Goal: Task Accomplishment & Management: Manage account settings

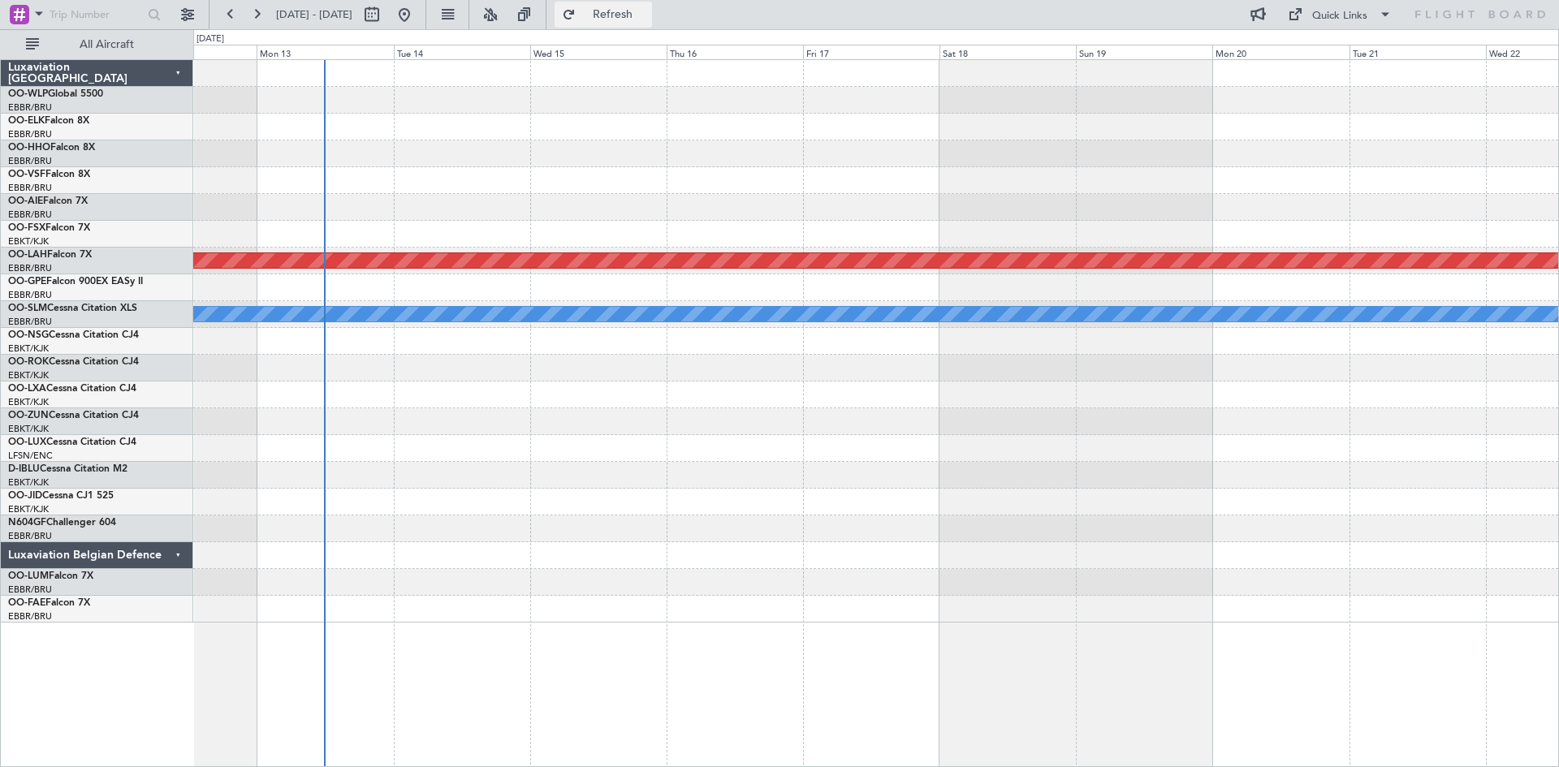
click at [652, 4] on button "Refresh" at bounding box center [602, 15] width 97 height 26
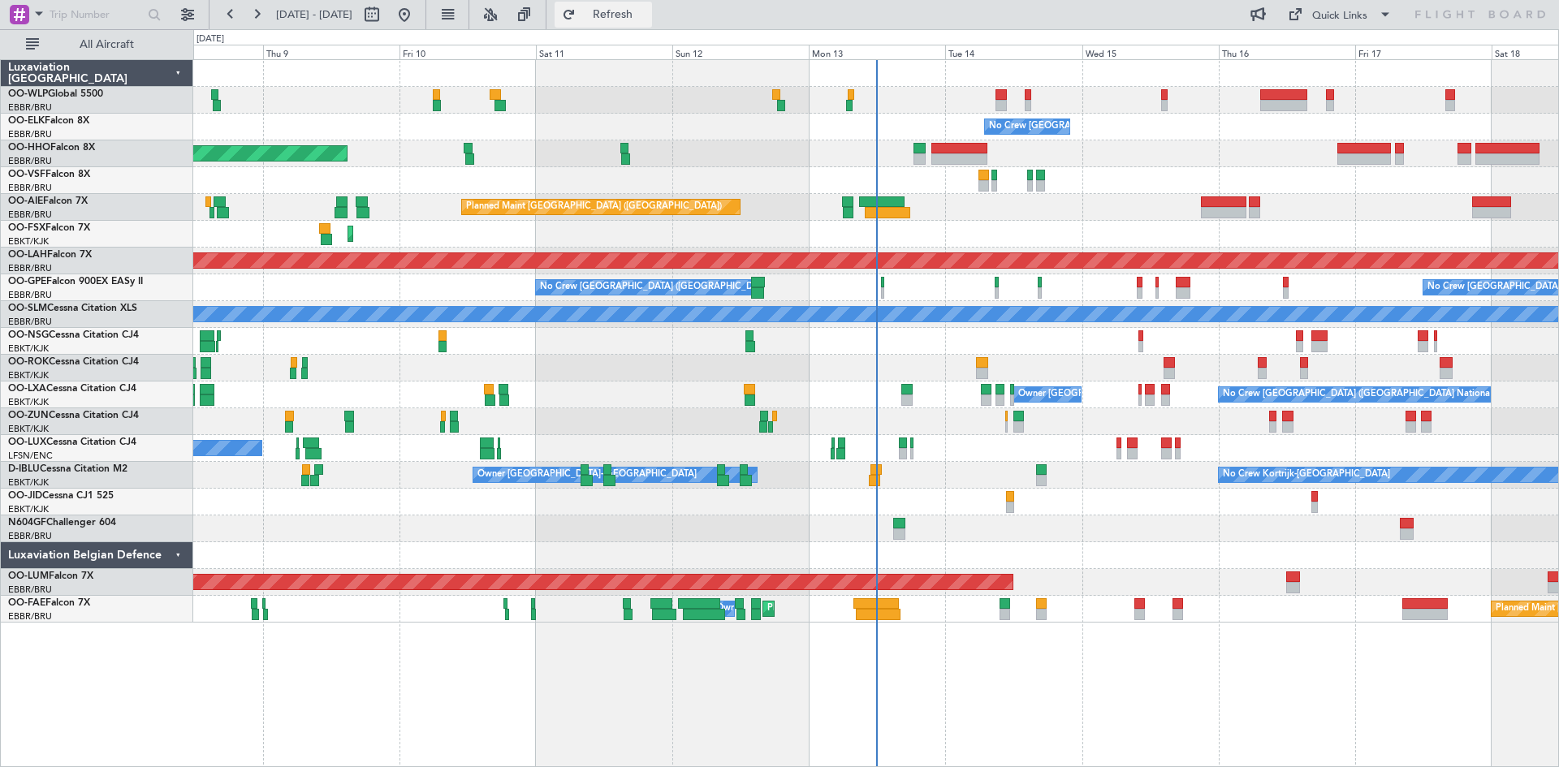
click at [647, 18] on span "Refresh" at bounding box center [613, 14] width 68 height 11
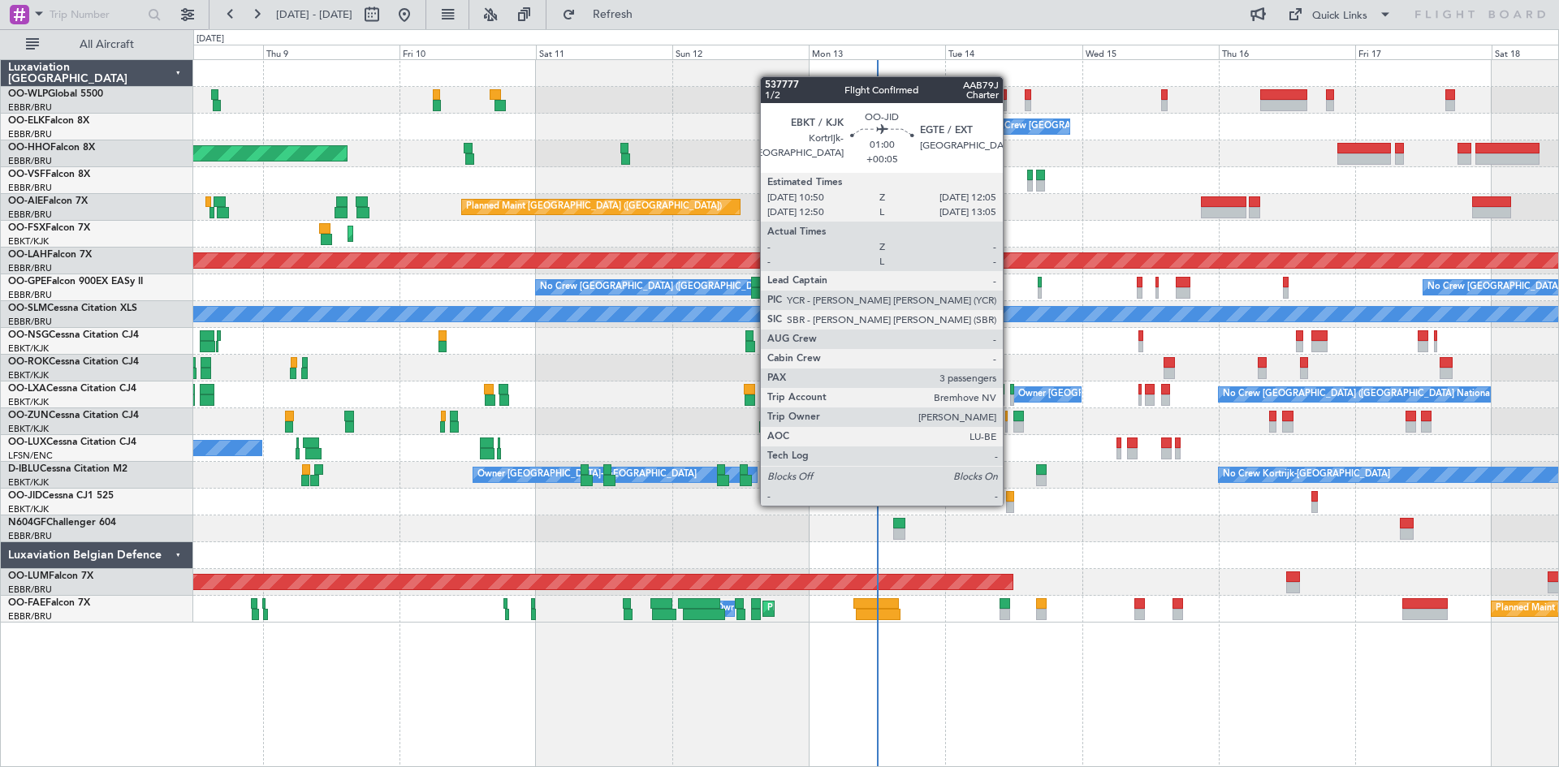
click at [1010, 504] on div at bounding box center [1009, 507] width 7 height 11
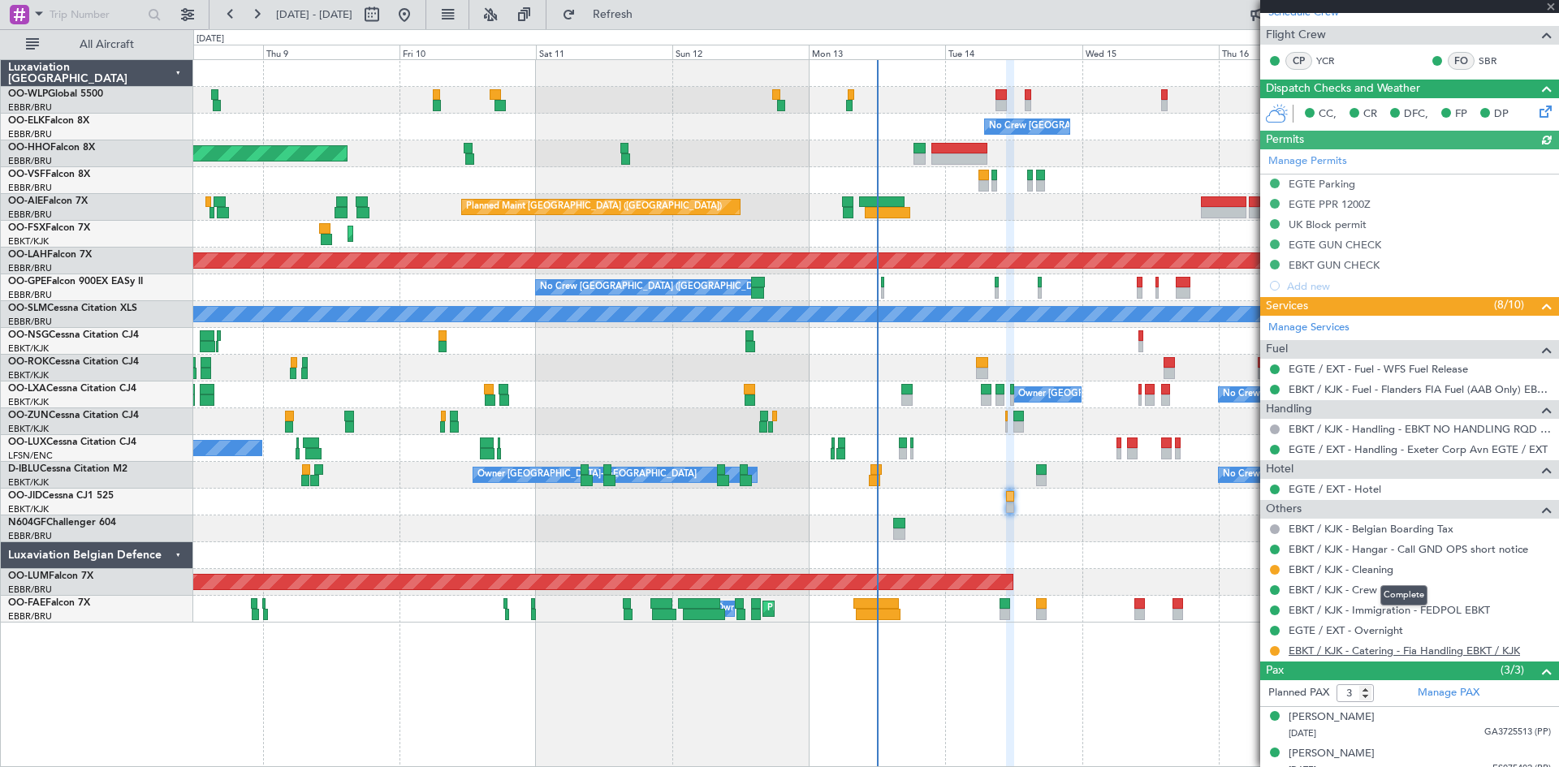
scroll to position [325, 0]
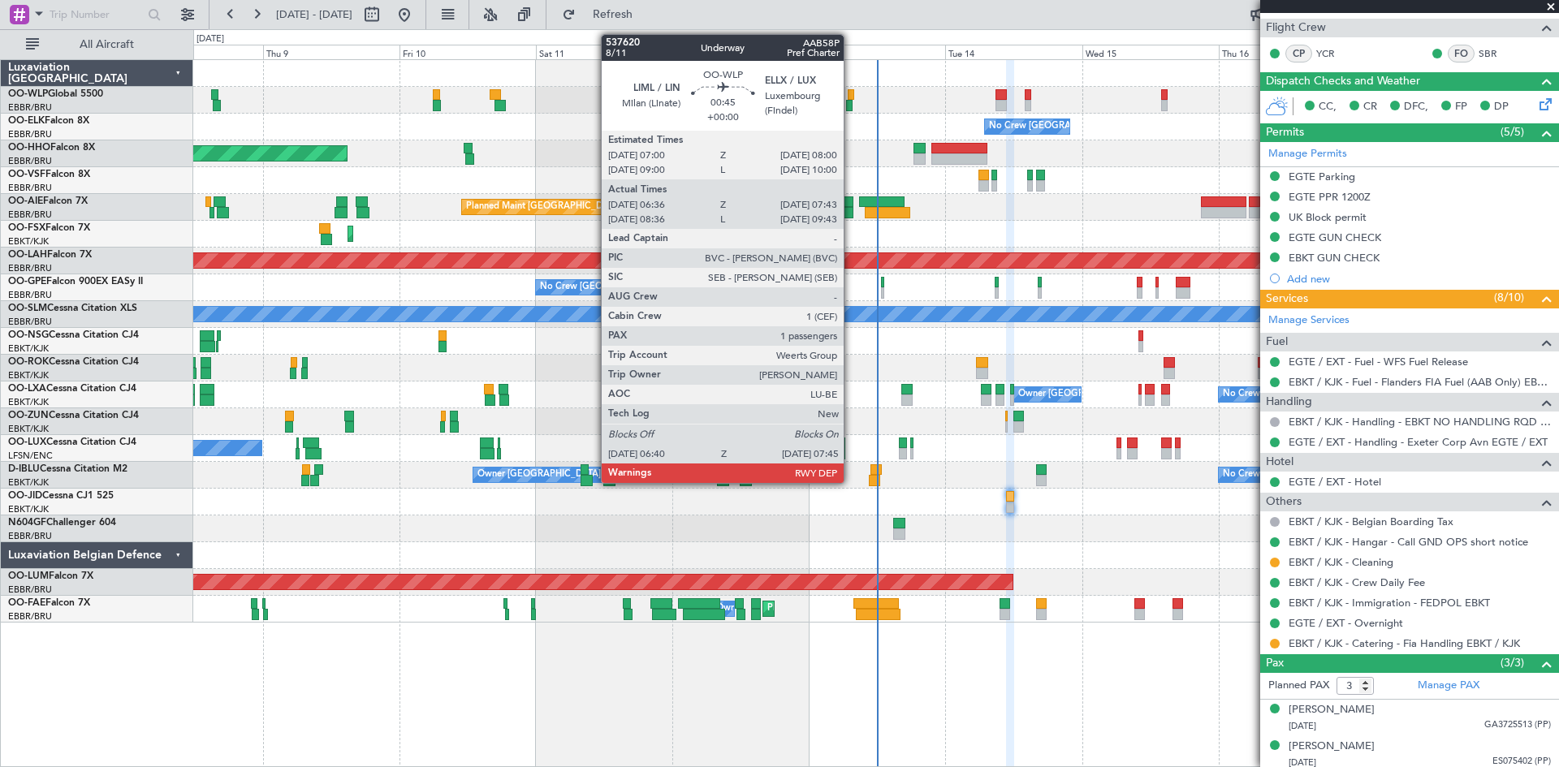
click at [851, 103] on div at bounding box center [849, 105] width 6 height 11
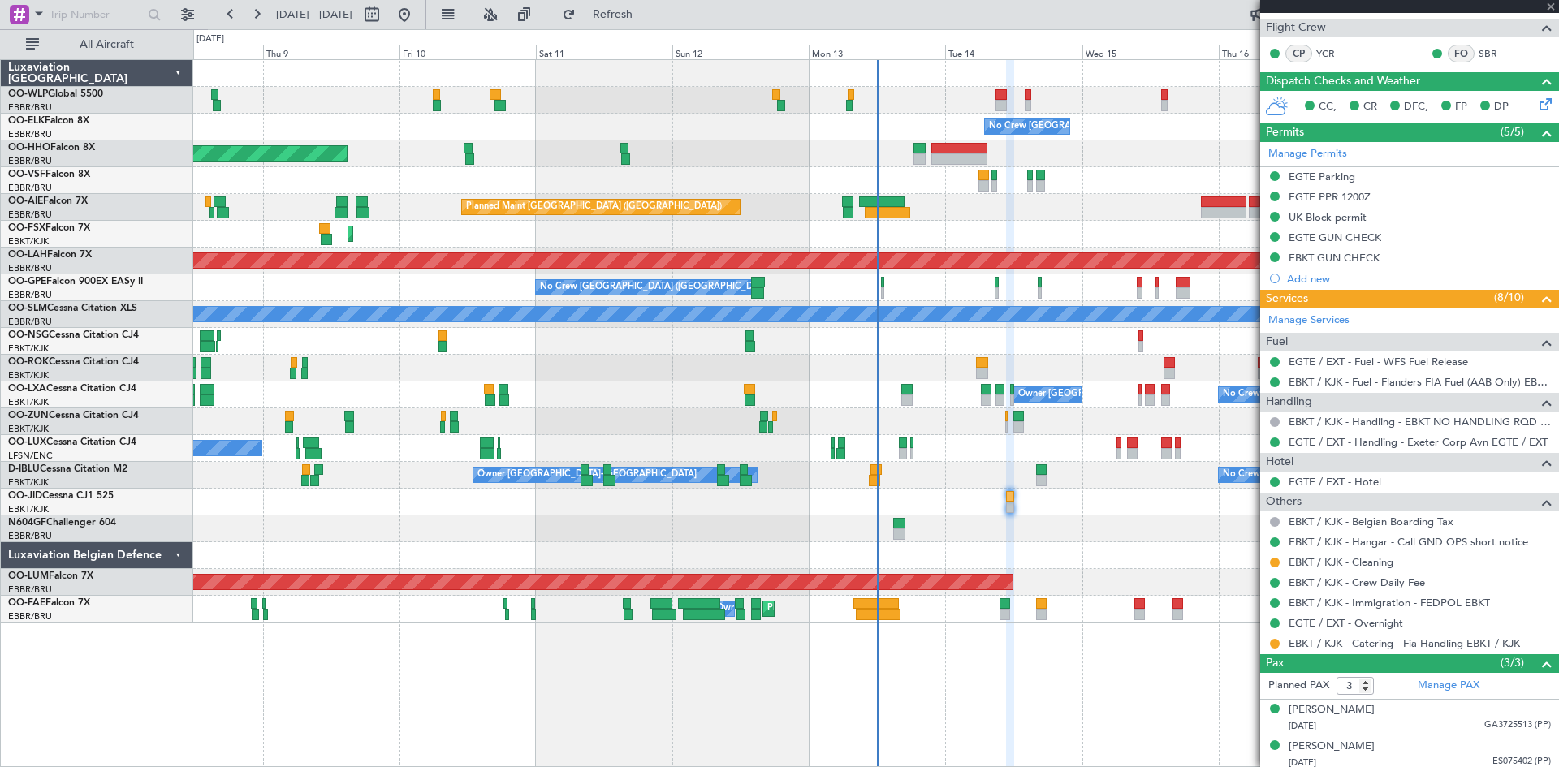
type input "06:46"
type input "07:38"
type input "1"
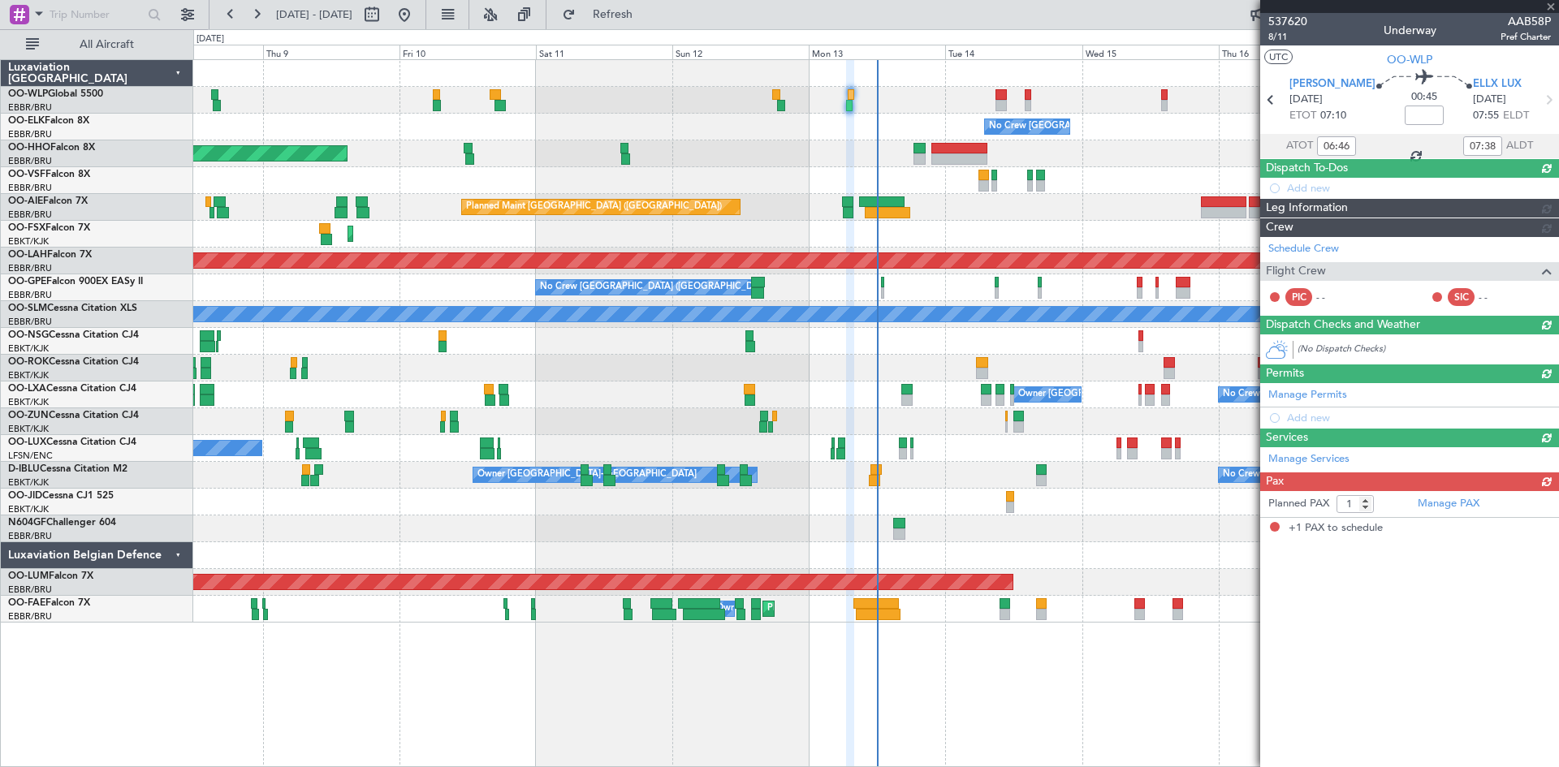
scroll to position [0, 0]
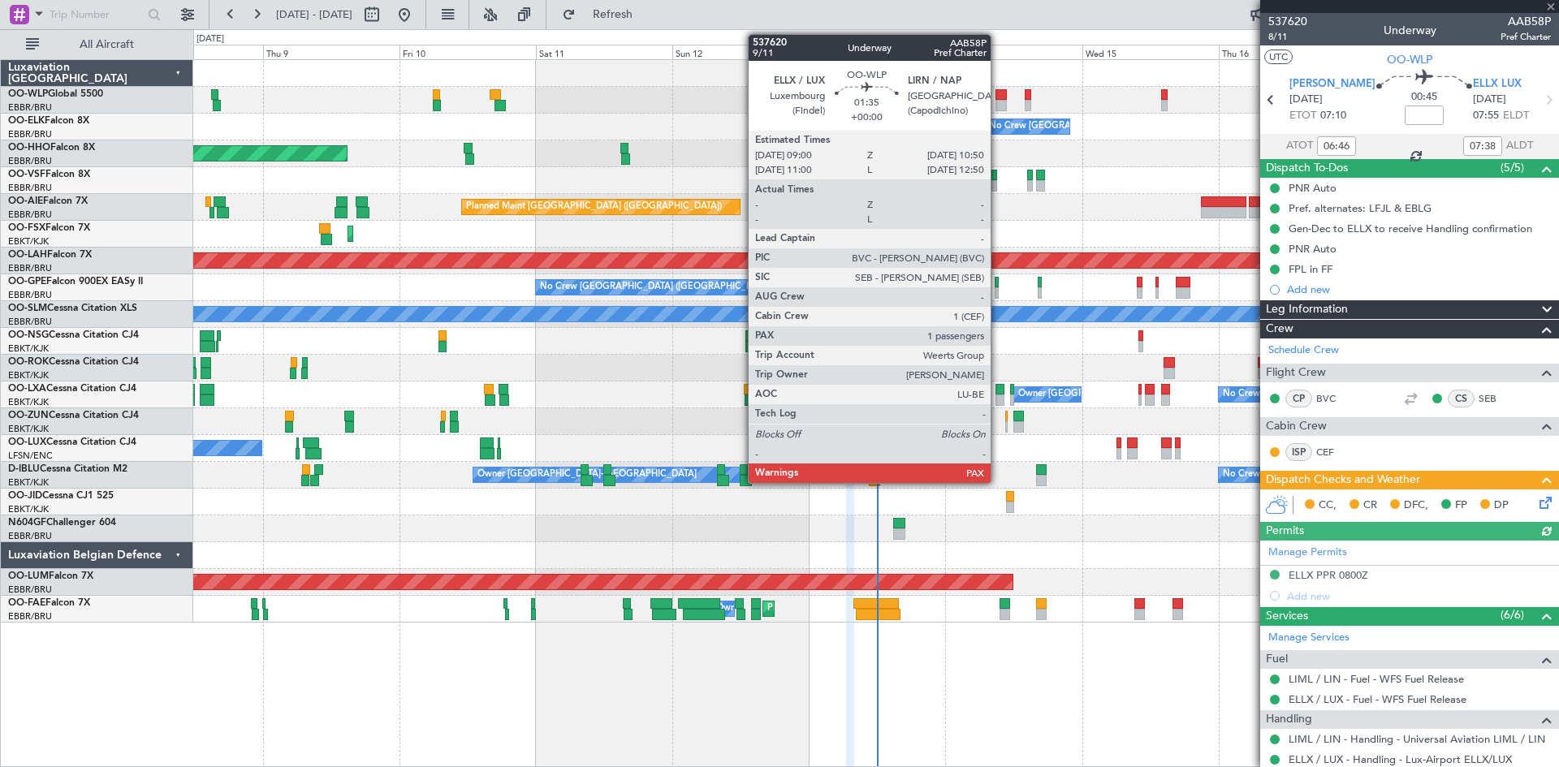
click at [998, 102] on div at bounding box center [1000, 105] width 11 height 11
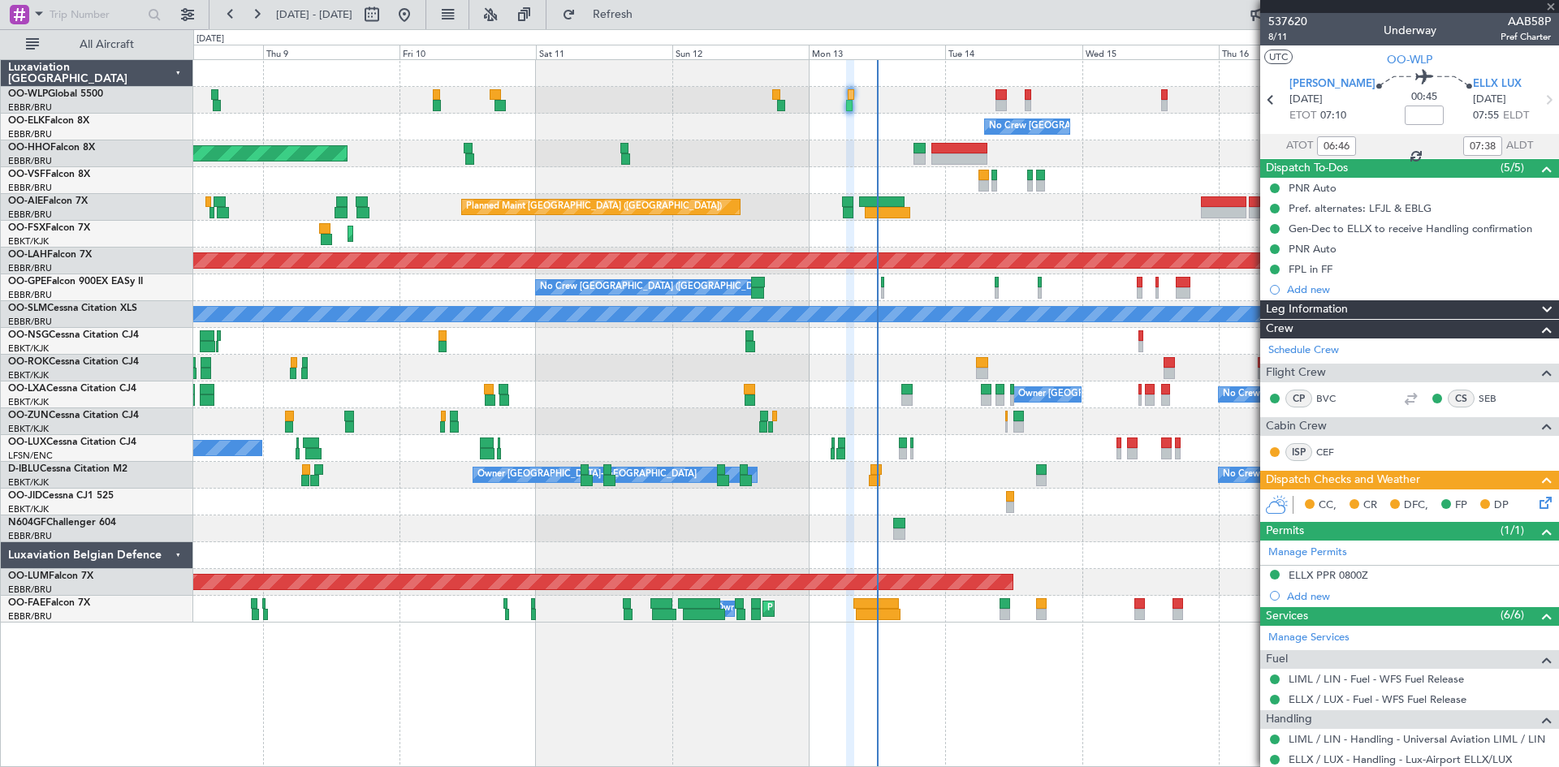
type input "2"
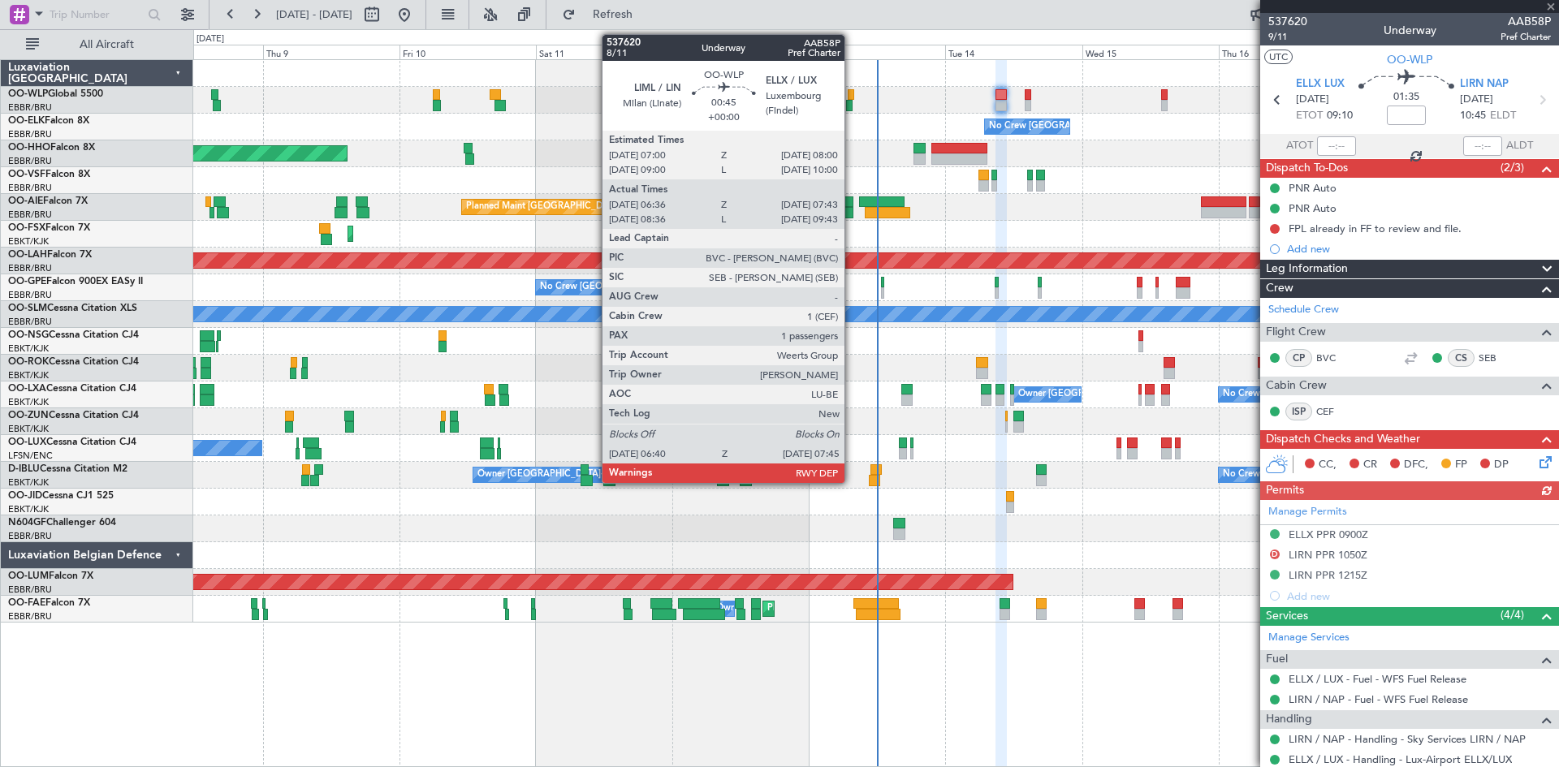
click at [850, 97] on div at bounding box center [851, 94] width 6 height 11
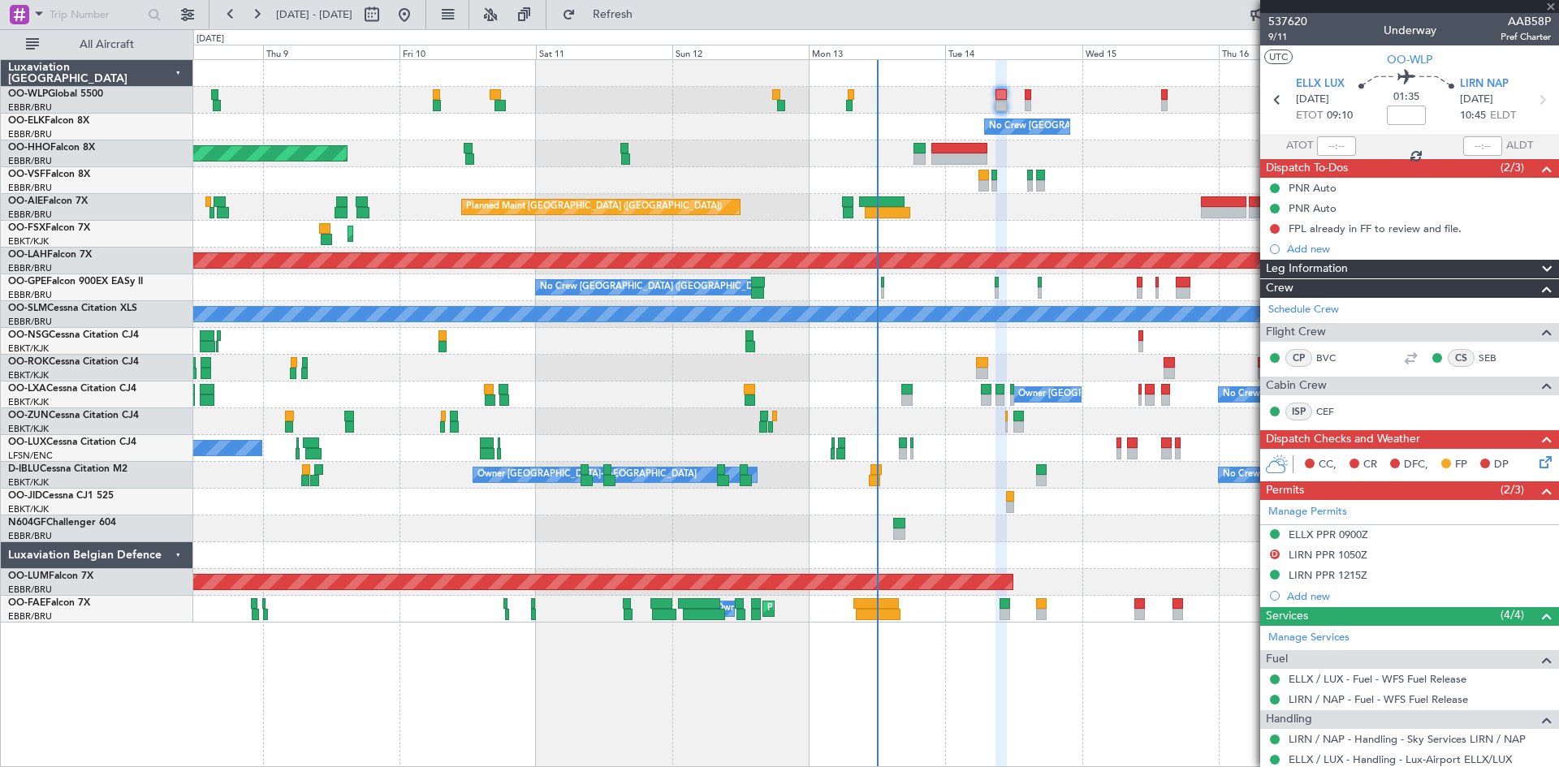
type input "06:46"
type input "07:38"
type input "1"
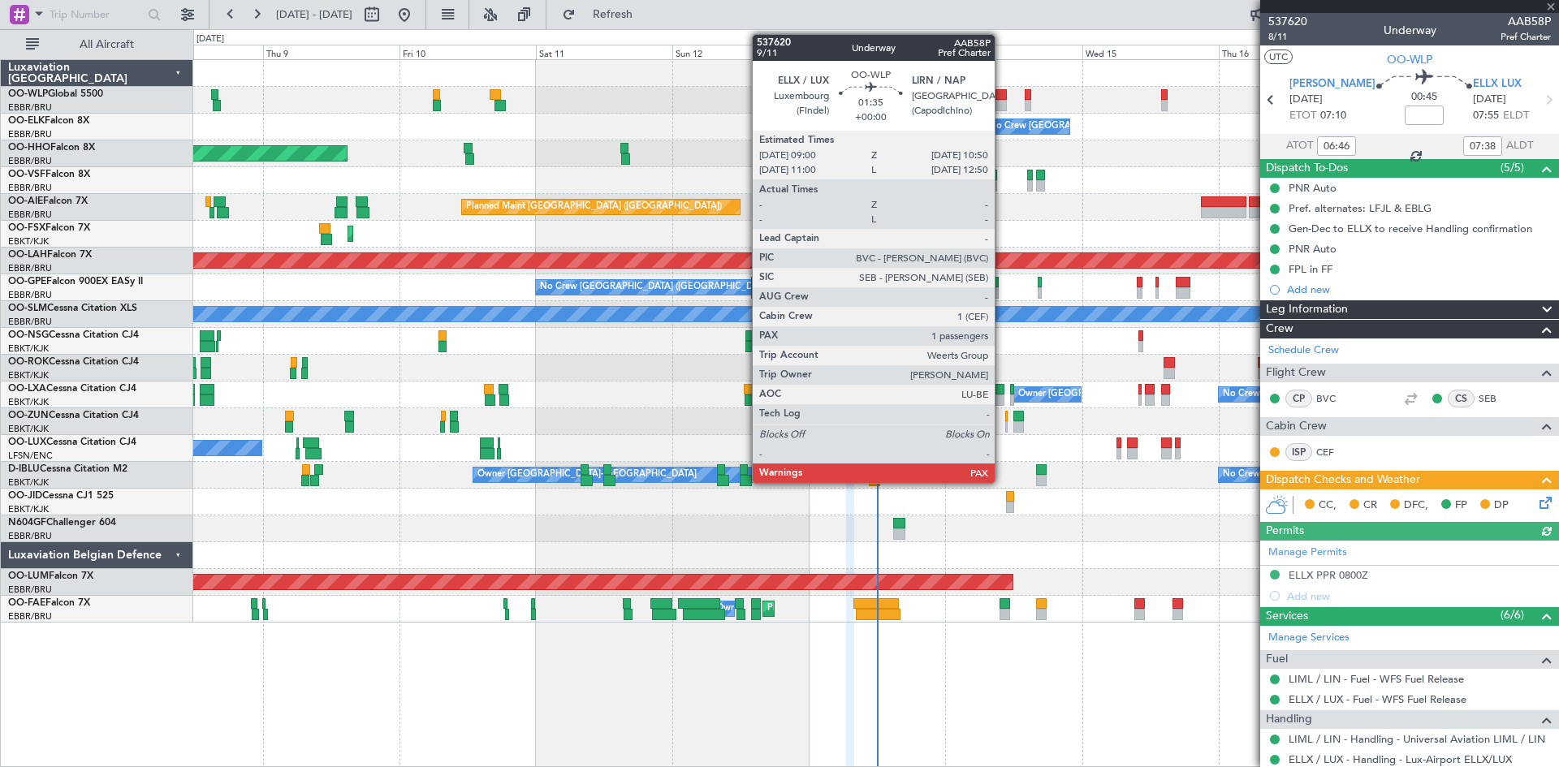
click at [1003, 99] on div at bounding box center [1000, 94] width 11 height 11
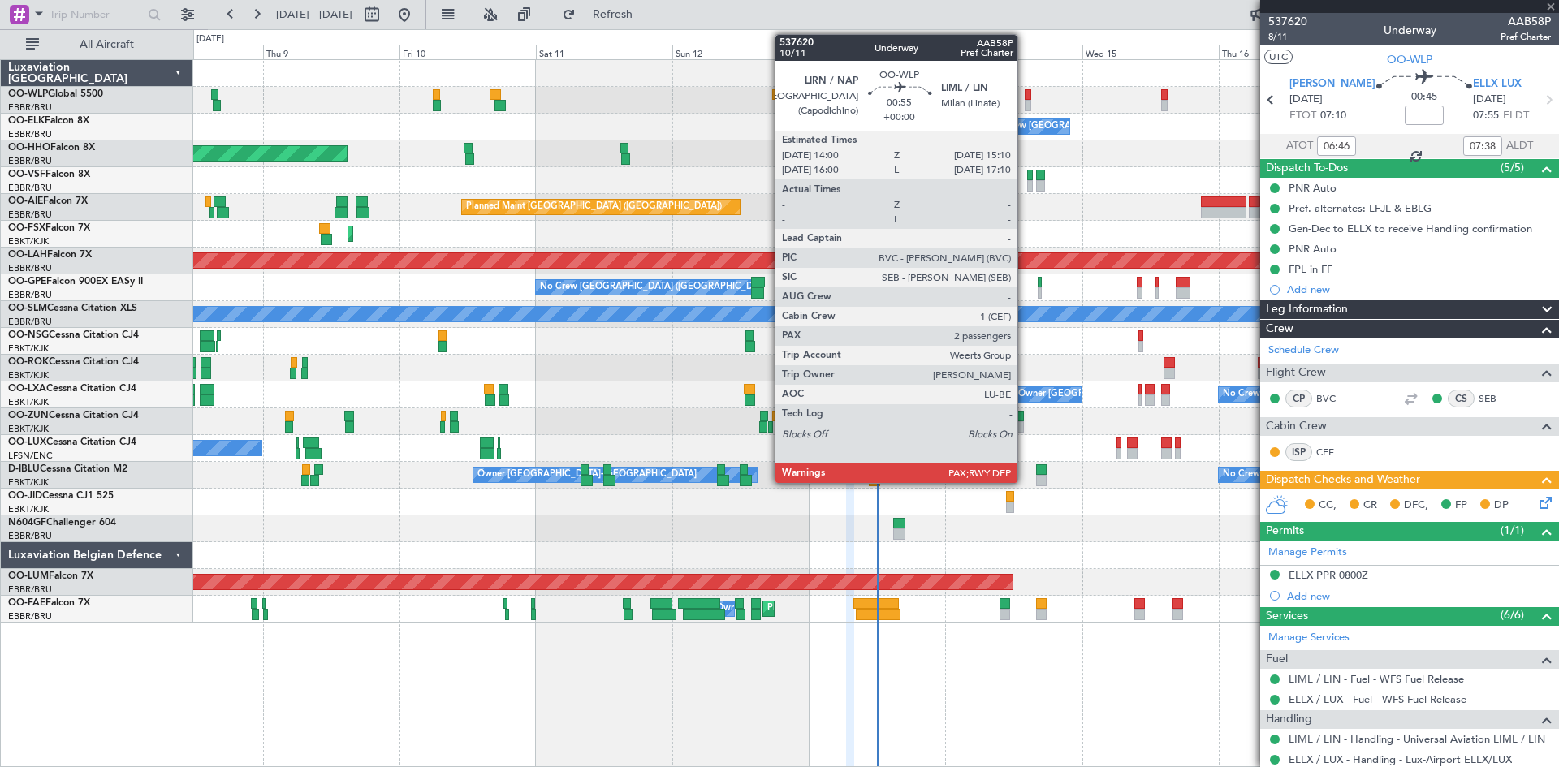
type input "2"
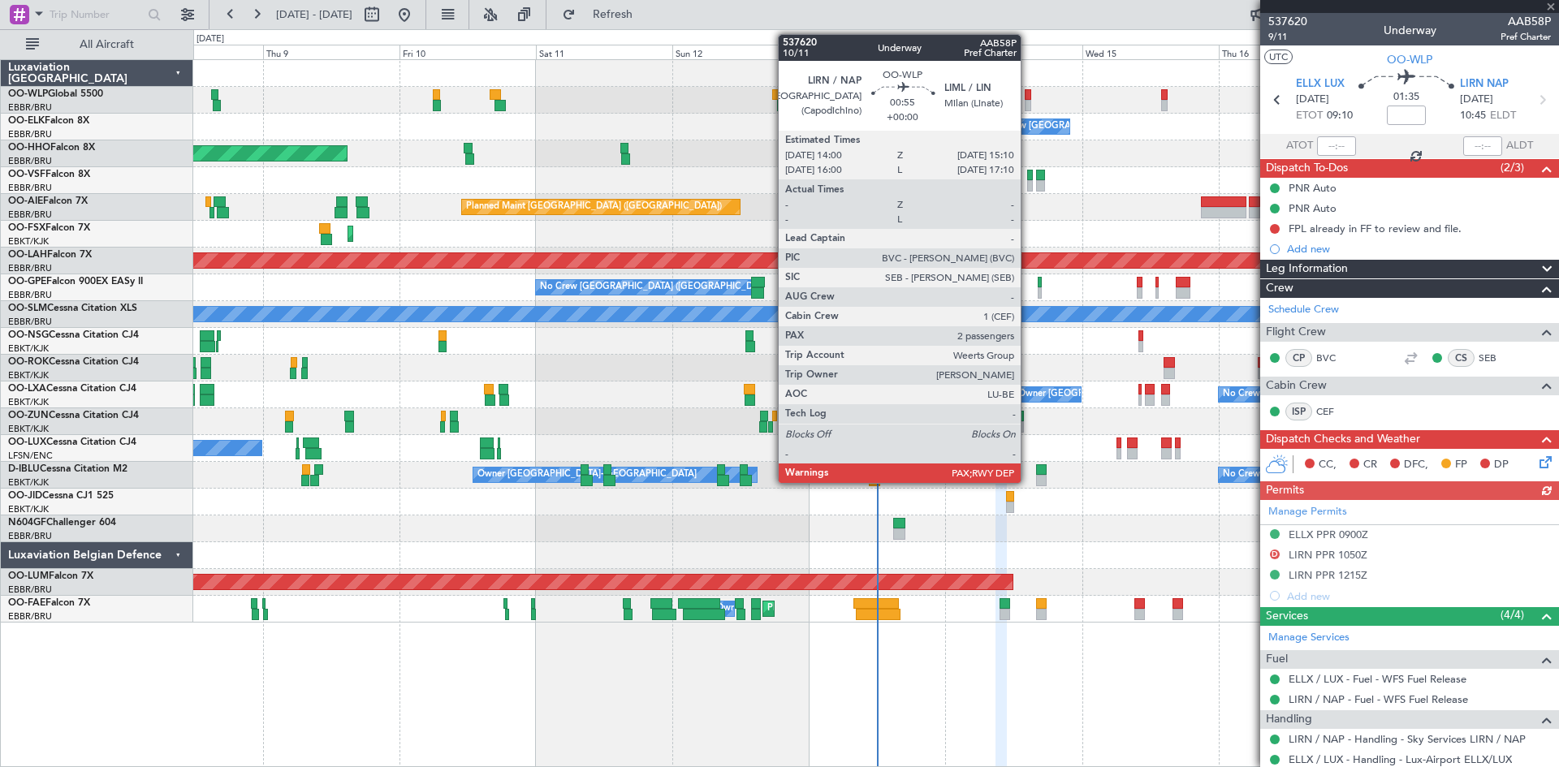
click at [1028, 100] on div at bounding box center [1028, 105] width 7 height 11
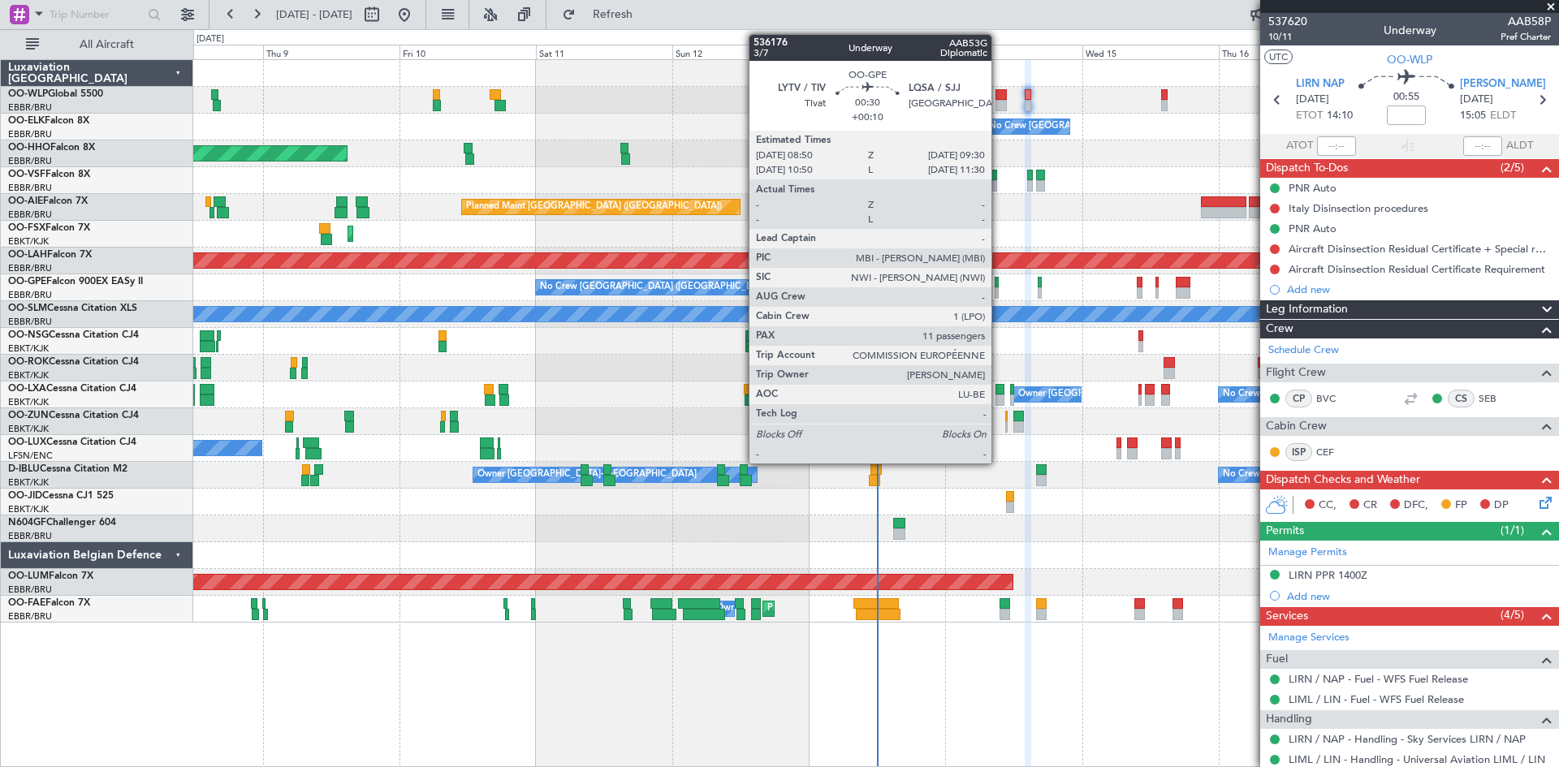
click at [999, 289] on div at bounding box center [997, 292] width 4 height 11
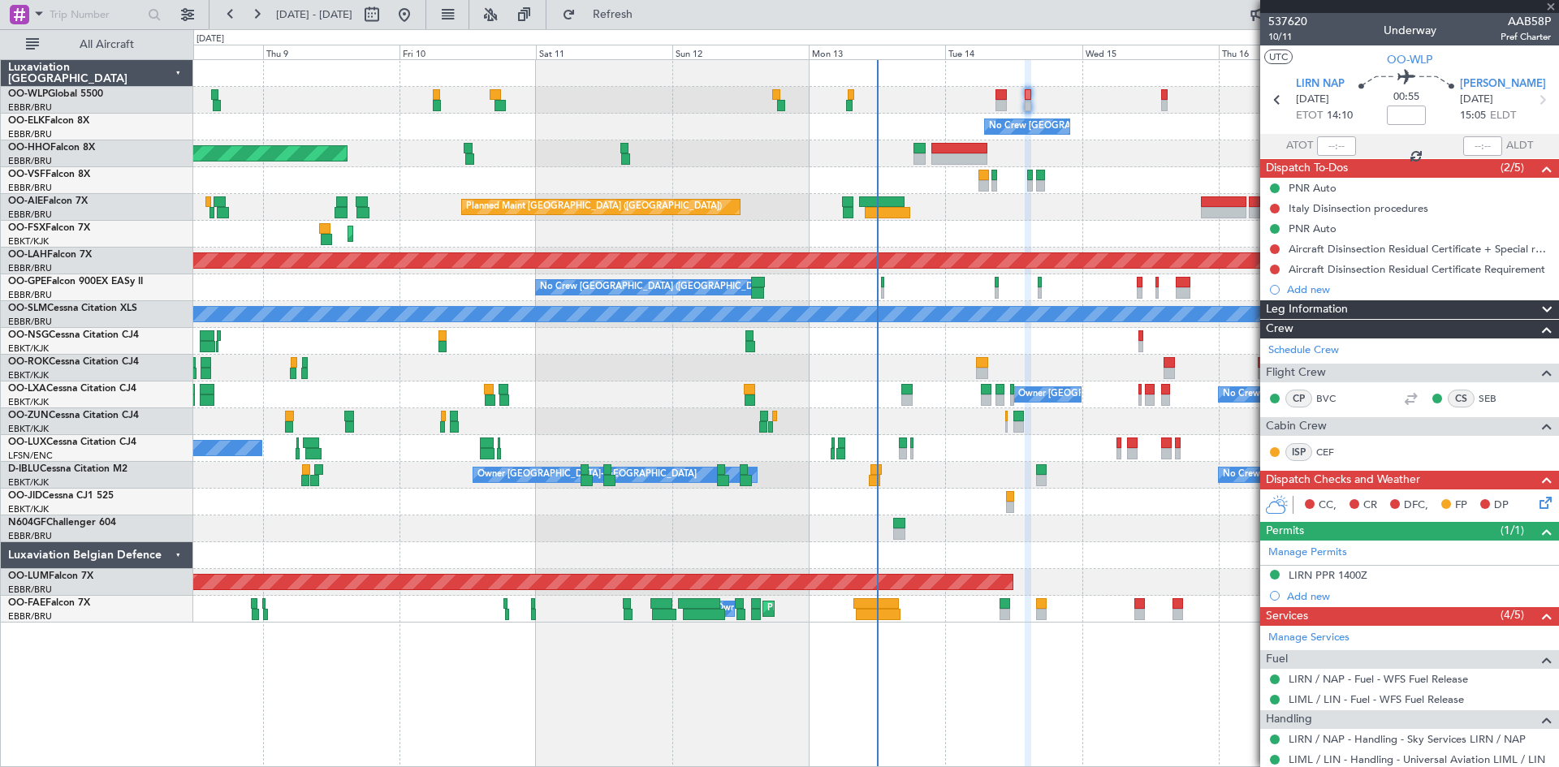
type input "+00:10"
type input "11"
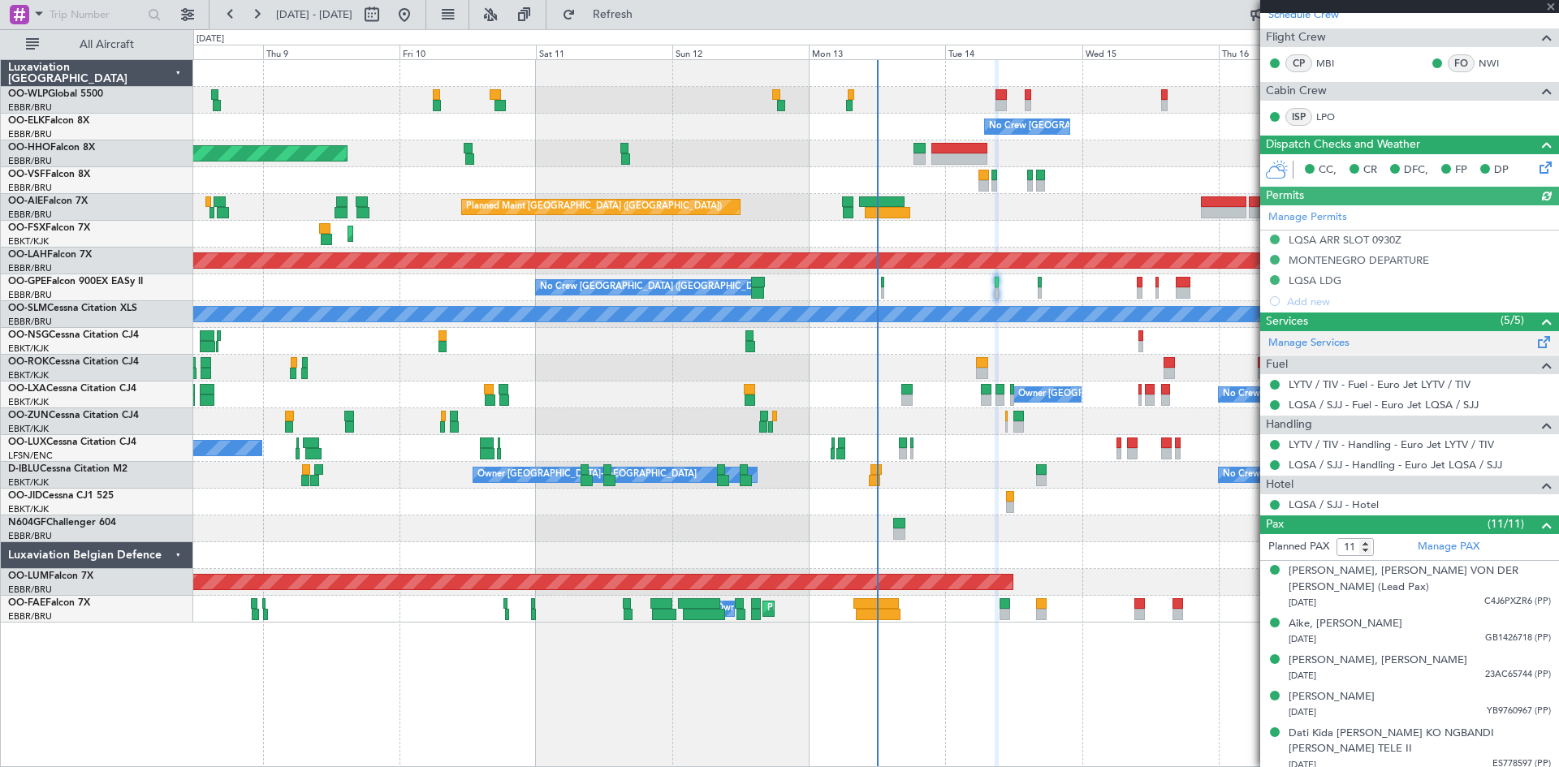
scroll to position [325, 0]
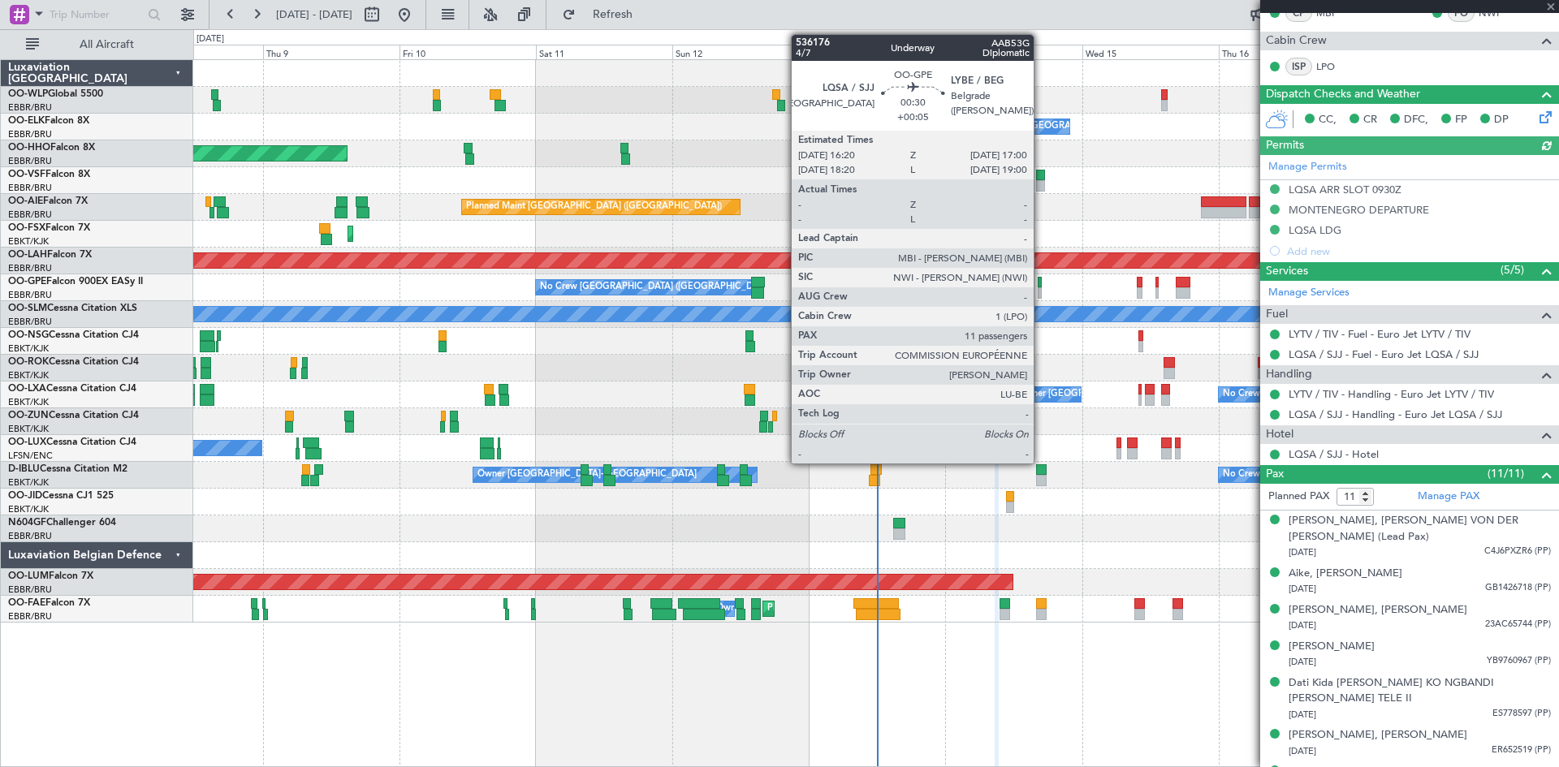
click at [1041, 284] on div at bounding box center [1040, 282] width 4 height 11
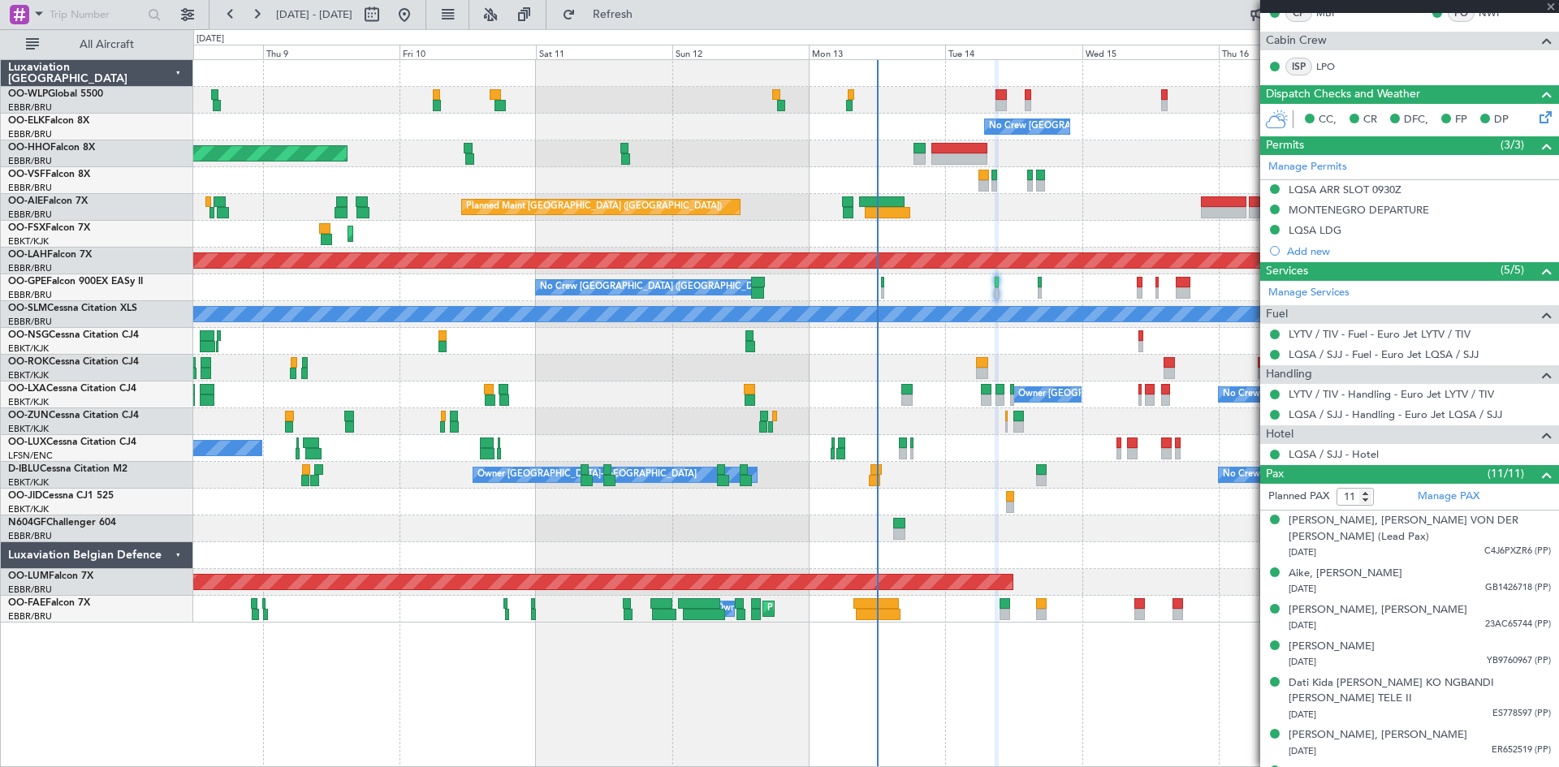
type input "+00:05"
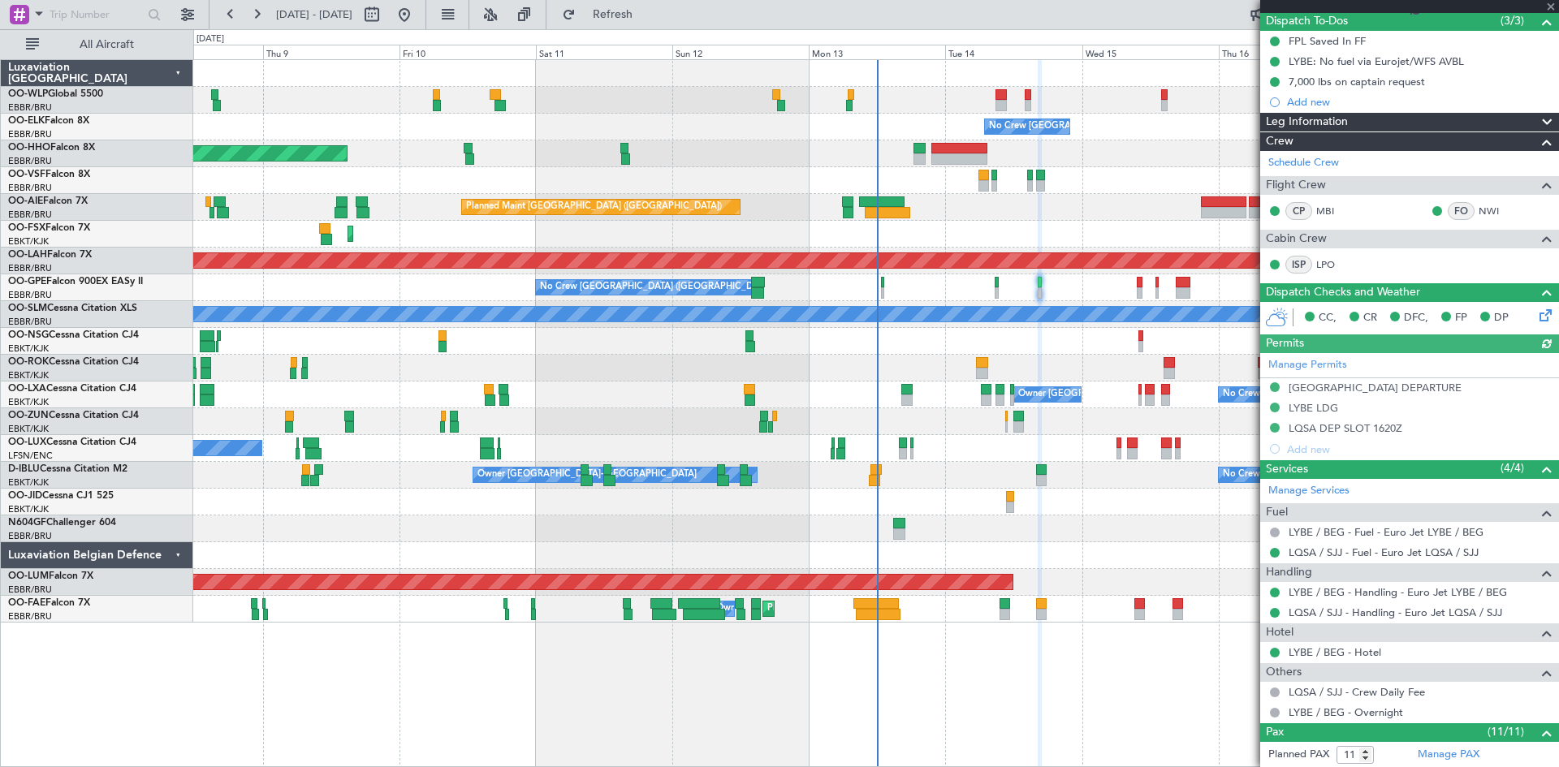
scroll to position [406, 0]
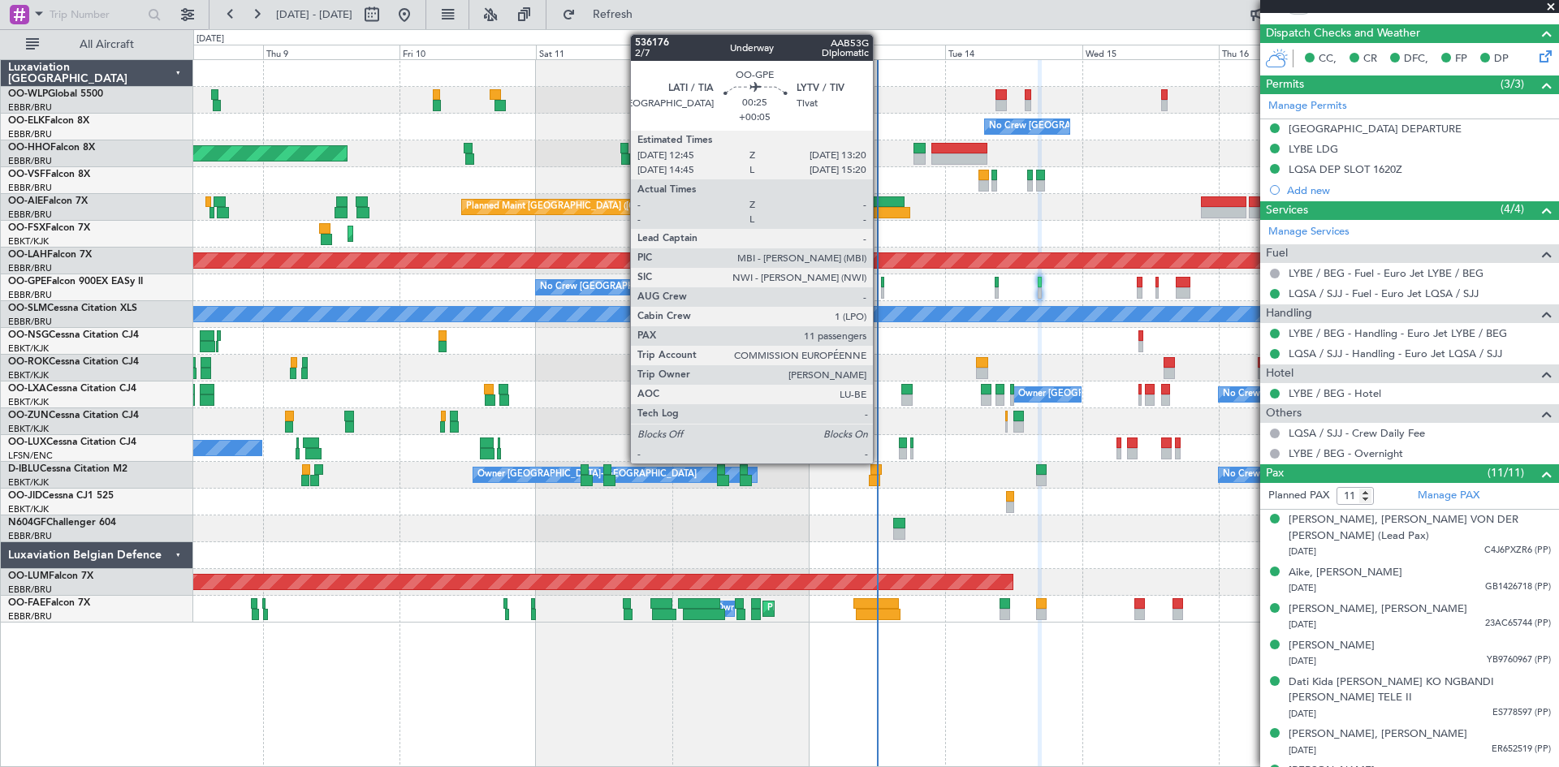
click at [881, 290] on div at bounding box center [883, 292] width 4 height 11
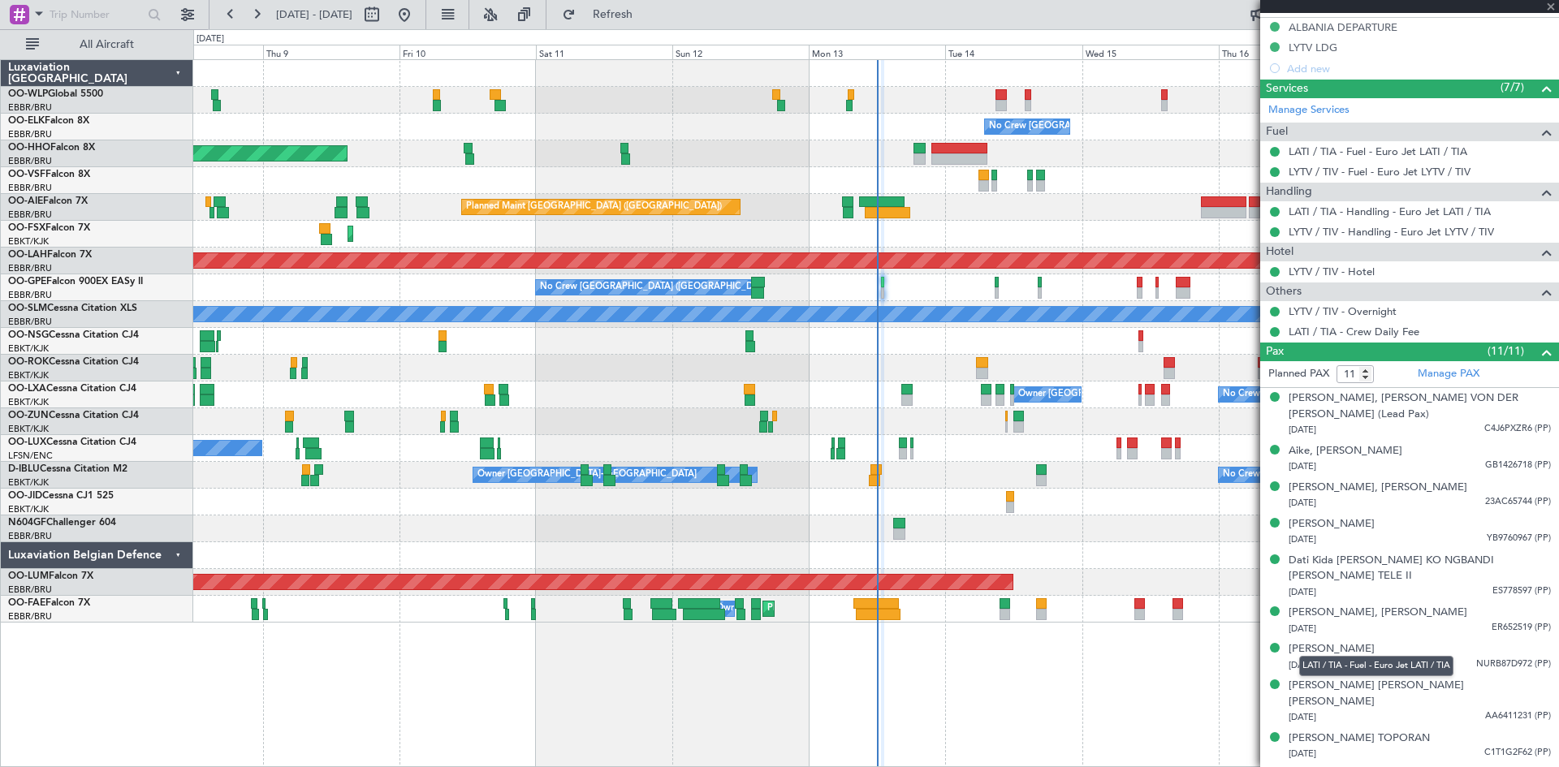
scroll to position [509, 0]
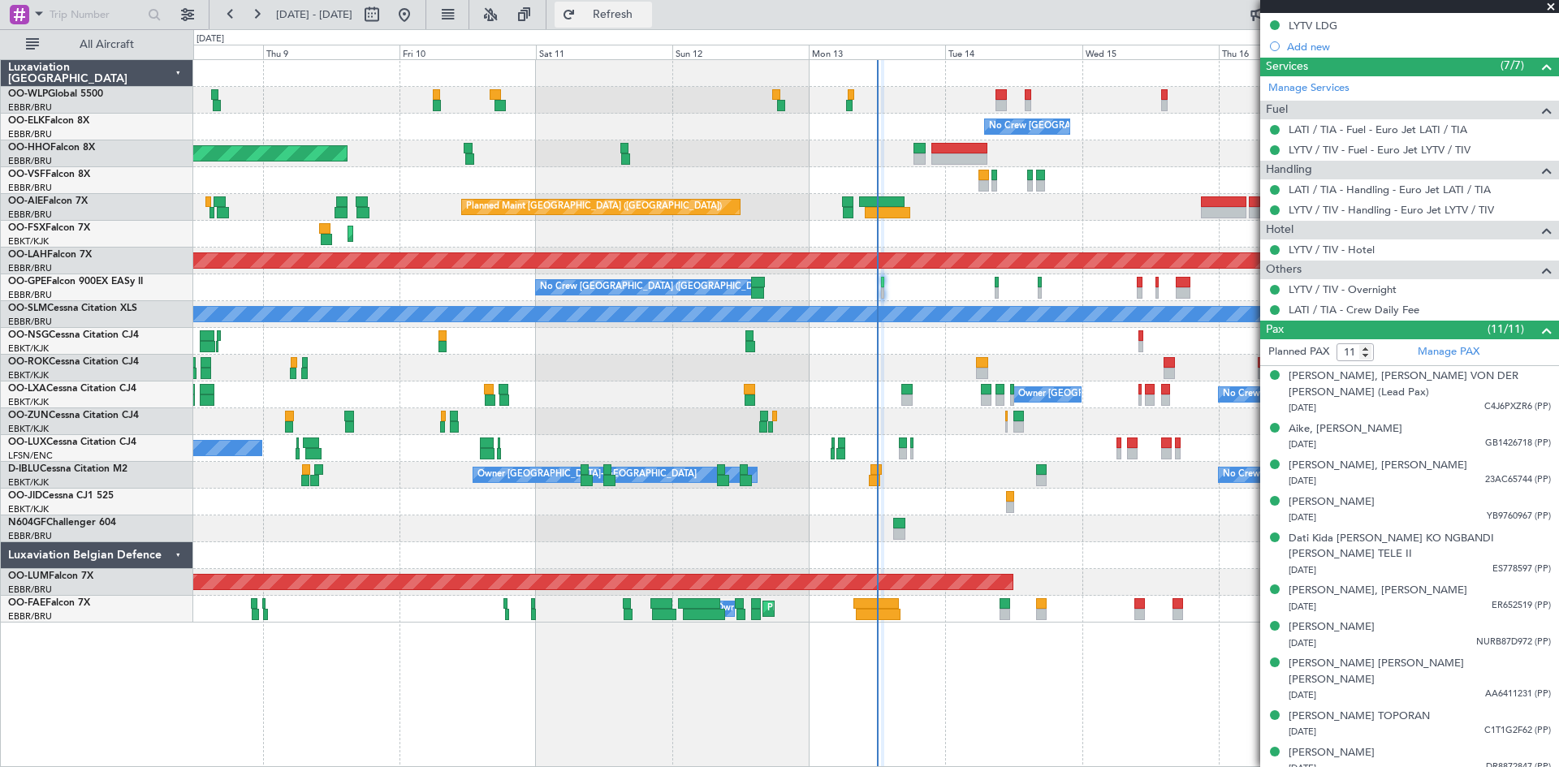
click at [619, 15] on button "Refresh" at bounding box center [602, 15] width 97 height 26
click at [623, 18] on button "Refresh" at bounding box center [602, 15] width 97 height 26
click at [603, 6] on fb-refresh-button "Refresh" at bounding box center [603, 14] width 114 height 29
click at [615, 7] on button "Refresh" at bounding box center [602, 15] width 97 height 26
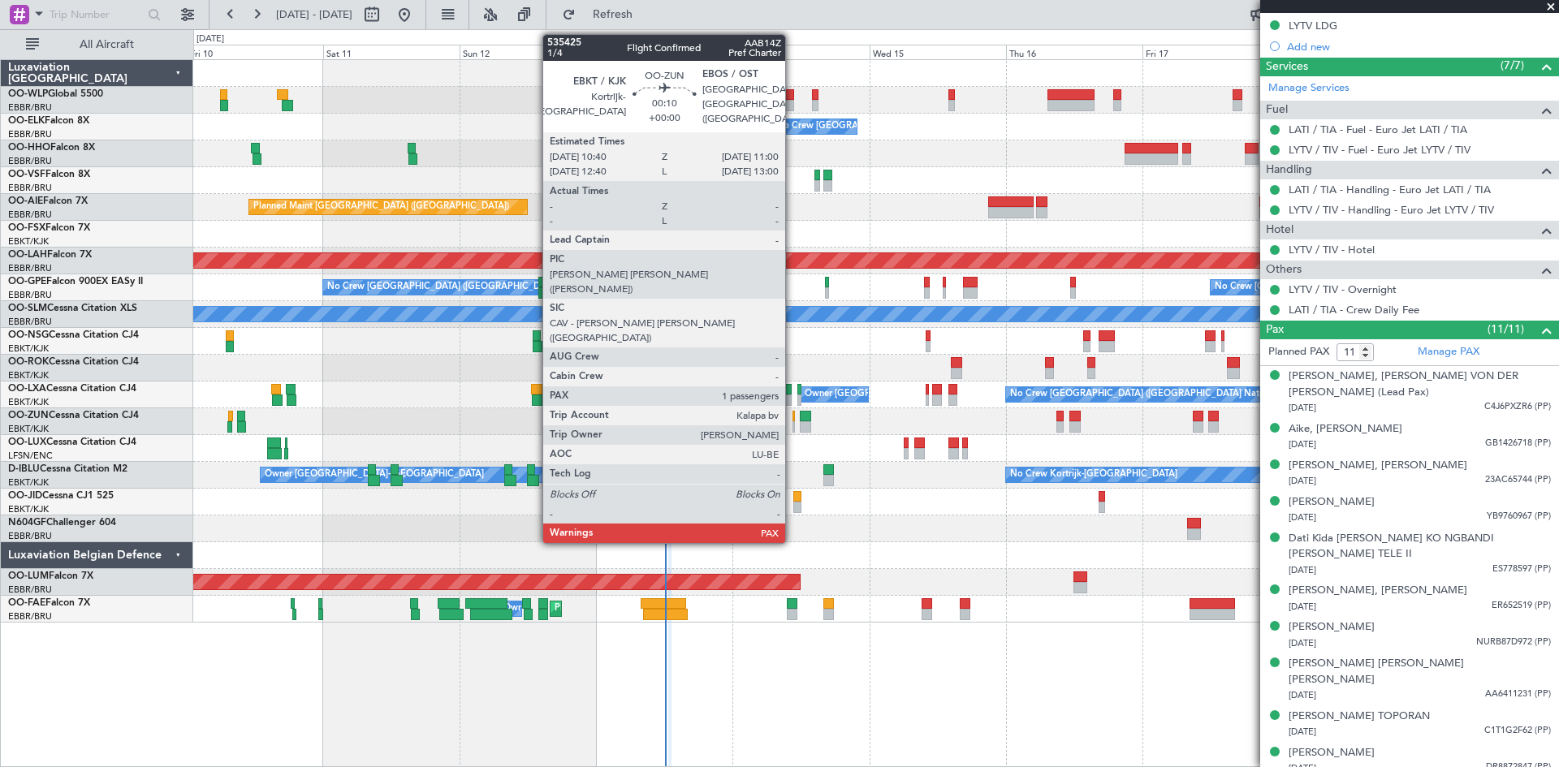
click at [792, 423] on div at bounding box center [793, 426] width 2 height 11
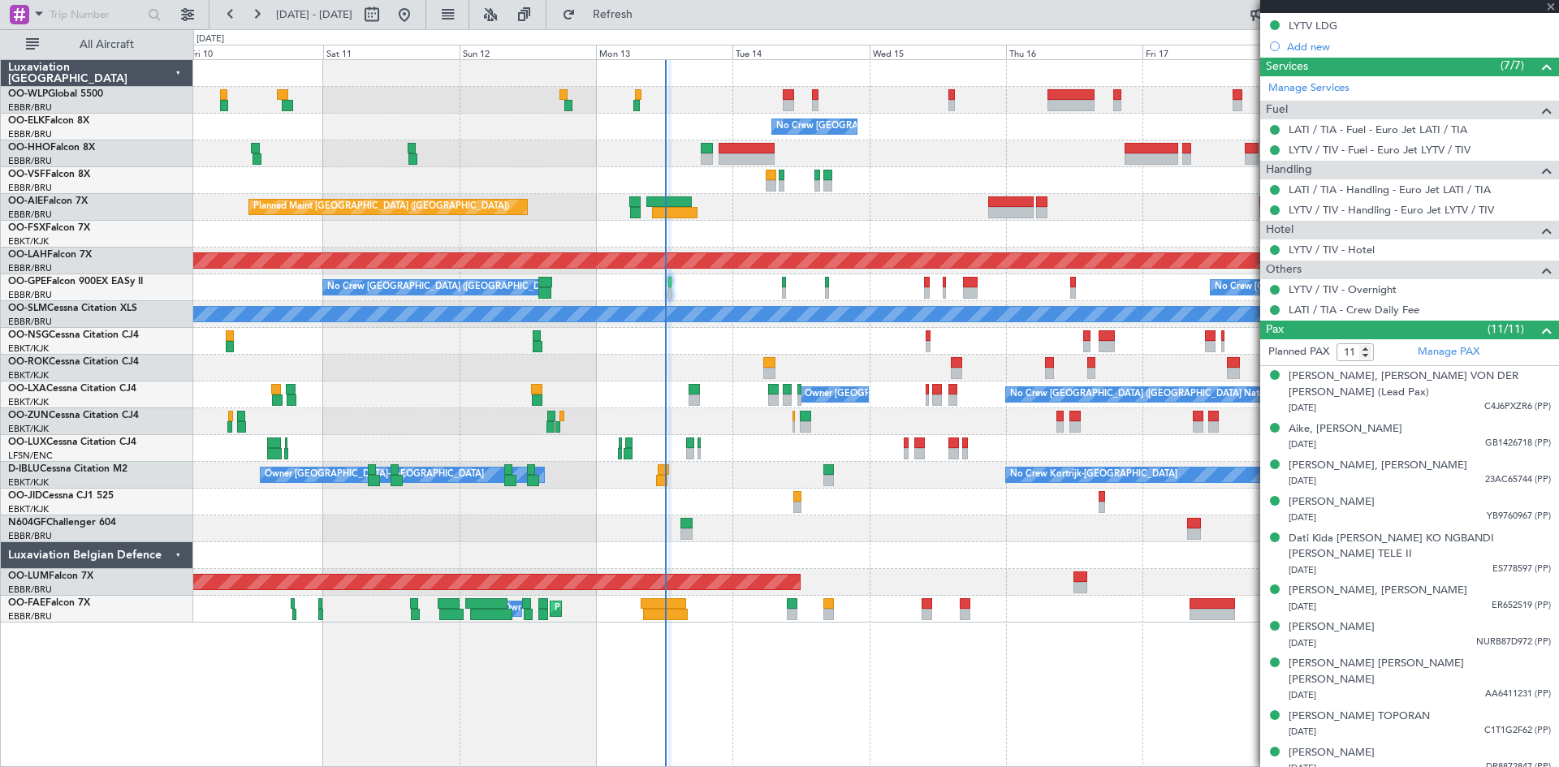
type input "1"
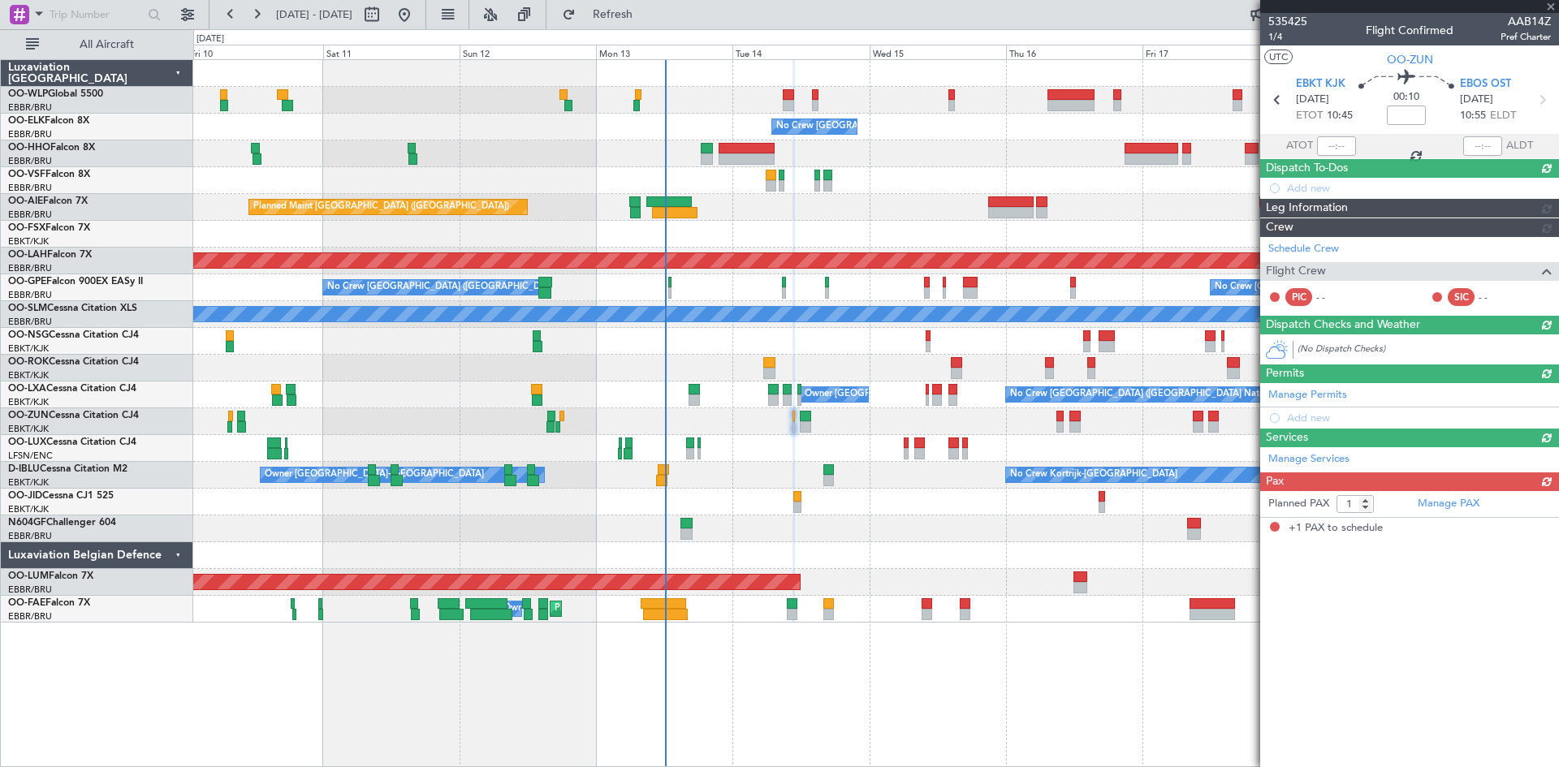
scroll to position [0, 0]
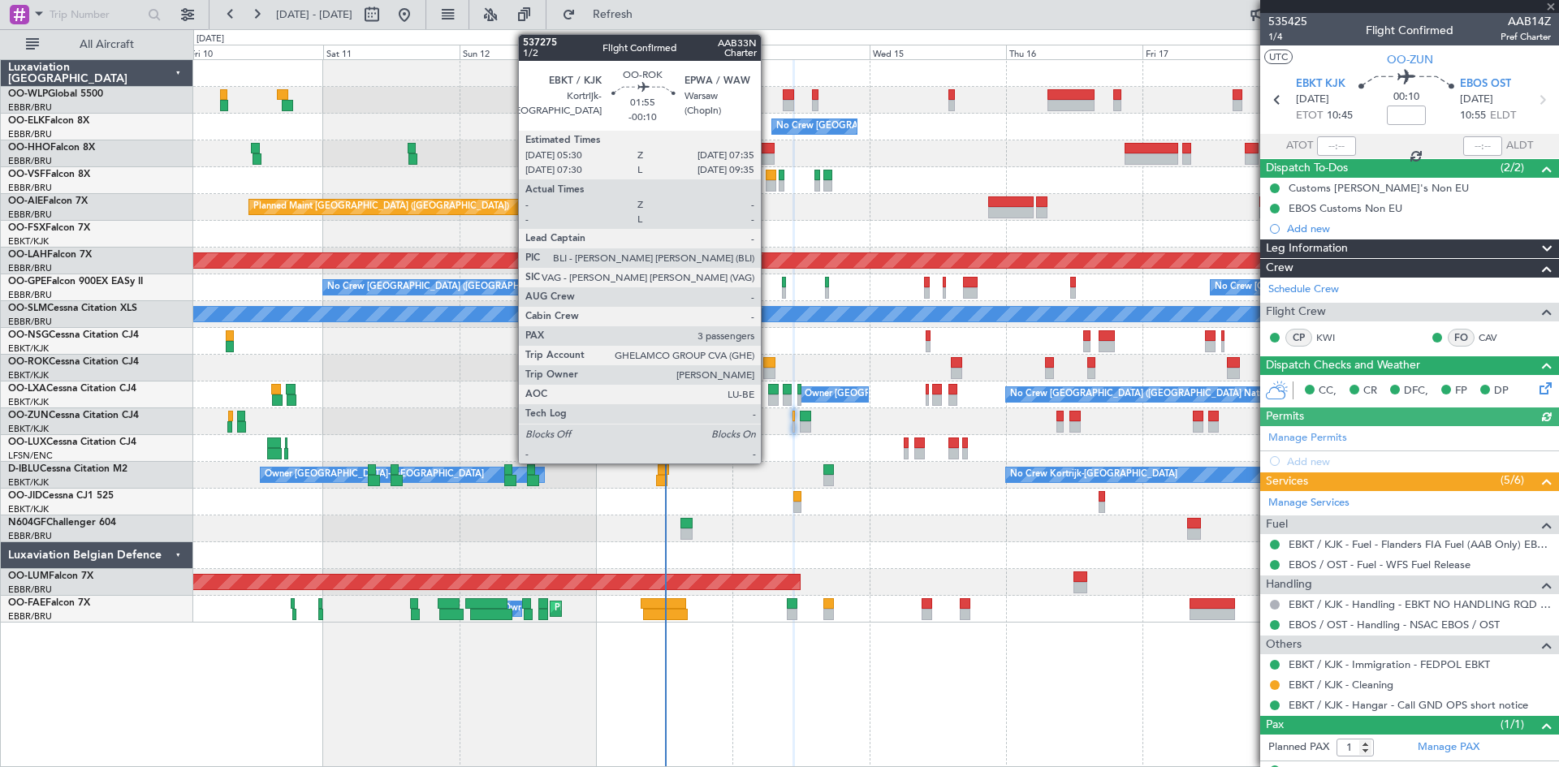
click at [768, 369] on div at bounding box center [769, 373] width 12 height 11
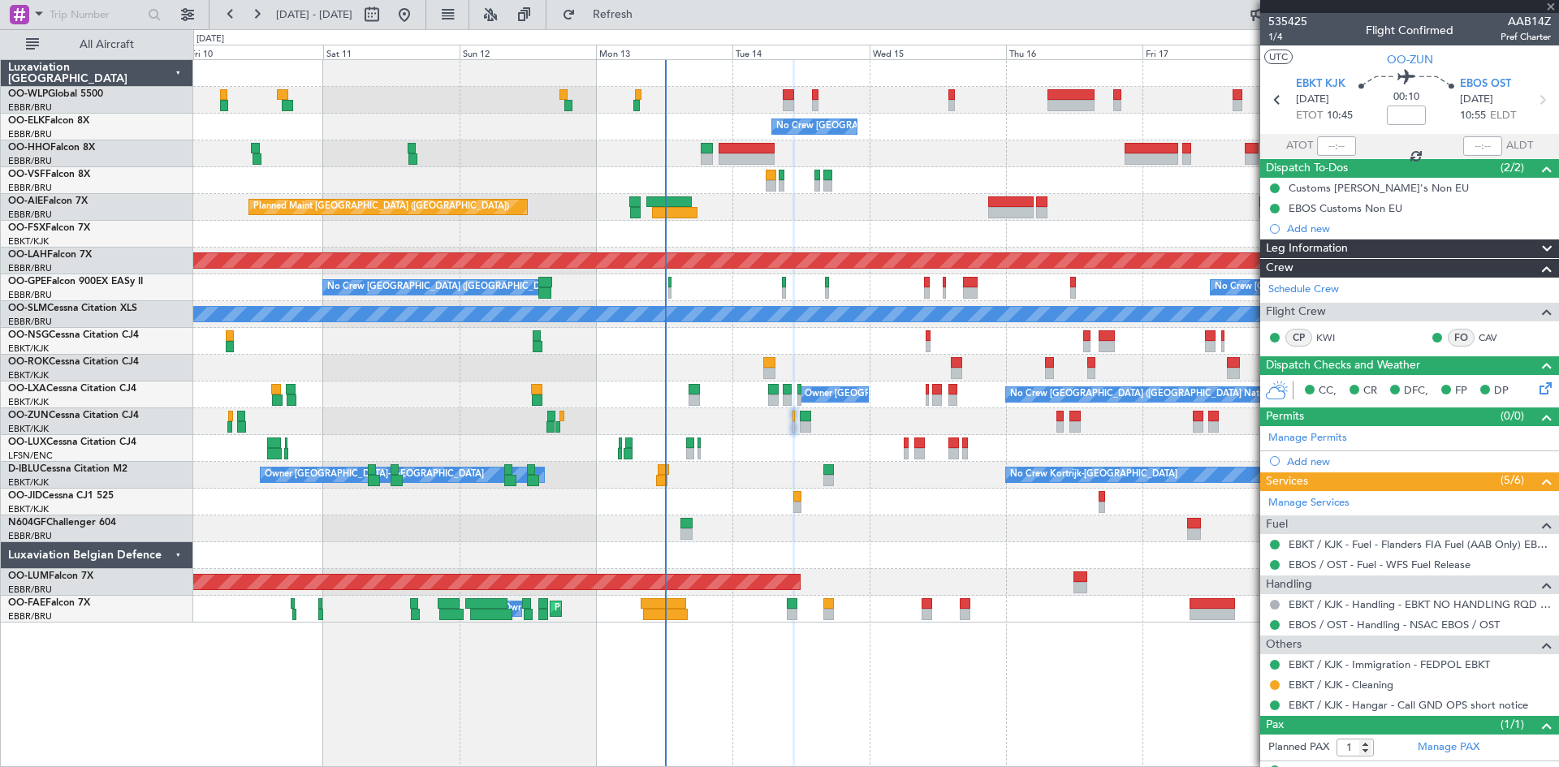
type input "-00:10"
type input "3"
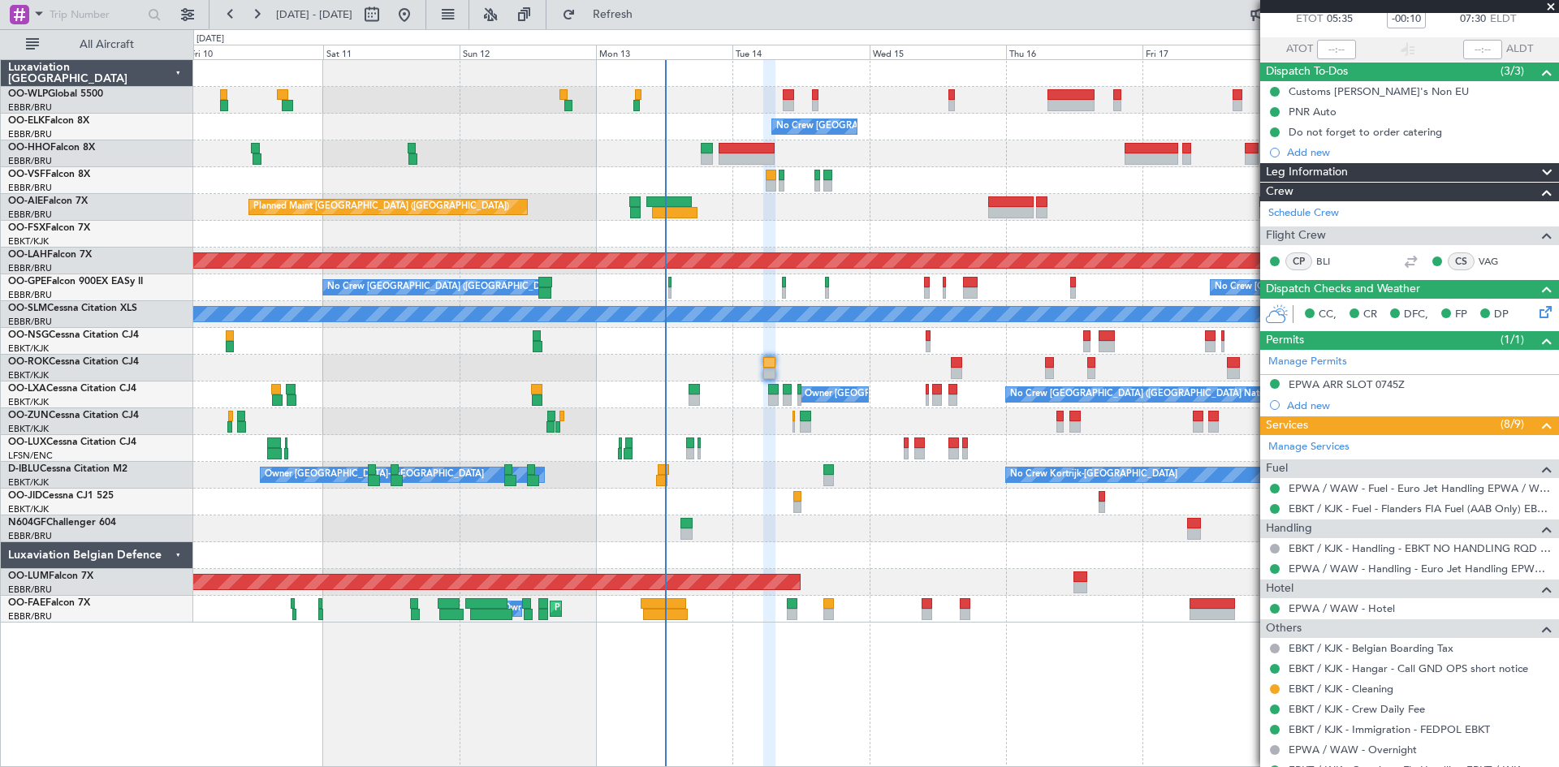
scroll to position [265, 0]
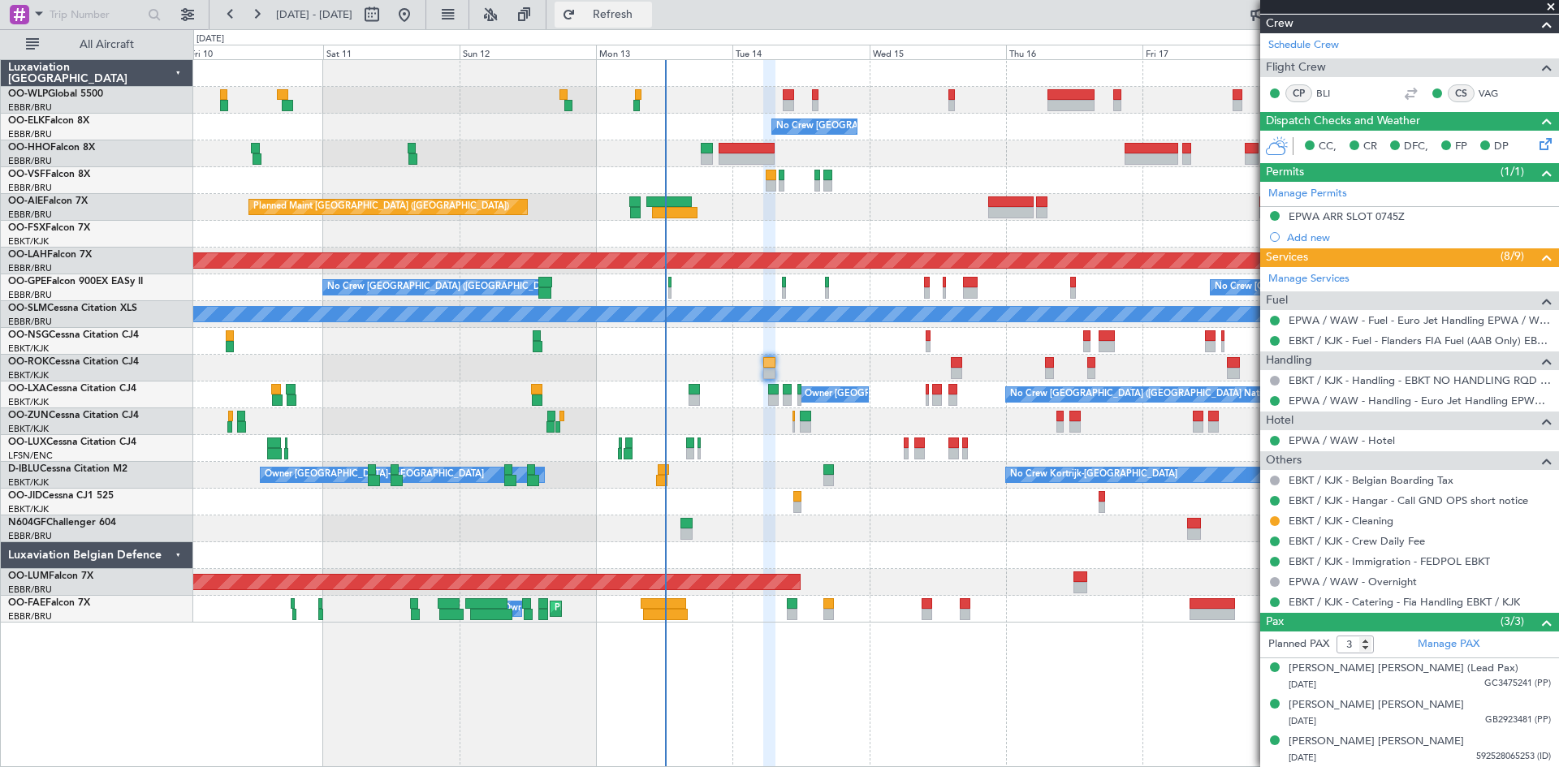
drag, startPoint x: 648, startPoint y: 11, endPoint x: 654, endPoint y: 21, distance: 12.0
click at [647, 11] on span "Refresh" at bounding box center [613, 14] width 68 height 11
click at [652, 6] on button "Refresh" at bounding box center [602, 15] width 97 height 26
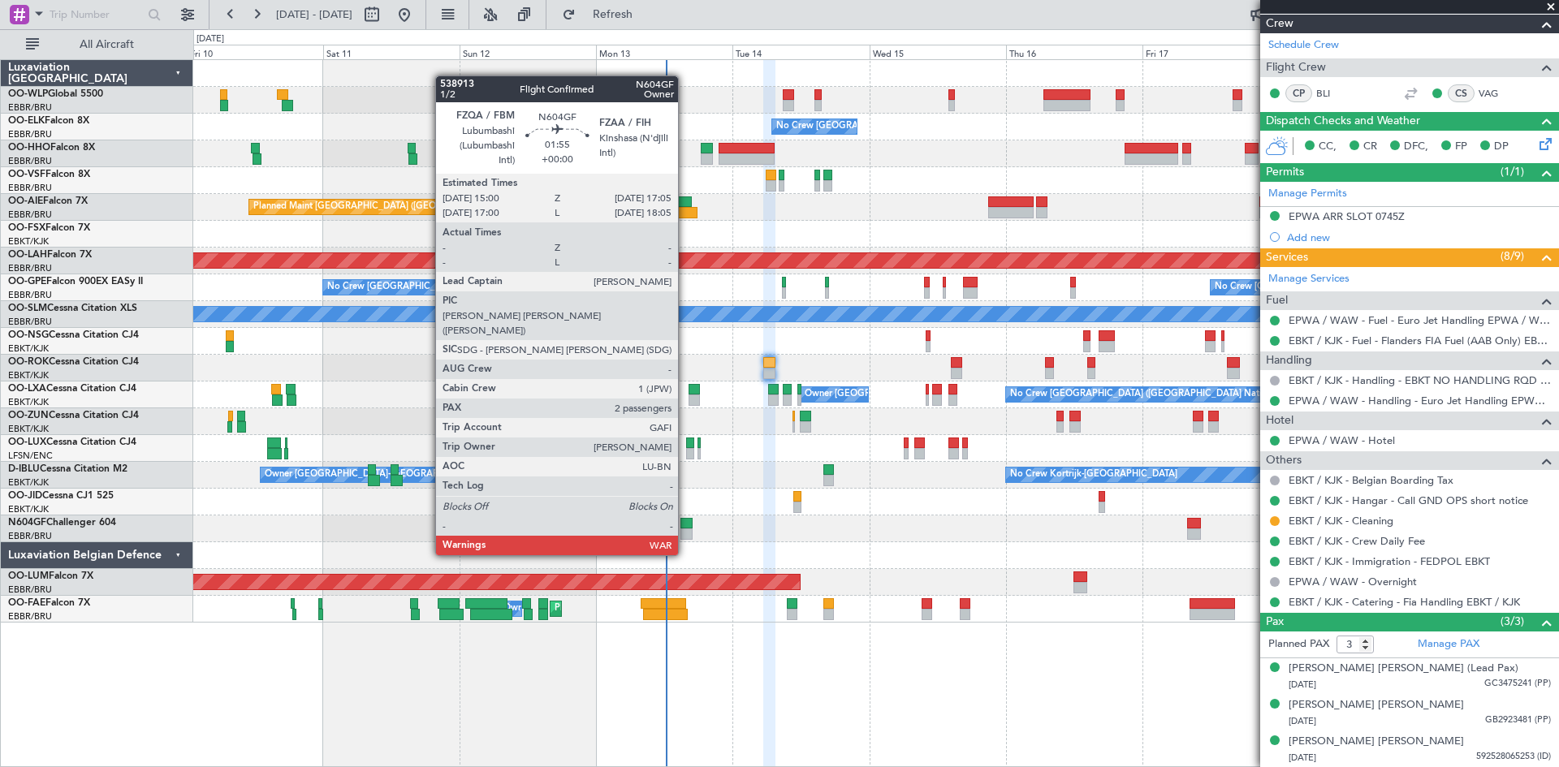
click at [685, 524] on div at bounding box center [686, 523] width 12 height 11
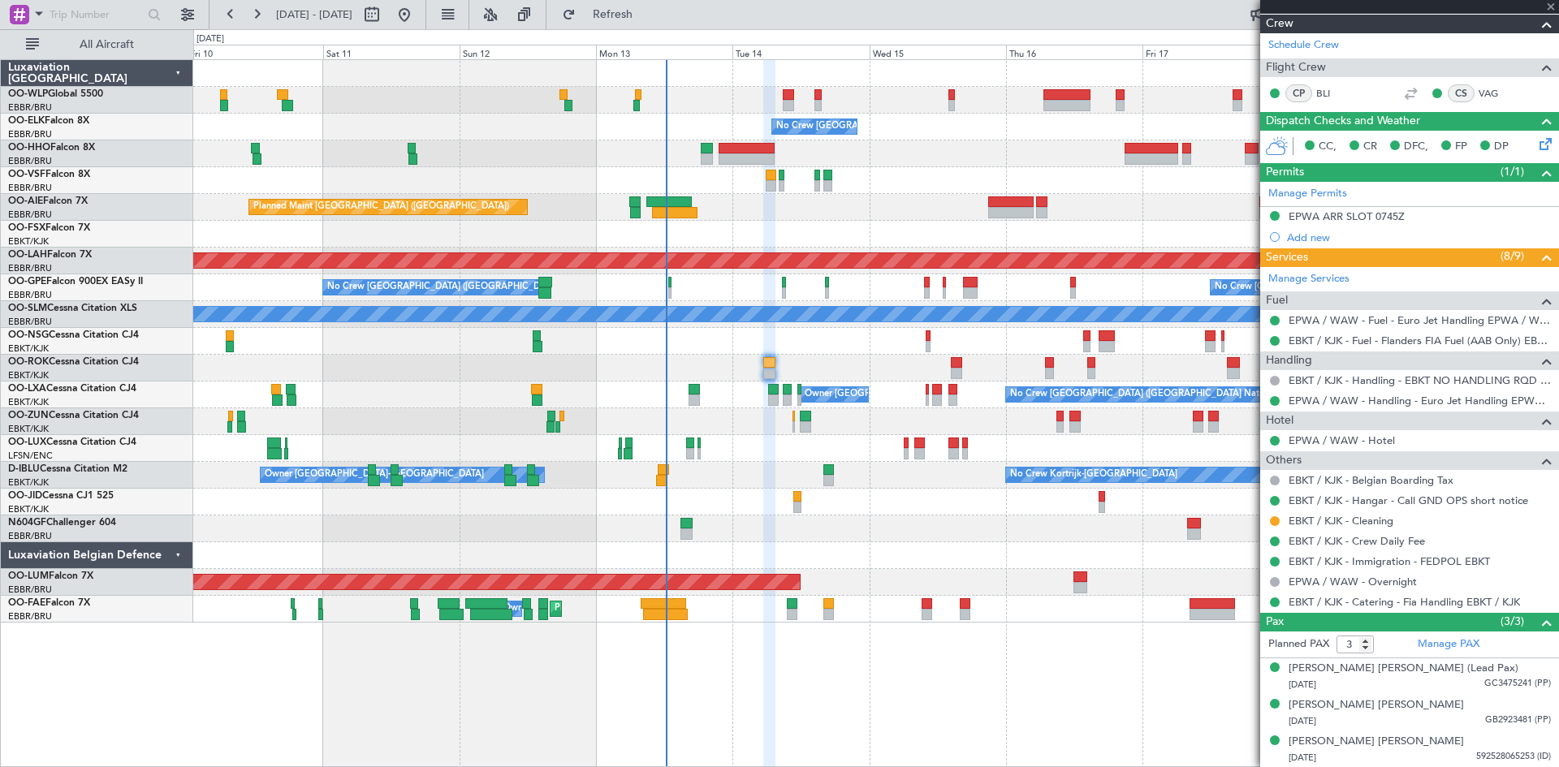
type input "2"
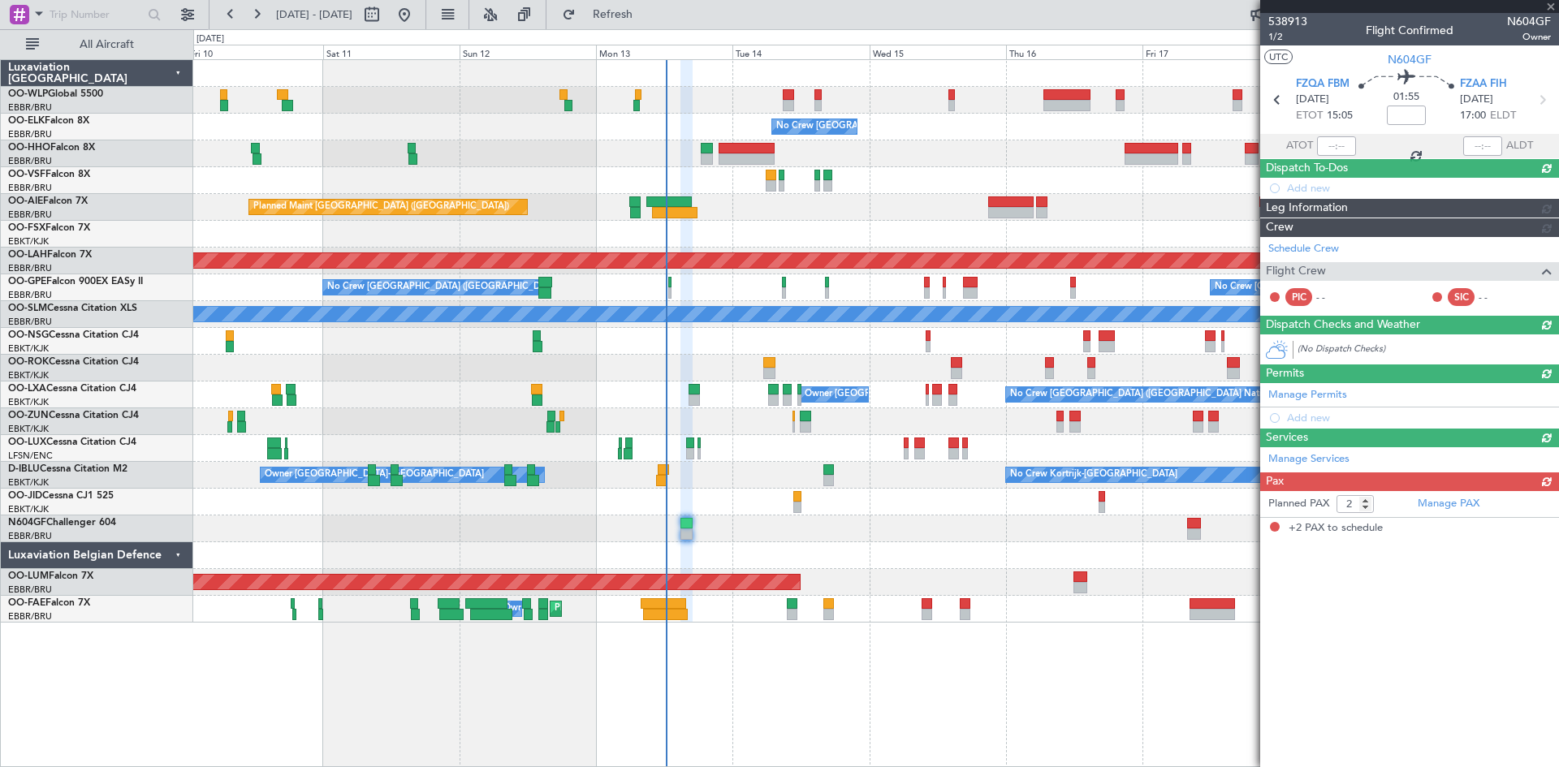
scroll to position [0, 0]
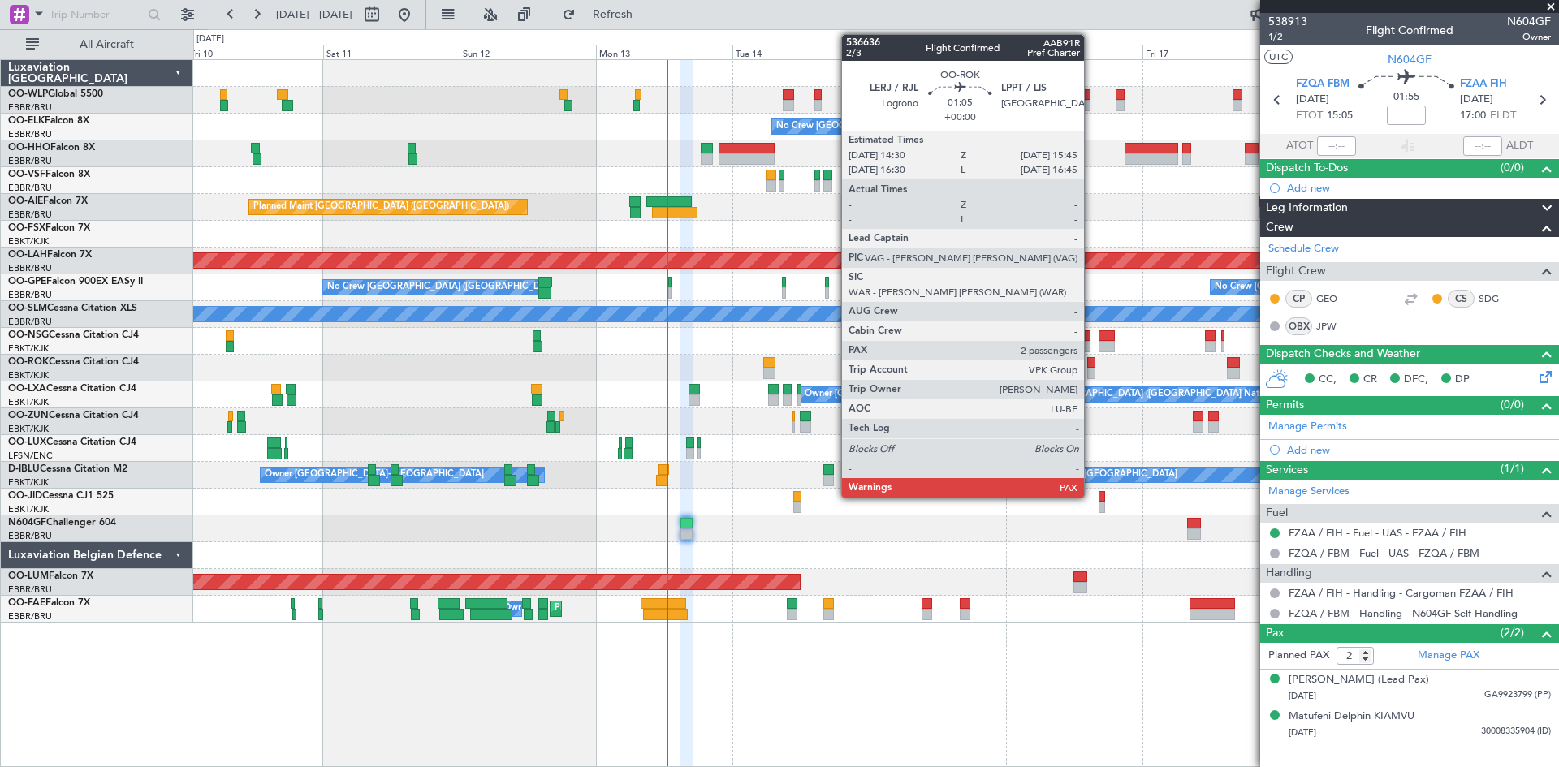
click at [1091, 377] on div at bounding box center [1090, 373] width 7 height 11
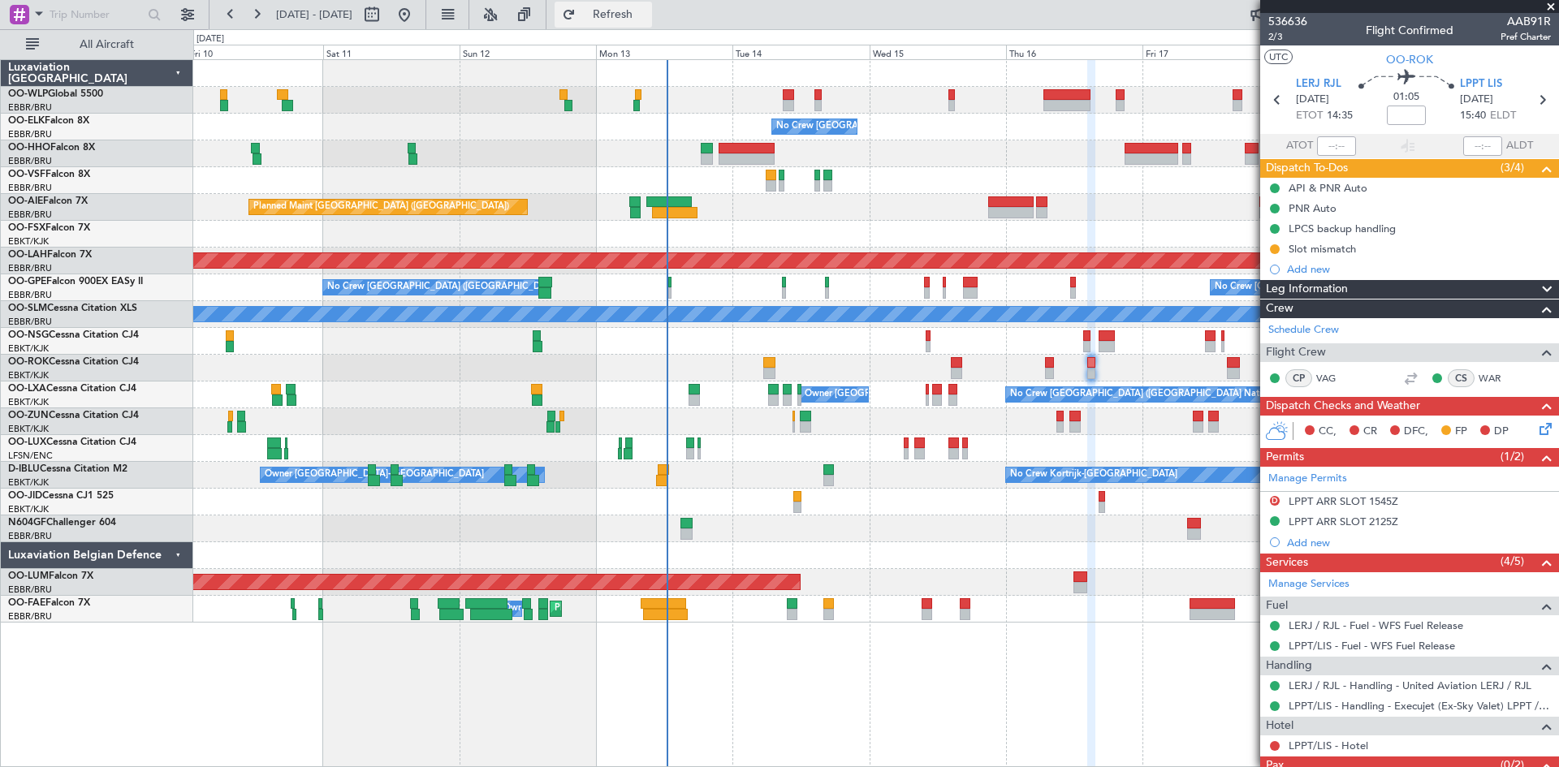
click at [647, 19] on span "Refresh" at bounding box center [613, 14] width 68 height 11
click at [652, 3] on button "Refresh" at bounding box center [602, 15] width 97 height 26
click at [647, 13] on span "Refresh" at bounding box center [613, 14] width 68 height 11
click at [647, 13] on span "Refreshing..." at bounding box center [613, 14] width 68 height 11
click at [658, 18] on fb-flight-board "10 Oct 2025 - 20 Oct 2025 Refresh Quick Links All Aircraft No Crew Brussels (Br…" at bounding box center [779, 389] width 1559 height 755
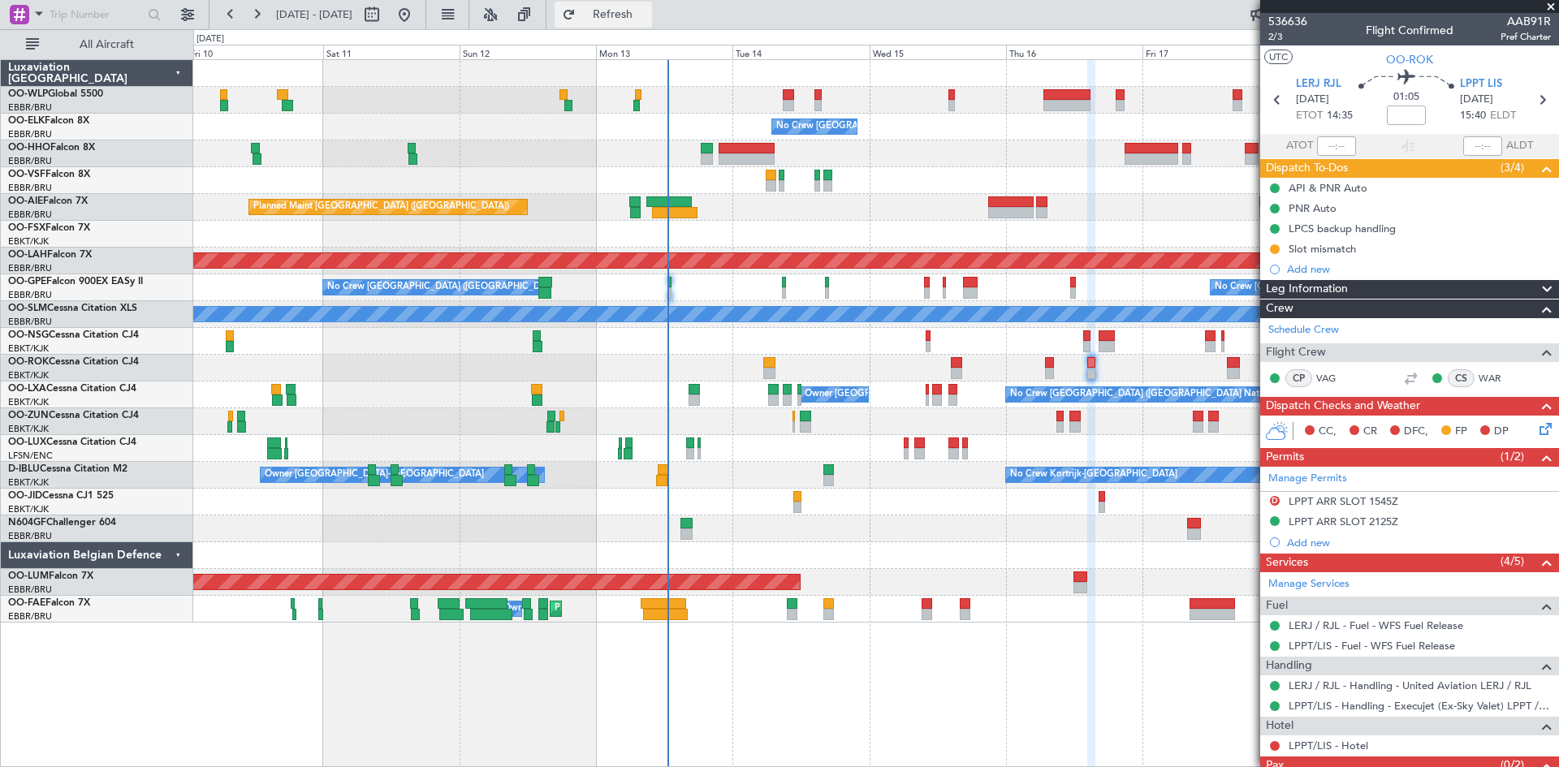
click at [647, 18] on span "Refresh" at bounding box center [613, 14] width 68 height 11
click at [660, 28] on fb-refresh-button "Refresh" at bounding box center [603, 14] width 114 height 29
click at [647, 11] on span "Refresh" at bounding box center [613, 14] width 68 height 11
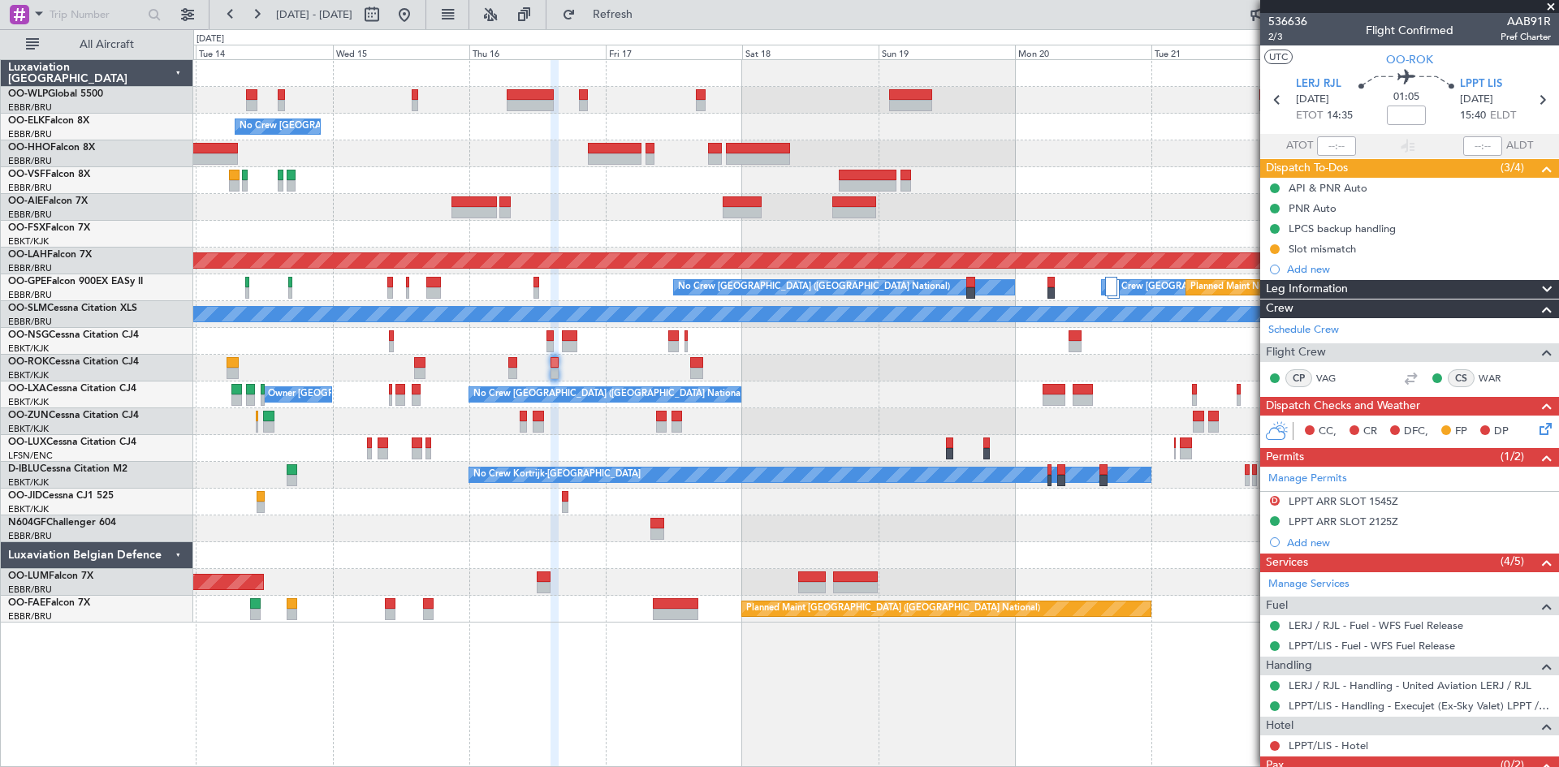
click at [347, 145] on div at bounding box center [875, 153] width 1365 height 27
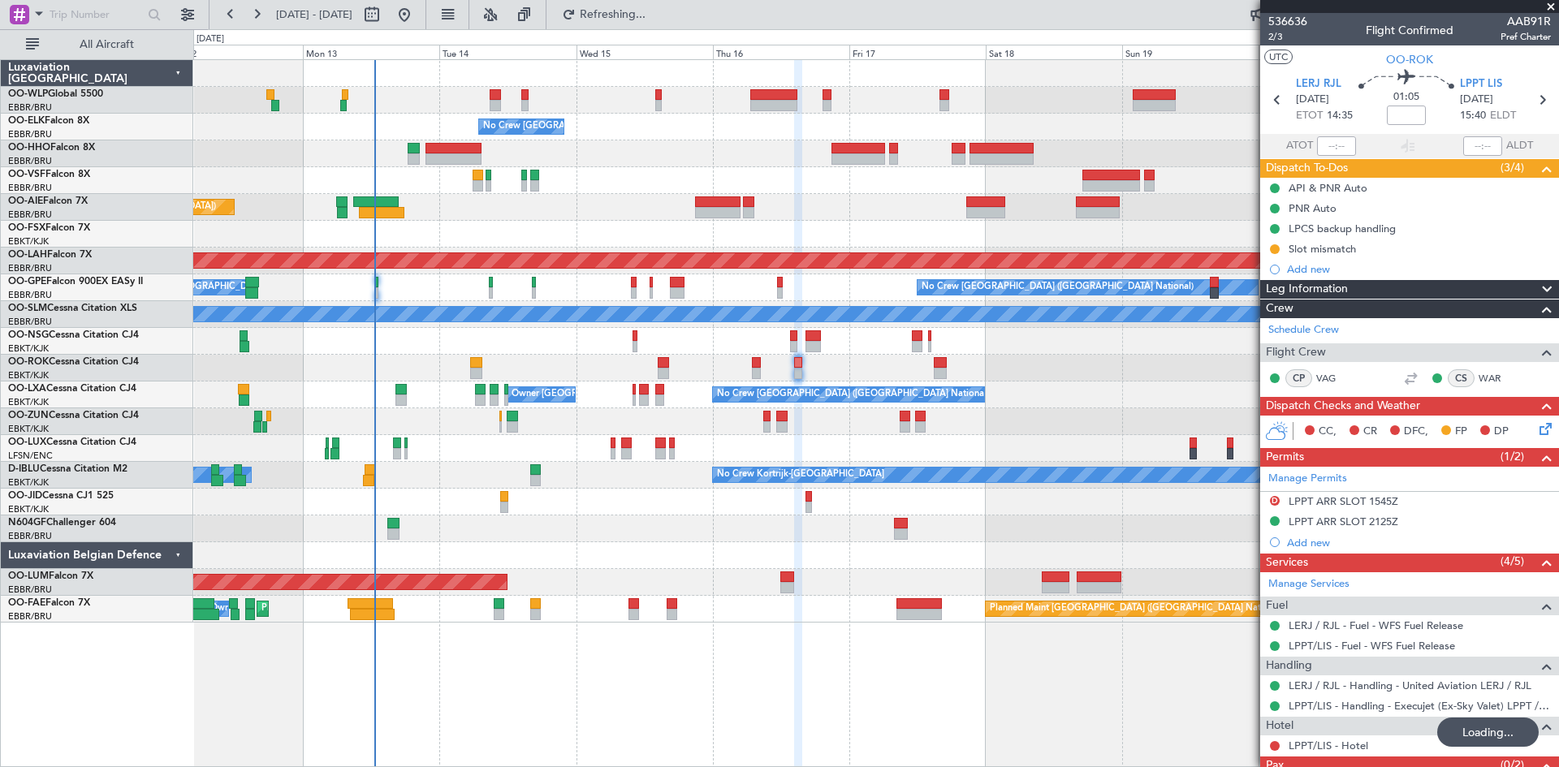
click at [723, 222] on div "No Crew Brussels (Brussels National) Planned Maint London (Farnborough) Planned…" at bounding box center [875, 341] width 1365 height 563
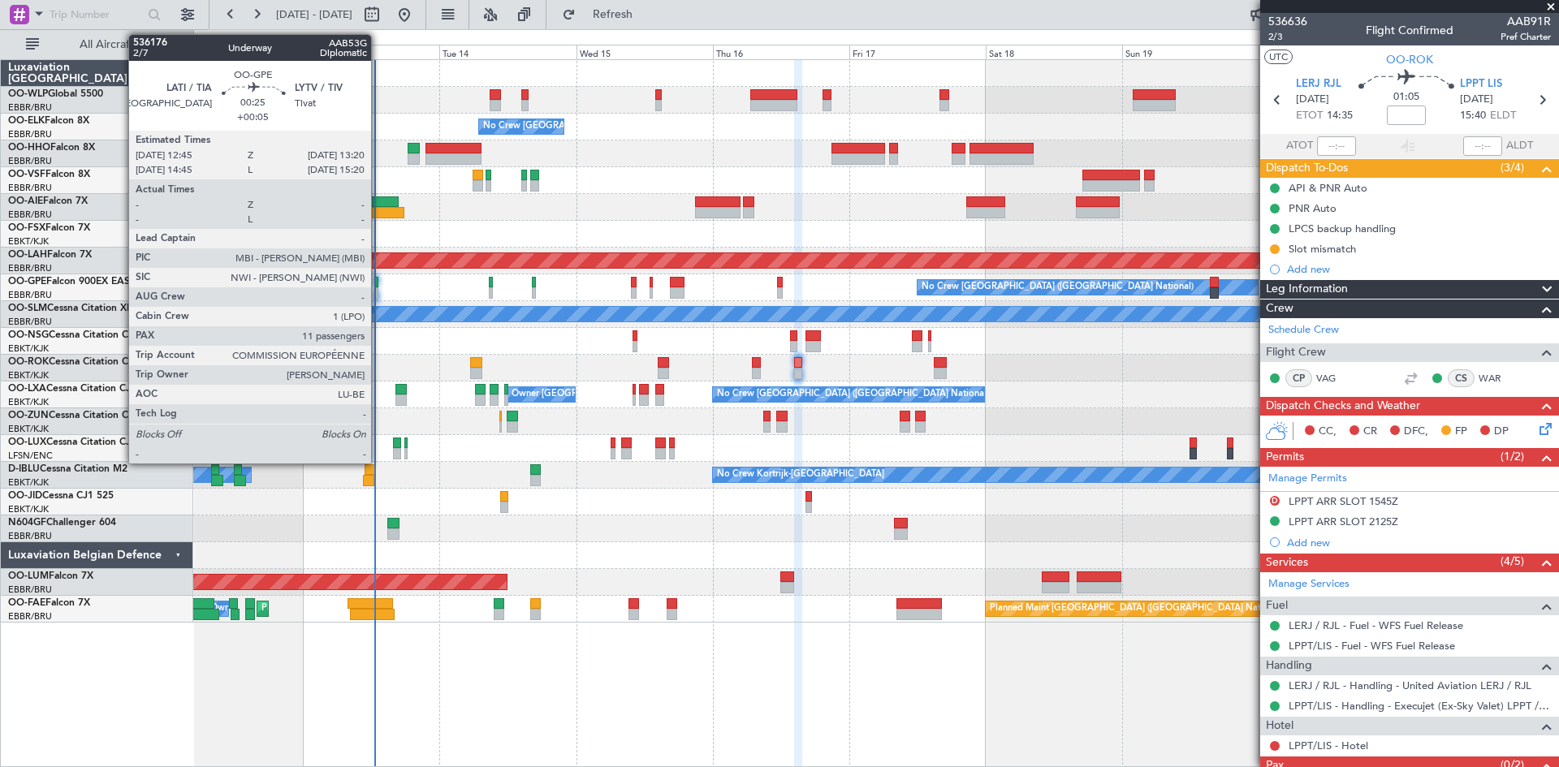
click at [378, 294] on div at bounding box center [377, 292] width 4 height 11
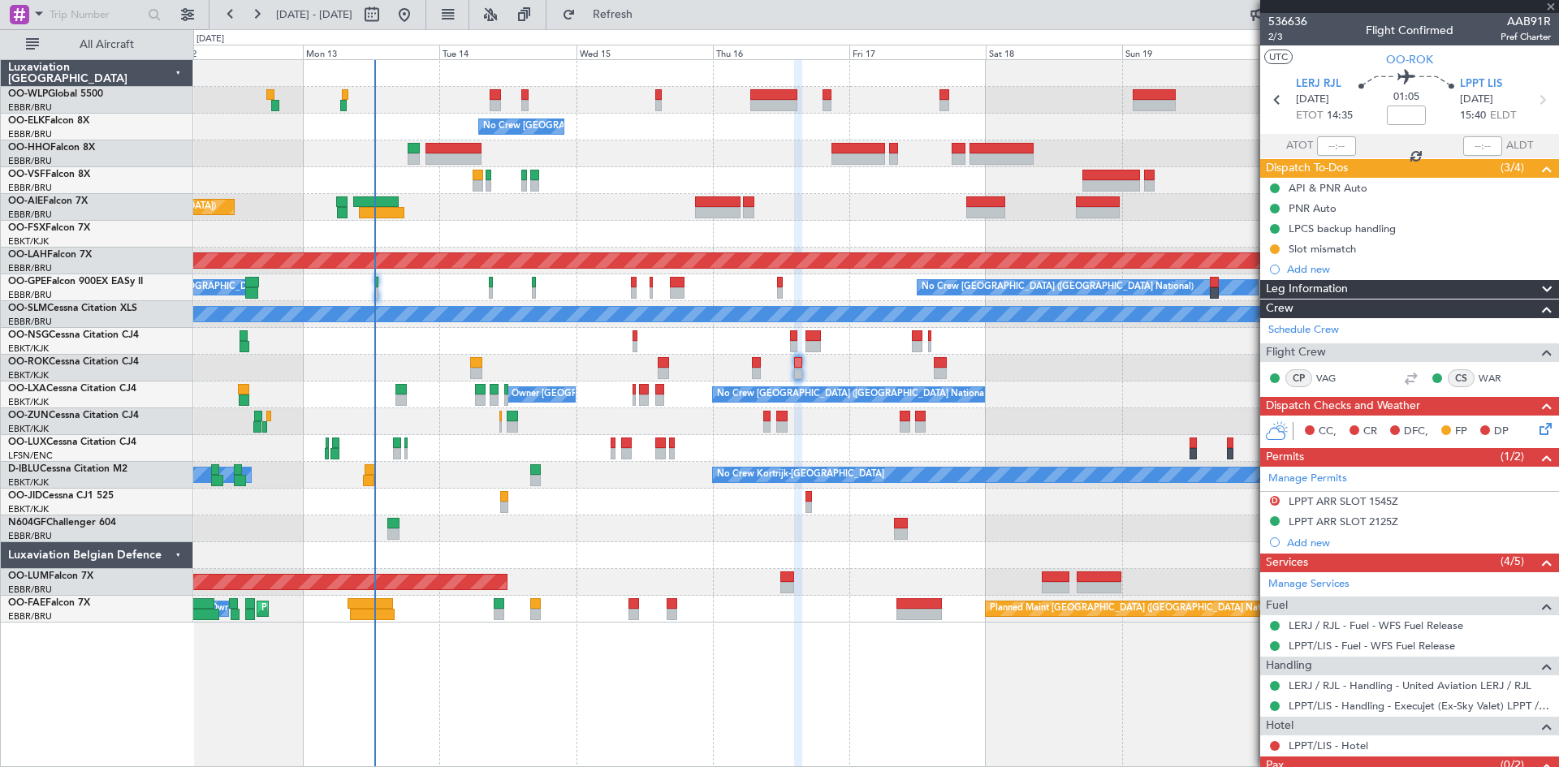
type input "+00:05"
type input "11"
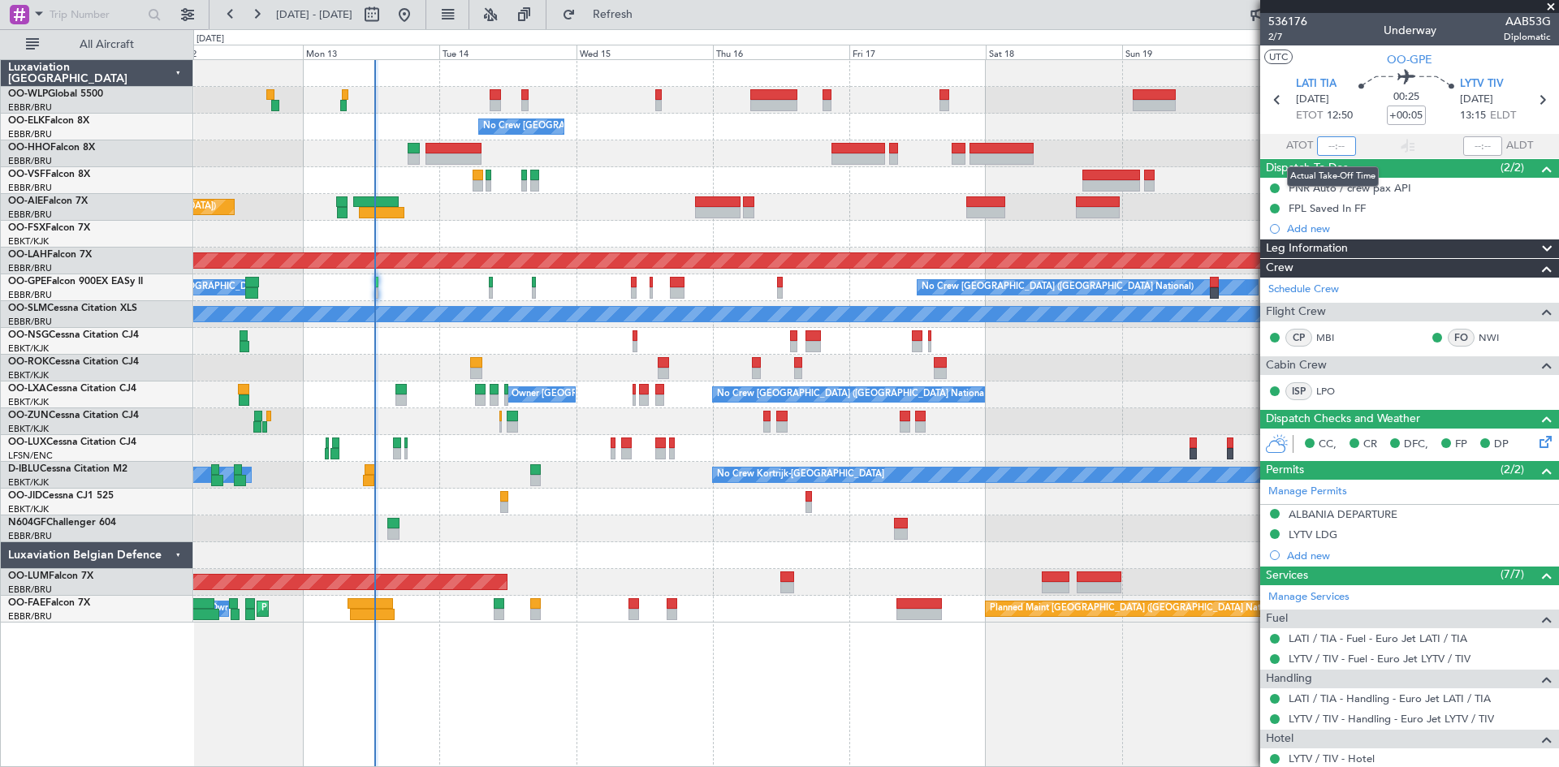
click at [1327, 149] on input "text" at bounding box center [1336, 145] width 39 height 19
type input "12:33"
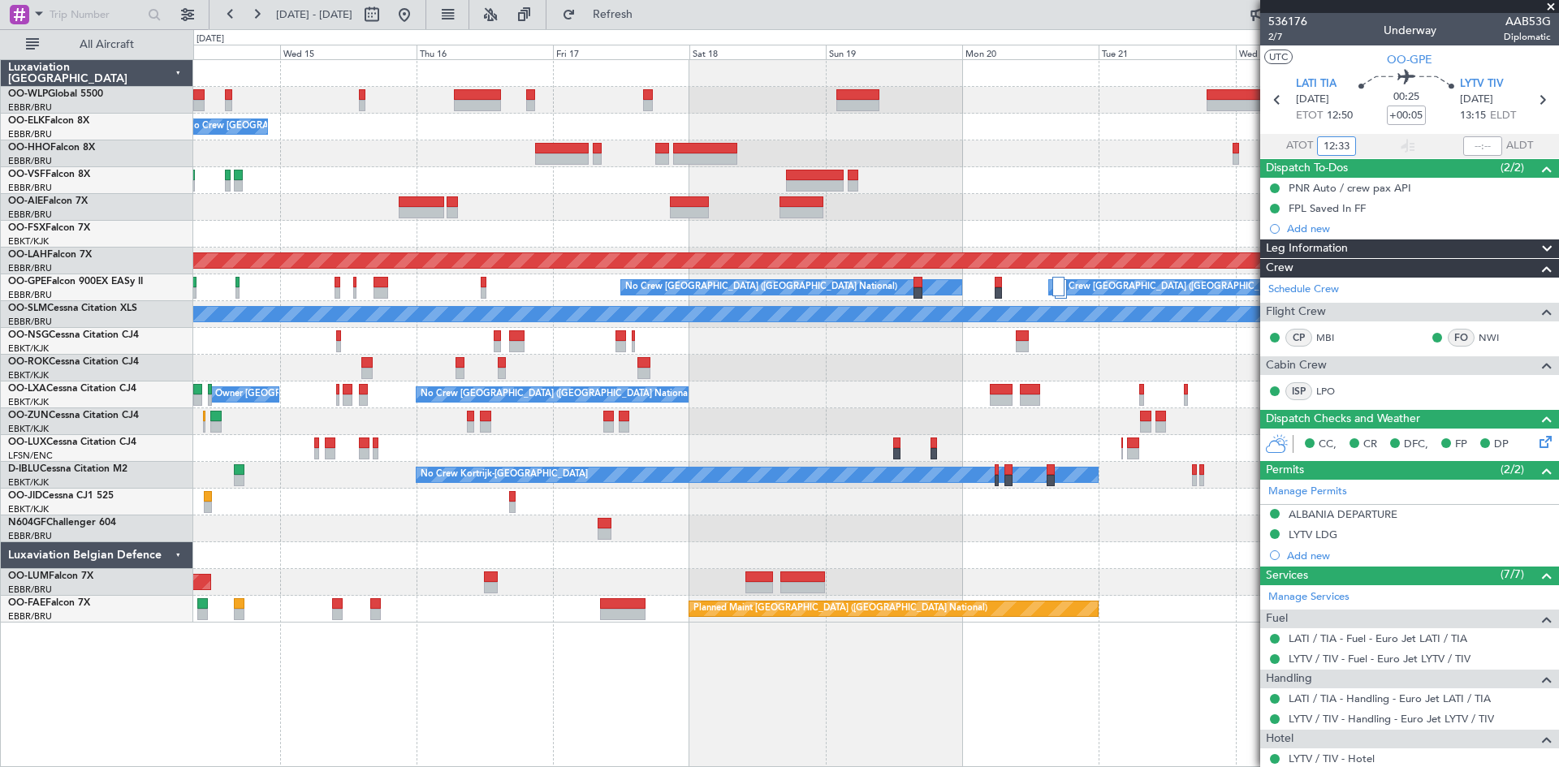
click at [809, 429] on div "- - FIMP 17:00 Z EBLG 05:10 Z No Crew Brussels (Brussels National) Planned Main…" at bounding box center [875, 341] width 1365 height 563
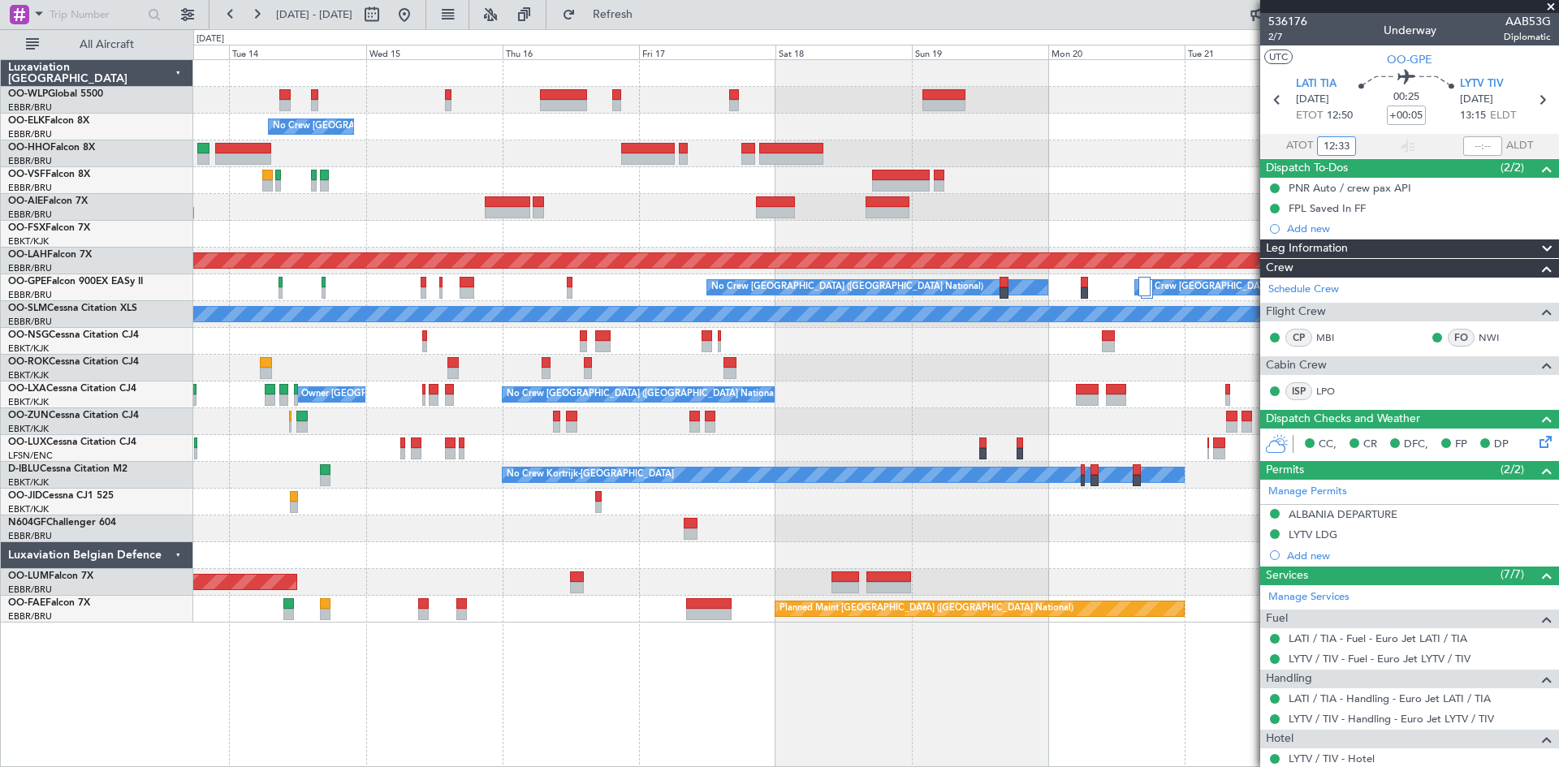
click at [434, 108] on div at bounding box center [875, 100] width 1365 height 27
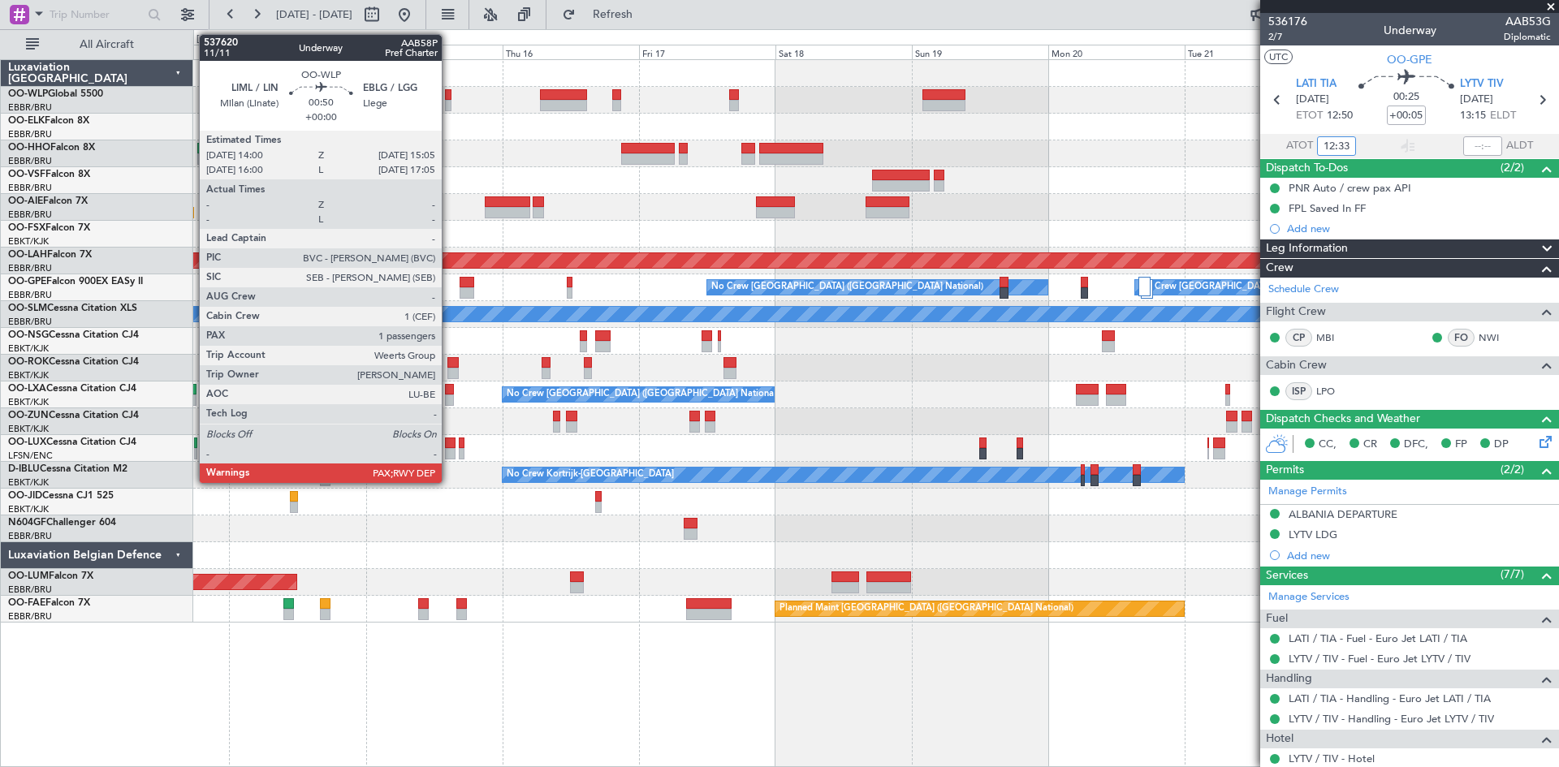
click at [449, 101] on div at bounding box center [448, 105] width 6 height 11
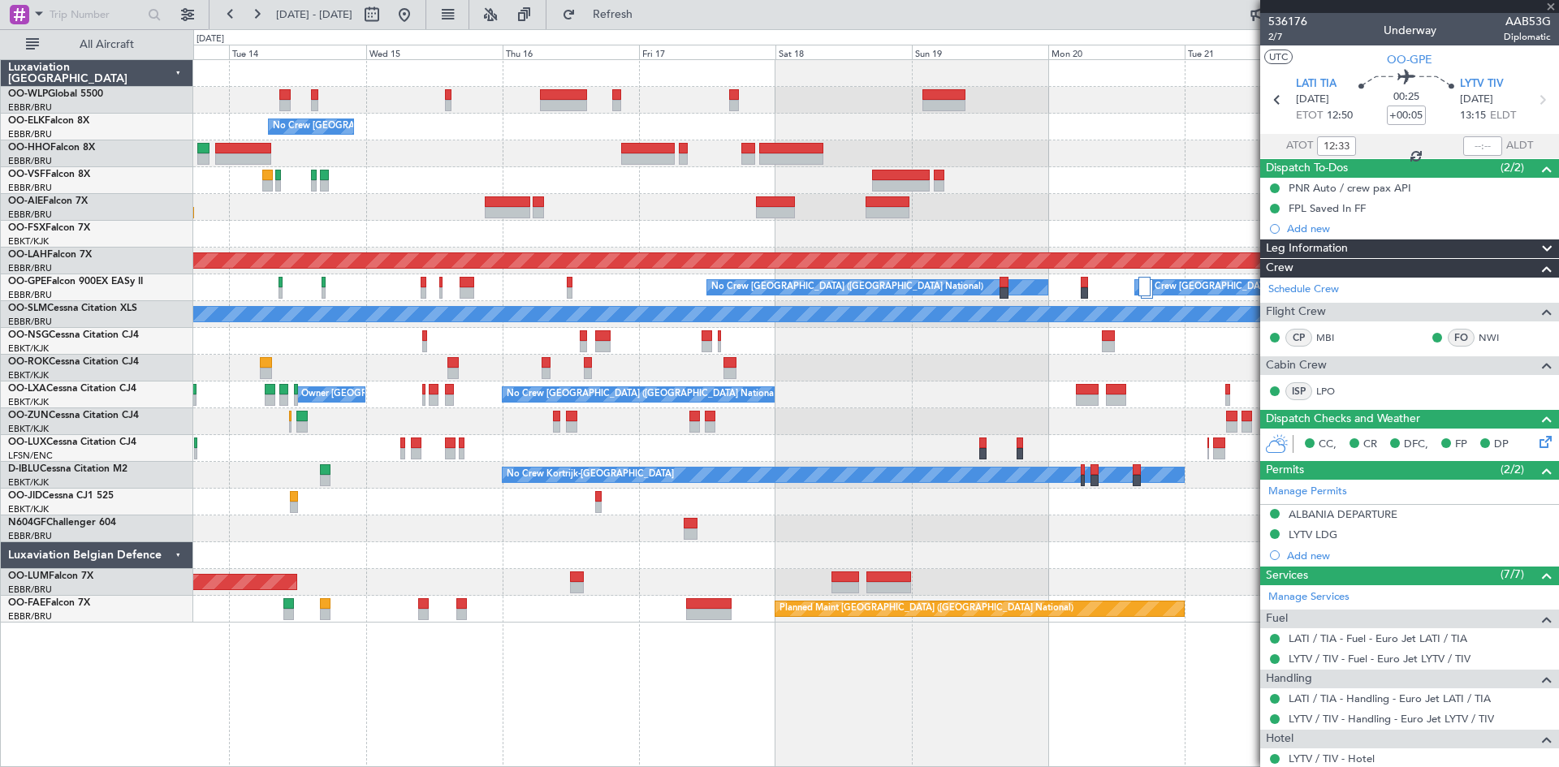
type input "2"
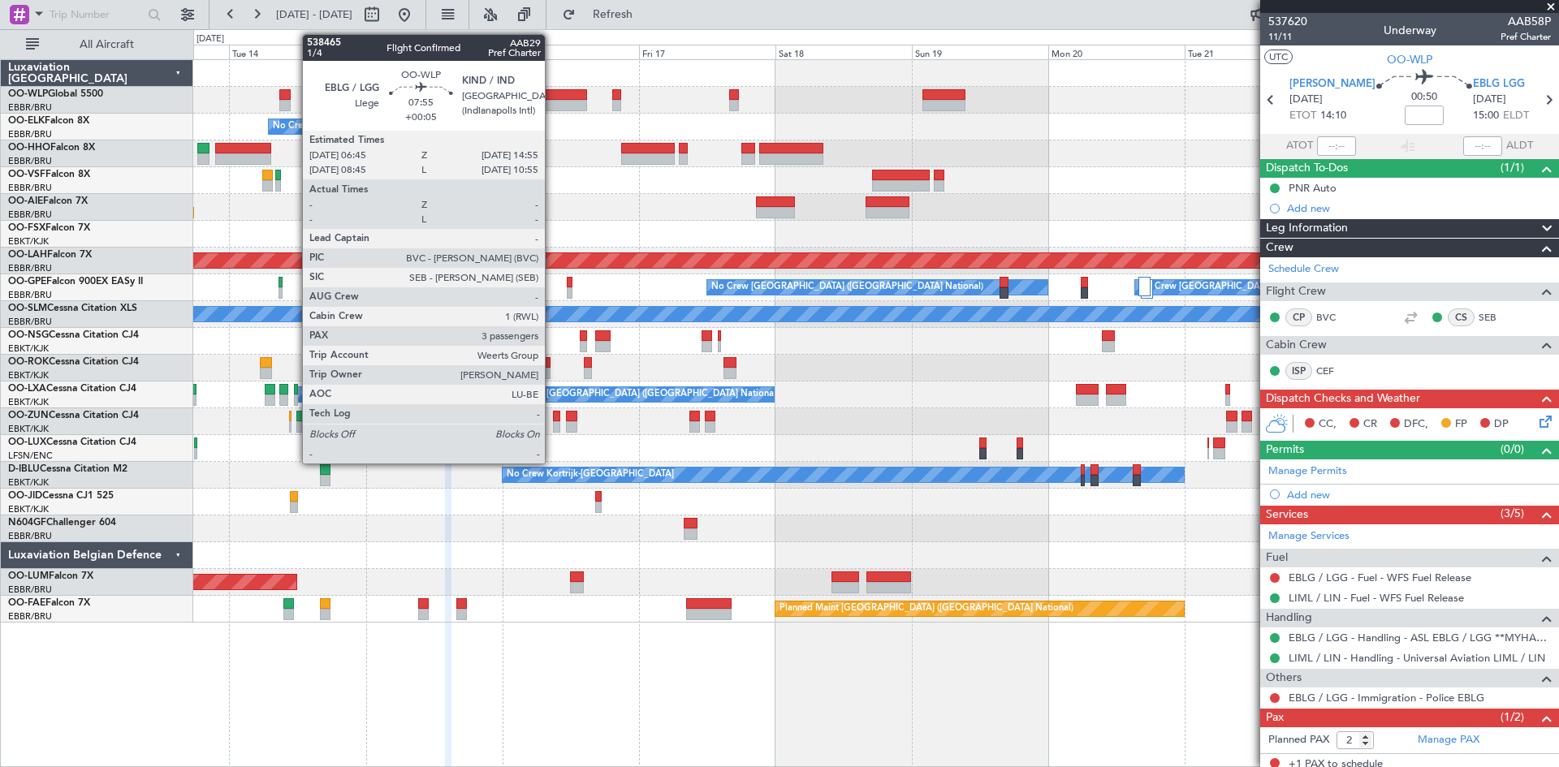
click at [552, 94] on div at bounding box center [563, 94] width 47 height 11
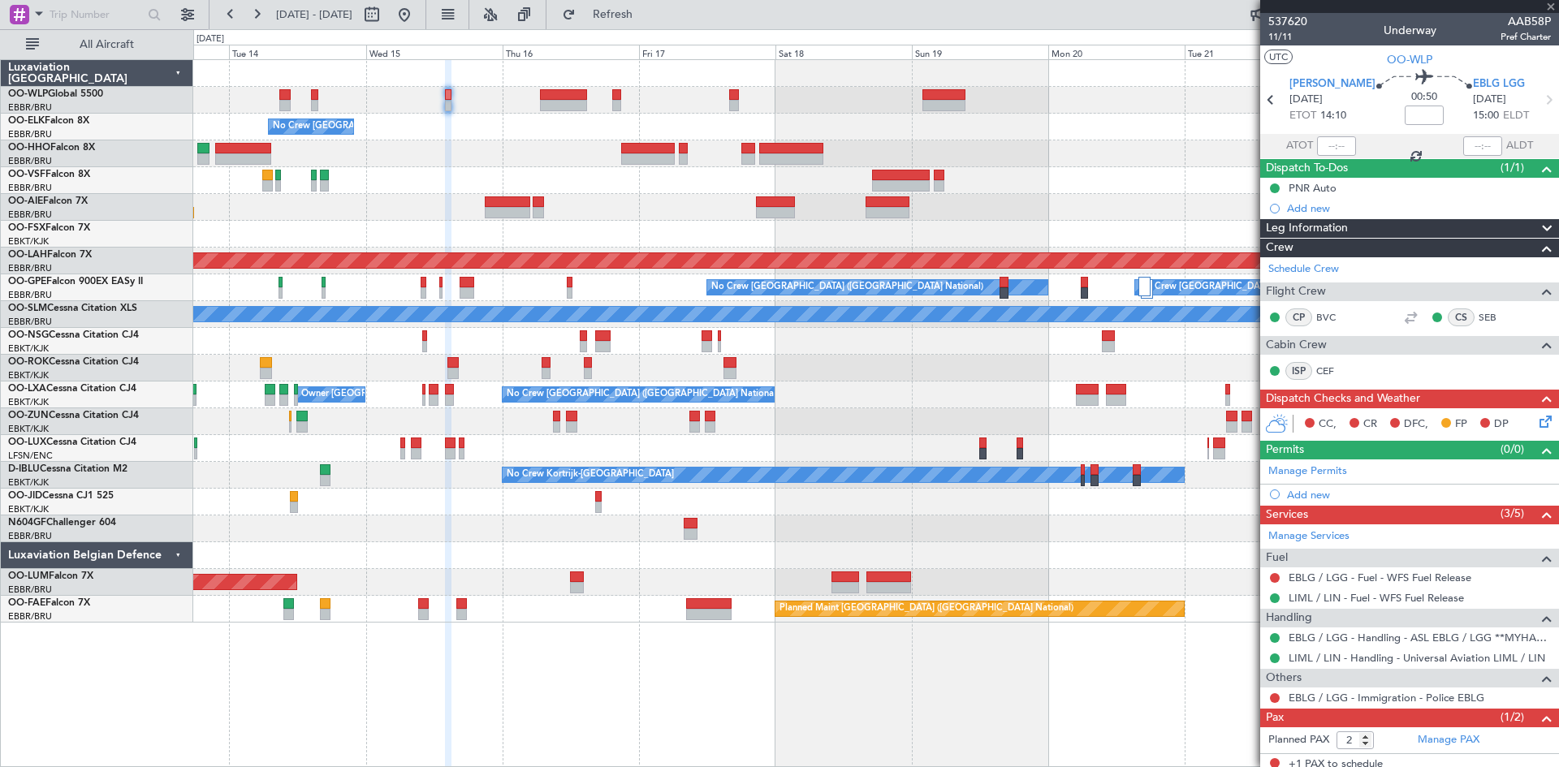
type input "+00:05"
type input "3"
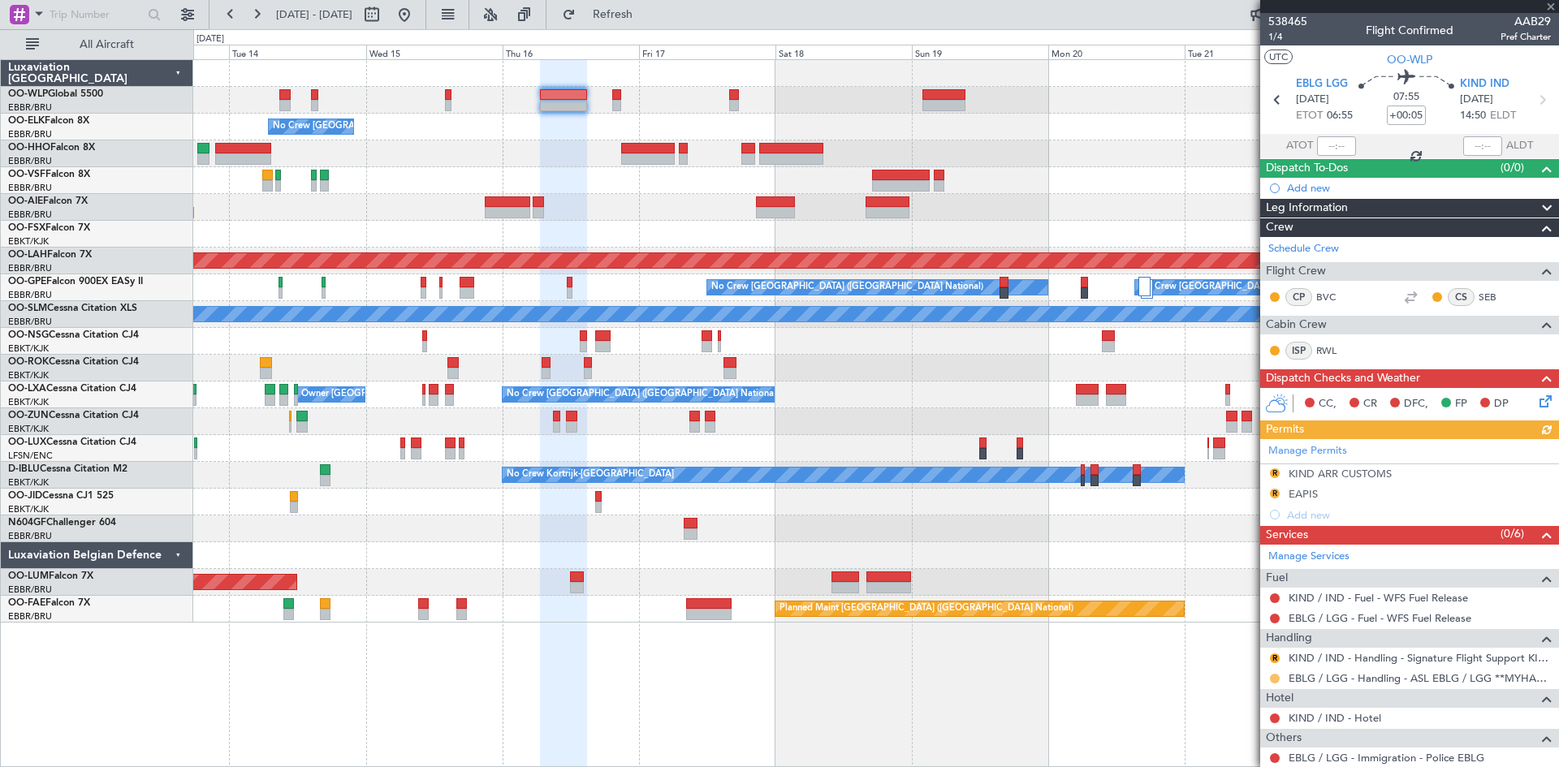
click at [1275, 680] on button at bounding box center [1275, 679] width 10 height 10
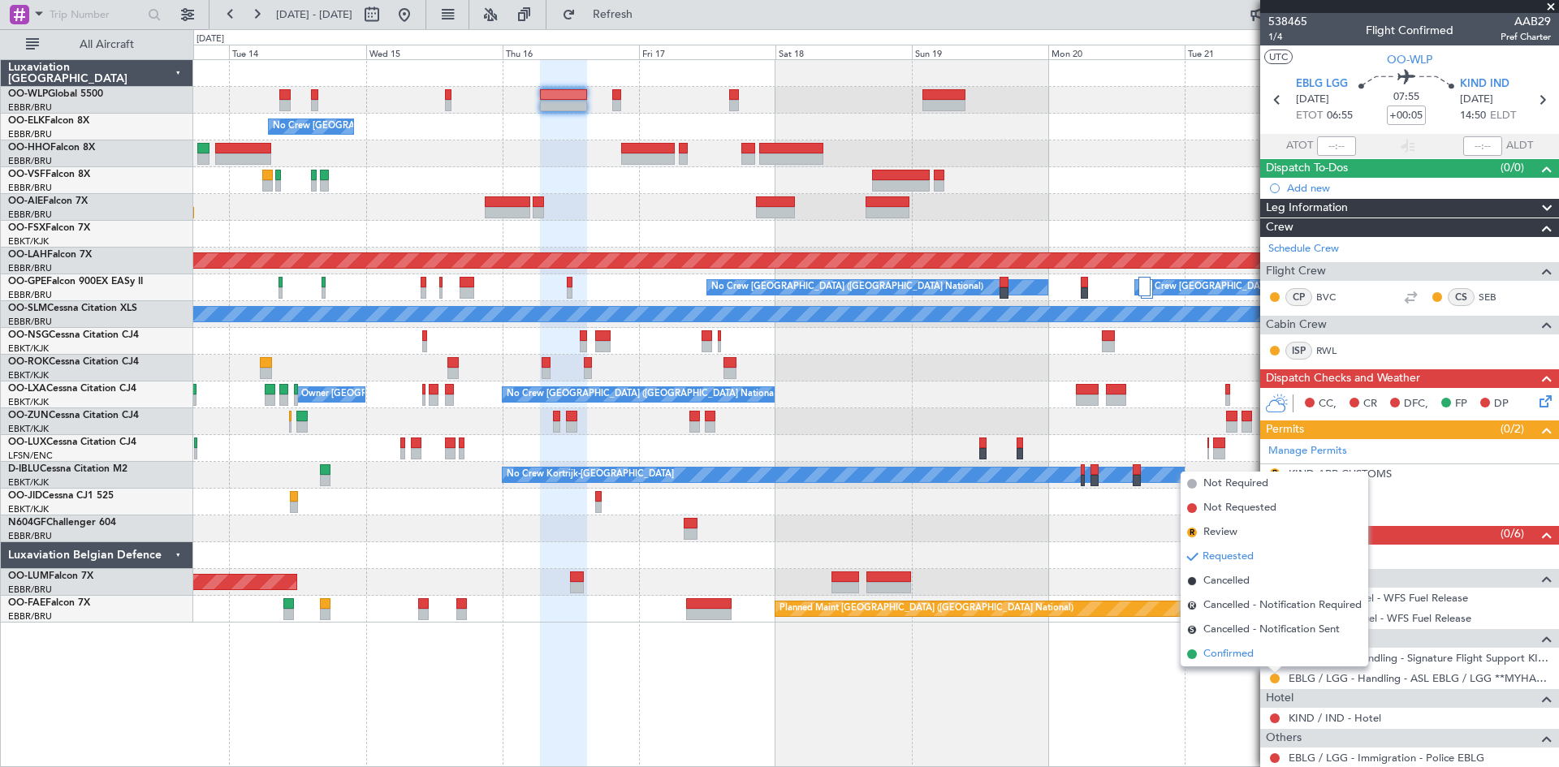
click at [1246, 655] on span "Confirmed" at bounding box center [1228, 654] width 50 height 16
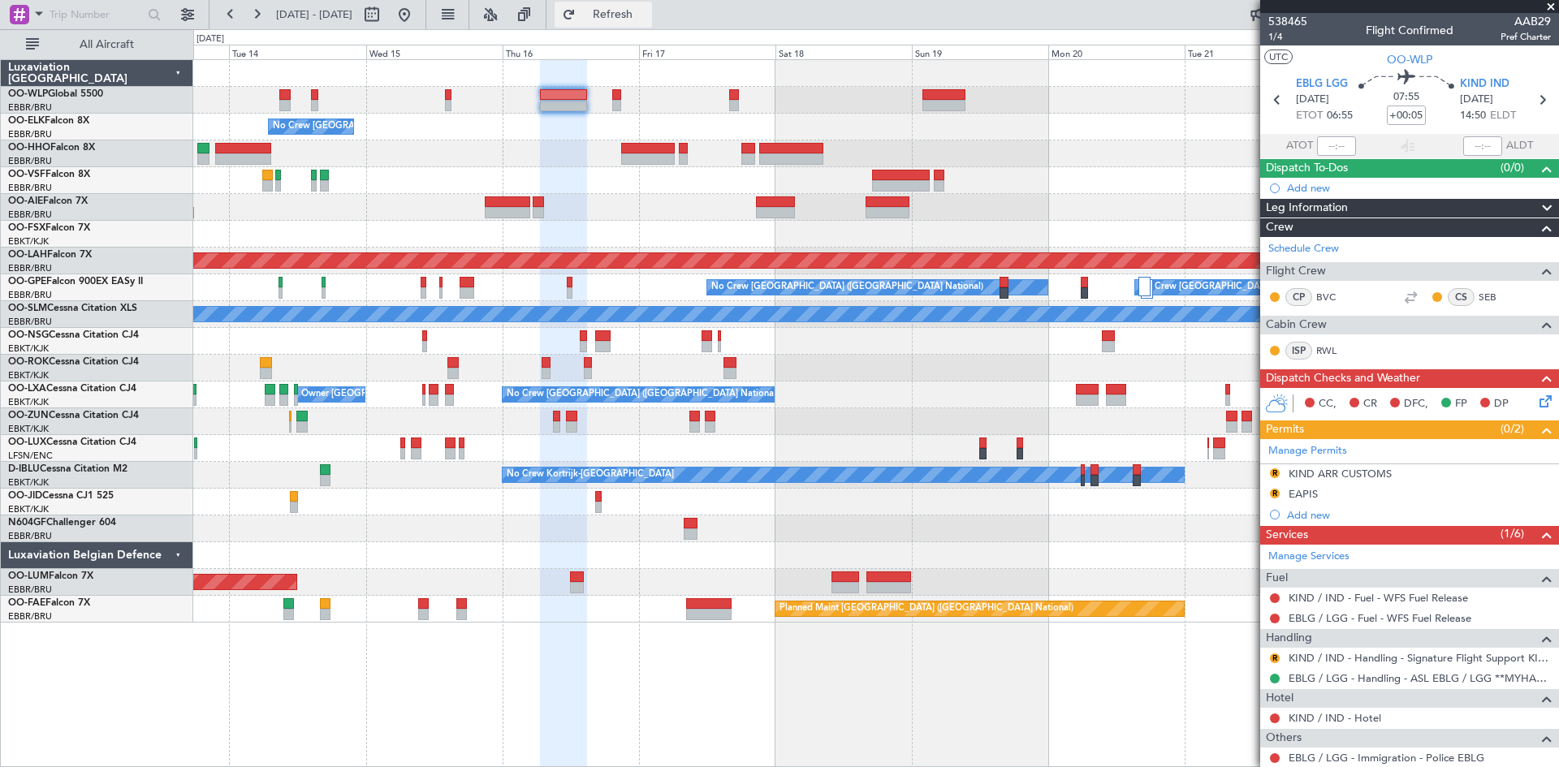
click at [647, 9] on span "Refresh" at bounding box center [613, 14] width 68 height 11
click at [417, 6] on button at bounding box center [404, 15] width 26 height 26
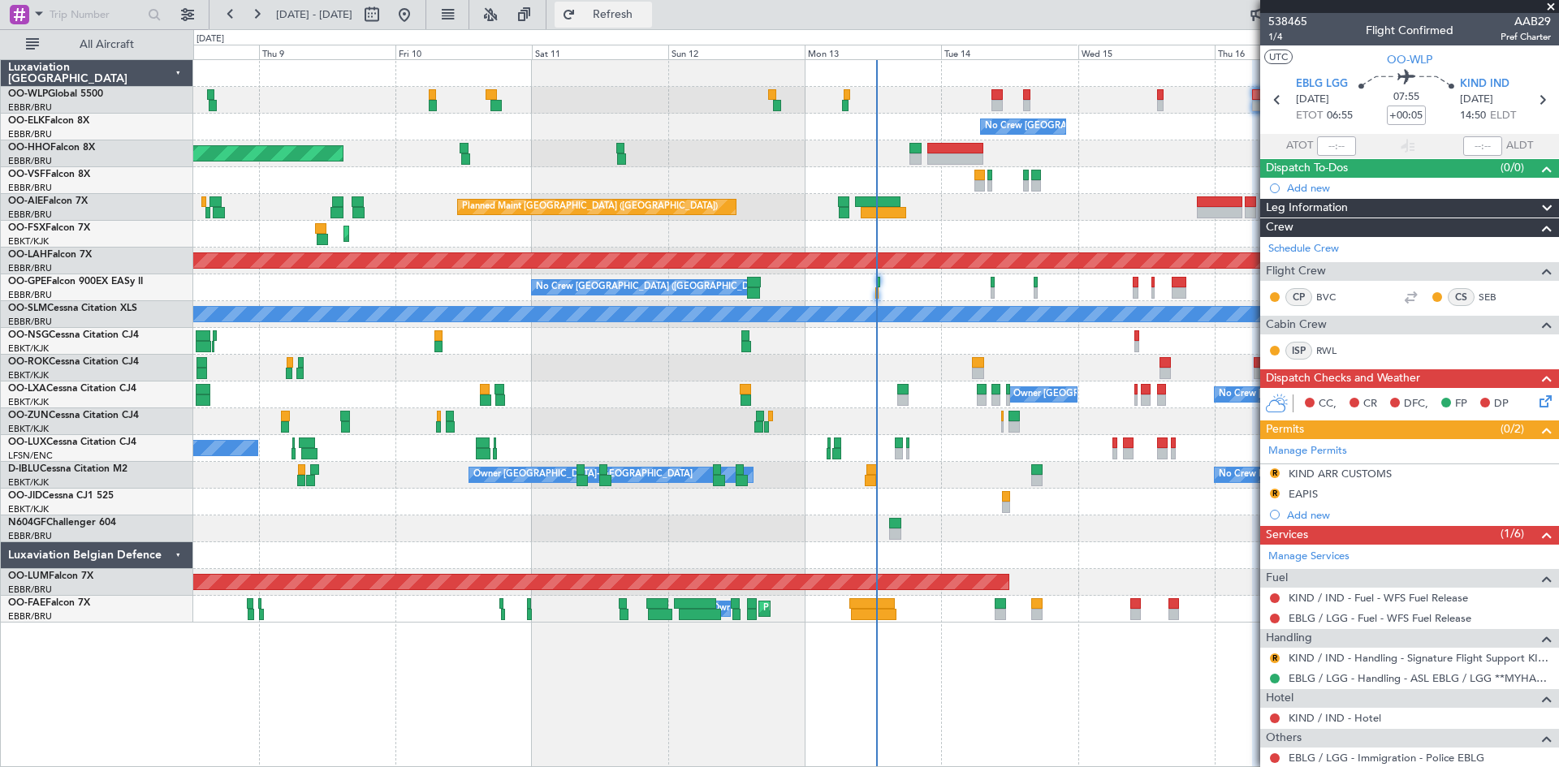
click at [647, 19] on span "Refresh" at bounding box center [613, 14] width 68 height 11
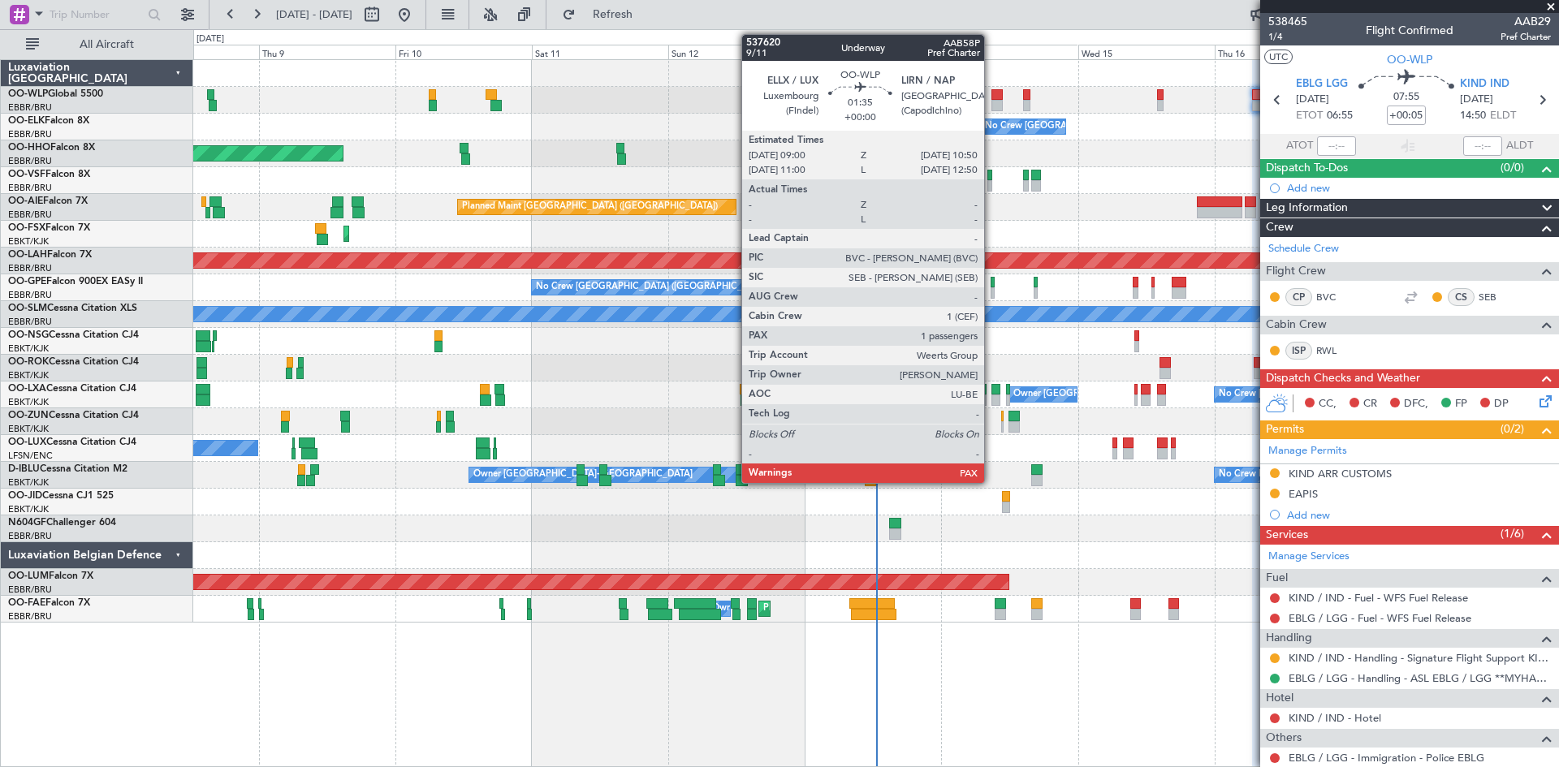
click at [991, 95] on div at bounding box center [996, 94] width 11 height 11
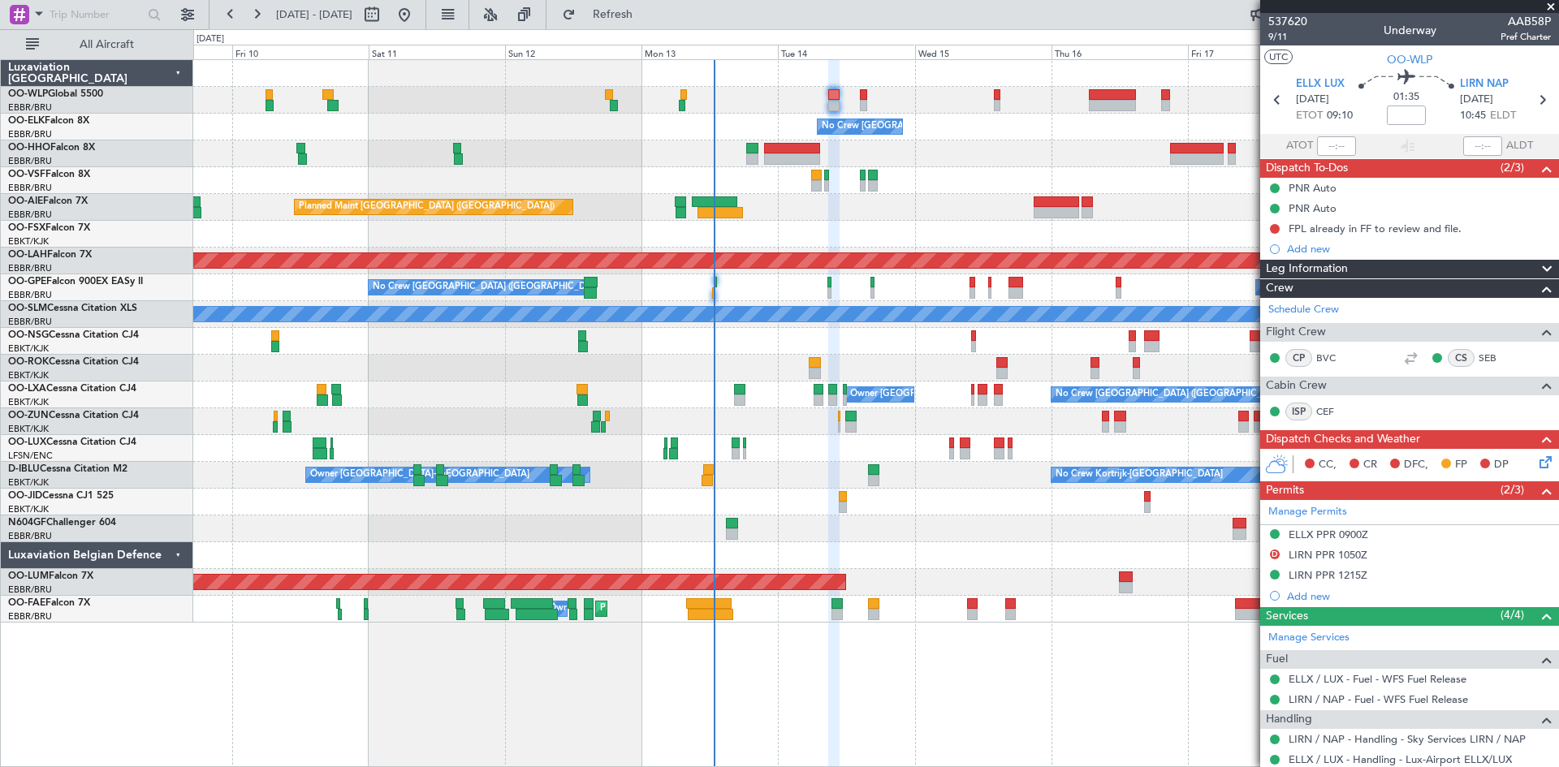
click at [1013, 343] on div at bounding box center [875, 341] width 1365 height 27
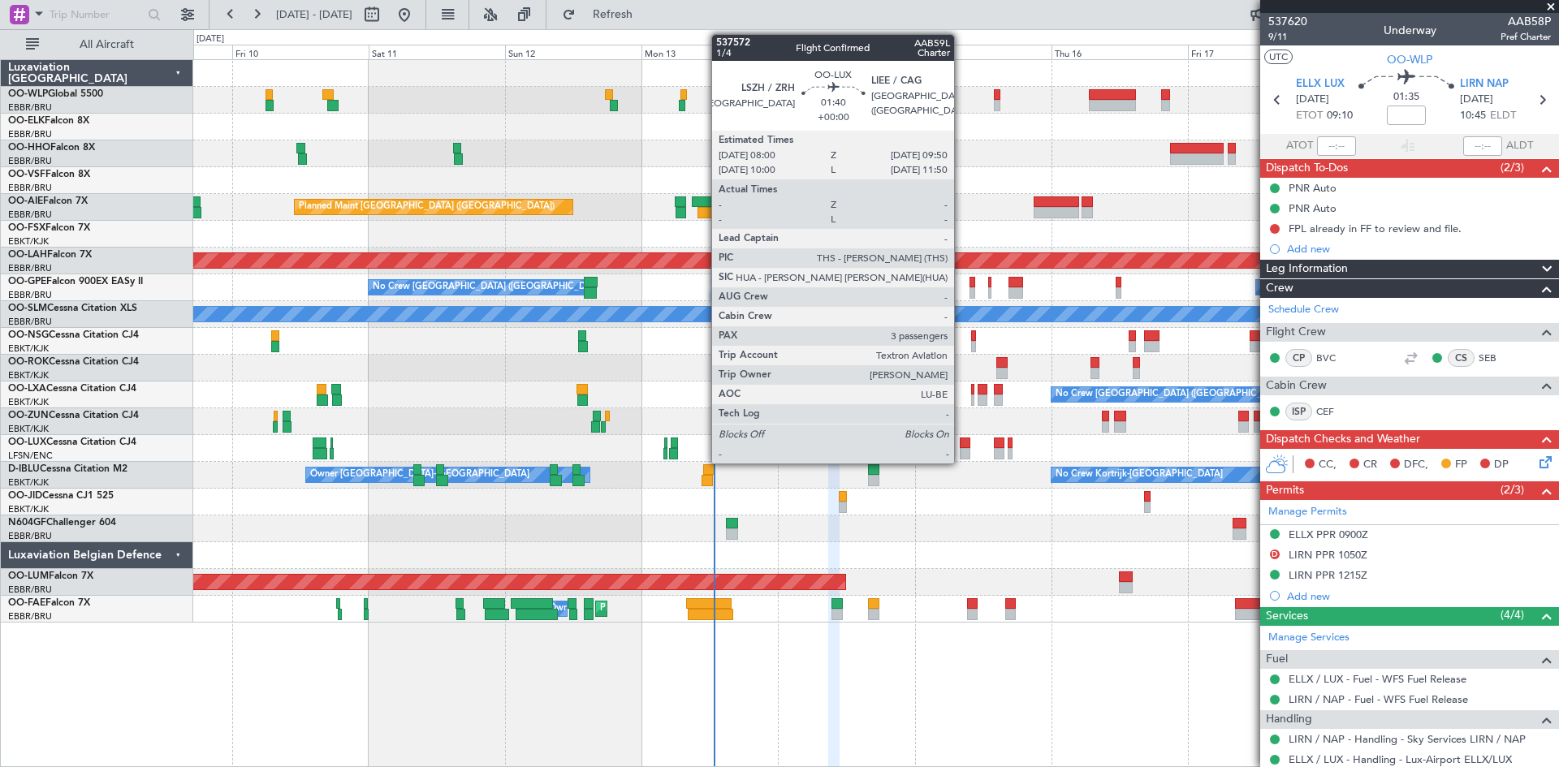
click at [961, 448] on div at bounding box center [965, 453] width 11 height 11
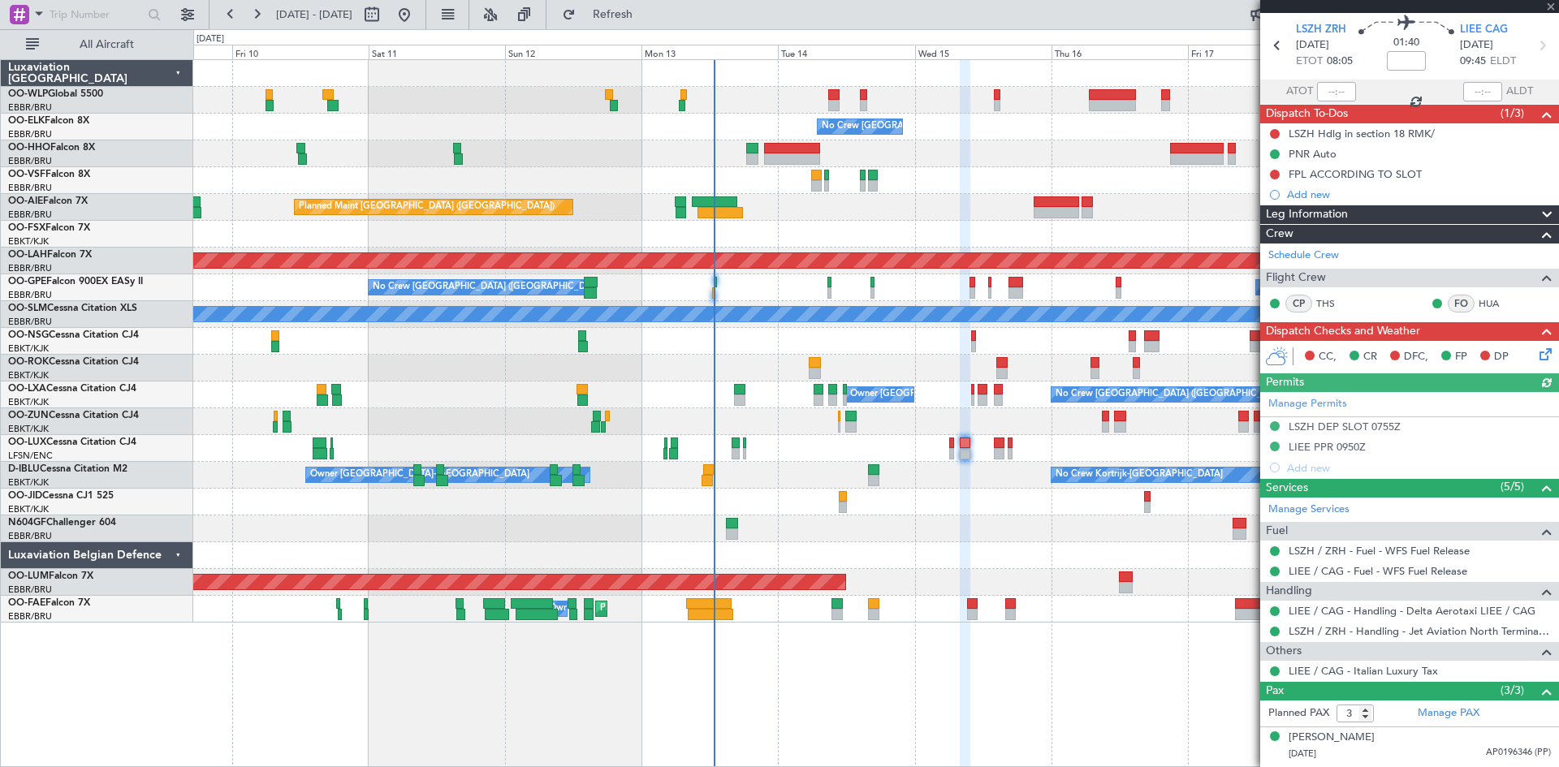
scroll to position [123, 0]
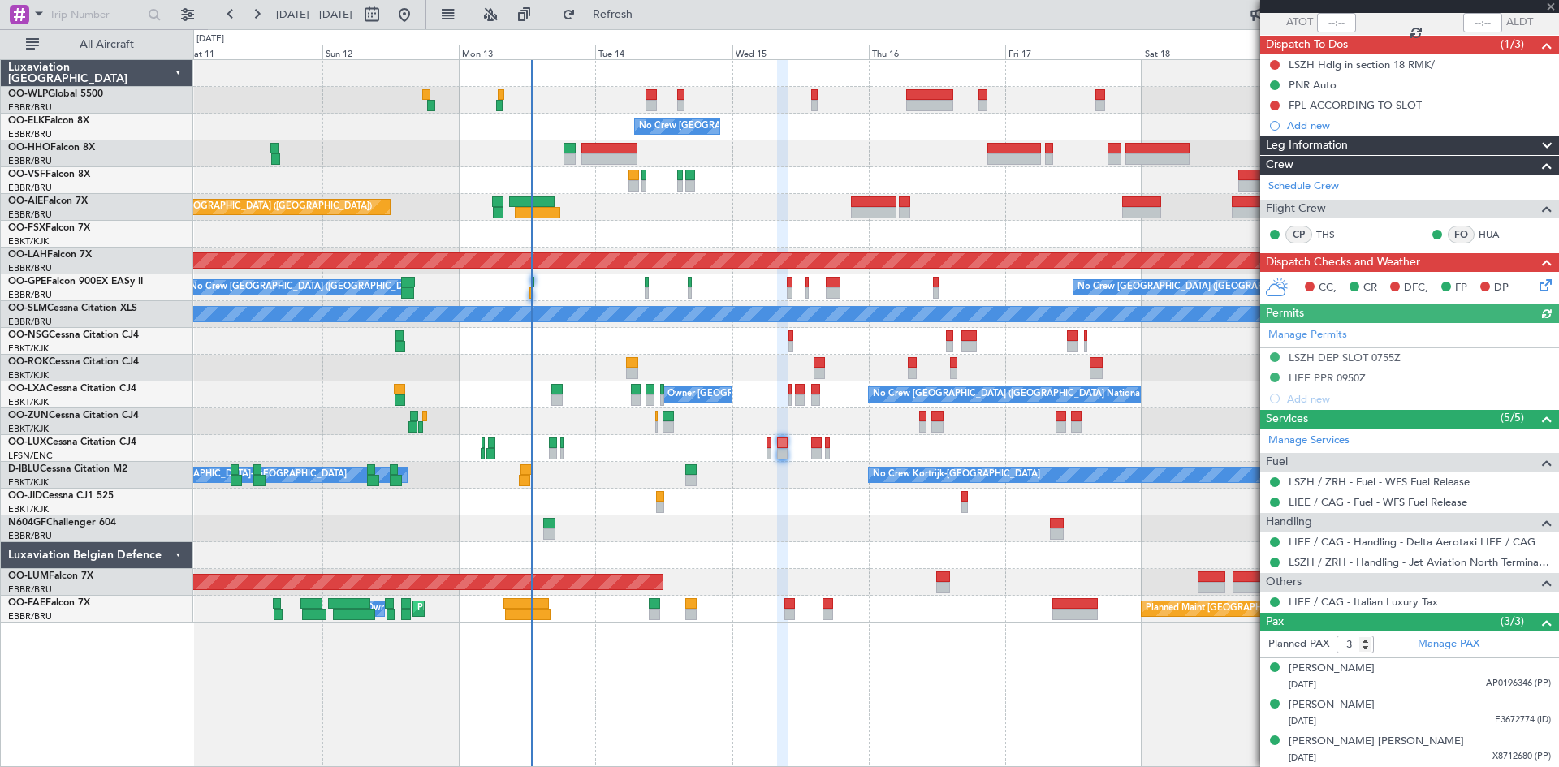
click at [862, 428] on div at bounding box center [875, 421] width 1365 height 27
click at [905, 378] on div at bounding box center [875, 368] width 1365 height 27
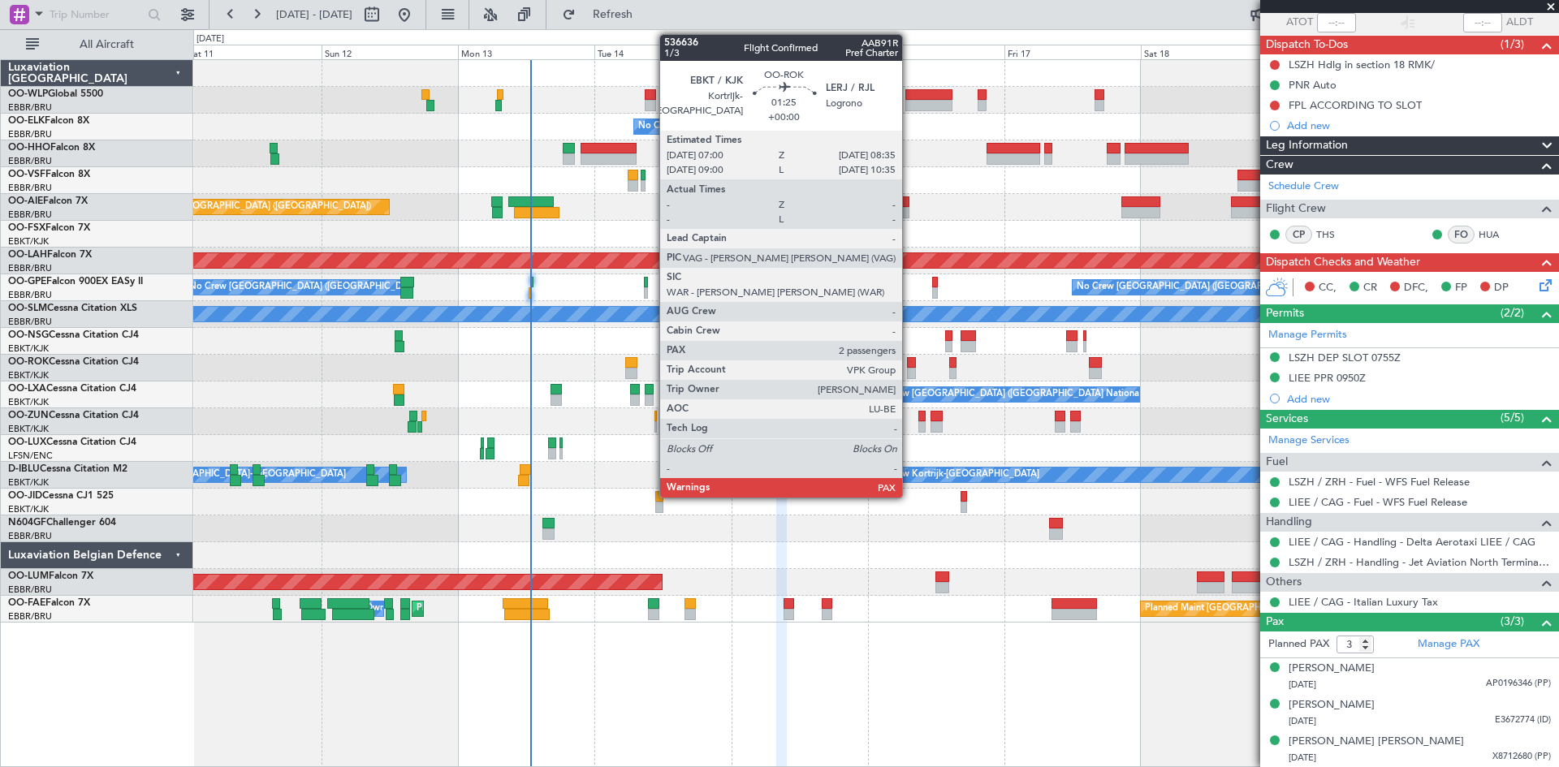
click at [909, 372] on div at bounding box center [912, 373] width 10 height 11
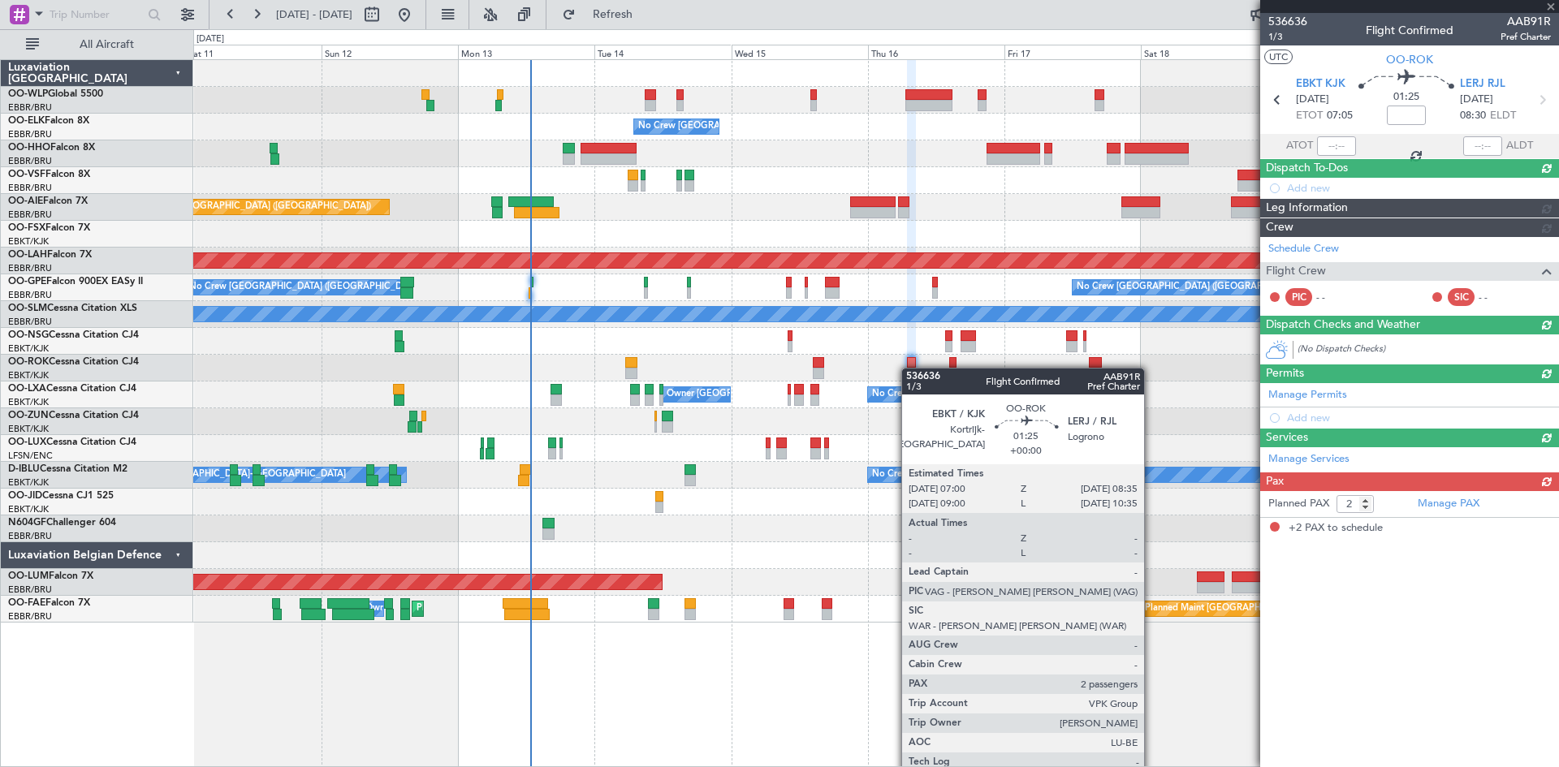
scroll to position [0, 0]
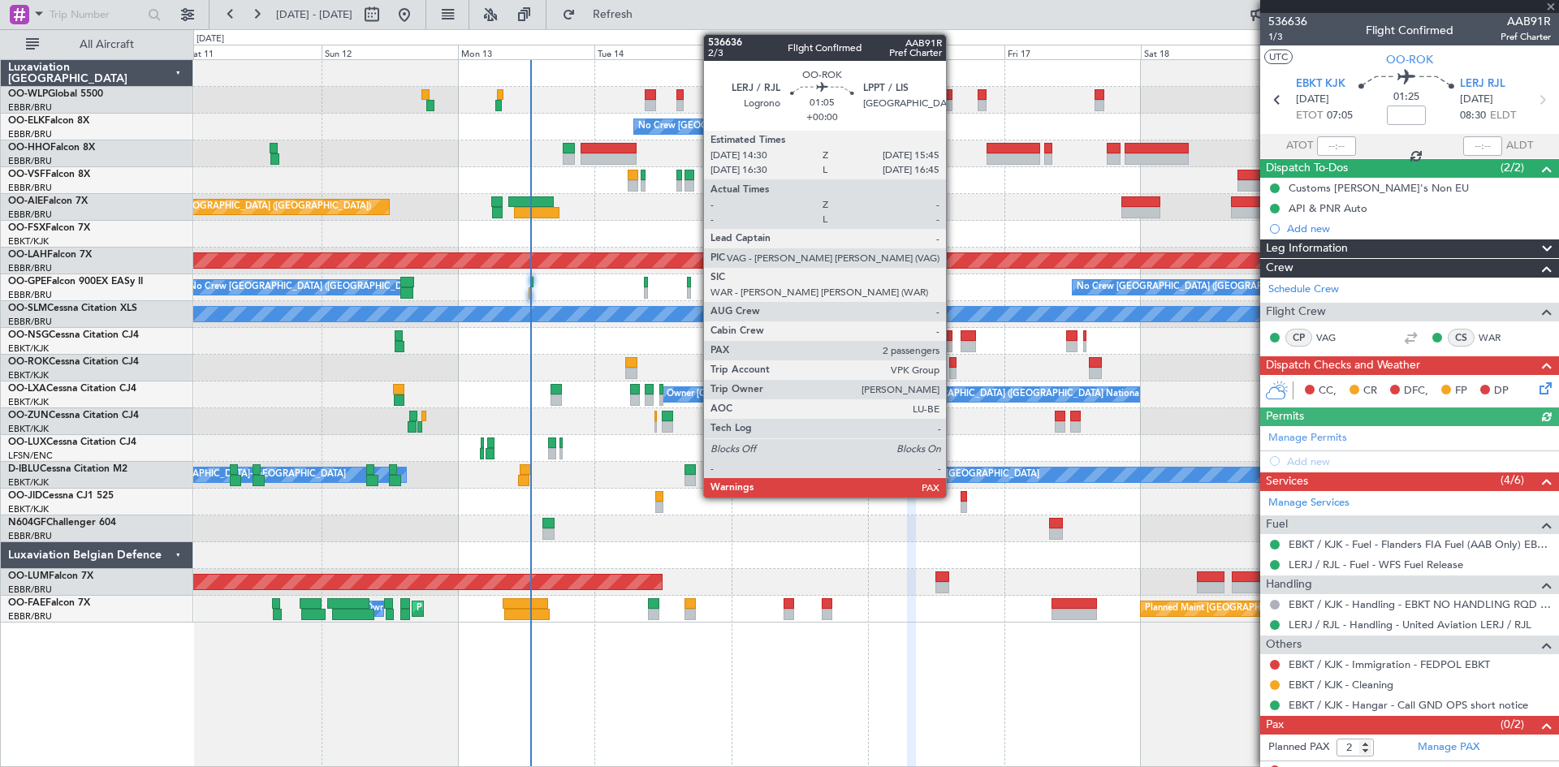
click at [953, 374] on div at bounding box center [952, 373] width 7 height 11
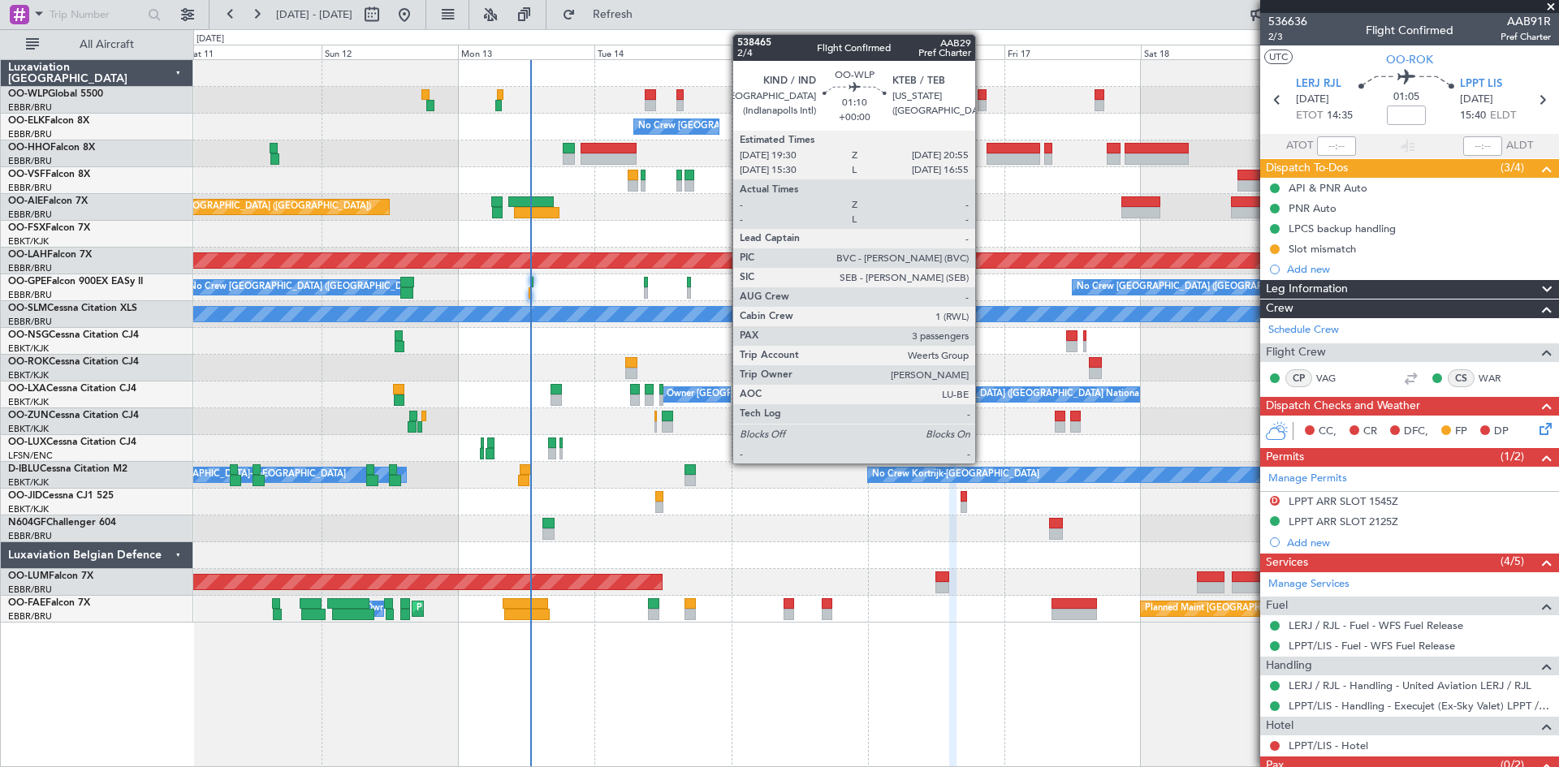
click at [982, 98] on div at bounding box center [981, 94] width 8 height 11
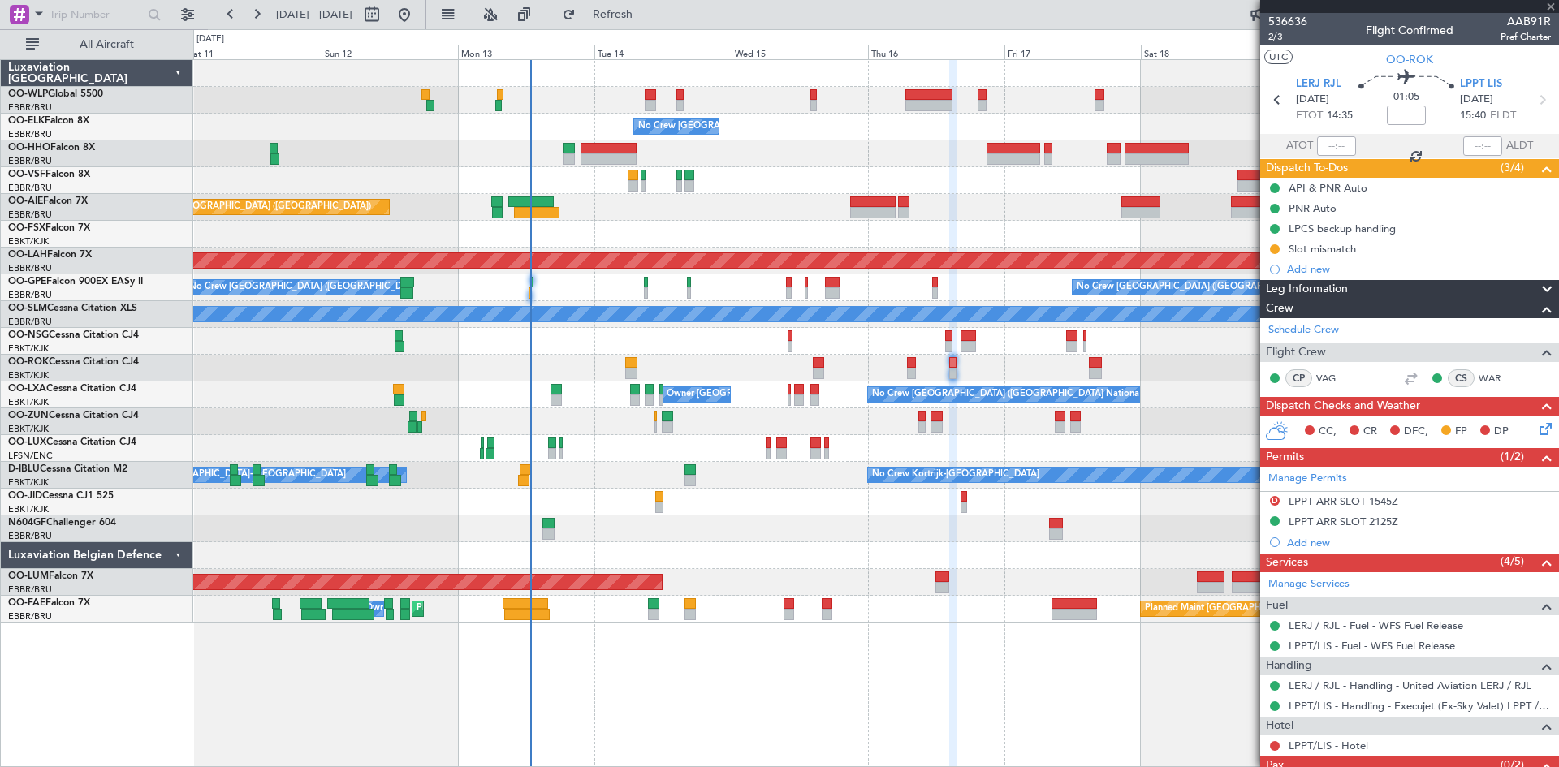
type input "3"
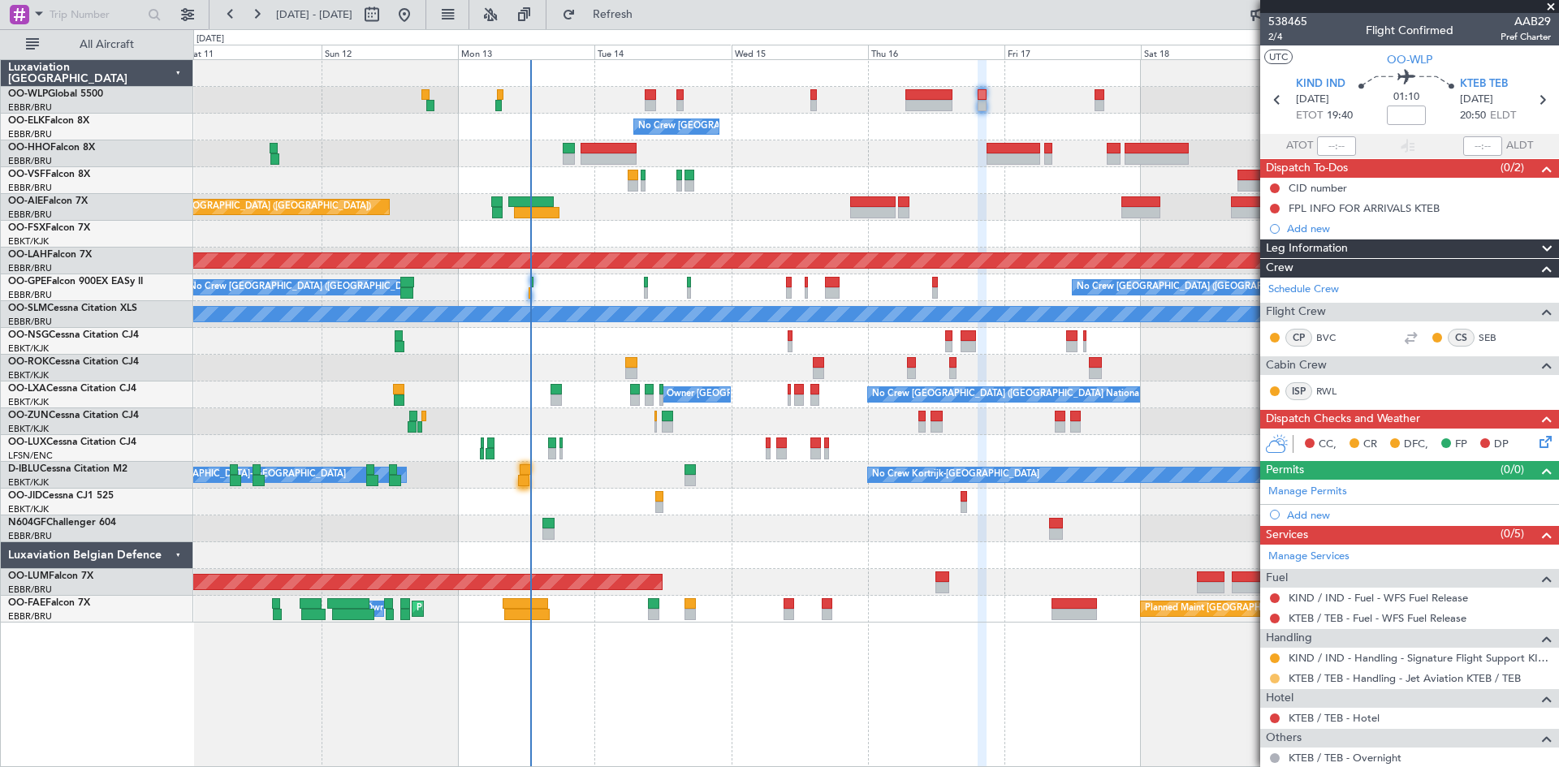
click at [1272, 679] on button at bounding box center [1275, 679] width 10 height 10
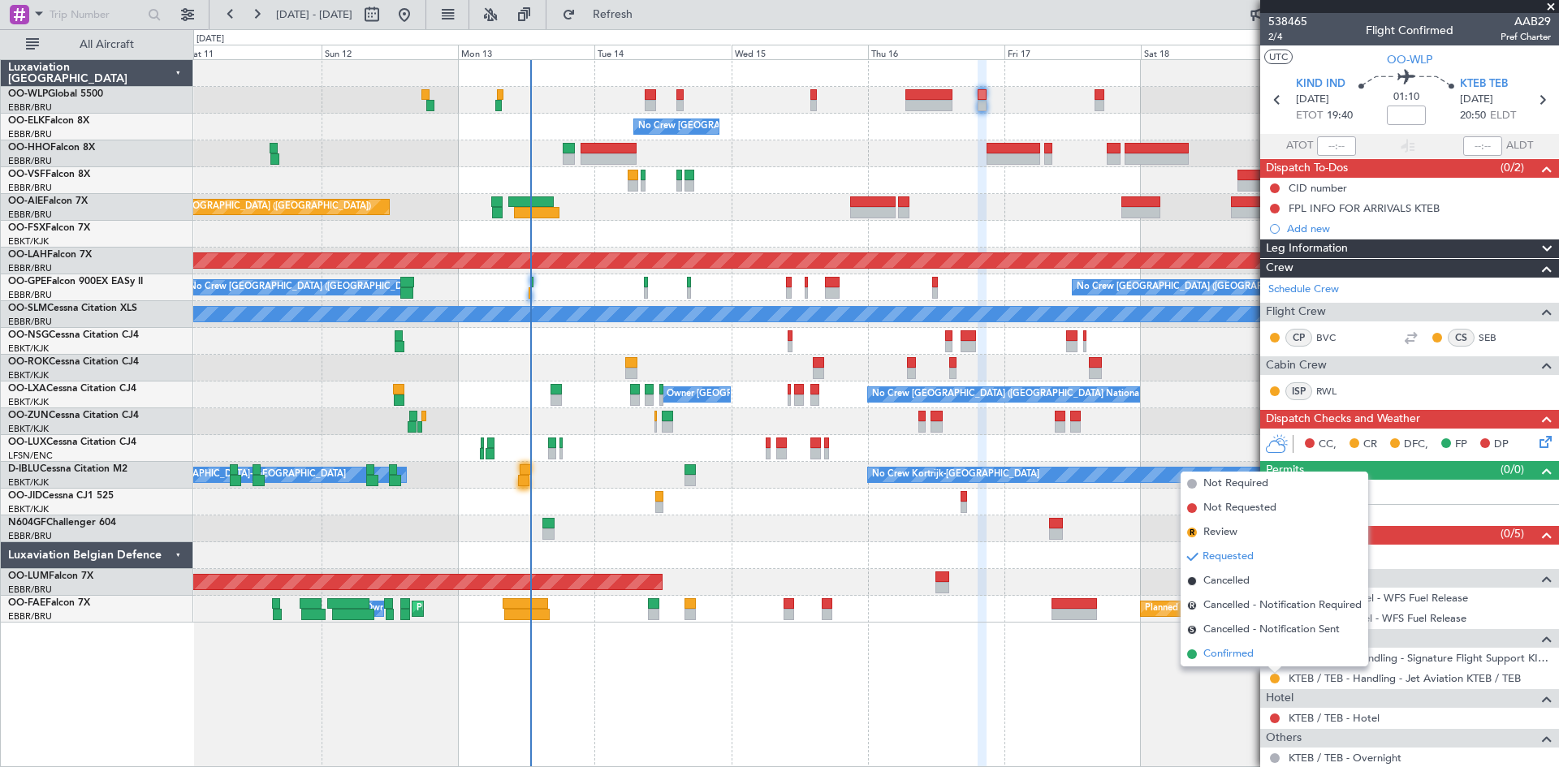
click at [1240, 655] on span "Confirmed" at bounding box center [1228, 654] width 50 height 16
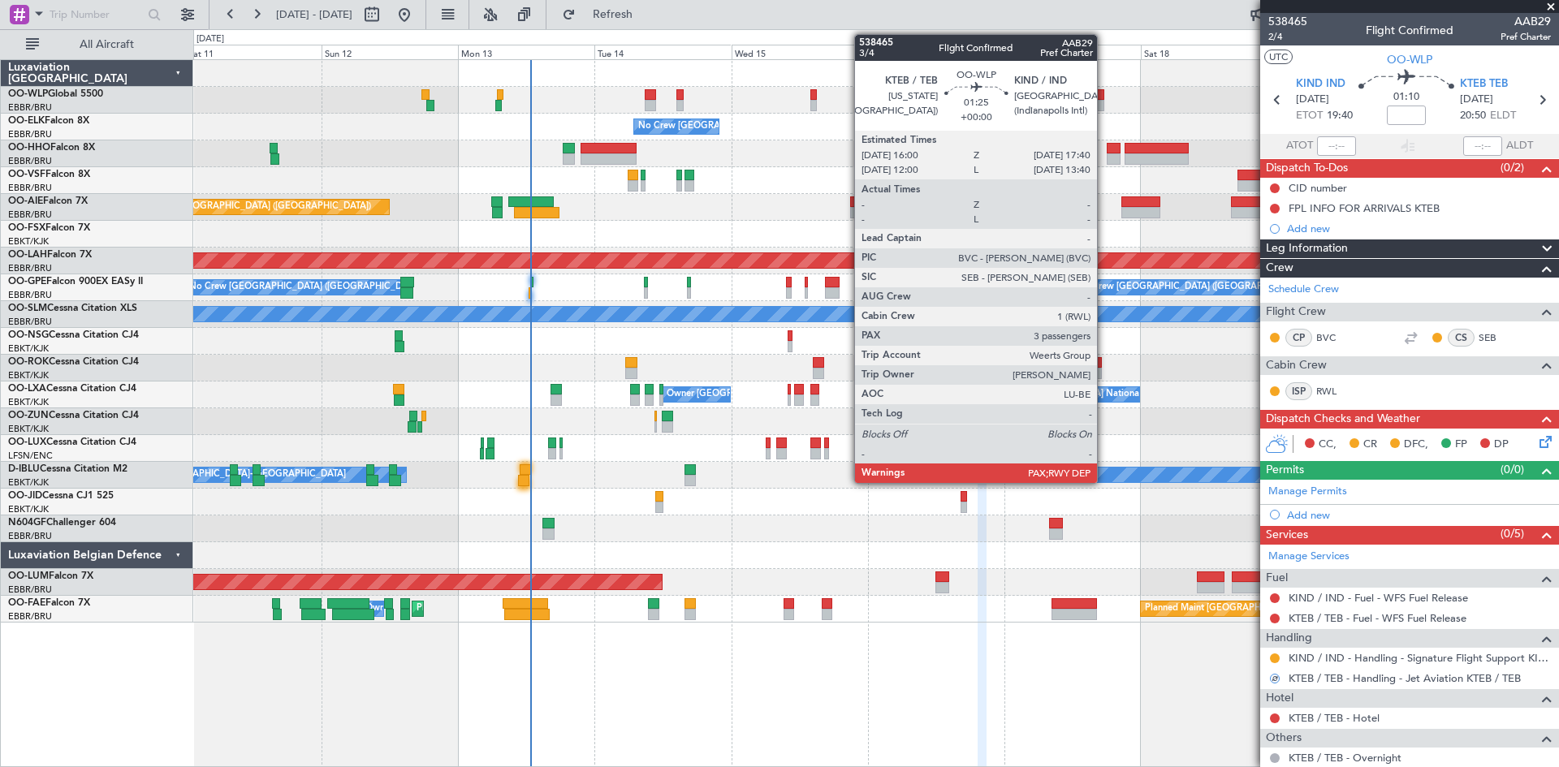
click at [1104, 101] on div at bounding box center [1099, 105] width 10 height 11
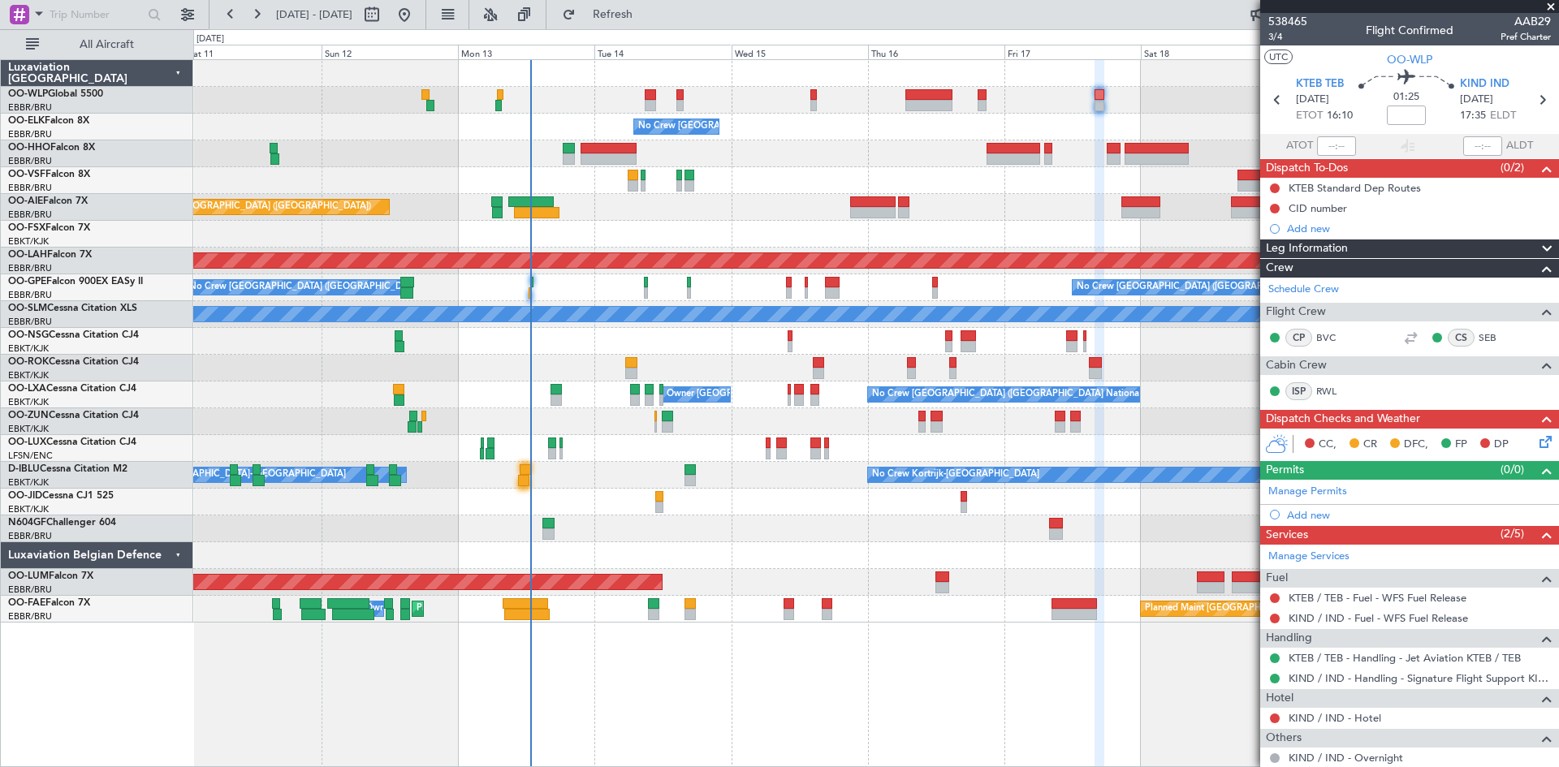
click at [609, 29] on div "No Crew Brussels (Brussels National) Planned Maint Geneva (Cointrin) Planned Ma…" at bounding box center [779, 398] width 1559 height 738
click at [629, 12] on button "Refresh" at bounding box center [602, 15] width 97 height 26
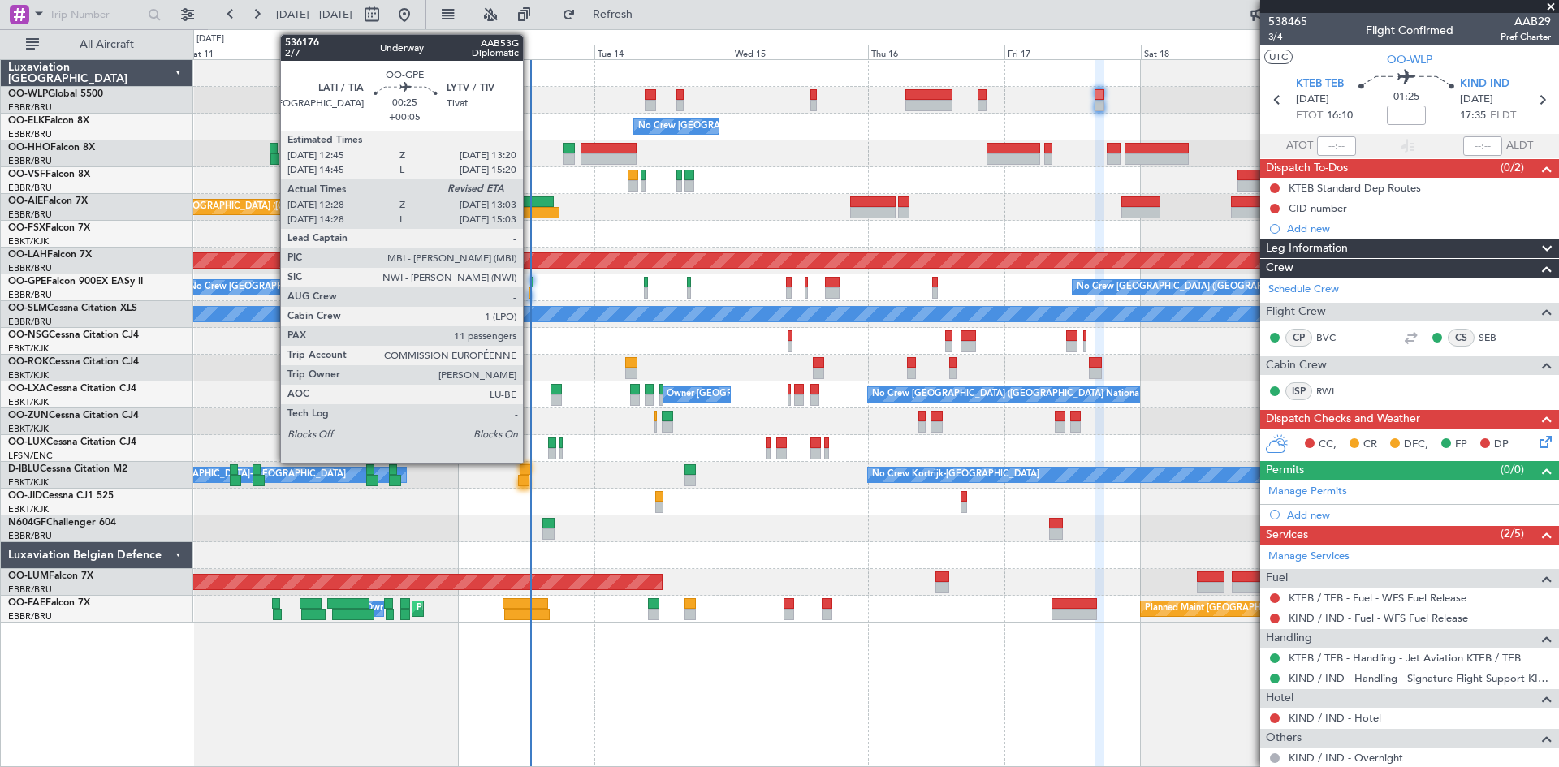
click at [530, 283] on div at bounding box center [532, 282] width 4 height 11
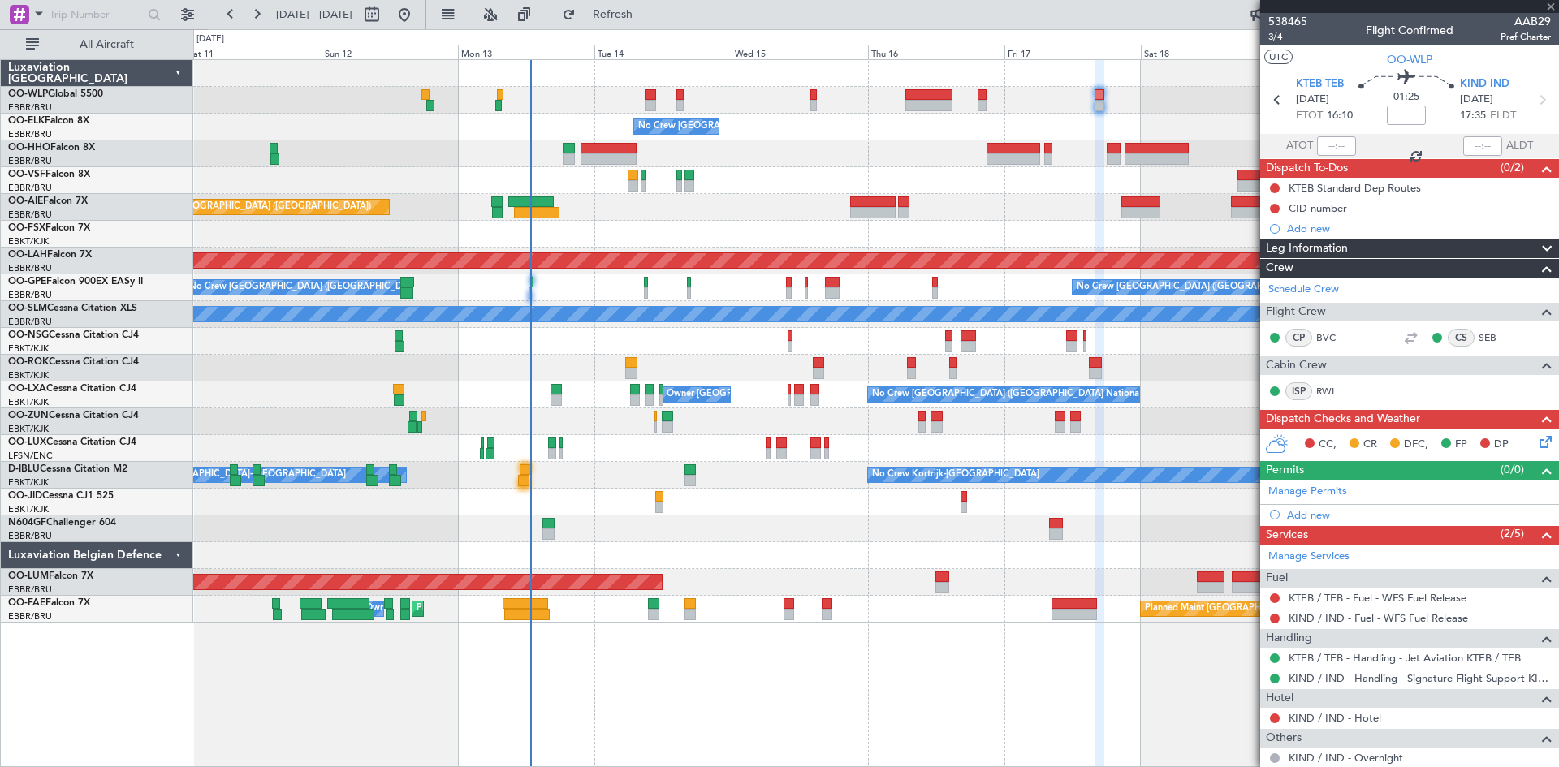
type input "+00:05"
type input "12:33"
type input "11"
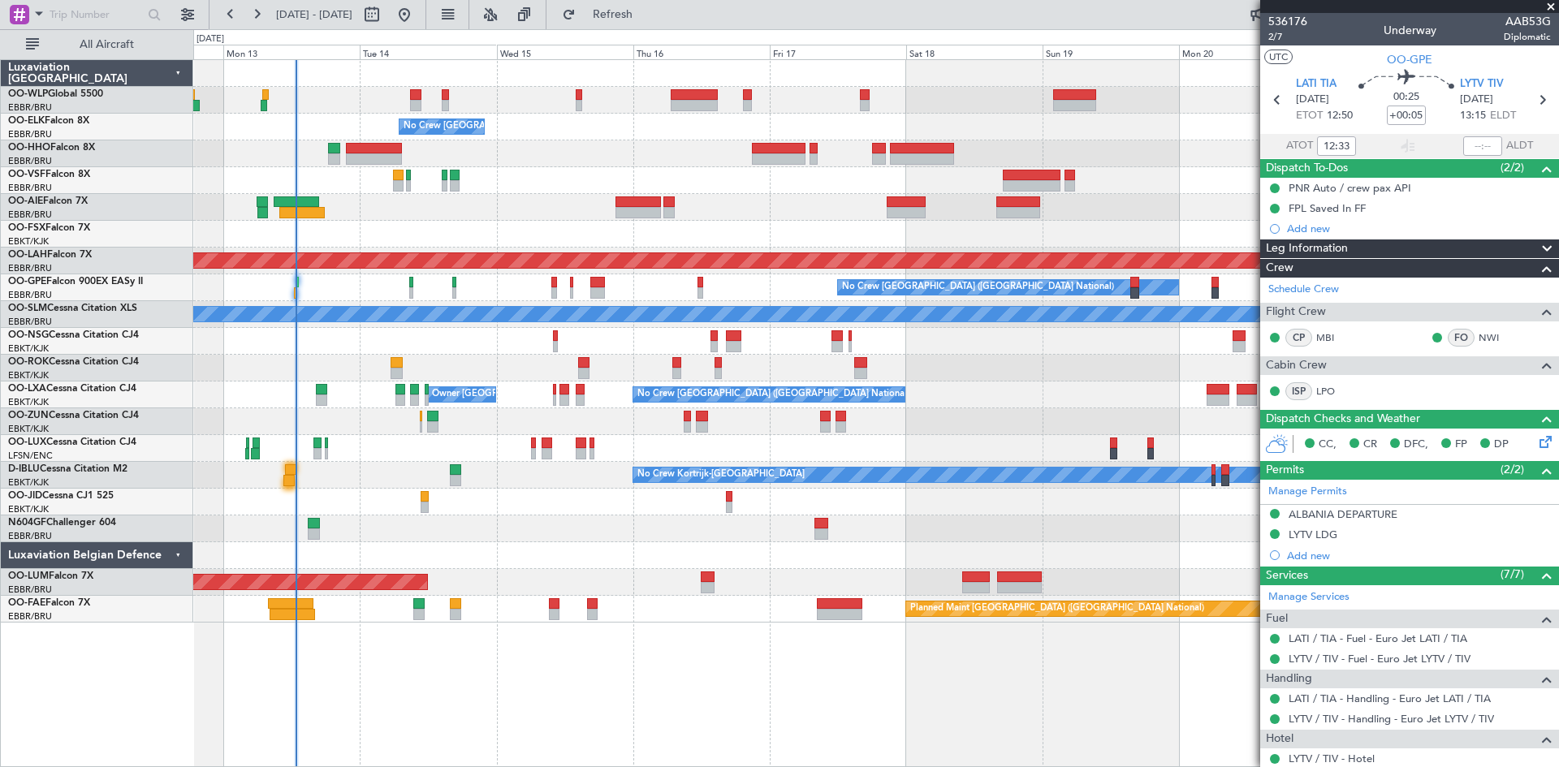
click at [951, 180] on div "No Crew Brussels (Brussels National) Planned Maint London (Farnborough) Planned…" at bounding box center [875, 341] width 1365 height 563
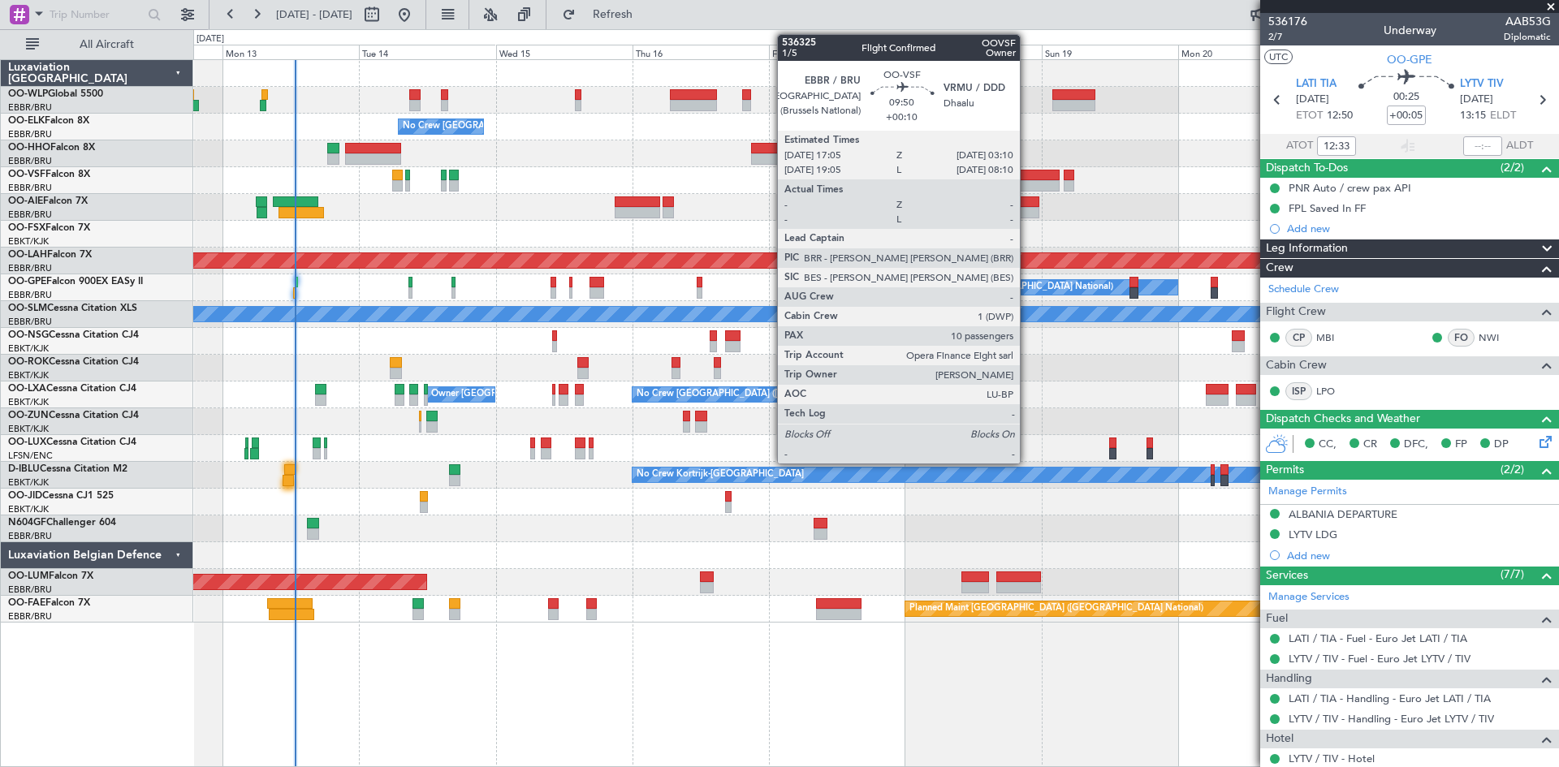
click at [1027, 185] on div at bounding box center [1031, 185] width 58 height 11
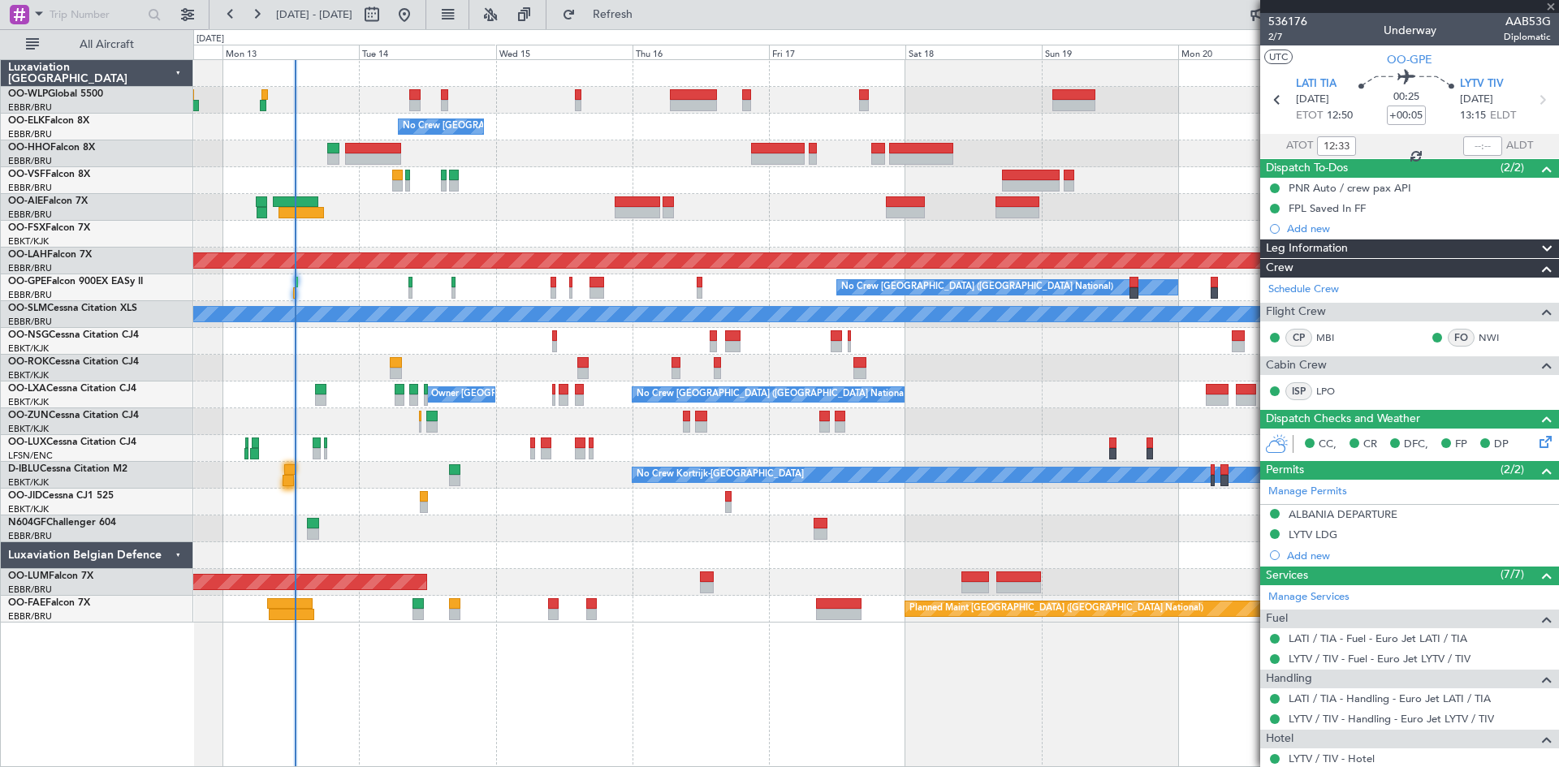
type input "+00:10"
type input "10"
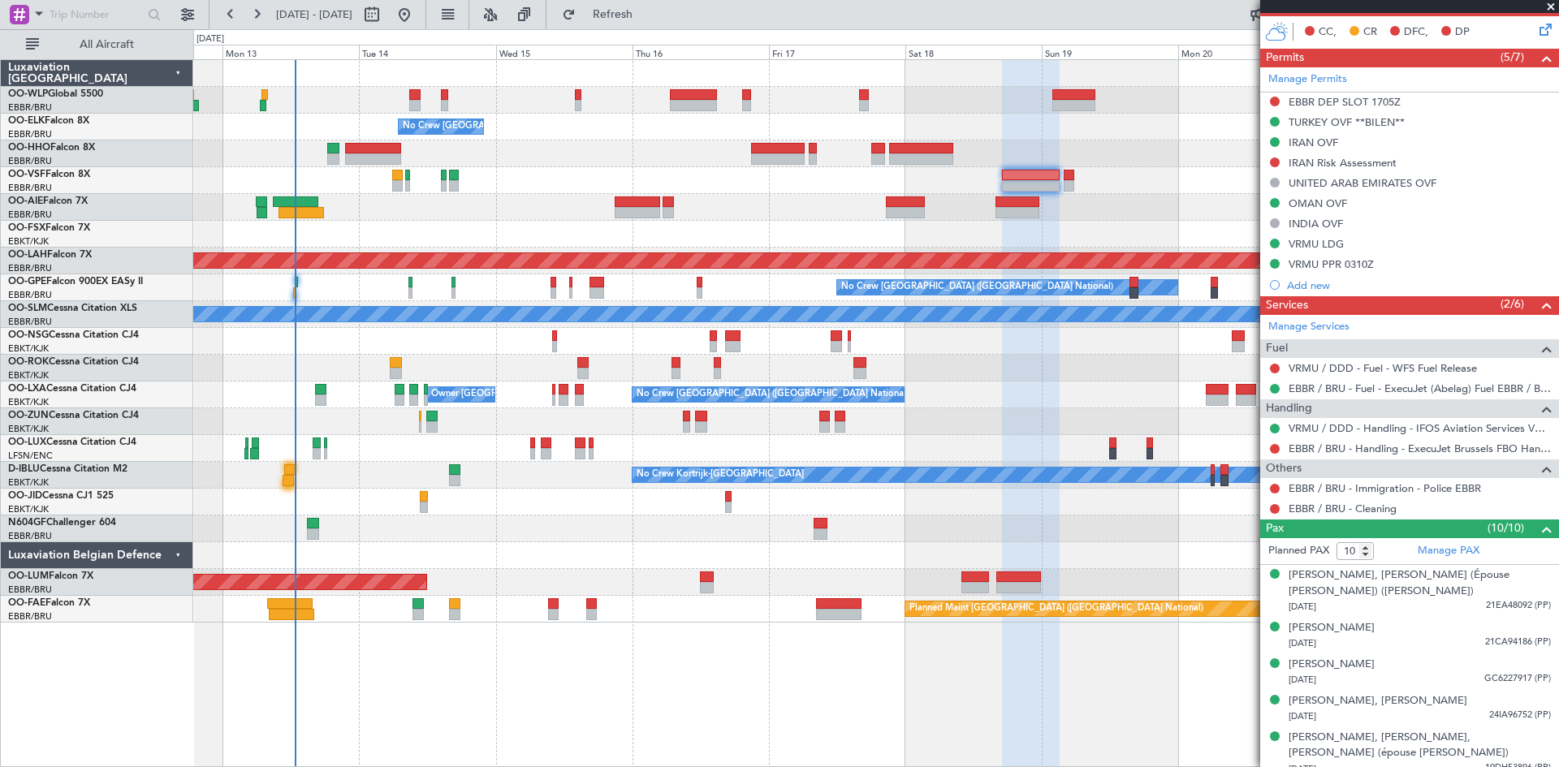
scroll to position [591, 0]
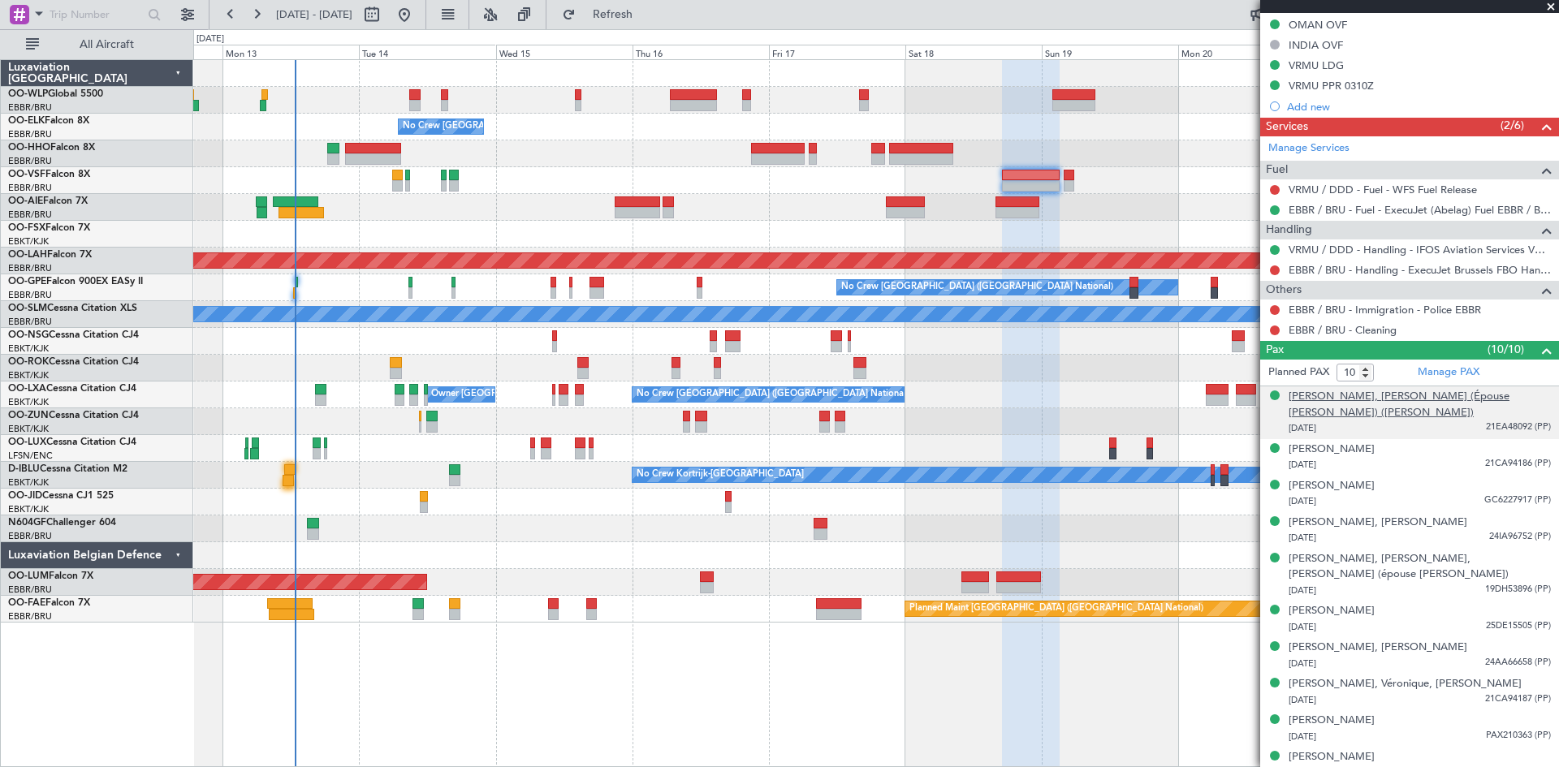
click at [1402, 404] on div "[PERSON_NAME], [PERSON_NAME] (Épouse [PERSON_NAME]) ([PERSON_NAME])" at bounding box center [1419, 405] width 262 height 32
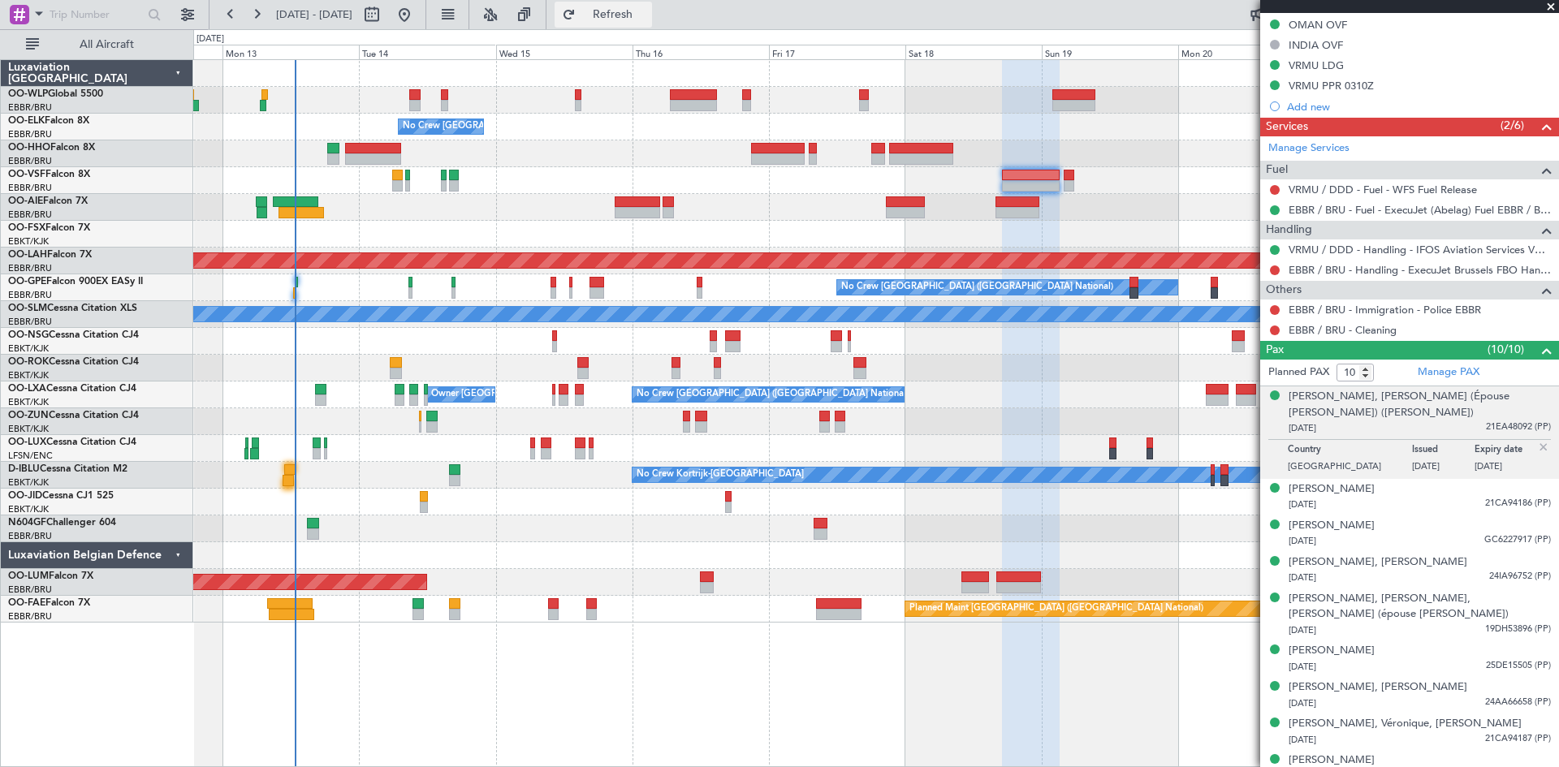
click at [652, 6] on button "Refresh" at bounding box center [602, 15] width 97 height 26
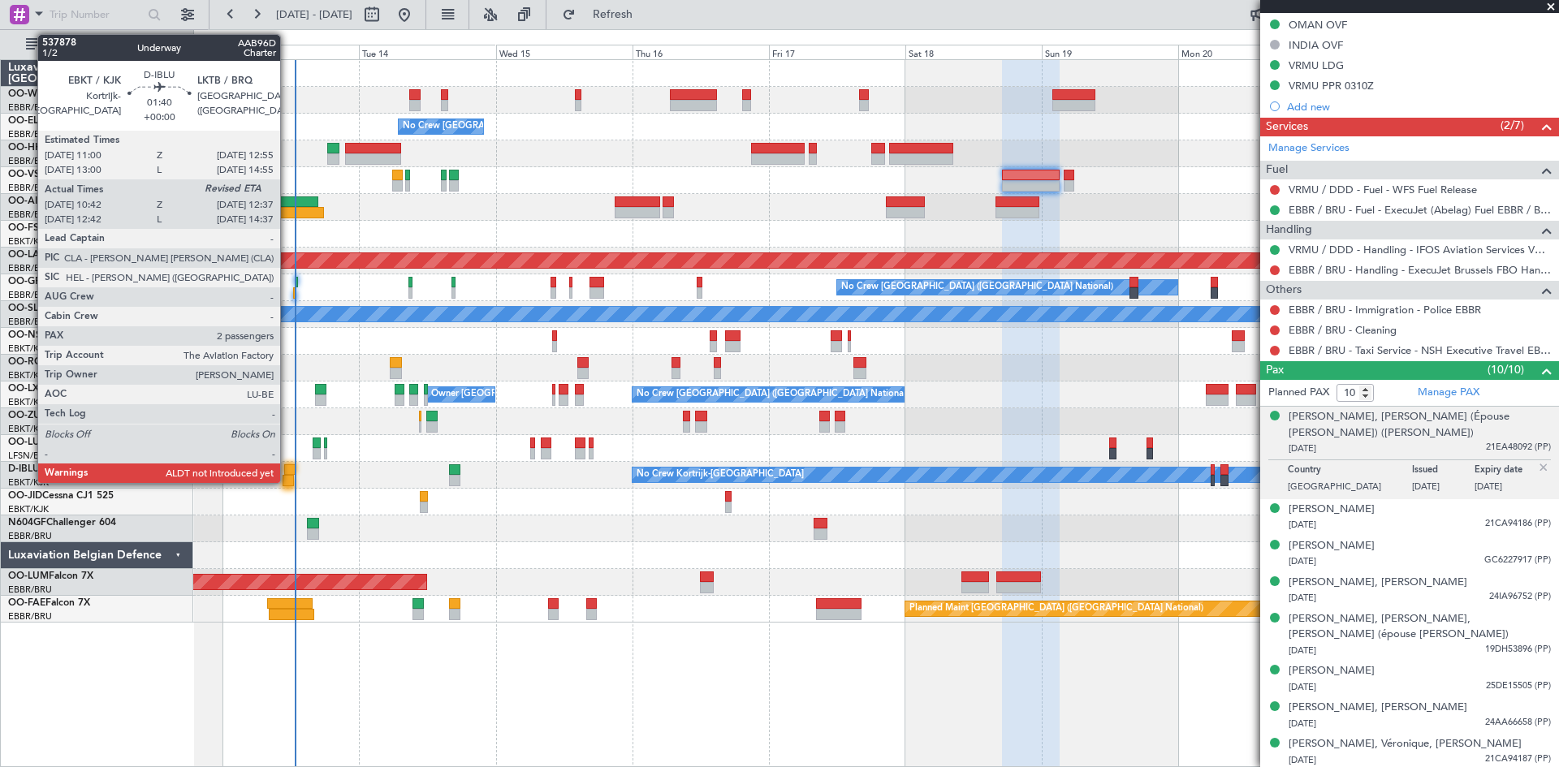
click at [287, 466] on div at bounding box center [289, 469] width 11 height 11
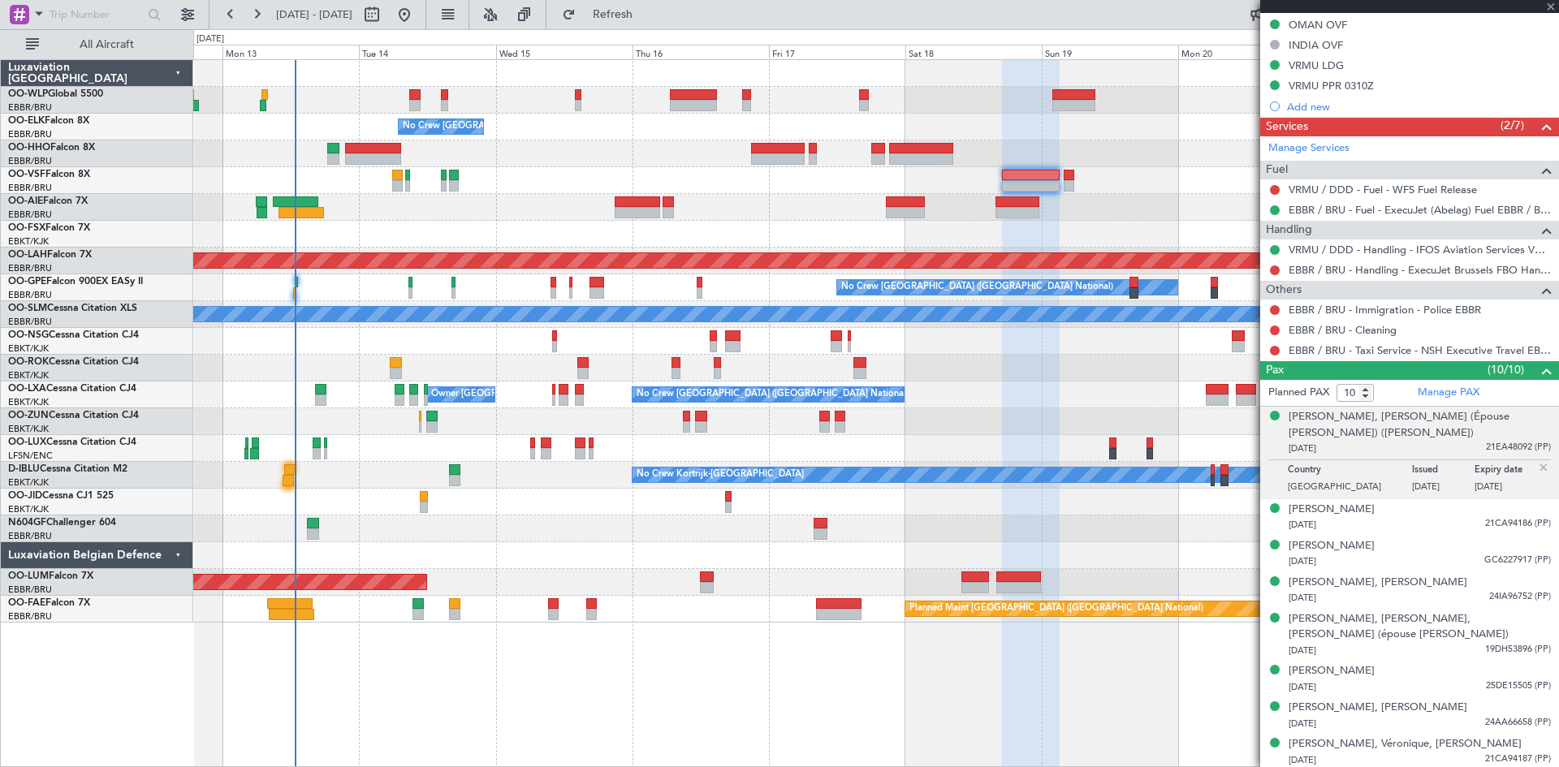
type input "10:52"
type input "2"
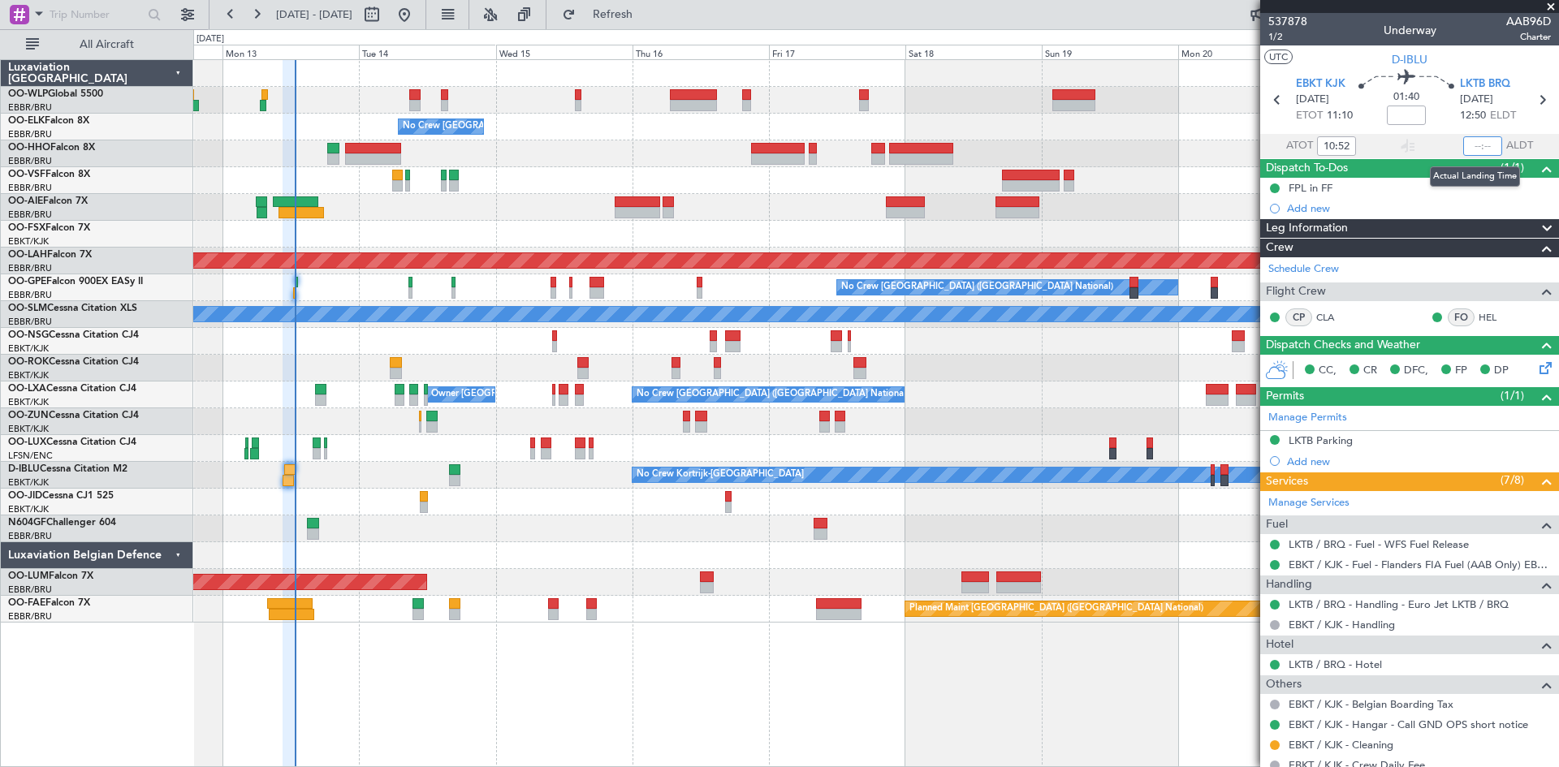
click at [1465, 143] on input "text" at bounding box center [1482, 145] width 39 height 19
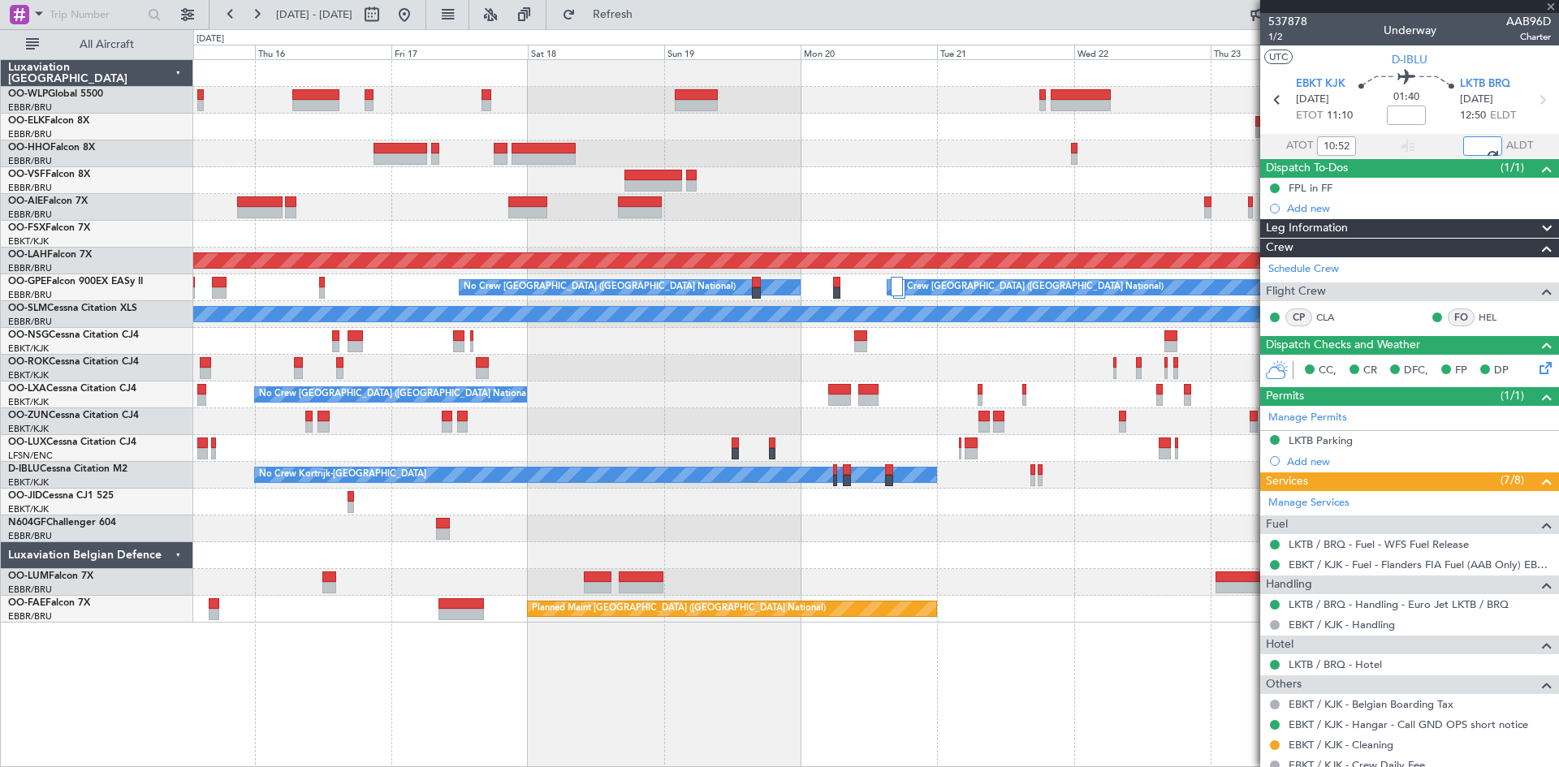
click at [543, 111] on div "No Crew Brussels (Brussels National) Planned Maint Alton-st Louis (St Louis Reg…" at bounding box center [875, 341] width 1365 height 563
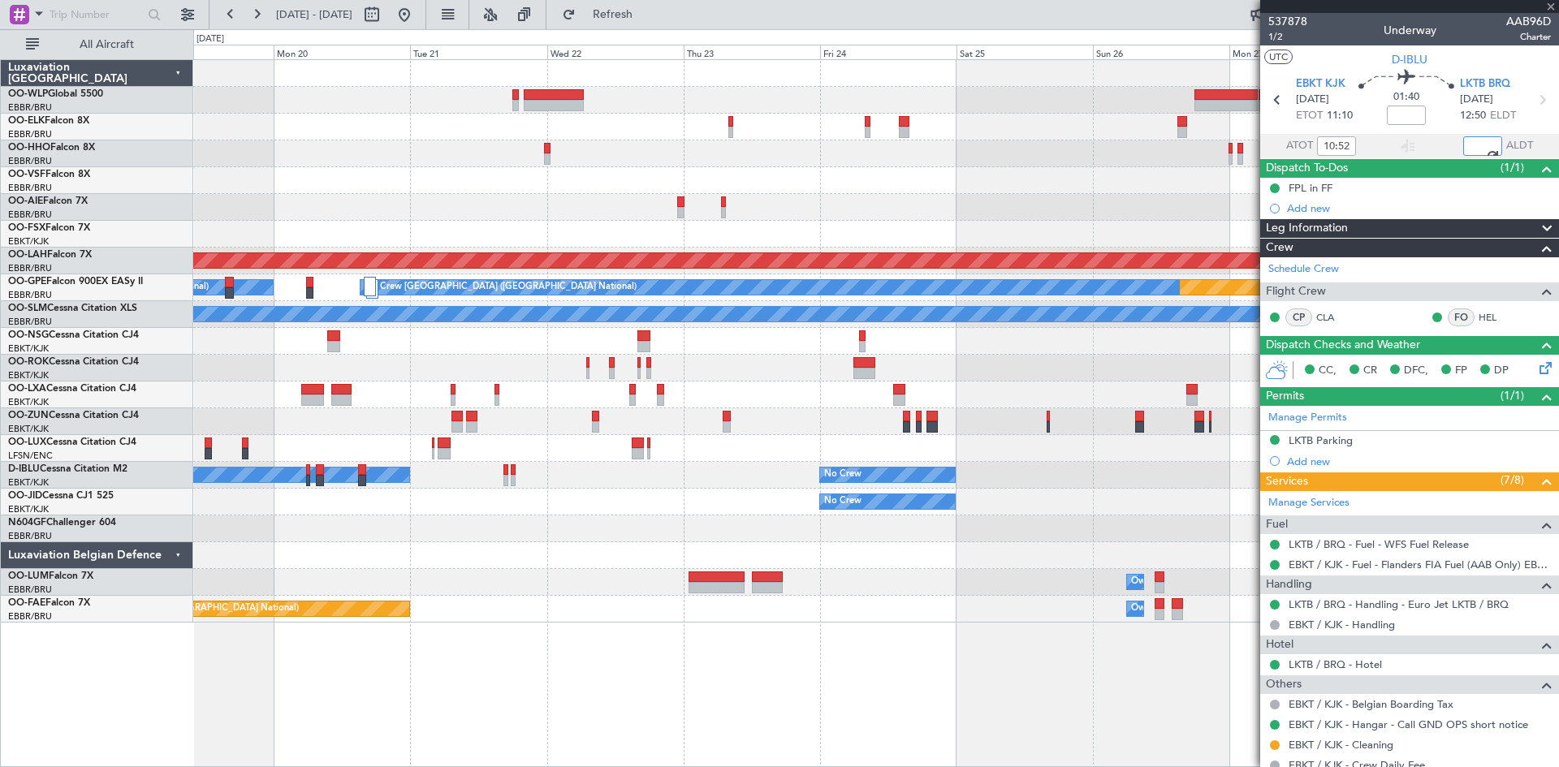
click at [511, 96] on div at bounding box center [875, 100] width 1365 height 27
click at [1098, 208] on div at bounding box center [875, 207] width 1365 height 27
type input "12:23"
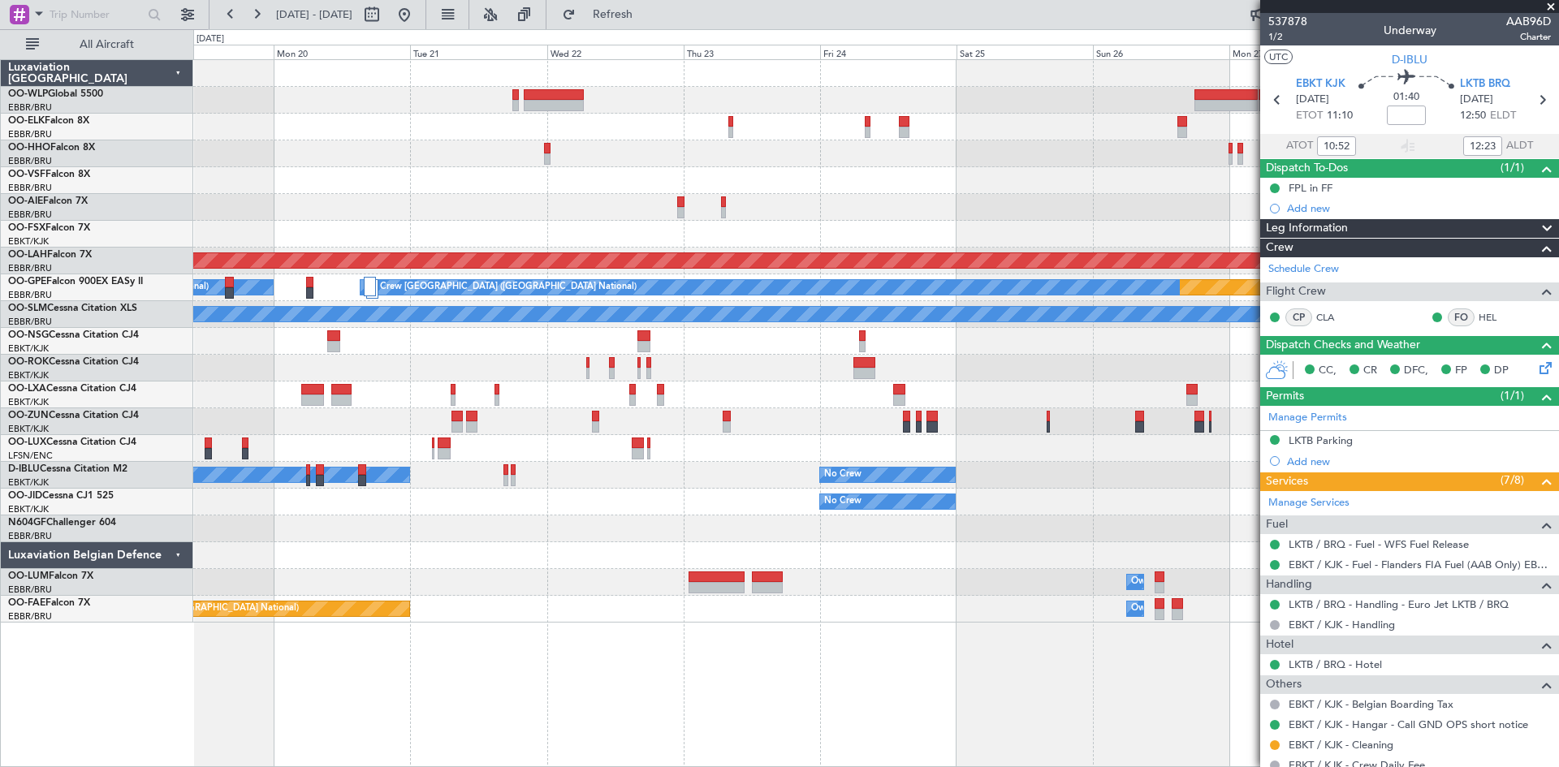
click at [1490, 118] on span "ELDT" at bounding box center [1503, 116] width 26 height 16
click at [1478, 138] on mat-tooltip-component "Estimated Landing Time" at bounding box center [1483, 144] width 128 height 43
click at [1476, 140] on input "12:23" at bounding box center [1482, 145] width 39 height 19
click at [1409, 196] on div "FPL in FF" at bounding box center [1409, 188] width 299 height 20
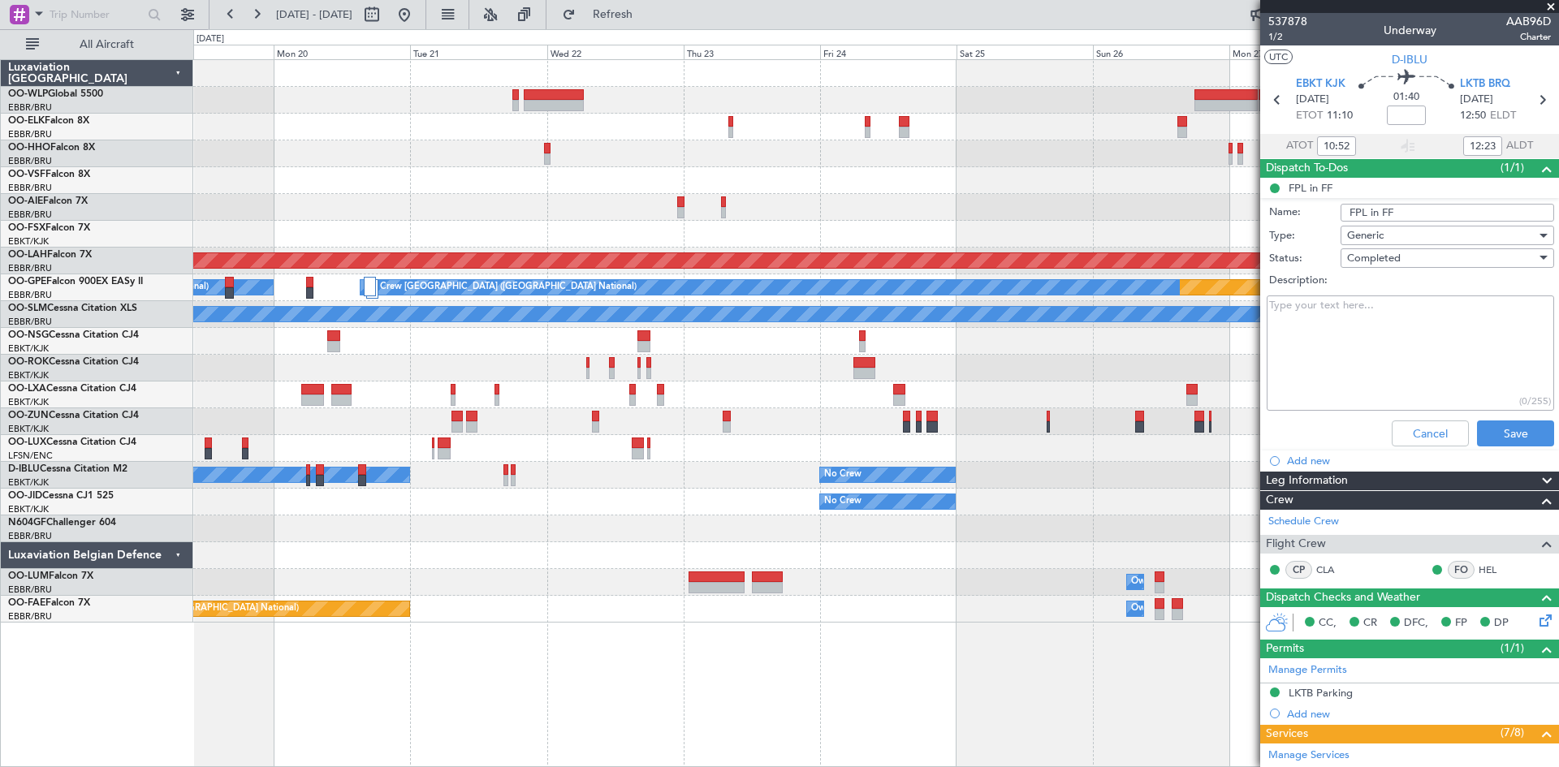
click at [1415, 141] on section "ATOT 10:52 12:23 ALDT" at bounding box center [1409, 146] width 299 height 24
type input "12:52"
type input "14:23"
type input "10:52"
type input "12:23"
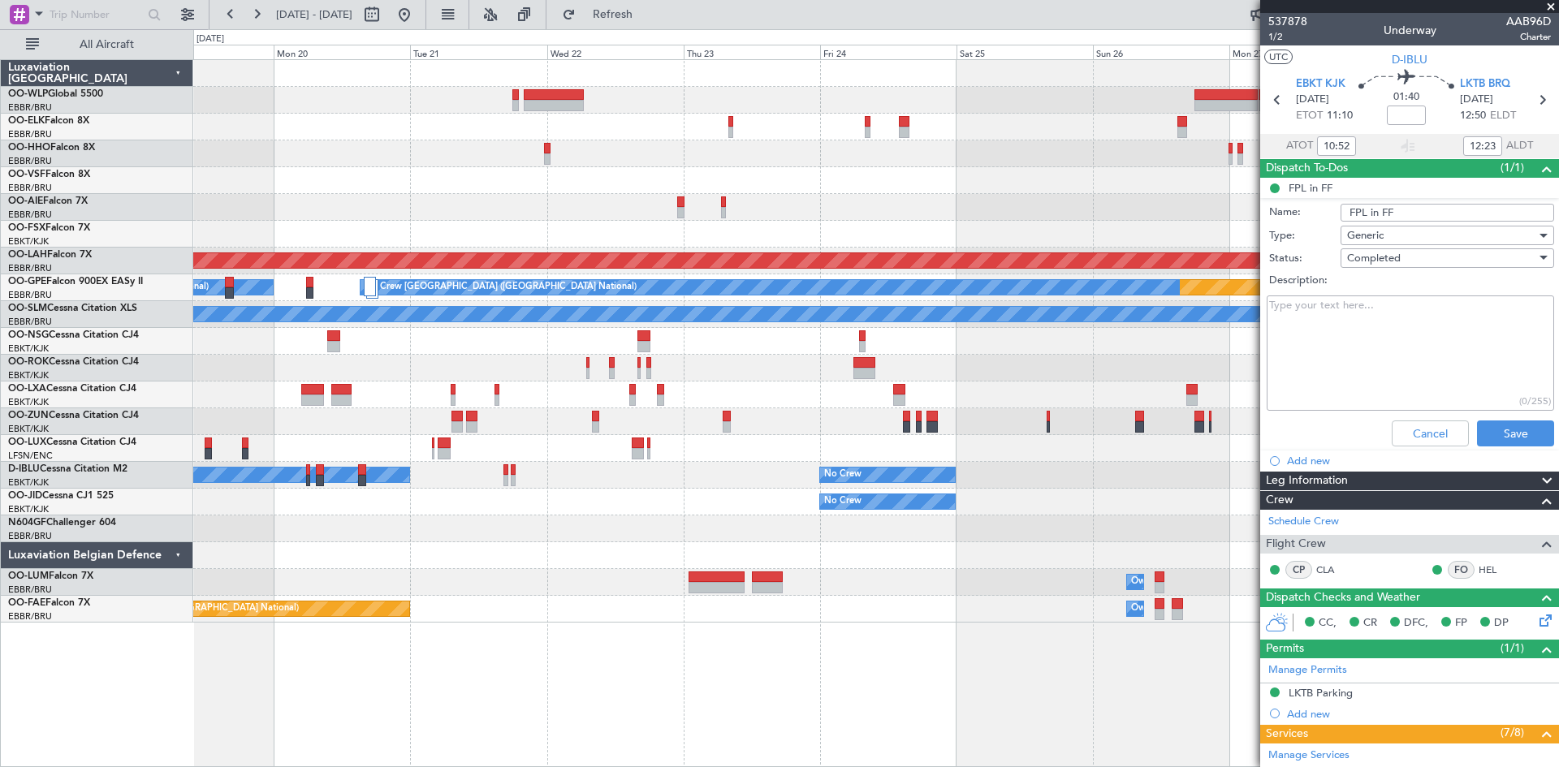
click at [1549, 9] on span at bounding box center [1550, 7] width 16 height 15
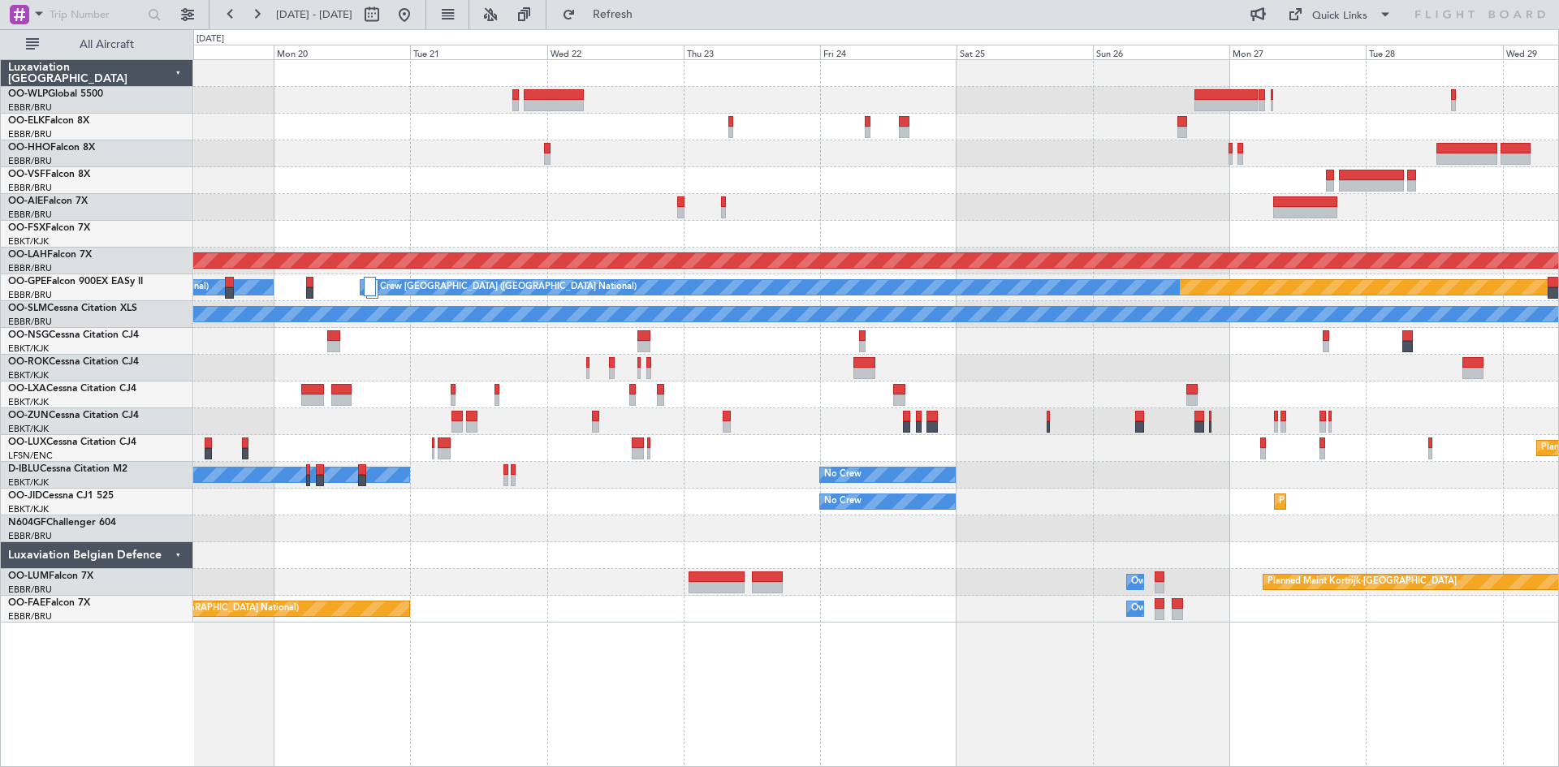
type input "0"
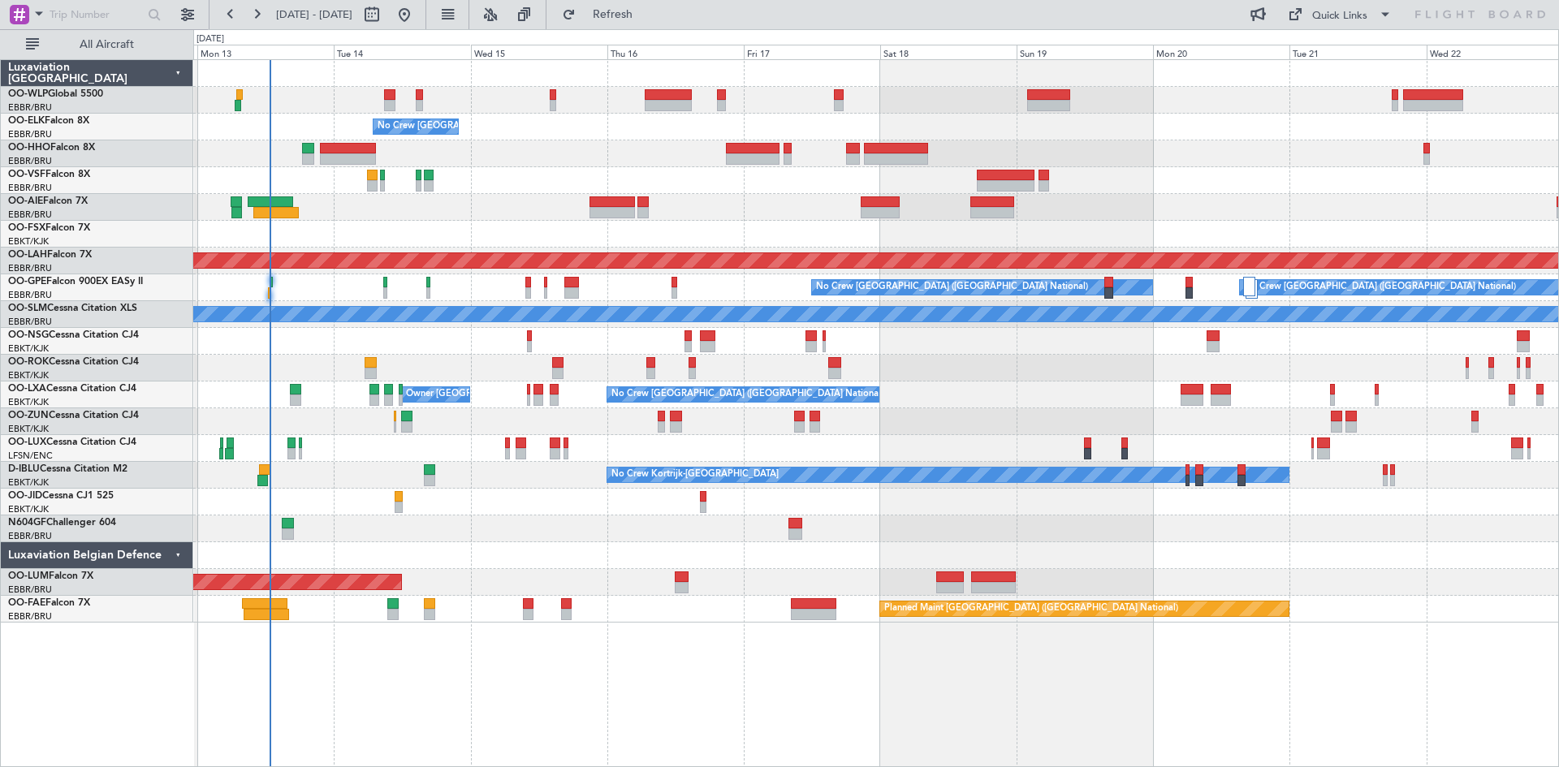
click at [1298, 556] on div "No Crew Brussels (Brussels National) Planned Maint London (Farnborough) Planned…" at bounding box center [875, 341] width 1365 height 563
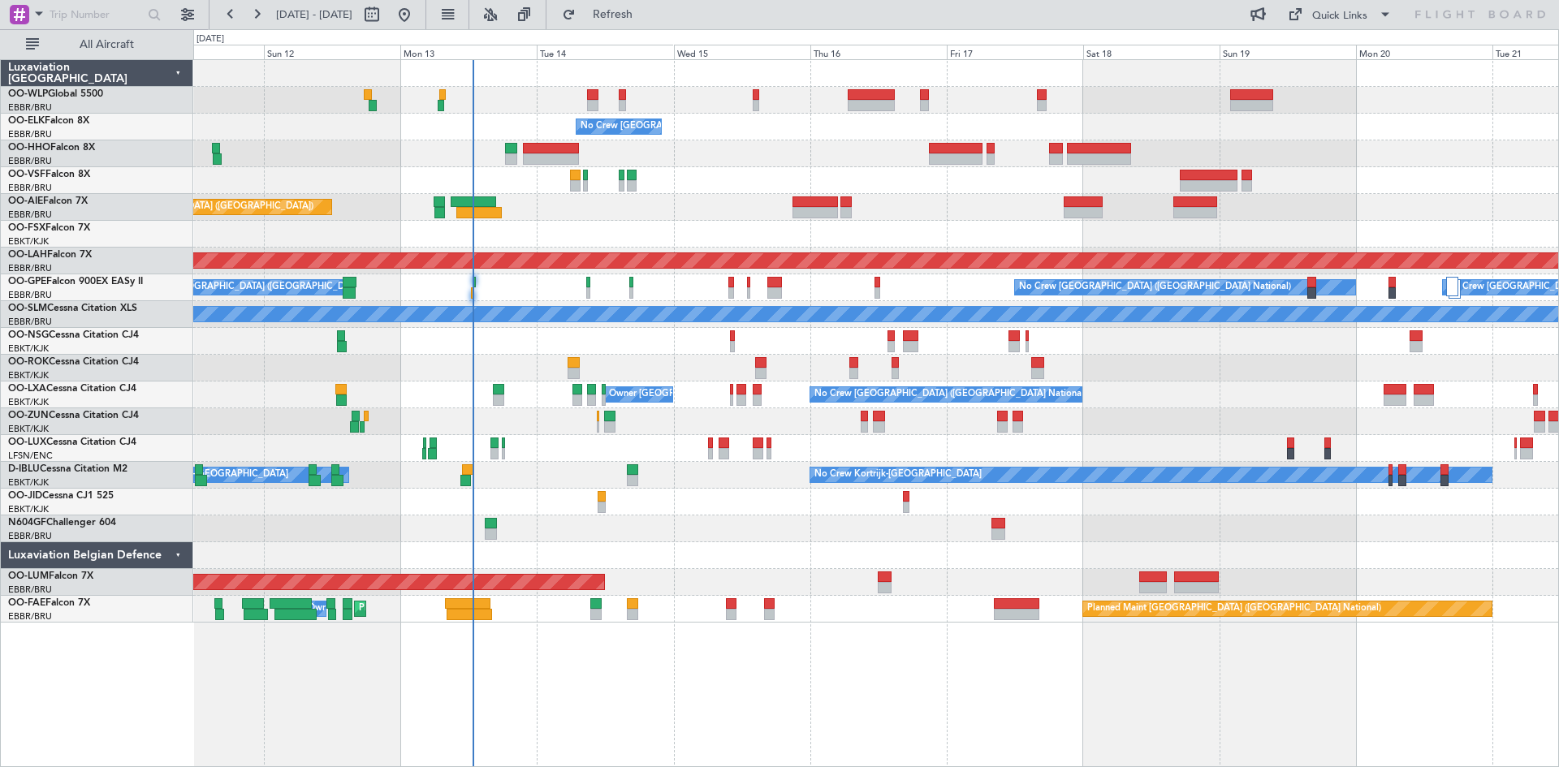
click at [665, 502] on div at bounding box center [875, 502] width 1365 height 27
click at [652, 6] on button "Refresh" at bounding box center [602, 15] width 97 height 26
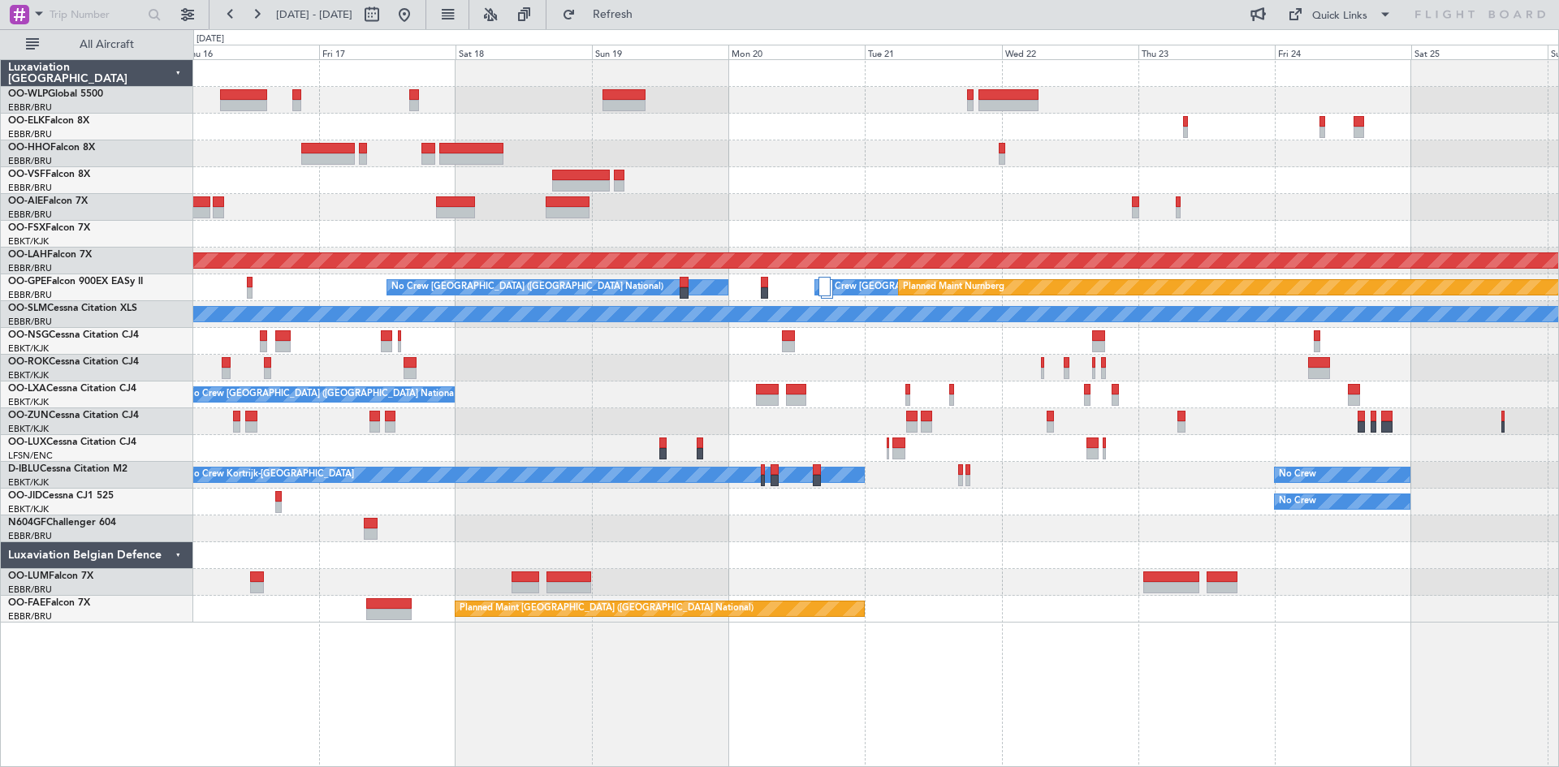
click at [695, 169] on div "No Crew Brussels (Brussels National) Planned Maint Alton-st Louis (St Louis Reg…" at bounding box center [875, 341] width 1365 height 563
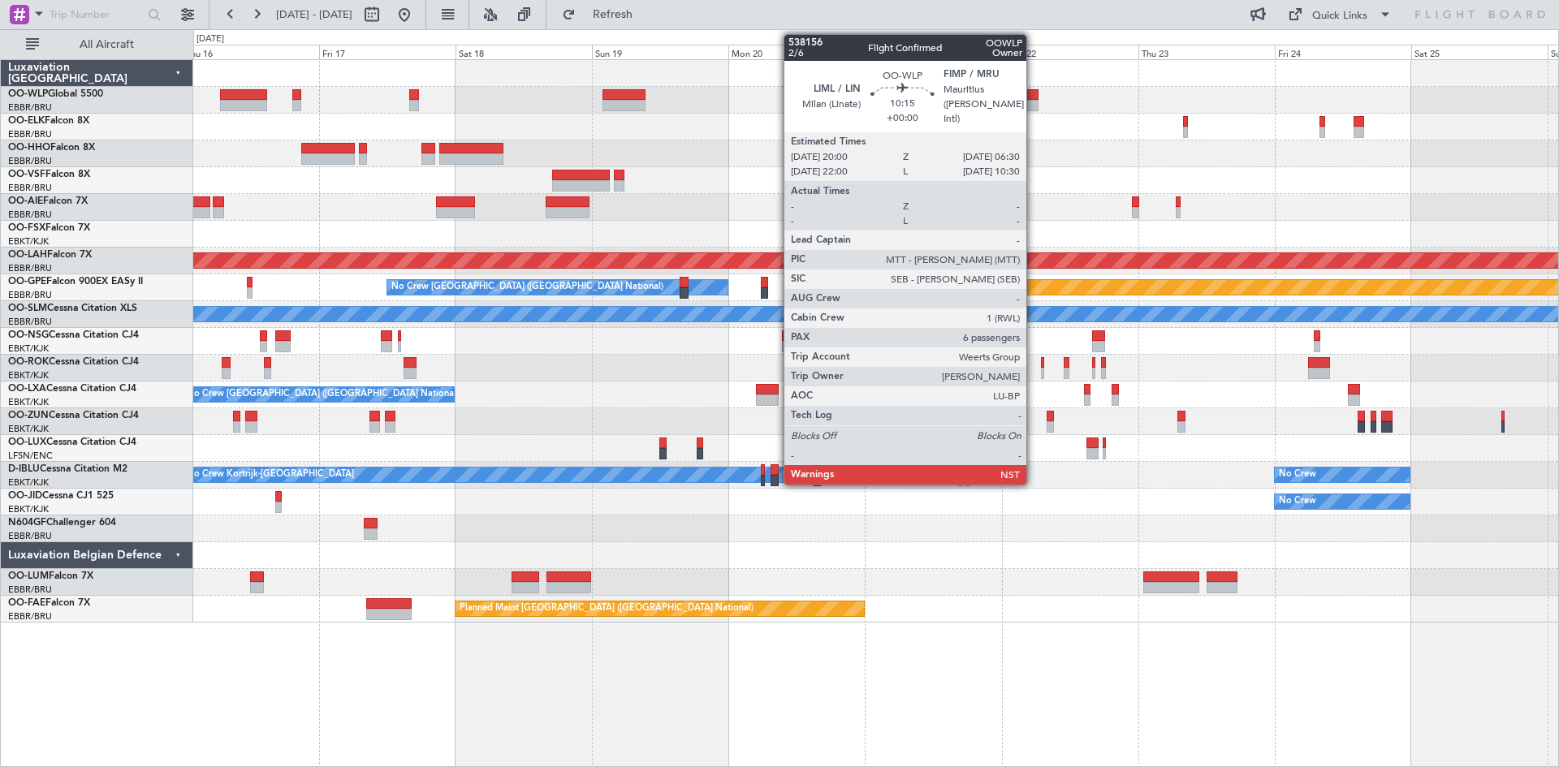
click at [1033, 92] on div at bounding box center [1008, 94] width 60 height 11
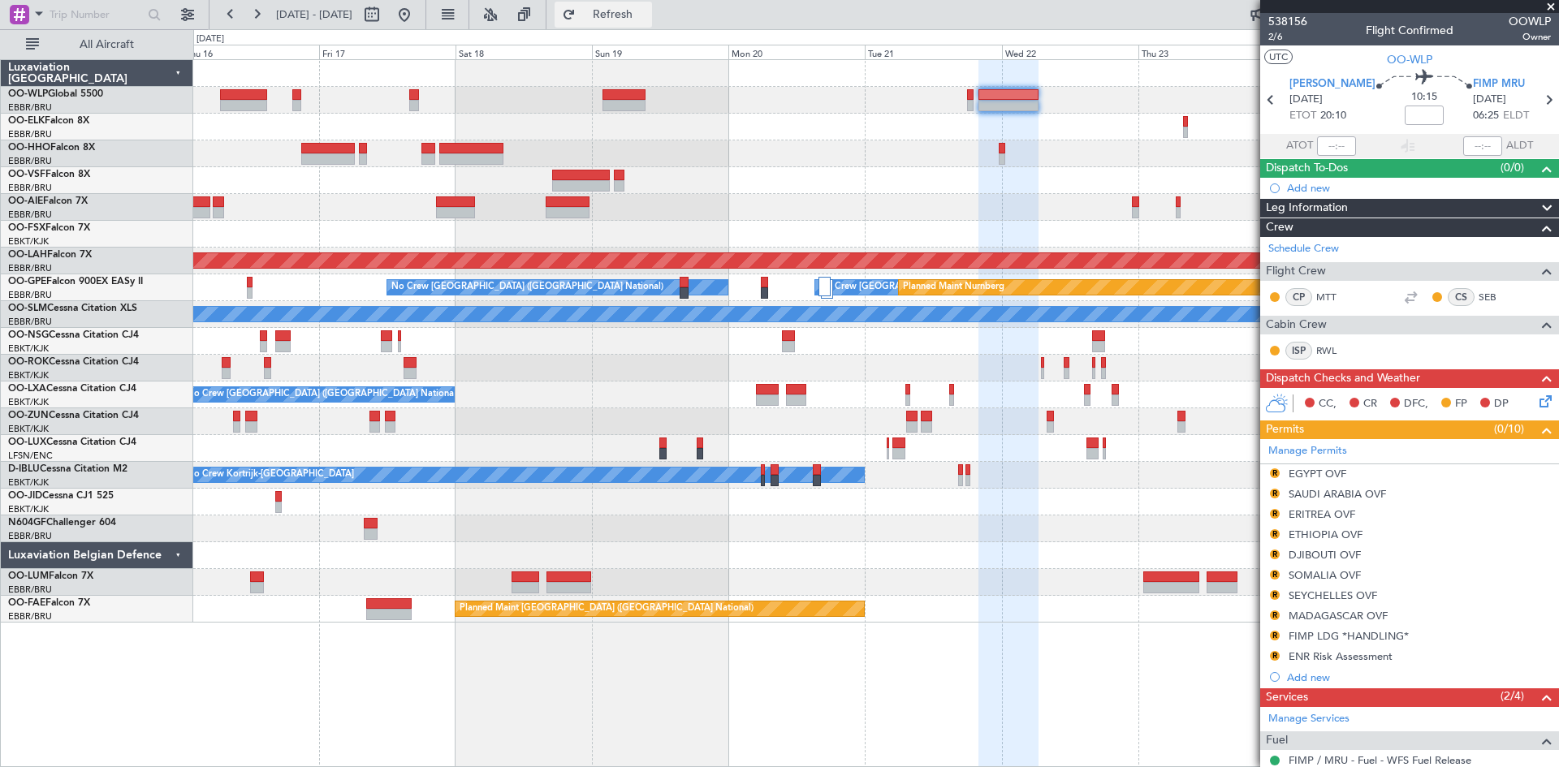
click at [652, 19] on button "Refresh" at bounding box center [602, 15] width 97 height 26
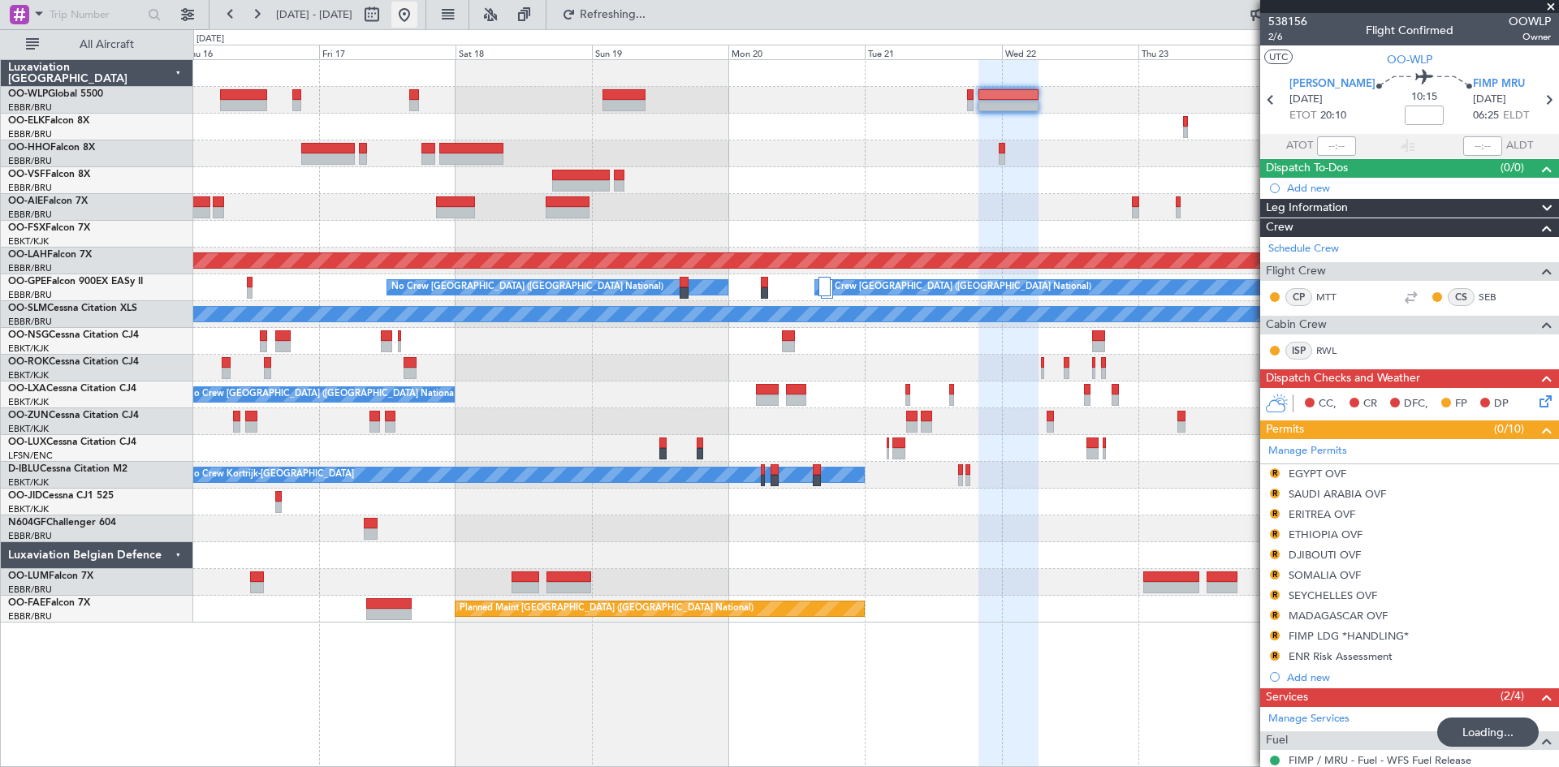
click at [417, 12] on button at bounding box center [404, 15] width 26 height 26
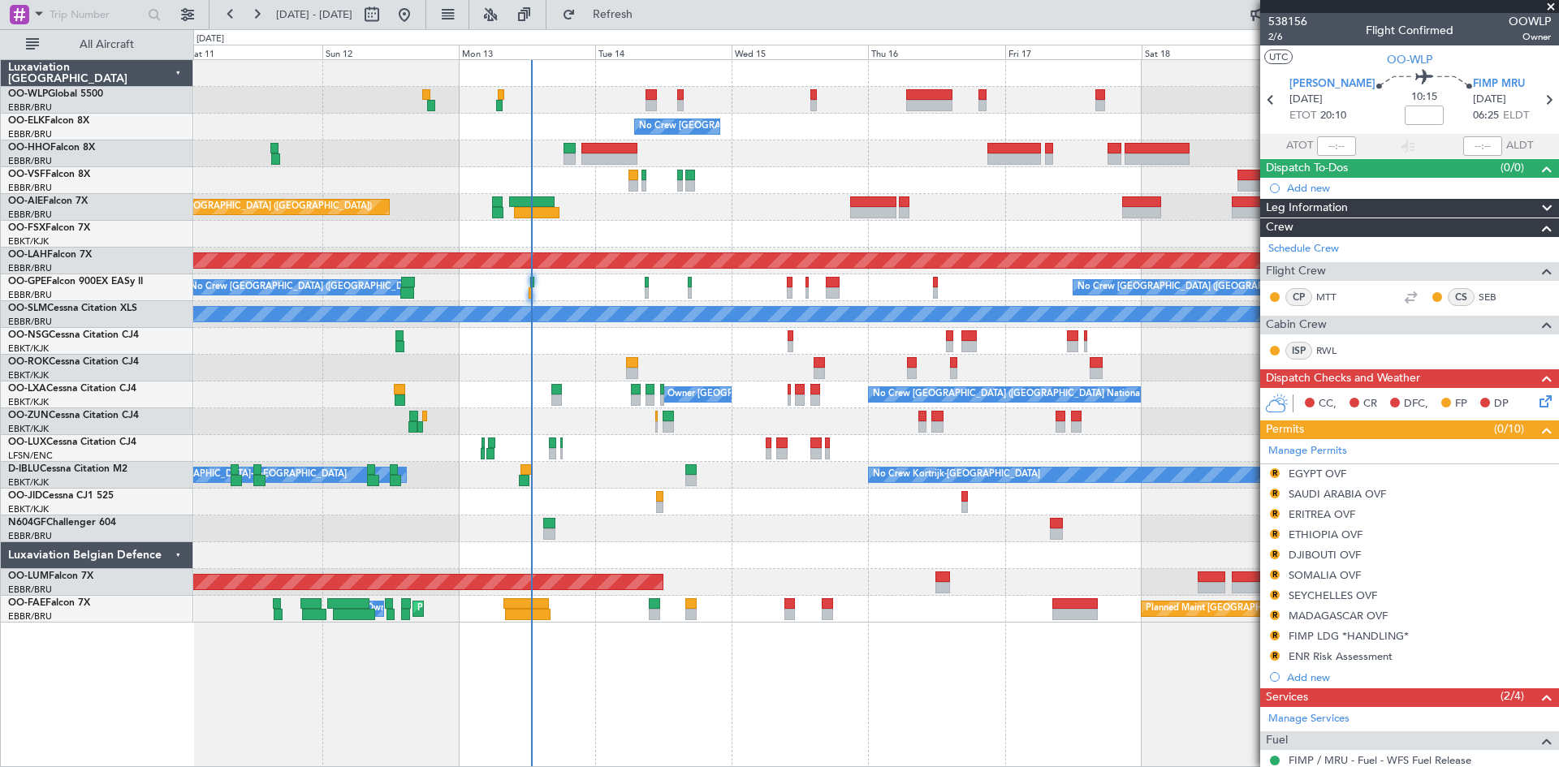
click at [667, 461] on div "No Crew Brussels (Brussels National) Planned Maint Geneva (Cointrin) Planned Ma…" at bounding box center [875, 341] width 1365 height 563
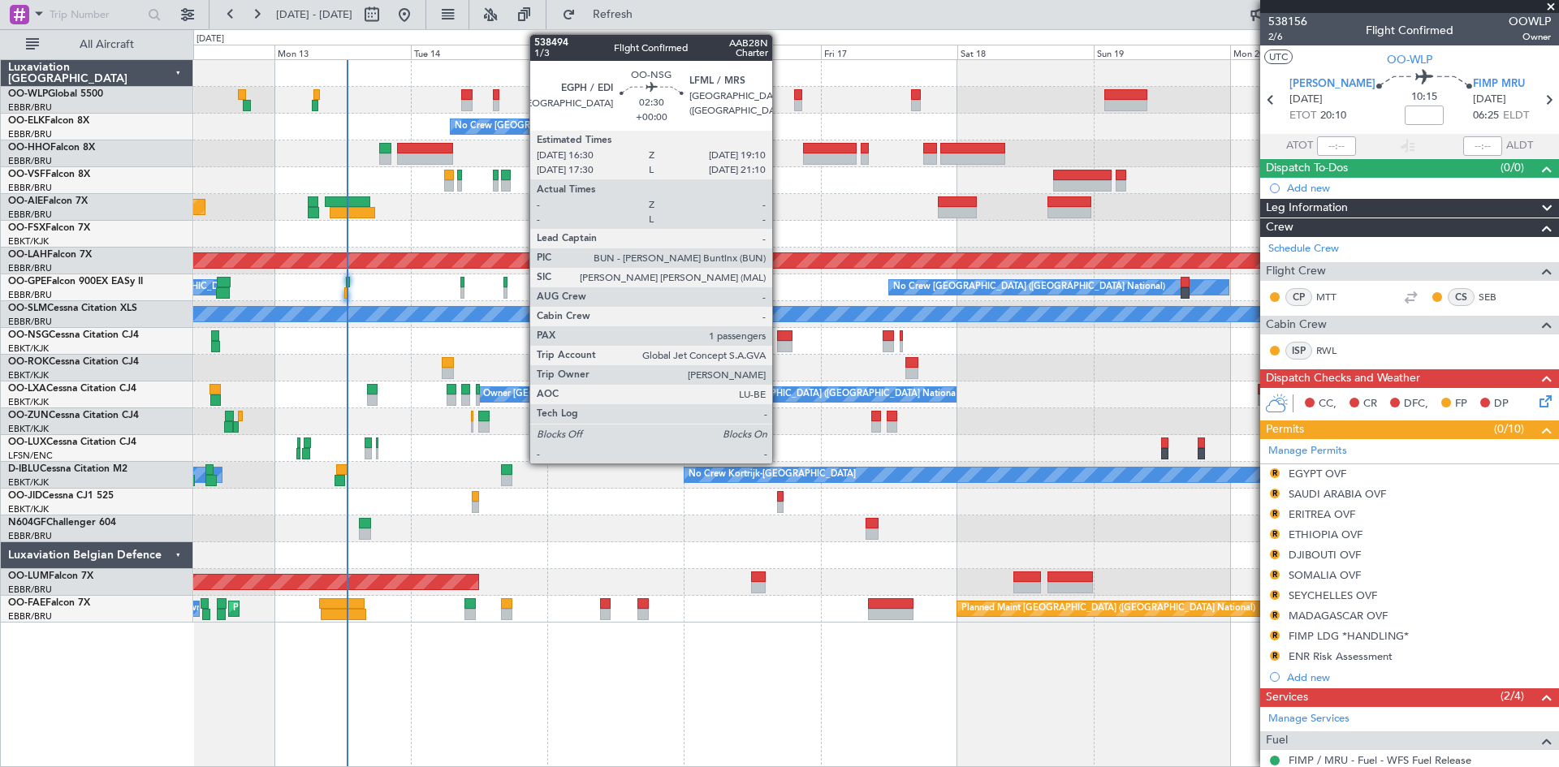
click at [779, 339] on div at bounding box center [784, 335] width 15 height 11
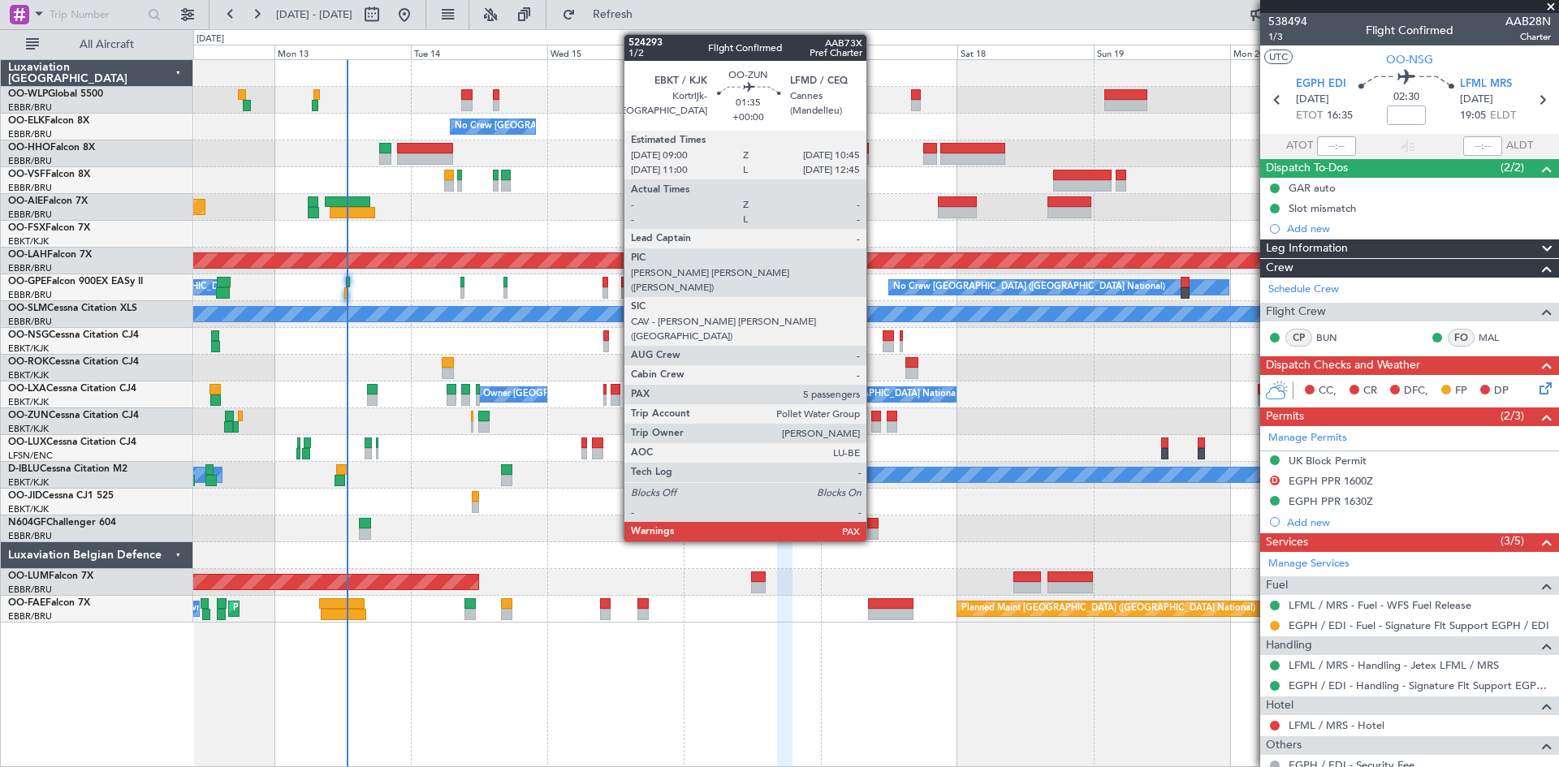
click at [874, 418] on div at bounding box center [876, 416] width 11 height 11
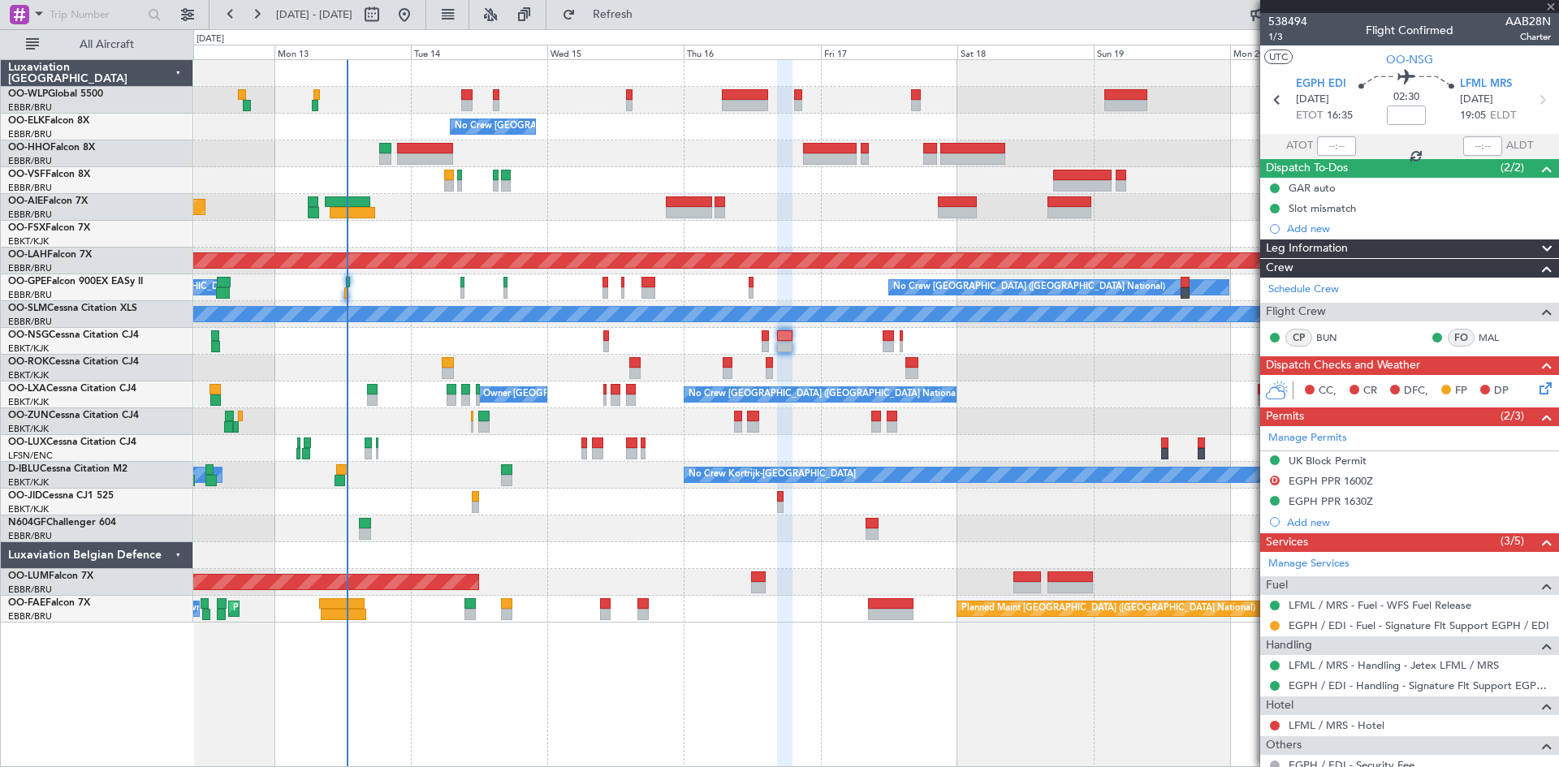
type input "5"
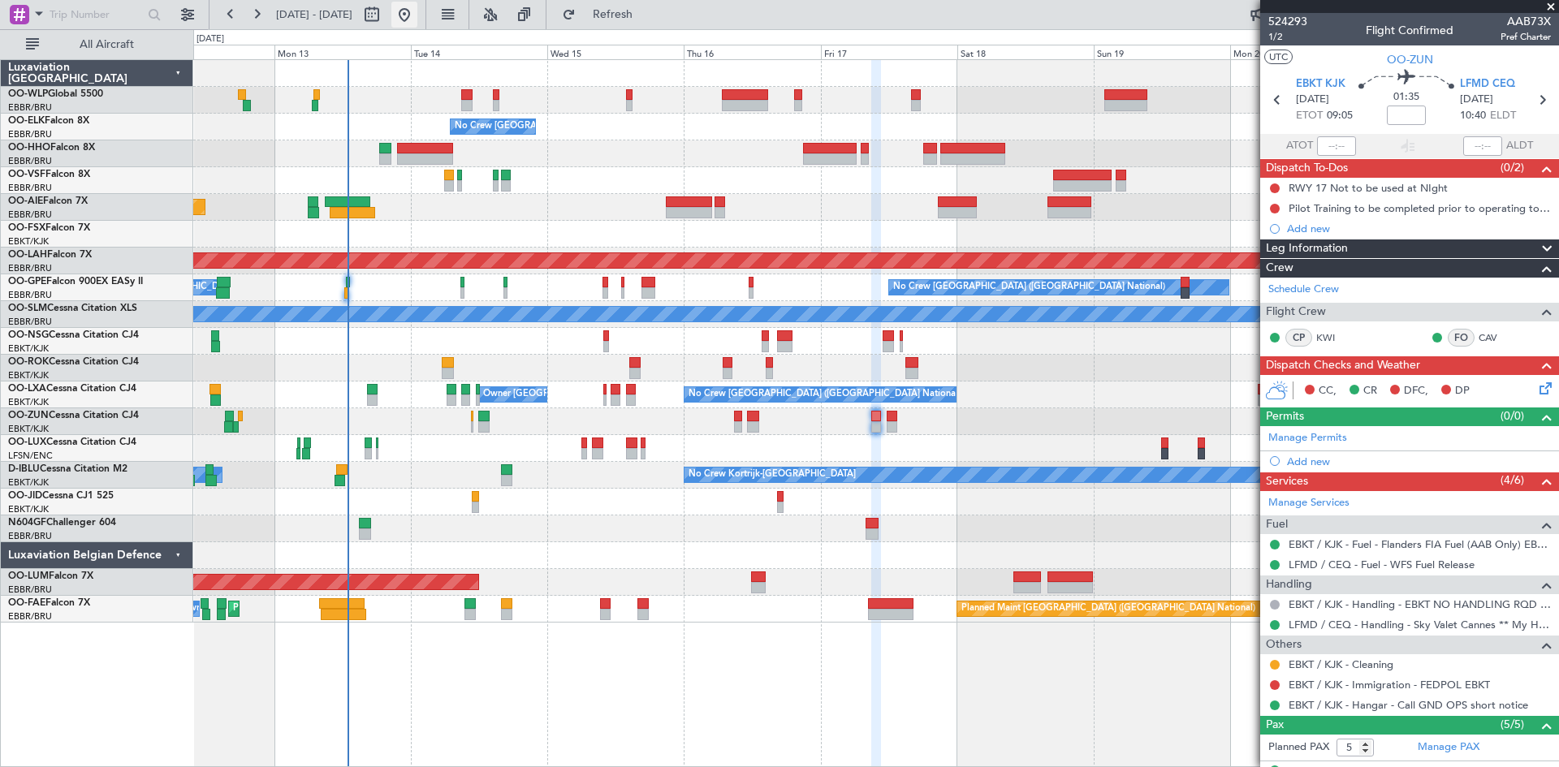
click at [417, 7] on button at bounding box center [404, 15] width 26 height 26
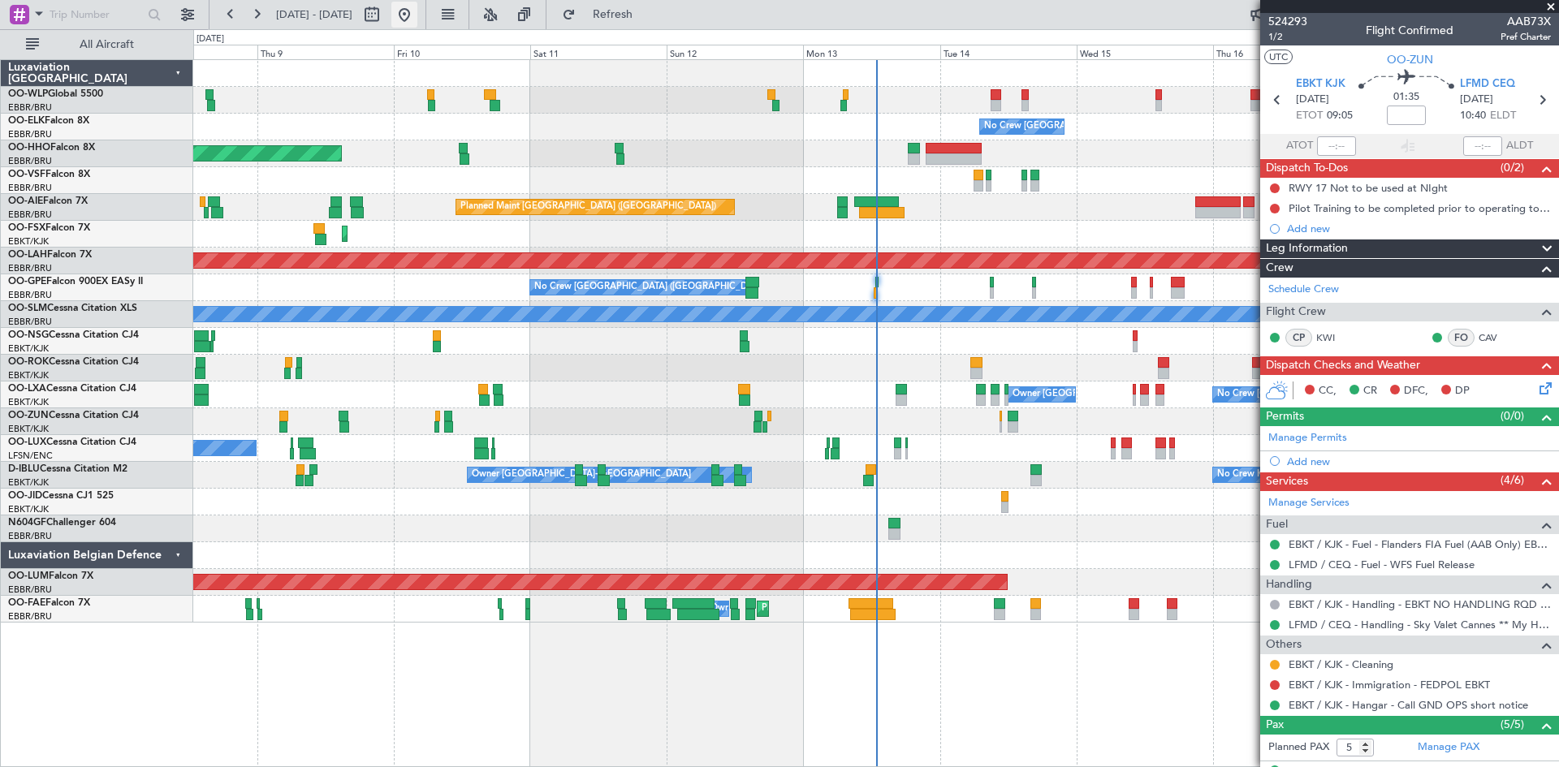
click at [417, 15] on button at bounding box center [404, 15] width 26 height 26
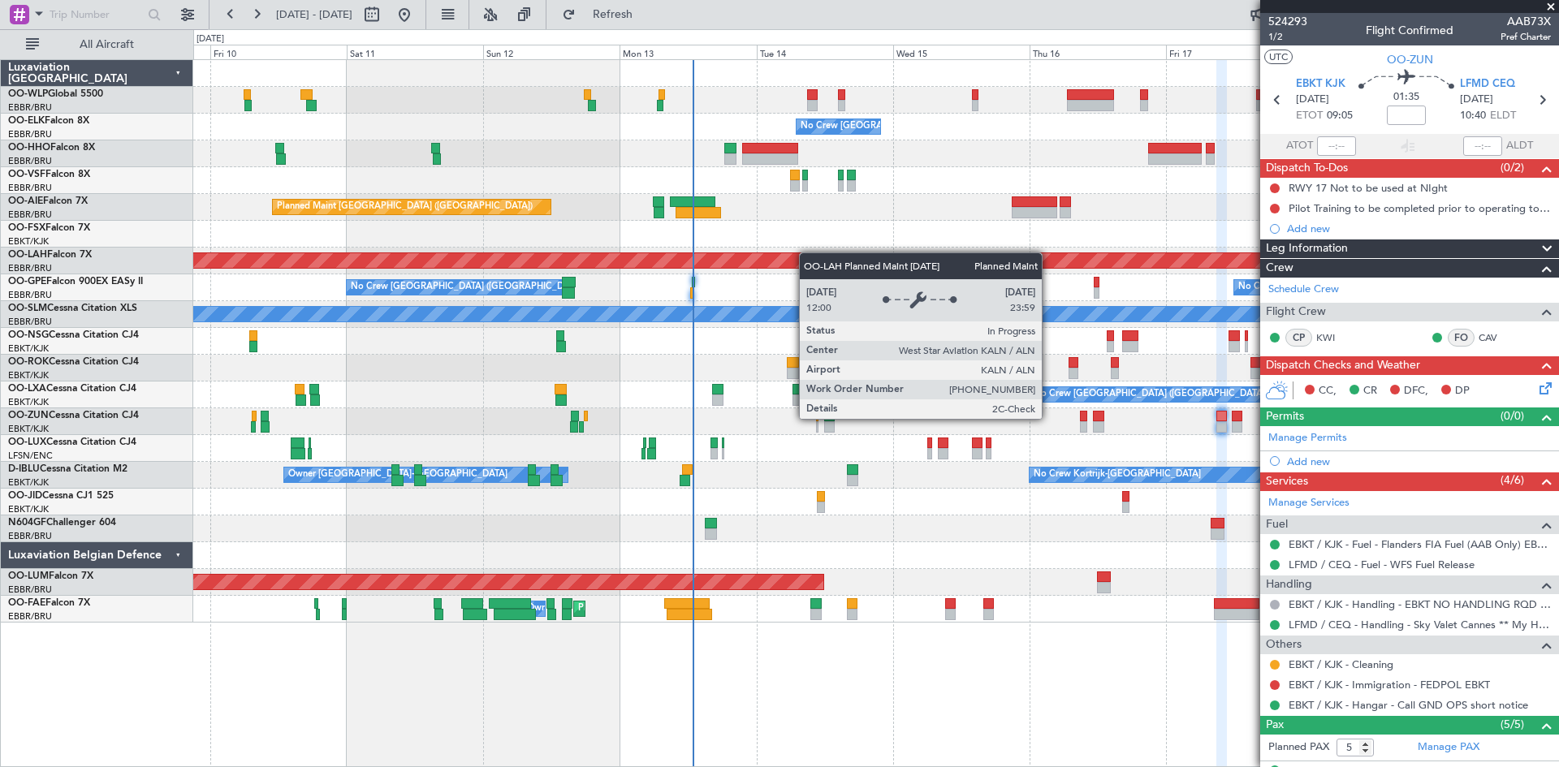
click at [805, 252] on div "No Crew Brussels (Brussels National) Planned Maint Geneva (Cointrin) Planned Ma…" at bounding box center [875, 341] width 1365 height 563
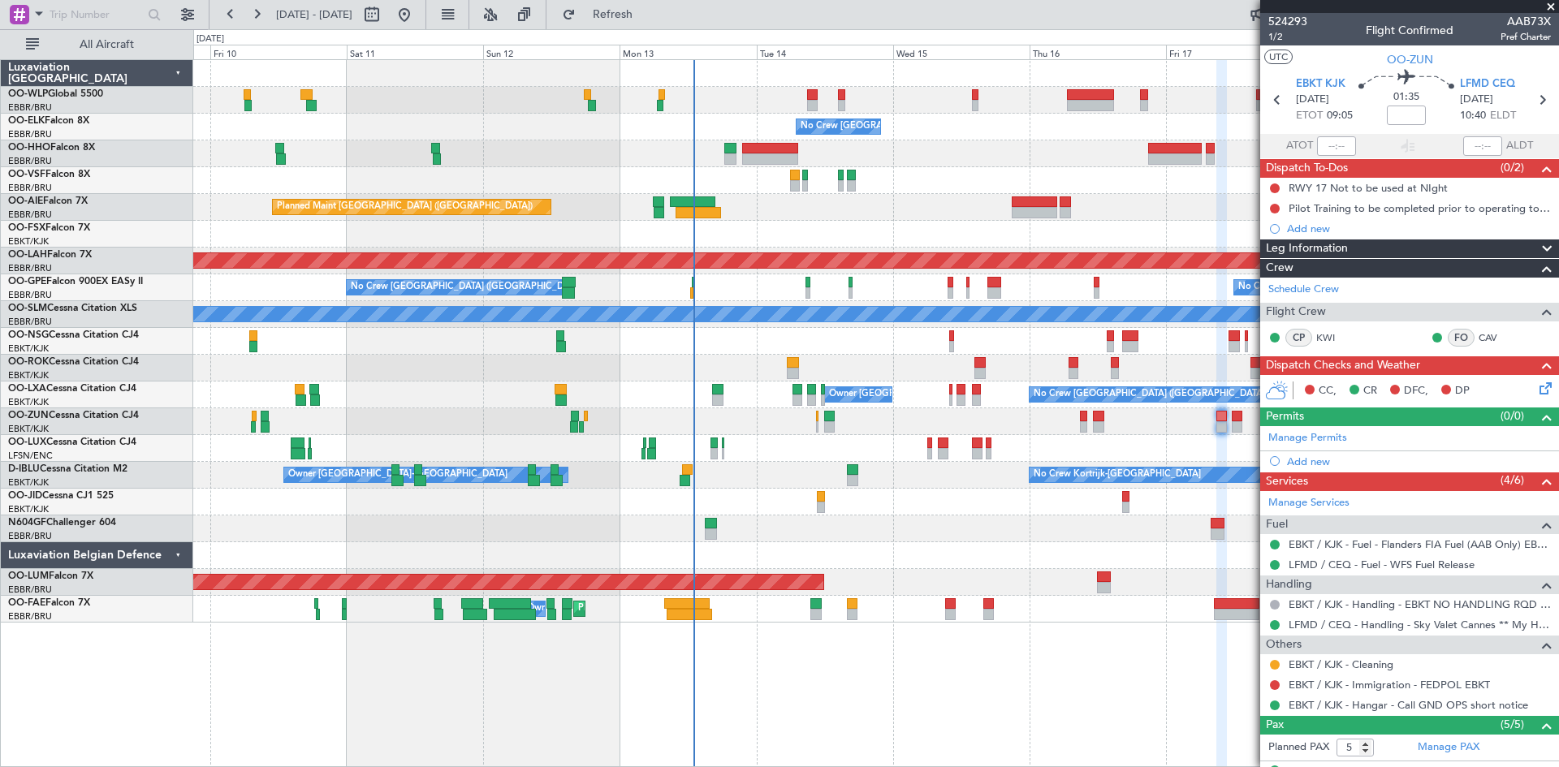
click at [689, 285] on div "No Crew Brussels (Brussels National) No Crew Brussels (Brussels National) No Cr…" at bounding box center [875, 287] width 1365 height 27
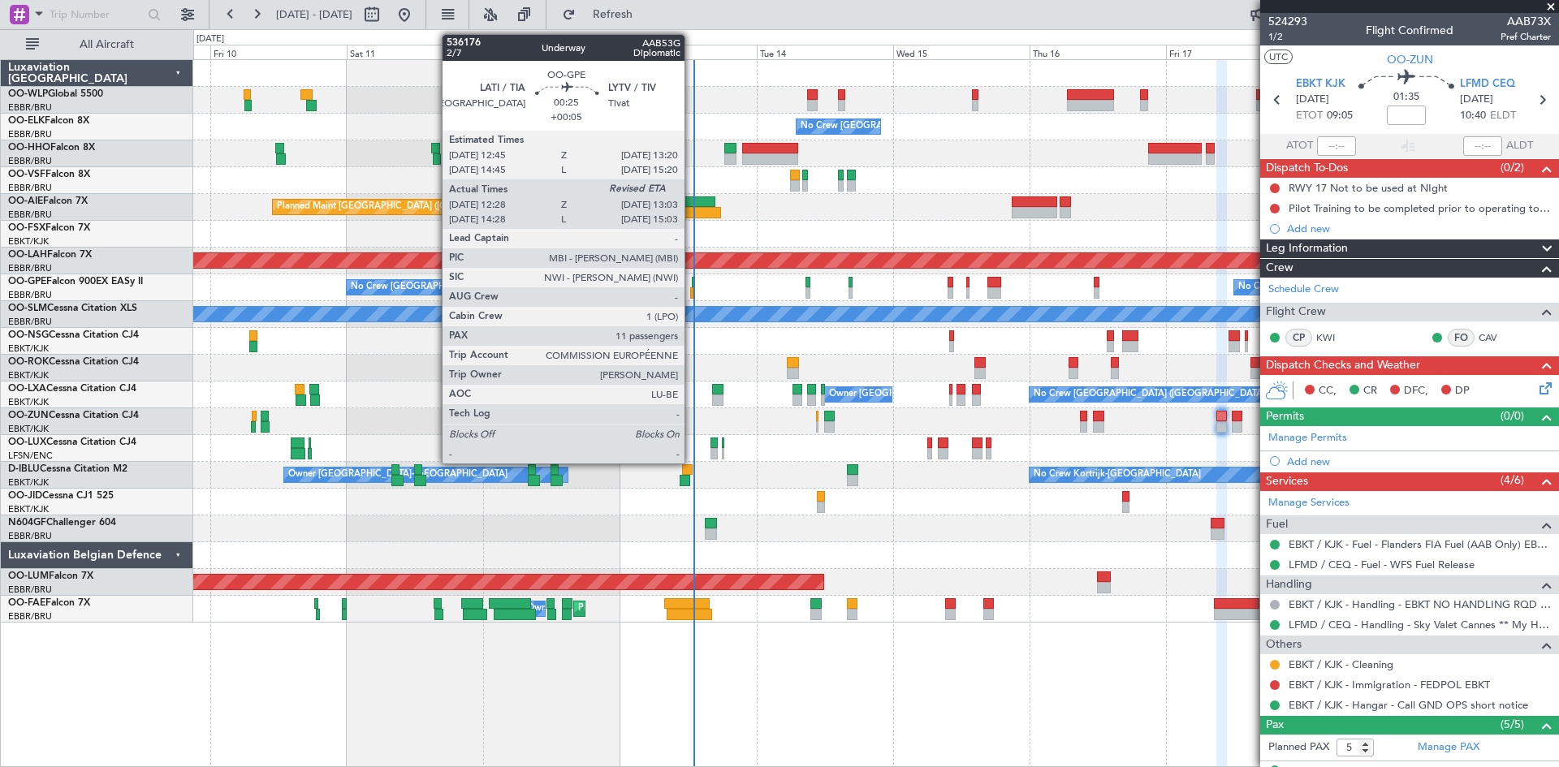
click at [692, 284] on div at bounding box center [694, 282] width 4 height 11
type input "+00:05"
type input "12:33"
type input "11"
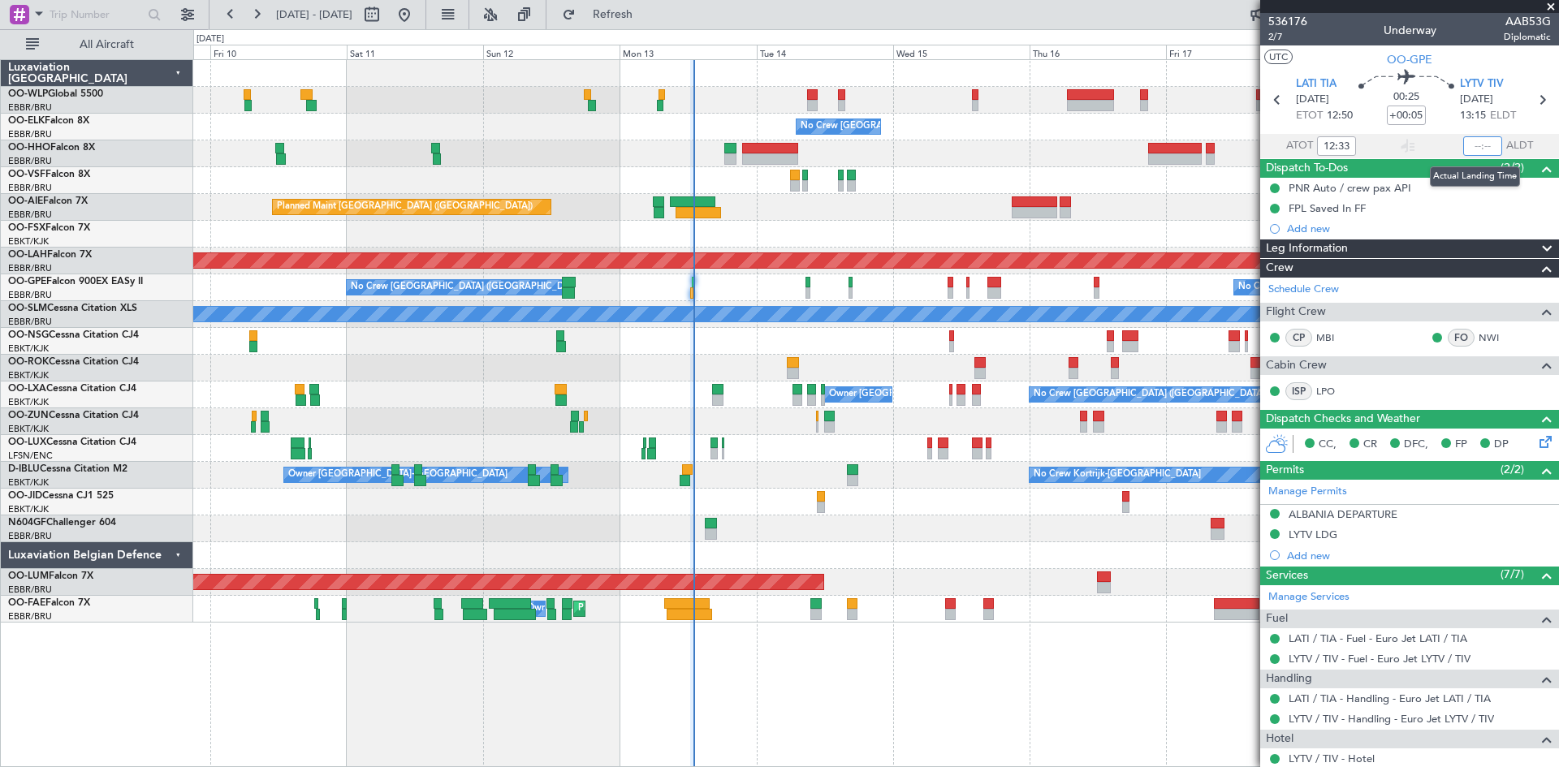
click at [1479, 145] on input "text" at bounding box center [1482, 145] width 39 height 19
type input "12:53"
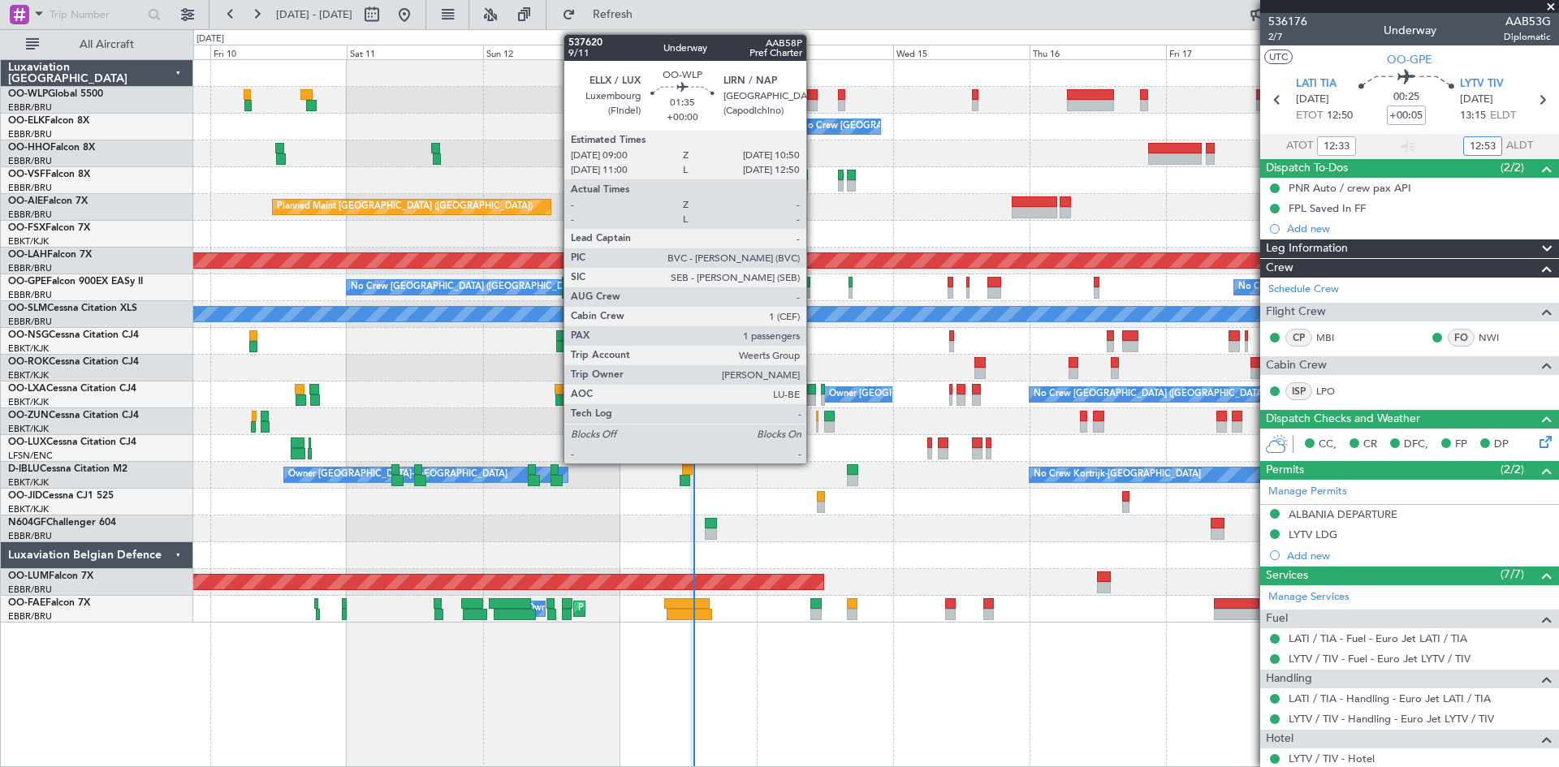
click at [813, 99] on div at bounding box center [812, 94] width 11 height 11
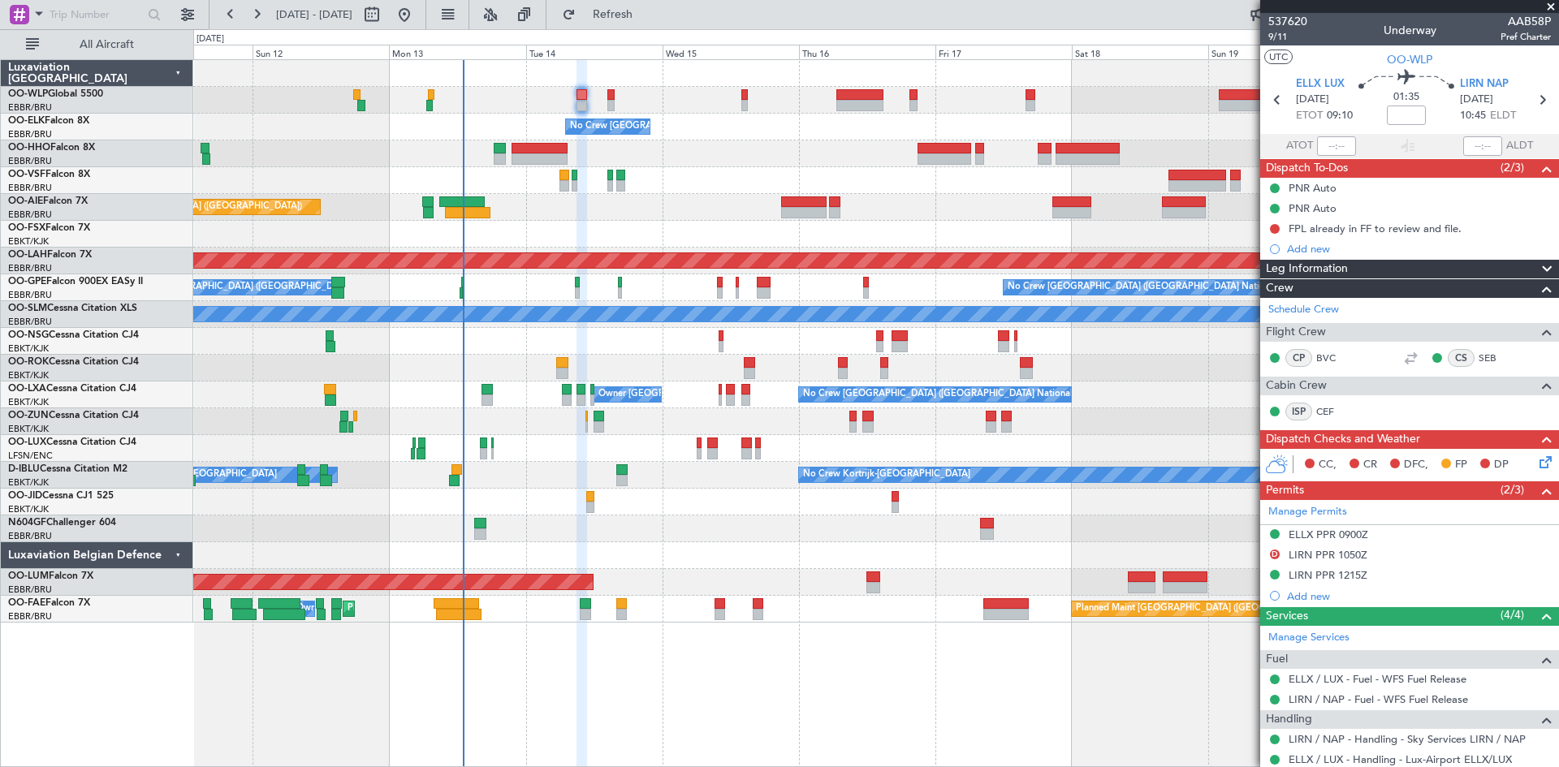
click at [772, 442] on div "No Crew Brussels (Brussels National) Planned Maint Geneva (Cointrin) Planned Ma…" at bounding box center [875, 341] width 1365 height 563
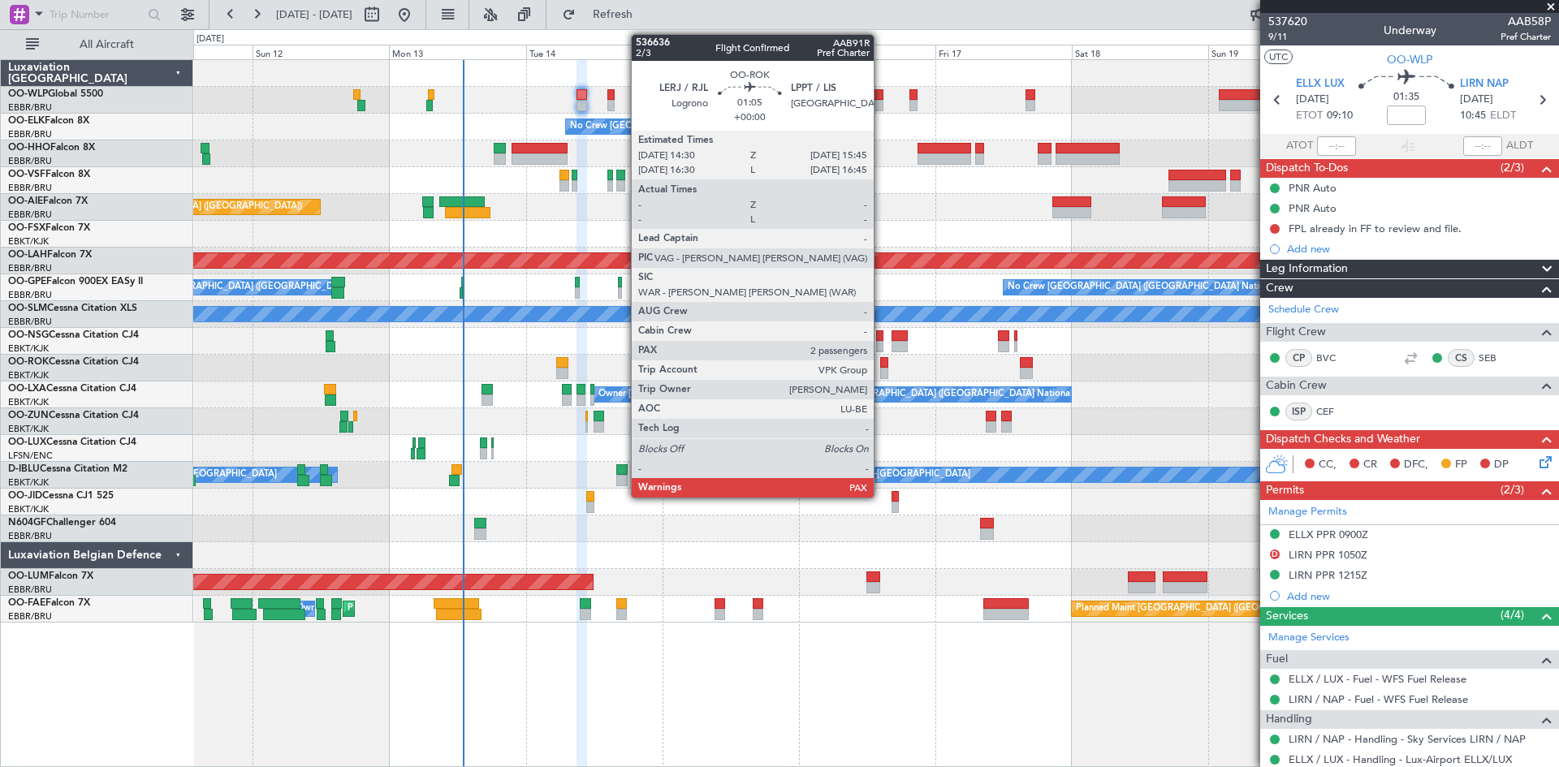
click at [881, 367] on div at bounding box center [883, 362] width 7 height 11
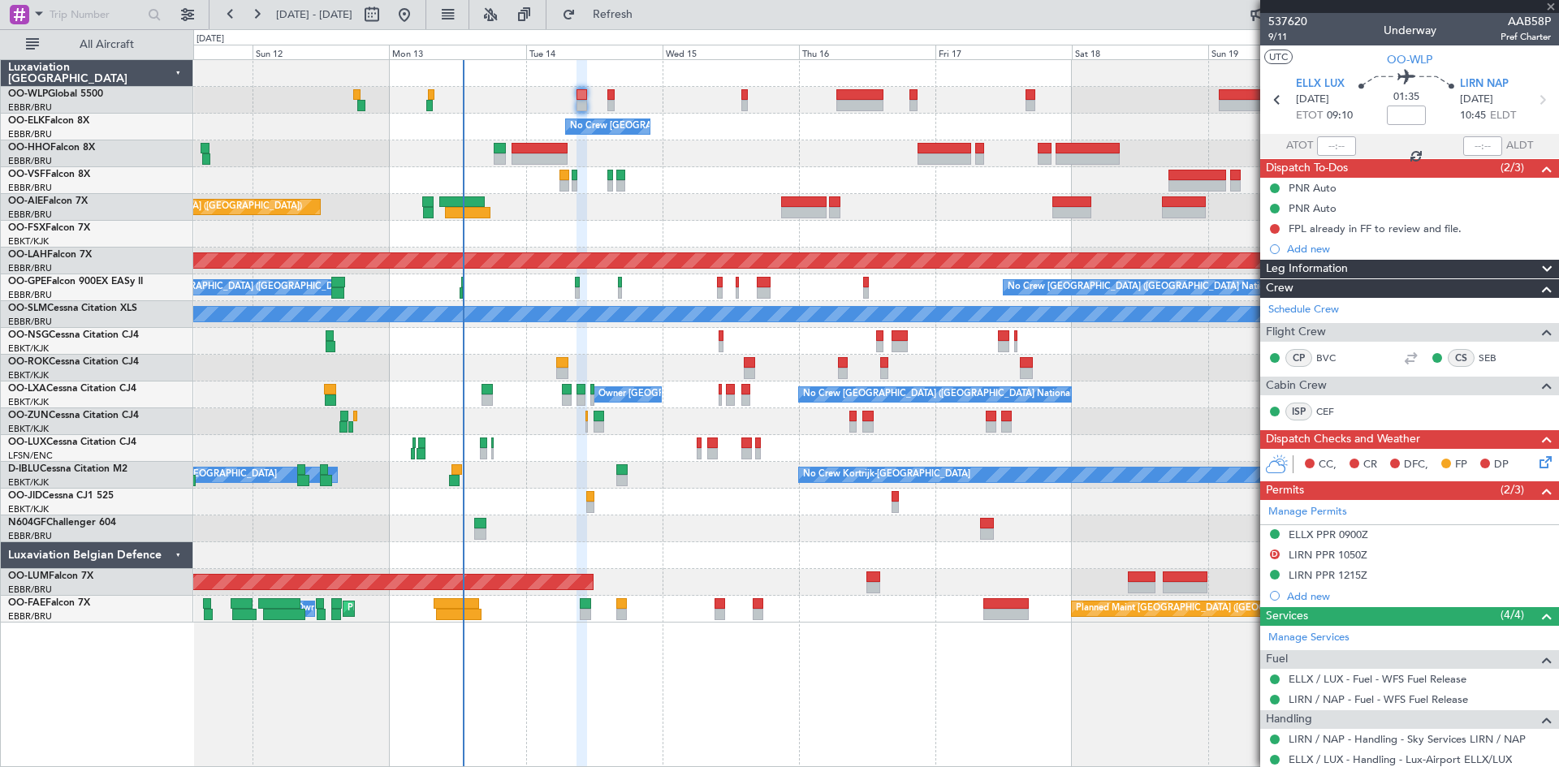
type input "2"
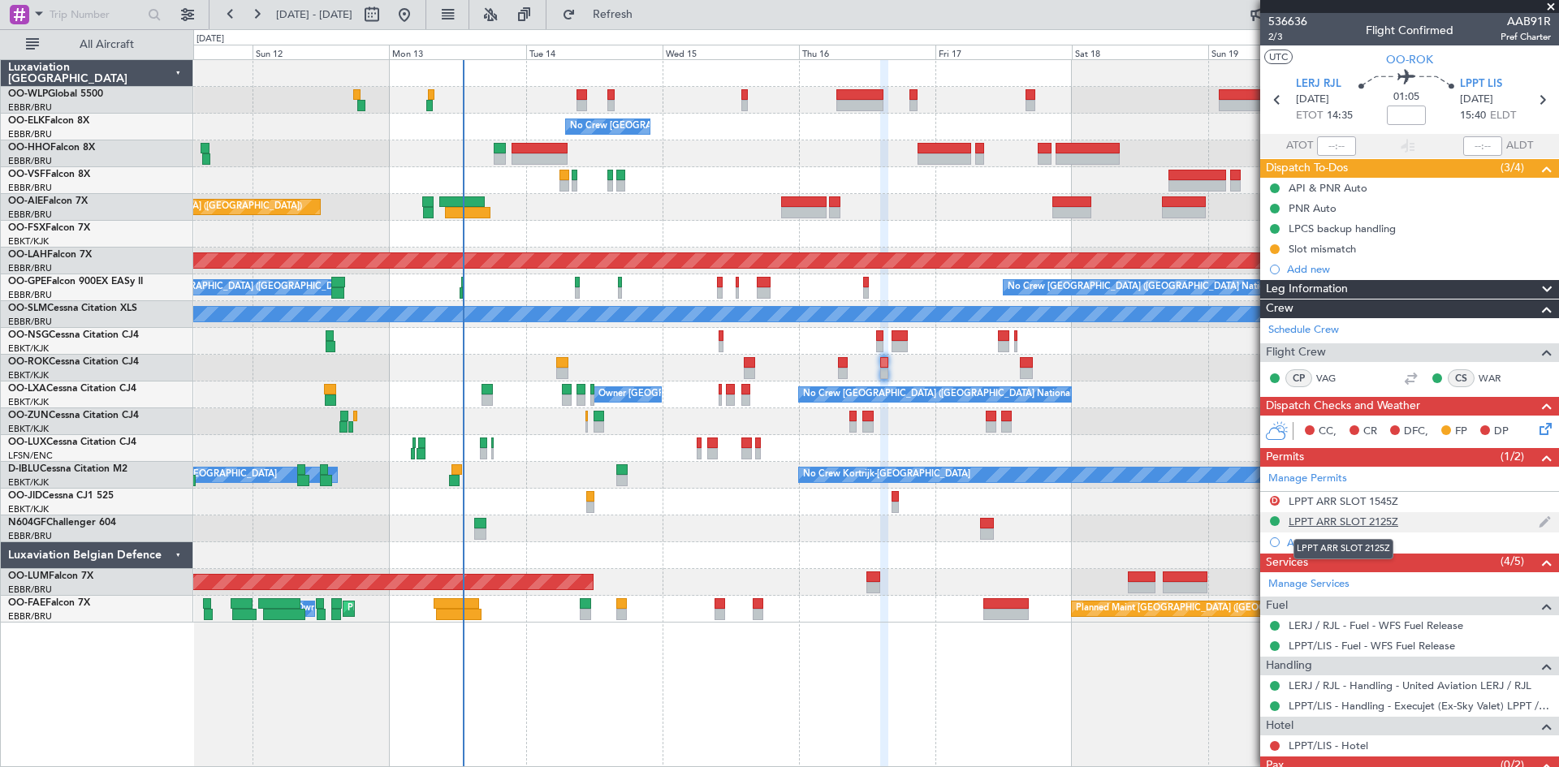
click at [1379, 528] on mat-tooltip-component "LPPT ARR SLOT 2125Z" at bounding box center [1343, 549] width 123 height 43
click at [1371, 517] on mat-tooltip-component "LPPT ARR SLOT 1545Z" at bounding box center [1343, 528] width 123 height 43
click at [1375, 526] on div "LPPT ARR SLOT 2125Z" at bounding box center [1343, 522] width 110 height 14
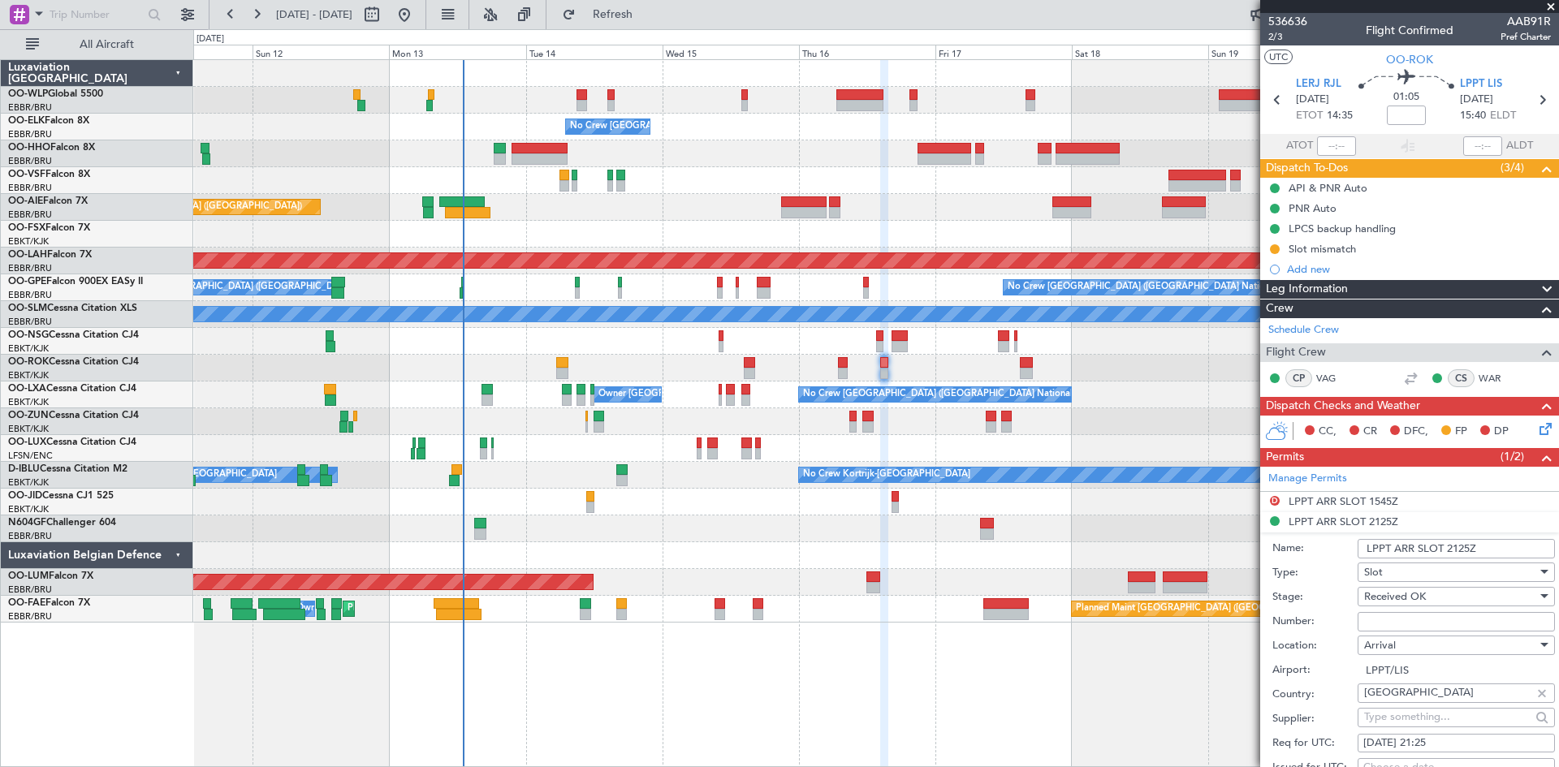
scroll to position [162, 0]
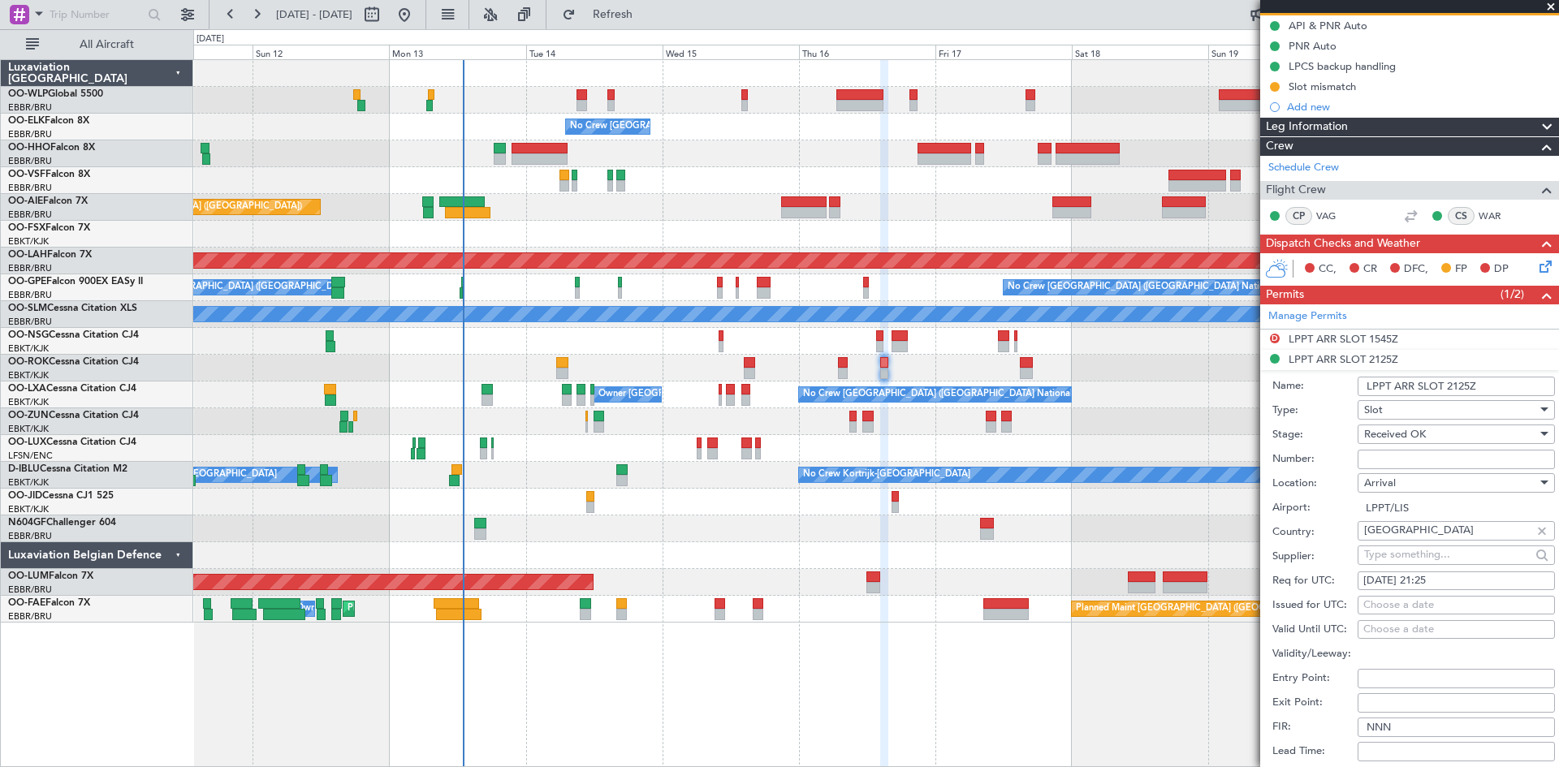
click at [1457, 584] on div "16/10/2025 21:25" at bounding box center [1456, 581] width 186 height 16
select select "10"
select select "2025"
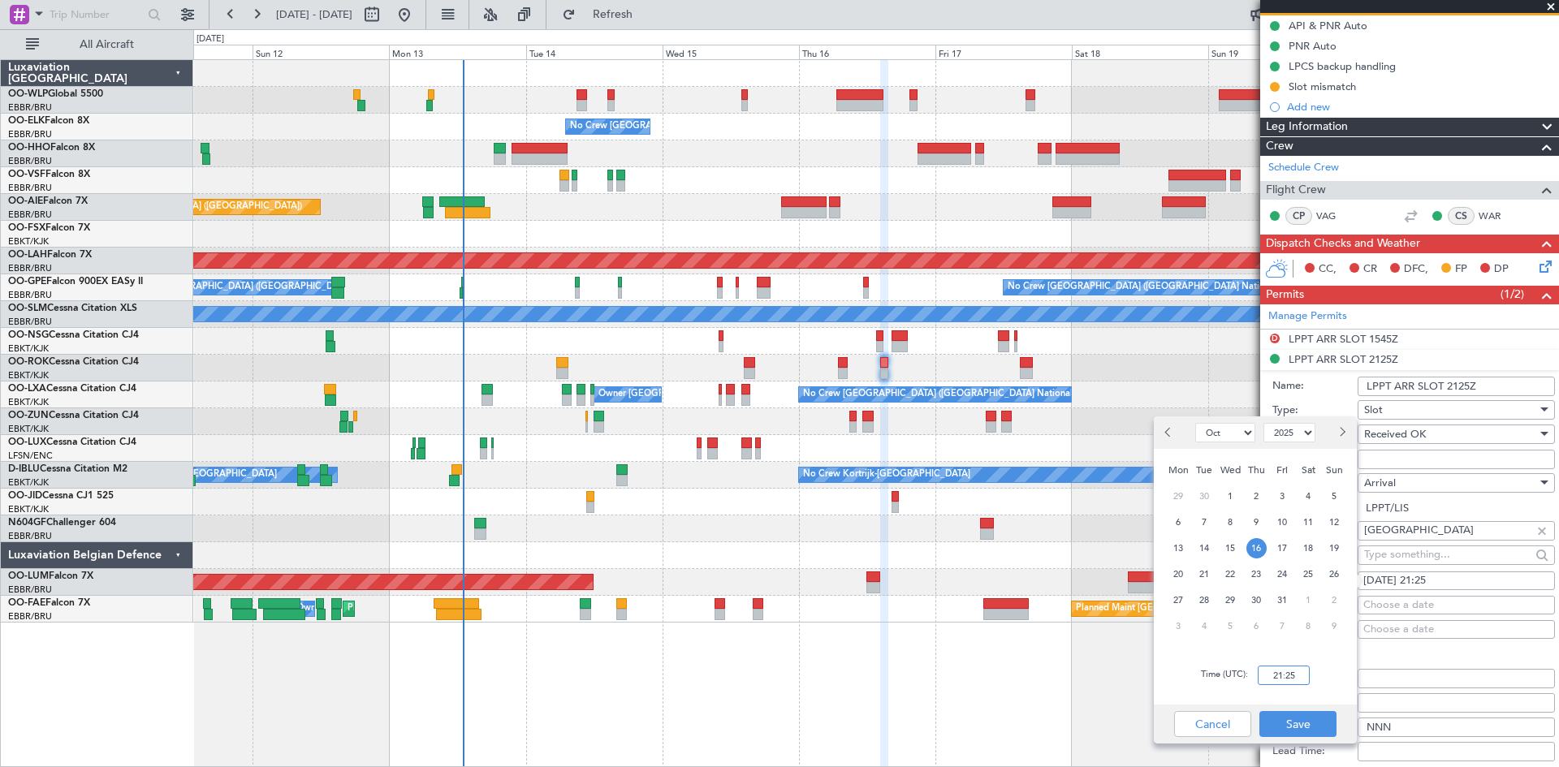
click at [1279, 680] on input "21:25" at bounding box center [1284, 675] width 52 height 19
click at [1277, 672] on input "00:21" at bounding box center [1284, 675] width 52 height 19
click at [1277, 673] on input "00:21" at bounding box center [1284, 675] width 52 height 19
click at [1278, 673] on input "00:21" at bounding box center [1284, 675] width 52 height 19
type input "21:00"
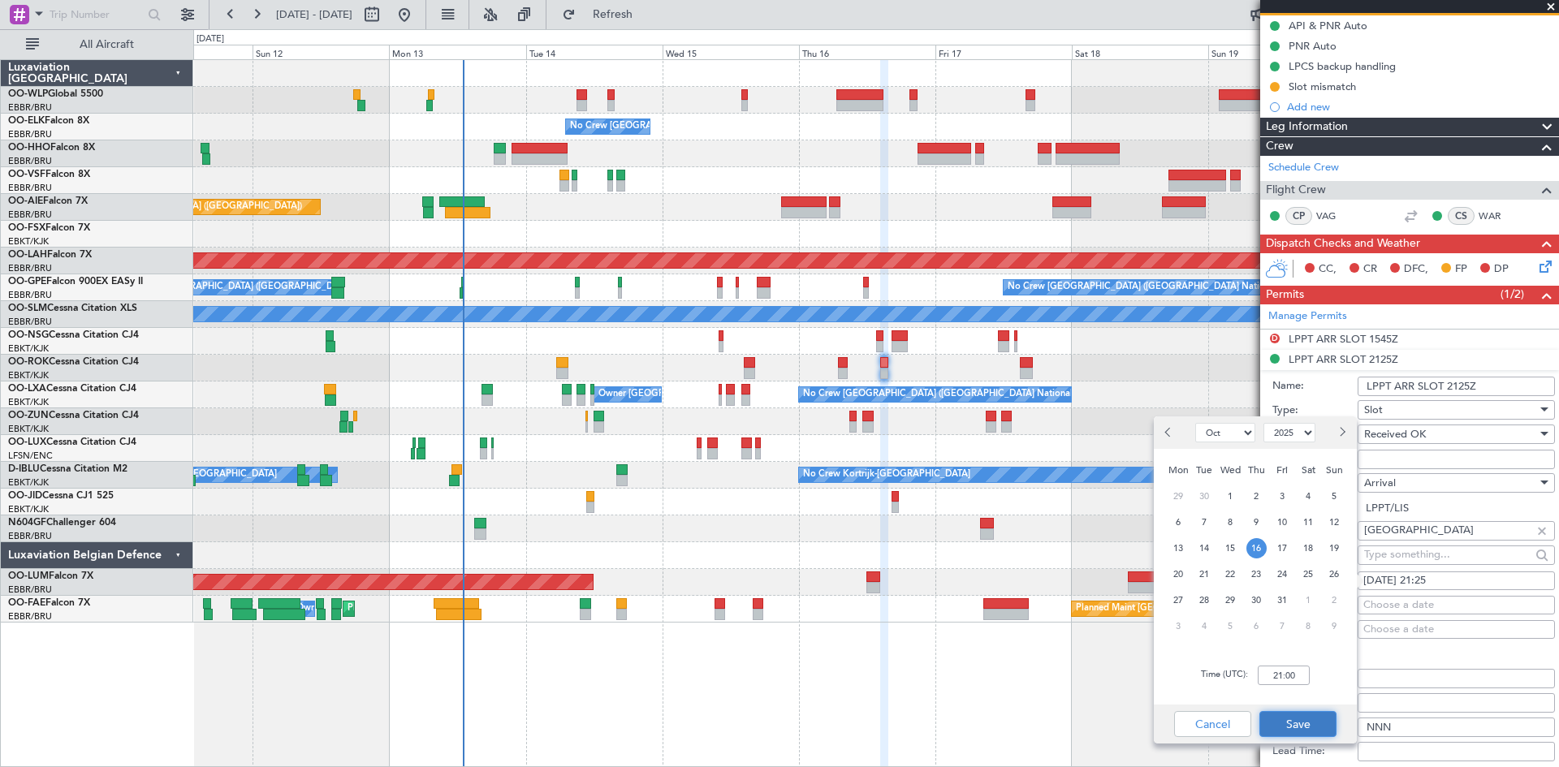
click at [1294, 726] on button "Save" at bounding box center [1297, 724] width 77 height 26
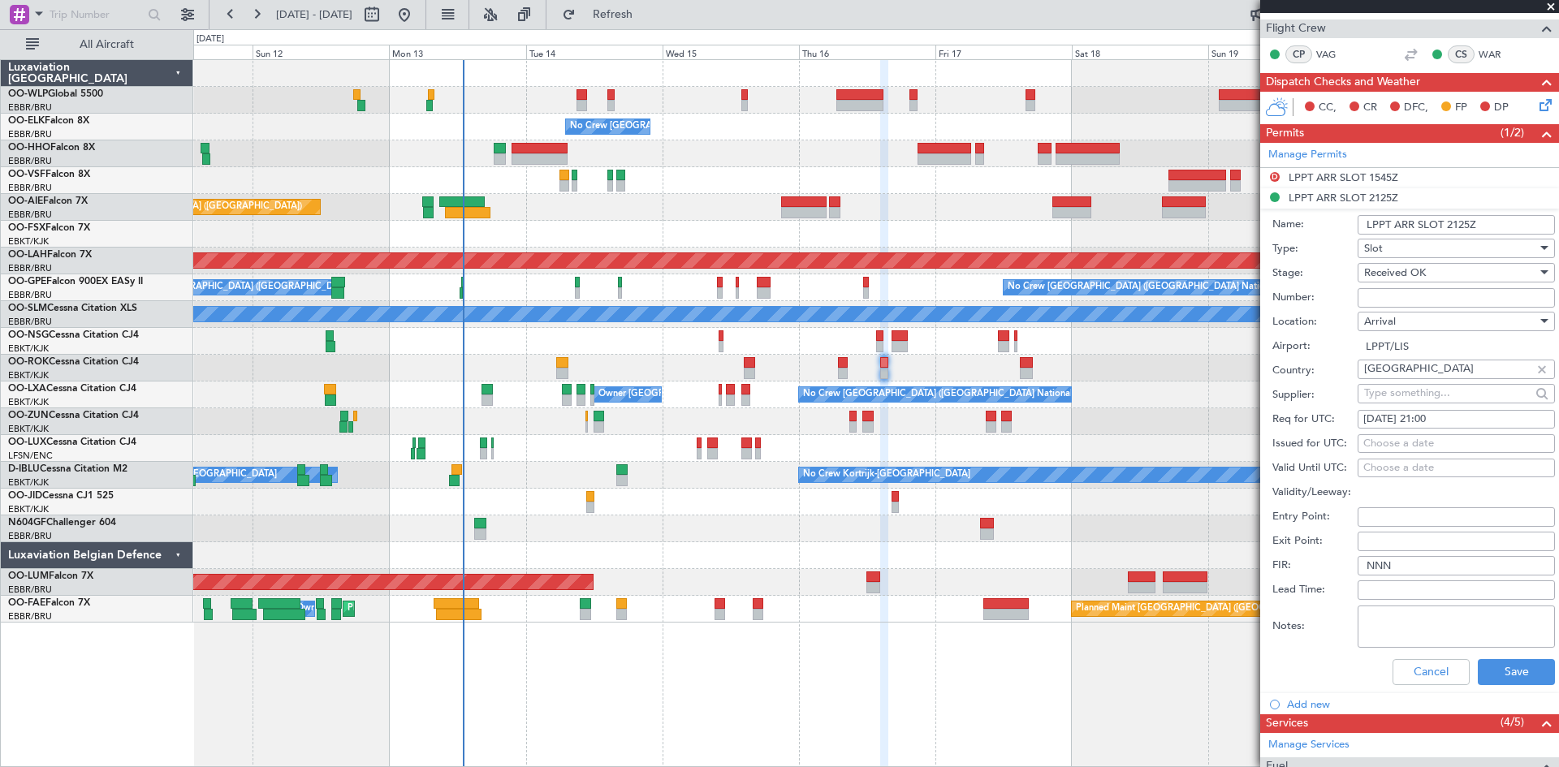
scroll to position [487, 0]
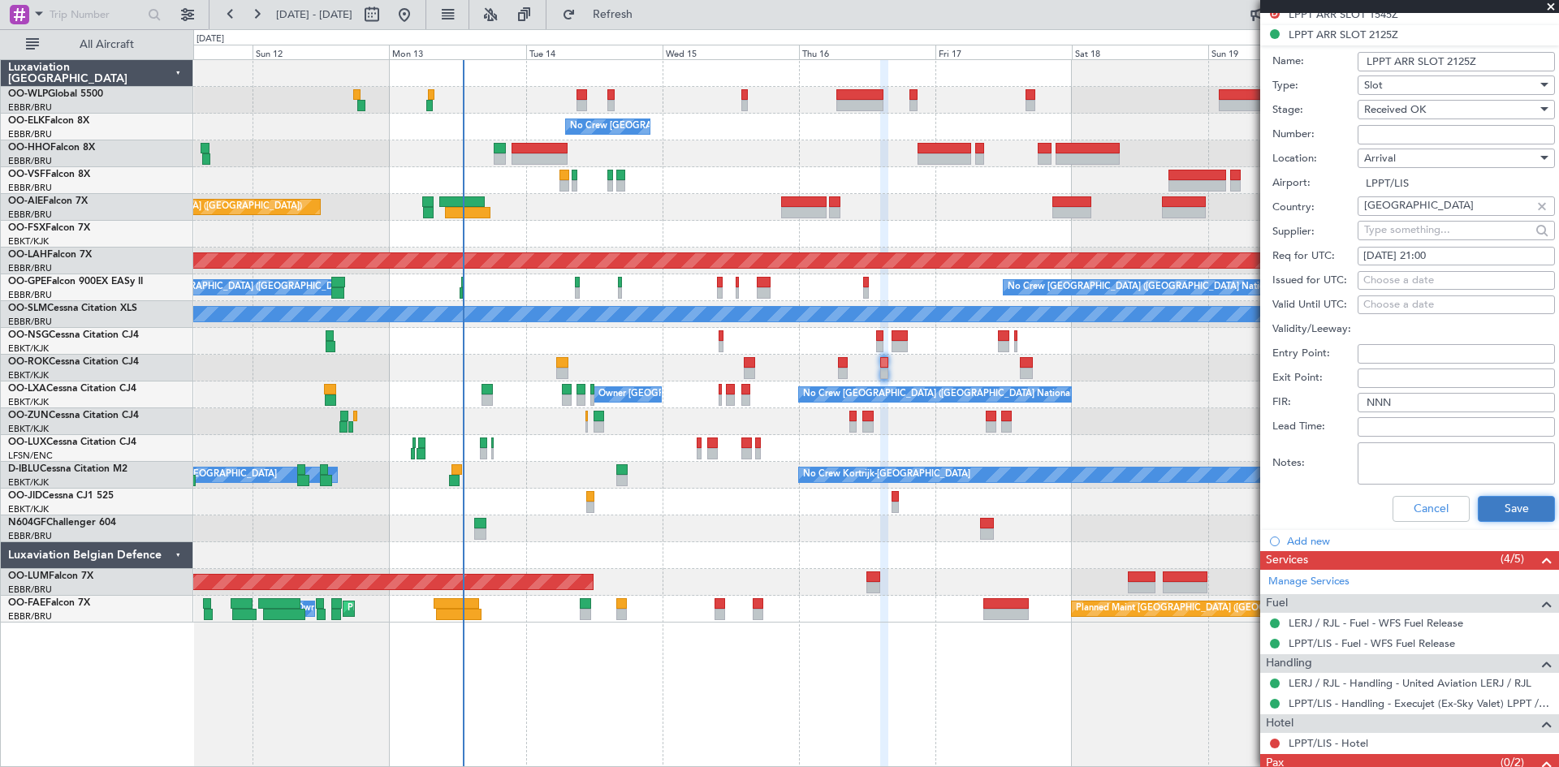
click at [1518, 502] on button "Save" at bounding box center [1516, 509] width 77 height 26
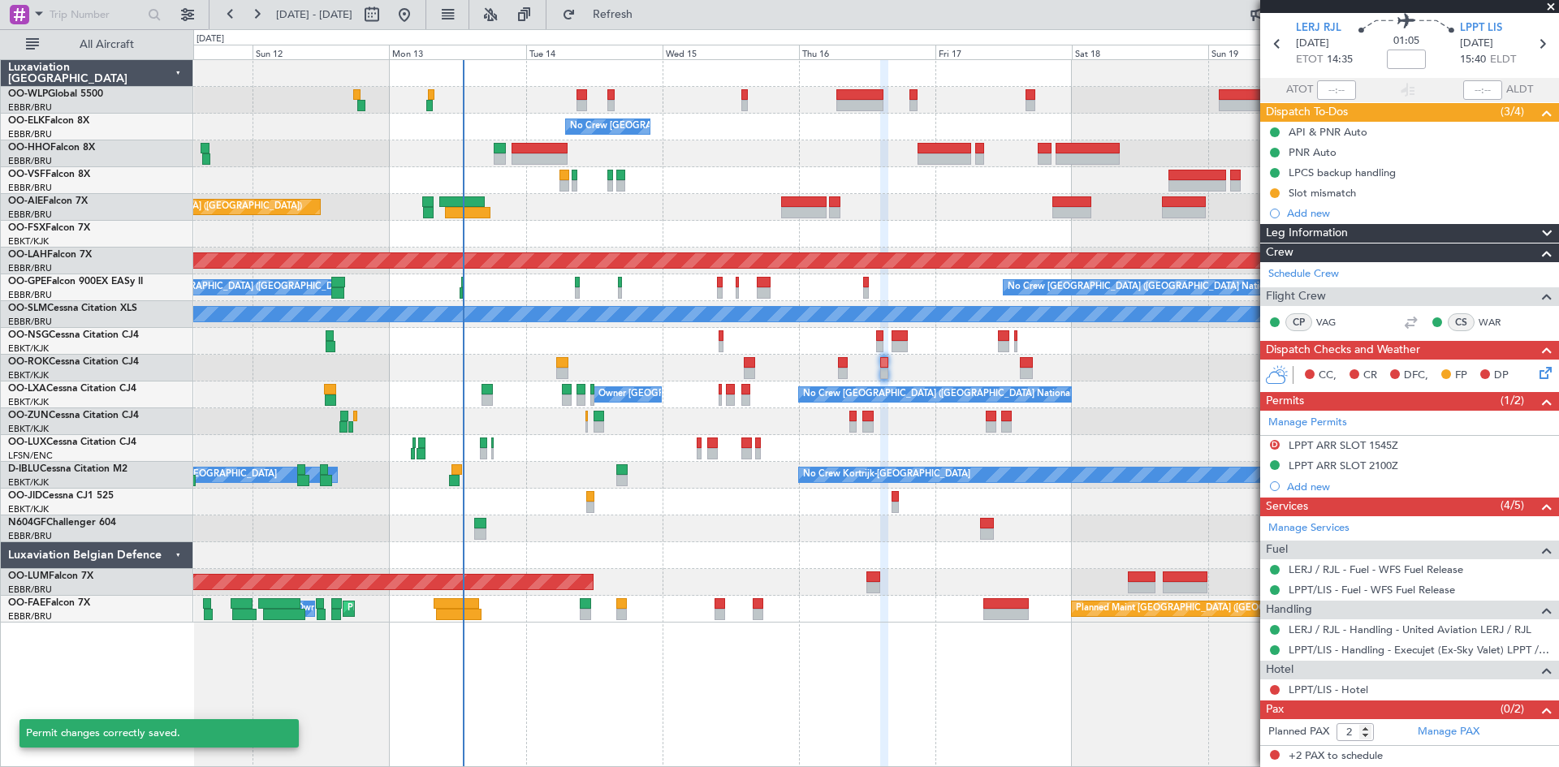
scroll to position [55, 0]
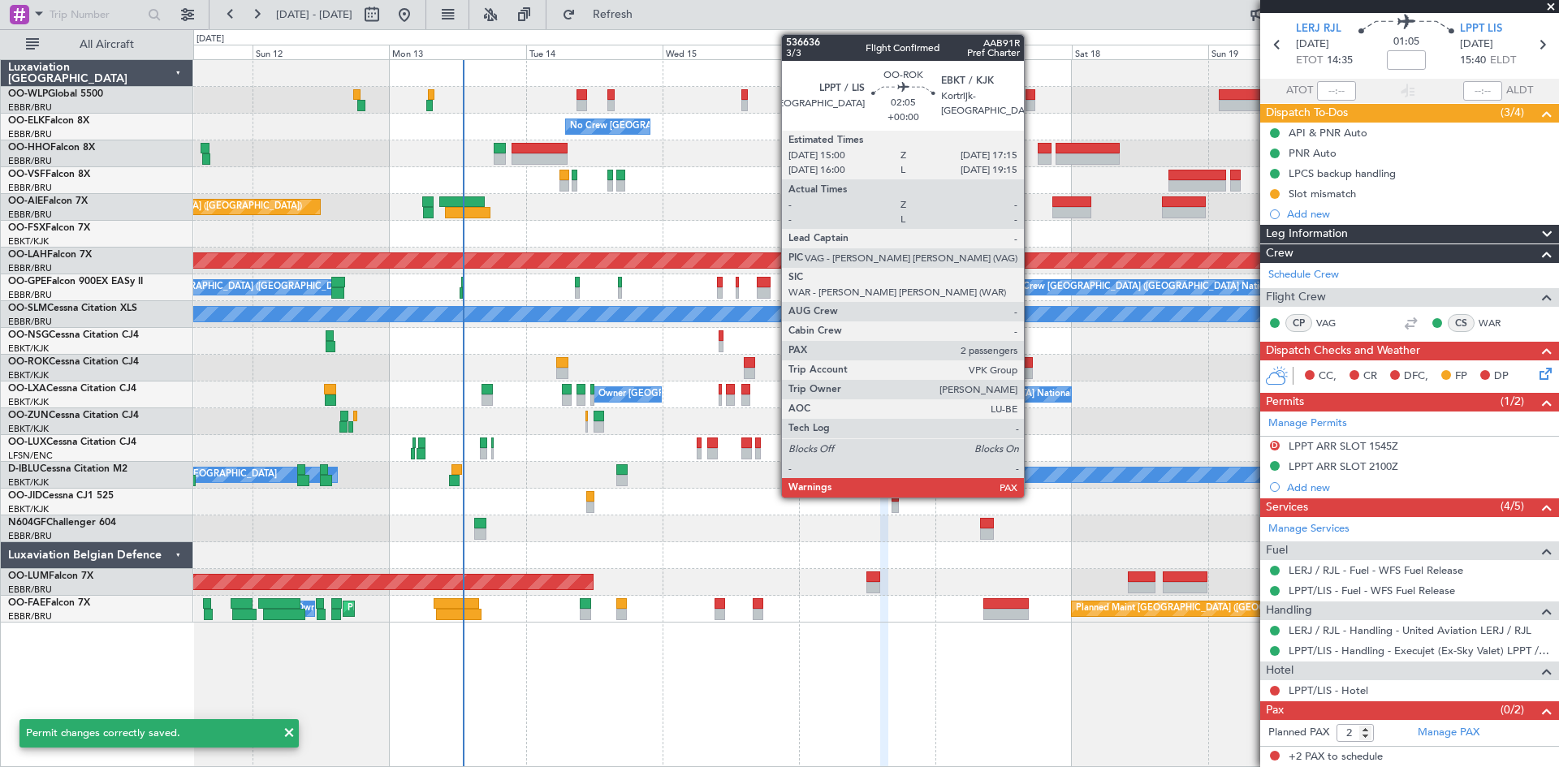
click at [1031, 373] on div at bounding box center [1026, 373] width 13 height 11
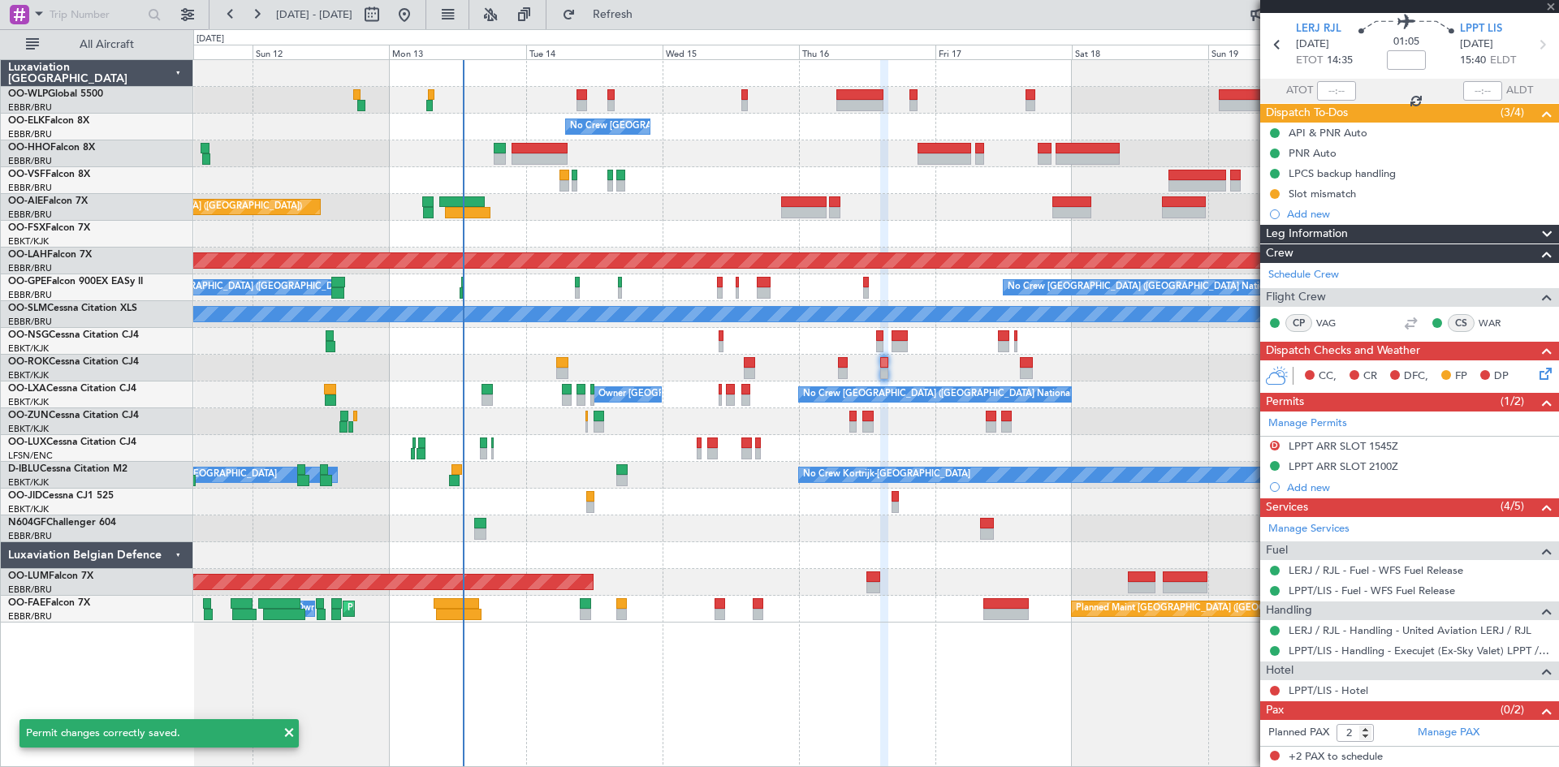
scroll to position [0, 0]
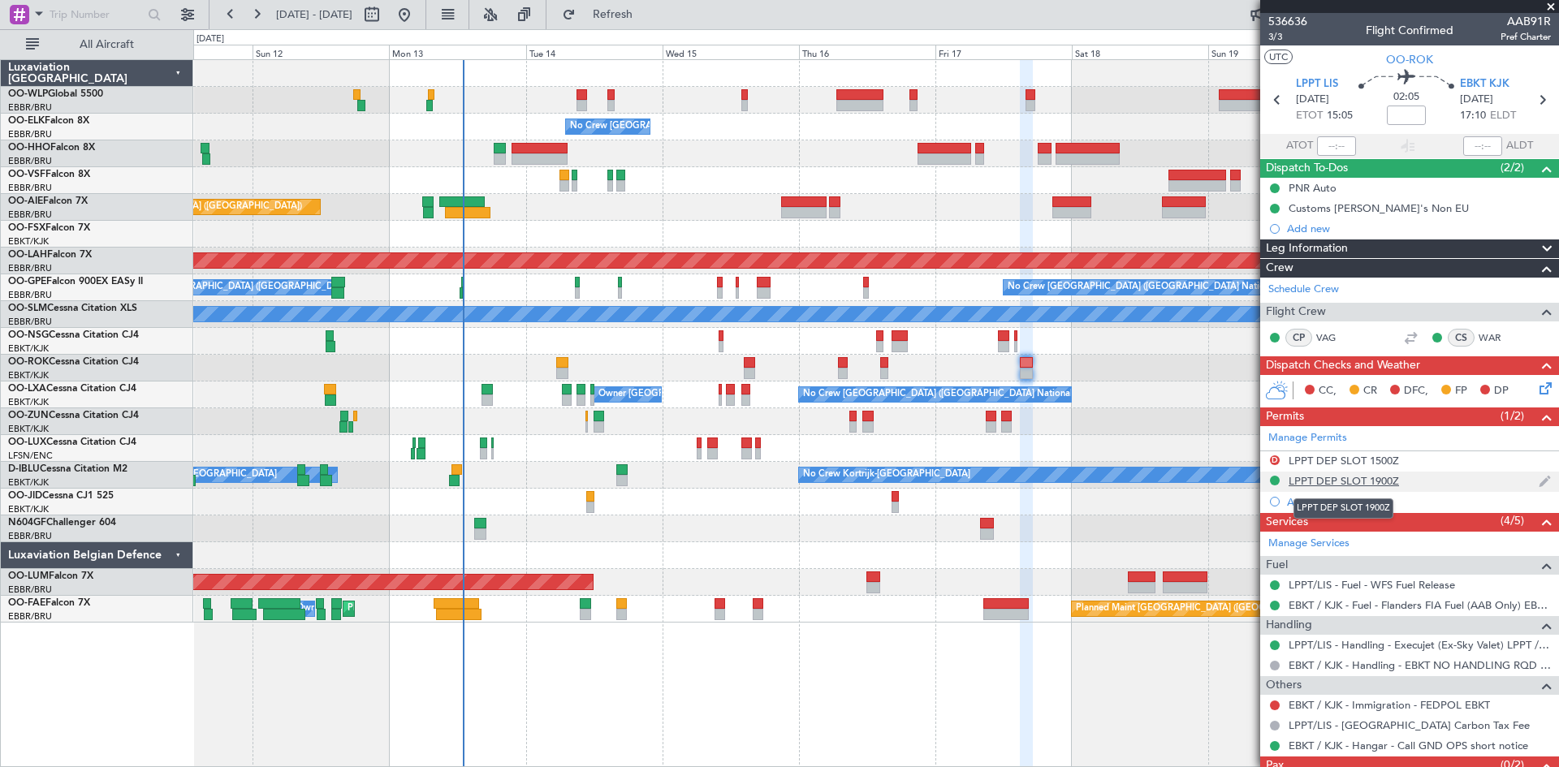
click at [1354, 476] on div "LPPT DEP SLOT 1900Z" at bounding box center [1343, 481] width 110 height 14
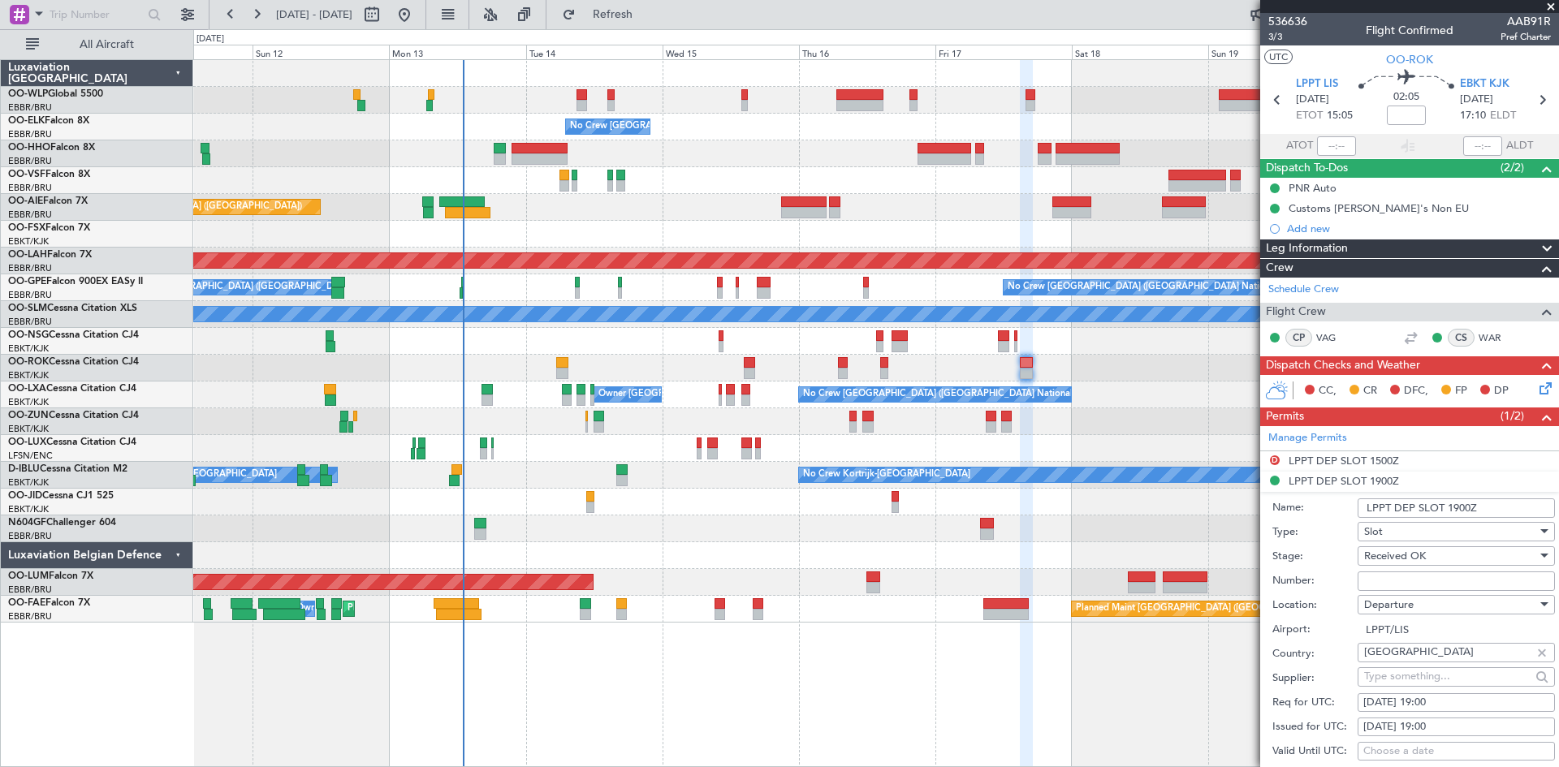
click at [1460, 506] on input "LPPT DEP SLOT 1900Z" at bounding box center [1455, 507] width 197 height 19
type input "LPPT DEP SLOT 1900Z"
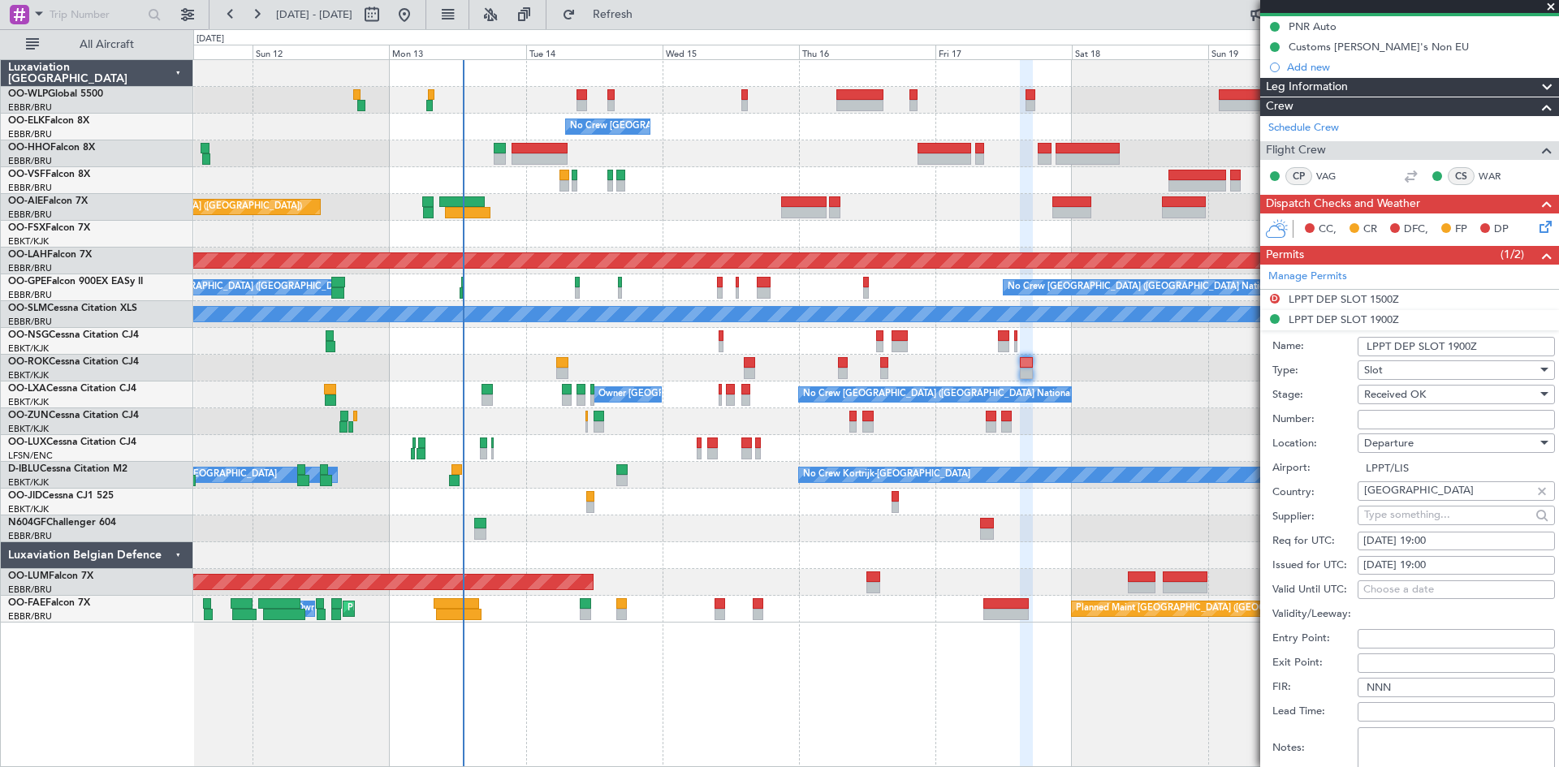
scroll to position [162, 0]
click at [1444, 533] on div "17/10/2025 19:00" at bounding box center [1456, 541] width 186 height 16
select select "10"
select select "2025"
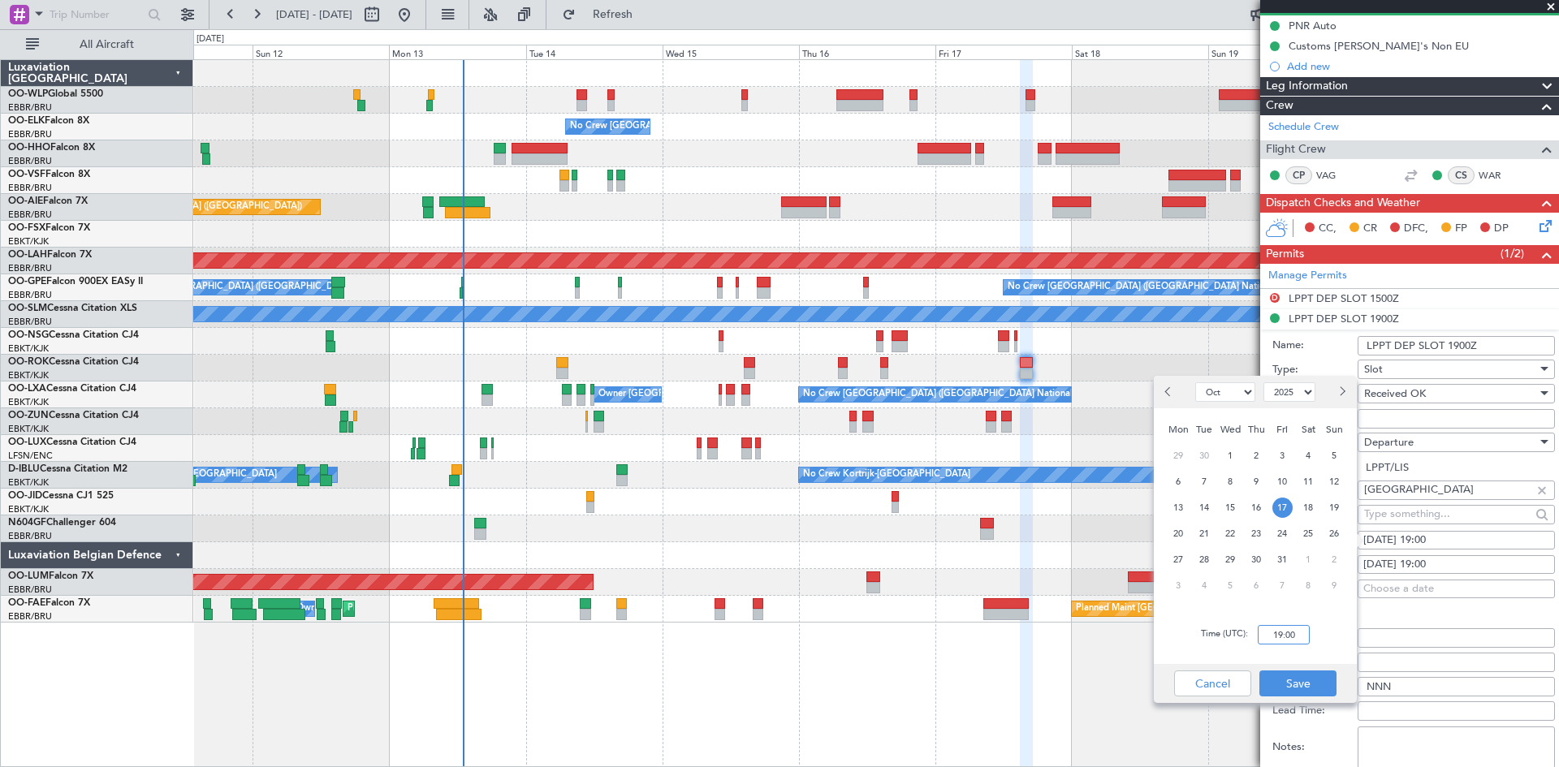
click at [1267, 634] on input "19:00" at bounding box center [1284, 634] width 52 height 19
type input "14:55"
click at [1312, 680] on button "Save" at bounding box center [1297, 684] width 77 height 26
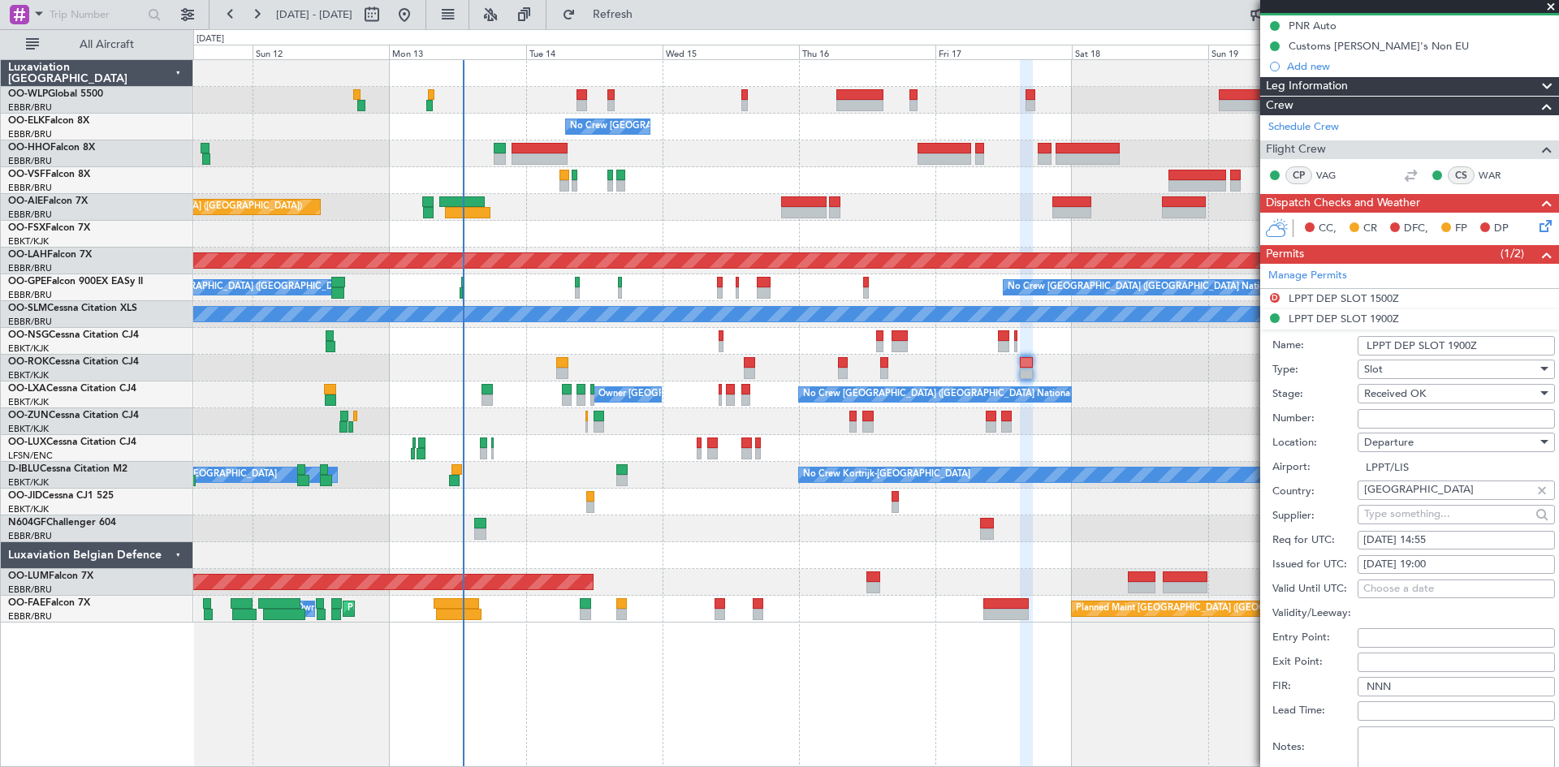
click at [1432, 566] on div "17/10/2025 19:00" at bounding box center [1456, 565] width 186 height 16
select select "10"
select select "2025"
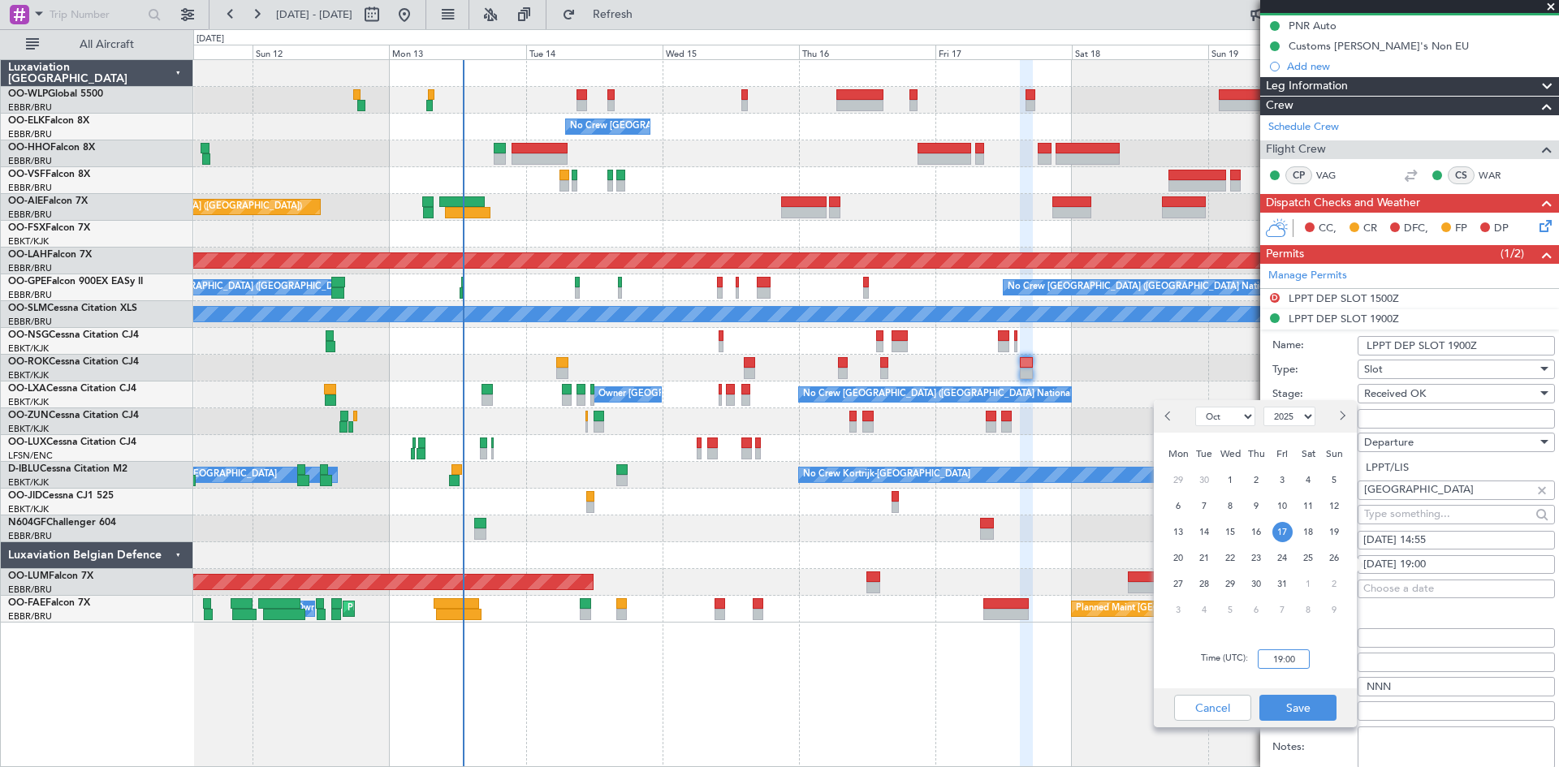
click at [1279, 659] on input "19:00" at bounding box center [1284, 658] width 52 height 19
type input "14:55"
click at [1343, 694] on div "Cancel Save" at bounding box center [1255, 707] width 203 height 39
click at [1330, 699] on button "Save" at bounding box center [1297, 708] width 77 height 26
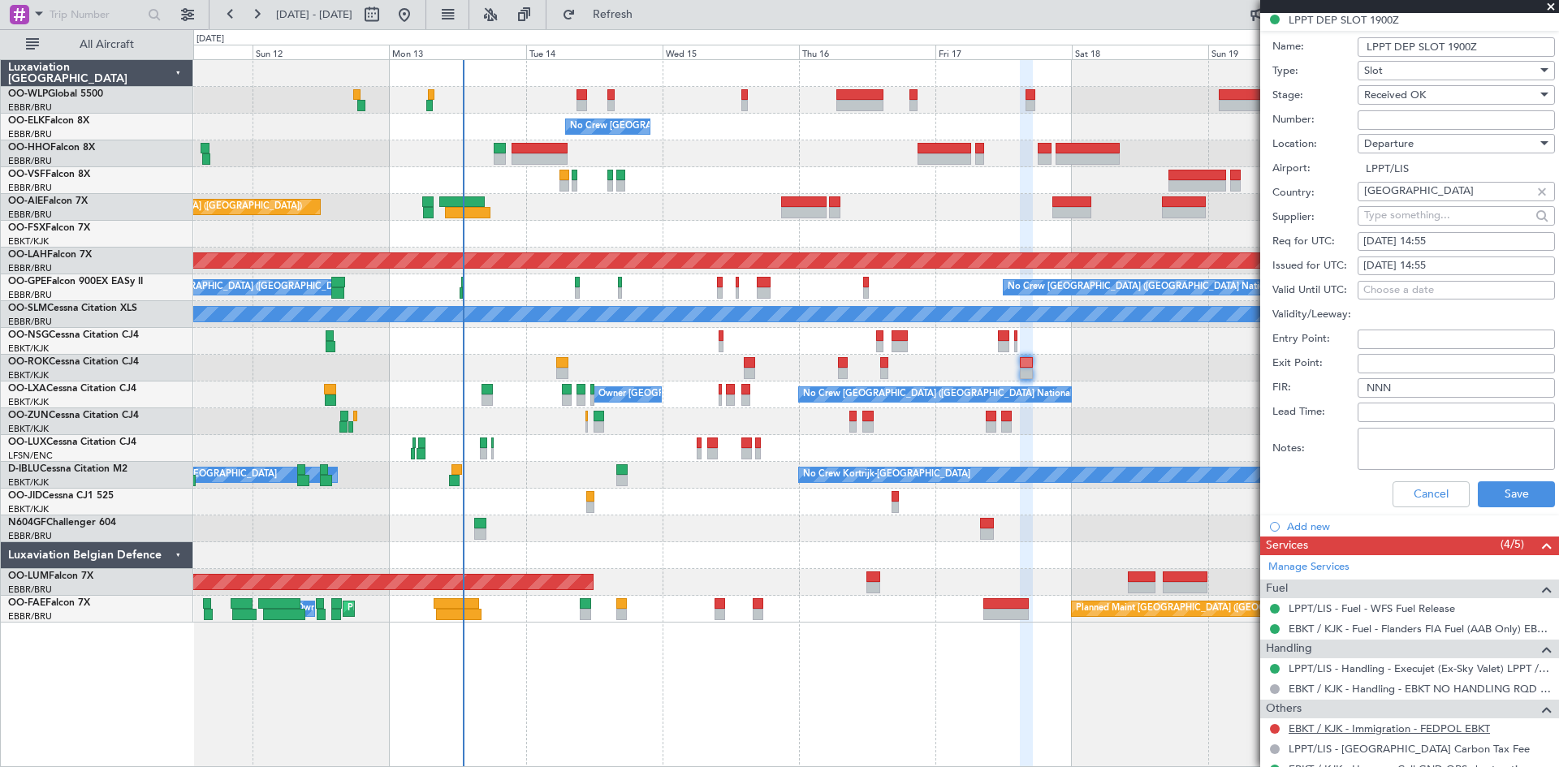
scroll to position [540, 0]
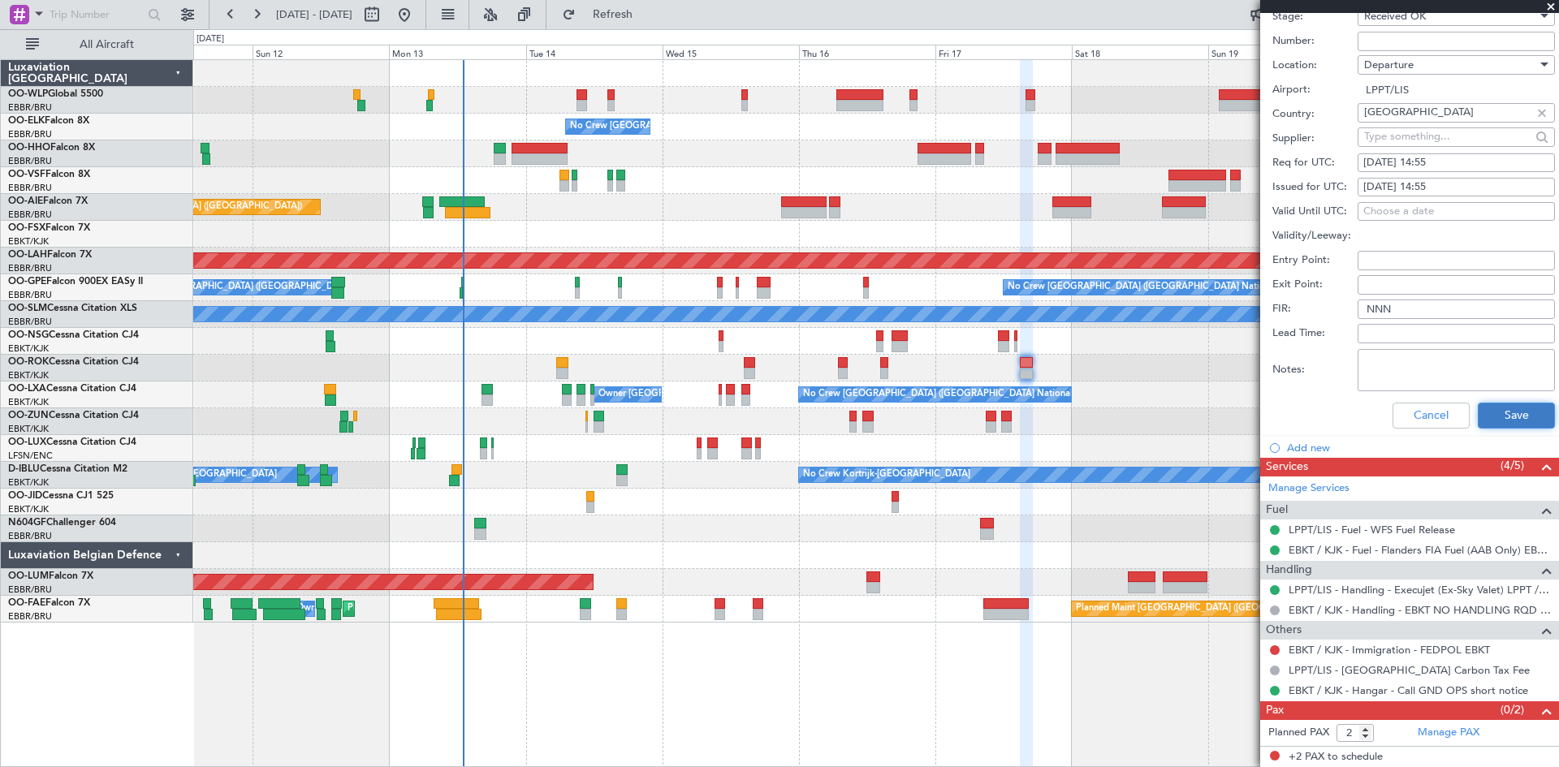
click at [1489, 419] on button "Save" at bounding box center [1516, 416] width 77 height 26
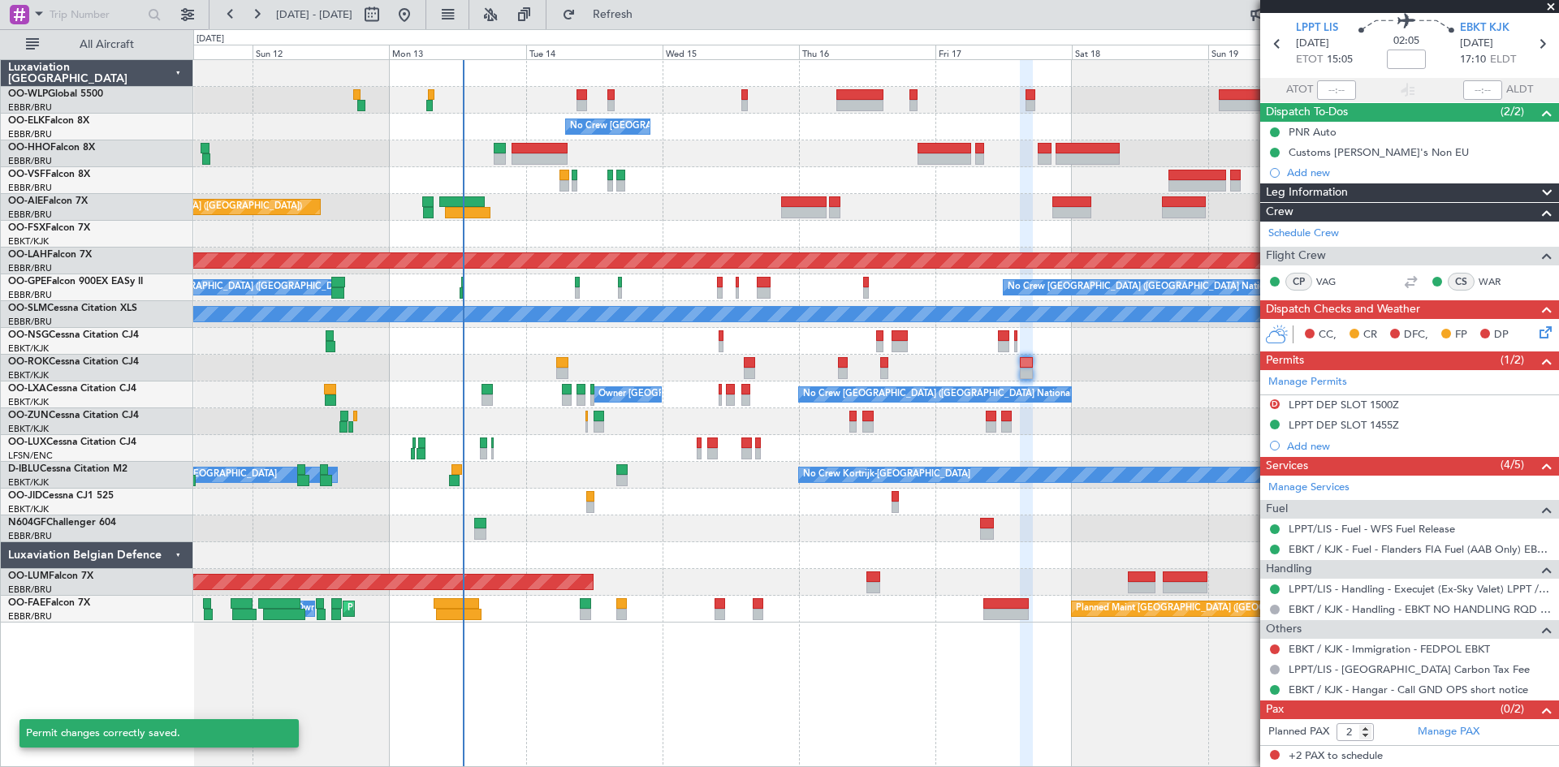
scroll to position [55, 0]
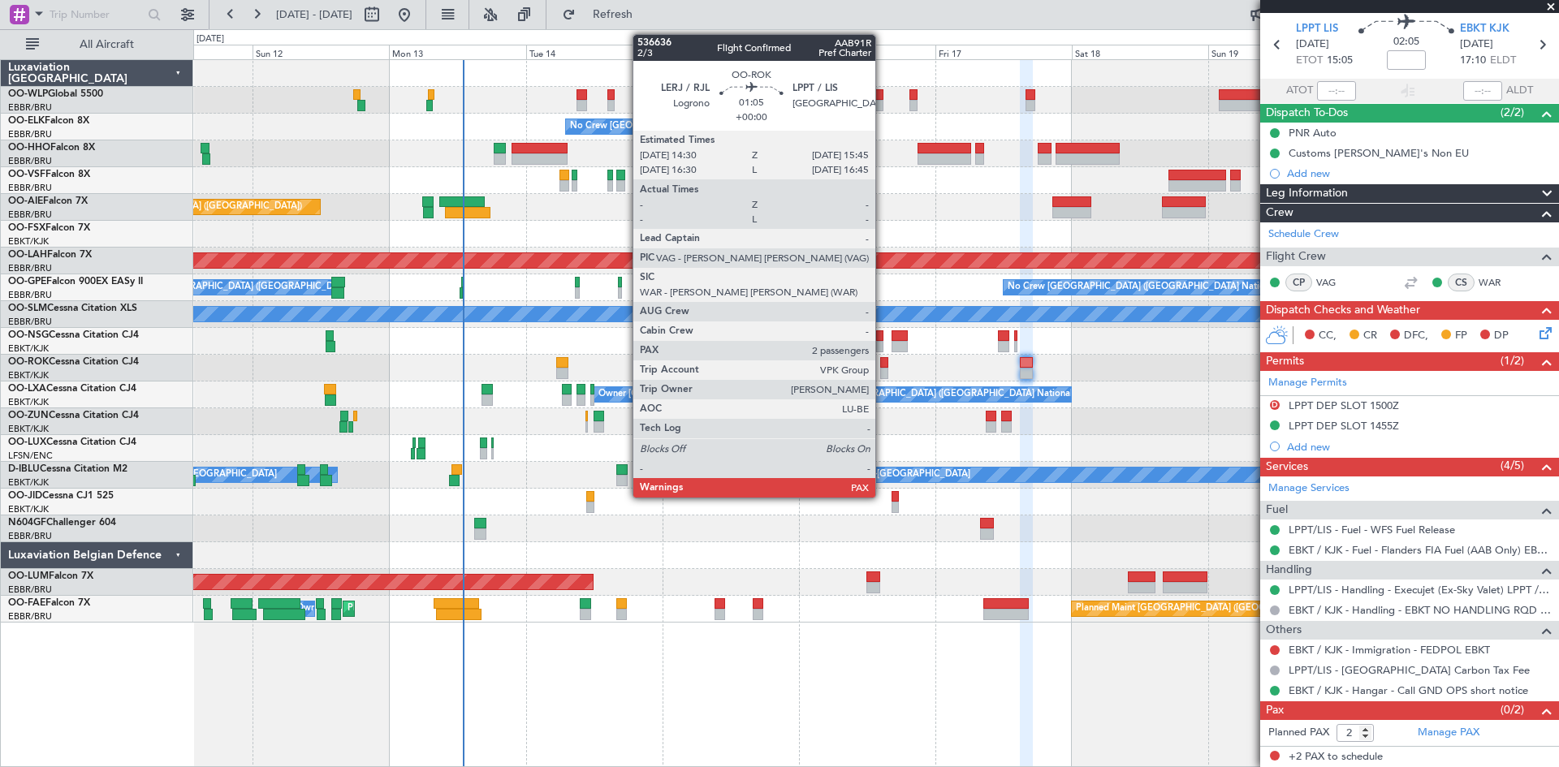
click at [882, 373] on div at bounding box center [883, 373] width 7 height 11
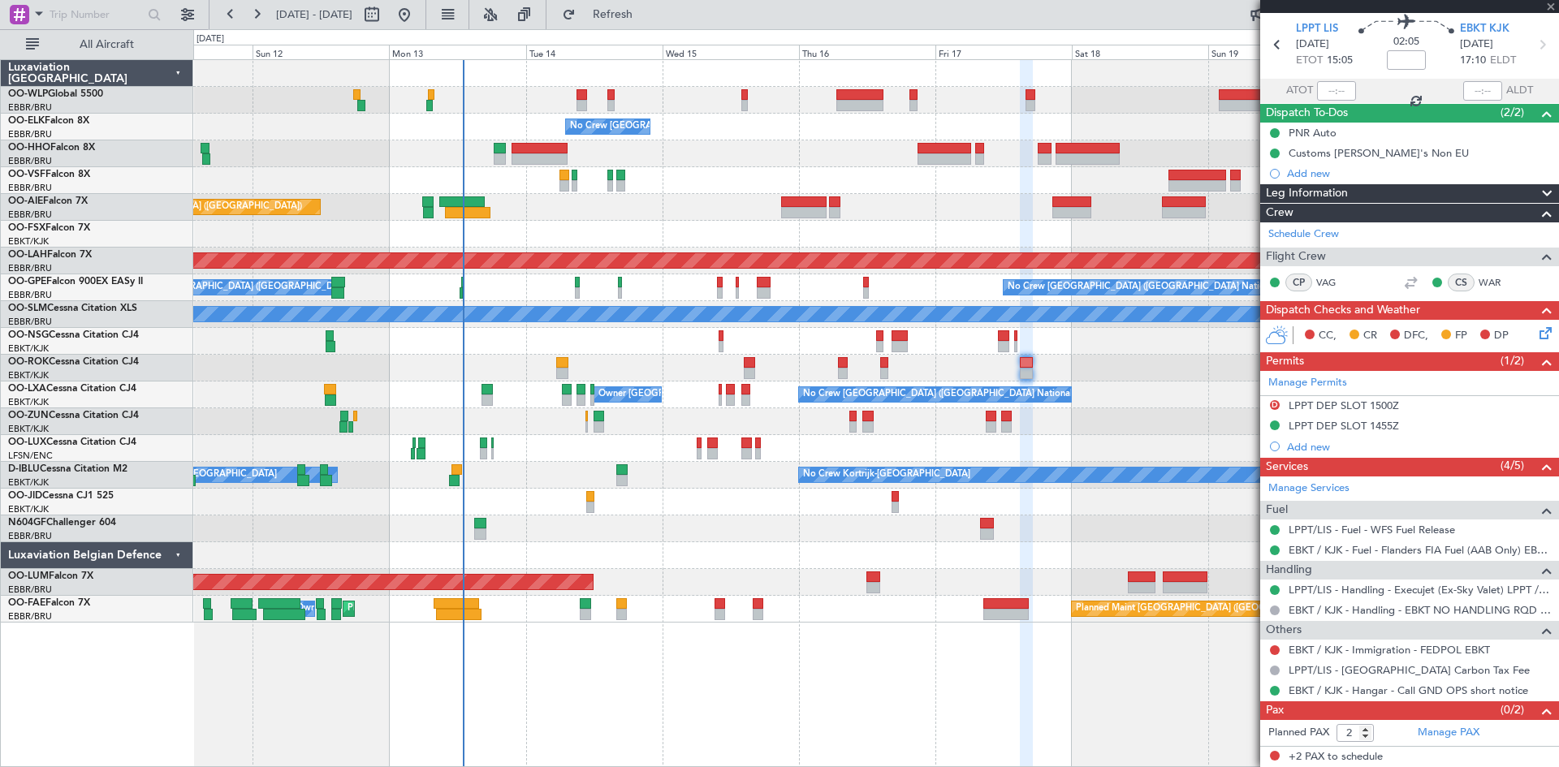
scroll to position [0, 0]
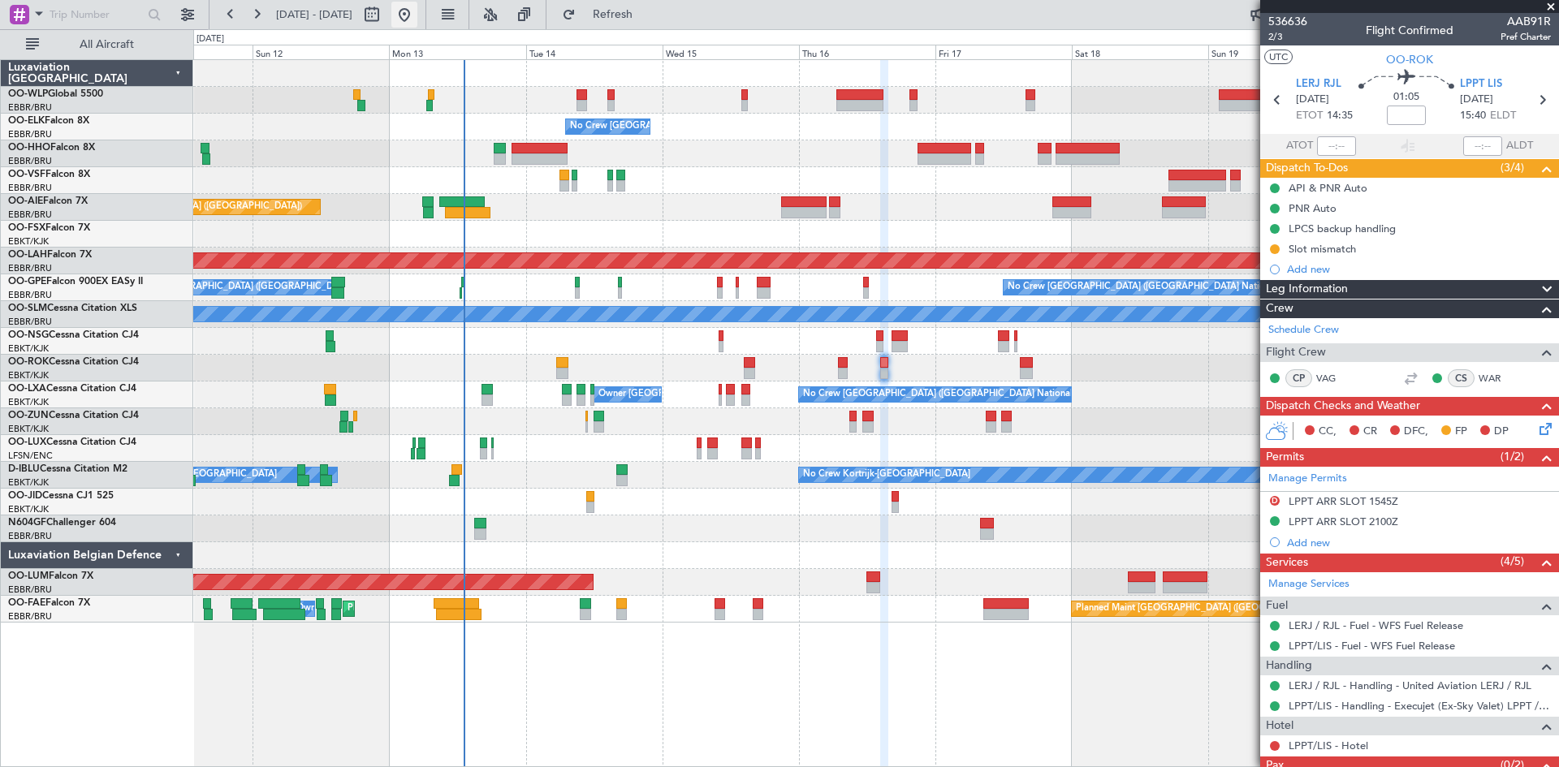
click at [417, 15] on button at bounding box center [404, 15] width 26 height 26
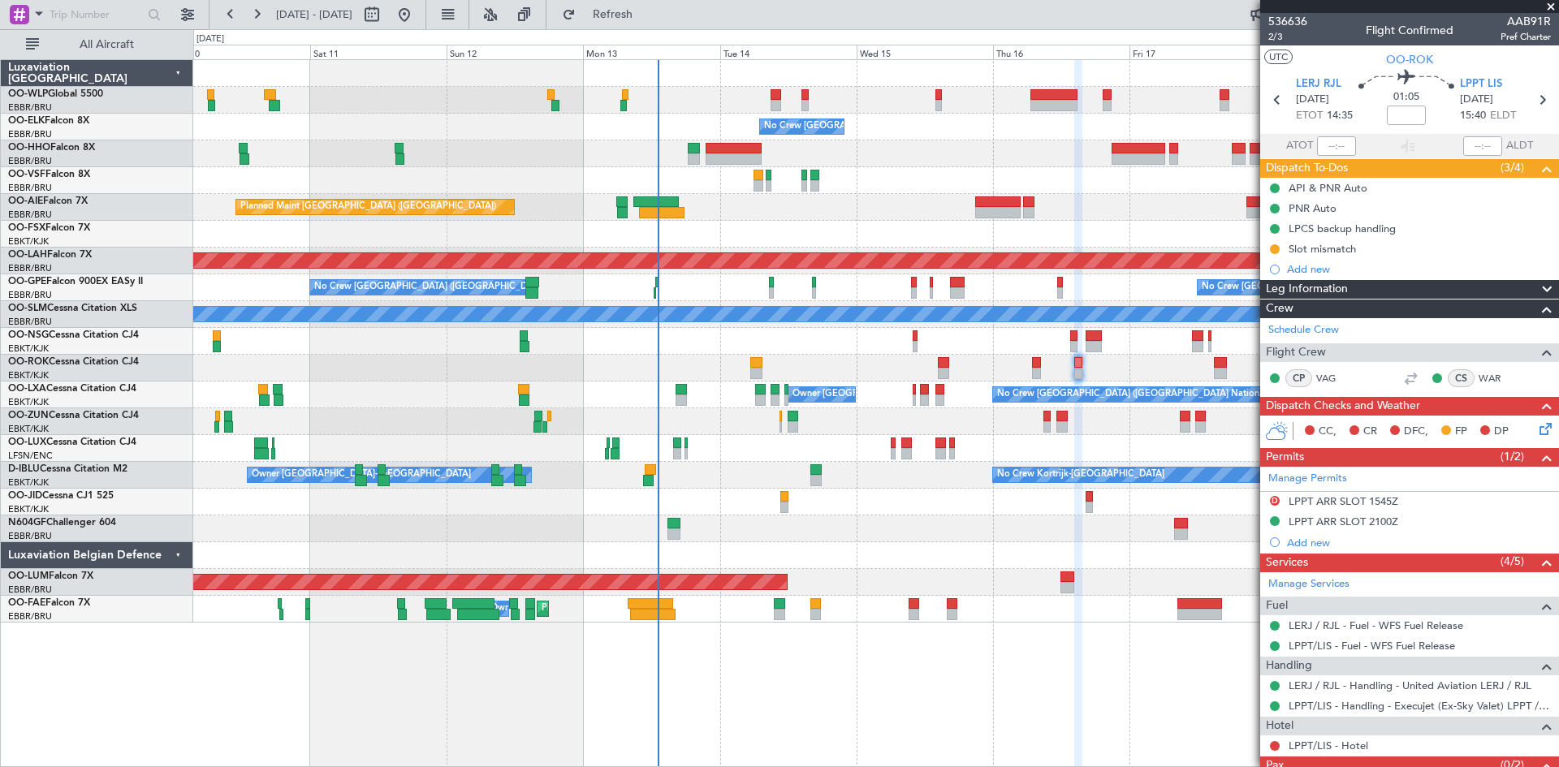
click at [947, 554] on div "No Crew Brussels (Brussels National) Planned Maint Geneva (Cointrin) Planned Ma…" at bounding box center [875, 341] width 1365 height 563
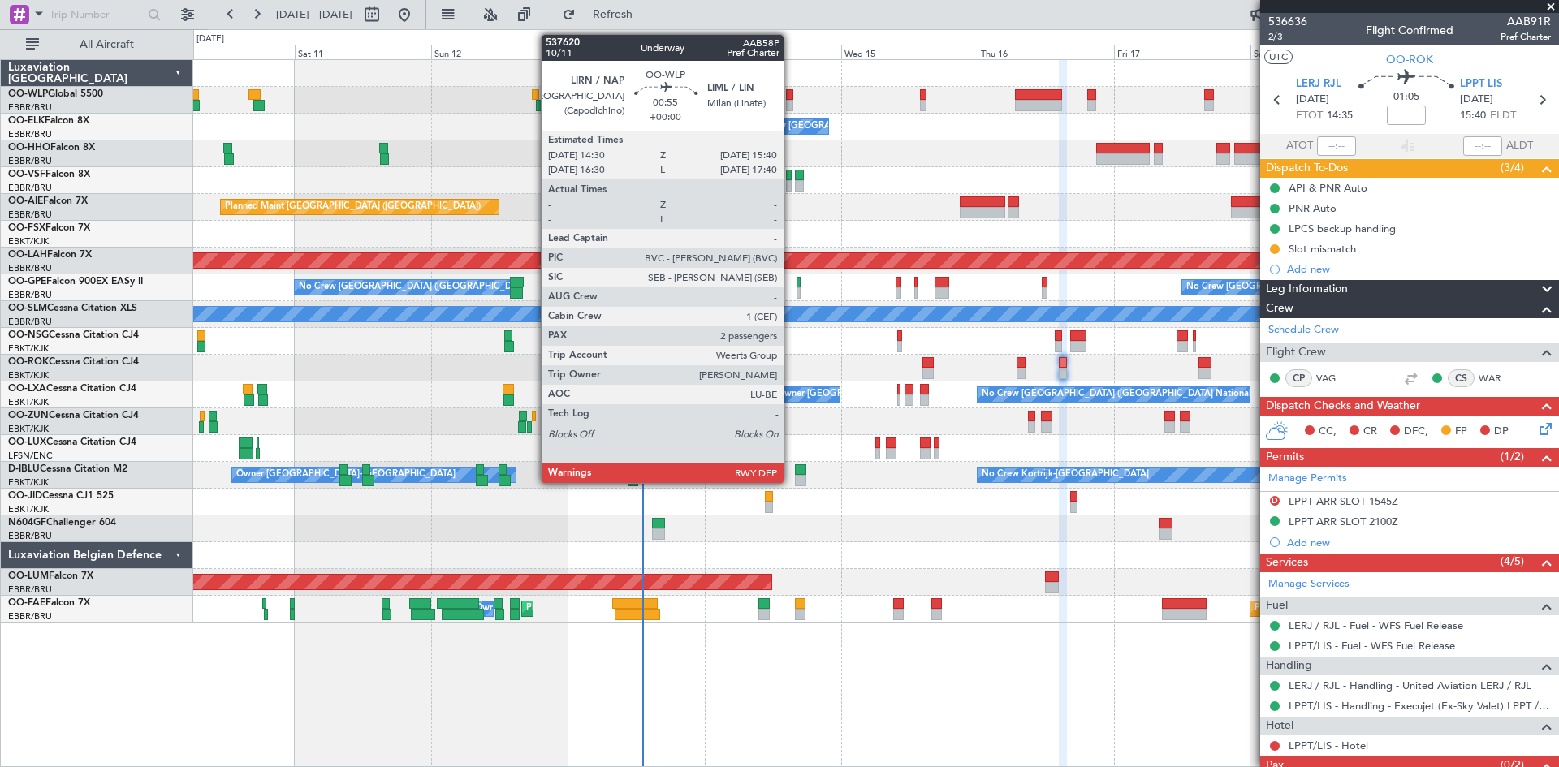
click at [791, 98] on div at bounding box center [789, 94] width 7 height 11
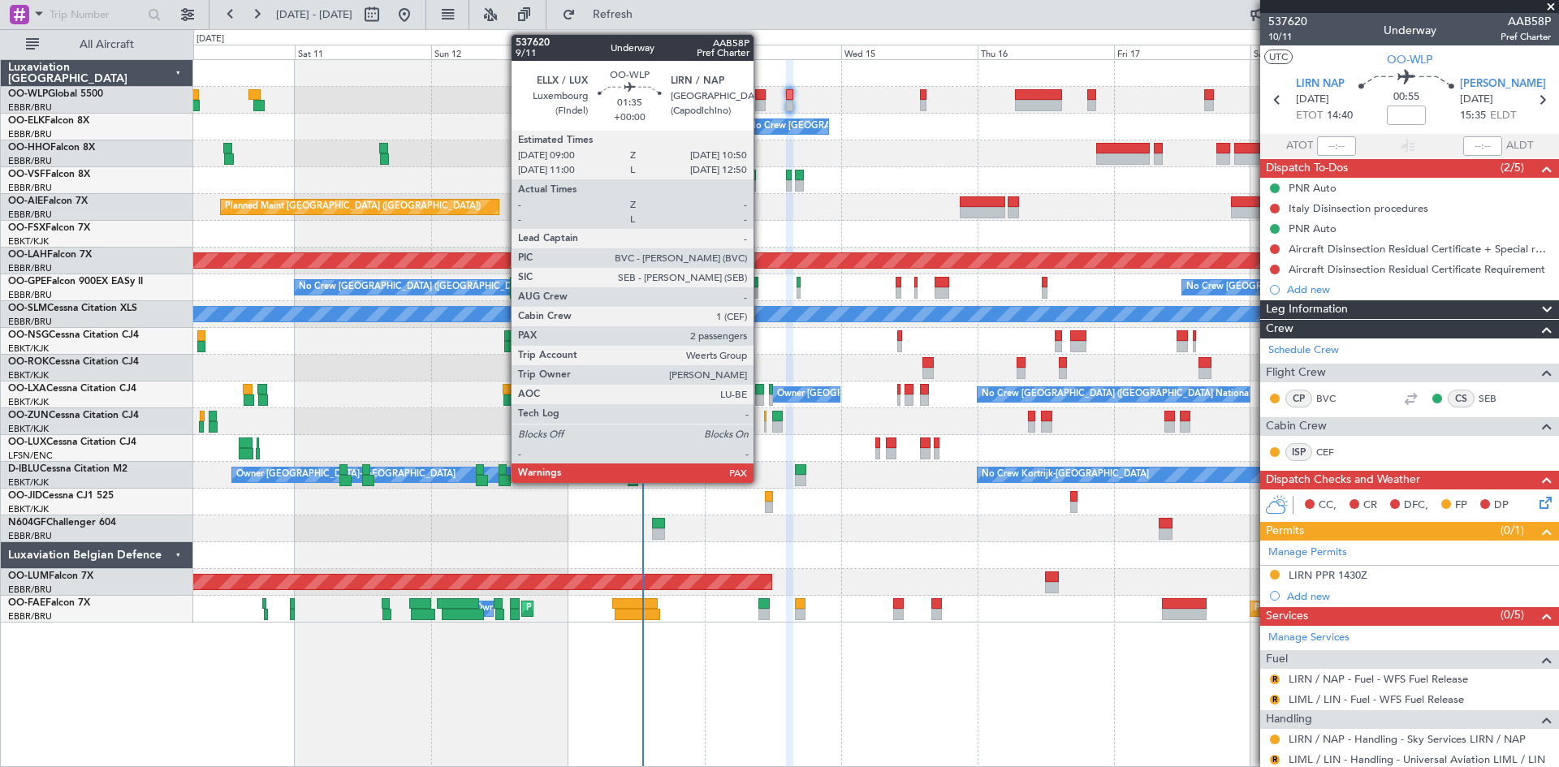
click at [761, 101] on div at bounding box center [760, 105] width 11 height 11
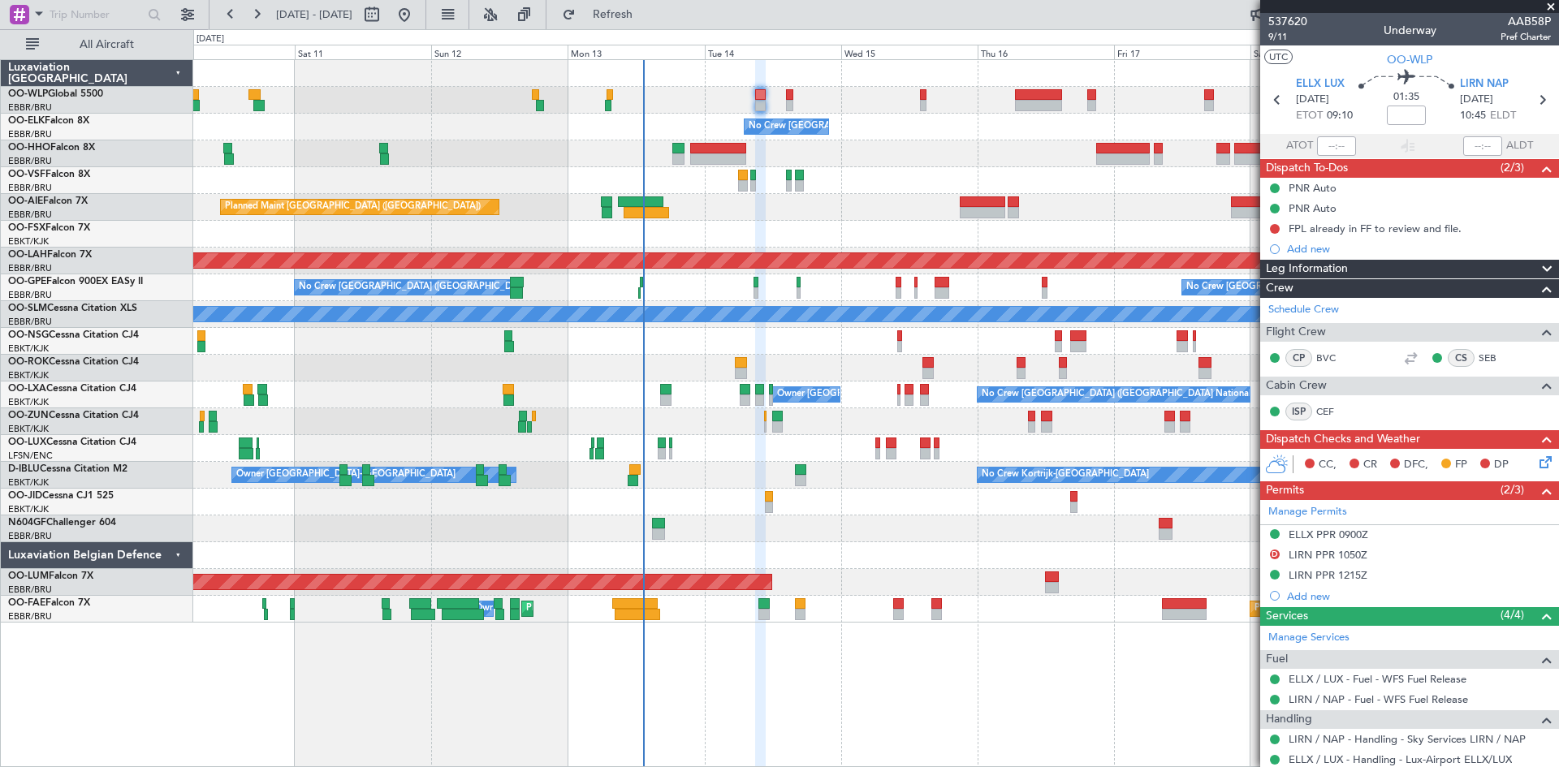
click at [628, 8] on button "Refresh" at bounding box center [602, 15] width 97 height 26
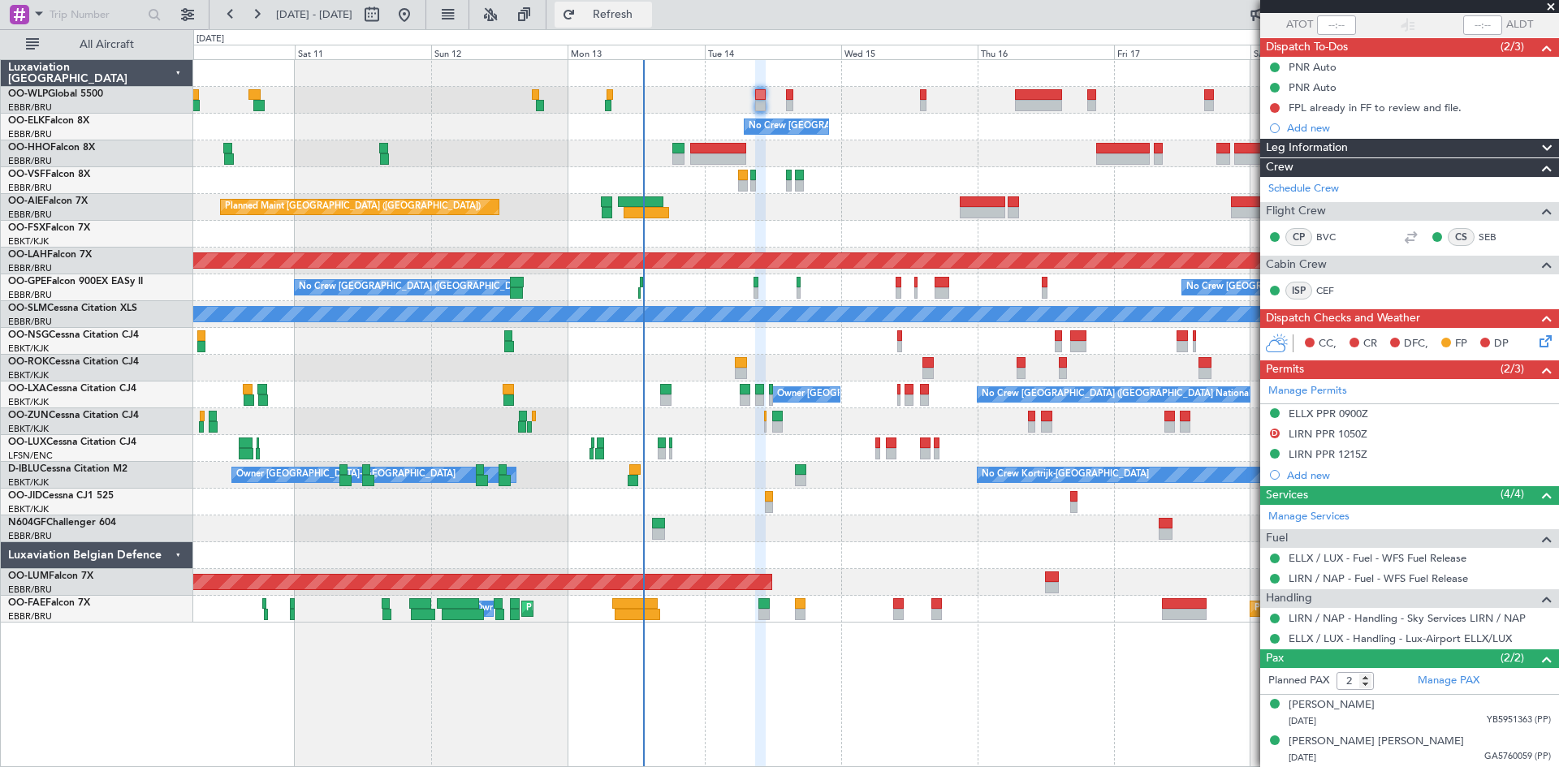
click at [641, 17] on span "Refresh" at bounding box center [613, 14] width 68 height 11
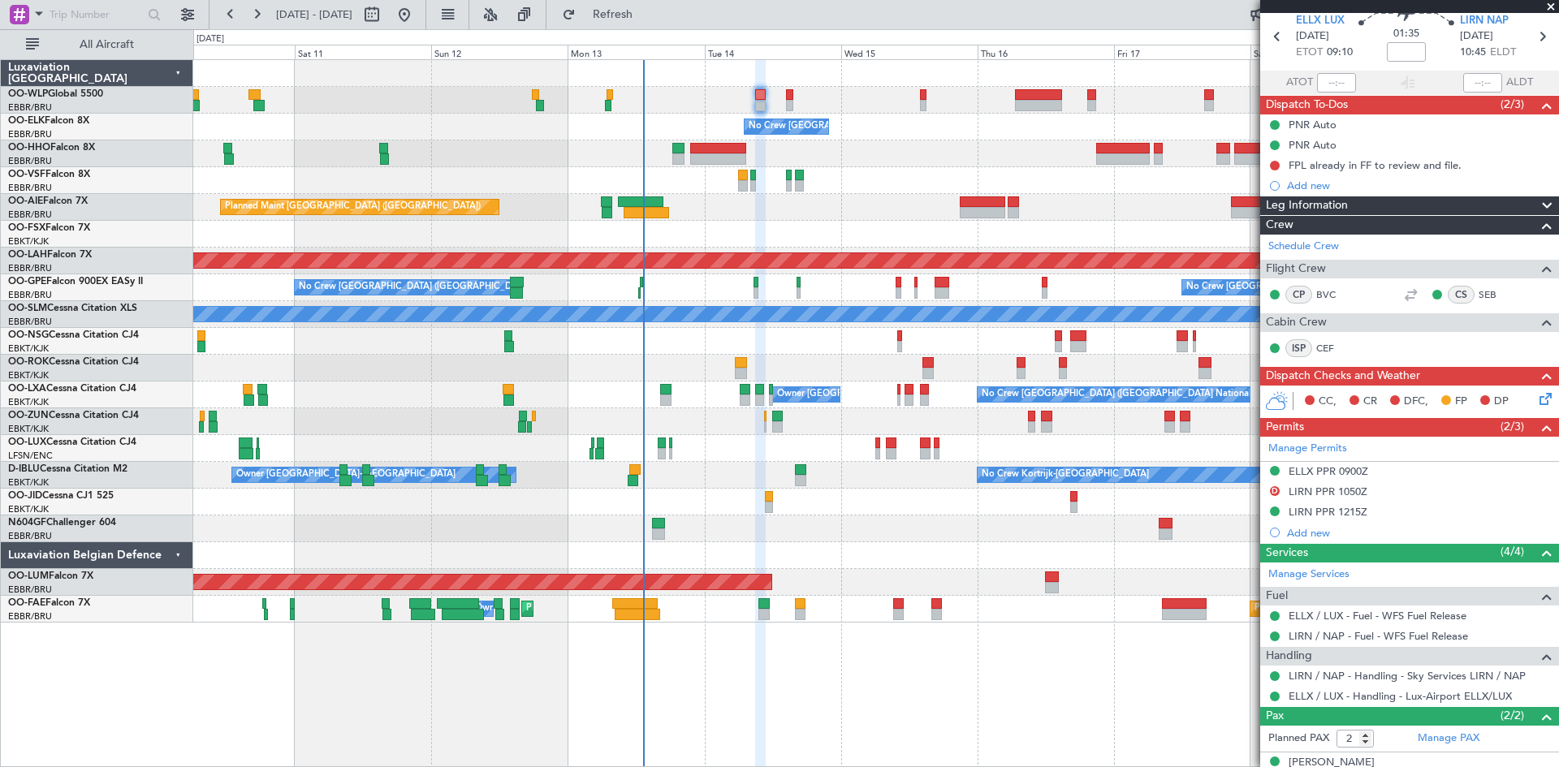
scroll to position [40, 0]
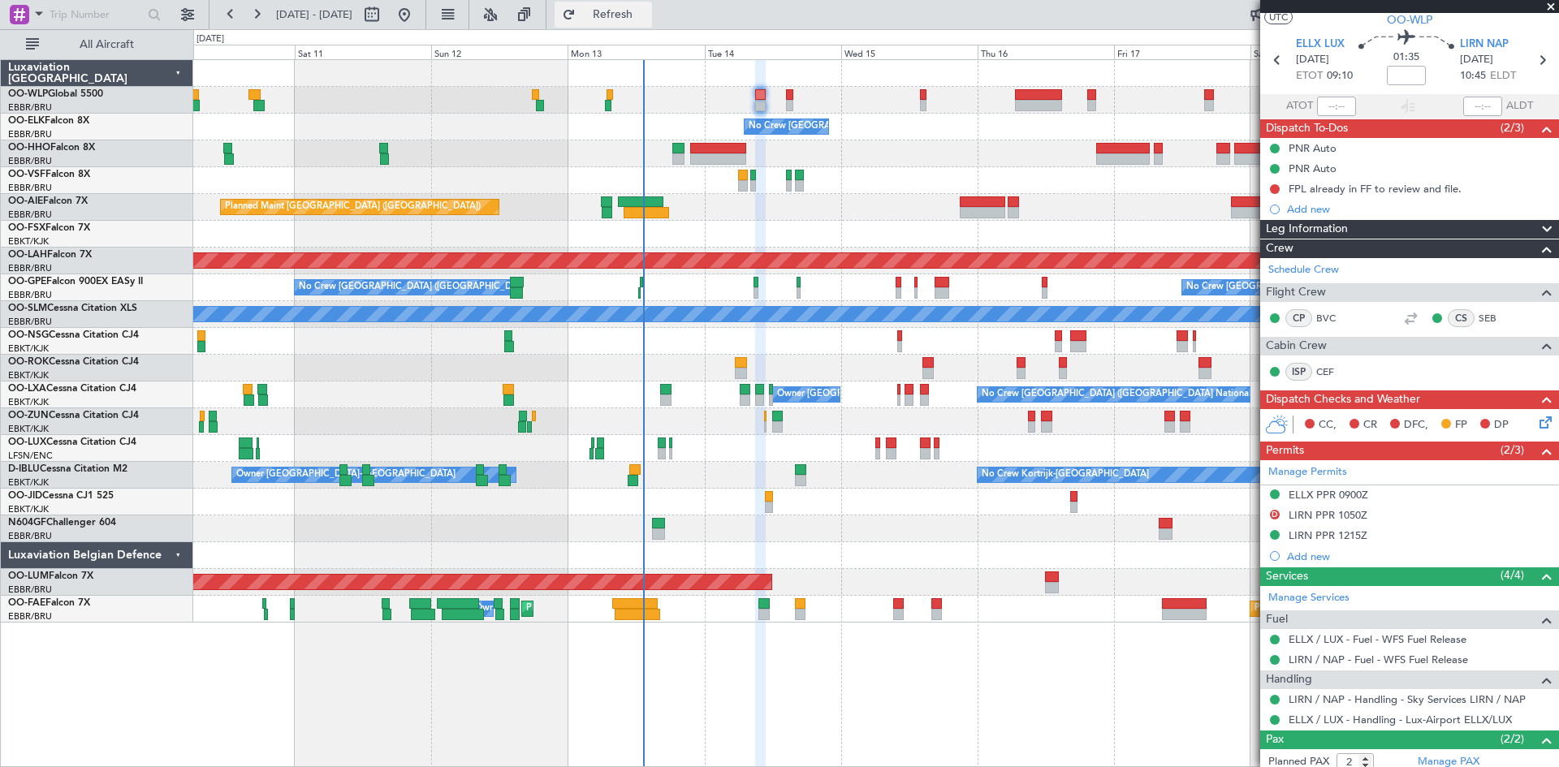
click at [633, 22] on button "Refresh" at bounding box center [602, 15] width 97 height 26
click at [633, 22] on button "Refreshing..." at bounding box center [602, 15] width 97 height 26
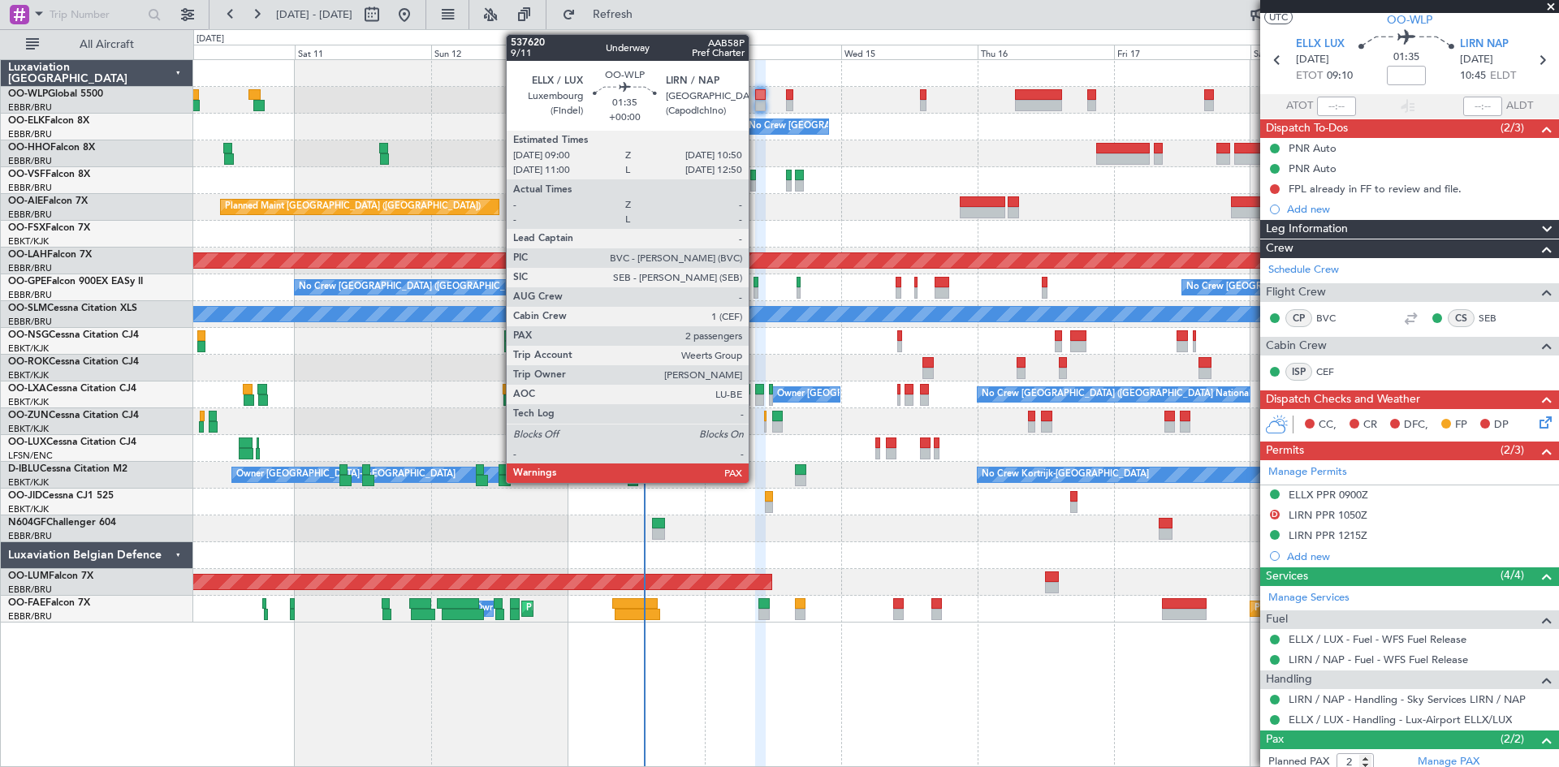
click at [756, 105] on div at bounding box center [760, 105] width 11 height 11
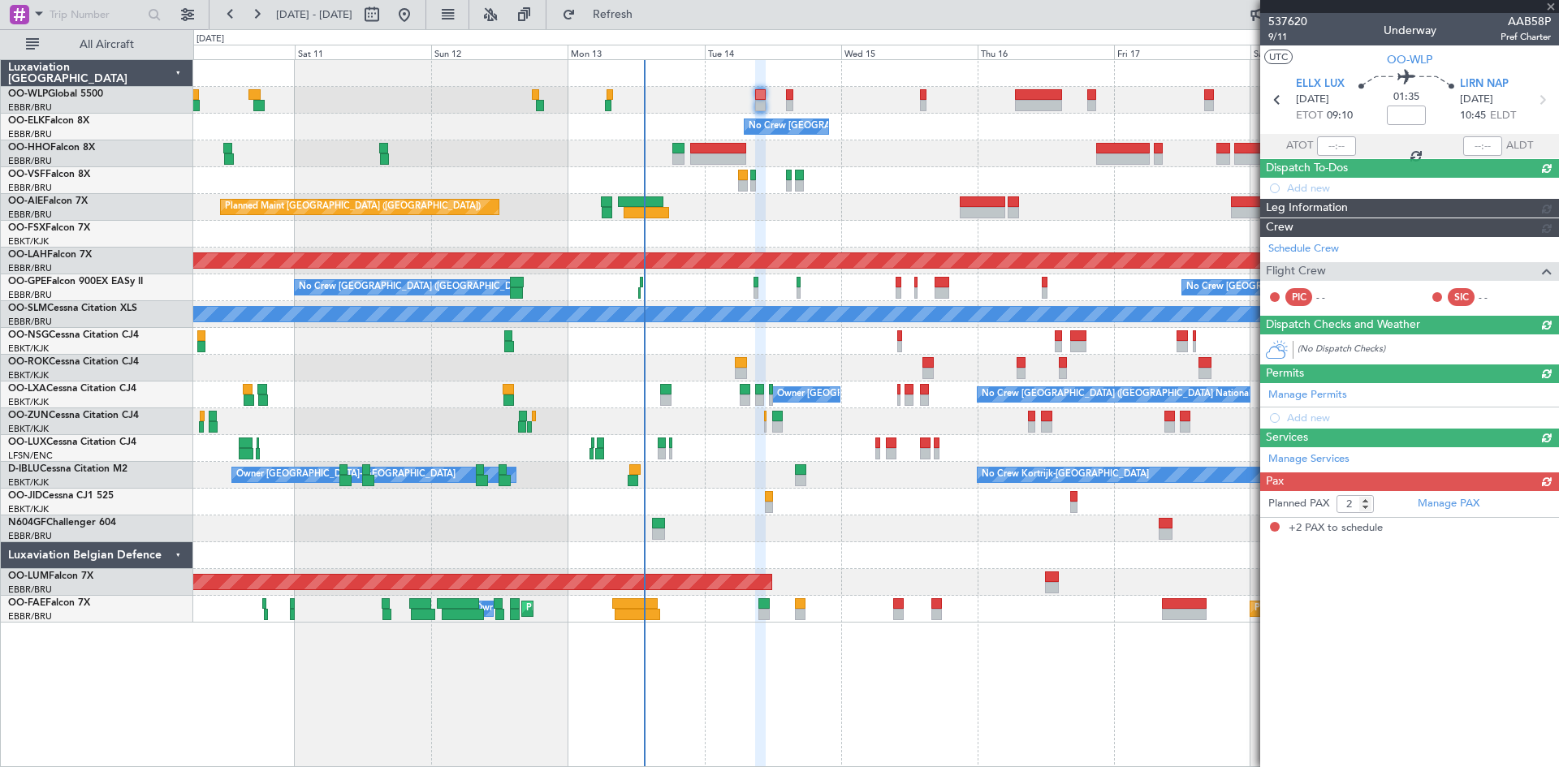
scroll to position [0, 0]
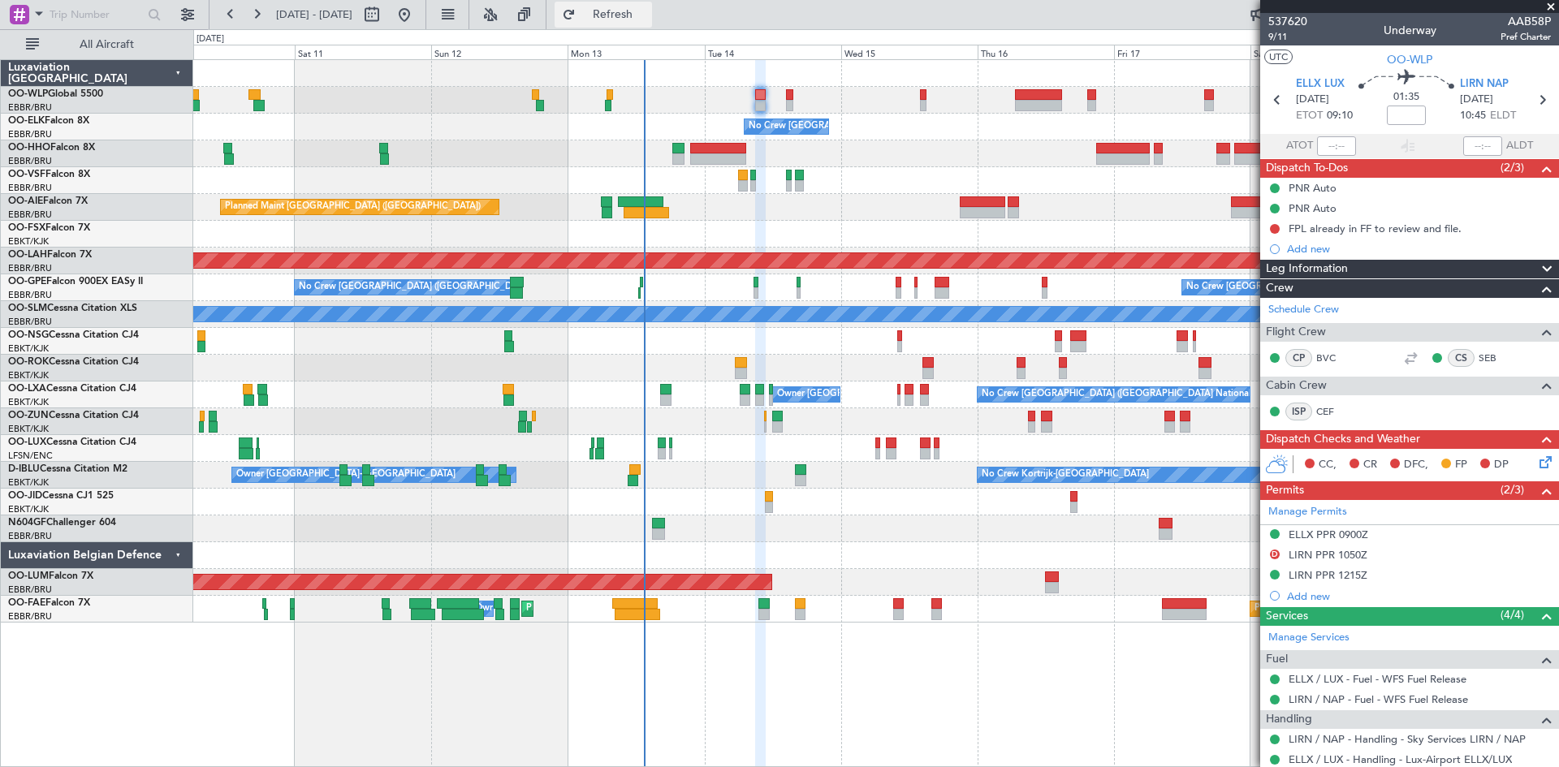
click at [640, 23] on button "Refresh" at bounding box center [602, 15] width 97 height 26
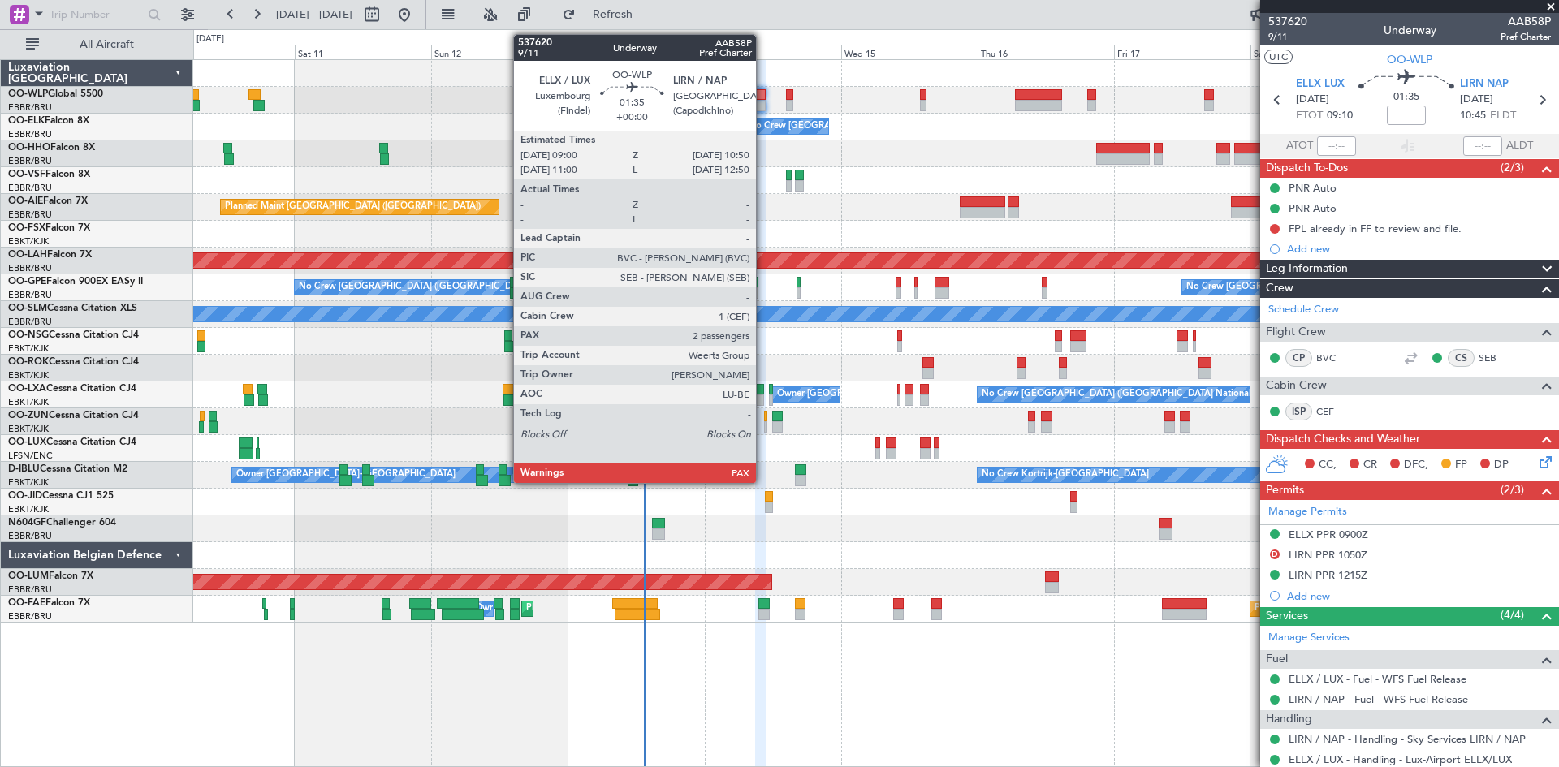
click at [763, 93] on div at bounding box center [760, 94] width 11 height 11
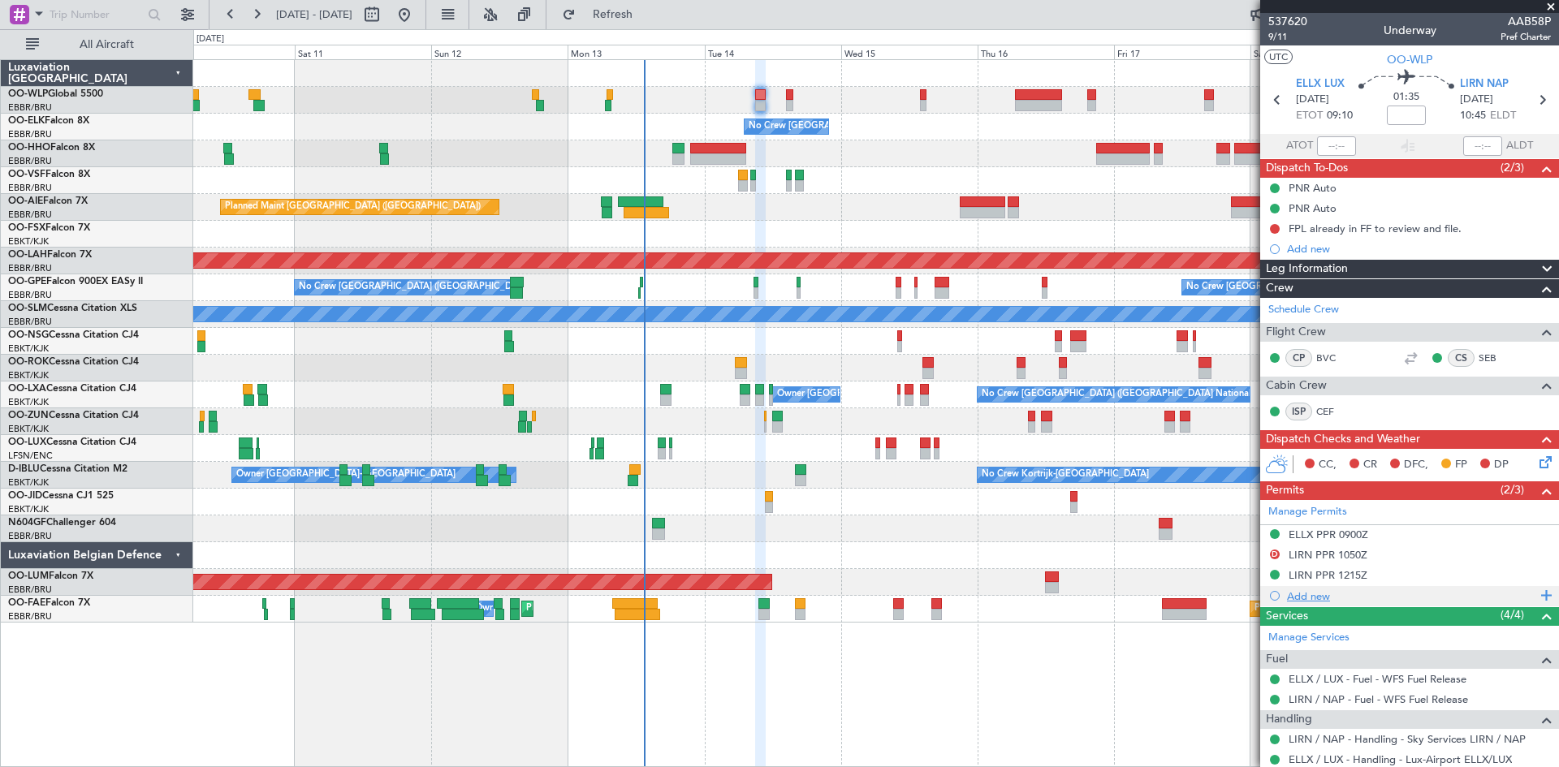
scroll to position [121, 0]
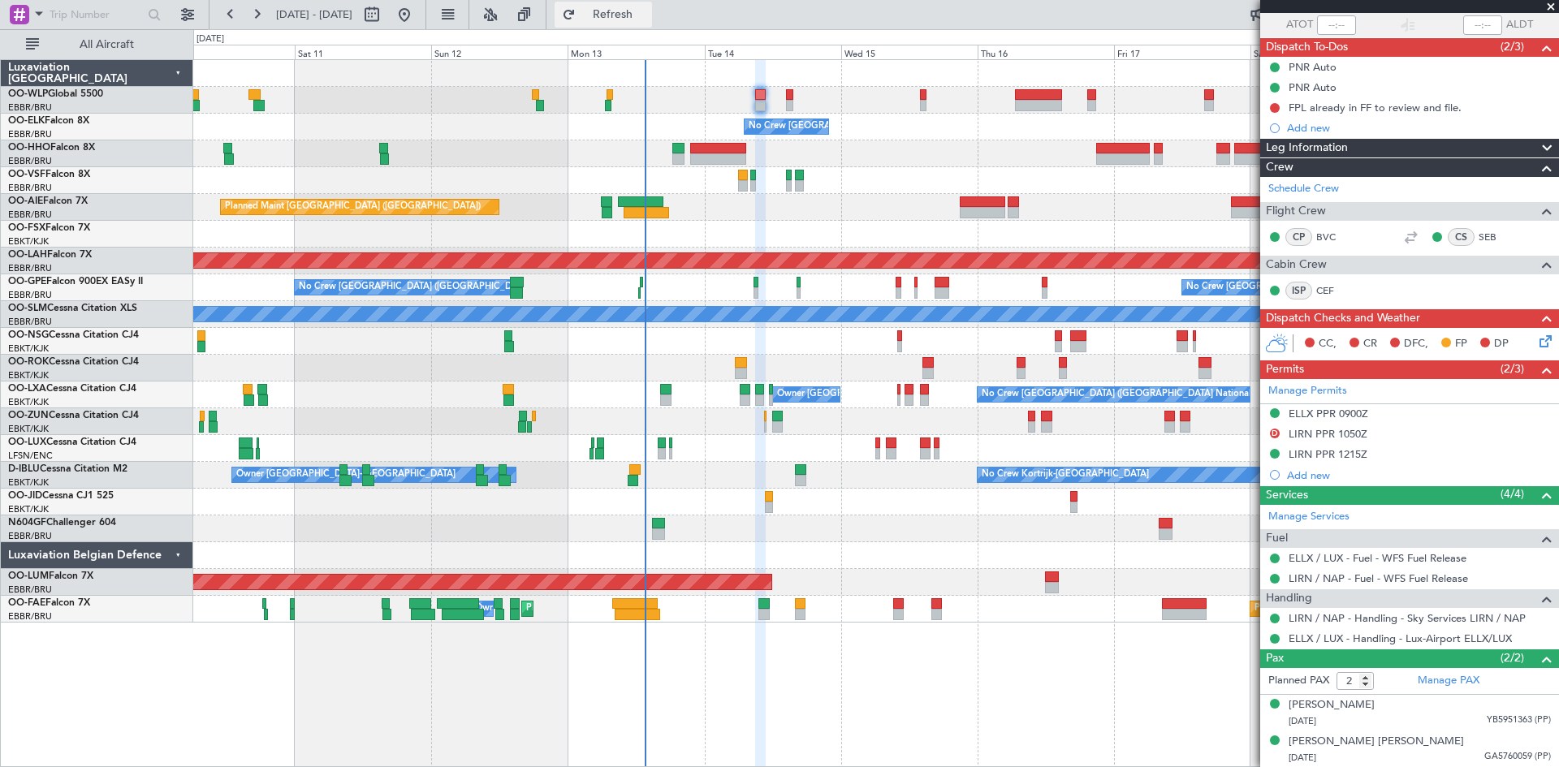
click at [647, 17] on span "Refresh" at bounding box center [613, 14] width 68 height 11
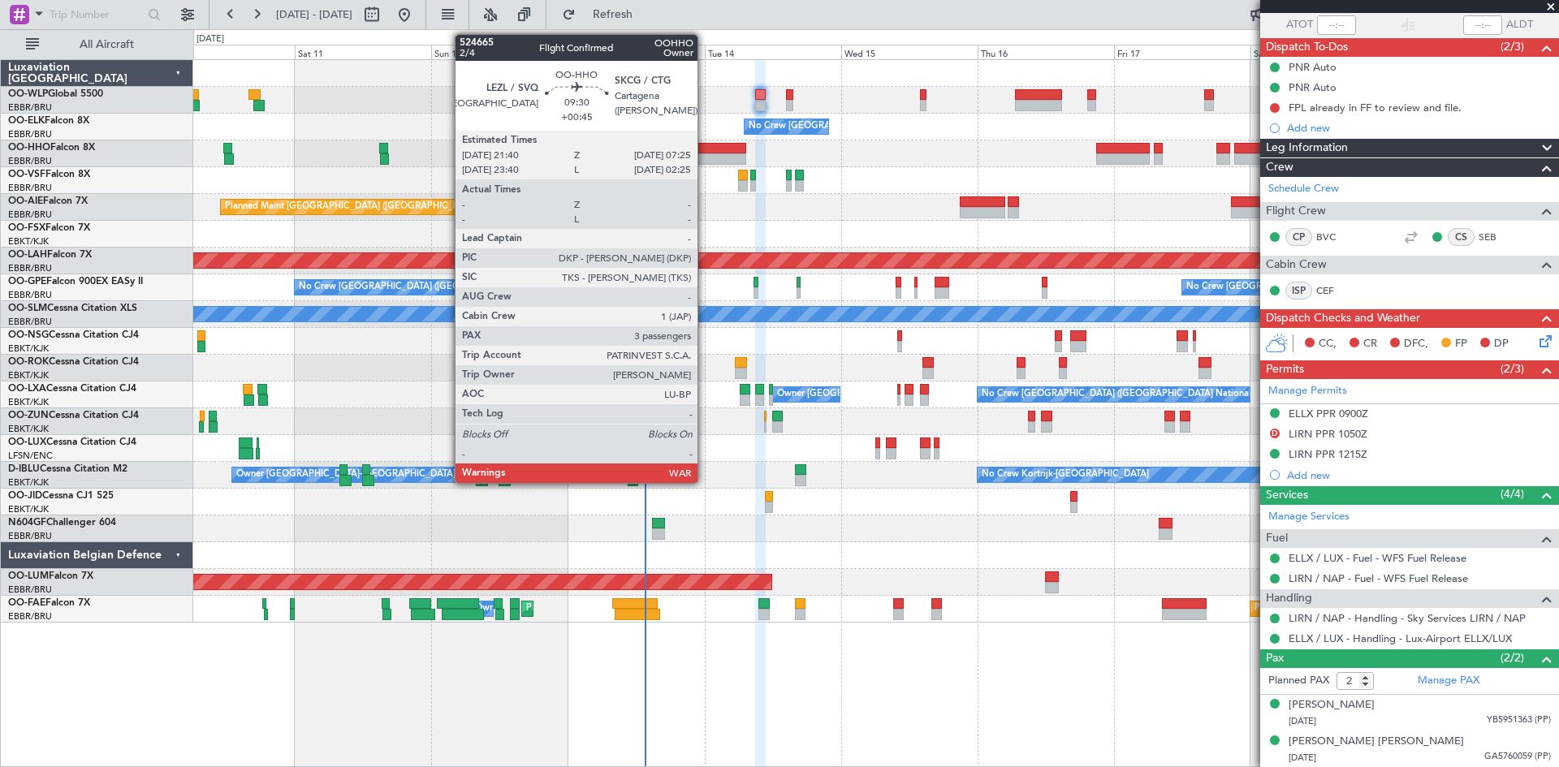
click at [705, 144] on div at bounding box center [718, 148] width 56 height 11
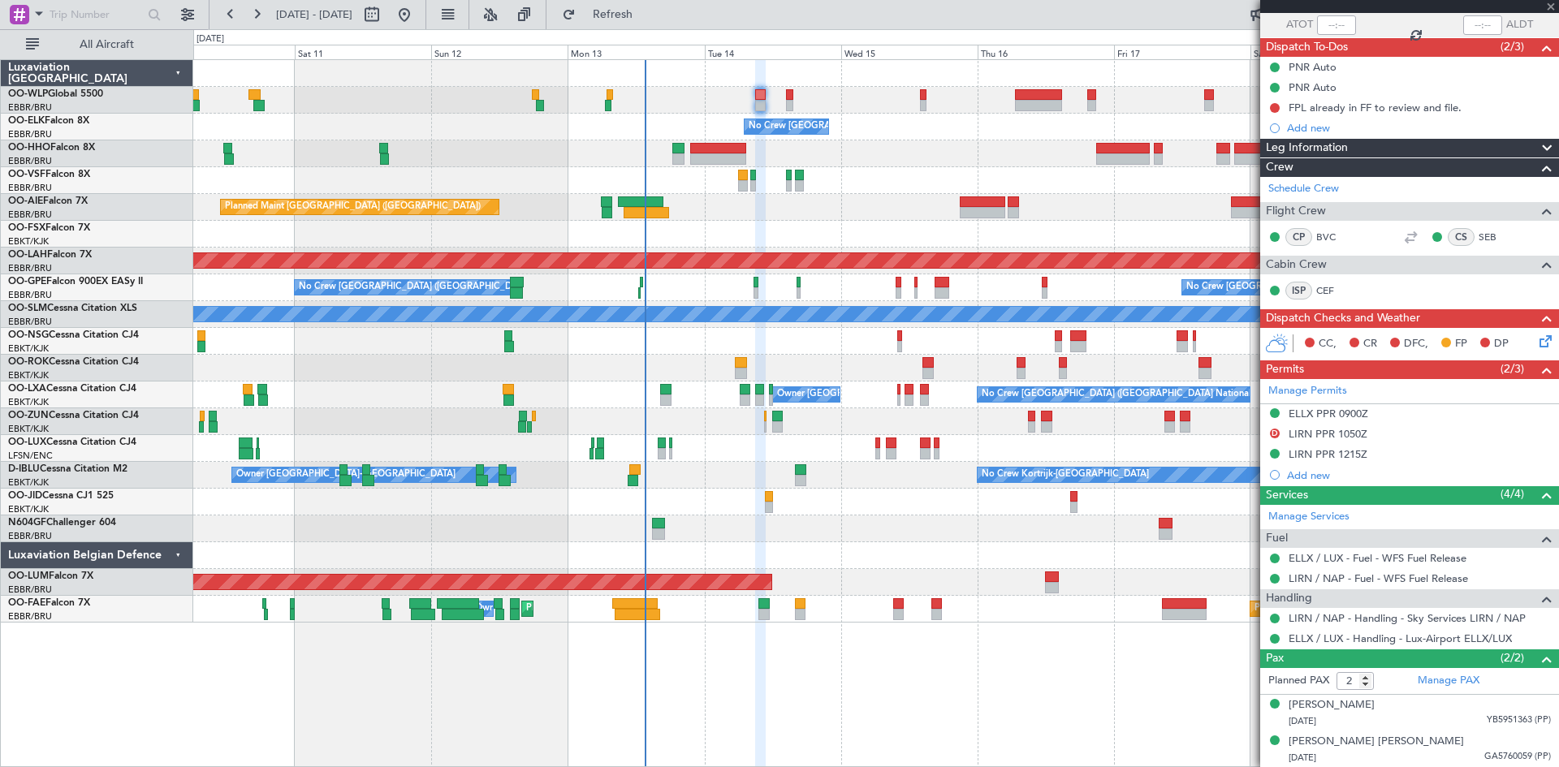
type input "+00:45"
type input "3"
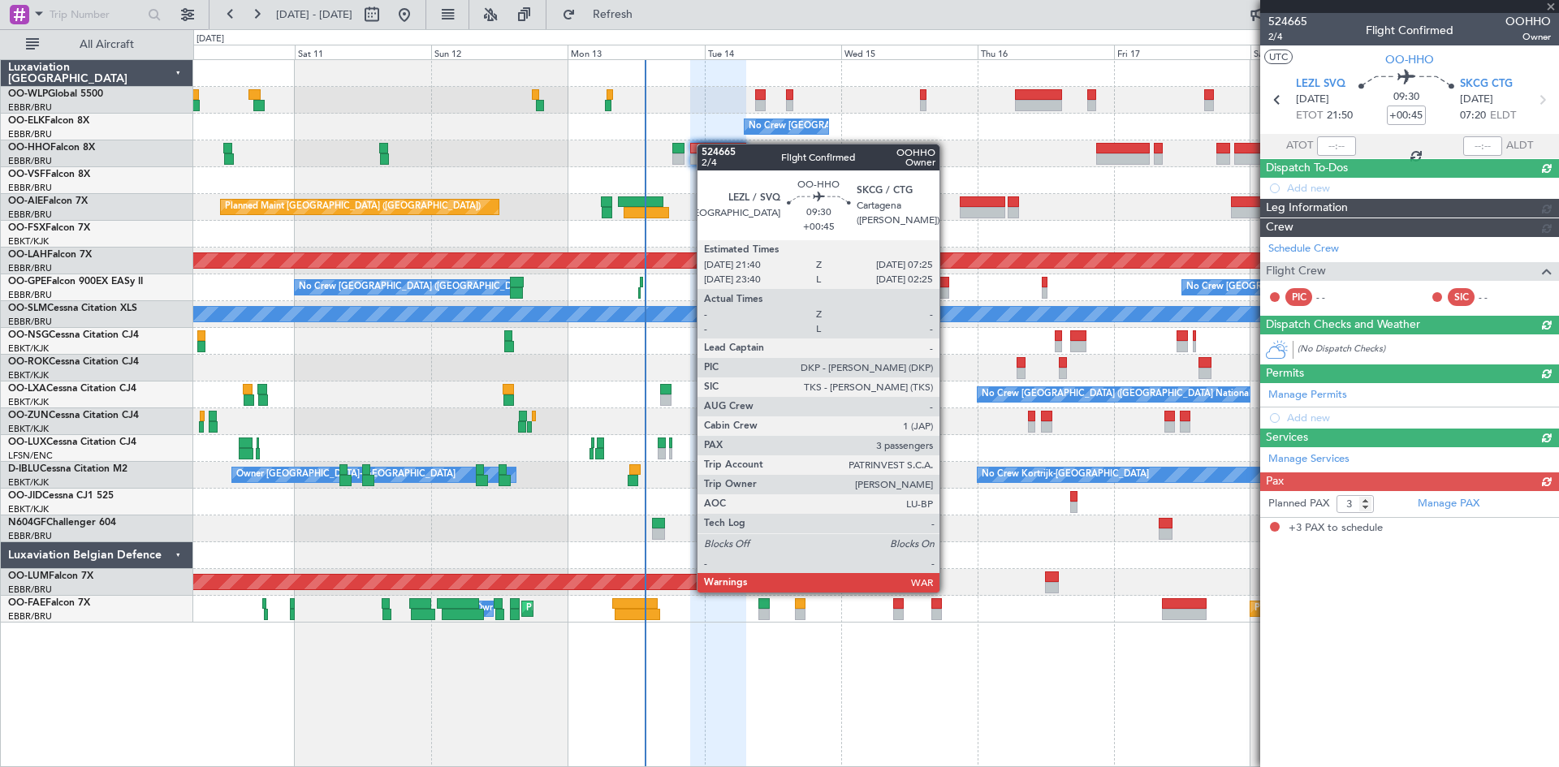
scroll to position [0, 0]
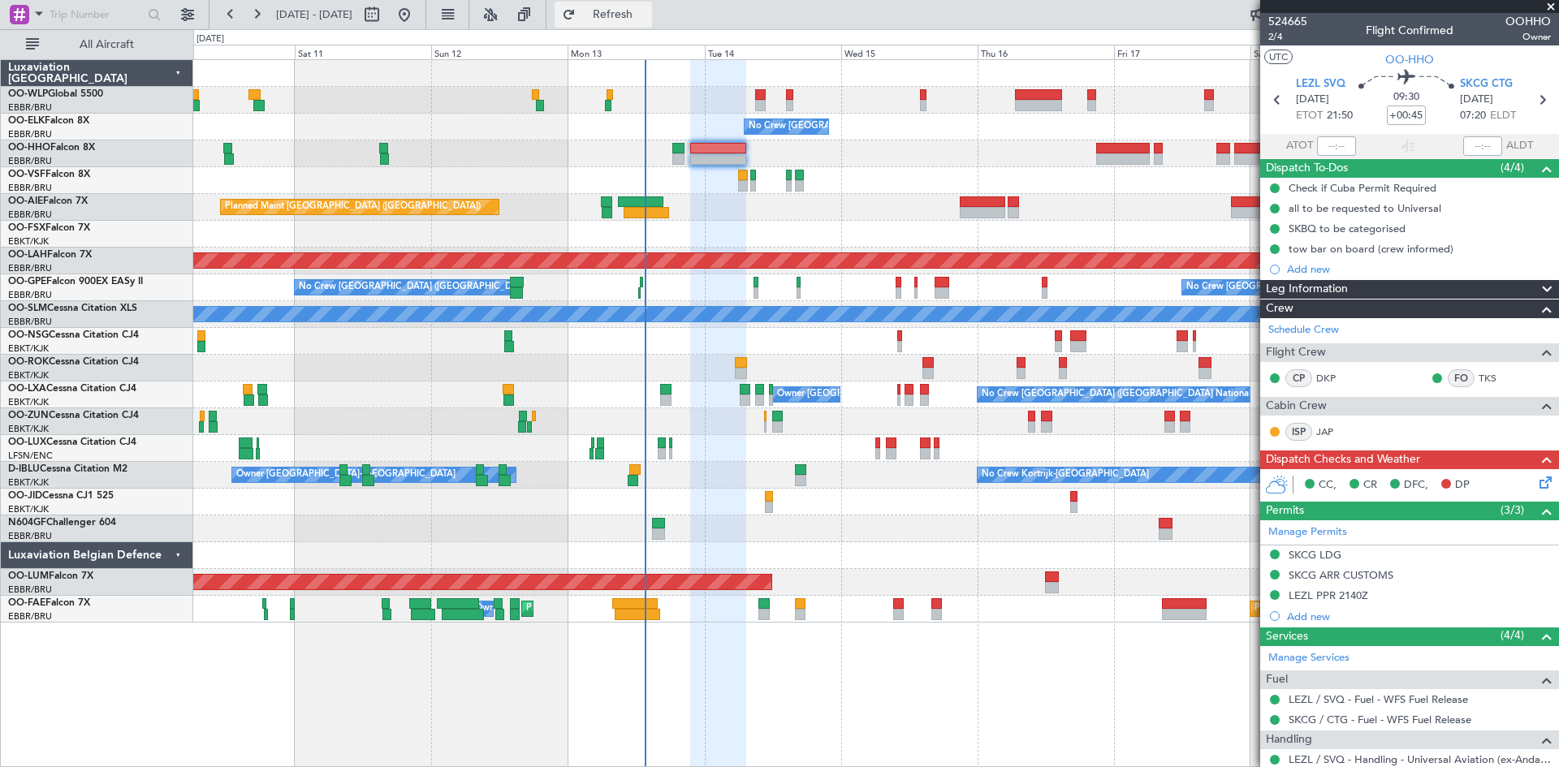
click at [652, 24] on button "Refresh" at bounding box center [602, 15] width 97 height 26
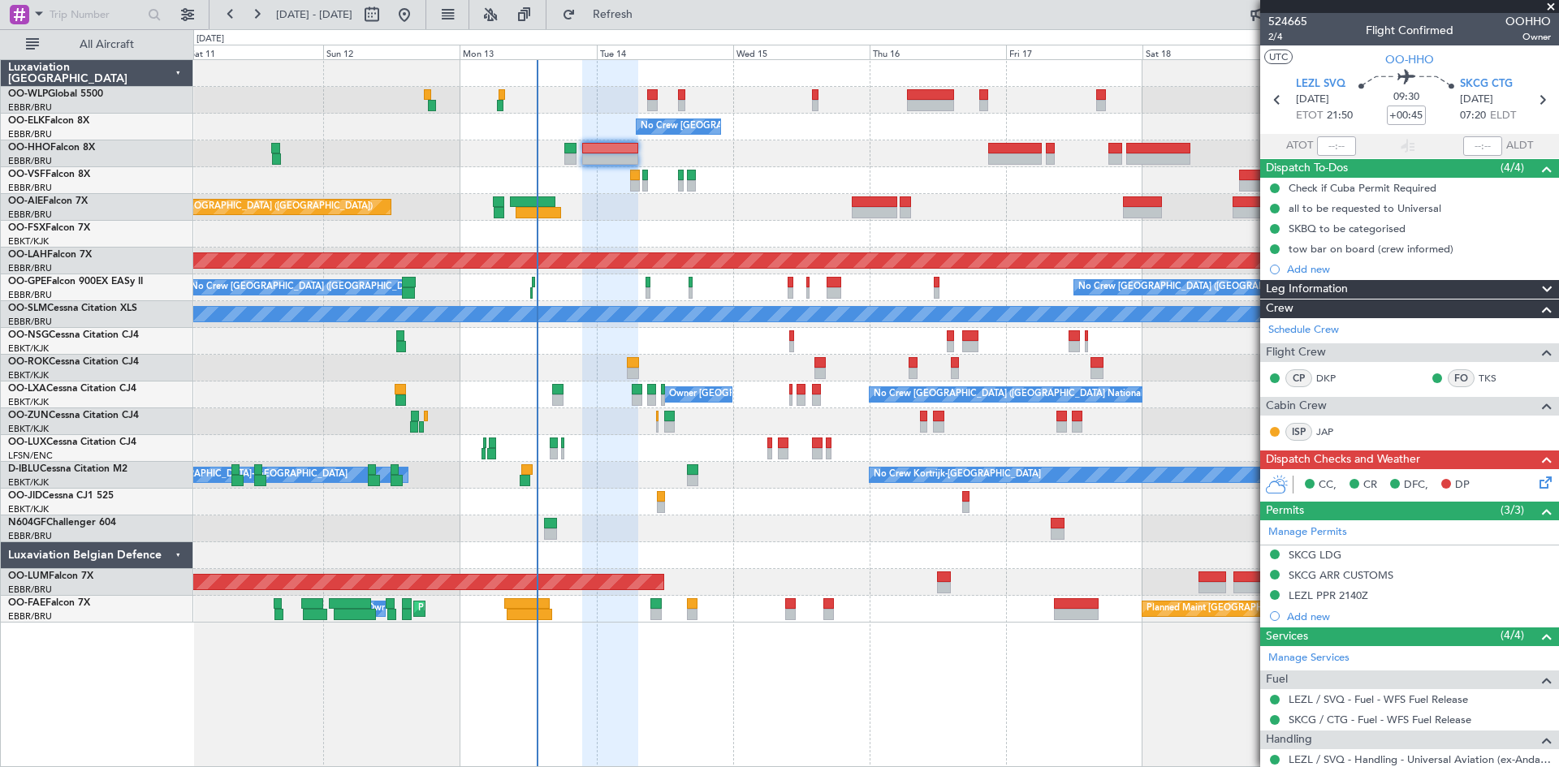
click at [907, 186] on div "No Crew Brussels (Brussels National) Planned Maint Geneva (Cointrin) Planned Ma…" at bounding box center [875, 341] width 1365 height 563
click at [1328, 235] on div "SKBQ to be categorised" at bounding box center [1409, 228] width 299 height 20
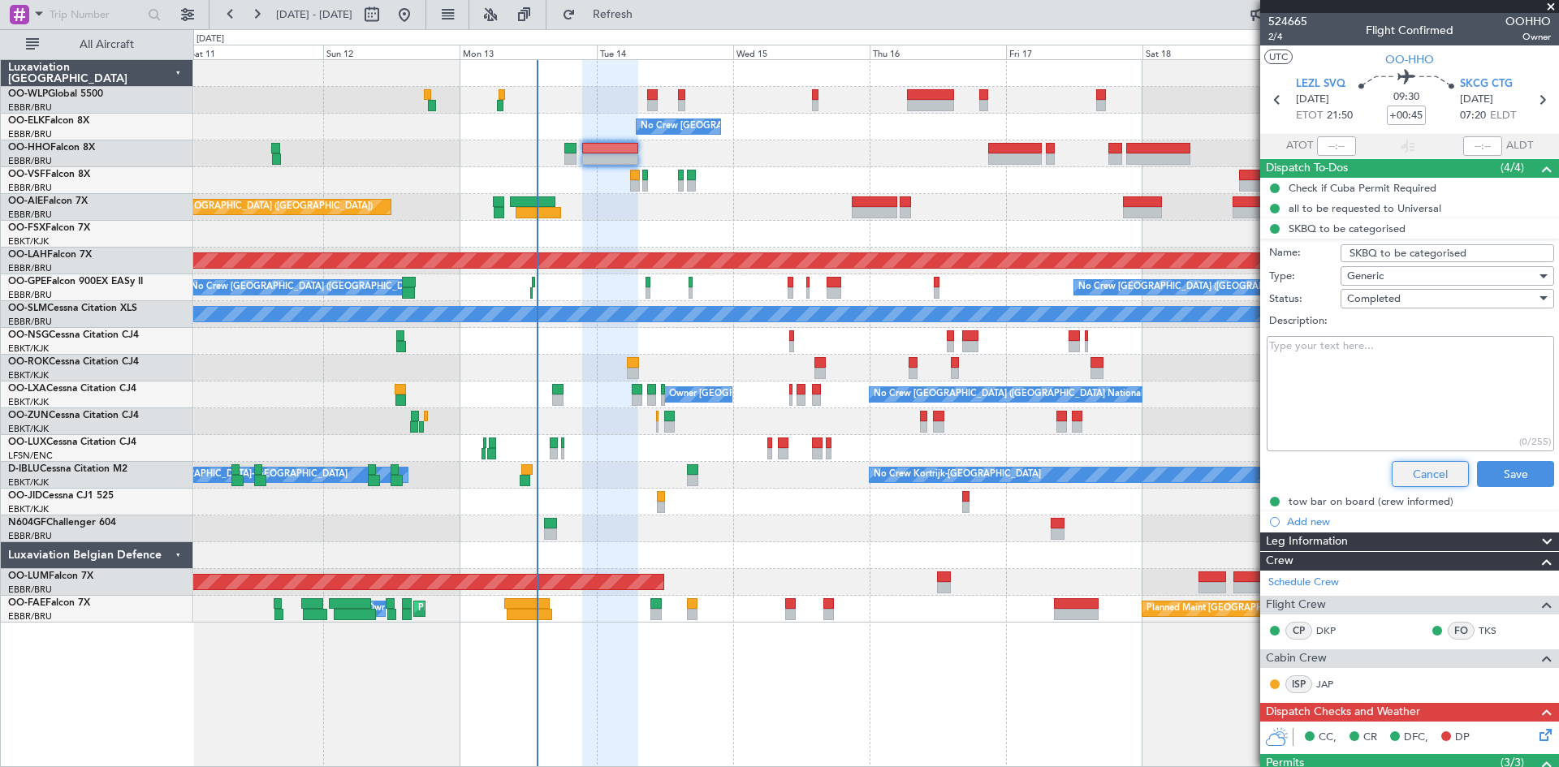
click at [1426, 471] on button "Cancel" at bounding box center [1429, 474] width 77 height 26
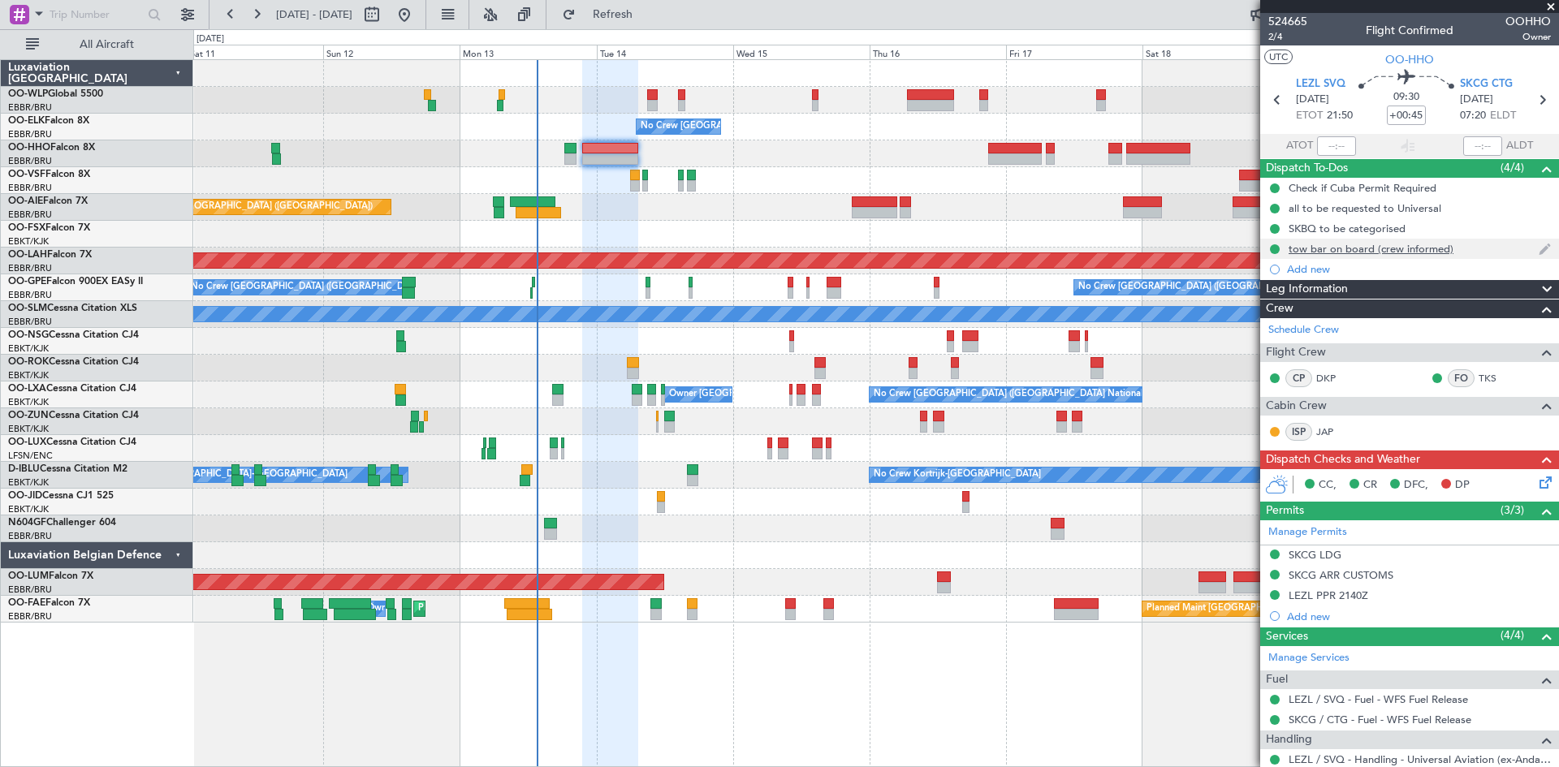
click at [1358, 251] on div "tow bar on board (crew informed)" at bounding box center [1370, 249] width 165 height 14
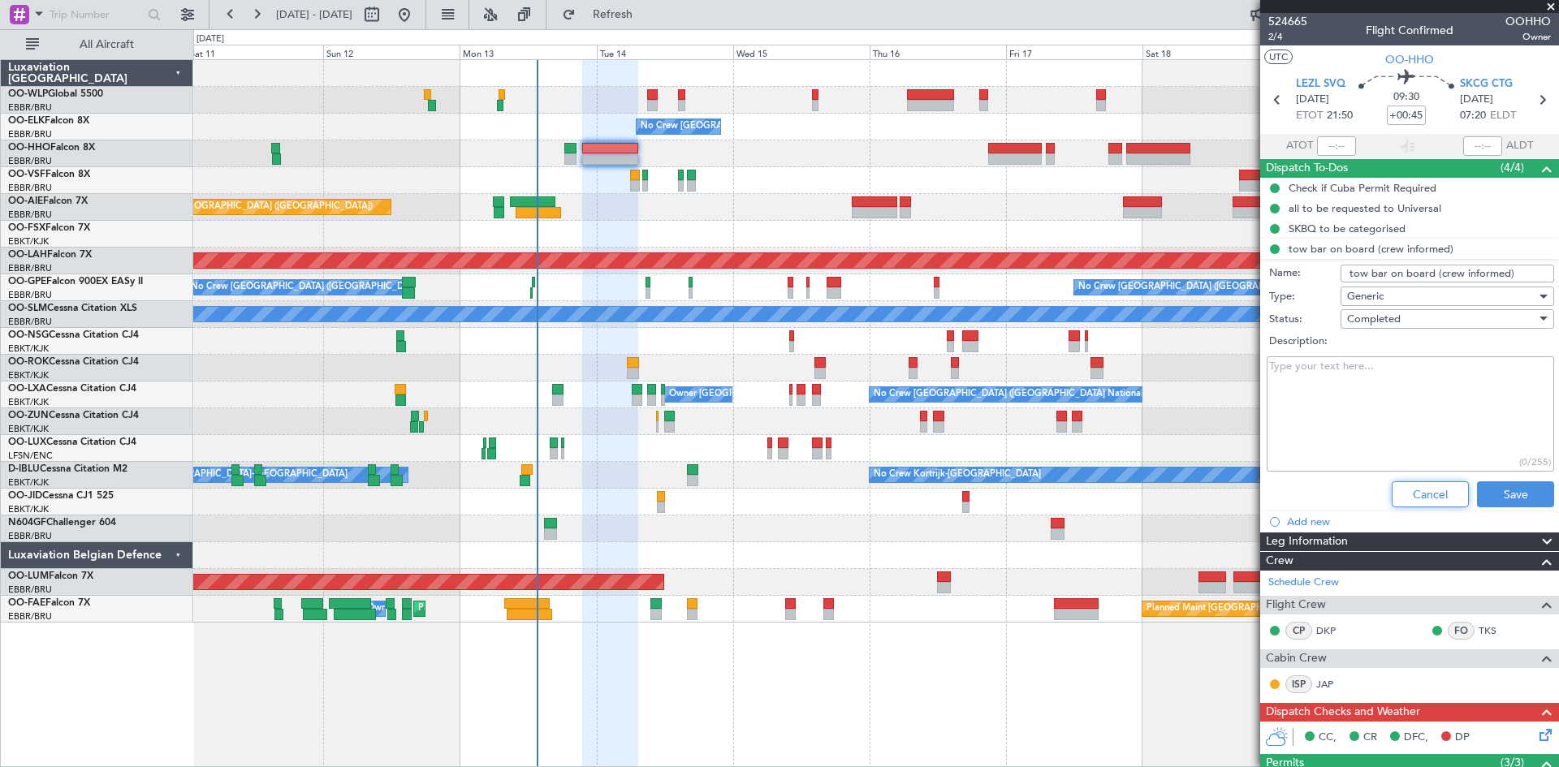
drag, startPoint x: 1422, startPoint y: 481, endPoint x: 1300, endPoint y: 300, distance: 218.2
click at [1415, 475] on div "Cancel Save" at bounding box center [1405, 494] width 306 height 39
click at [1348, 205] on div "Check if Cuba Permit Required" at bounding box center [1363, 215] width 133 height 20
click at [1385, 202] on div "all to be requested to Universal" at bounding box center [1364, 208] width 153 height 14
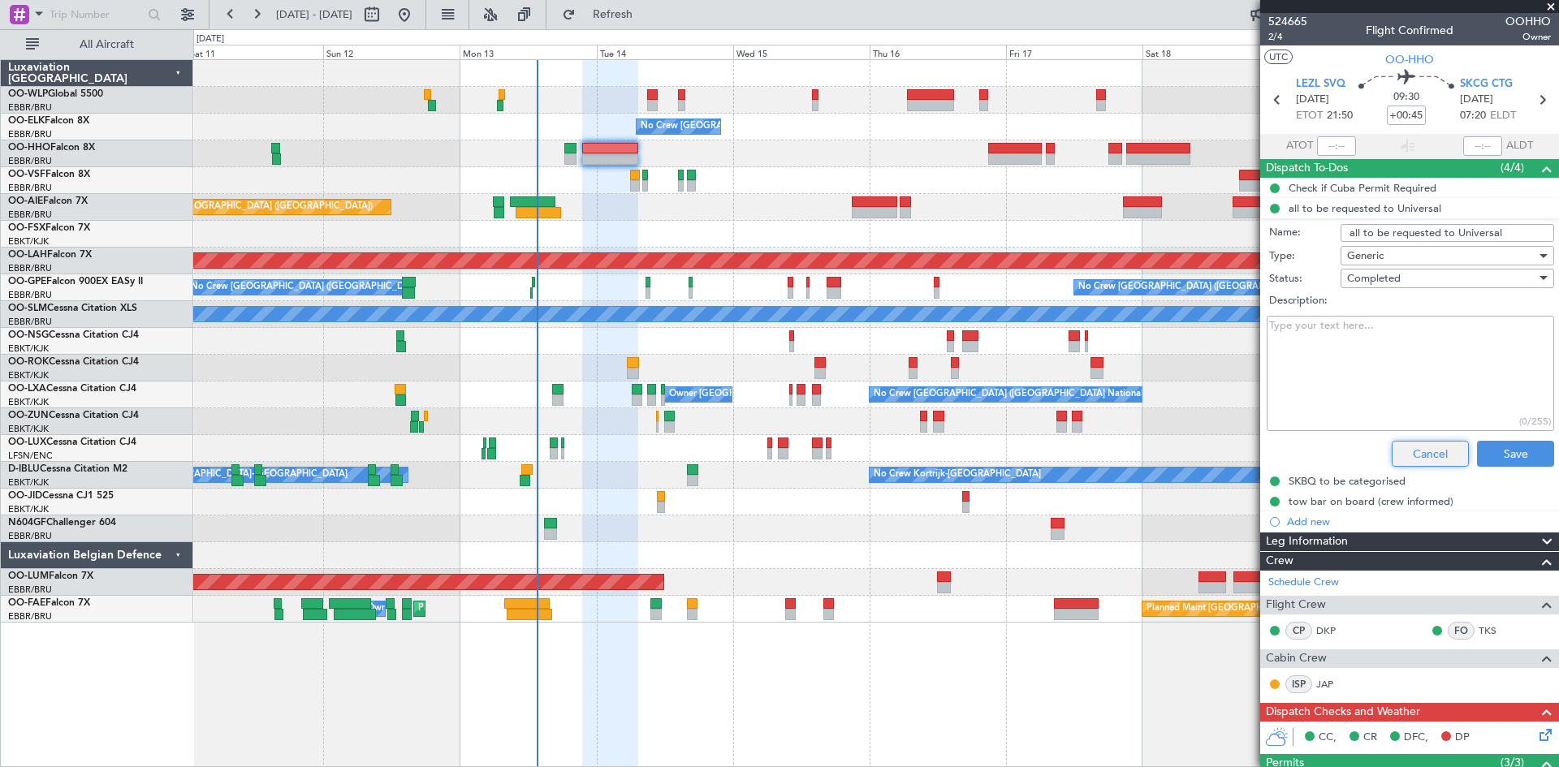
click at [1404, 446] on button "Cancel" at bounding box center [1429, 454] width 77 height 26
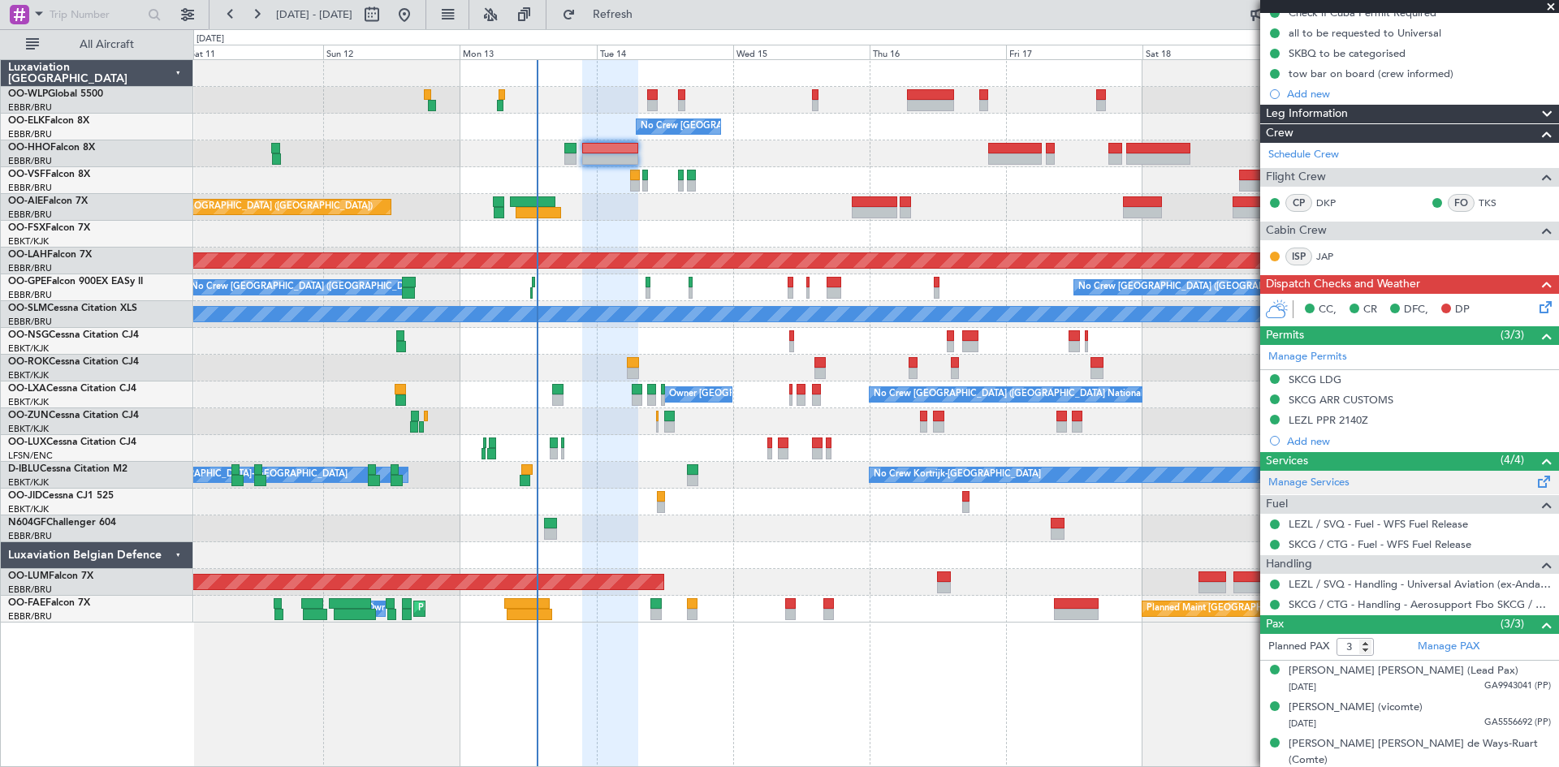
scroll to position [178, 0]
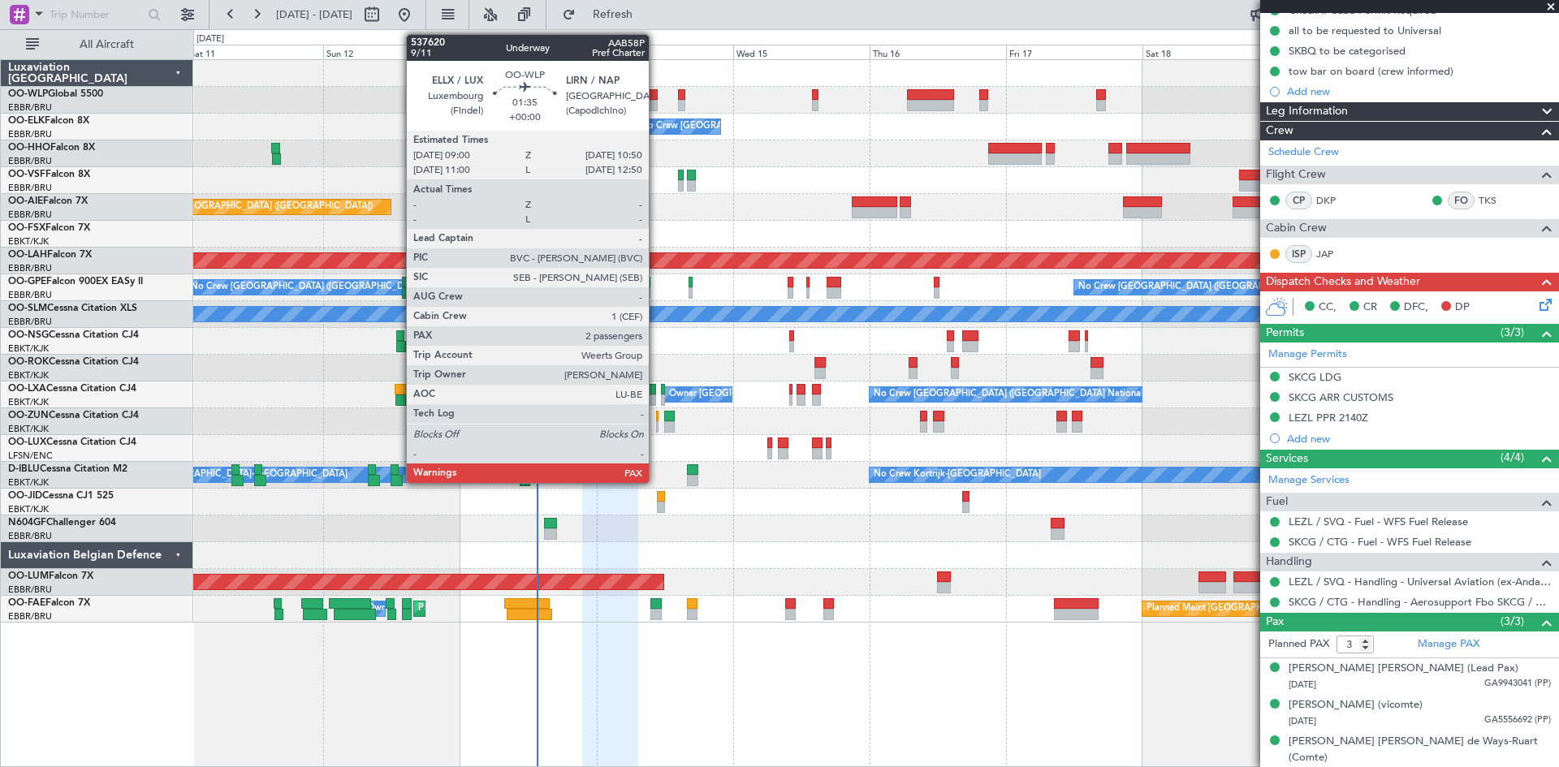
click at [656, 93] on div at bounding box center [652, 94] width 11 height 11
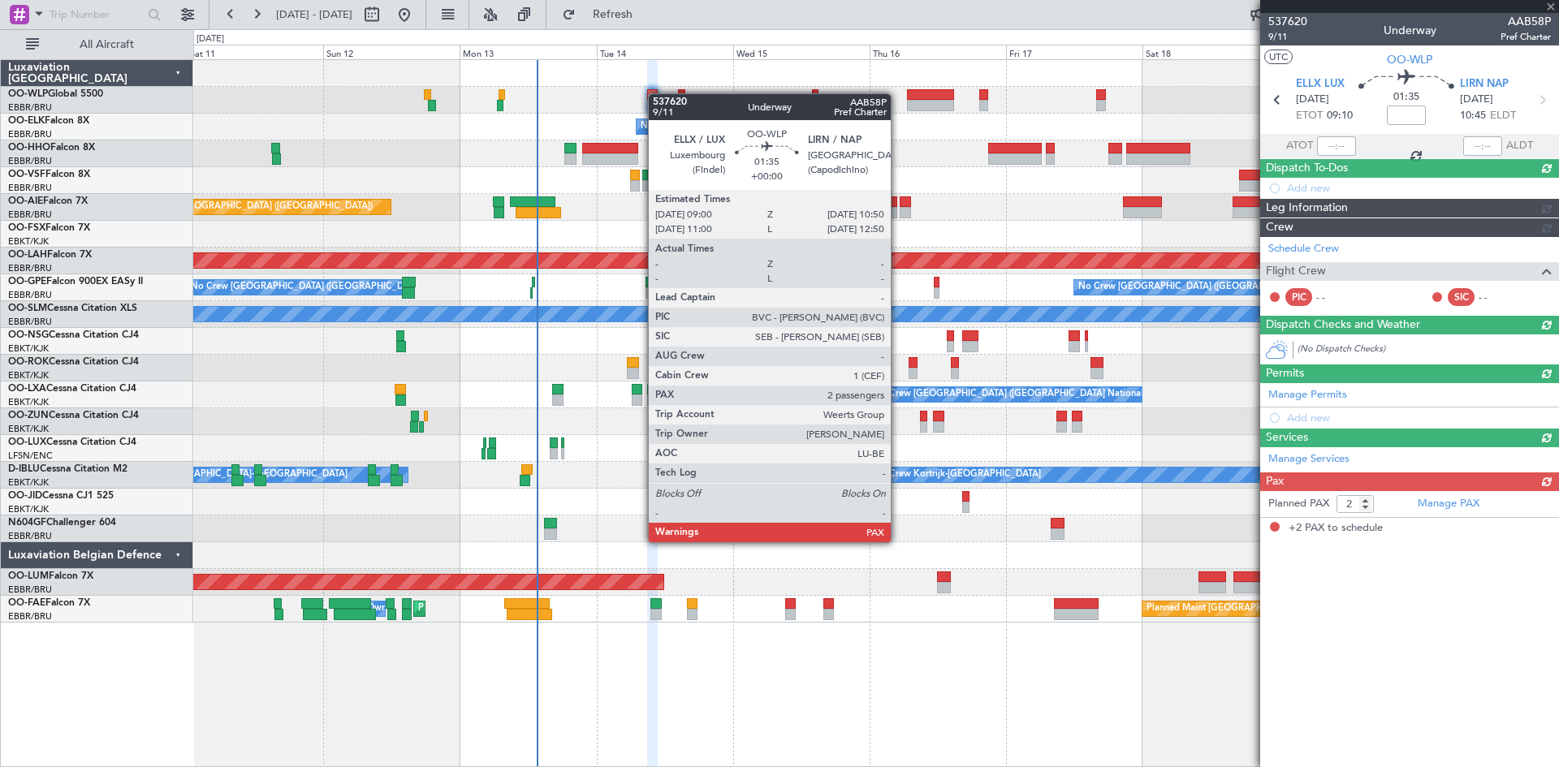
scroll to position [0, 0]
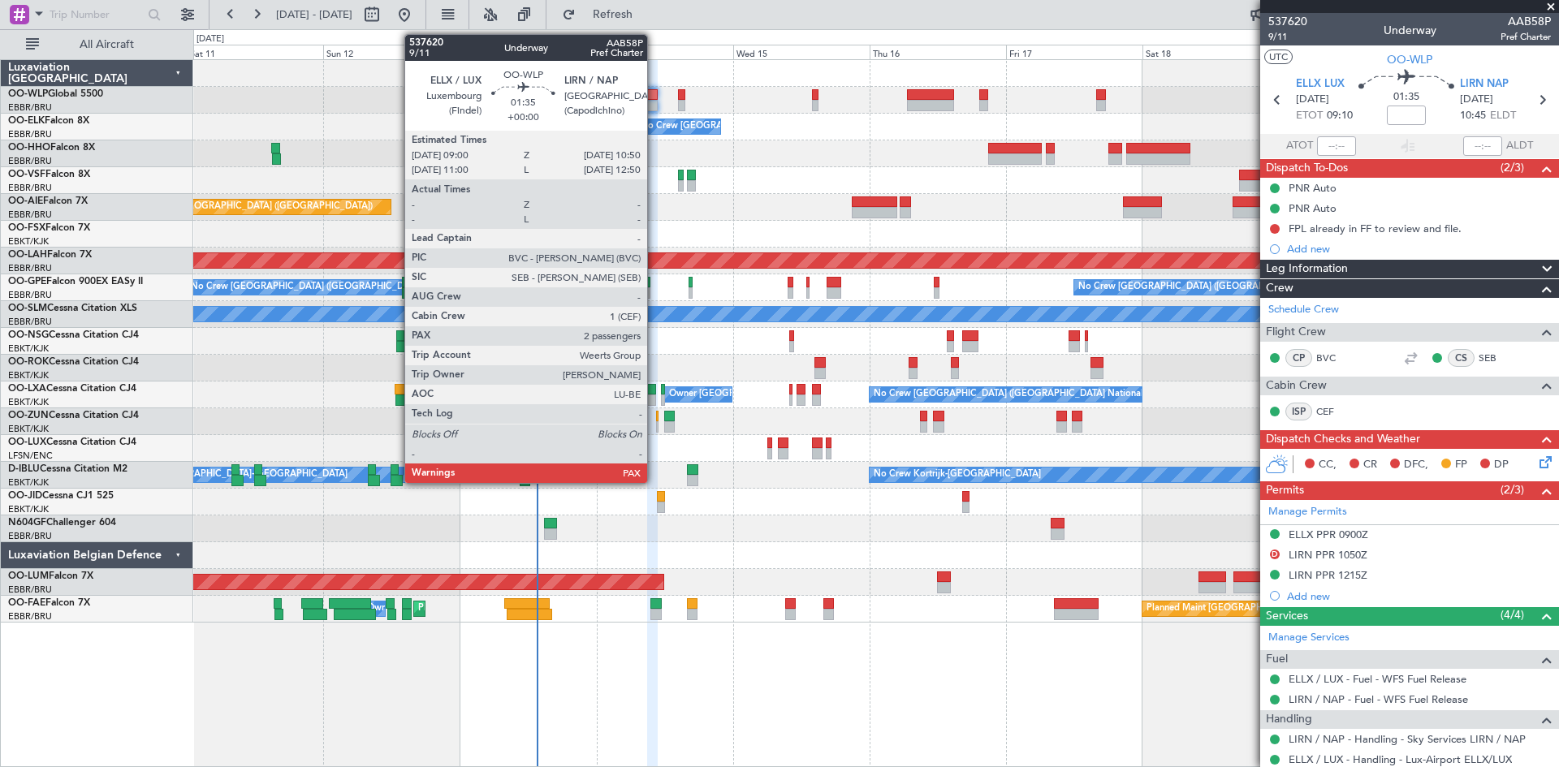
click at [654, 103] on div at bounding box center [652, 105] width 11 height 11
click at [655, 102] on div at bounding box center [652, 105] width 11 height 11
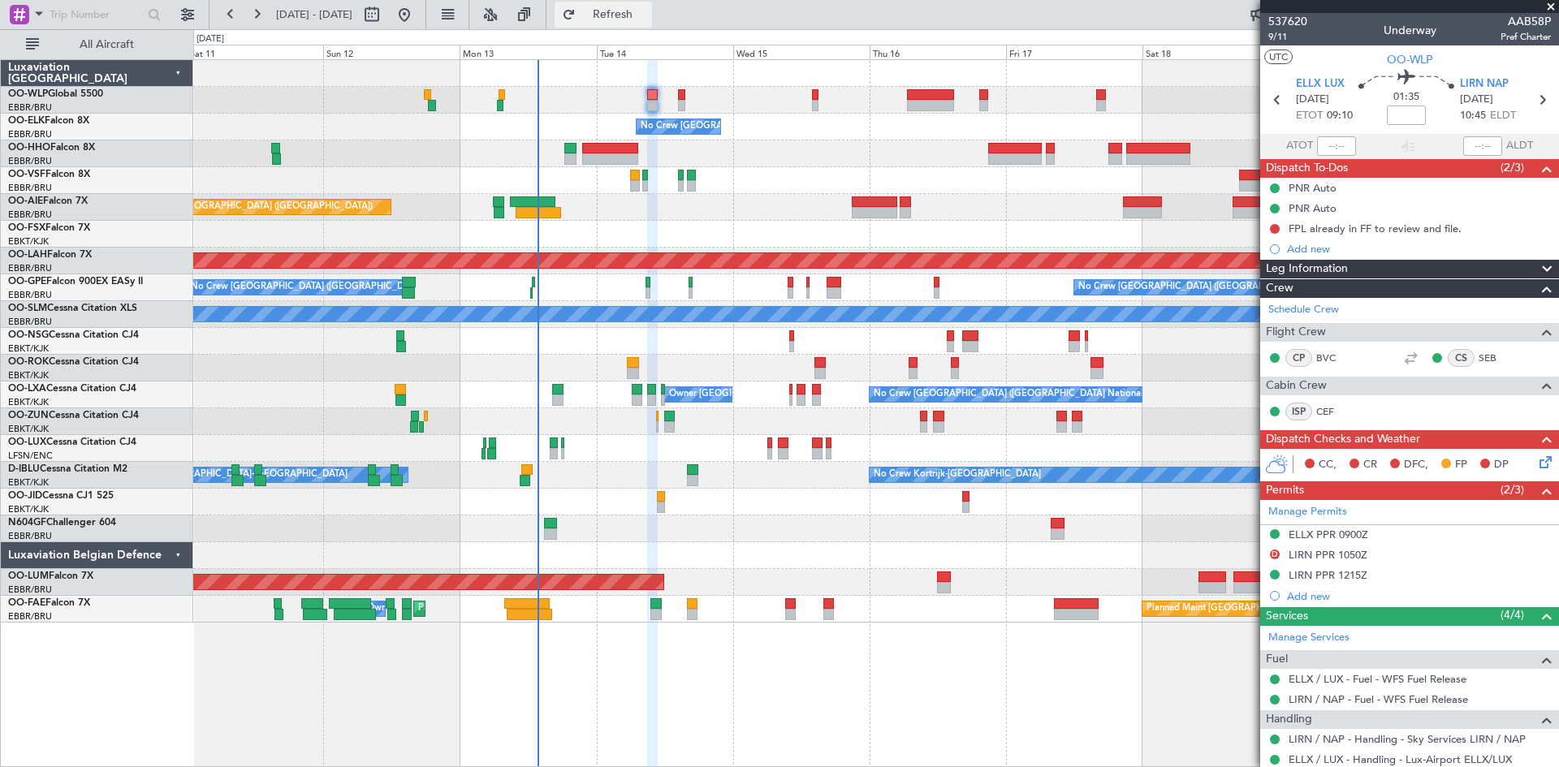
click at [649, 27] on button "Refresh" at bounding box center [602, 15] width 97 height 26
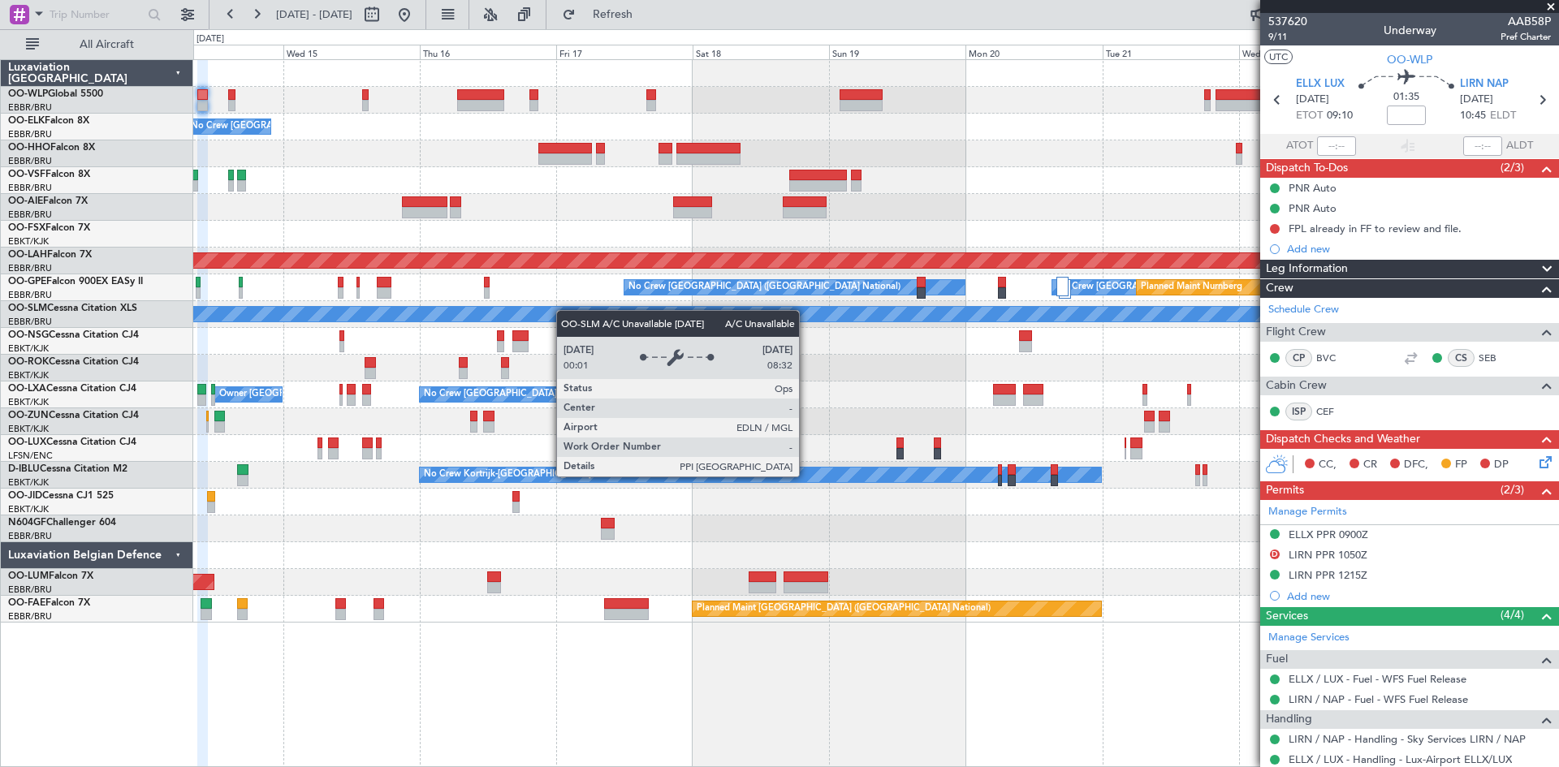
click at [516, 312] on div "No Crew Brussels (Brussels National) Planned Maint London (Farnborough) Planned…" at bounding box center [875, 341] width 1365 height 563
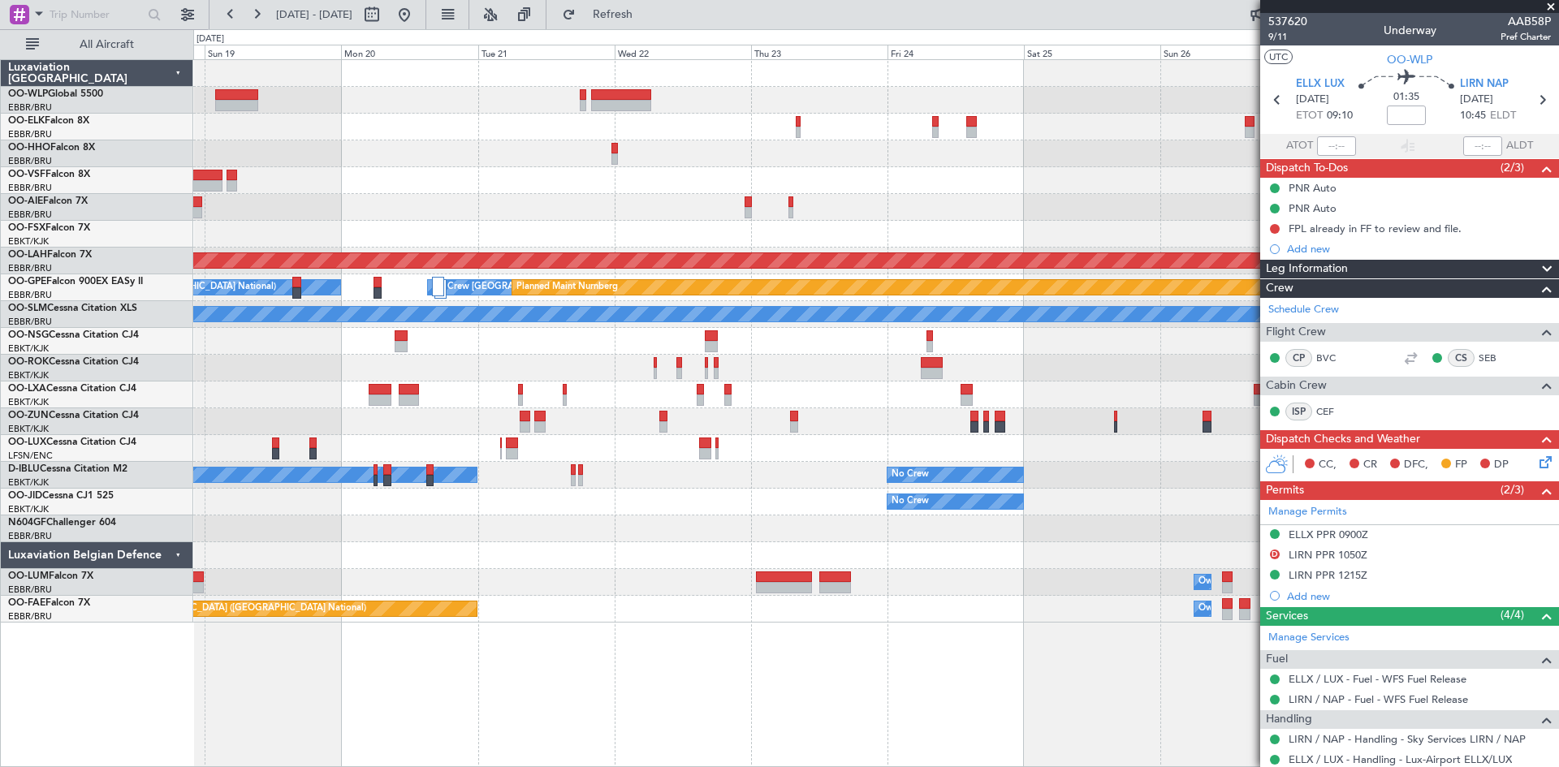
click at [619, 299] on div "Planned Maint Alton-st Louis (St Louis Regl) No Crew Brussels (Brussels Nationa…" at bounding box center [875, 341] width 1365 height 563
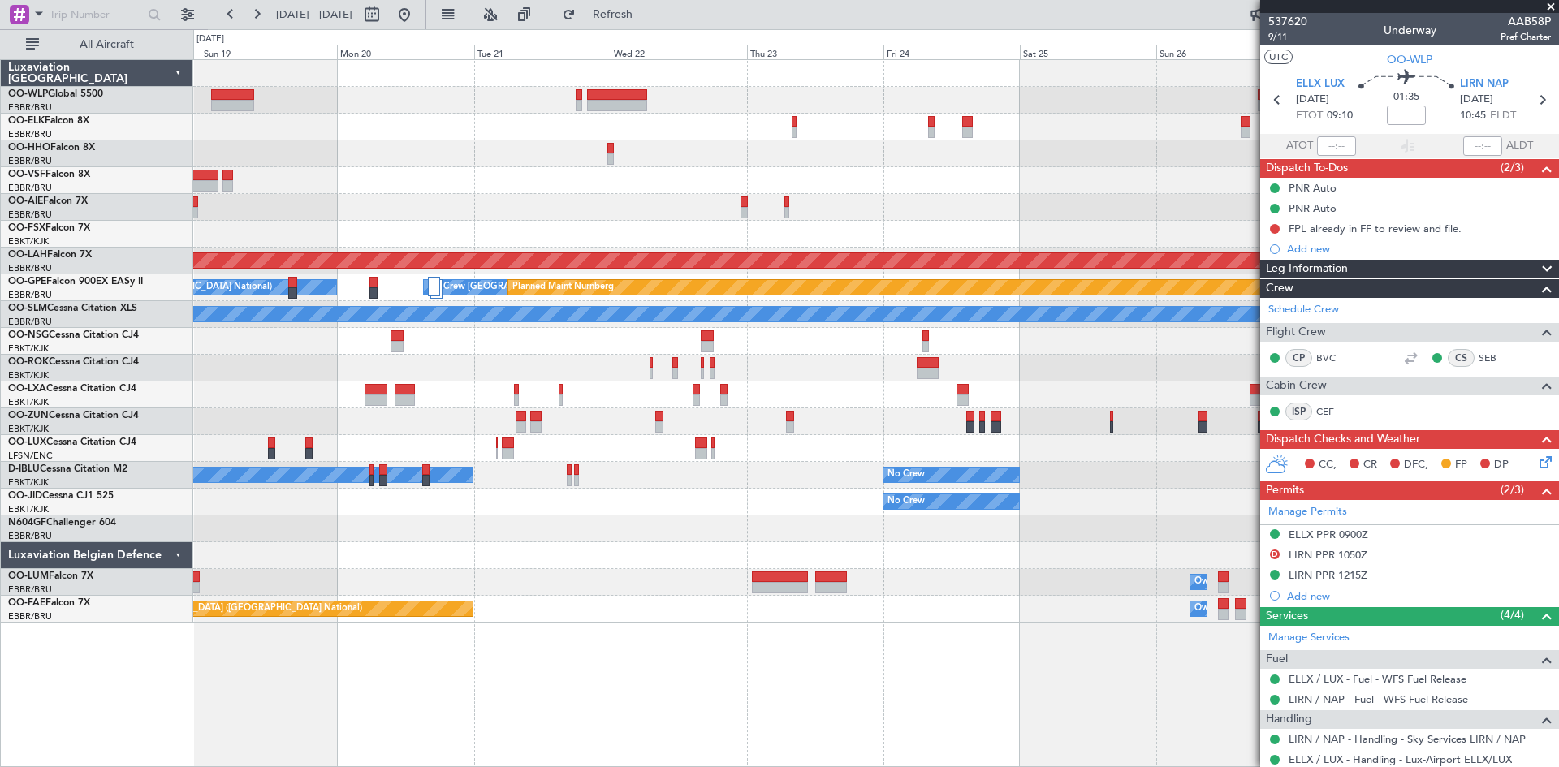
click at [470, 281] on div "Planned Maint Alton-st Louis (St Louis Regl) No Crew Brussels (Brussels Nationa…" at bounding box center [875, 341] width 1365 height 563
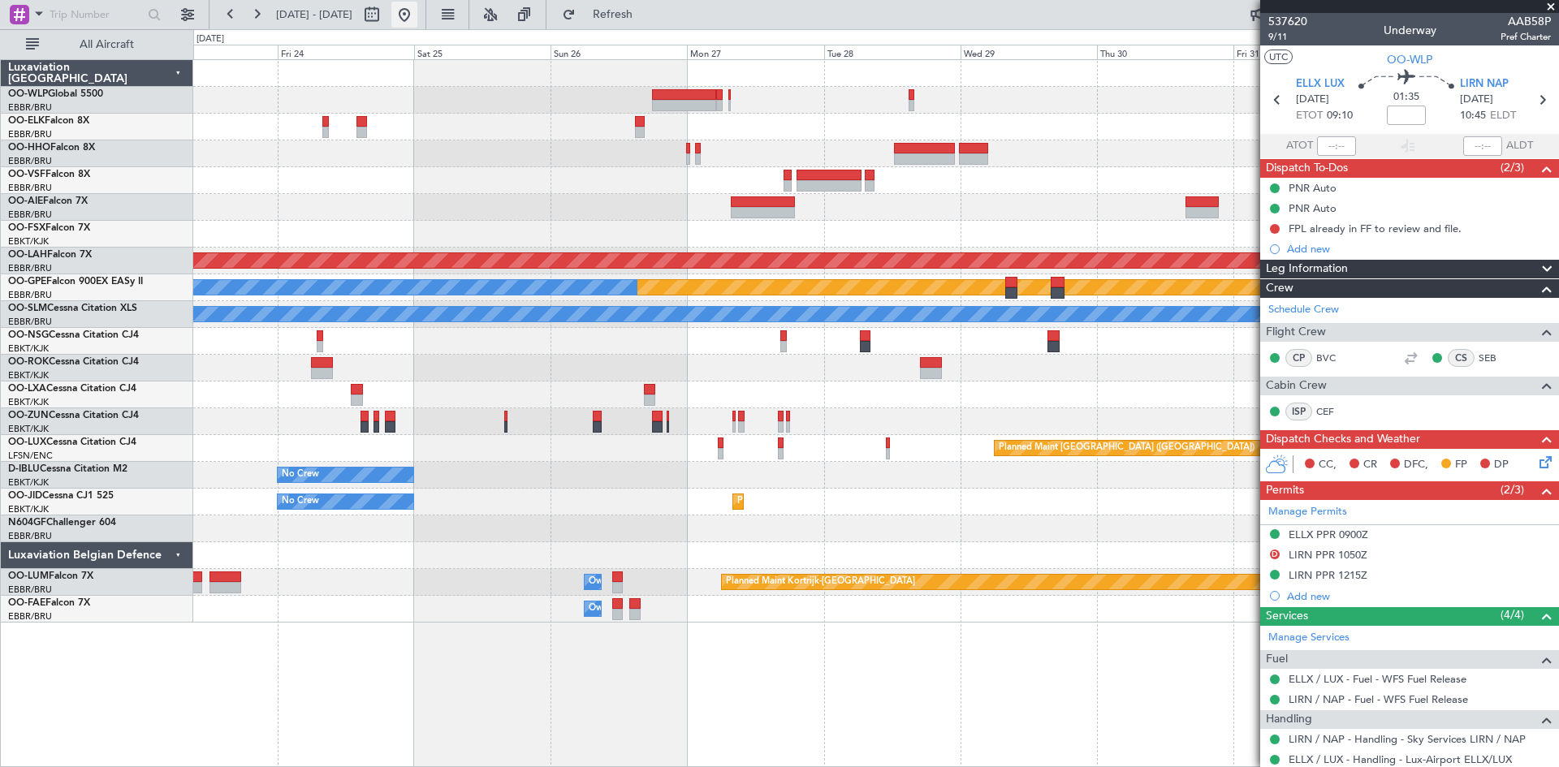
click at [417, 12] on button at bounding box center [404, 15] width 26 height 26
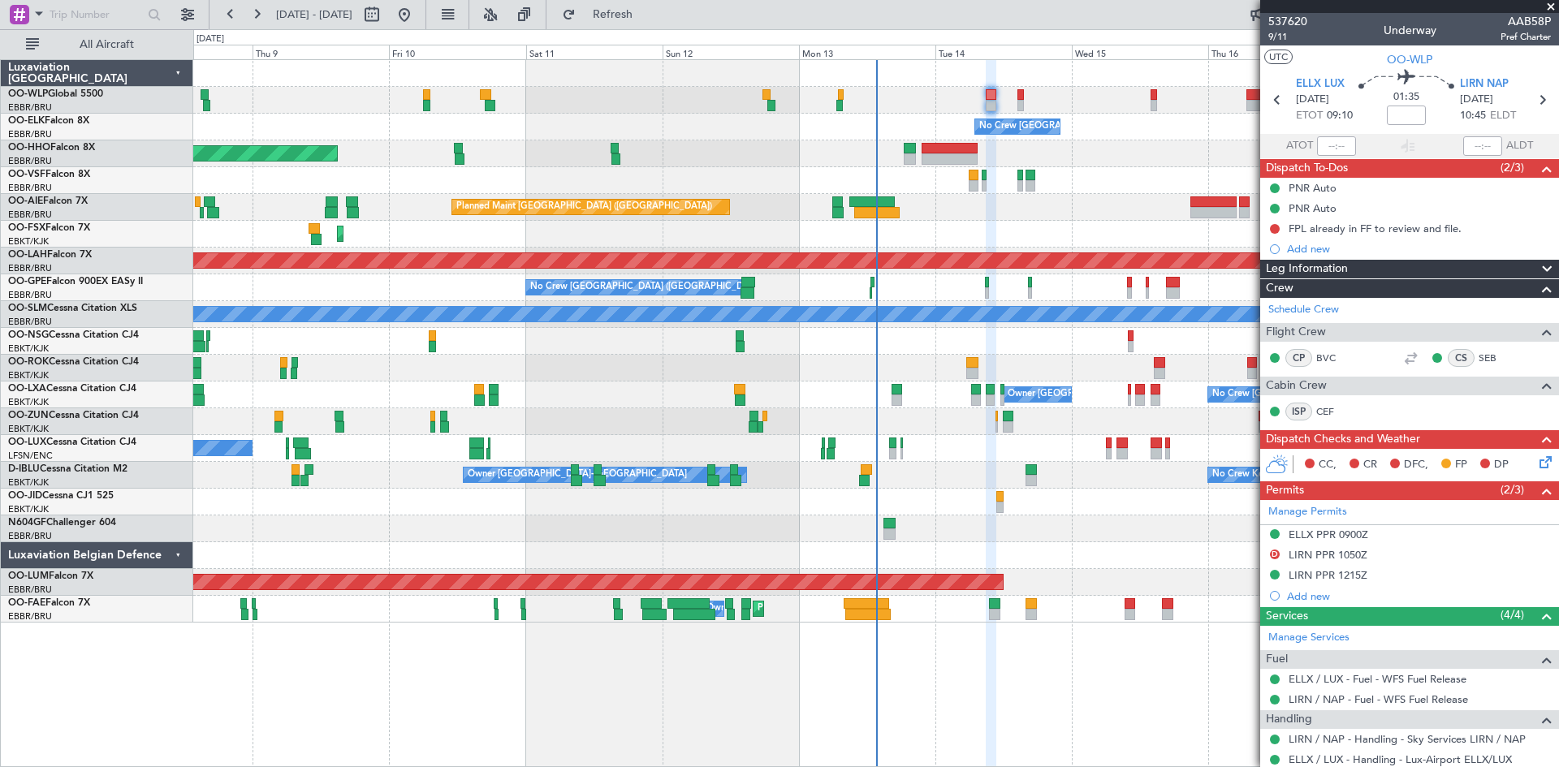
click at [439, 345] on div "No Crew Brussels (Brussels National) Planned Maint Geneva (Cointrin) Planned Ma…" at bounding box center [875, 341] width 1365 height 563
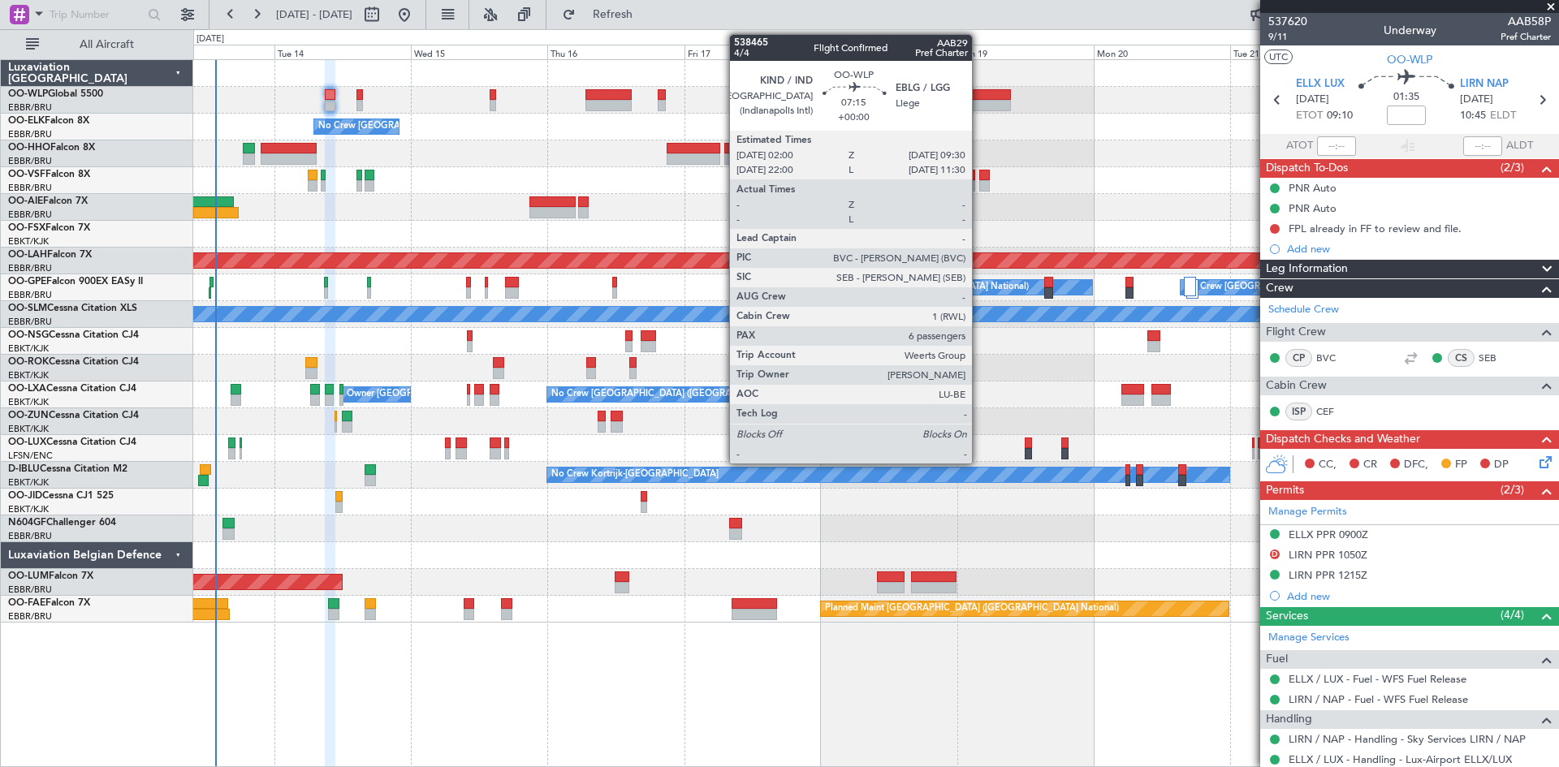
click at [979, 108] on div at bounding box center [989, 105] width 43 height 11
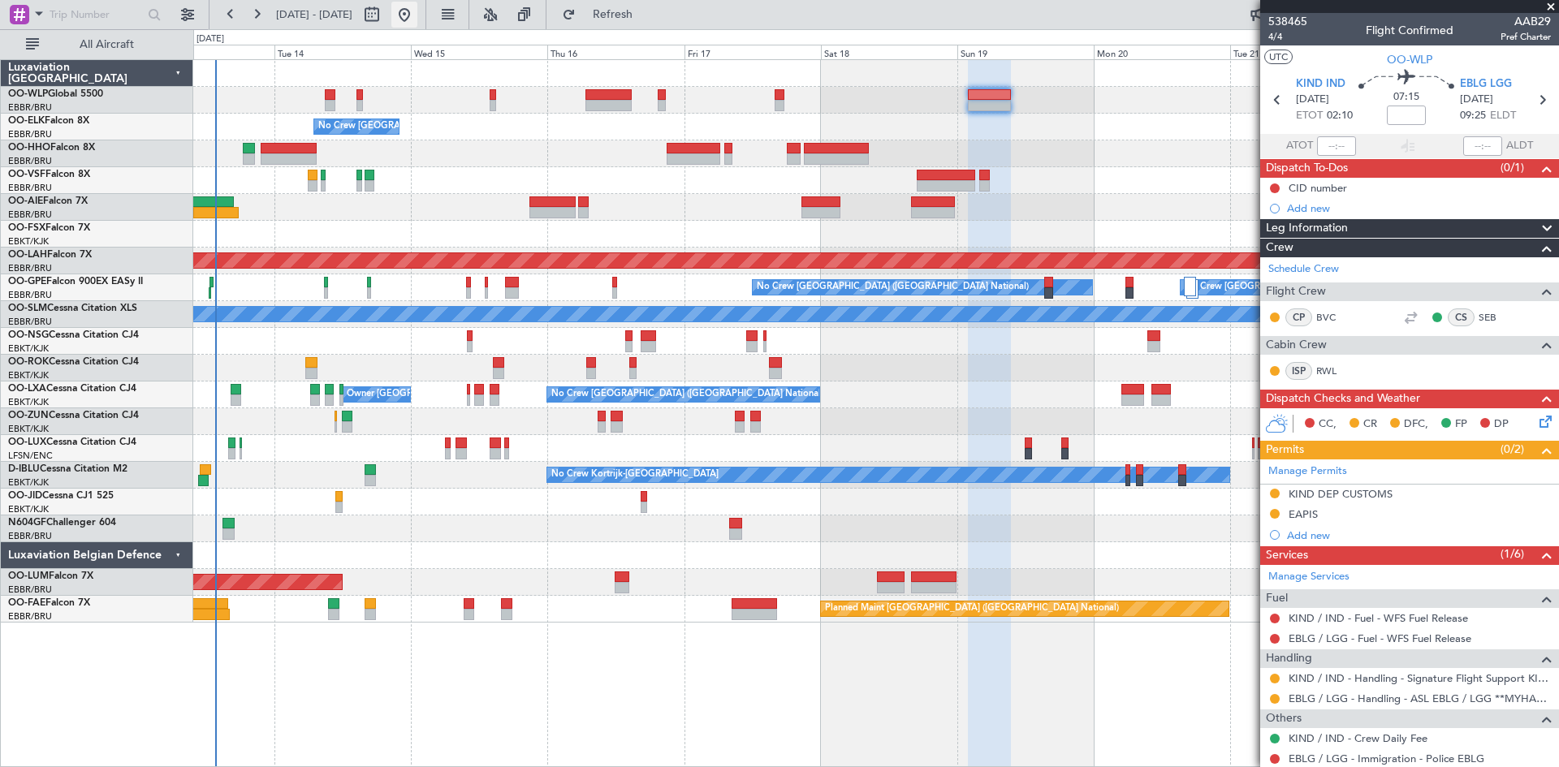
click at [417, 23] on button at bounding box center [404, 15] width 26 height 26
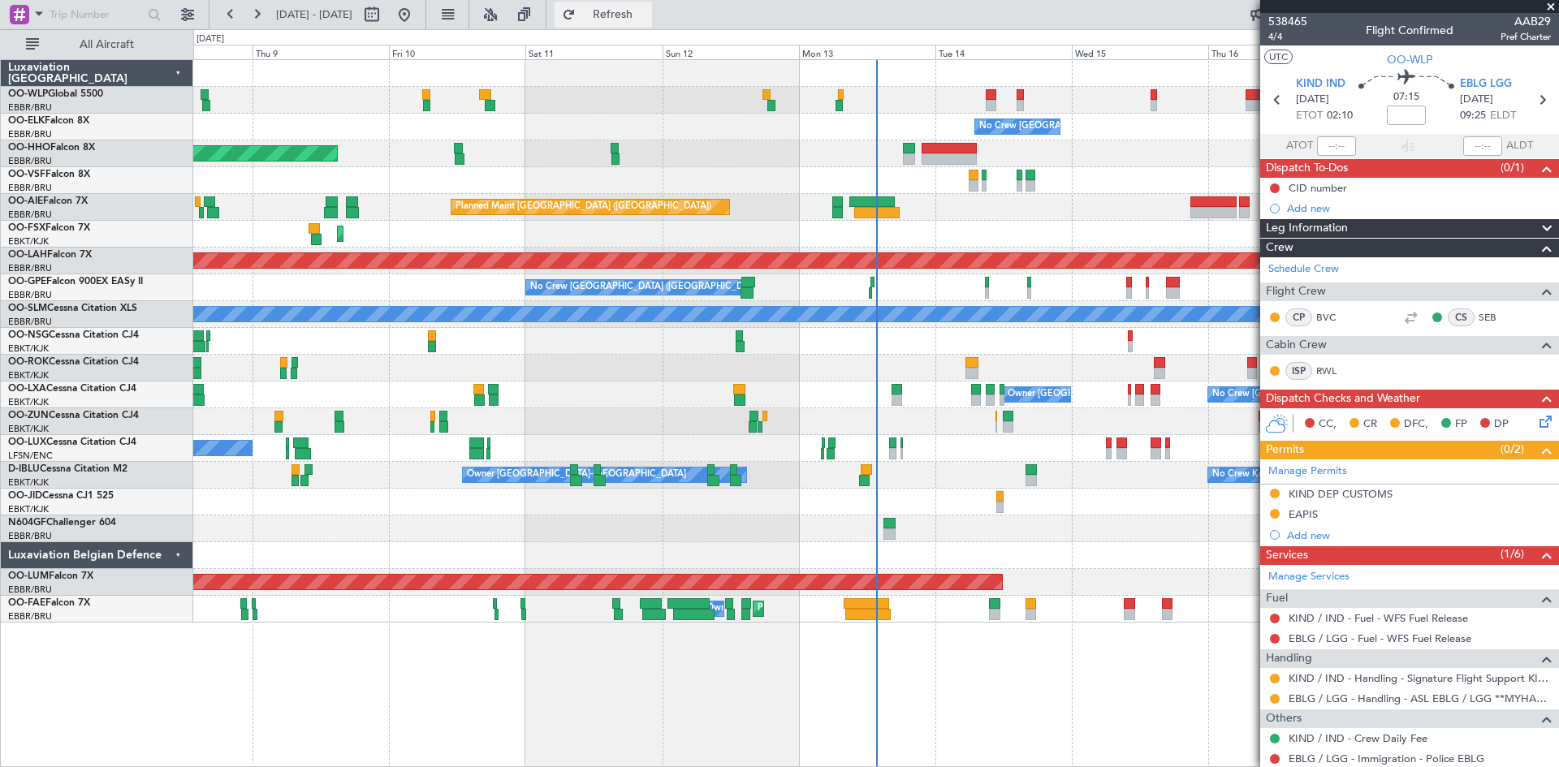
click at [621, 14] on button "Refresh" at bounding box center [602, 15] width 97 height 26
click at [417, 17] on button at bounding box center [404, 15] width 26 height 26
click at [618, 15] on button "Refresh" at bounding box center [602, 15] width 97 height 26
drag, startPoint x: 445, startPoint y: 23, endPoint x: 466, endPoint y: 18, distance: 21.7
click at [417, 18] on button at bounding box center [404, 15] width 26 height 26
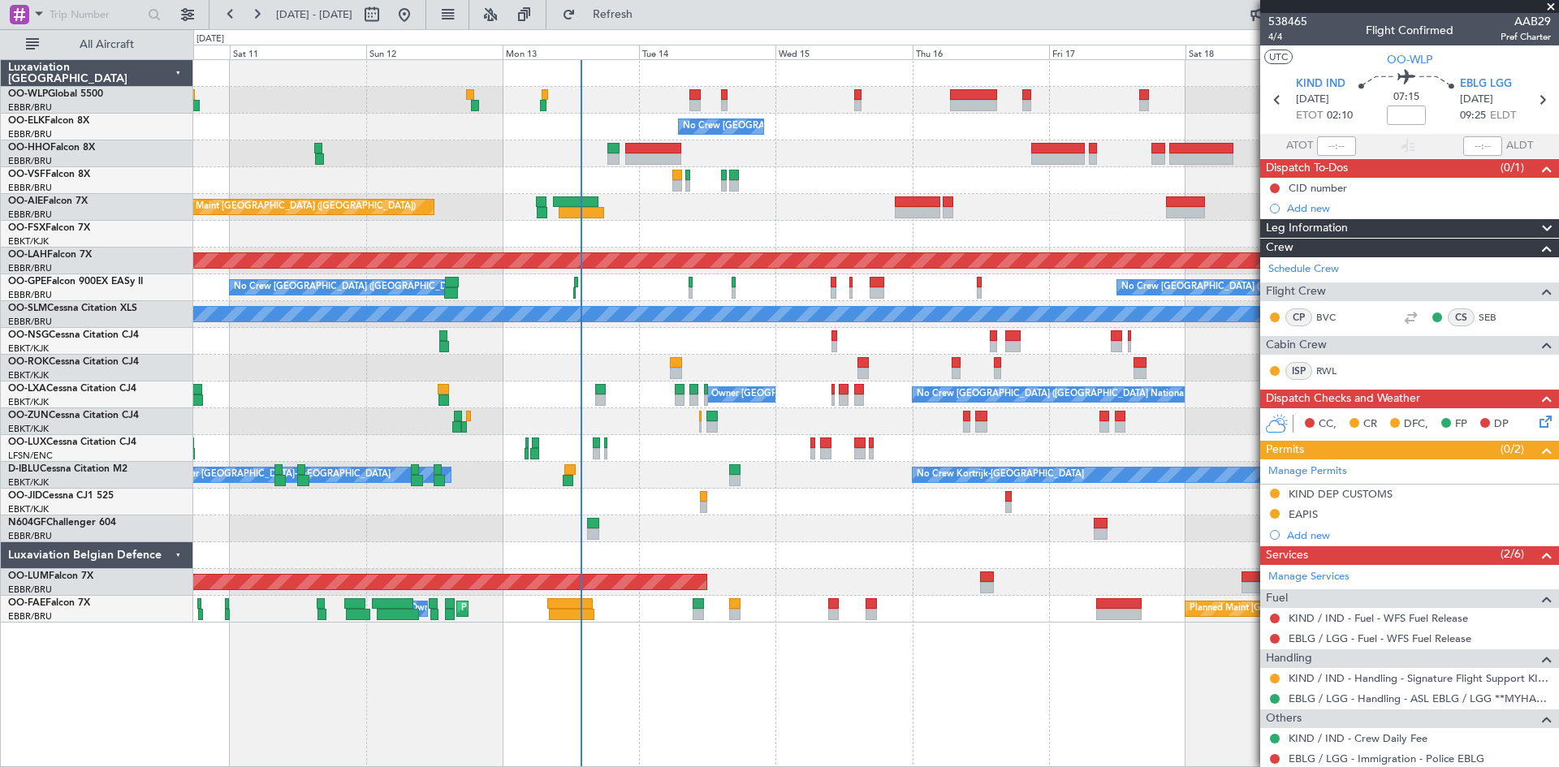
click at [597, 564] on div "No Crew Brussels (Brussels National) Planned Maint Geneva (Cointrin) Planned Ma…" at bounding box center [875, 341] width 1365 height 563
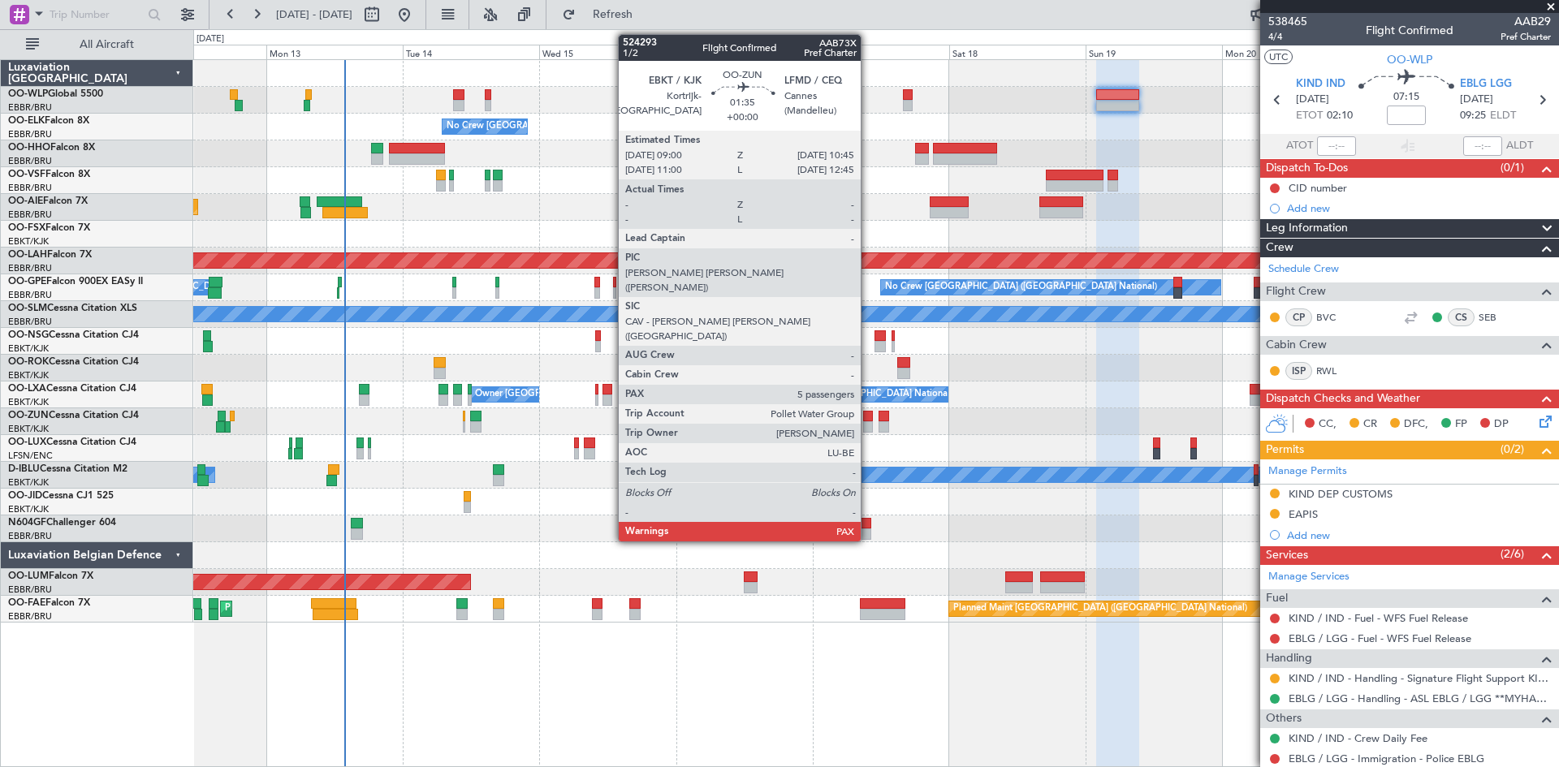
click at [868, 428] on div at bounding box center [868, 426] width 11 height 11
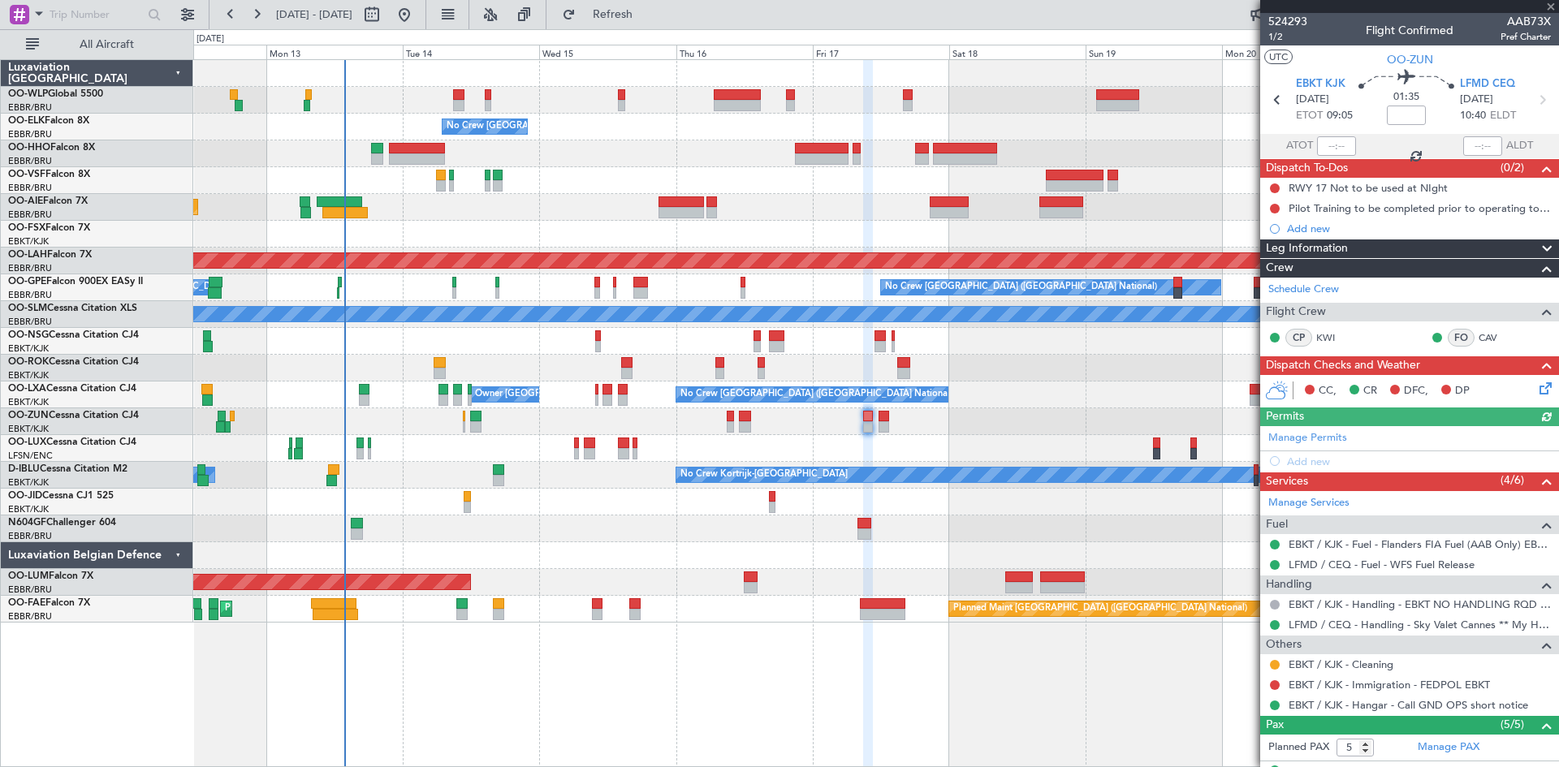
scroll to position [176, 0]
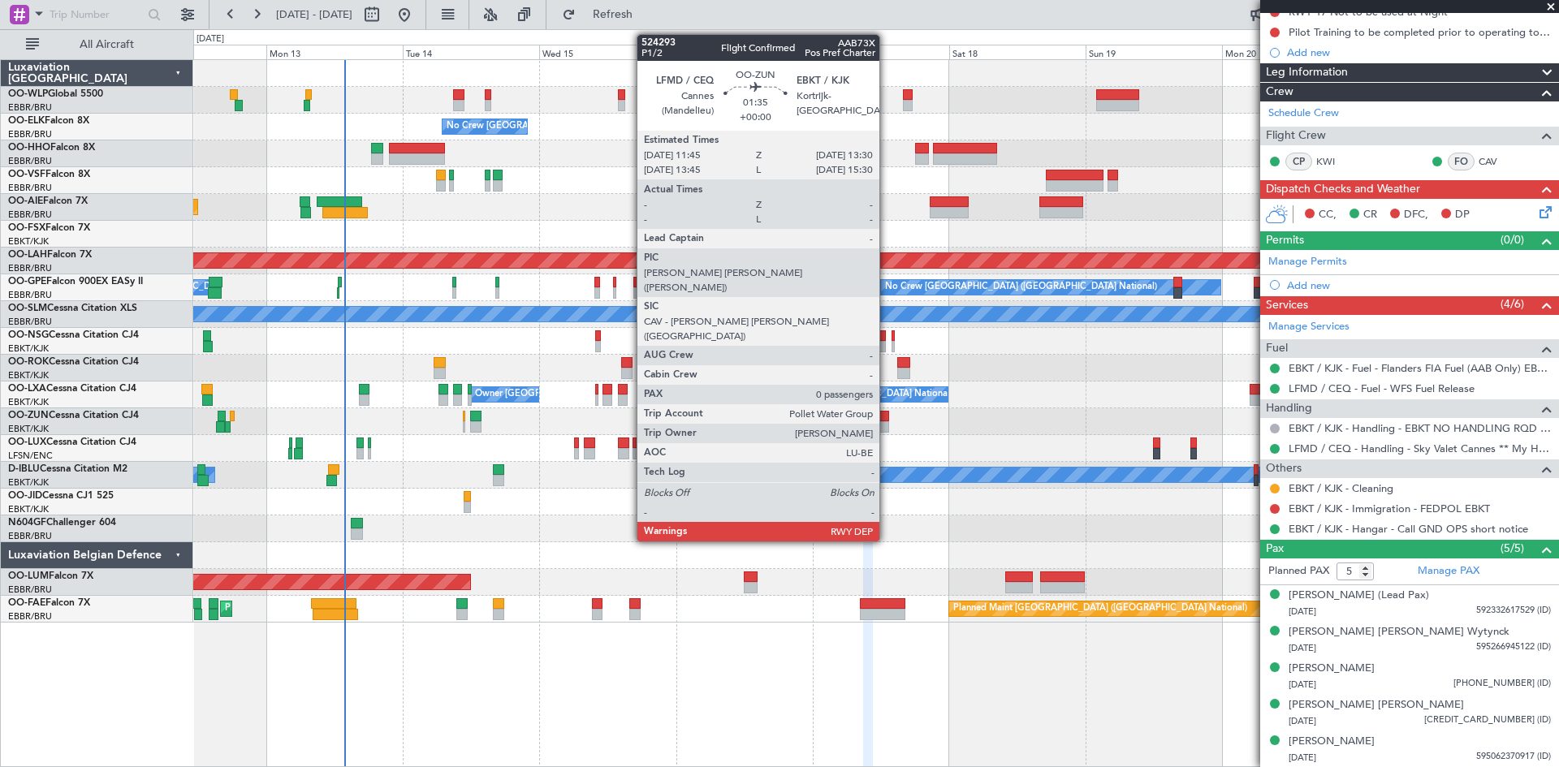
click at [887, 419] on div at bounding box center [883, 416] width 11 height 11
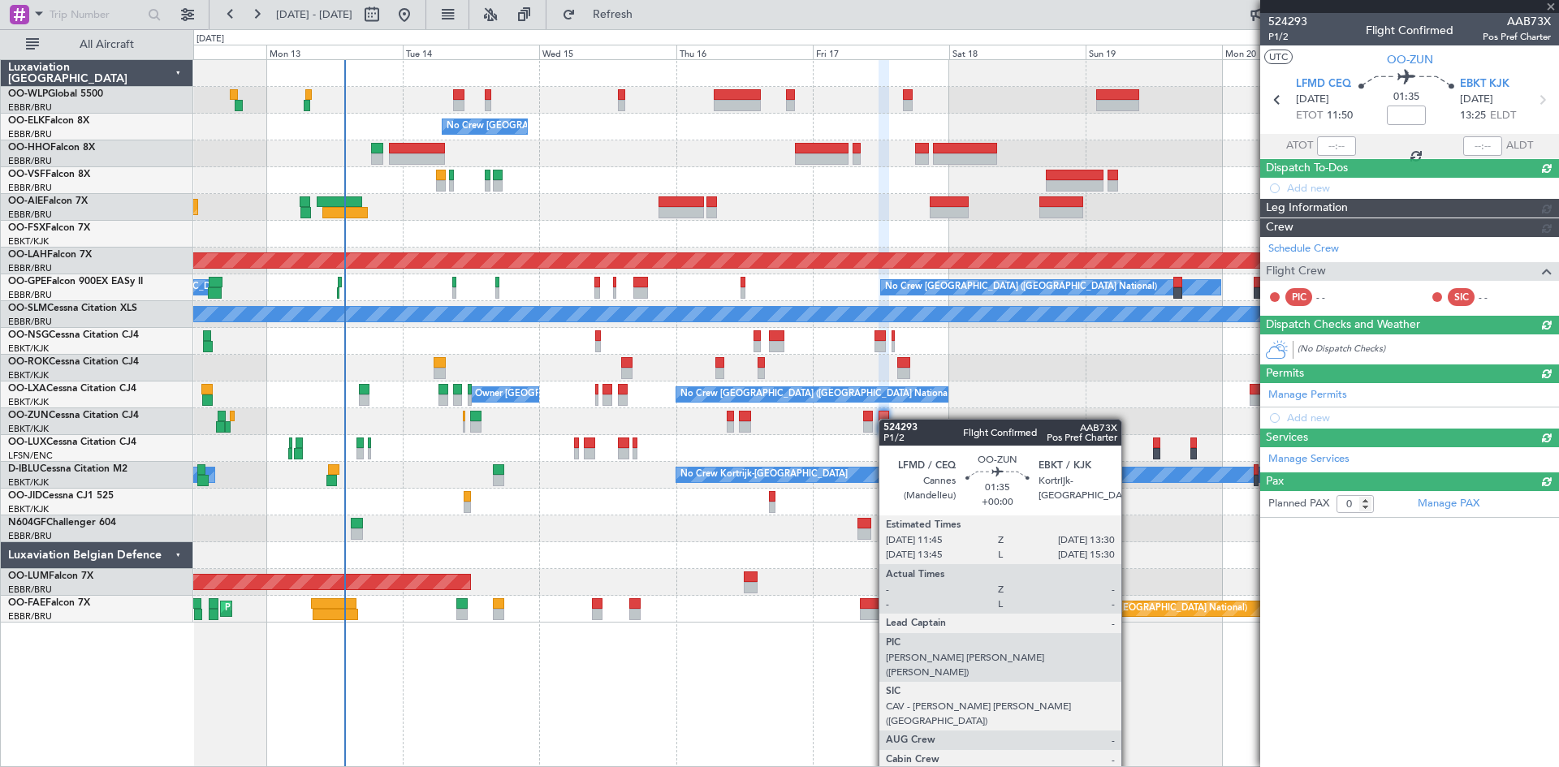
scroll to position [0, 0]
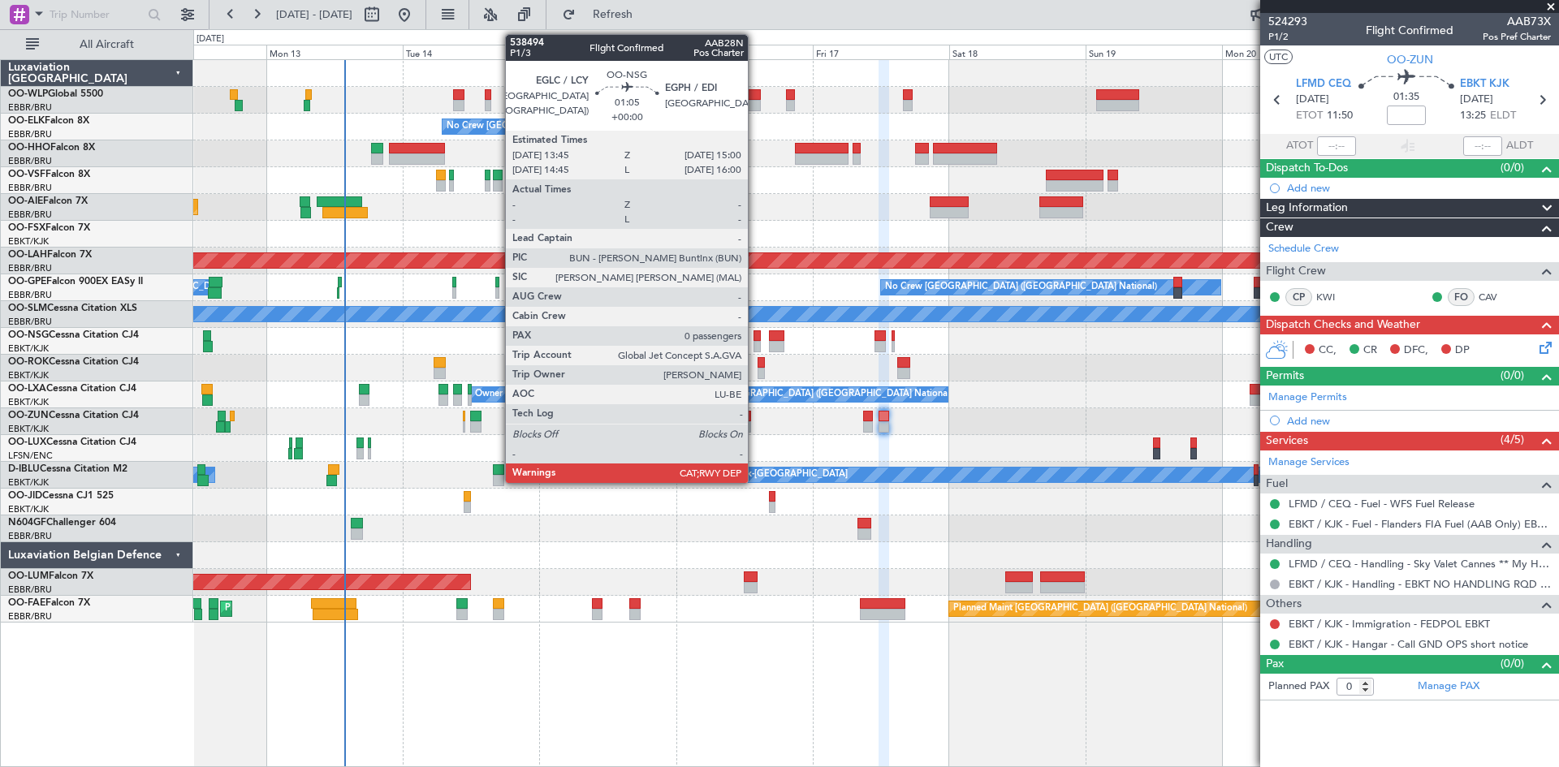
click at [755, 339] on div at bounding box center [756, 335] width 7 height 11
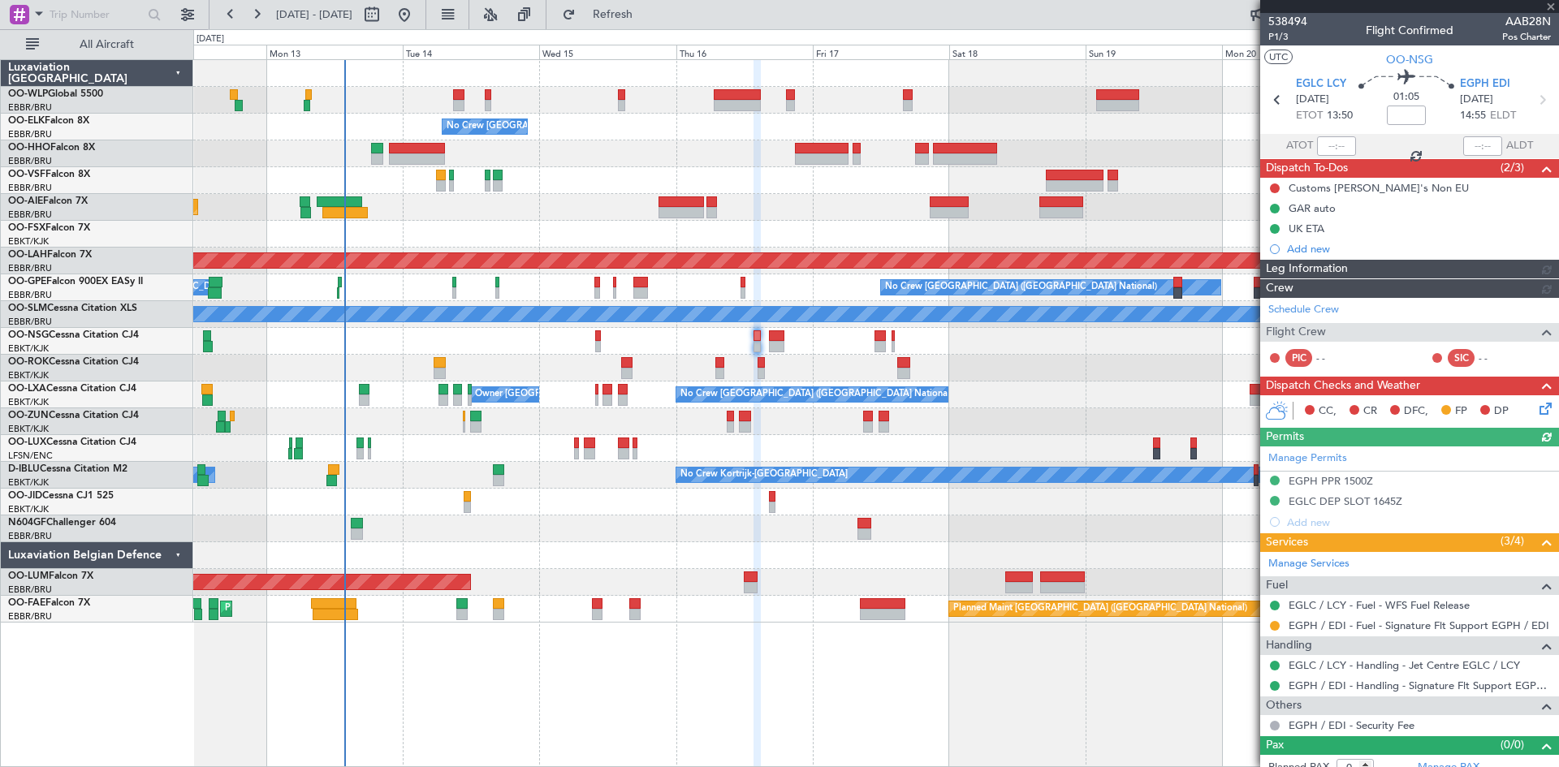
scroll to position [14, 0]
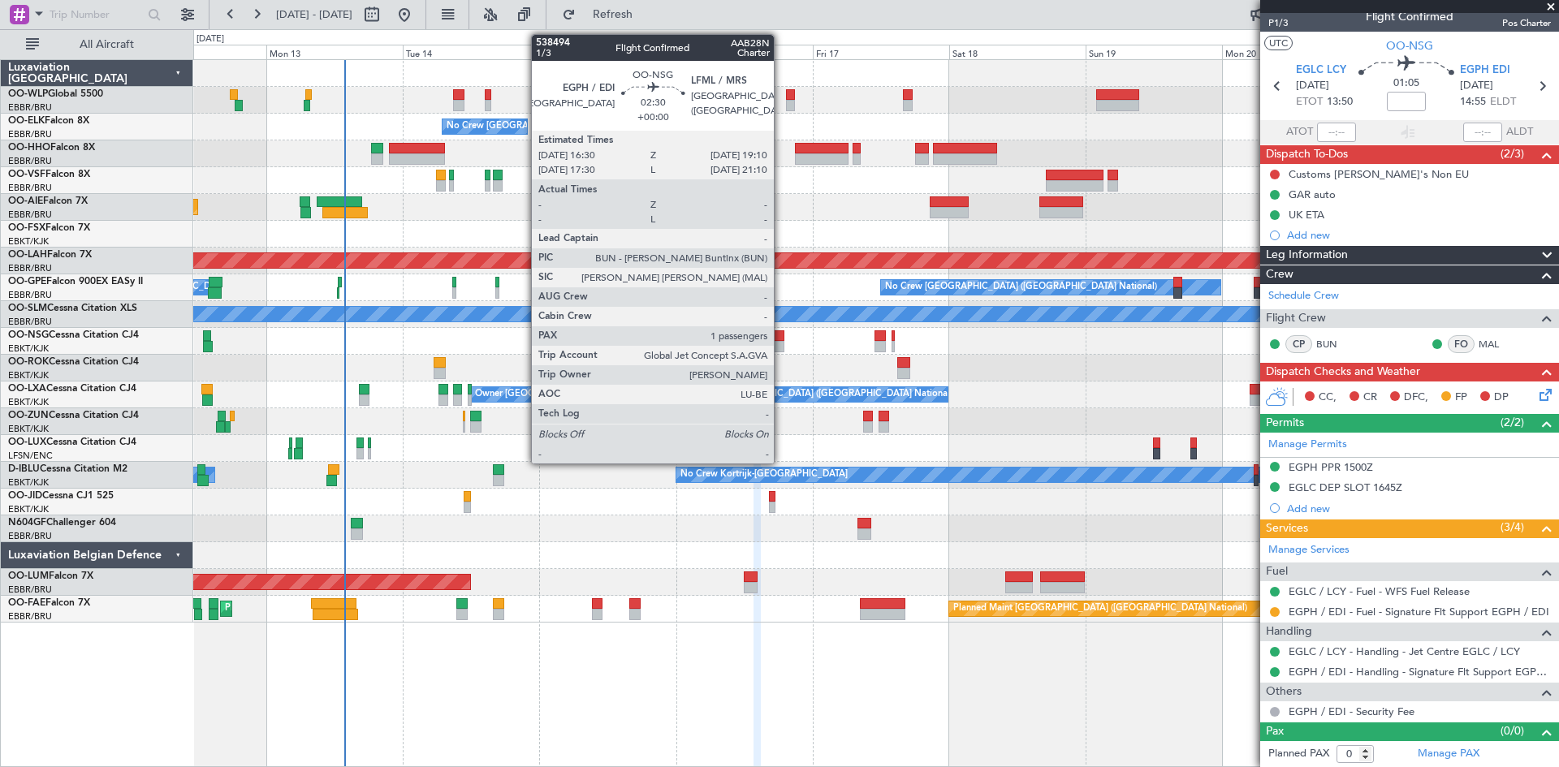
click at [781, 339] on div at bounding box center [776, 335] width 15 height 11
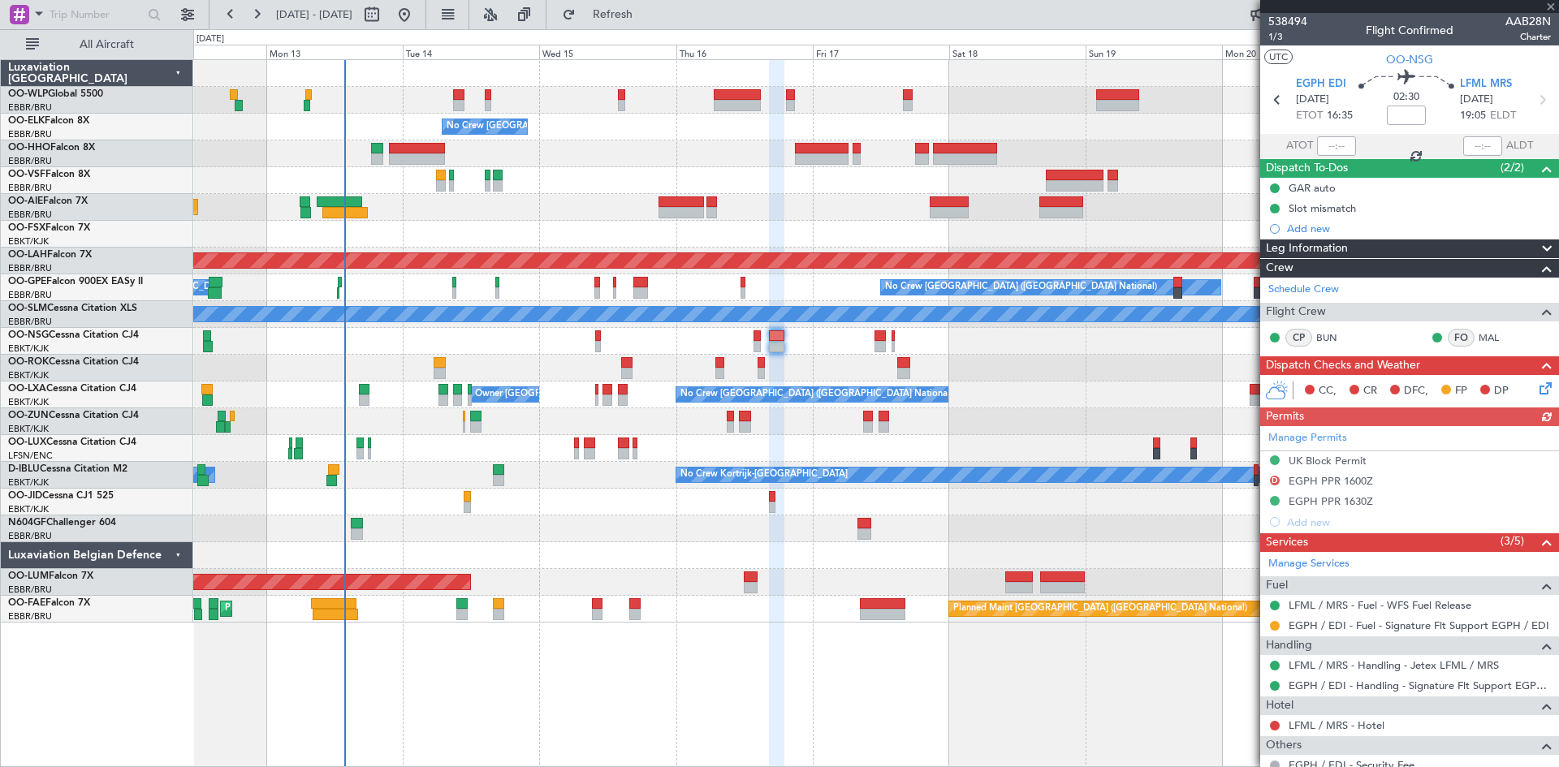
scroll to position [131, 0]
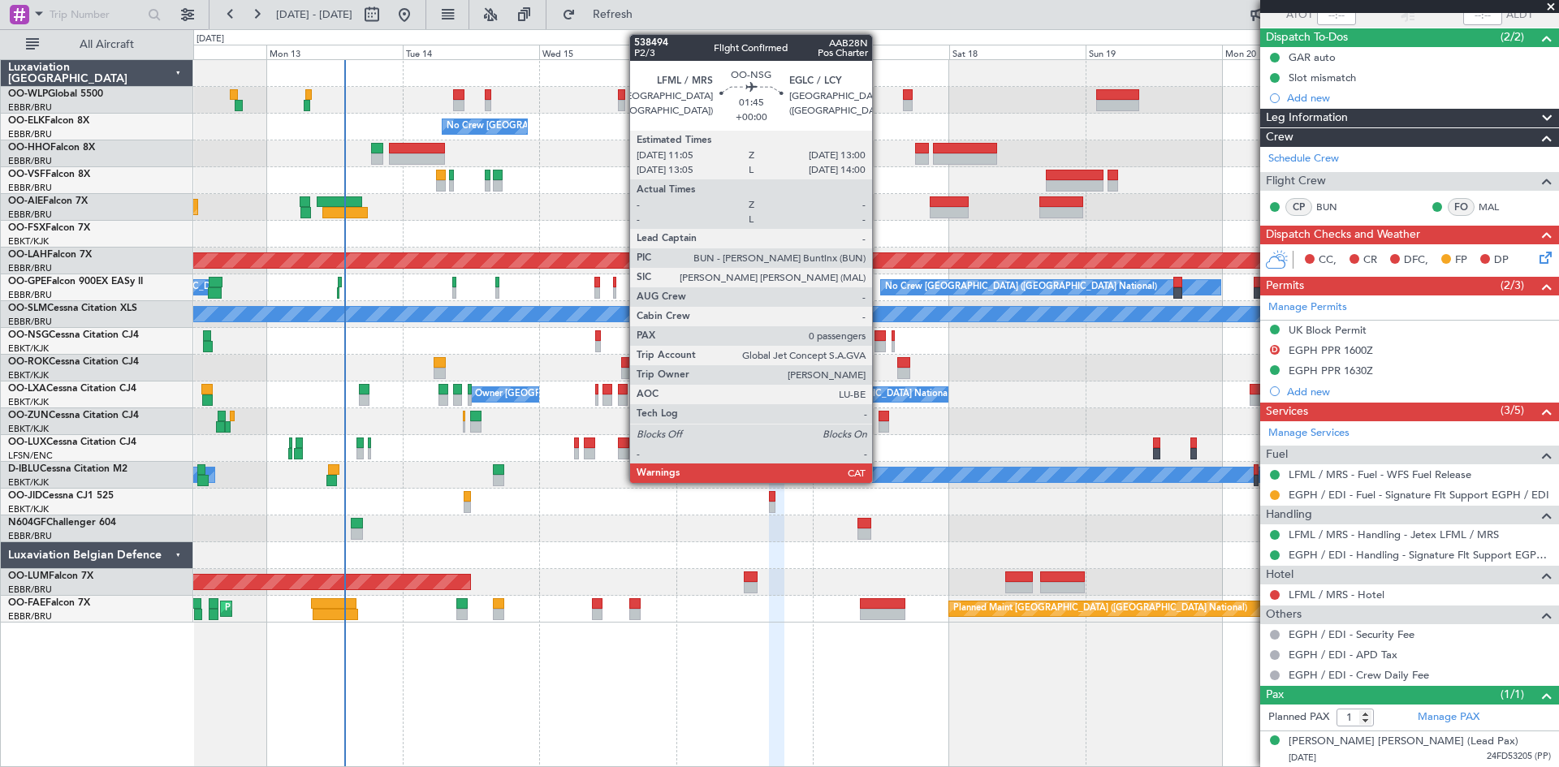
click at [879, 340] on div at bounding box center [879, 335] width 11 height 11
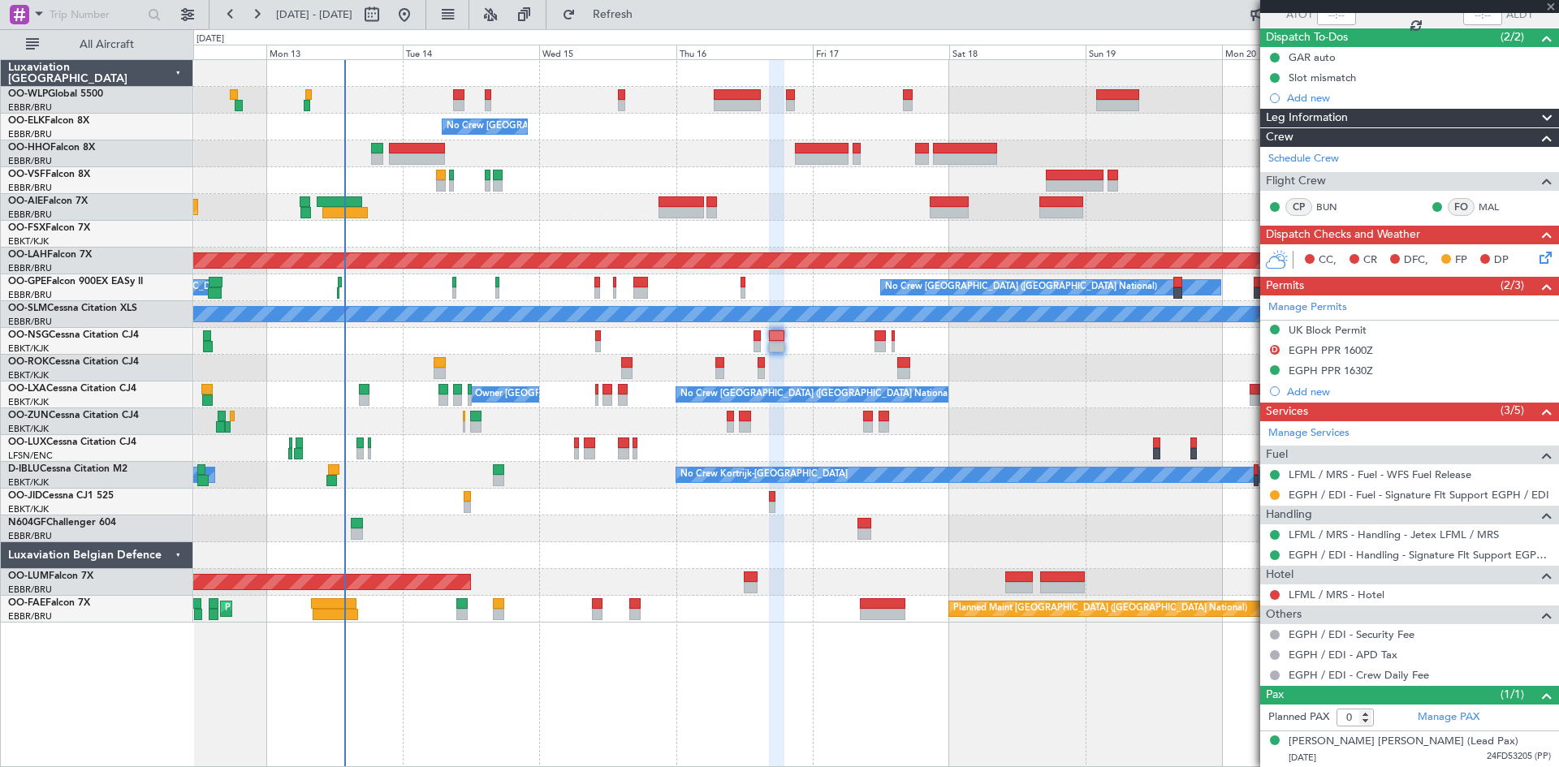
scroll to position [0, 0]
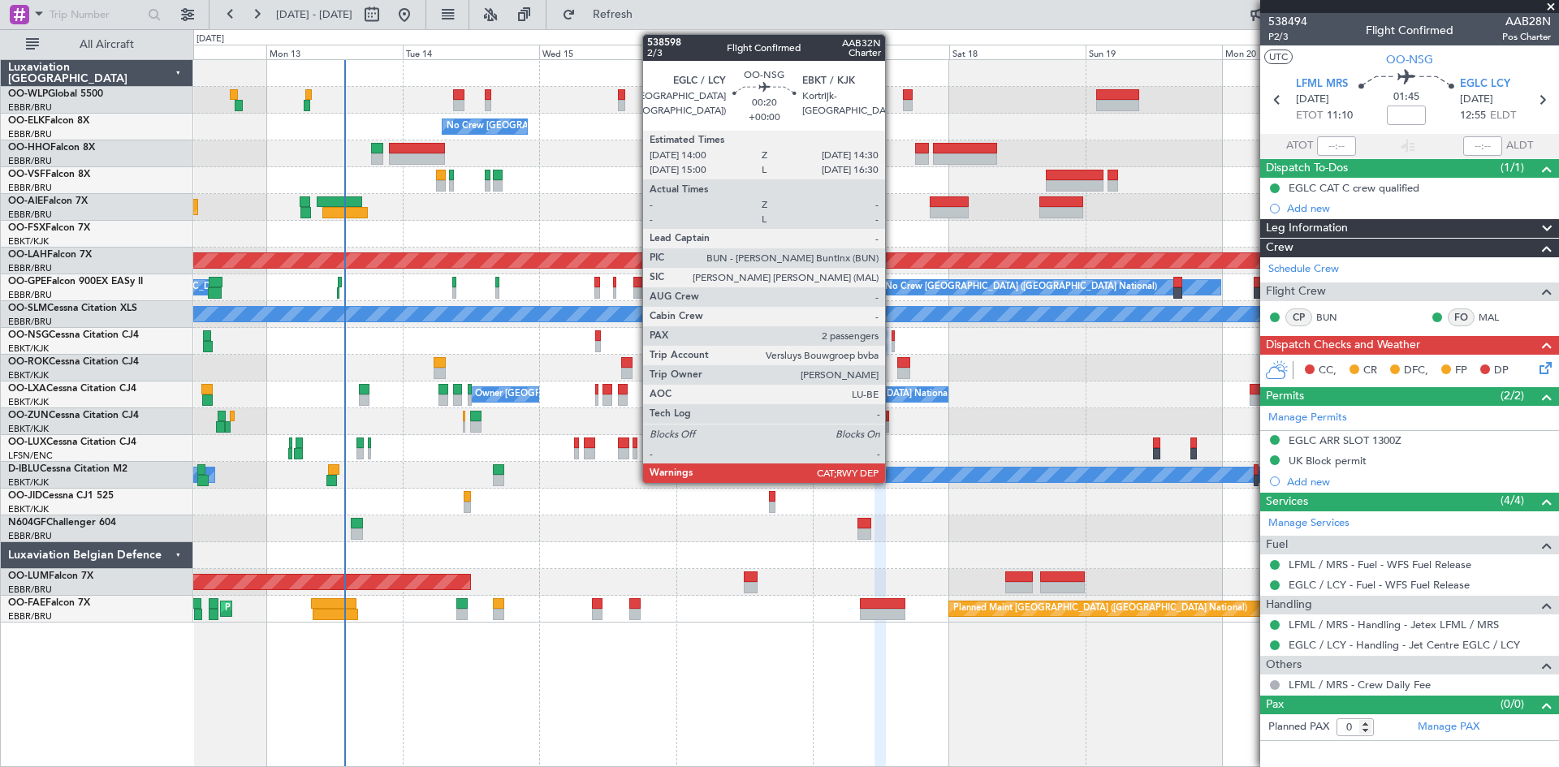
click at [892, 339] on div at bounding box center [892, 335] width 3 height 11
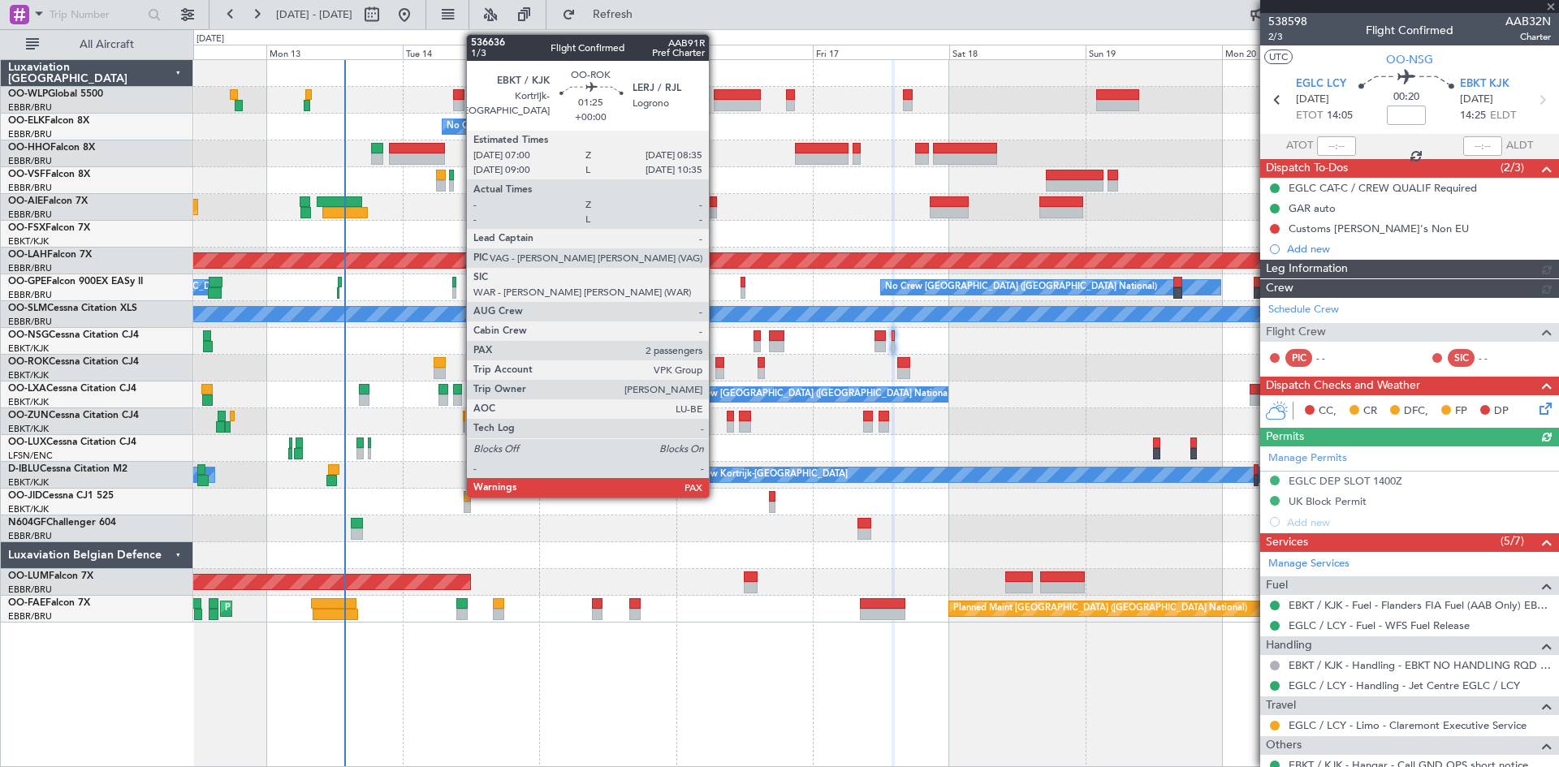
click at [716, 370] on div at bounding box center [720, 373] width 10 height 11
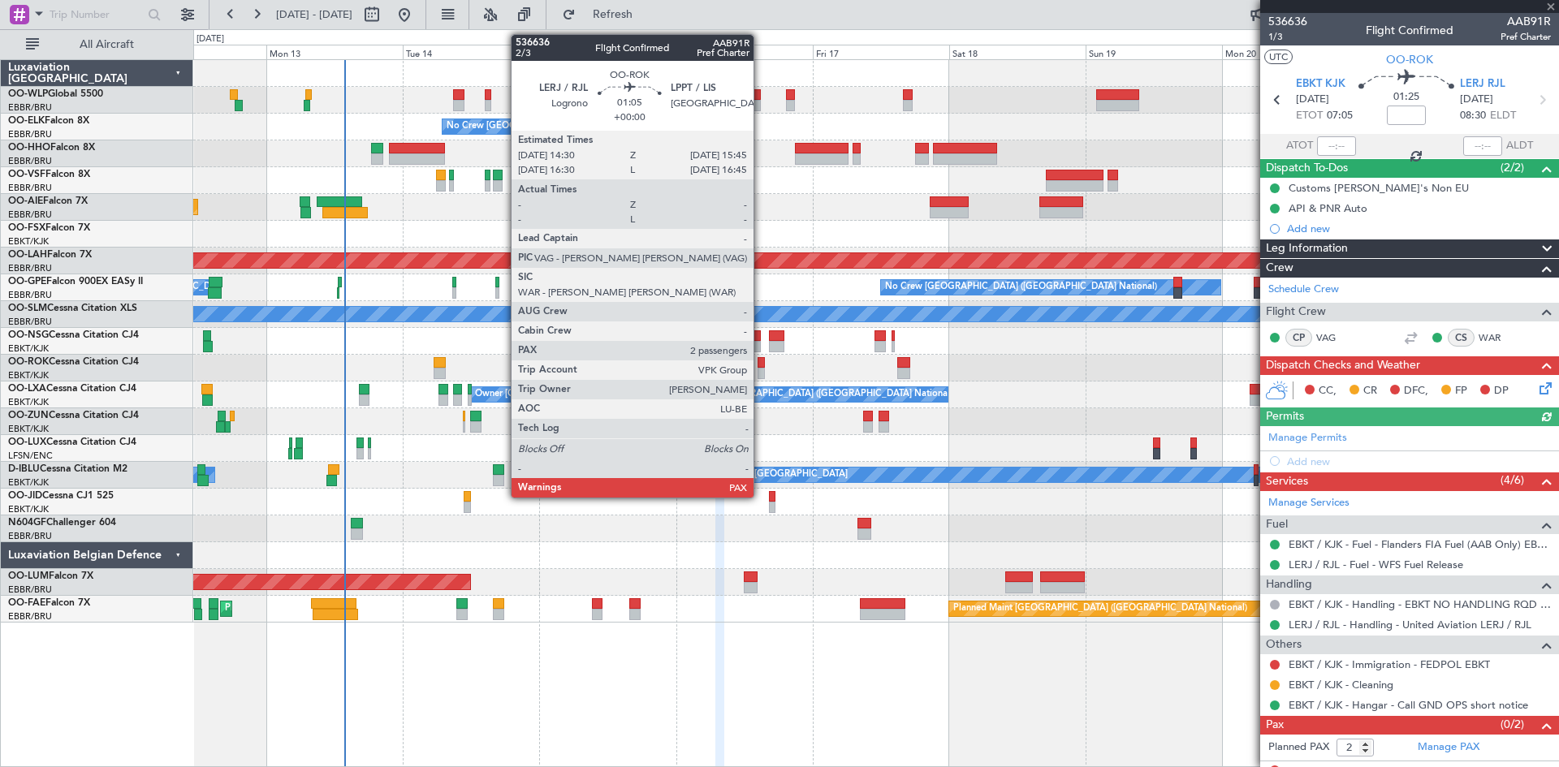
click at [761, 373] on div at bounding box center [760, 373] width 7 height 11
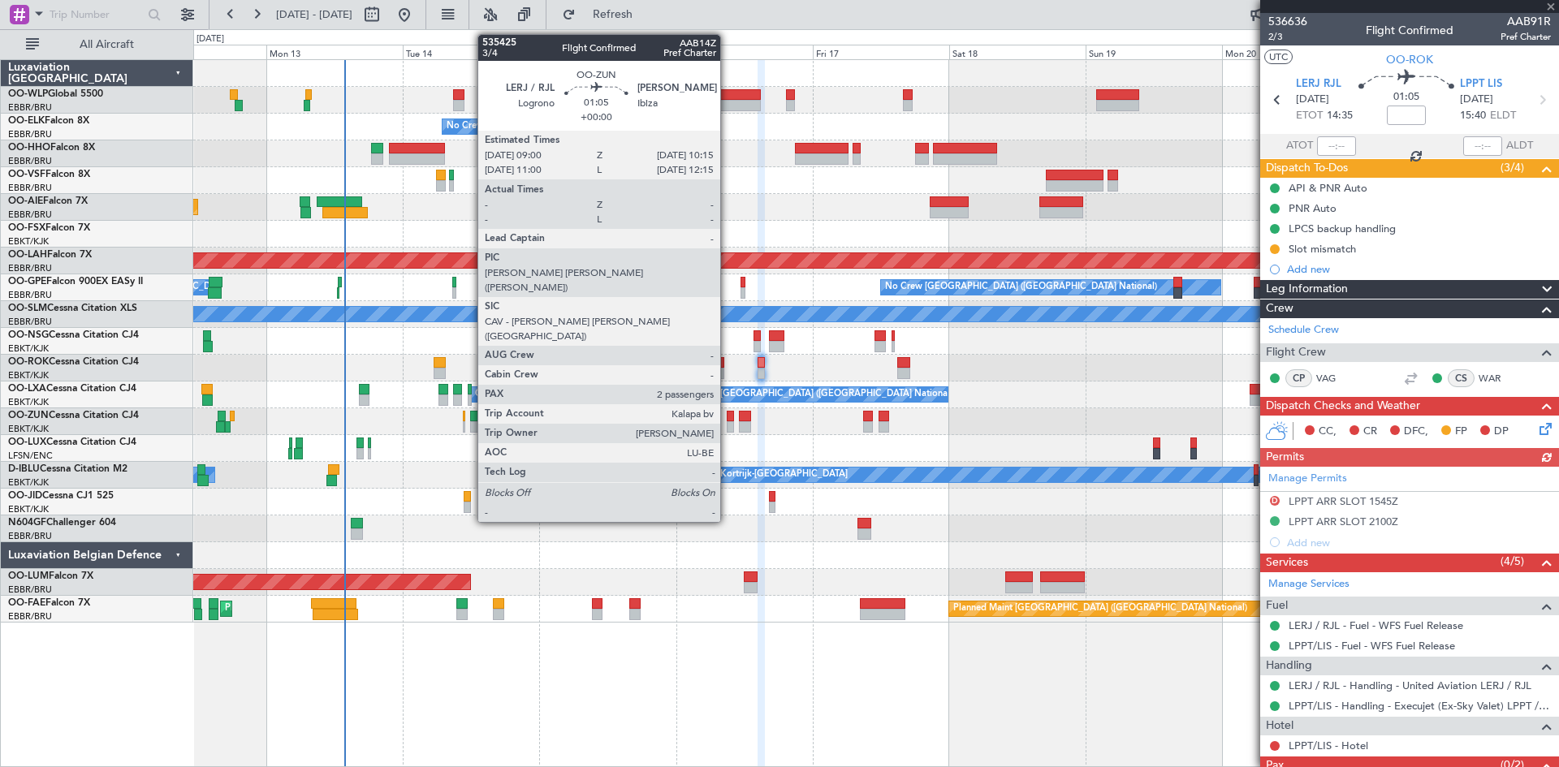
click at [727, 428] on div at bounding box center [730, 426] width 7 height 11
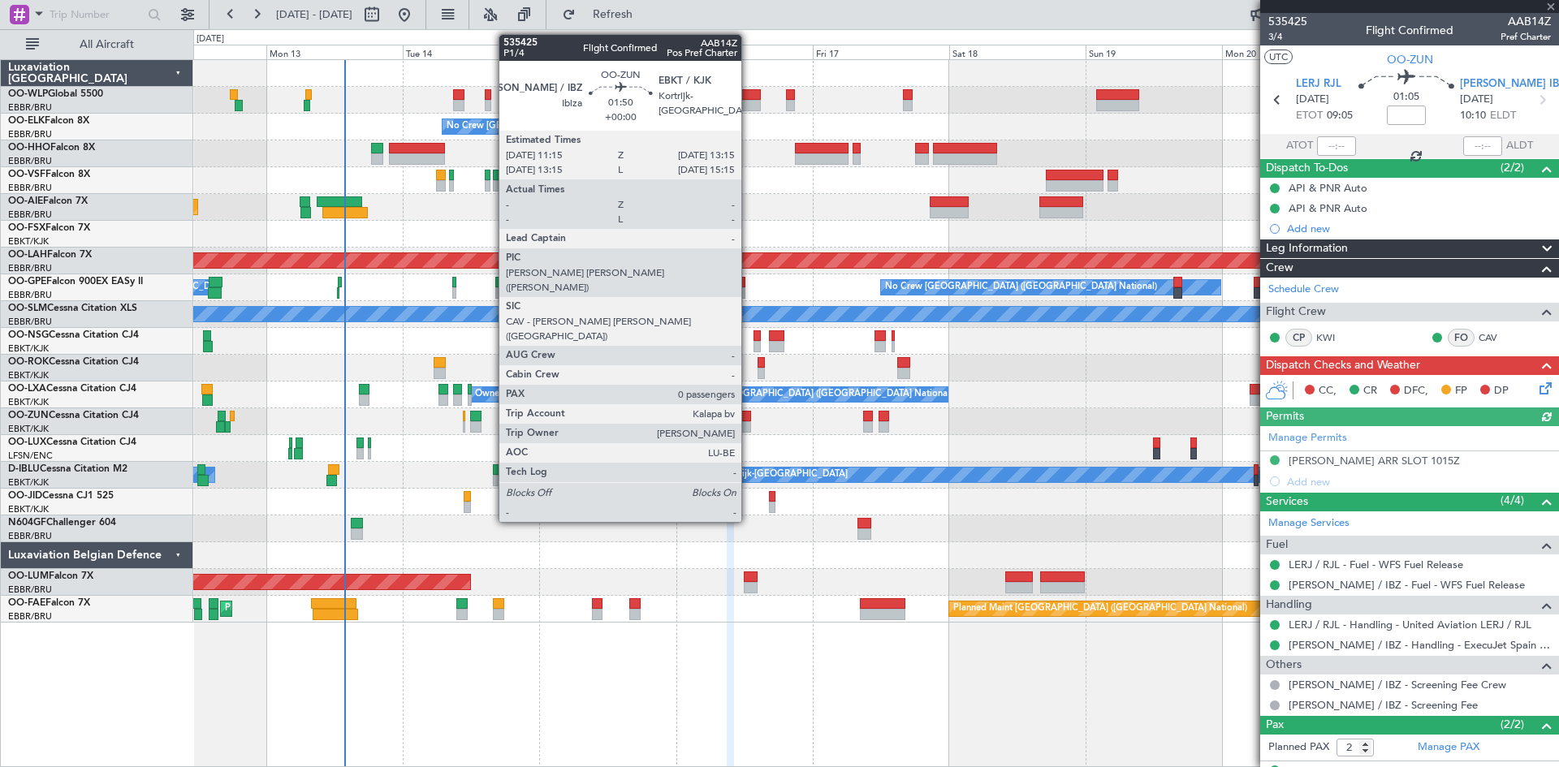
click at [749, 426] on div at bounding box center [745, 426] width 12 height 11
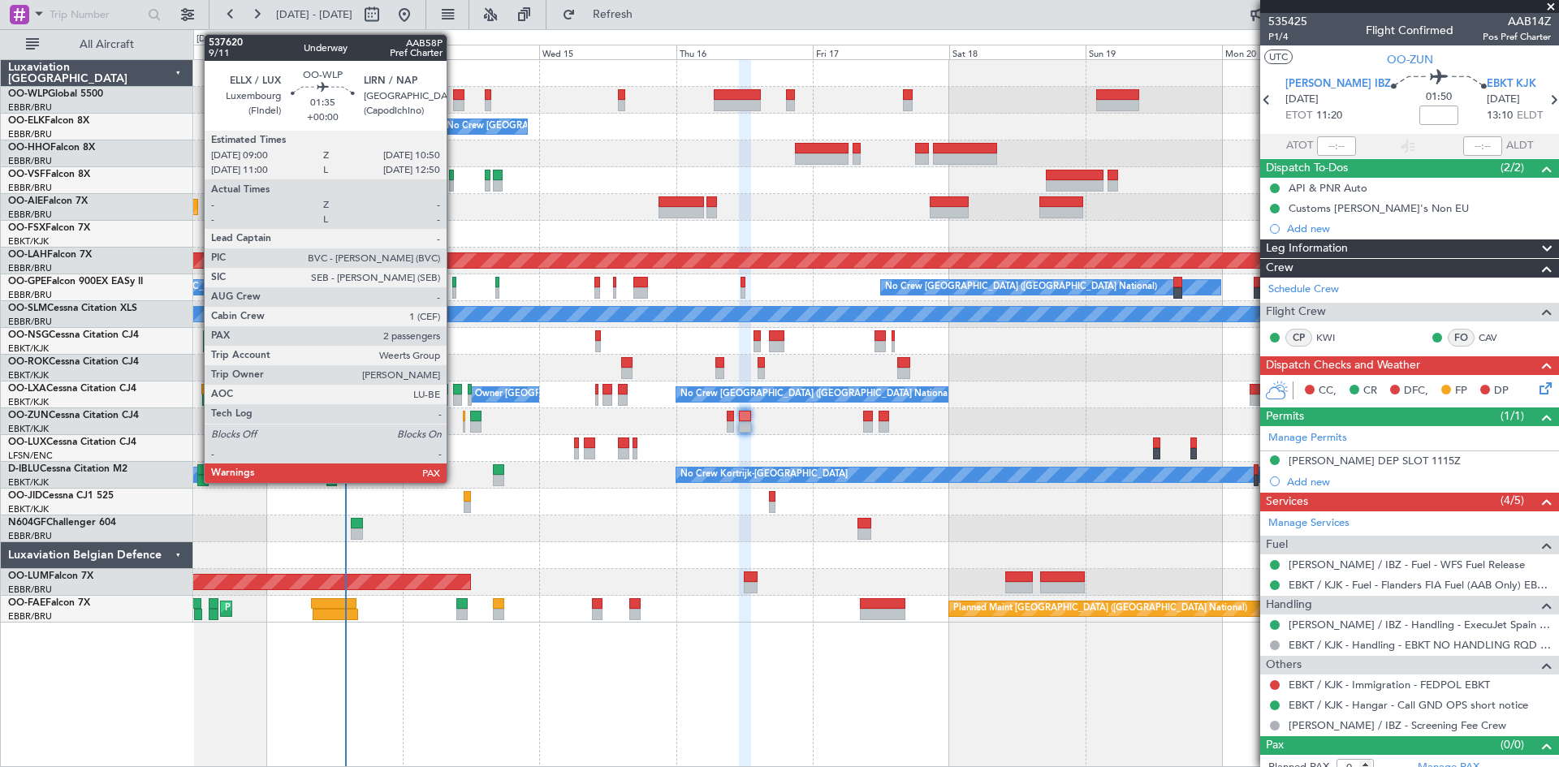
click at [454, 98] on div at bounding box center [458, 94] width 11 height 11
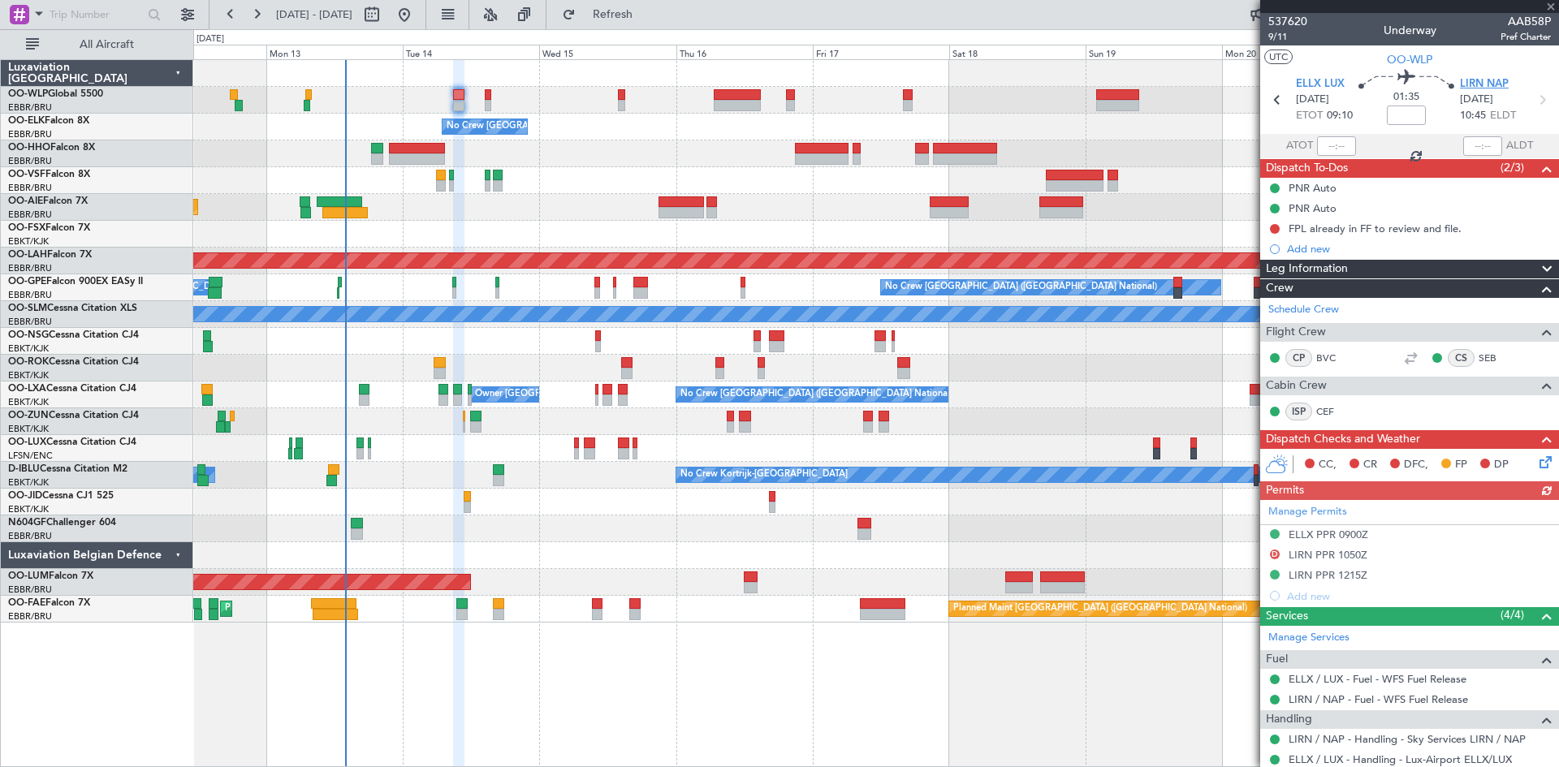
click at [1490, 87] on span "LIRN NAP" at bounding box center [1484, 84] width 49 height 16
click at [647, 13] on span "Refresh" at bounding box center [613, 14] width 68 height 11
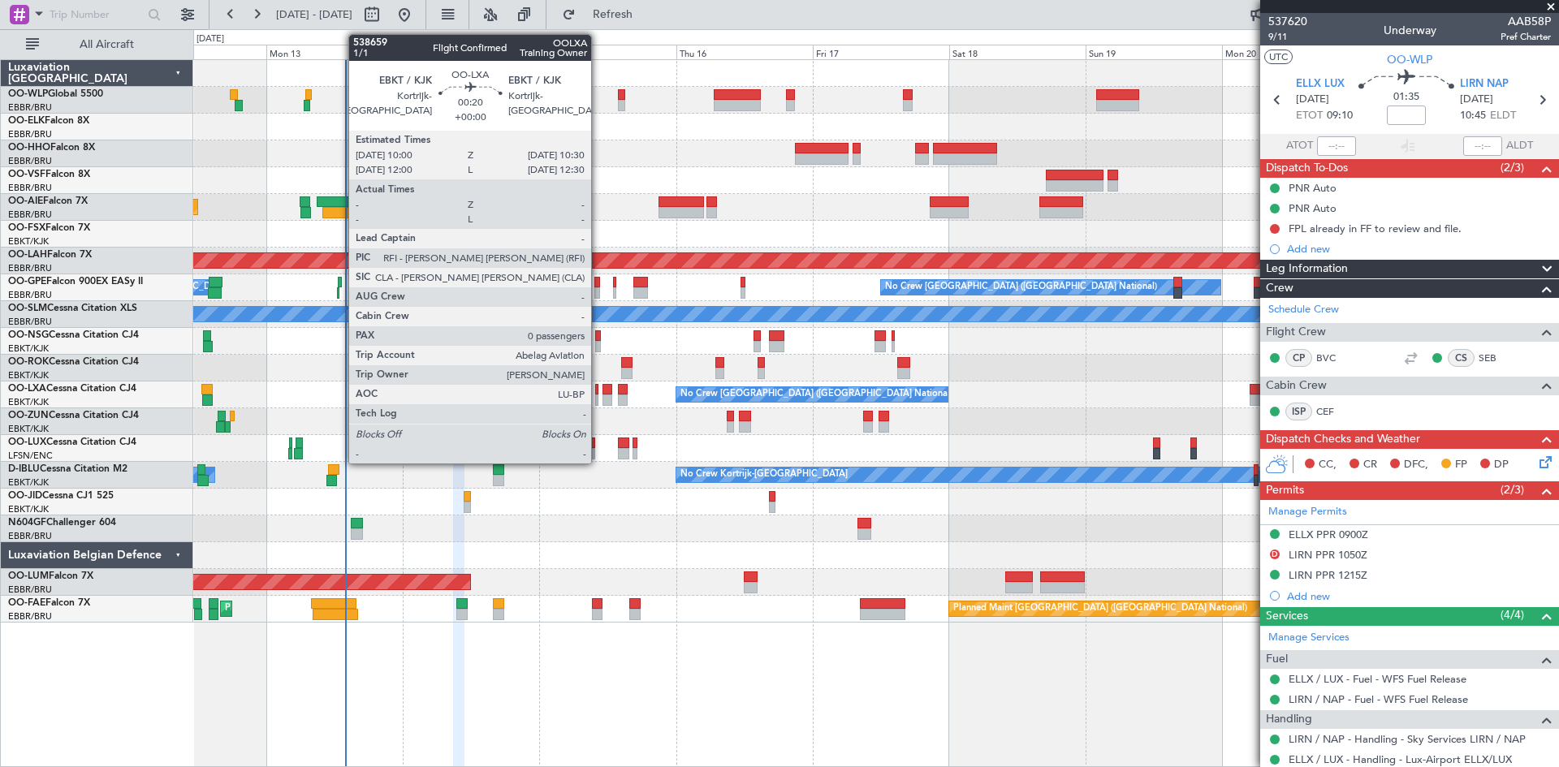
click at [598, 393] on div at bounding box center [596, 389] width 3 height 11
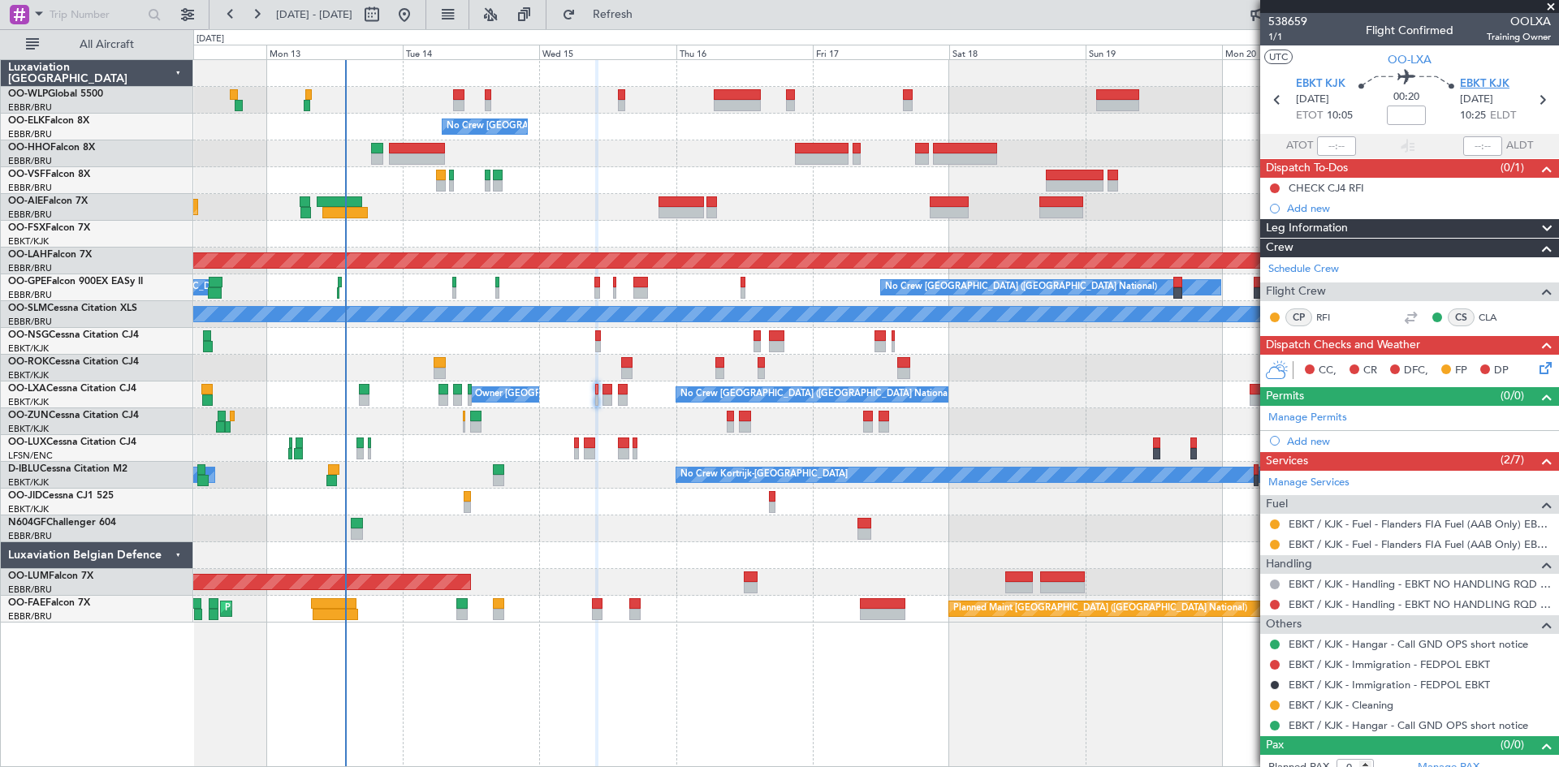
click at [1492, 79] on span "EBKT KJK" at bounding box center [1485, 84] width 50 height 16
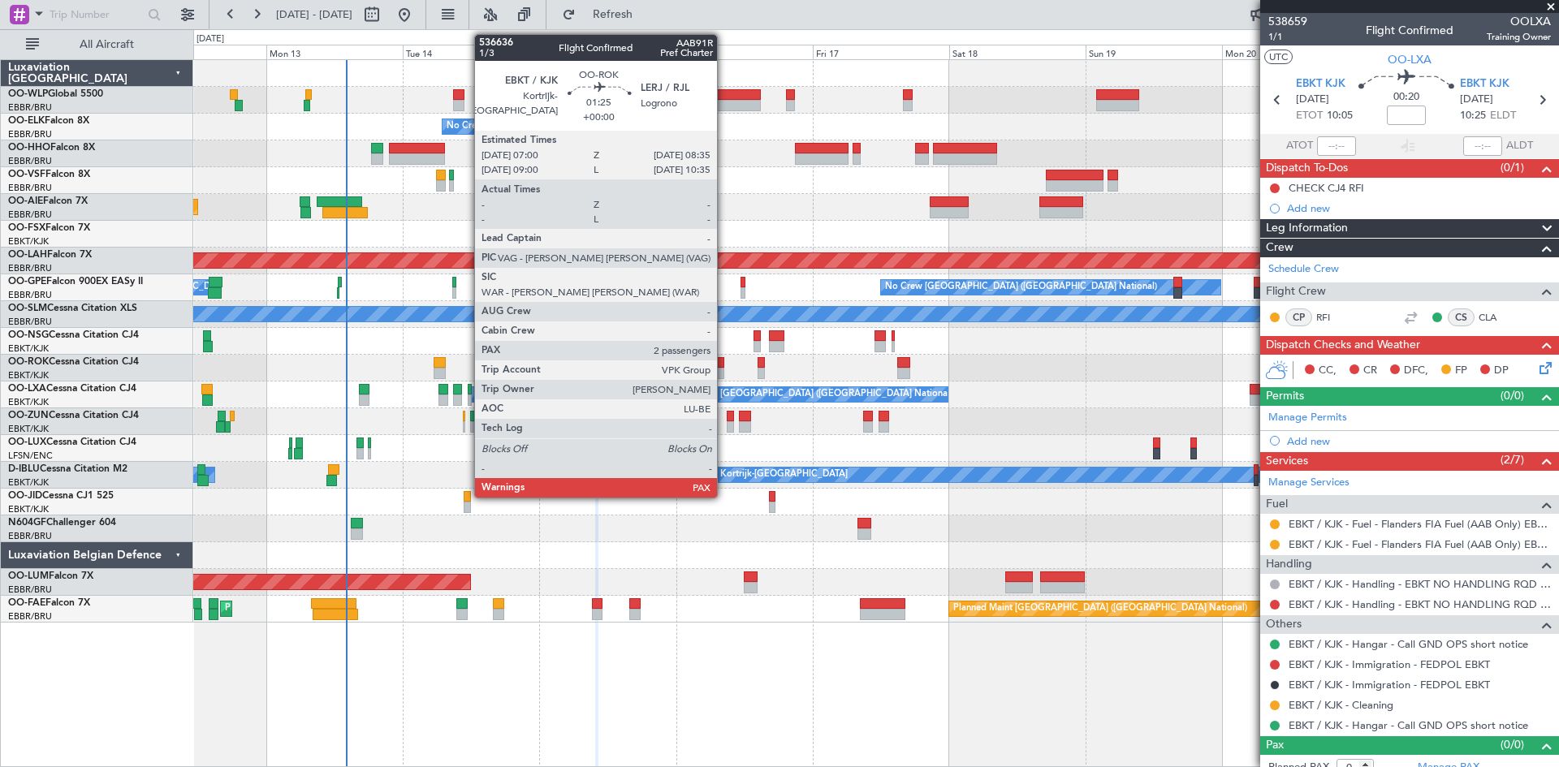
click at [724, 369] on div at bounding box center [720, 373] width 10 height 11
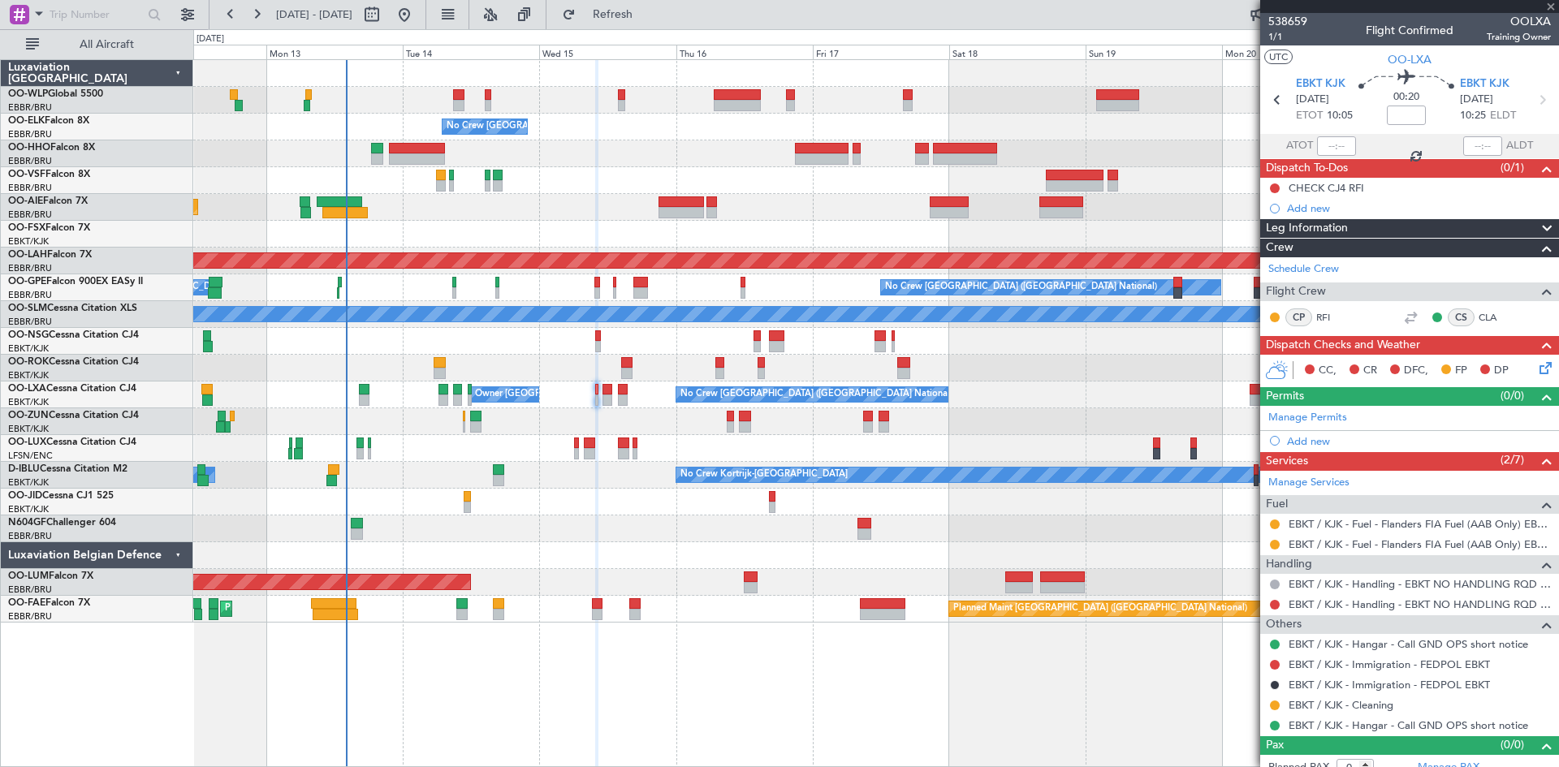
type input "2"
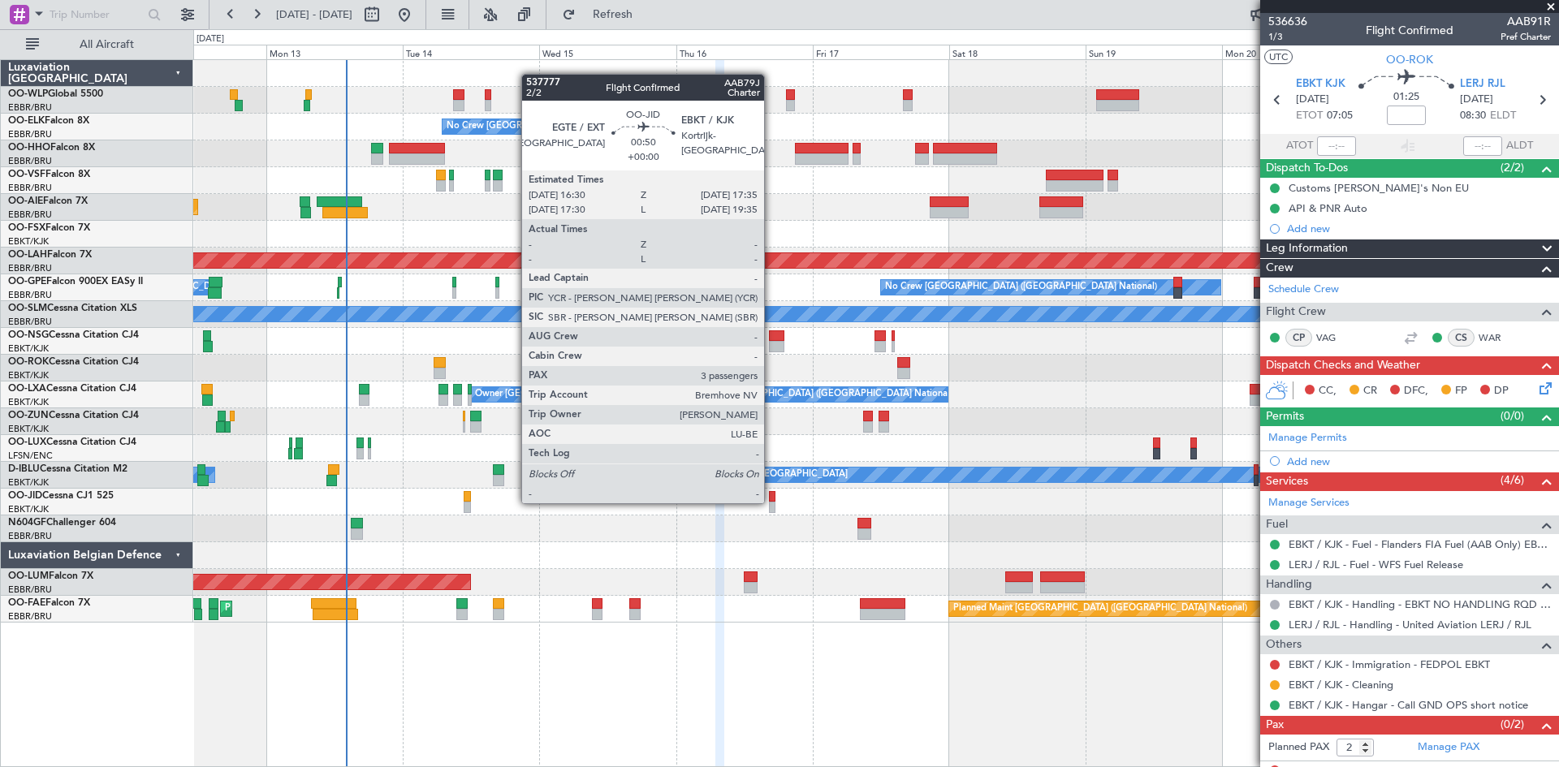
click at [771, 502] on div at bounding box center [772, 507] width 6 height 11
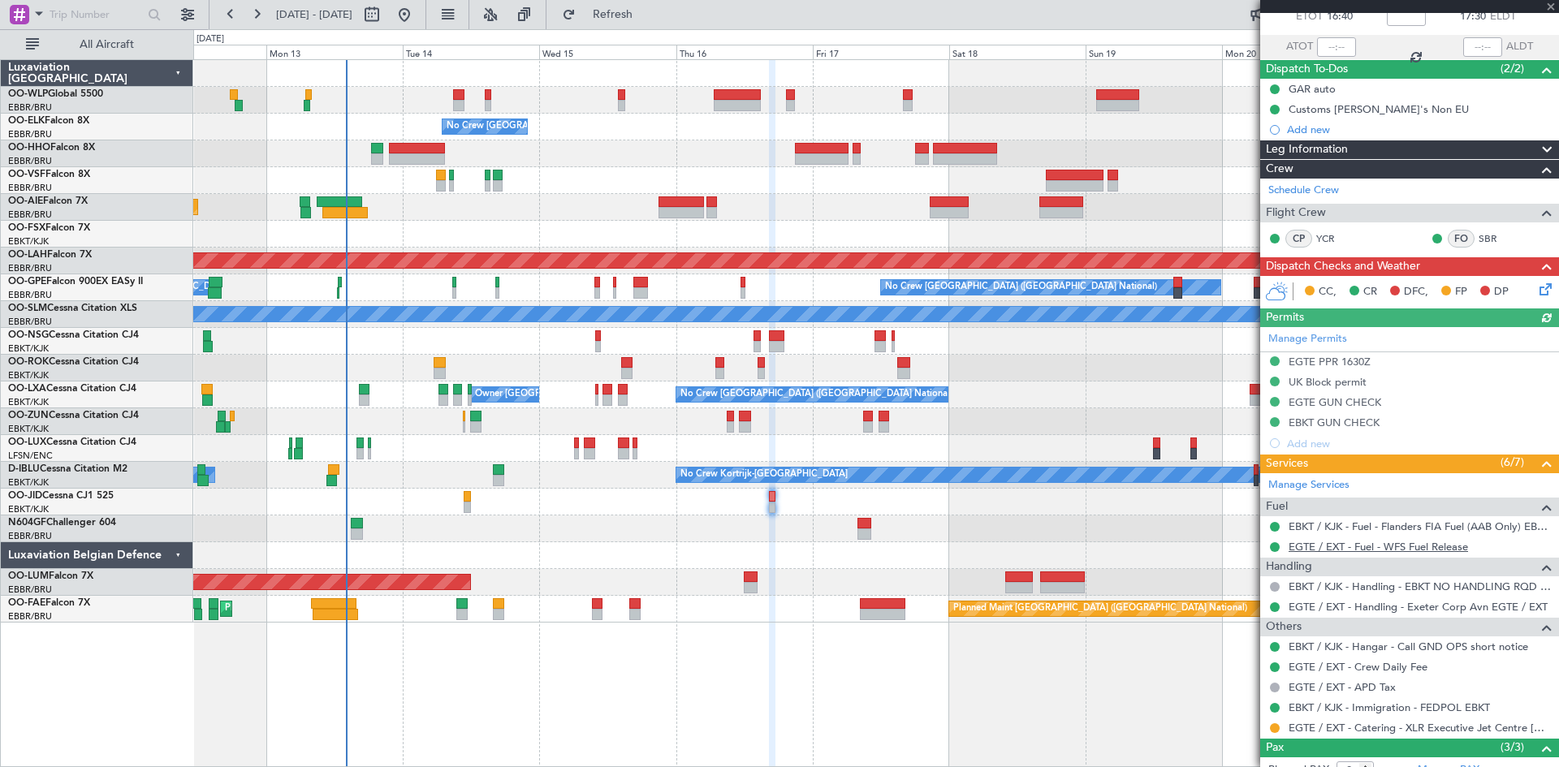
scroll to position [225, 0]
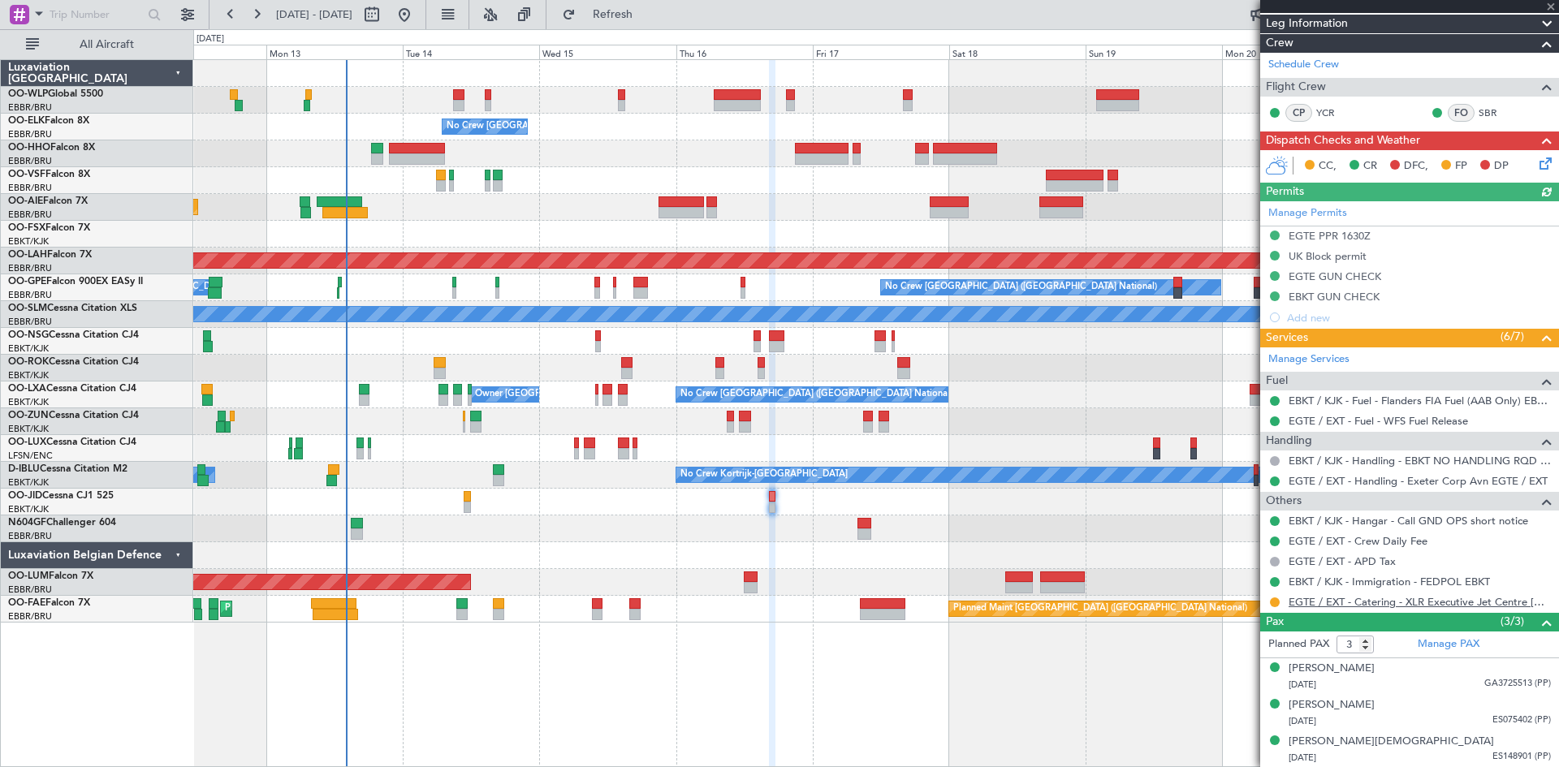
click at [1403, 598] on link "EGTE / EXT - Catering - XLR Executive Jet Centre [GEOGRAPHIC_DATA] EGTE / EXT" at bounding box center [1419, 602] width 262 height 14
click at [1367, 702] on div "[PERSON_NAME]" at bounding box center [1331, 705] width 86 height 16
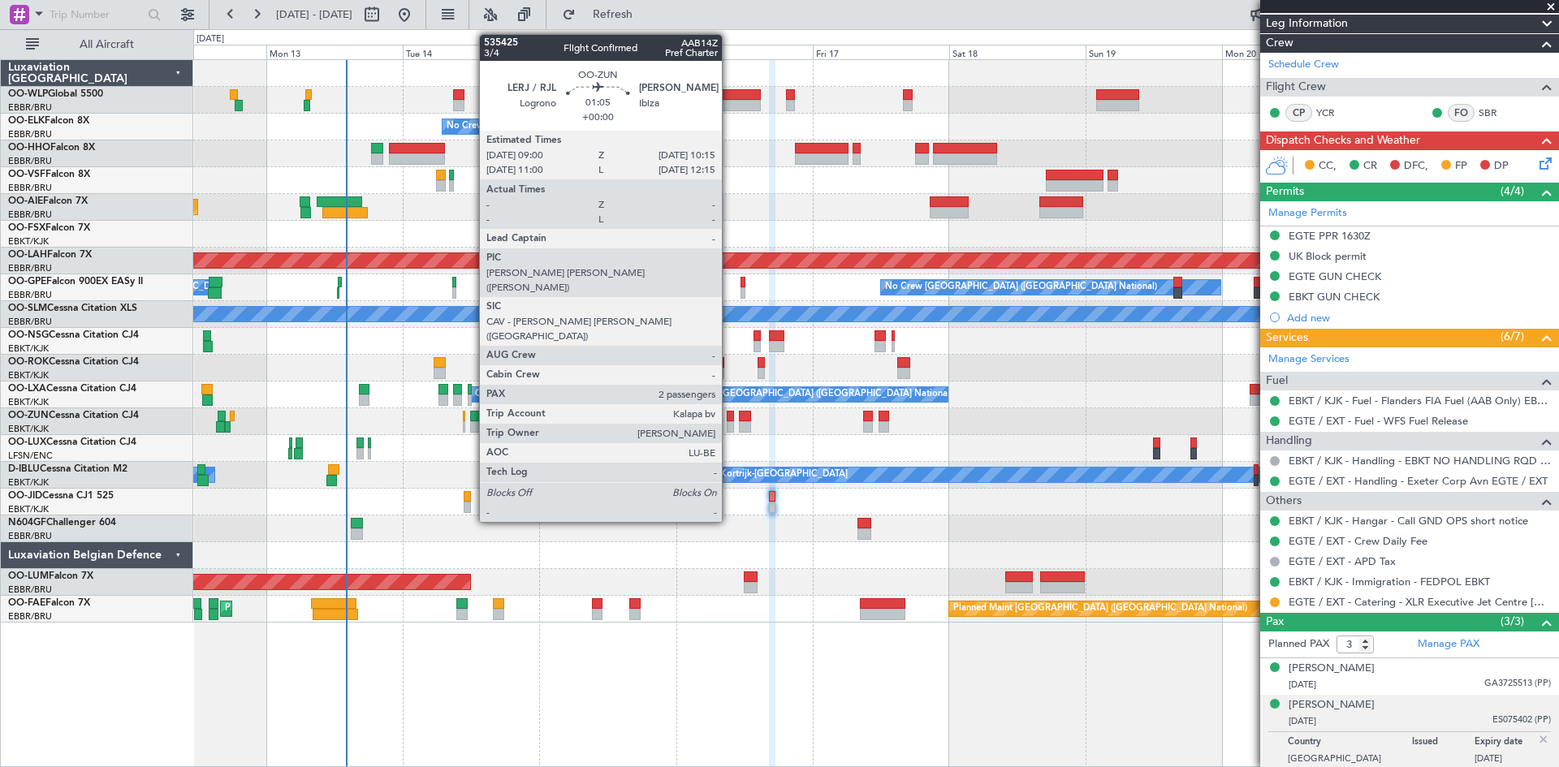
click at [729, 428] on div at bounding box center [730, 426] width 7 height 11
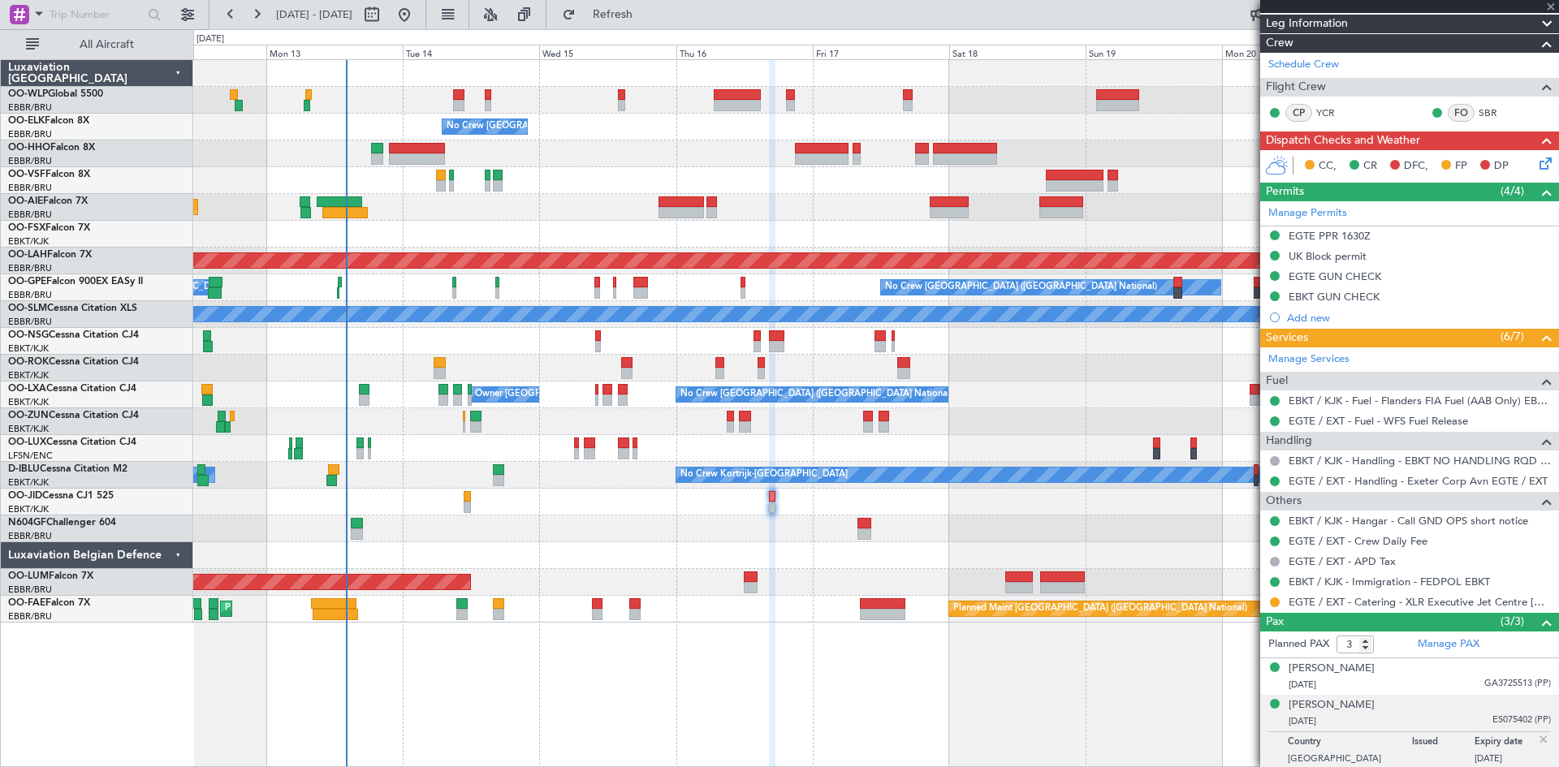
type input "2"
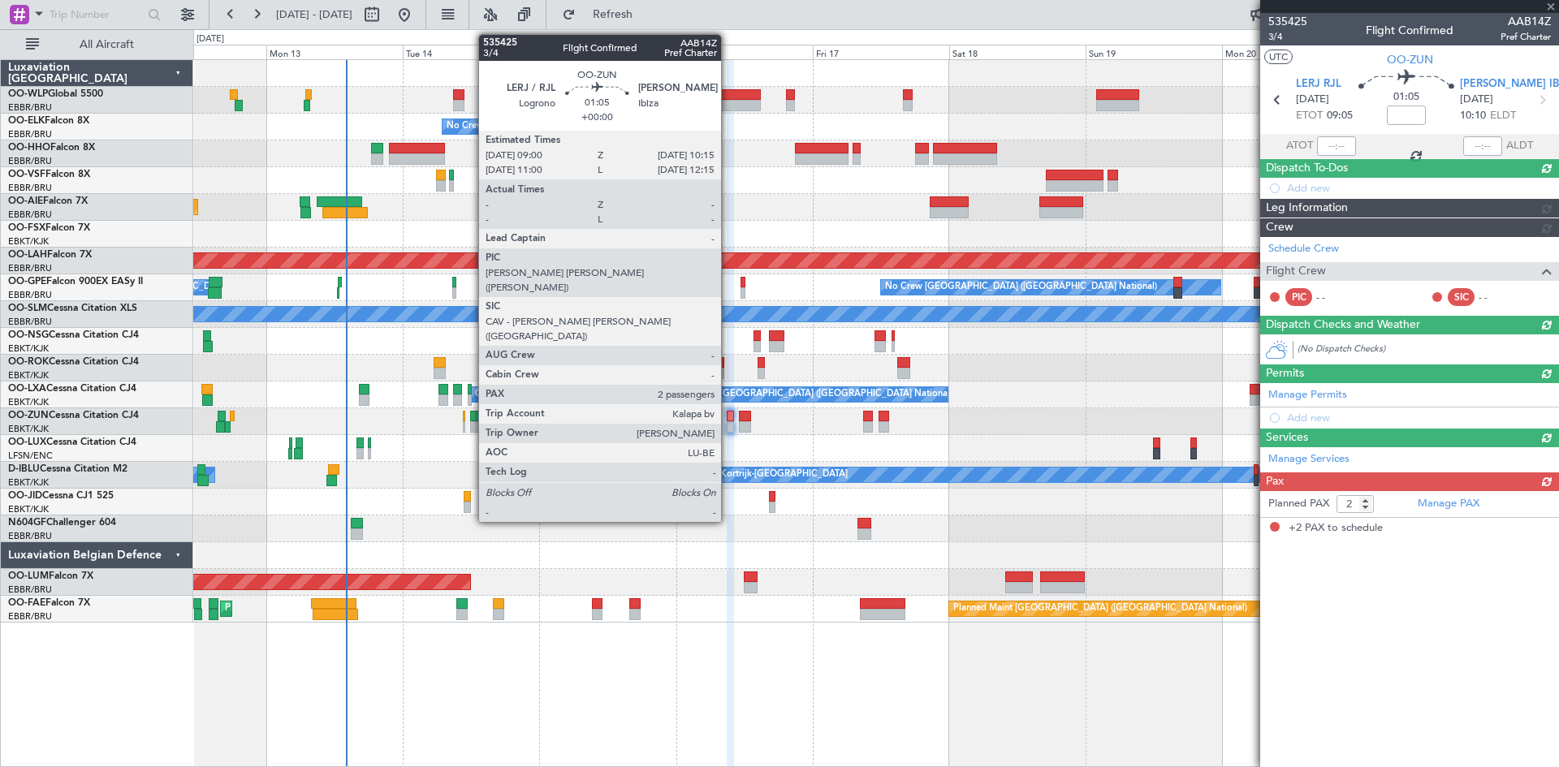
scroll to position [0, 0]
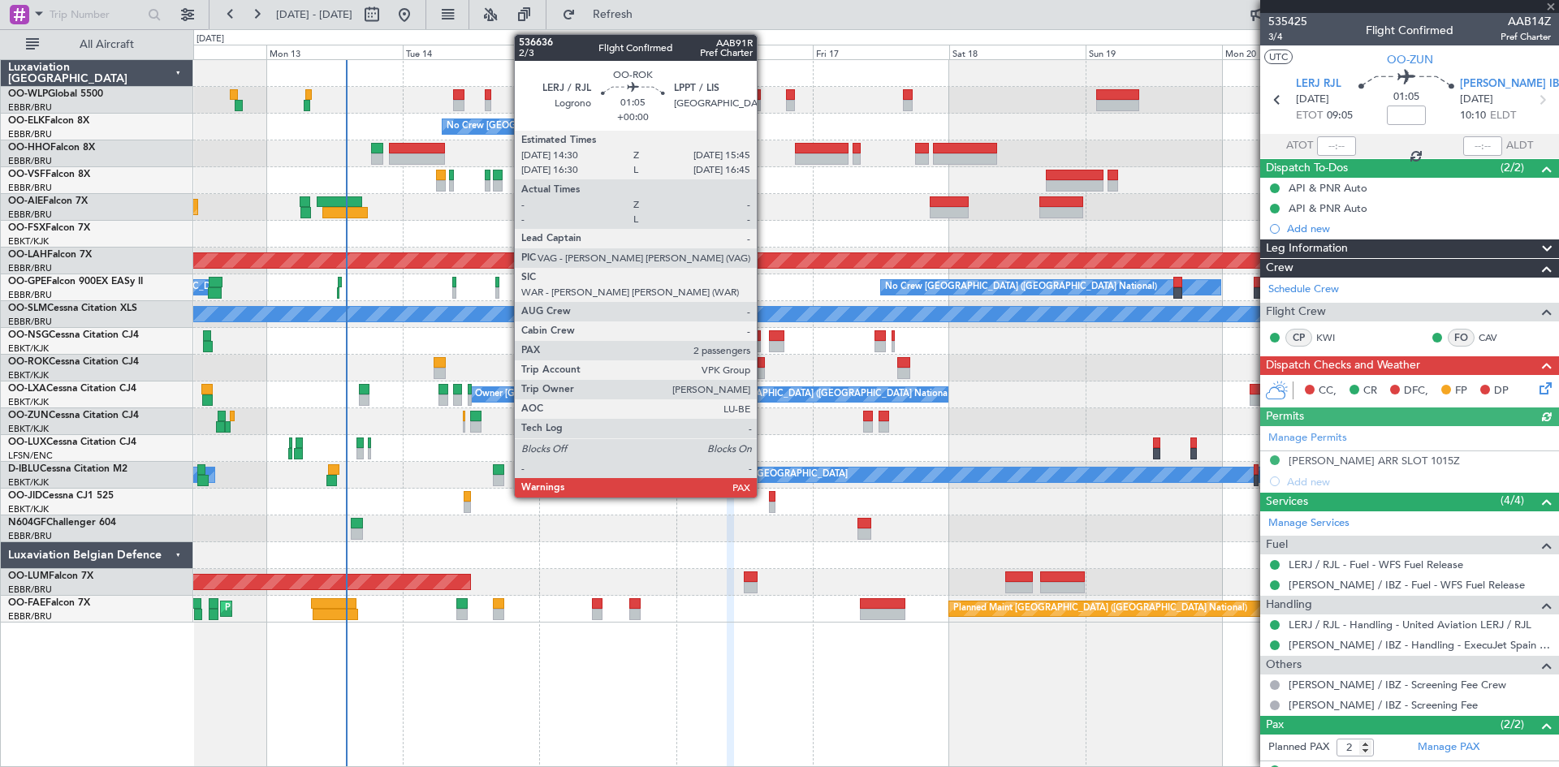
click at [764, 374] on div at bounding box center [760, 373] width 7 height 11
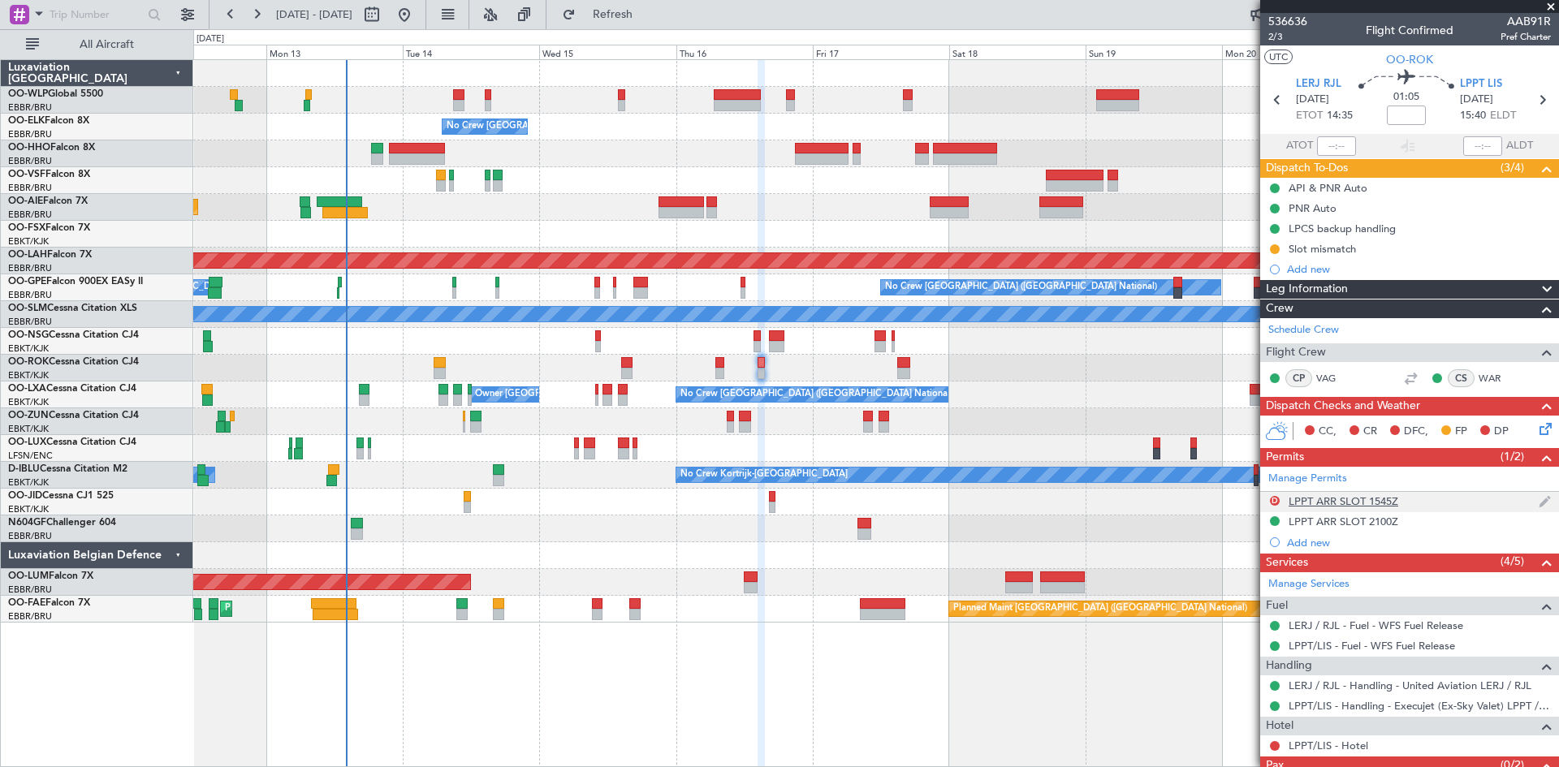
scroll to position [55, 0]
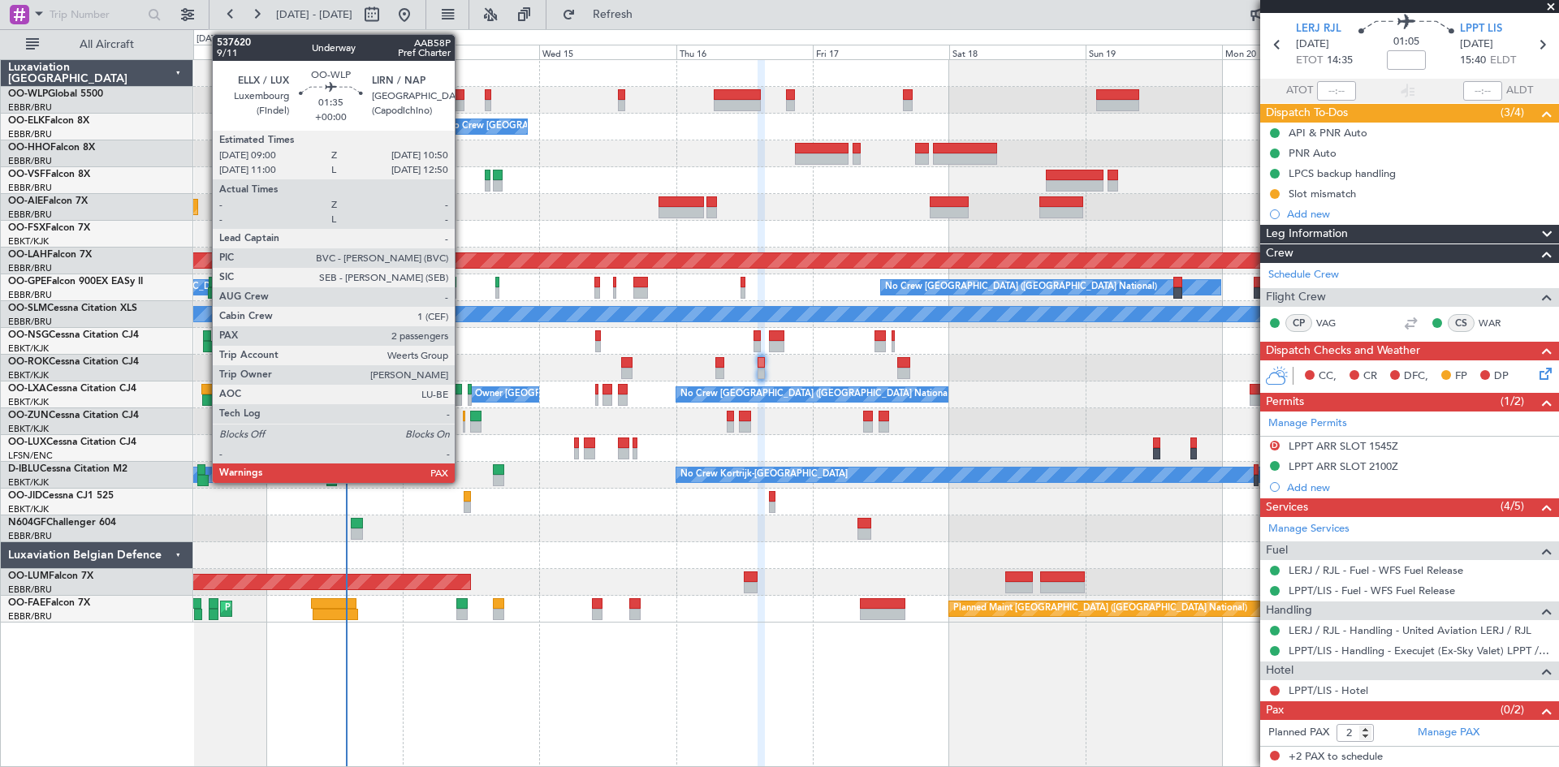
click at [462, 98] on div at bounding box center [458, 94] width 11 height 11
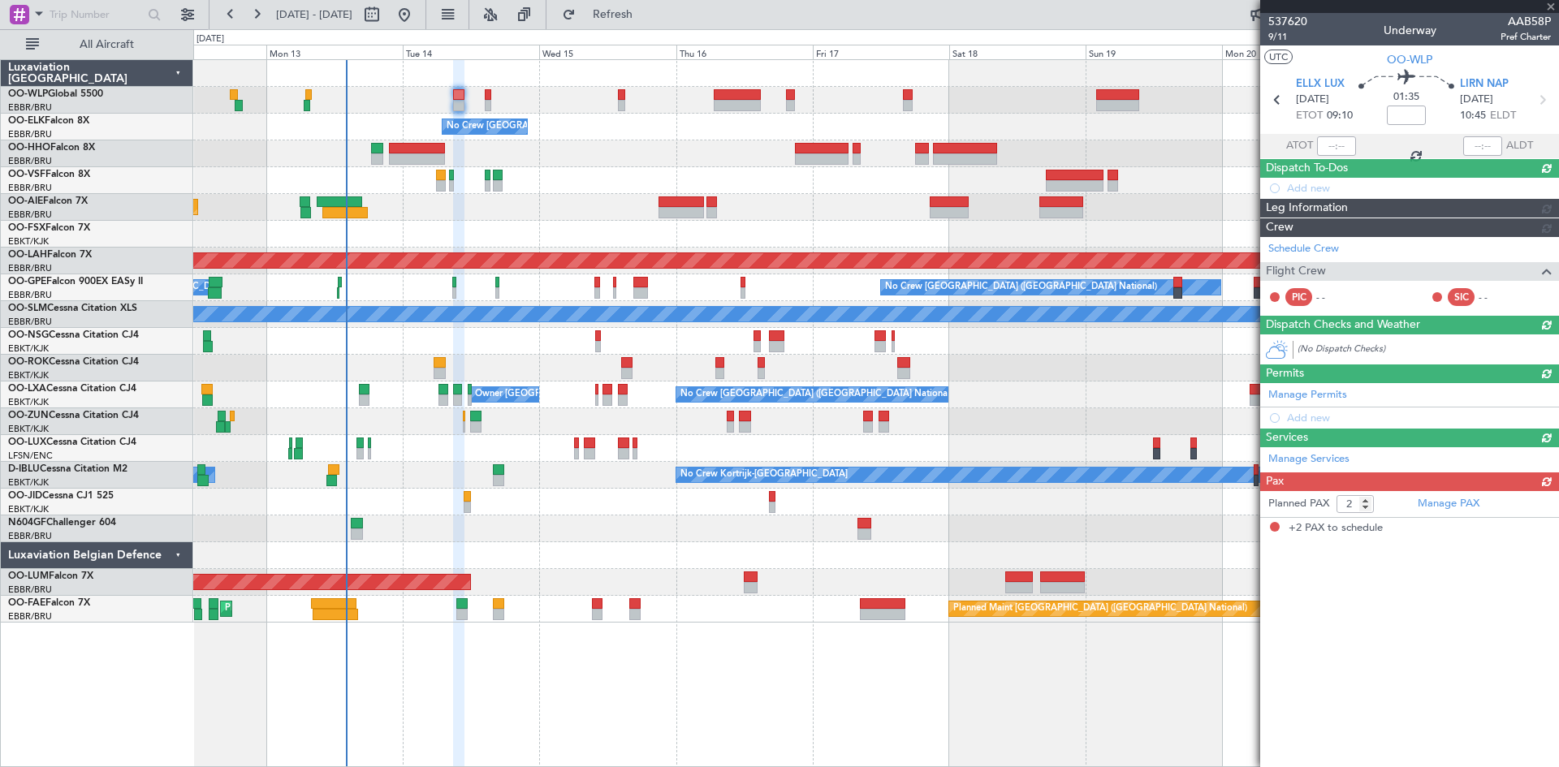
scroll to position [0, 0]
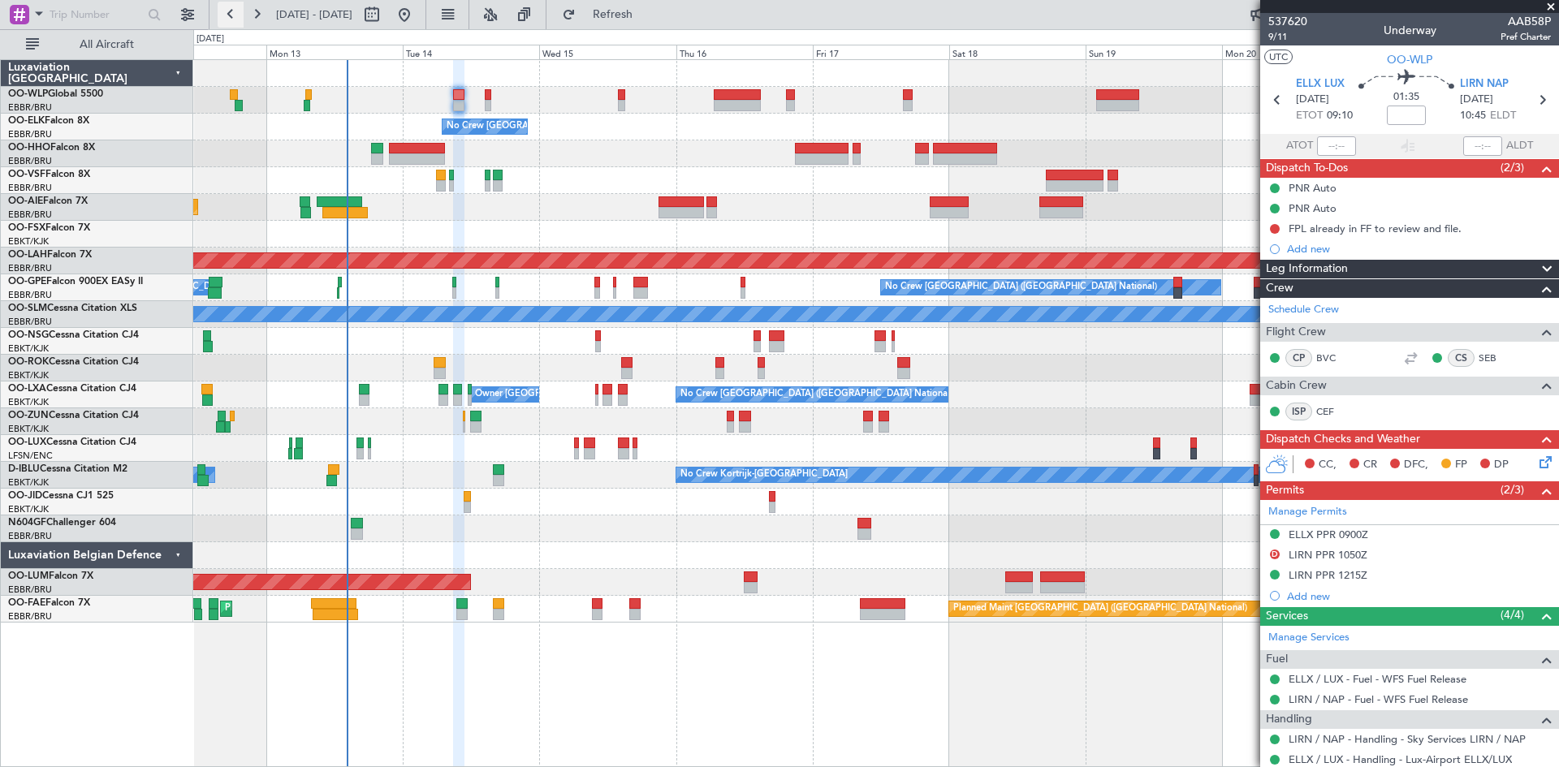
click at [237, 15] on button at bounding box center [231, 15] width 26 height 26
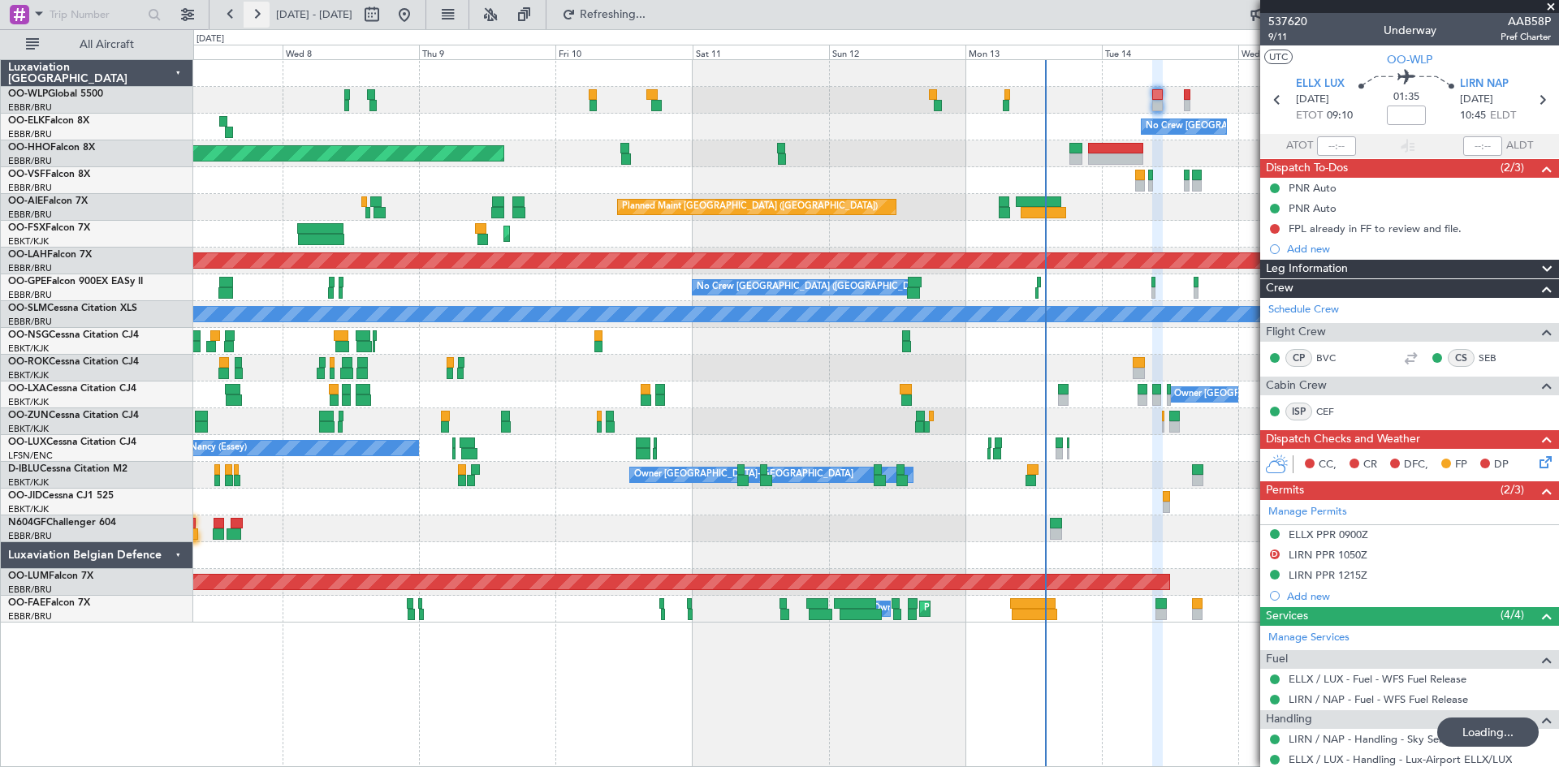
click at [261, 10] on button at bounding box center [257, 15] width 26 height 26
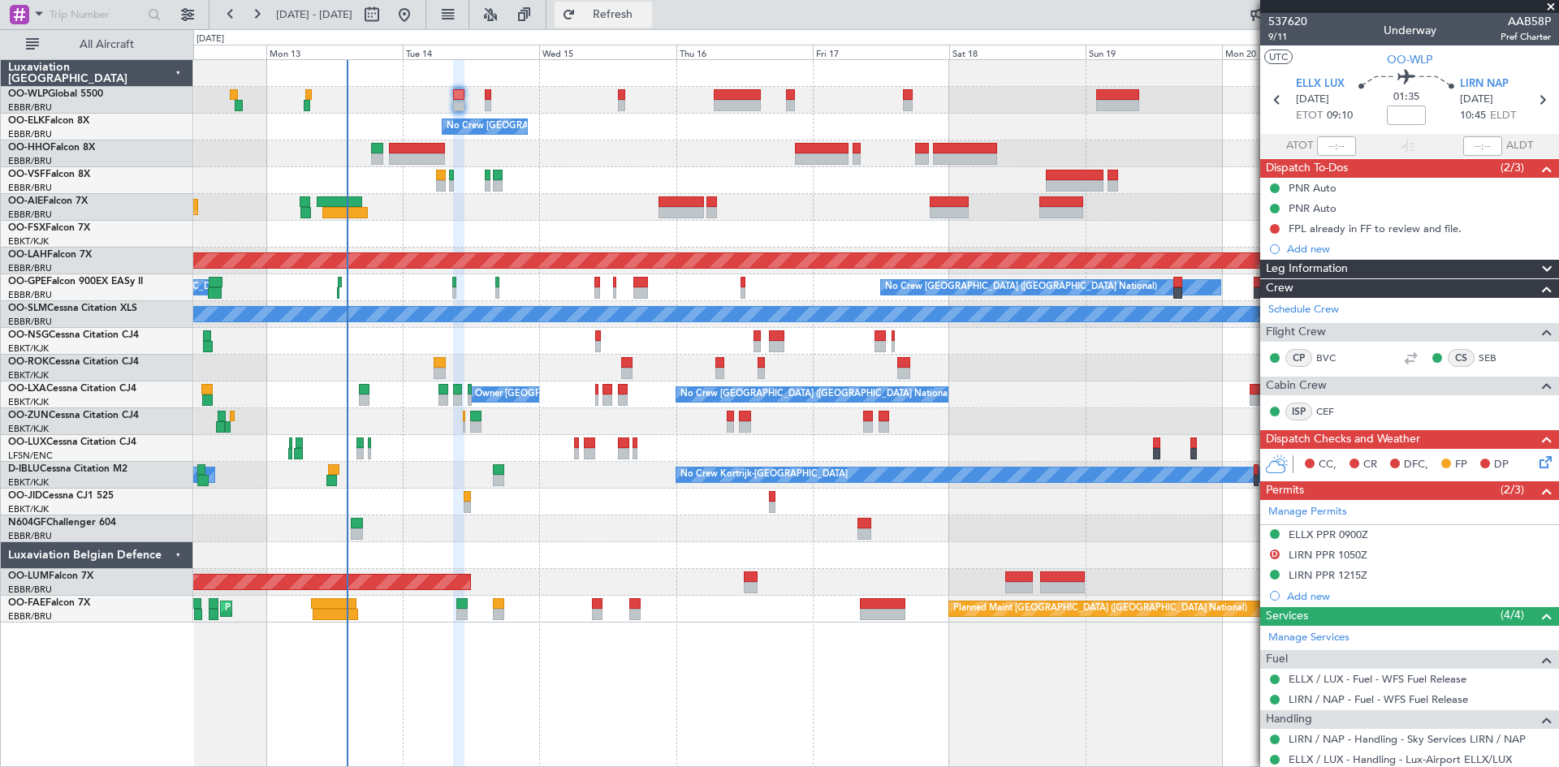
click at [609, 10] on button "Refresh" at bounding box center [602, 15] width 97 height 26
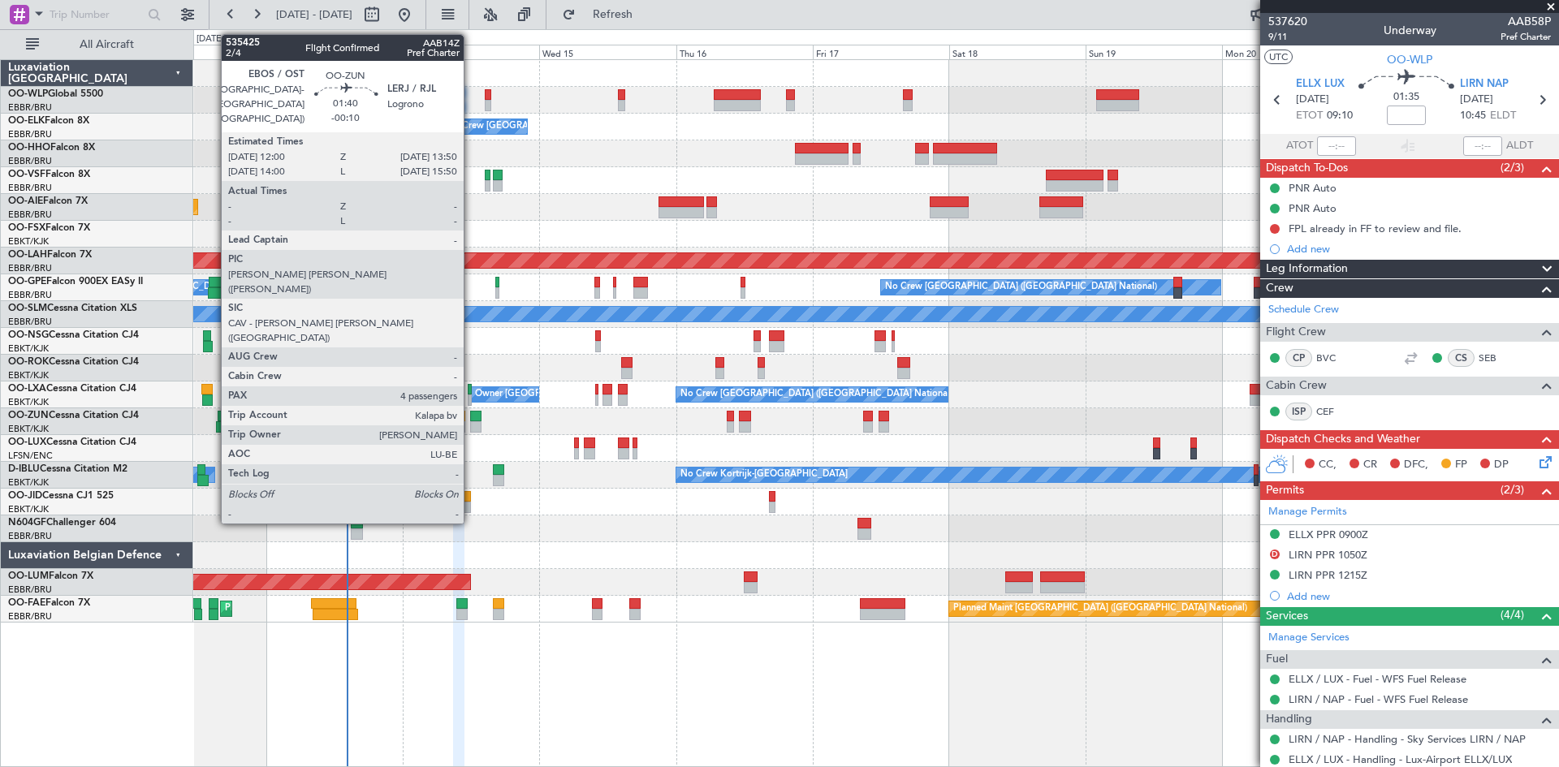
click at [471, 412] on div at bounding box center [475, 416] width 11 height 11
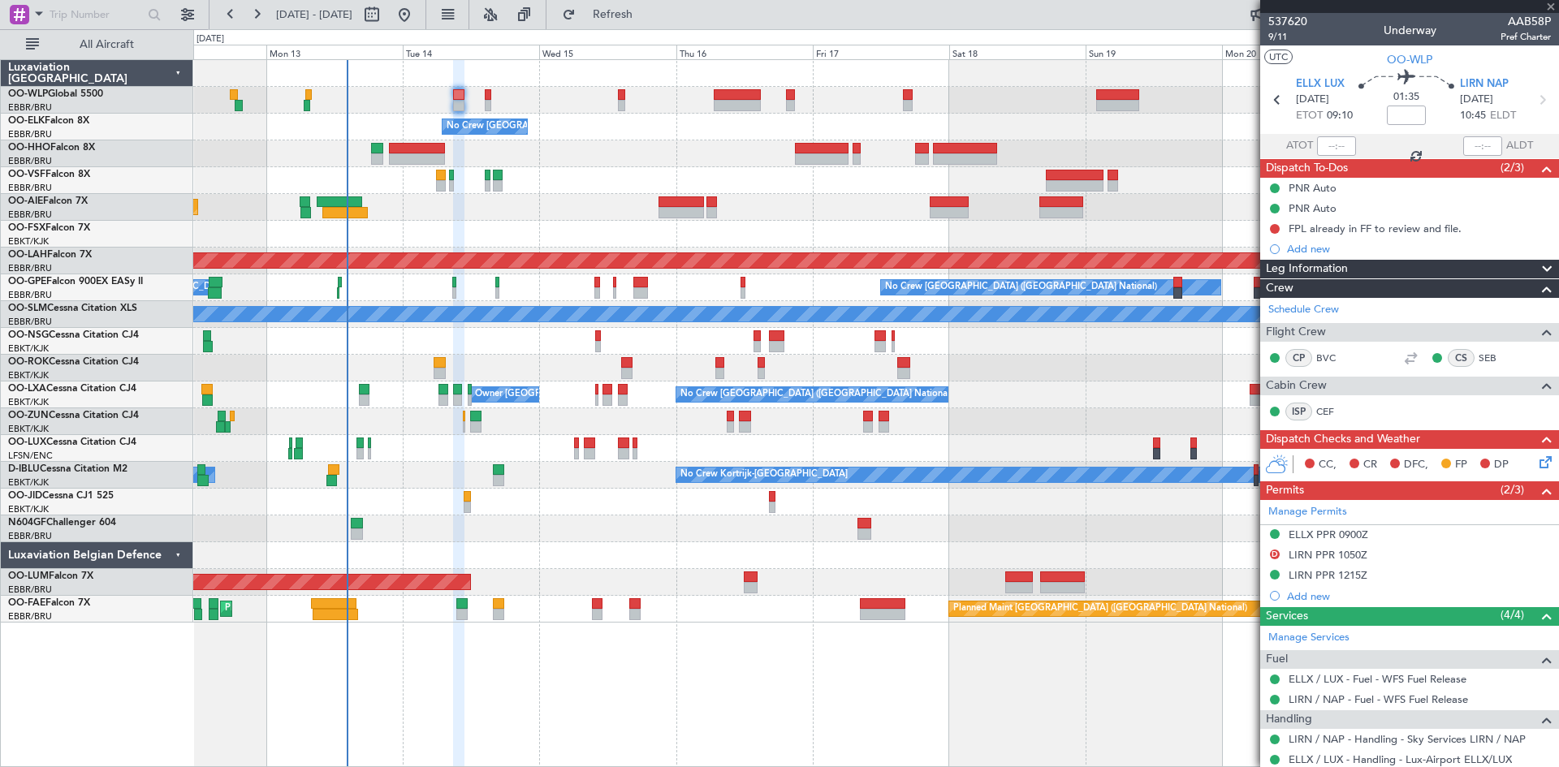
type input "-00:10"
type input "4"
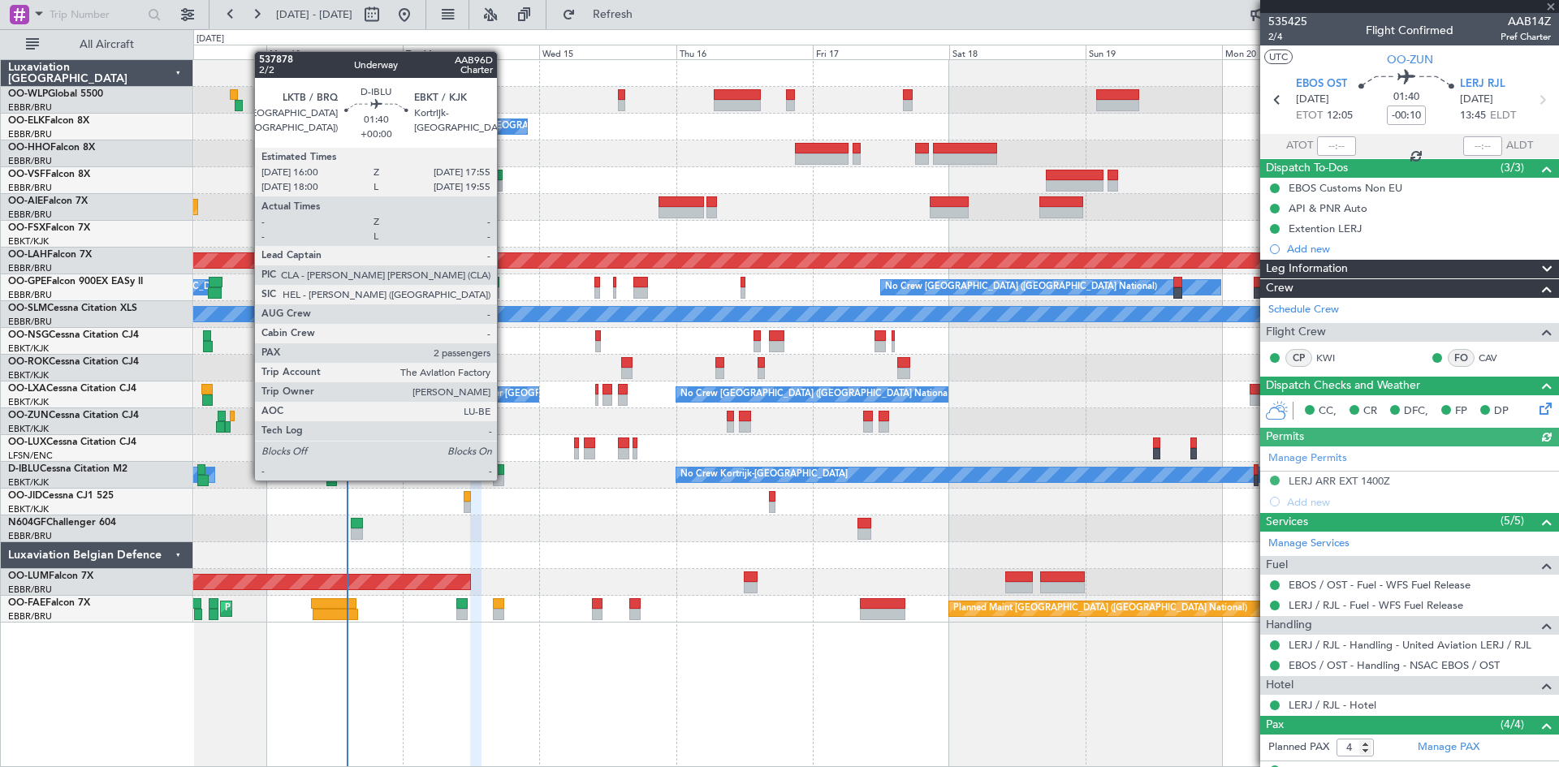
click at [502, 465] on div at bounding box center [498, 469] width 11 height 11
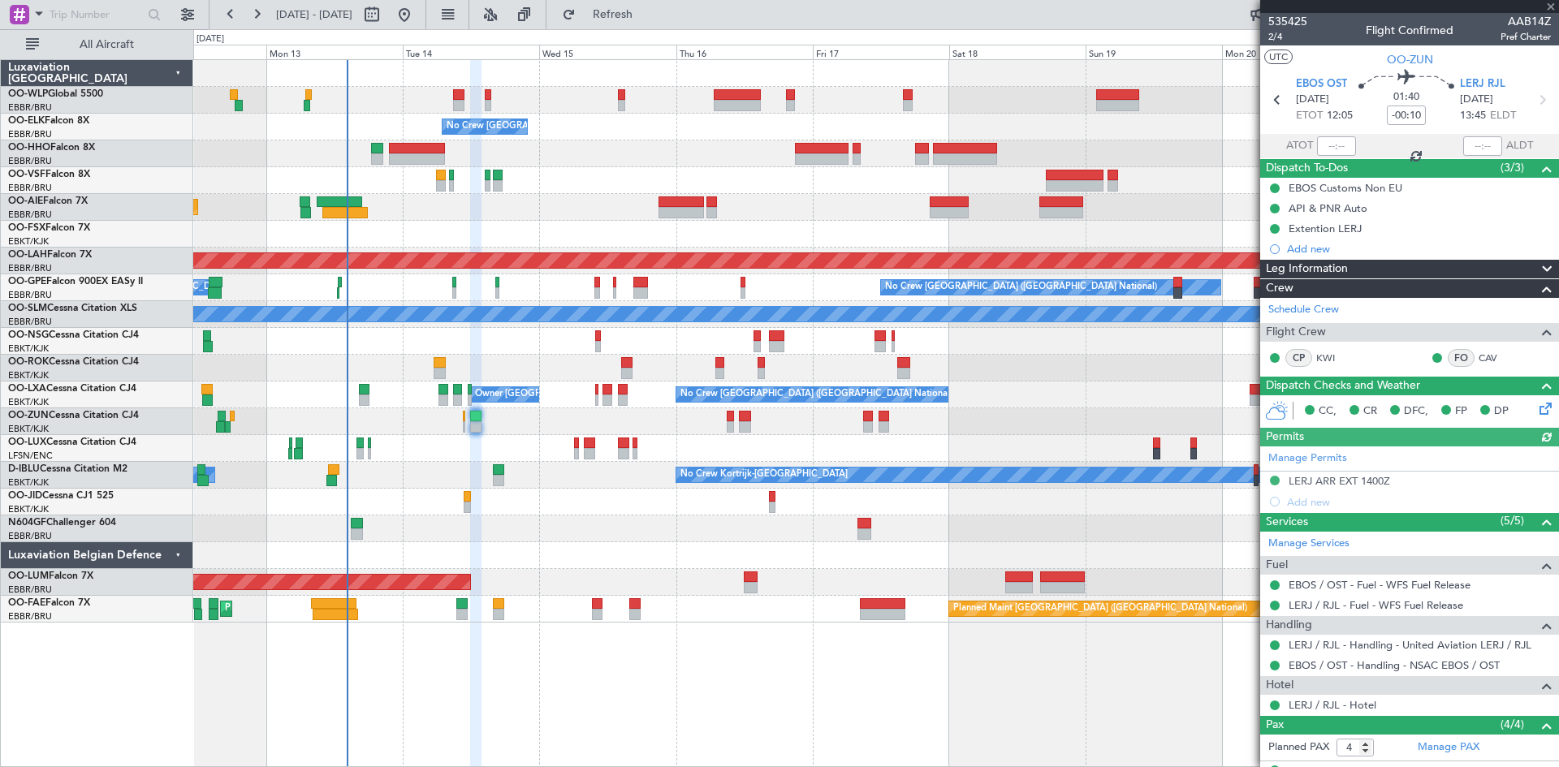
click at [499, 481] on div at bounding box center [498, 480] width 11 height 11
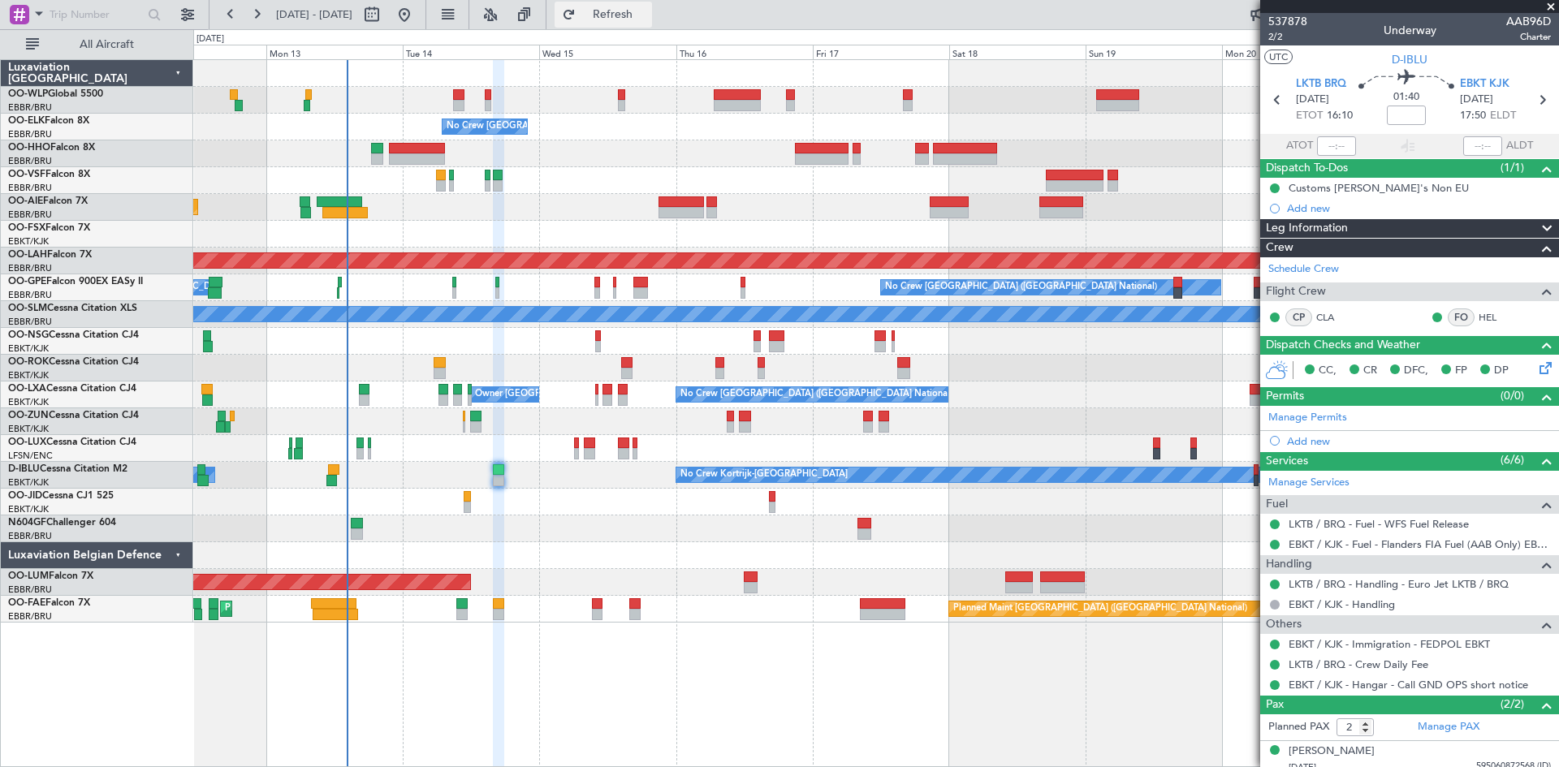
click at [636, 11] on span "Refresh" at bounding box center [613, 14] width 68 height 11
click at [1469, 80] on span "EBKT KJK" at bounding box center [1485, 84] width 50 height 16
click at [417, 19] on button at bounding box center [404, 15] width 26 height 26
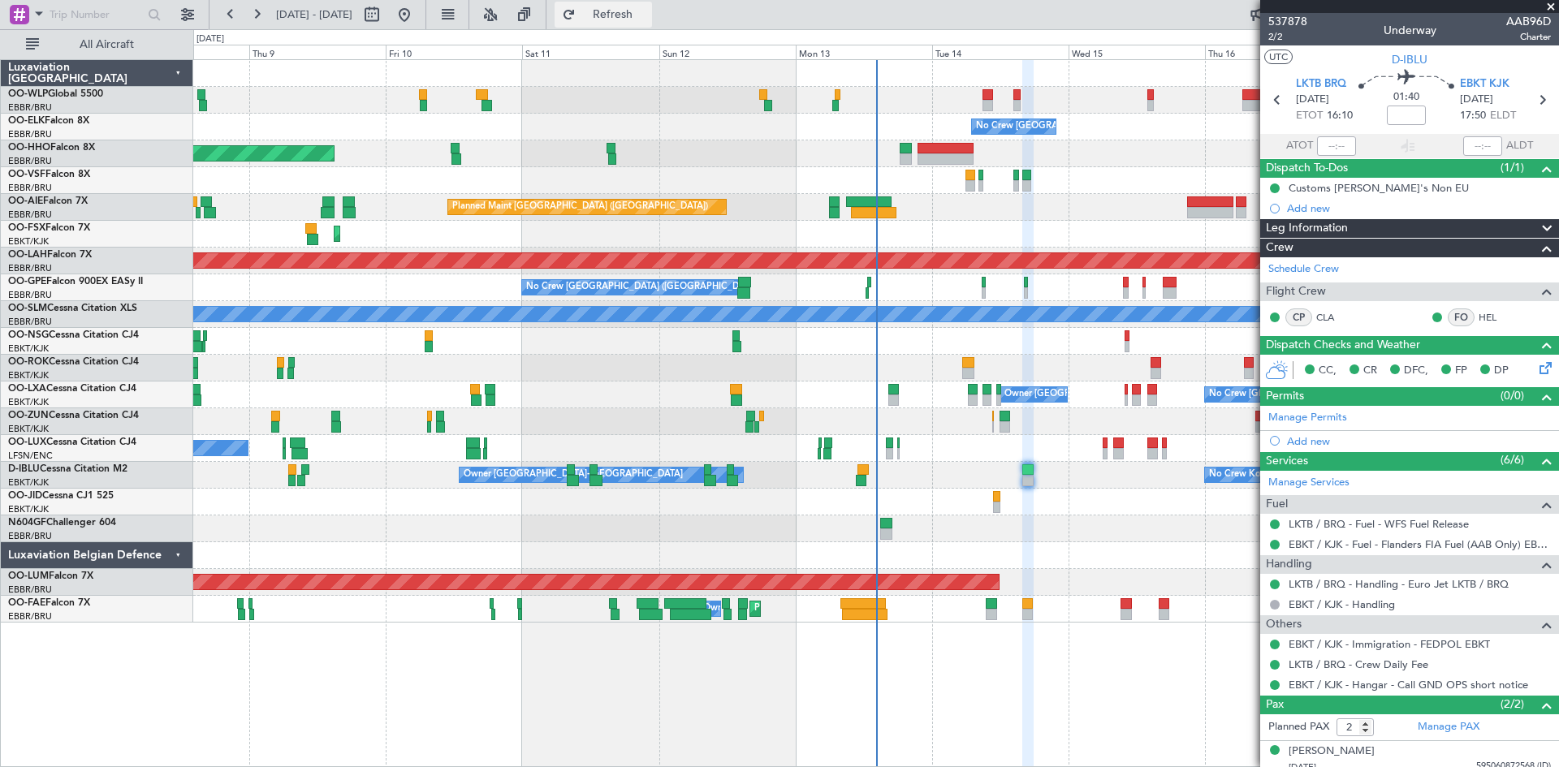
click at [647, 14] on span "Refresh" at bounding box center [613, 14] width 68 height 11
click at [647, 15] on span "Refresh" at bounding box center [613, 14] width 68 height 11
click at [647, 15] on span "Refreshing..." at bounding box center [613, 14] width 68 height 11
click at [631, 21] on button "Refresh" at bounding box center [602, 15] width 97 height 26
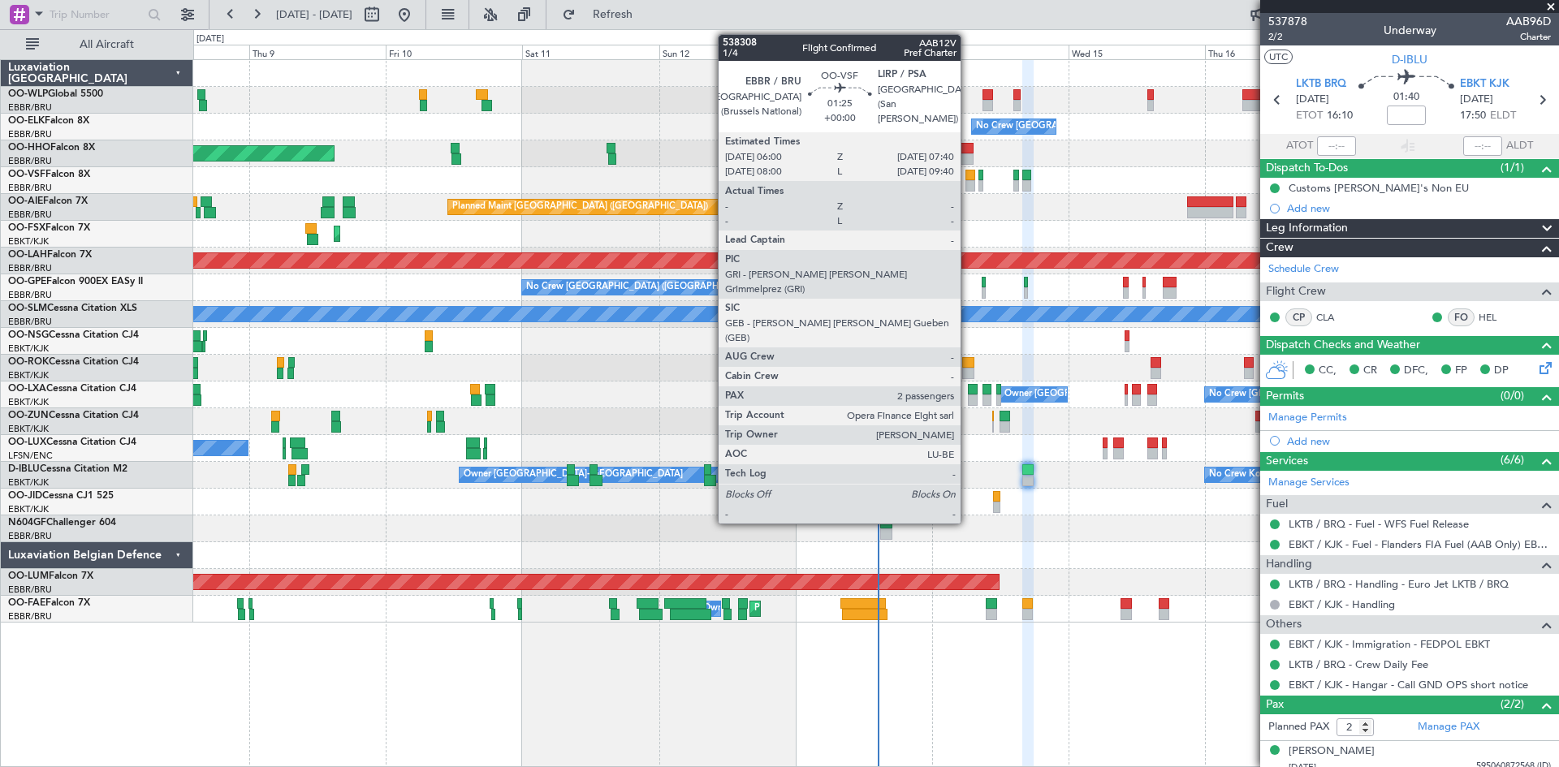
click at [968, 180] on div at bounding box center [970, 185] width 10 height 11
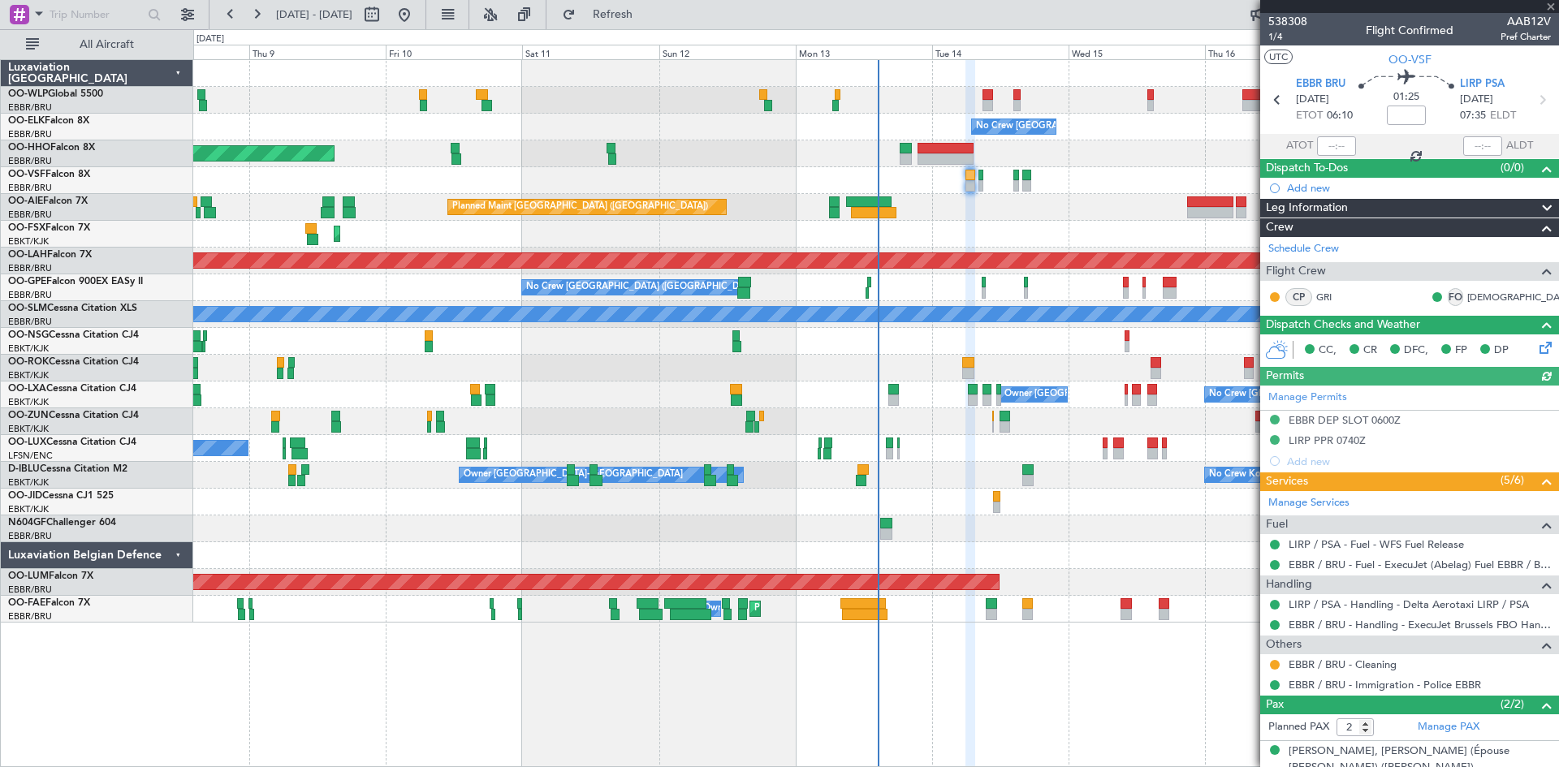
scroll to position [63, 0]
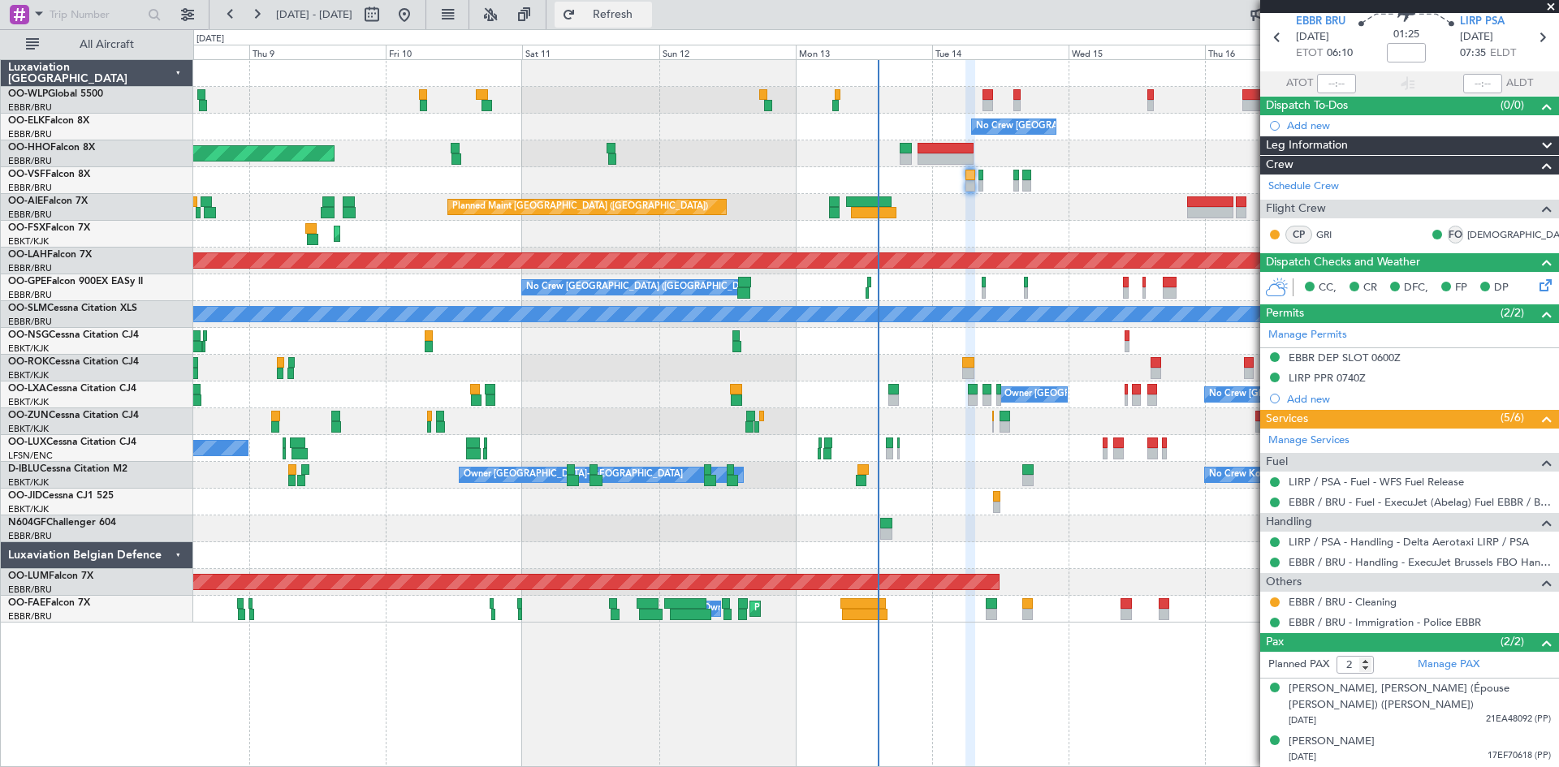
click at [621, 18] on button "Refresh" at bounding box center [602, 15] width 97 height 26
click at [609, 19] on button "Refresh" at bounding box center [602, 15] width 97 height 26
click at [652, 3] on button "Refresh" at bounding box center [602, 15] width 97 height 26
click at [647, 12] on span "Refresh" at bounding box center [613, 14] width 68 height 11
click at [652, 24] on button "Refresh" at bounding box center [602, 15] width 97 height 26
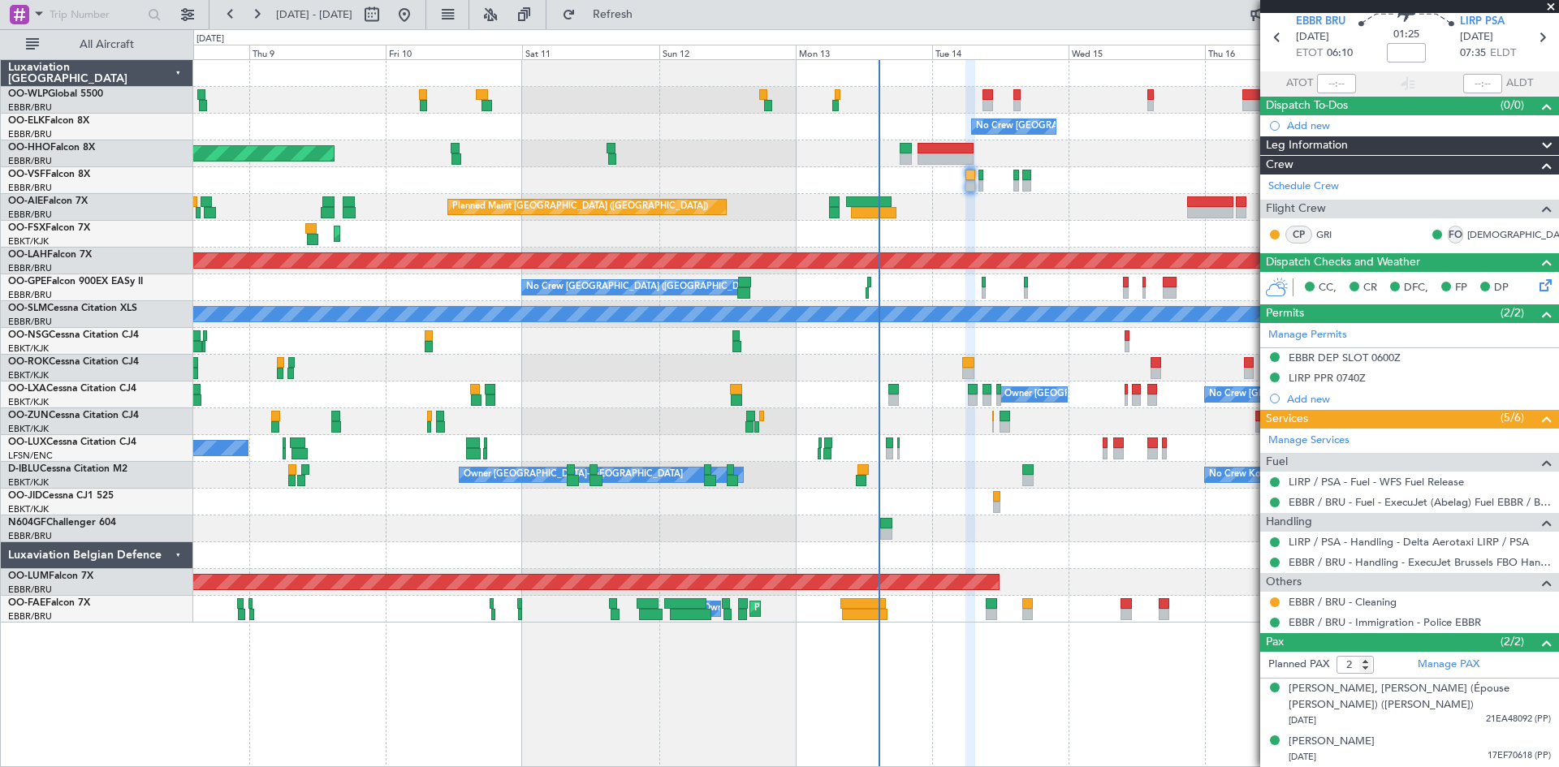
click at [439, 441] on div "No Crew [PERSON_NAME] ([PERSON_NAME]) No Crew [PERSON_NAME] ([PERSON_NAME])" at bounding box center [875, 448] width 1365 height 27
click at [417, 19] on button at bounding box center [404, 15] width 26 height 26
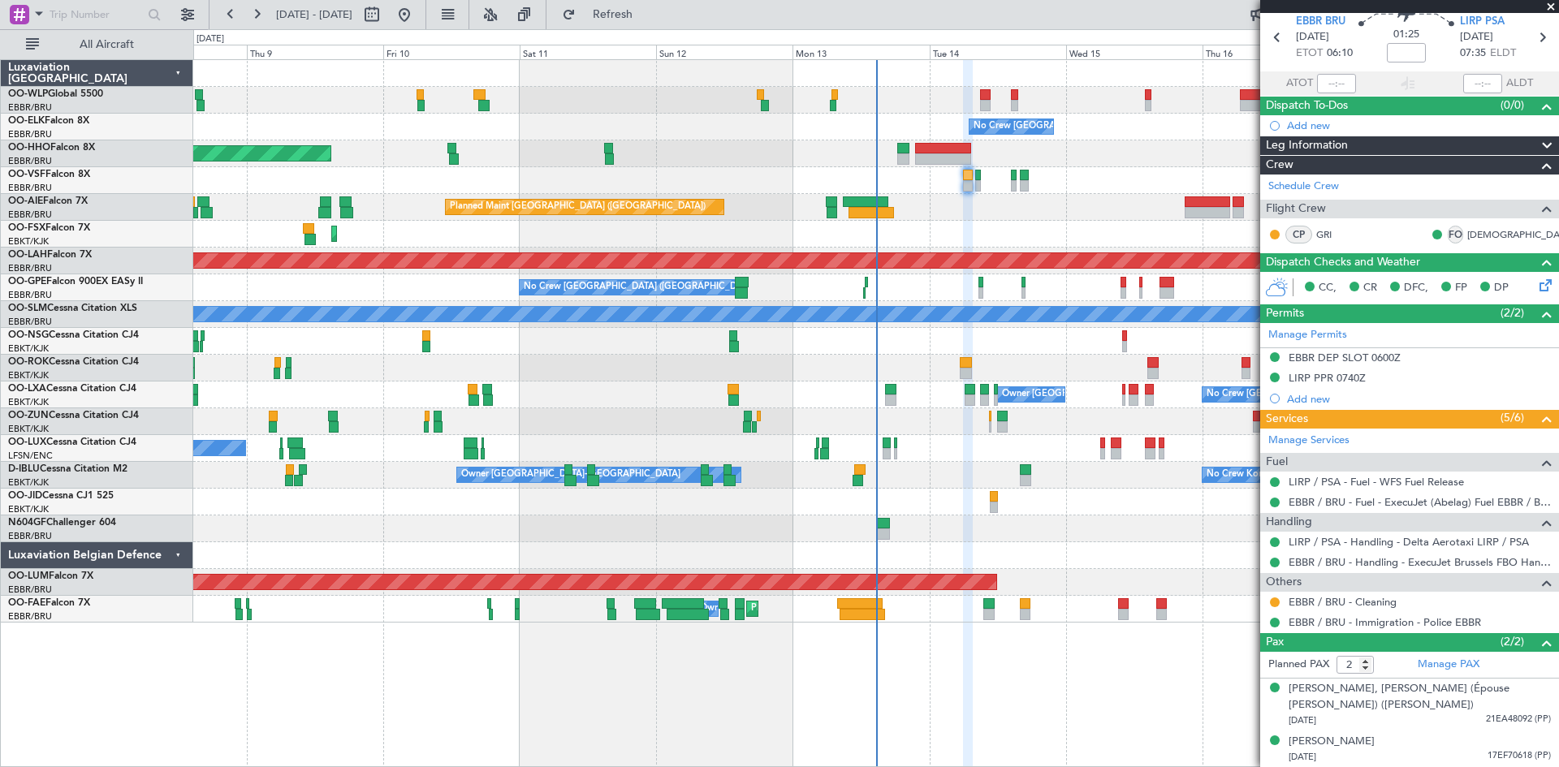
click at [633, 28] on fb-refresh-button "Refresh" at bounding box center [603, 14] width 114 height 29
click at [636, 16] on span "Refresh" at bounding box center [613, 14] width 68 height 11
click at [609, 20] on button "Refresh" at bounding box center [602, 15] width 97 height 26
click at [608, 23] on button "Refresh" at bounding box center [602, 15] width 97 height 26
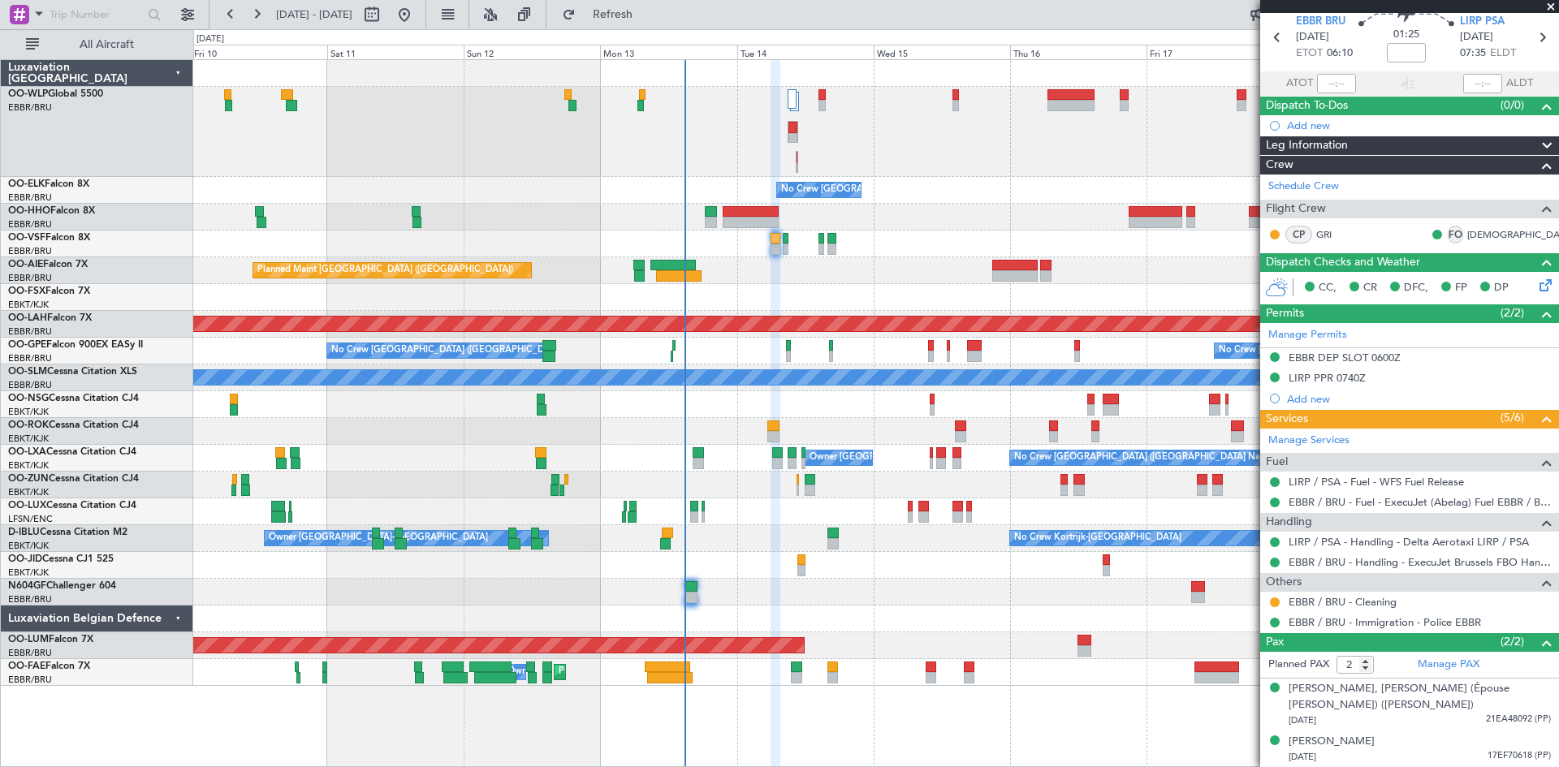
click at [866, 649] on div "No Crew [GEOGRAPHIC_DATA] ([GEOGRAPHIC_DATA] National) Planned Maint Geneva ([G…" at bounding box center [875, 373] width 1365 height 626
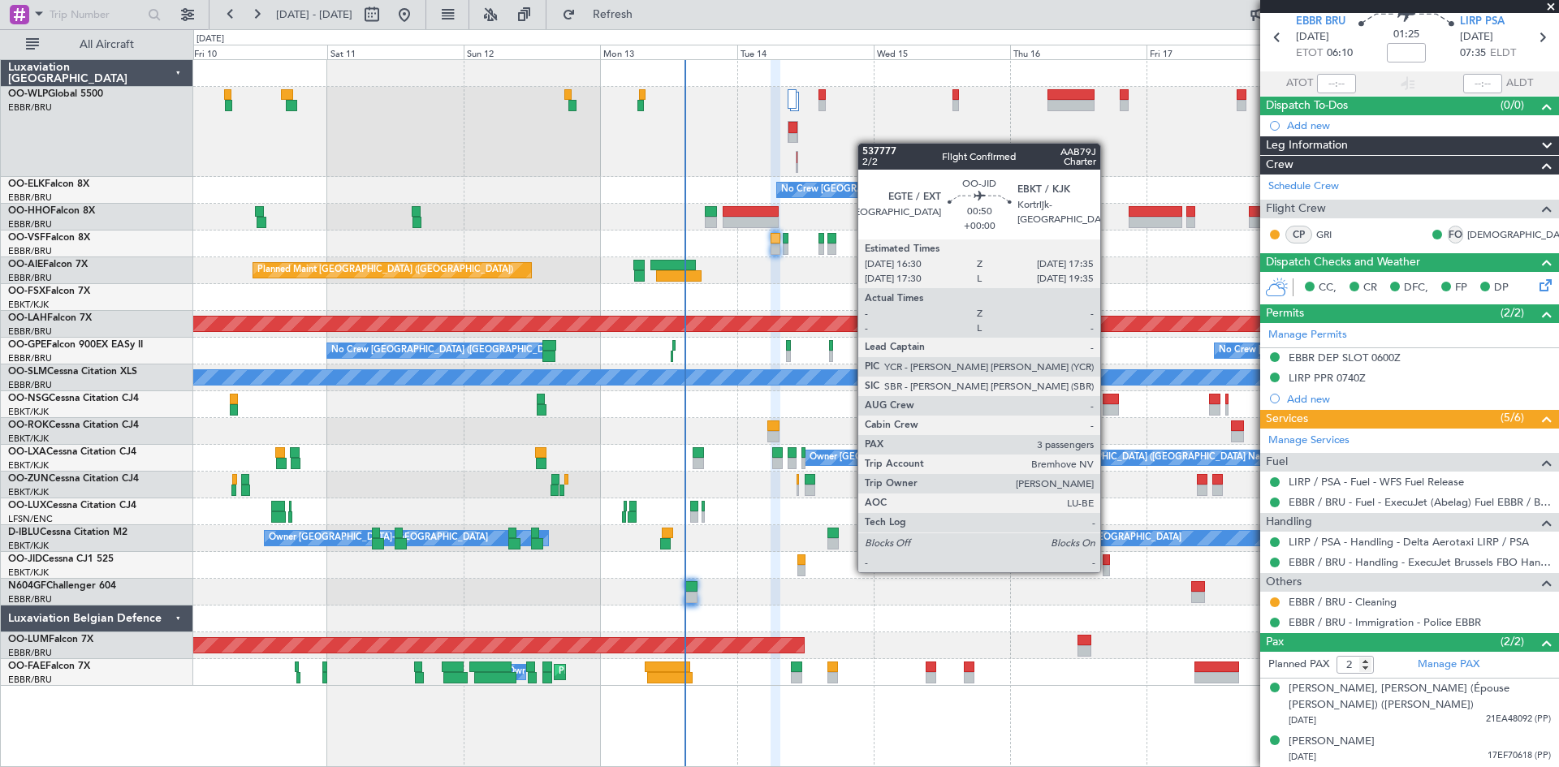
click at [1107, 571] on div at bounding box center [1105, 570] width 6 height 11
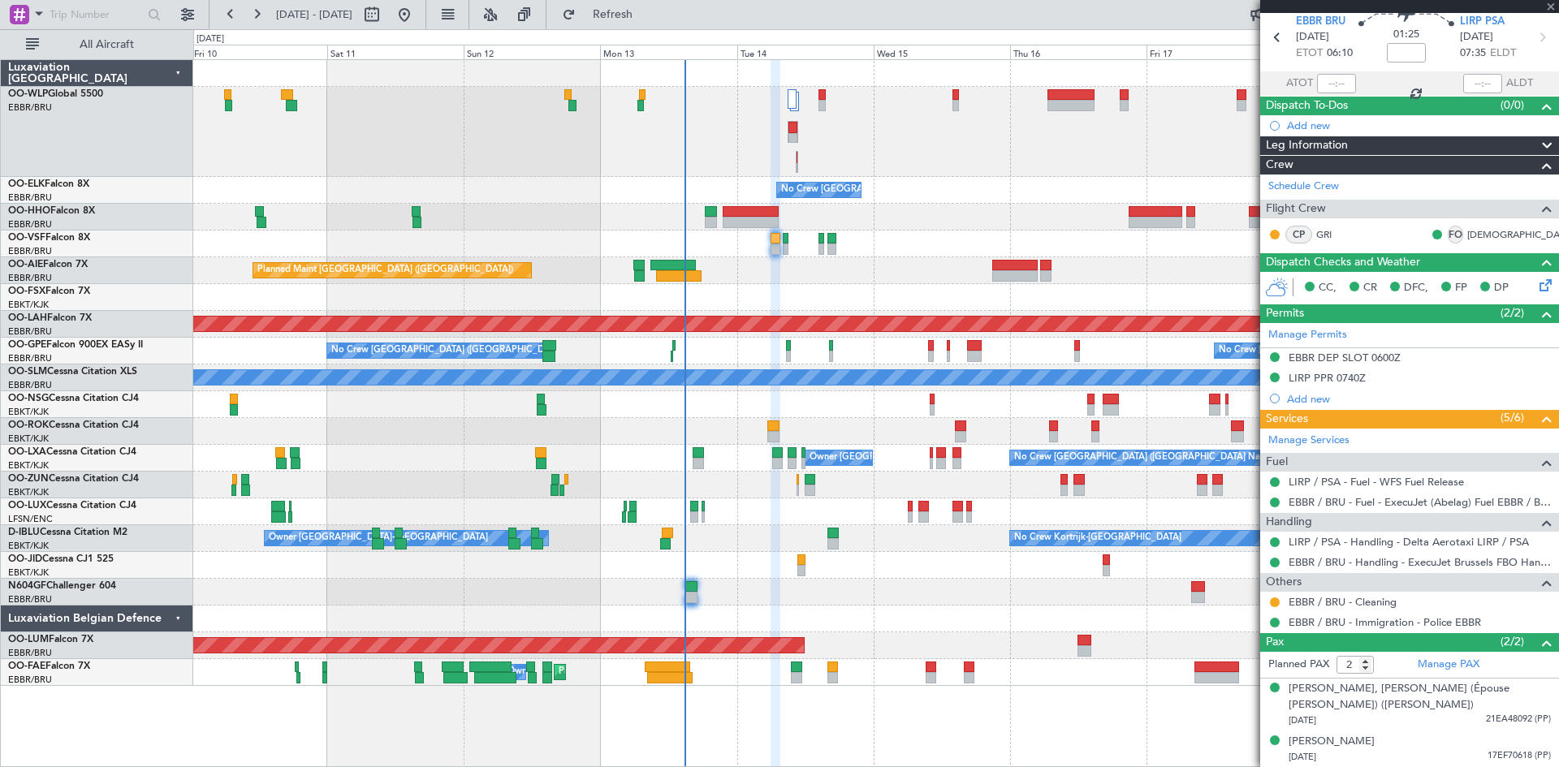
type input "3"
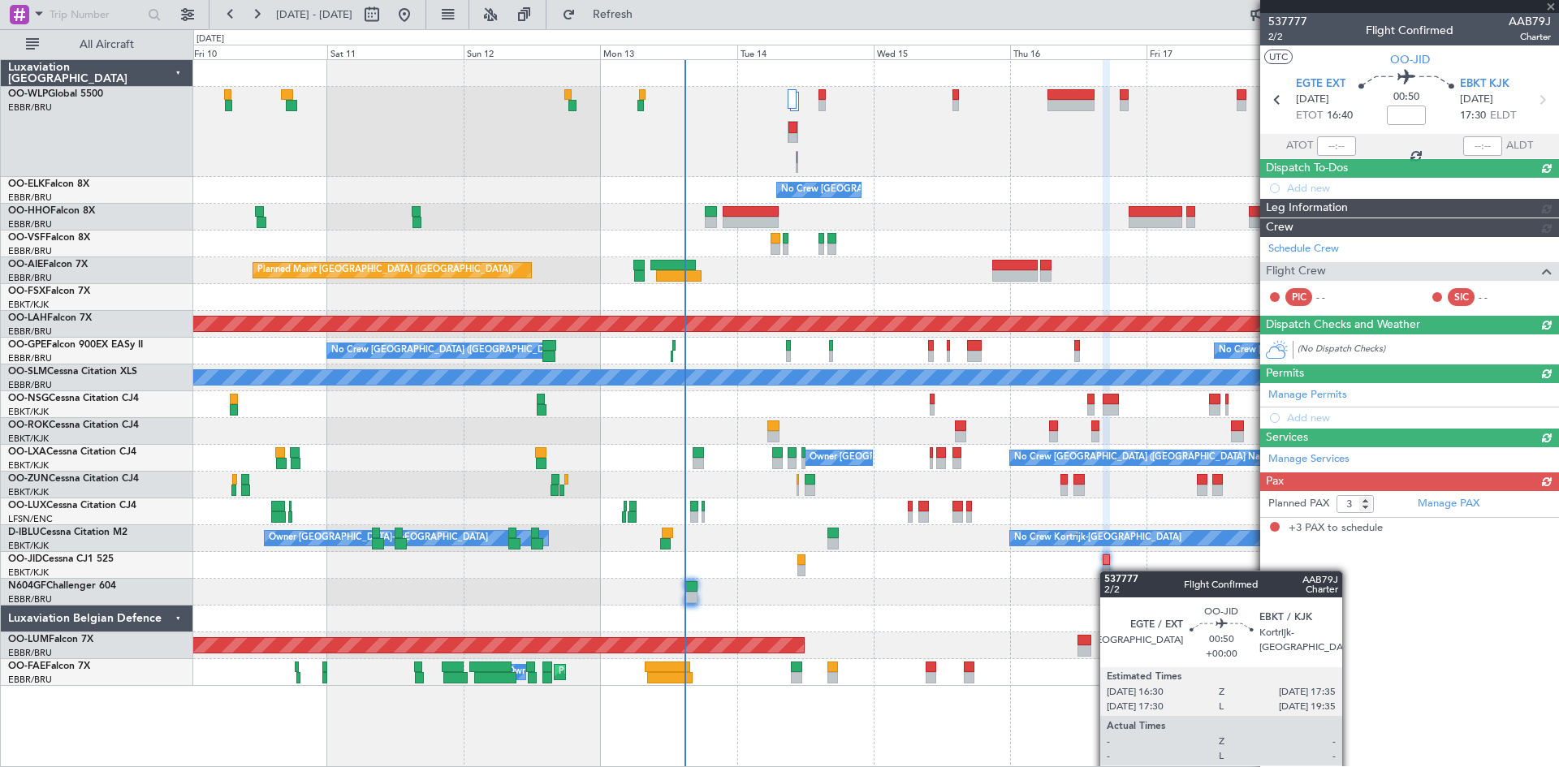
scroll to position [0, 0]
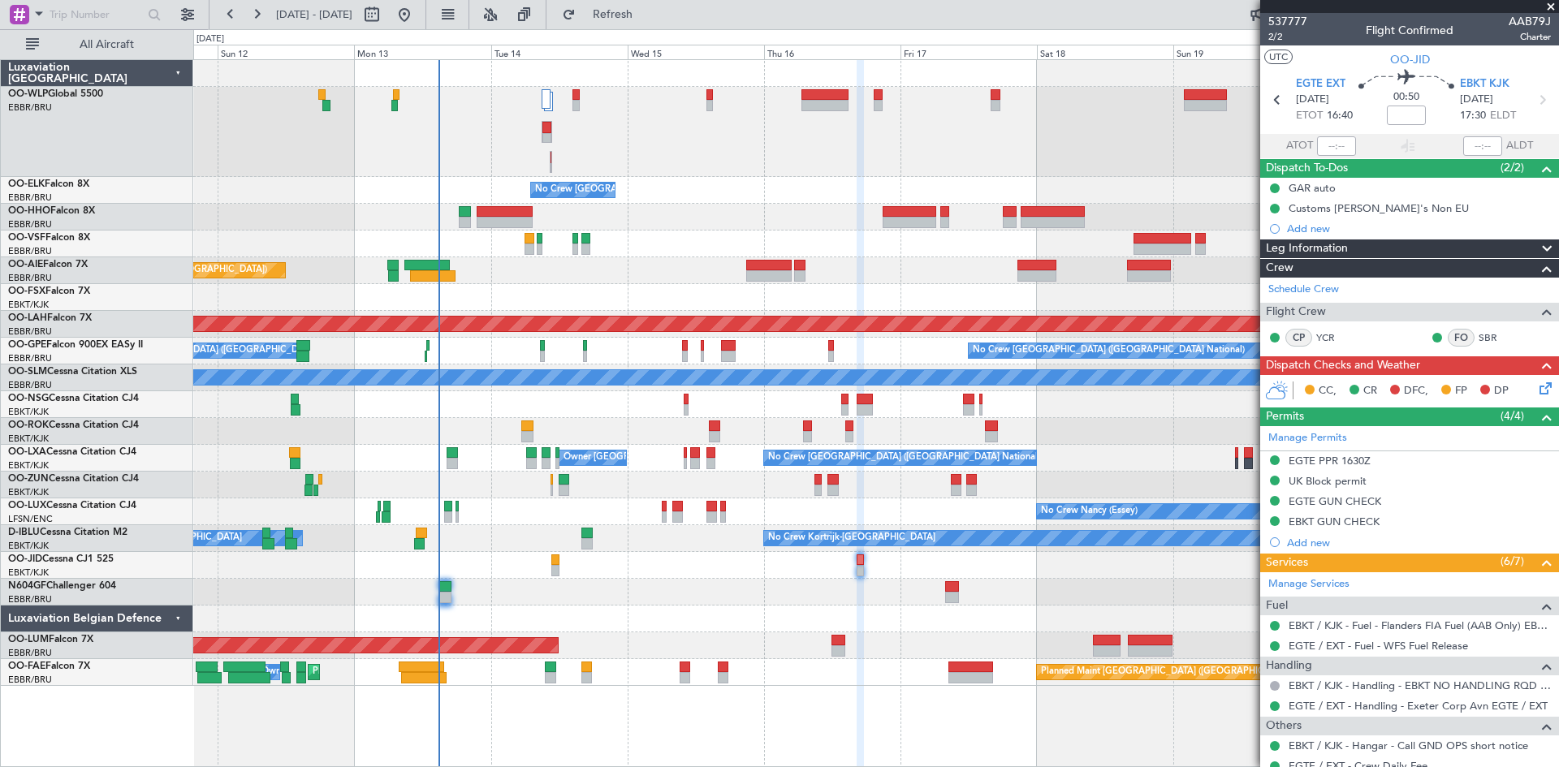
click at [780, 654] on div "No Crew [GEOGRAPHIC_DATA] ([GEOGRAPHIC_DATA] National) Planned Maint Geneva ([G…" at bounding box center [875, 373] width 1365 height 626
click at [643, 14] on span "Refresh" at bounding box center [613, 14] width 68 height 11
click at [417, 3] on button at bounding box center [404, 15] width 26 height 26
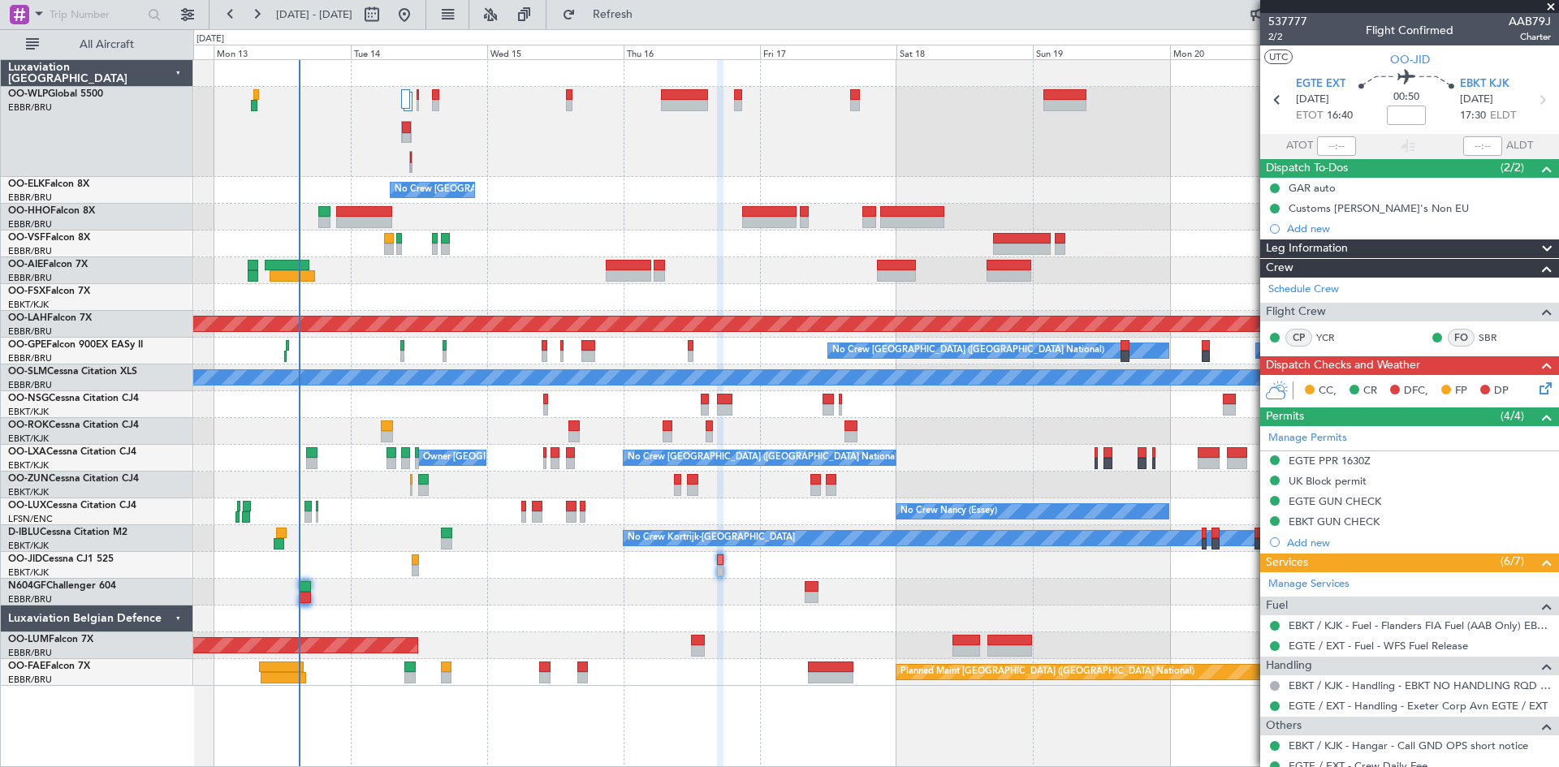
click at [378, 534] on div "No Crew [GEOGRAPHIC_DATA] ([GEOGRAPHIC_DATA] National) Planned Maint [GEOGRAPHI…" at bounding box center [875, 373] width 1365 height 626
click at [647, 14] on span "Refresh" at bounding box center [613, 14] width 68 height 11
click at [647, 9] on span "Refresh" at bounding box center [613, 14] width 68 height 11
click at [647, 10] on span "Refresh" at bounding box center [613, 14] width 68 height 11
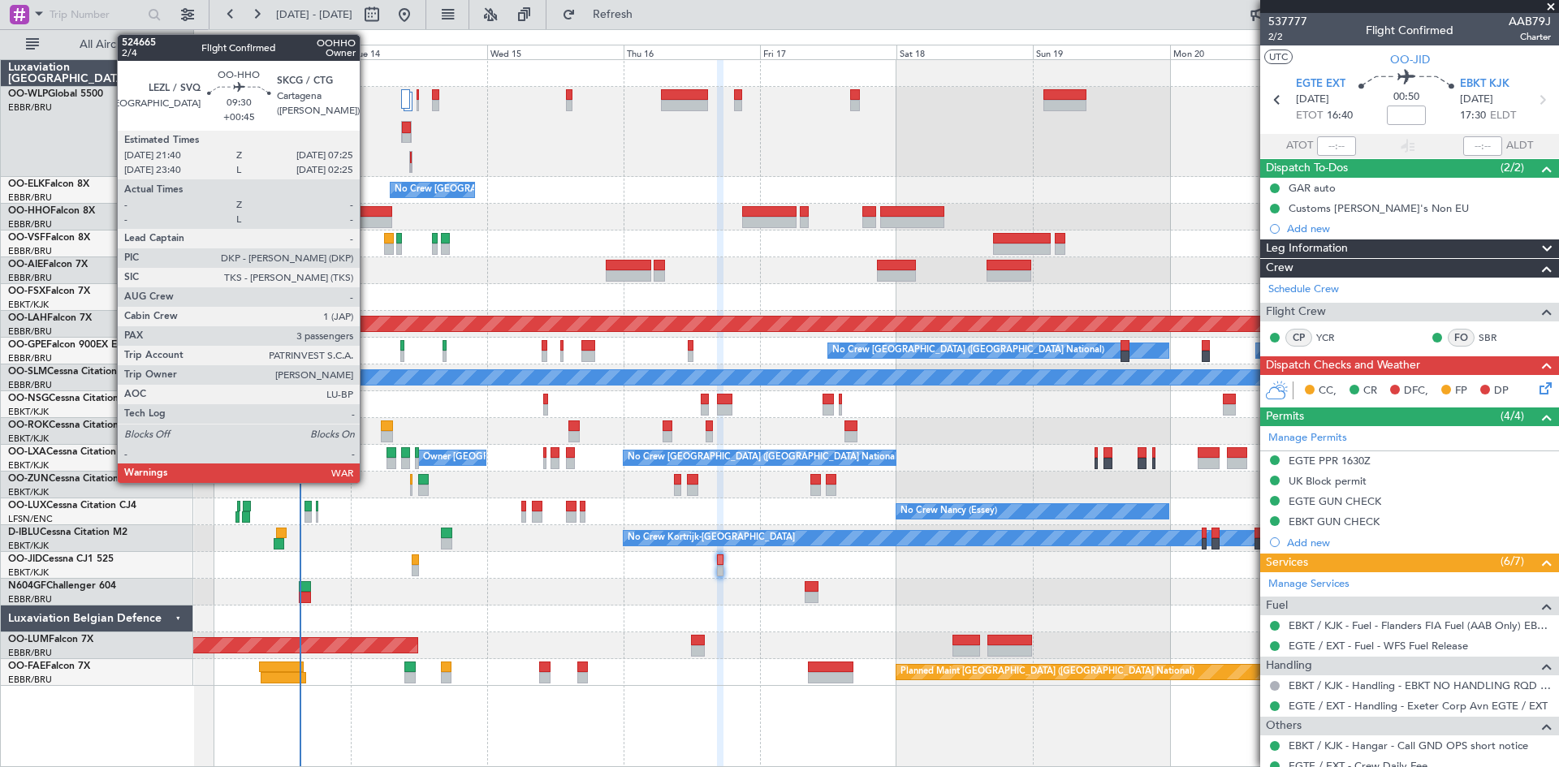
click at [367, 218] on div at bounding box center [364, 222] width 56 height 11
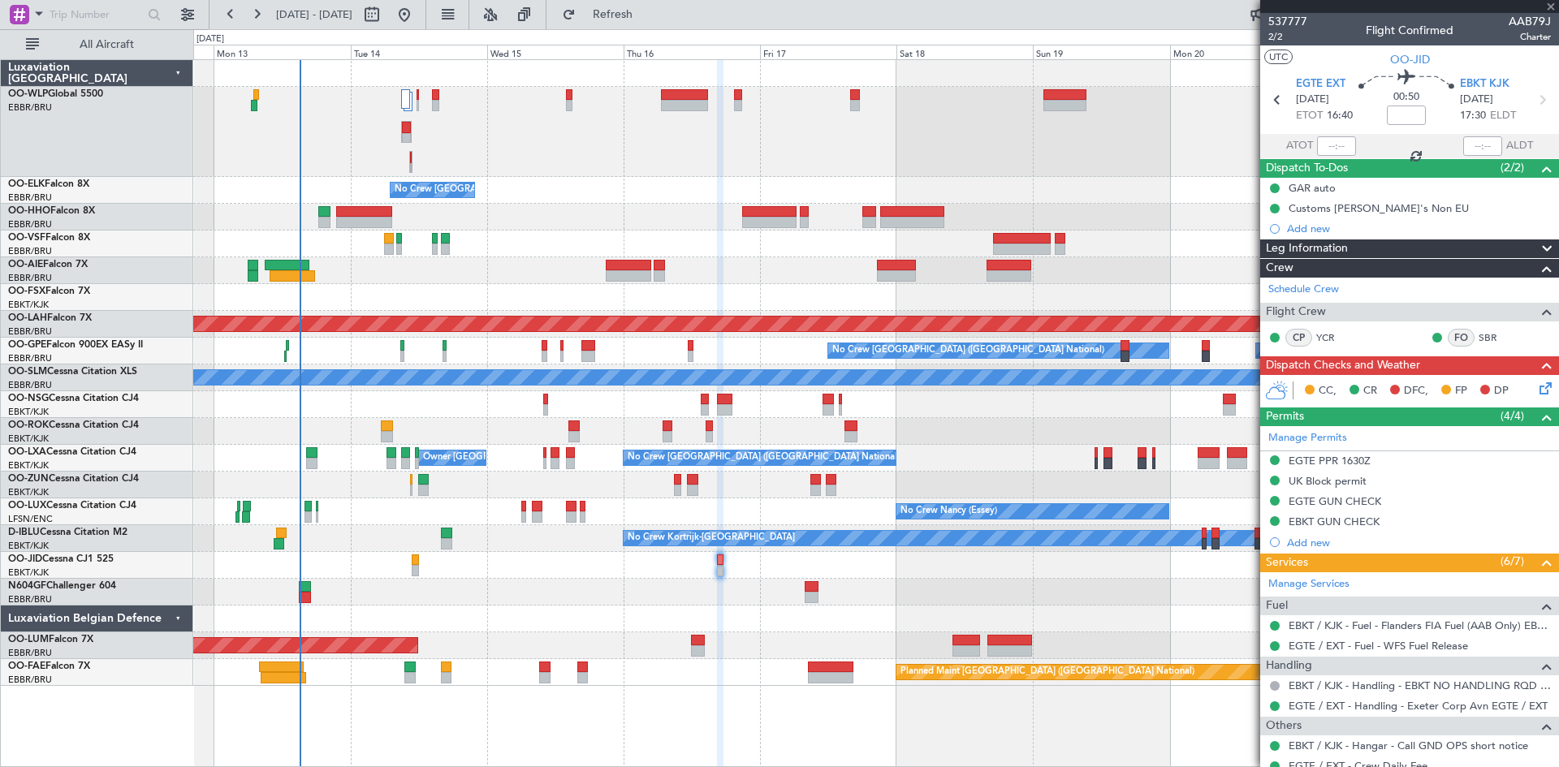
type input "+00:45"
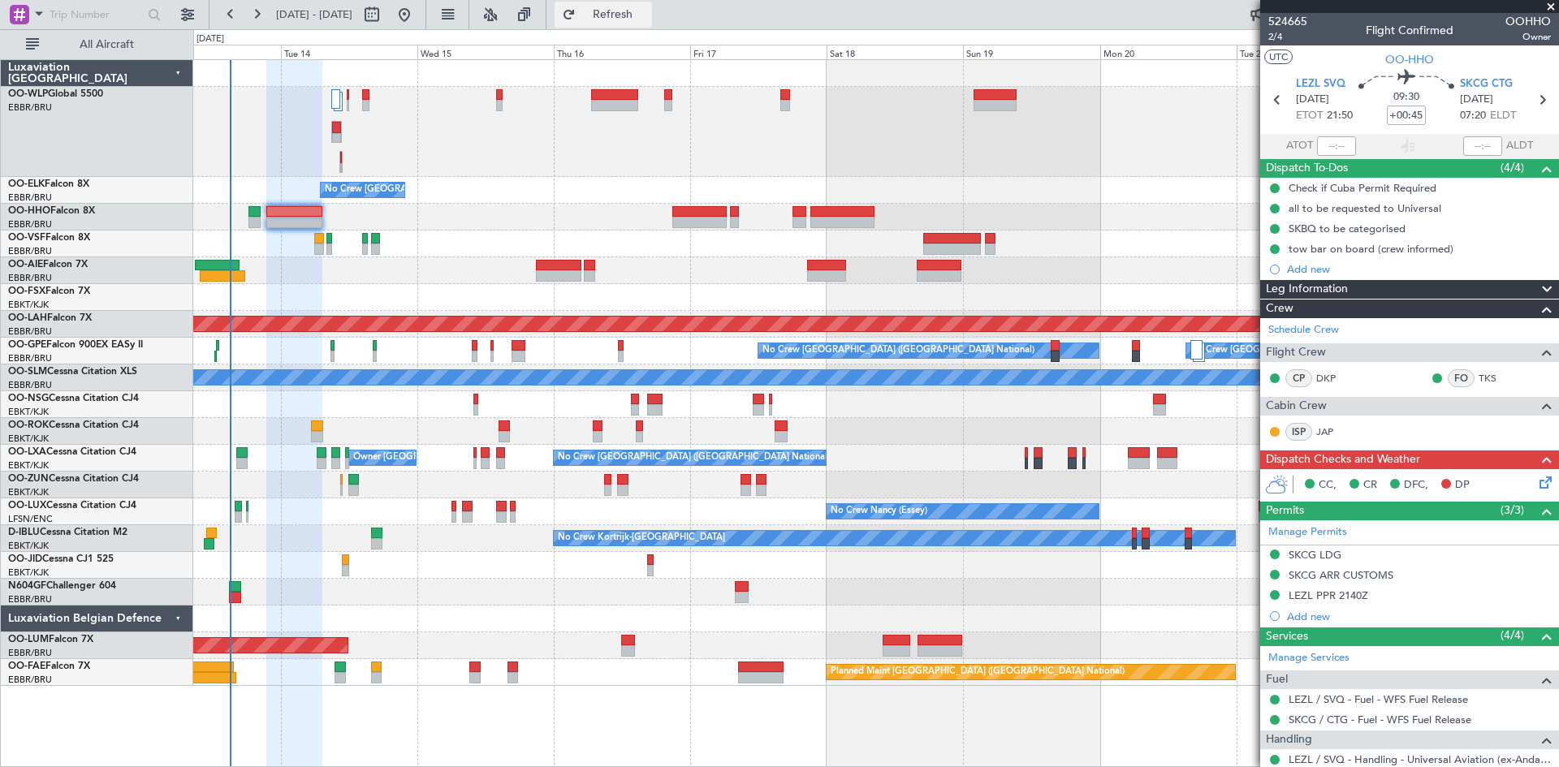
click at [643, 10] on span "Refresh" at bounding box center [613, 14] width 68 height 11
click at [647, 17] on span "Refresh" at bounding box center [613, 14] width 68 height 11
click at [748, 12] on div "13 Oct 2025 - 23 Oct 2025 Refresh Quick Links All Aircraft" at bounding box center [779, 14] width 1559 height 29
drag, startPoint x: 671, startPoint y: 16, endPoint x: 658, endPoint y: 11, distance: 13.4
click at [647, 13] on span "Refresh" at bounding box center [613, 14] width 68 height 11
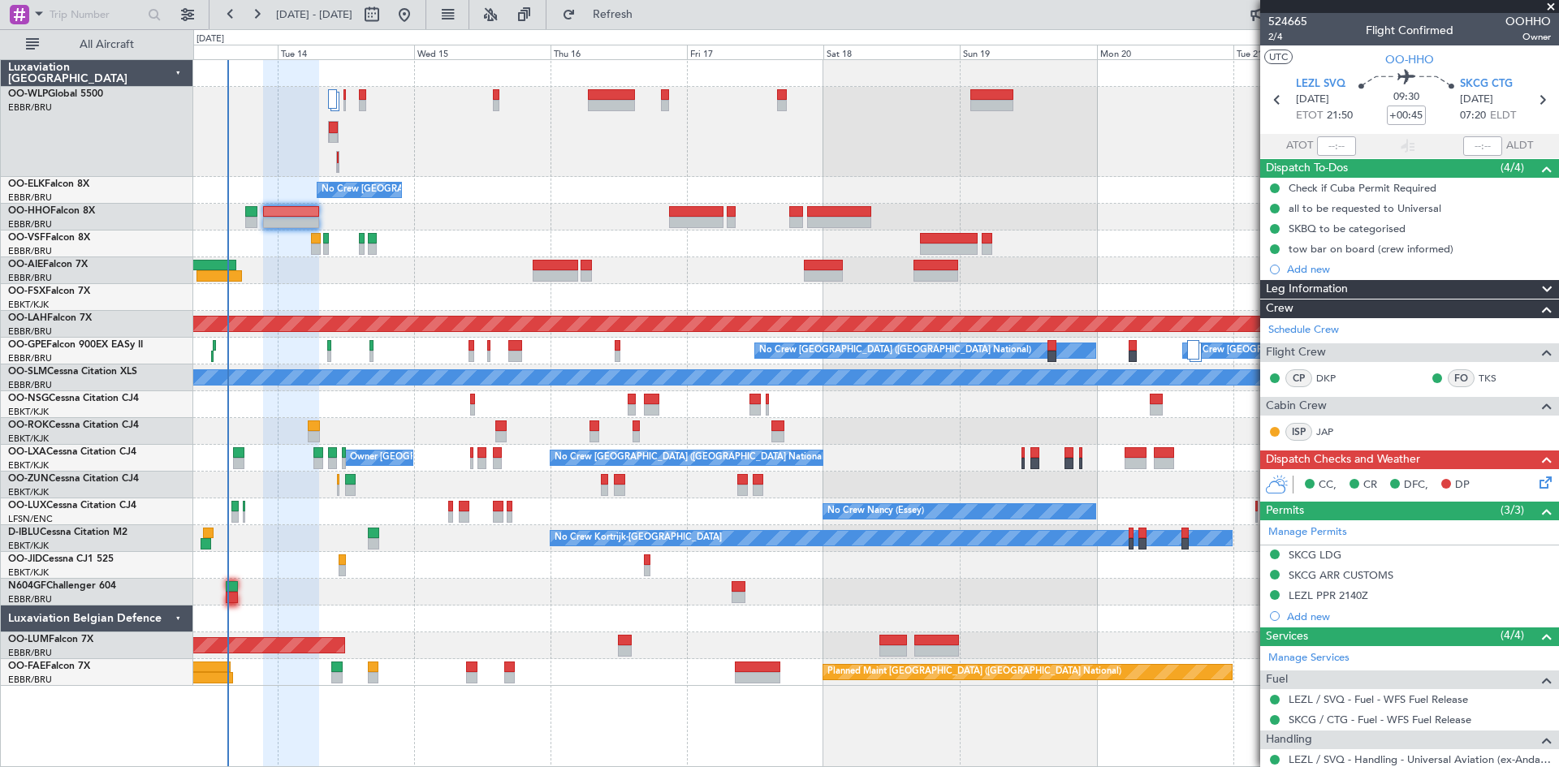
click at [580, 260] on div "No Crew Brussels (Brussels National) Planned Maint London (Farnborough) Planned…" at bounding box center [875, 373] width 1365 height 626
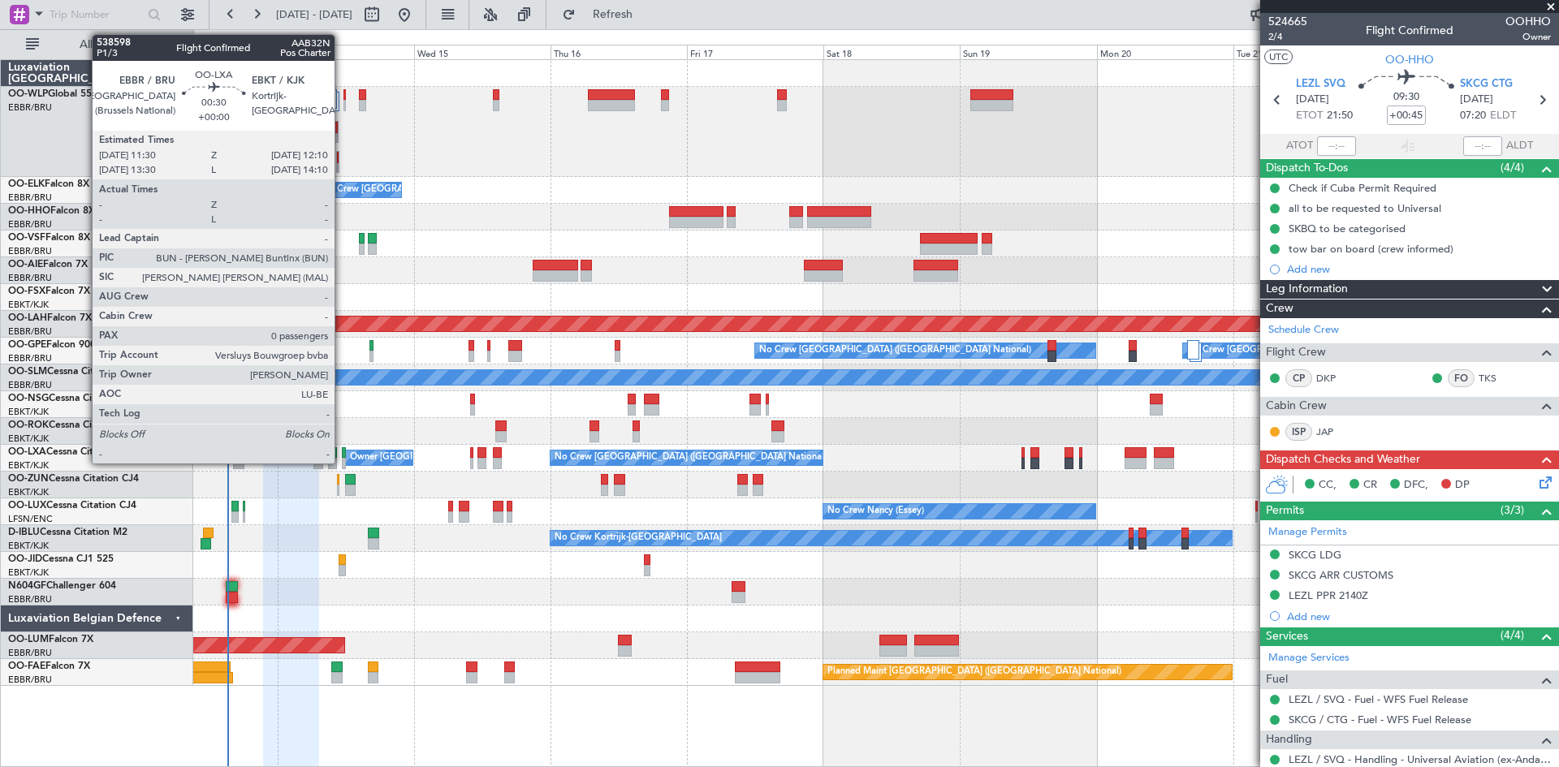
click at [342, 460] on div at bounding box center [344, 463] width 4 height 11
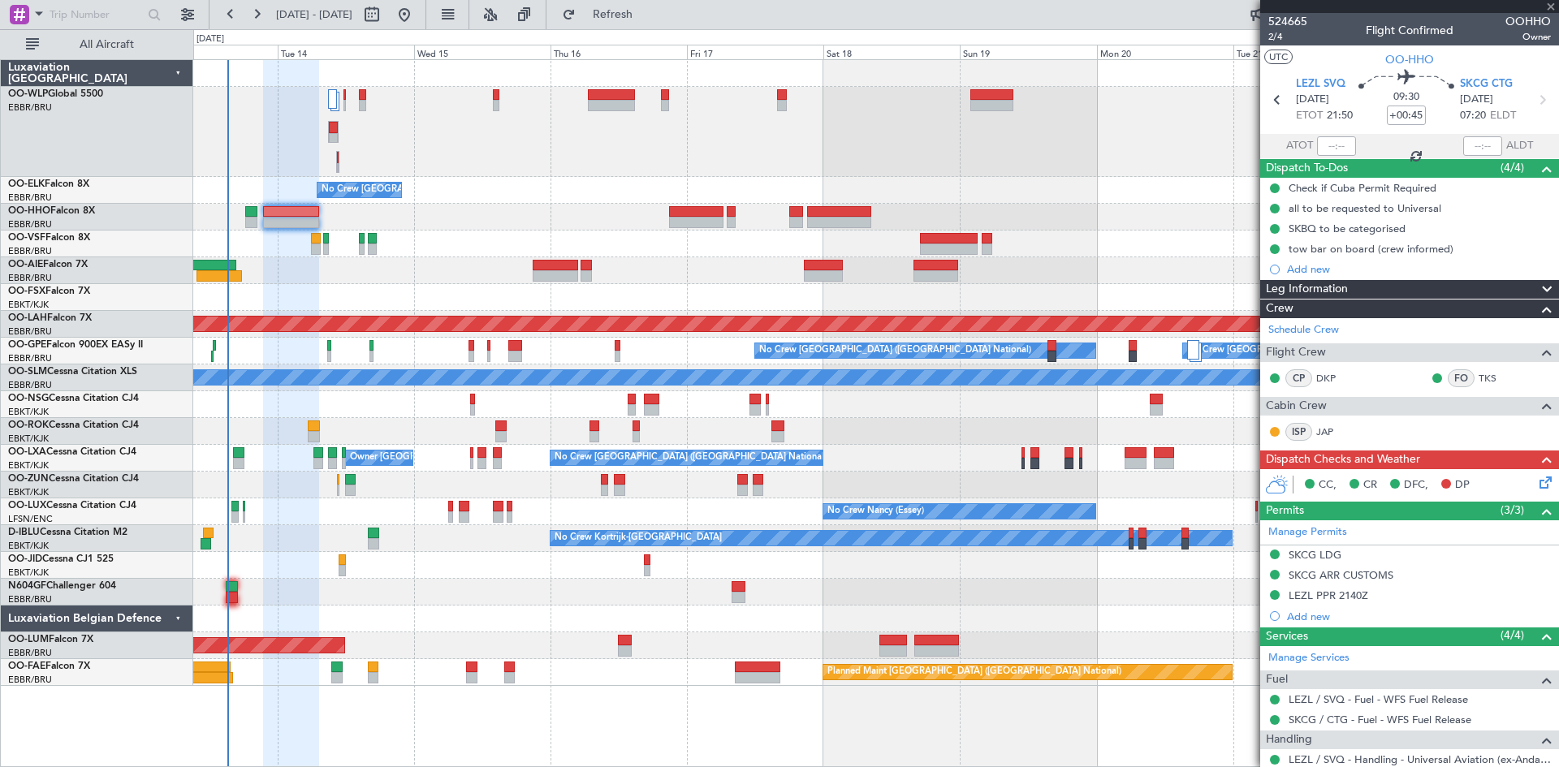
type input "0"
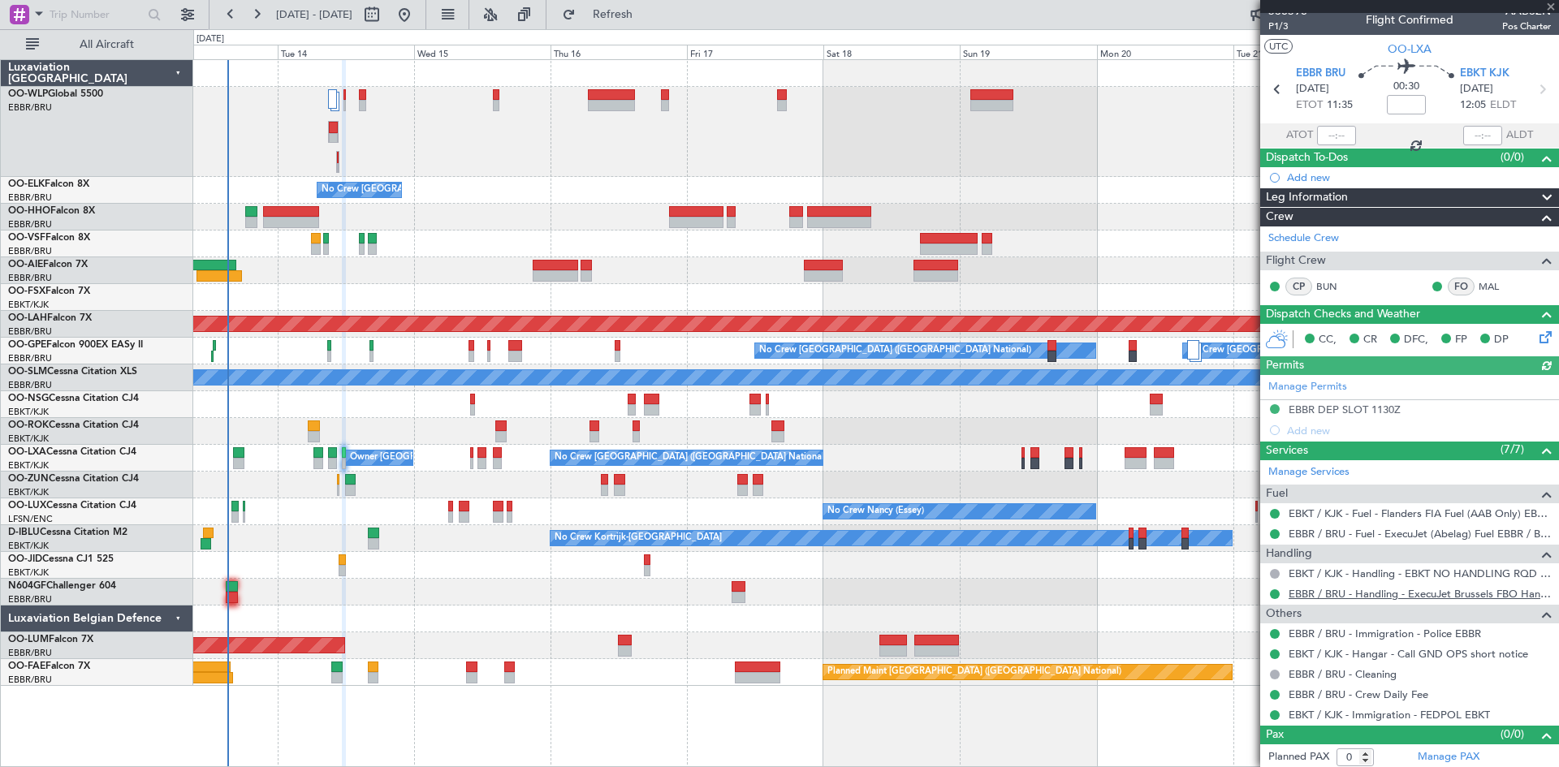
scroll to position [14, 0]
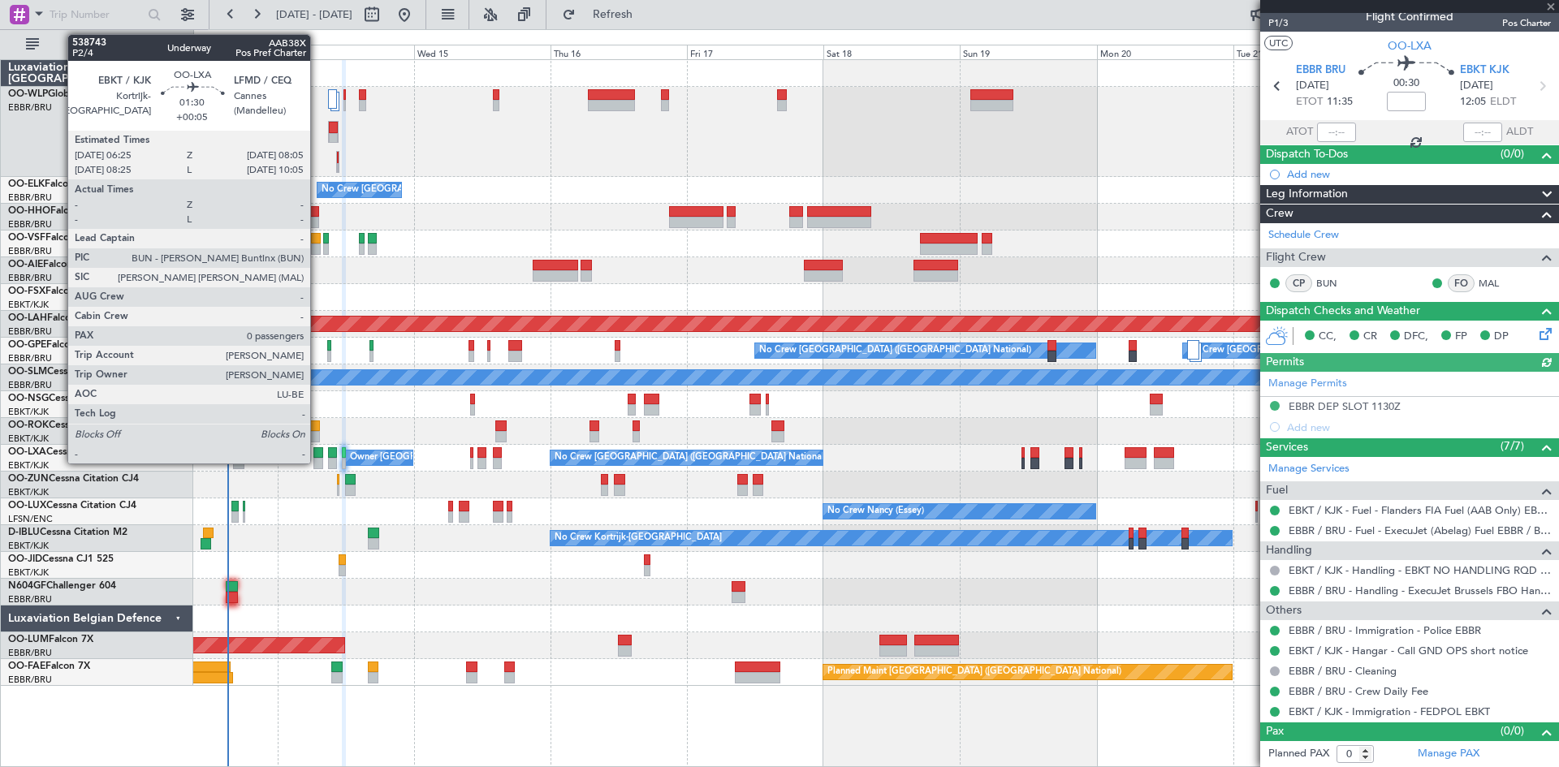
click at [317, 459] on div at bounding box center [318, 463] width 10 height 11
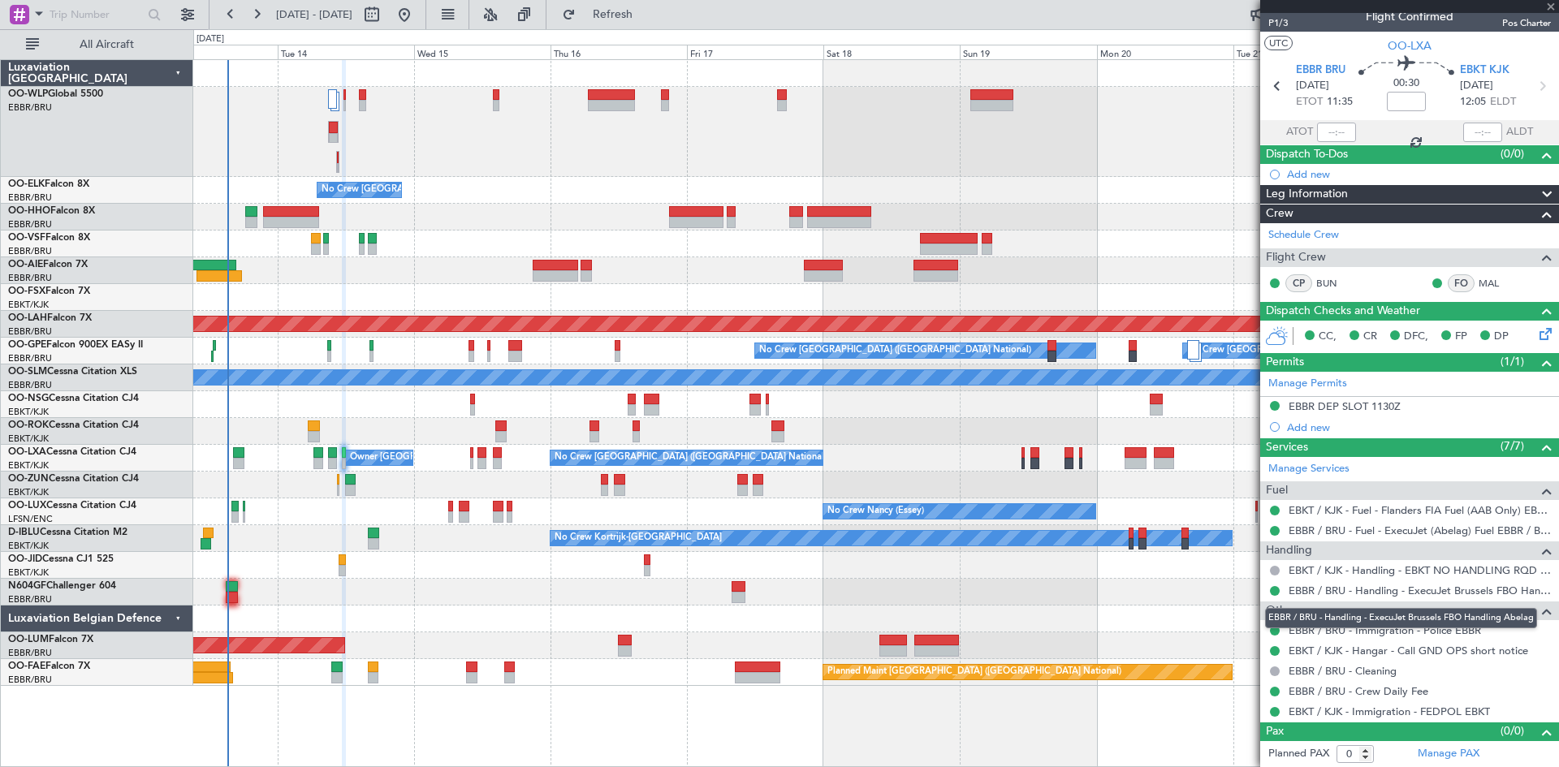
type input "+00:05"
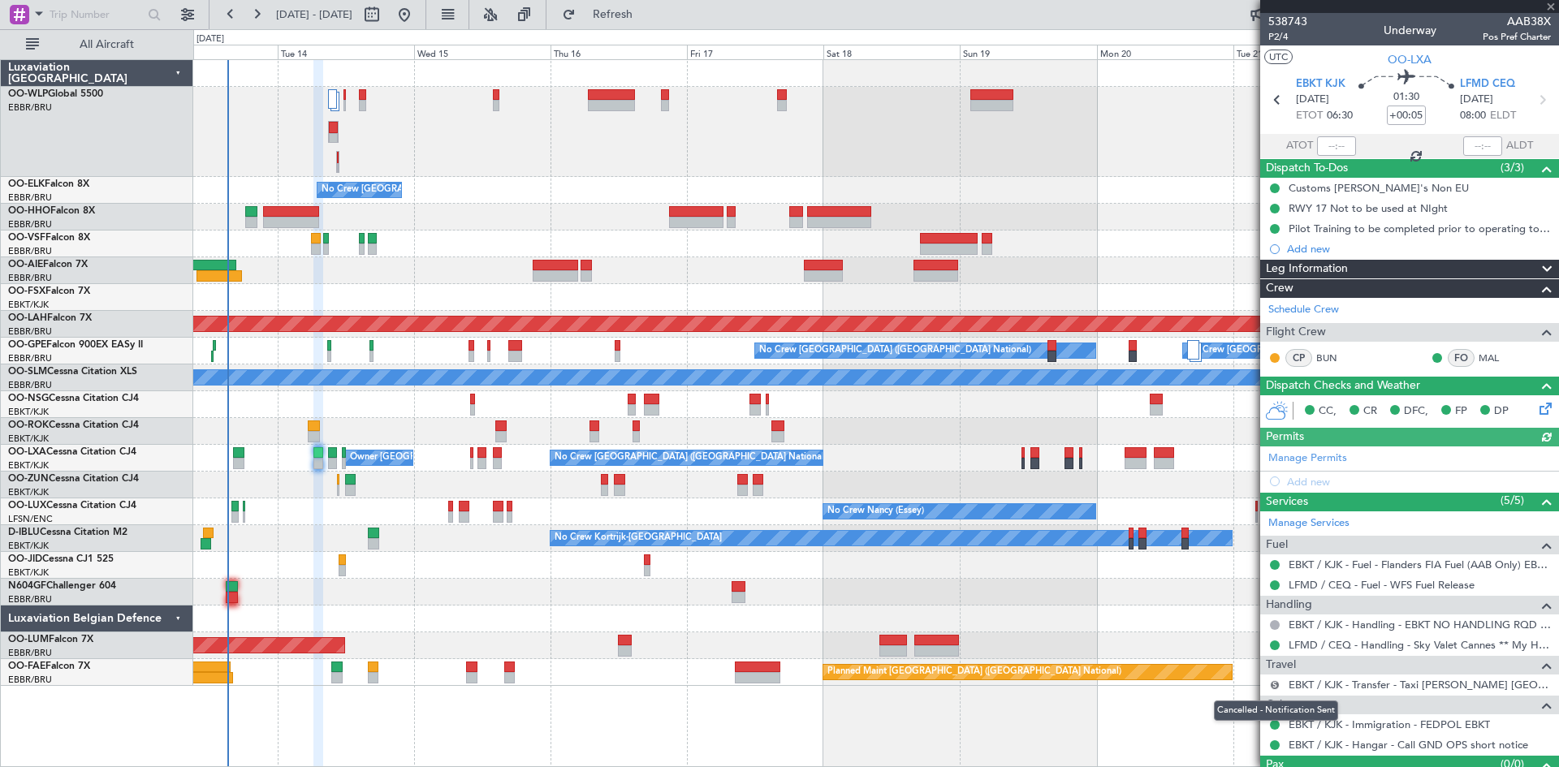
click at [1274, 684] on button "S" at bounding box center [1275, 685] width 10 height 10
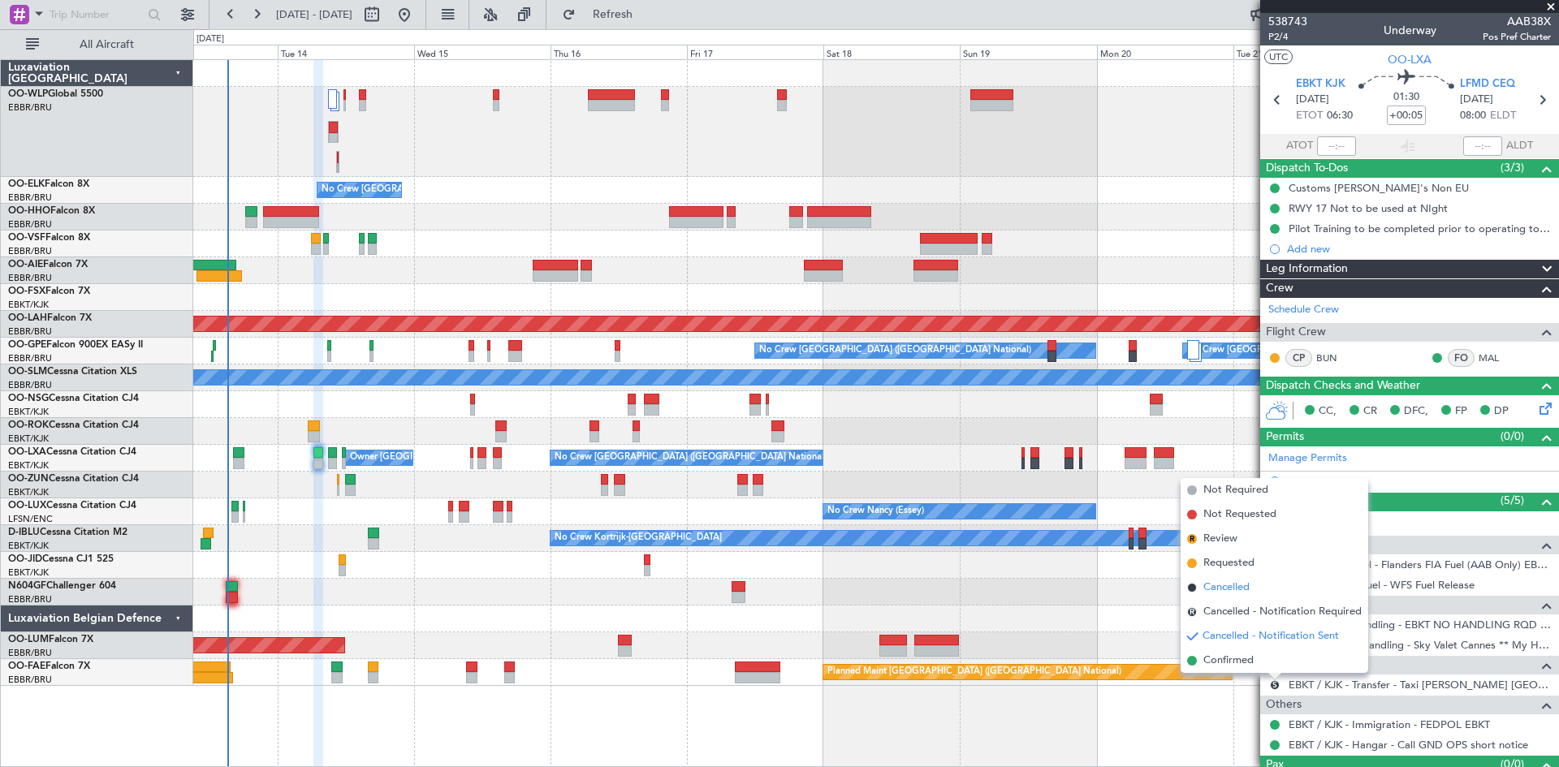
click at [1238, 591] on span "Cancelled" at bounding box center [1226, 588] width 46 height 16
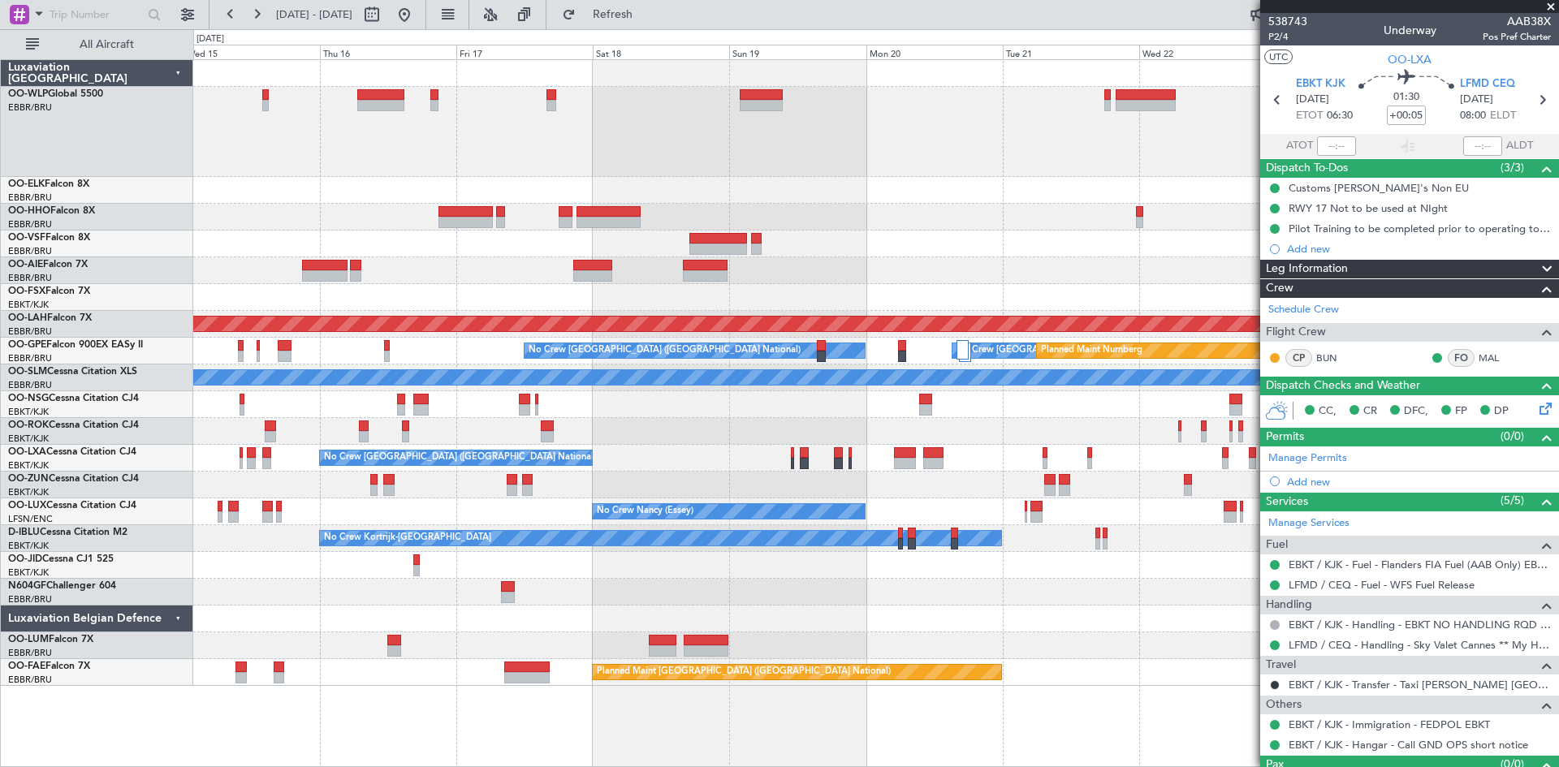
click at [741, 216] on div at bounding box center [875, 217] width 1365 height 27
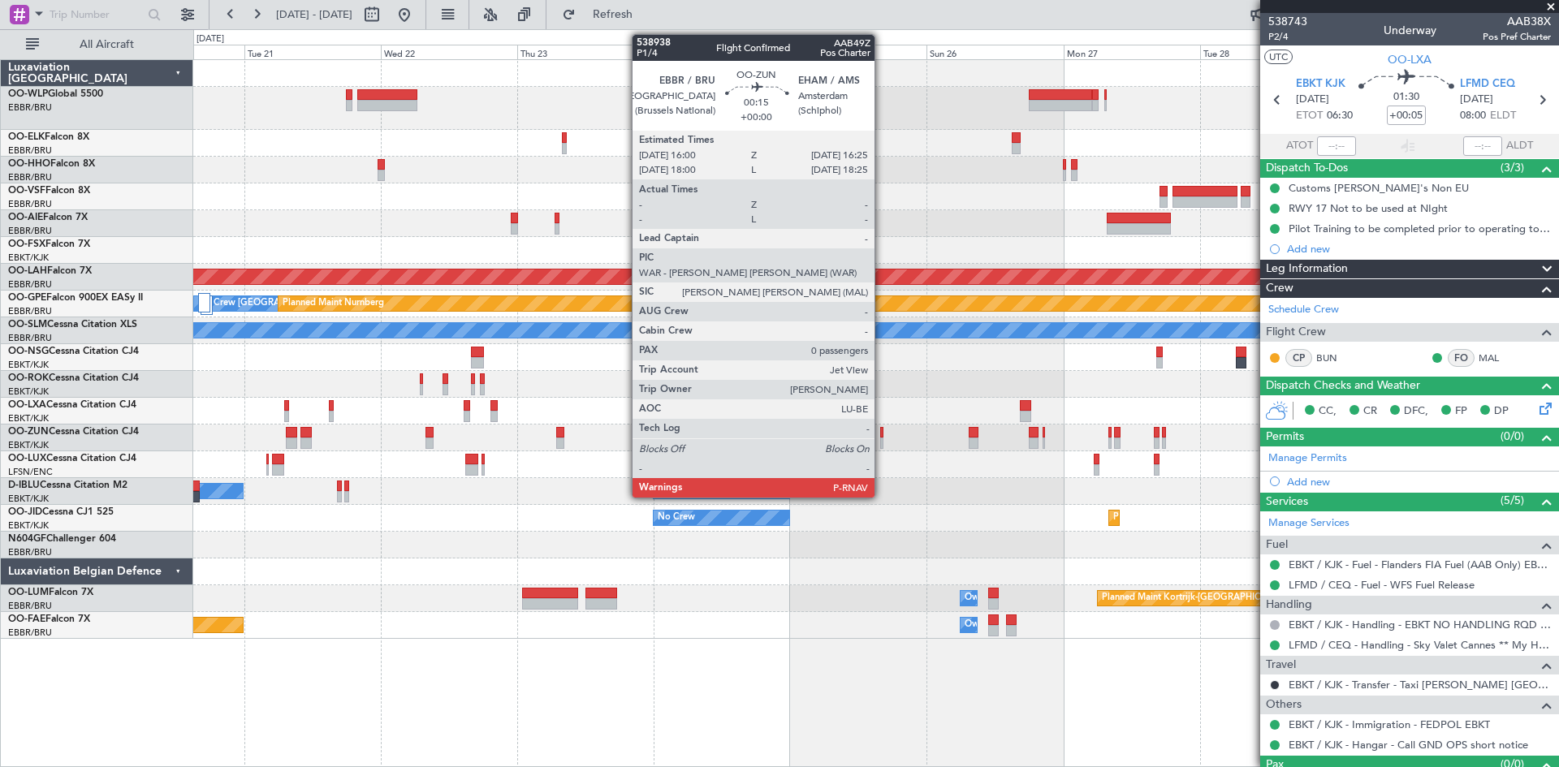
click at [882, 442] on div at bounding box center [881, 443] width 2 height 11
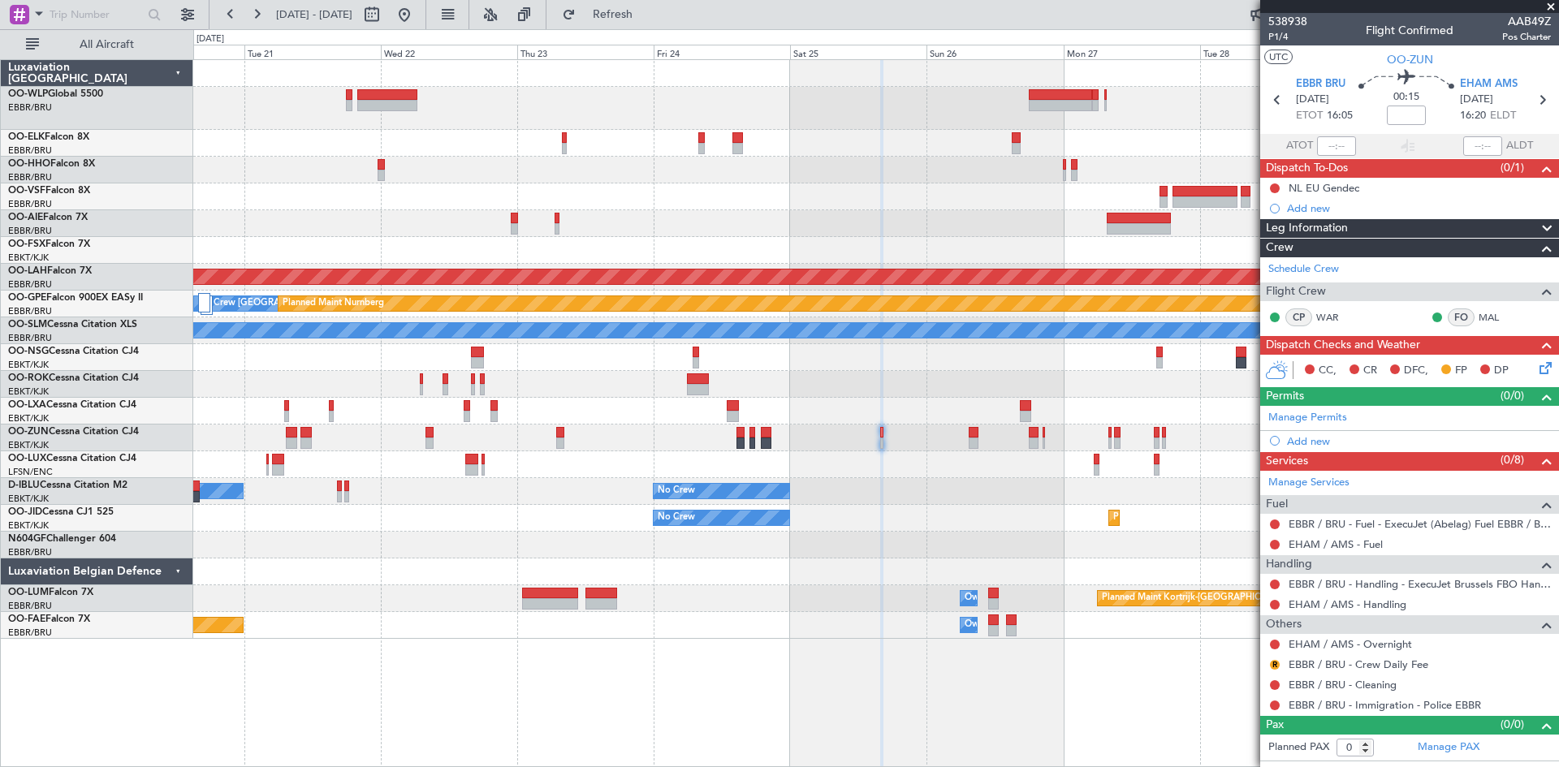
click at [1369, 548] on mat-tooltip-component "EBBR / BRU - Fuel - ExecuJet (Abelag) Fuel EBBR / BRU" at bounding box center [1419, 551] width 254 height 43
click at [1374, 546] on link "EHAM / AMS - Fuel" at bounding box center [1335, 544] width 94 height 14
click at [1374, 543] on link "EHAM / AMS - Fuel" at bounding box center [1335, 544] width 94 height 14
click at [1310, 441] on div "Add new" at bounding box center [1411, 441] width 249 height 14
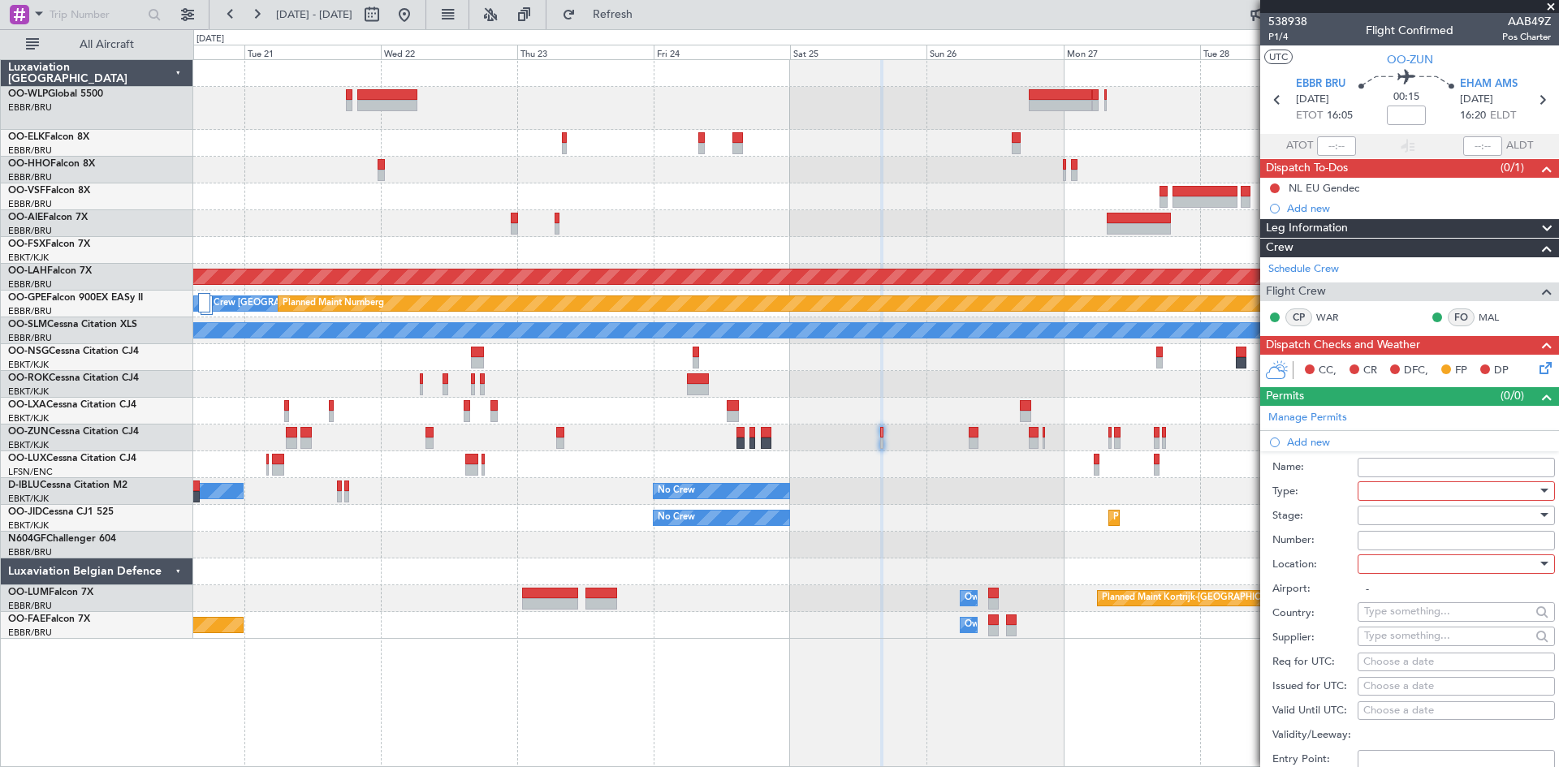
click at [1385, 485] on div at bounding box center [1450, 491] width 173 height 24
click at [1425, 640] on span "Slot" at bounding box center [1450, 644] width 170 height 24
click at [1399, 555] on div at bounding box center [1450, 564] width 173 height 24
click at [1386, 602] on span "Departure" at bounding box center [1450, 597] width 170 height 24
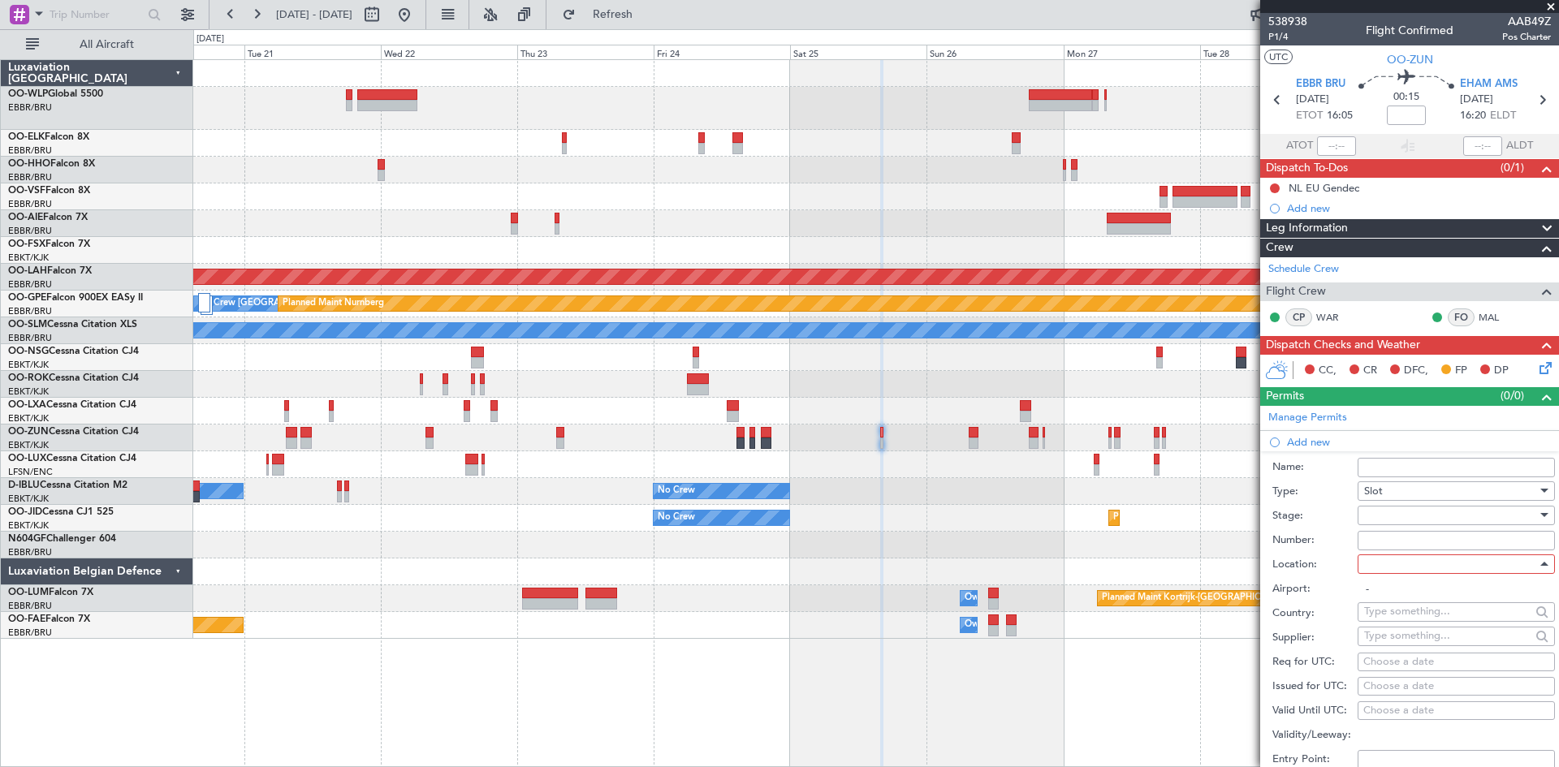
type input "EBBR / BRU"
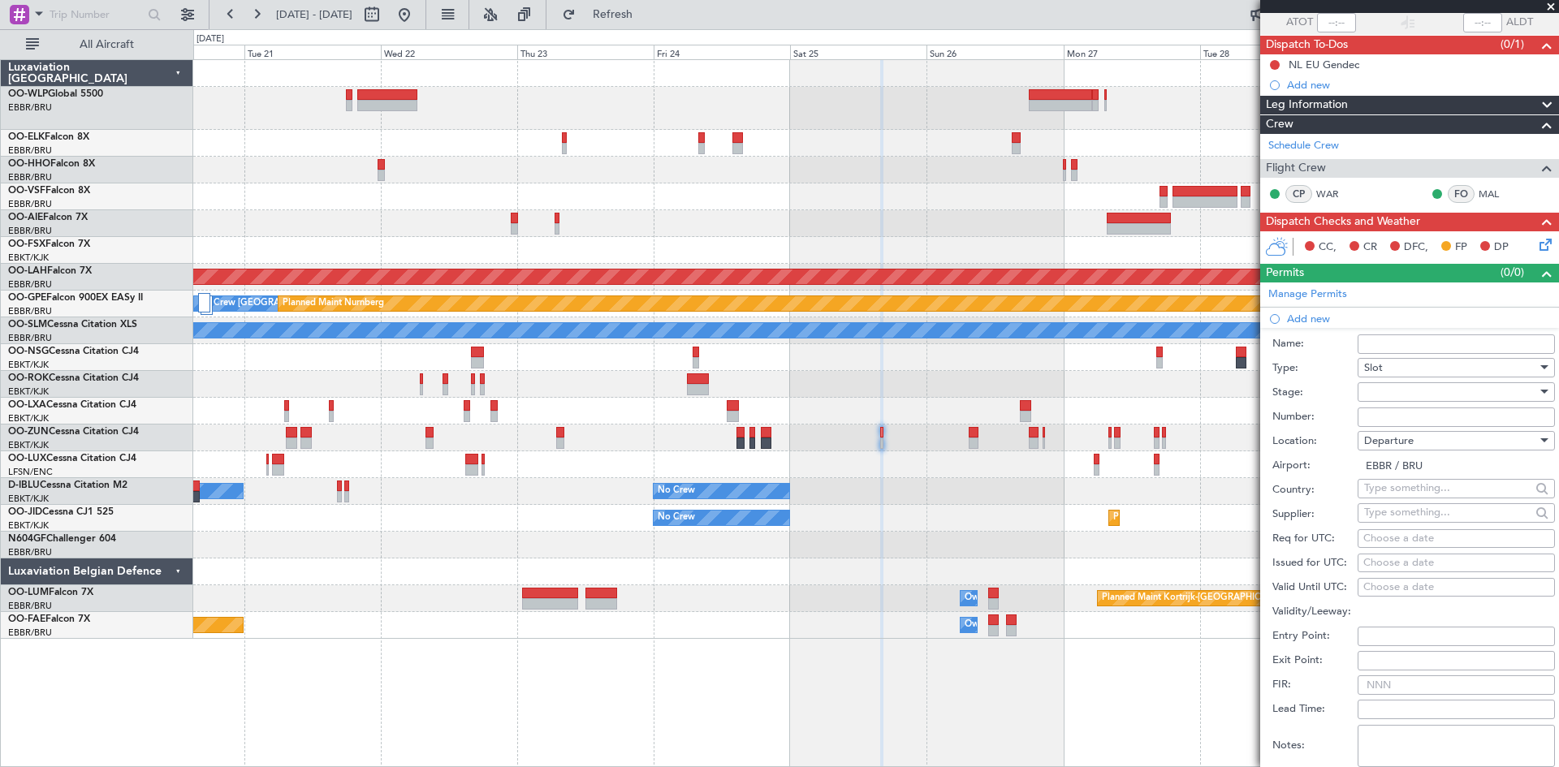
scroll to position [244, 0]
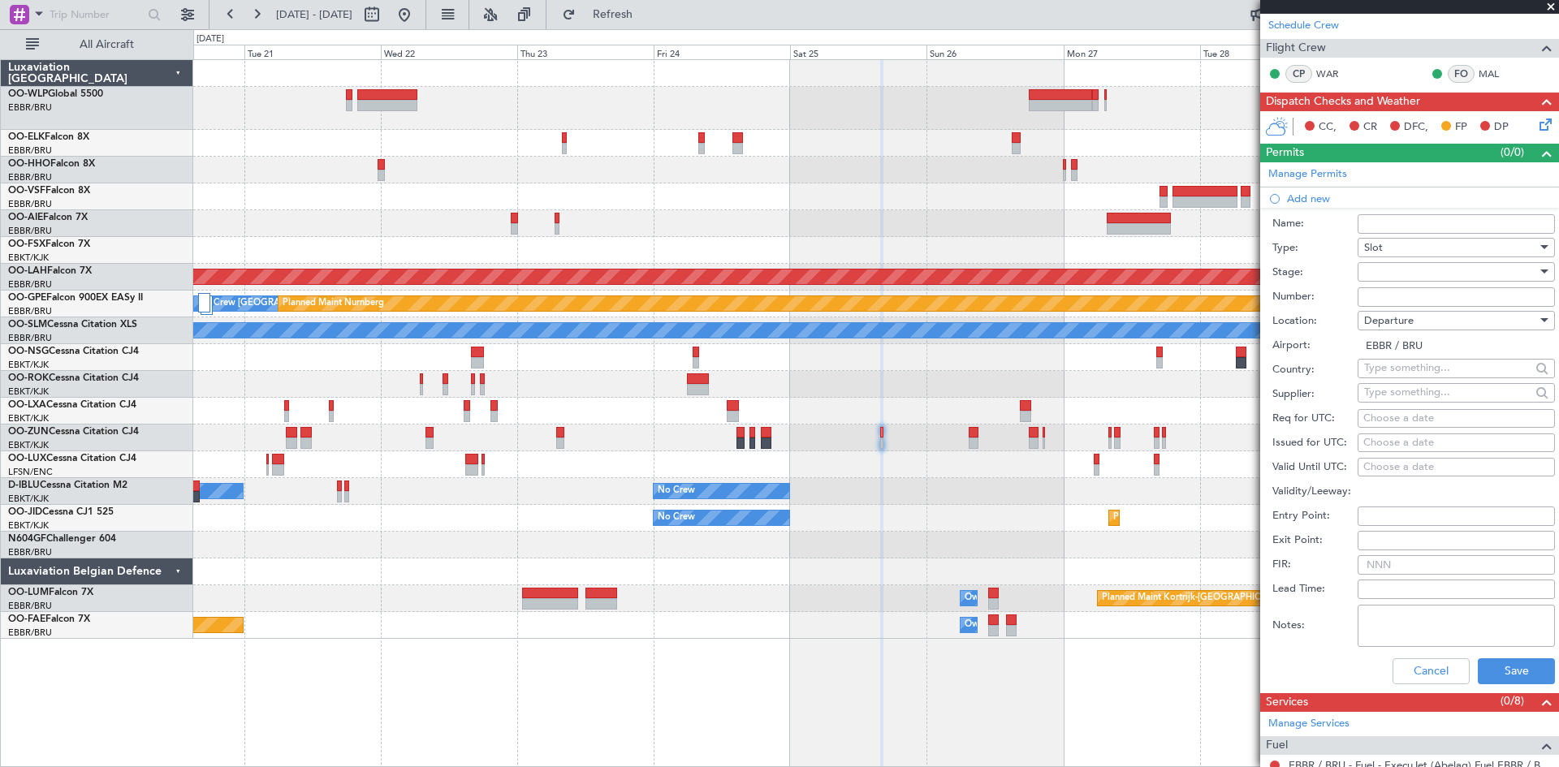
click at [1388, 429] on div "Req for UTC: Choose a date" at bounding box center [1413, 419] width 283 height 24
click at [1387, 416] on div "Choose a date" at bounding box center [1456, 419] width 186 height 16
select select "10"
select select "2025"
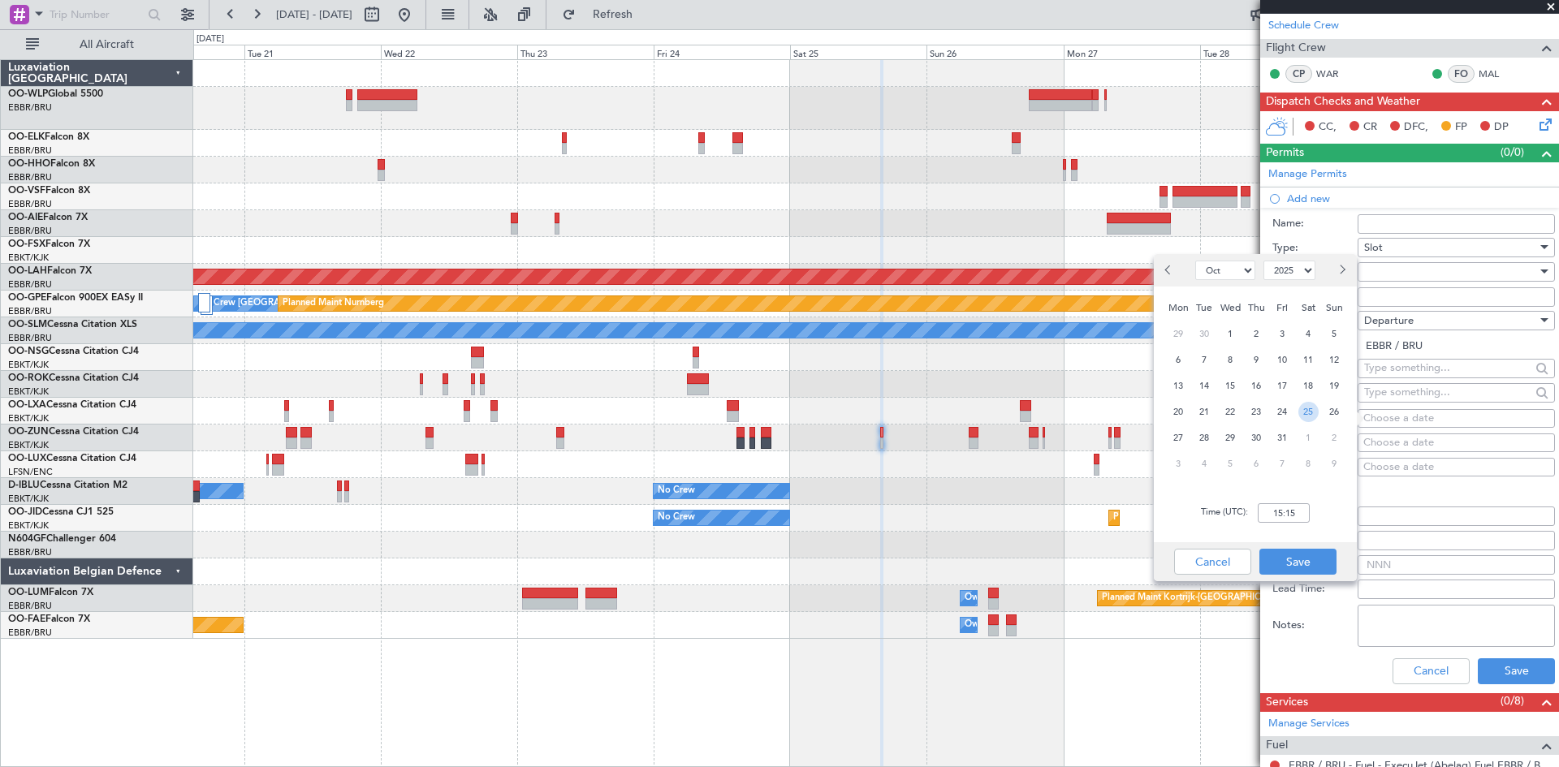
click at [1314, 410] on span "25" at bounding box center [1308, 412] width 20 height 20
click at [1270, 514] on input "00:00" at bounding box center [1284, 512] width 52 height 19
type input "1600"
click at [1315, 551] on button "Save" at bounding box center [1297, 562] width 77 height 26
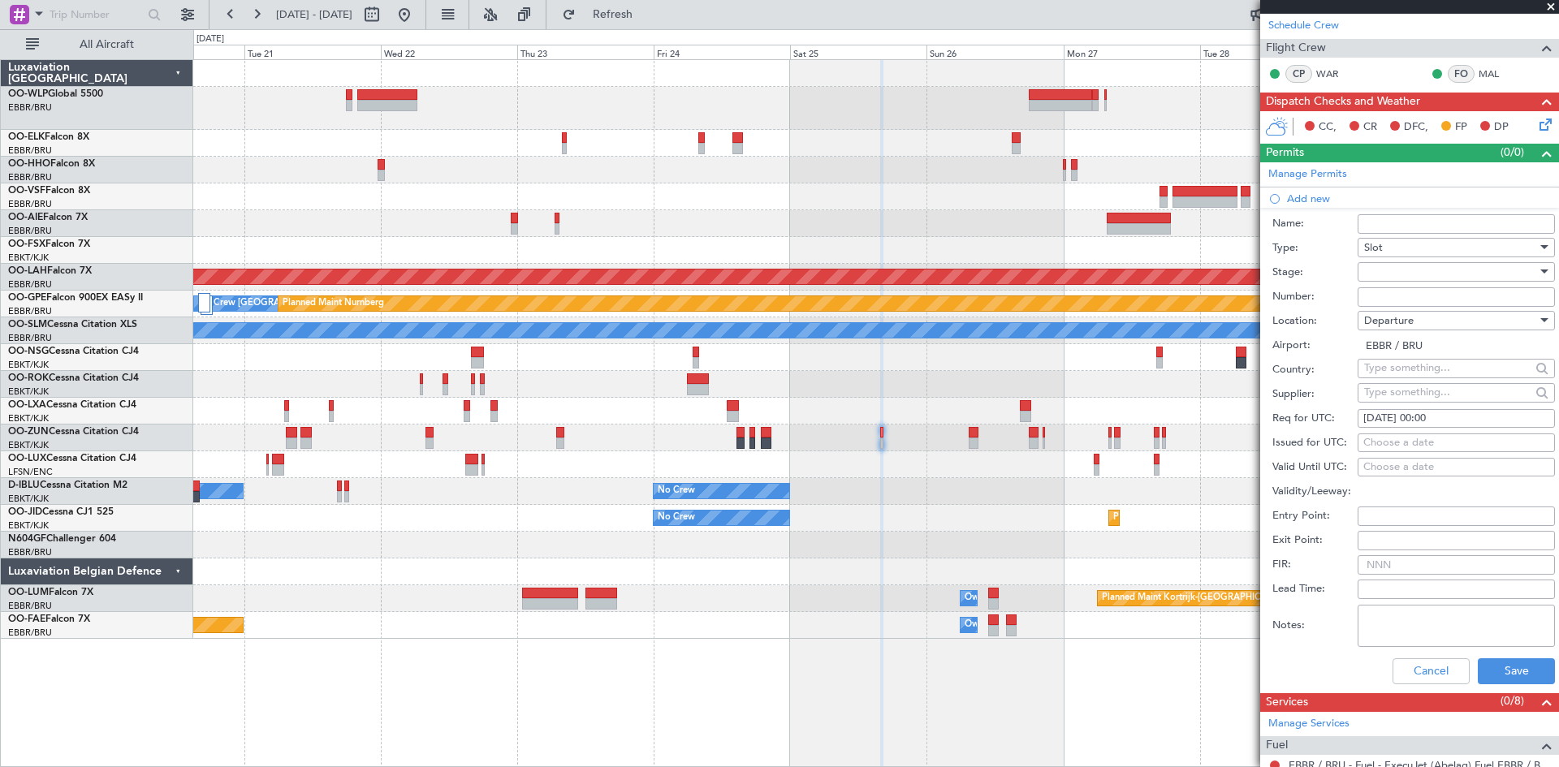
click at [1437, 418] on div "25/10/2025 00:00" at bounding box center [1456, 419] width 186 height 16
select select "10"
select select "2025"
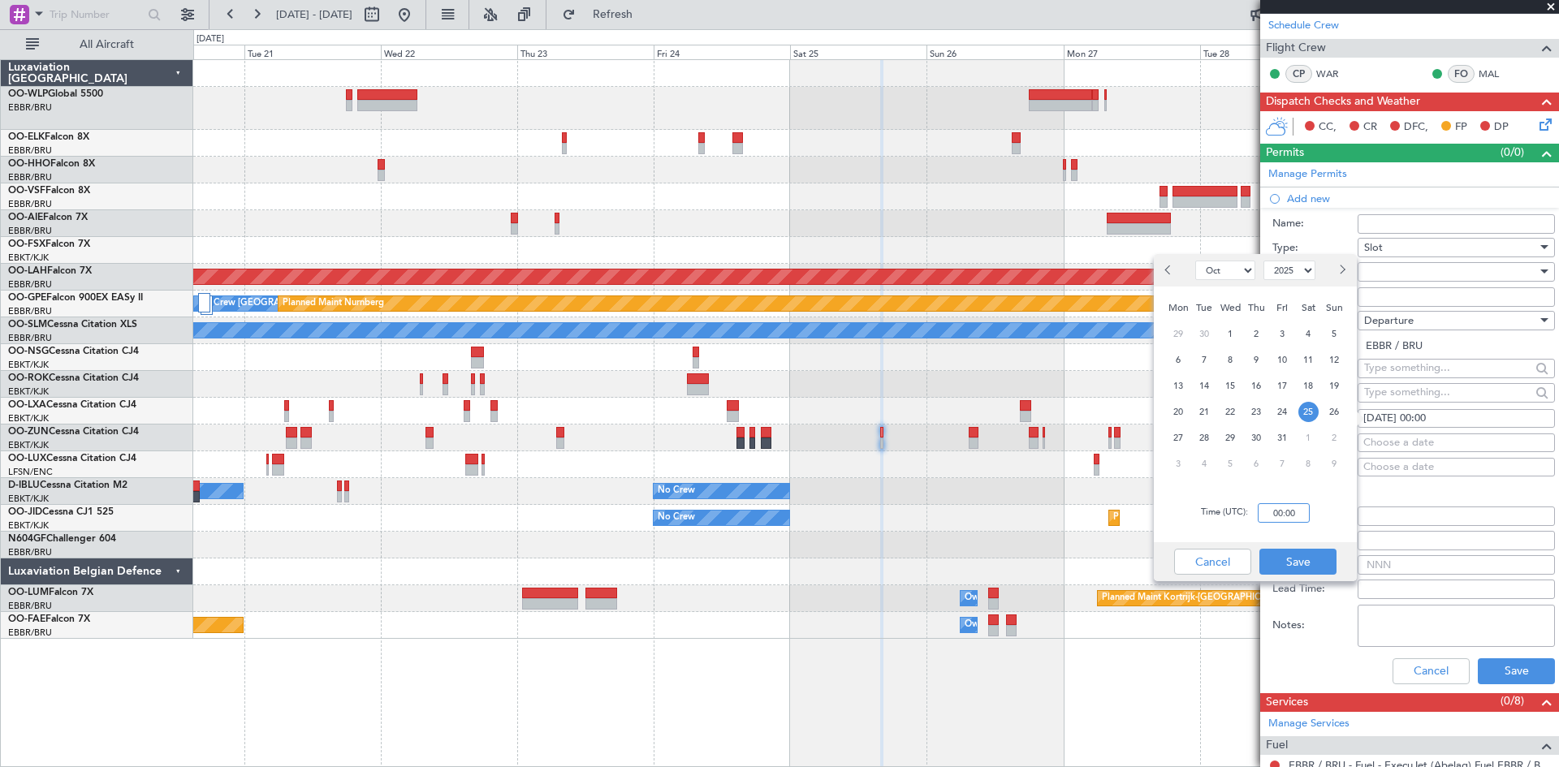
click at [1271, 511] on input "00:00" at bounding box center [1284, 512] width 52 height 19
type input "16:00"
click at [1310, 557] on button "Save" at bounding box center [1297, 562] width 77 height 26
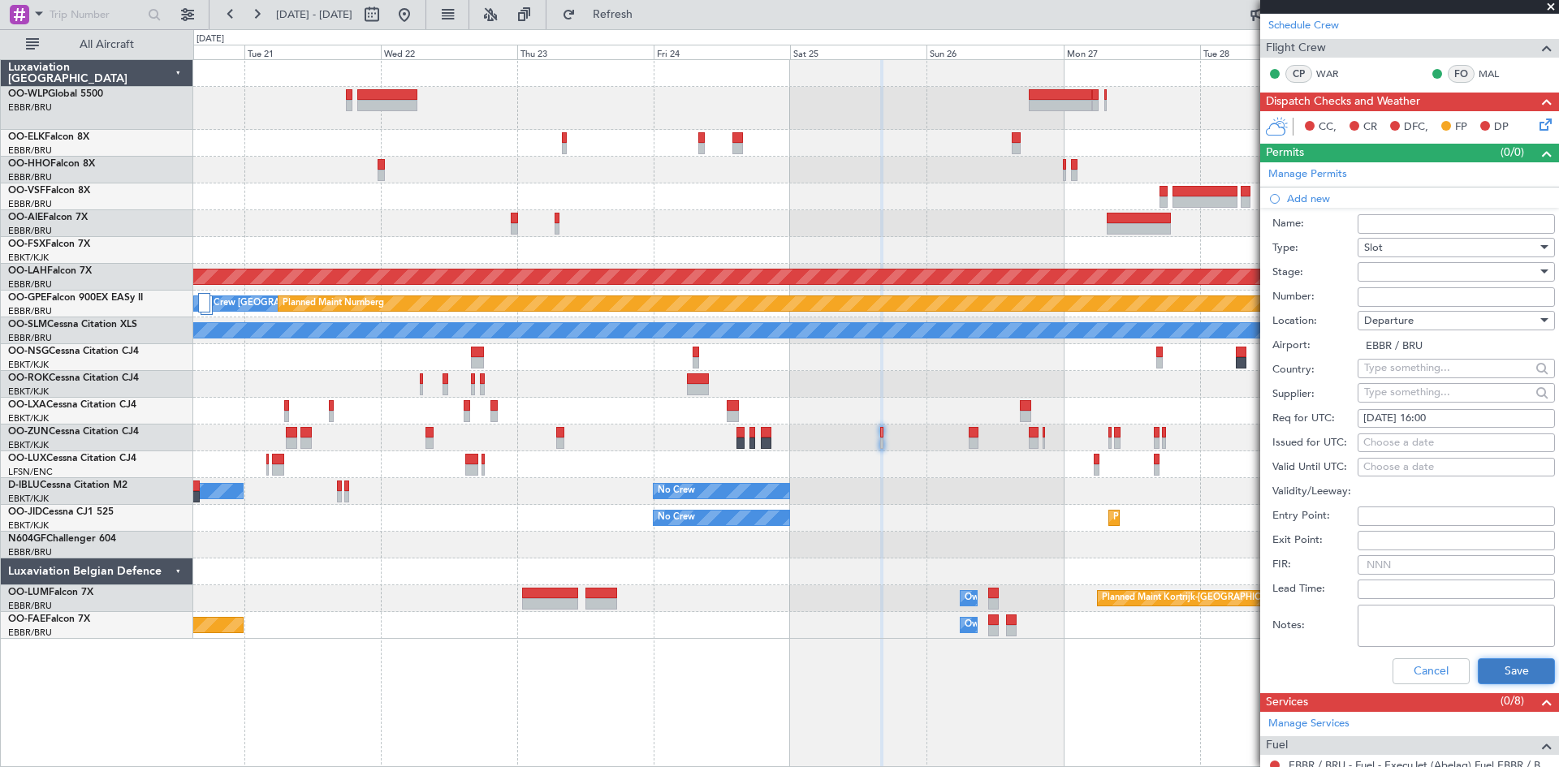
click at [1506, 664] on button "Save" at bounding box center [1516, 671] width 77 height 26
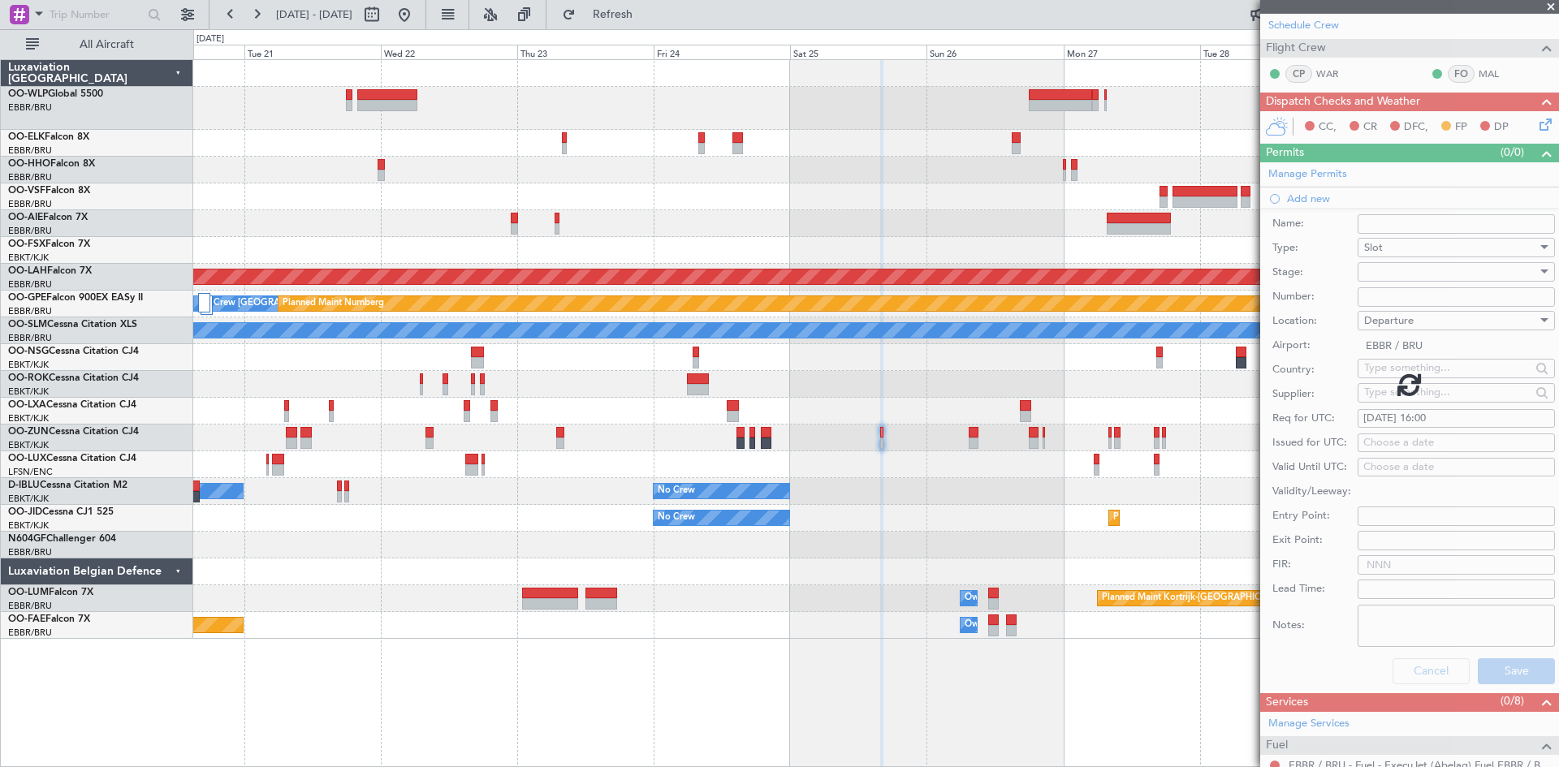
scroll to position [14, 0]
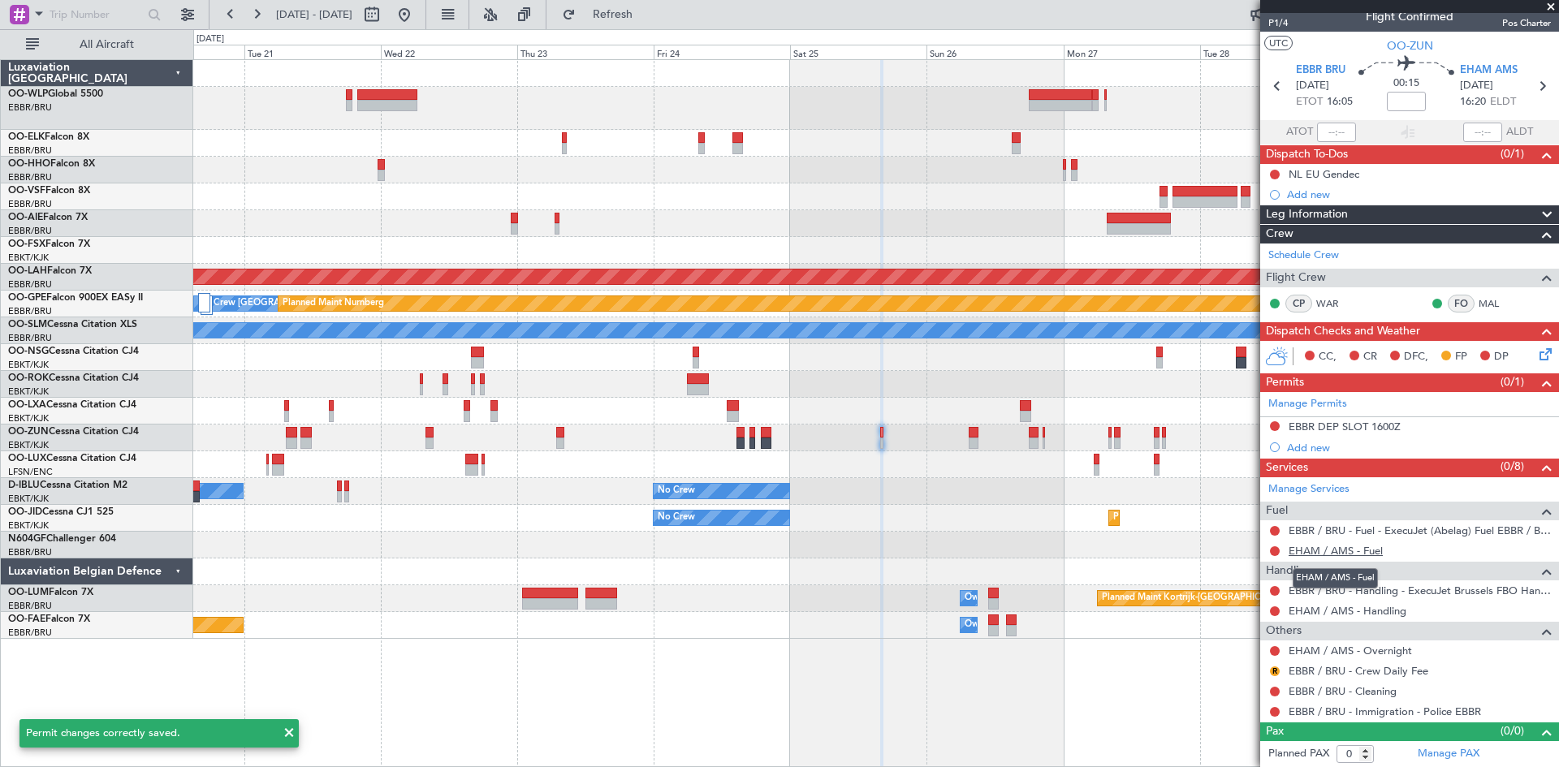
click at [1381, 548] on link "EHAM / AMS - Fuel" at bounding box center [1335, 551] width 94 height 14
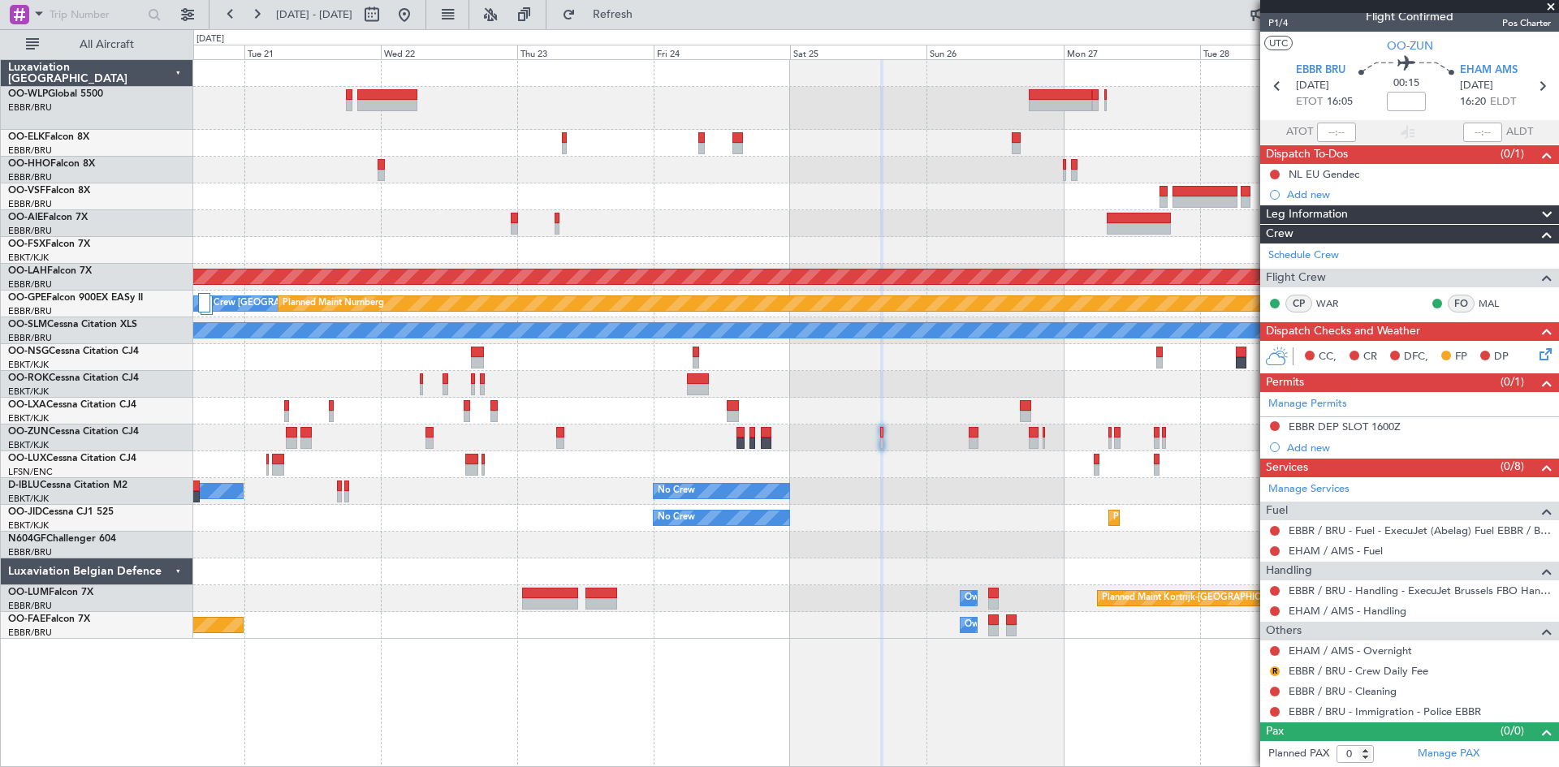
click at [1466, 60] on section "EBBR BRU 25/10/2025 ETOT 16:05 00:15 EHAM AMS 25/10/2025 16:20 ELDT" at bounding box center [1409, 88] width 299 height 64
click at [1468, 68] on span "EHAM AMS" at bounding box center [1489, 71] width 58 height 16
click at [1355, 444] on div "Add new" at bounding box center [1411, 448] width 249 height 14
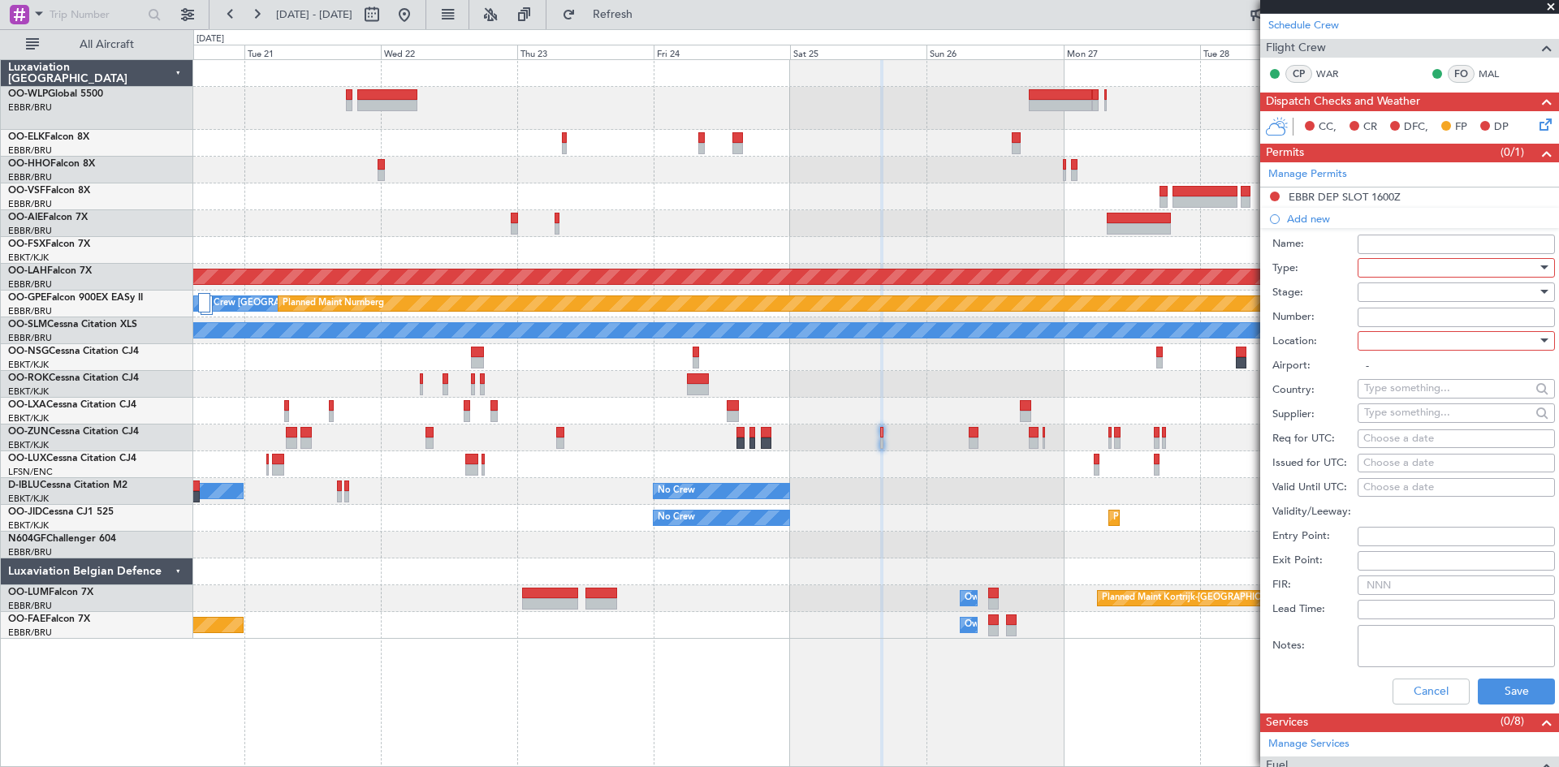
click at [1448, 265] on div at bounding box center [1450, 268] width 173 height 24
click at [1375, 413] on span "Slot" at bounding box center [1450, 420] width 170 height 24
click at [1423, 299] on div at bounding box center [1450, 292] width 173 height 24
click at [1395, 360] on span "Not Requested" at bounding box center [1450, 349] width 170 height 24
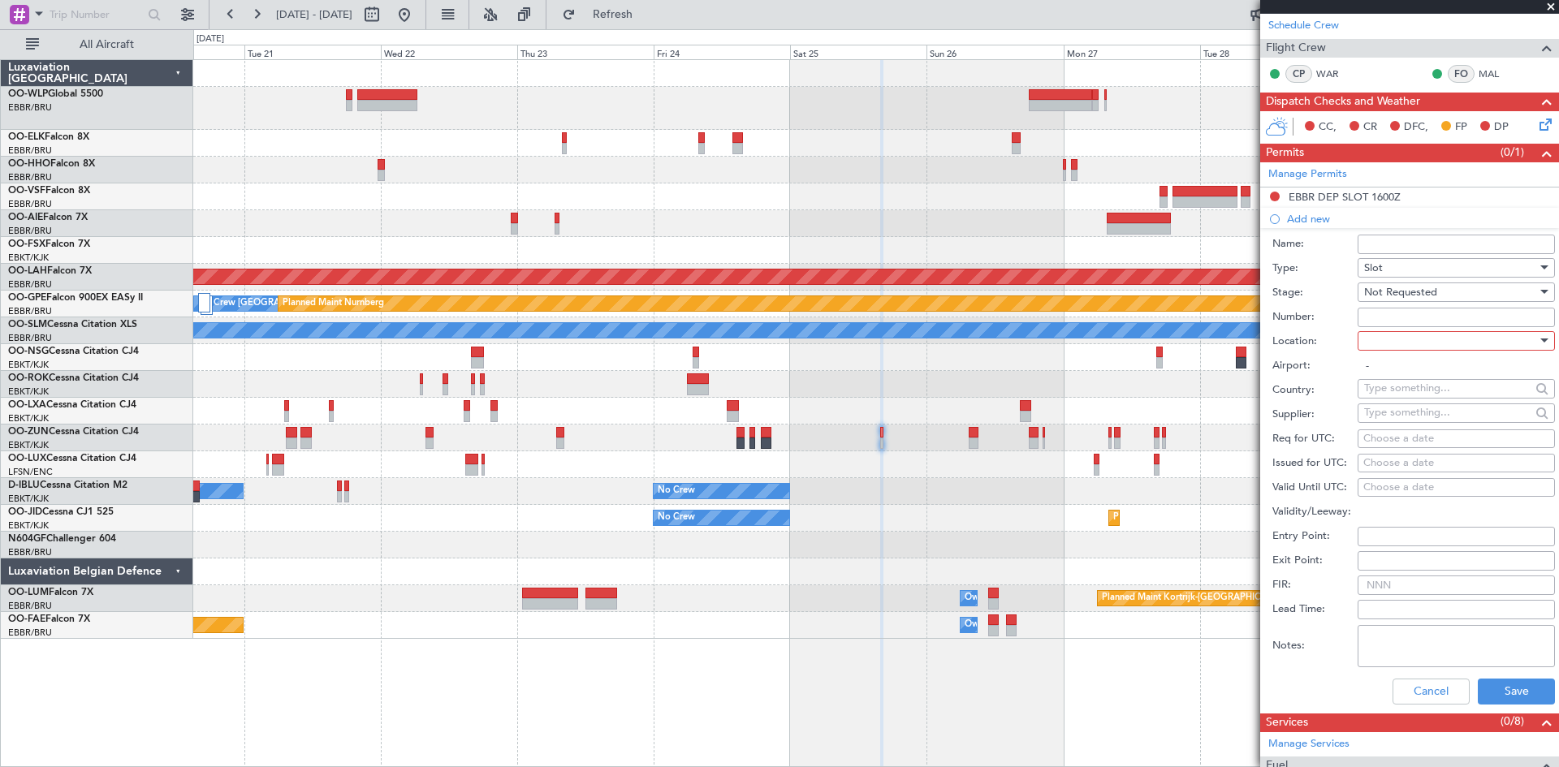
click at [1408, 347] on div at bounding box center [1450, 341] width 173 height 24
drag, startPoint x: 1400, startPoint y: 421, endPoint x: 1313, endPoint y: 431, distance: 87.4
click at [1400, 422] on span "Arrival" at bounding box center [1450, 422] width 170 height 24
type input "EHAM / AMS"
click at [1391, 437] on div "Choose a date" at bounding box center [1456, 439] width 186 height 16
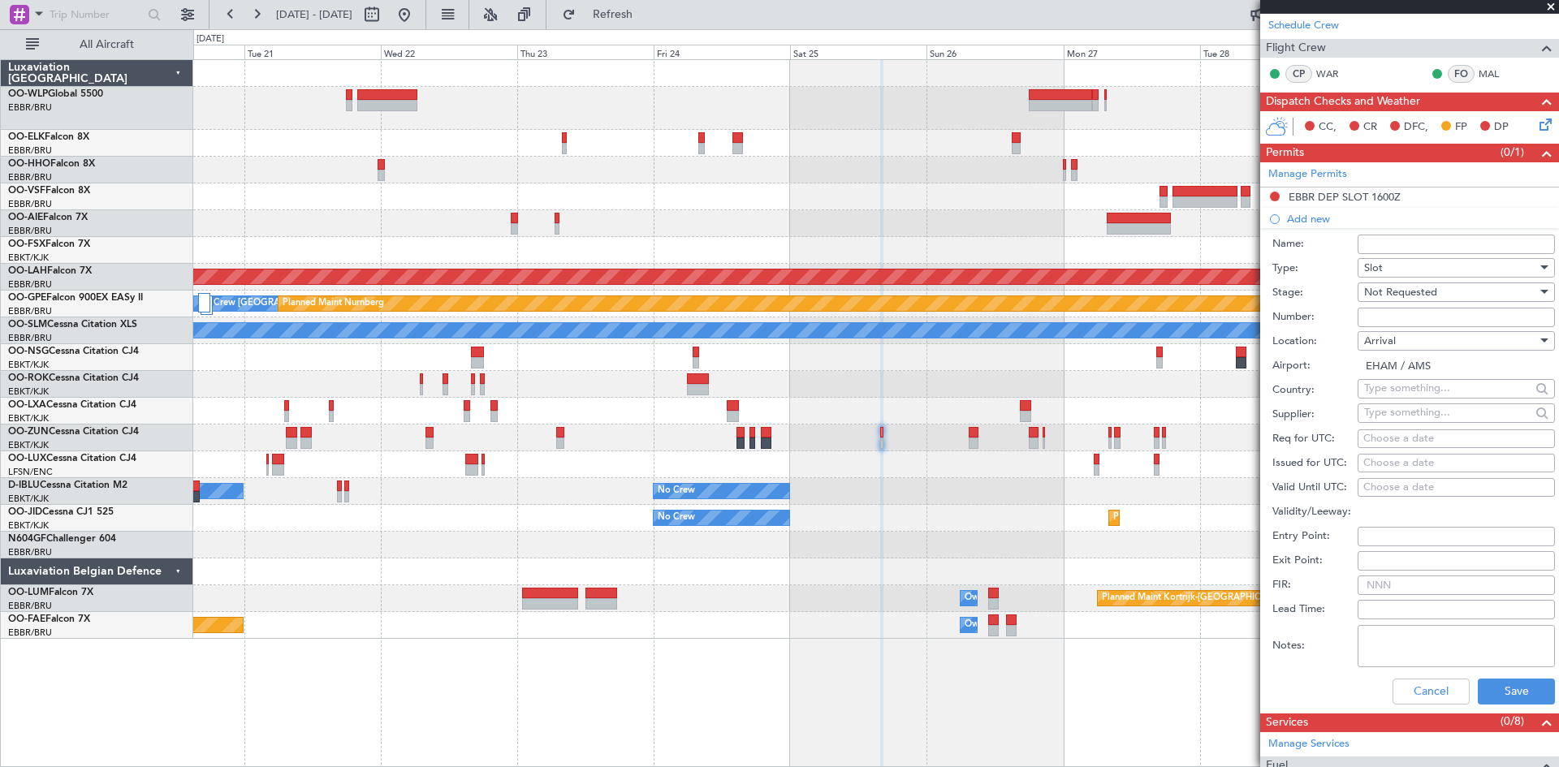
select select "10"
select select "2025"
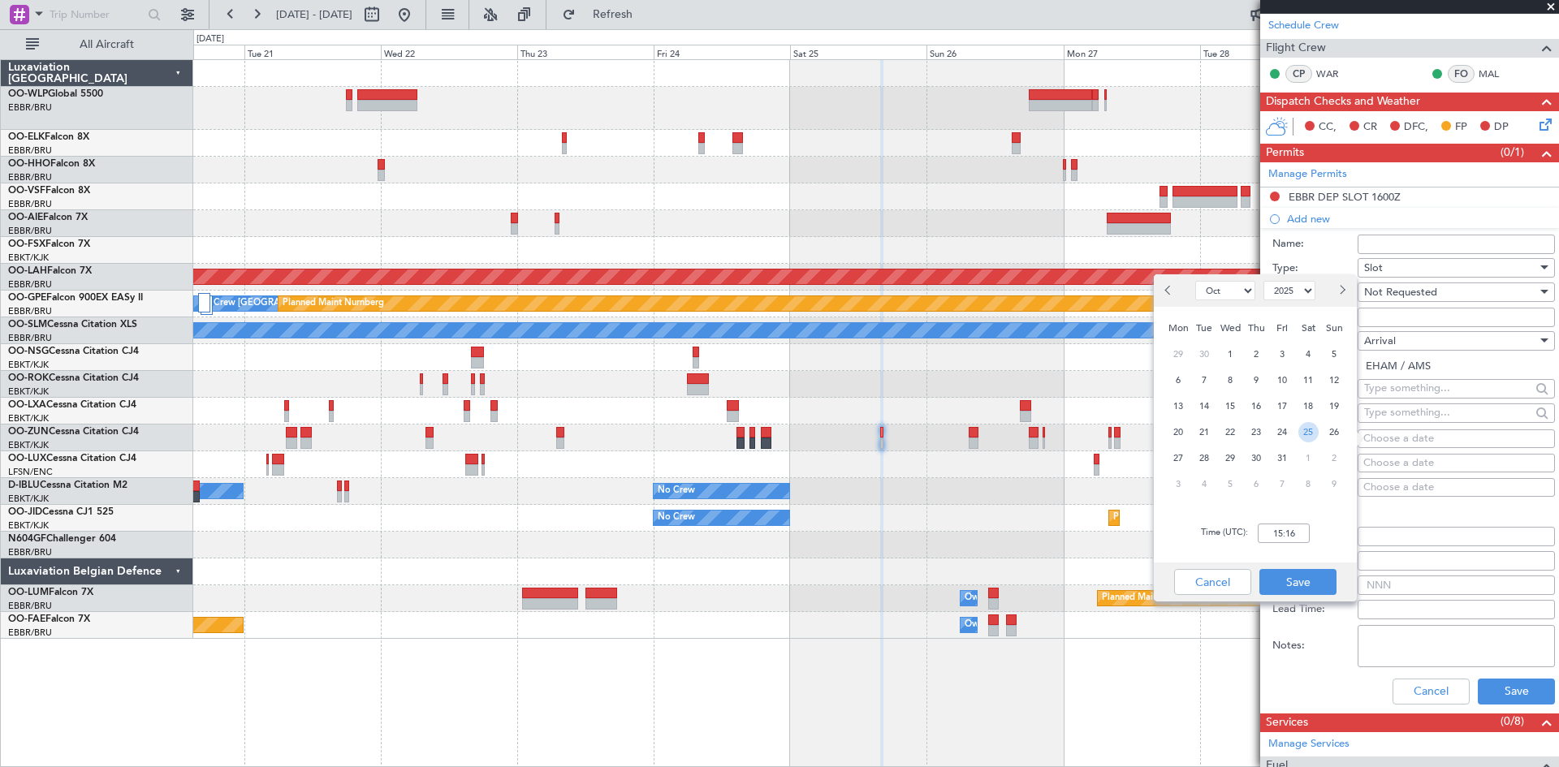
click at [1307, 436] on span "25" at bounding box center [1308, 432] width 20 height 20
click at [1280, 532] on input "00:00" at bounding box center [1284, 533] width 52 height 19
type input "16:25"
click at [1314, 571] on button "Save" at bounding box center [1297, 582] width 77 height 26
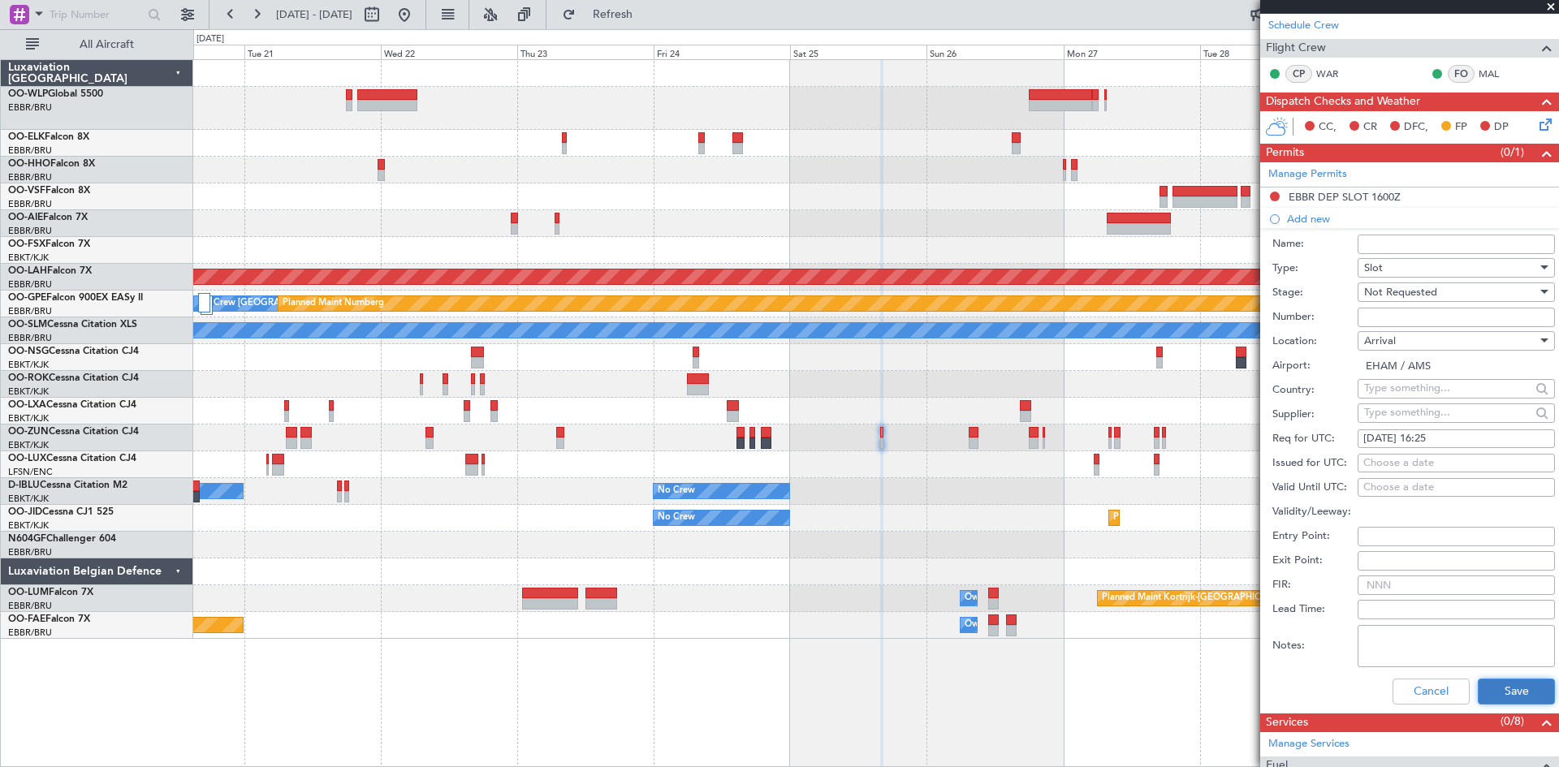
click at [1526, 689] on button "Save" at bounding box center [1516, 692] width 77 height 26
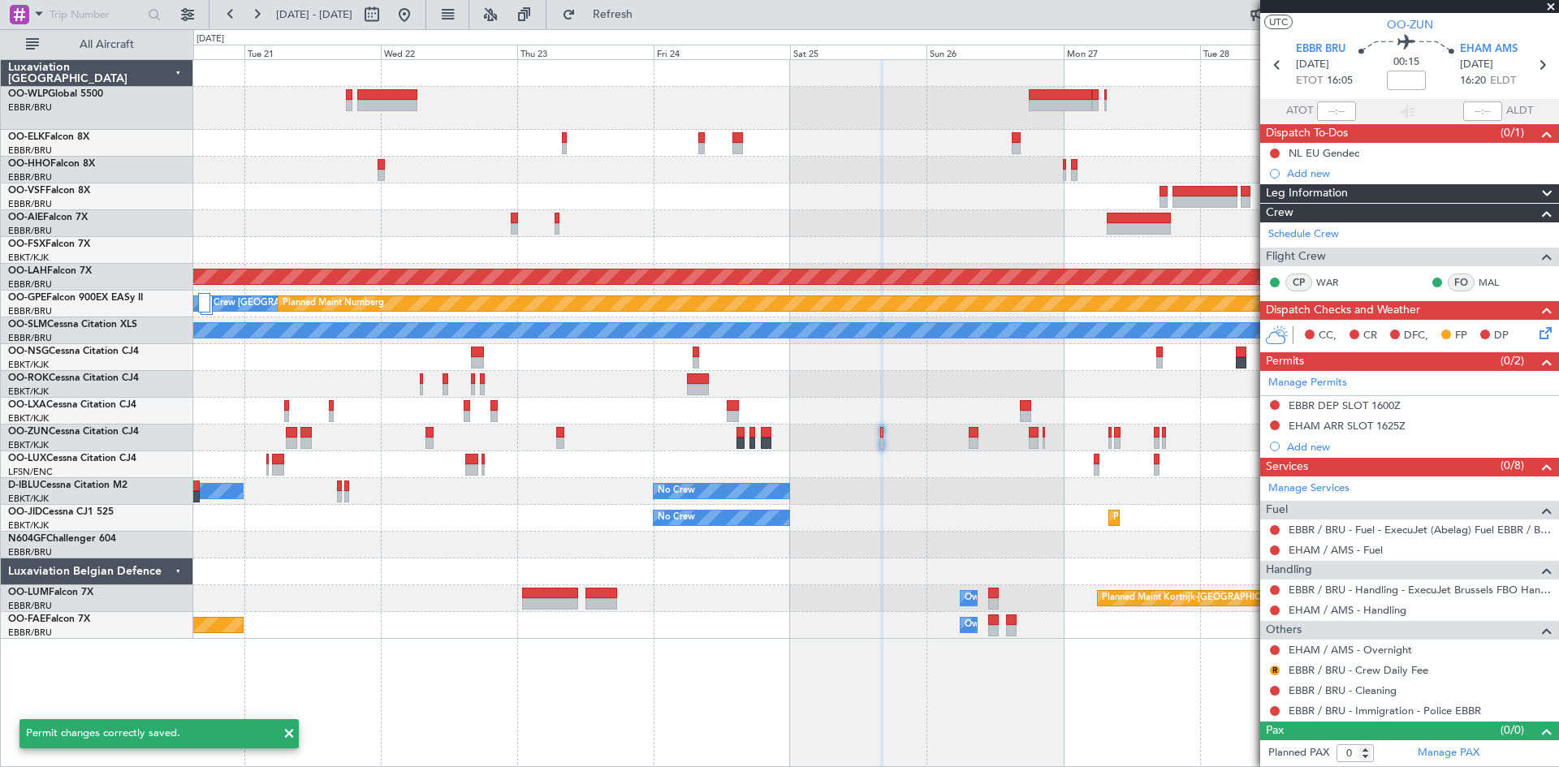
scroll to position [34, 0]
click at [623, 2] on button "Refresh" at bounding box center [602, 15] width 97 height 26
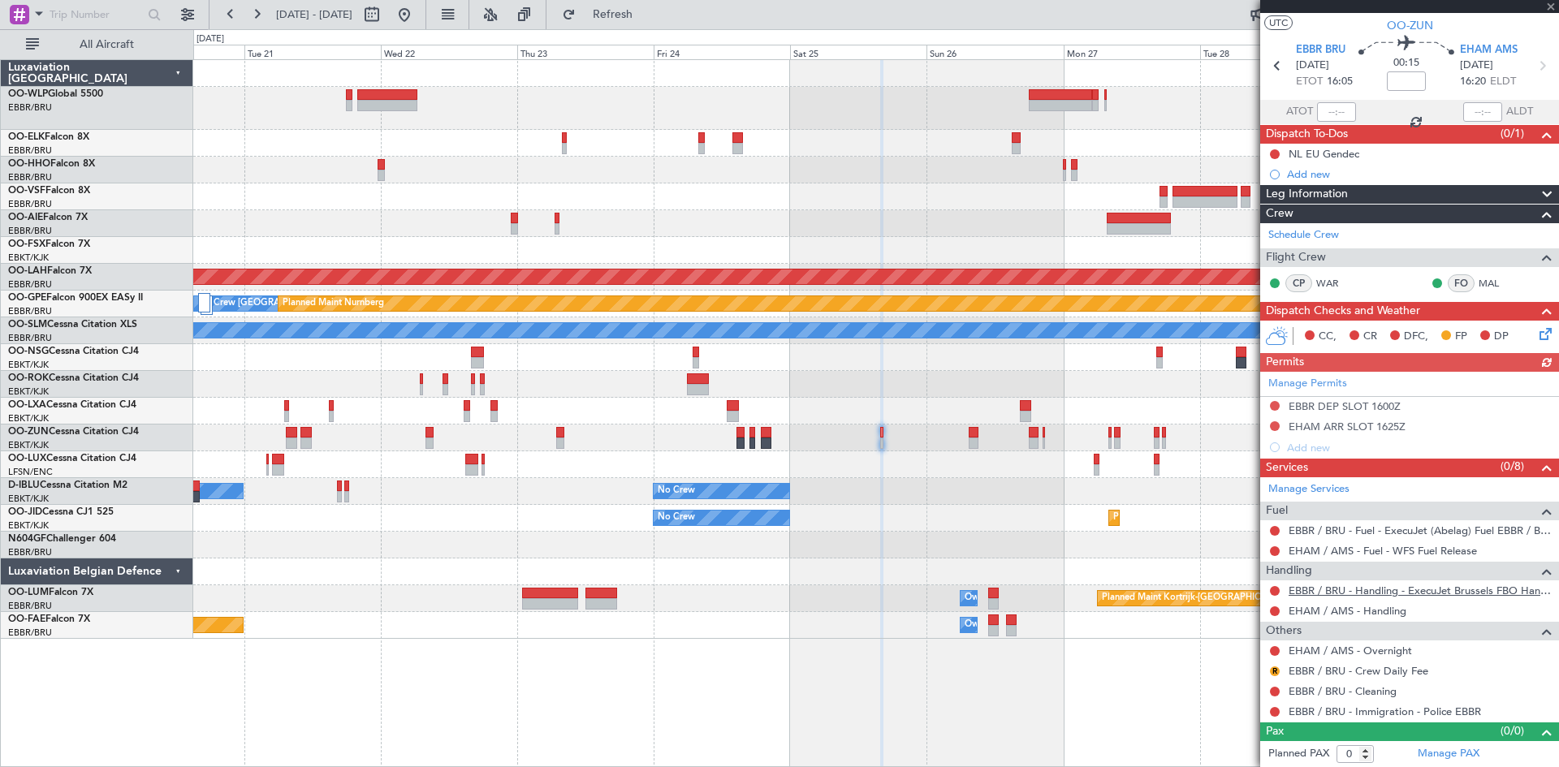
click at [1375, 609] on mat-tooltip-component "EBBR / BRU - Handling - ExecuJet Brussels FBO Handling Abelag" at bounding box center [1400, 618] width 295 height 43
click at [1395, 611] on link "EHAM / AMS - Handling" at bounding box center [1347, 611] width 118 height 14
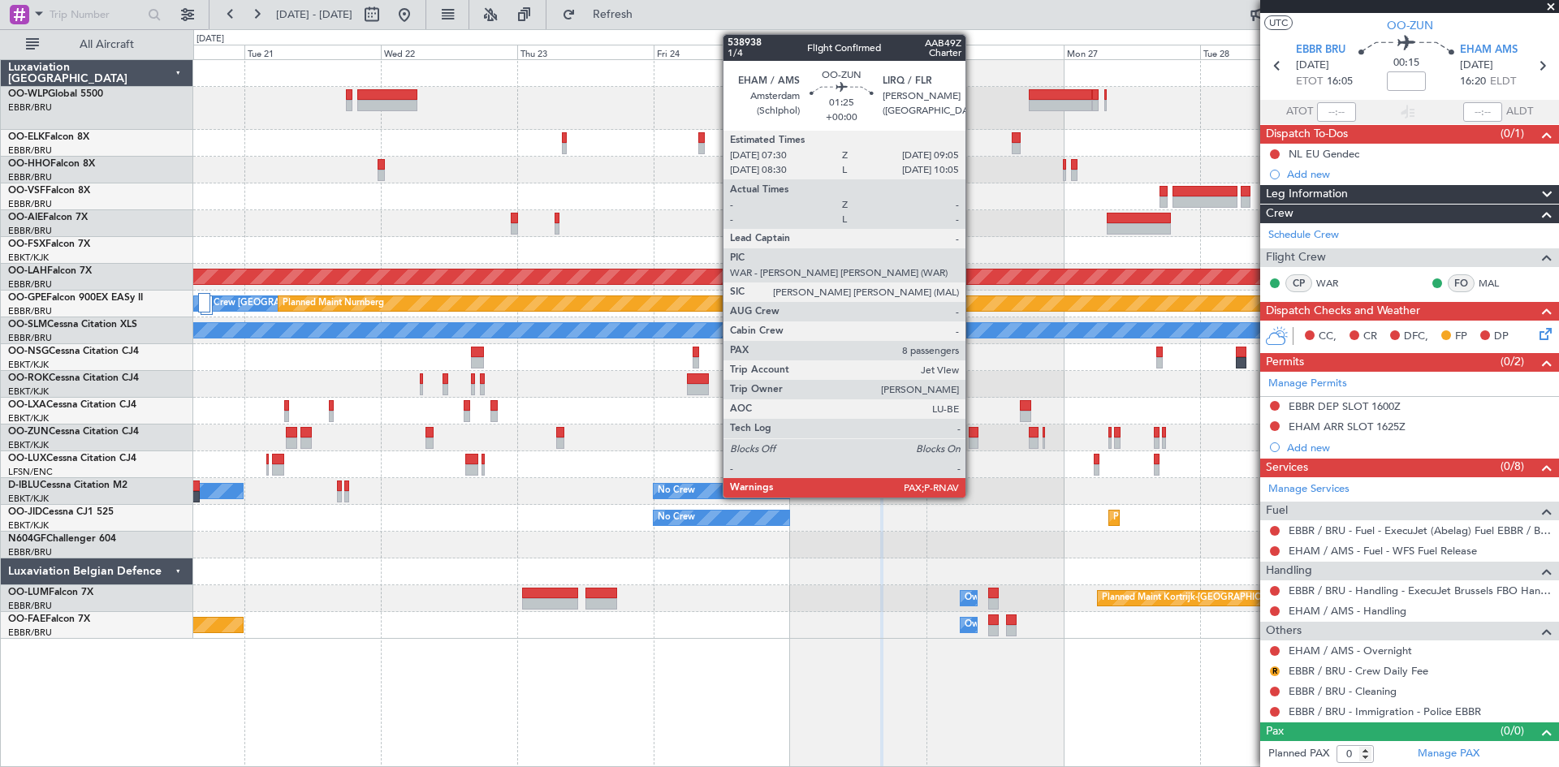
click at [972, 439] on div at bounding box center [974, 443] width 10 height 11
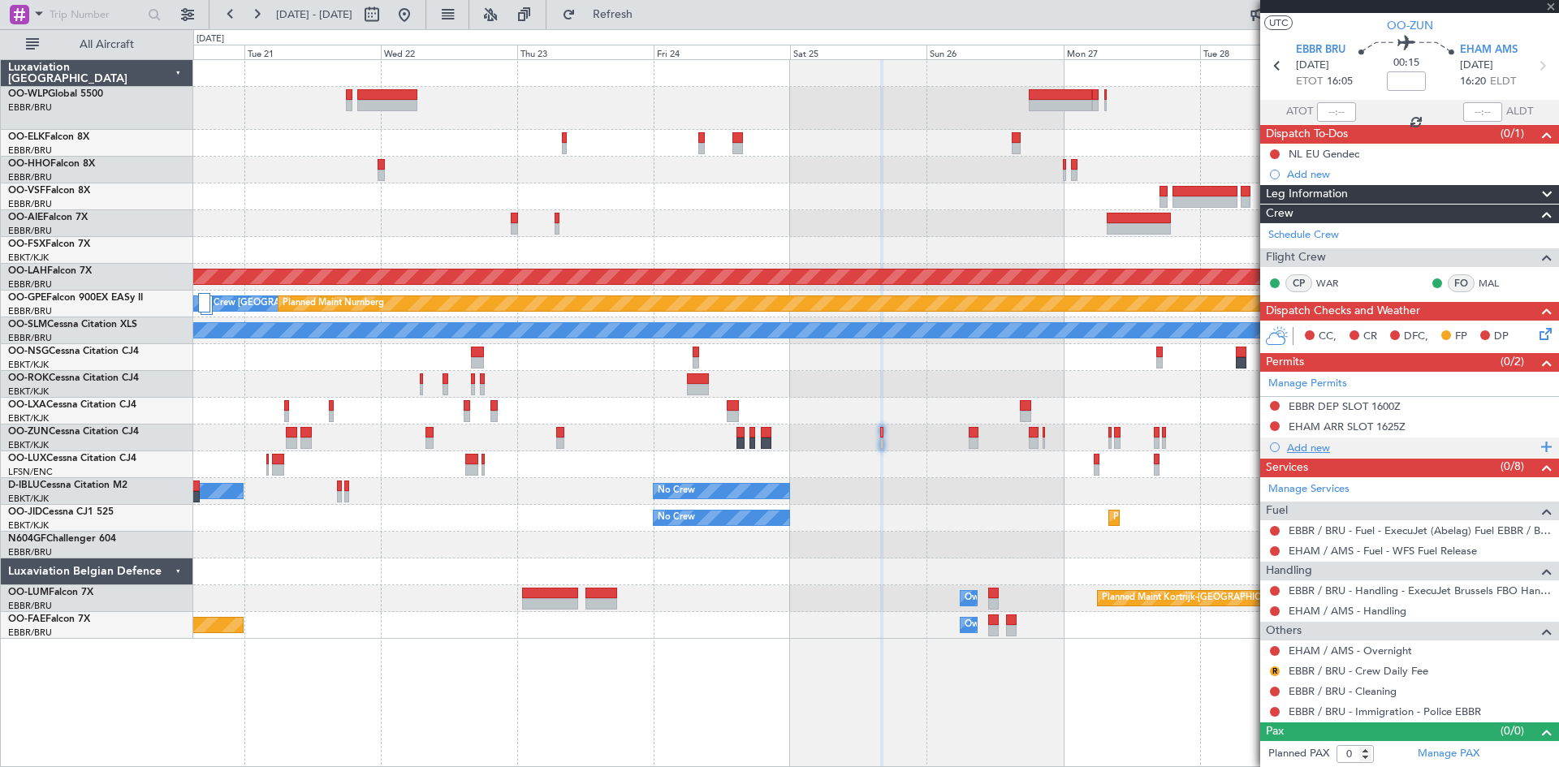
type input "8"
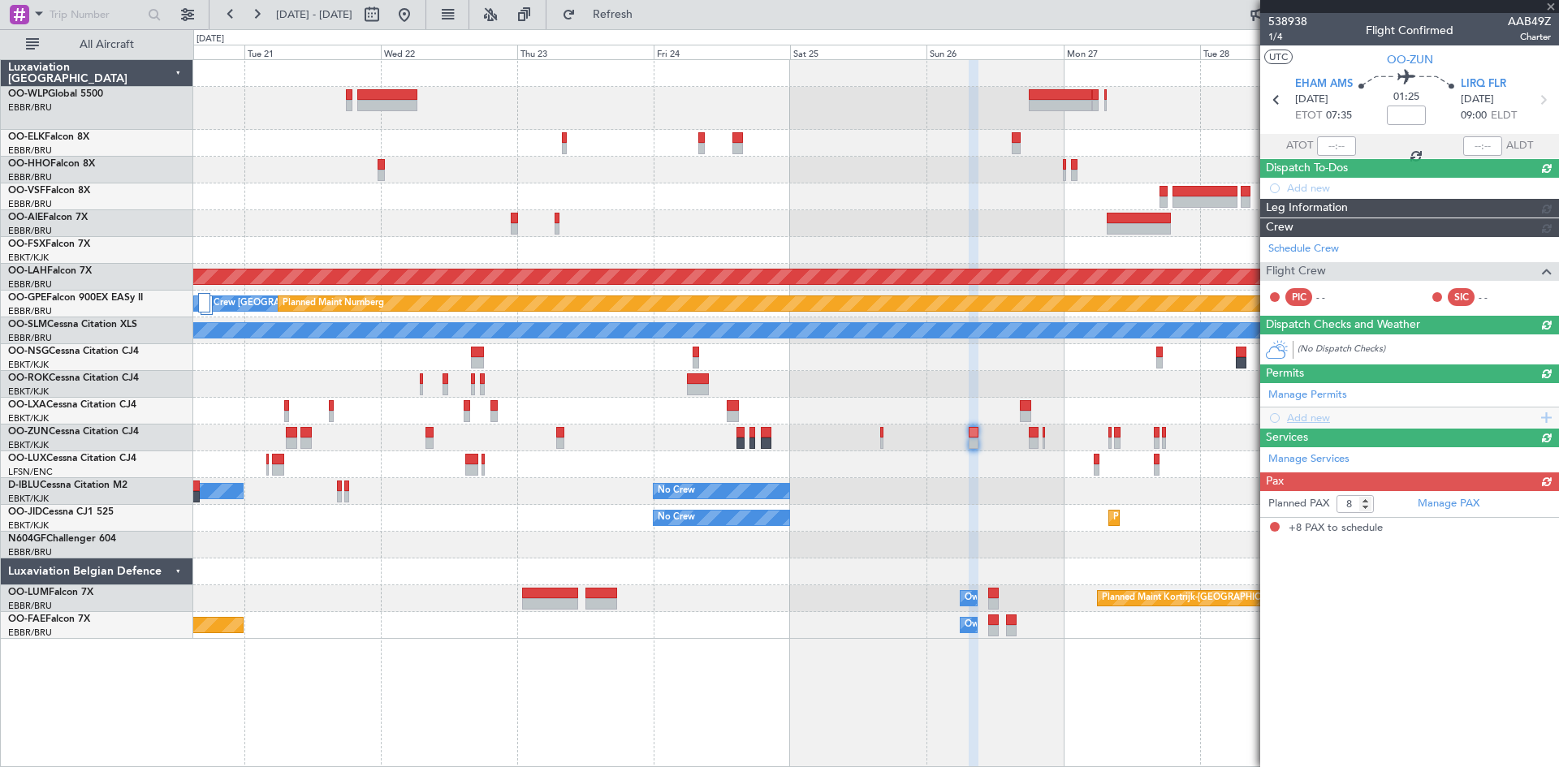
scroll to position [0, 0]
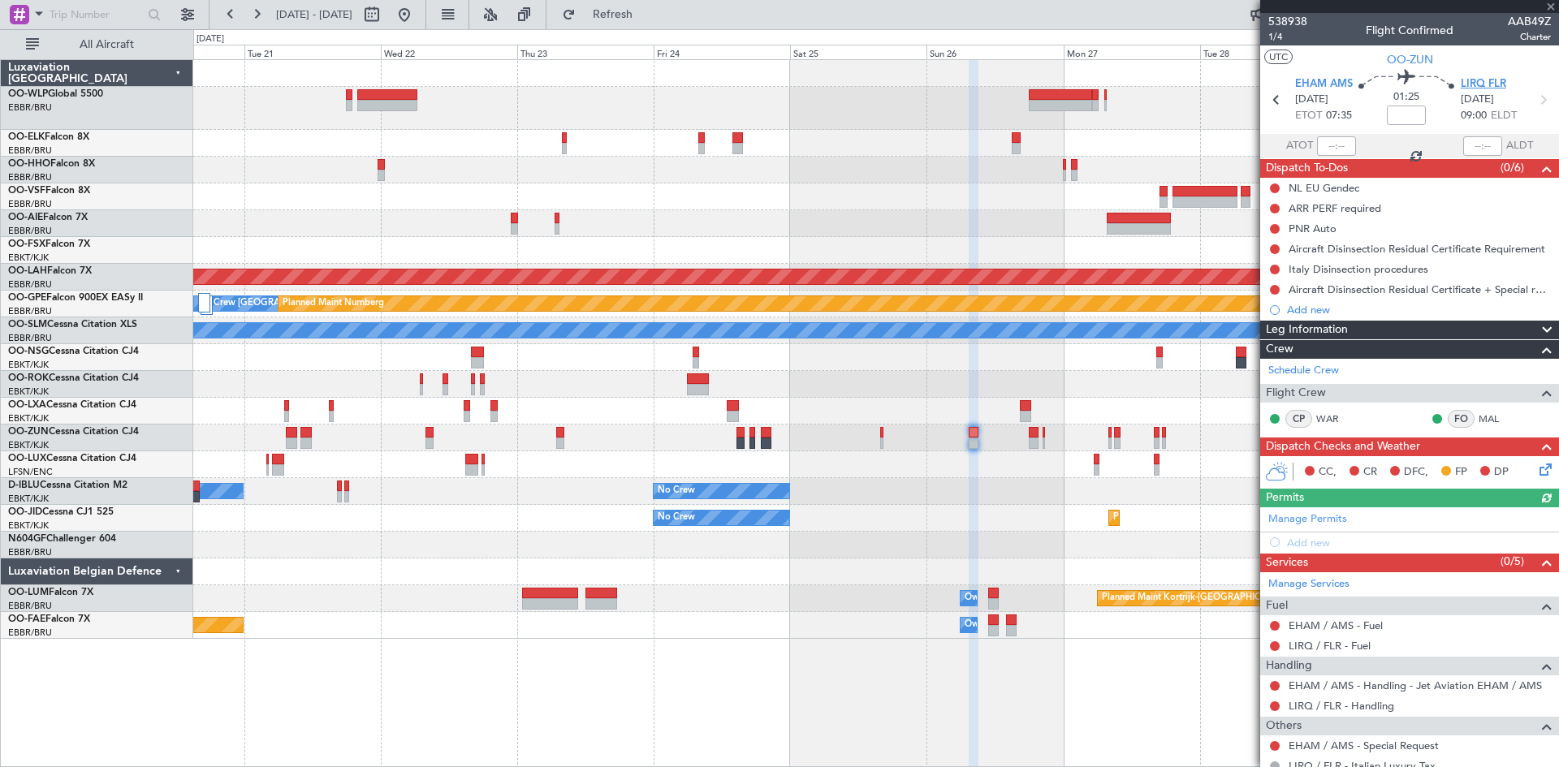
click at [1478, 81] on span "LIRQ FLR" at bounding box center [1483, 84] width 45 height 16
click at [1320, 533] on div "Add new" at bounding box center [1409, 543] width 299 height 20
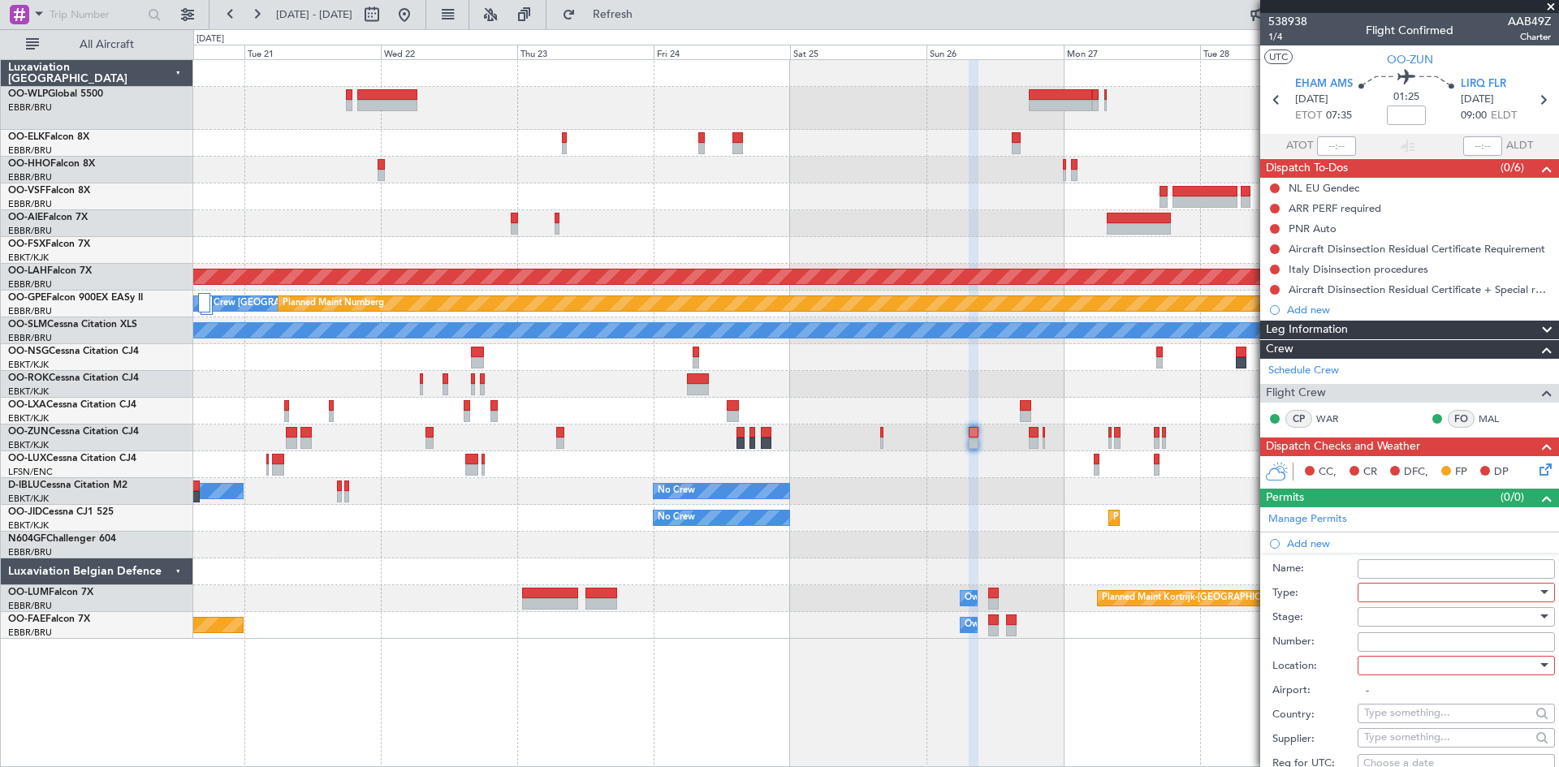
click at [1395, 590] on div at bounding box center [1450, 592] width 173 height 24
click at [1410, 736] on span "Slot" at bounding box center [1450, 745] width 170 height 24
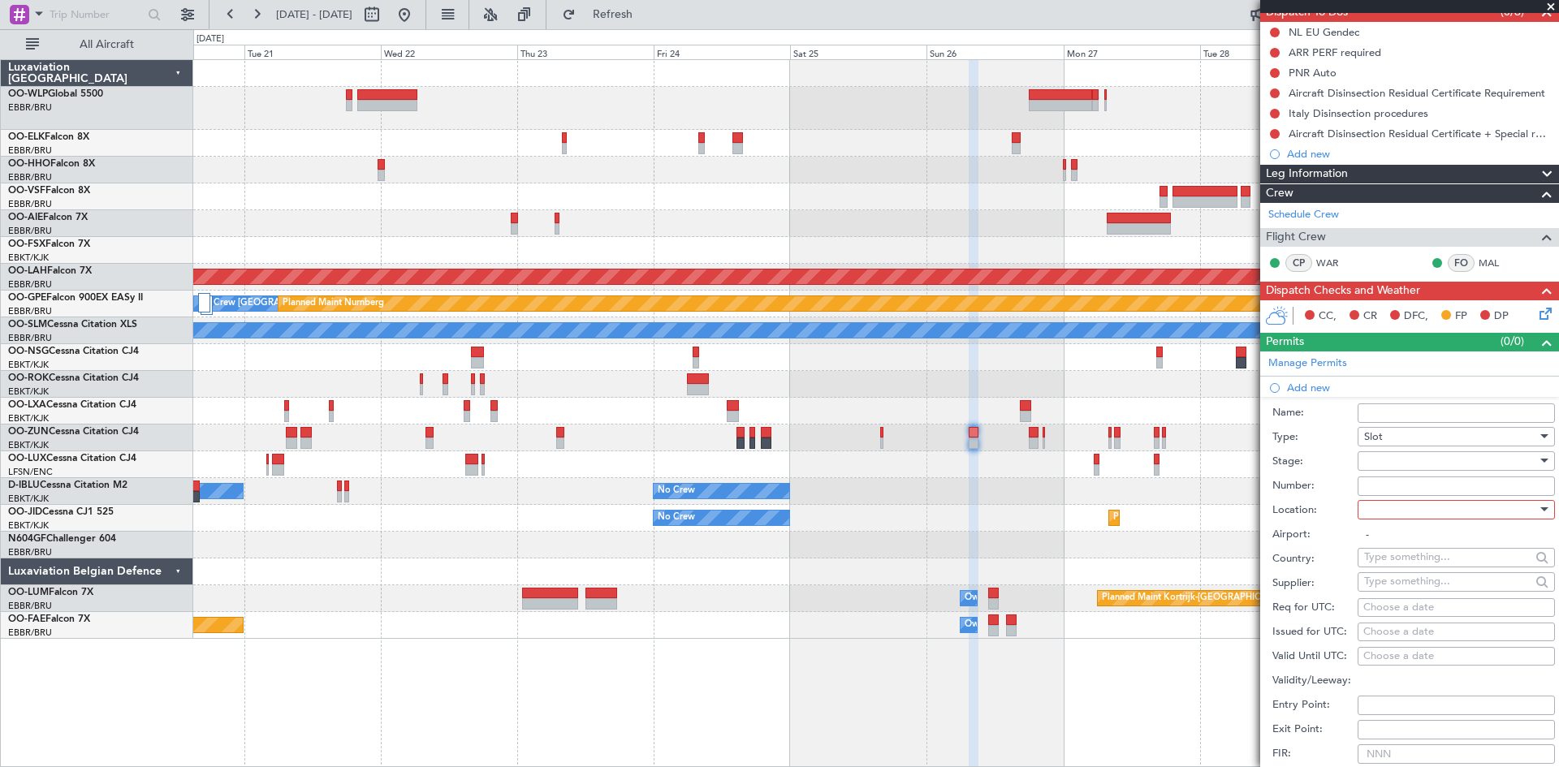
scroll to position [162, 0]
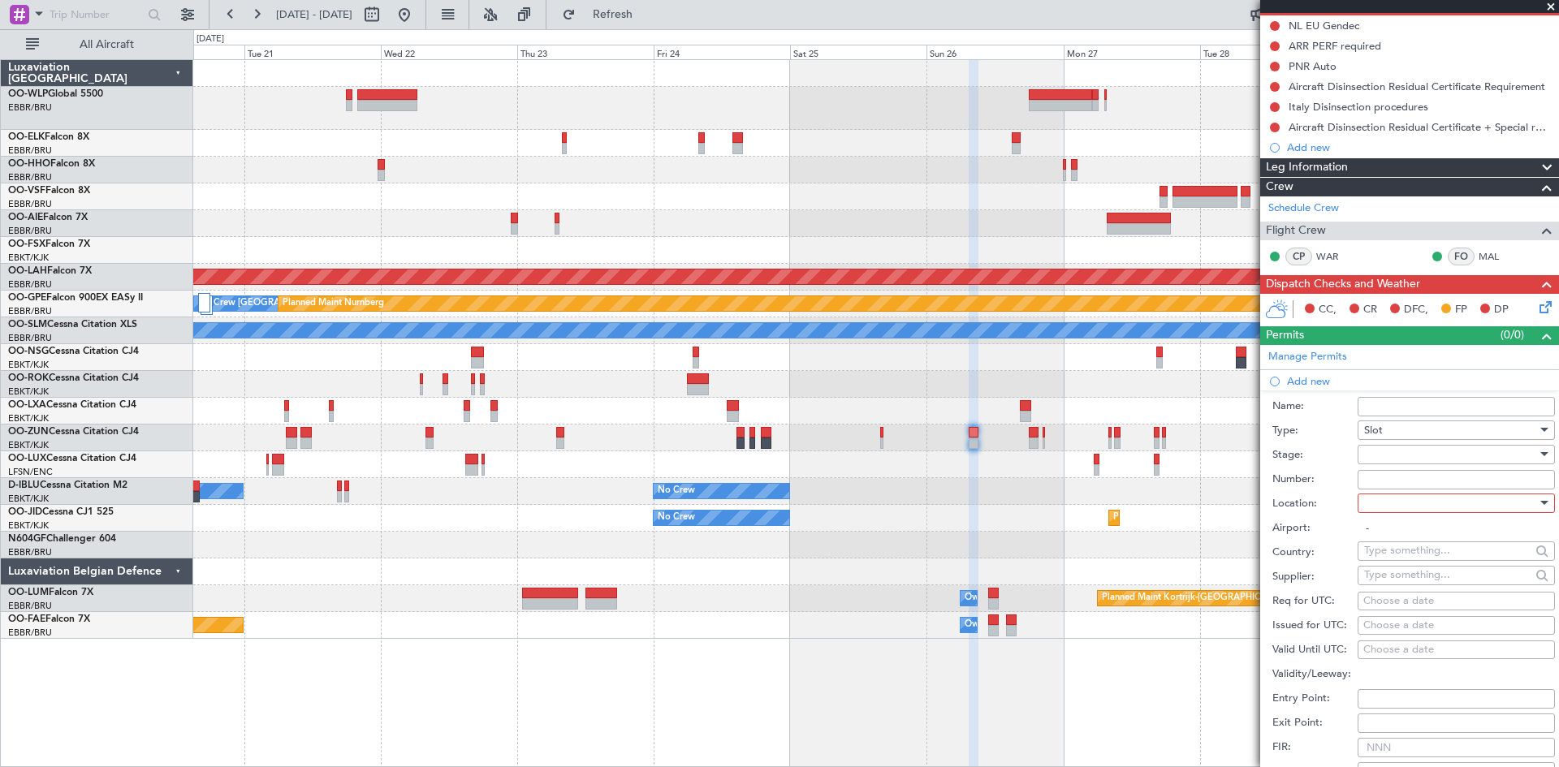
click at [1409, 458] on div at bounding box center [1450, 454] width 173 height 24
click at [1404, 507] on span "Not Requested" at bounding box center [1450, 511] width 170 height 24
click at [1396, 498] on div at bounding box center [1450, 503] width 173 height 24
click at [1385, 533] on span "Departure" at bounding box center [1450, 536] width 170 height 24
type input "EHAM / AMS"
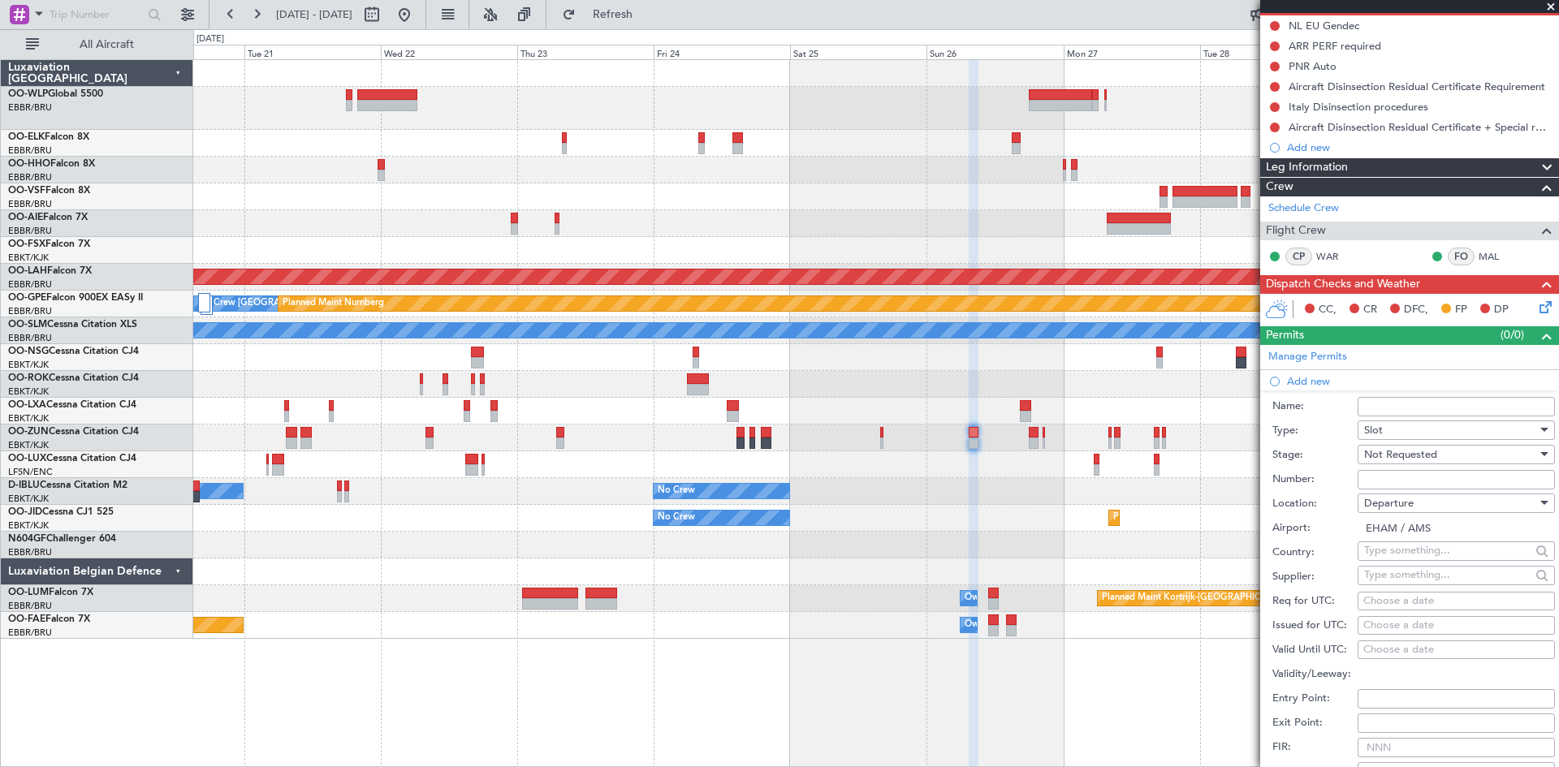
click at [1396, 600] on div "Choose a date" at bounding box center [1456, 601] width 186 height 16
select select "10"
select select "2025"
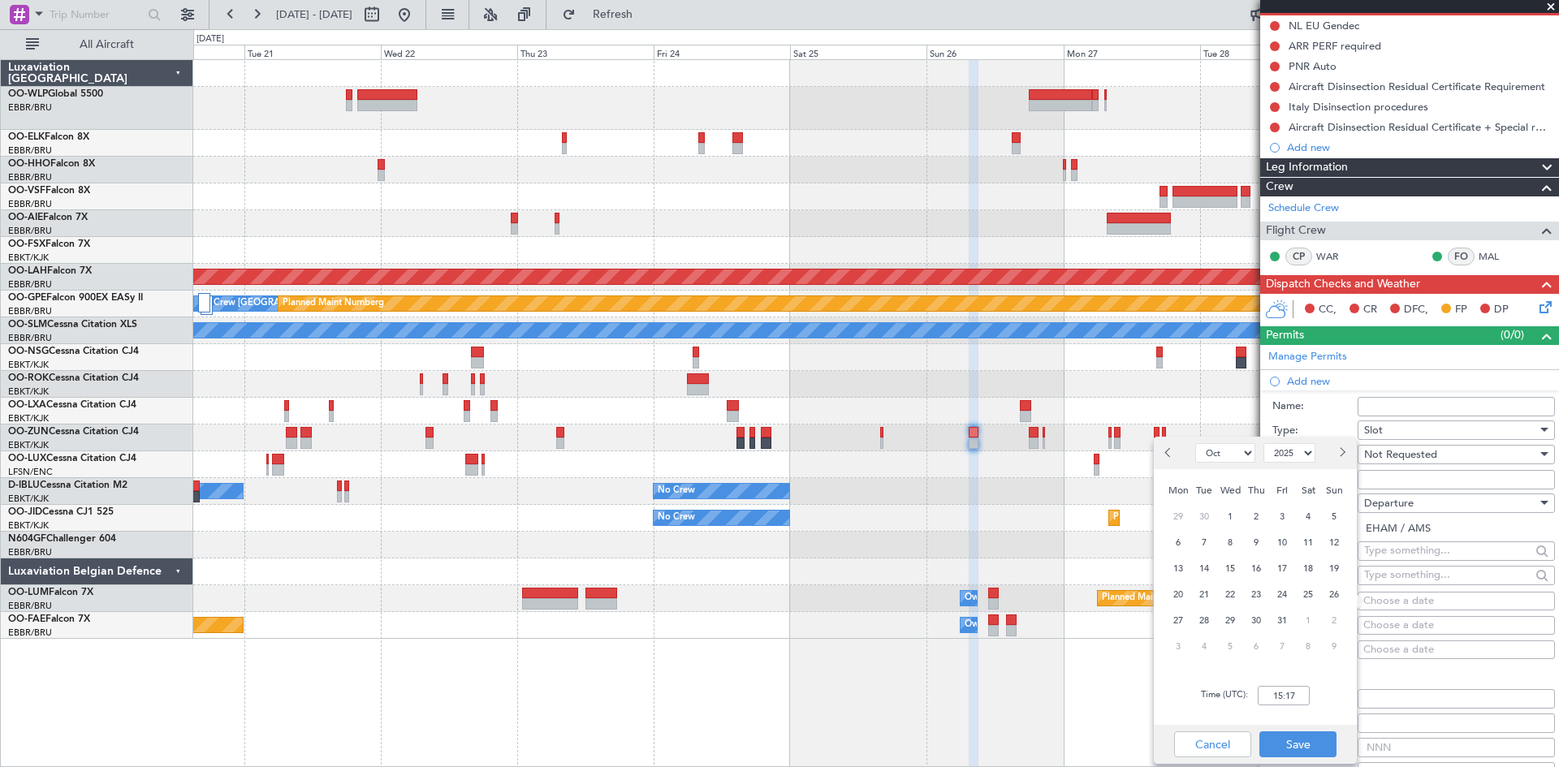
click at [1318, 589] on div "25" at bounding box center [1308, 594] width 26 height 26
click at [1334, 590] on span "26" at bounding box center [1334, 595] width 20 height 20
click at [1279, 694] on input "00:00" at bounding box center [1284, 695] width 52 height 19
type input "07:30"
click at [1311, 752] on button "Save" at bounding box center [1297, 744] width 77 height 26
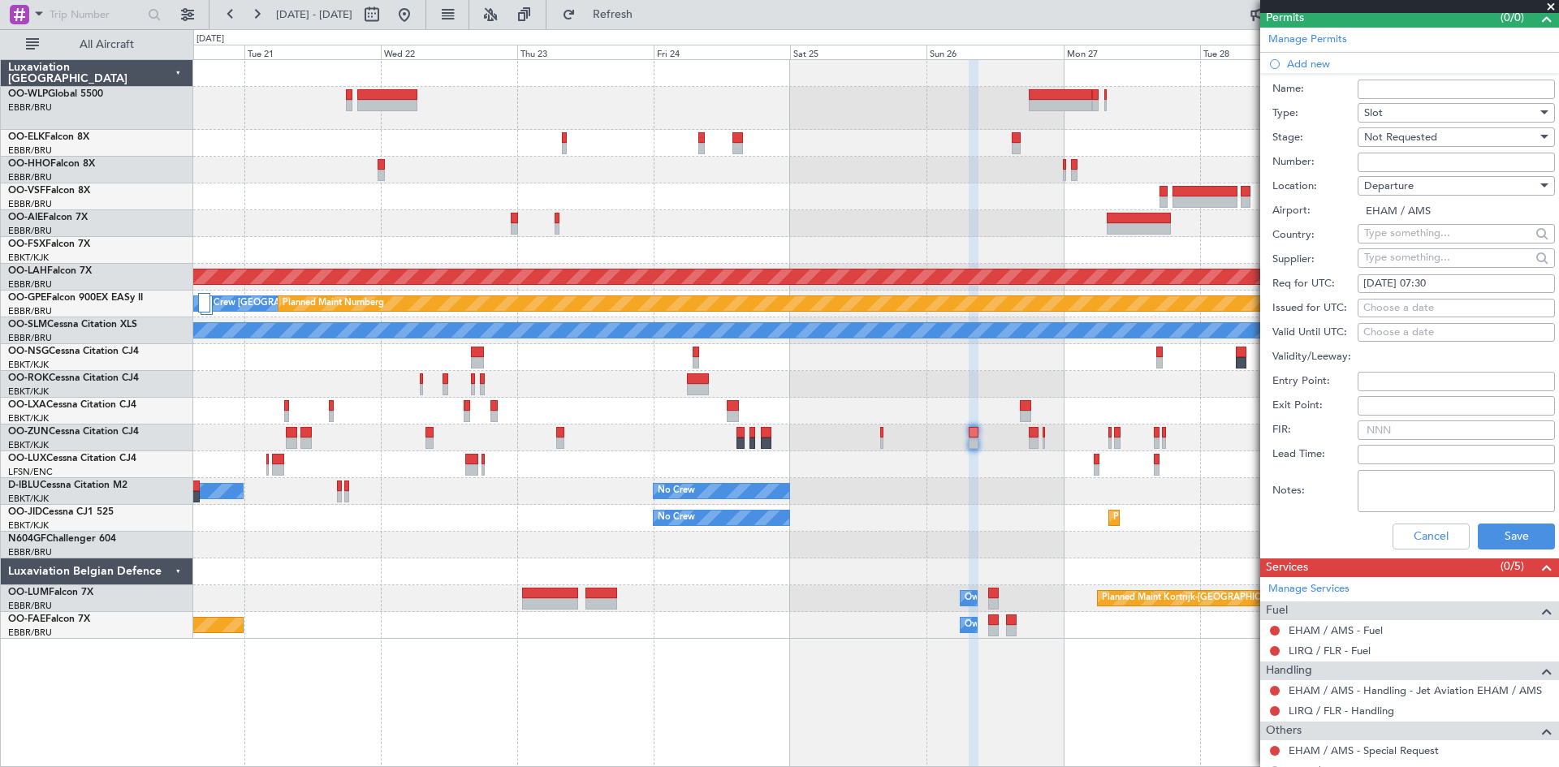
scroll to position [487, 0]
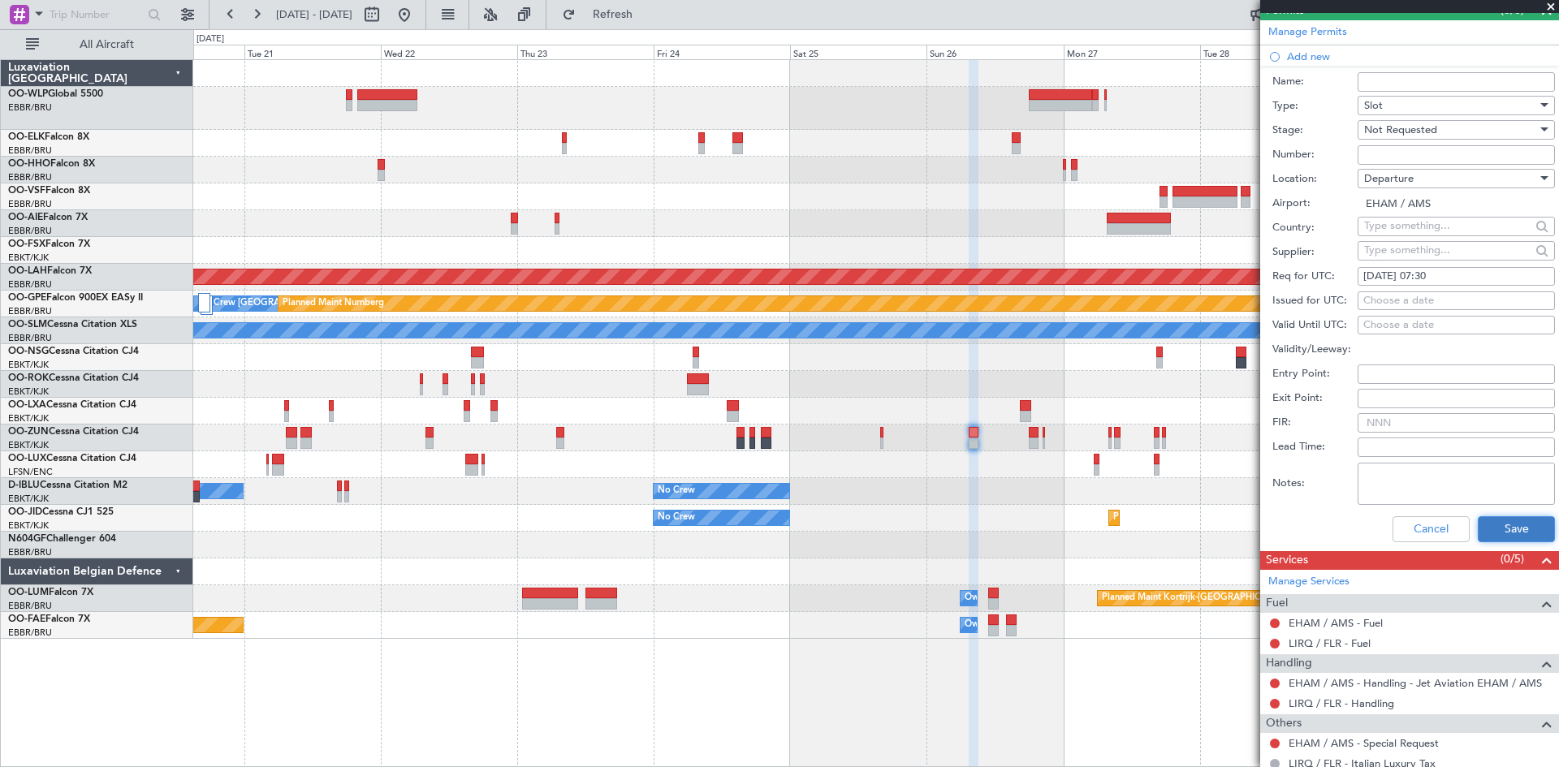
click at [1491, 541] on button "Save" at bounding box center [1516, 529] width 77 height 26
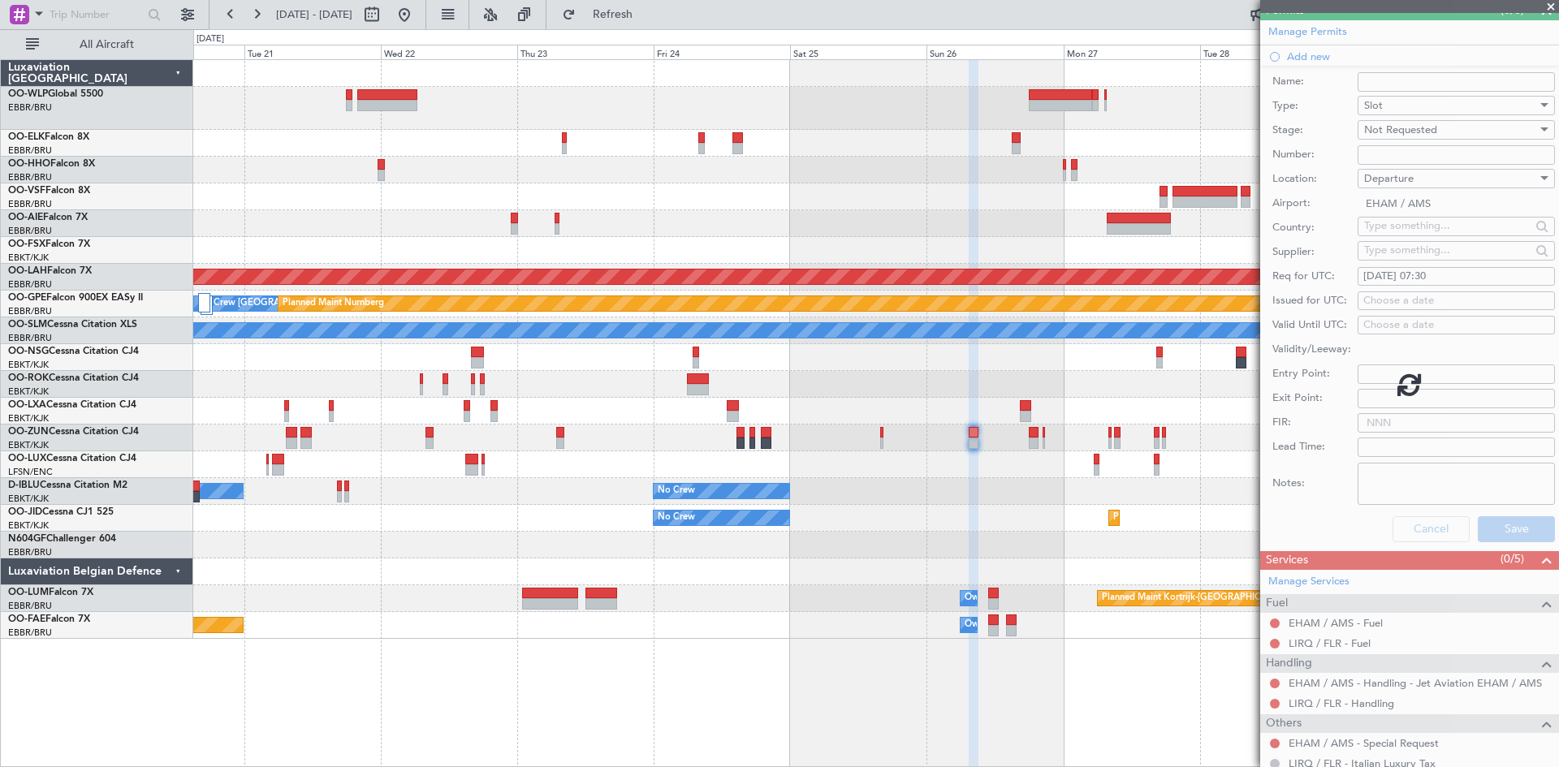
scroll to position [96, 0]
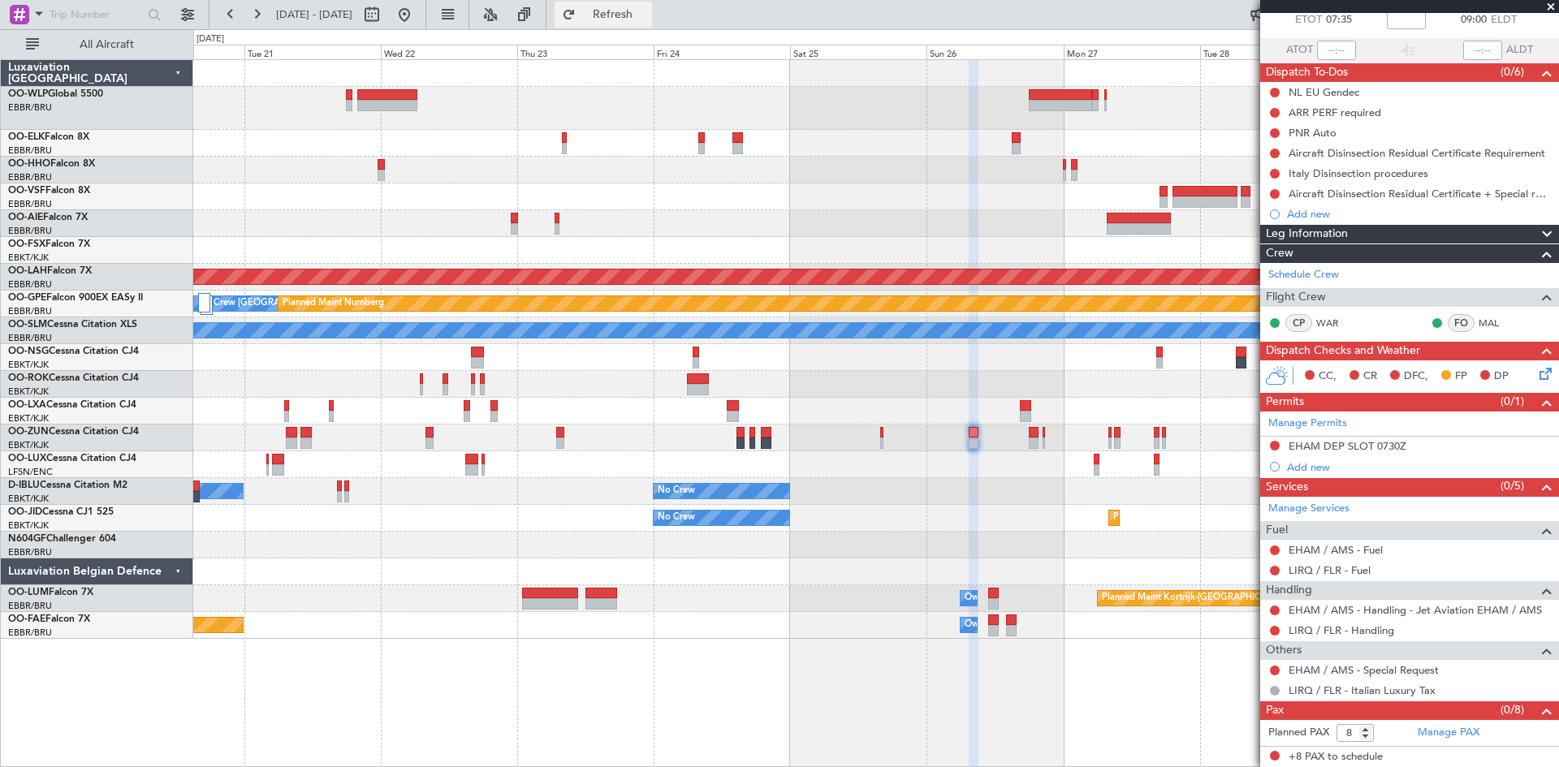
click at [634, 15] on span "Refresh" at bounding box center [613, 14] width 68 height 11
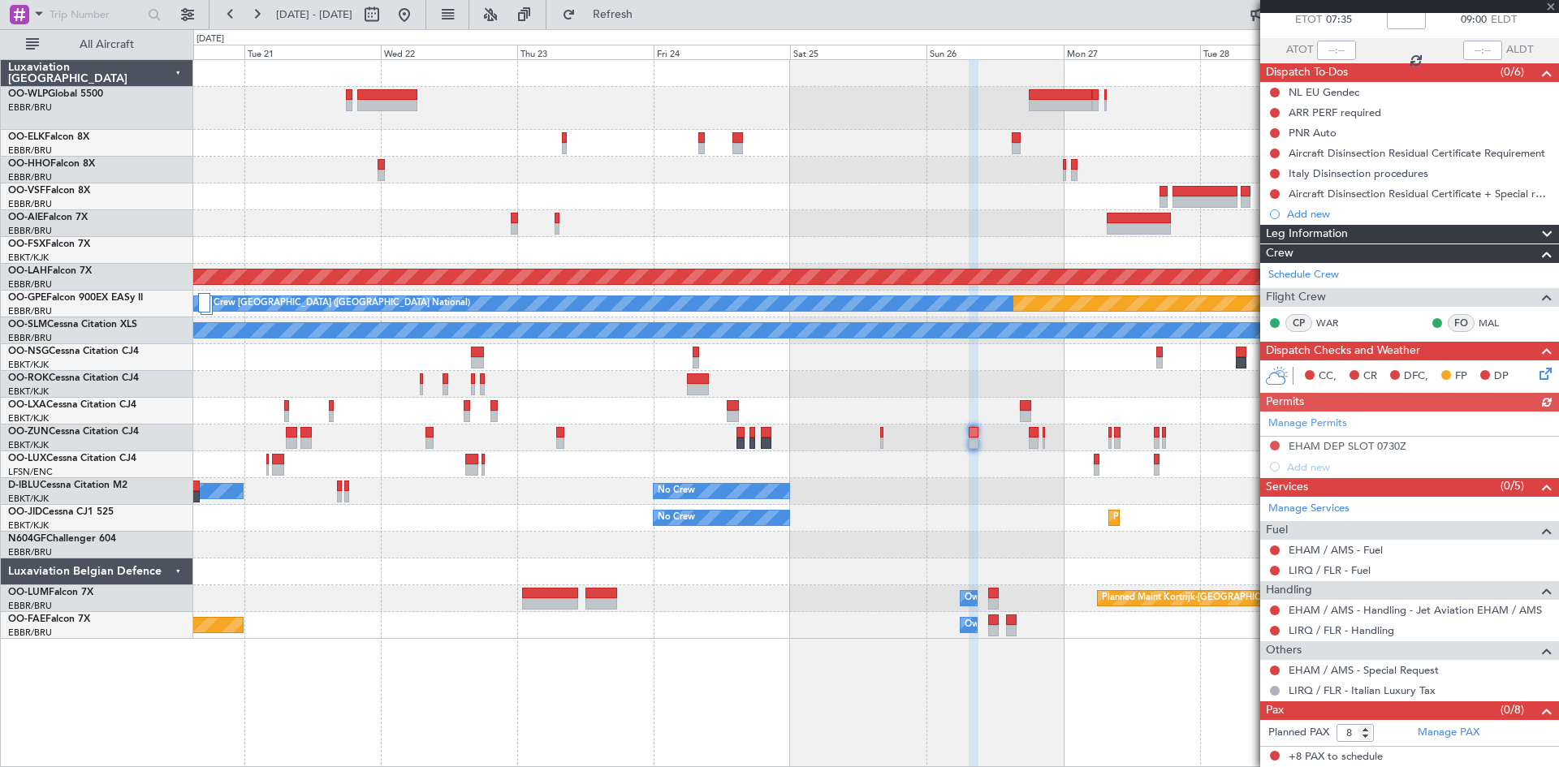
click at [1320, 464] on div "Manage Permits EHAM DEP SLOT 0730Z Add new" at bounding box center [1409, 445] width 299 height 66
click at [1306, 463] on div "Add new" at bounding box center [1411, 467] width 249 height 14
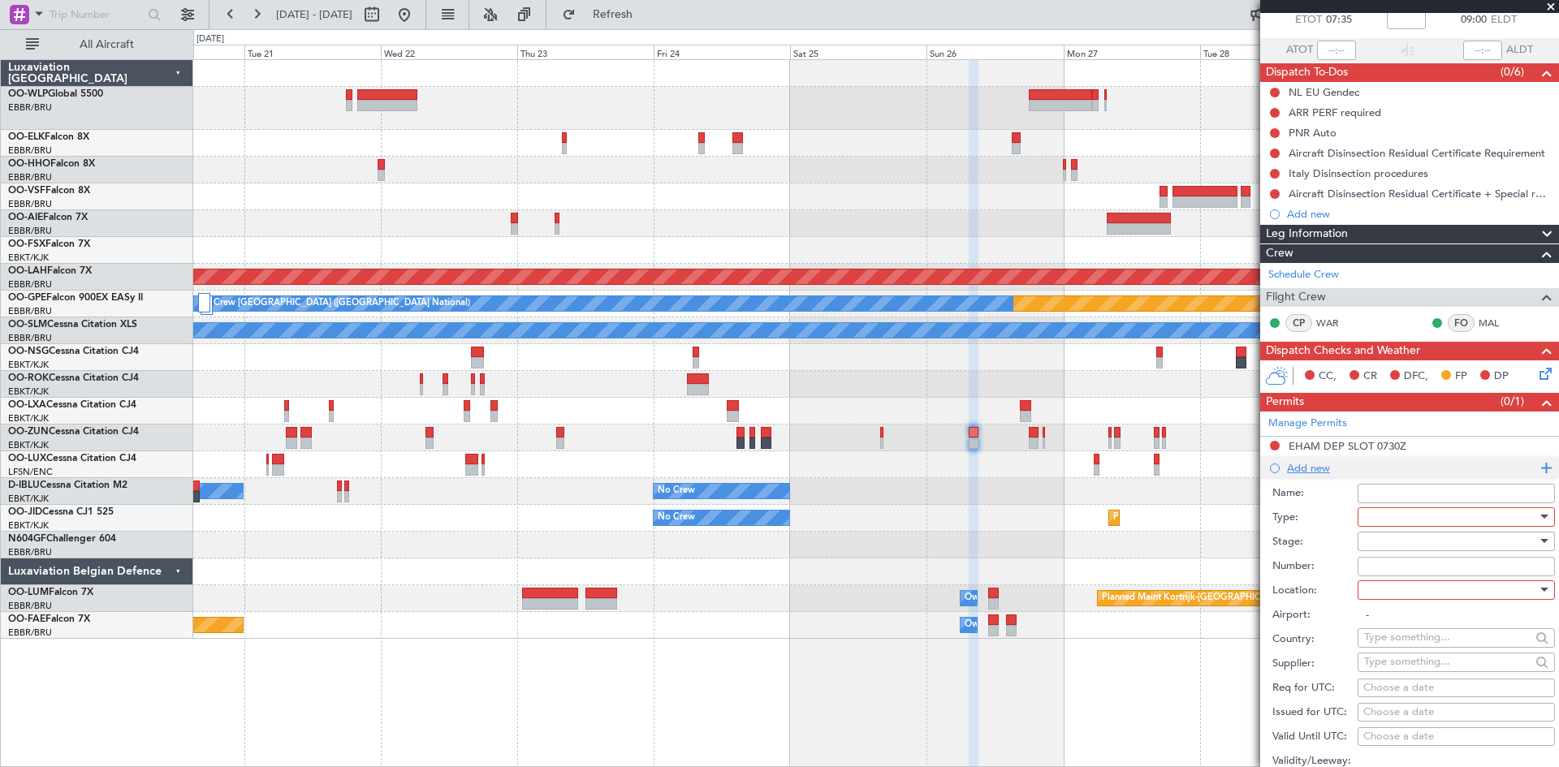
scroll to position [487, 0]
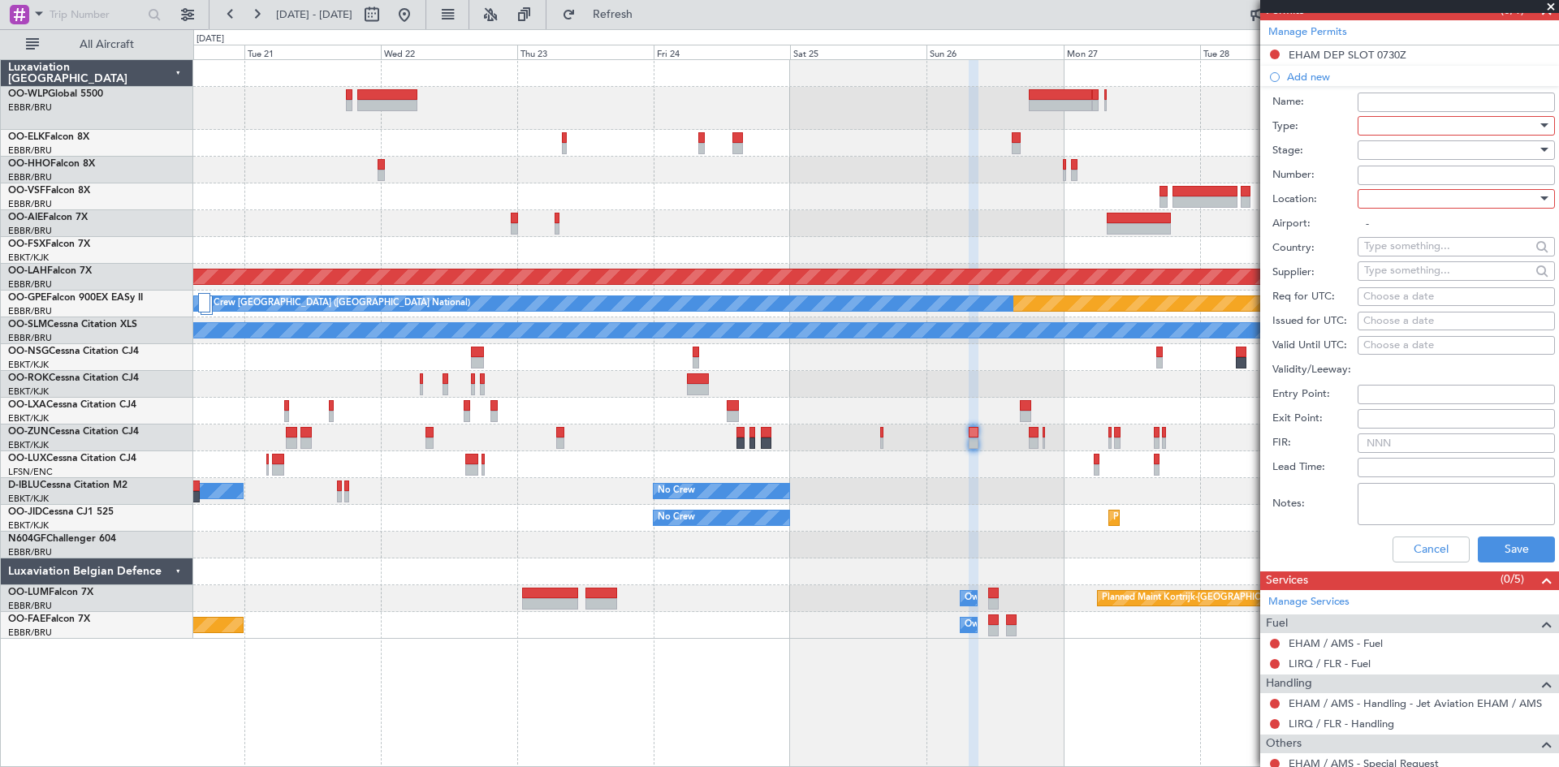
click at [1474, 127] on div at bounding box center [1450, 126] width 173 height 24
click at [1409, 278] on span "Slot" at bounding box center [1450, 280] width 170 height 24
click at [1401, 194] on div at bounding box center [1450, 199] width 173 height 24
click at [1395, 281] on span "Arrival" at bounding box center [1450, 280] width 170 height 24
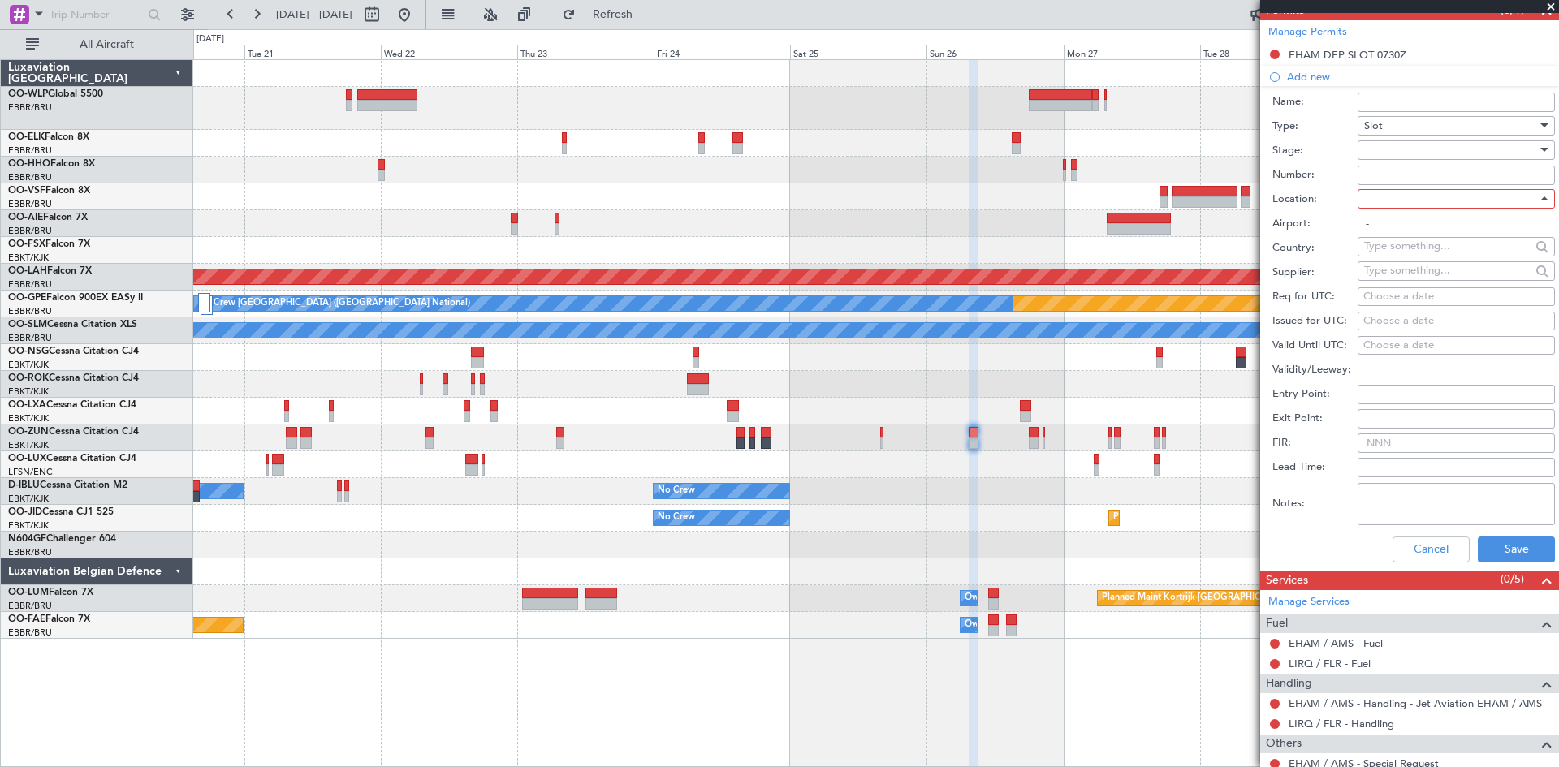
type input "LIRQ / FLR"
click at [1412, 102] on input "Name:" at bounding box center [1455, 102] width 197 height 19
click at [1344, 110] on div "Name:" at bounding box center [1413, 102] width 283 height 24
click at [1387, 126] on div "Slot" at bounding box center [1450, 126] width 173 height 24
click at [1383, 214] on span "PPR" at bounding box center [1450, 205] width 170 height 24
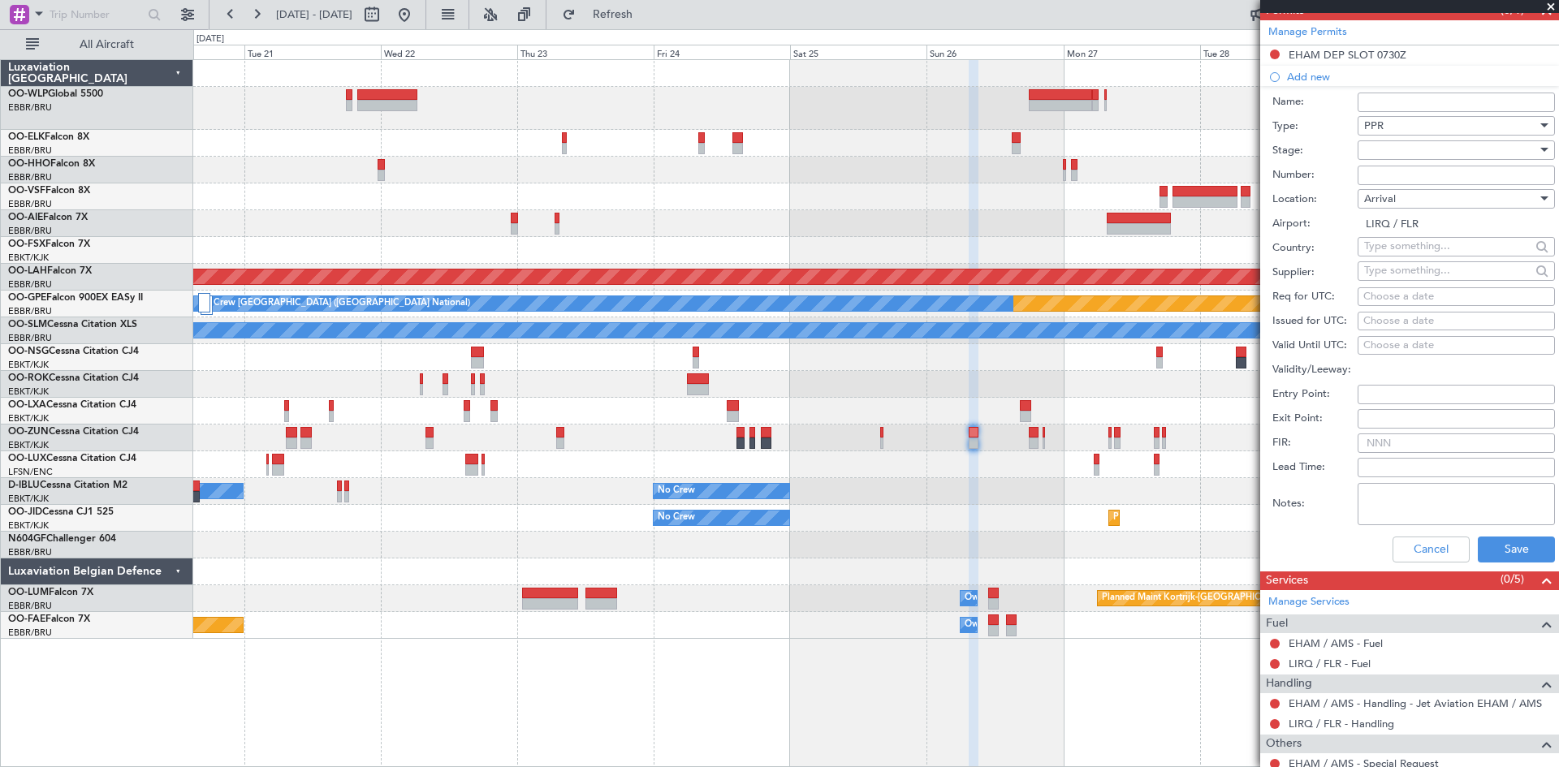
click at [1400, 297] on div "Choose a date" at bounding box center [1456, 297] width 186 height 16
select select "10"
select select "2025"
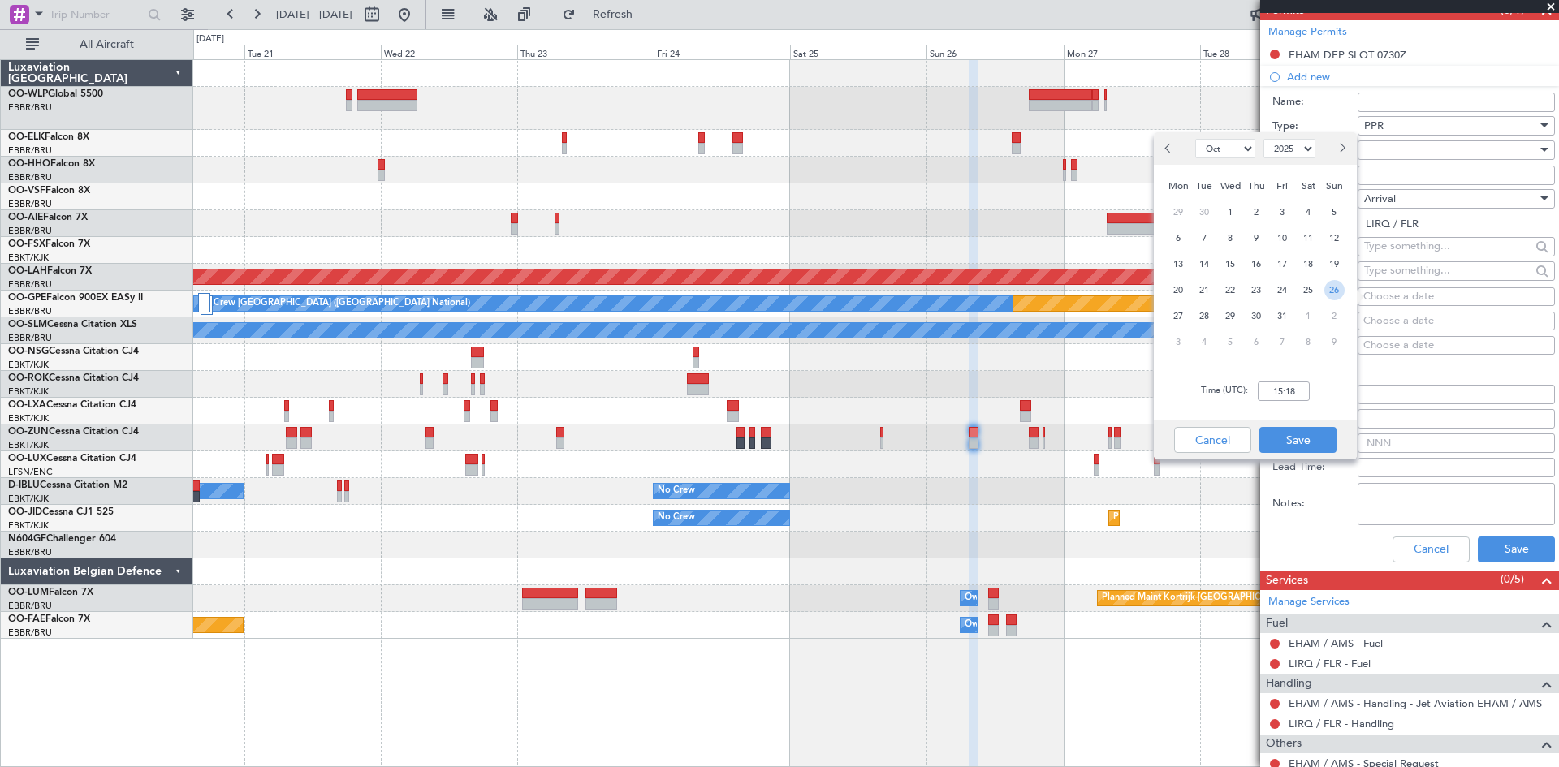
click at [1328, 291] on span "26" at bounding box center [1334, 290] width 20 height 20
click at [1276, 389] on input "00:00" at bounding box center [1284, 391] width 52 height 19
type input "09:05"
click at [1323, 419] on div "Time (UTC): 09:05" at bounding box center [1255, 391] width 203 height 58
click at [1322, 439] on button "Save" at bounding box center [1297, 440] width 77 height 26
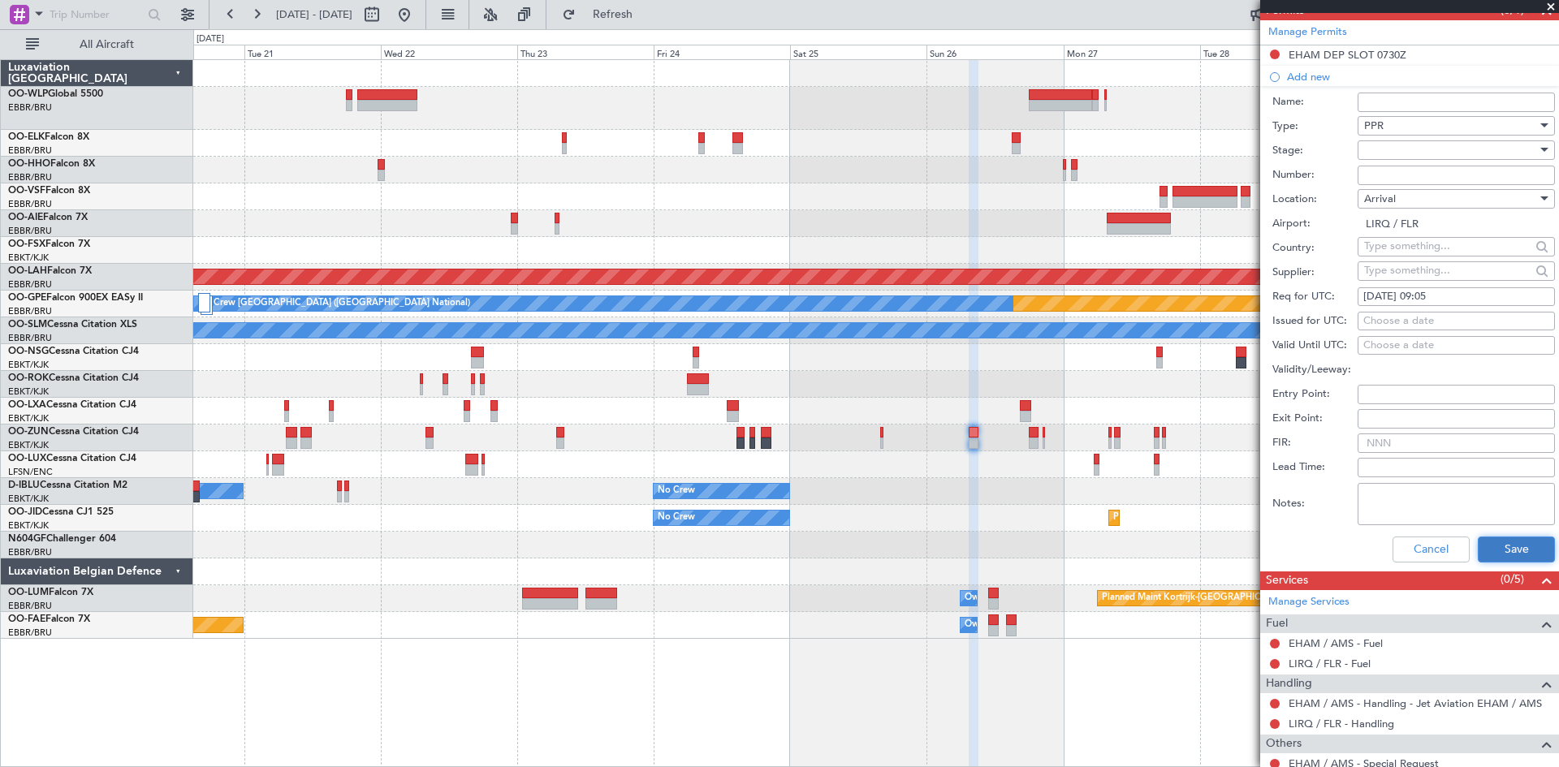
click at [1493, 543] on button "Save" at bounding box center [1516, 550] width 77 height 26
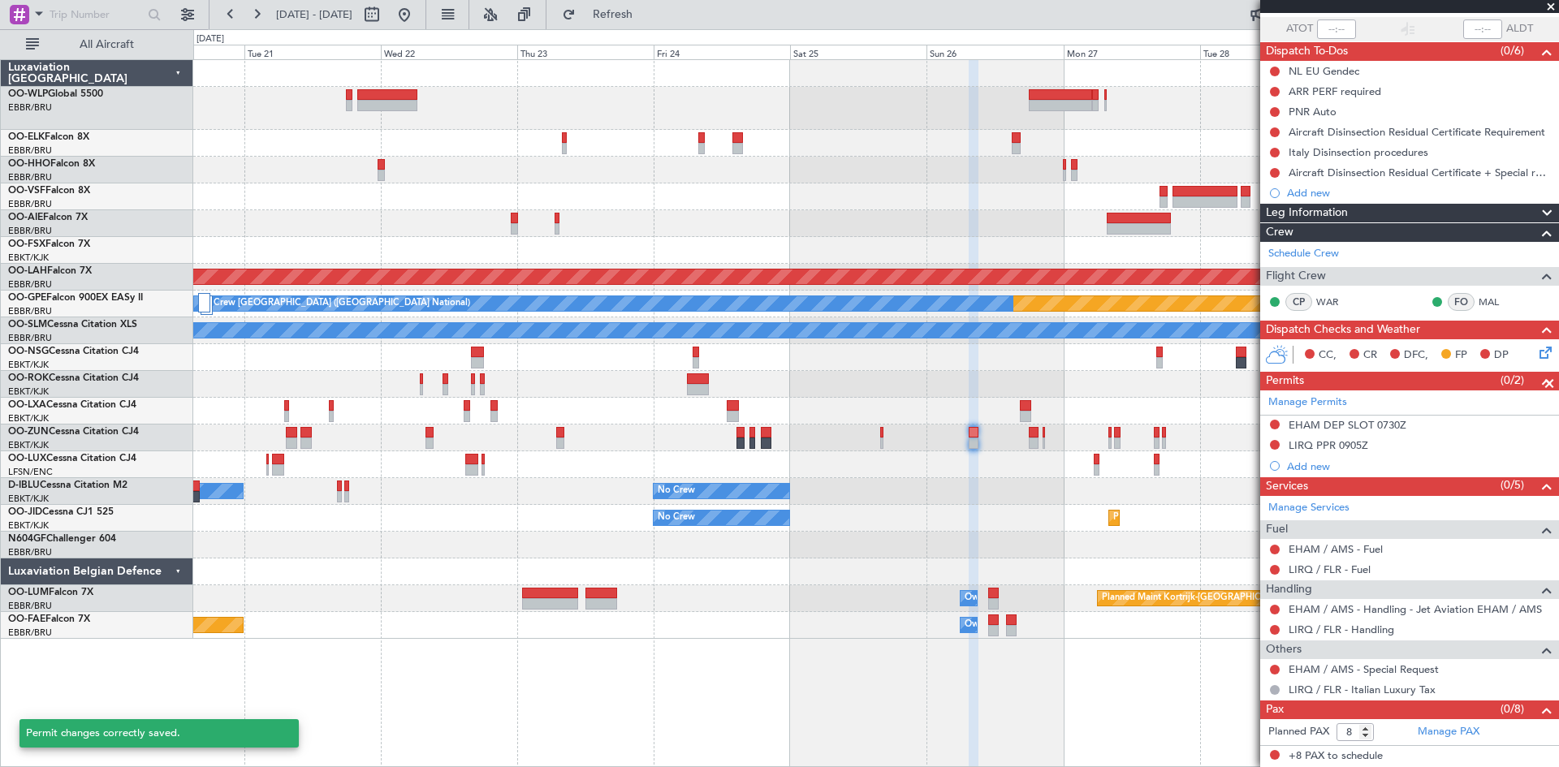
scroll to position [116, 0]
click at [1357, 548] on link "EHAM / AMS - Fuel" at bounding box center [1335, 550] width 94 height 14
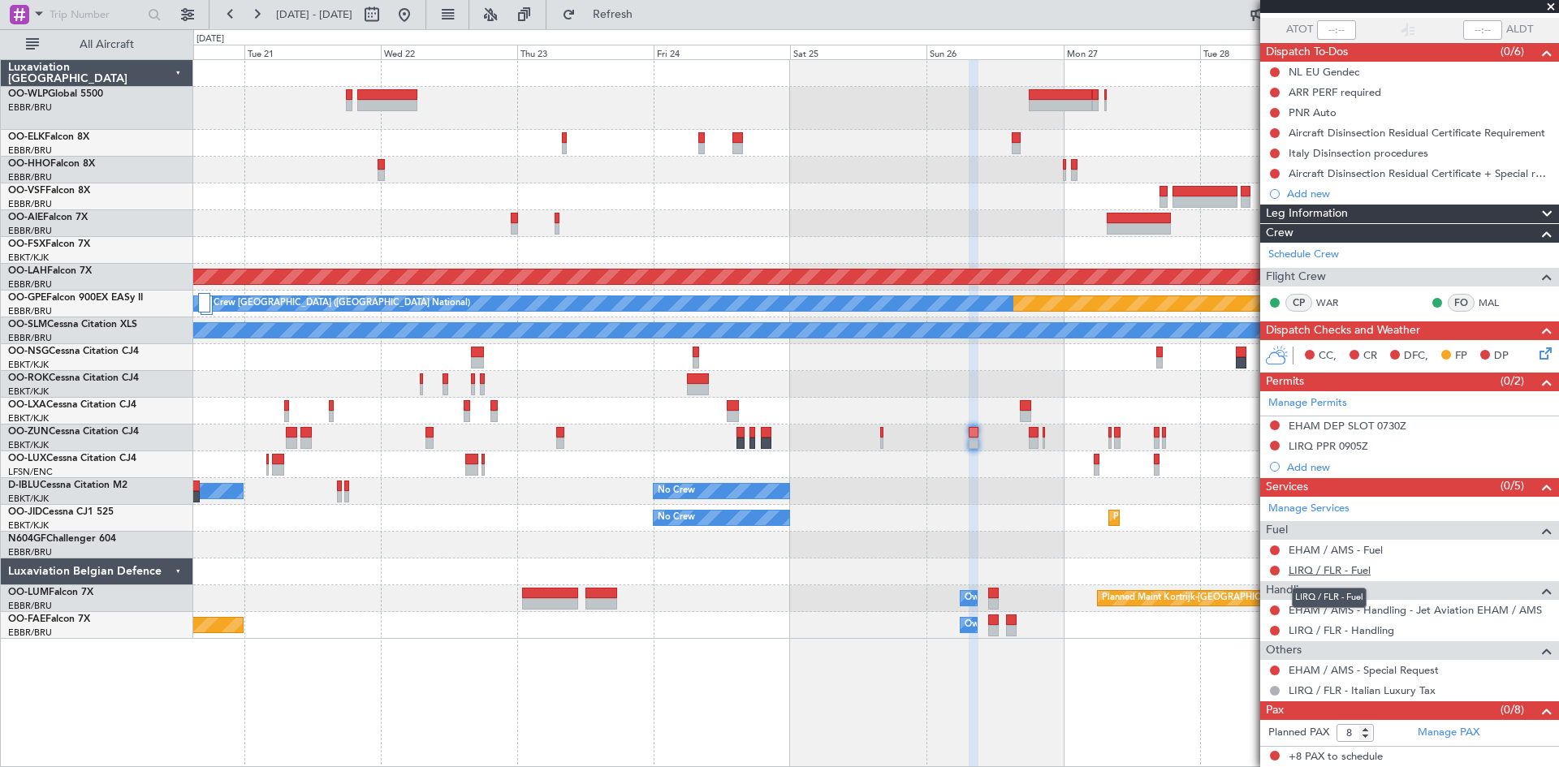
click at [1322, 567] on link "LIRQ / FLR - Fuel" at bounding box center [1329, 570] width 82 height 14
click at [645, 24] on button "Refresh" at bounding box center [602, 15] width 97 height 26
click at [1340, 623] on link "LIRQ / FLR - Handling" at bounding box center [1341, 630] width 106 height 14
click at [1380, 627] on mat-tooltip-component "EHAM / AMS - Handling - Jet Aviation EHAM / AMS" at bounding box center [1414, 637] width 242 height 43
click at [1376, 635] on div "EHAM / AMS - Handling - Jet Aviation EHAM / AMS" at bounding box center [1414, 638] width 219 height 20
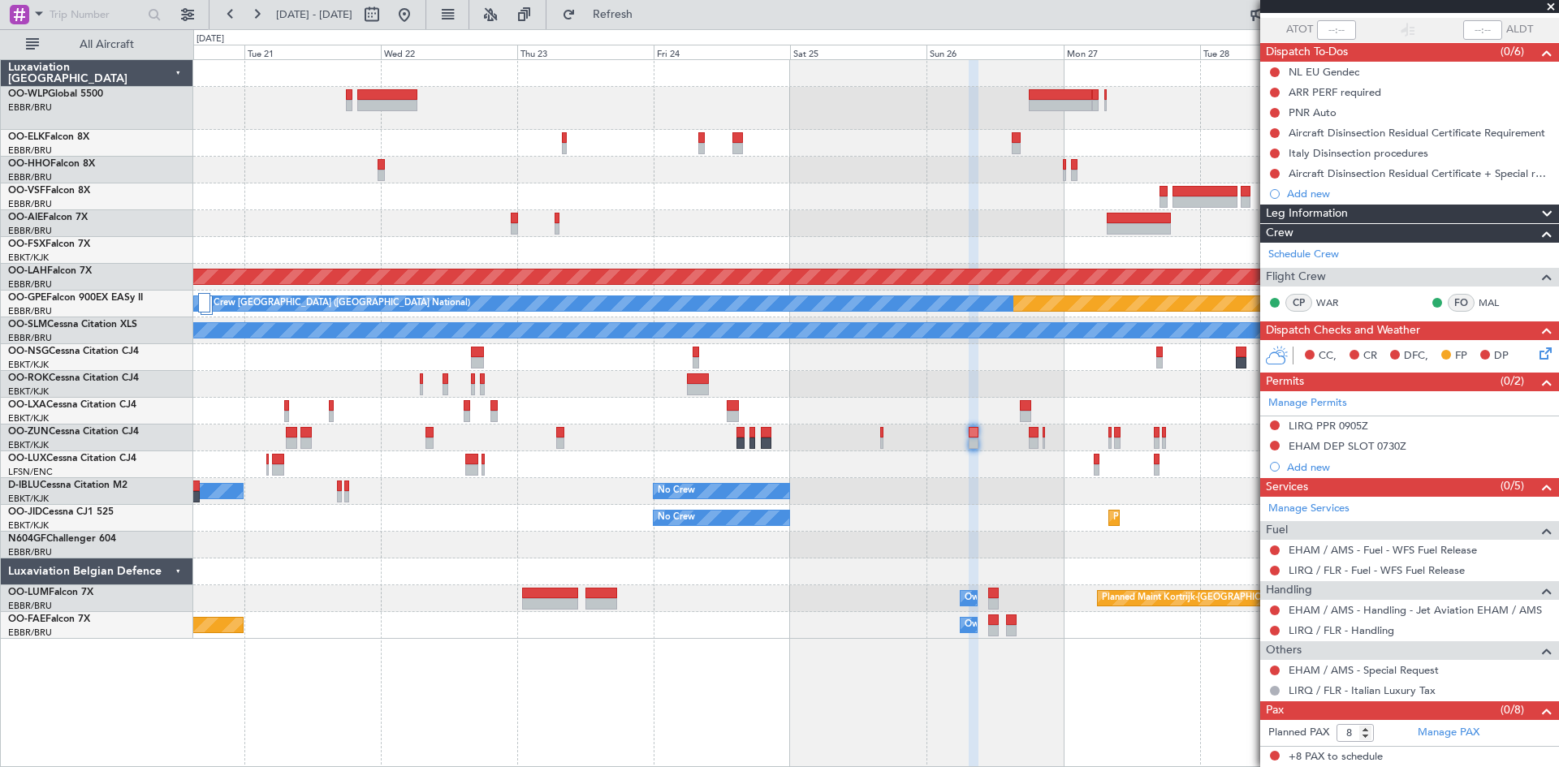
click at [1366, 636] on div "LIRQ / FLR - Handling" at bounding box center [1409, 630] width 299 height 20
click at [1365, 632] on link "LIRQ / FLR - Handling" at bounding box center [1341, 630] width 106 height 14
click at [613, 14] on button "Refresh" at bounding box center [602, 15] width 97 height 26
click at [1413, 669] on link "EHAM / AMS - Special Request" at bounding box center [1363, 670] width 150 height 14
click at [646, 11] on span "Refresh" at bounding box center [613, 14] width 68 height 11
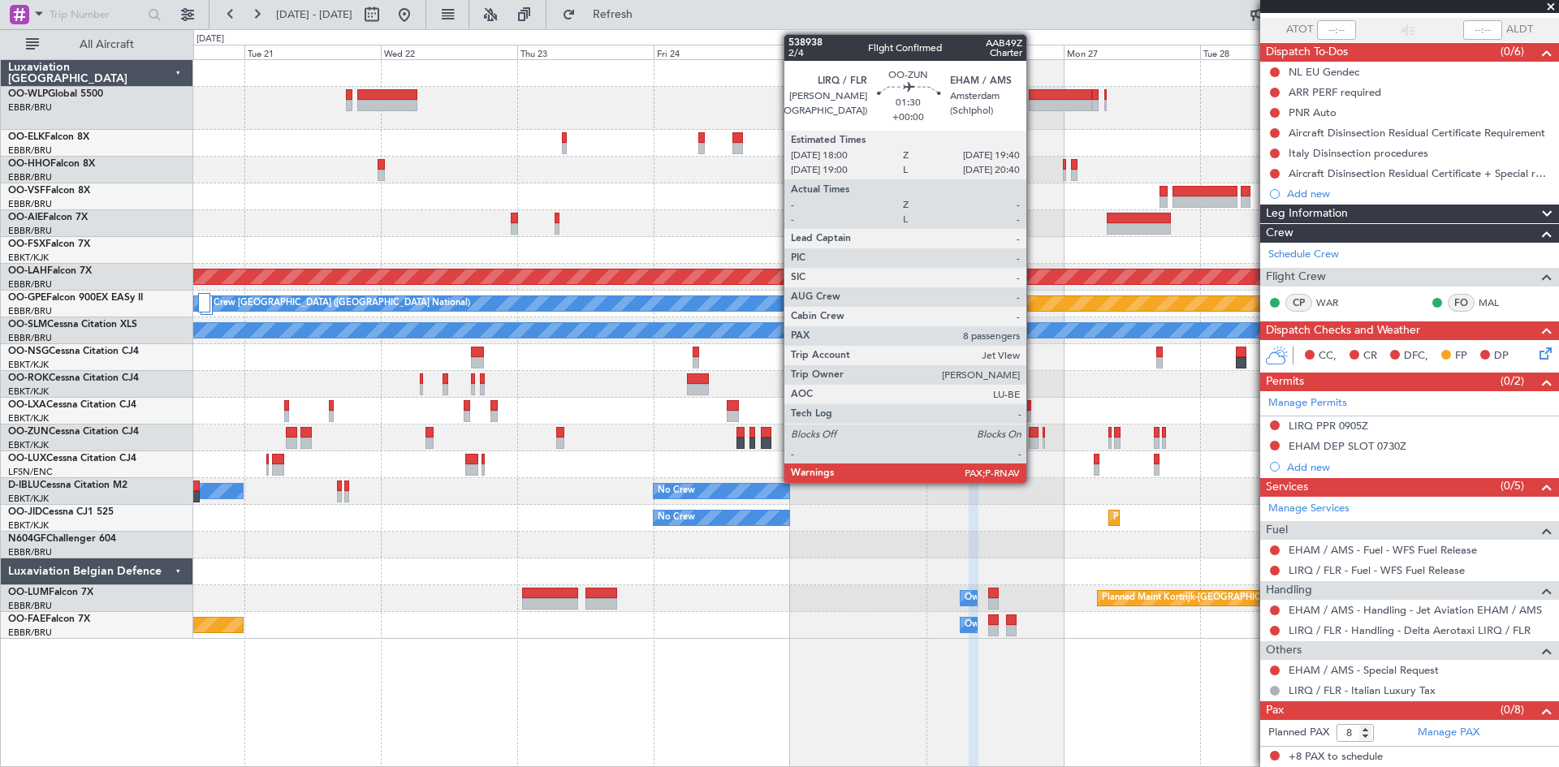
click at [1033, 441] on div at bounding box center [1034, 443] width 10 height 11
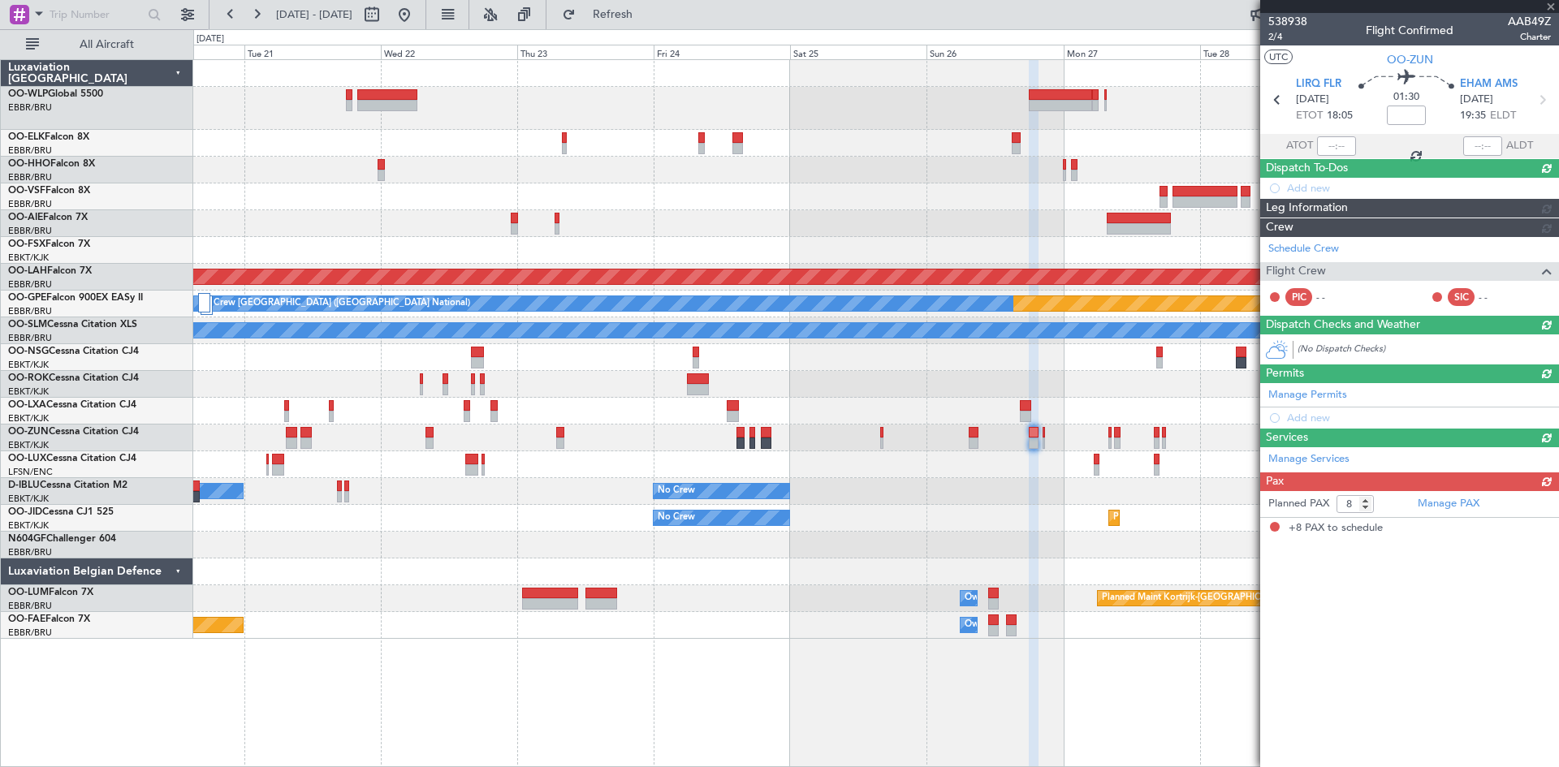
scroll to position [0, 0]
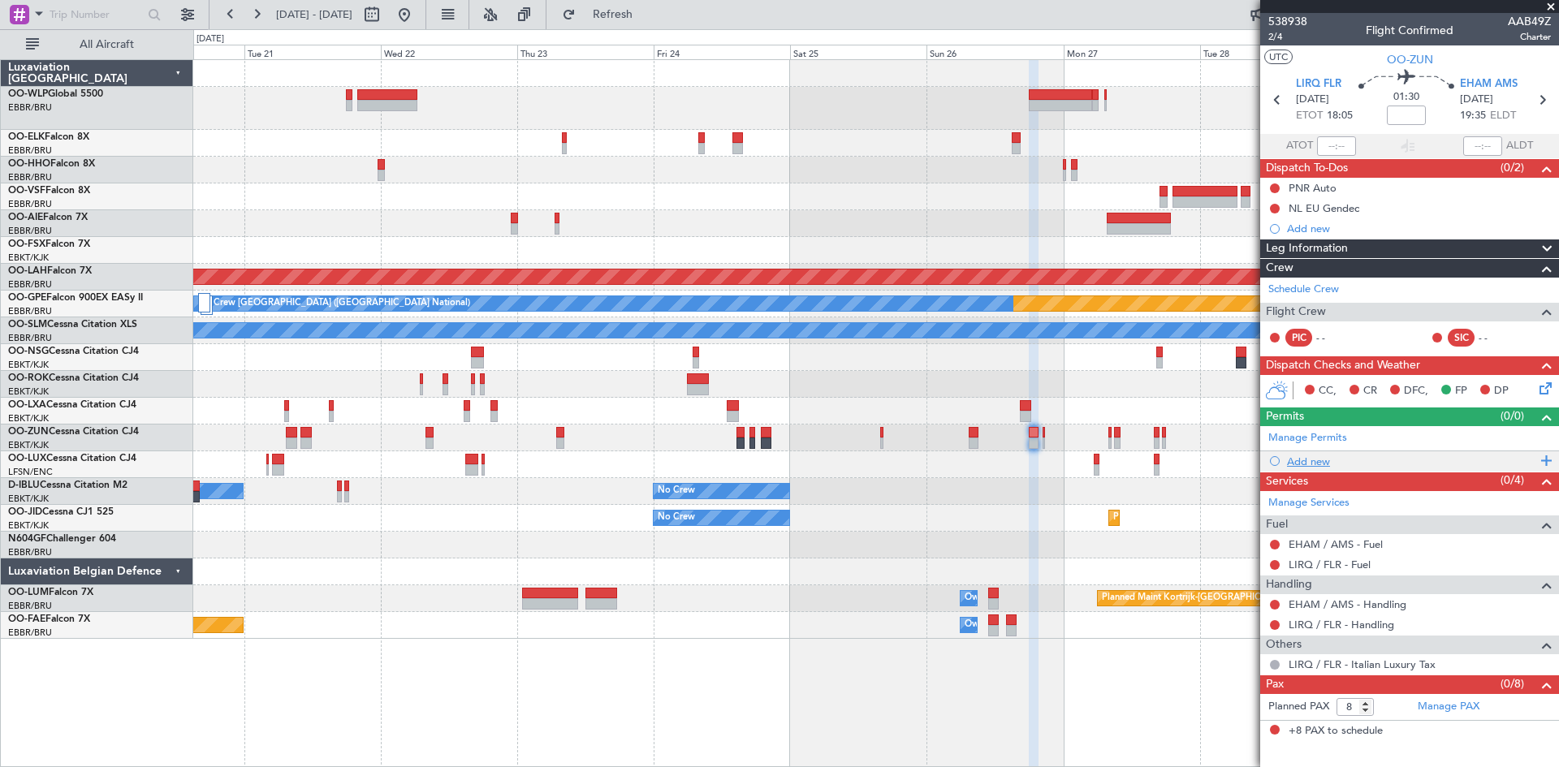
click at [1328, 457] on div "Add new" at bounding box center [1411, 462] width 249 height 14
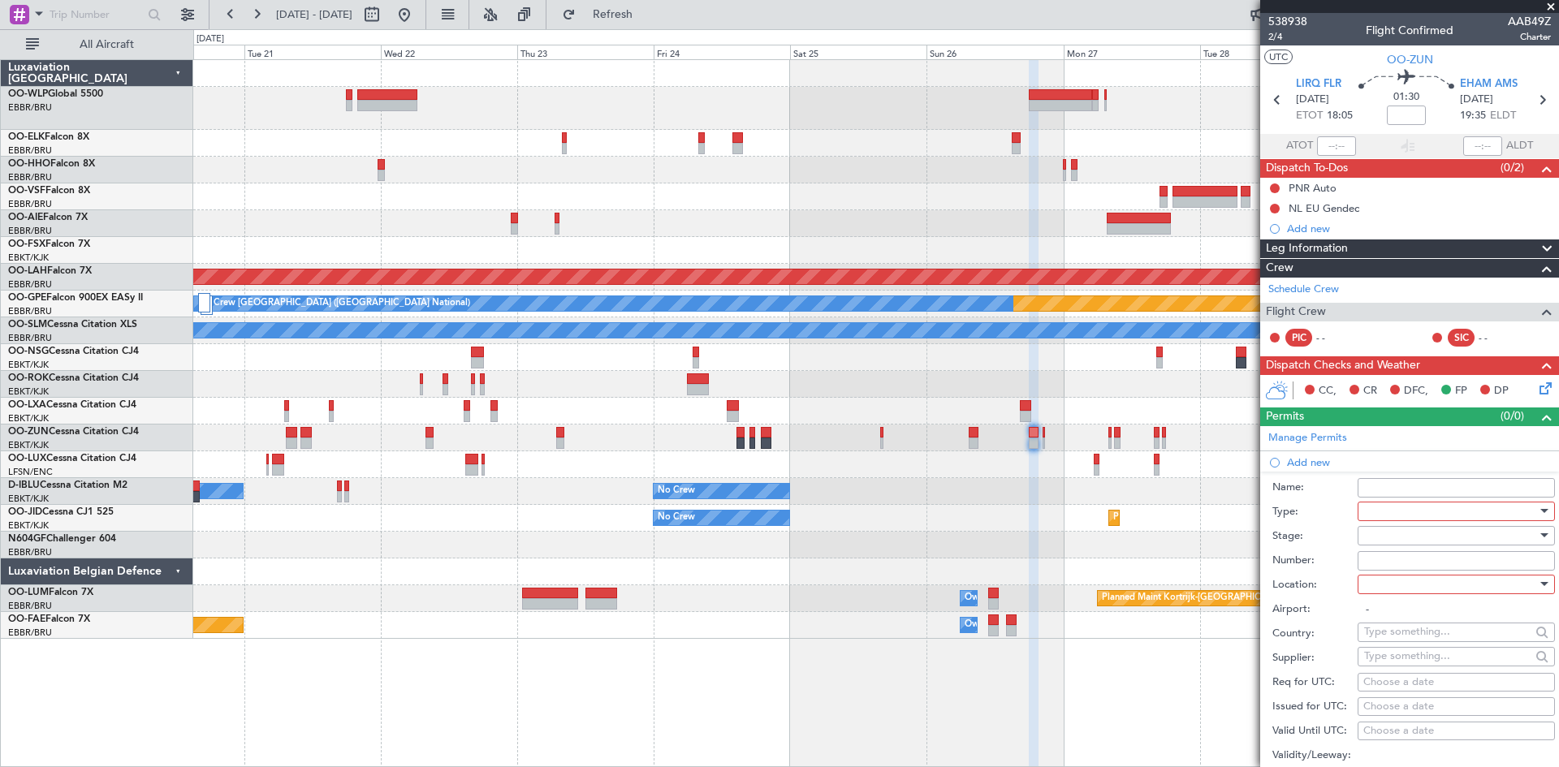
click at [1417, 509] on div at bounding box center [1450, 511] width 173 height 24
click at [1391, 657] on span "Slot" at bounding box center [1450, 664] width 170 height 24
click at [1424, 530] on div at bounding box center [1450, 536] width 173 height 24
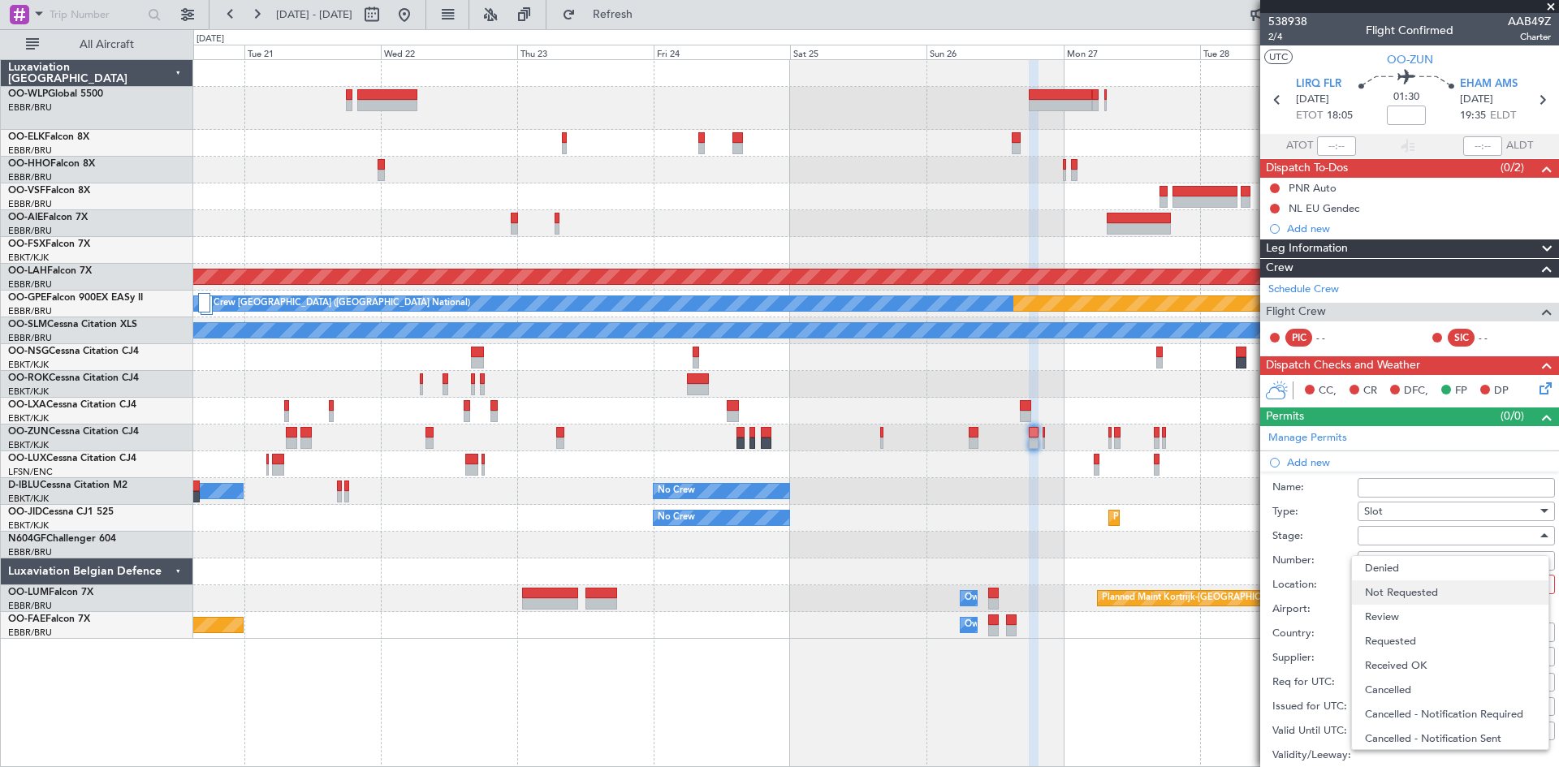
click at [1429, 595] on span "Not Requested" at bounding box center [1450, 592] width 170 height 24
click at [1384, 512] on div "Slot" at bounding box center [1450, 511] width 173 height 24
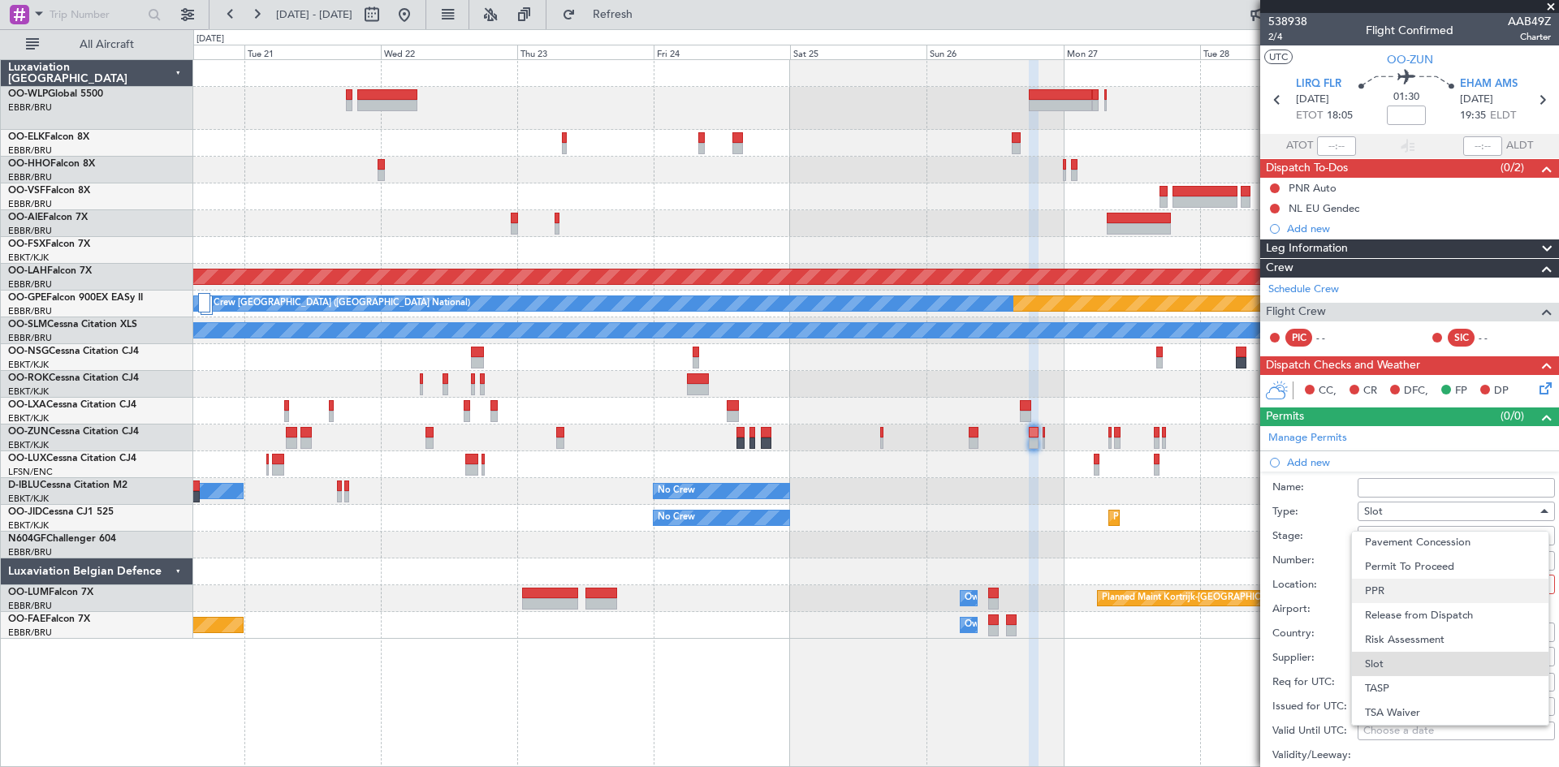
click at [1394, 593] on span "PPR" at bounding box center [1450, 591] width 170 height 24
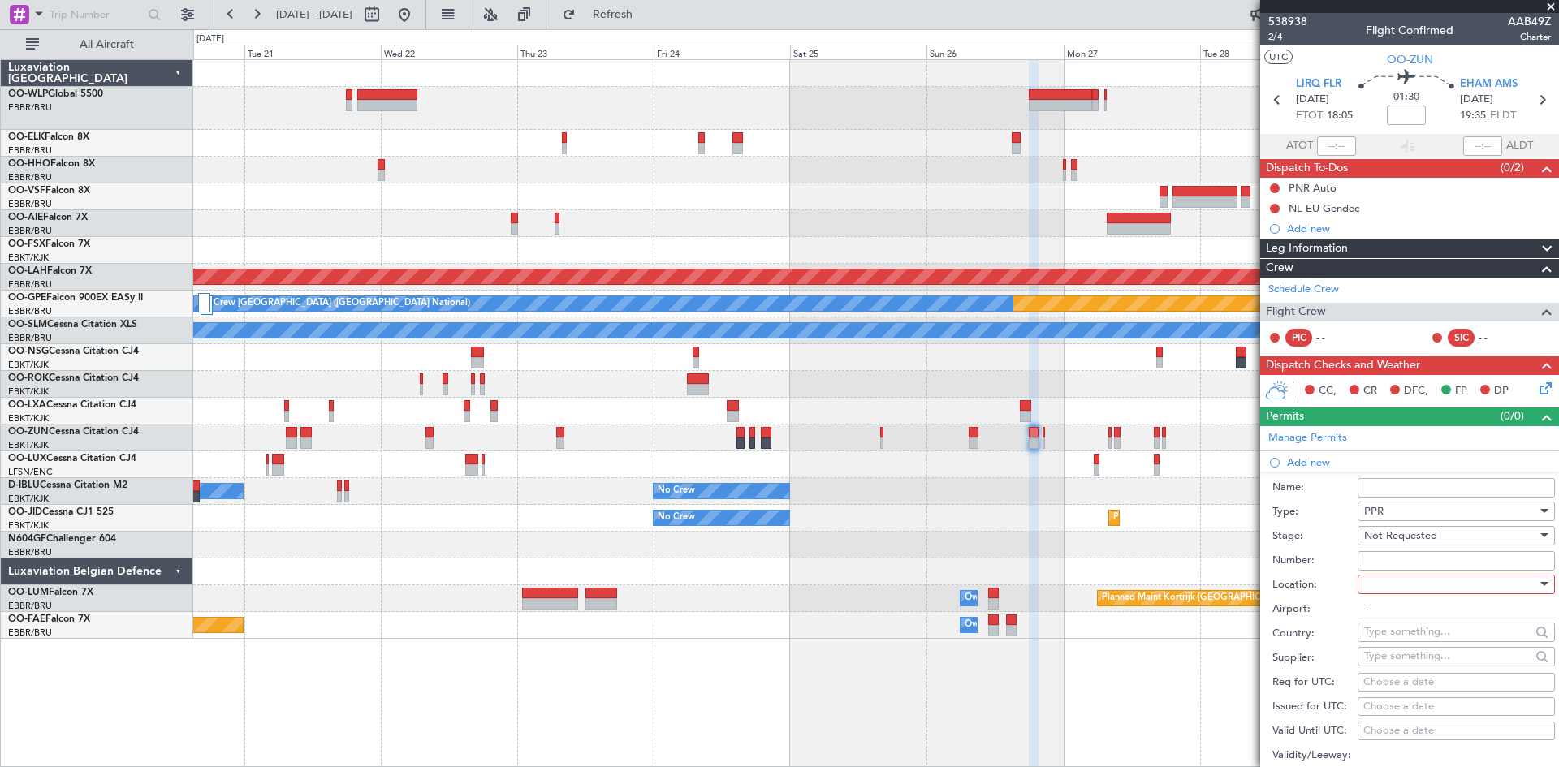
click at [1403, 588] on div at bounding box center [1450, 584] width 173 height 24
click at [1401, 622] on span "Departure" at bounding box center [1450, 617] width 170 height 24
type input "LIRQ / FLR"
click at [1411, 684] on div "Choose a date" at bounding box center [1456, 683] width 186 height 16
select select "10"
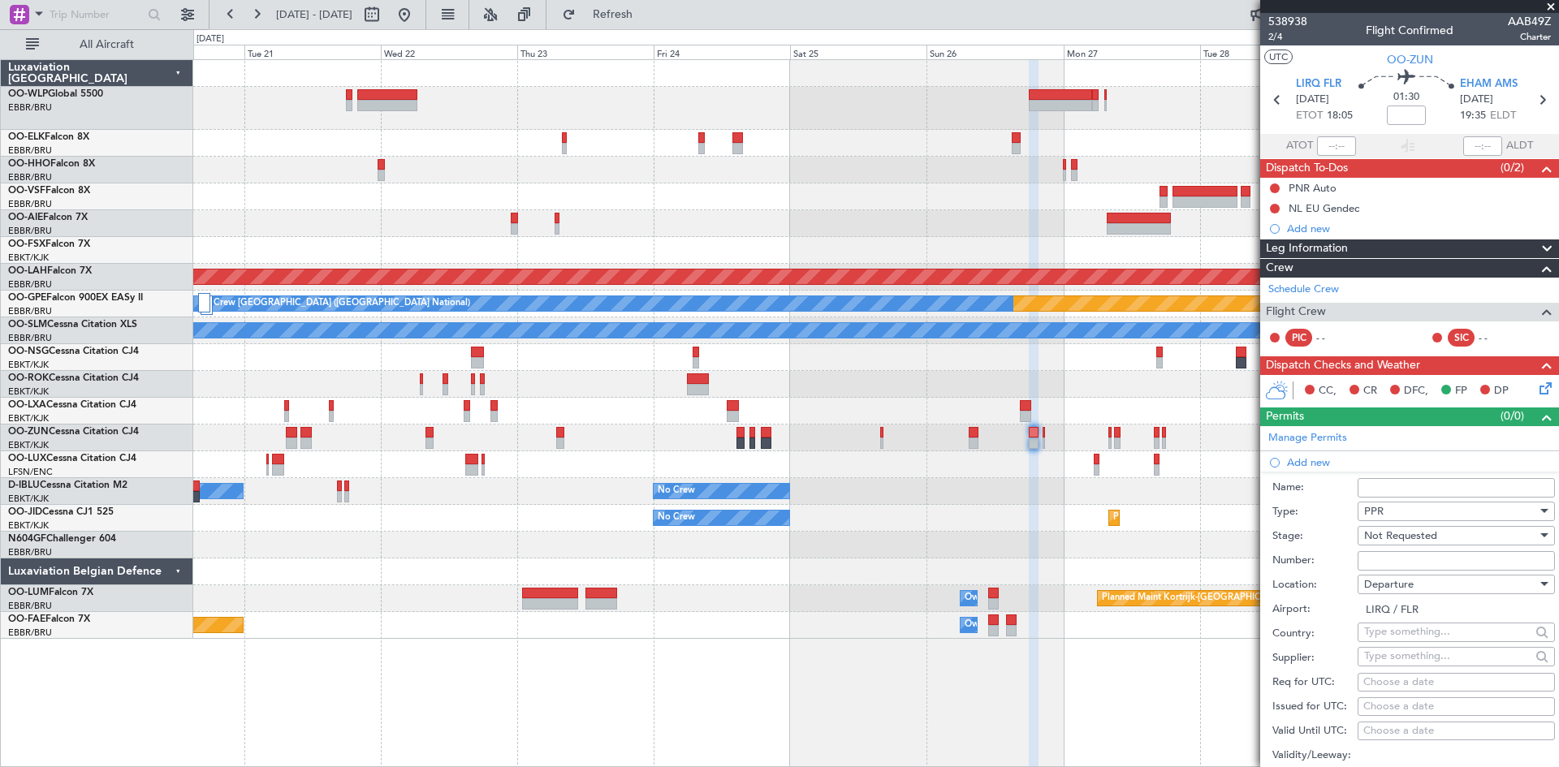
select select "2025"
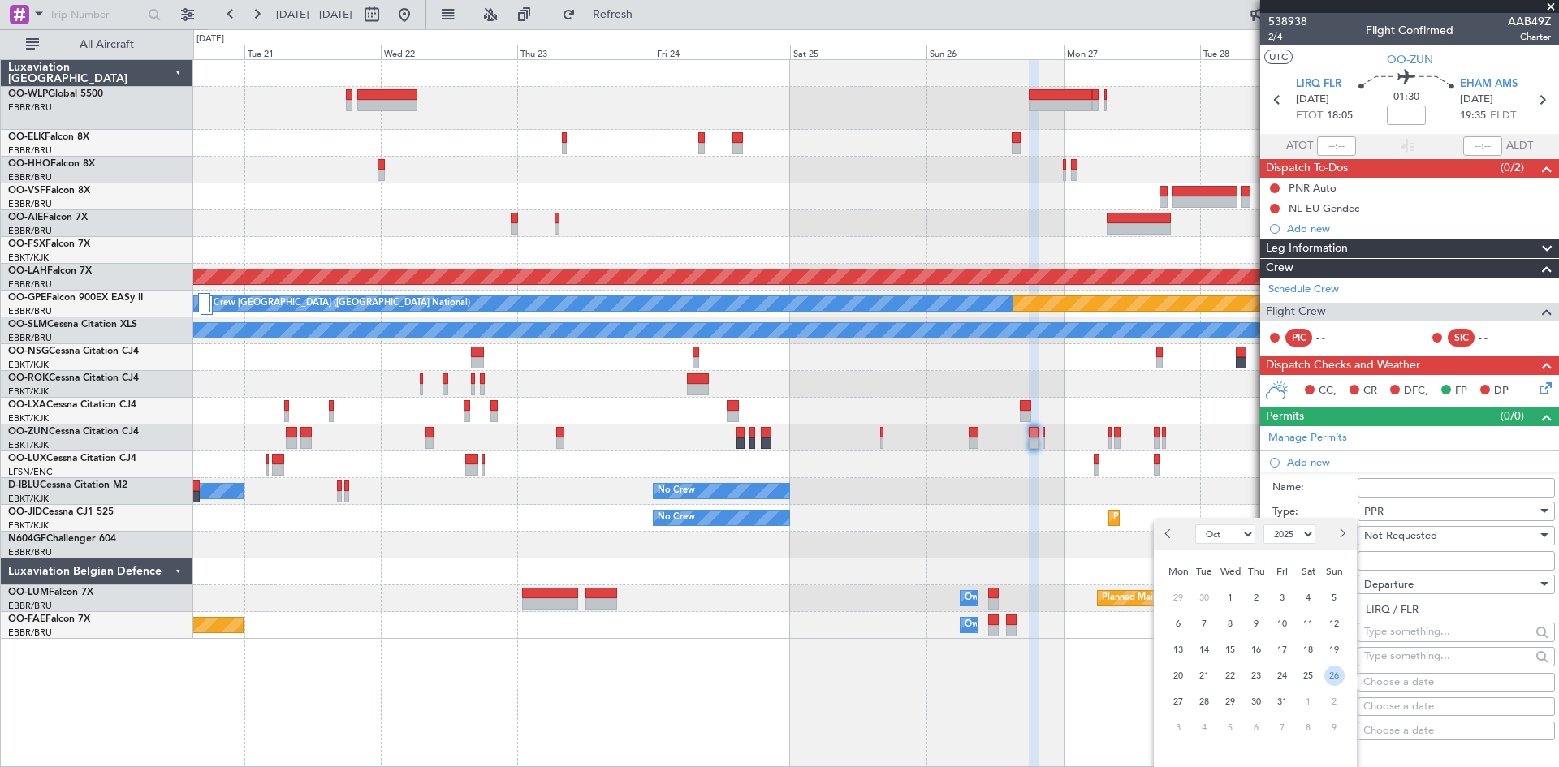
click at [1329, 676] on span "26" at bounding box center [1334, 676] width 20 height 20
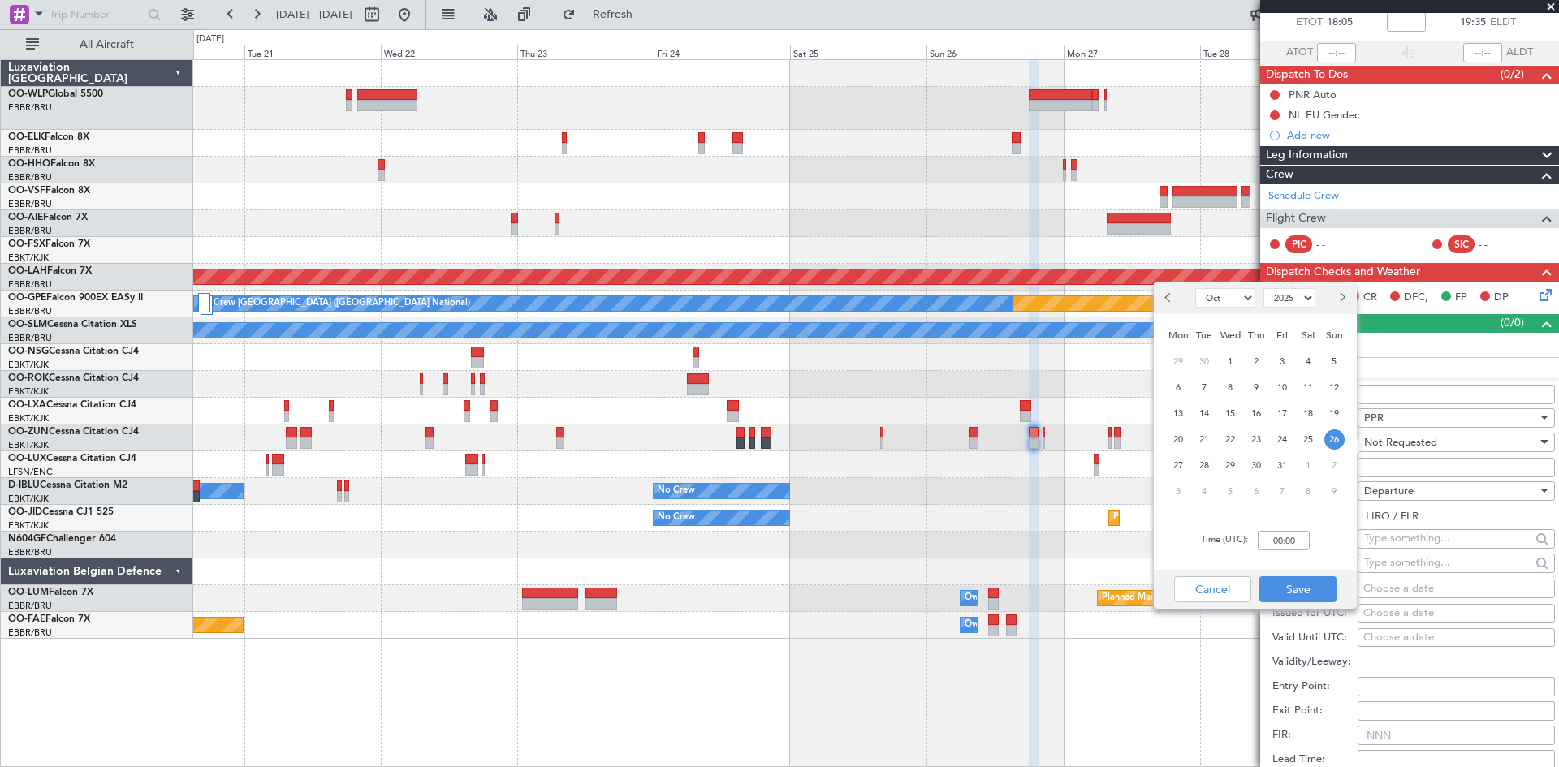
scroll to position [244, 0]
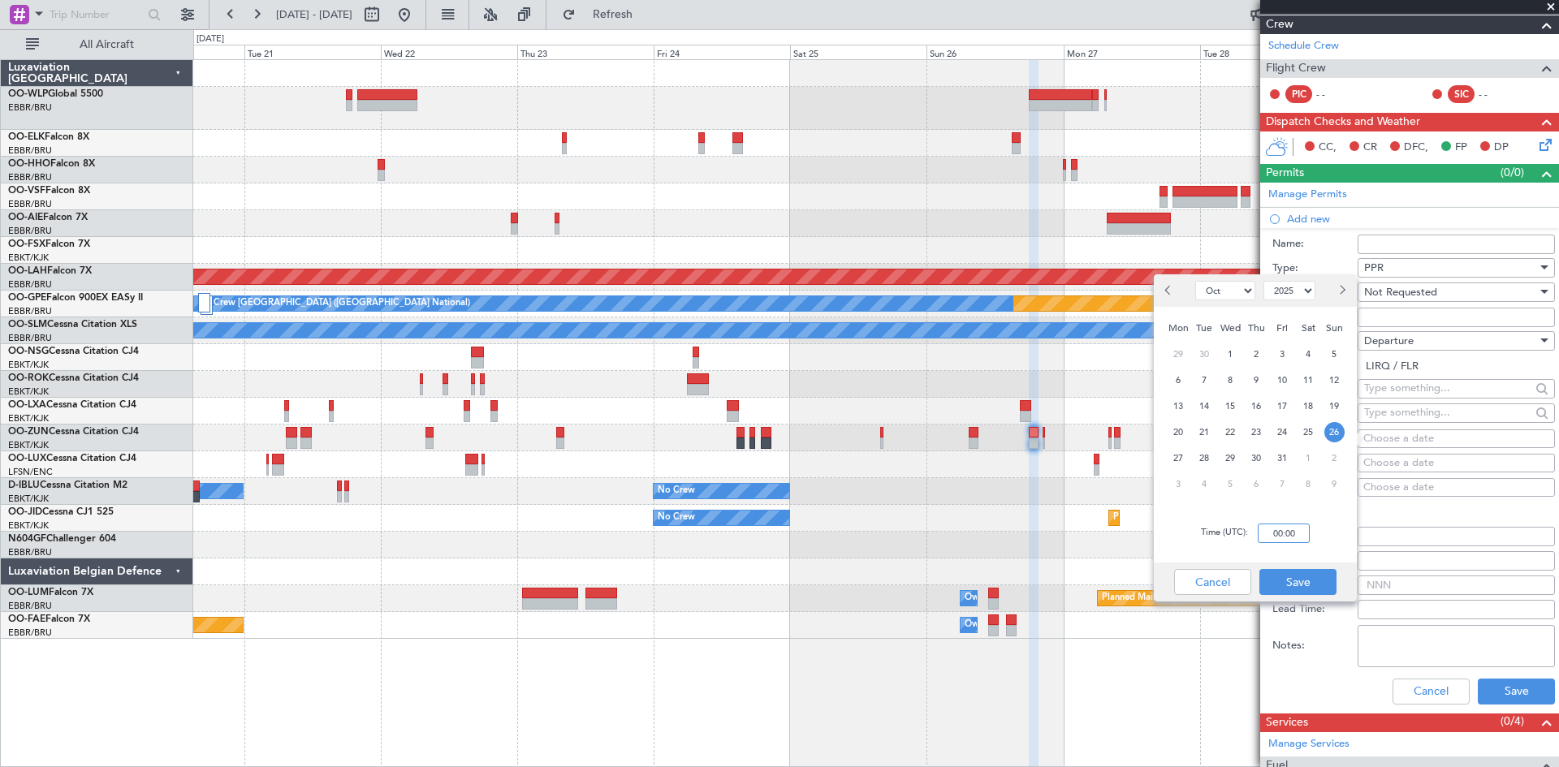
click at [1268, 533] on input "00:00" at bounding box center [1284, 533] width 52 height 19
type input "18:00"
click at [1288, 574] on button "Save" at bounding box center [1297, 582] width 77 height 26
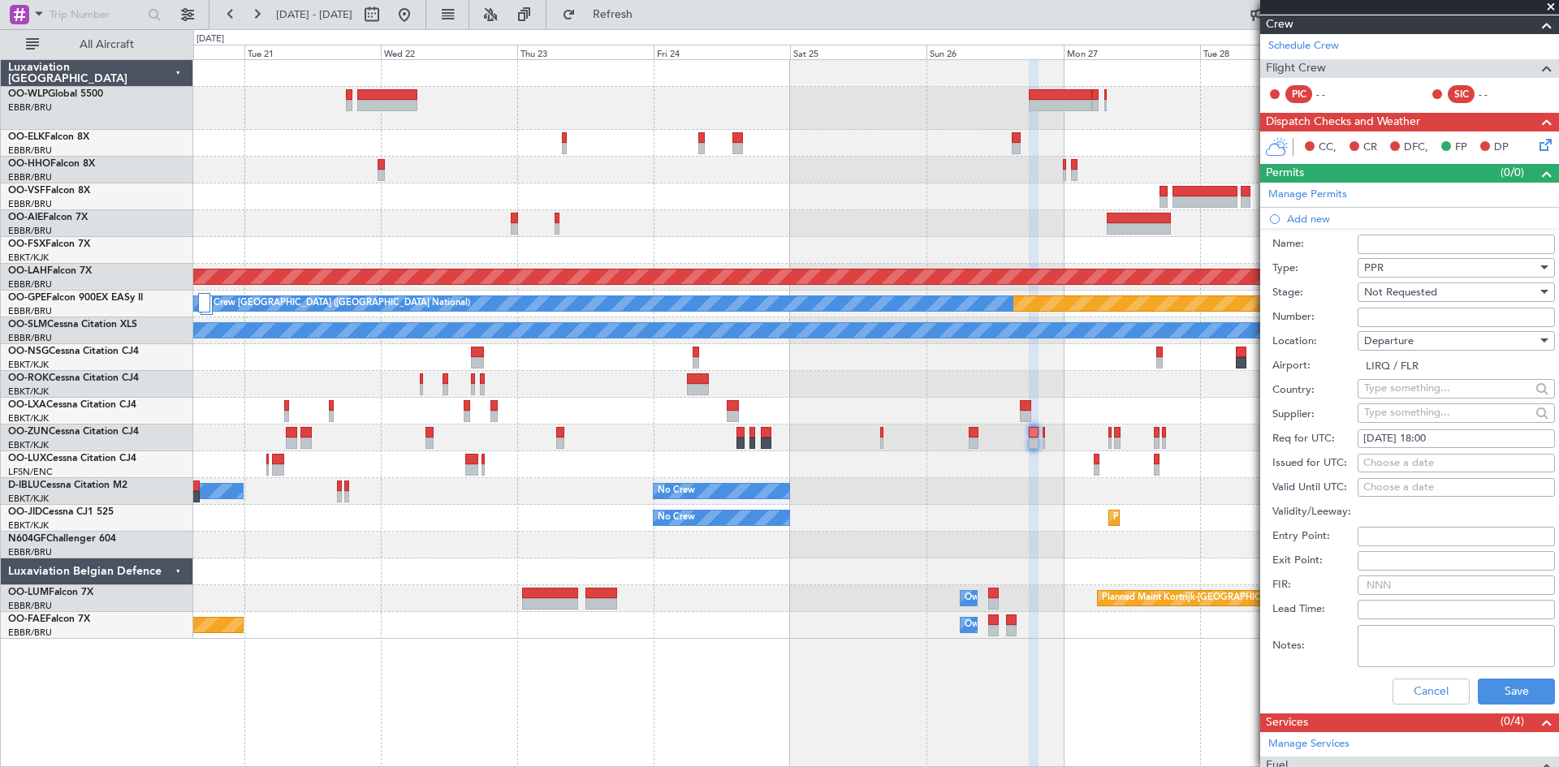
click at [1503, 673] on div "Cancel Save" at bounding box center [1413, 692] width 283 height 42
click at [1508, 686] on button "Save" at bounding box center [1516, 692] width 77 height 26
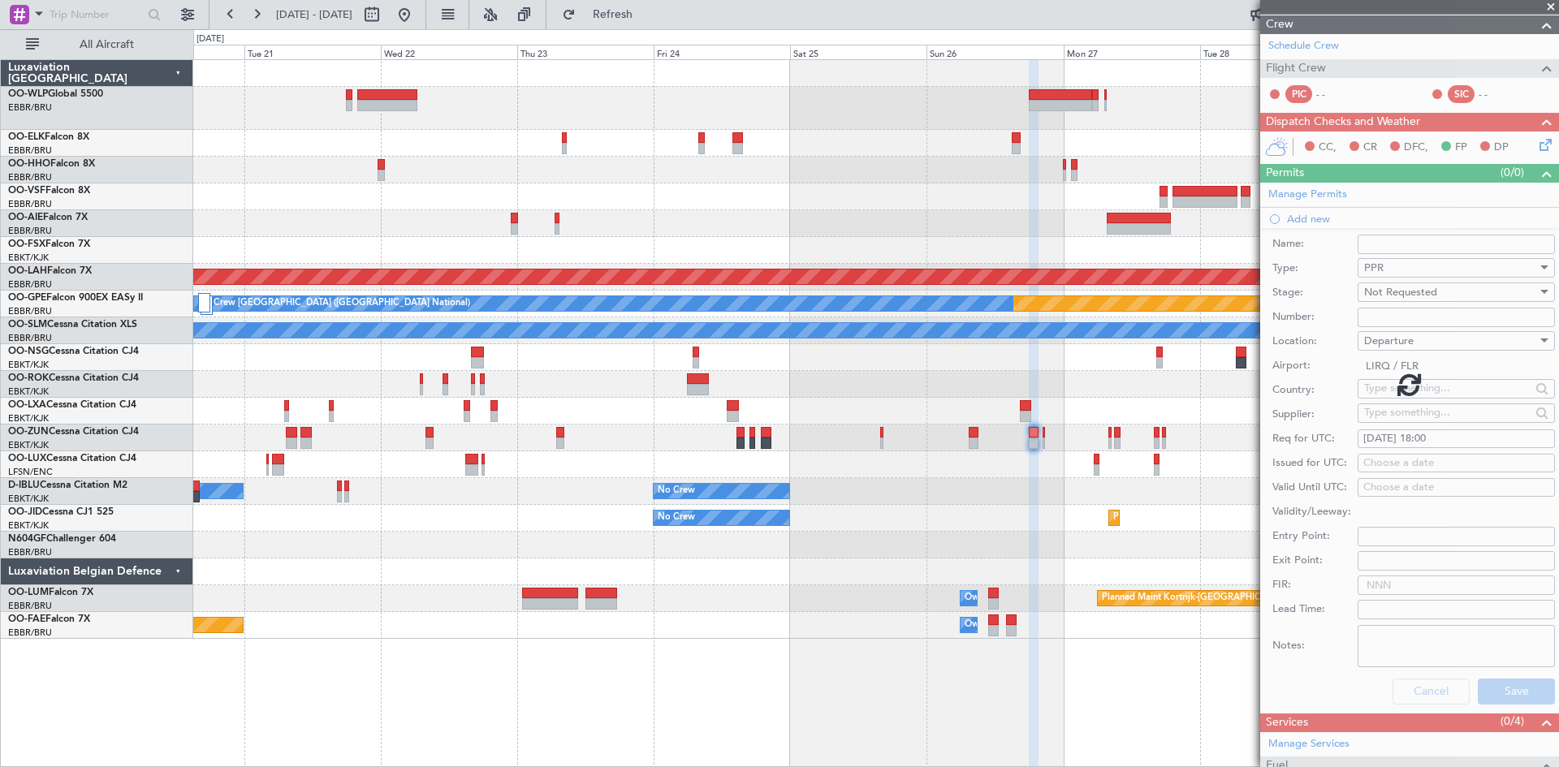
scroll to position [0, 0]
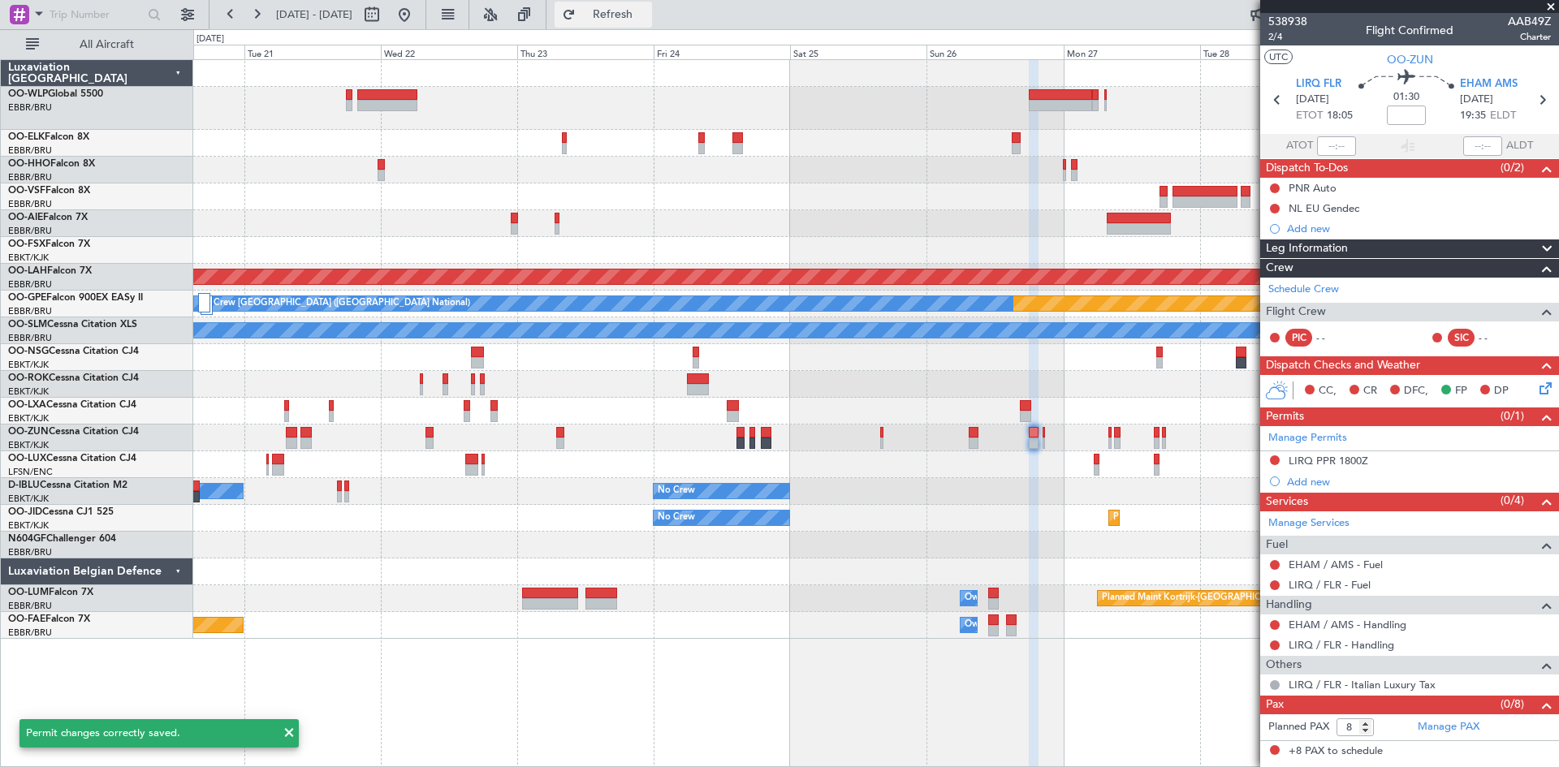
click at [647, 10] on span "Refresh" at bounding box center [613, 14] width 68 height 11
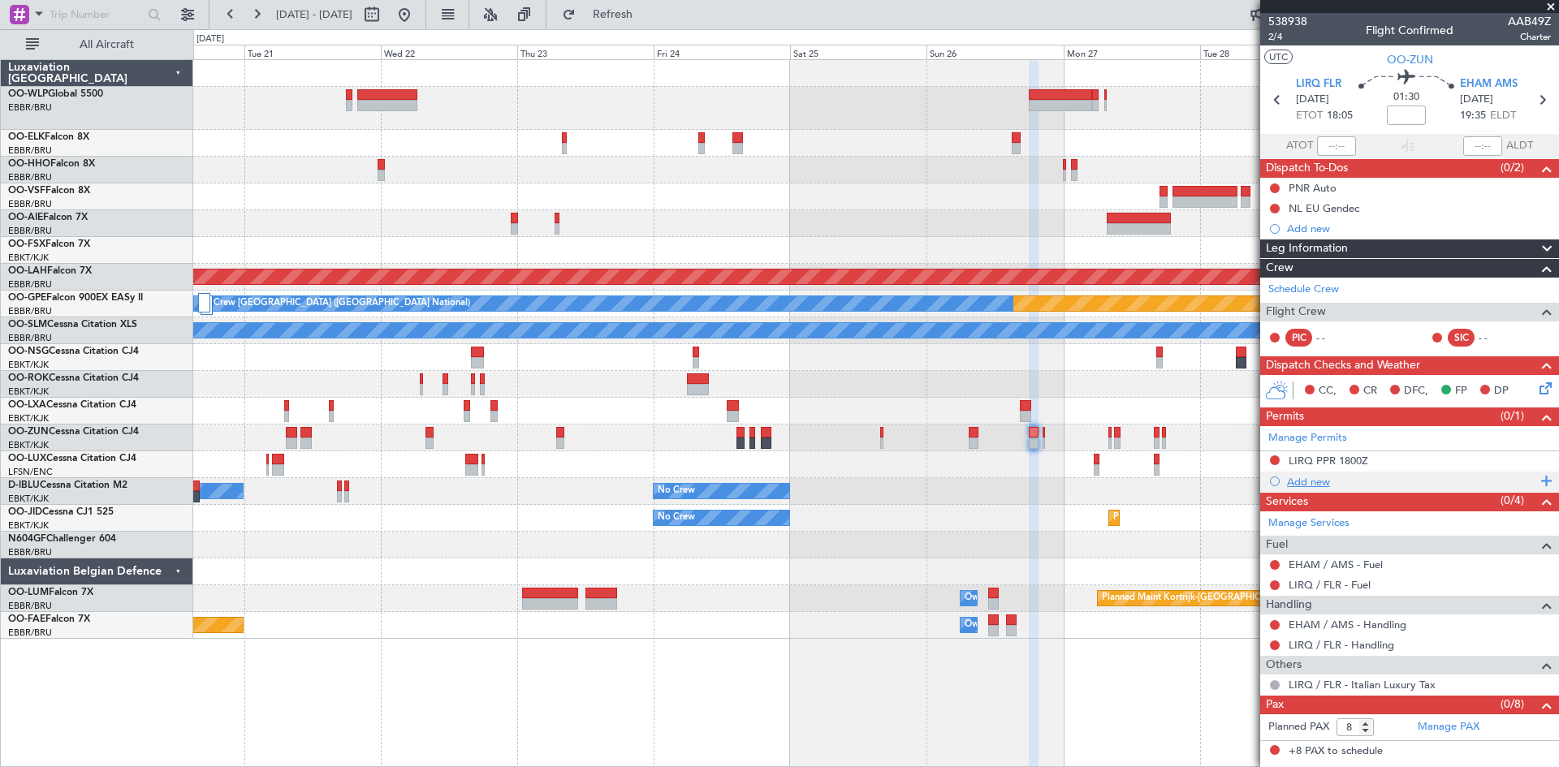
click at [1323, 481] on div "Add new" at bounding box center [1411, 482] width 249 height 14
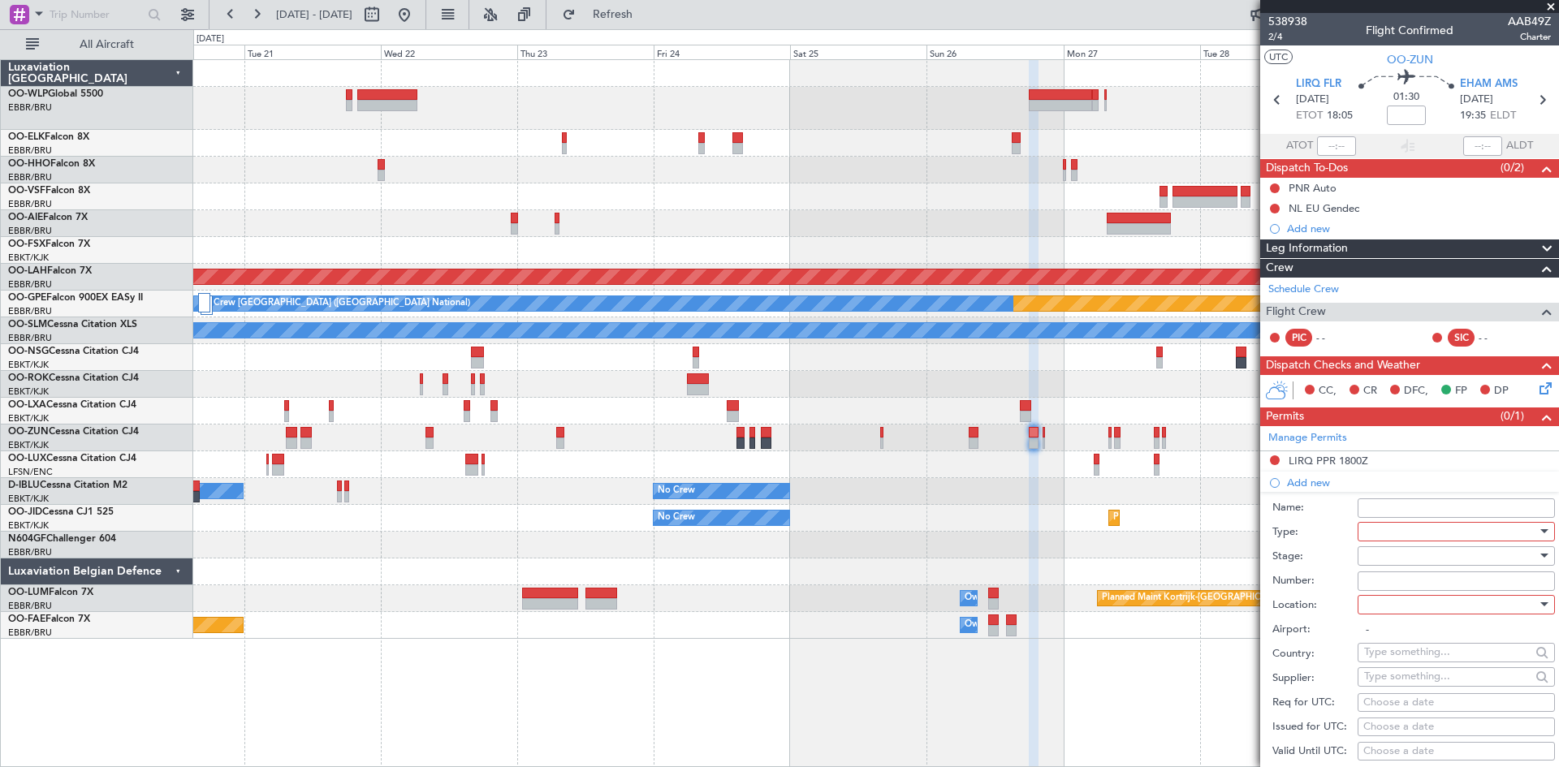
click at [1442, 537] on div at bounding box center [1450, 532] width 173 height 24
click at [1404, 685] on span "Slot" at bounding box center [1450, 686] width 170 height 24
click at [1403, 558] on div at bounding box center [1450, 556] width 173 height 24
click at [1415, 611] on span "Not Requested" at bounding box center [1450, 613] width 170 height 24
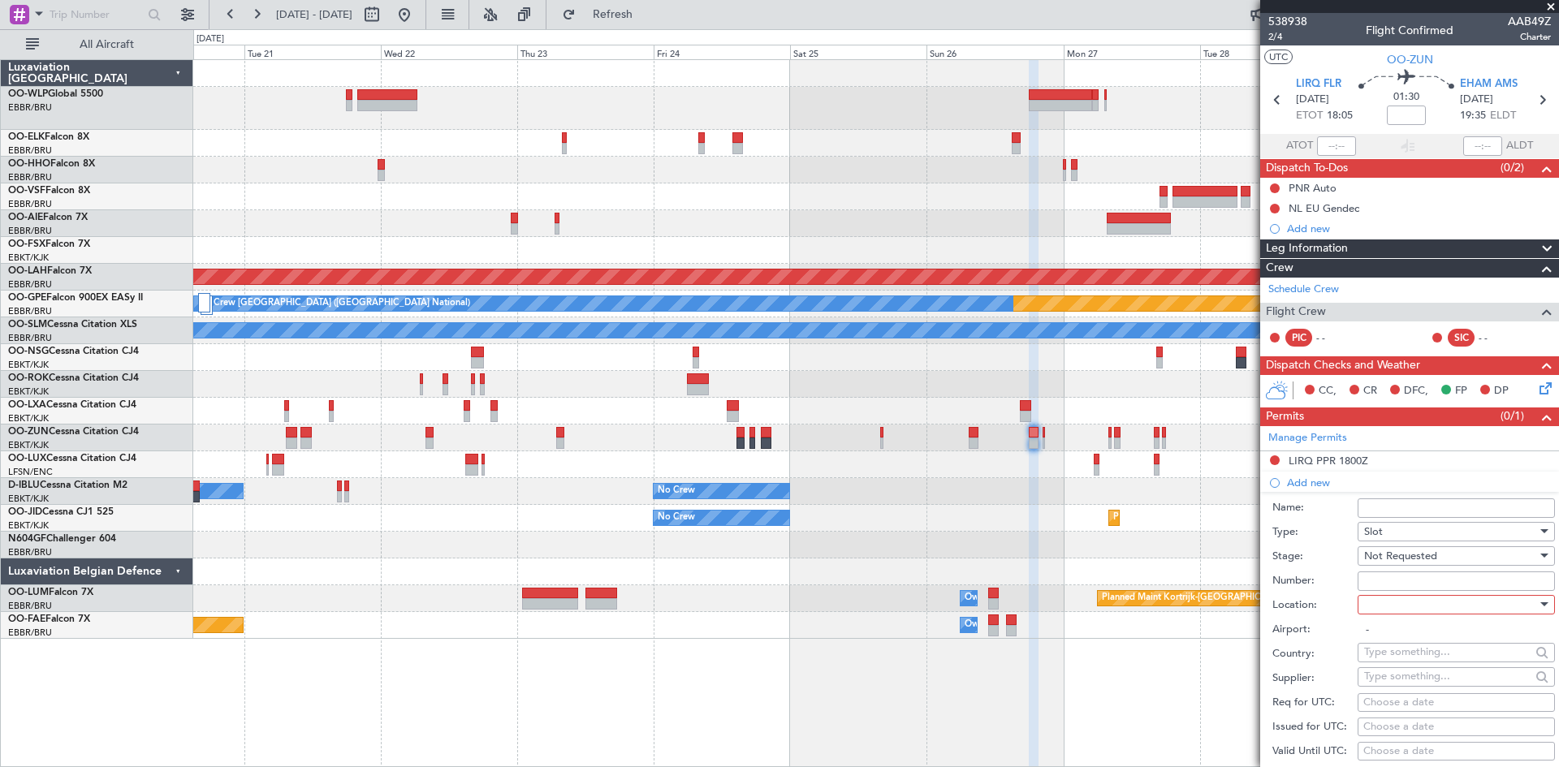
click at [1417, 605] on div at bounding box center [1450, 605] width 173 height 24
click at [1399, 689] on span "Arrival" at bounding box center [1450, 686] width 170 height 24
type input "EHAM / AMS"
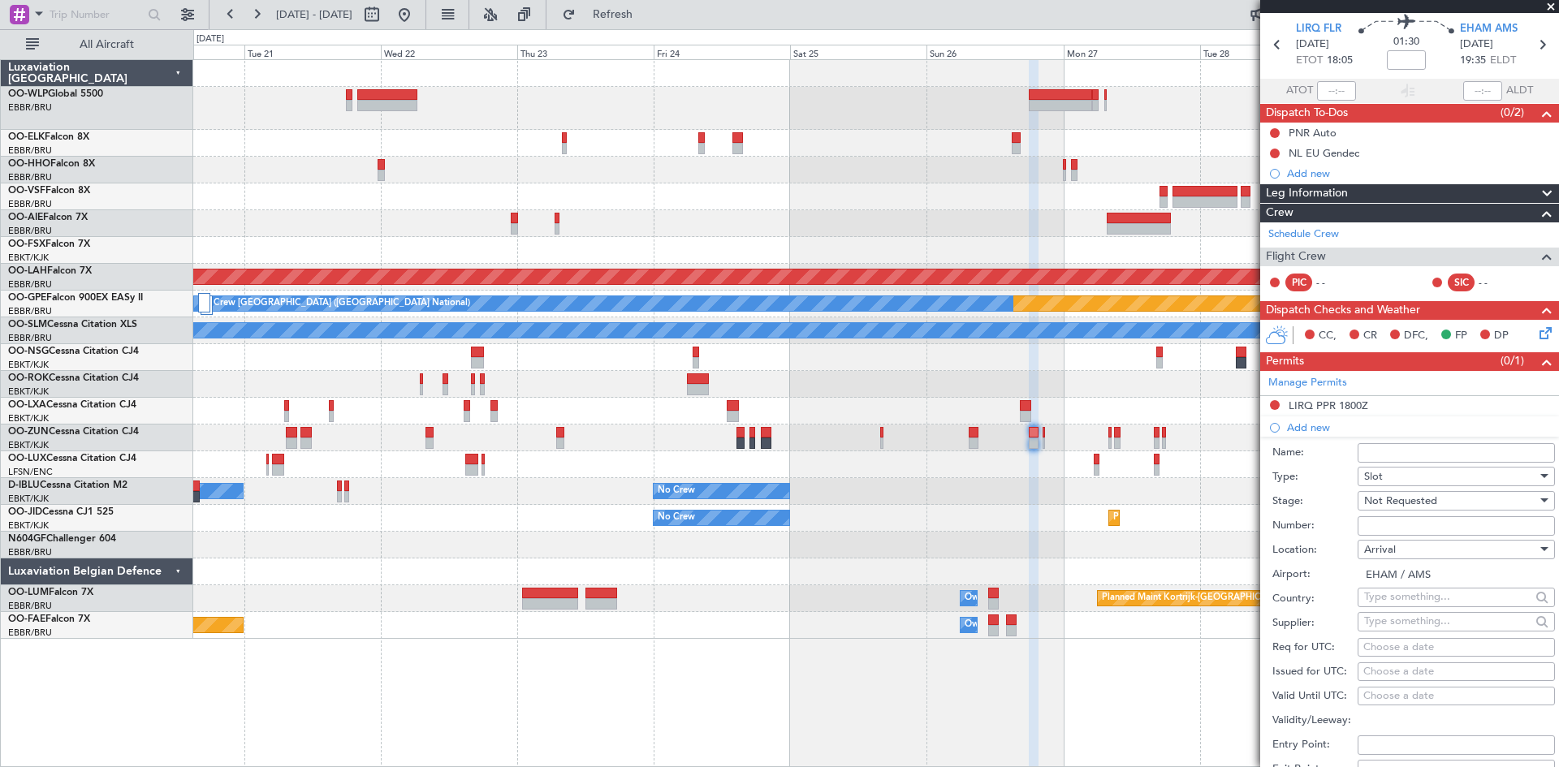
scroll to position [81, 0]
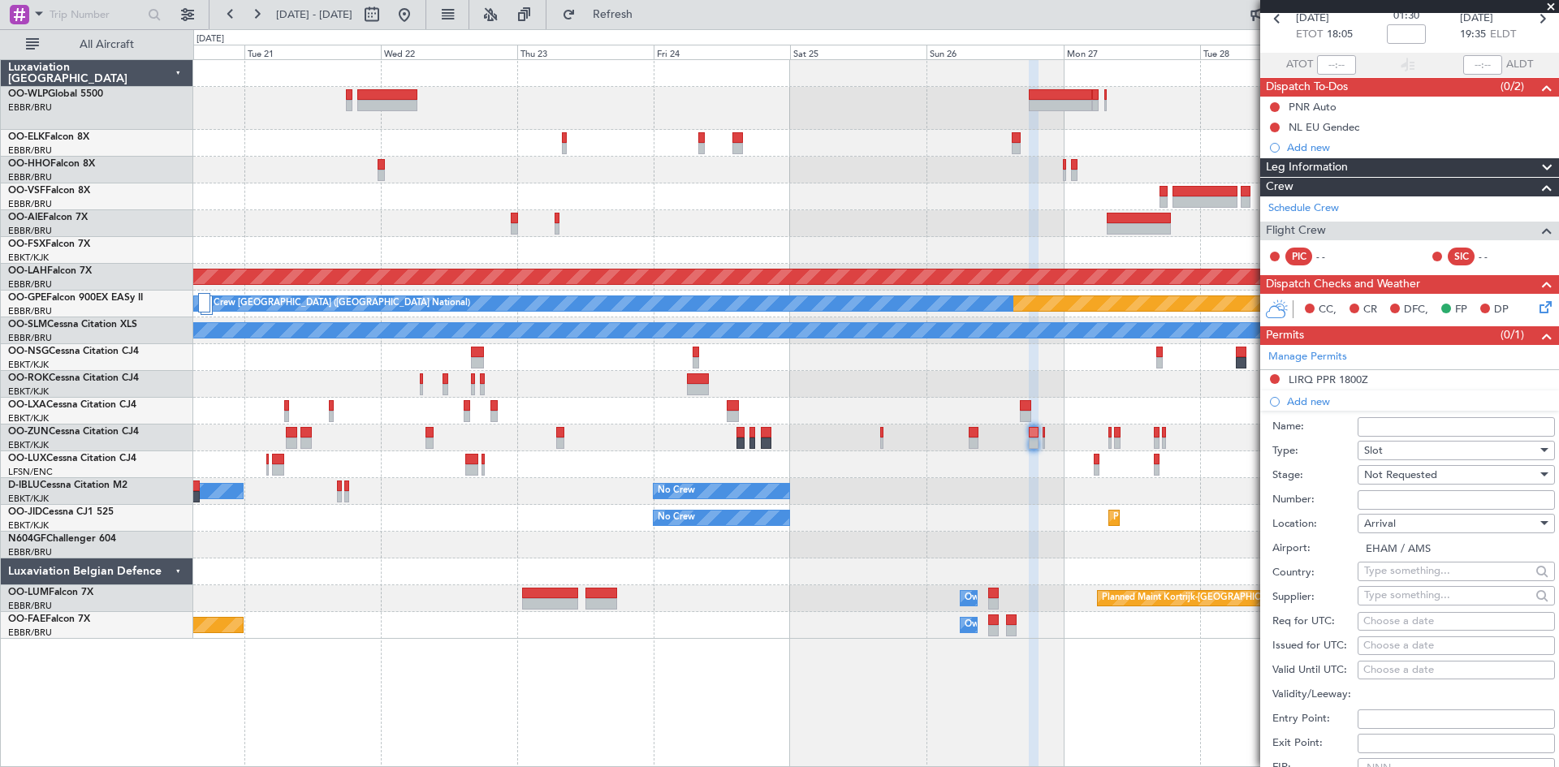
click at [1404, 615] on div "Choose a date" at bounding box center [1456, 622] width 186 height 16
select select "10"
select select "2025"
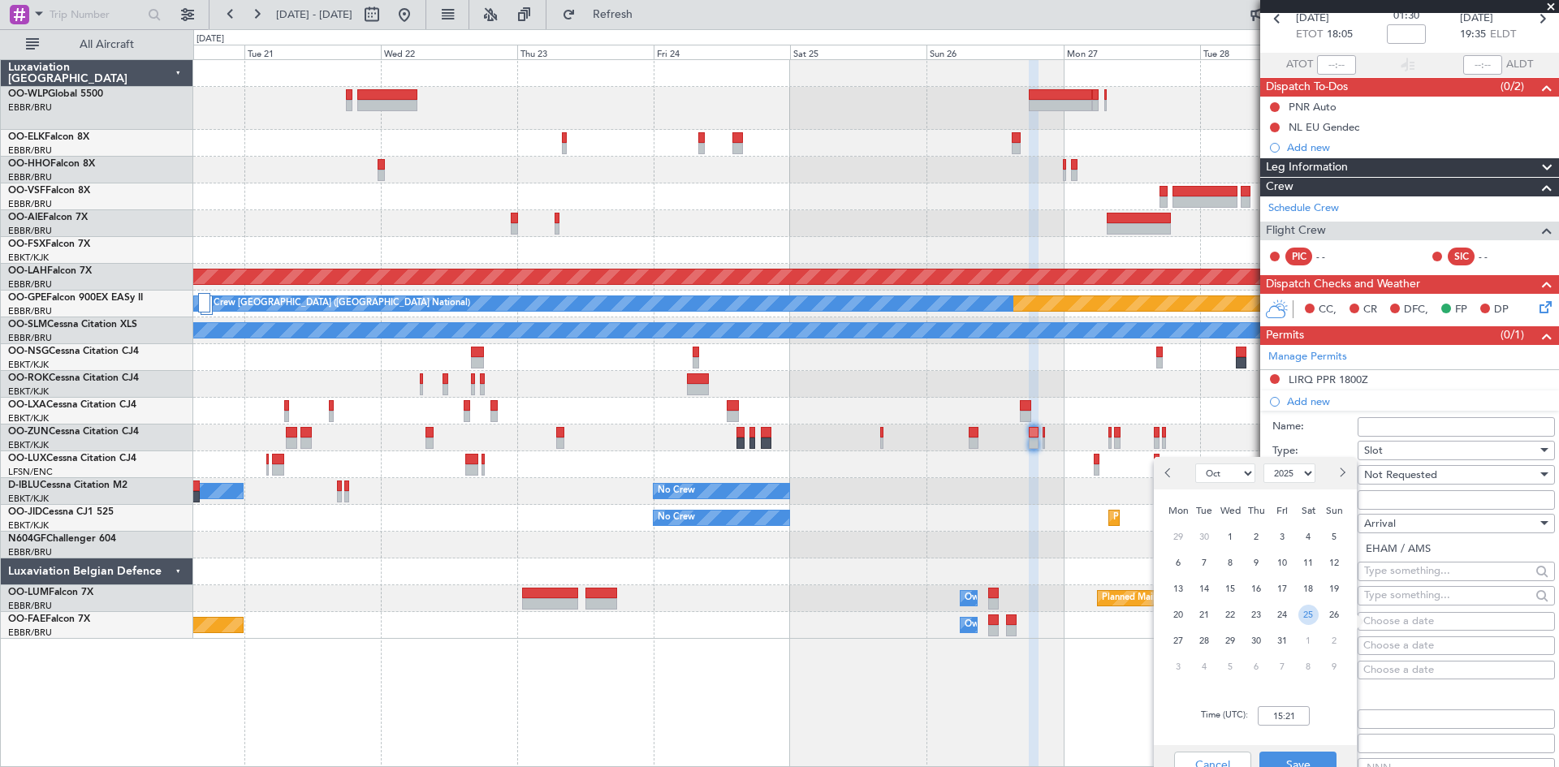
click at [1339, 611] on span "26" at bounding box center [1334, 615] width 20 height 20
click at [1271, 716] on input "00:00" at bounding box center [1284, 715] width 52 height 19
type input "2"
type input "19:40"
click at [1301, 759] on button "Save" at bounding box center [1297, 765] width 77 height 26
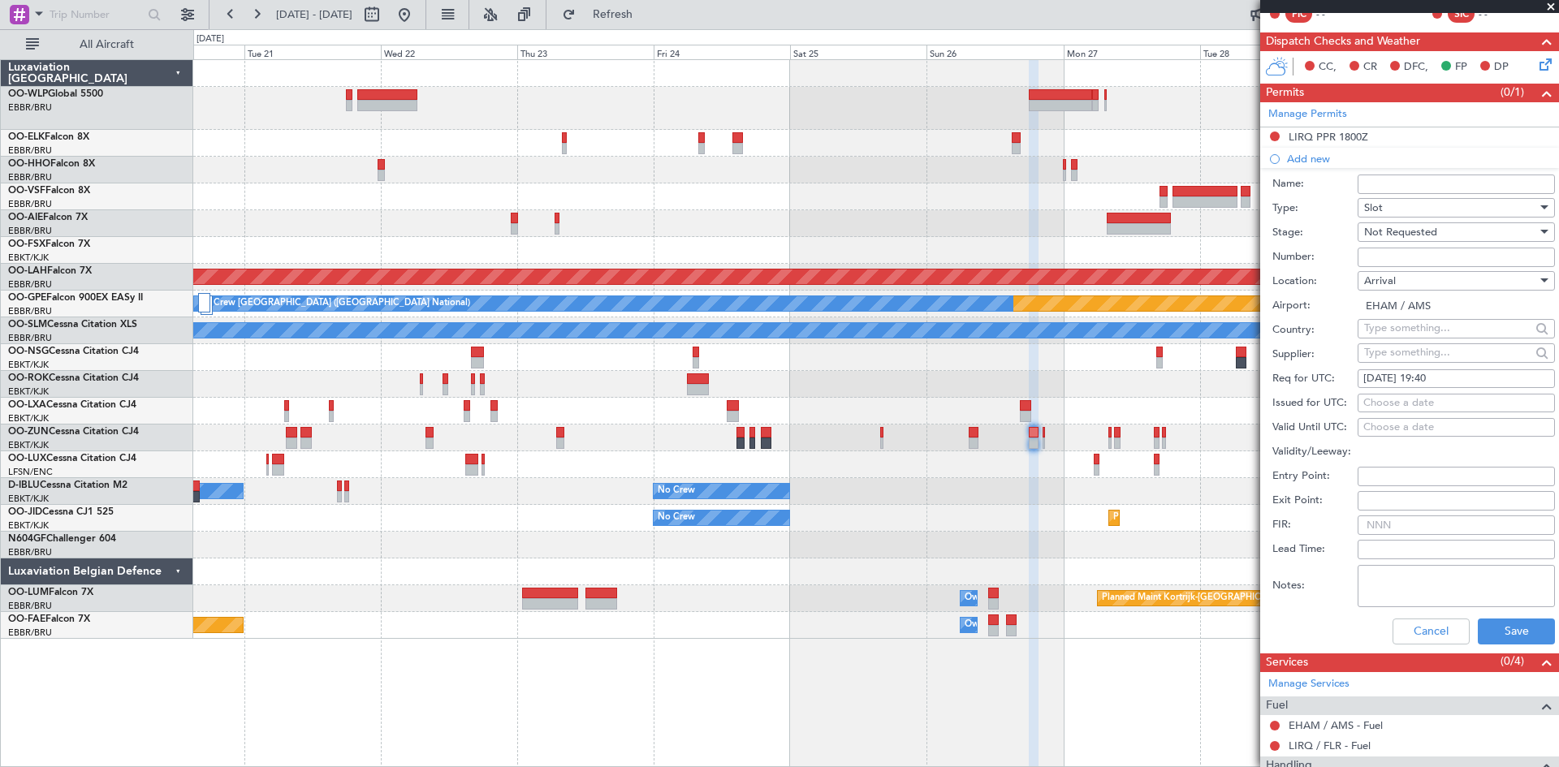
scroll to position [325, 0]
click at [1486, 621] on button "Save" at bounding box center [1516, 631] width 77 height 26
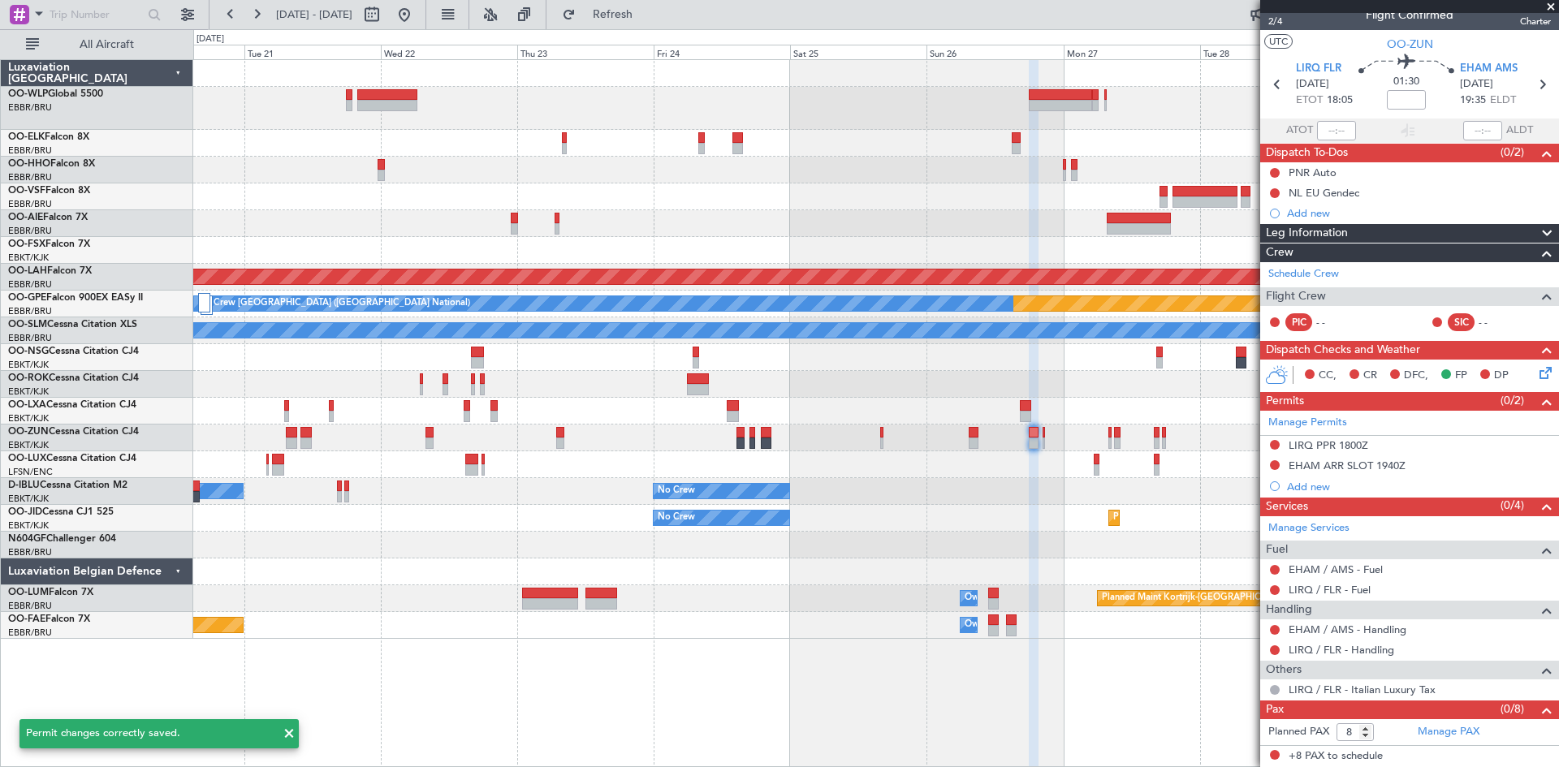
scroll to position [15, 0]
click at [632, 6] on button "Refresh" at bounding box center [602, 15] width 97 height 26
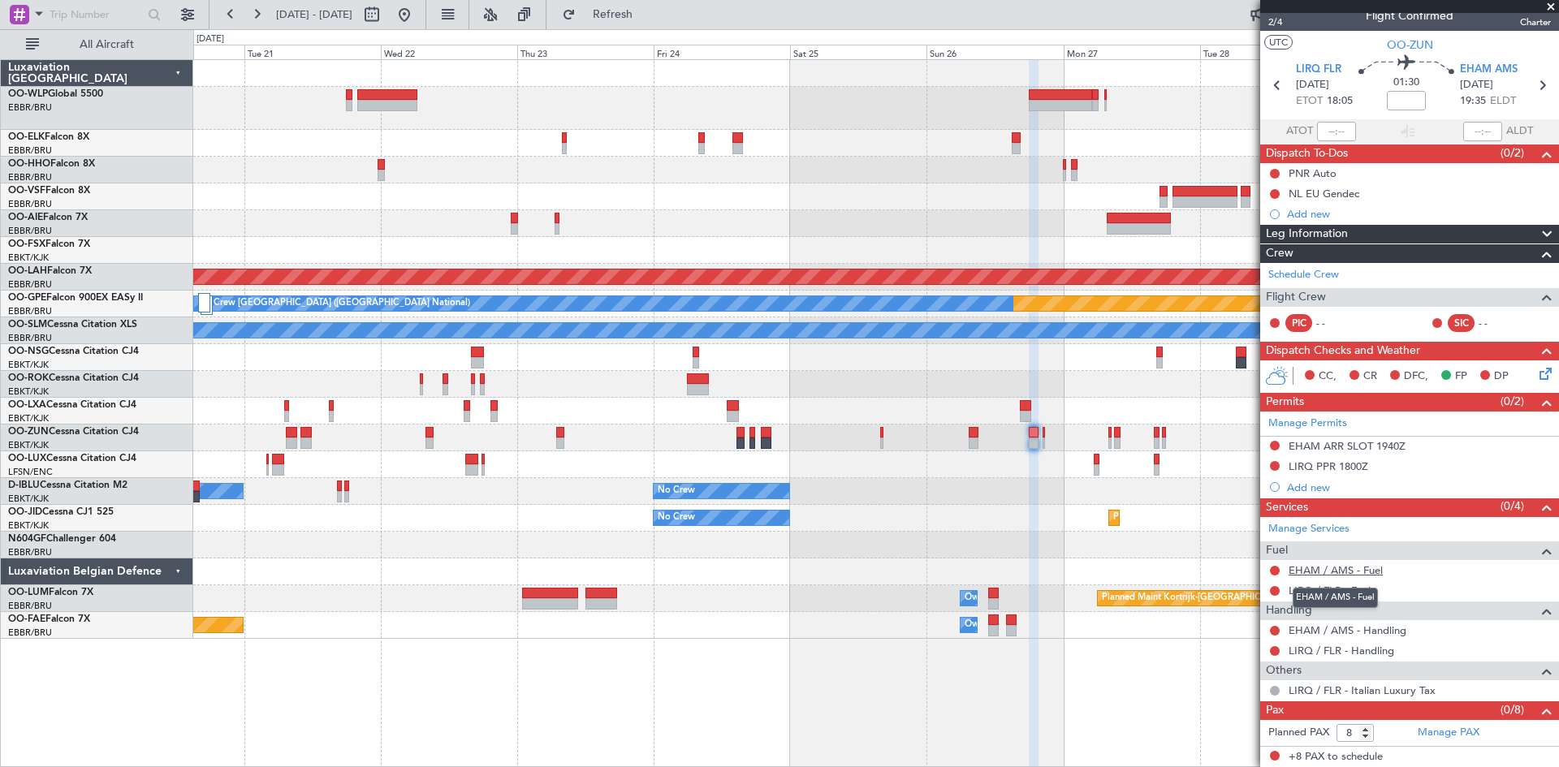
click at [1355, 568] on link "EHAM / AMS - Fuel" at bounding box center [1335, 570] width 94 height 14
click at [630, 9] on span "Refresh" at bounding box center [613, 14] width 68 height 11
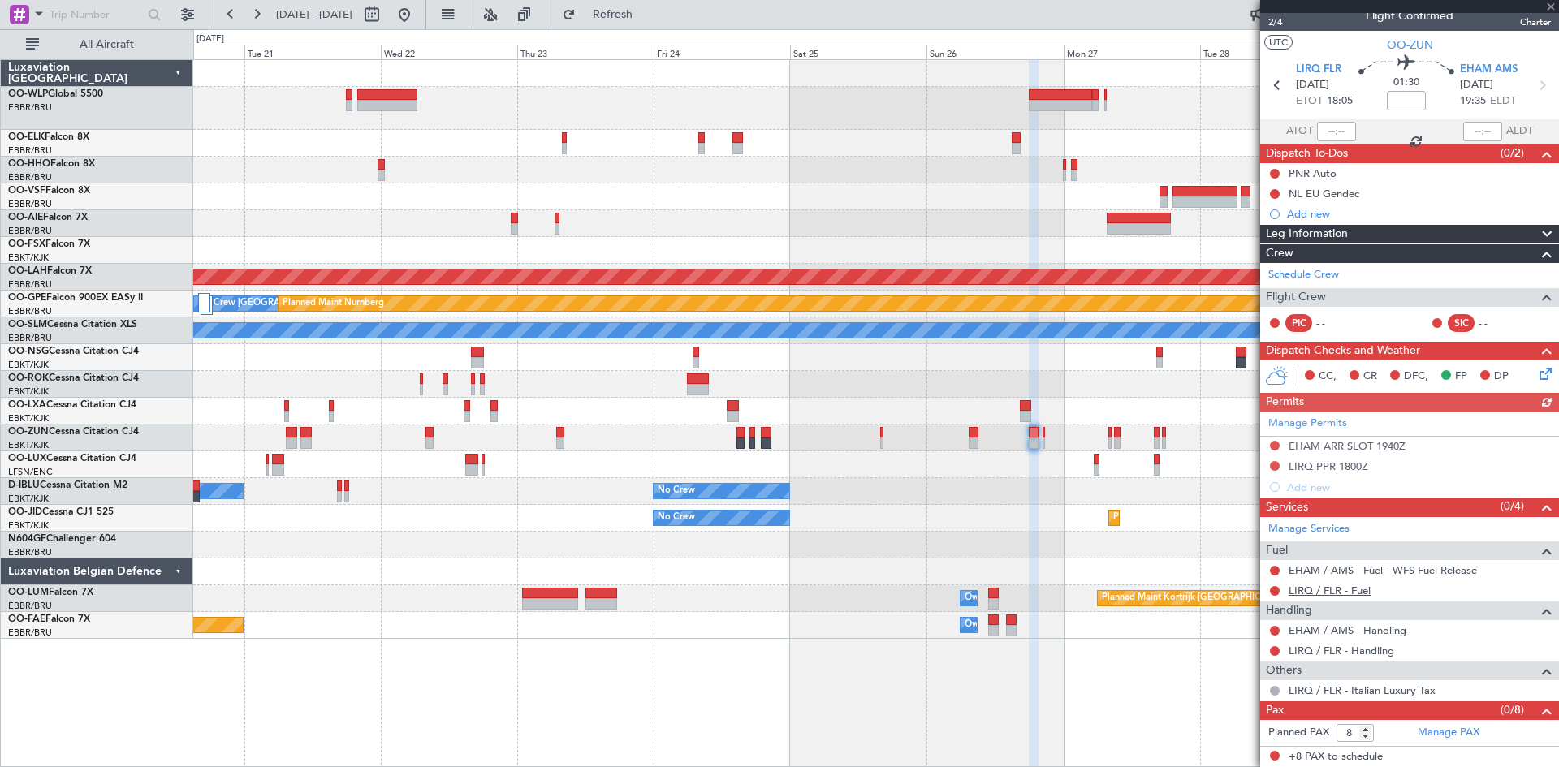
click at [1339, 593] on link "LIRQ / FLR - Fuel" at bounding box center [1329, 591] width 82 height 14
click at [652, 22] on button "Refresh" at bounding box center [602, 15] width 97 height 26
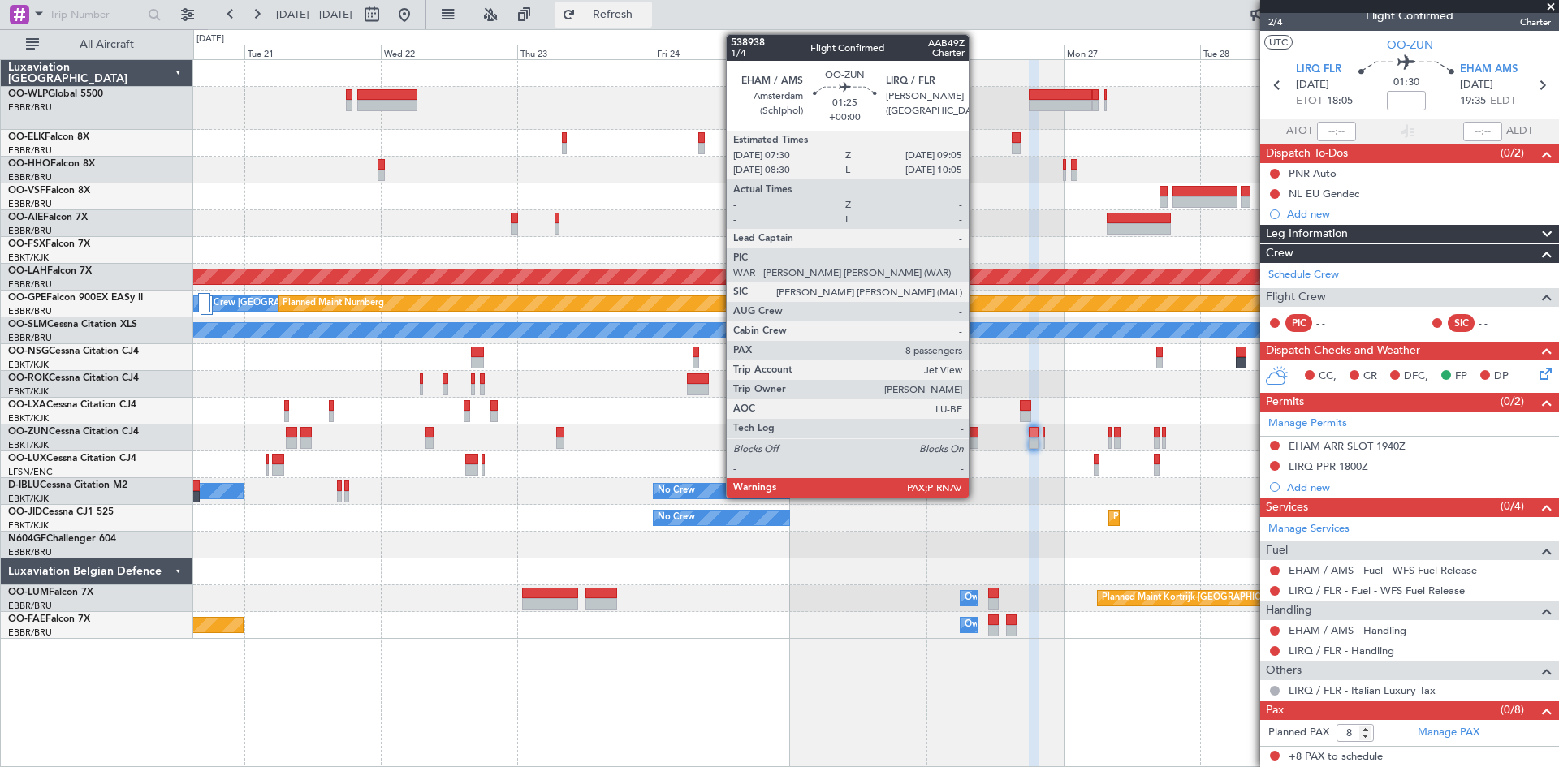
click at [632, 8] on button "Refresh" at bounding box center [602, 15] width 97 height 26
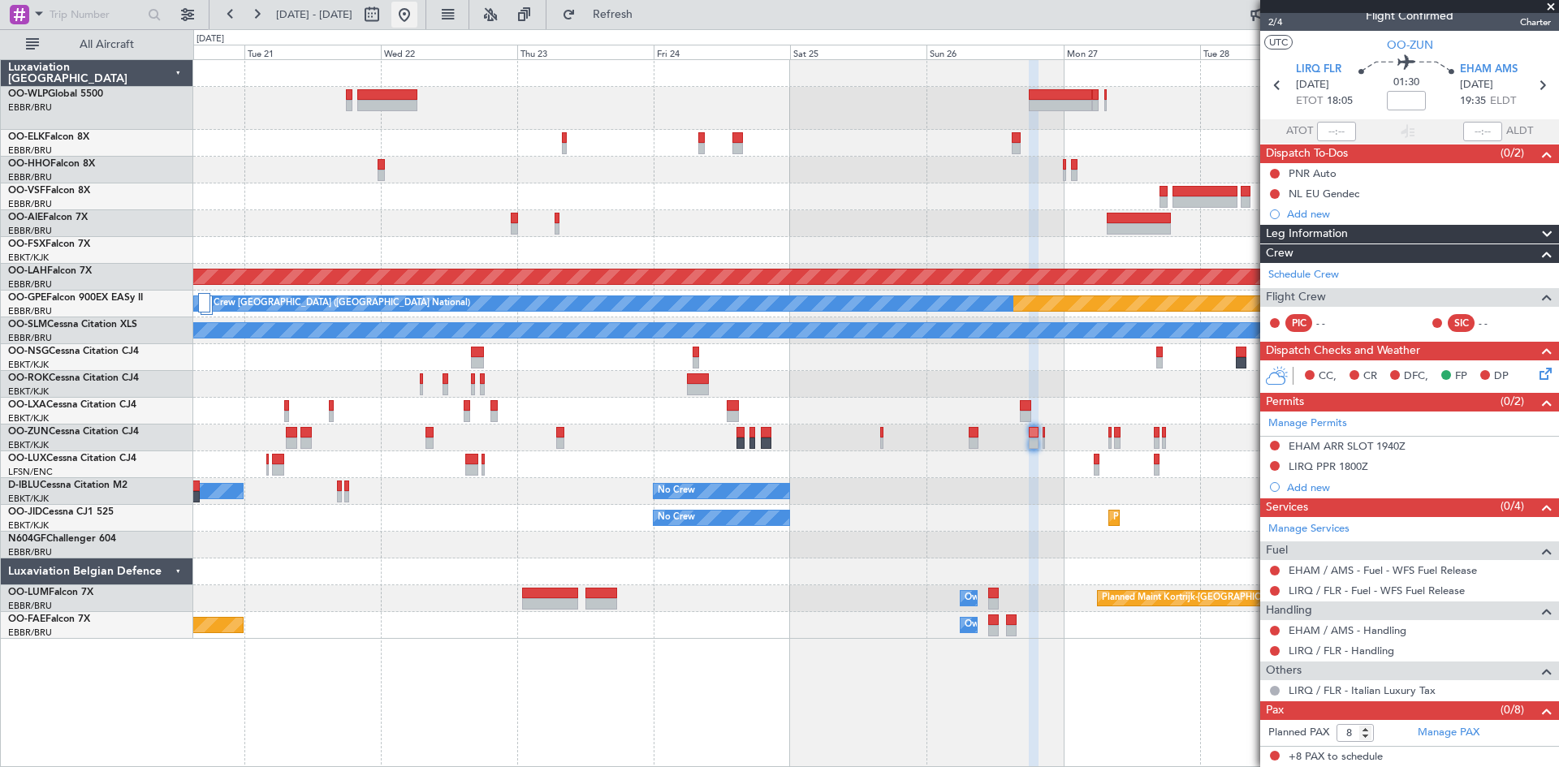
click at [417, 19] on button at bounding box center [404, 15] width 26 height 26
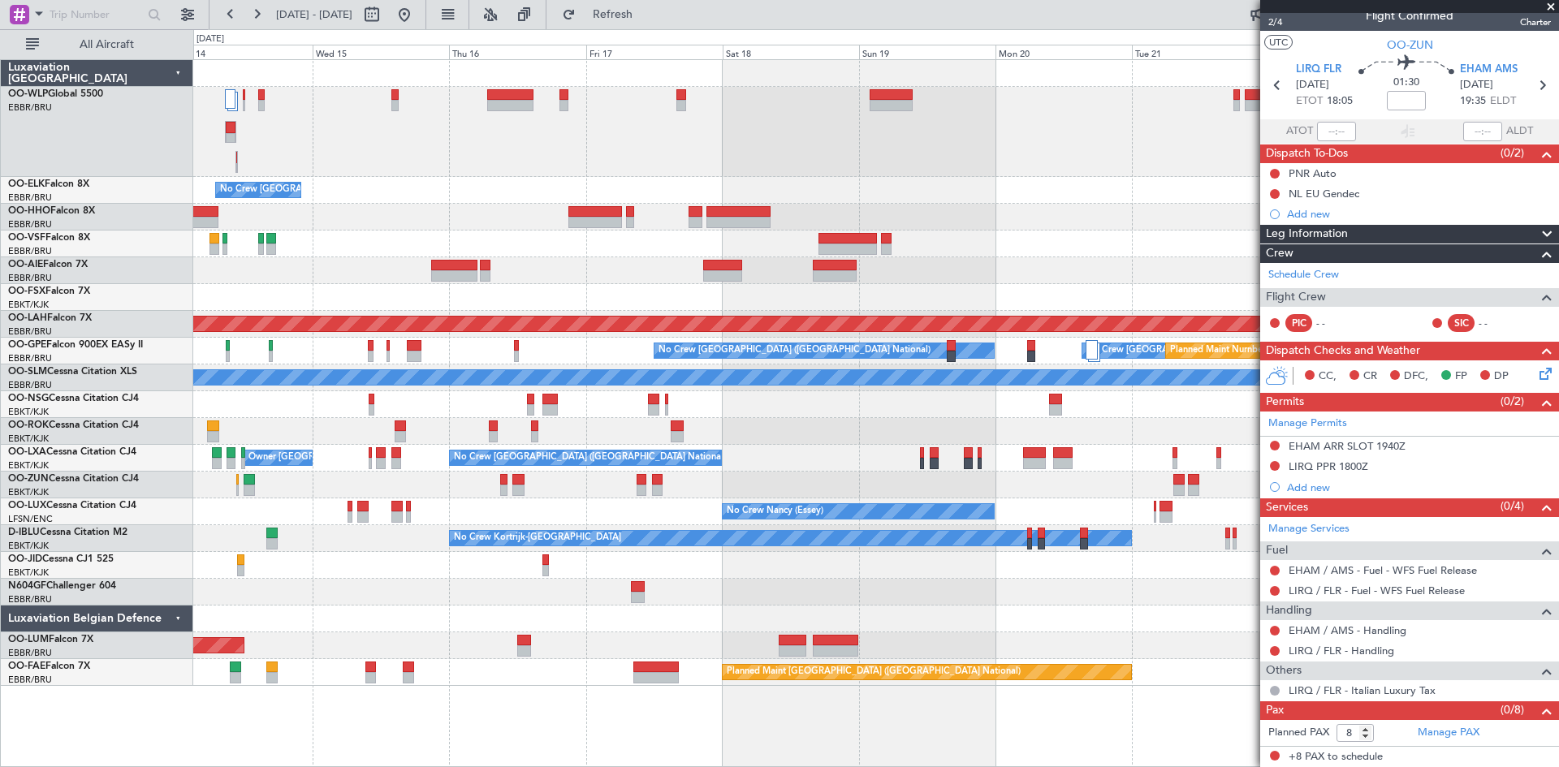
click at [503, 206] on div "No Crew Brussels (Brussels National) Planned Maint London (Farnborough) Planned…" at bounding box center [875, 373] width 1365 height 626
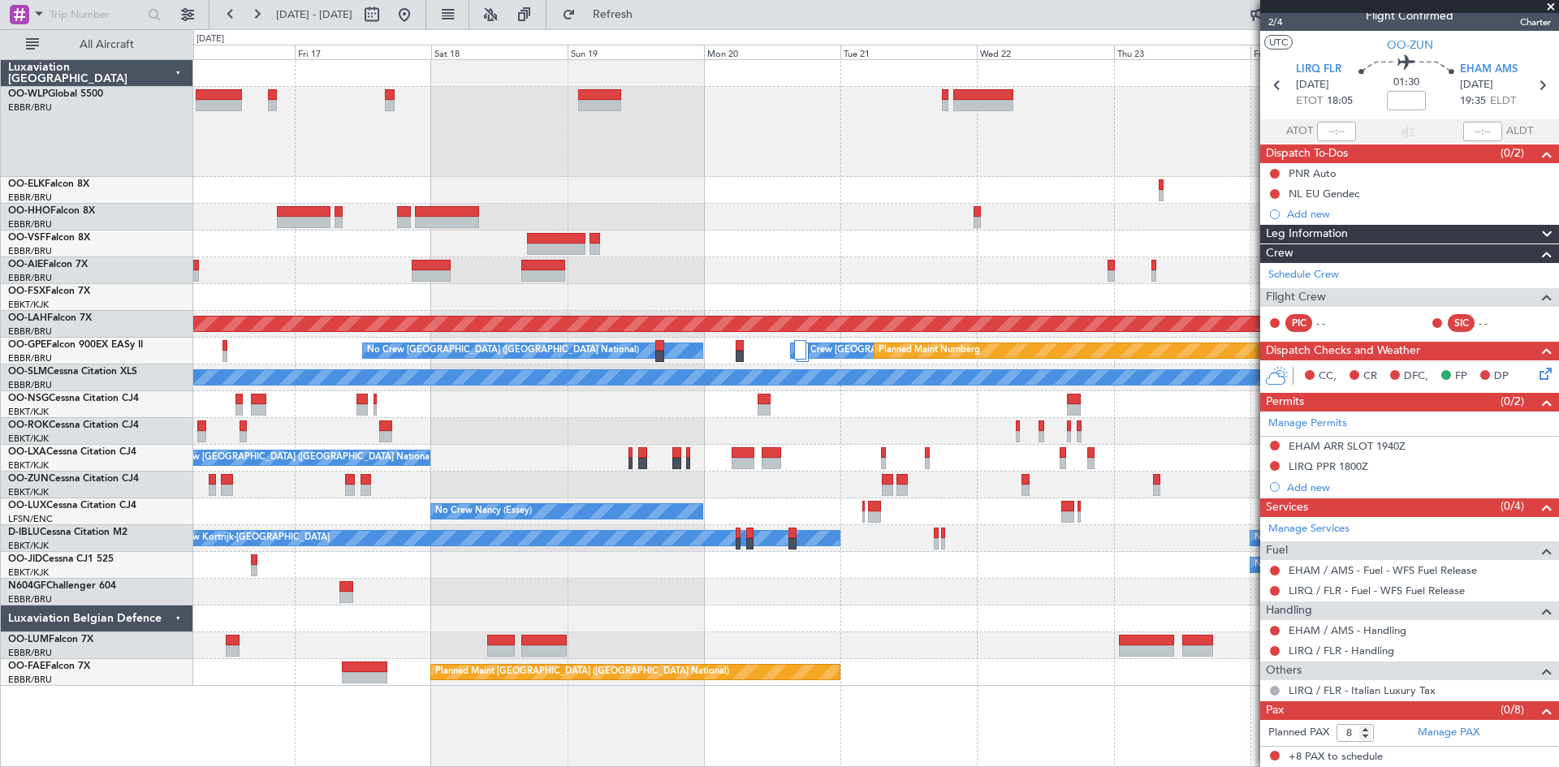
click at [589, 195] on div "No Crew Brussels (Brussels National) Planned Maint Alton-st Louis (St Louis Reg…" at bounding box center [875, 373] width 1365 height 626
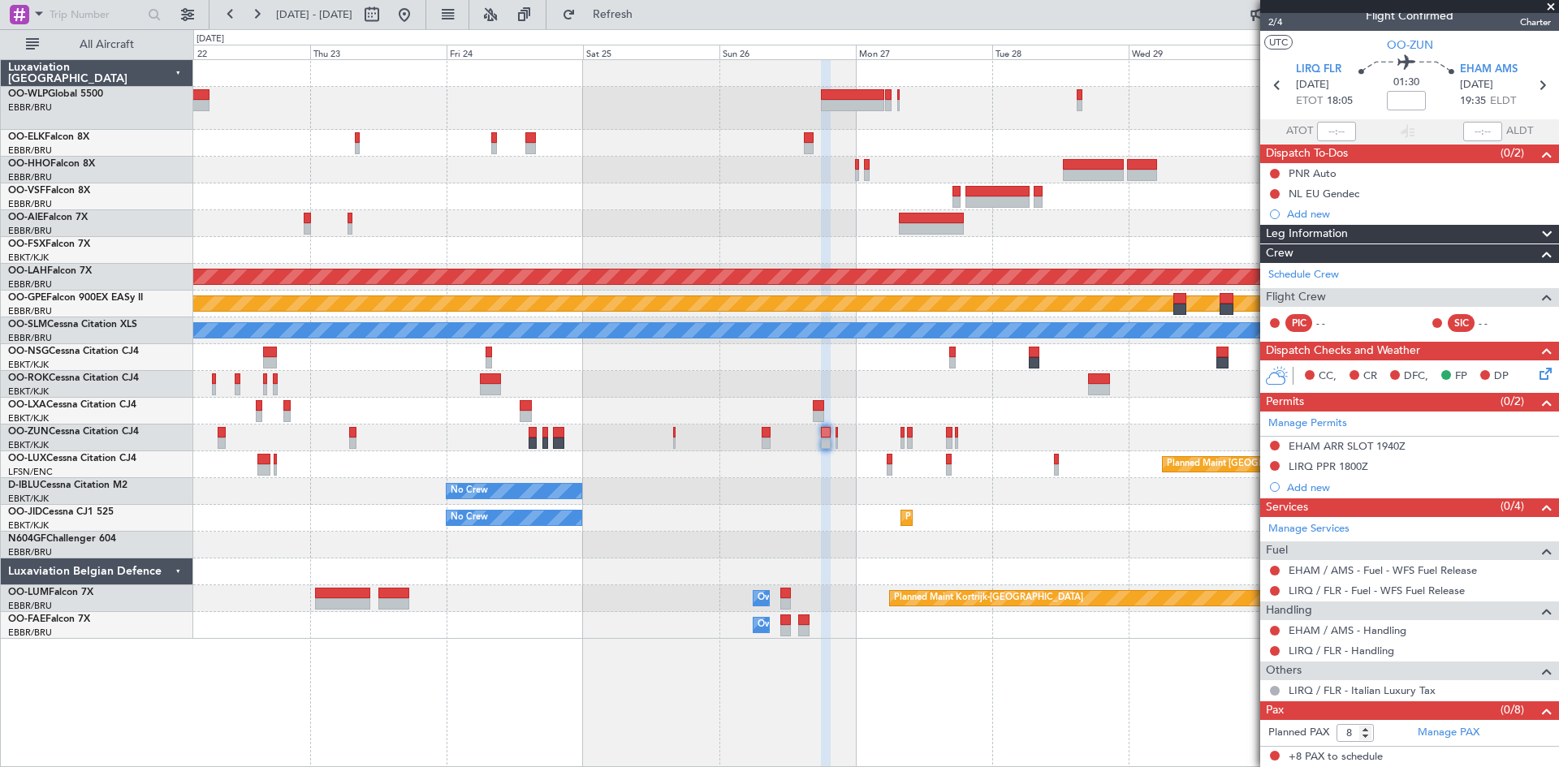
click at [677, 648] on div "Planned Maint Alton-st Louis (St Louis Regl) No Crew Brussels (Brussels Nationa…" at bounding box center [876, 413] width 1366 height 708
click at [1387, 623] on link "EHAM / AMS - Handling" at bounding box center [1347, 630] width 118 height 14
click at [618, 6] on button "Refresh" at bounding box center [602, 15] width 97 height 26
click at [1389, 649] on link "LIRQ / FLR - Handling" at bounding box center [1341, 651] width 106 height 14
click at [652, 3] on button "Refresh" at bounding box center [602, 15] width 97 height 26
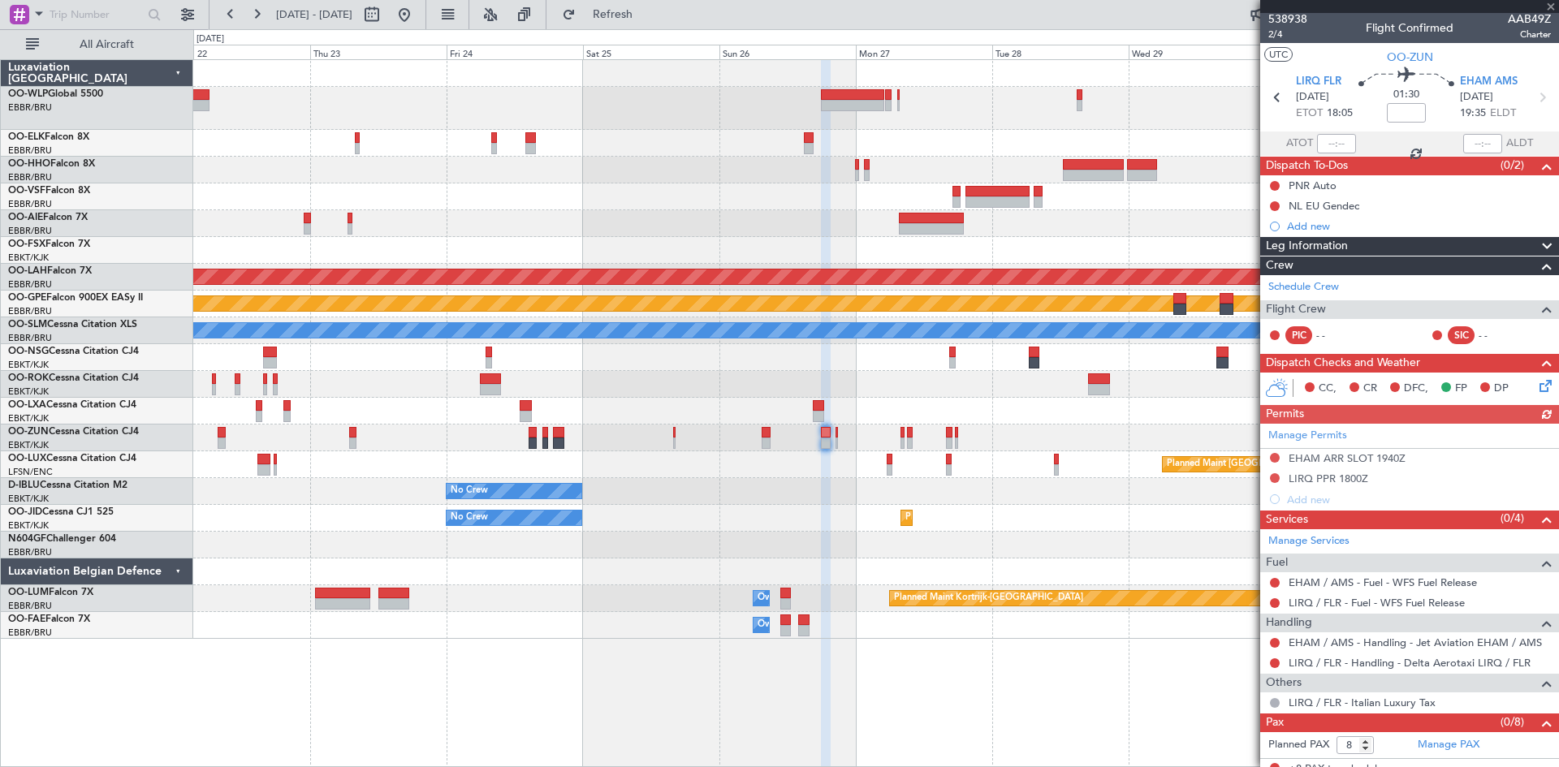
scroll to position [0, 0]
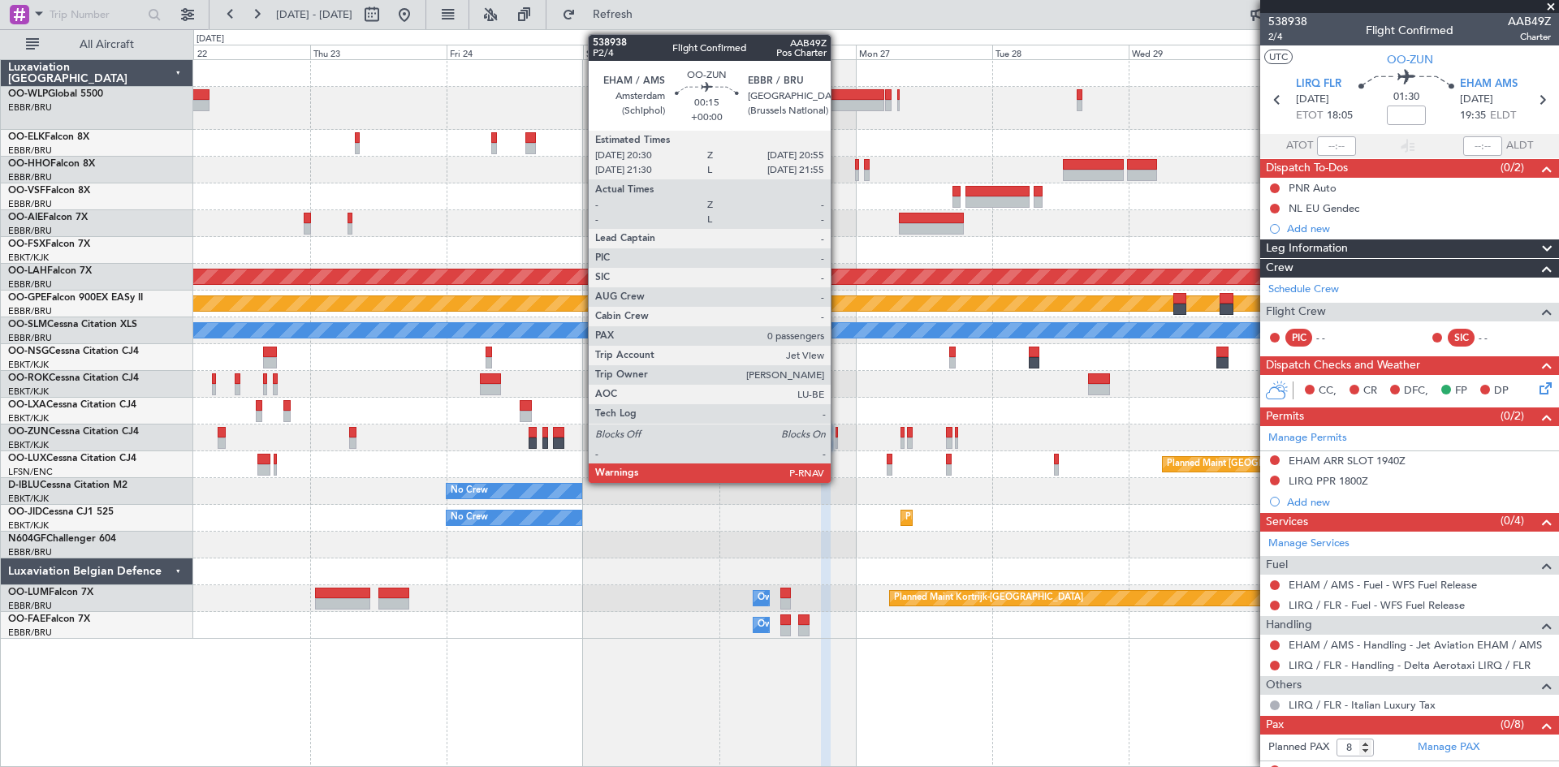
click at [838, 440] on div at bounding box center [836, 443] width 2 height 11
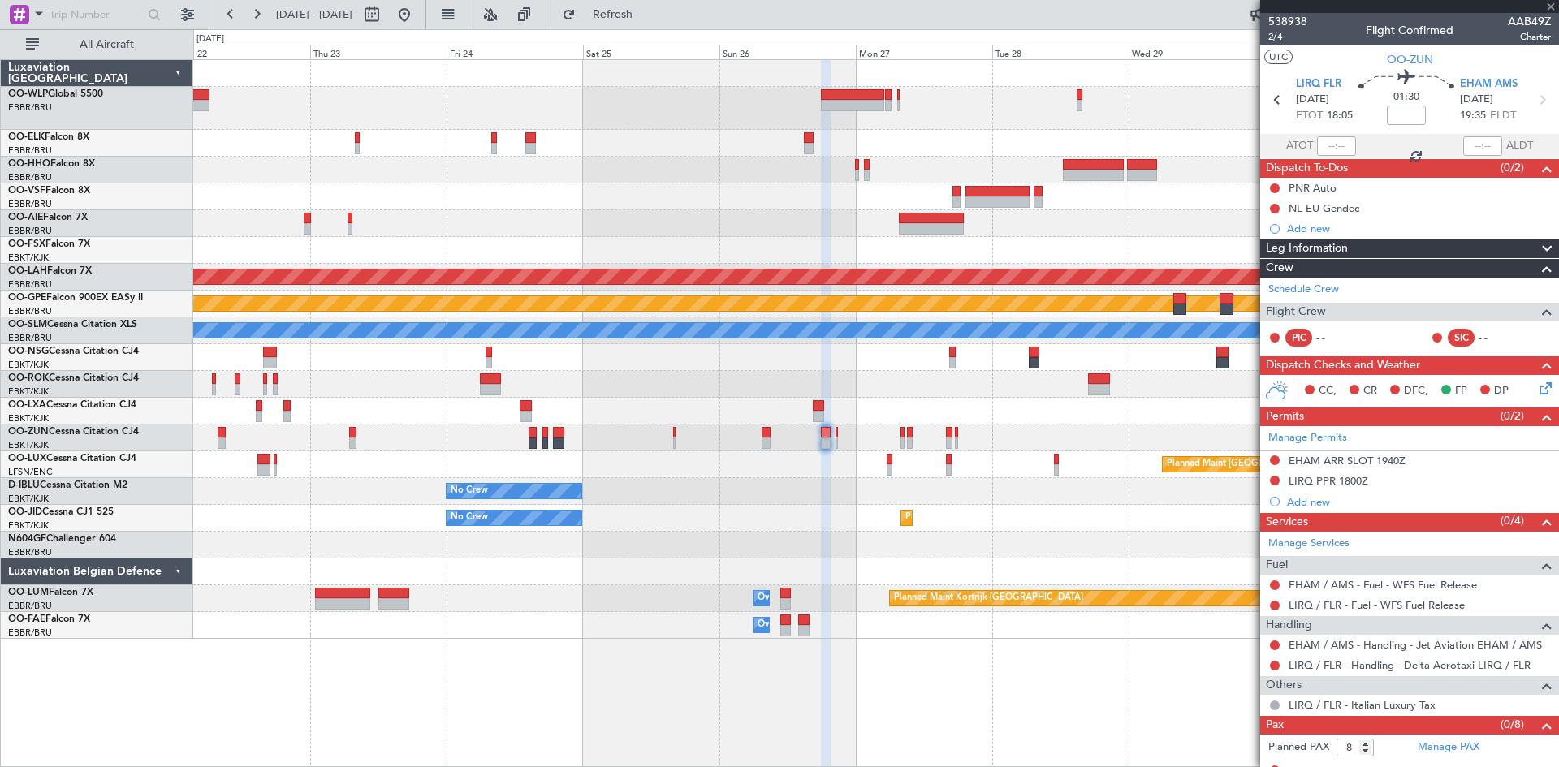
type input "0"
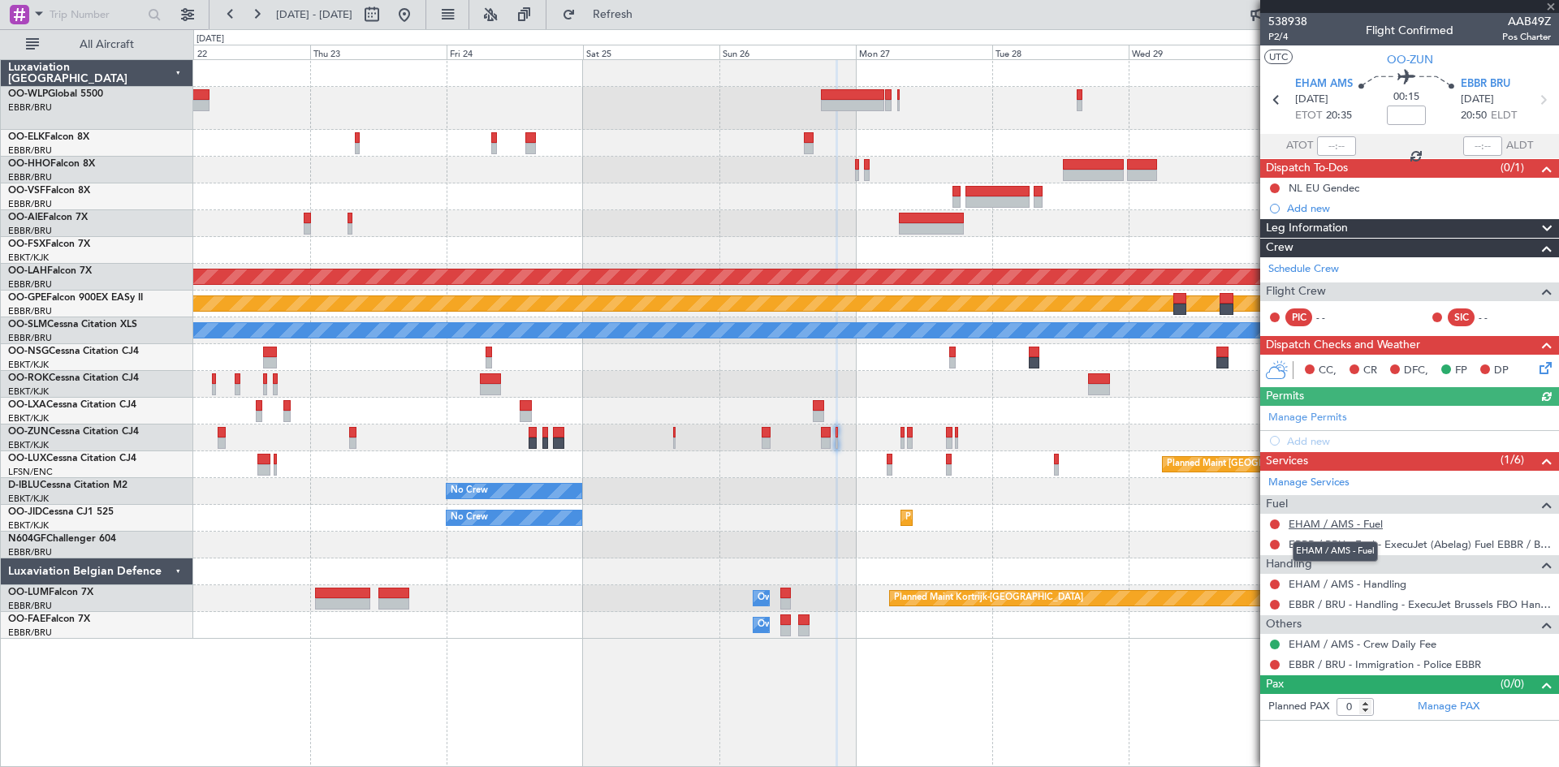
click at [1352, 520] on link "EHAM / AMS - Fuel" at bounding box center [1335, 524] width 94 height 14
click at [647, 20] on span "Refresh" at bounding box center [613, 14] width 68 height 11
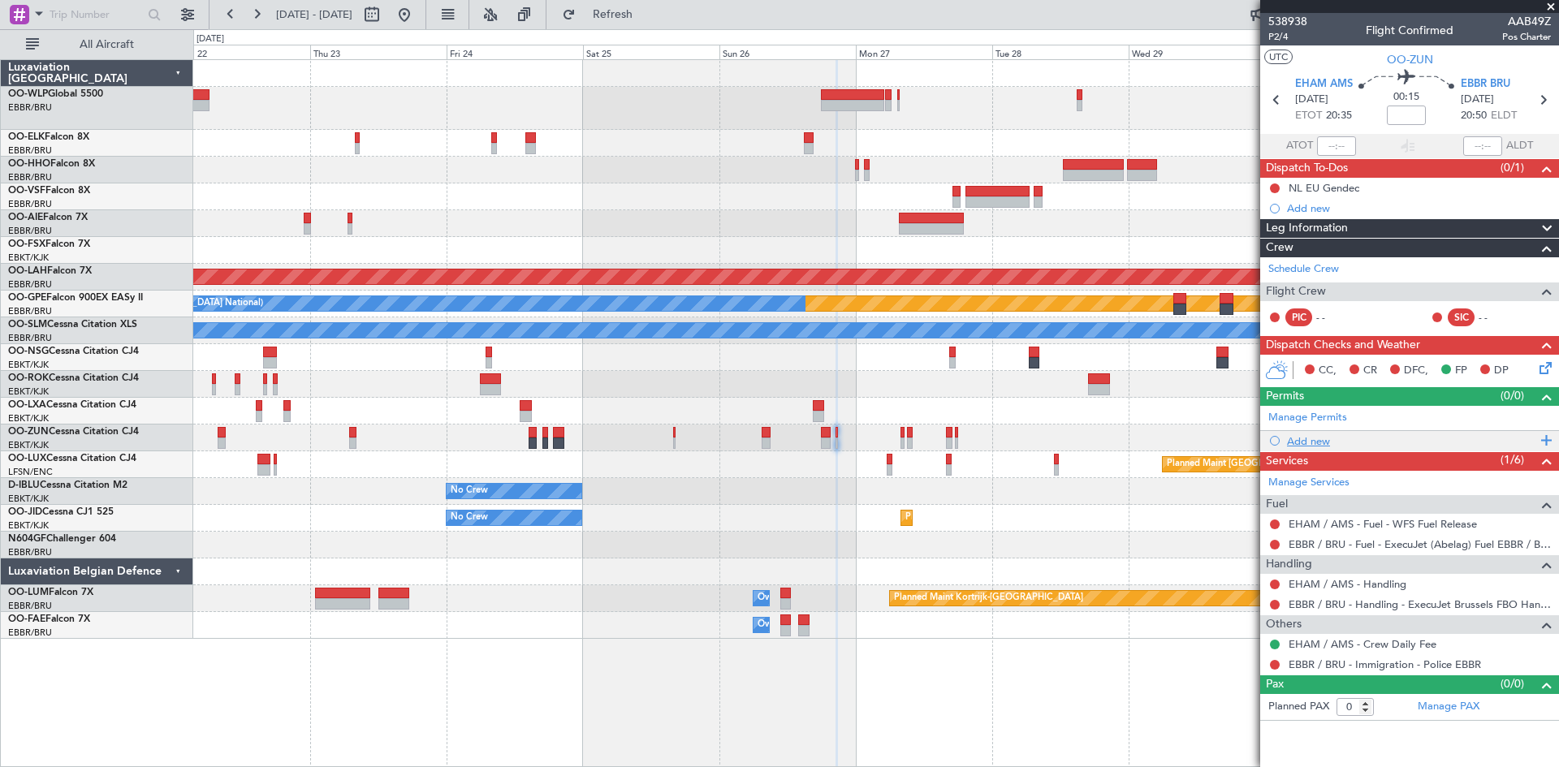
click at [1327, 452] on div "Services (1/6)" at bounding box center [1409, 461] width 299 height 19
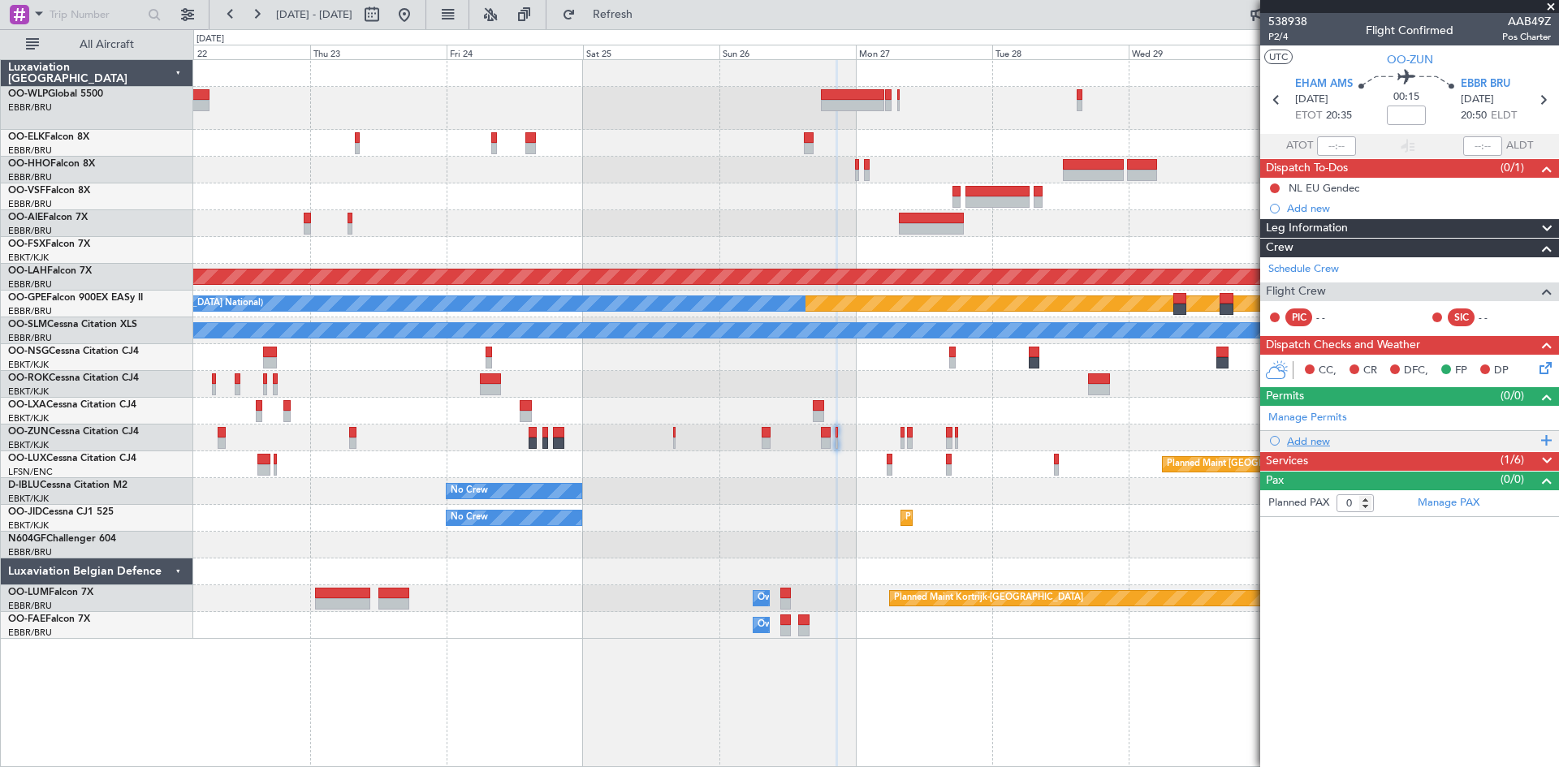
click at [1323, 442] on div "Add new" at bounding box center [1411, 441] width 249 height 14
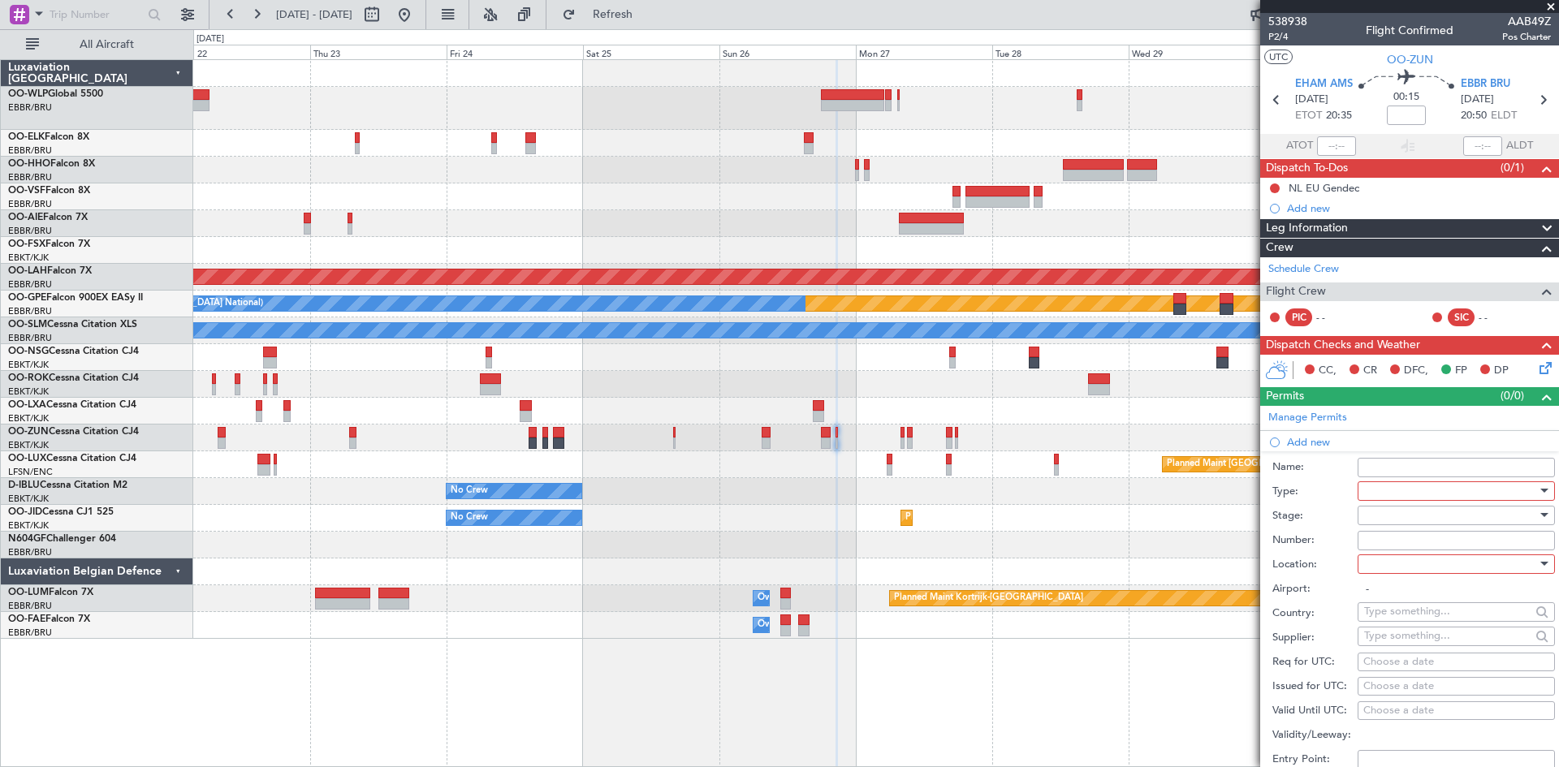
click at [1420, 482] on div at bounding box center [1450, 491] width 173 height 24
click at [1398, 649] on span "Slot" at bounding box center [1450, 645] width 170 height 24
click at [1398, 518] on div at bounding box center [1450, 515] width 173 height 24
click at [1404, 576] on span "Not Requested" at bounding box center [1450, 572] width 170 height 24
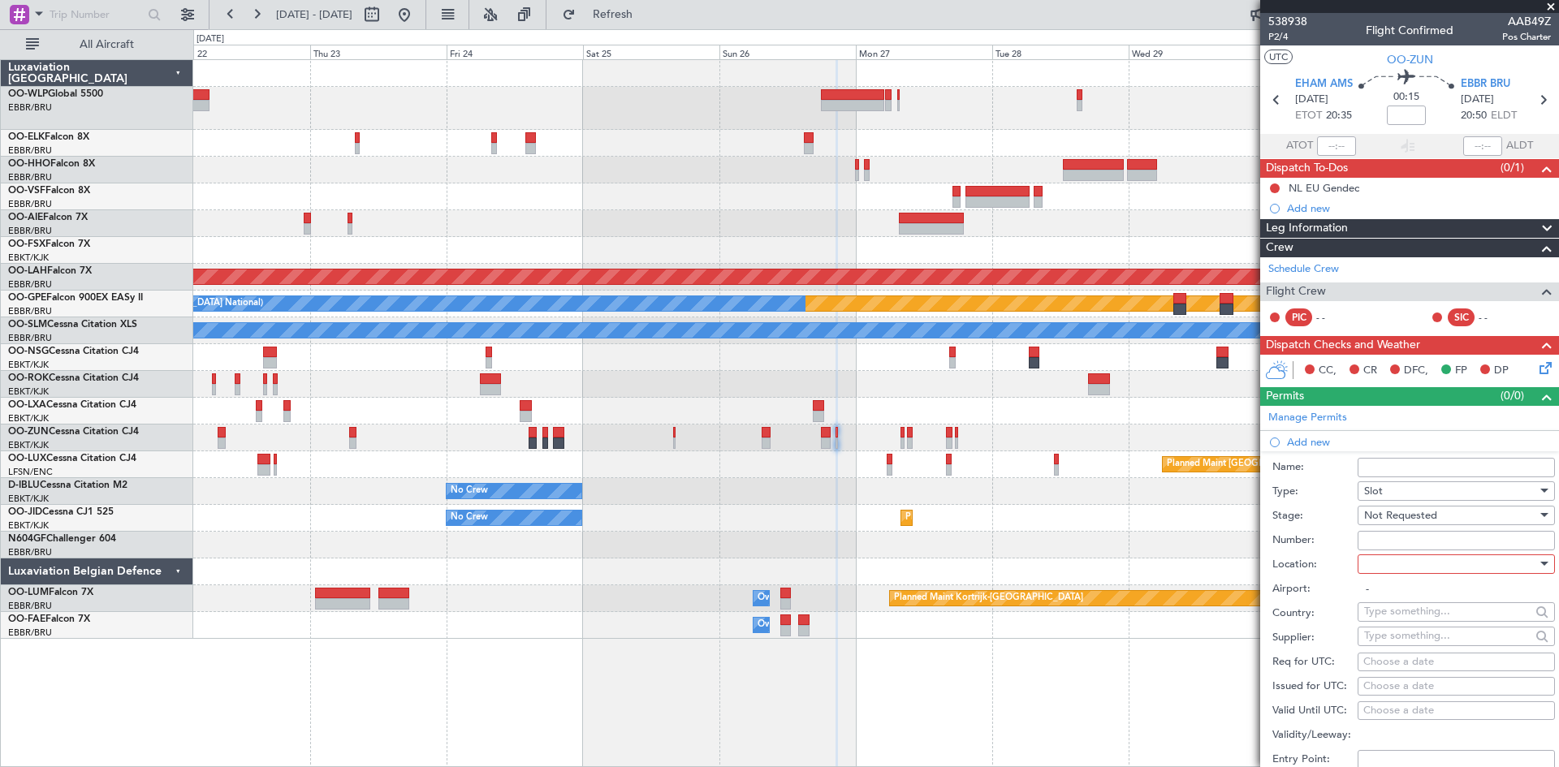
click at [1456, 566] on div at bounding box center [1450, 564] width 173 height 24
click at [1417, 600] on span "Departure" at bounding box center [1450, 597] width 170 height 24
type input "EHAM / AMS"
click at [1409, 611] on input "text" at bounding box center [1447, 611] width 166 height 24
click at [1413, 637] on input "text" at bounding box center [1447, 635] width 166 height 24
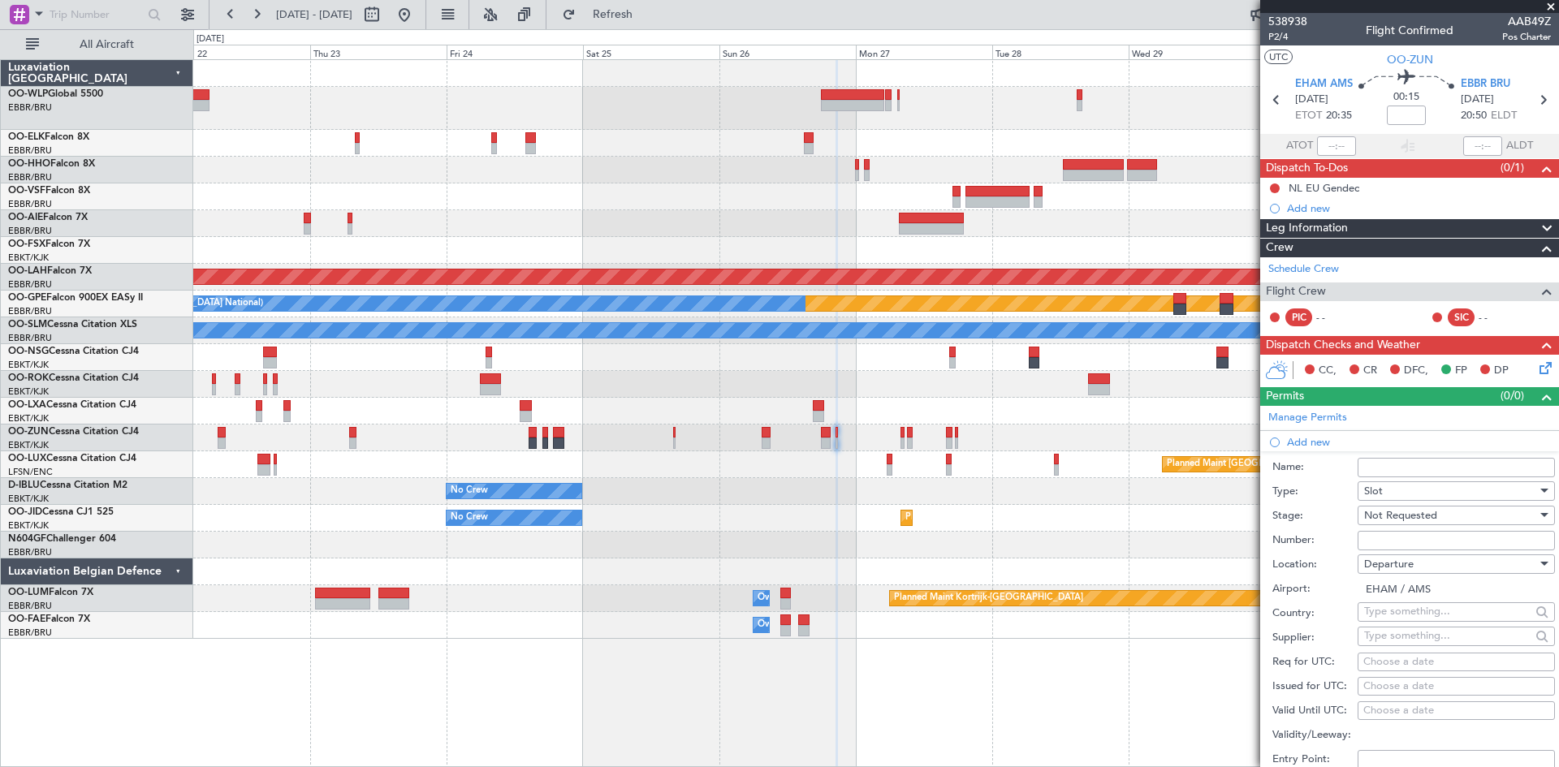
click at [1400, 663] on div "Choose a date" at bounding box center [1456, 662] width 186 height 16
select select "10"
select select "2025"
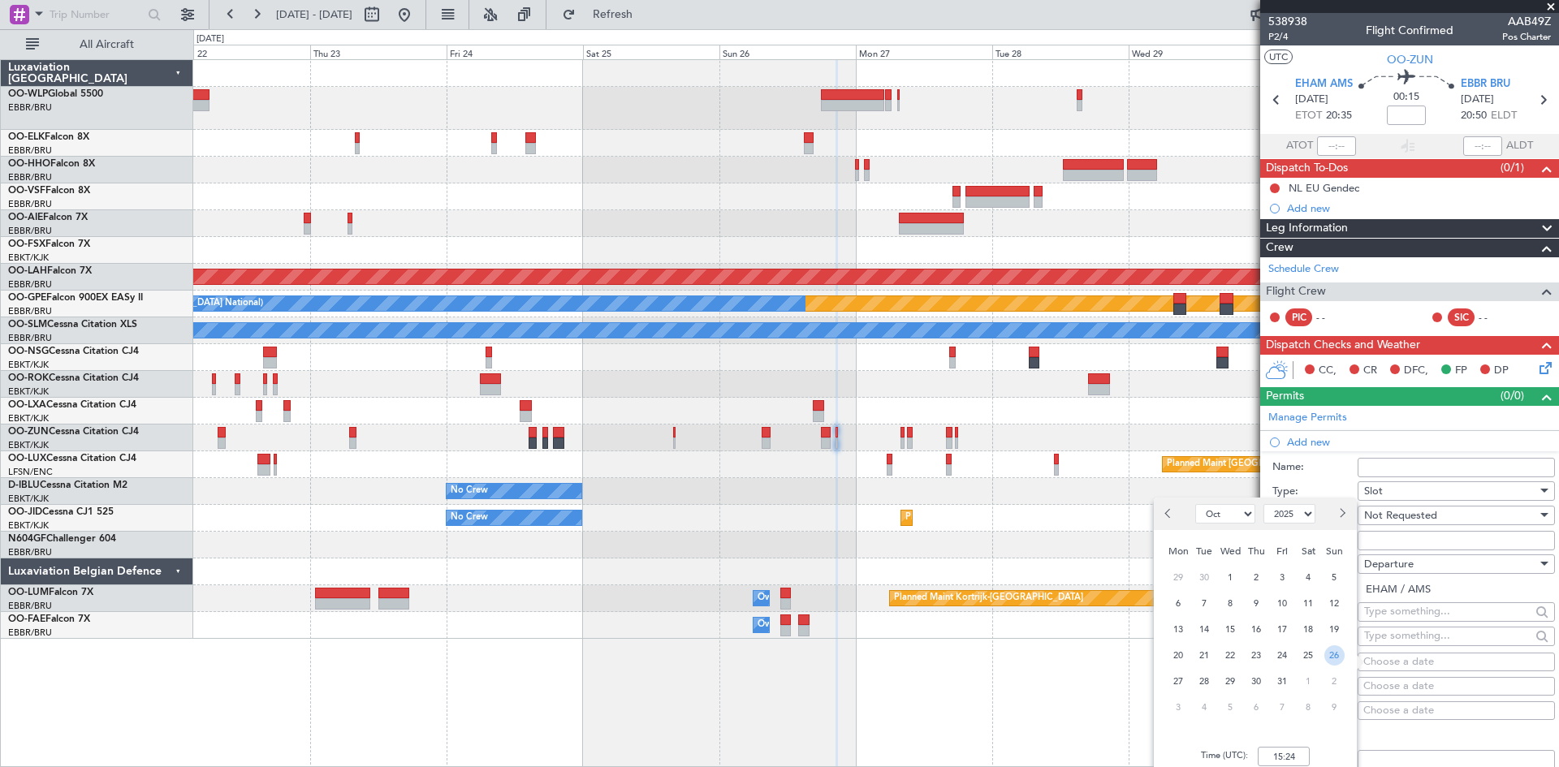
click at [1326, 652] on span "26" at bounding box center [1334, 655] width 20 height 20
click at [1279, 756] on input "00:00" at bounding box center [1284, 756] width 52 height 19
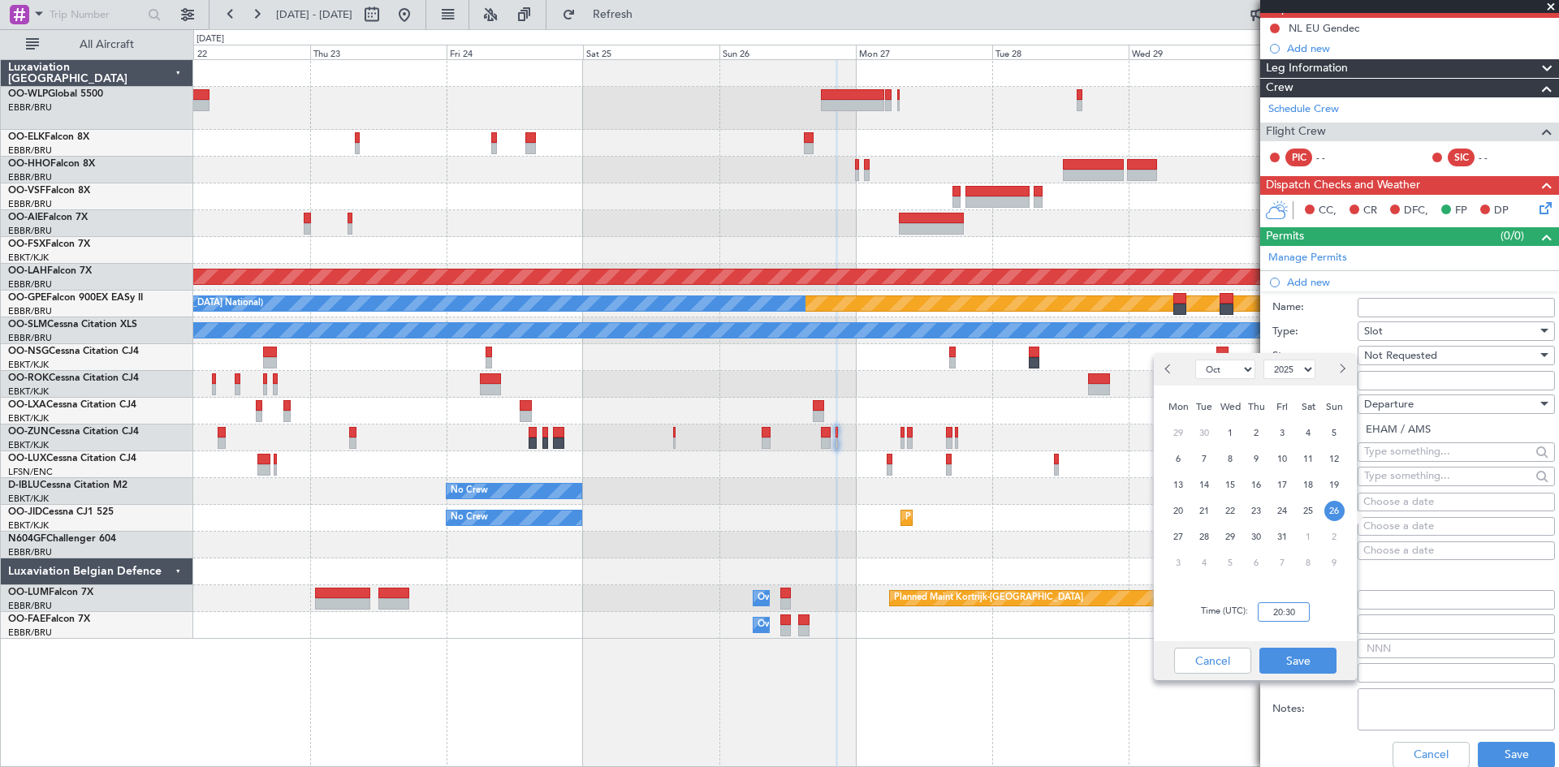
scroll to position [162, 0]
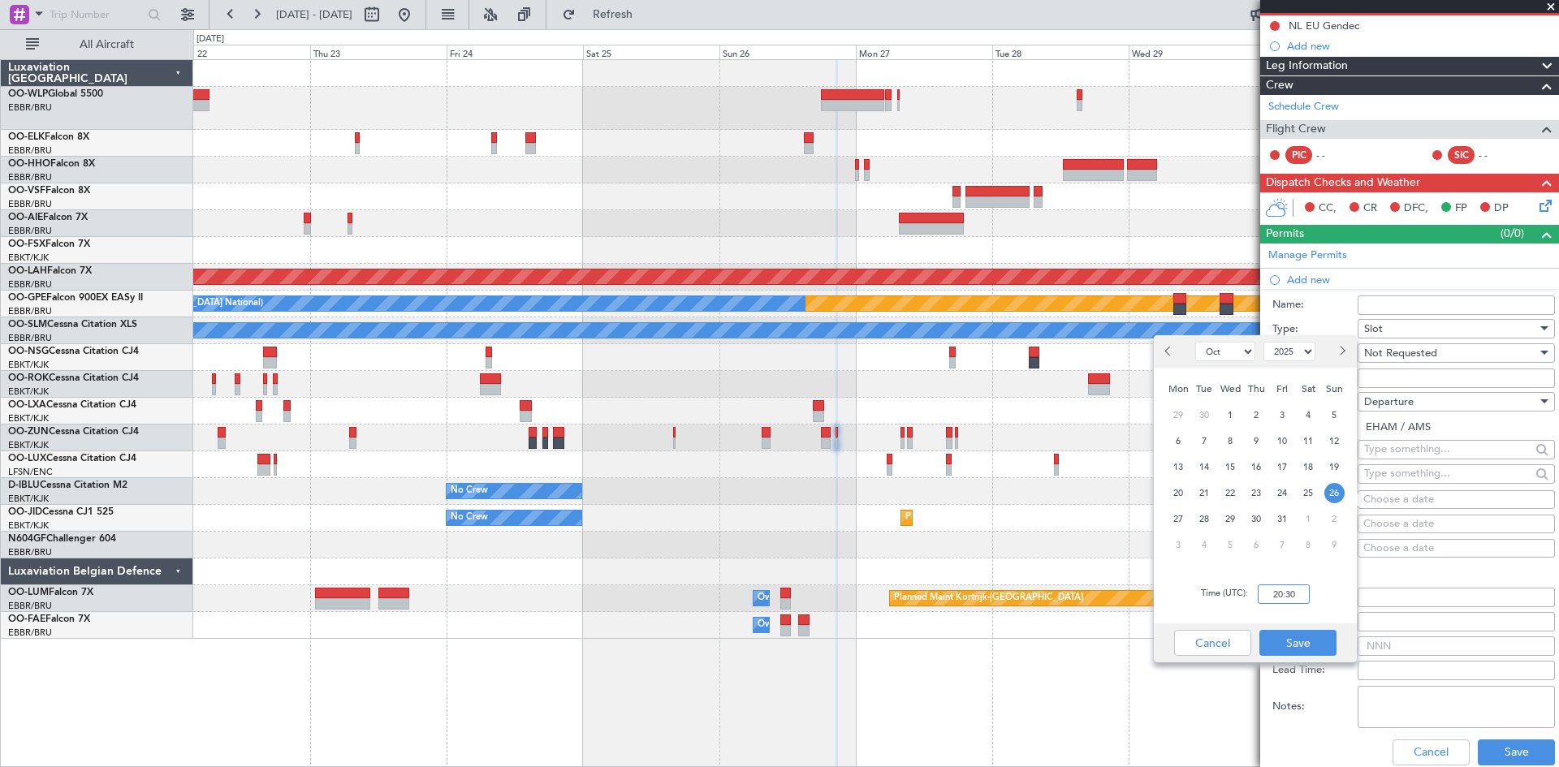
type input "20:30"
click at [1310, 657] on div "Cancel Save" at bounding box center [1255, 642] width 203 height 39
click at [1311, 654] on button "Save" at bounding box center [1297, 643] width 77 height 26
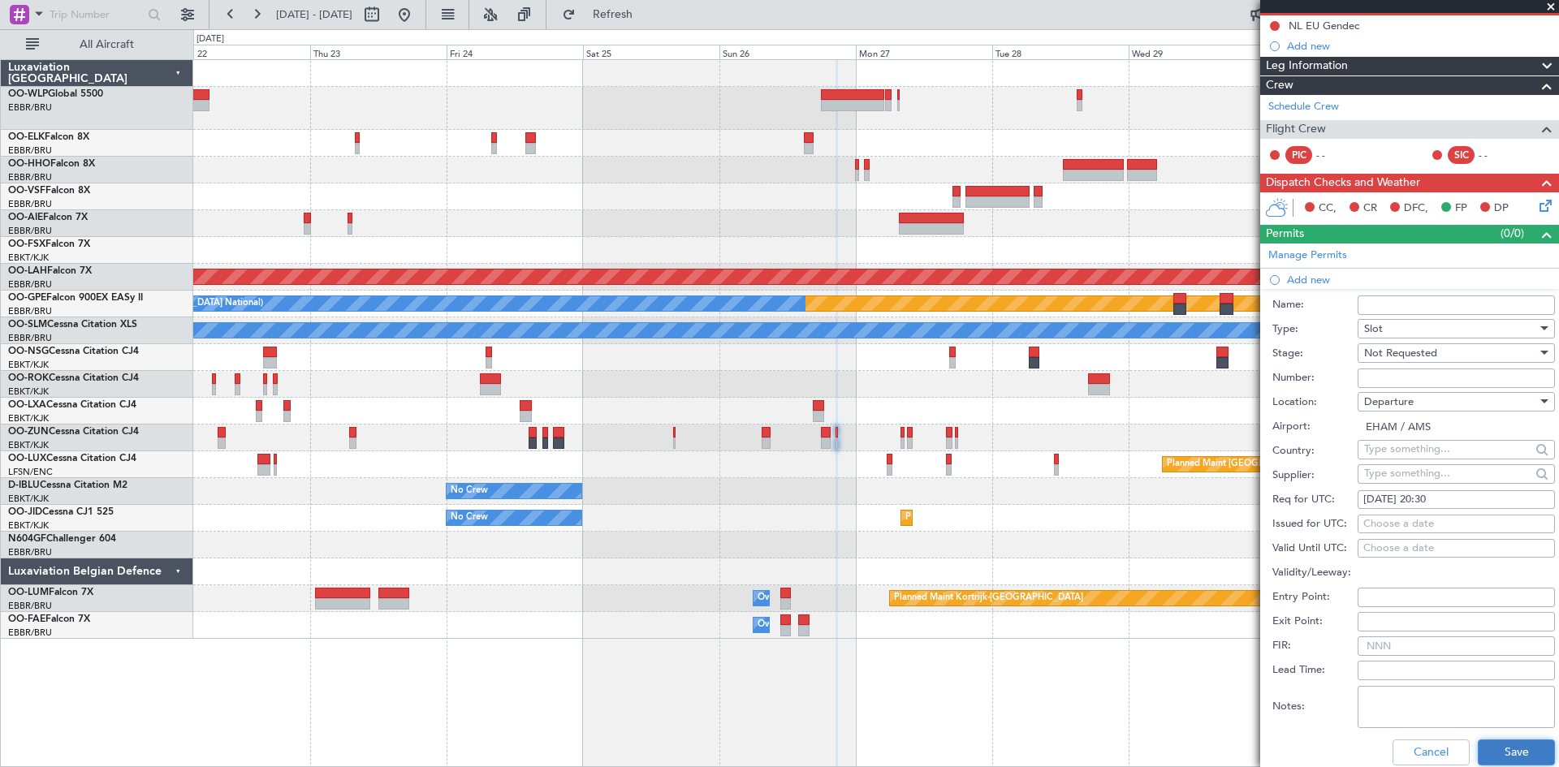
click at [1504, 747] on button "Save" at bounding box center [1516, 753] width 77 height 26
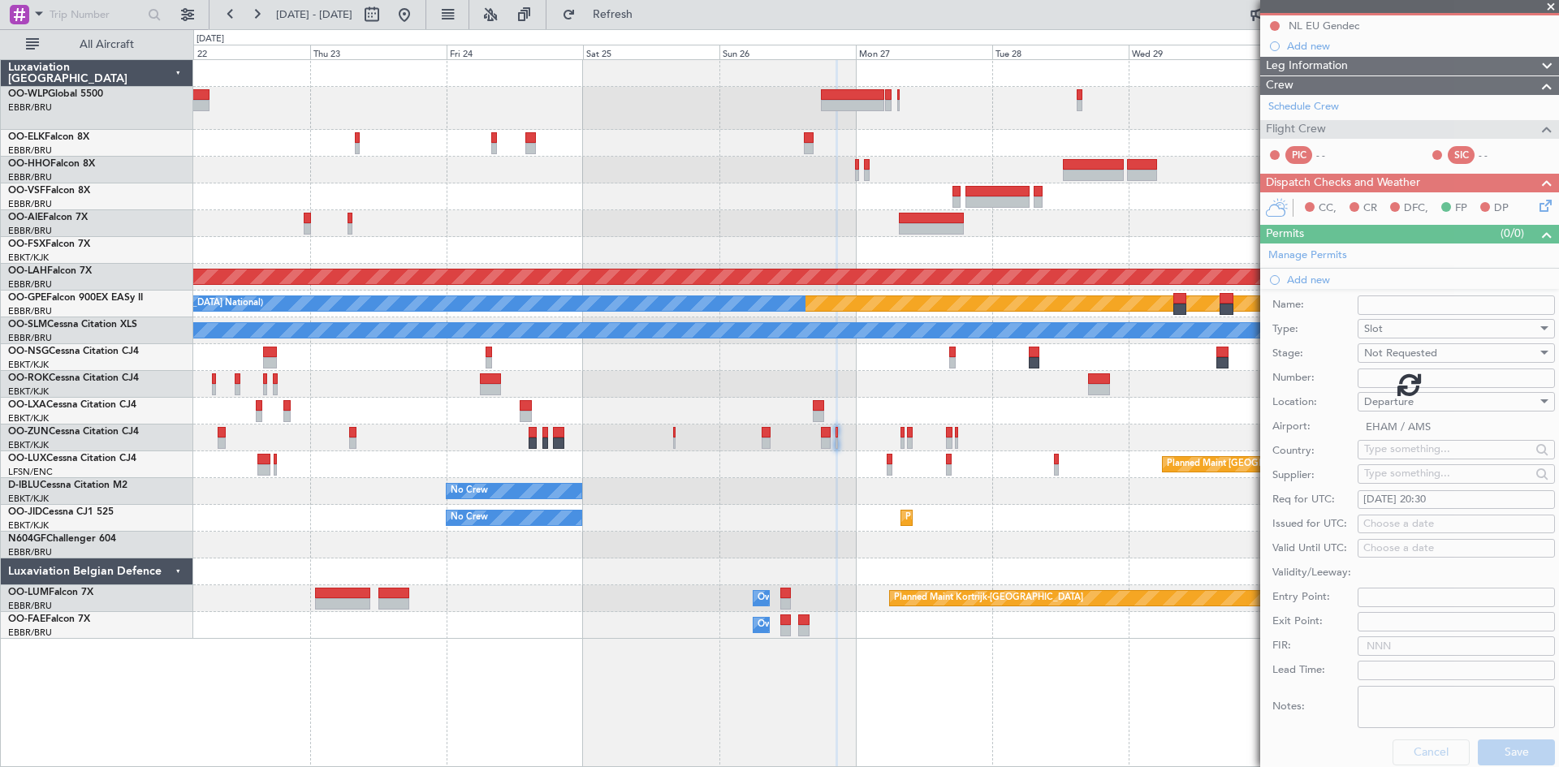
scroll to position [0, 0]
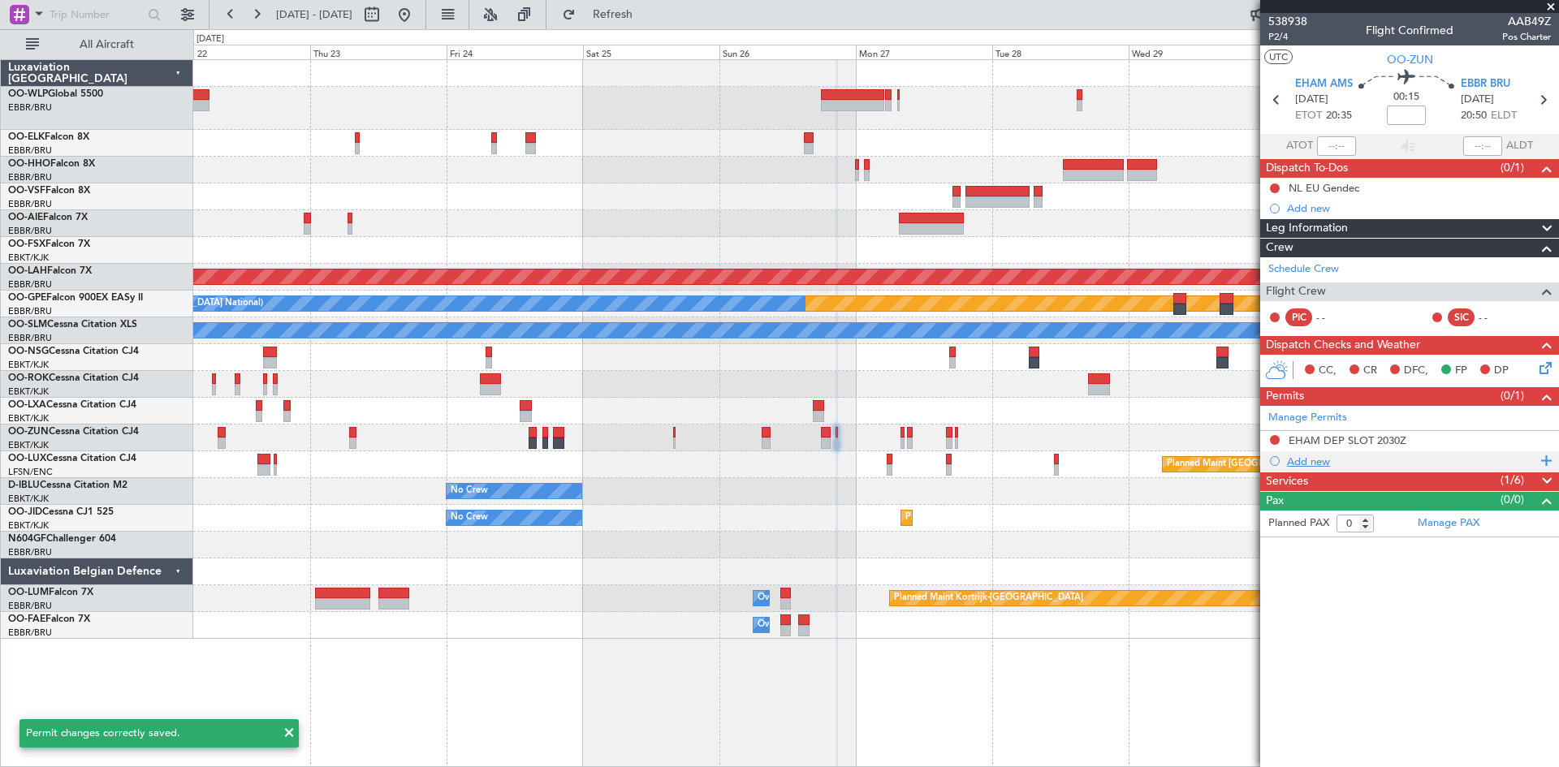
click at [1315, 451] on div "Add new" at bounding box center [1409, 461] width 299 height 20
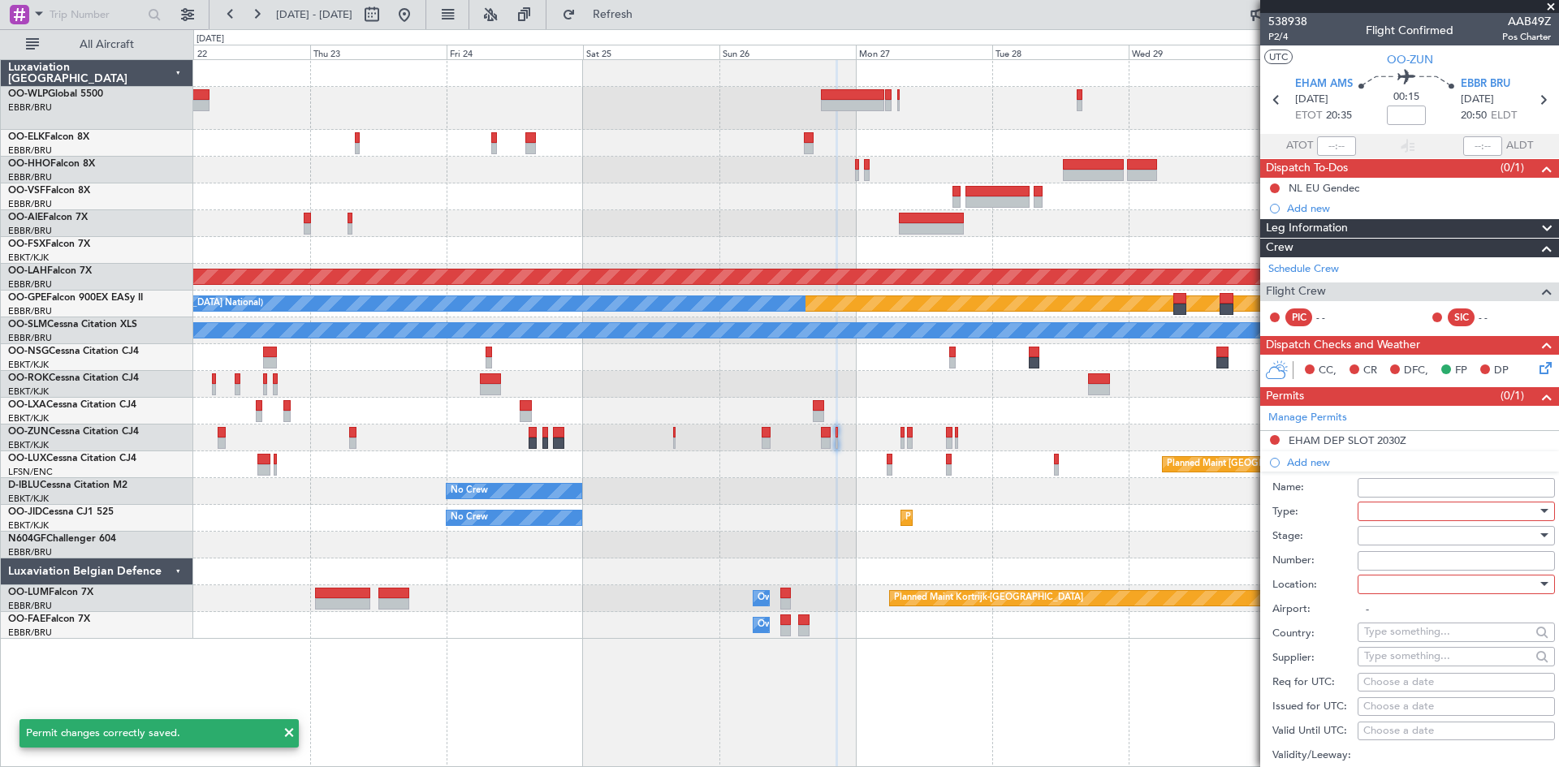
click at [1460, 508] on div at bounding box center [1450, 511] width 173 height 24
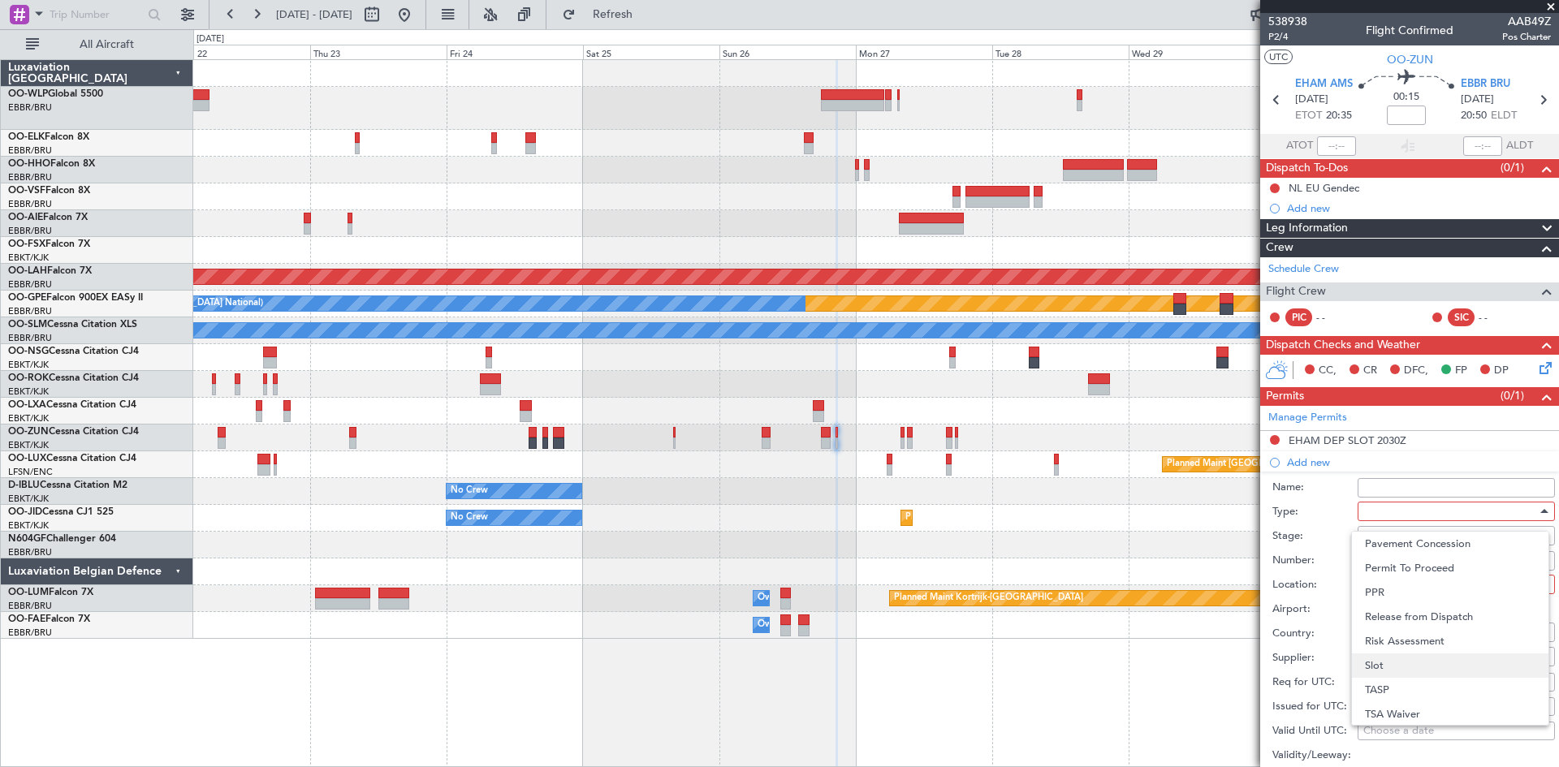
click at [1399, 668] on span "Slot" at bounding box center [1450, 666] width 170 height 24
click at [1402, 543] on div at bounding box center [1450, 536] width 173 height 24
click at [1421, 596] on span "Not Requested" at bounding box center [1450, 592] width 170 height 24
click at [1417, 573] on div at bounding box center [1450, 584] width 173 height 24
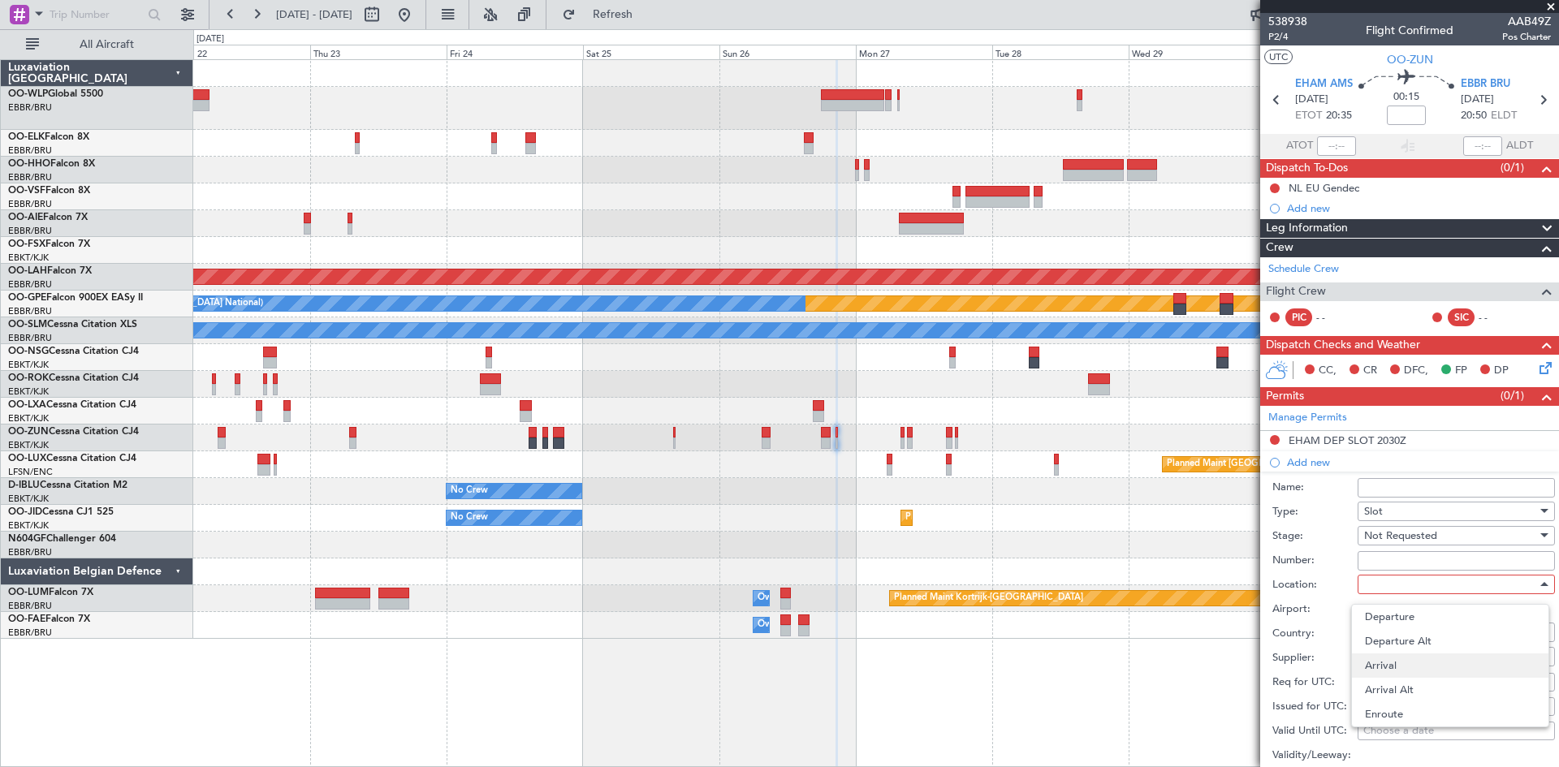
click at [1392, 671] on span "Arrival" at bounding box center [1450, 666] width 170 height 24
type input "EBBR / BRU"
click at [1410, 680] on div "Choose a date" at bounding box center [1456, 683] width 186 height 16
select select "10"
select select "2025"
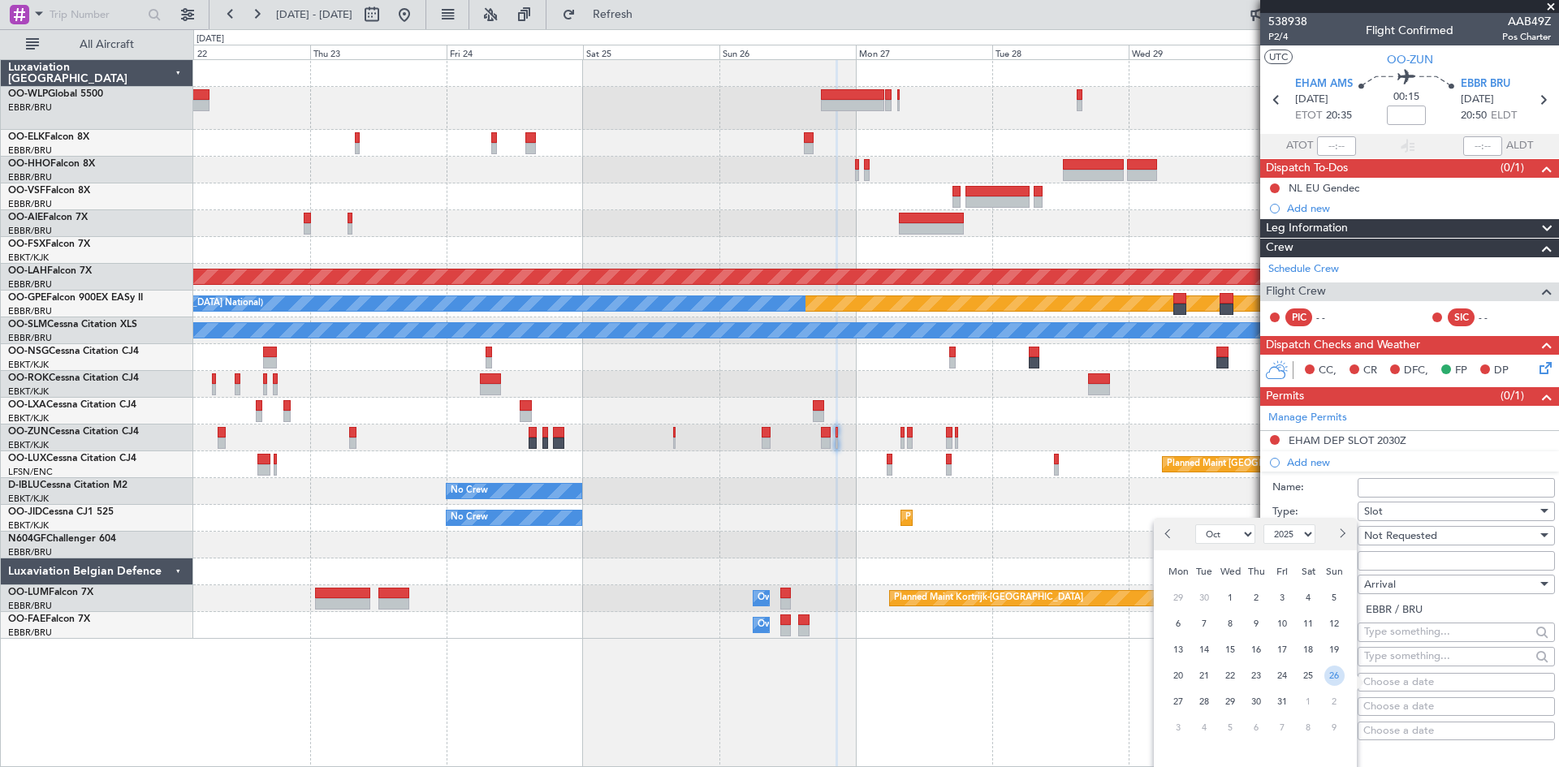
click at [1329, 674] on span "26" at bounding box center [1334, 676] width 20 height 20
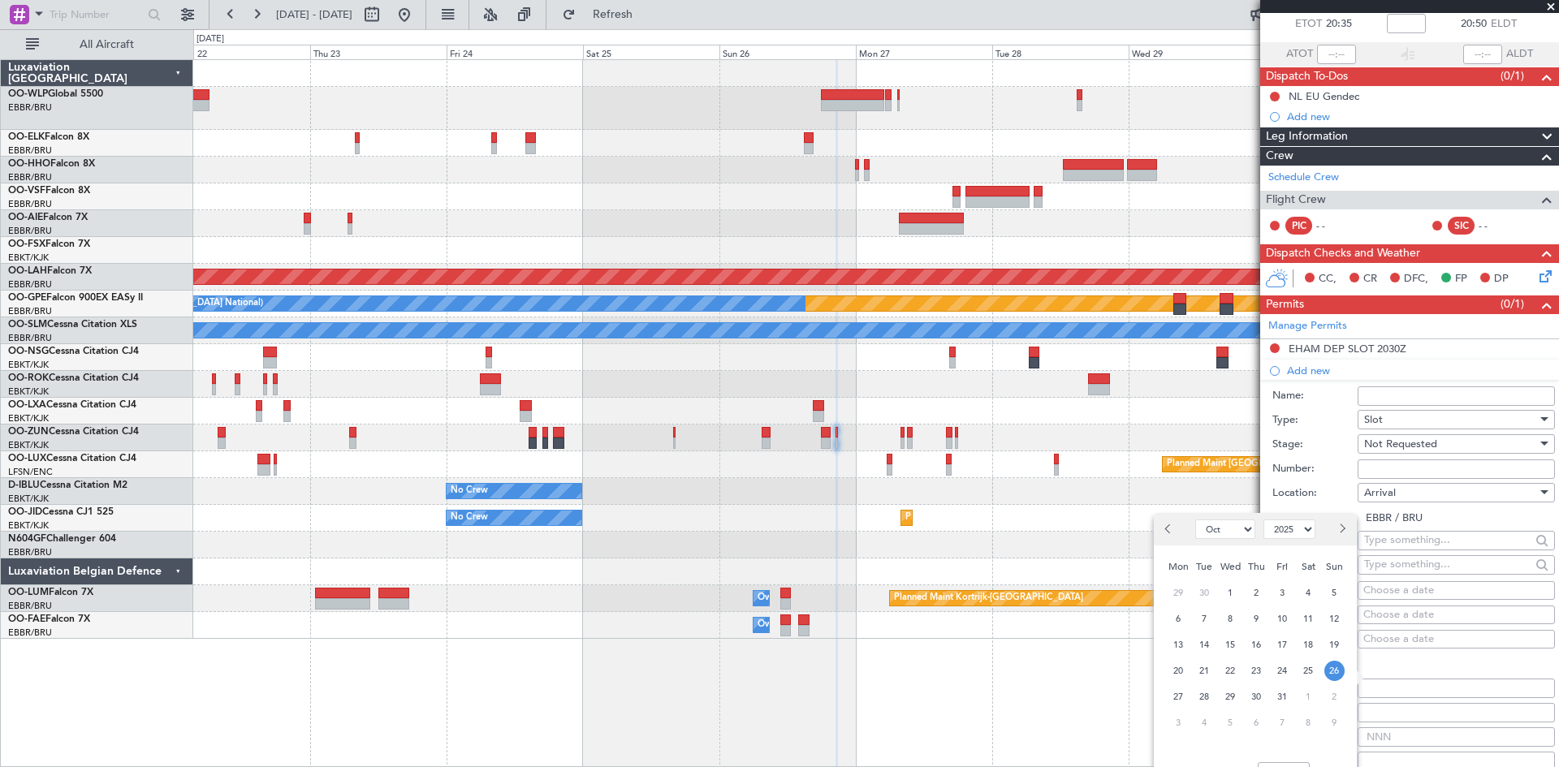
scroll to position [162, 0]
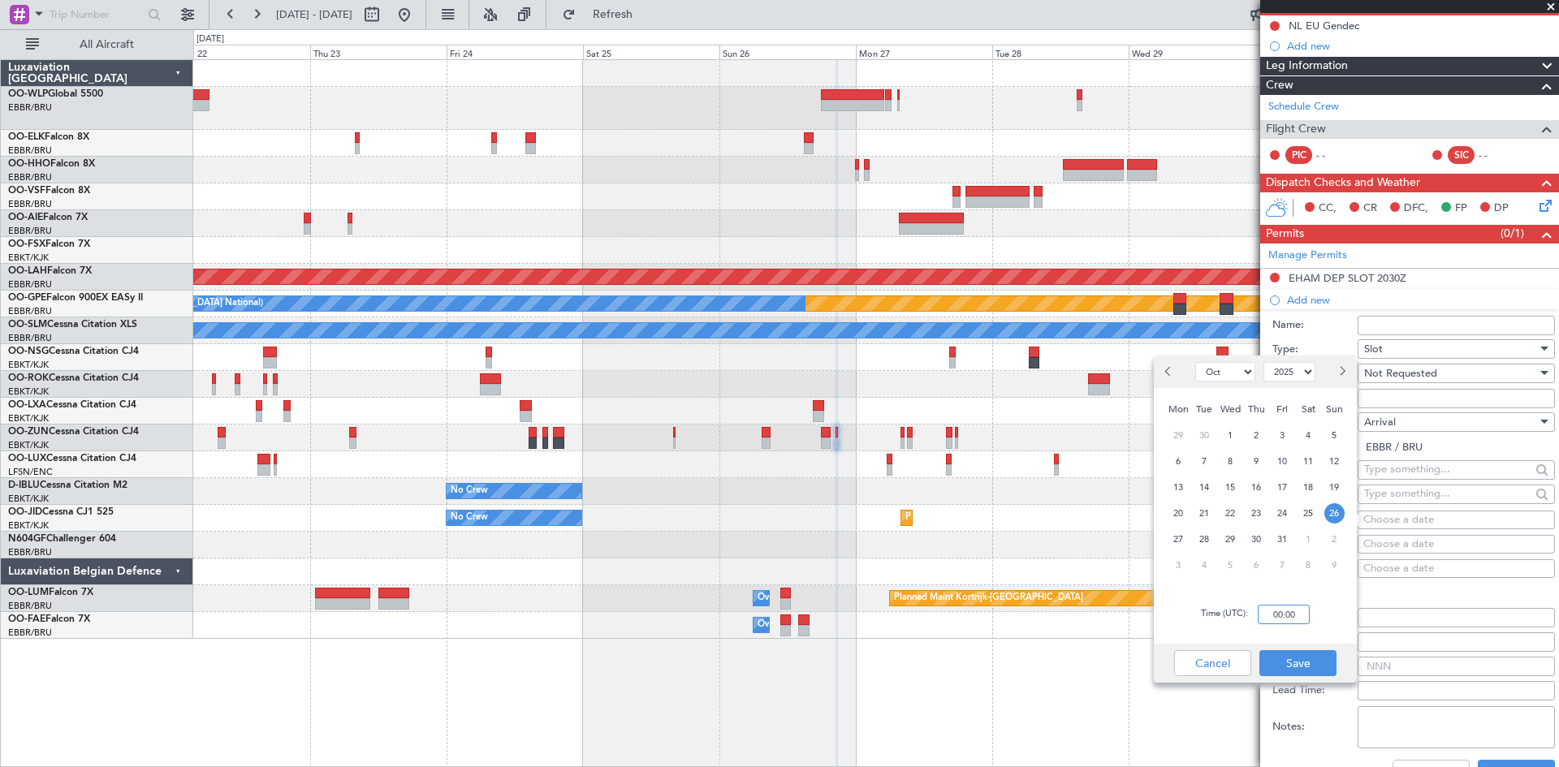
click at [1275, 620] on input "00:00" at bounding box center [1284, 614] width 52 height 19
type input "20:30"
click at [1294, 643] on div "Time (UTC): 20:30" at bounding box center [1255, 614] width 203 height 58
click at [1295, 657] on button "Save" at bounding box center [1297, 663] width 77 height 26
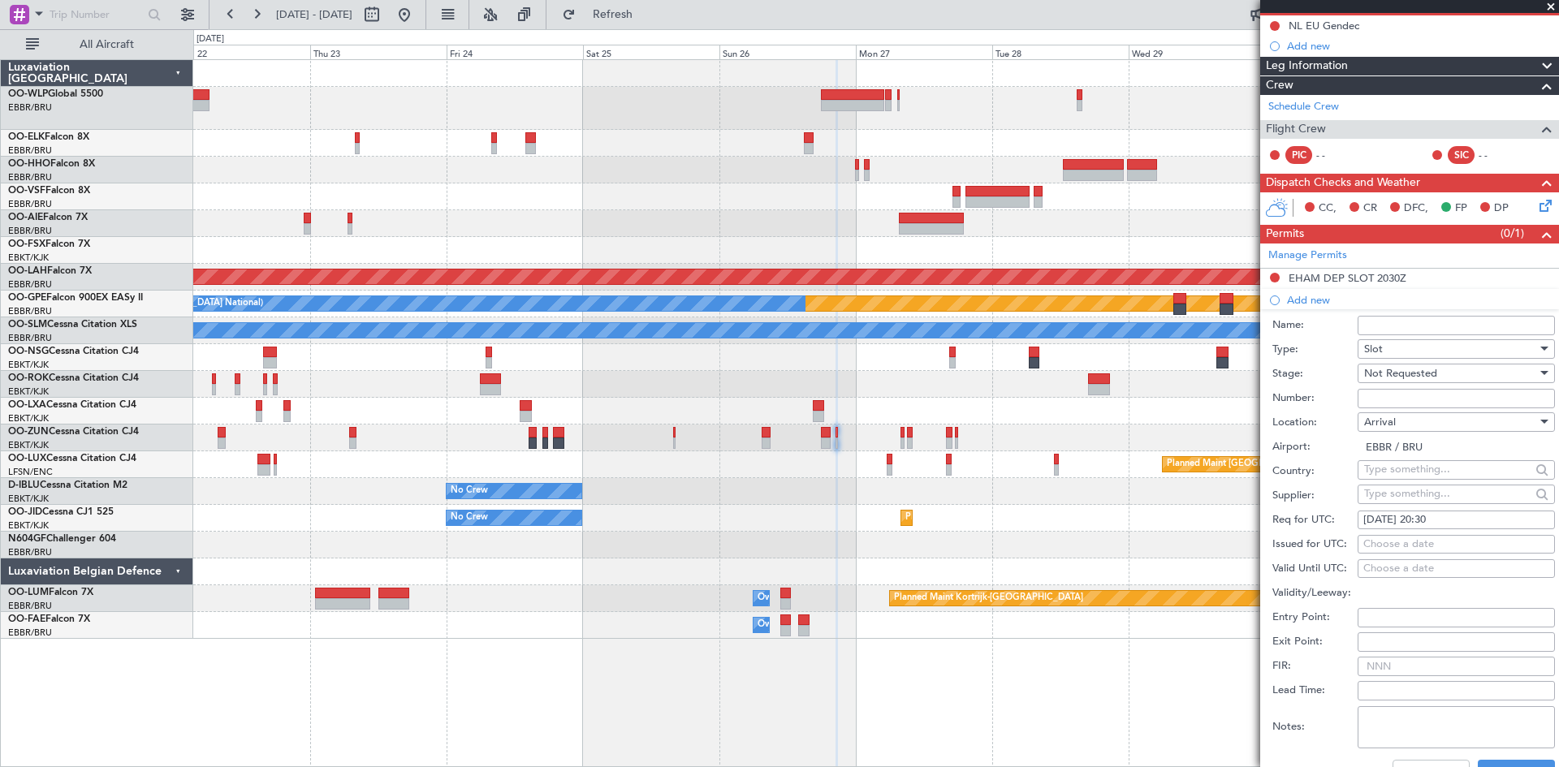
click at [1446, 516] on div "26/10/2025 20:30" at bounding box center [1456, 520] width 186 height 16
select select "10"
select select "2025"
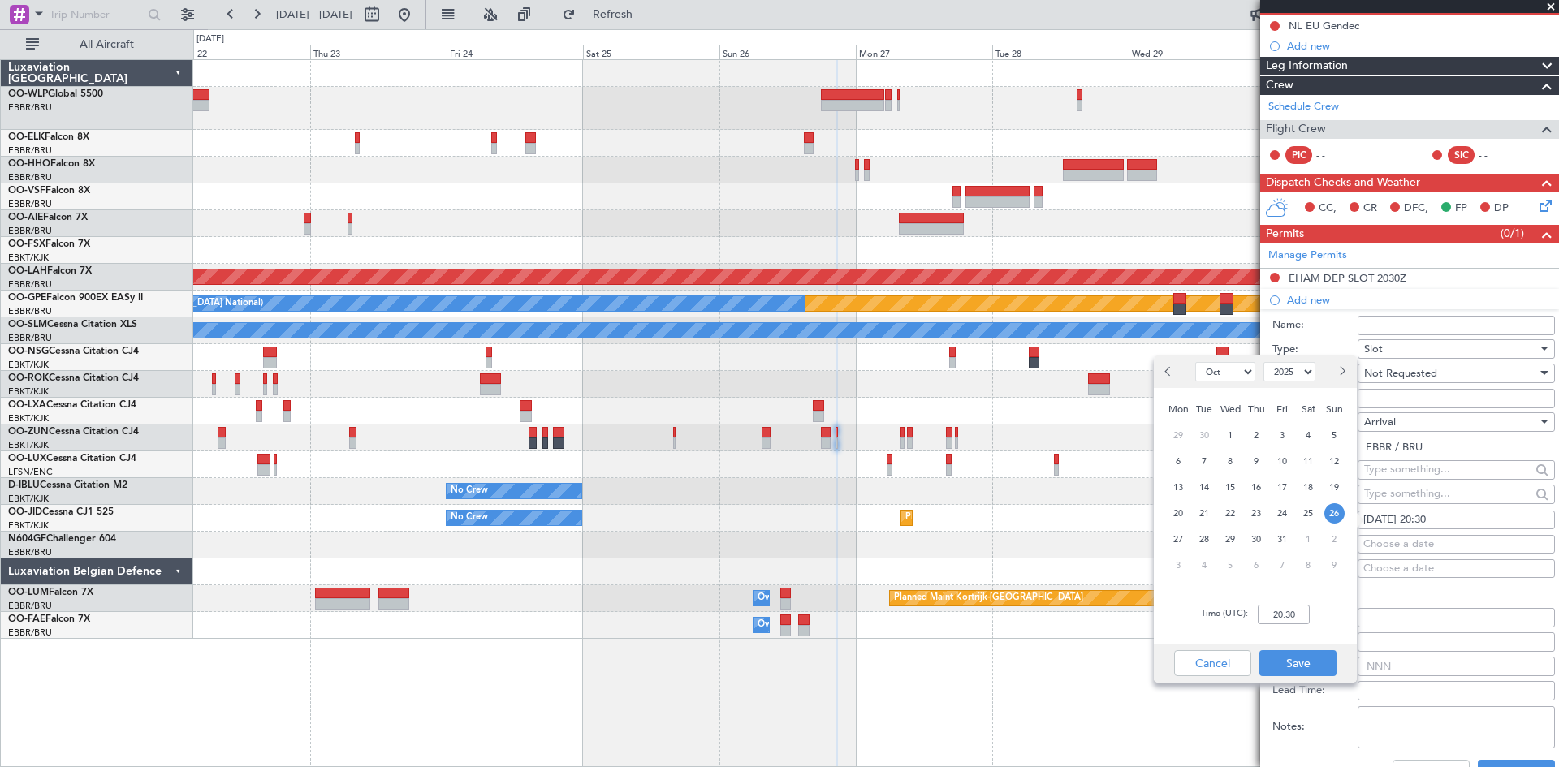
click at [1293, 602] on div "Time (UTC): 20:30" at bounding box center [1255, 614] width 203 height 58
click at [1293, 609] on input "20:30" at bounding box center [1284, 614] width 52 height 19
type input "20:55"
click at [1310, 673] on button "Save" at bounding box center [1297, 663] width 77 height 26
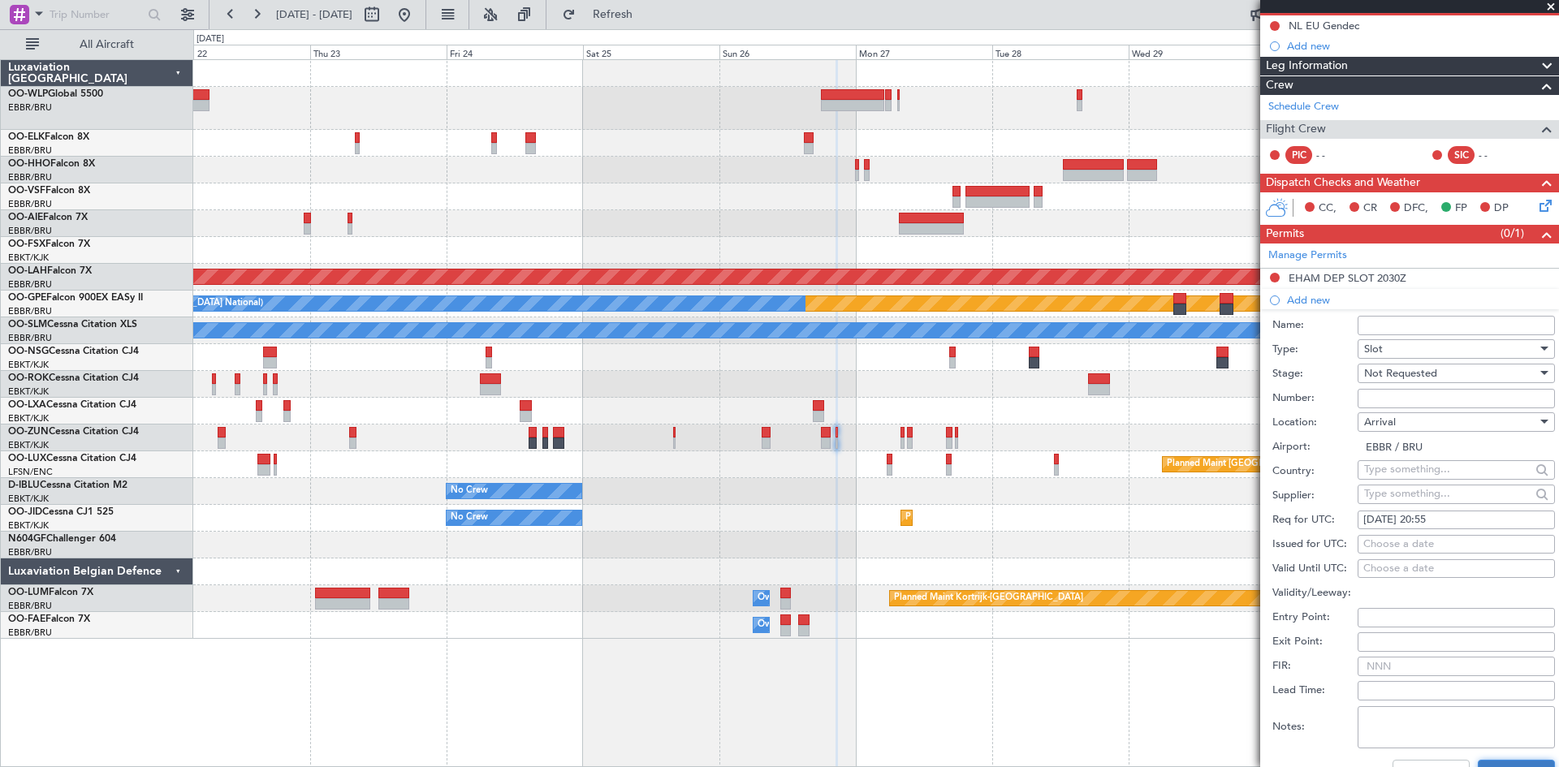
click at [1518, 760] on button "Save" at bounding box center [1516, 773] width 77 height 26
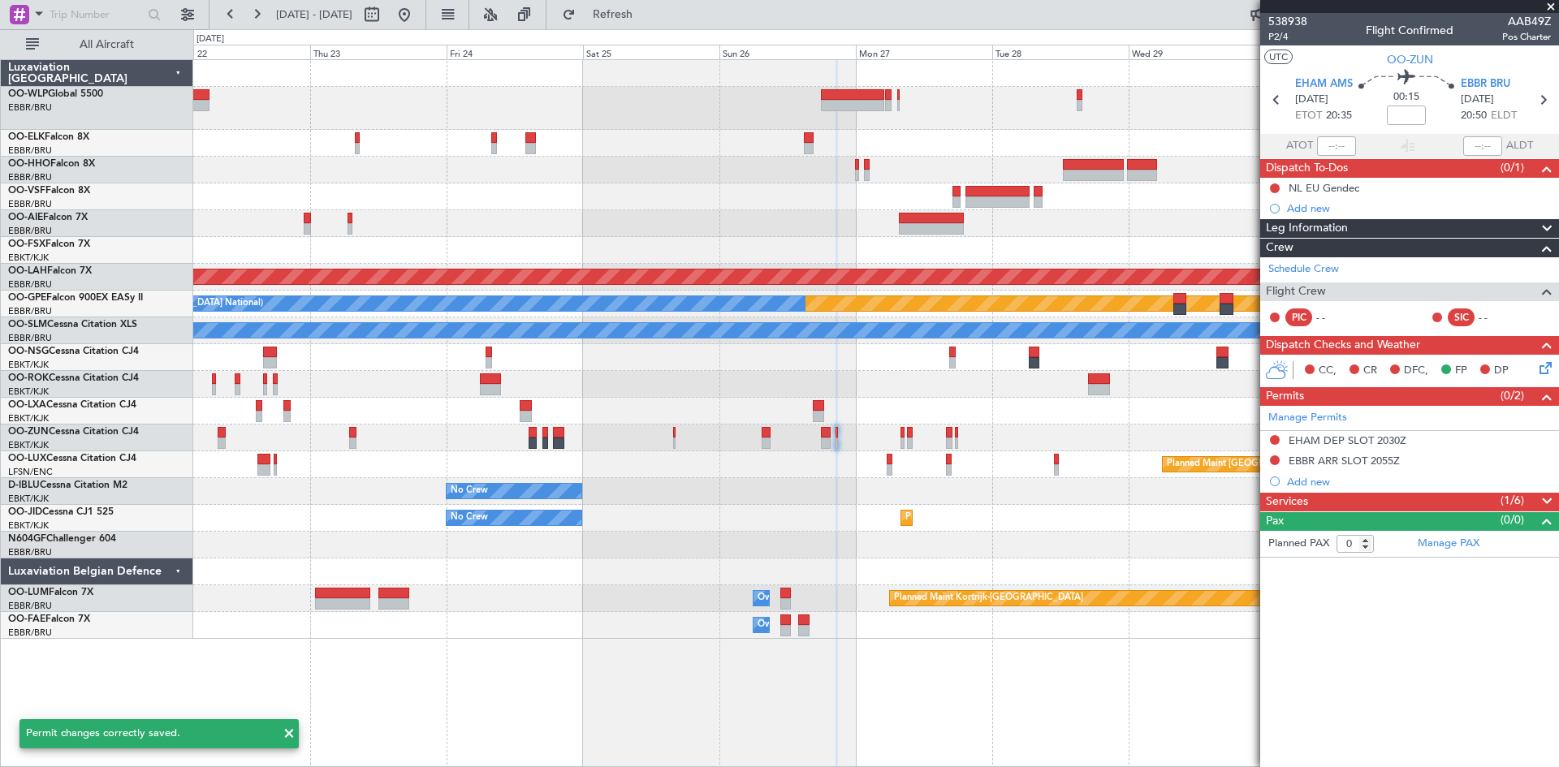
scroll to position [0, 0]
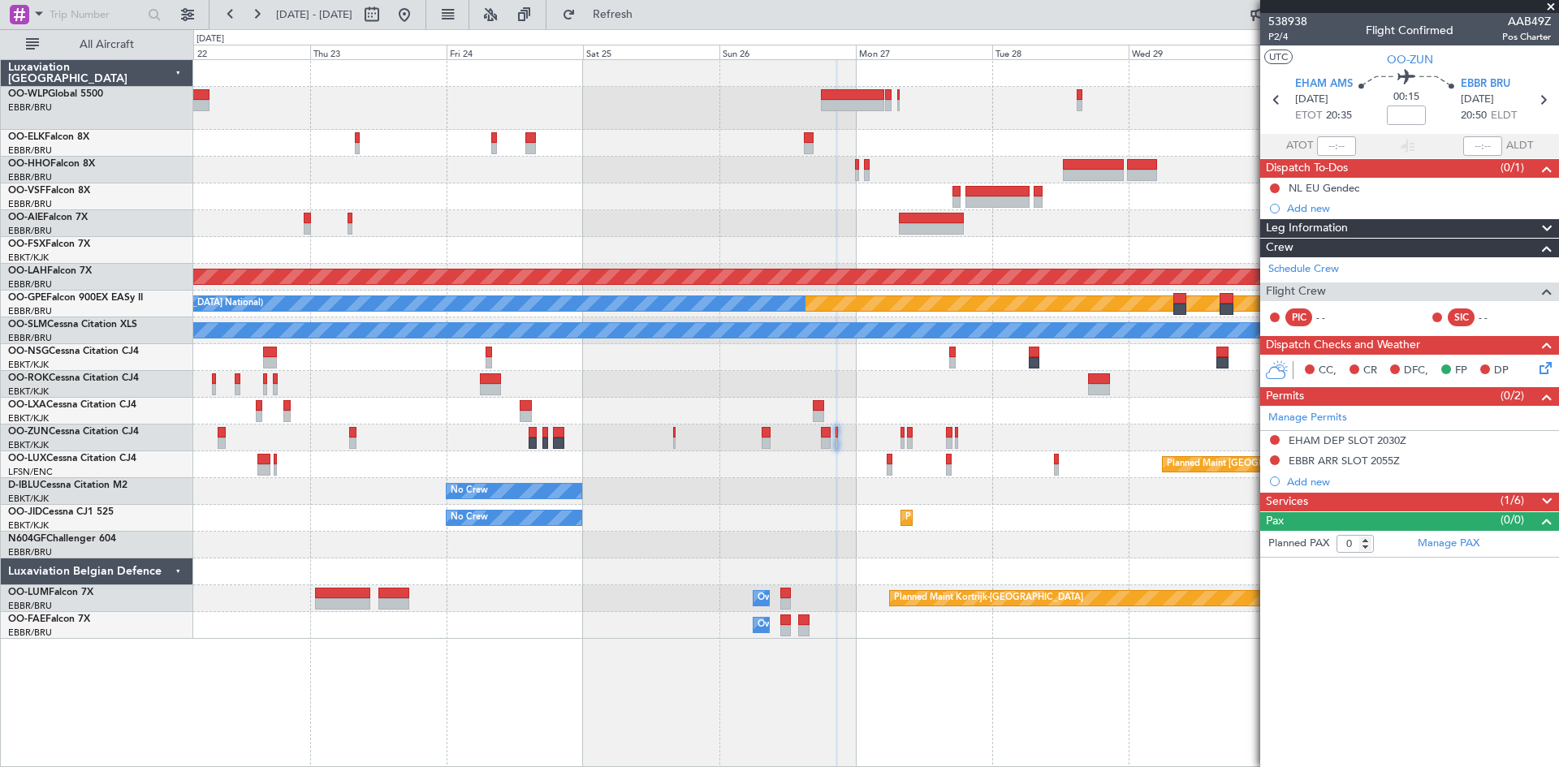
click at [1538, 498] on span at bounding box center [1546, 501] width 19 height 19
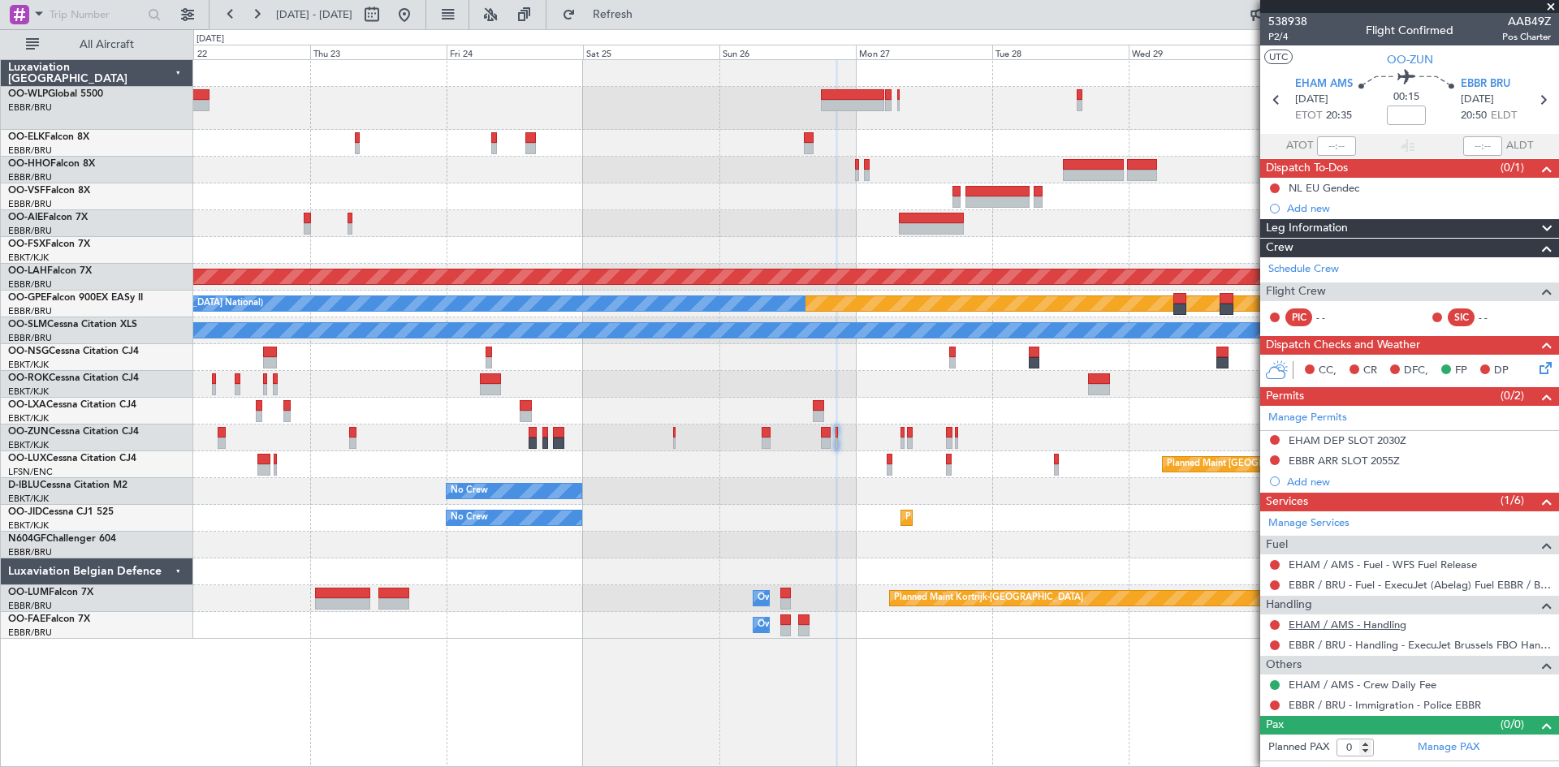
click at [1390, 628] on link "EHAM / AMS - Handling" at bounding box center [1347, 625] width 118 height 14
click at [647, 20] on span "Refresh" at bounding box center [613, 14] width 68 height 11
click at [1275, 580] on button at bounding box center [1275, 585] width 10 height 10
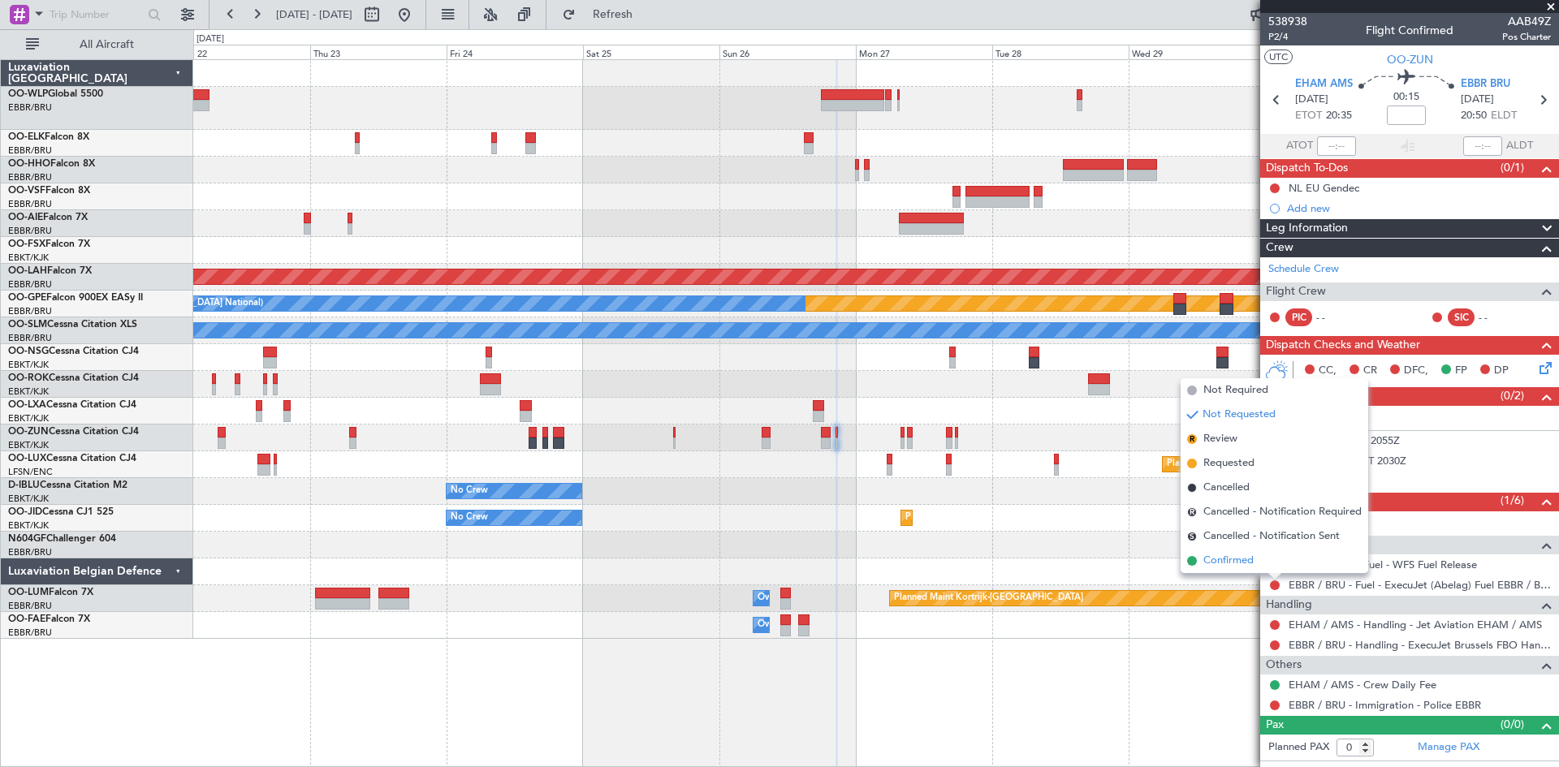
click at [1248, 558] on span "Confirmed" at bounding box center [1228, 561] width 50 height 16
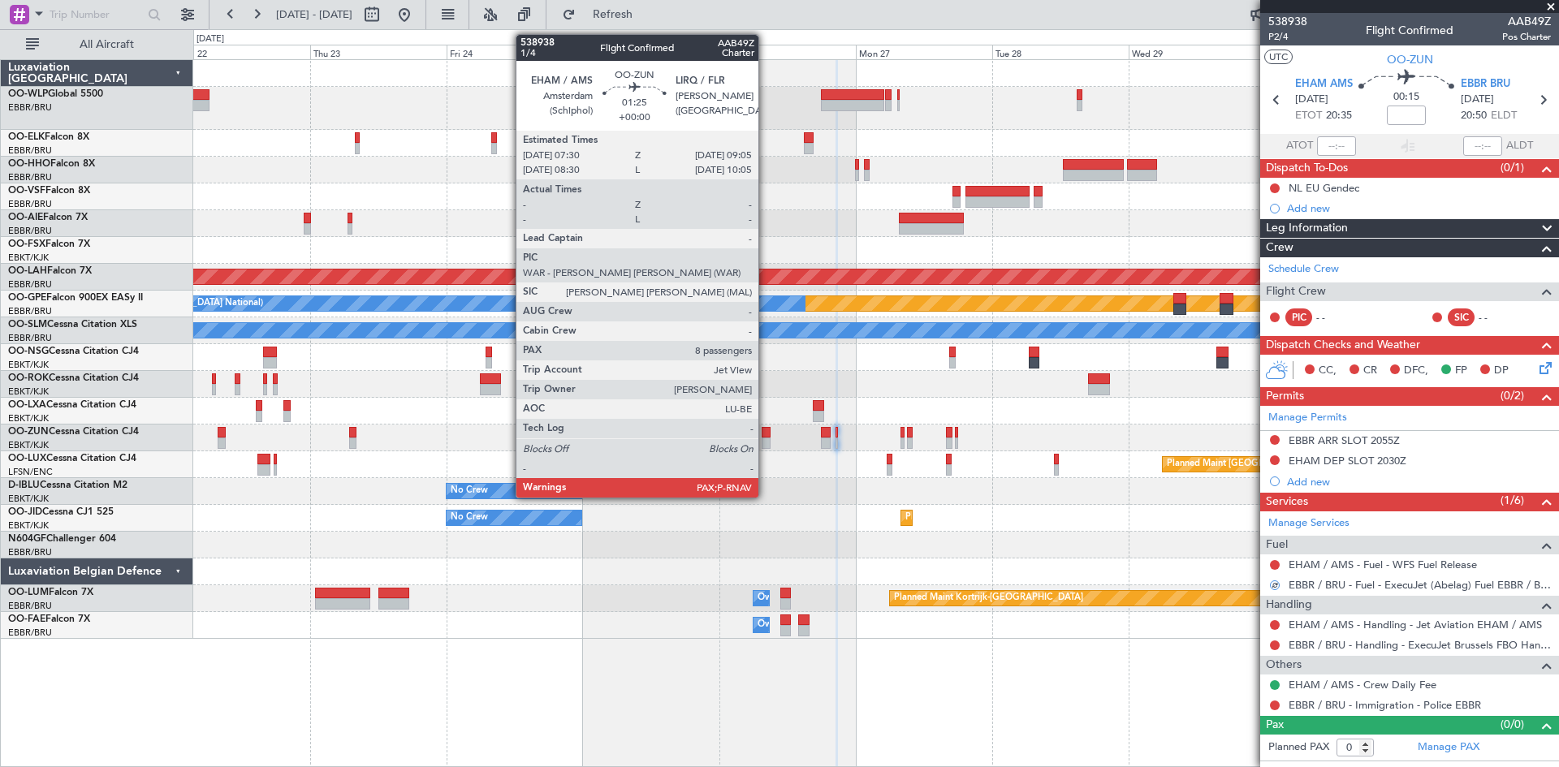
click at [766, 434] on div at bounding box center [767, 432] width 10 height 11
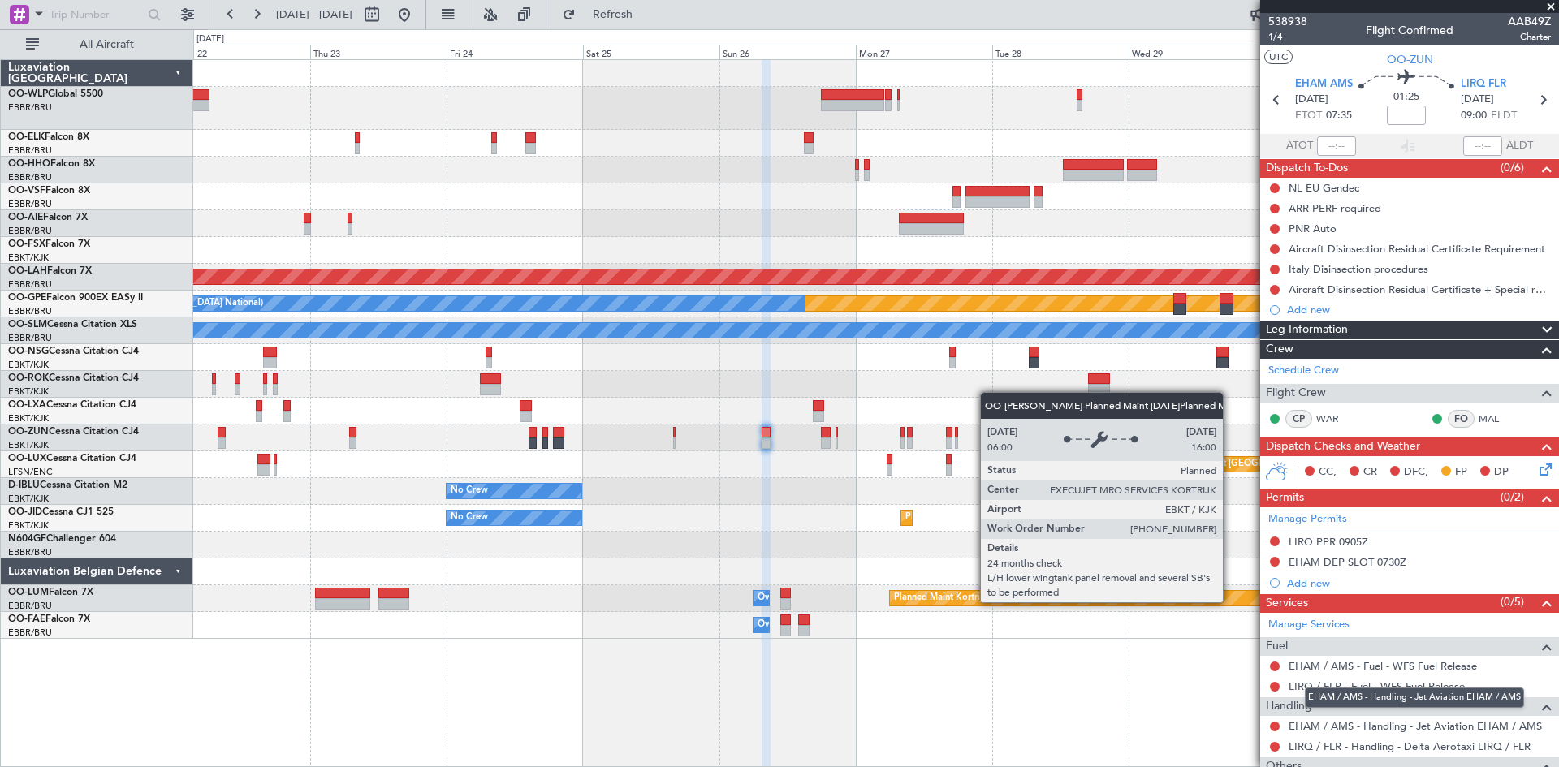
click at [1400, 730] on link "EHAM / AMS - Handling - Jet Aviation EHAM / AMS" at bounding box center [1414, 726] width 253 height 14
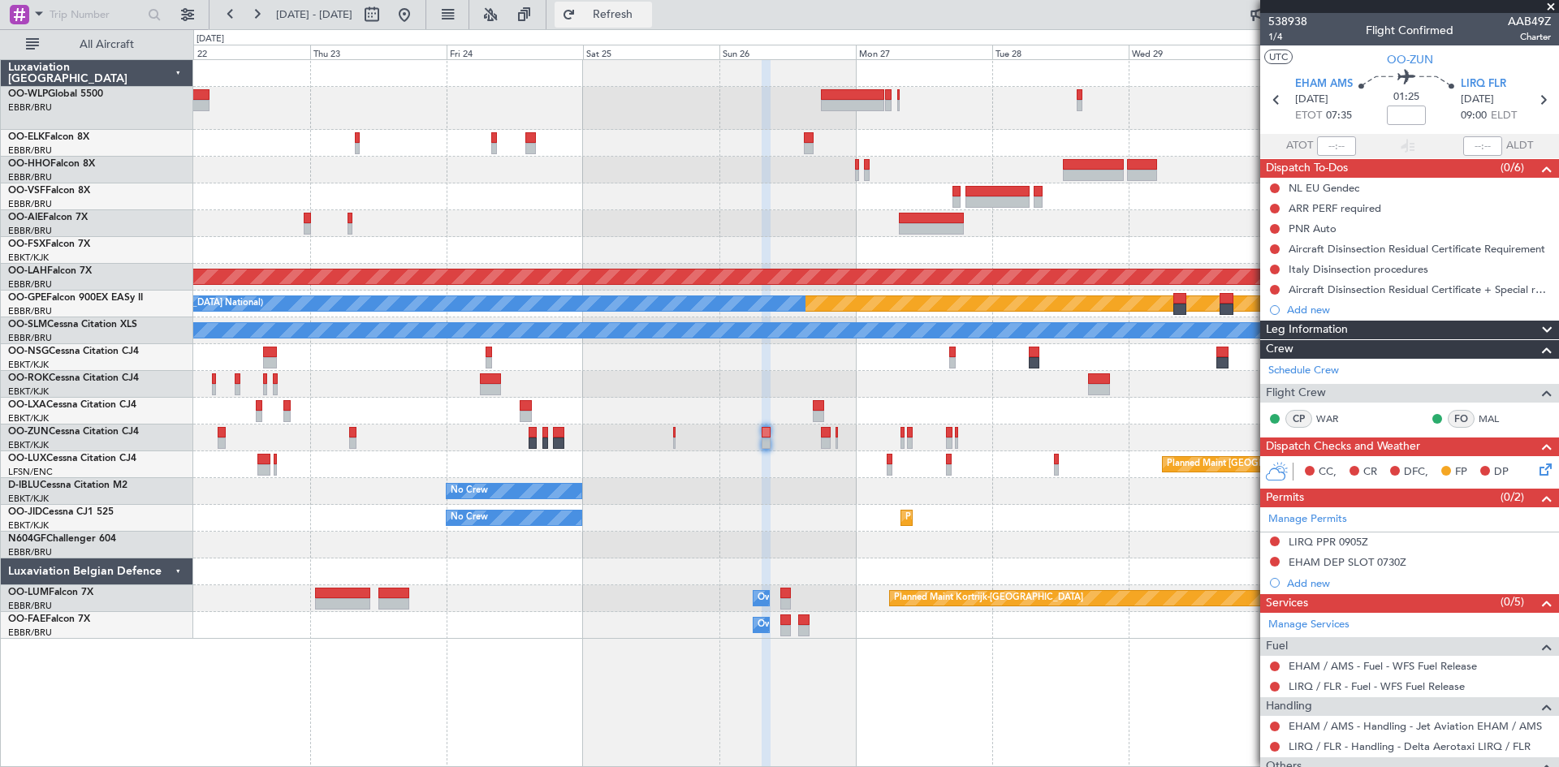
click at [632, 16] on span "Refresh" at bounding box center [613, 14] width 68 height 11
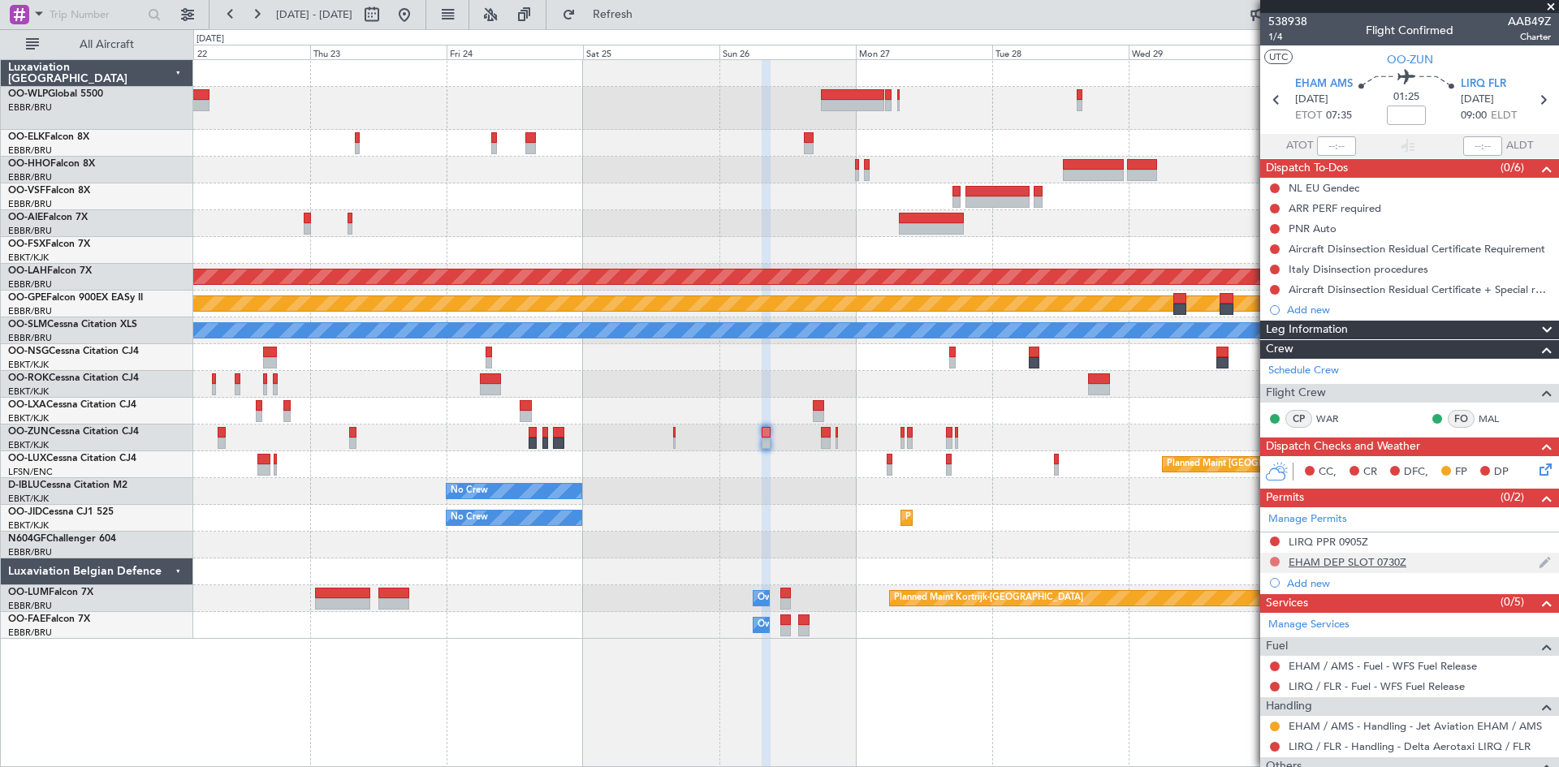
click at [1275, 557] on button at bounding box center [1275, 562] width 10 height 10
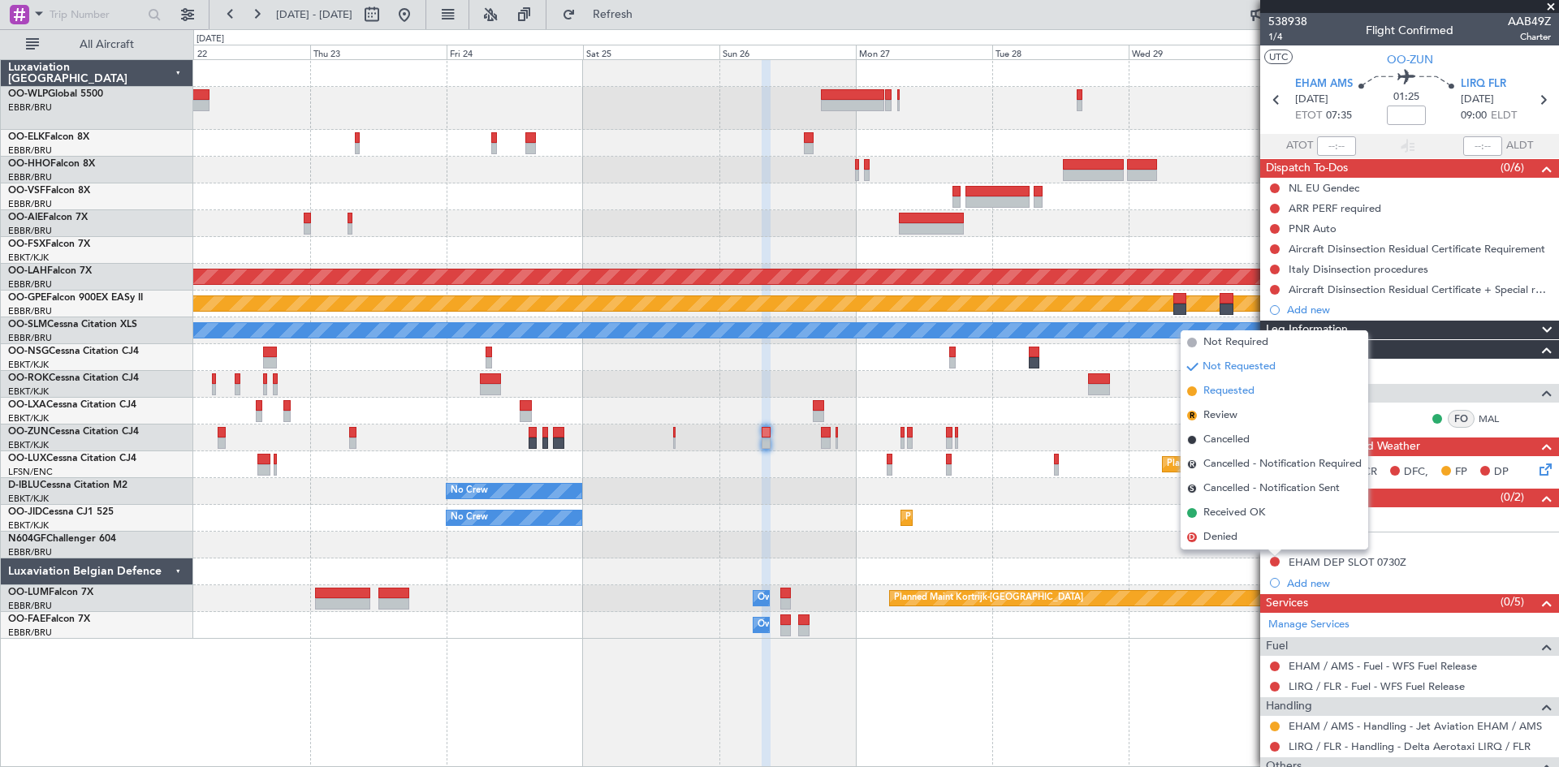
click at [1232, 391] on span "Requested" at bounding box center [1228, 391] width 51 height 16
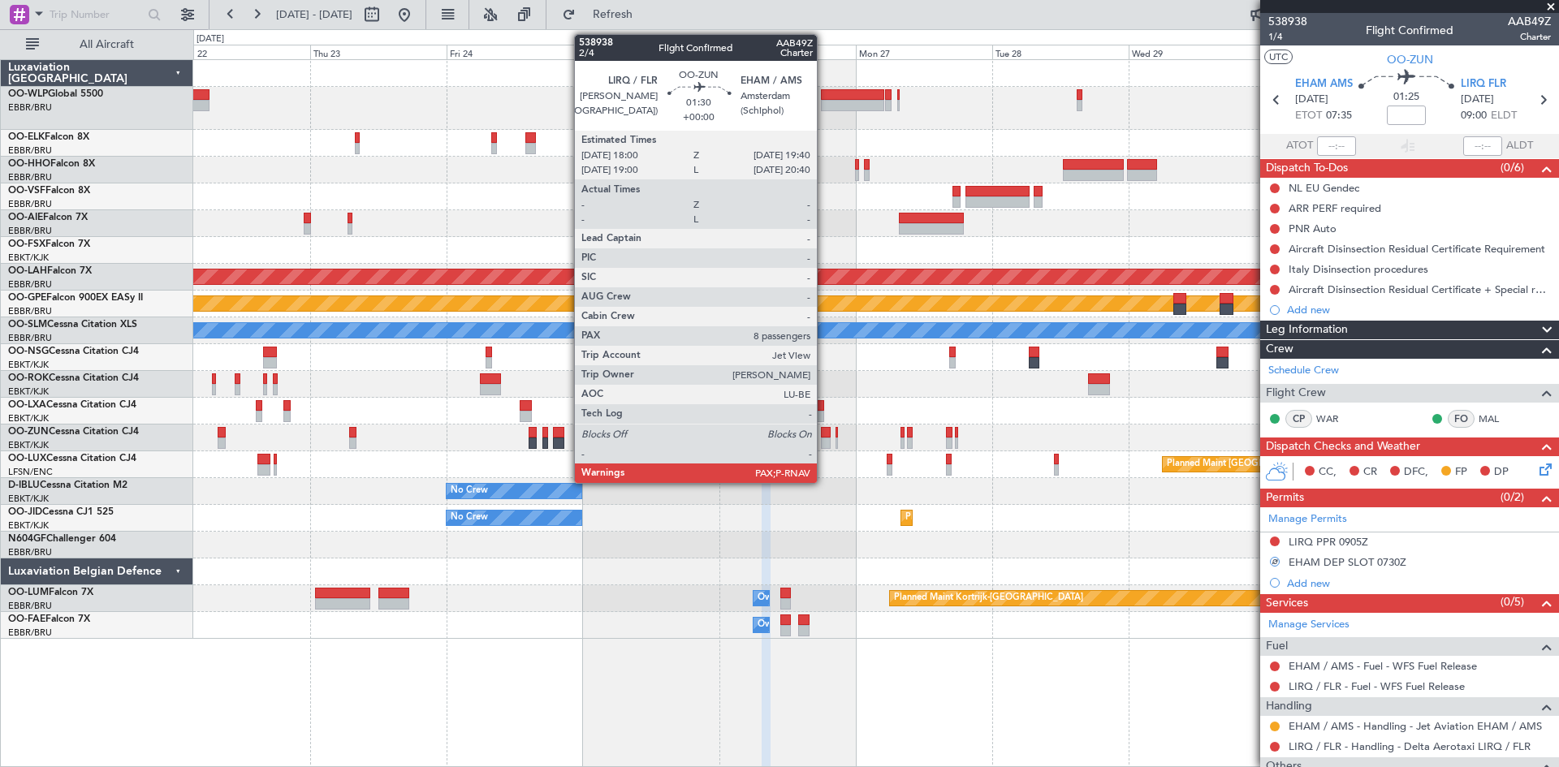
click at [824, 438] on div at bounding box center [826, 443] width 10 height 11
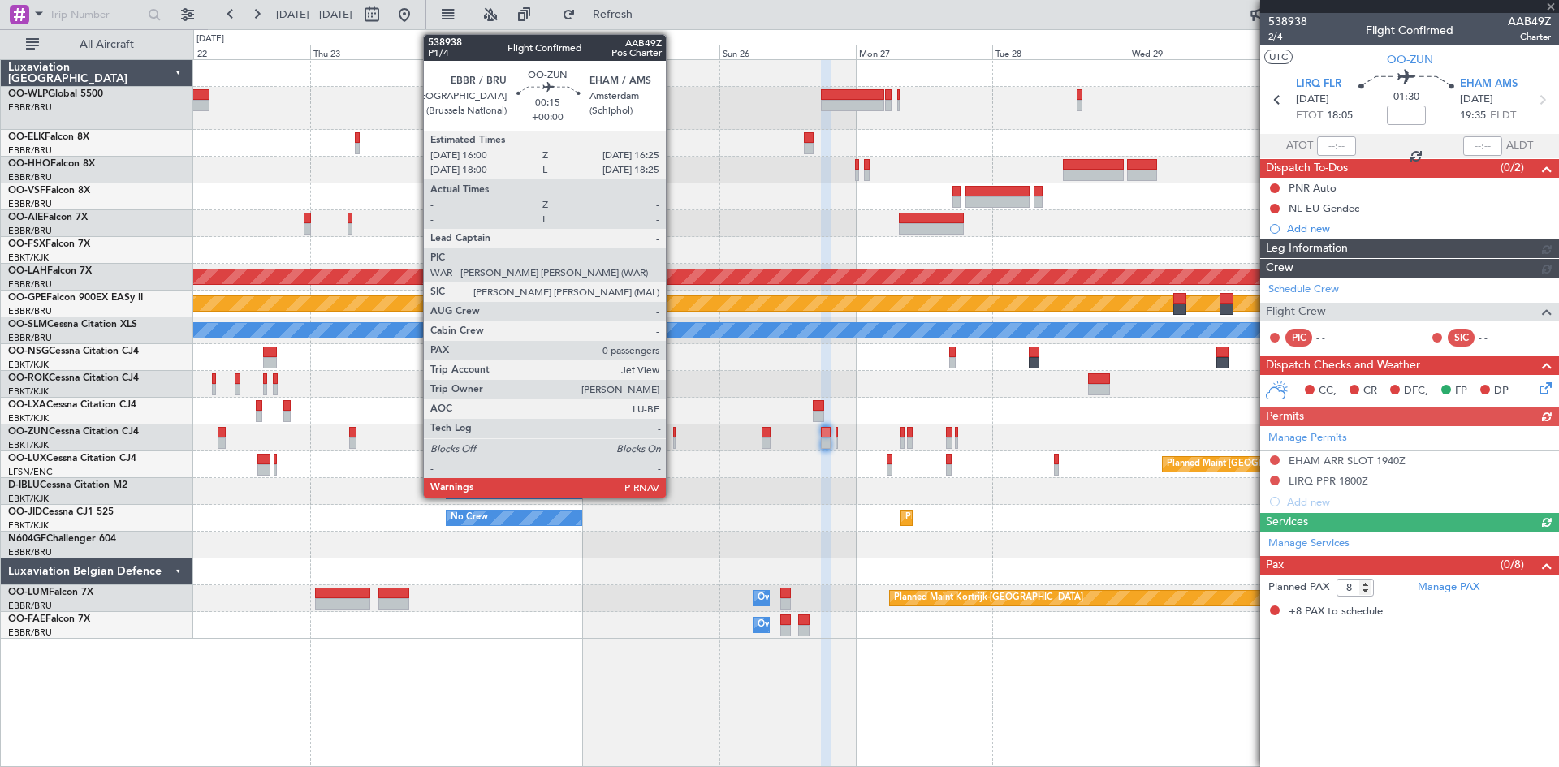
click at [673, 442] on div at bounding box center [674, 443] width 2 height 11
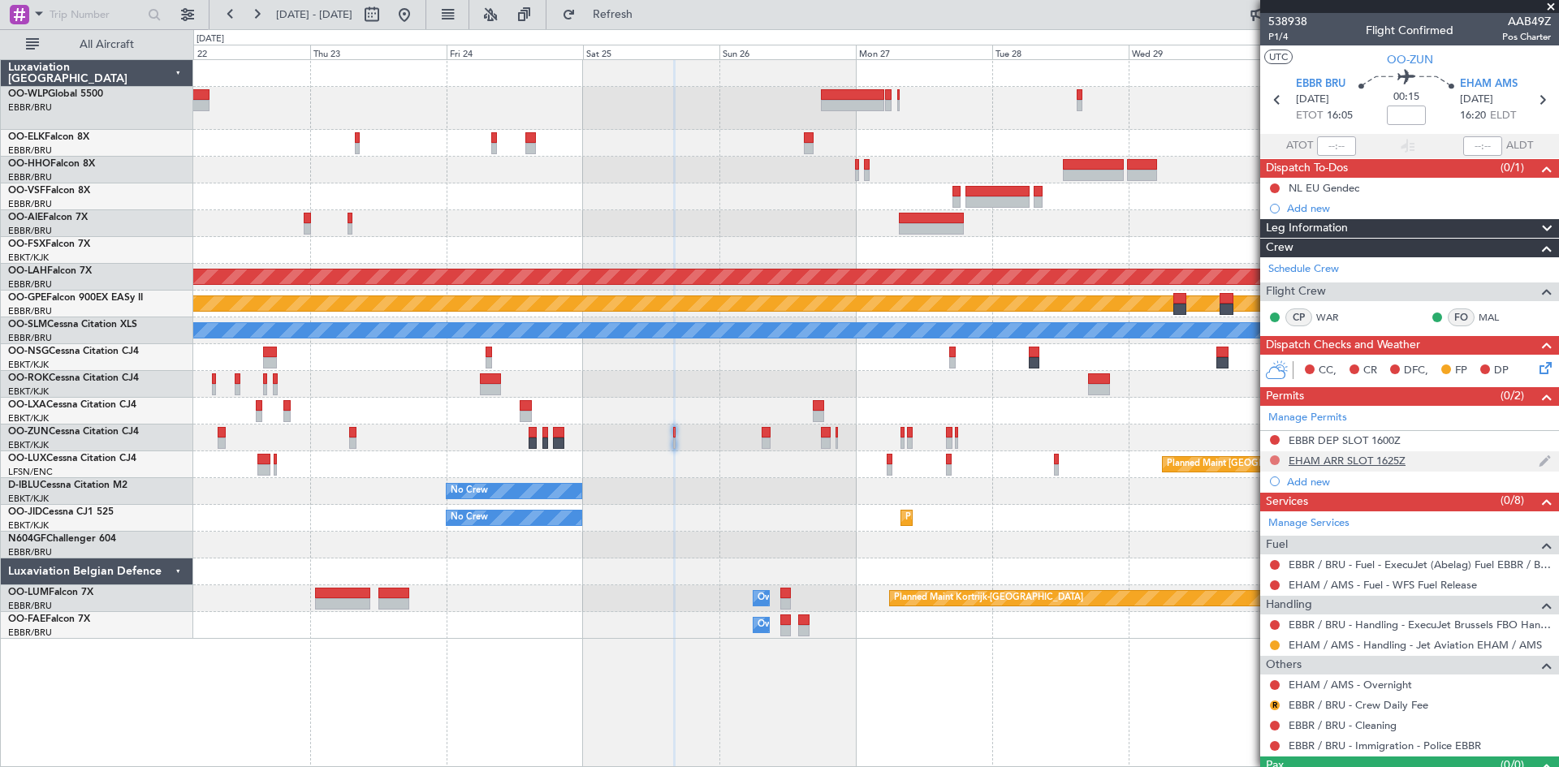
click at [1275, 455] on button at bounding box center [1275, 460] width 10 height 10
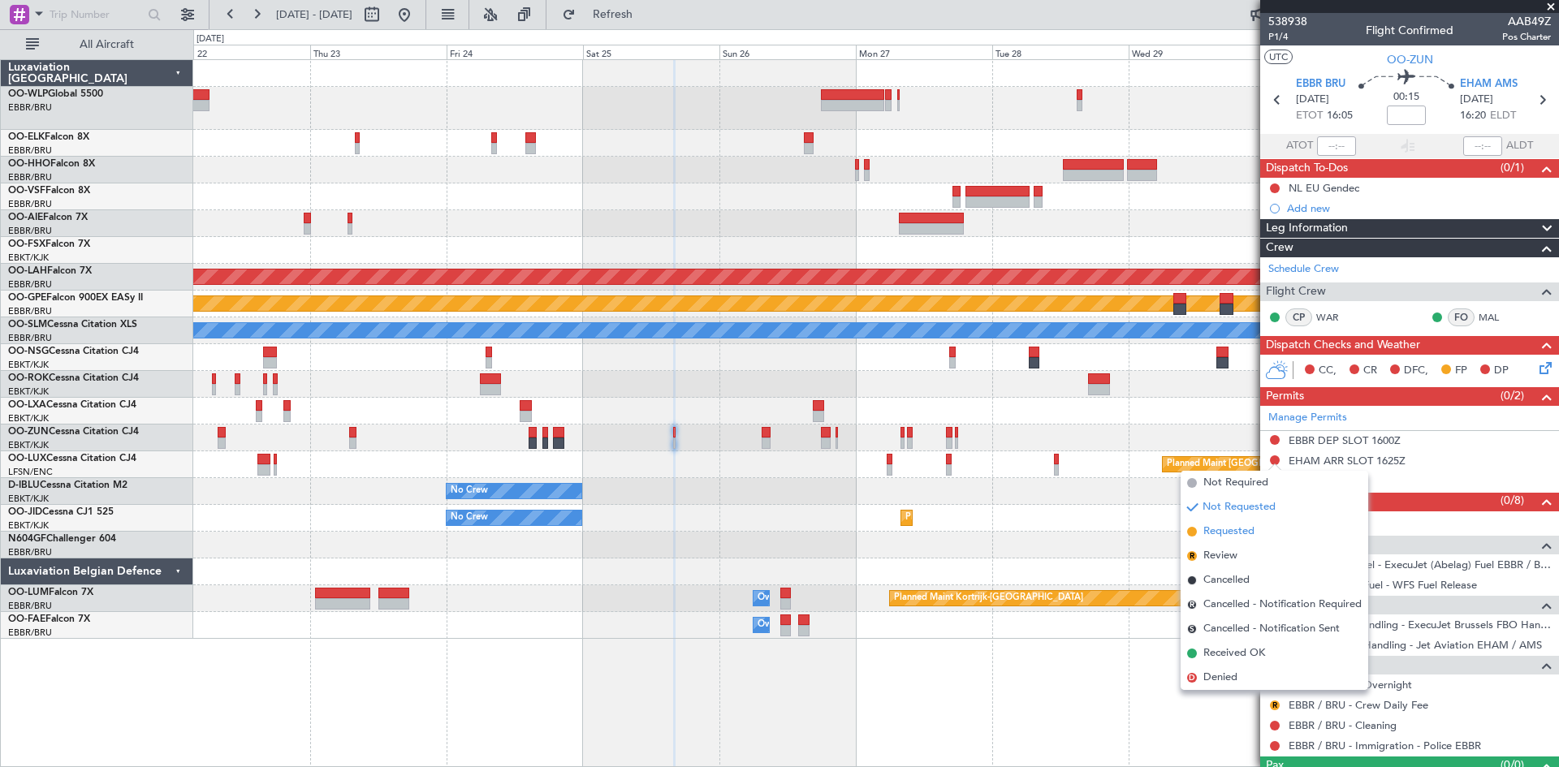
click at [1228, 529] on span "Requested" at bounding box center [1228, 532] width 51 height 16
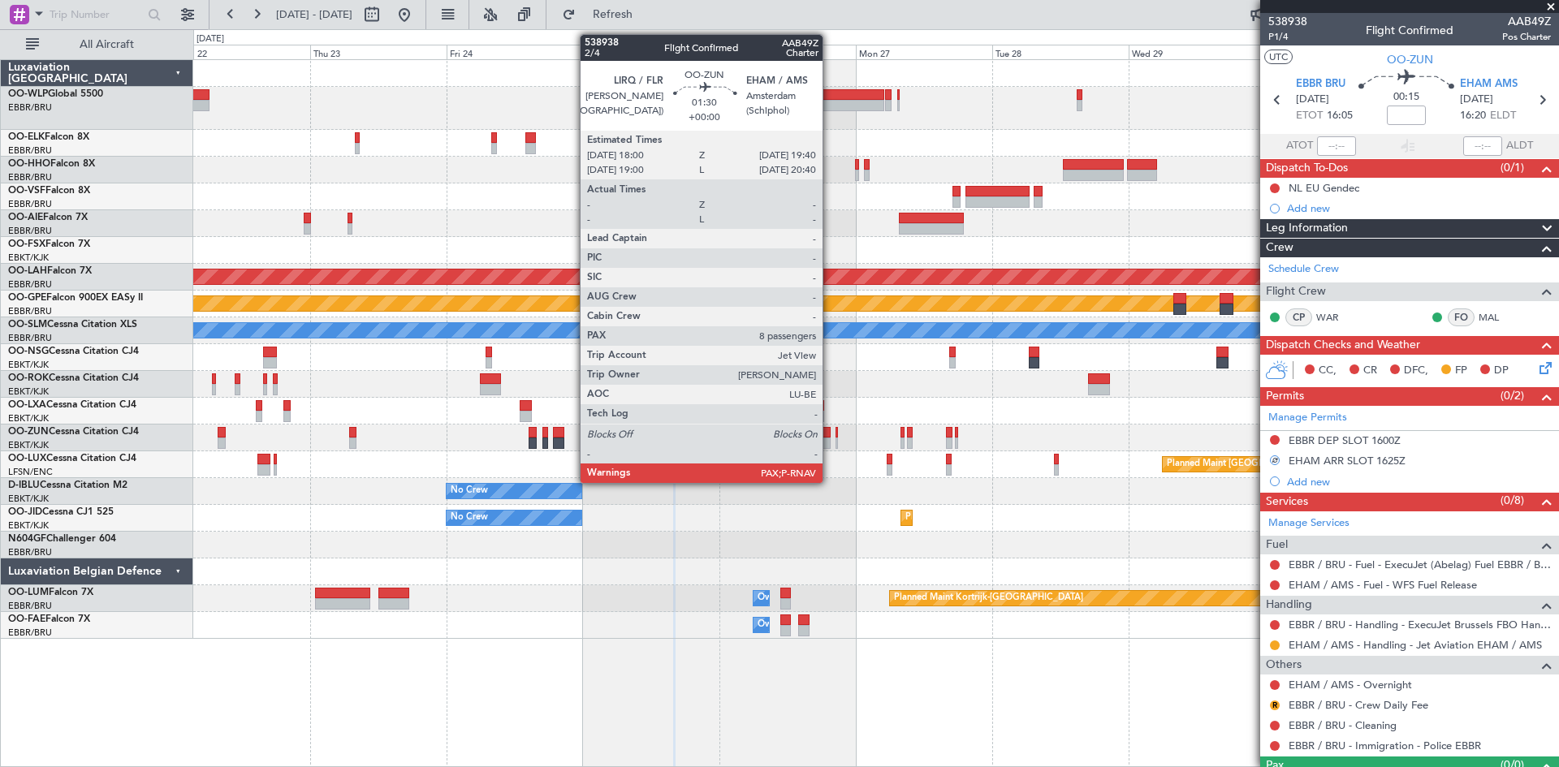
click at [830, 441] on div at bounding box center [826, 443] width 10 height 11
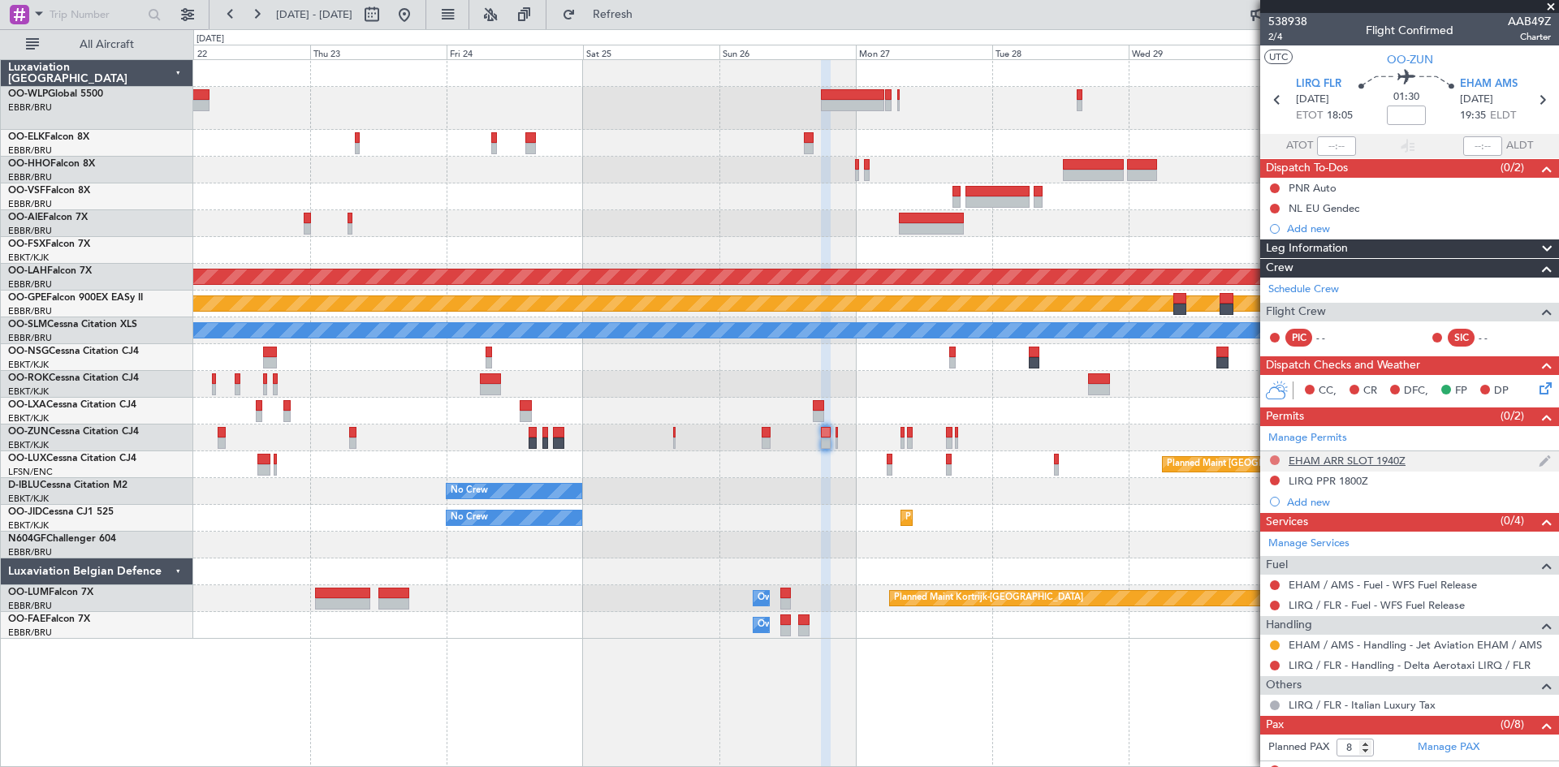
click at [1271, 461] on button at bounding box center [1275, 460] width 10 height 10
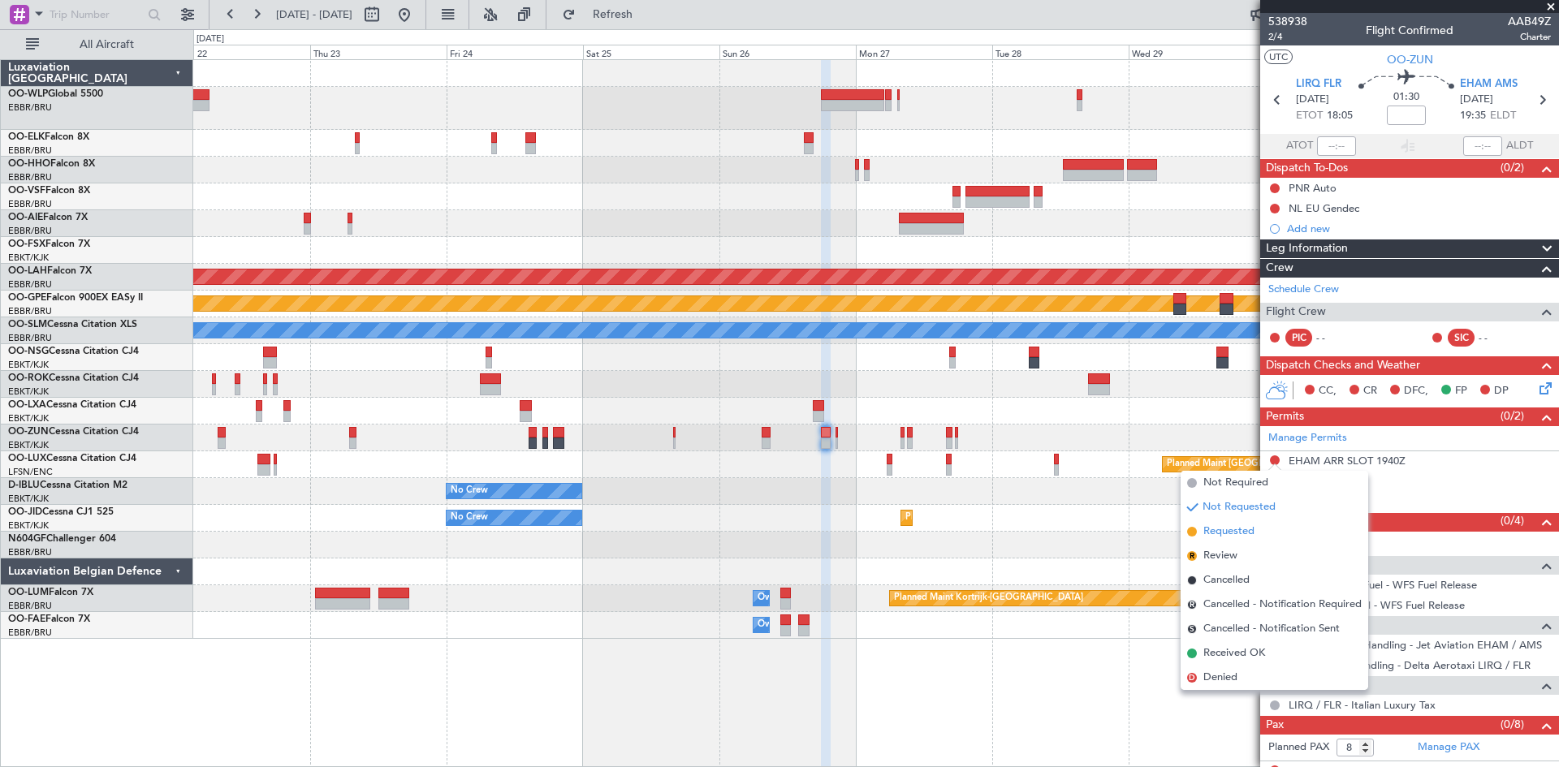
click at [1231, 535] on span "Requested" at bounding box center [1228, 532] width 51 height 16
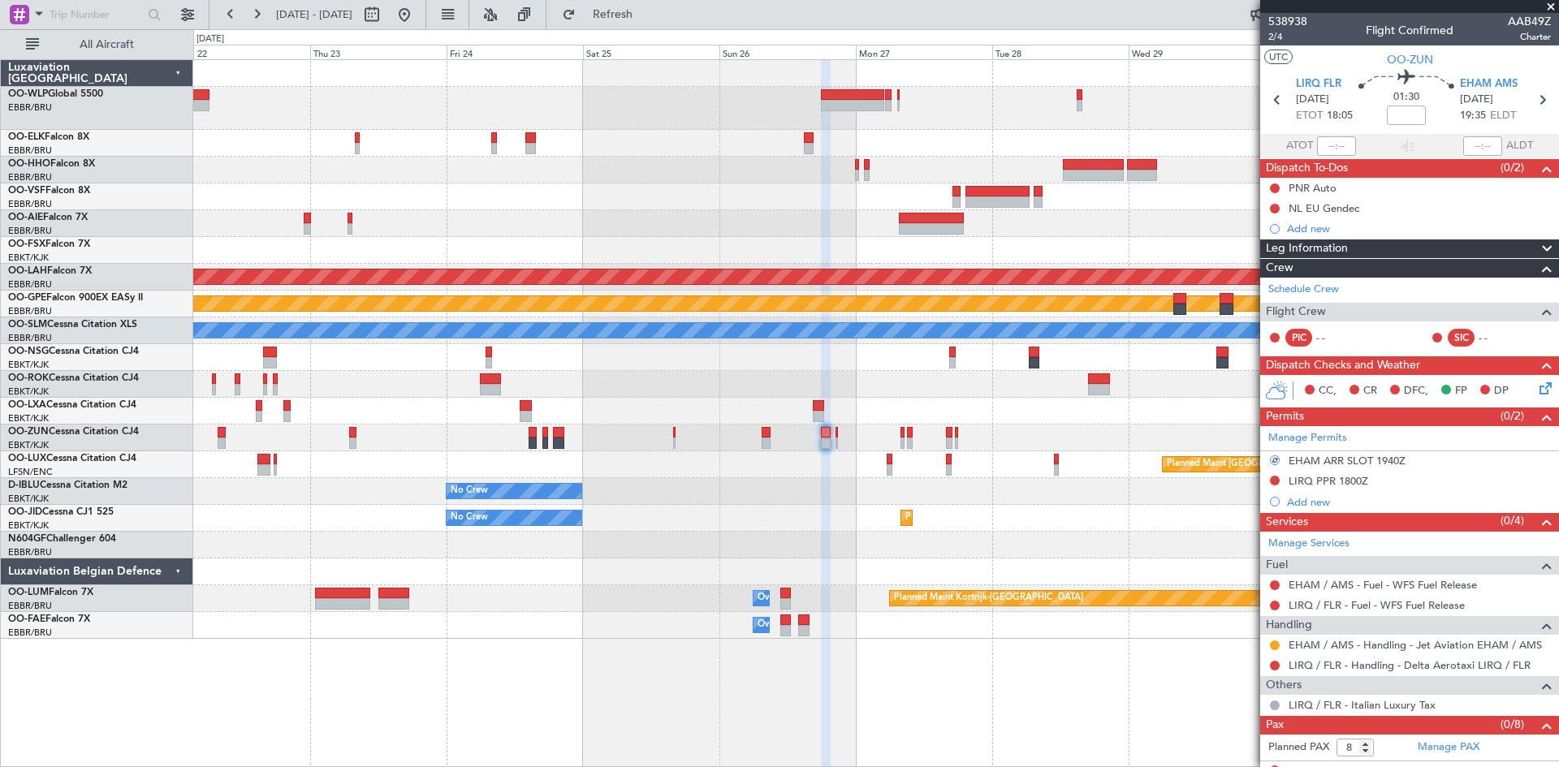
click at [839, 440] on div at bounding box center [875, 438] width 1365 height 27
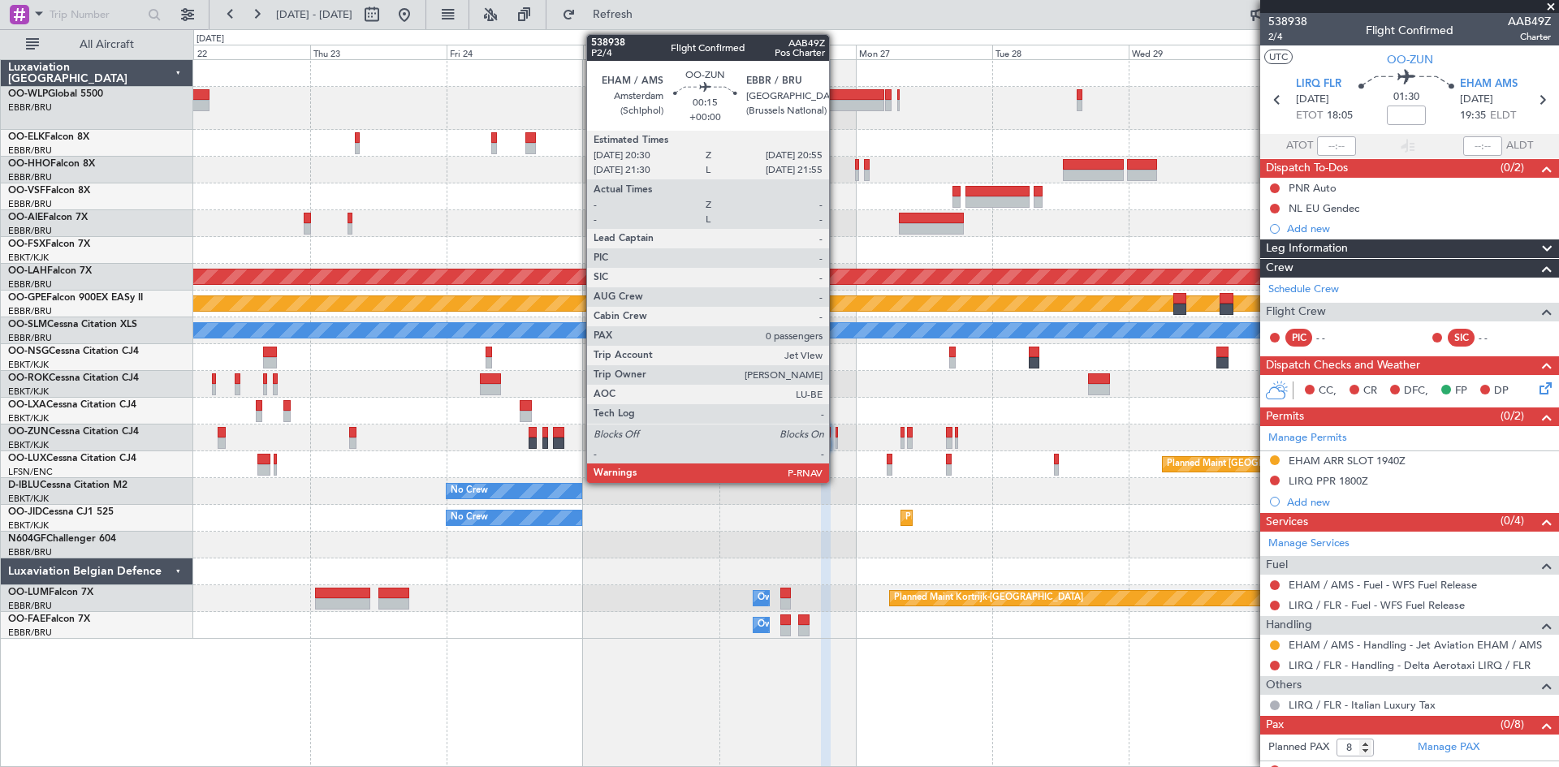
click at [836, 439] on div at bounding box center [836, 443] width 2 height 11
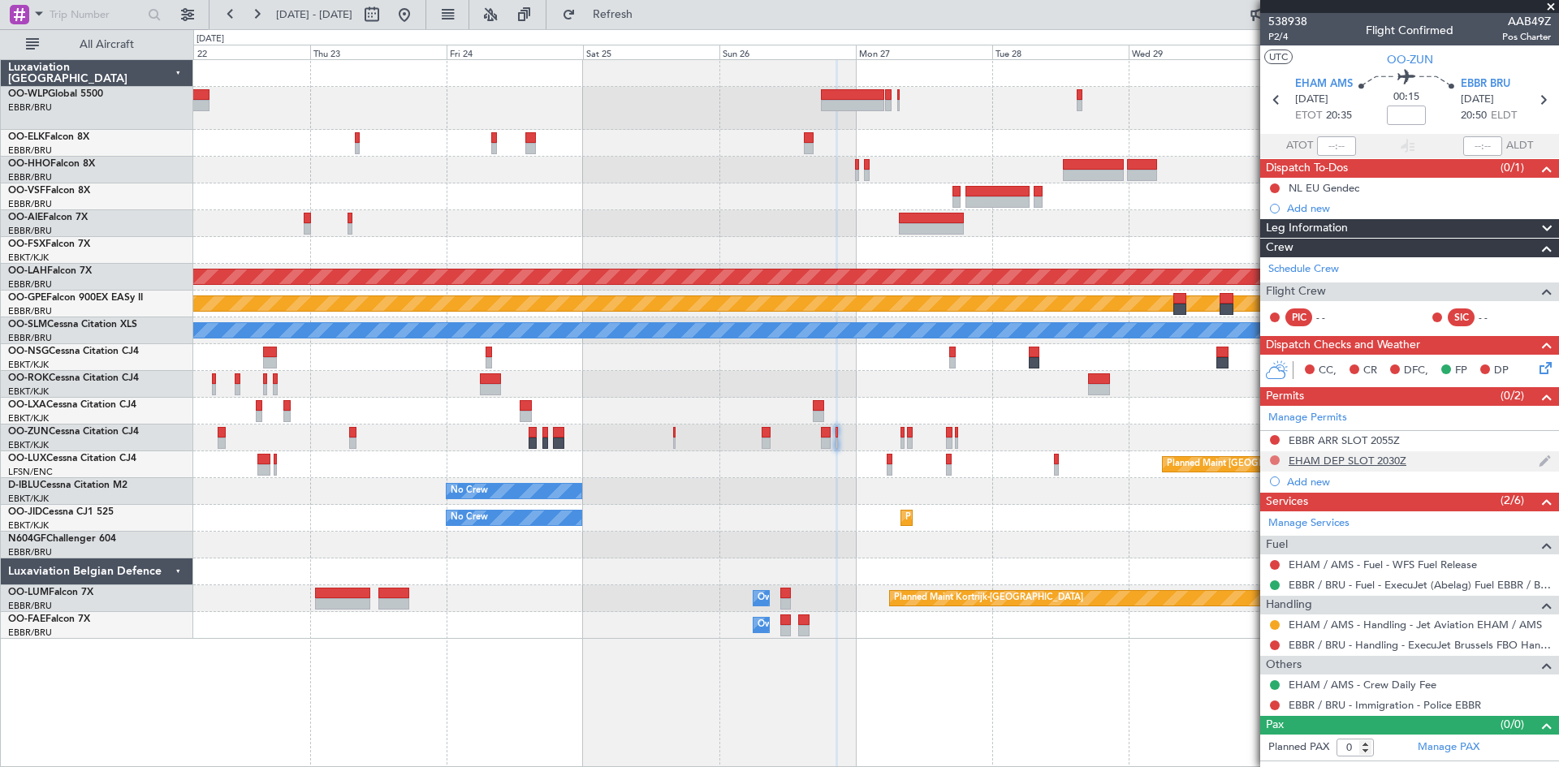
click at [1275, 459] on button at bounding box center [1275, 460] width 10 height 10
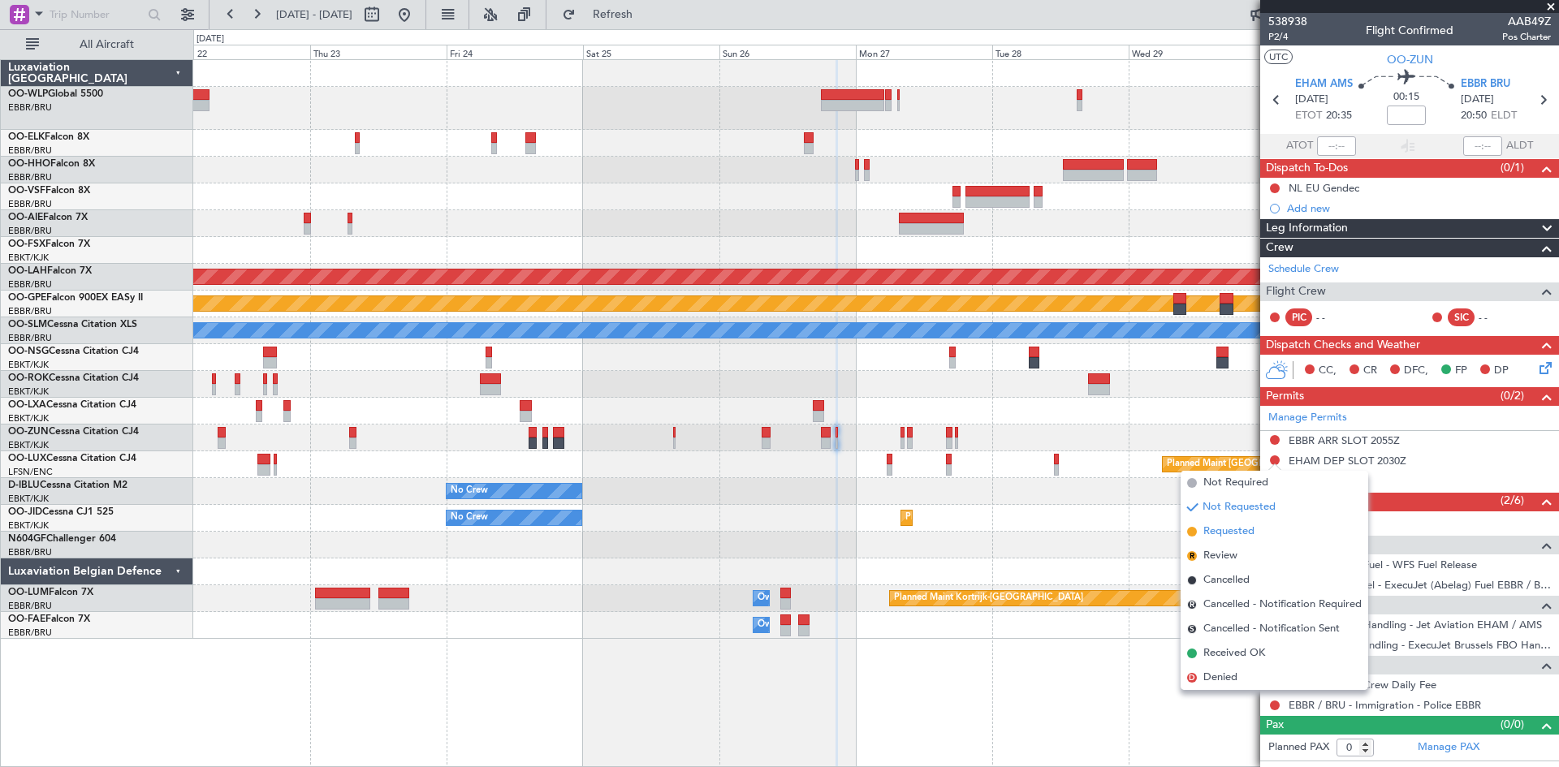
click at [1228, 535] on span "Requested" at bounding box center [1228, 532] width 51 height 16
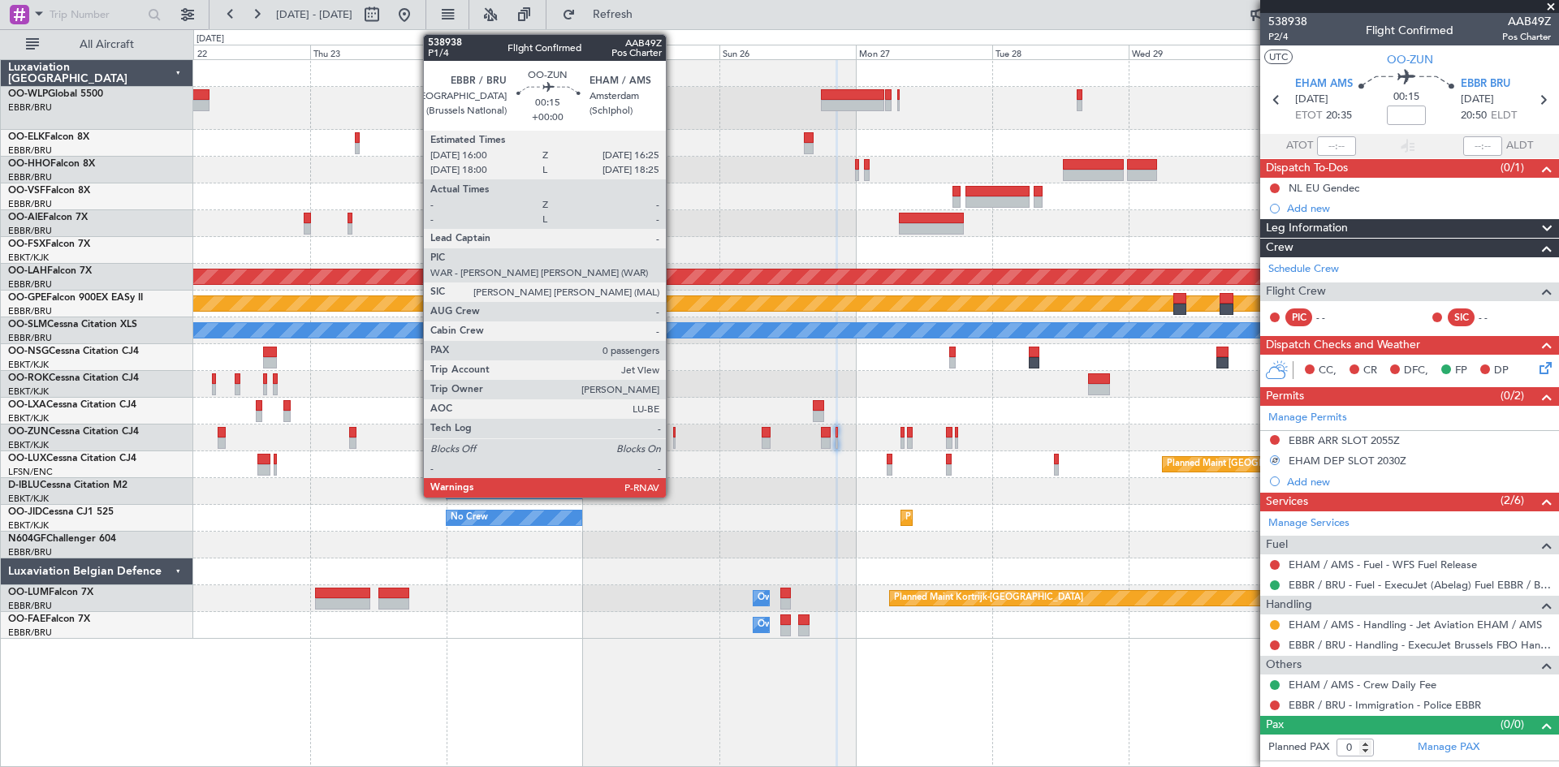
click at [673, 442] on div at bounding box center [674, 443] width 2 height 11
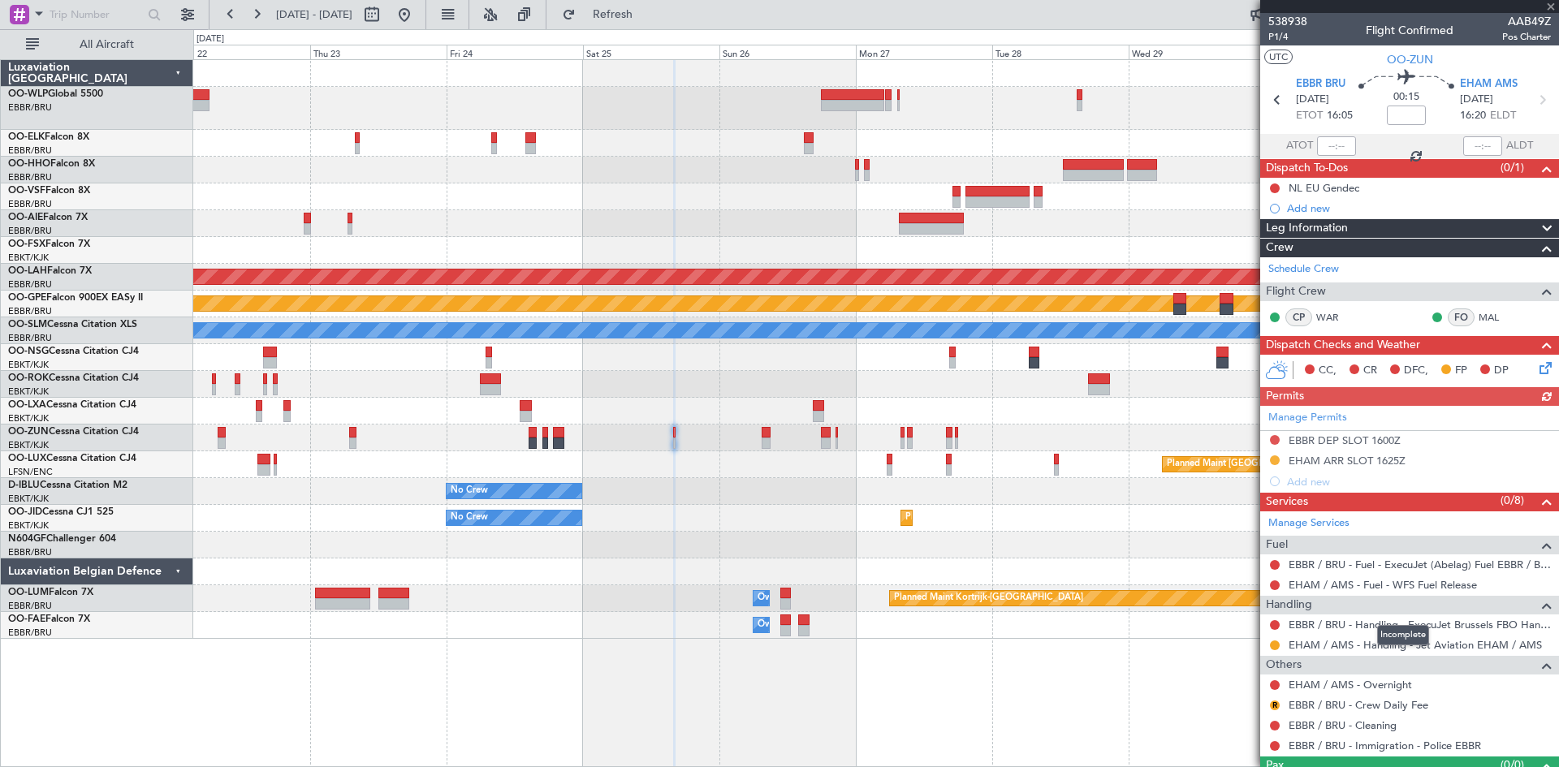
scroll to position [34, 0]
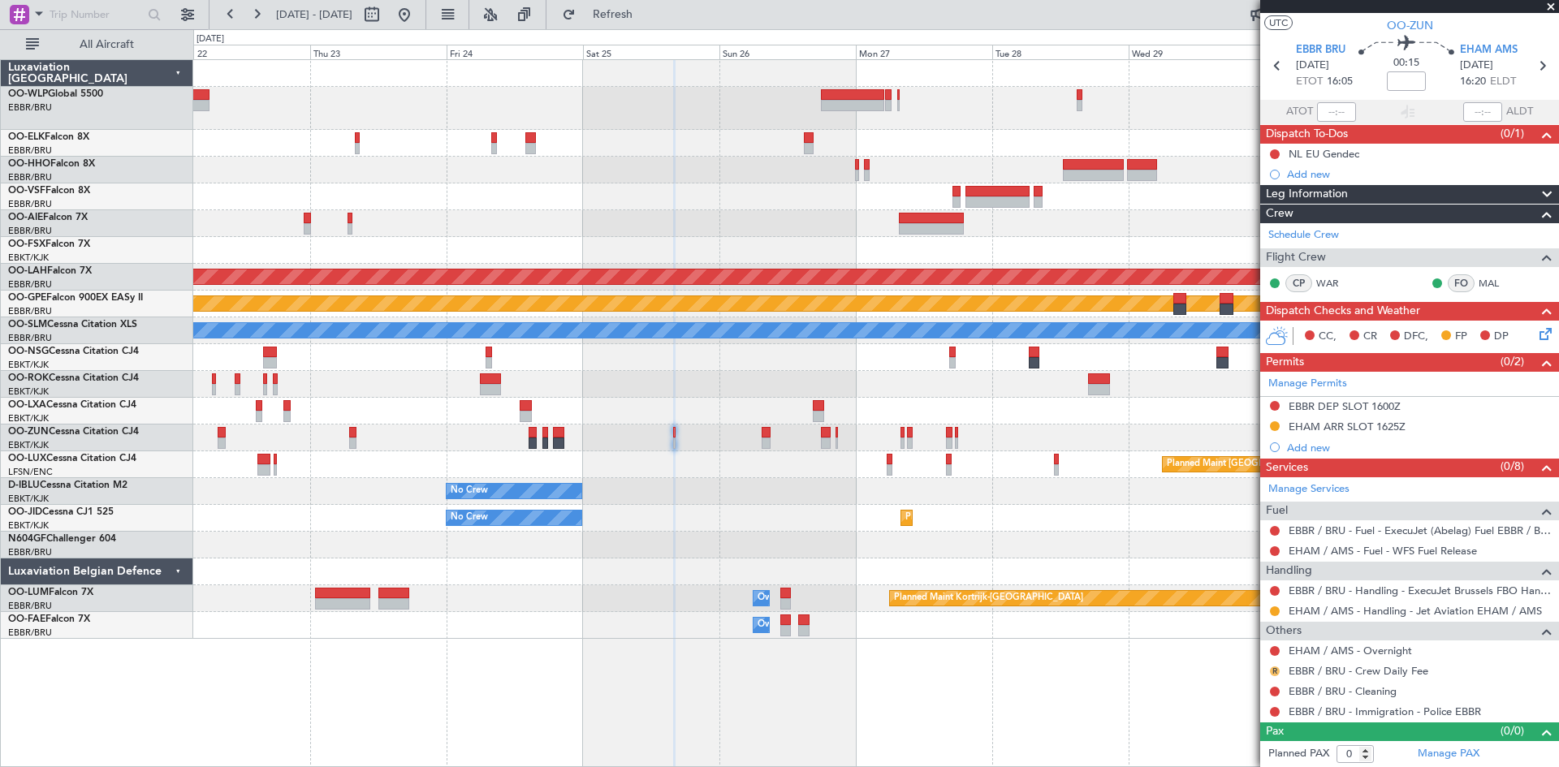
click at [1271, 668] on button "R" at bounding box center [1275, 672] width 10 height 10
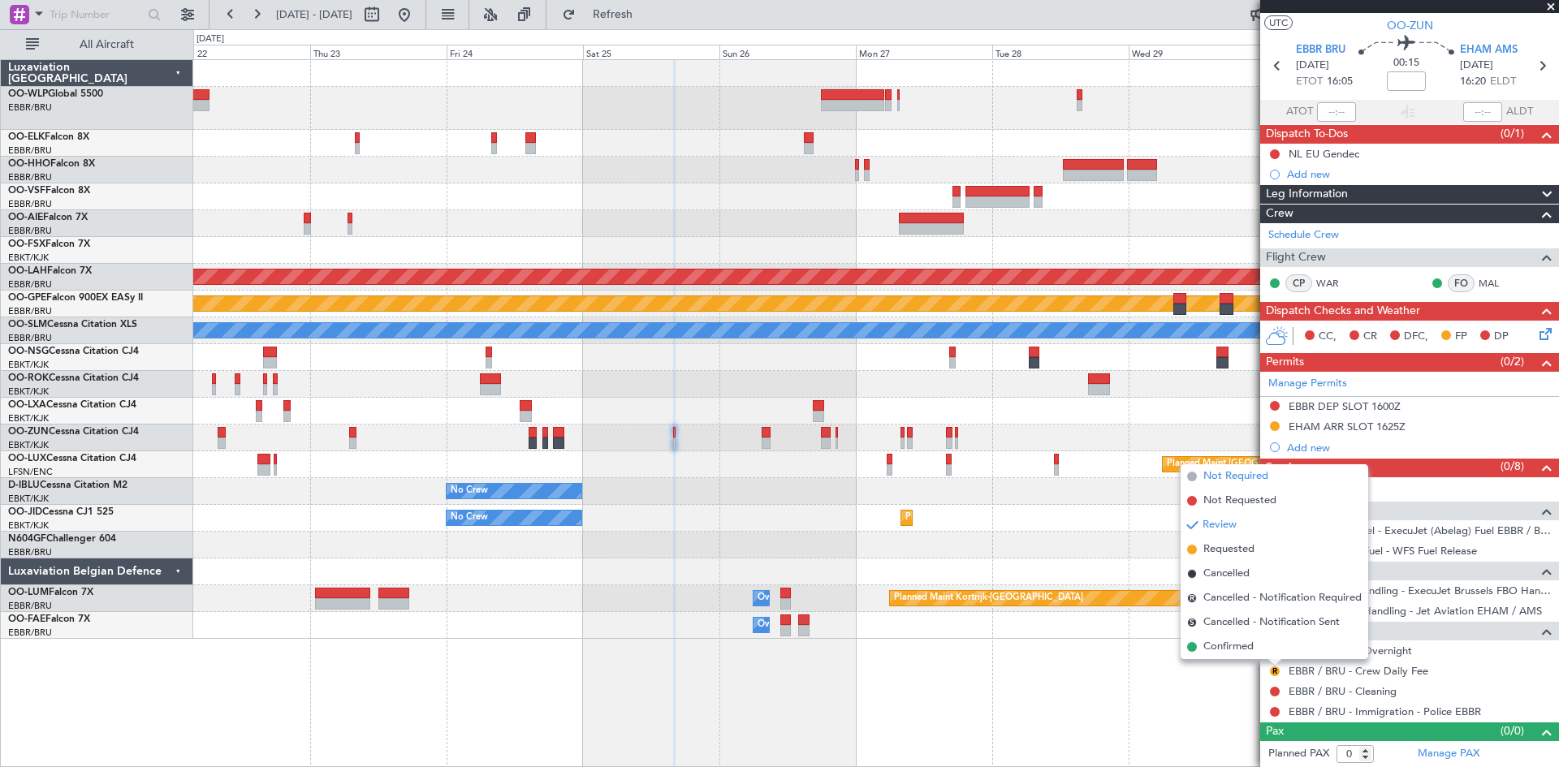
click at [1224, 478] on span "Not Required" at bounding box center [1235, 476] width 65 height 16
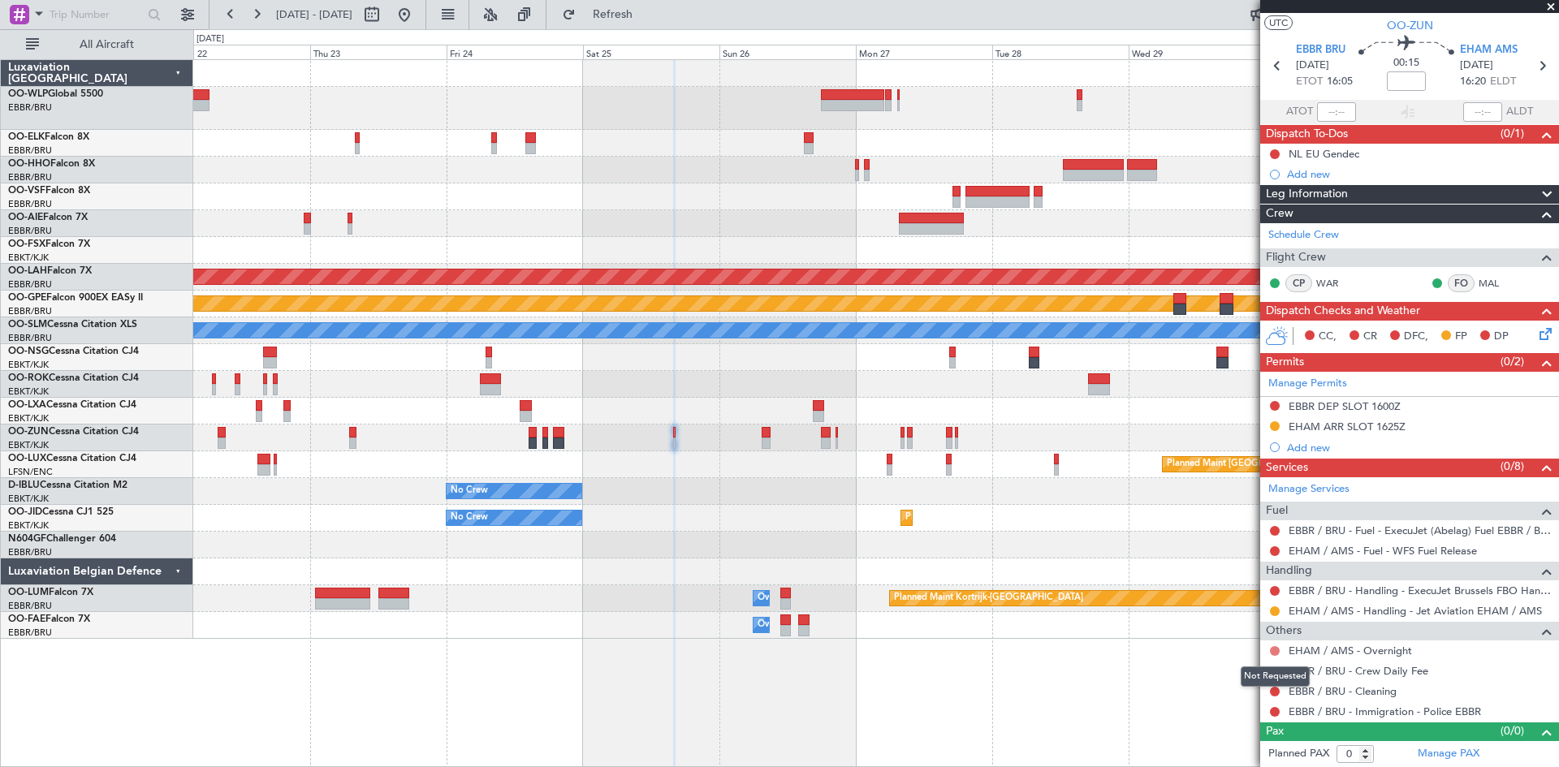
click at [1271, 648] on button at bounding box center [1275, 651] width 10 height 10
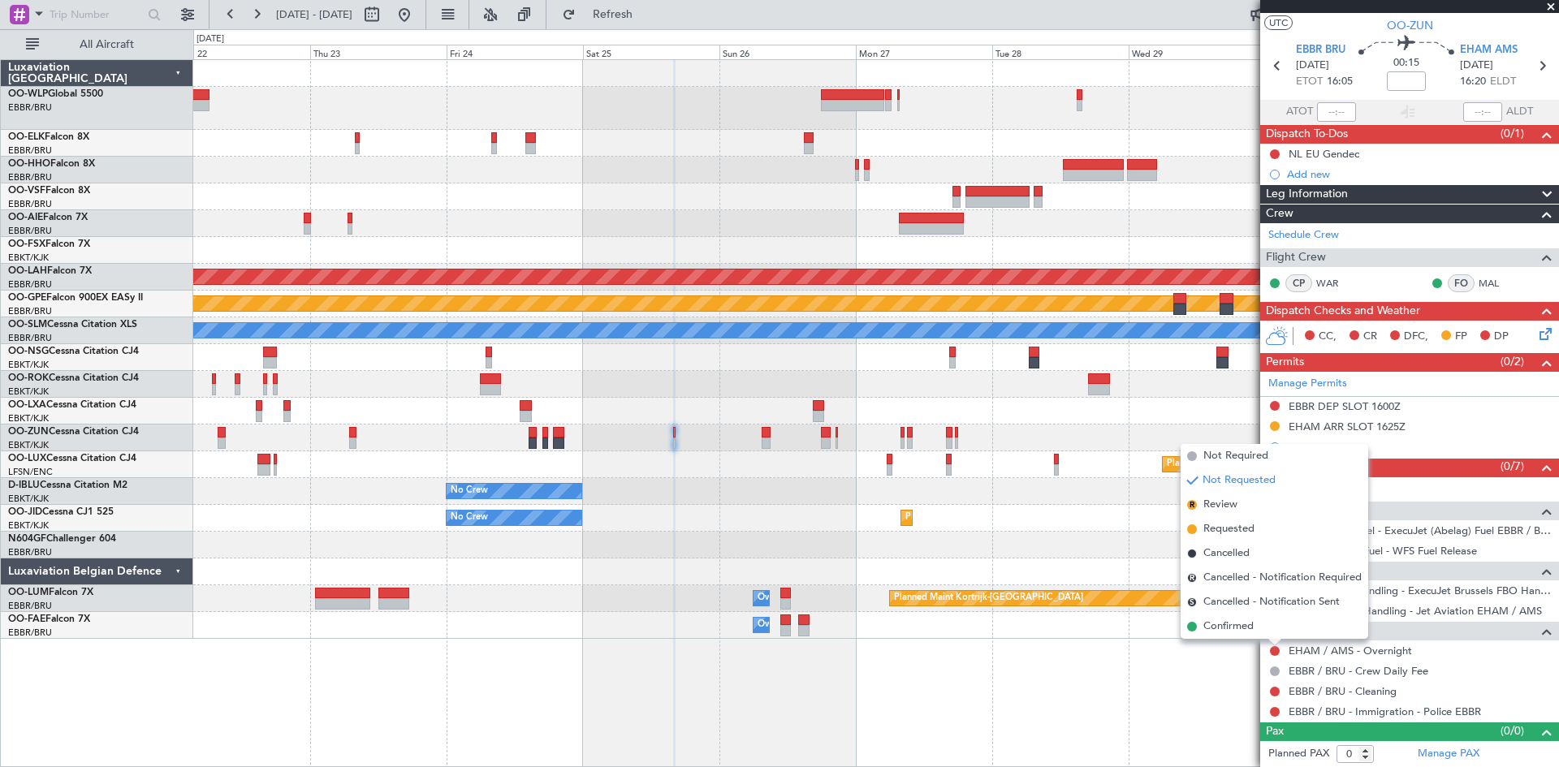
click at [1167, 677] on div "Planned Maint Alton-st Louis (St Louis Regl) No Crew Brussels (Brussels Nationa…" at bounding box center [876, 413] width 1366 height 708
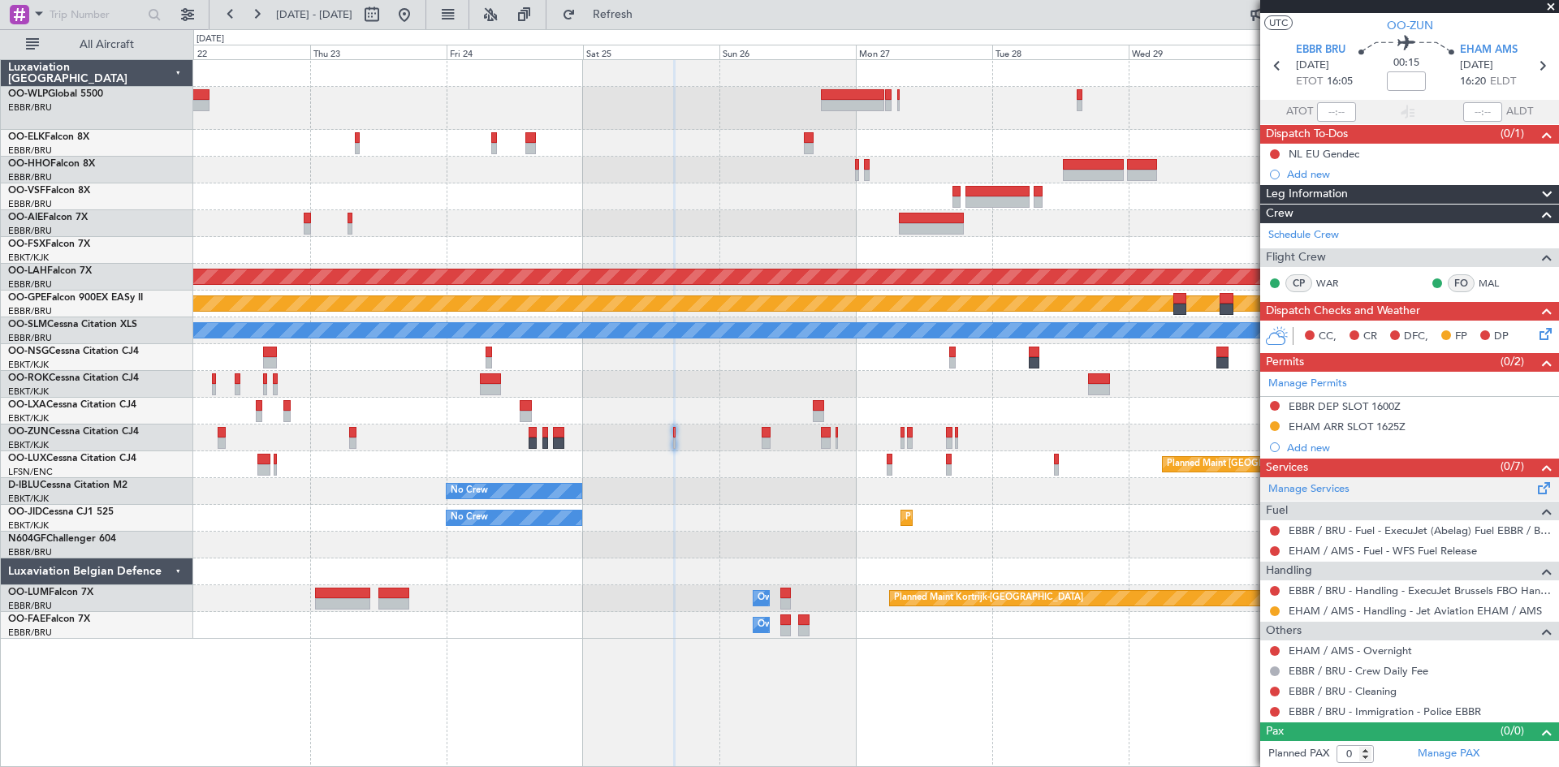
click at [1331, 498] on div "Manage Services" at bounding box center [1409, 489] width 299 height 24
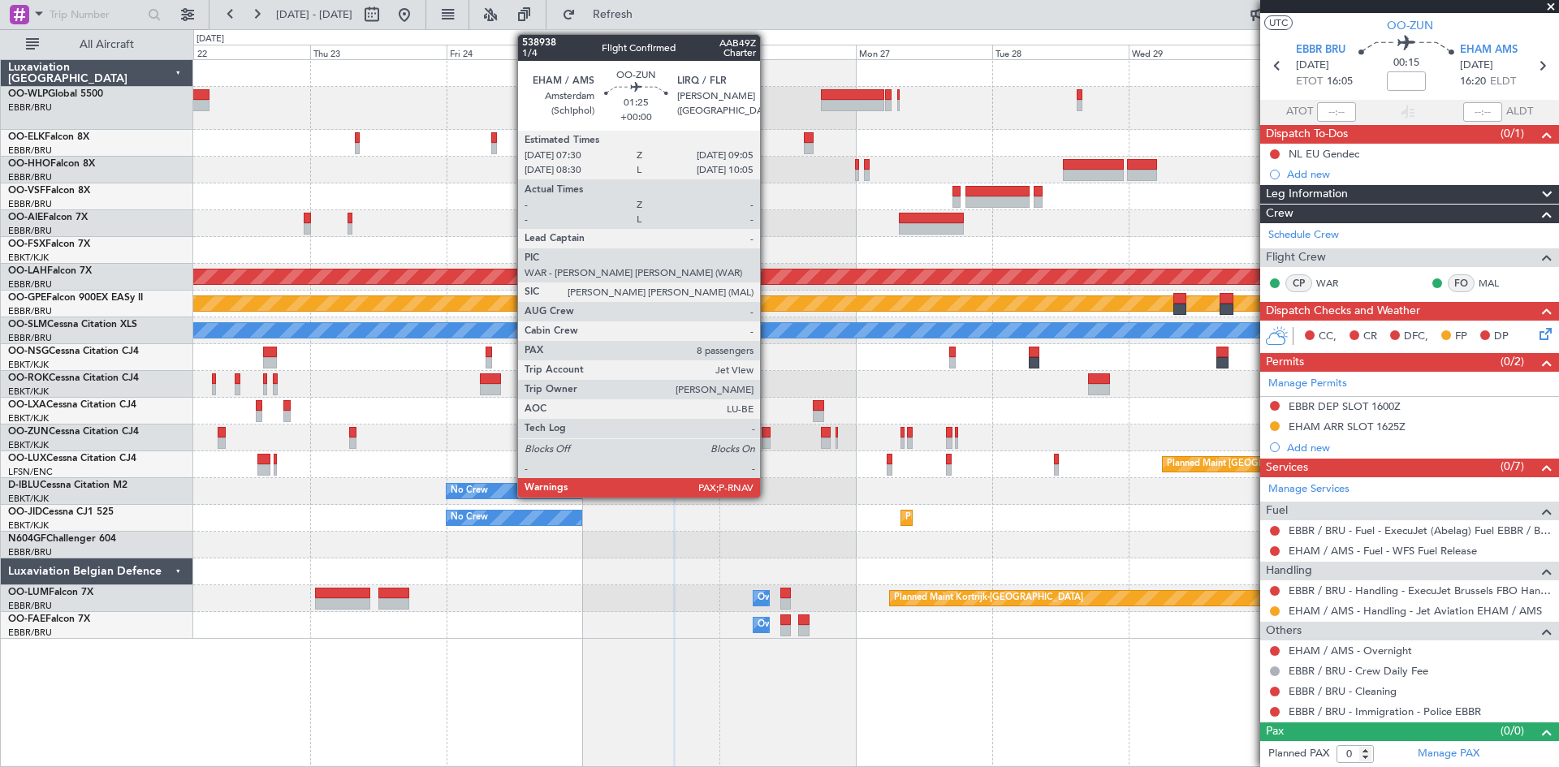
click at [767, 434] on div at bounding box center [767, 432] width 10 height 11
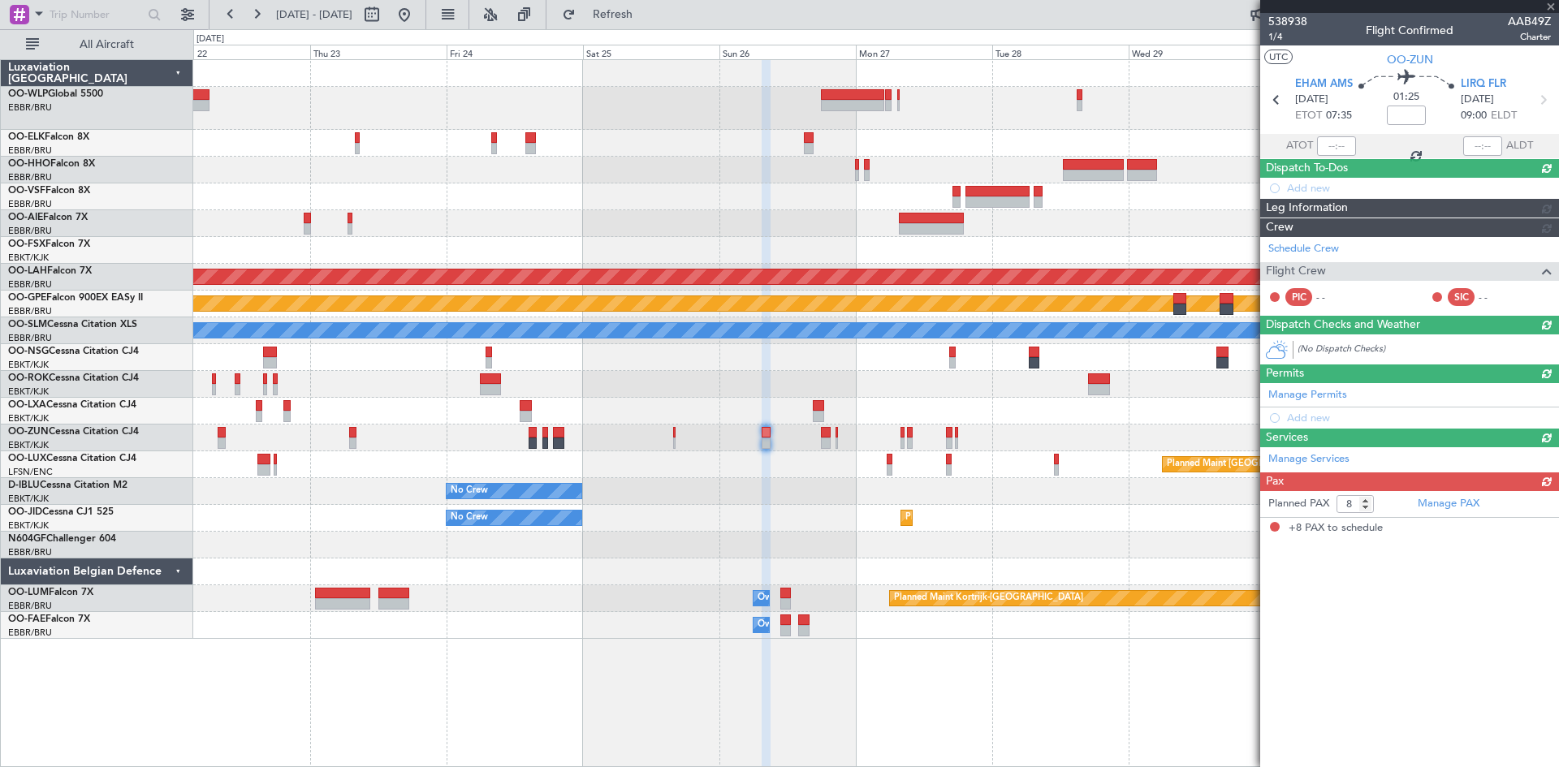
scroll to position [0, 0]
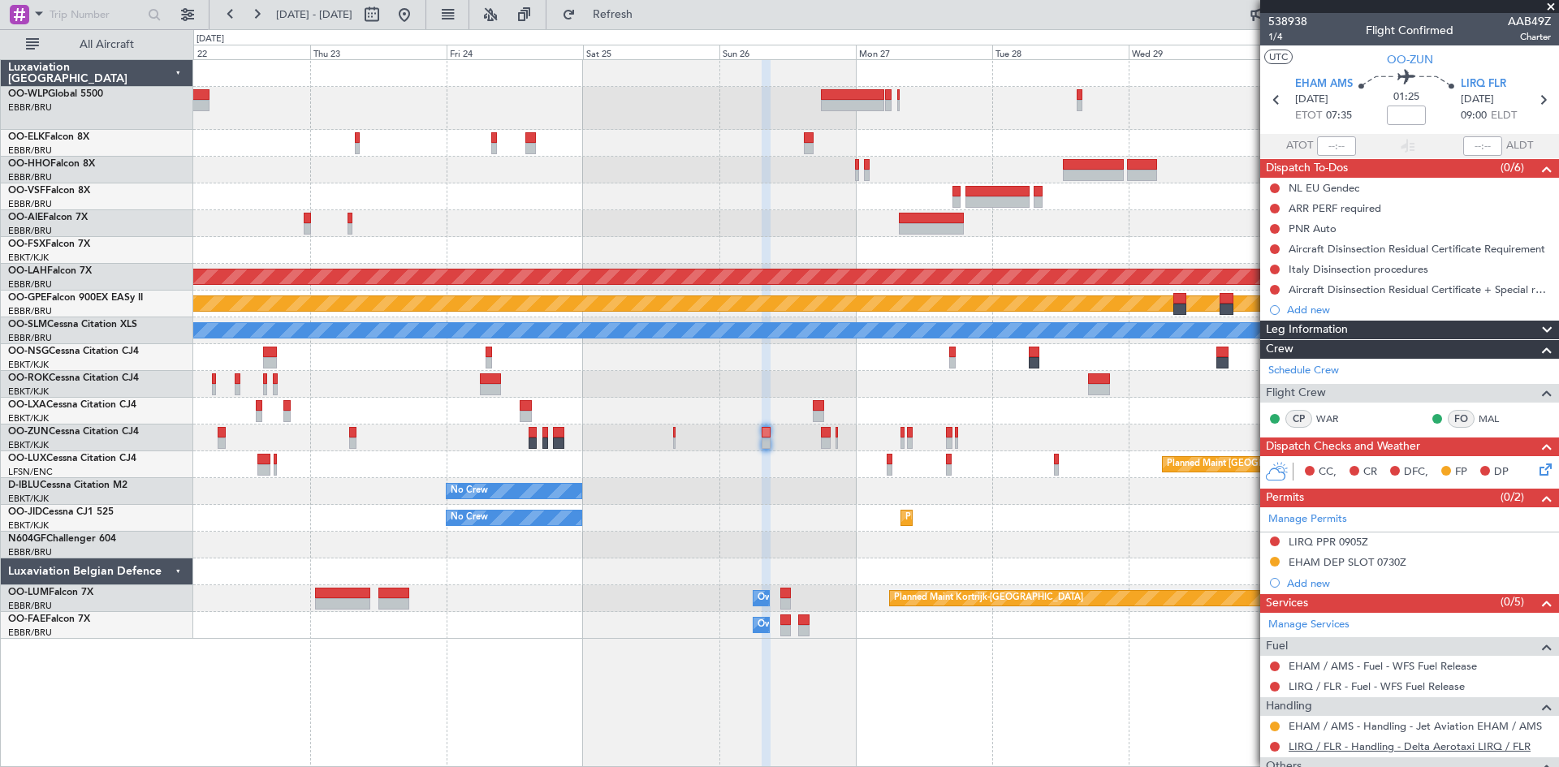
click at [1322, 744] on link "LIRQ / FLR - Handling - Delta Aerotaxi LIRQ / FLR" at bounding box center [1409, 747] width 242 height 14
drag, startPoint x: 628, startPoint y: 19, endPoint x: 669, endPoint y: 72, distance: 67.7
click at [628, 19] on button "Refresh" at bounding box center [602, 15] width 97 height 26
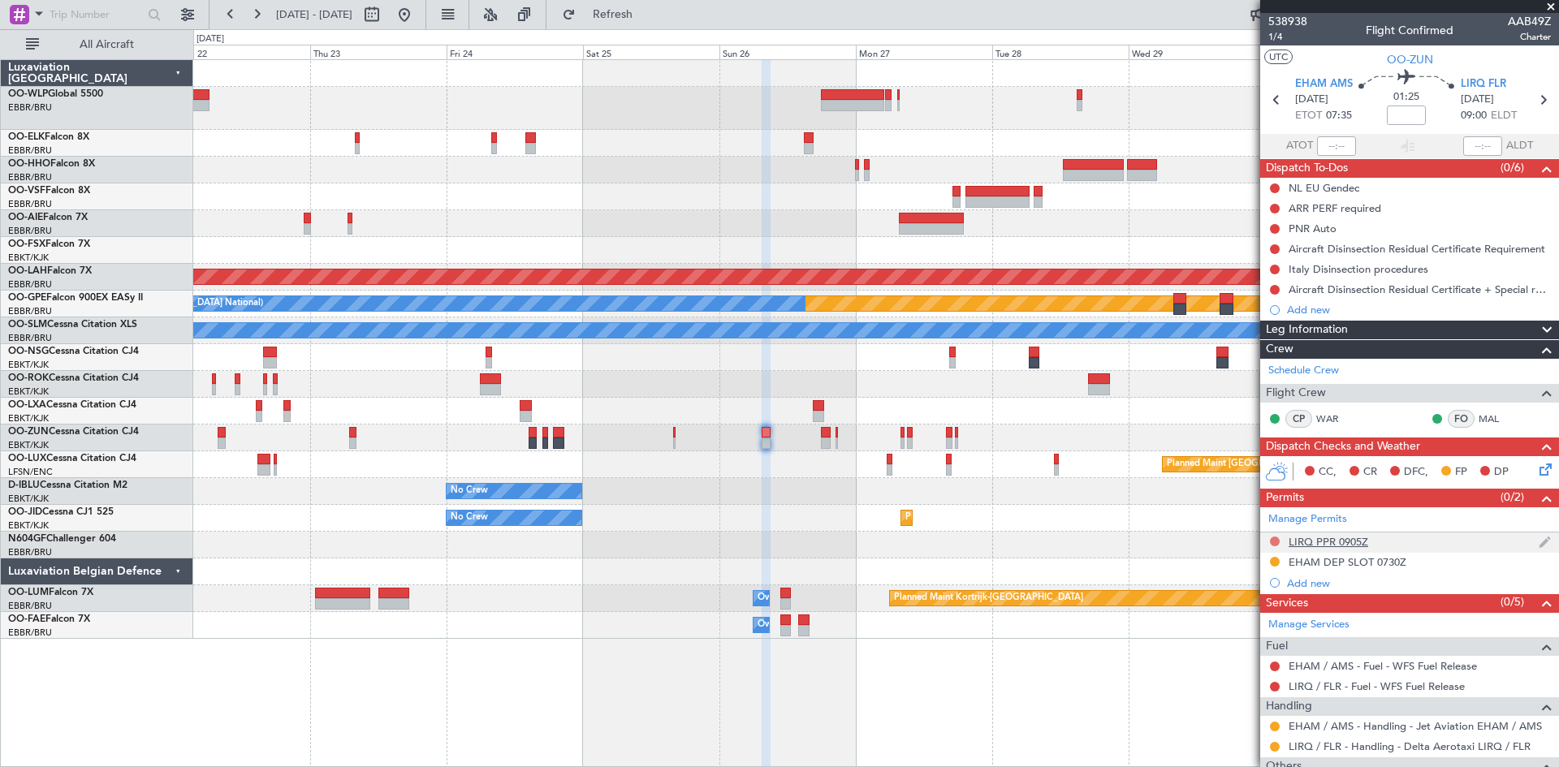
click at [1276, 544] on button at bounding box center [1275, 542] width 10 height 10
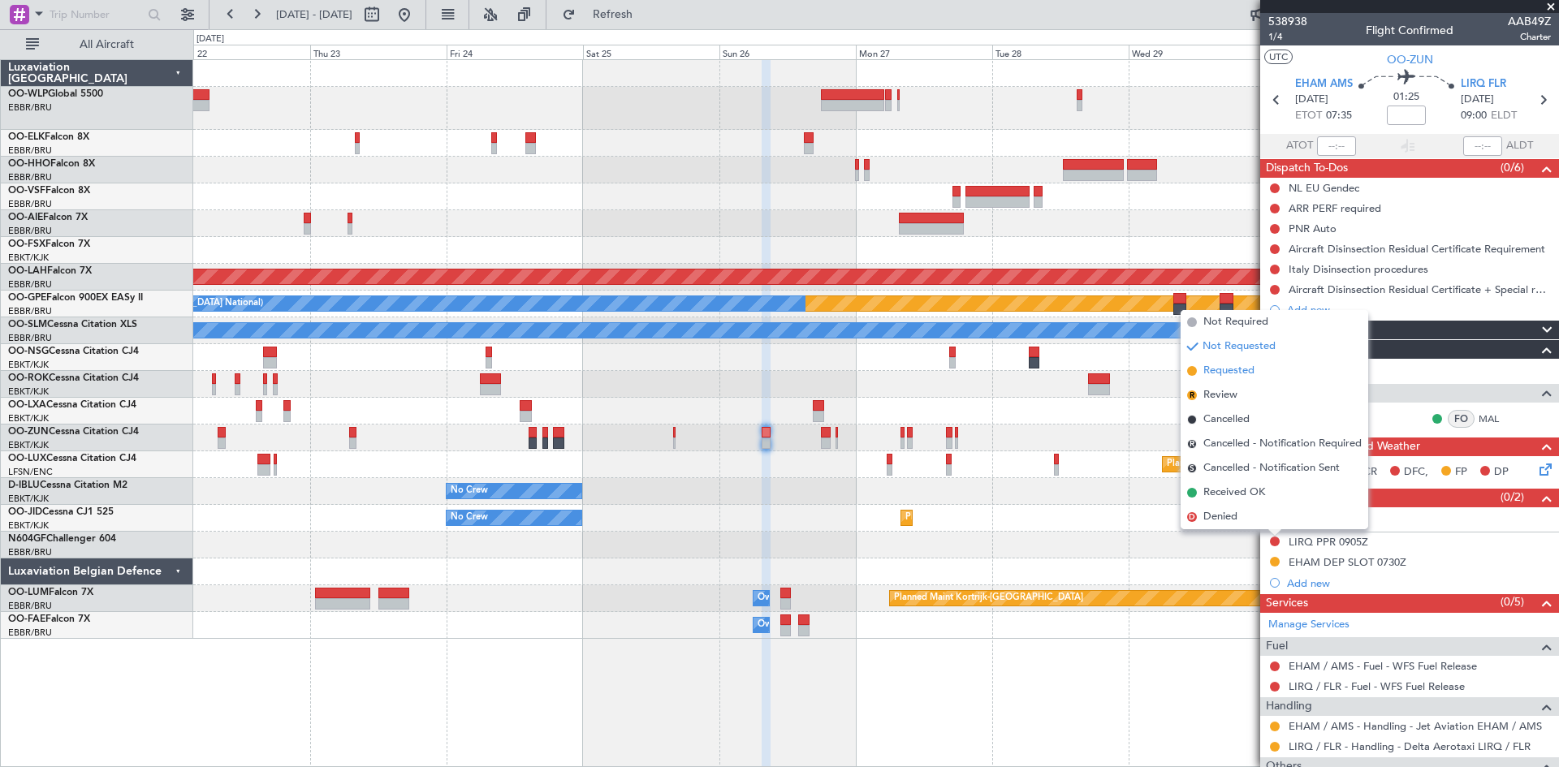
click at [1223, 365] on span "Requested" at bounding box center [1228, 371] width 51 height 16
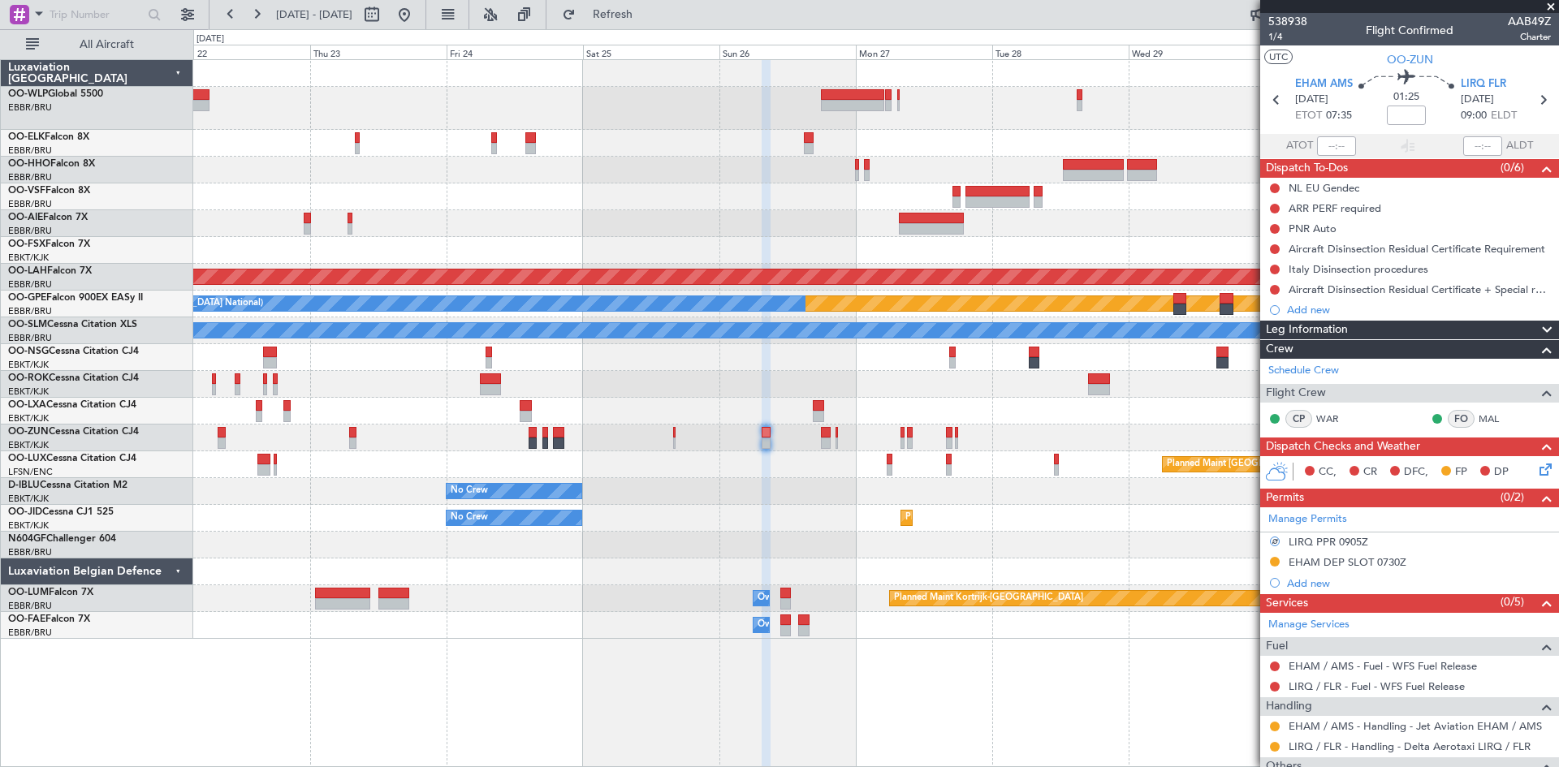
click at [819, 433] on div at bounding box center [875, 438] width 1365 height 27
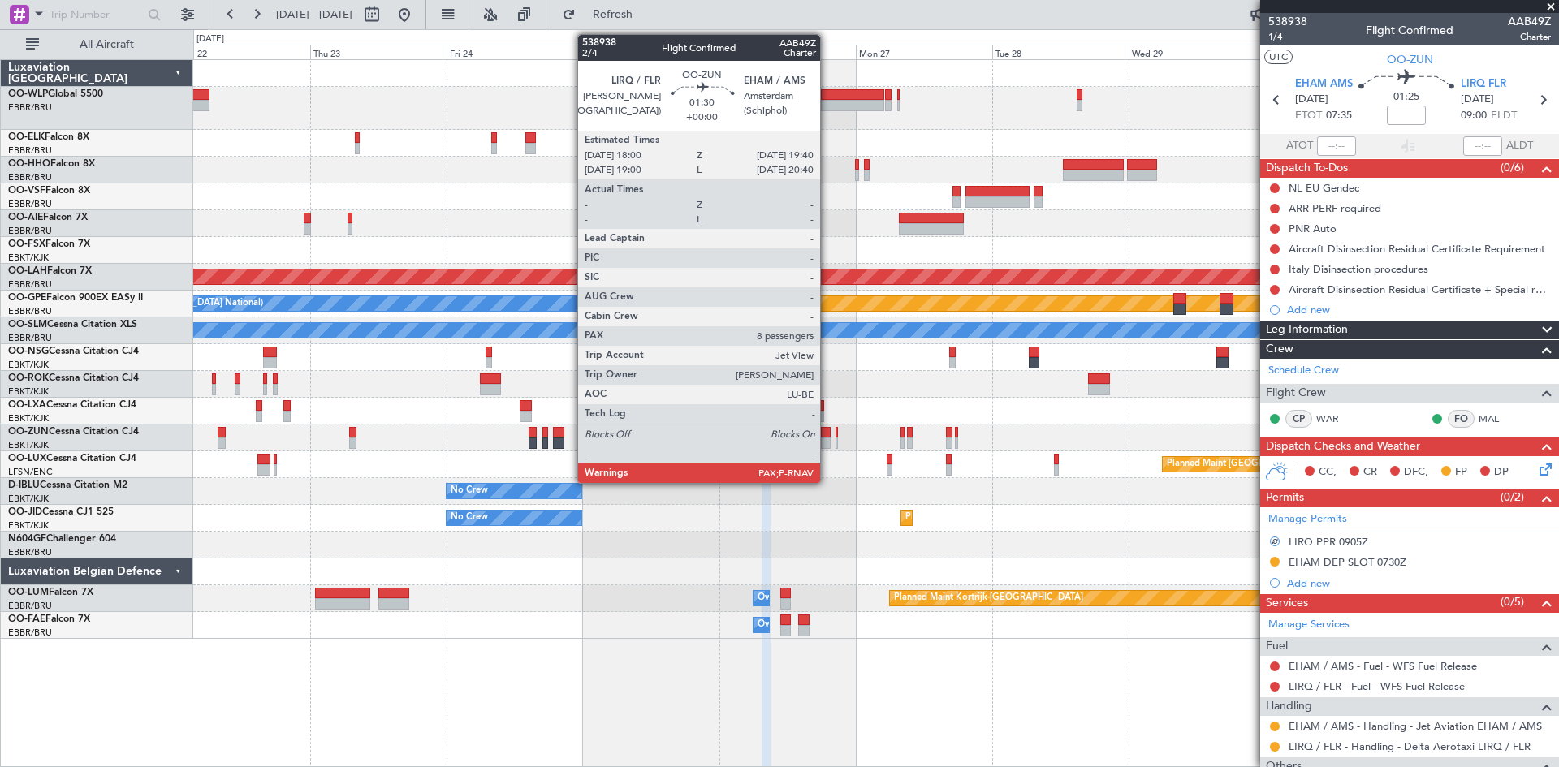
click at [827, 438] on div at bounding box center [826, 443] width 10 height 11
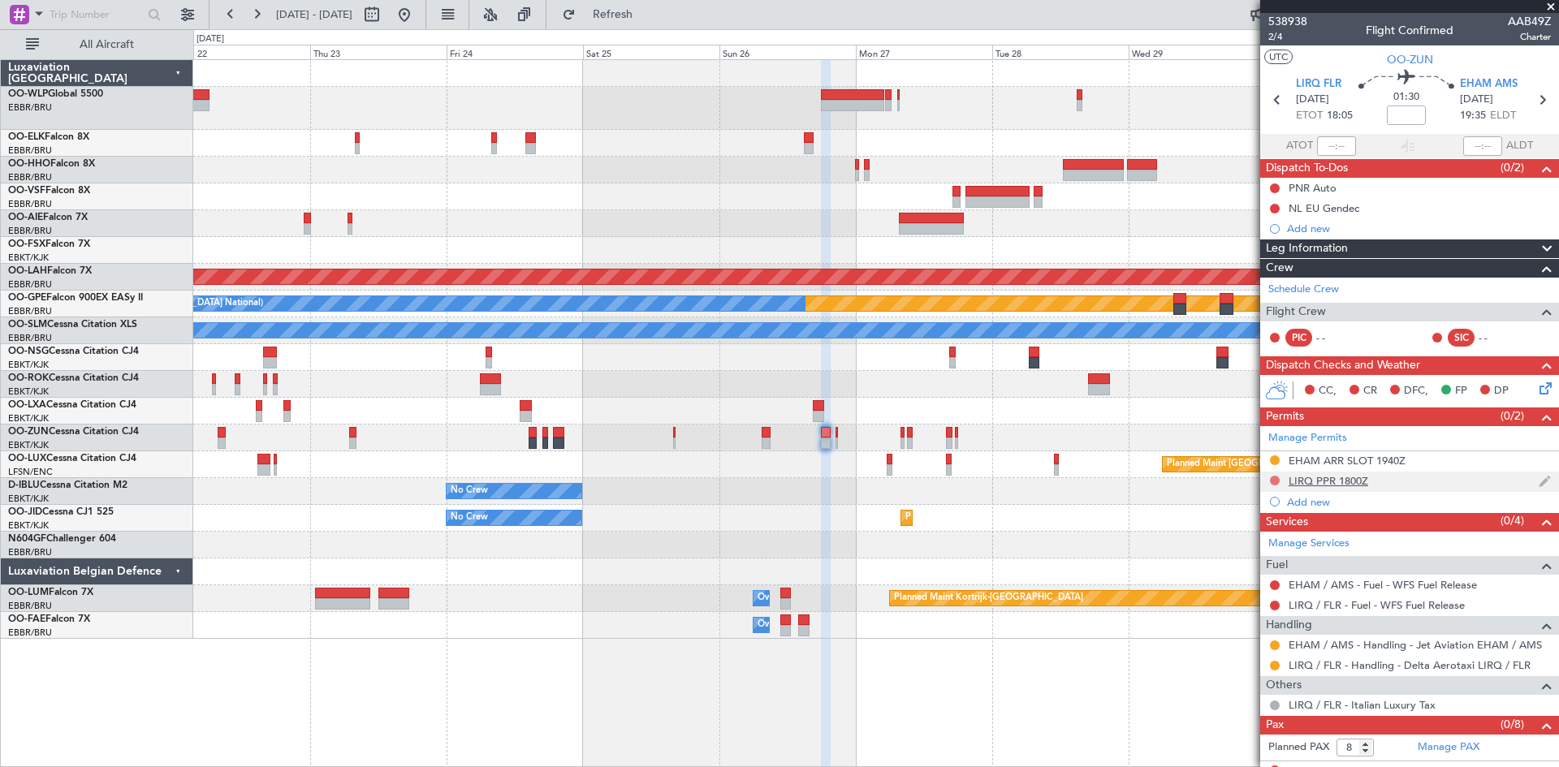
click at [1275, 479] on button at bounding box center [1275, 481] width 10 height 10
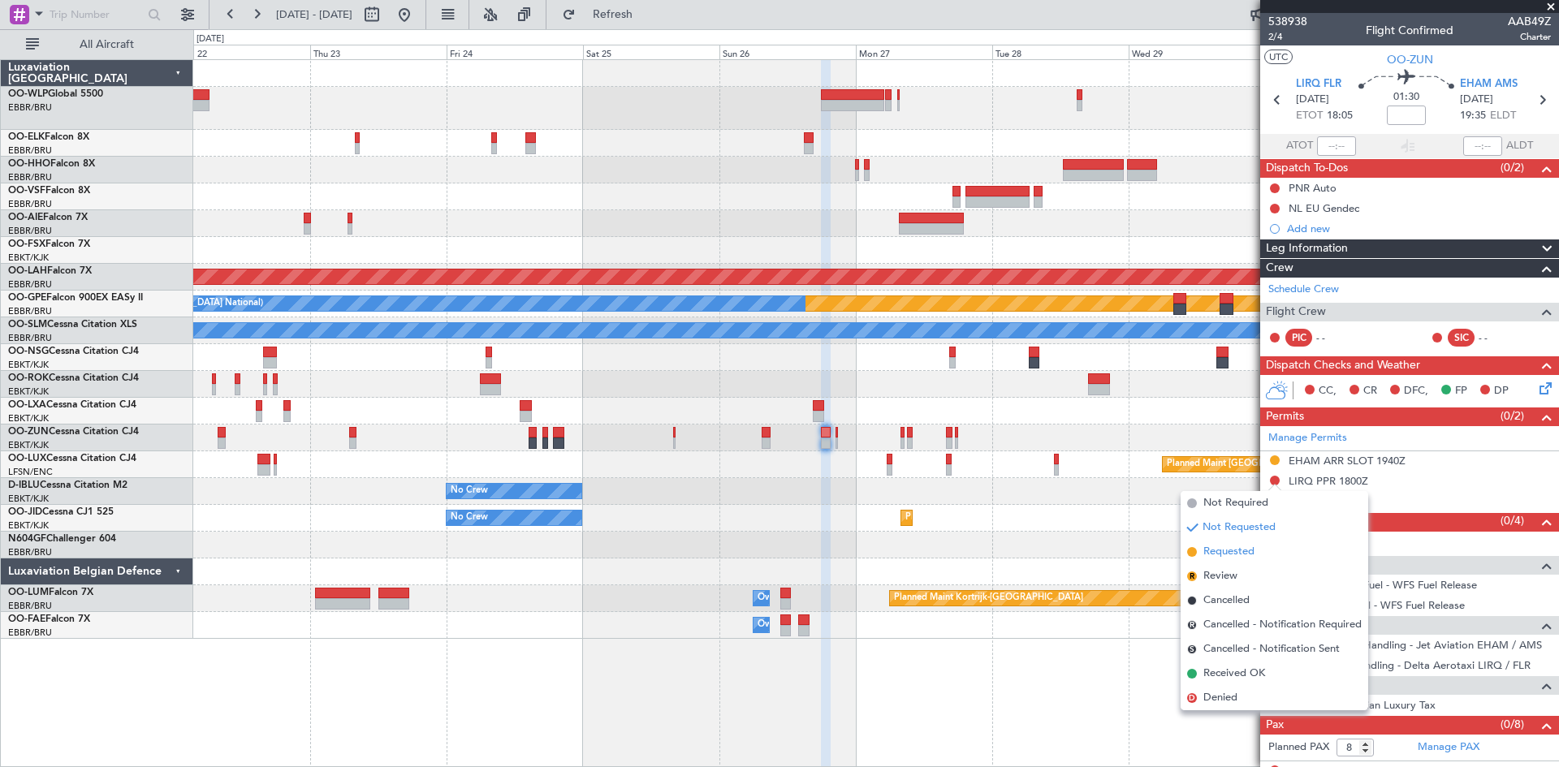
click at [1228, 553] on span "Requested" at bounding box center [1228, 552] width 51 height 16
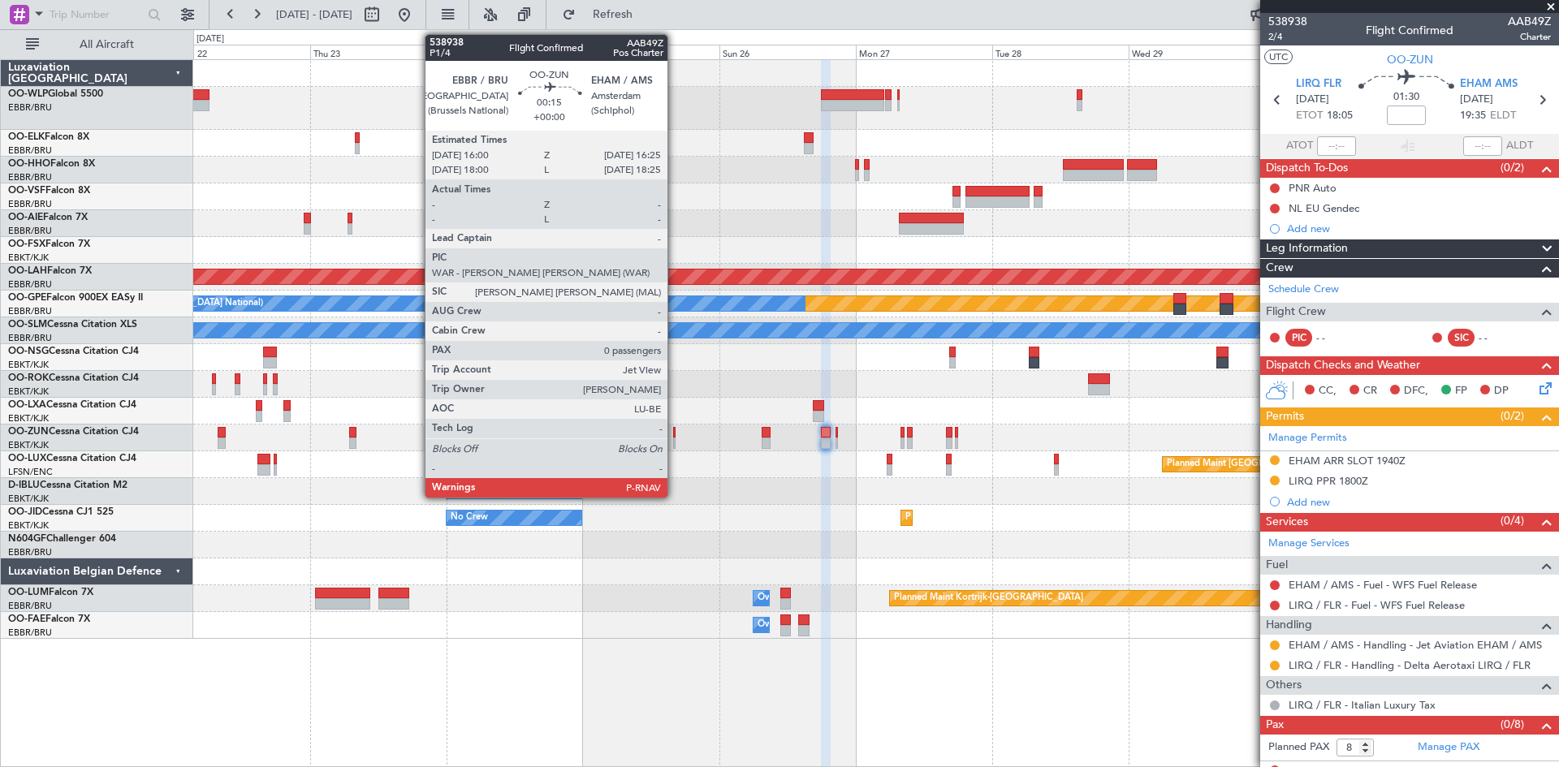
click at [675, 436] on div at bounding box center [674, 432] width 2 height 11
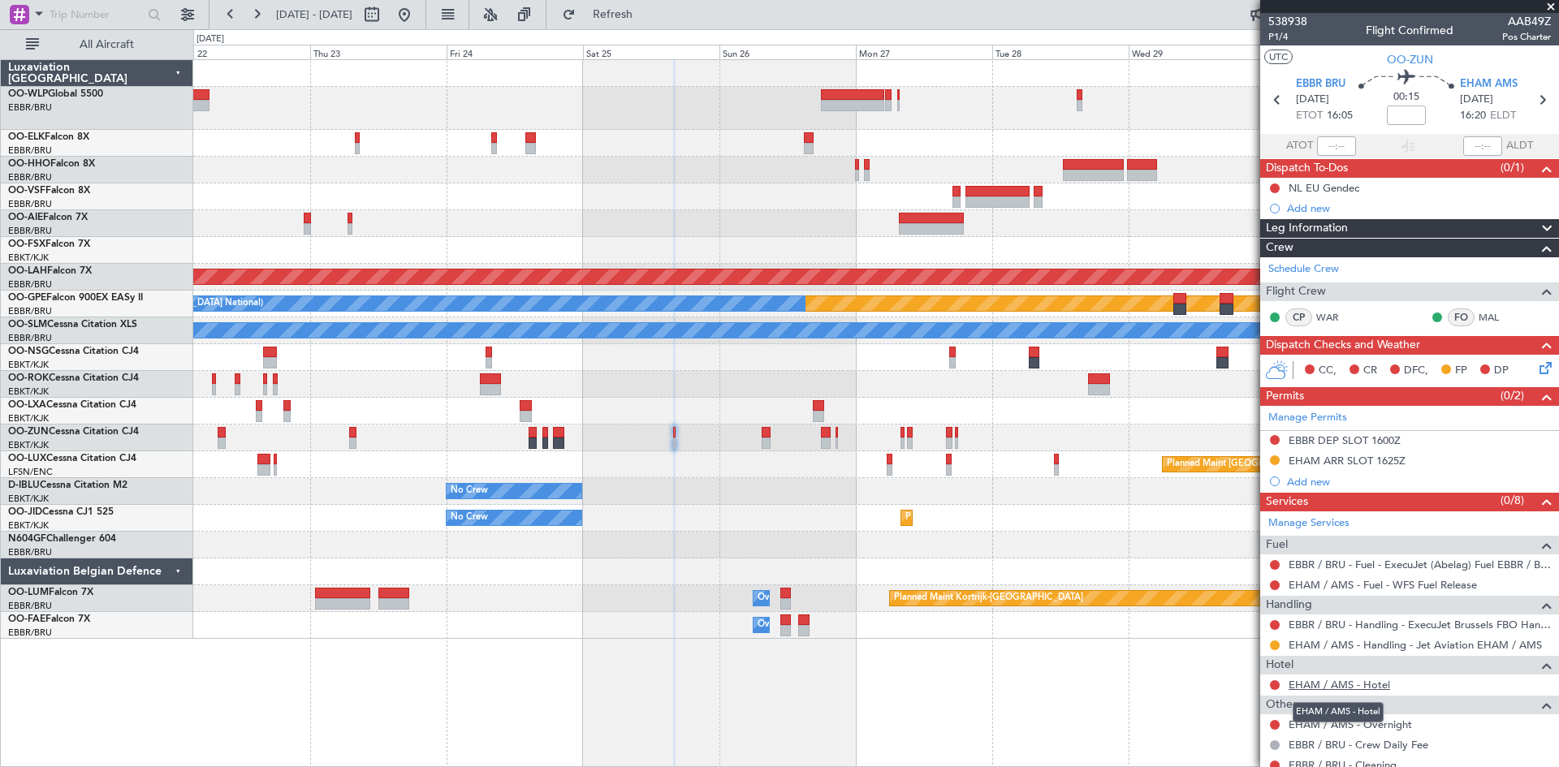
click at [1341, 684] on link "EHAM / AMS - Hotel" at bounding box center [1338, 685] width 101 height 14
click at [647, 10] on span "Refresh" at bounding box center [613, 14] width 68 height 11
click at [1007, 142] on div "Planned Maint Alton-st Louis (St Louis Regl) Planned Maint Nurnberg No Crew Bru…" at bounding box center [875, 349] width 1365 height 579
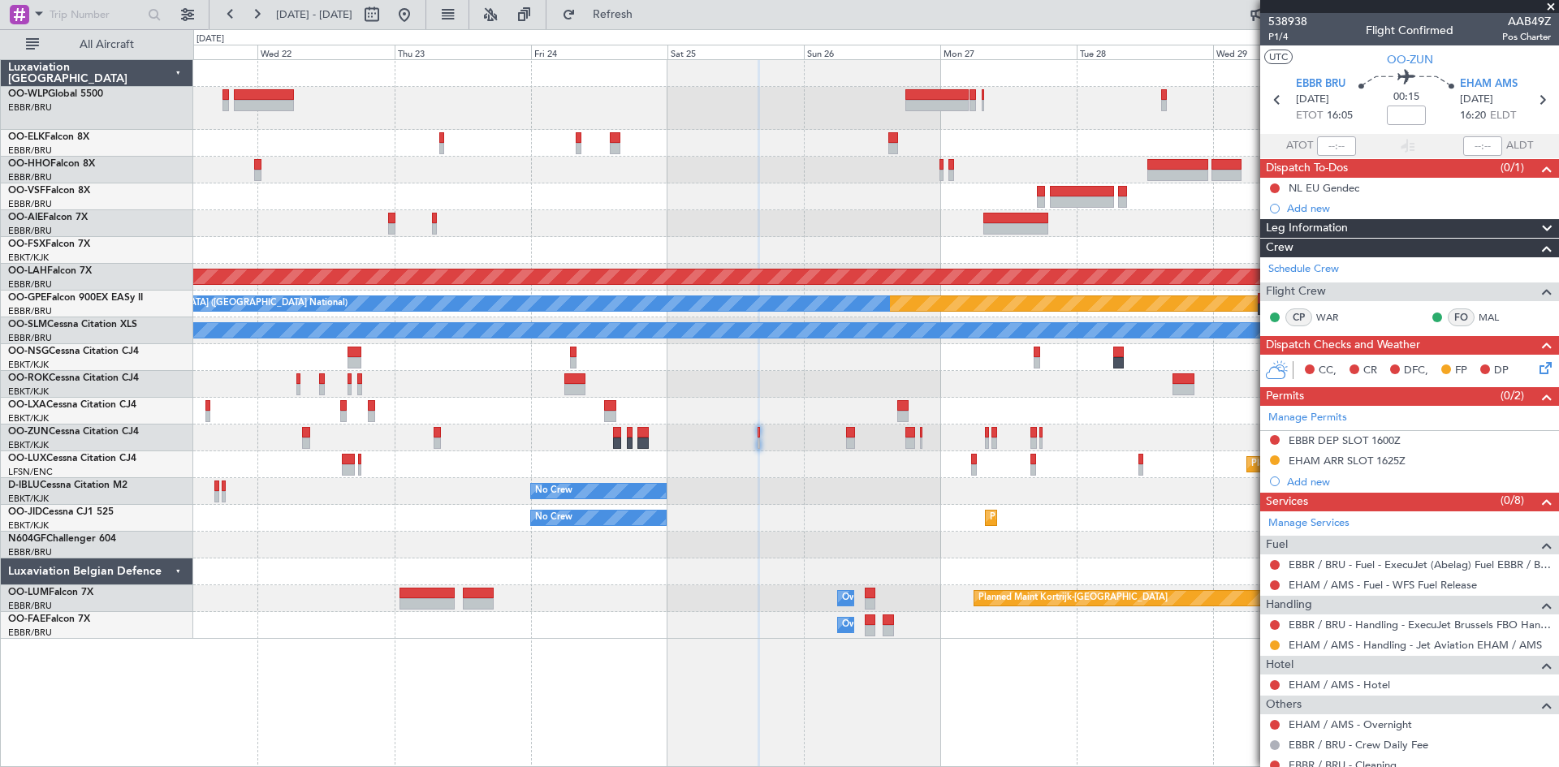
click at [1314, 516] on fb-app "22 Oct 2025 - 01 Nov 2025 Refresh Quick Links All Aircraft Planned Maint Alton-…" at bounding box center [779, 389] width 1559 height 755
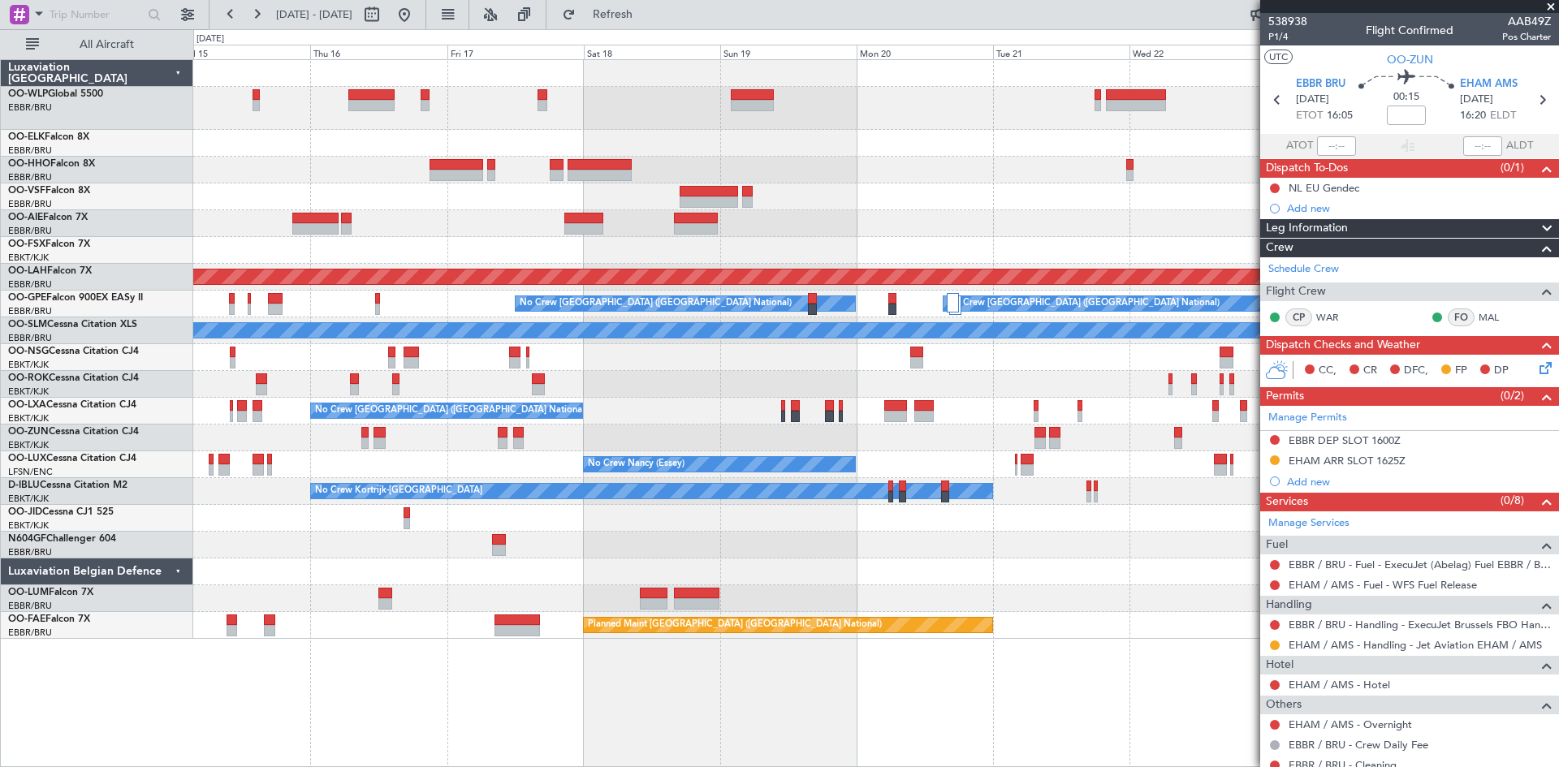
click at [1001, 618] on div "No Crew Brussels (Brussels National) Planned Maint Alton-st Louis (St Louis Reg…" at bounding box center [875, 349] width 1365 height 579
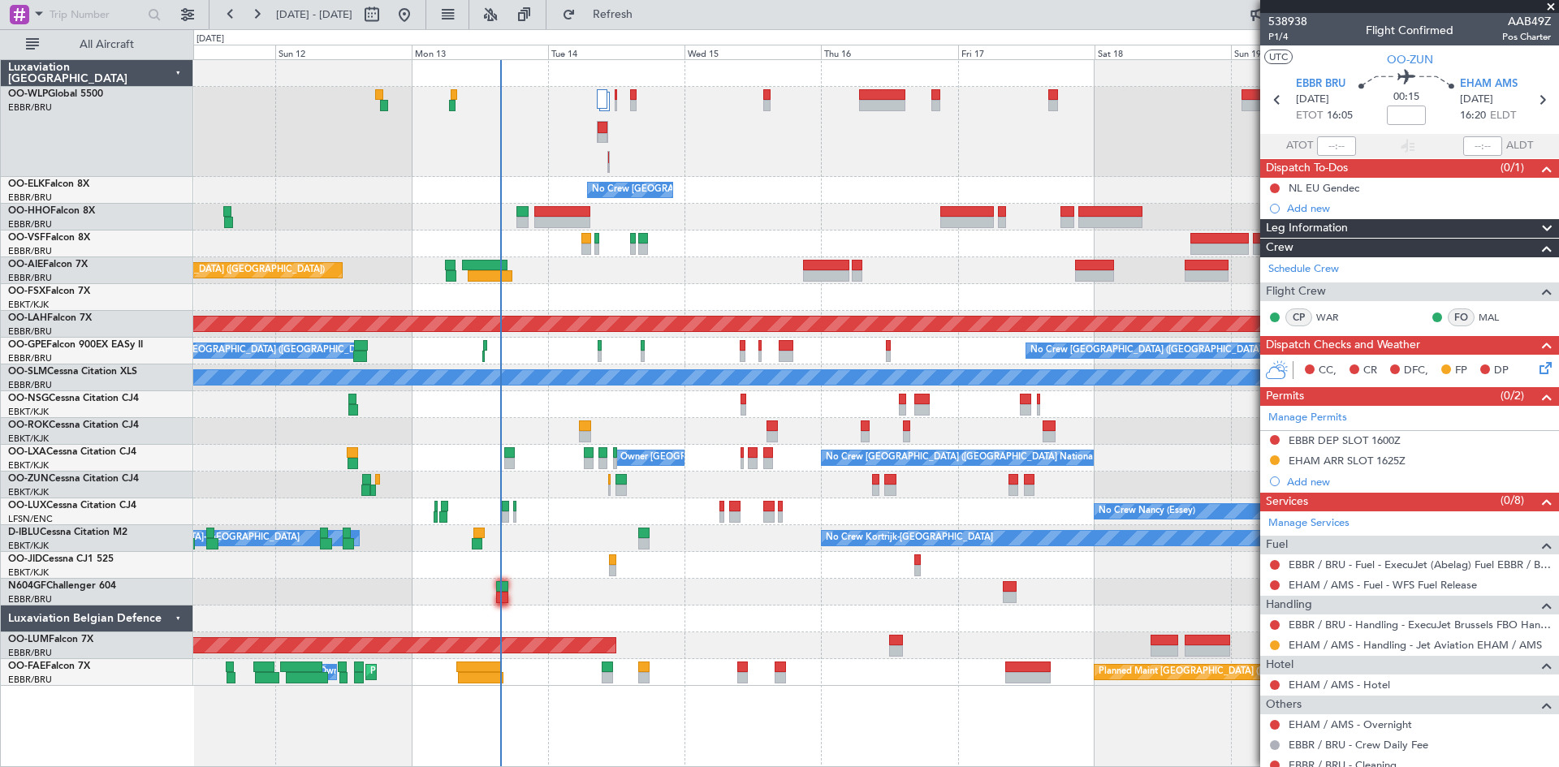
click at [1100, 632] on div "No Crew Brussels (Brussels National) Planned Maint Geneva (Cointrin) Planned Ma…" at bounding box center [876, 413] width 1366 height 708
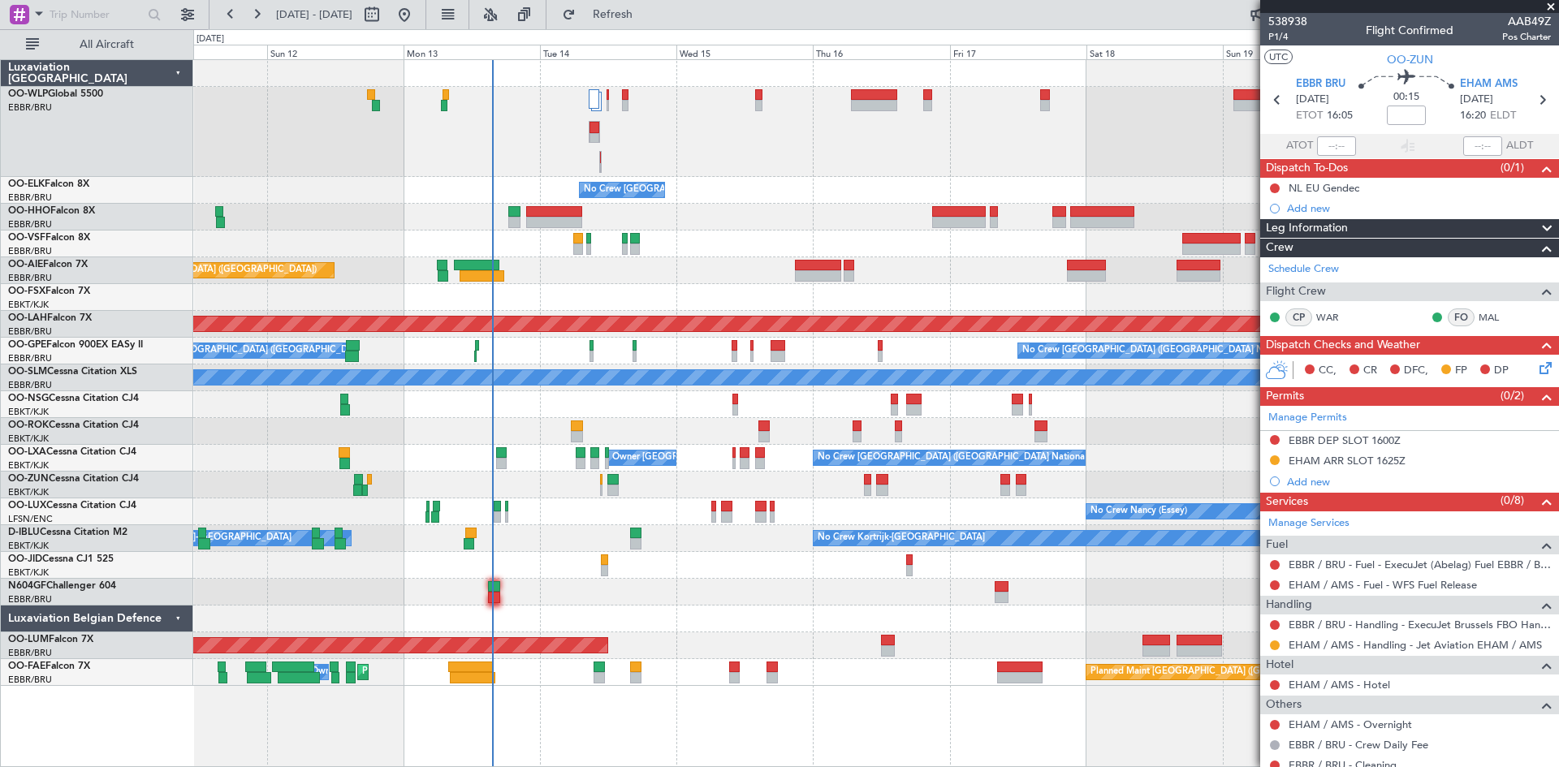
click at [903, 567] on div at bounding box center [875, 565] width 1365 height 27
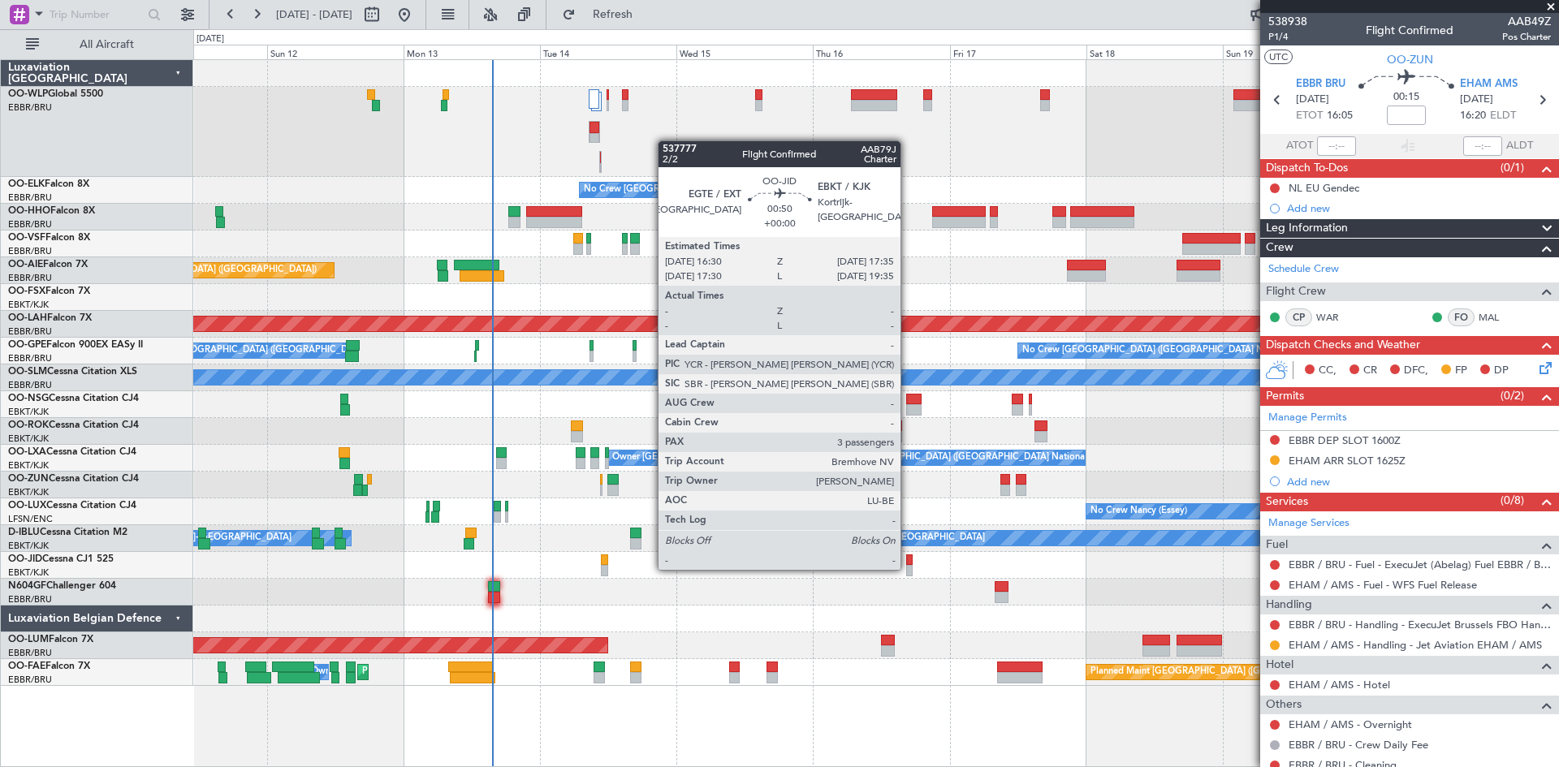
click at [910, 570] on div at bounding box center [909, 570] width 6 height 11
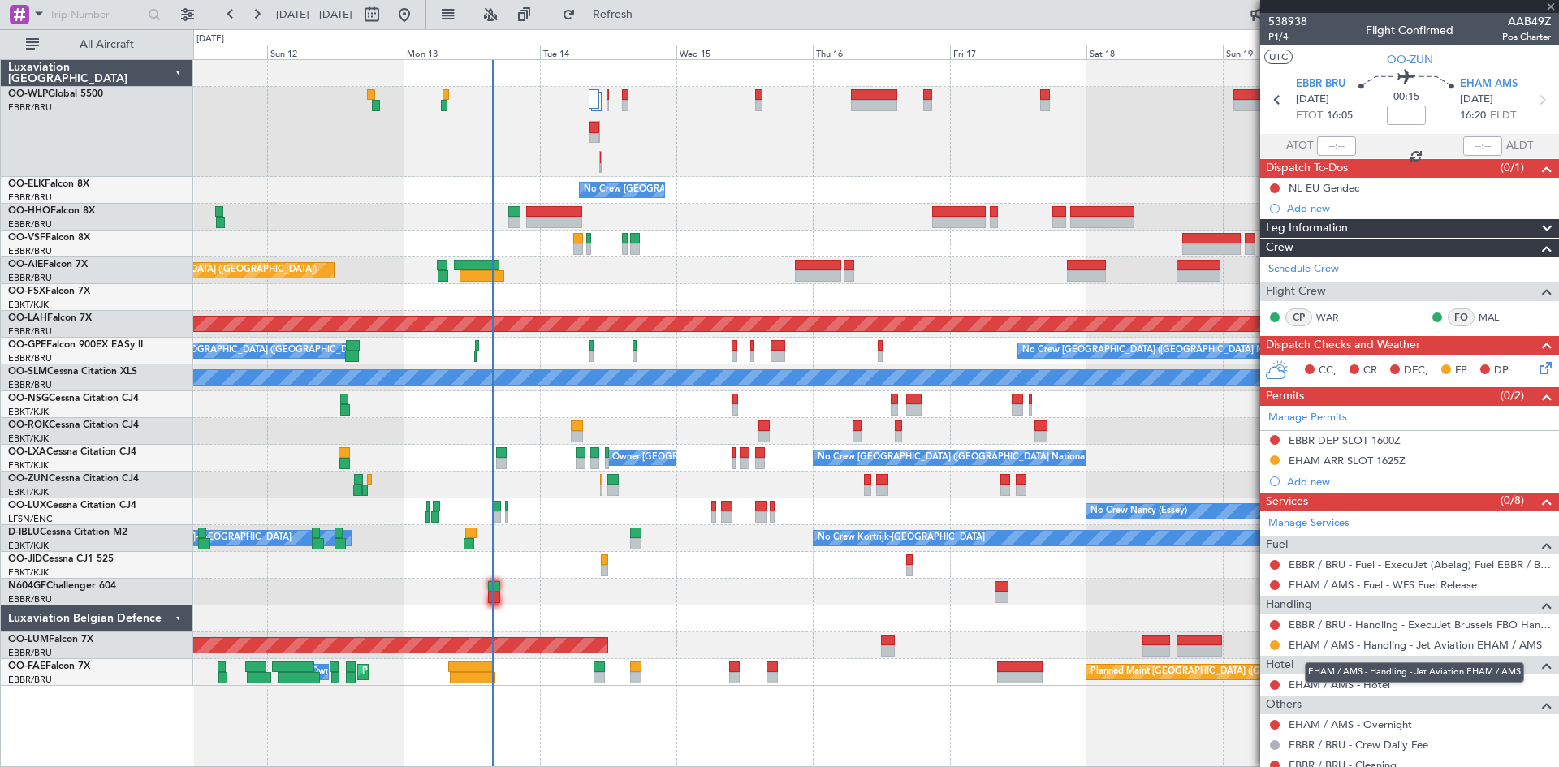
type input "3"
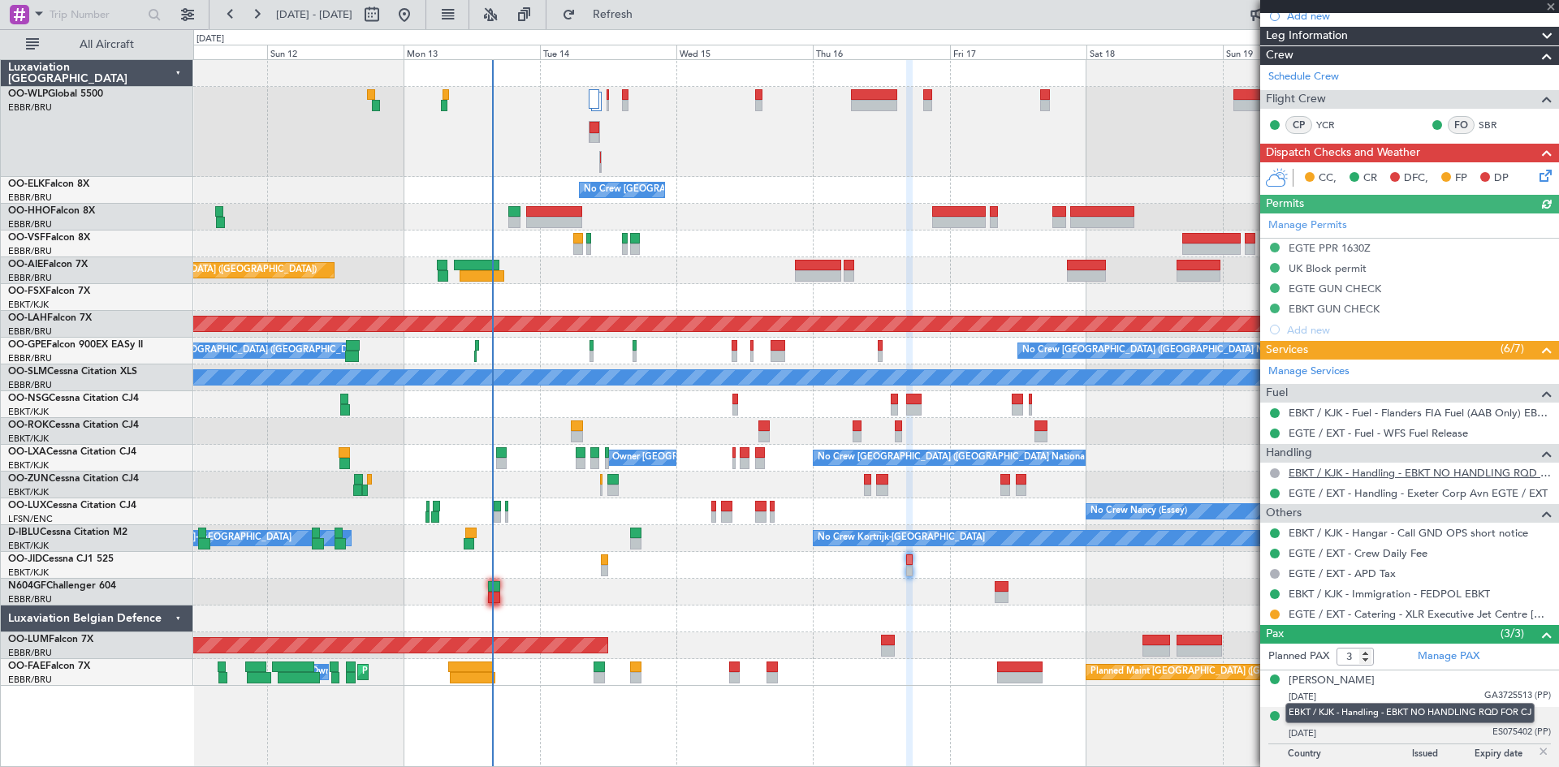
scroll to position [244, 0]
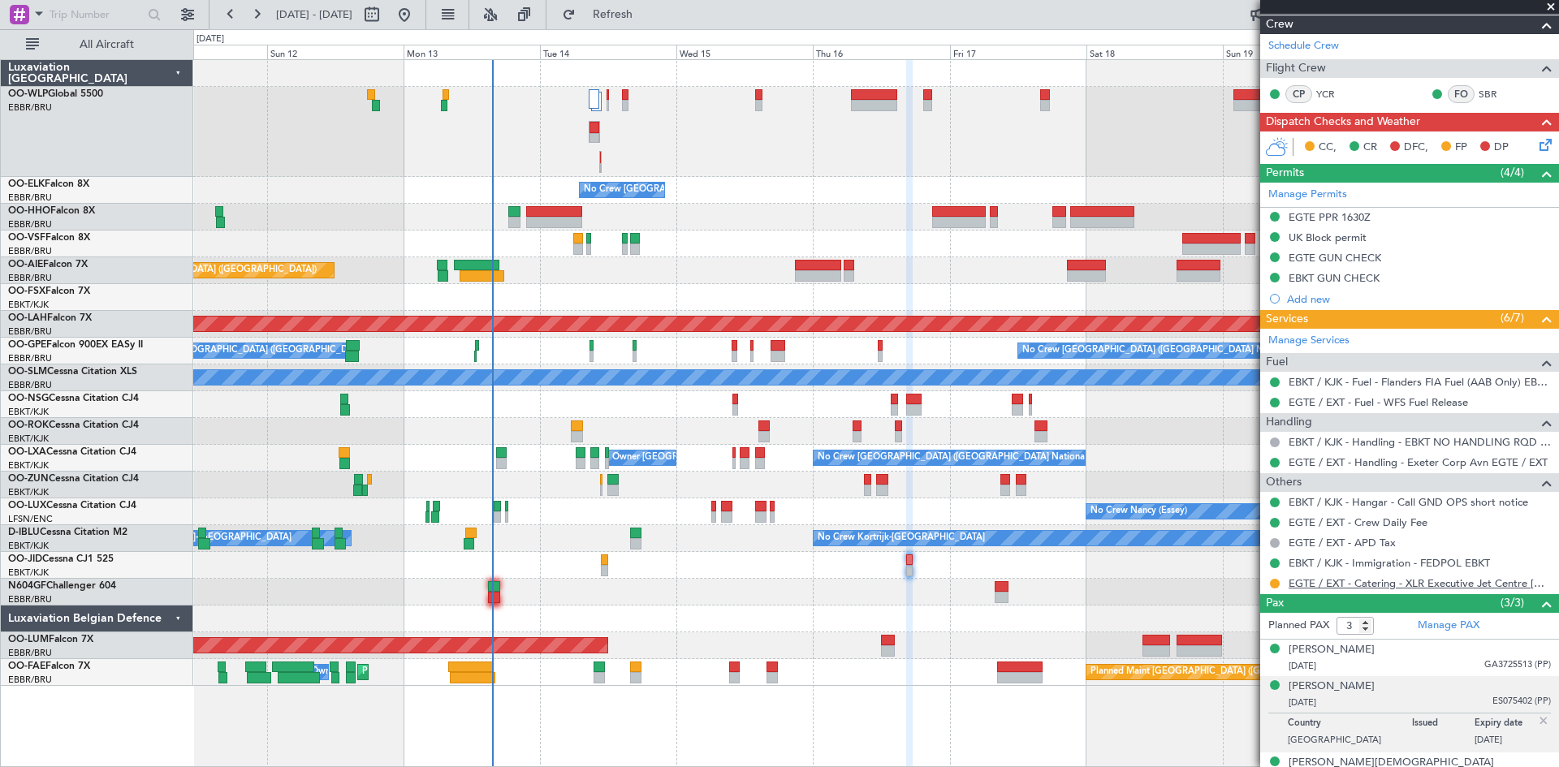
click at [1444, 580] on link "EGTE / EXT - Catering - XLR Executive Jet Centre Exeter EGTE / EXT" at bounding box center [1419, 583] width 262 height 14
click at [634, 11] on span "Refresh" at bounding box center [613, 14] width 68 height 11
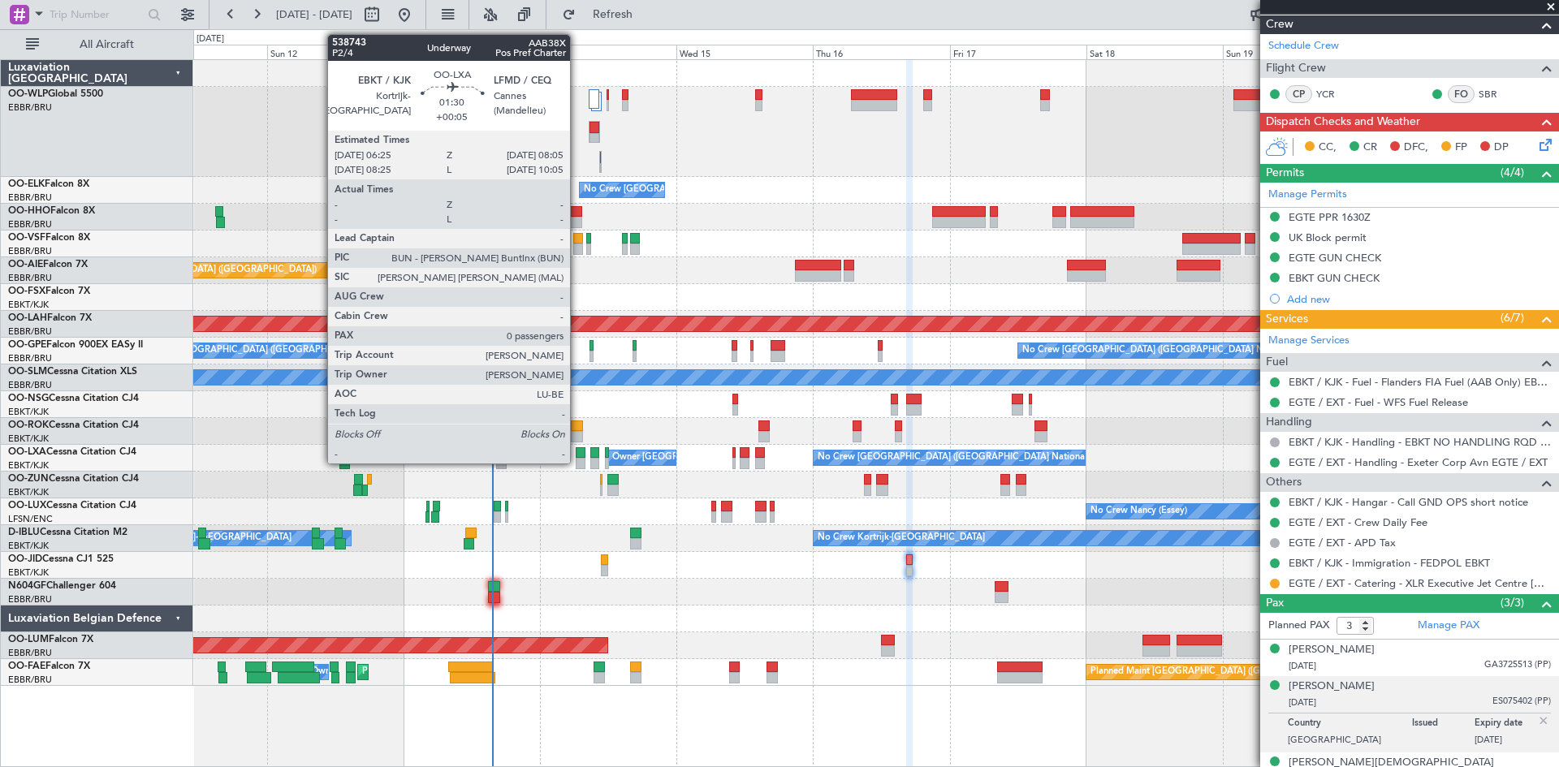
click at [577, 453] on div at bounding box center [581, 452] width 10 height 11
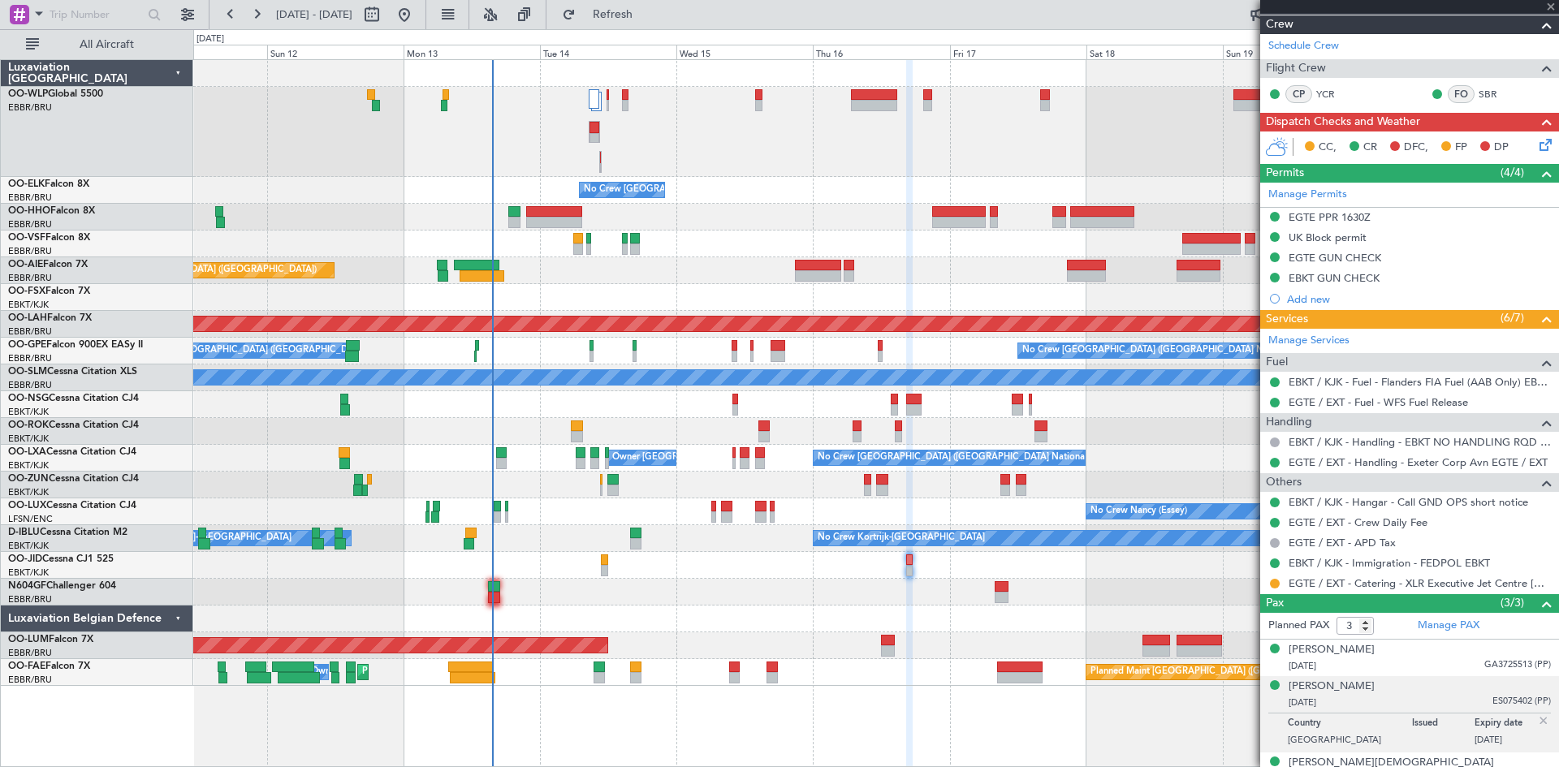
type input "+00:05"
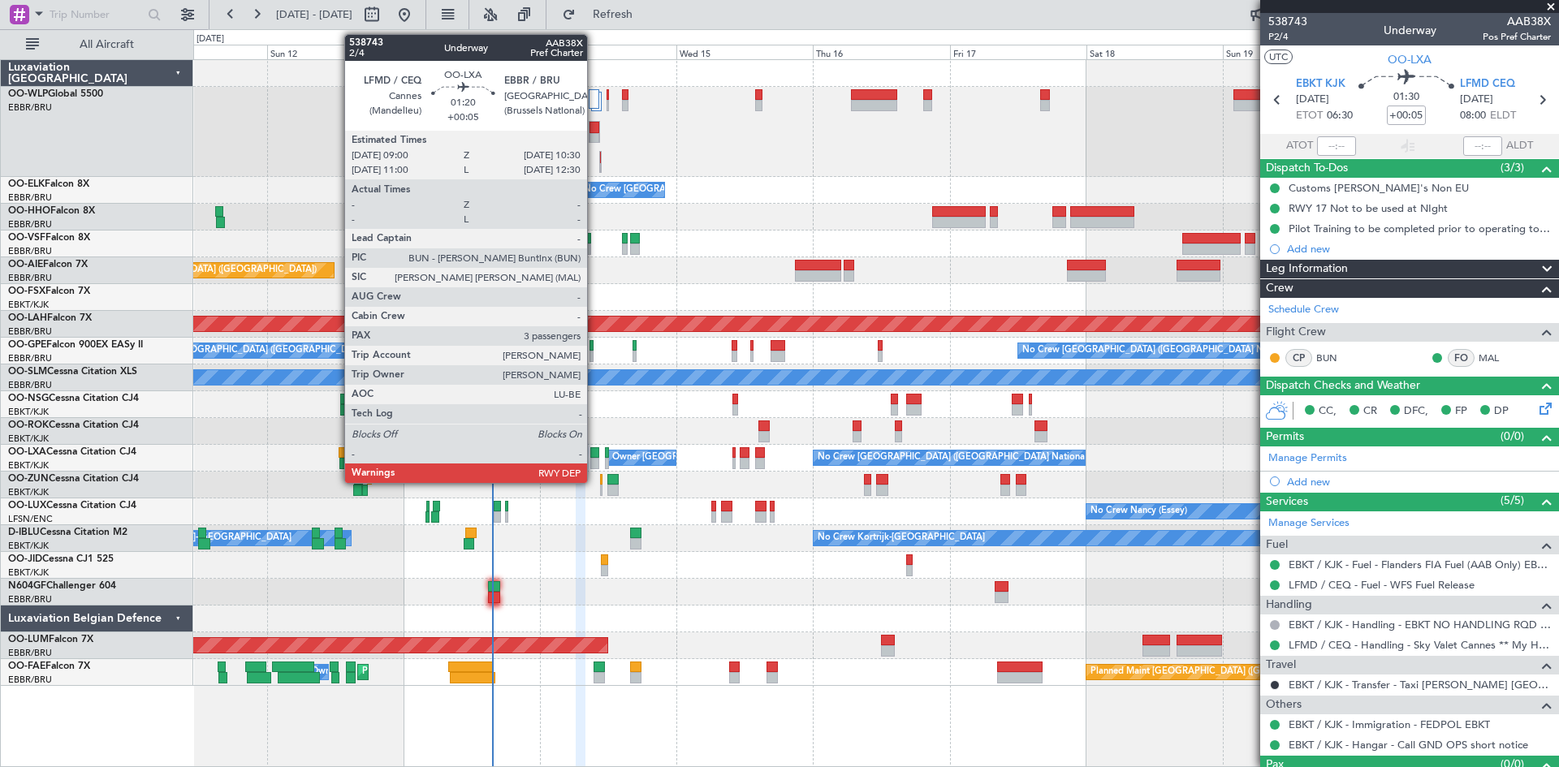
click at [594, 457] on div at bounding box center [594, 452] width 9 height 11
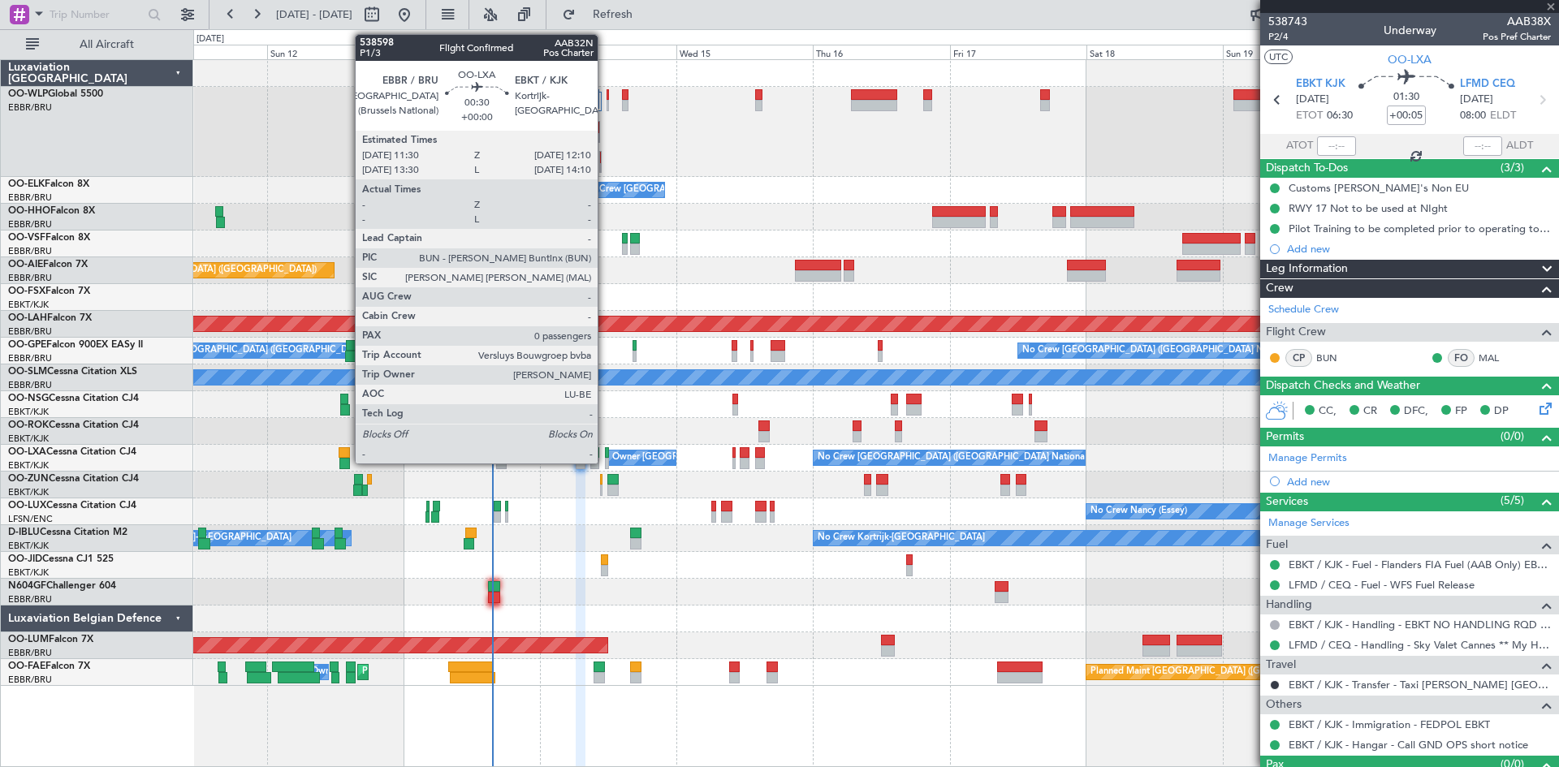
type input "3"
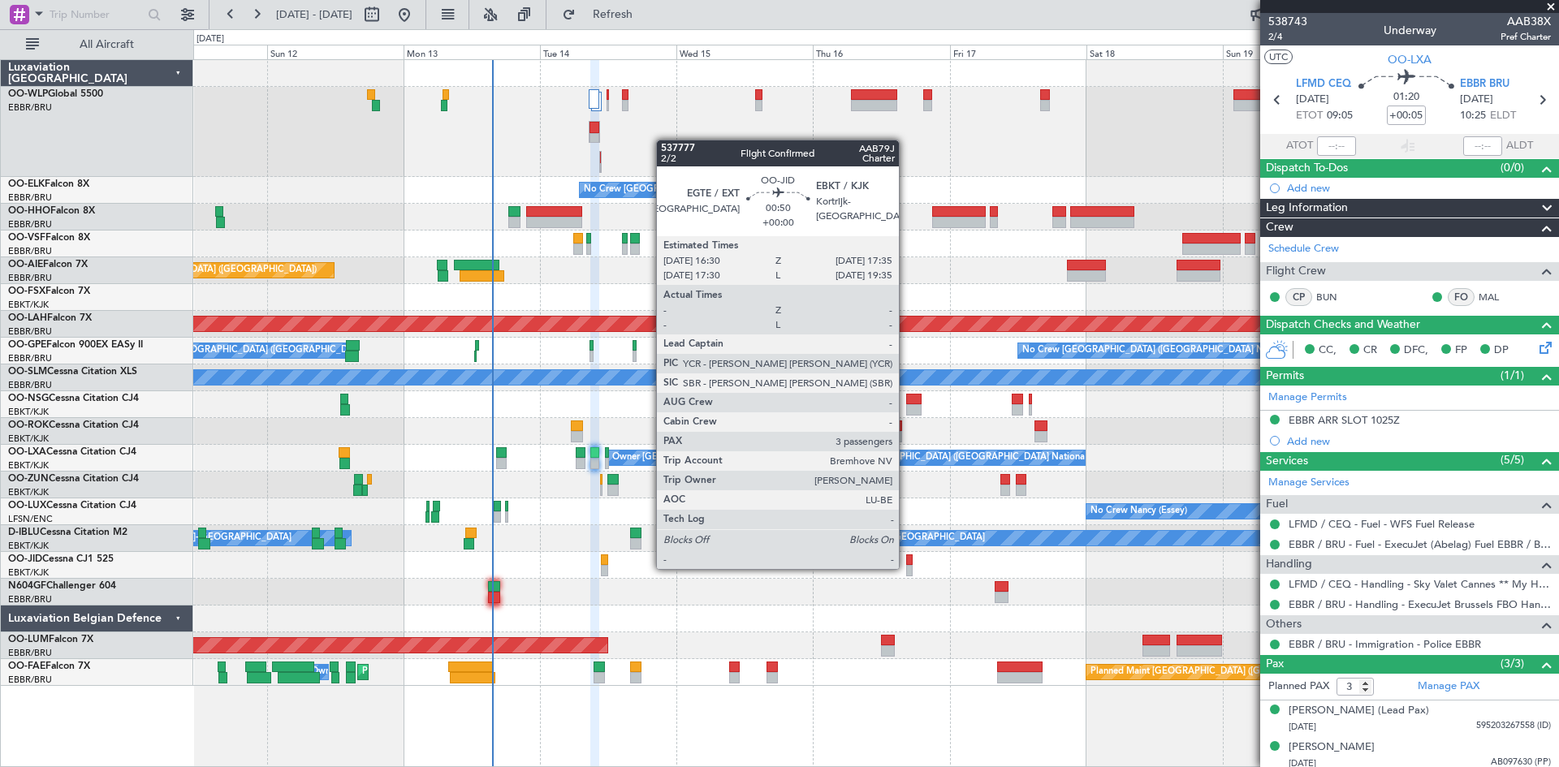
click at [906, 567] on div at bounding box center [909, 570] width 6 height 11
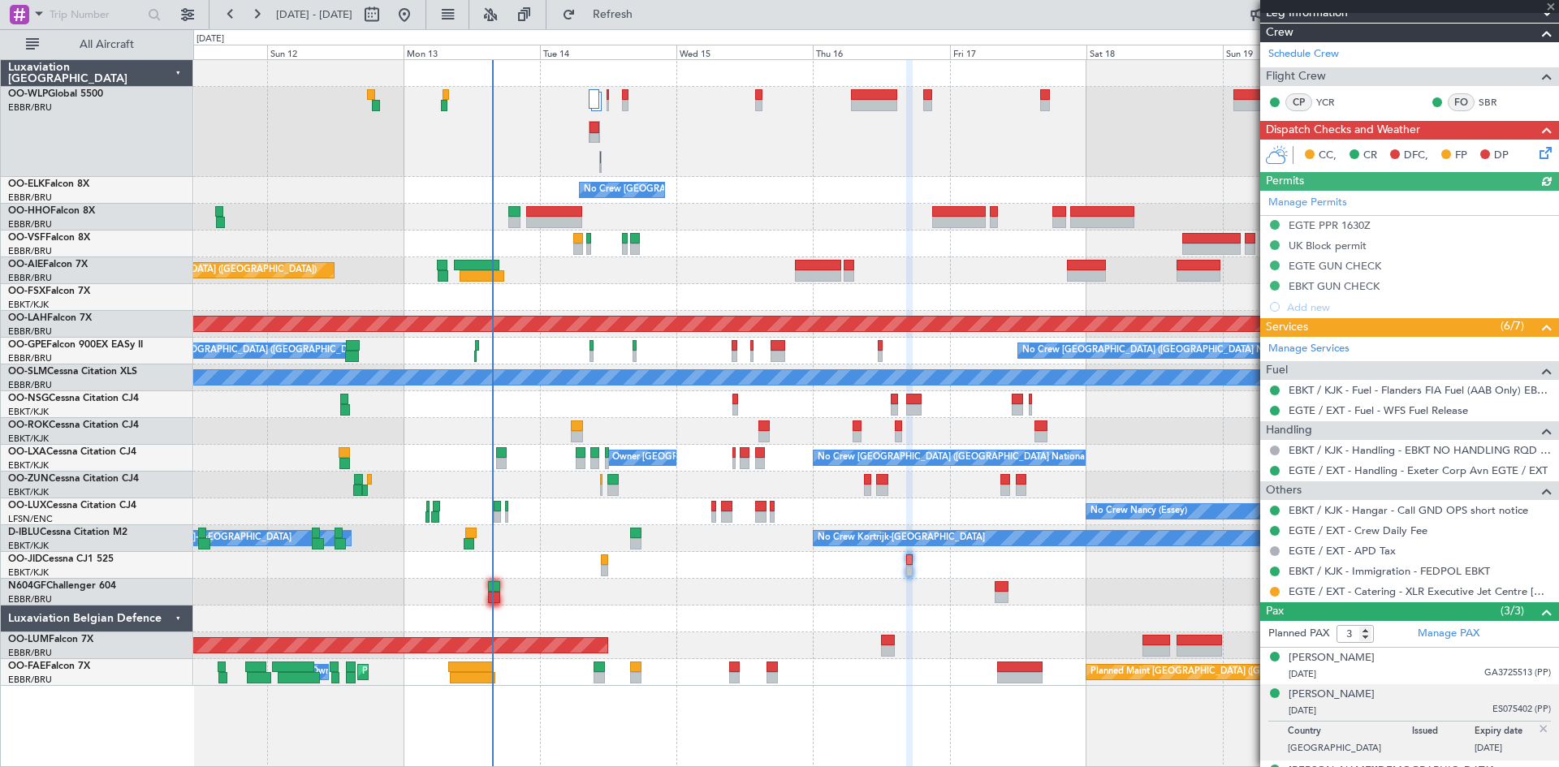
scroll to position [265, 0]
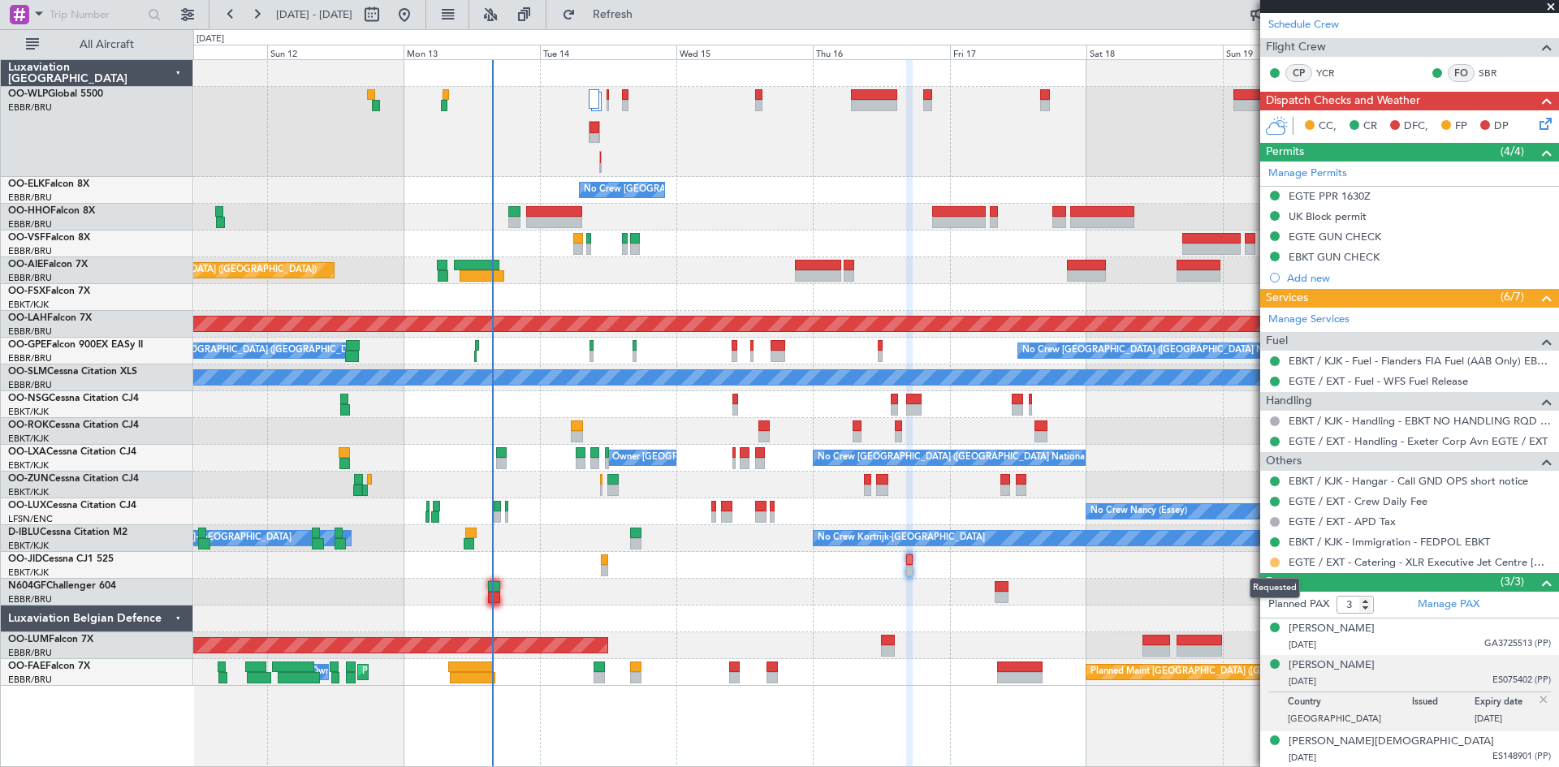
click at [1274, 564] on button at bounding box center [1275, 563] width 10 height 10
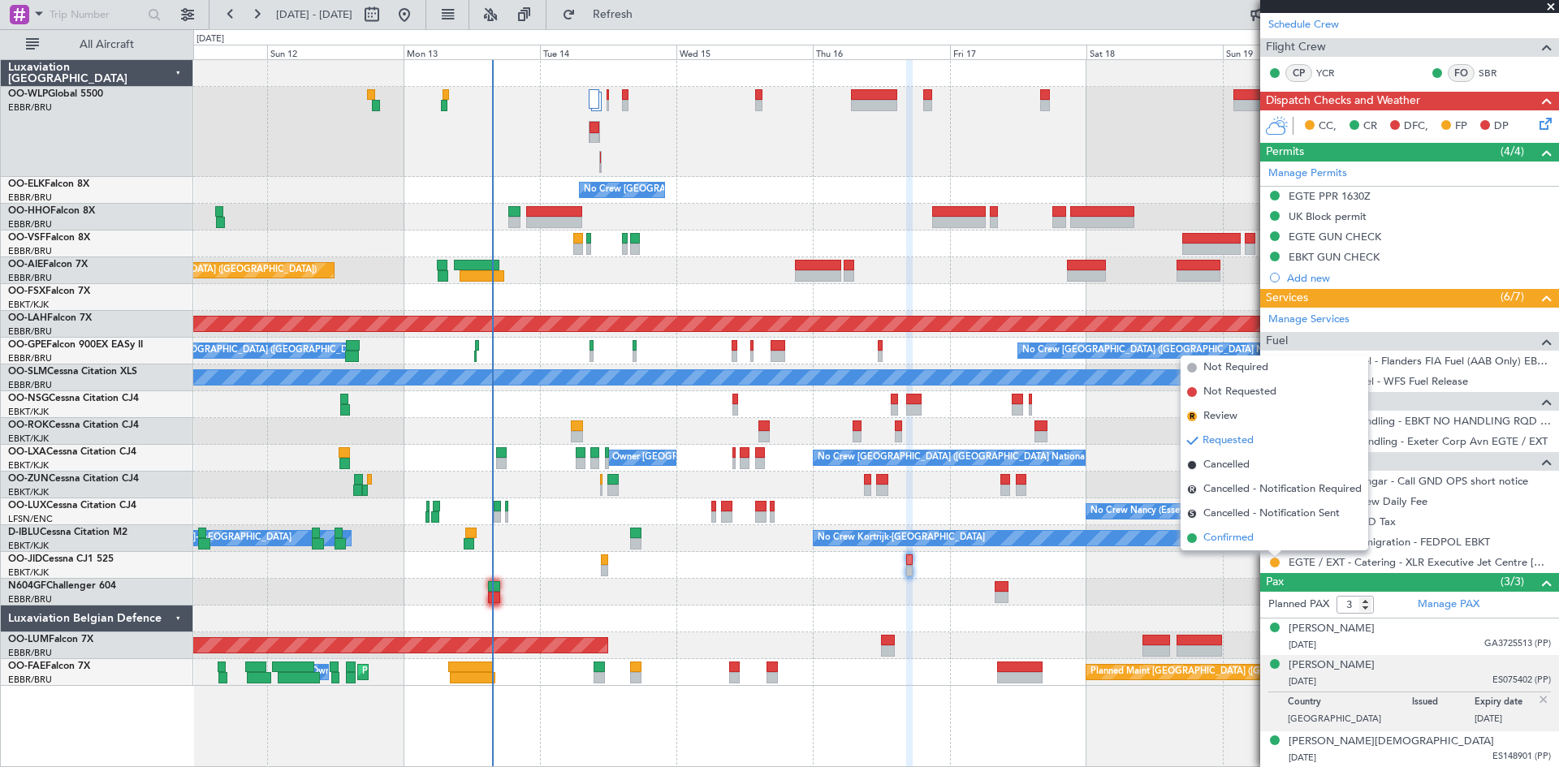
click at [1261, 546] on li "Confirmed" at bounding box center [1274, 538] width 188 height 24
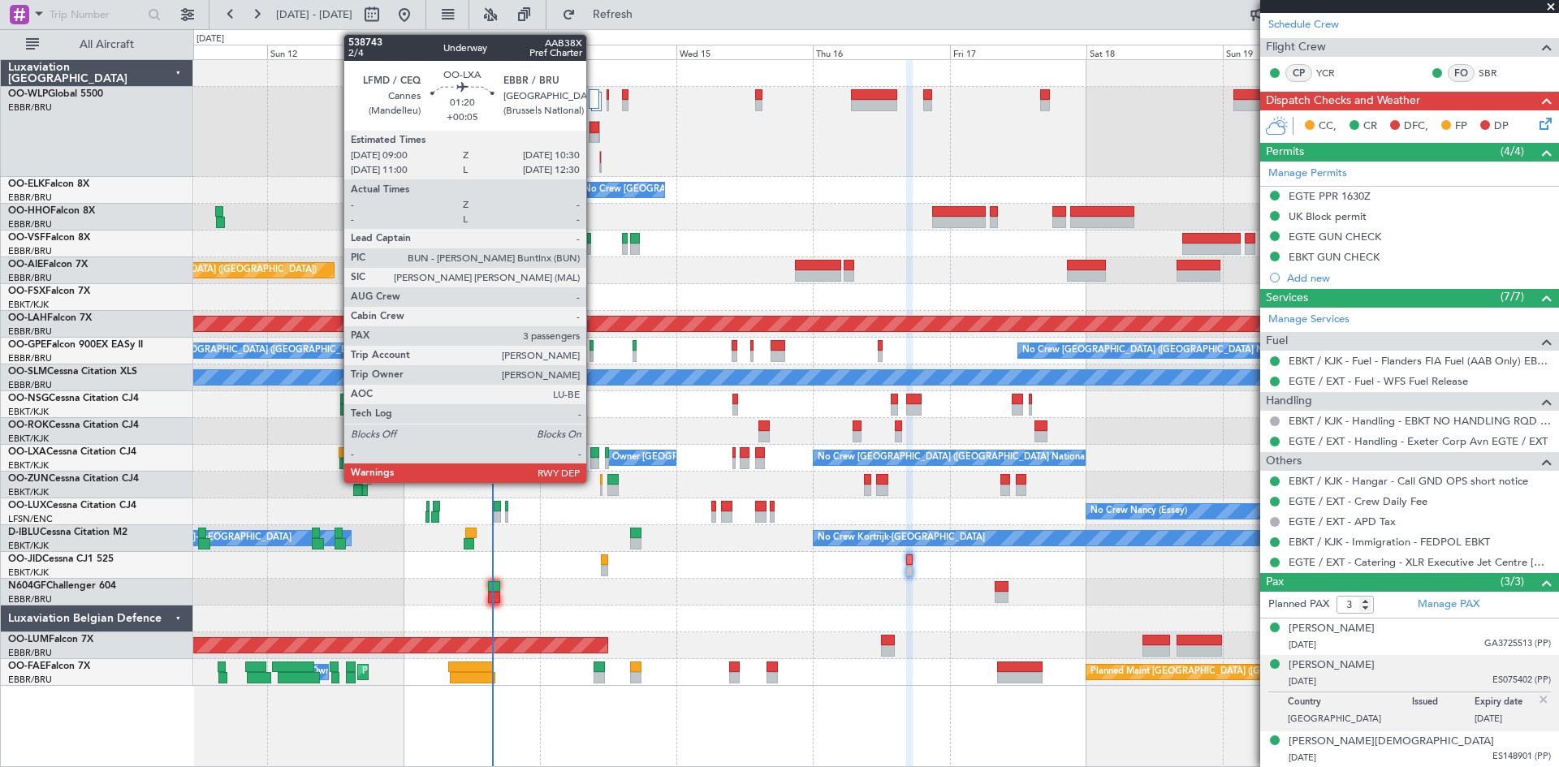
click at [593, 453] on div at bounding box center [594, 452] width 9 height 11
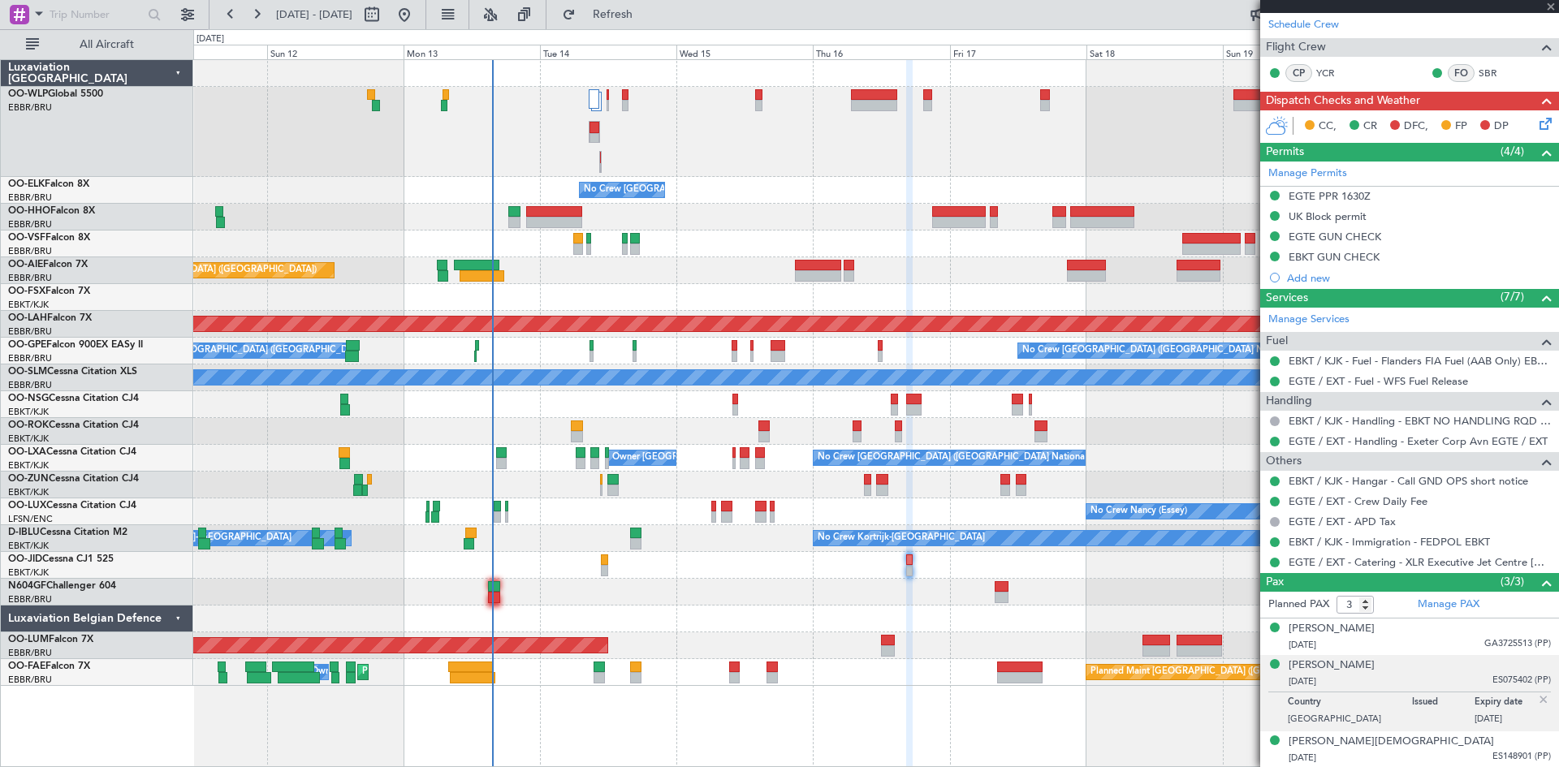
type input "+00:05"
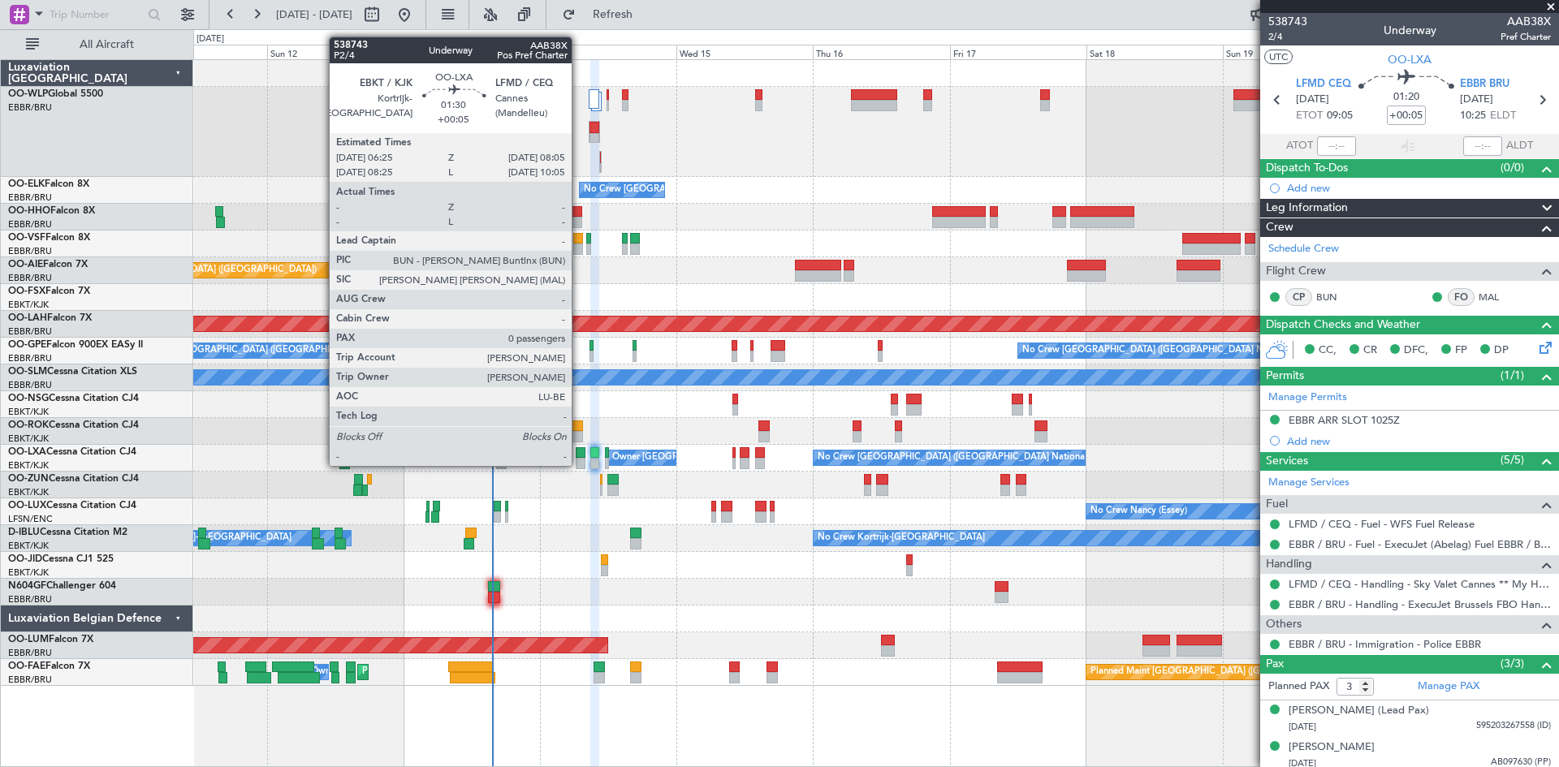
click at [579, 464] on div at bounding box center [581, 463] width 10 height 11
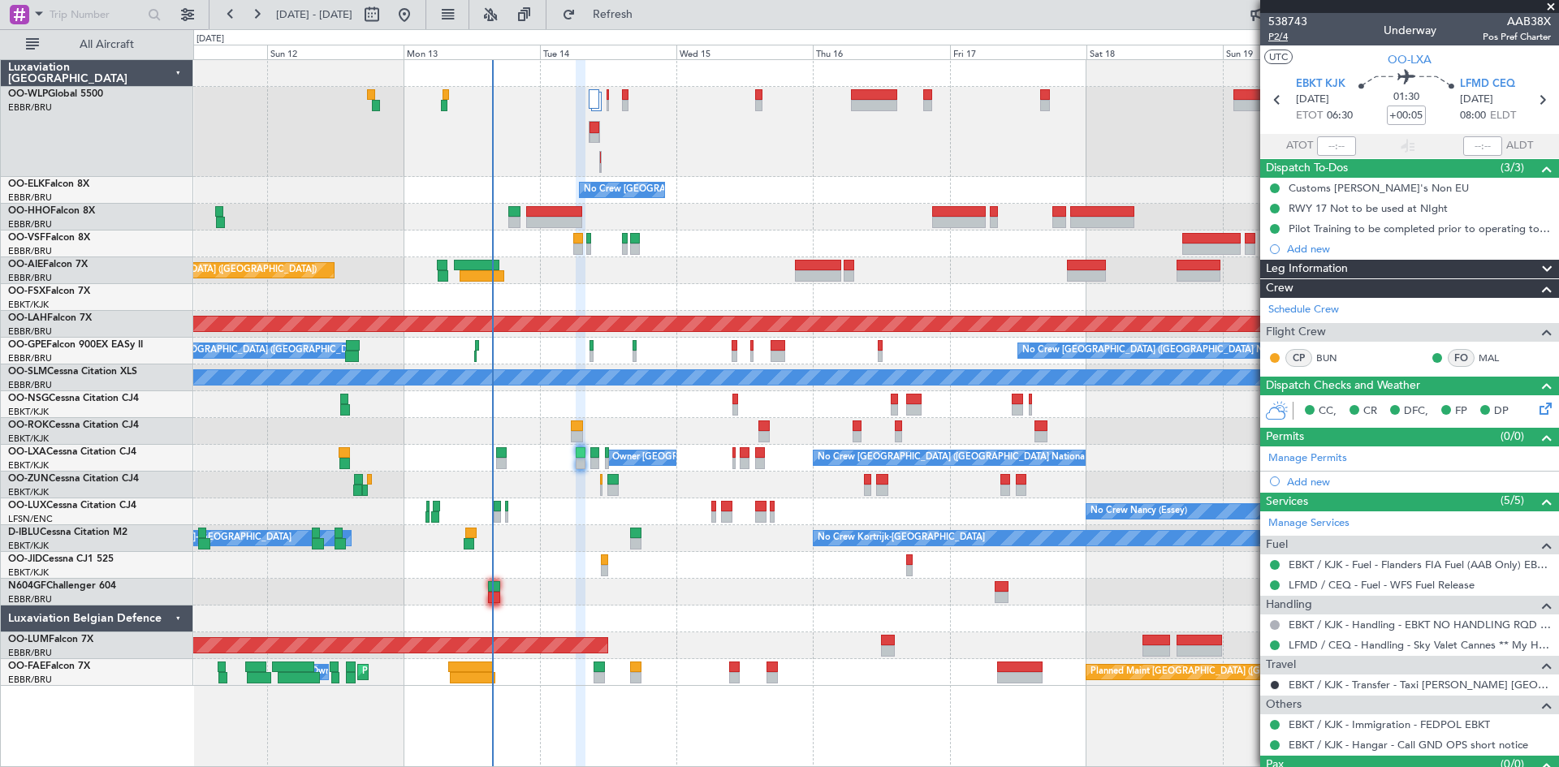
click at [1275, 41] on span "P2/4" at bounding box center [1287, 37] width 39 height 14
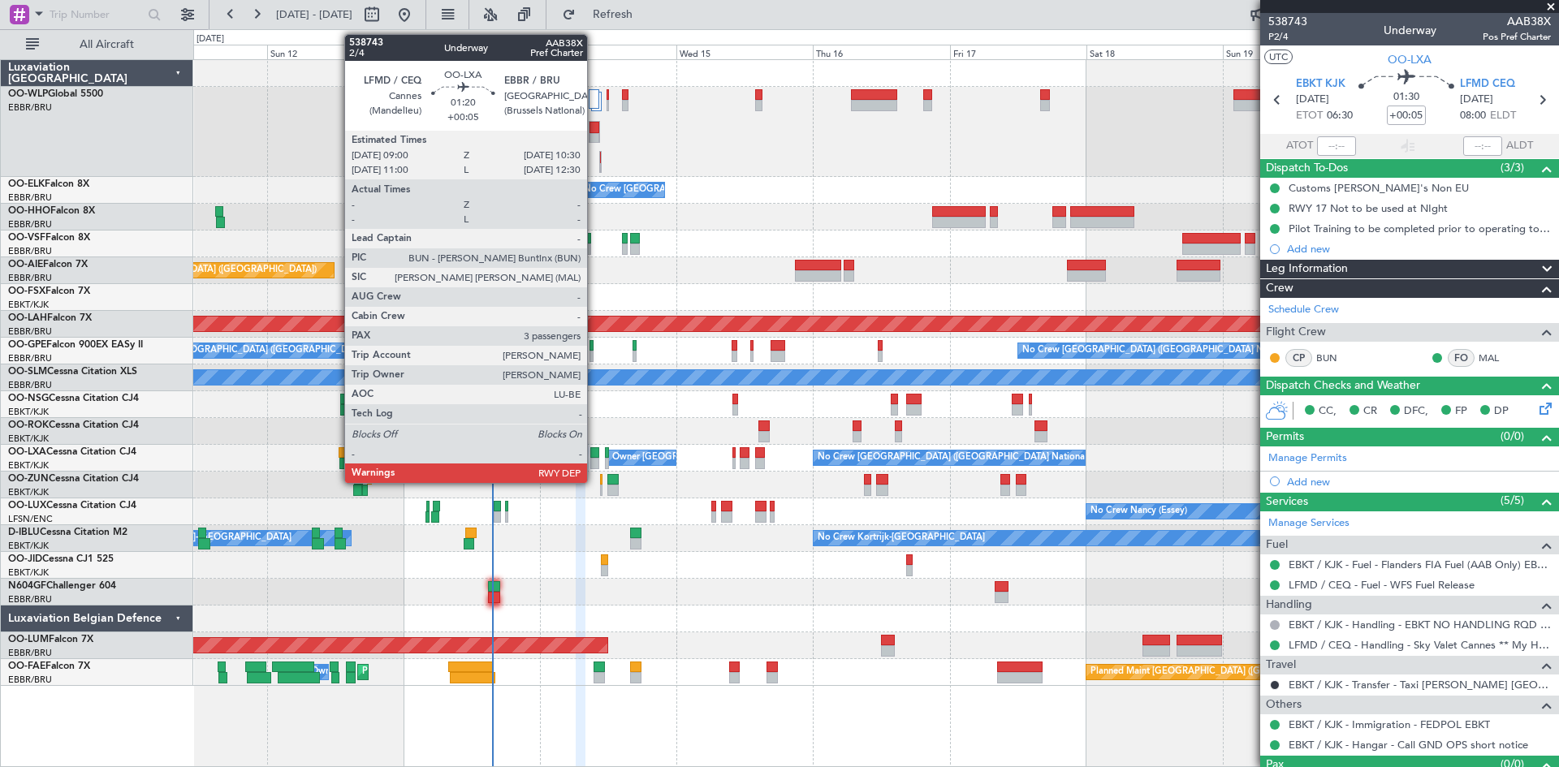
click at [594, 455] on div at bounding box center [594, 452] width 9 height 11
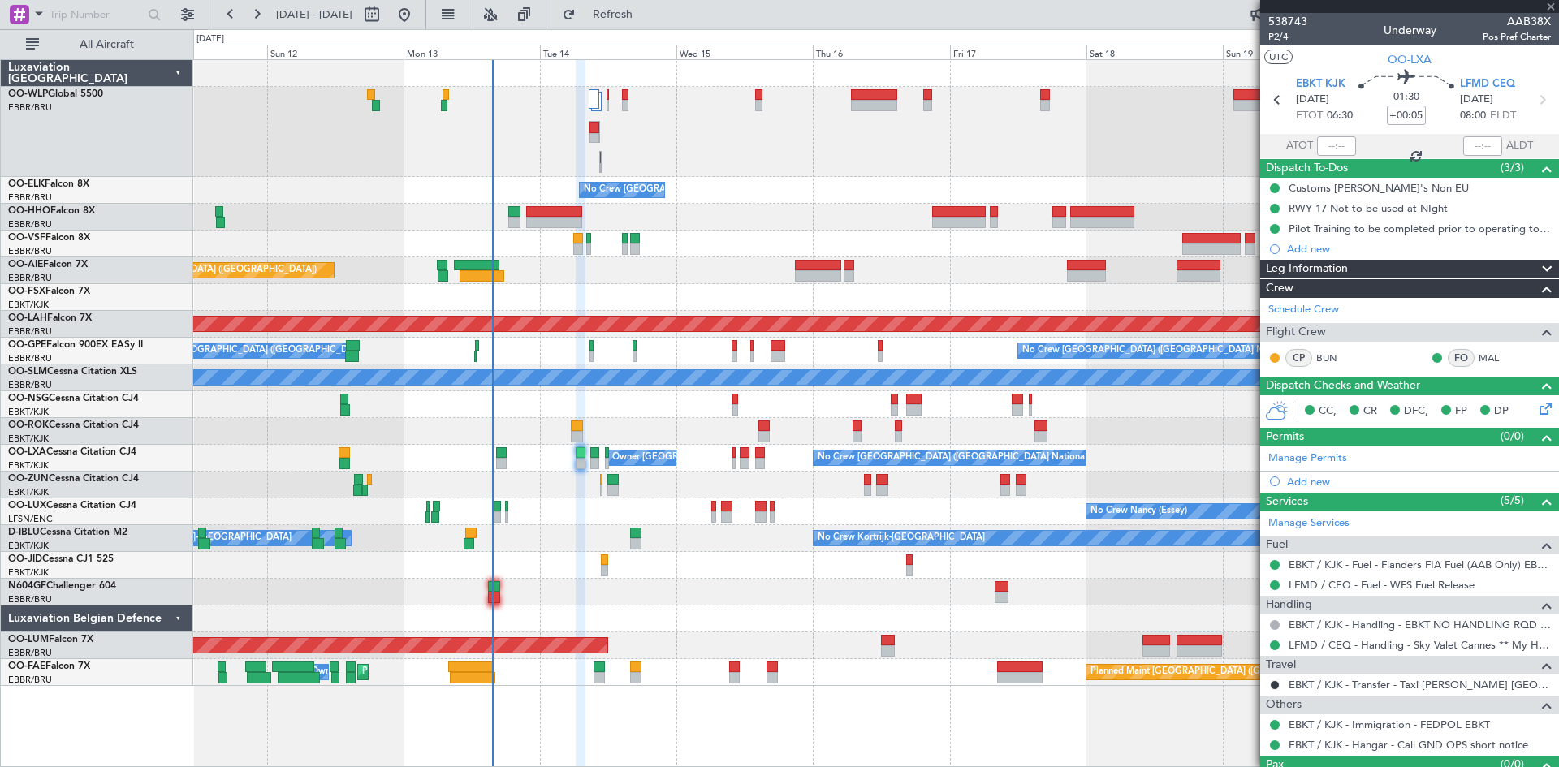
type input "3"
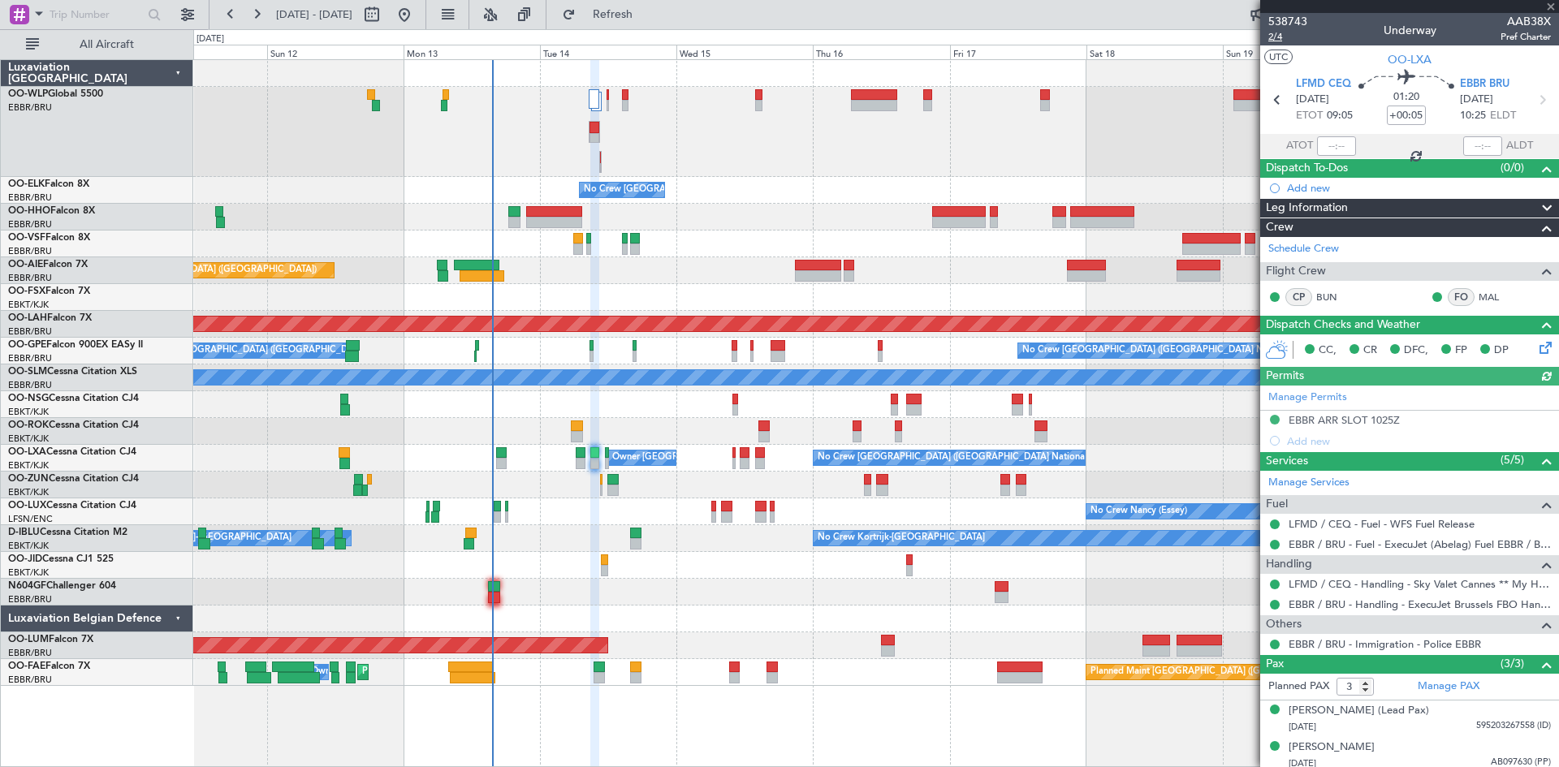
click at [1282, 32] on span "2/4" at bounding box center [1287, 37] width 39 height 14
click at [637, 14] on span "Refresh" at bounding box center [613, 14] width 68 height 11
click at [647, 18] on span "Refresh" at bounding box center [613, 14] width 68 height 11
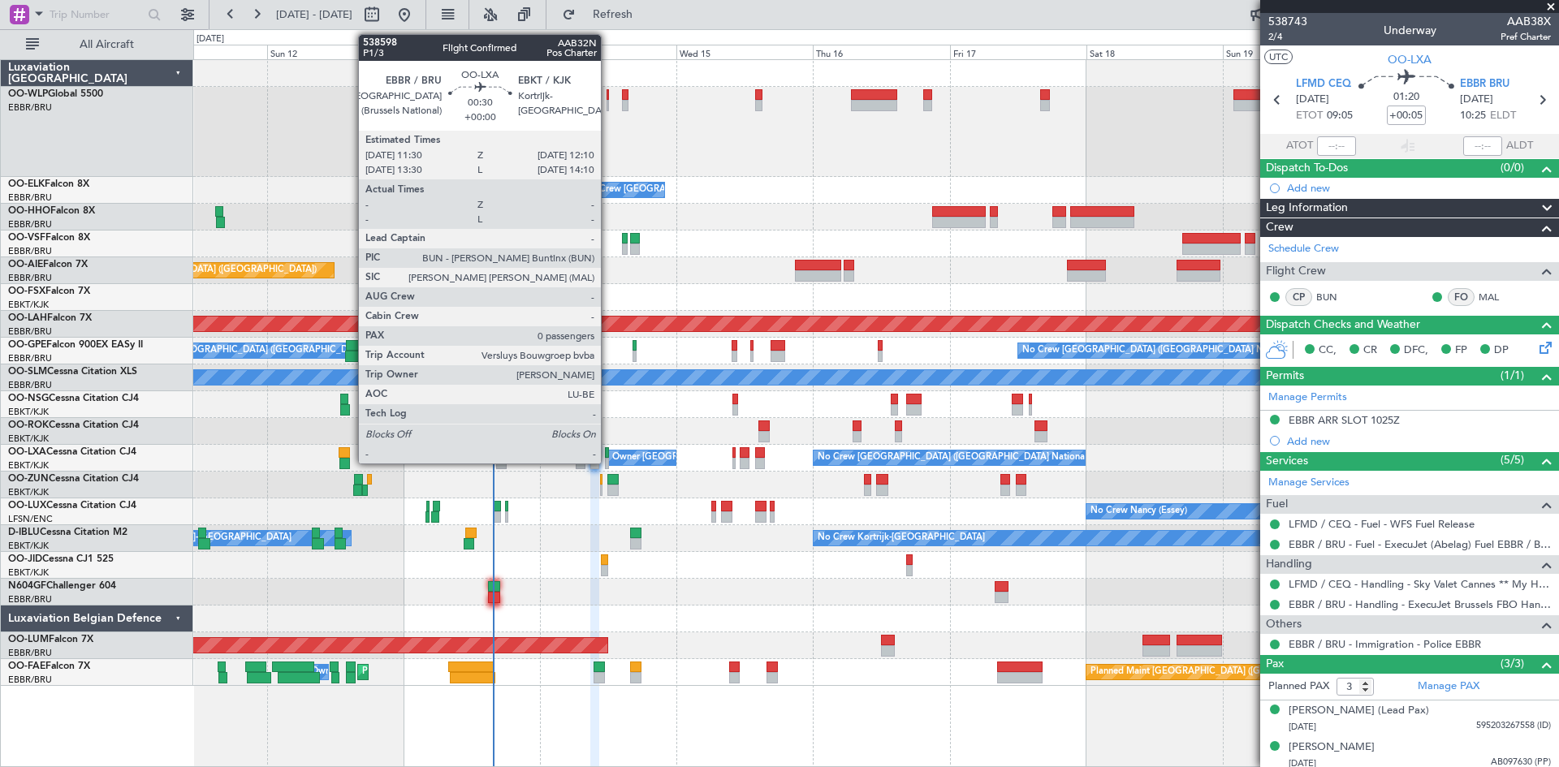
click at [608, 456] on div at bounding box center [607, 452] width 4 height 11
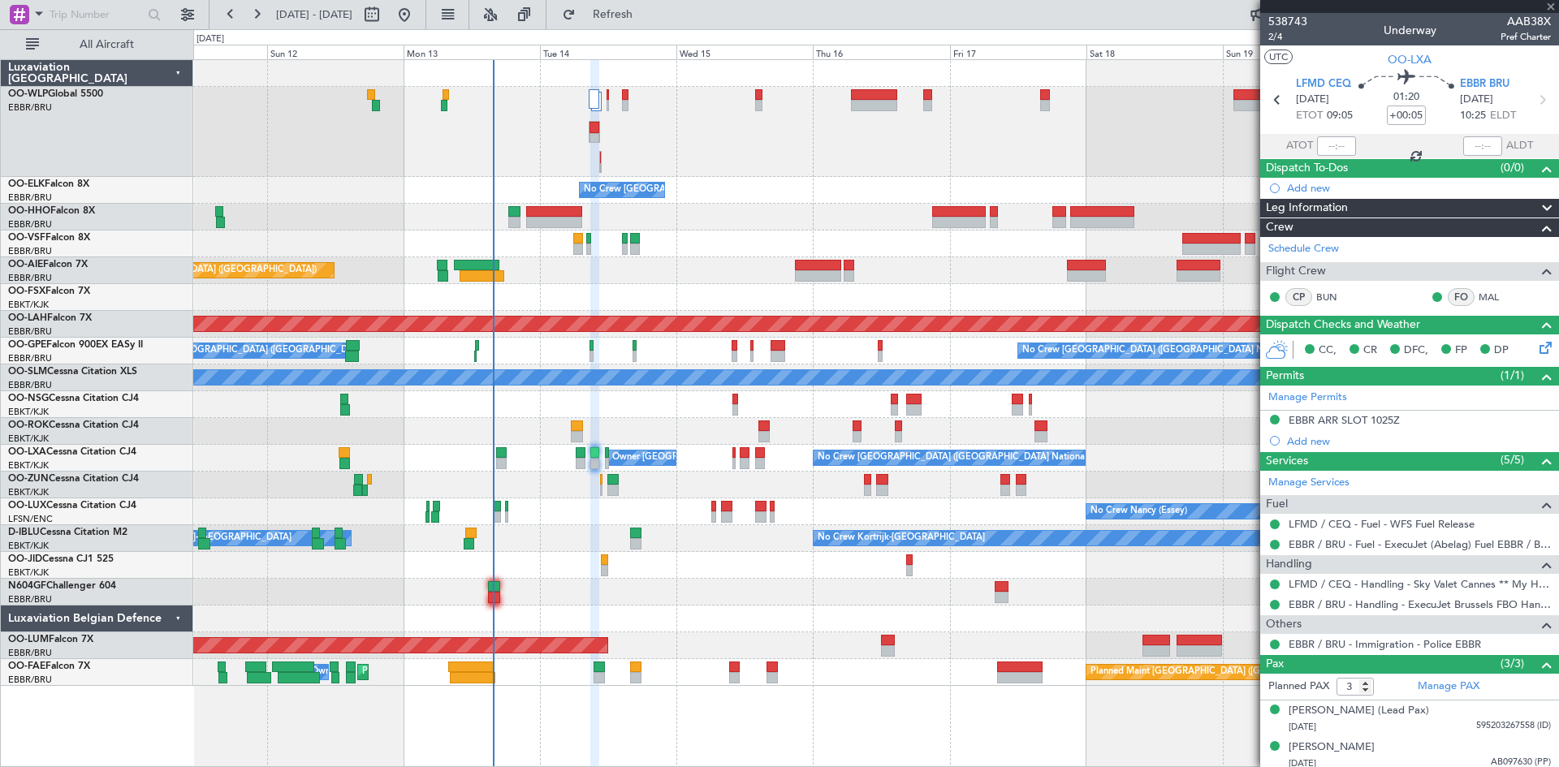
type input "0"
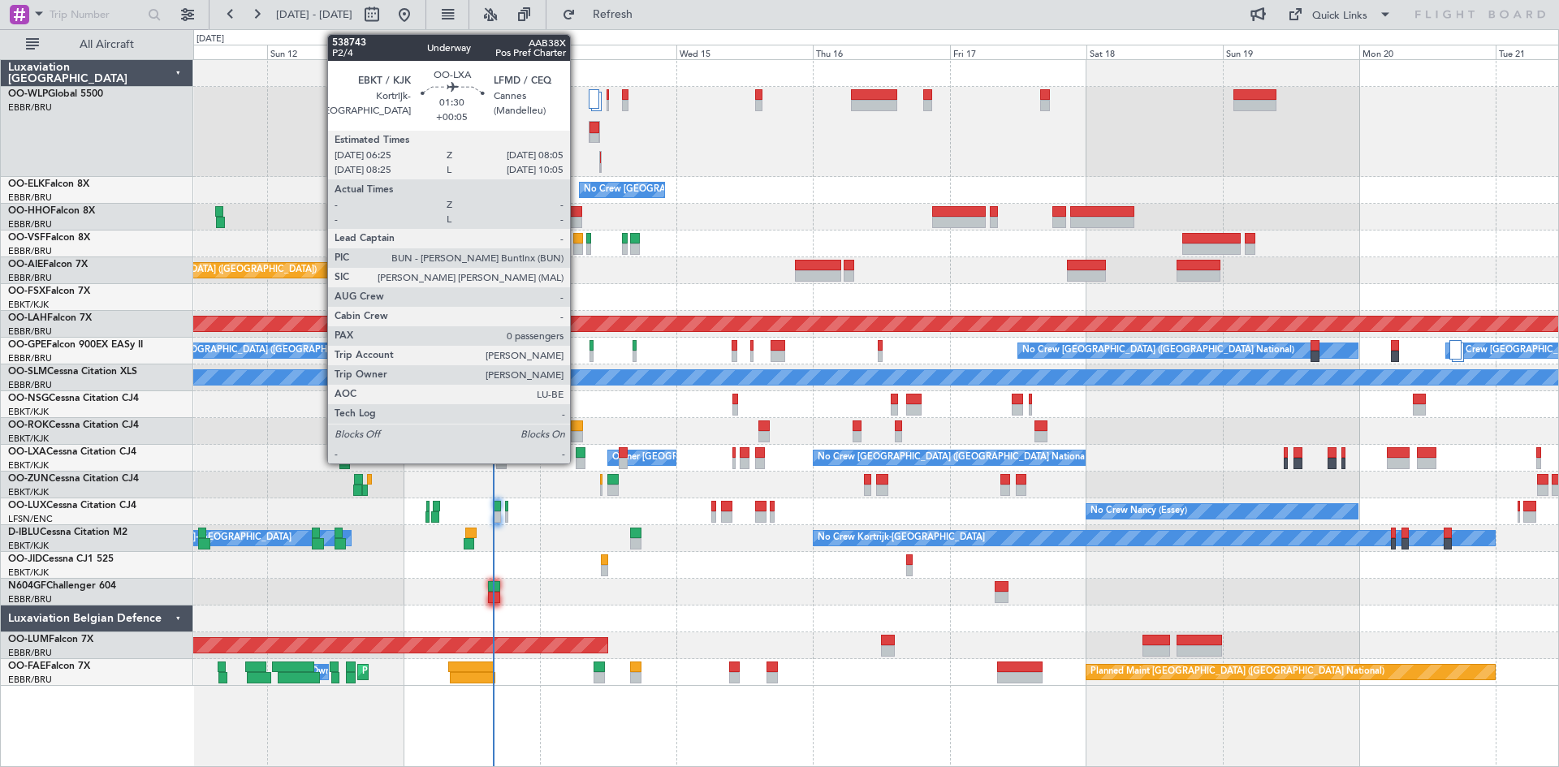
click at [577, 451] on div at bounding box center [581, 452] width 10 height 11
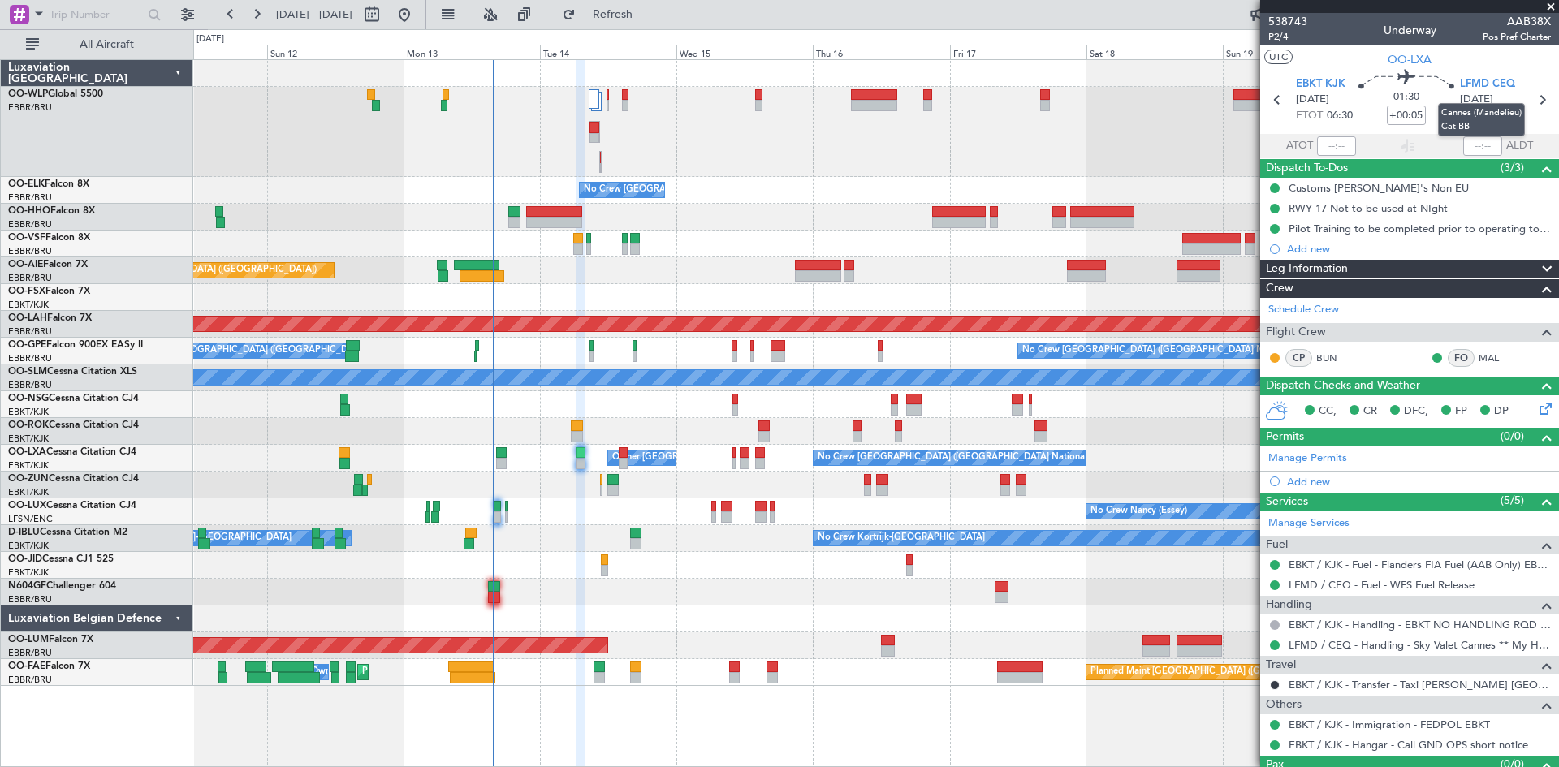
click at [1482, 79] on span "LFMD CEQ" at bounding box center [1487, 84] width 55 height 16
click at [1328, 356] on link "BUN" at bounding box center [1334, 358] width 37 height 15
click at [652, 6] on button "Refresh" at bounding box center [602, 15] width 97 height 26
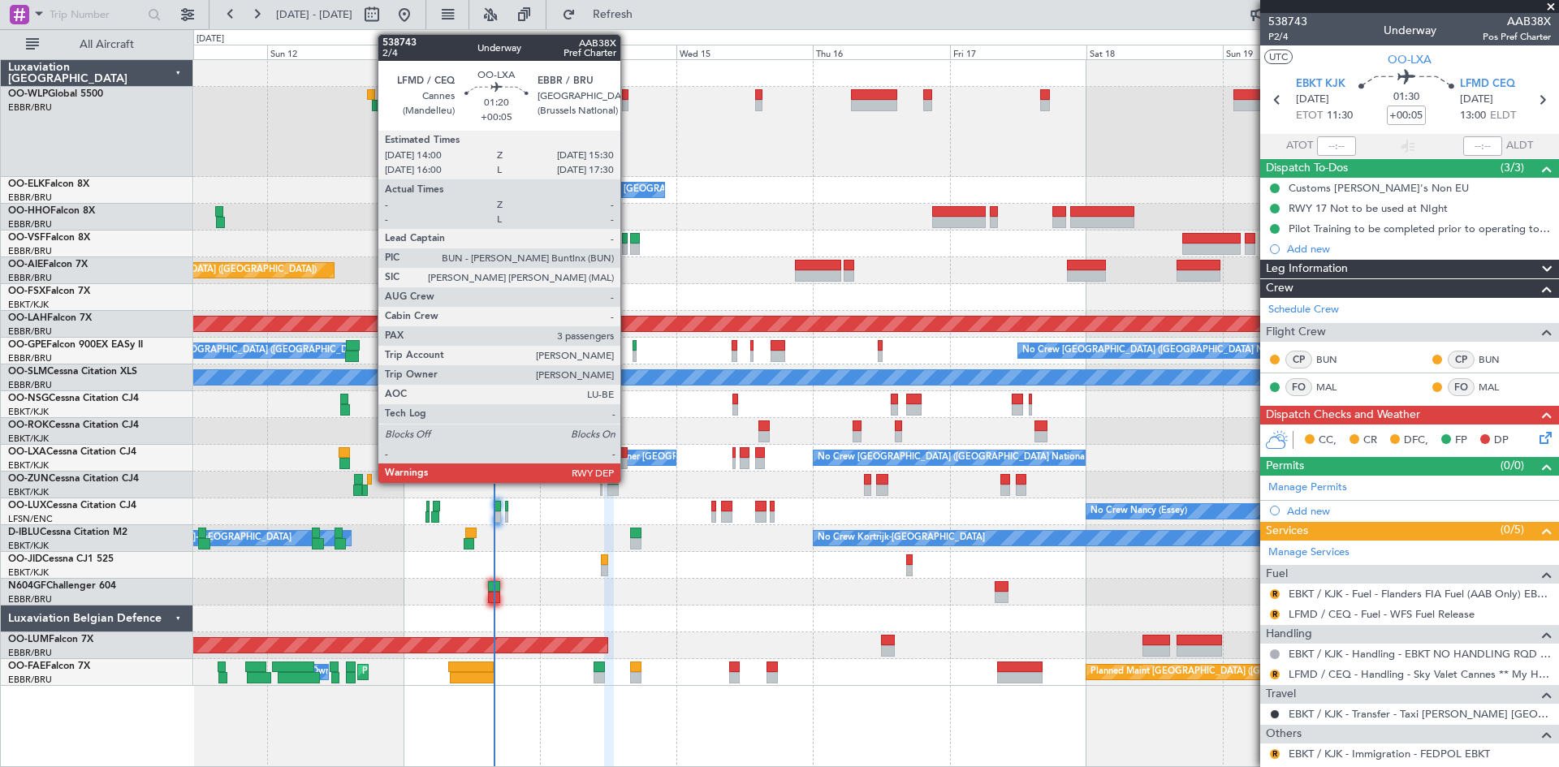
click at [628, 457] on div at bounding box center [623, 452] width 9 height 11
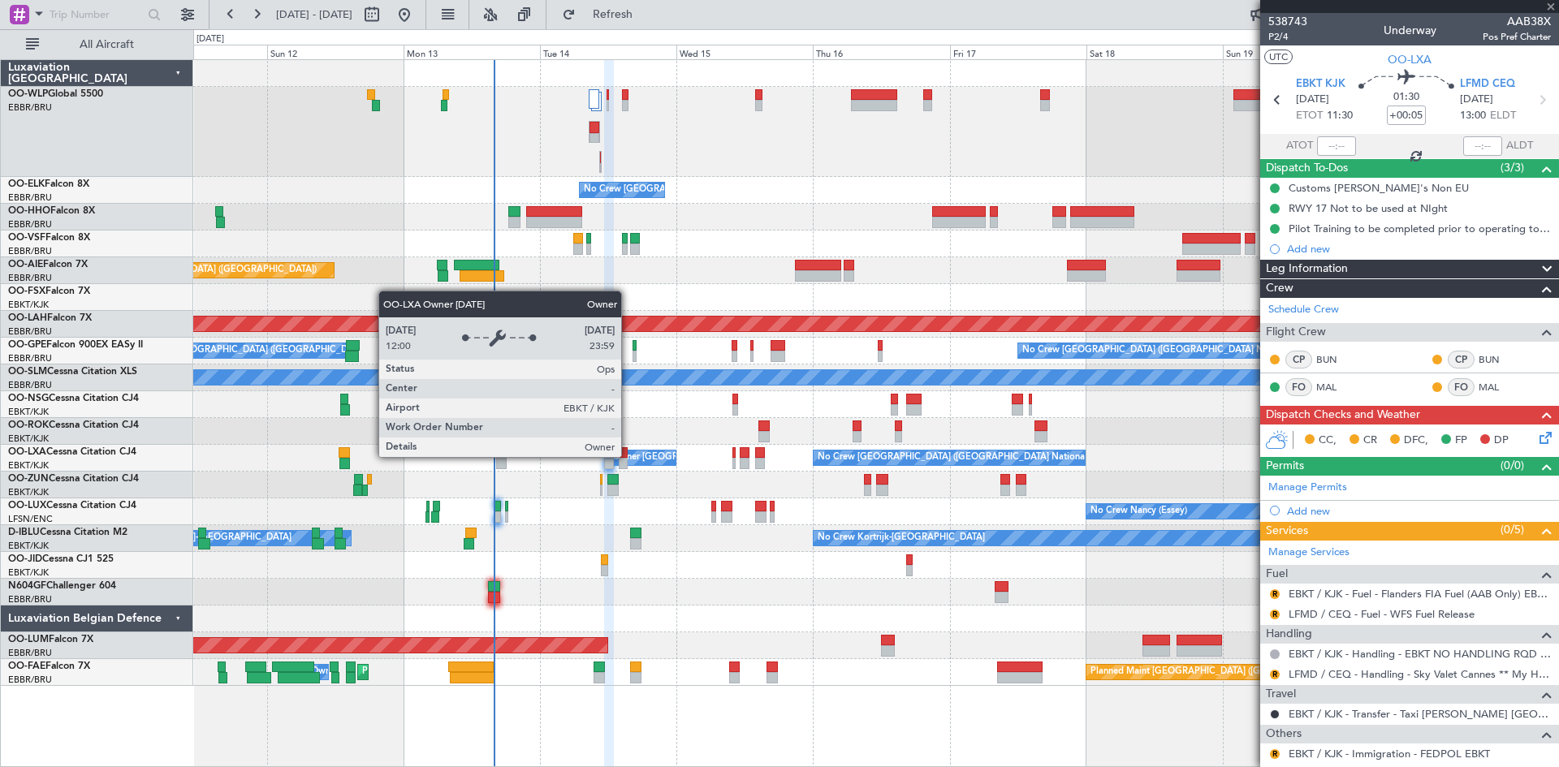
type input "3"
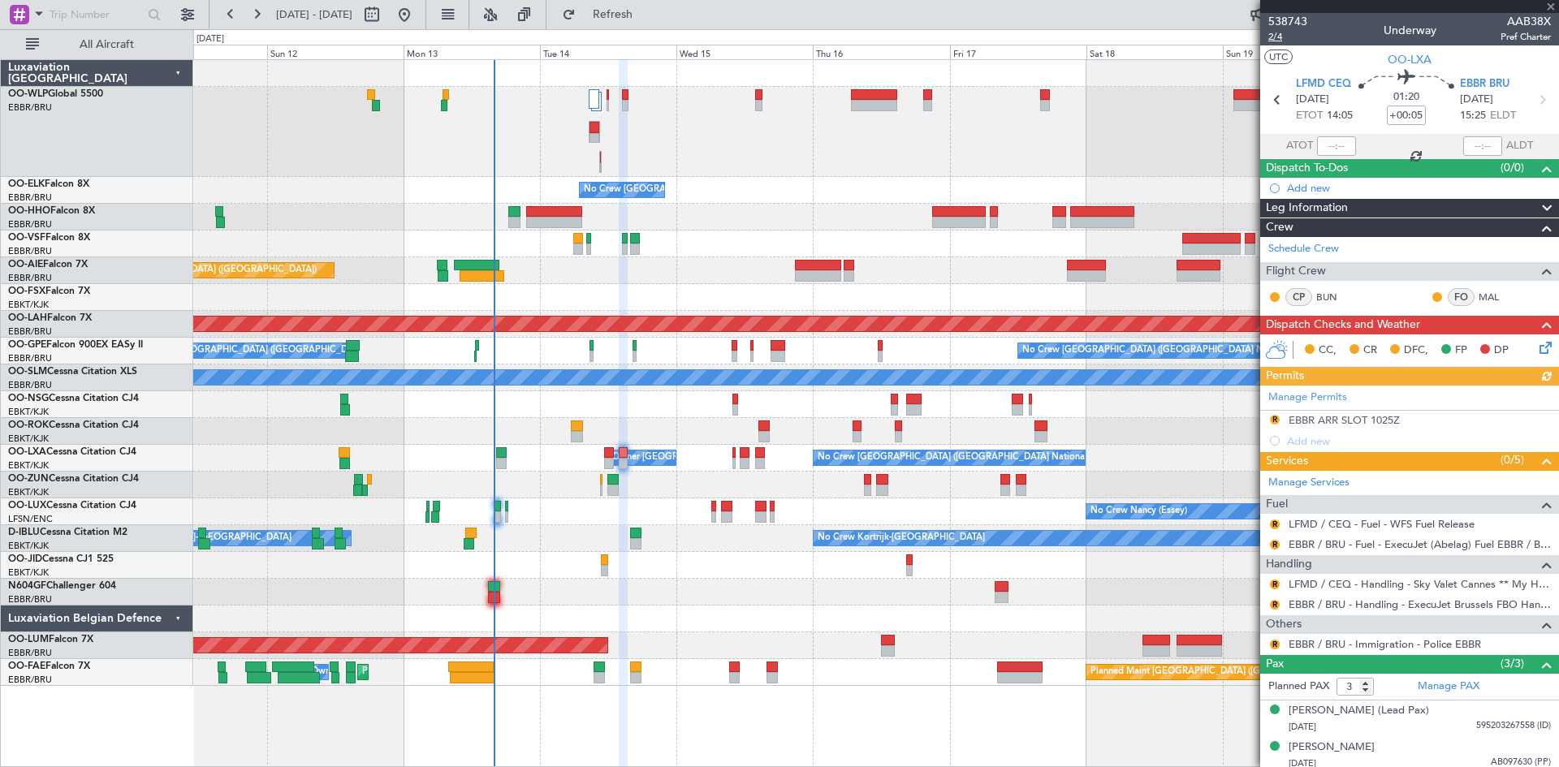
click at [1287, 40] on span "2/4" at bounding box center [1287, 37] width 39 height 14
click at [1273, 583] on button "R" at bounding box center [1275, 585] width 10 height 10
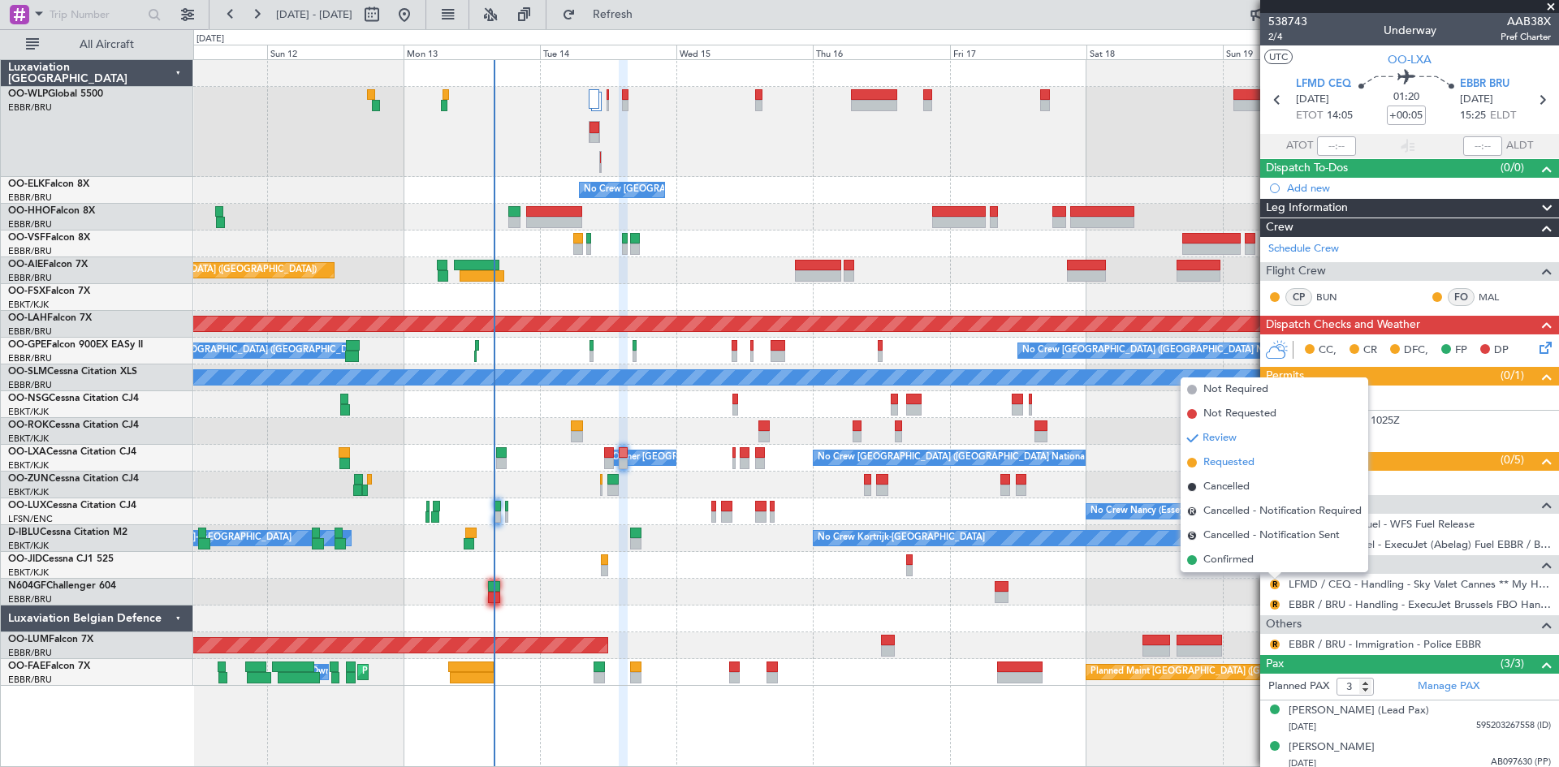
click at [1232, 455] on span "Requested" at bounding box center [1228, 463] width 51 height 16
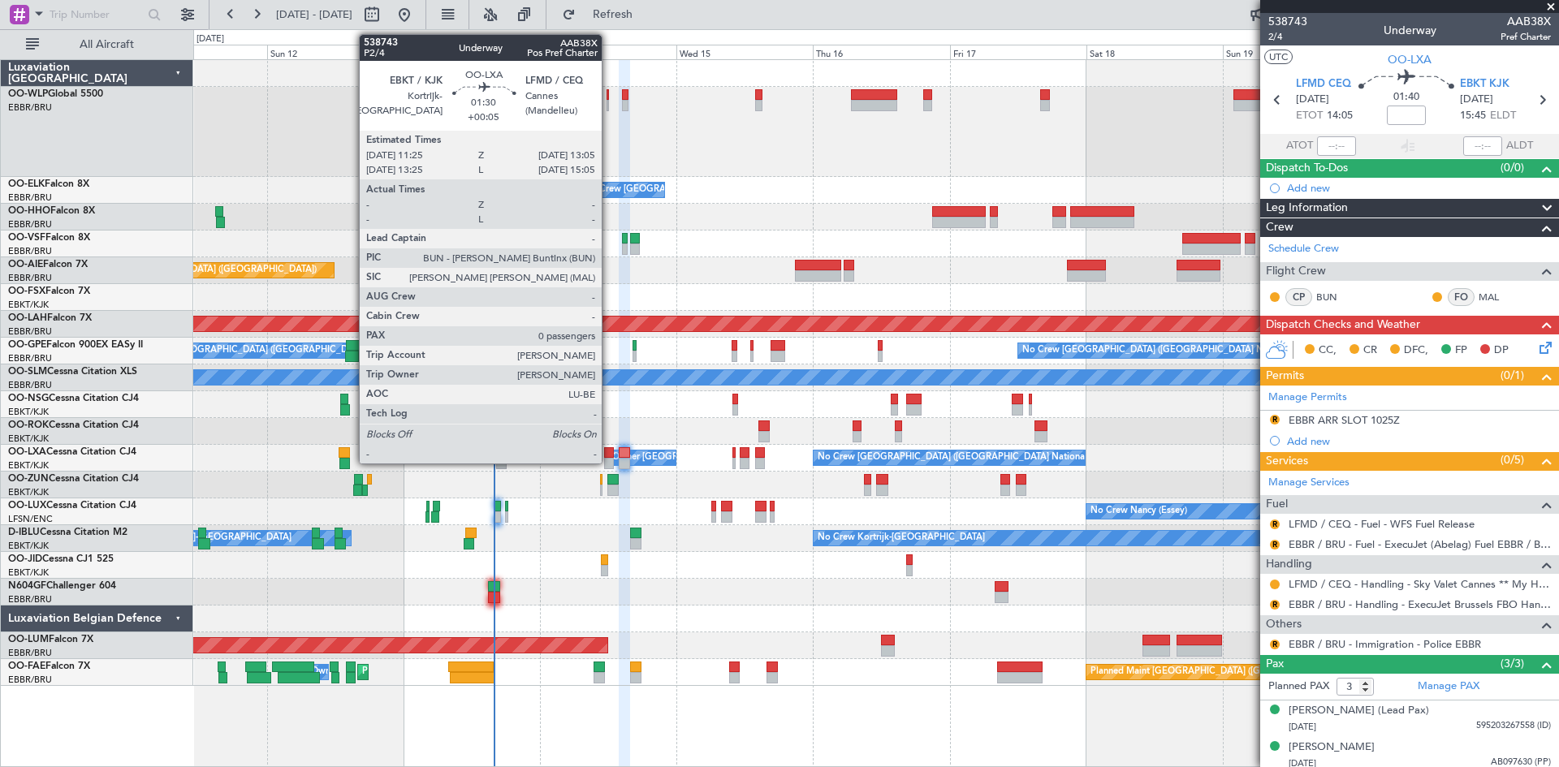
click at [609, 454] on div at bounding box center [609, 452] width 10 height 11
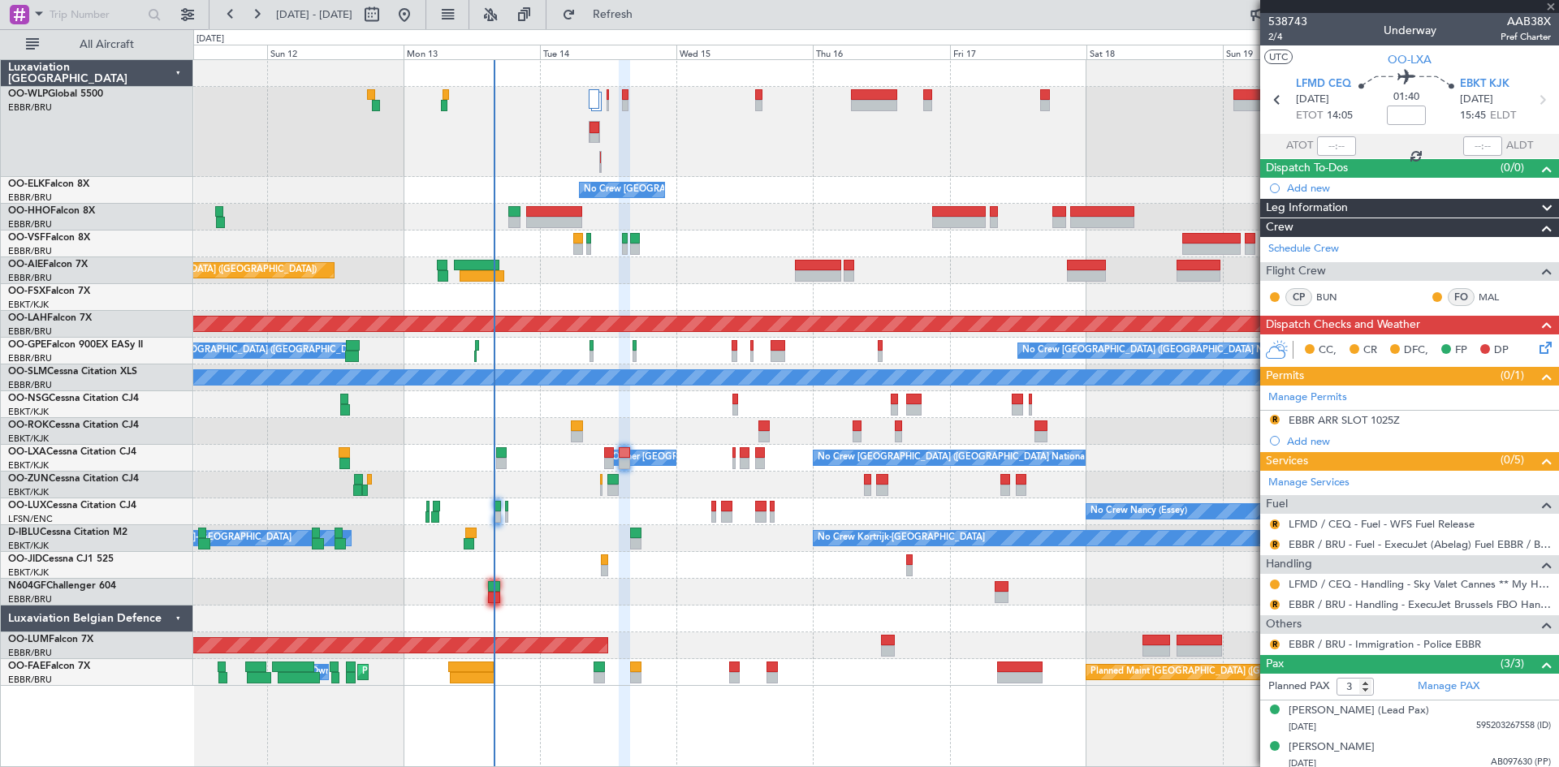
type input "+00:05"
type input "0"
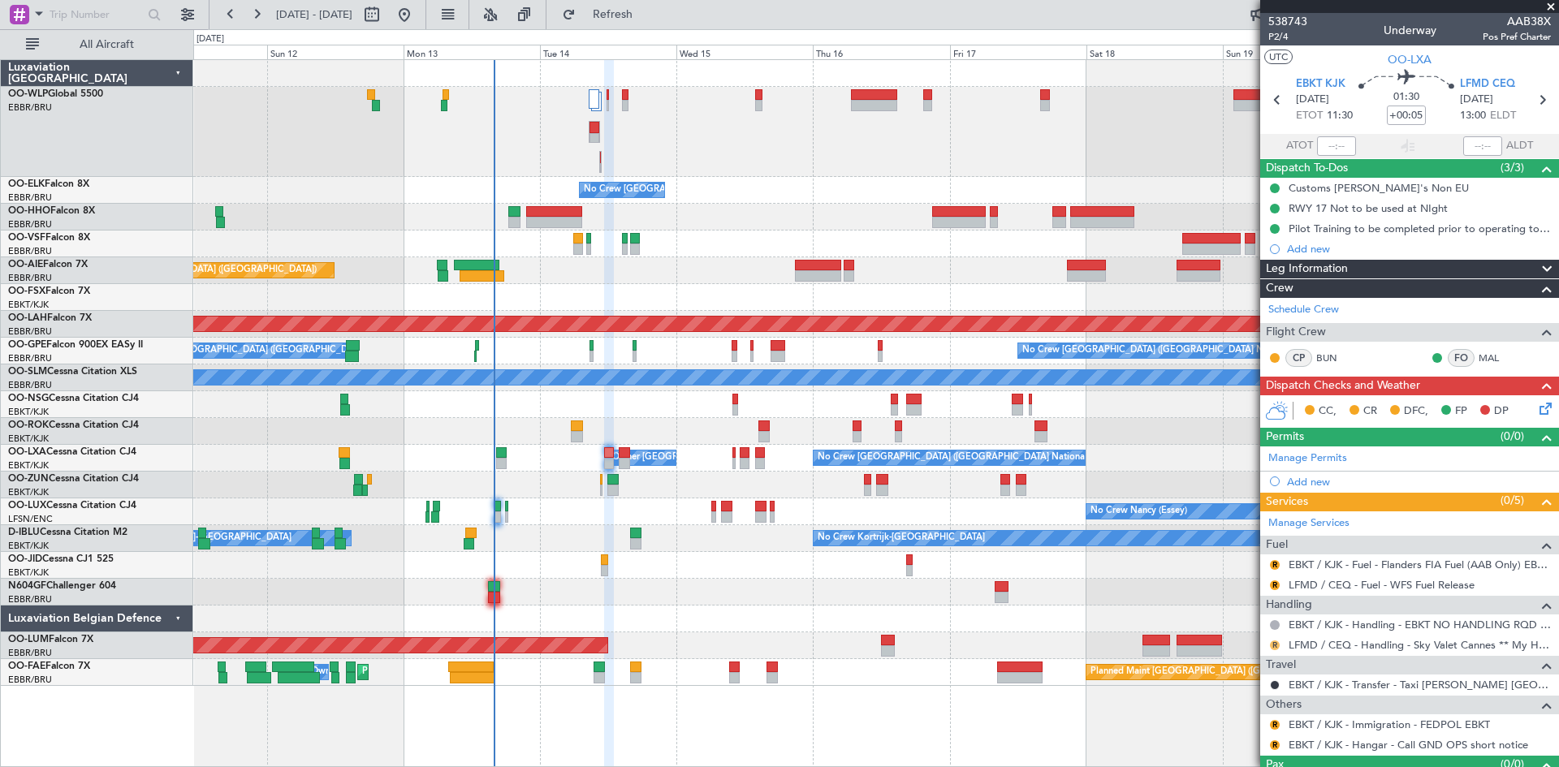
click at [1278, 645] on button "R" at bounding box center [1275, 646] width 10 height 10
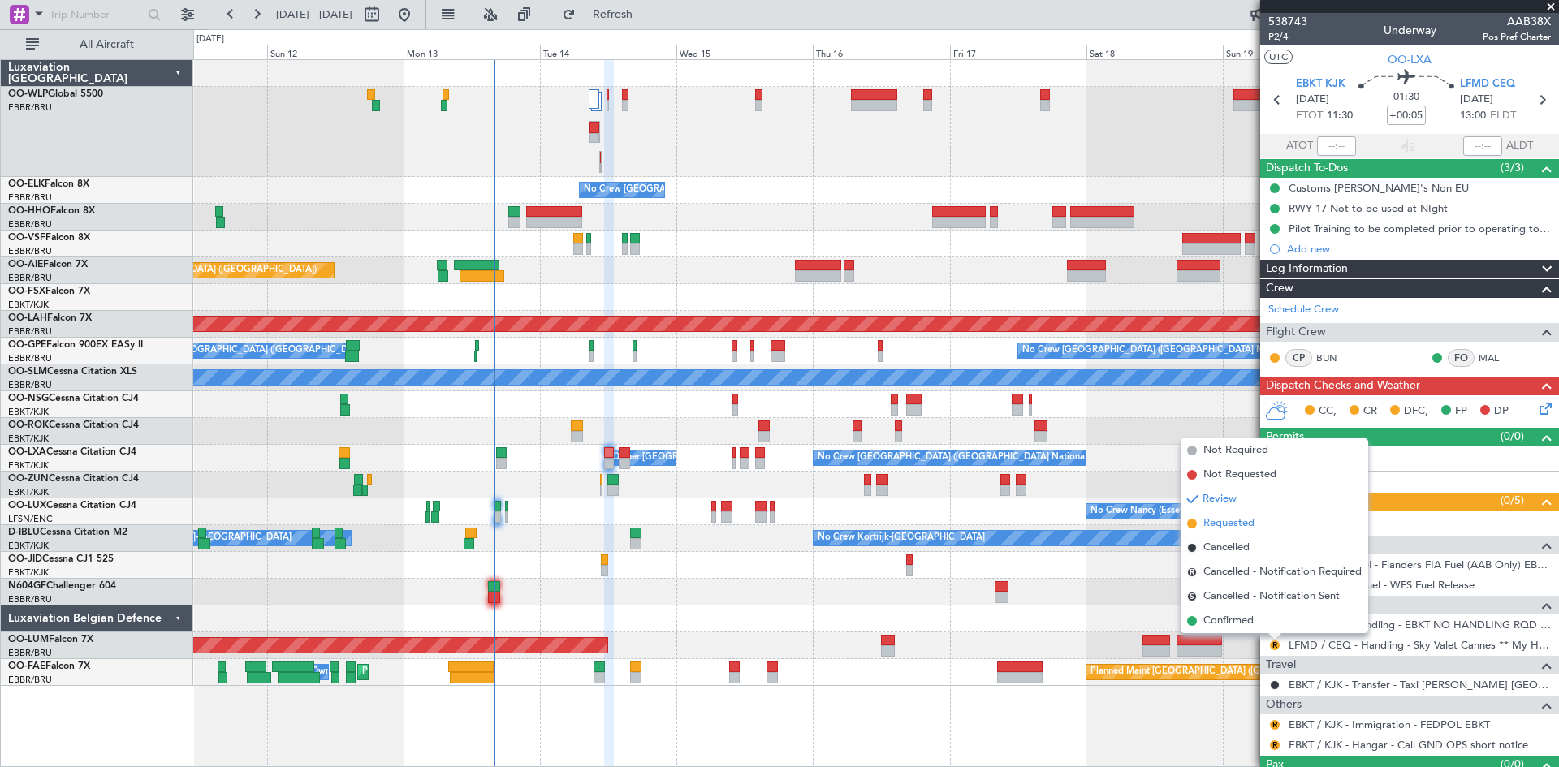
click at [1232, 522] on span "Requested" at bounding box center [1228, 524] width 51 height 16
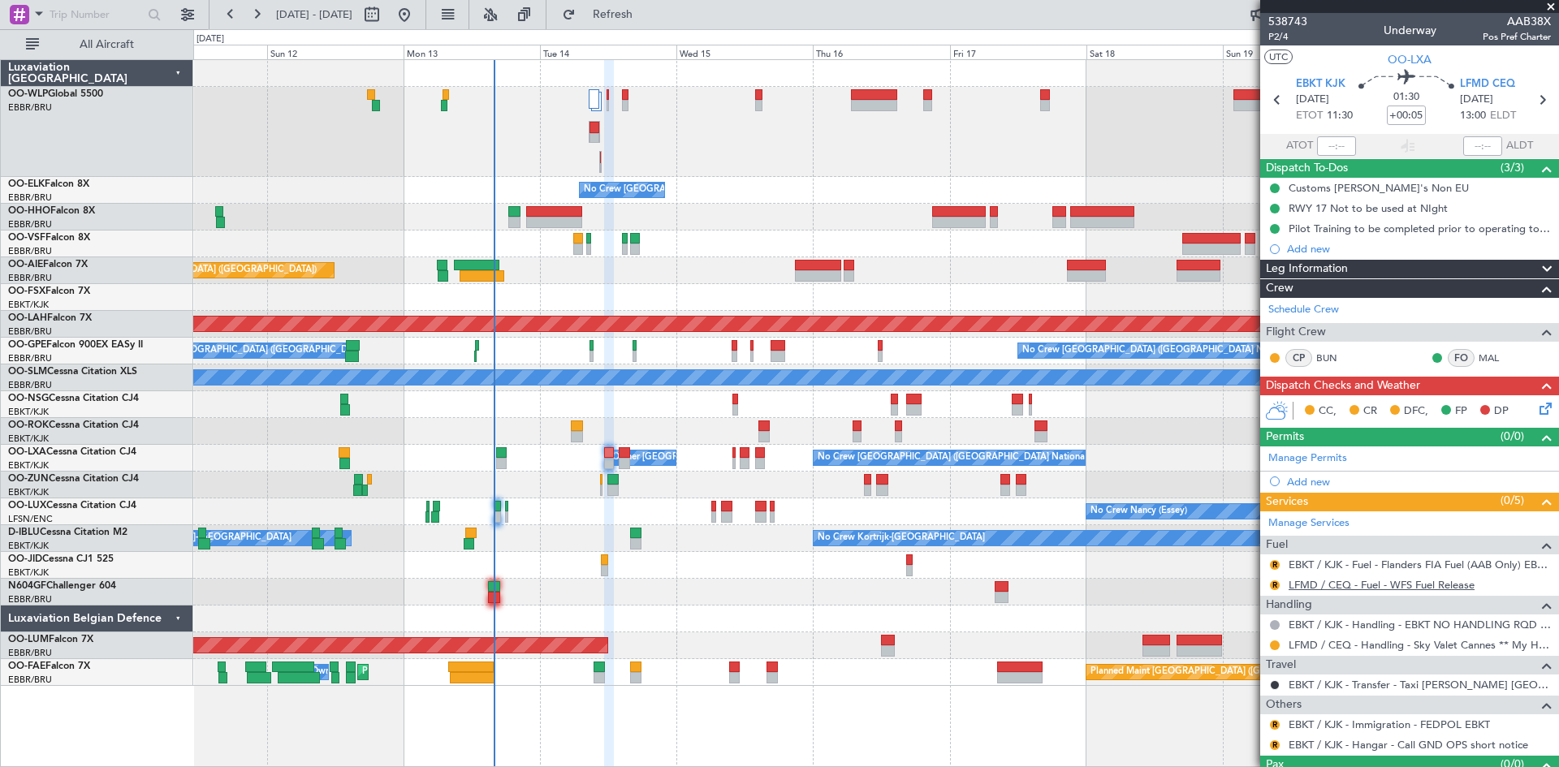
click at [1409, 588] on link "LFMD / CEQ - Fuel - WFS Fuel Release" at bounding box center [1381, 585] width 186 height 14
click at [1271, 32] on span "P2/4" at bounding box center [1287, 37] width 39 height 14
click at [1275, 741] on button "R" at bounding box center [1275, 745] width 10 height 10
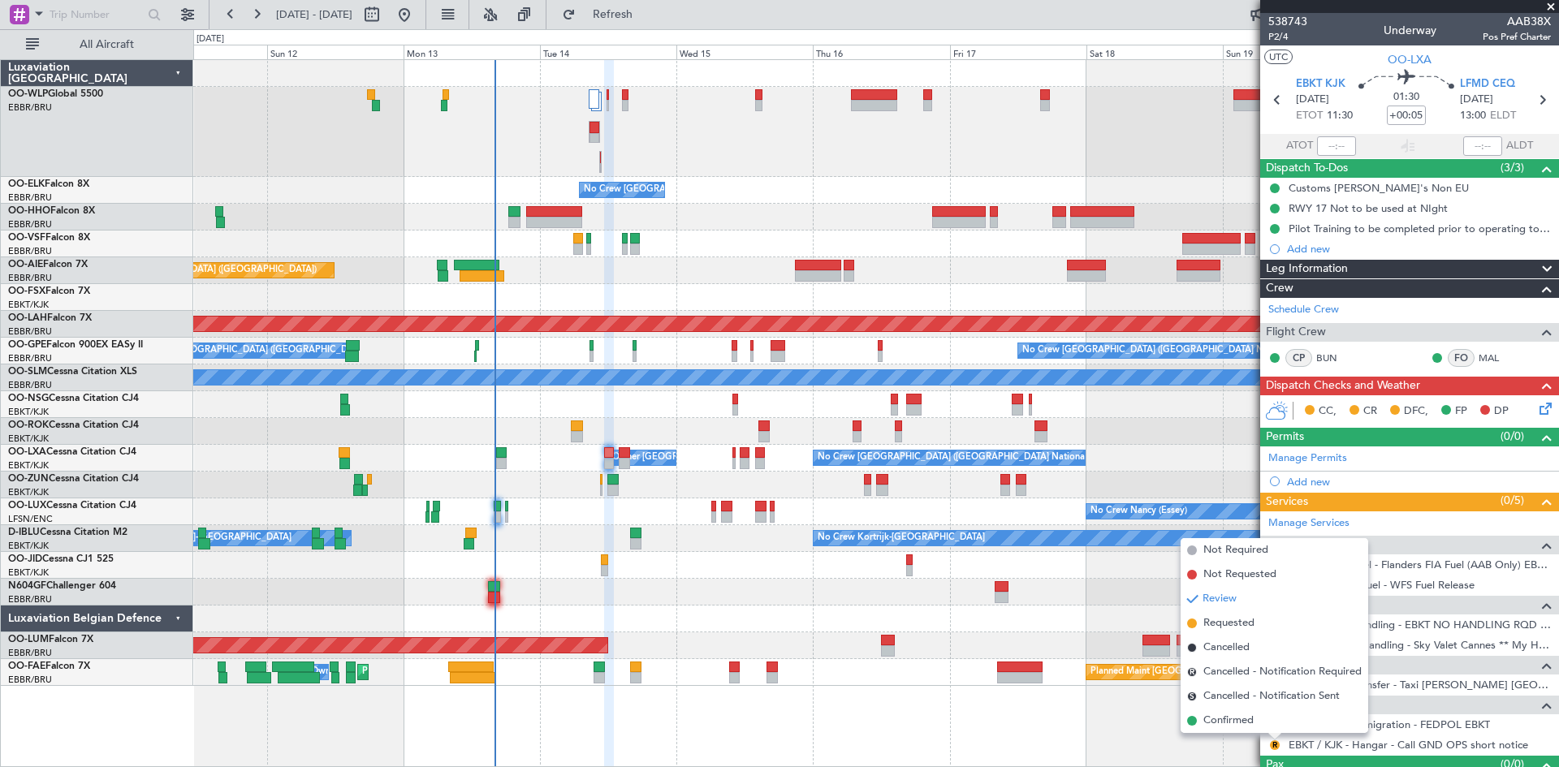
click at [1261, 723] on div "Review" at bounding box center [1275, 718] width 36 height 20
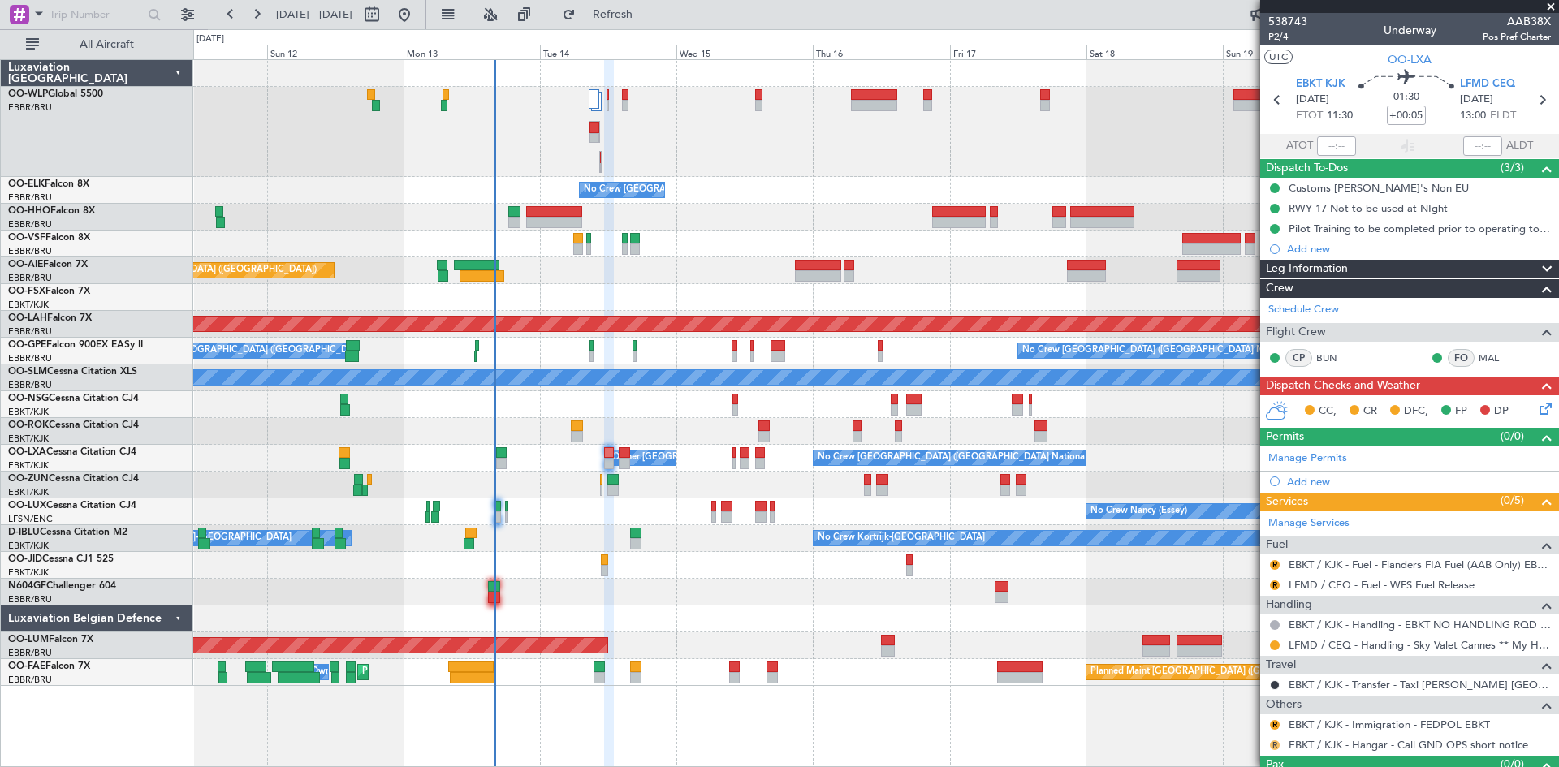
click at [1274, 744] on button "R" at bounding box center [1275, 745] width 10 height 10
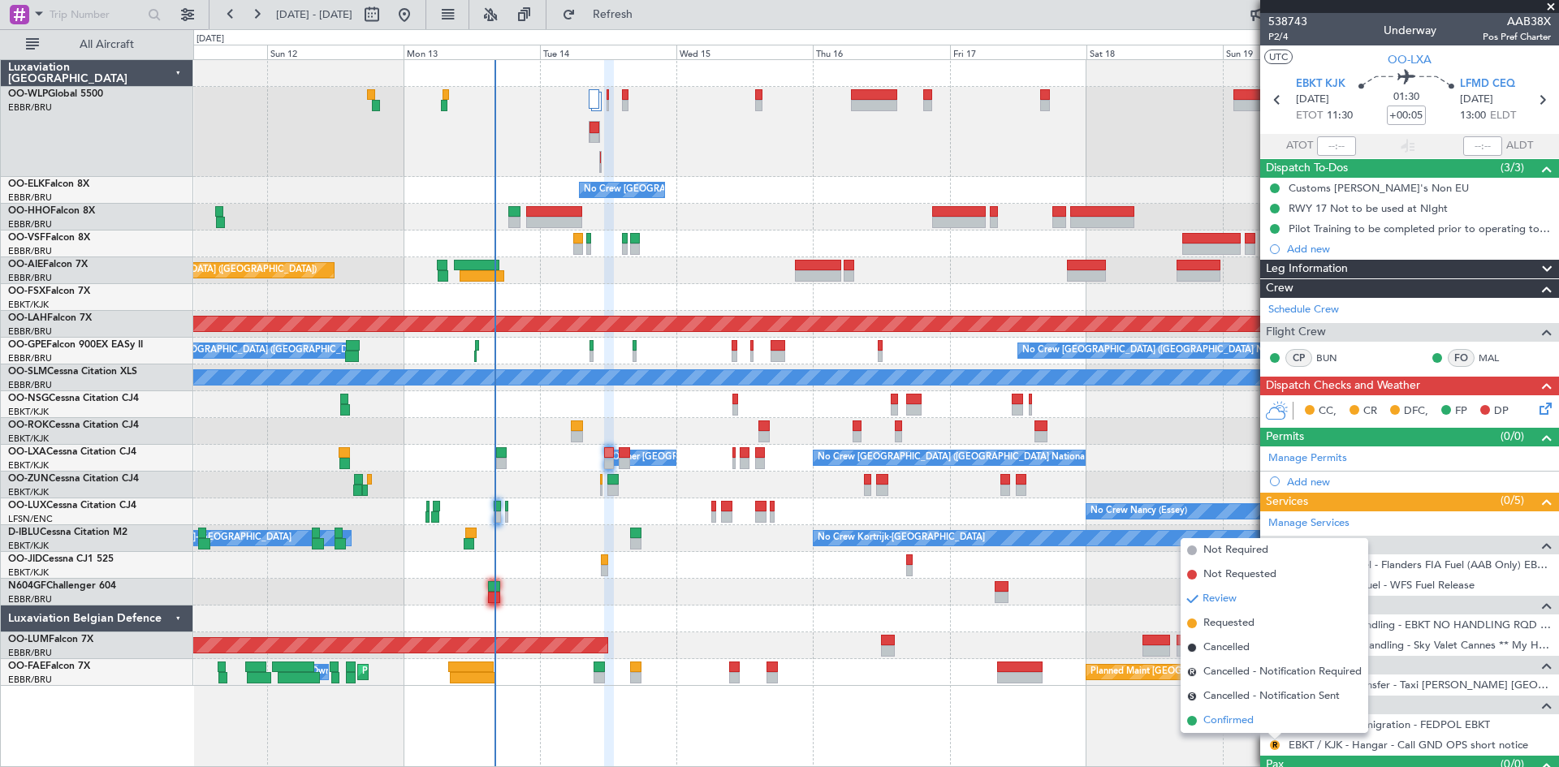
click at [1248, 718] on span "Confirmed" at bounding box center [1228, 721] width 50 height 16
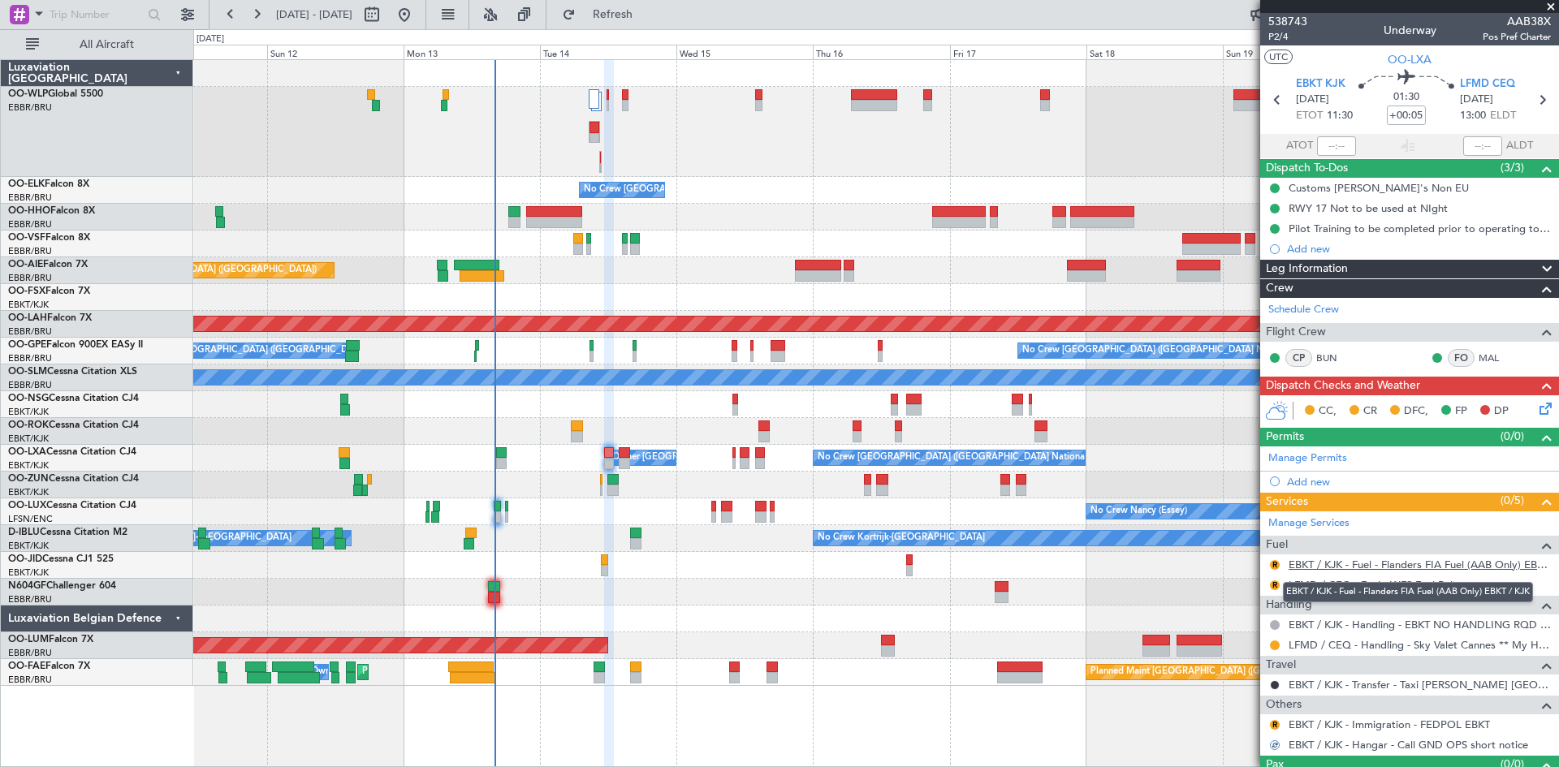
click at [1361, 559] on link "EBKT / KJK - Fuel - Flanders FIA Fuel (AAB Only) EBKT / KJK" at bounding box center [1419, 565] width 262 height 14
click at [1277, 565] on button "R" at bounding box center [1275, 565] width 10 height 10
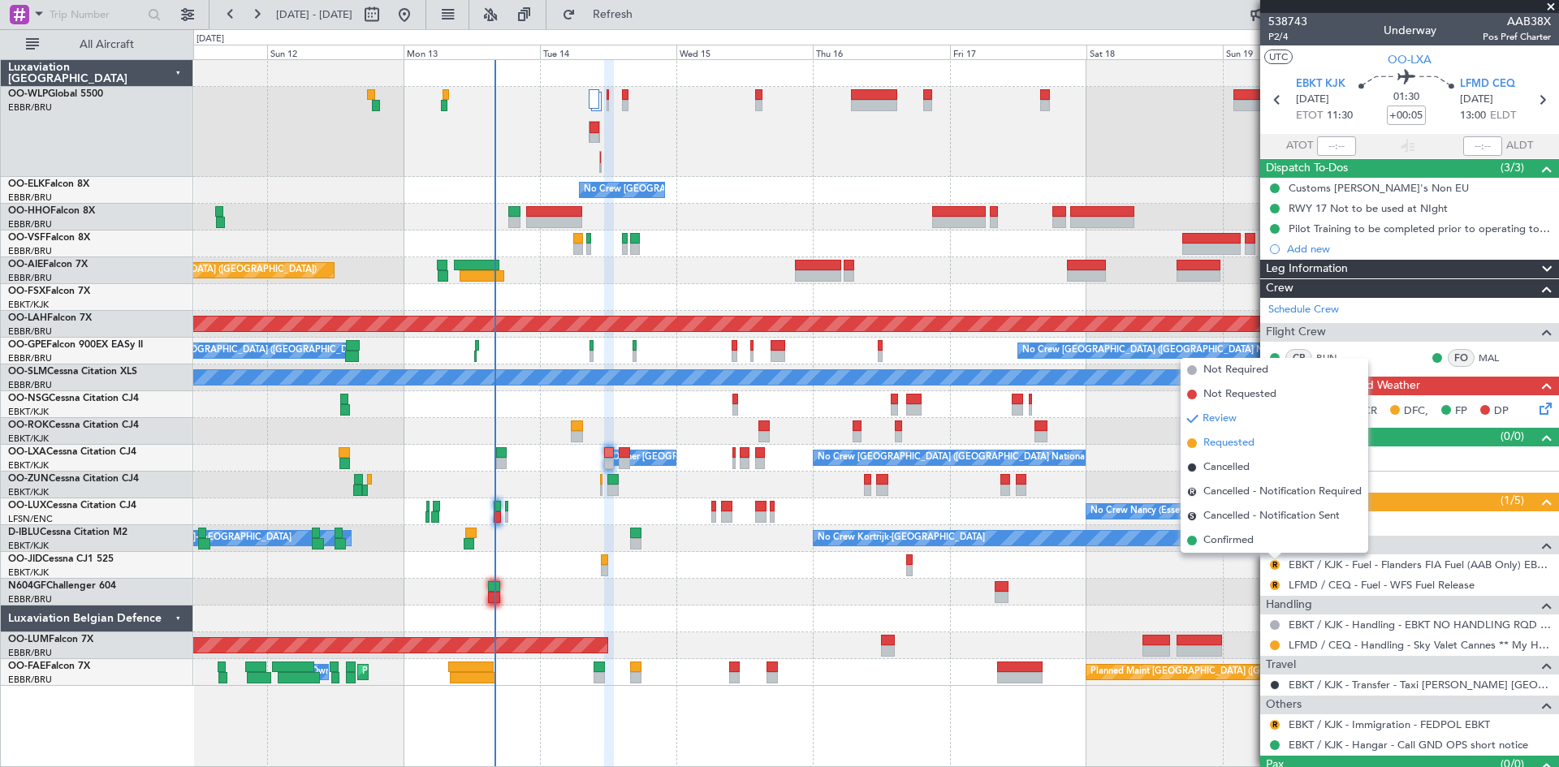
click at [1226, 438] on span "Requested" at bounding box center [1228, 443] width 51 height 16
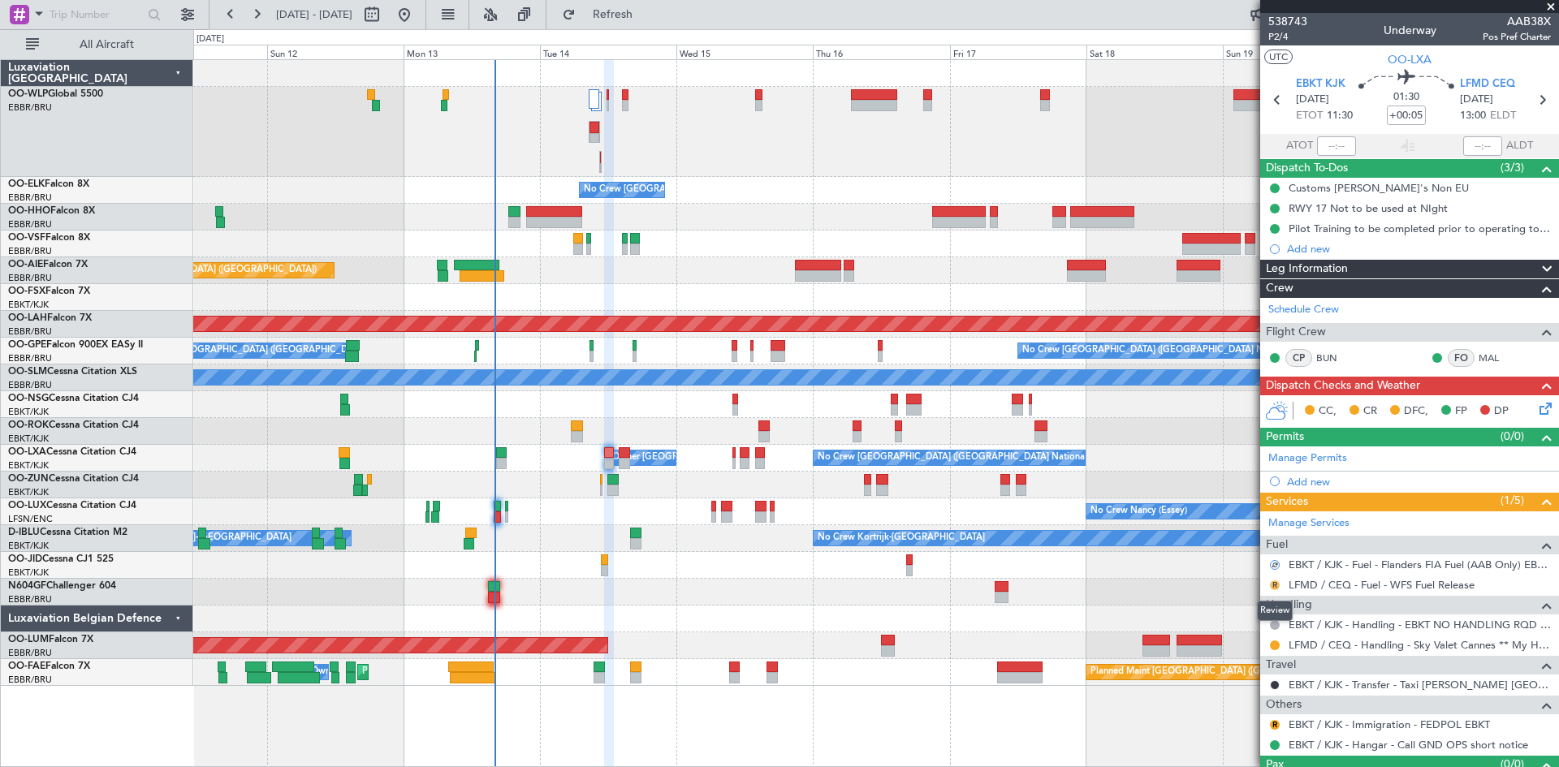
click at [1274, 586] on button "R" at bounding box center [1275, 585] width 10 height 10
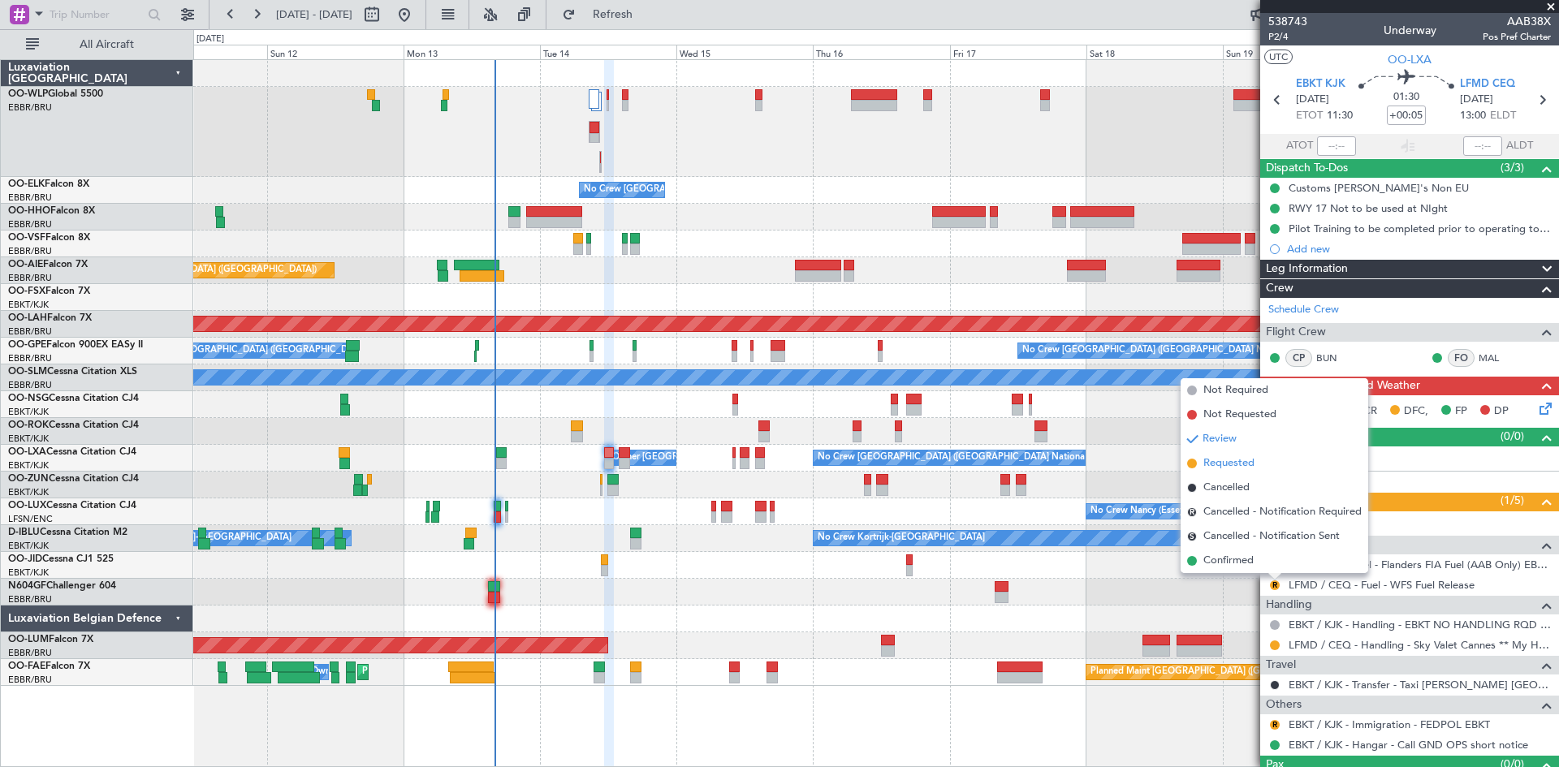
click at [1218, 464] on span "Requested" at bounding box center [1228, 463] width 51 height 16
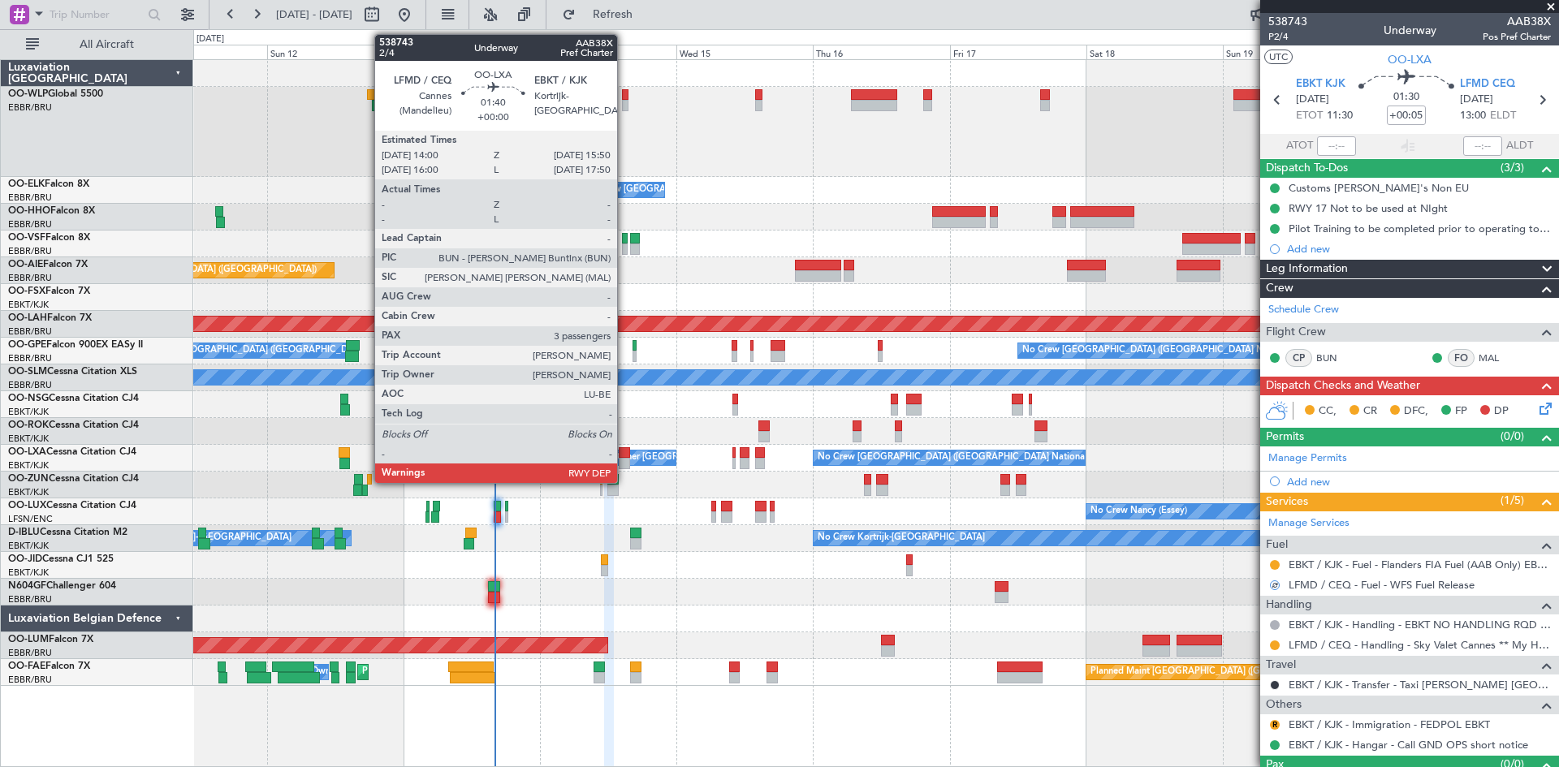
click at [624, 453] on div at bounding box center [624, 452] width 11 height 11
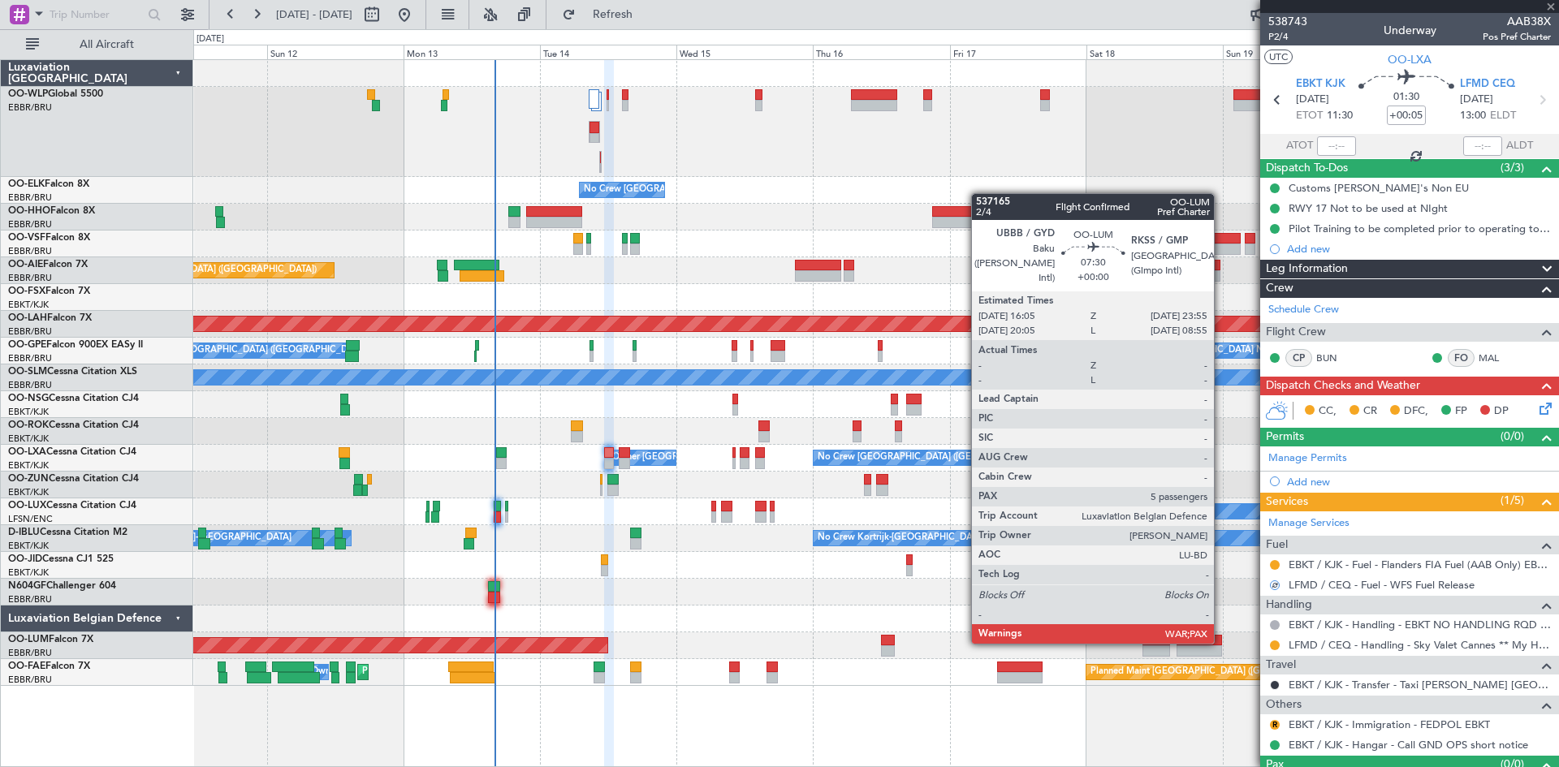
type input "3"
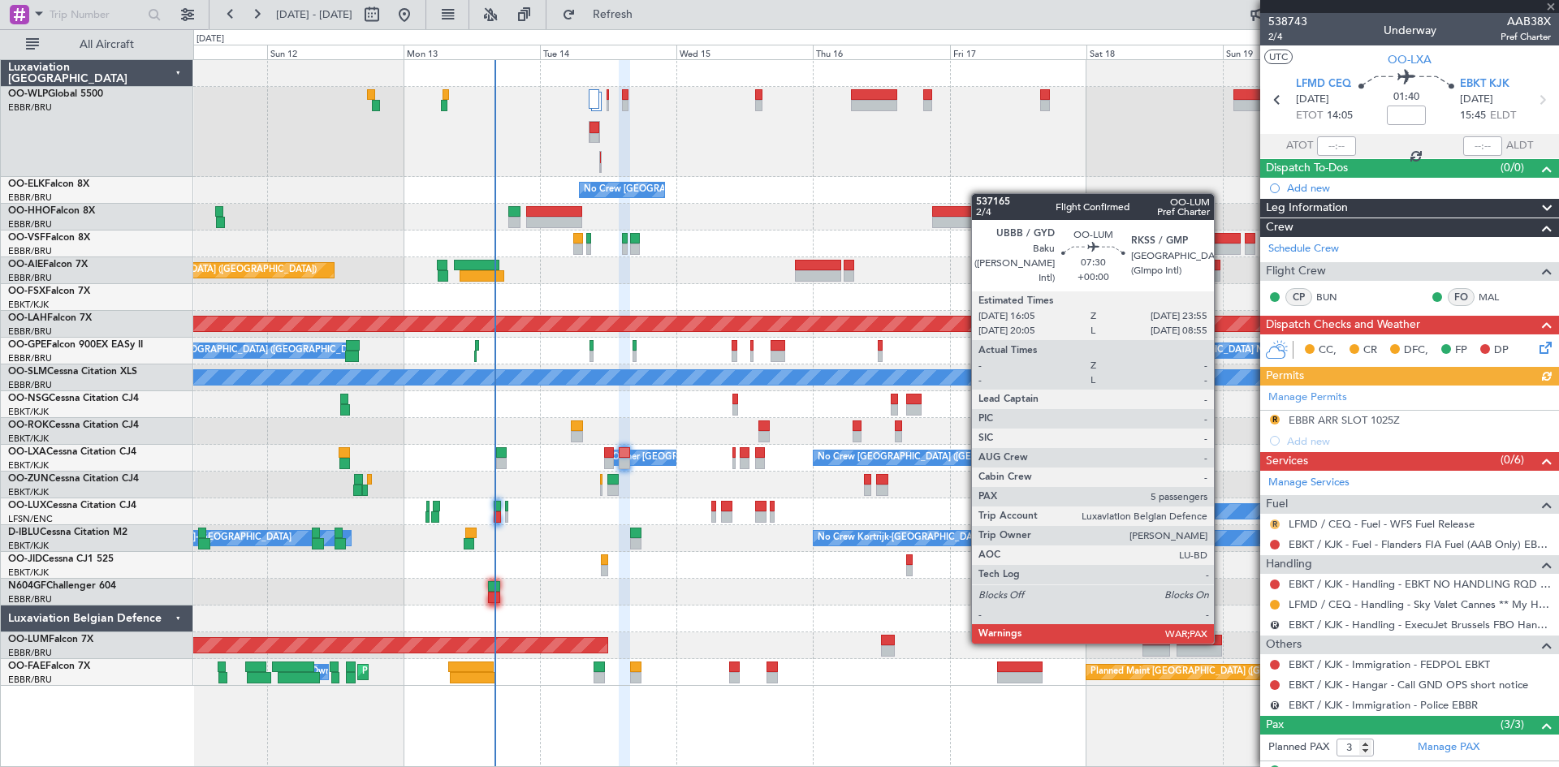
click at [1271, 524] on button "R" at bounding box center [1275, 525] width 10 height 10
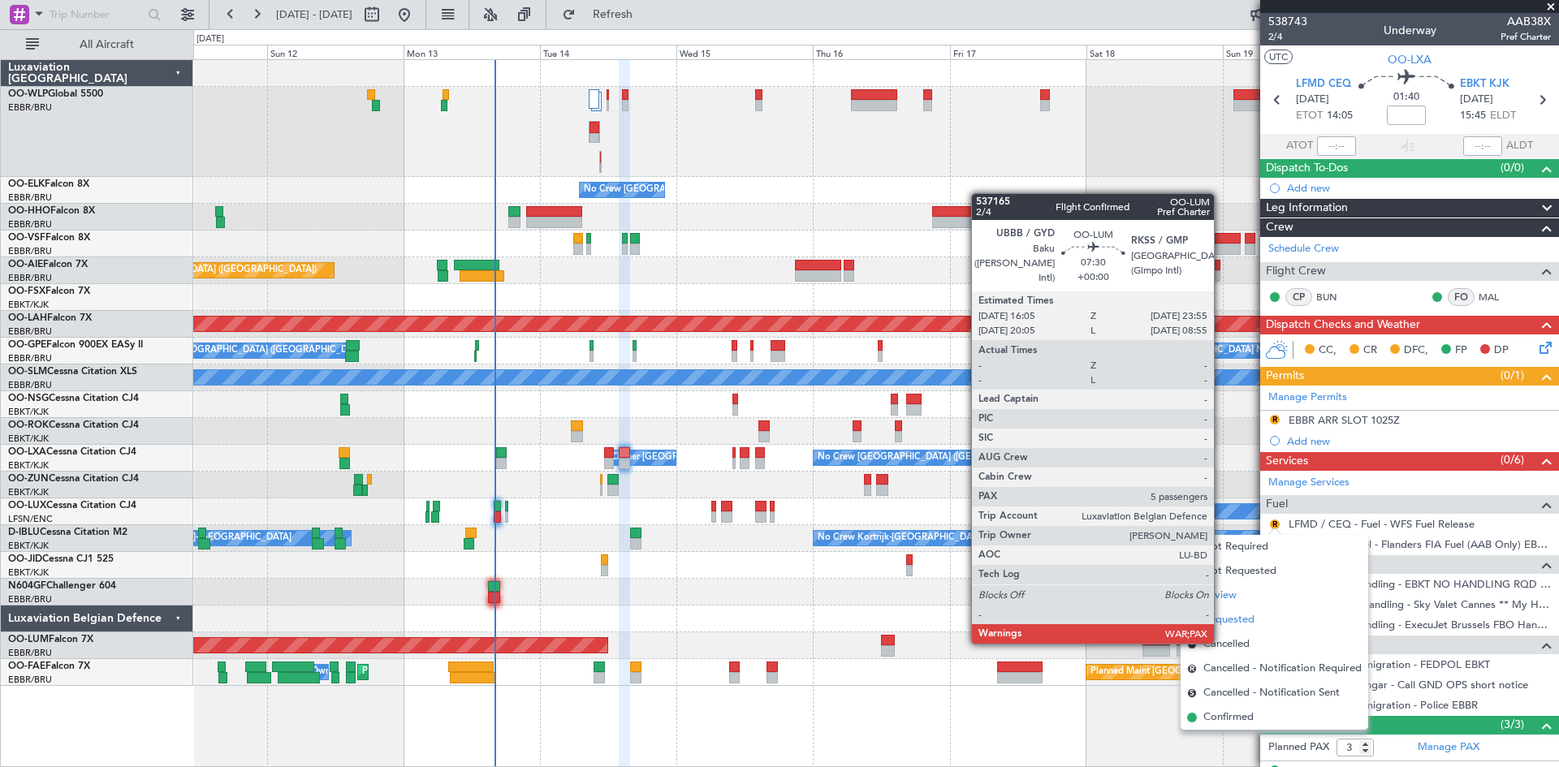
click at [1245, 626] on span "Requested" at bounding box center [1228, 620] width 51 height 16
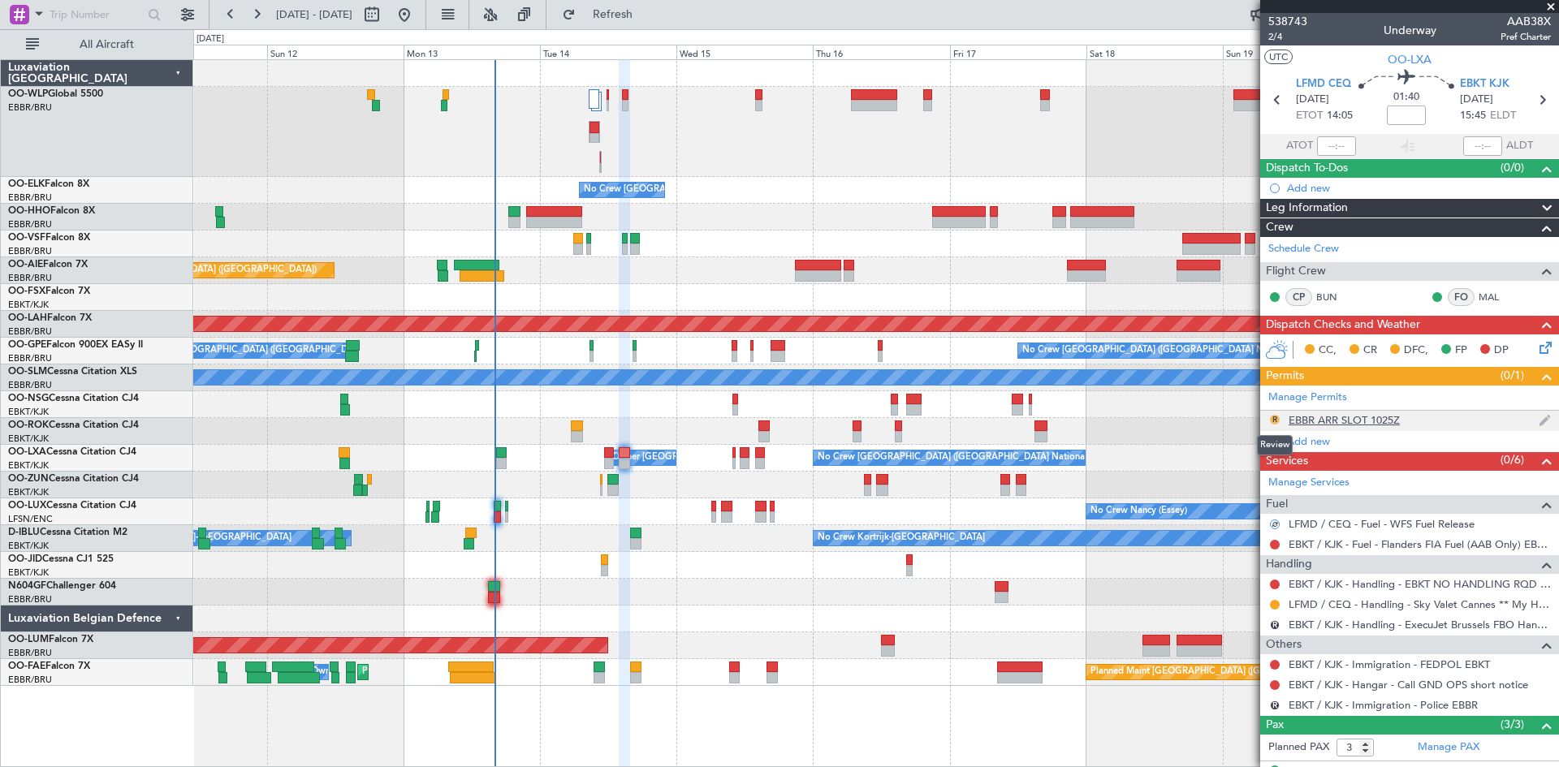
click at [1270, 420] on button "R" at bounding box center [1275, 420] width 10 height 10
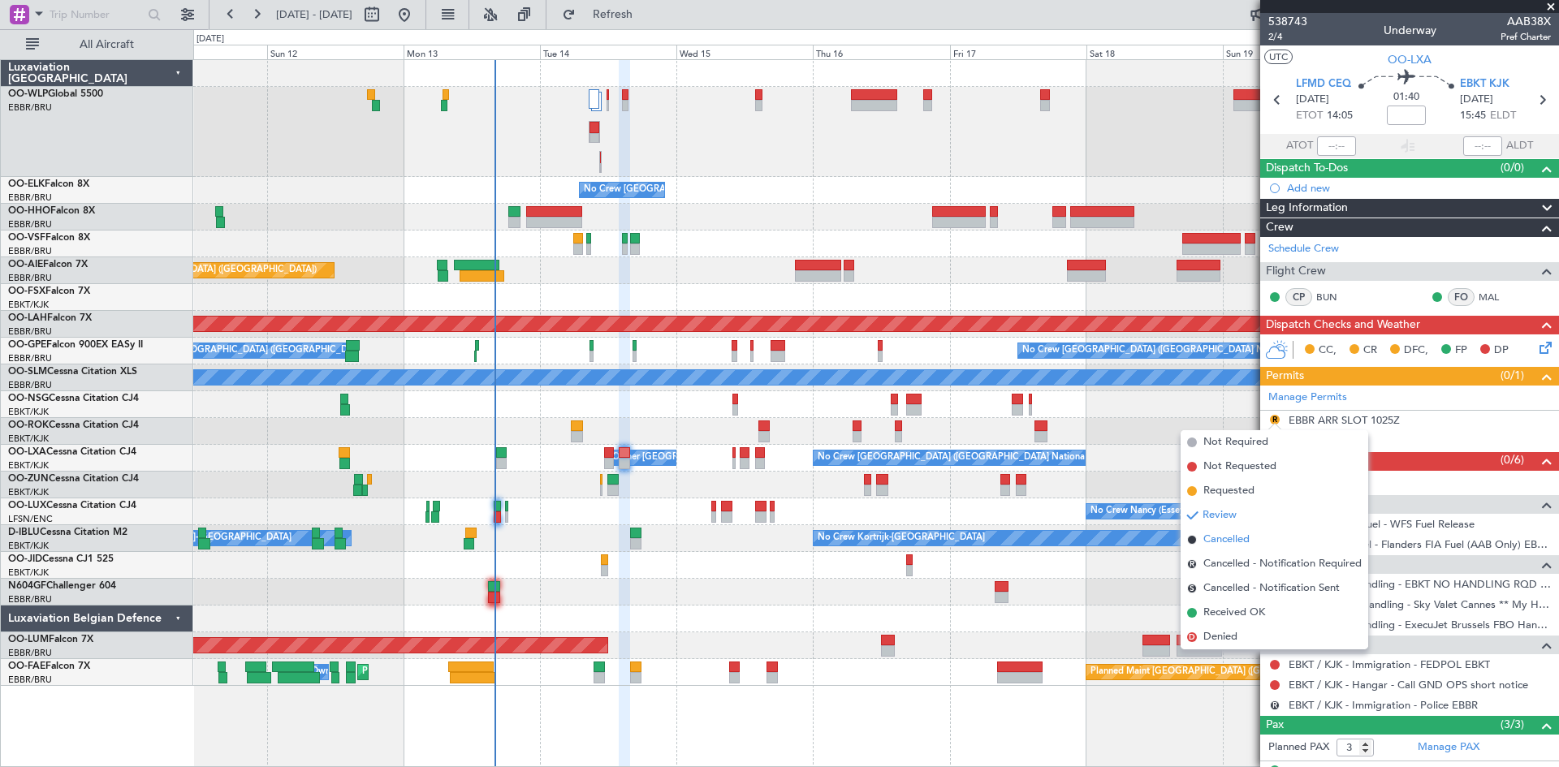
click at [1226, 535] on span "Cancelled" at bounding box center [1226, 540] width 46 height 16
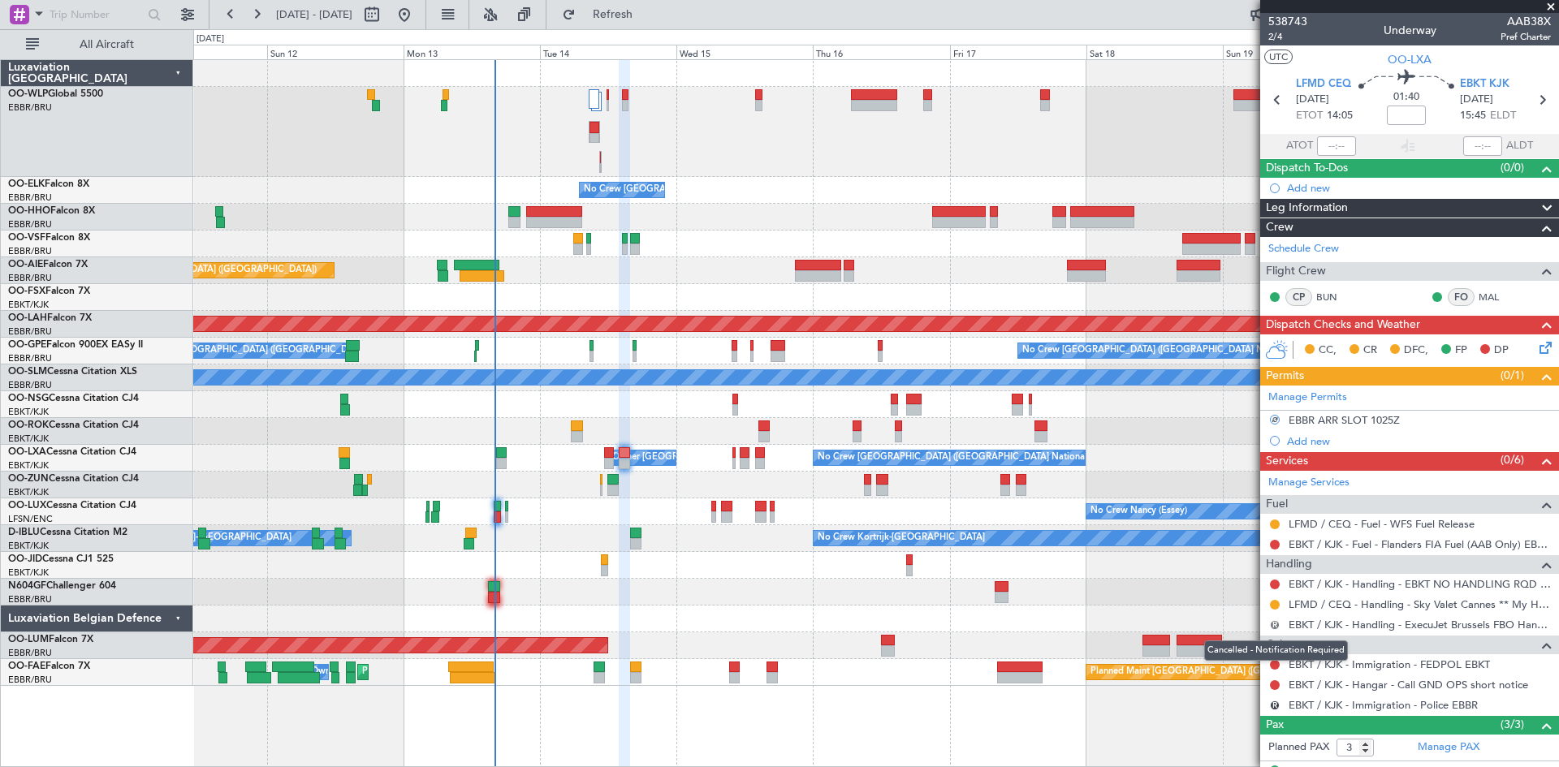
click at [1274, 626] on button "R" at bounding box center [1275, 625] width 10 height 10
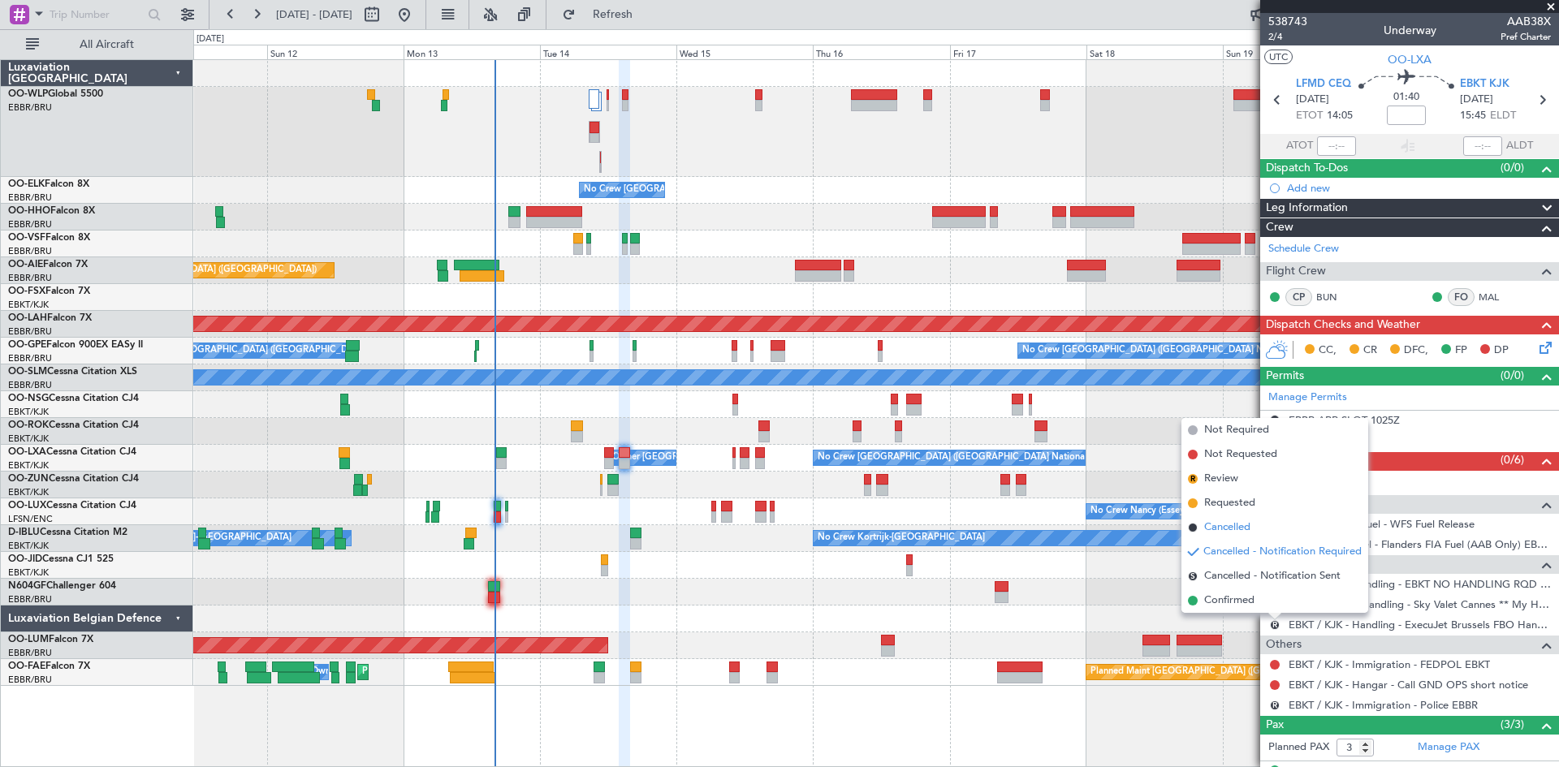
click at [1211, 527] on span "Cancelled" at bounding box center [1227, 528] width 46 height 16
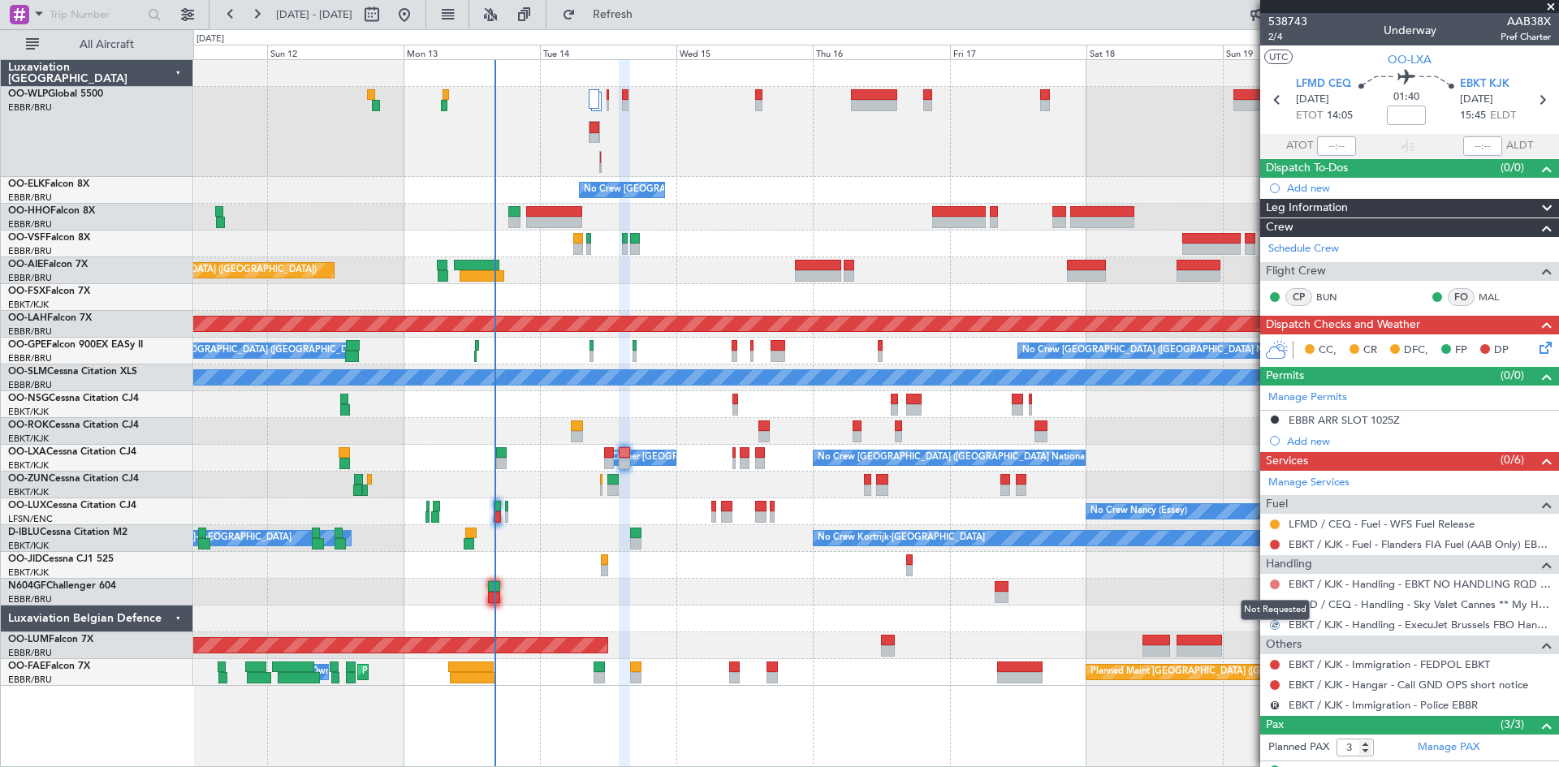
click at [1275, 580] on button at bounding box center [1275, 585] width 10 height 10
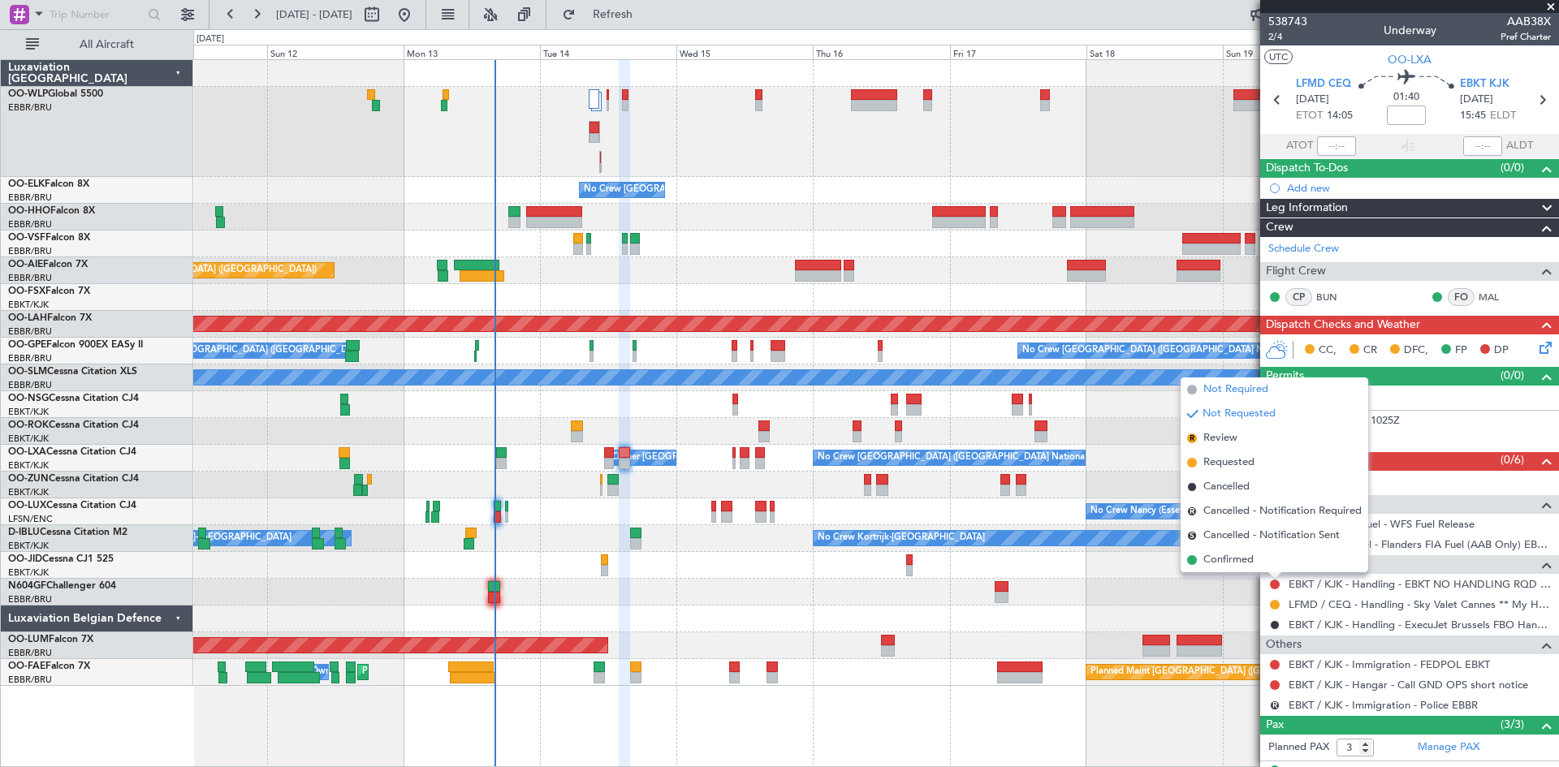
click at [1245, 386] on span "Not Required" at bounding box center [1235, 390] width 65 height 16
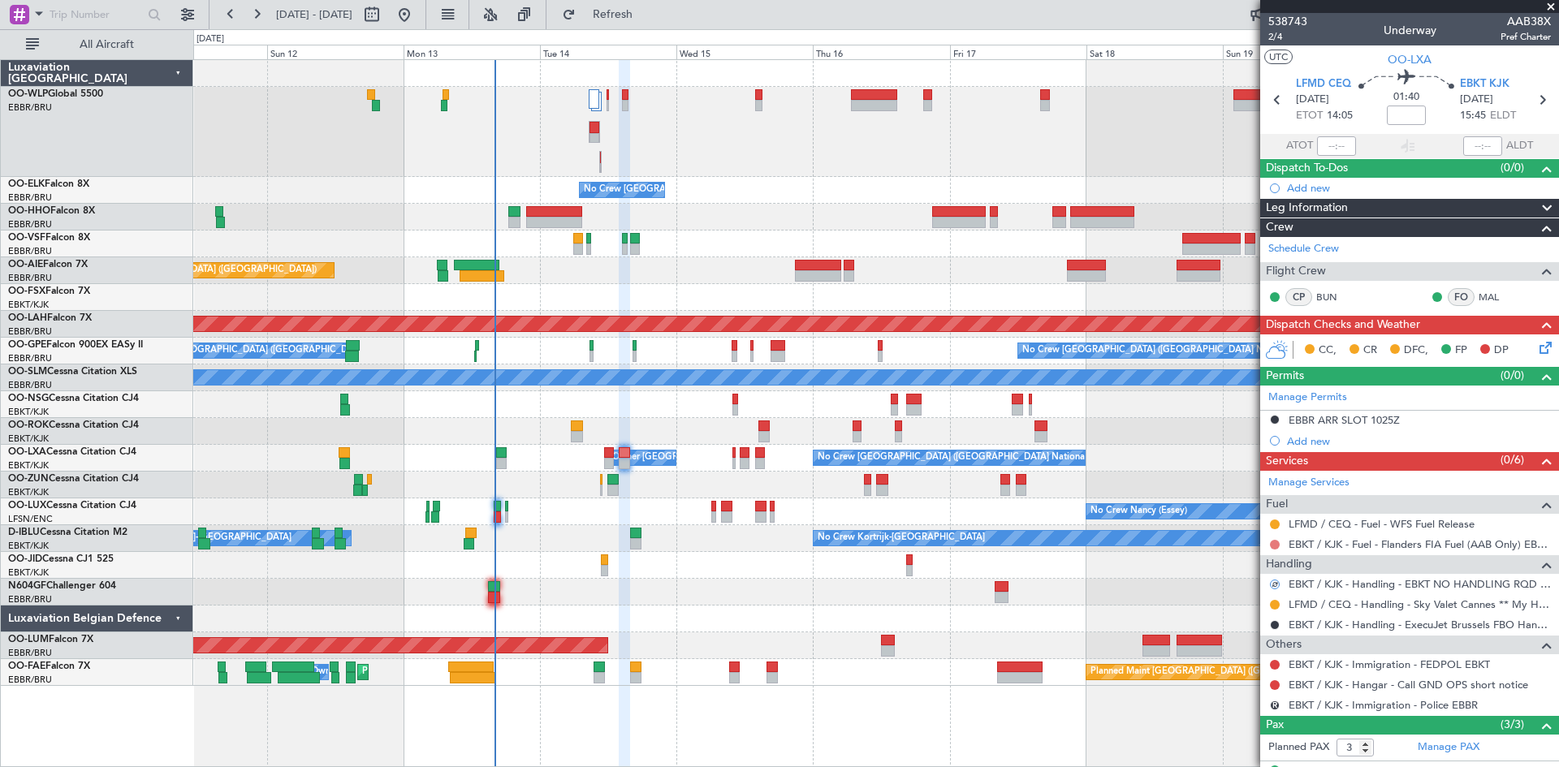
click at [1278, 543] on button at bounding box center [1275, 545] width 10 height 10
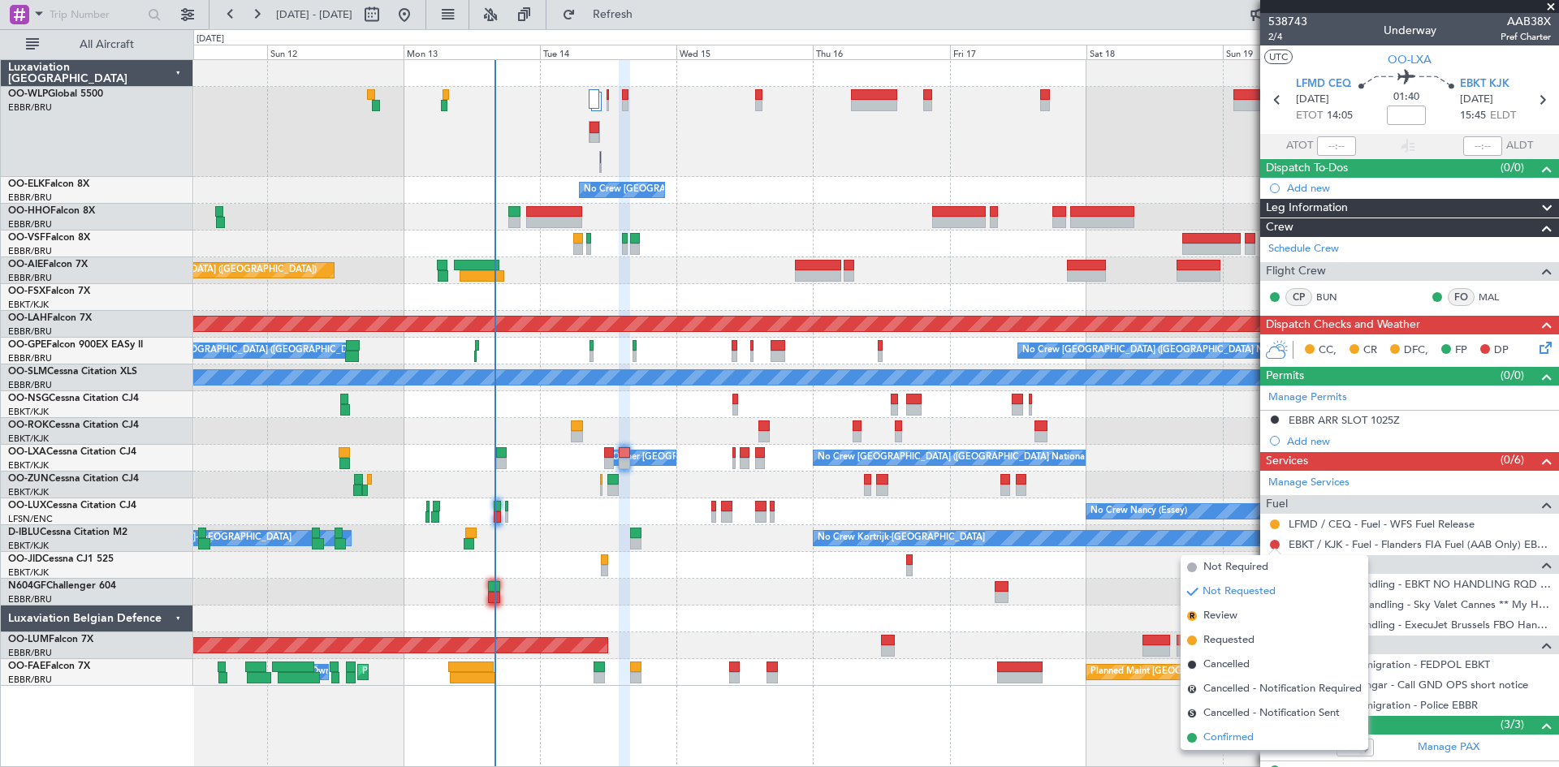
click at [1232, 734] on span "Confirmed" at bounding box center [1228, 738] width 50 height 16
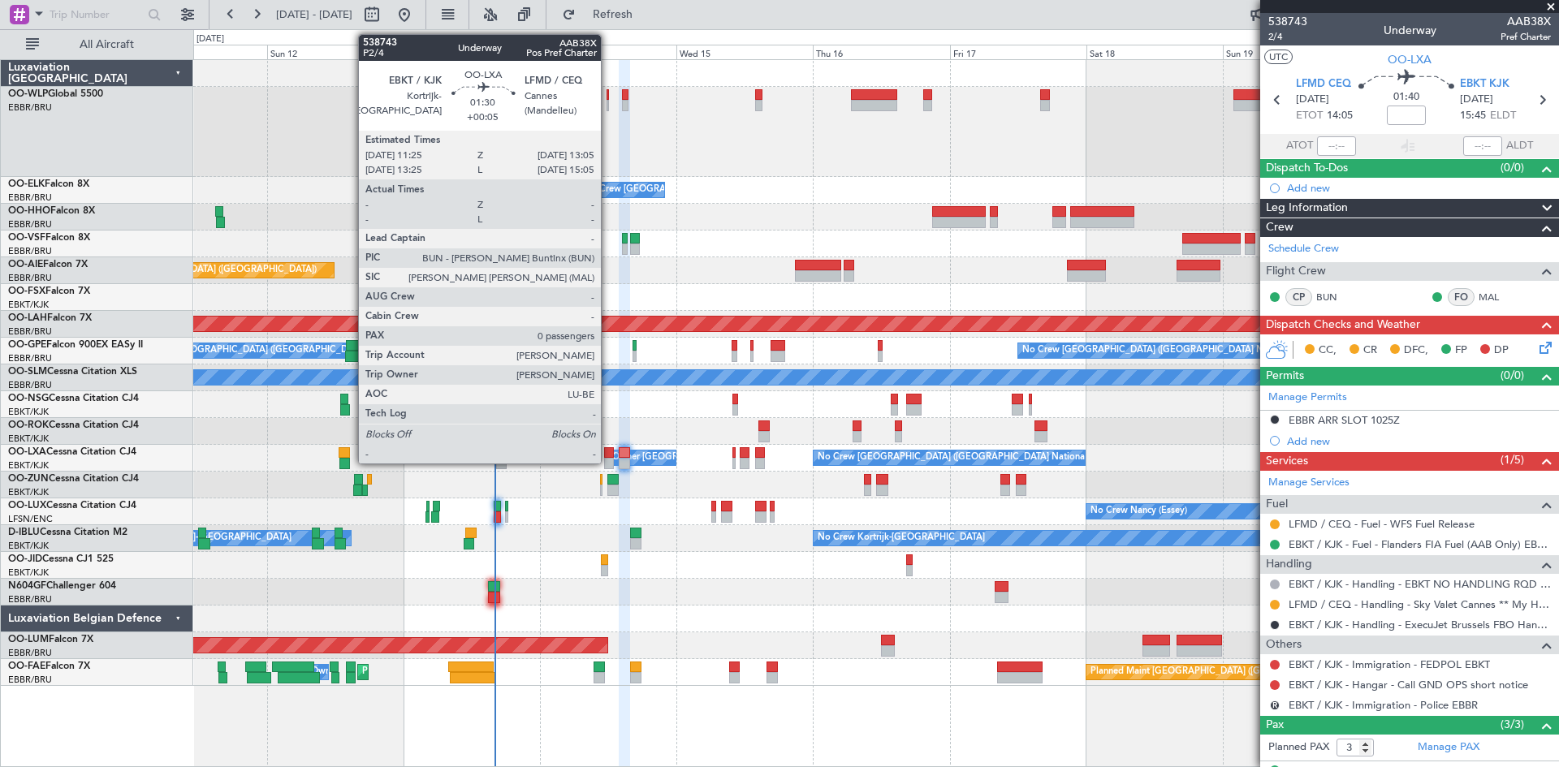
click at [608, 456] on div at bounding box center [609, 452] width 10 height 11
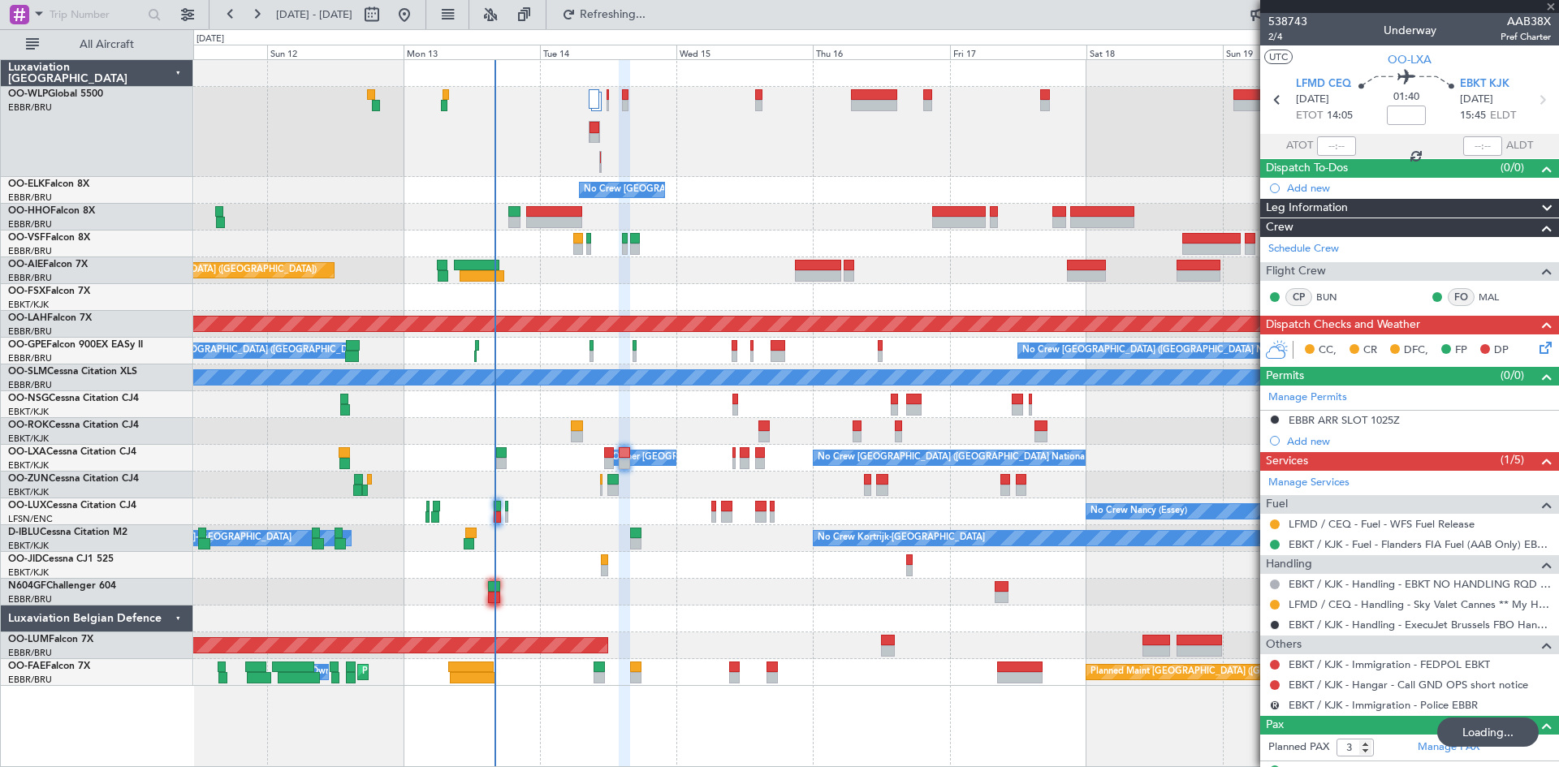
type input "+00:05"
type input "0"
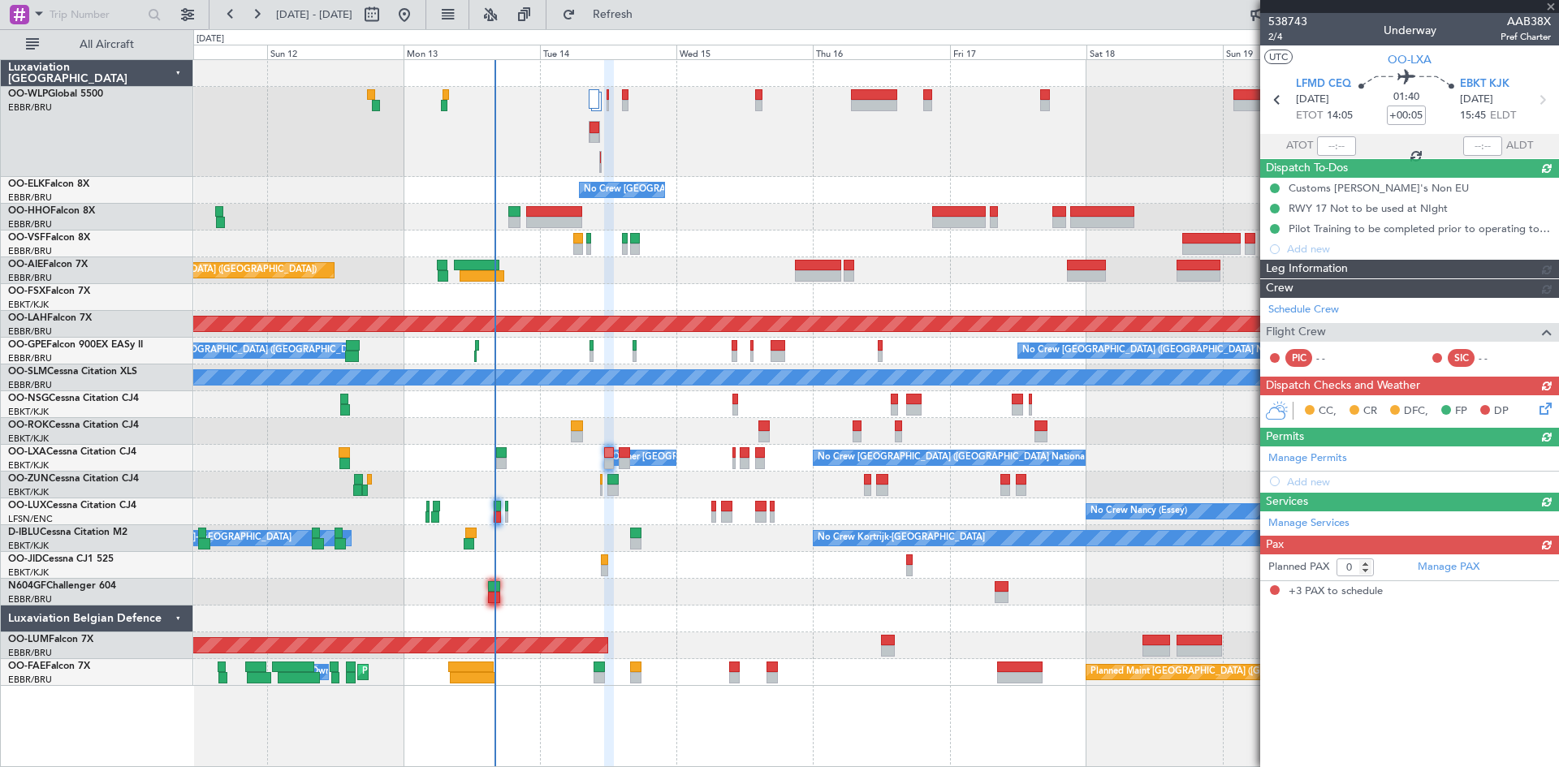
type input "3"
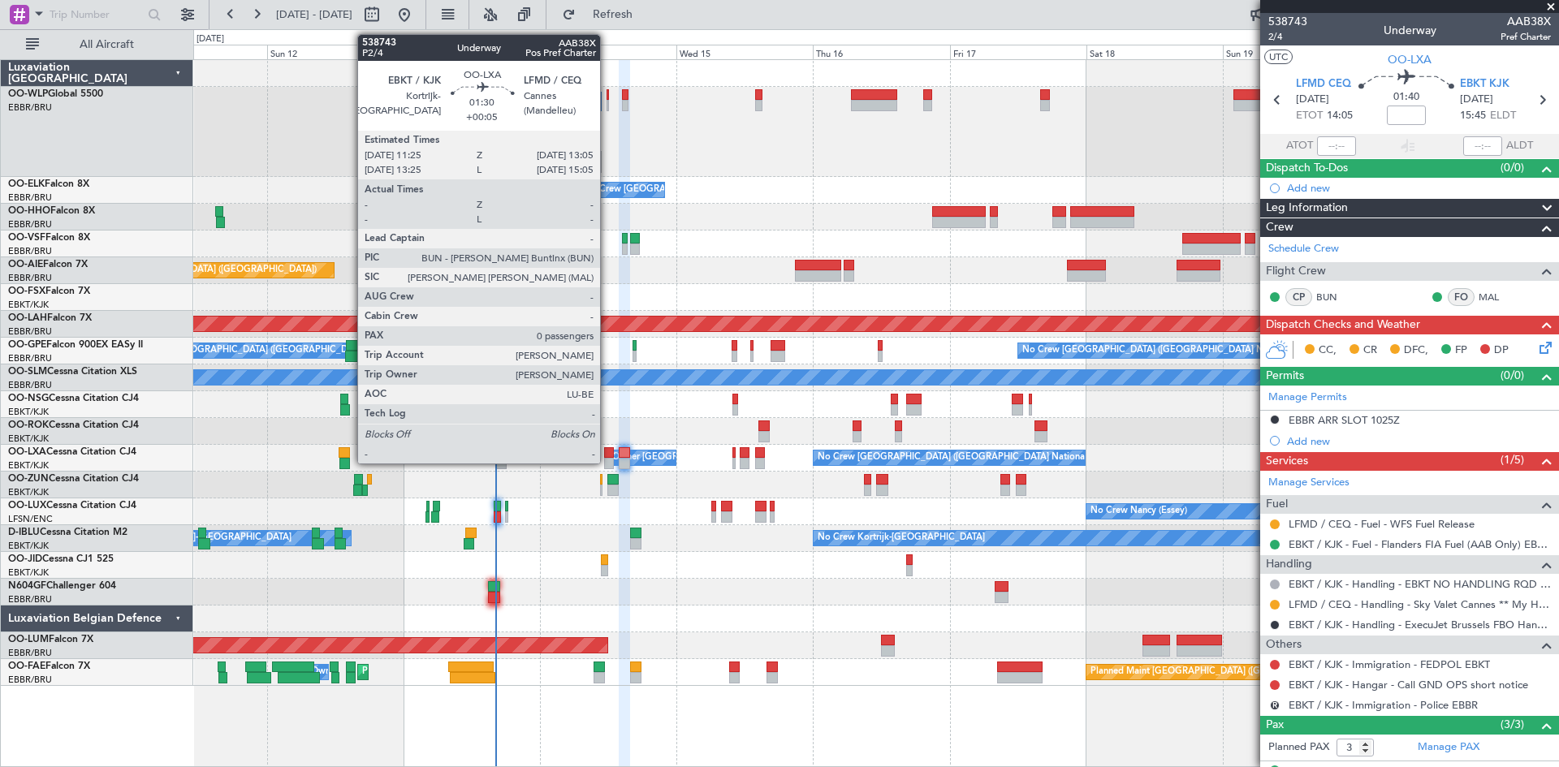
click at [607, 460] on div at bounding box center [609, 463] width 10 height 11
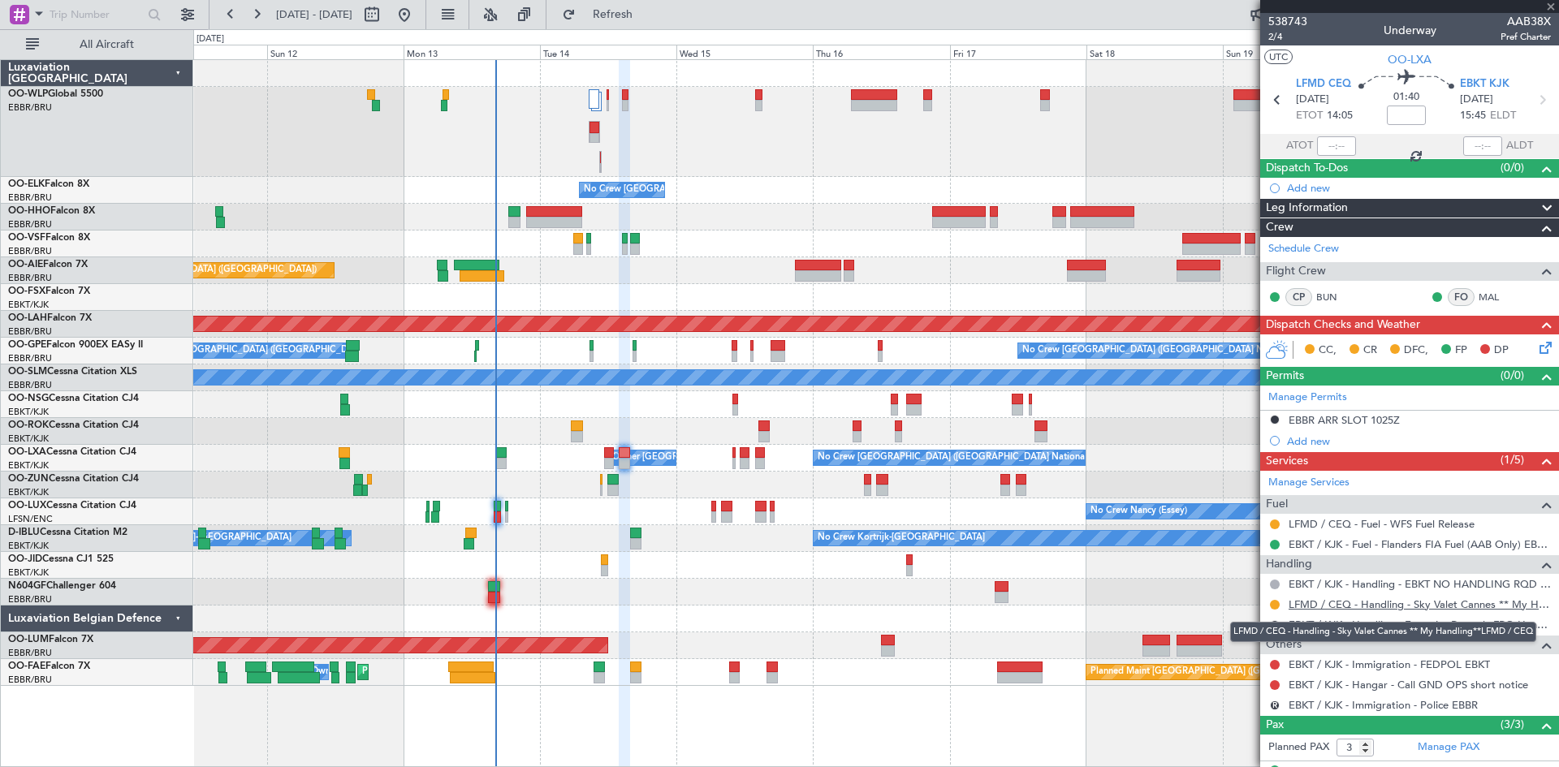
type input "+00:05"
type input "0"
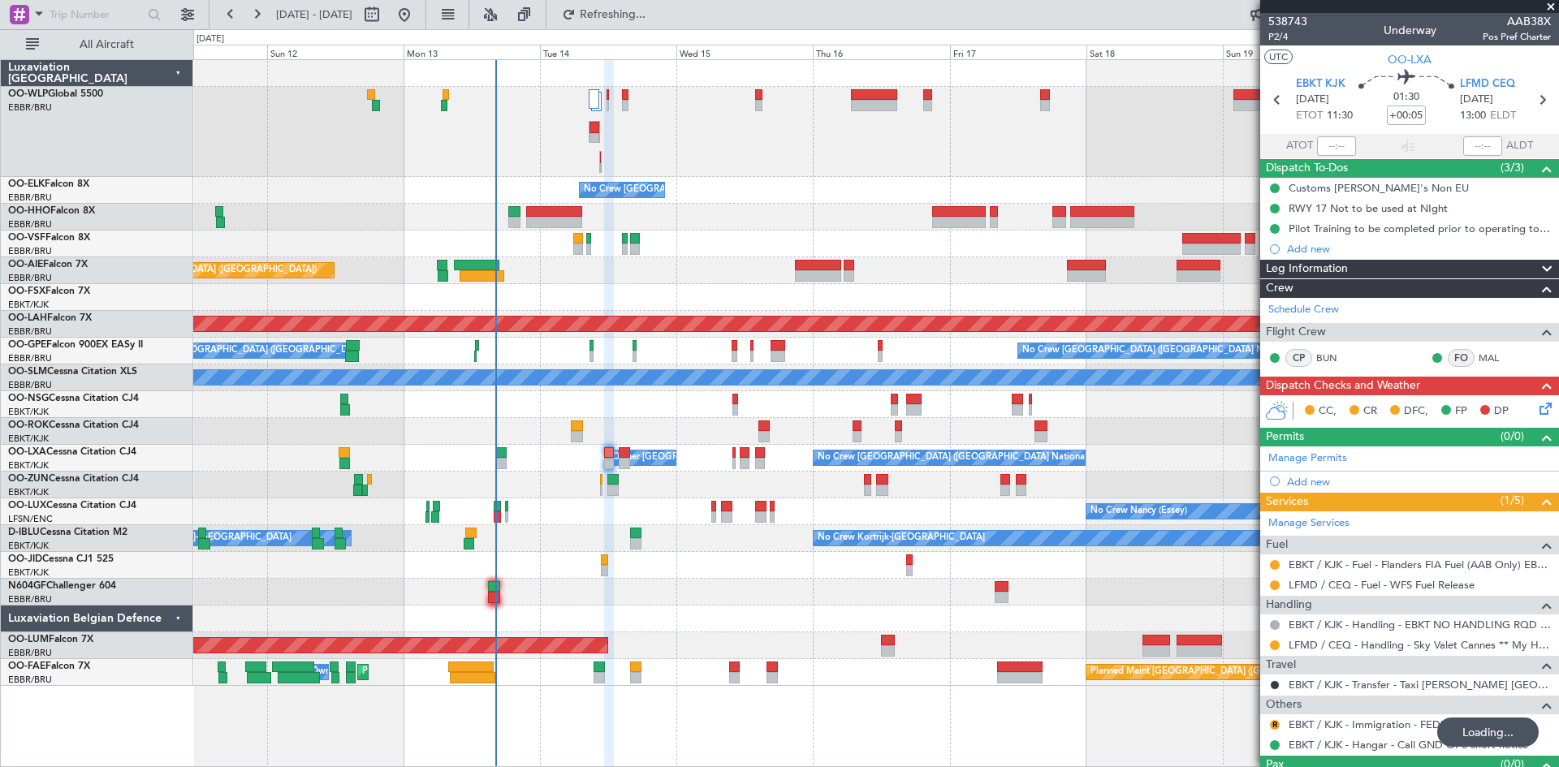
click at [1533, 408] on div "CC, CR DFC, FP DP" at bounding box center [1409, 411] width 299 height 32
click at [1536, 408] on icon at bounding box center [1542, 405] width 13 height 13
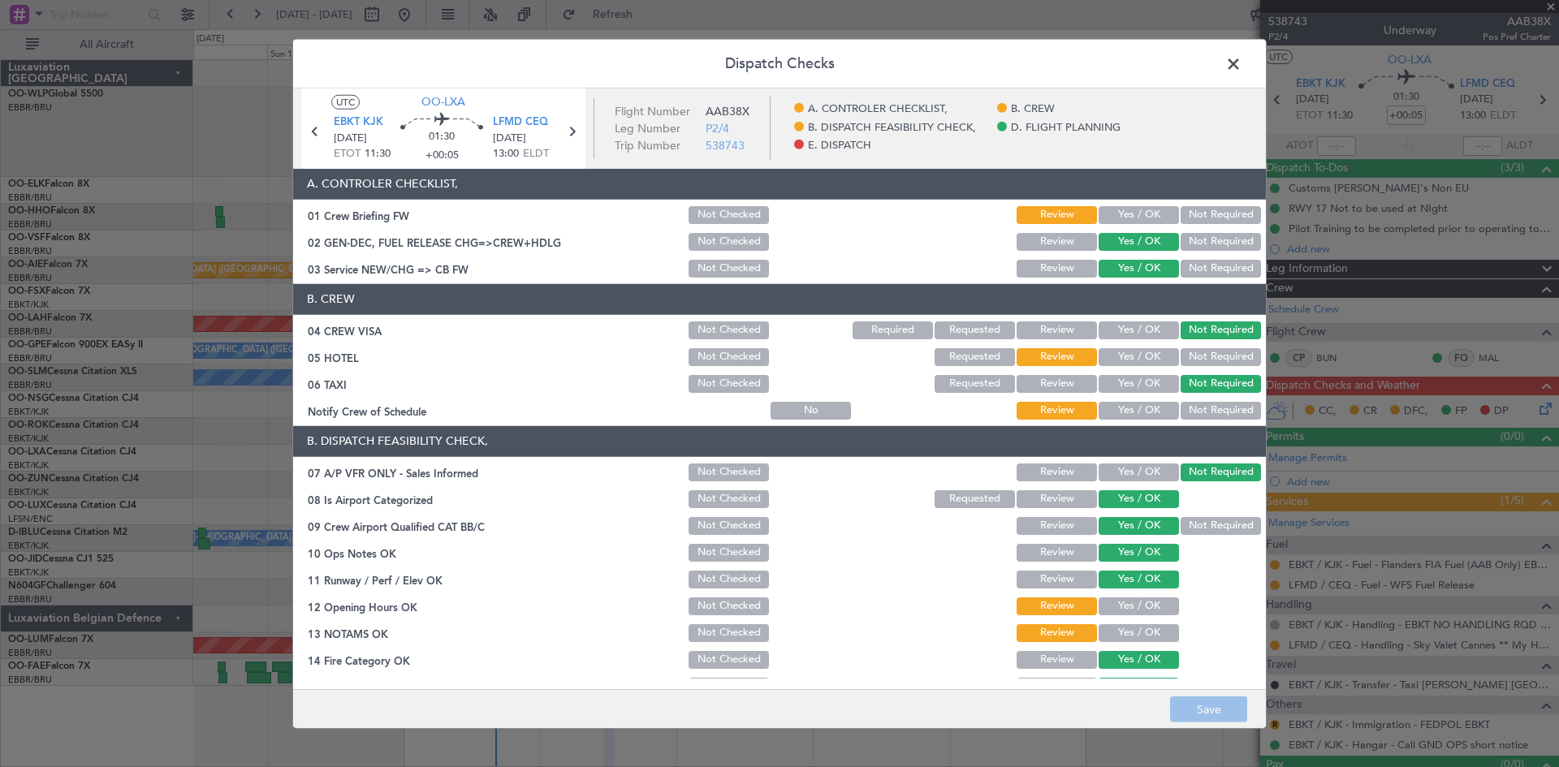
click at [1184, 358] on button "Not Required" at bounding box center [1220, 357] width 80 height 18
click at [1194, 411] on button "Not Required" at bounding box center [1220, 411] width 80 height 18
click at [1115, 598] on button "Yes / OK" at bounding box center [1138, 607] width 80 height 18
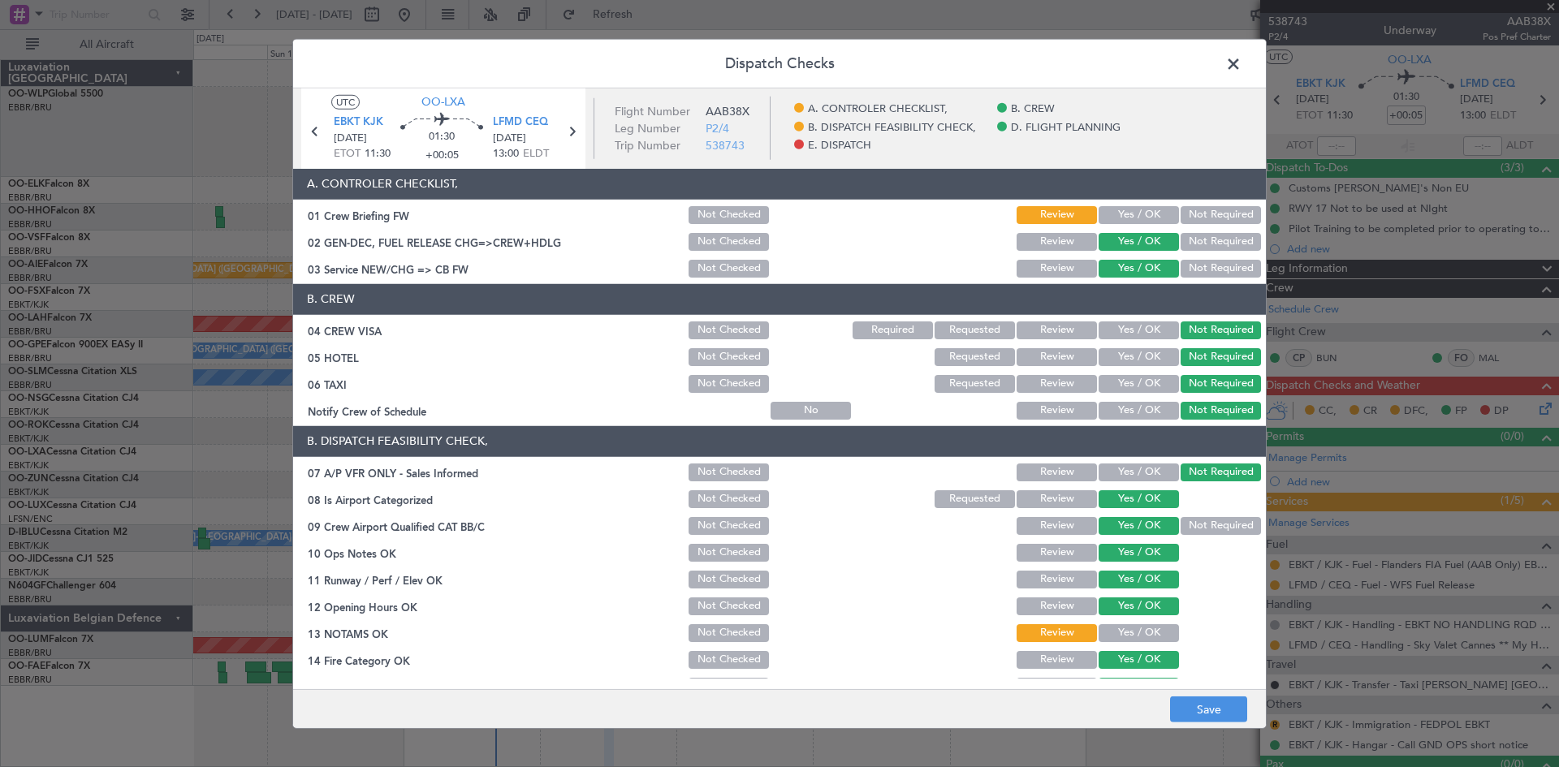
click at [1115, 612] on button "Yes / OK" at bounding box center [1138, 607] width 80 height 18
click at [1120, 638] on button "Yes / OK" at bounding box center [1138, 633] width 80 height 18
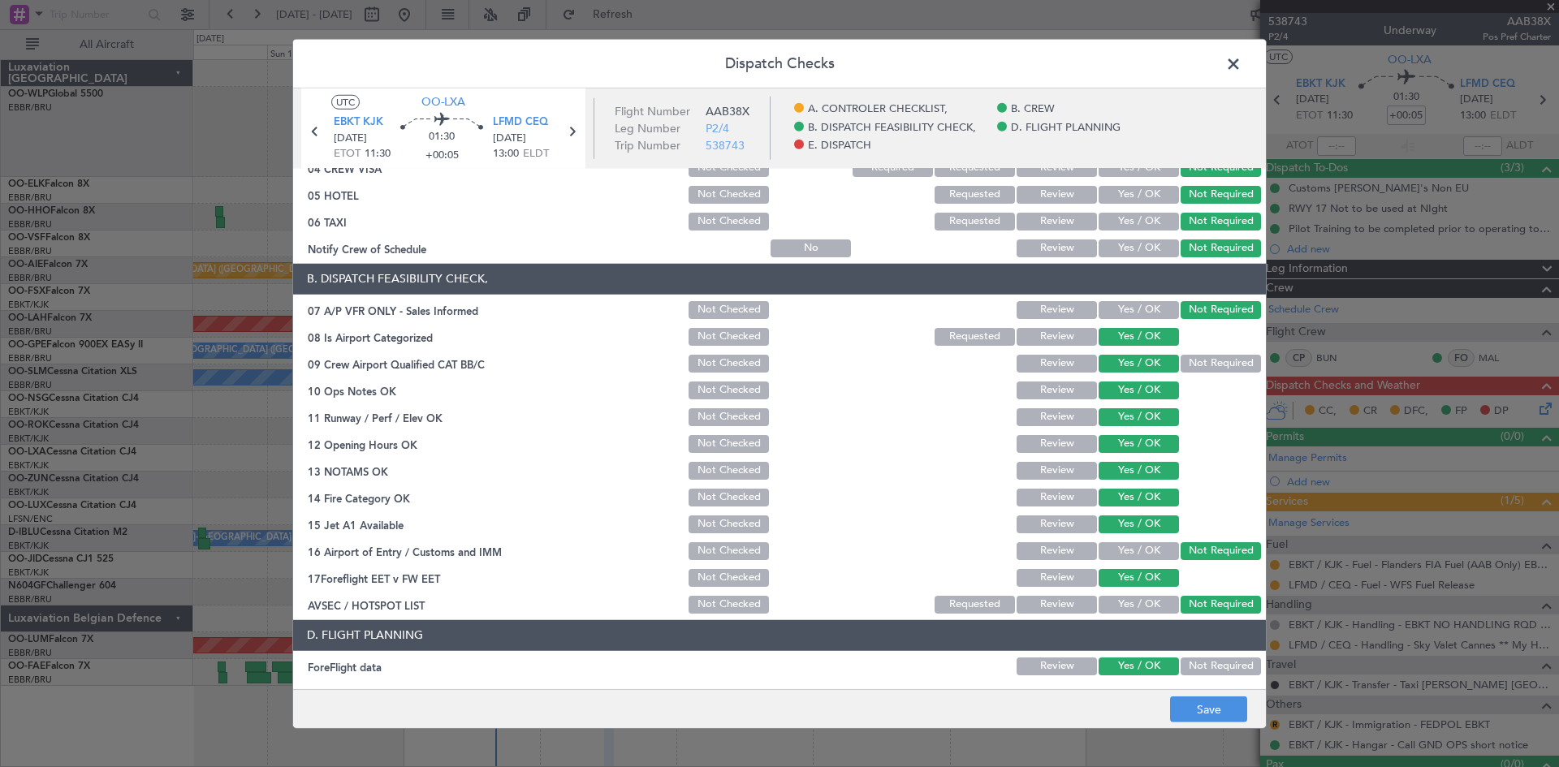
scroll to position [307, 0]
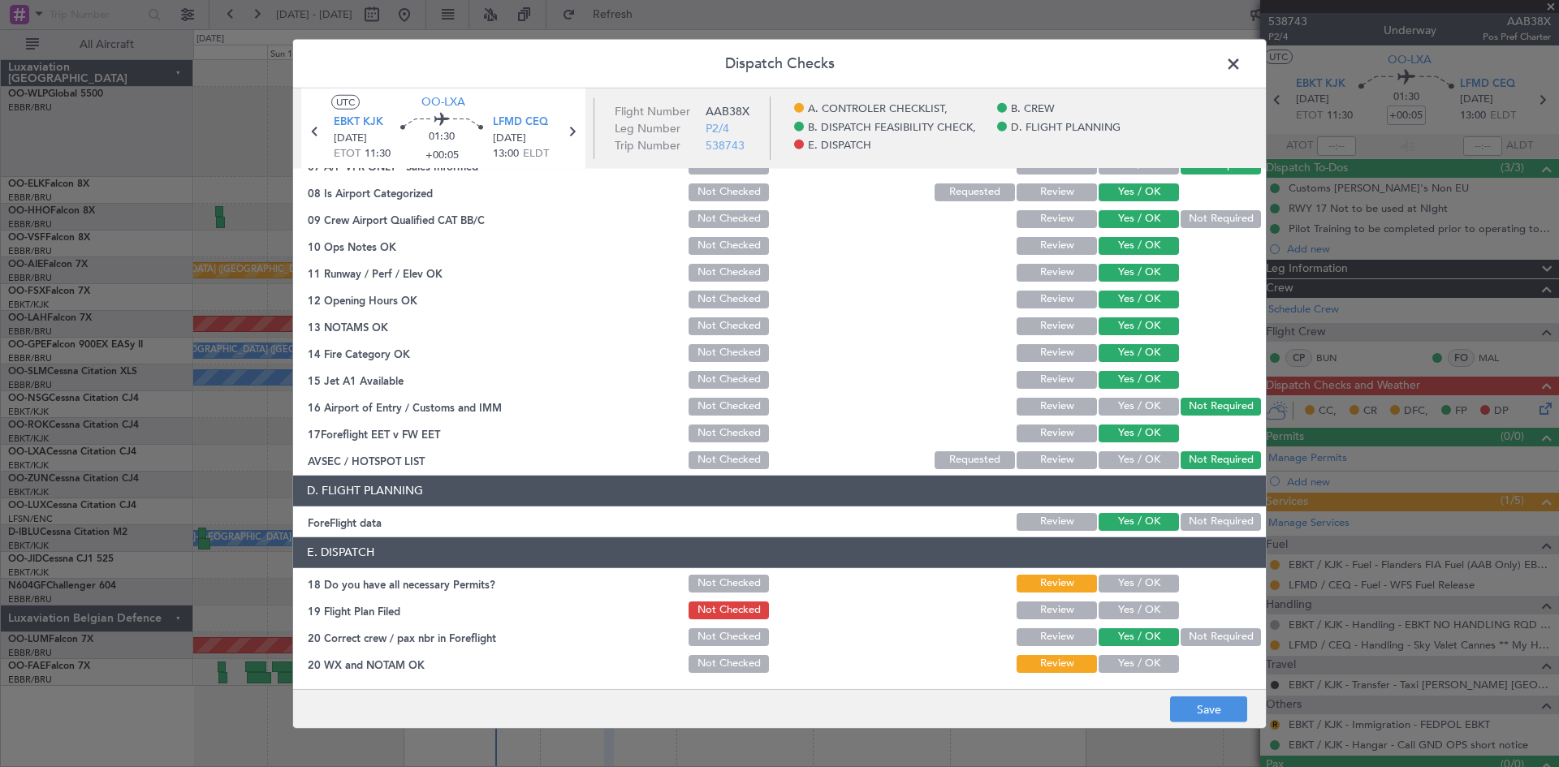
click at [1128, 586] on button "Yes / OK" at bounding box center [1138, 584] width 80 height 18
click at [1124, 607] on button "Yes / OK" at bounding box center [1138, 611] width 80 height 18
click at [1124, 661] on button "Yes / OK" at bounding box center [1138, 664] width 80 height 18
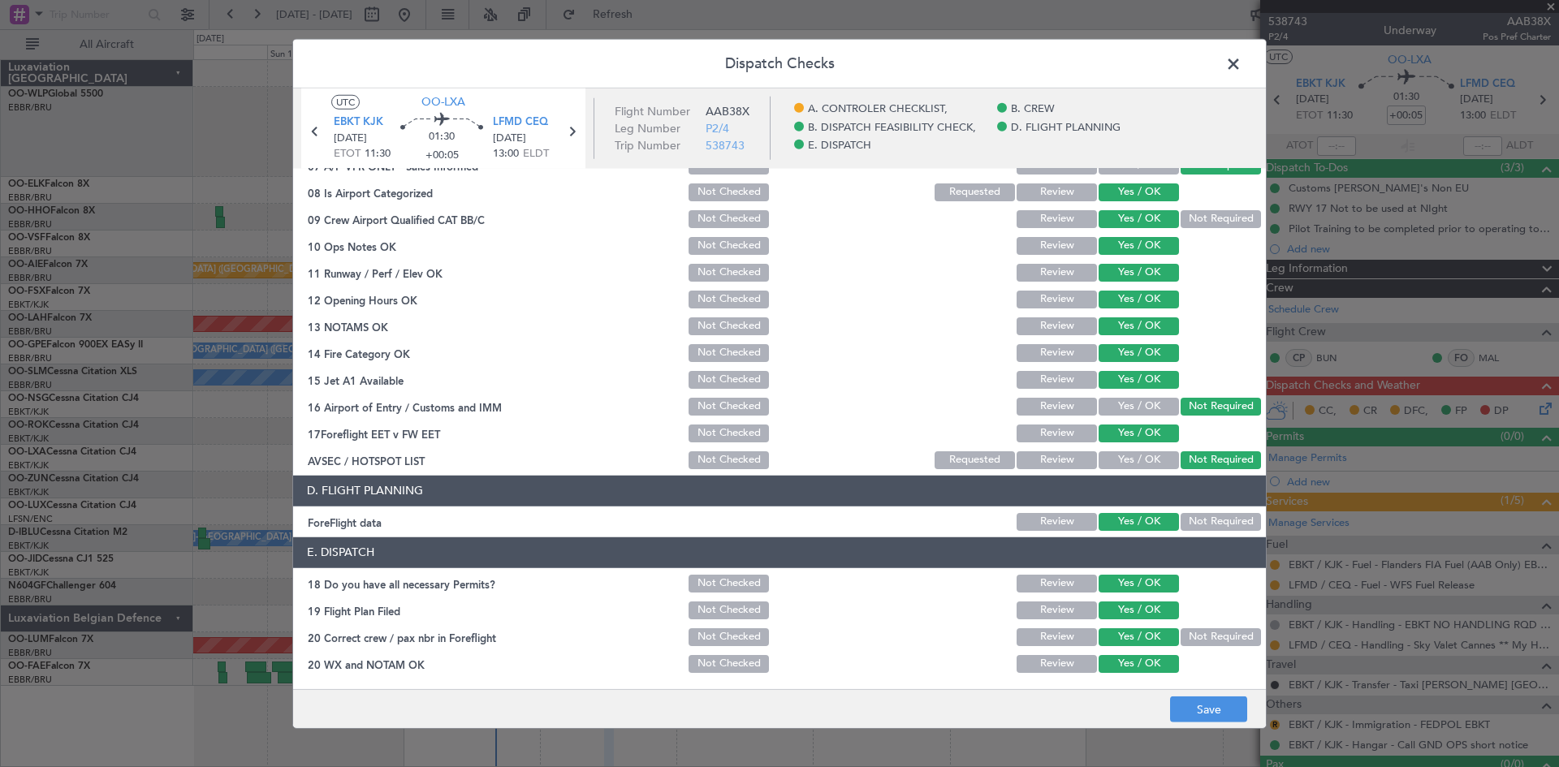
click at [1189, 643] on button "Not Required" at bounding box center [1220, 637] width 80 height 18
click at [1148, 639] on button "Yes / OK" at bounding box center [1138, 637] width 80 height 18
click at [1182, 667] on div at bounding box center [1219, 664] width 82 height 23
click at [1197, 654] on div at bounding box center [1219, 664] width 82 height 23
click at [1197, 645] on button "Not Required" at bounding box center [1220, 637] width 80 height 18
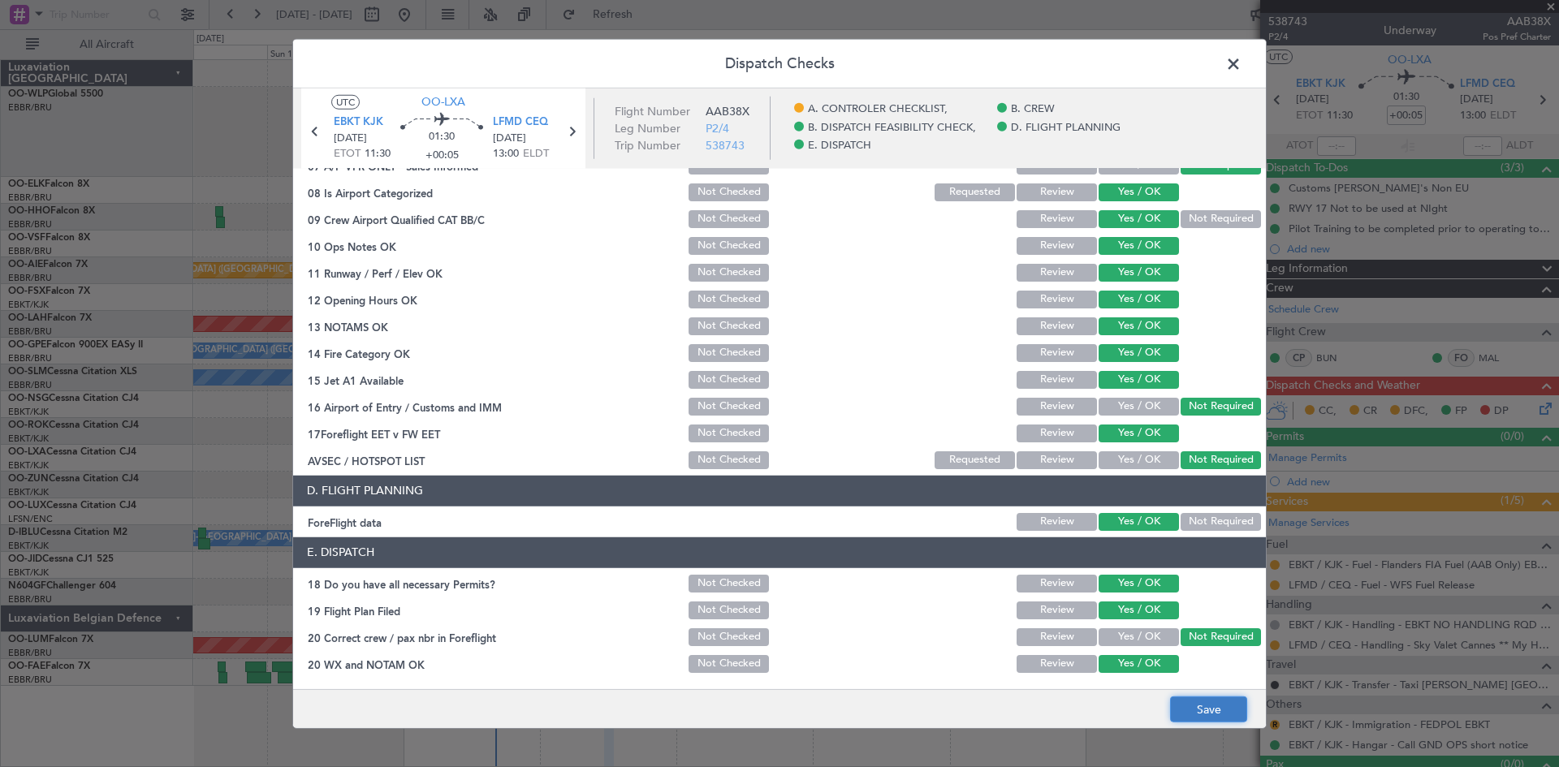
click at [1195, 705] on button "Save" at bounding box center [1208, 710] width 77 height 26
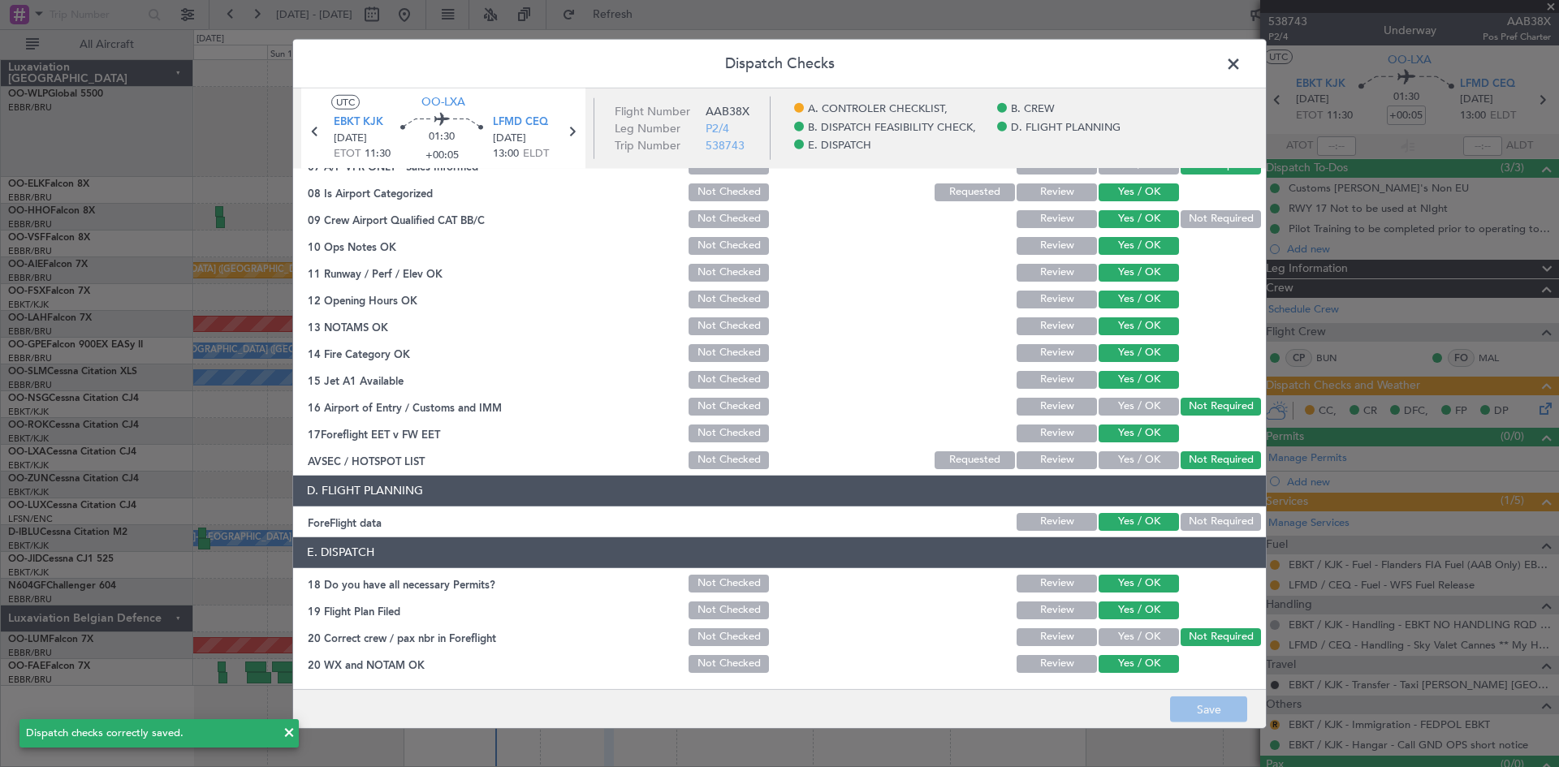
click at [573, 132] on icon at bounding box center [571, 130] width 21 height 21
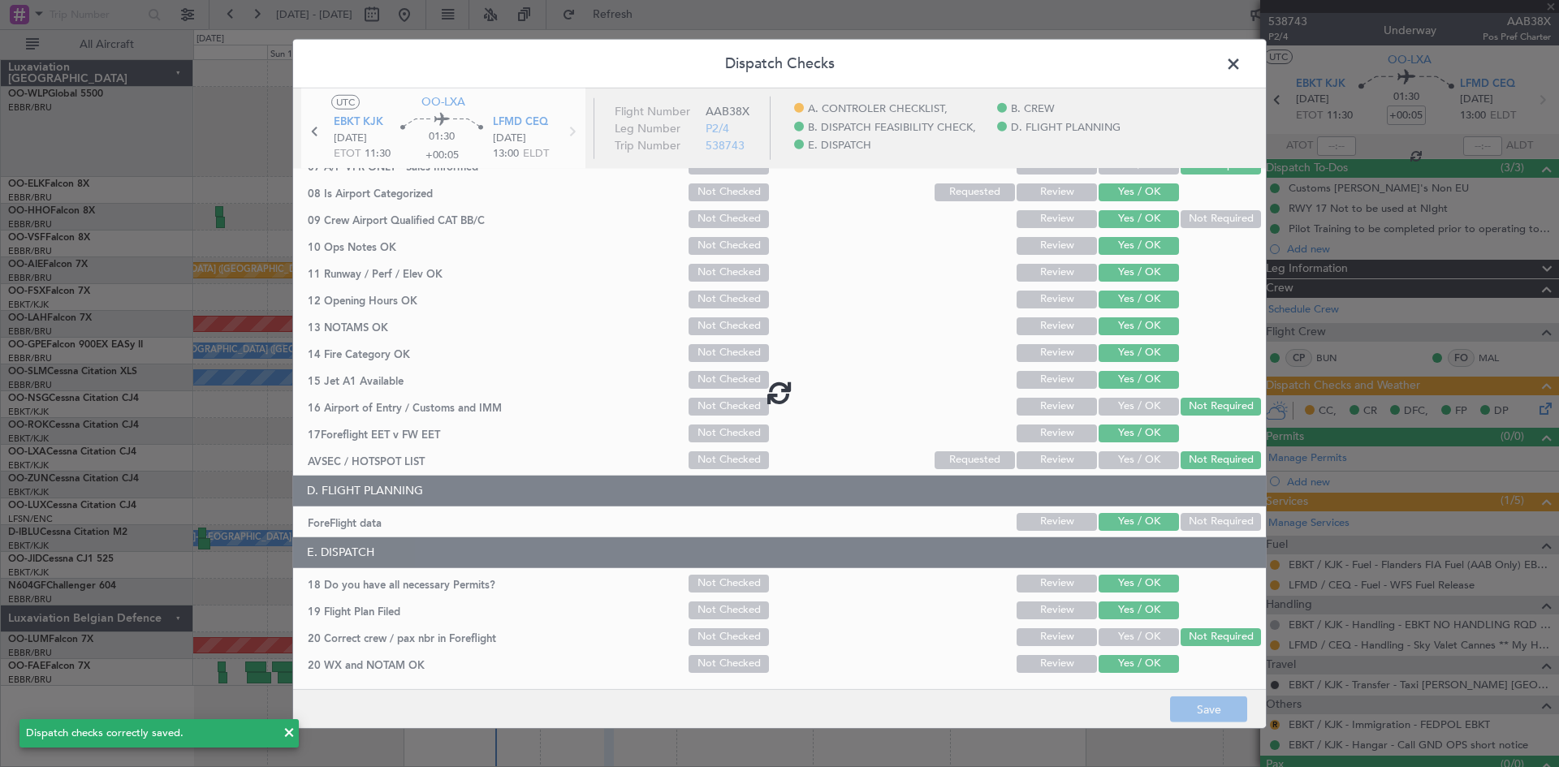
type input "3"
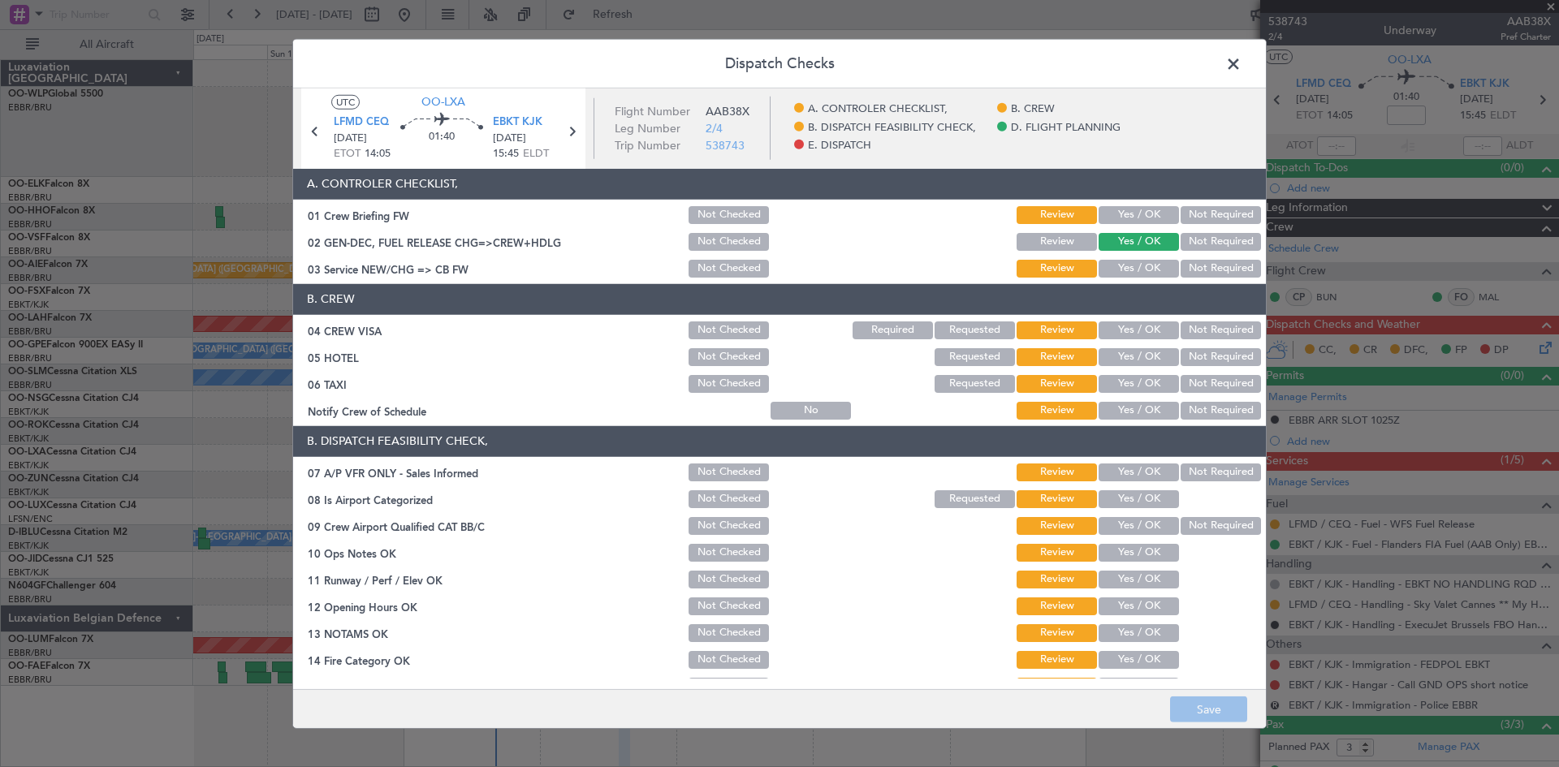
click at [1148, 215] on button "Yes / OK" at bounding box center [1138, 215] width 80 height 18
click at [1133, 270] on button "Yes / OK" at bounding box center [1138, 269] width 80 height 18
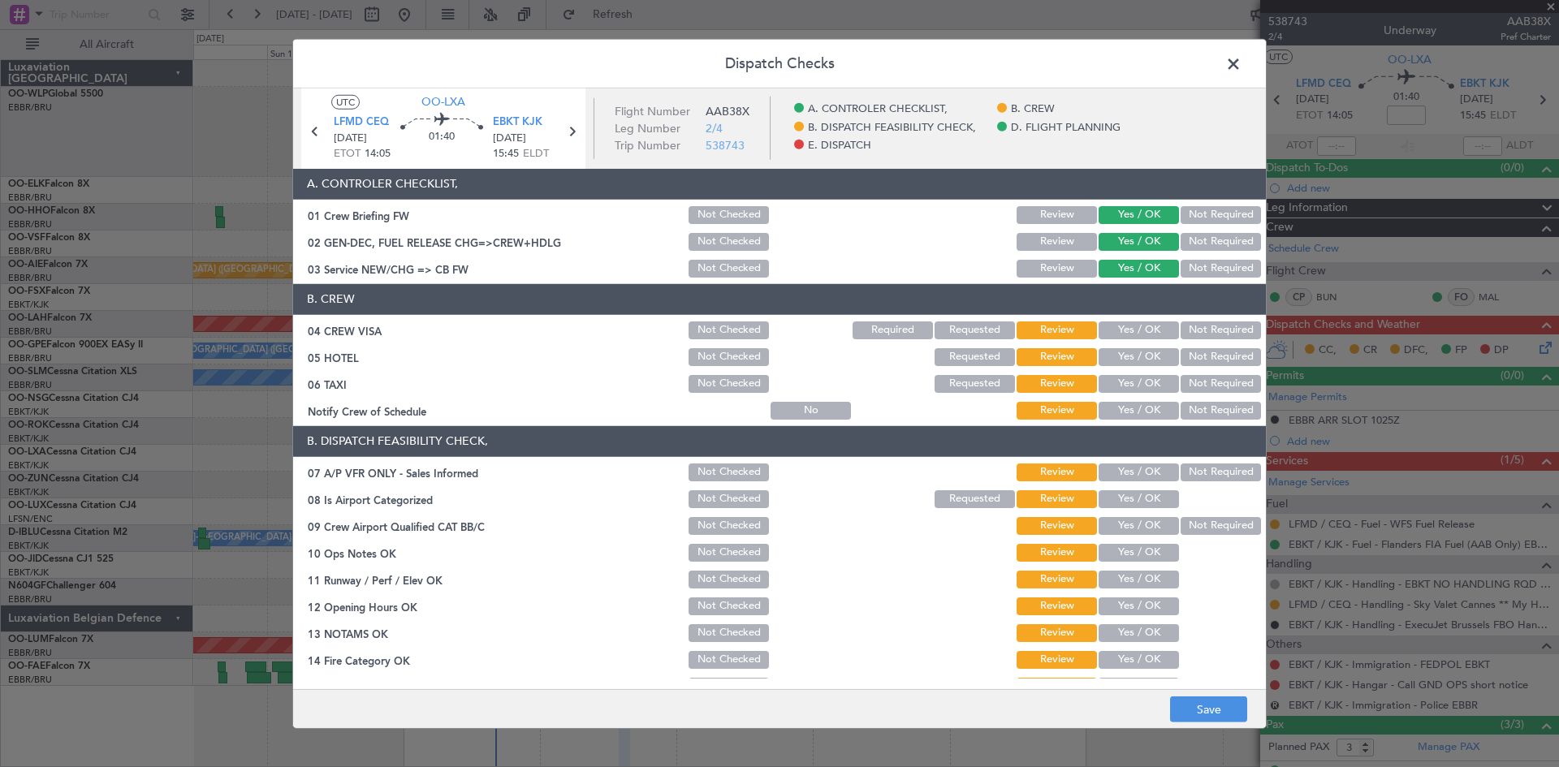
click at [1196, 320] on div "Not Required" at bounding box center [1219, 330] width 82 height 23
click at [1201, 343] on section "B. CREW 04 CREW VISA Not Checked Required Requested Review Yes / OK Not Require…" at bounding box center [779, 353] width 973 height 138
click at [1197, 332] on button "Not Required" at bounding box center [1220, 330] width 80 height 18
click at [1197, 360] on button "Not Required" at bounding box center [1220, 357] width 80 height 18
click at [1196, 386] on button "Not Required" at bounding box center [1220, 384] width 80 height 18
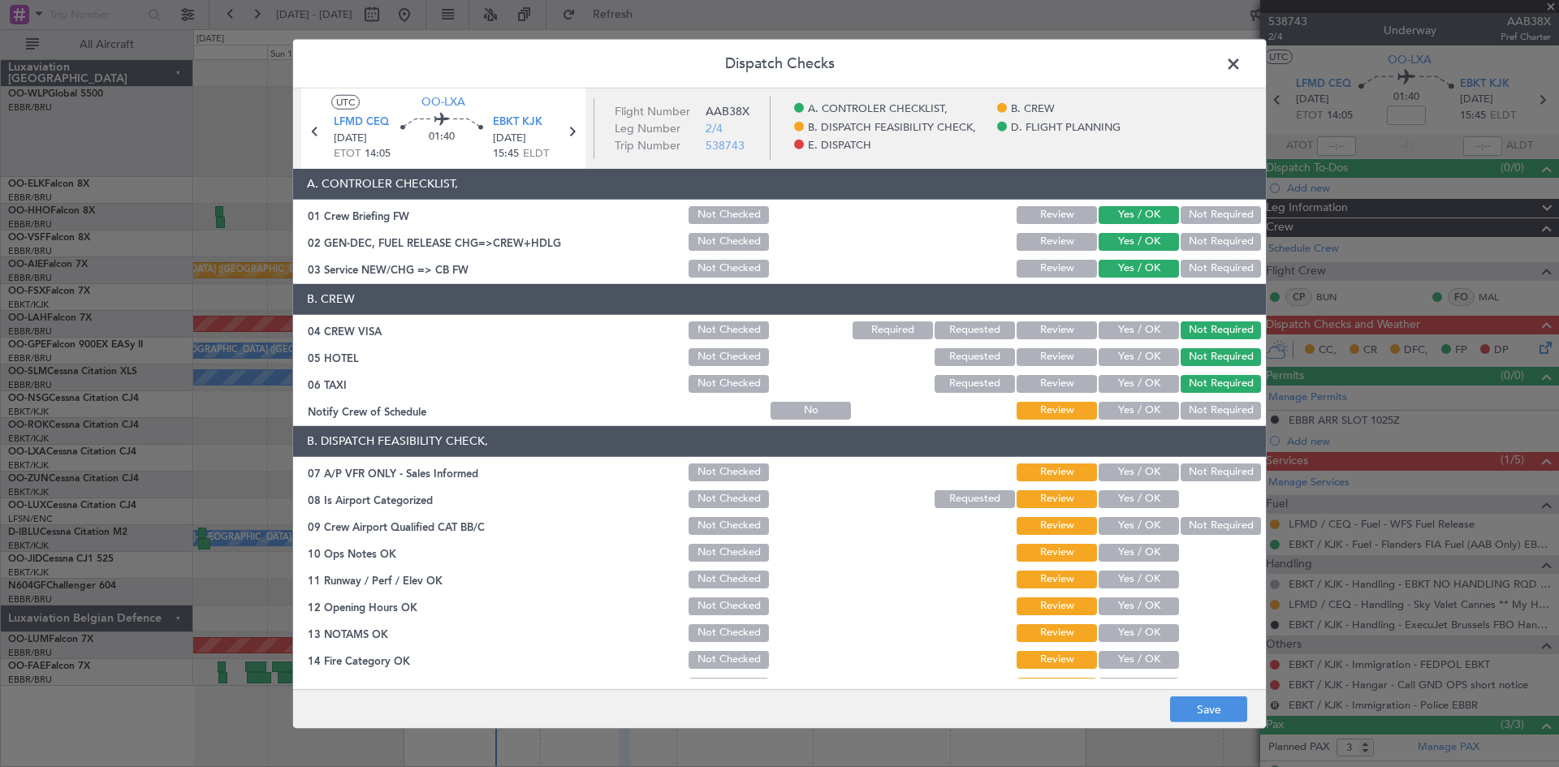
drag, startPoint x: 1195, startPoint y: 409, endPoint x: 1171, endPoint y: 438, distance: 37.5
click at [1195, 410] on button "Not Required" at bounding box center [1220, 411] width 80 height 18
click at [1180, 477] on button "Not Required" at bounding box center [1220, 473] width 80 height 18
click at [1135, 497] on button "Yes / OK" at bounding box center [1138, 499] width 80 height 18
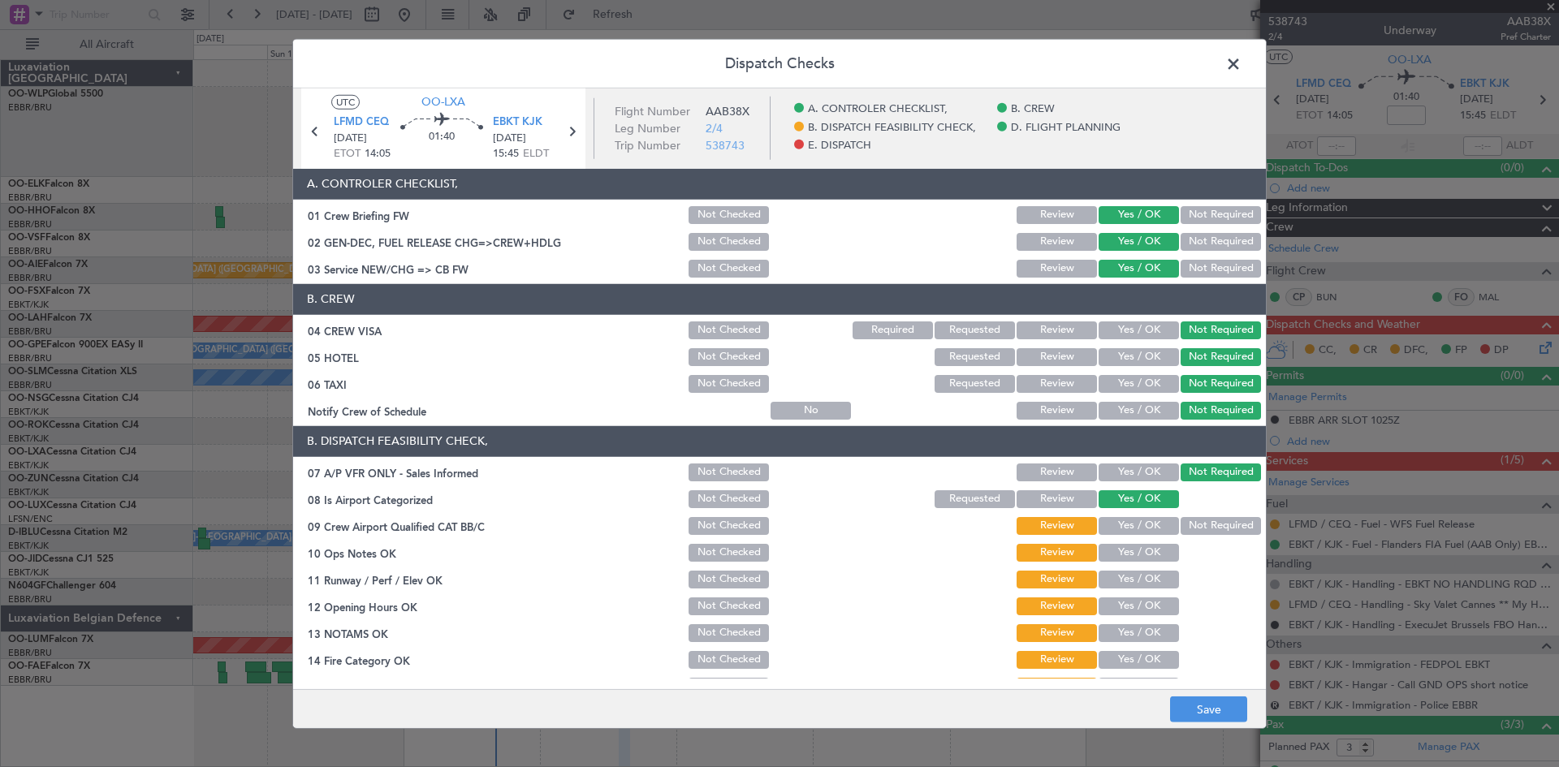
click at [1184, 519] on button "Not Required" at bounding box center [1220, 526] width 80 height 18
click at [1155, 550] on button "Yes / OK" at bounding box center [1138, 553] width 80 height 18
drag, startPoint x: 1141, startPoint y: 574, endPoint x: 1136, endPoint y: 593, distance: 20.1
click at [1138, 579] on button "Yes / OK" at bounding box center [1138, 580] width 80 height 18
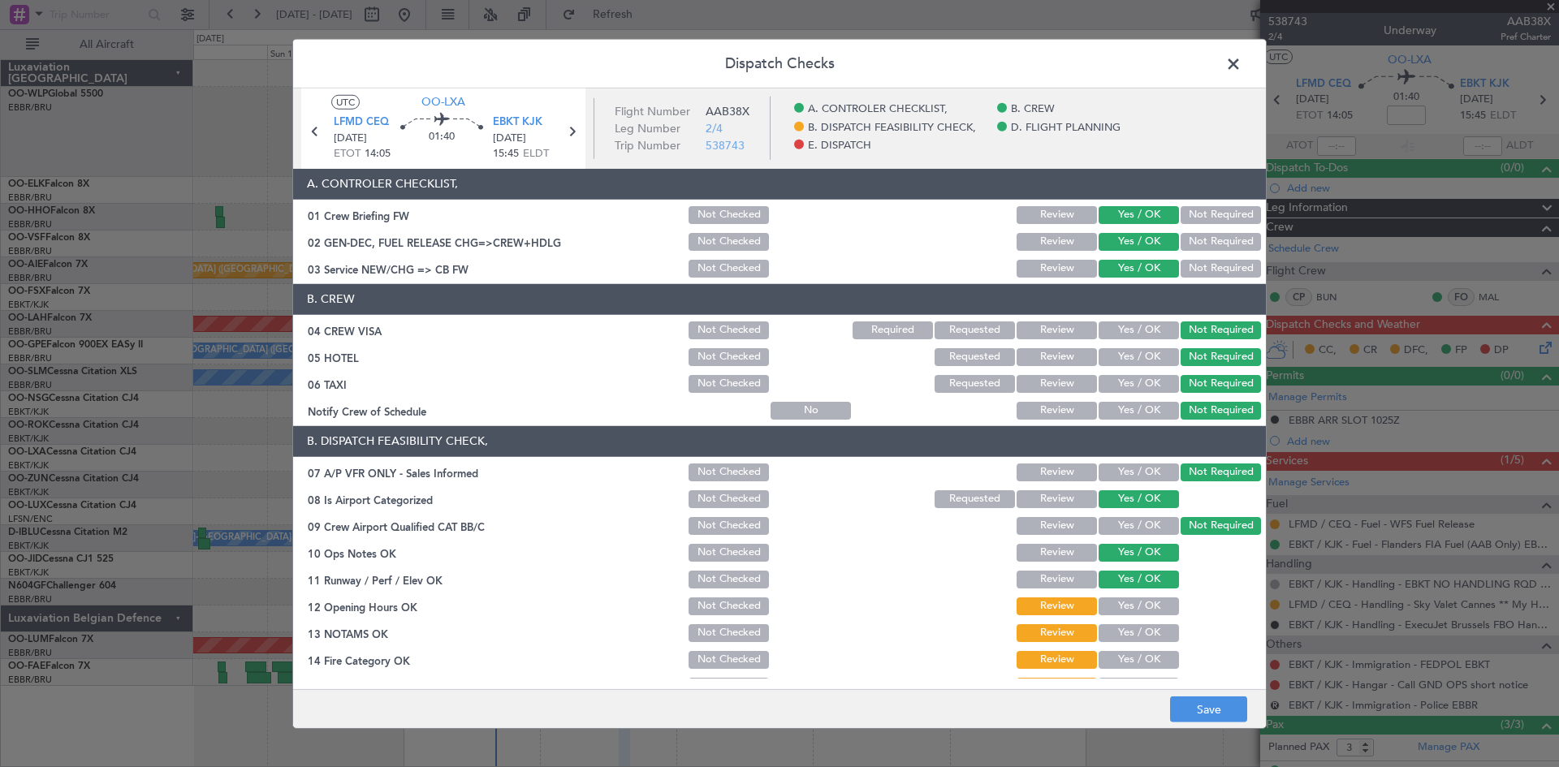
click at [1133, 609] on button "Yes / OK" at bounding box center [1138, 607] width 80 height 18
click at [1132, 637] on button "Yes / OK" at bounding box center [1138, 633] width 80 height 18
click at [1130, 649] on section "B. DISPATCH FEASIBILITY CHECK, 07 A/P VFR ONLY - Sales Informed Not Checked Rev…" at bounding box center [779, 602] width 973 height 352
drag, startPoint x: 1134, startPoint y: 665, endPoint x: 1133, endPoint y: 656, distance: 9.1
click at [1134, 666] on button "Yes / OK" at bounding box center [1138, 660] width 80 height 18
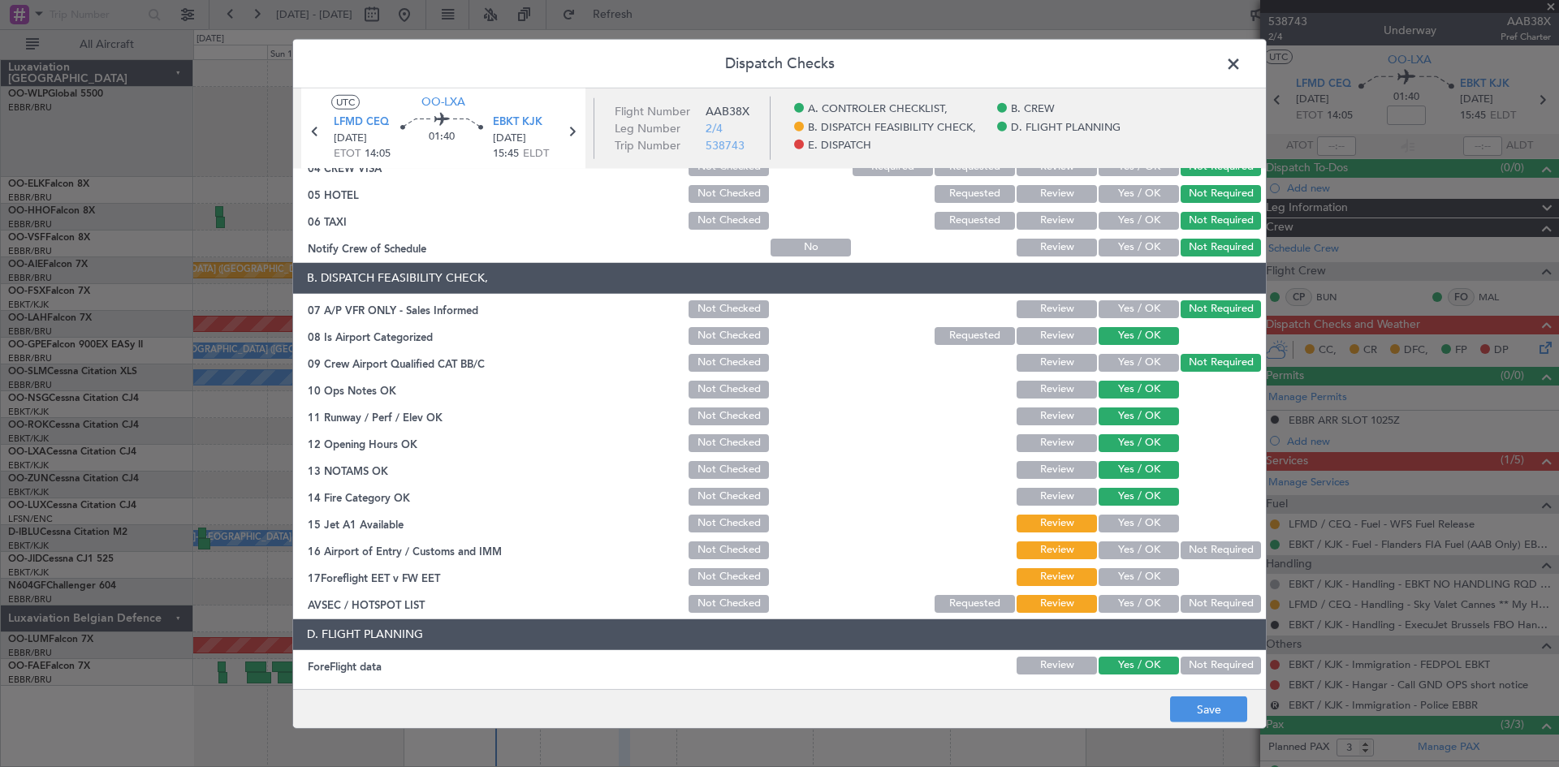
scroll to position [244, 0]
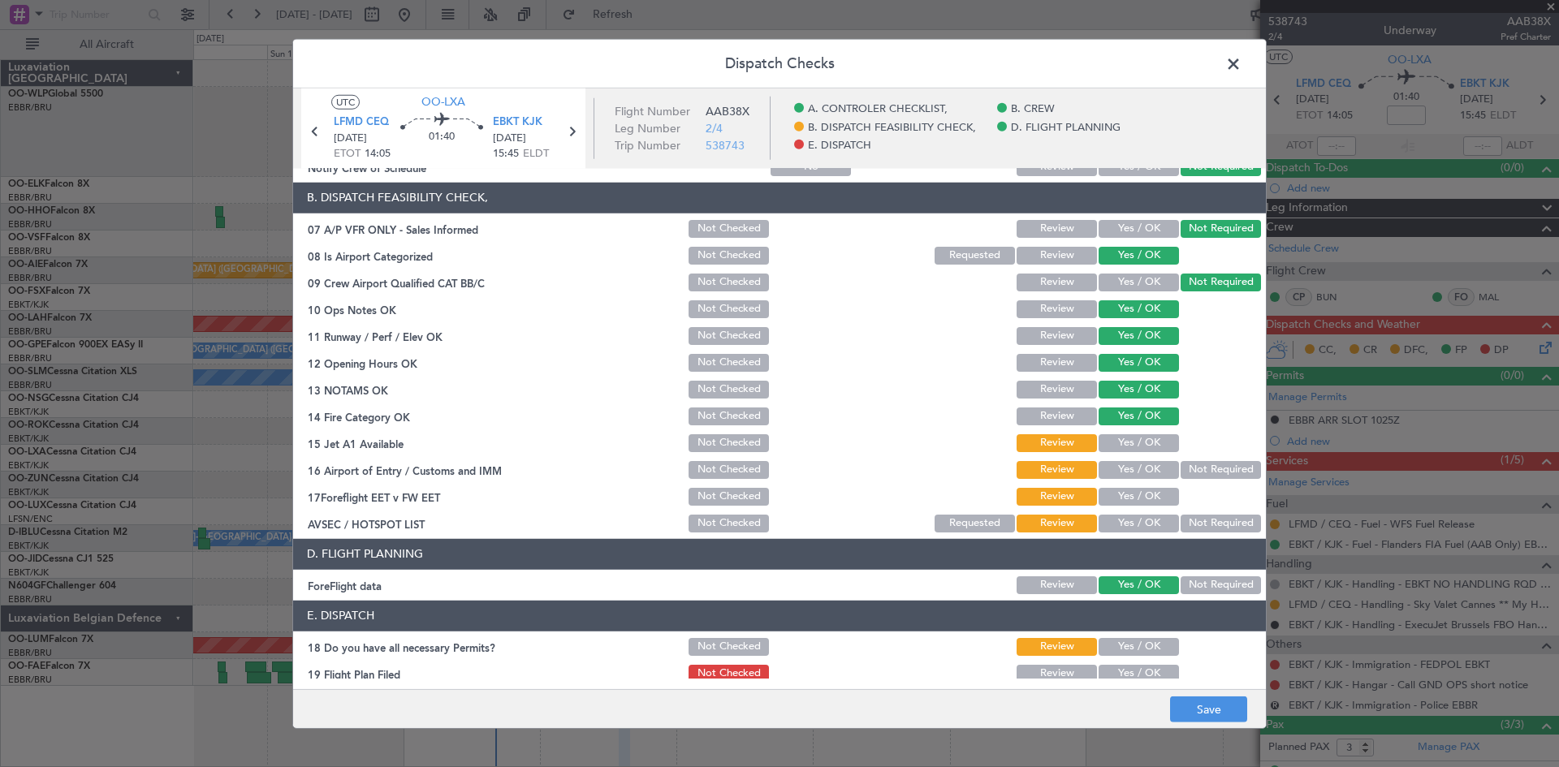
click at [1126, 446] on button "Yes / OK" at bounding box center [1138, 443] width 80 height 18
click at [1197, 469] on button "Not Required" at bounding box center [1220, 470] width 80 height 18
click at [1141, 500] on button "Yes / OK" at bounding box center [1138, 497] width 80 height 18
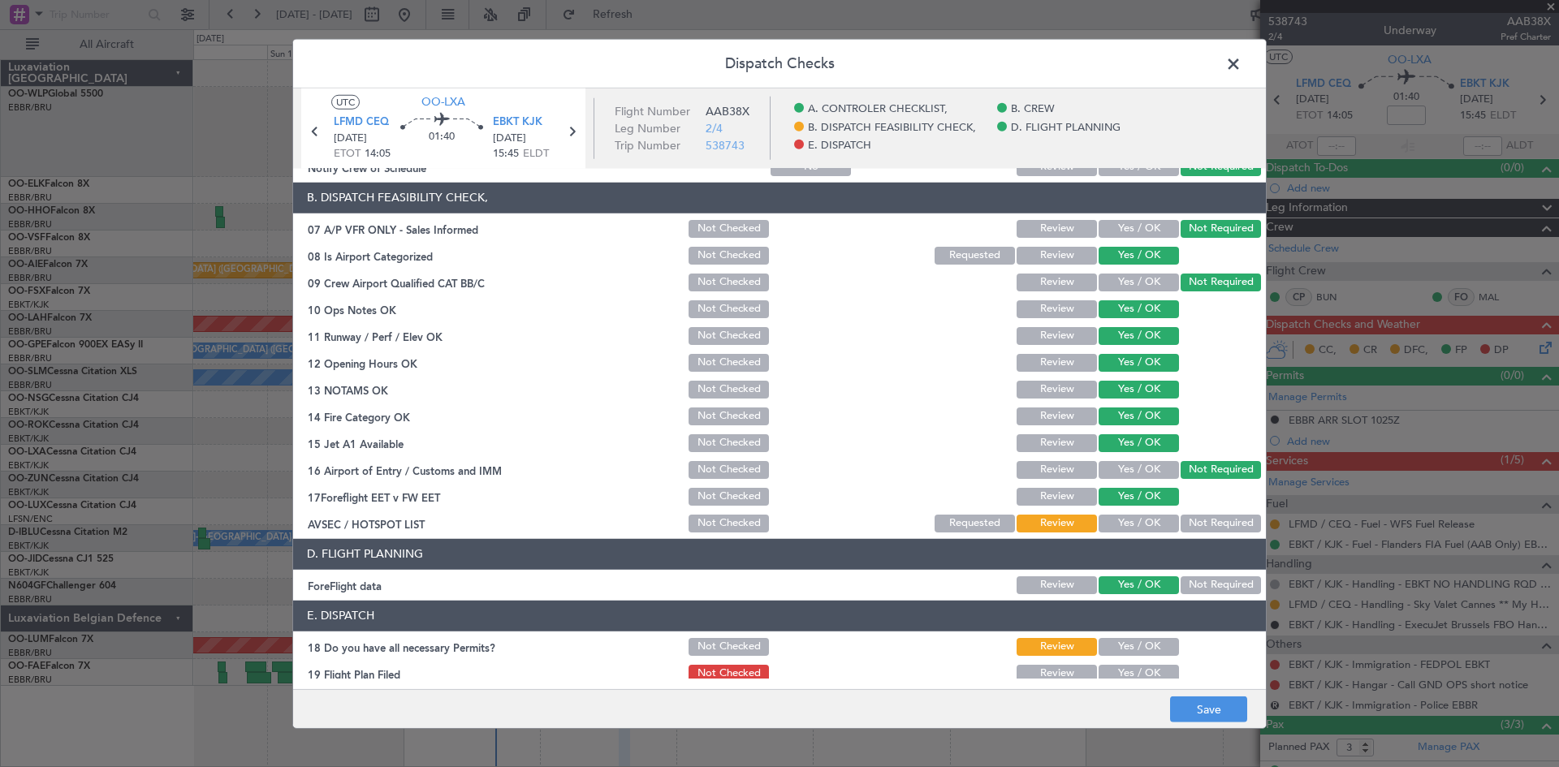
click at [1206, 529] on button "Not Required" at bounding box center [1220, 524] width 80 height 18
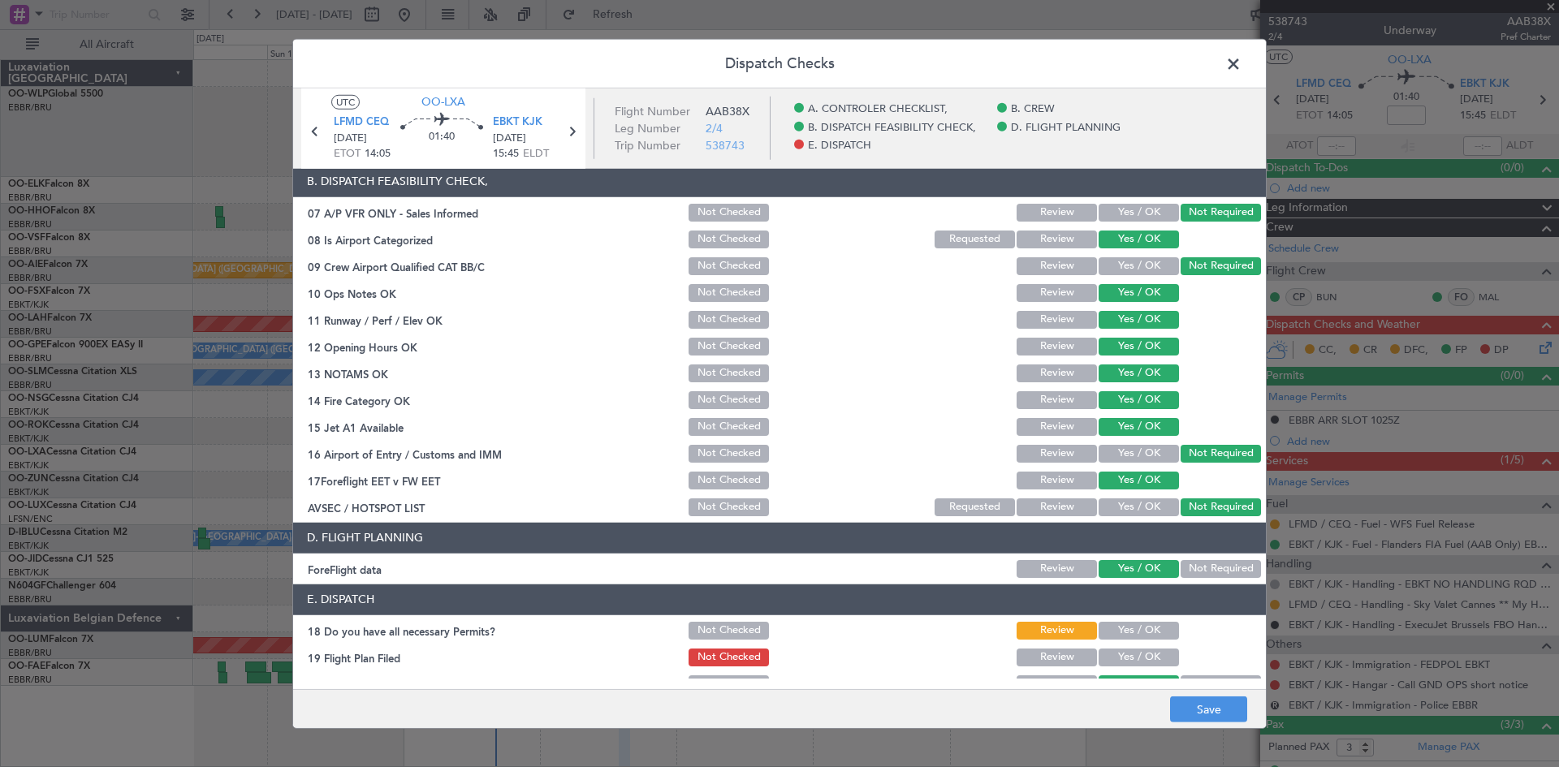
scroll to position [307, 0]
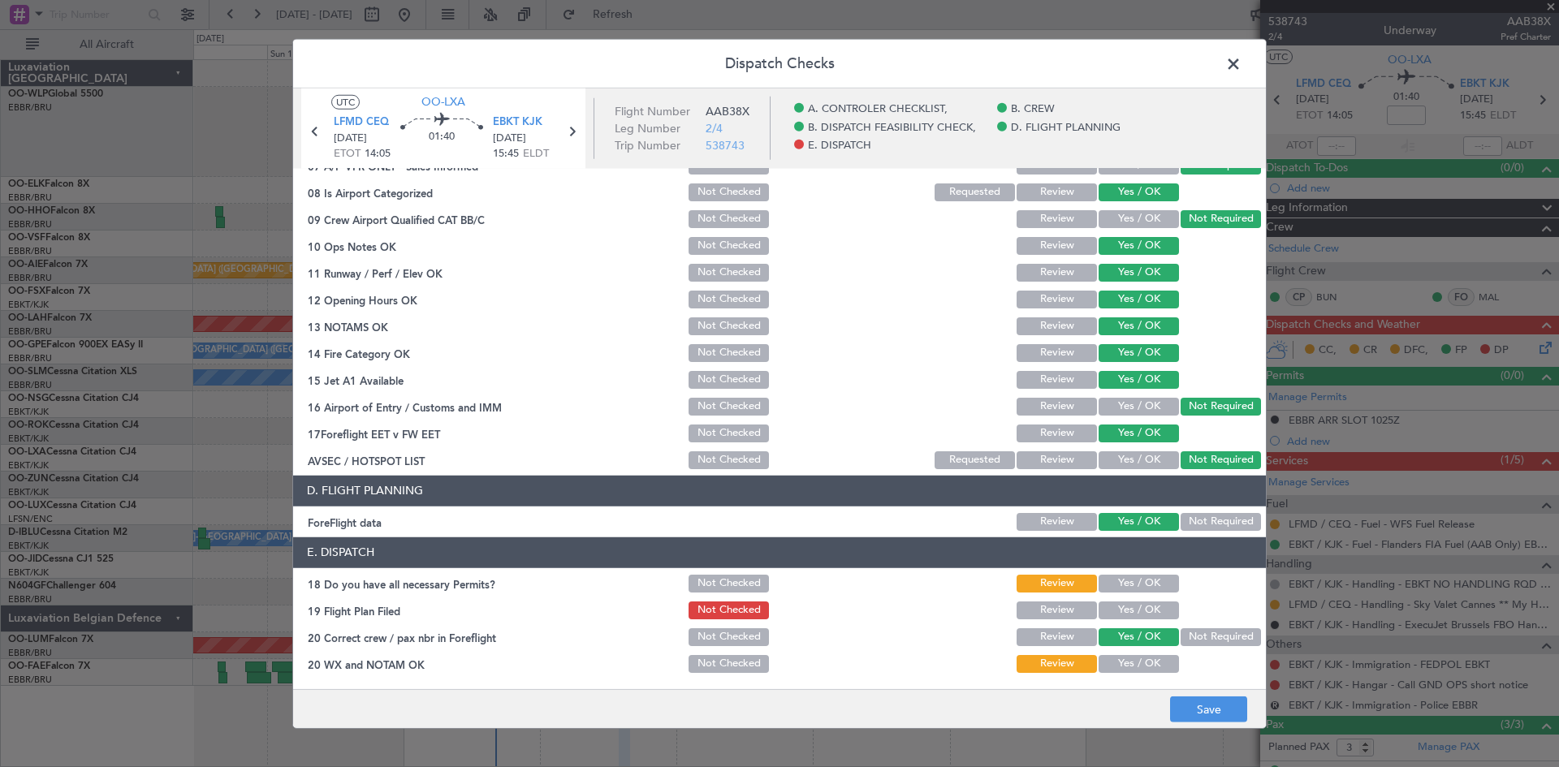
click at [1146, 580] on button "Yes / OK" at bounding box center [1138, 584] width 80 height 18
click at [1145, 613] on button "Yes / OK" at bounding box center [1138, 611] width 80 height 18
click at [1143, 667] on button "Yes / OK" at bounding box center [1138, 664] width 80 height 18
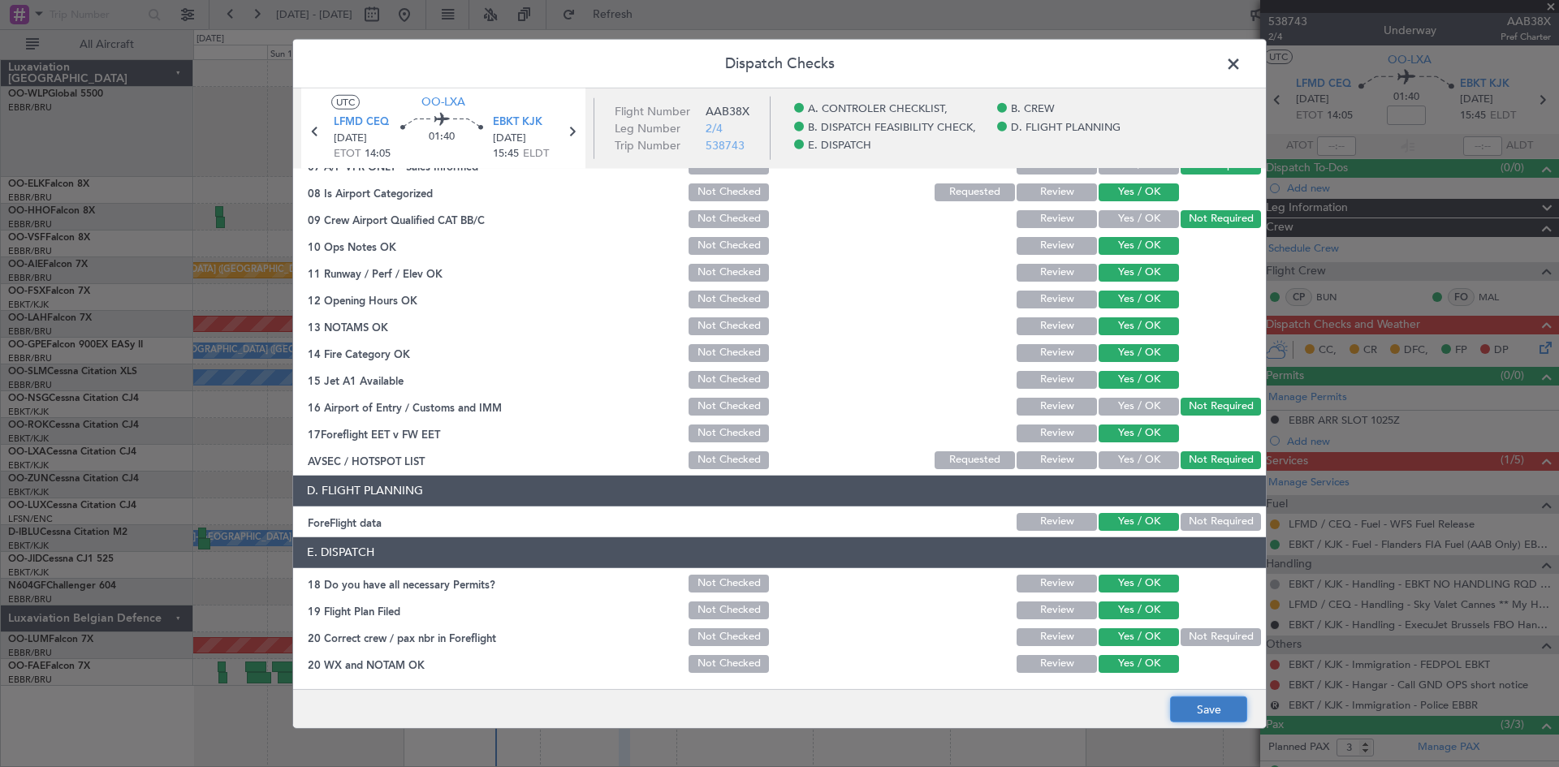
click at [1193, 700] on button "Save" at bounding box center [1208, 710] width 77 height 26
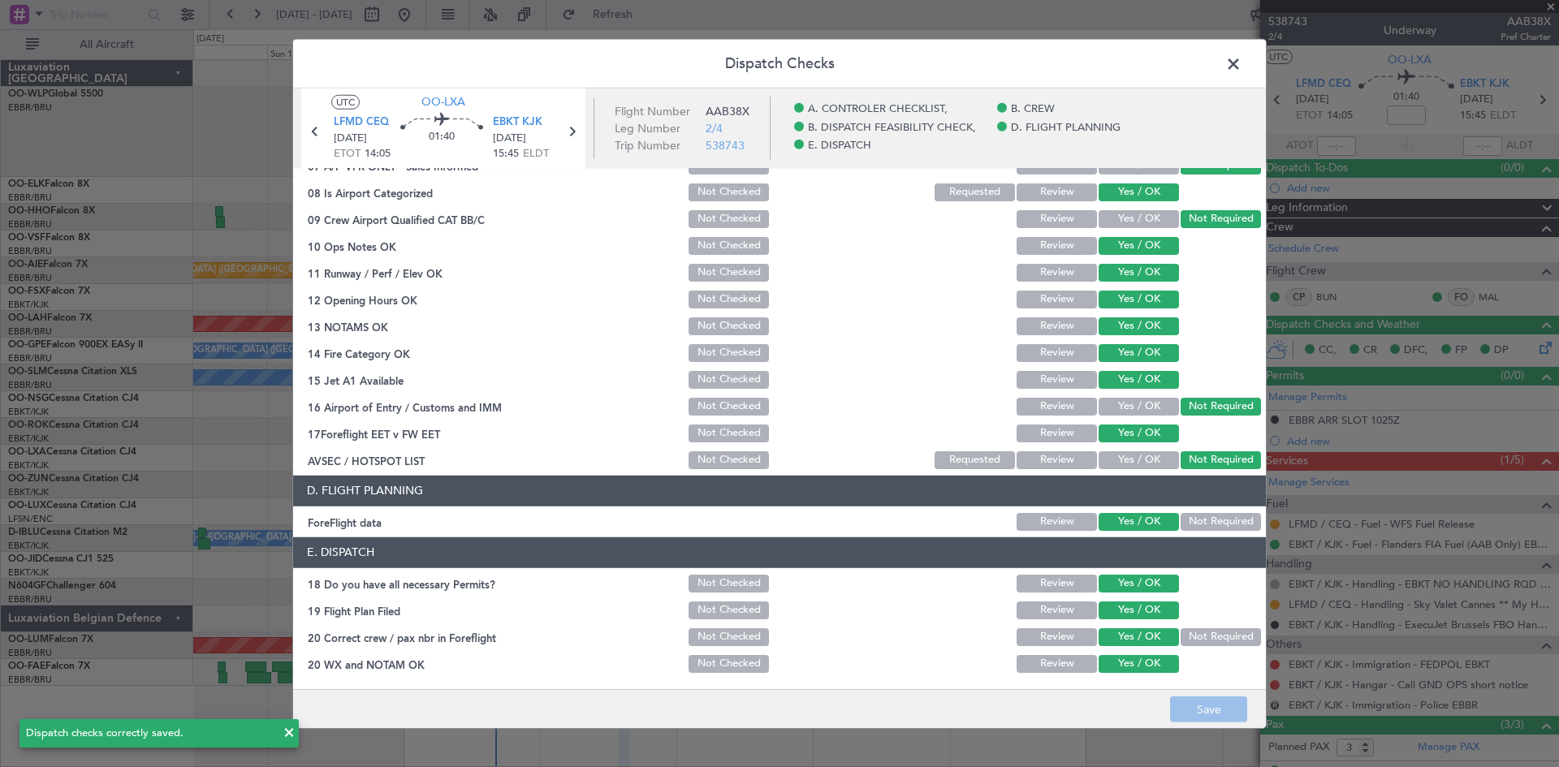
click at [1241, 61] on span at bounding box center [1241, 67] width 0 height 32
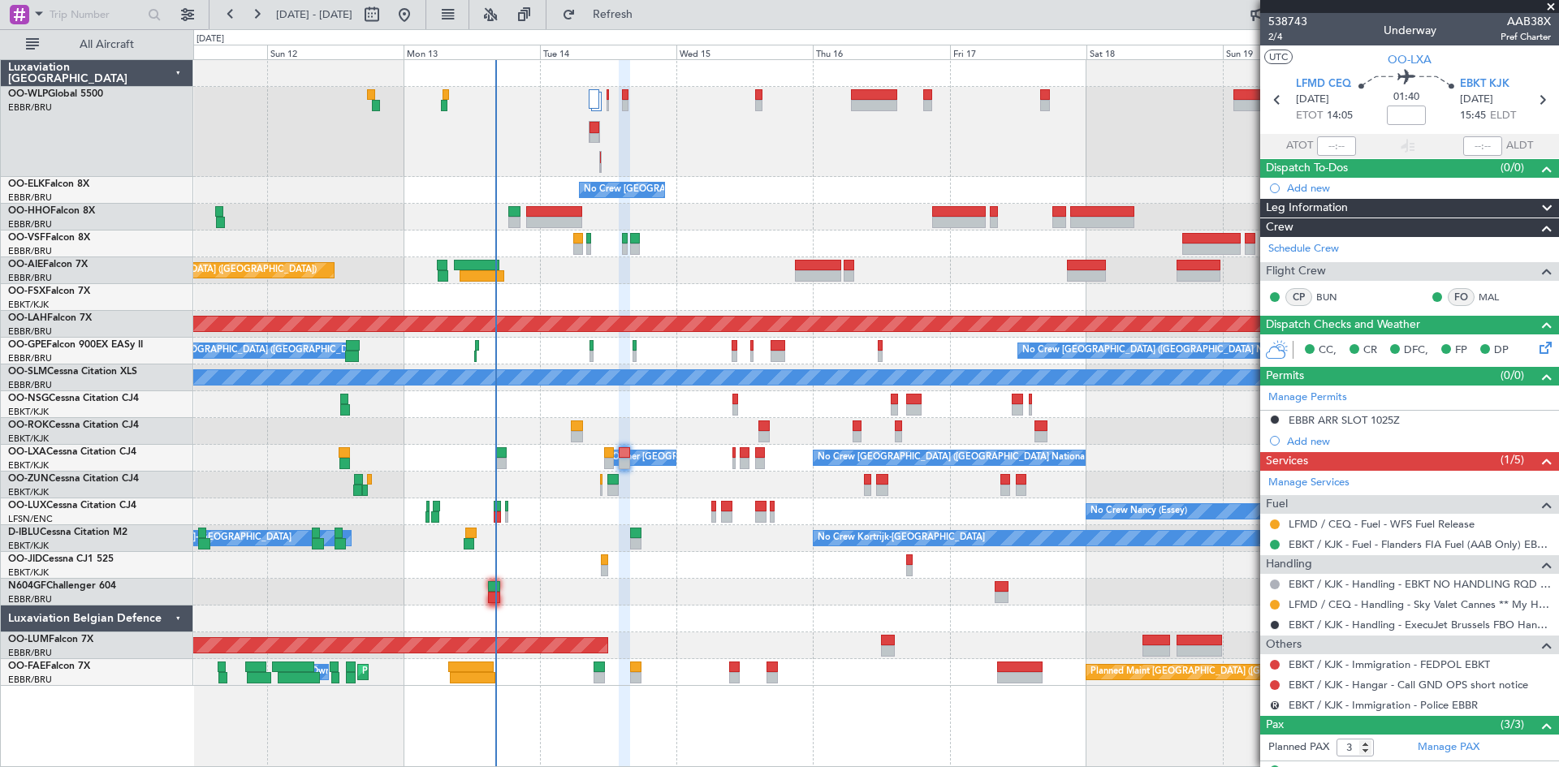
click at [1396, 111] on mat-tooltip-component "Flight Time" at bounding box center [1402, 127] width 75 height 43
click at [1387, 119] on input at bounding box center [1406, 115] width 39 height 19
type input "-00:15"
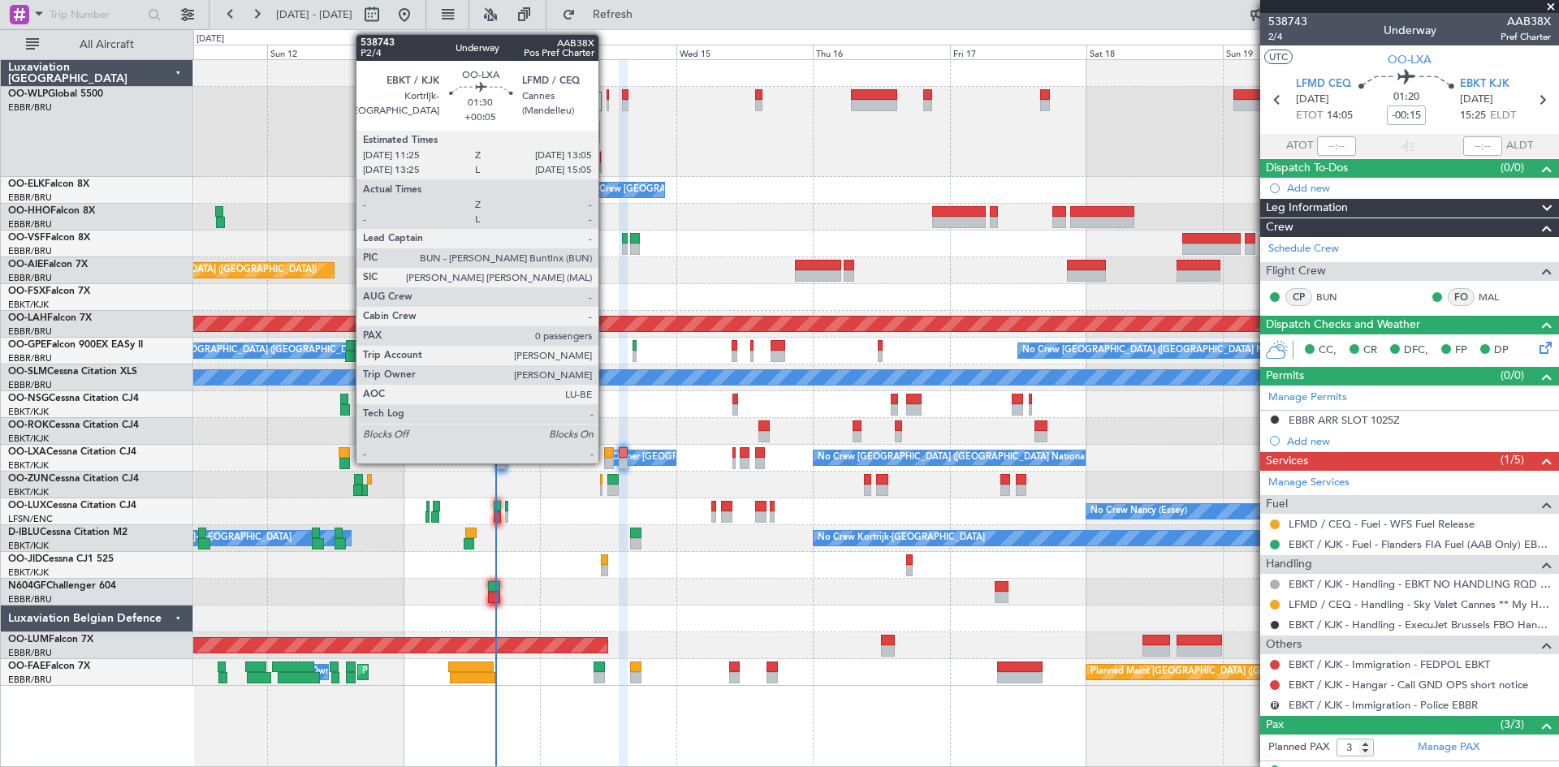
click at [606, 451] on div at bounding box center [609, 452] width 10 height 11
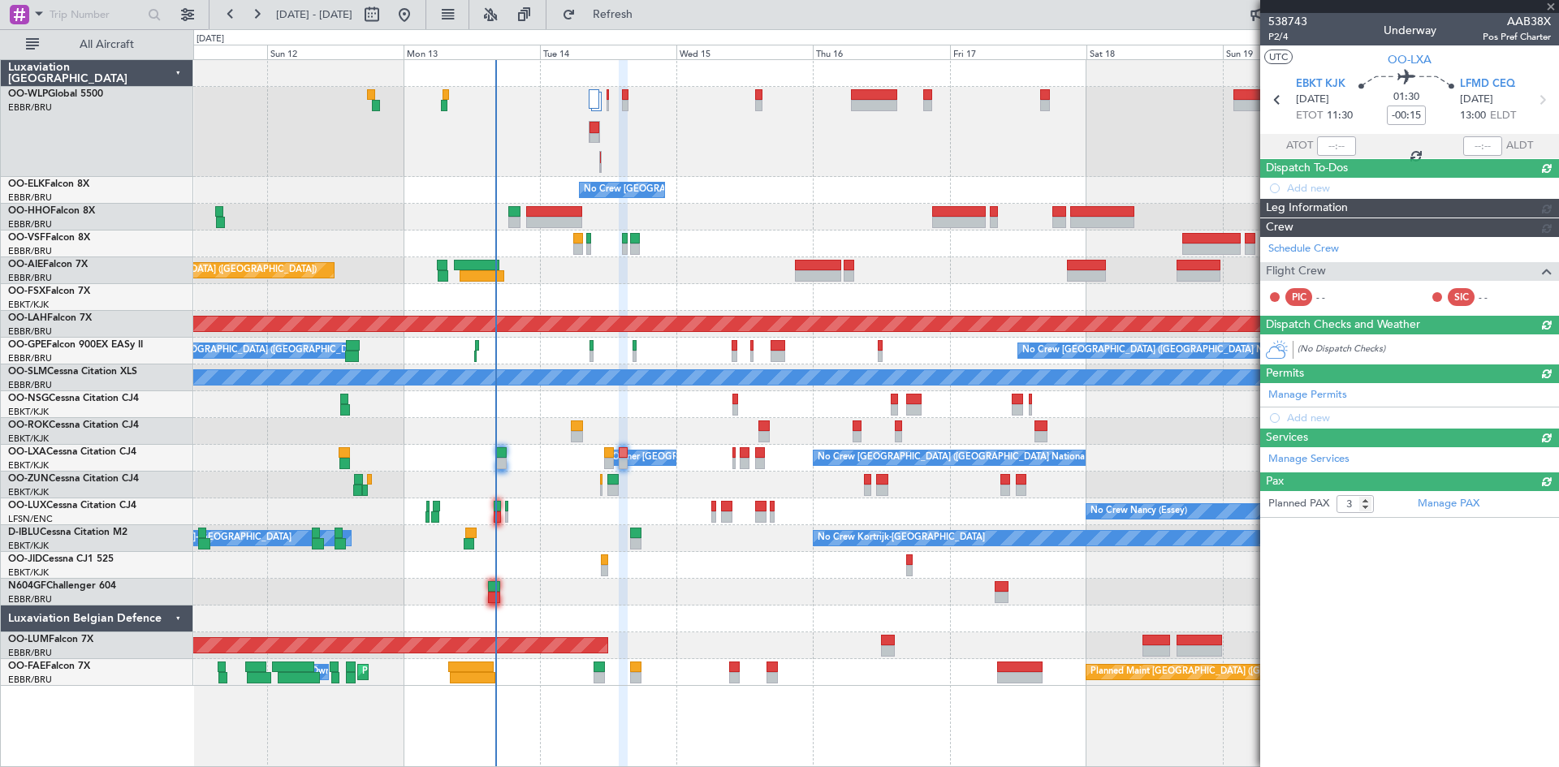
type input "+00:05"
type input "0"
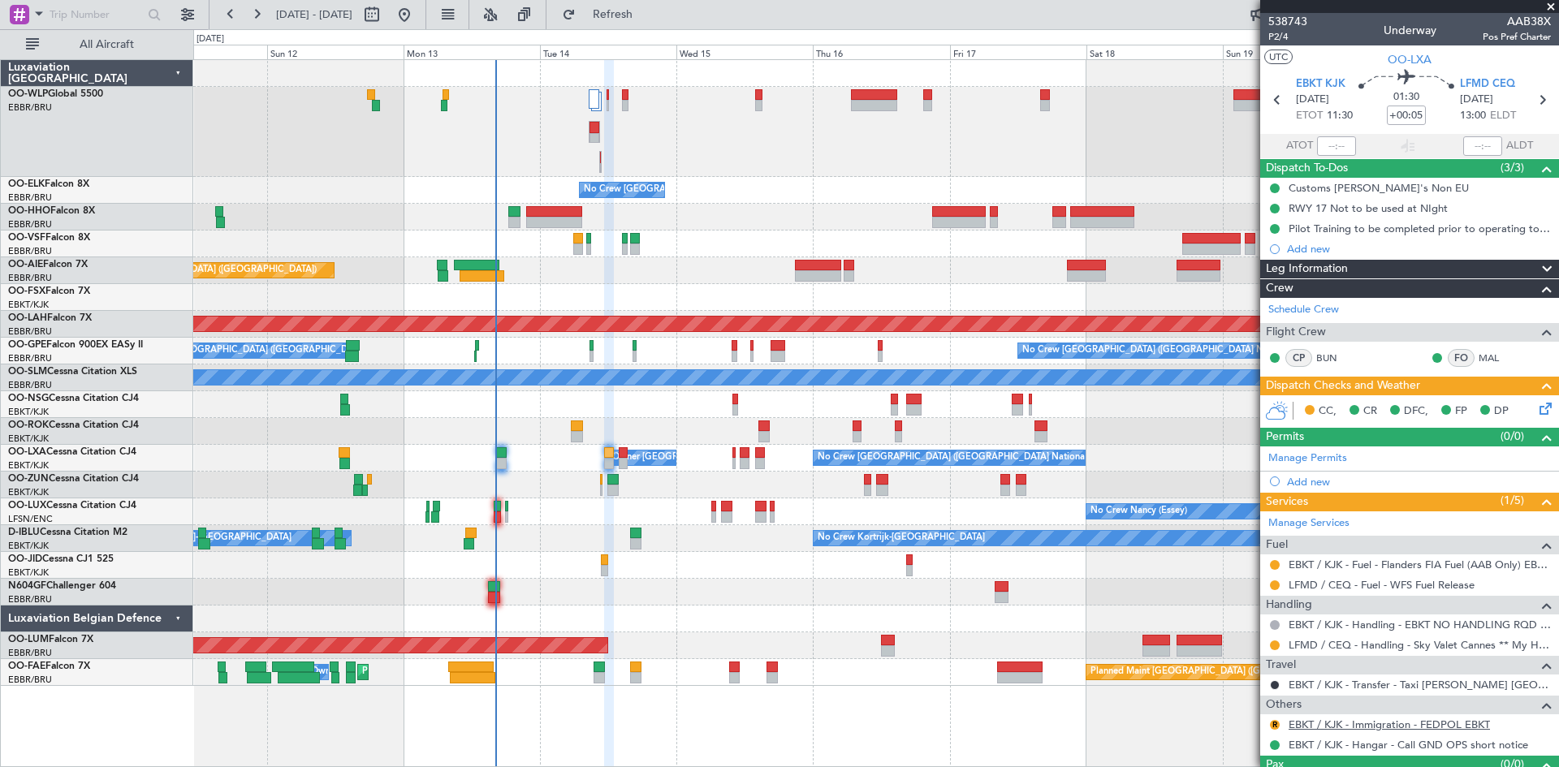
click at [1424, 722] on link "EBKT / KJK - Immigration - FEDPOL EBKT" at bounding box center [1388, 725] width 201 height 14
click at [641, 20] on button "Refresh" at bounding box center [602, 15] width 97 height 26
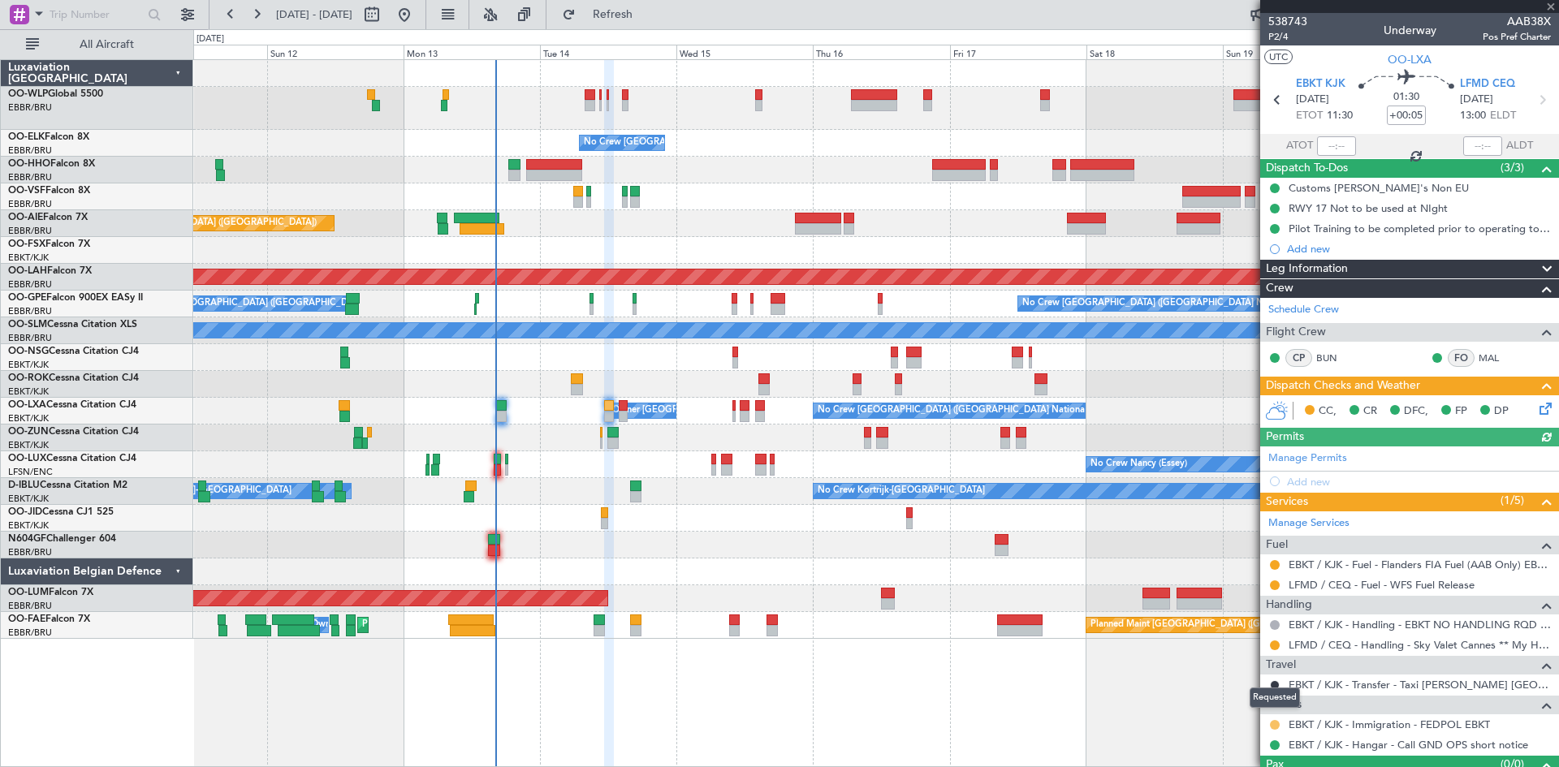
click at [1277, 727] on button at bounding box center [1275, 725] width 10 height 10
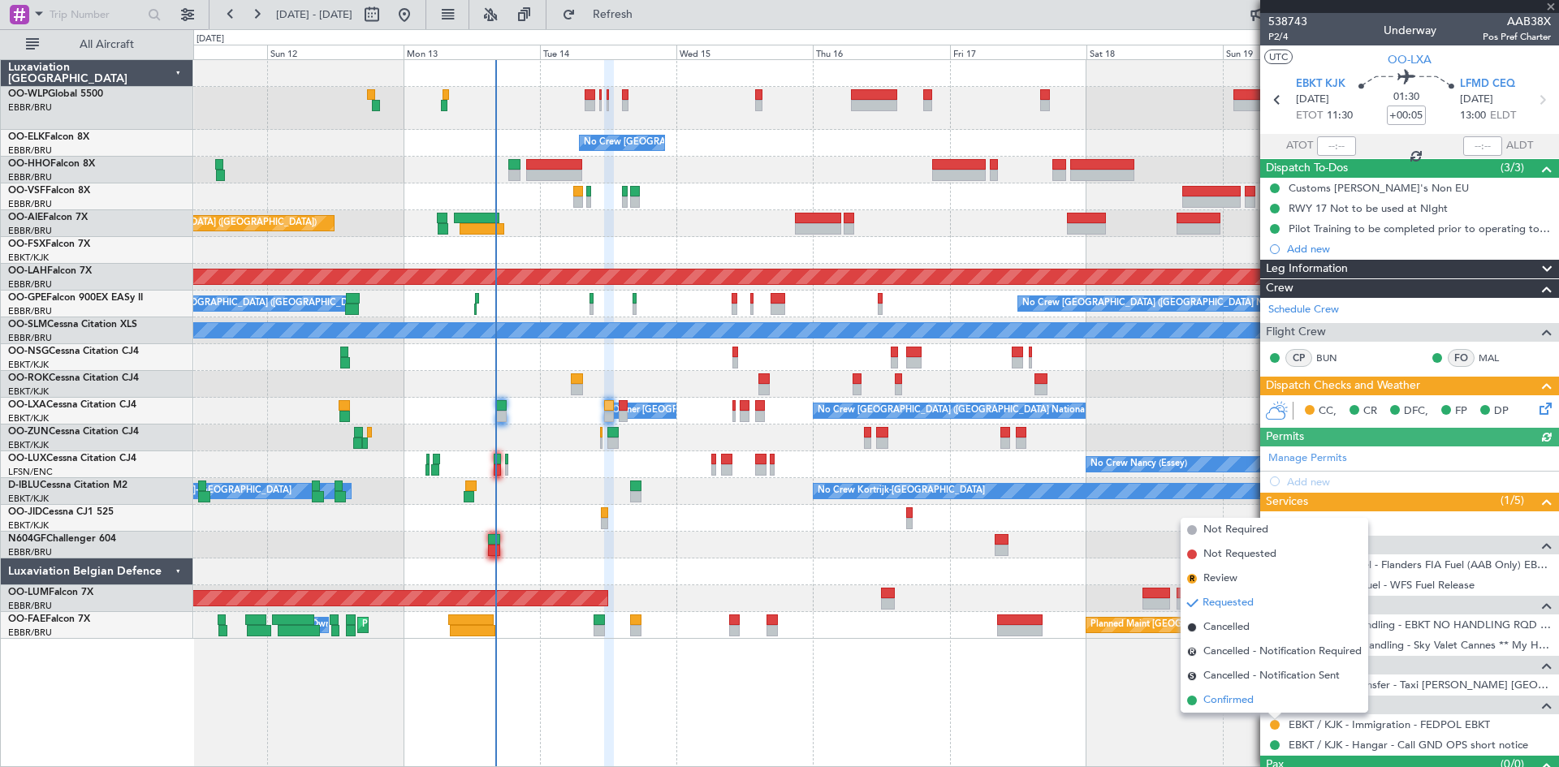
click at [1228, 697] on span "Confirmed" at bounding box center [1228, 701] width 50 height 16
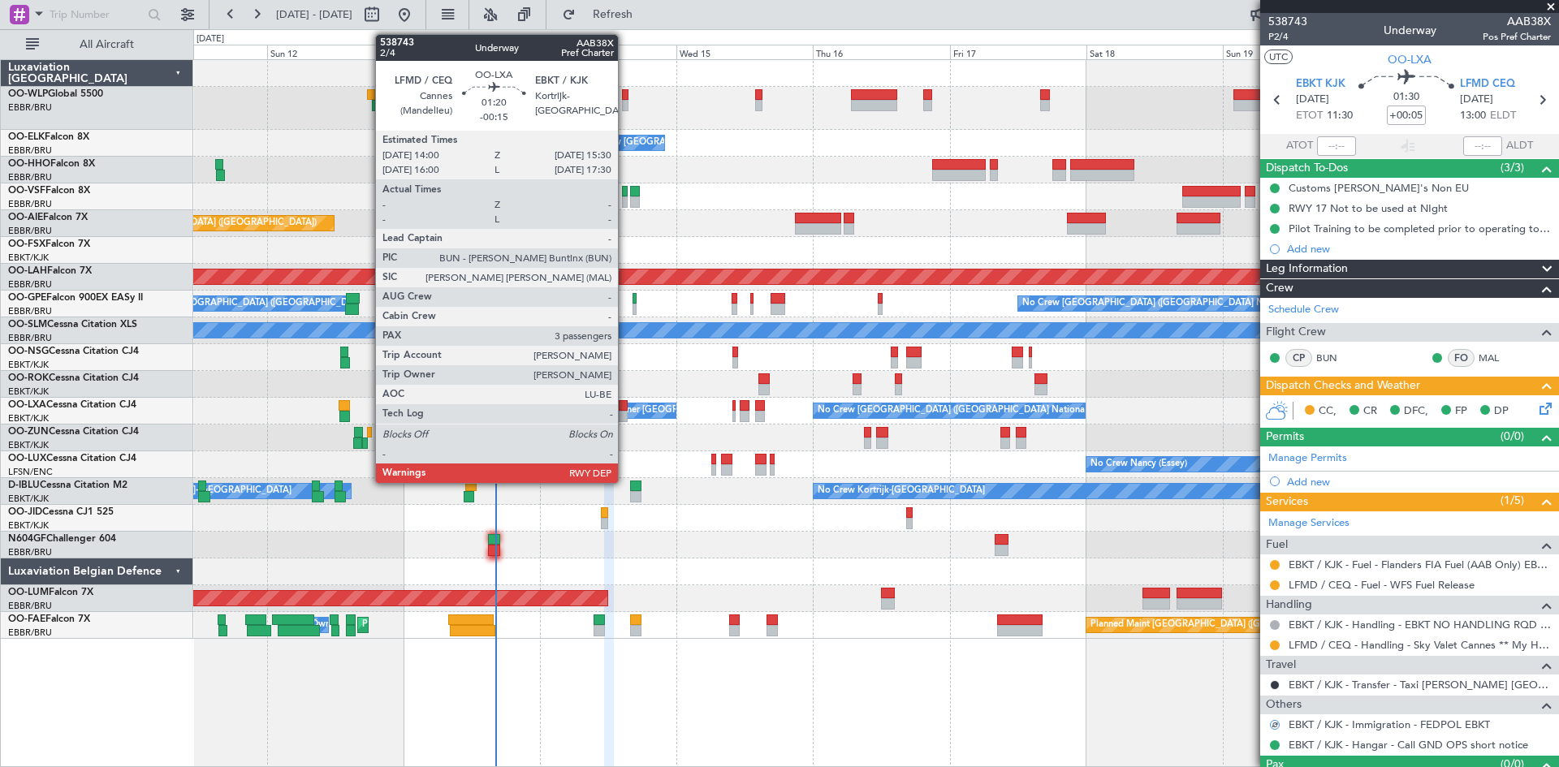
click at [625, 407] on div at bounding box center [623, 405] width 9 height 11
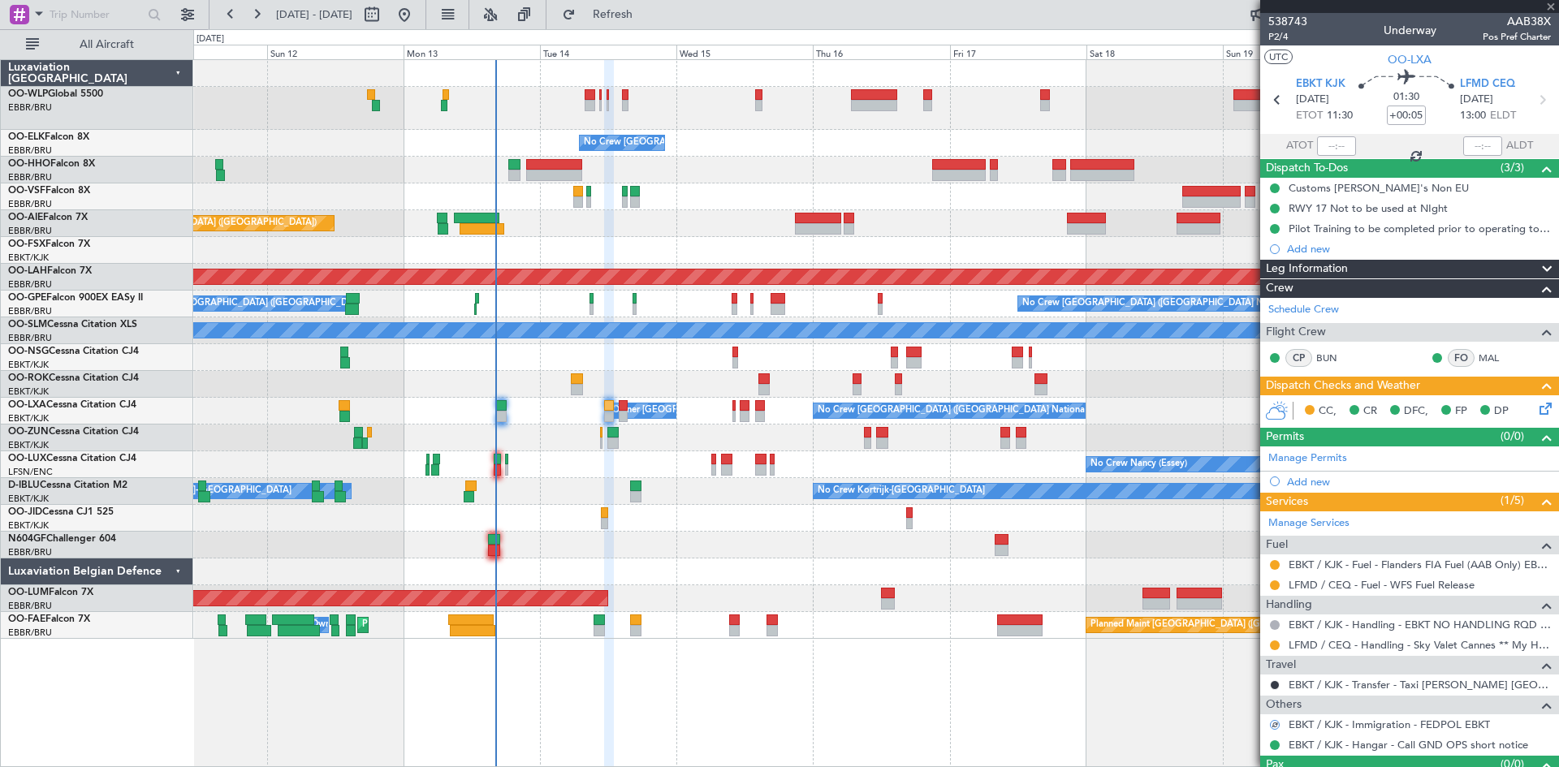
type input "-00:15"
type input "3"
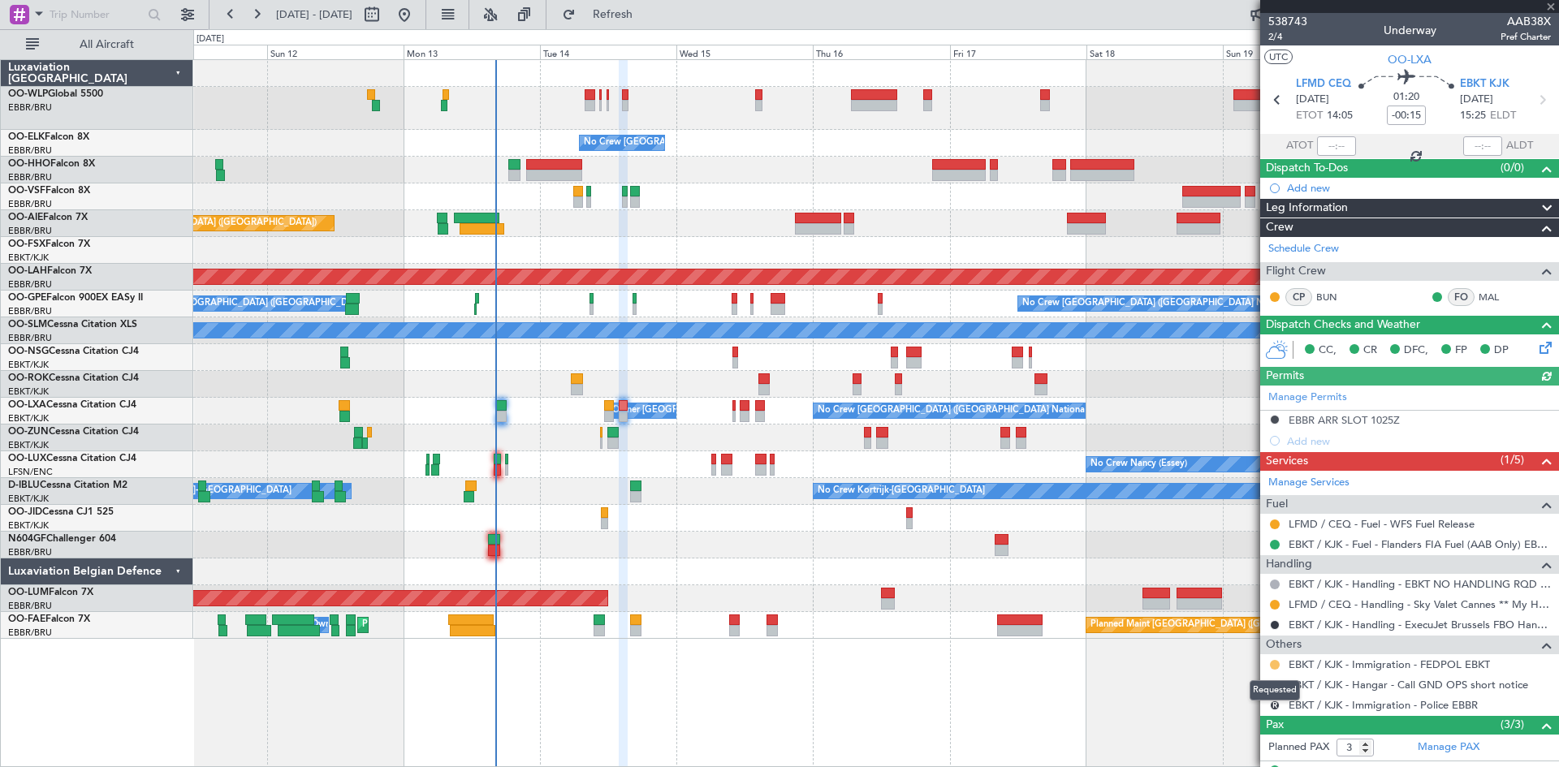
click at [1275, 663] on button at bounding box center [1275, 665] width 10 height 10
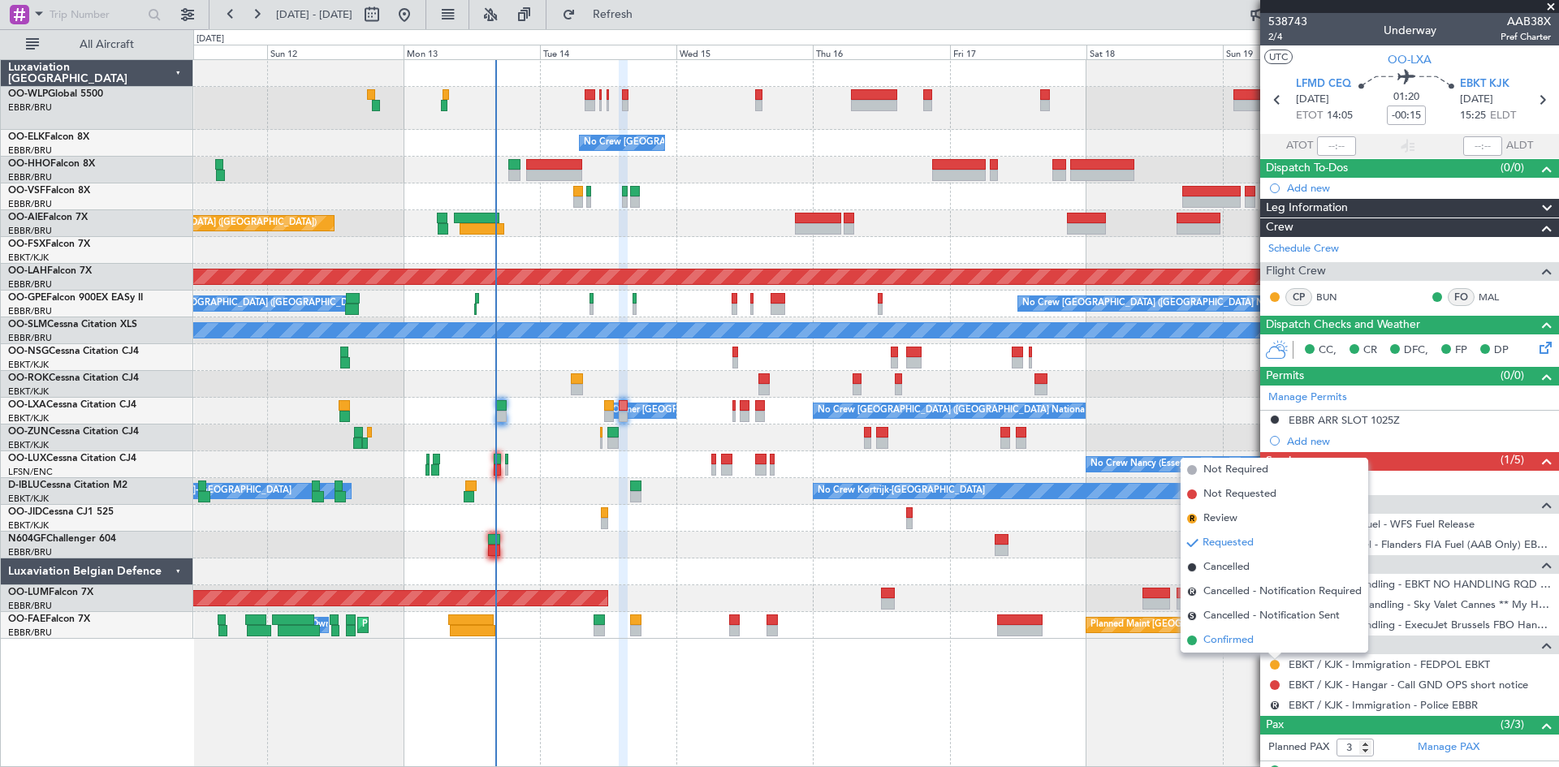
click at [1247, 639] on span "Confirmed" at bounding box center [1228, 640] width 50 height 16
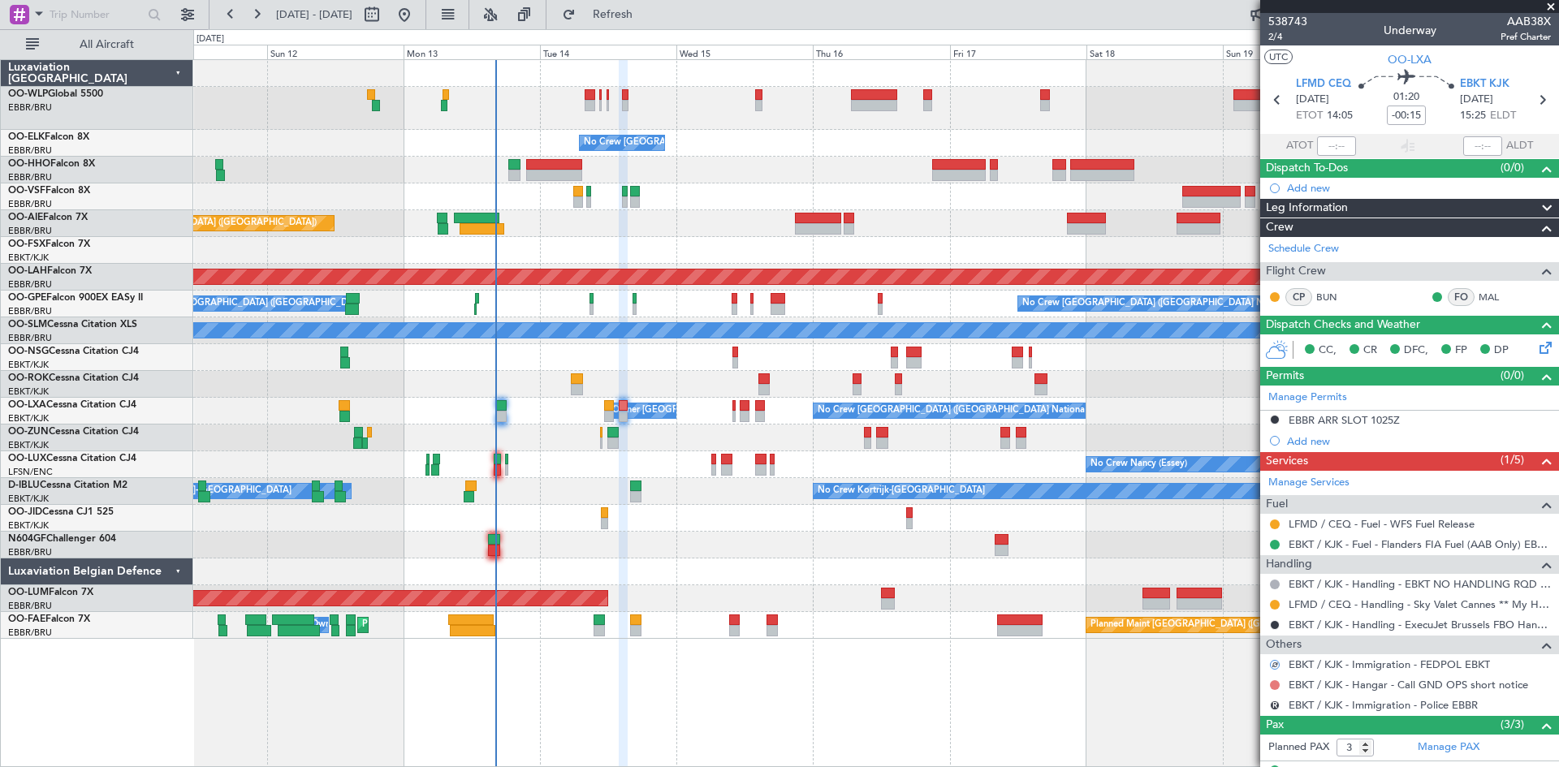
click at [1275, 683] on button at bounding box center [1275, 685] width 10 height 10
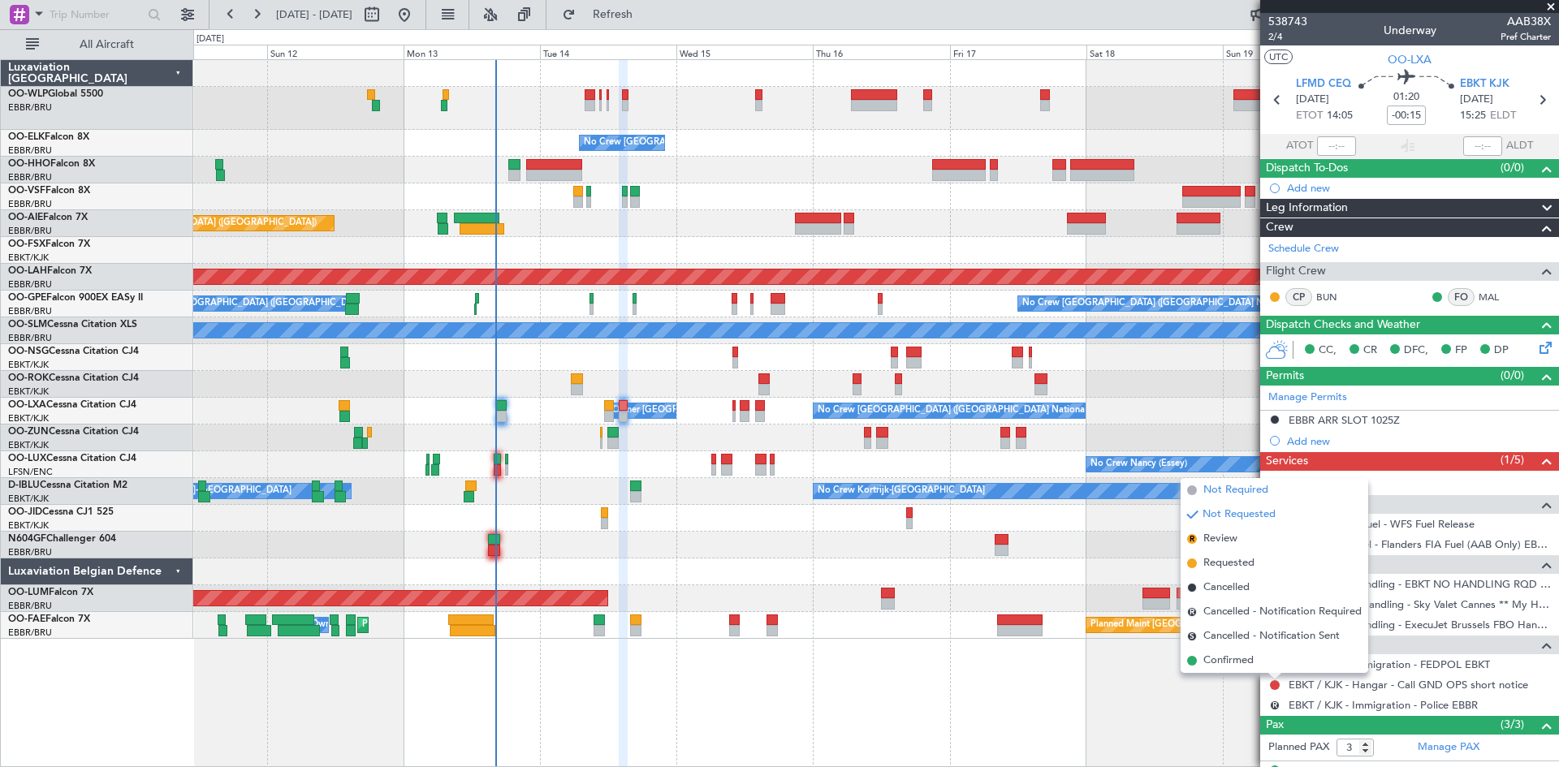
click at [1228, 494] on span "Not Required" at bounding box center [1235, 490] width 65 height 16
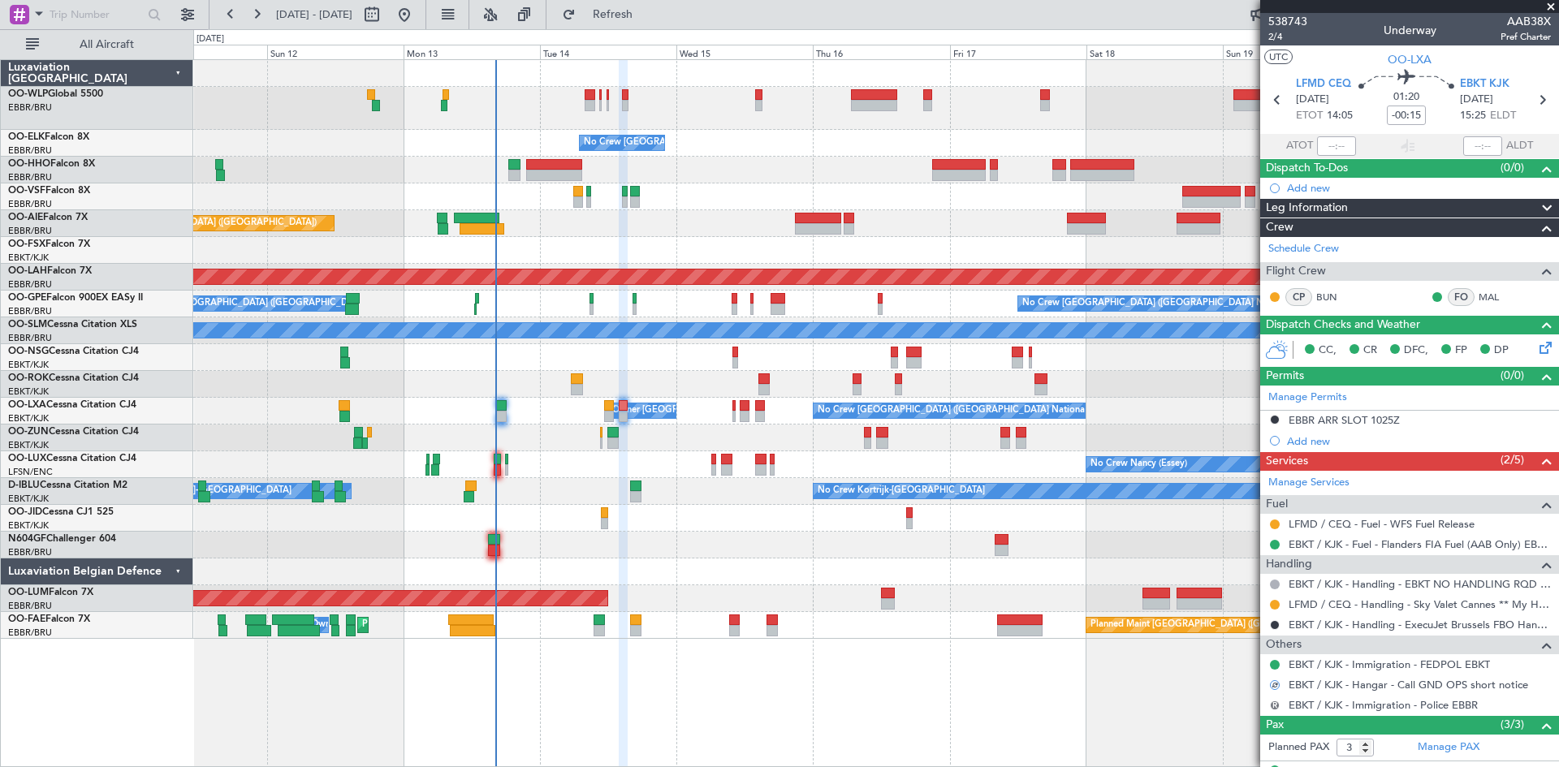
click at [1275, 701] on button "R" at bounding box center [1275, 706] width 10 height 10
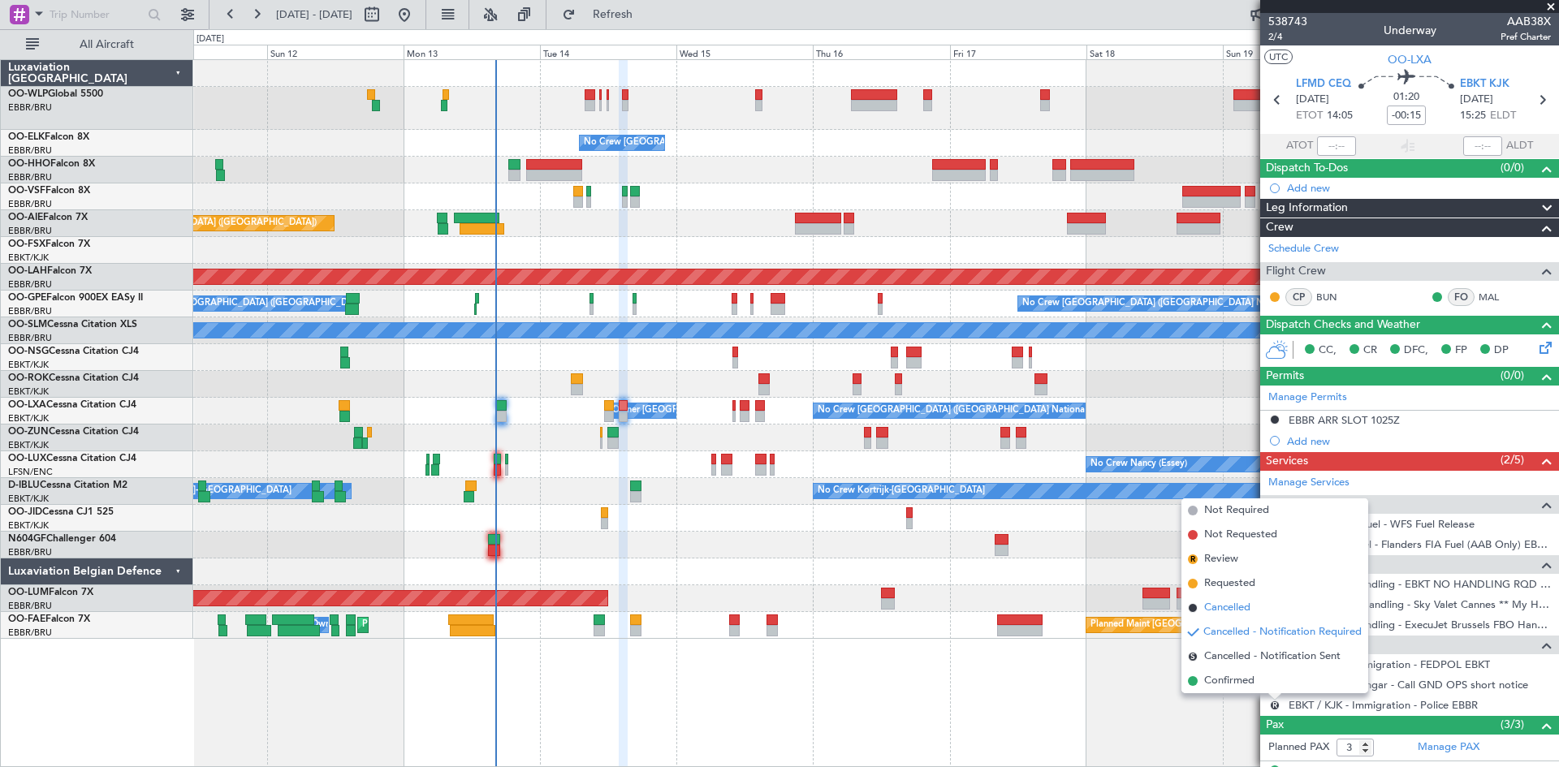
click at [1210, 602] on span "Cancelled" at bounding box center [1227, 608] width 46 height 16
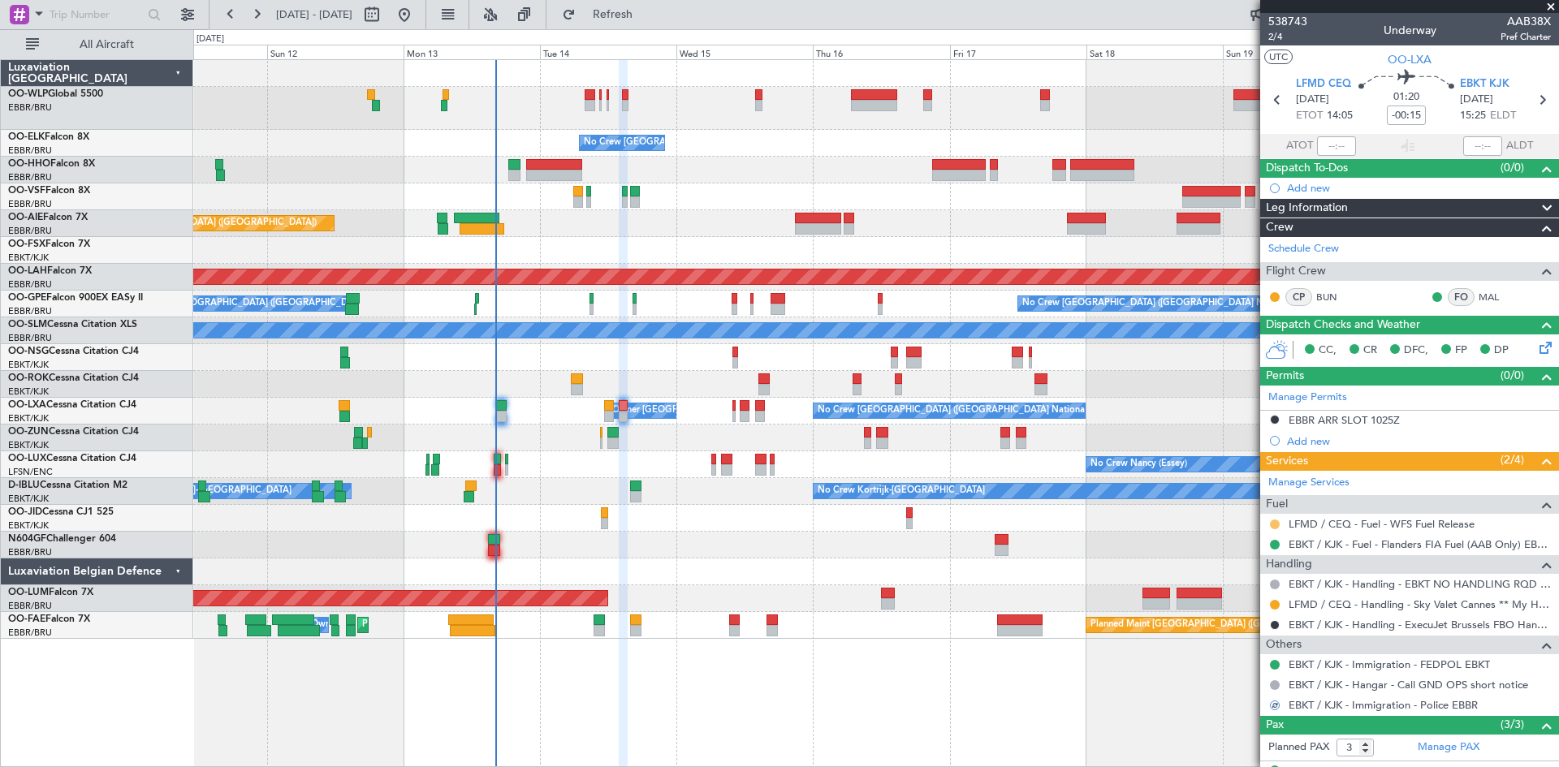
click at [1279, 520] on div at bounding box center [1274, 524] width 13 height 13
click at [1277, 521] on button at bounding box center [1275, 525] width 10 height 10
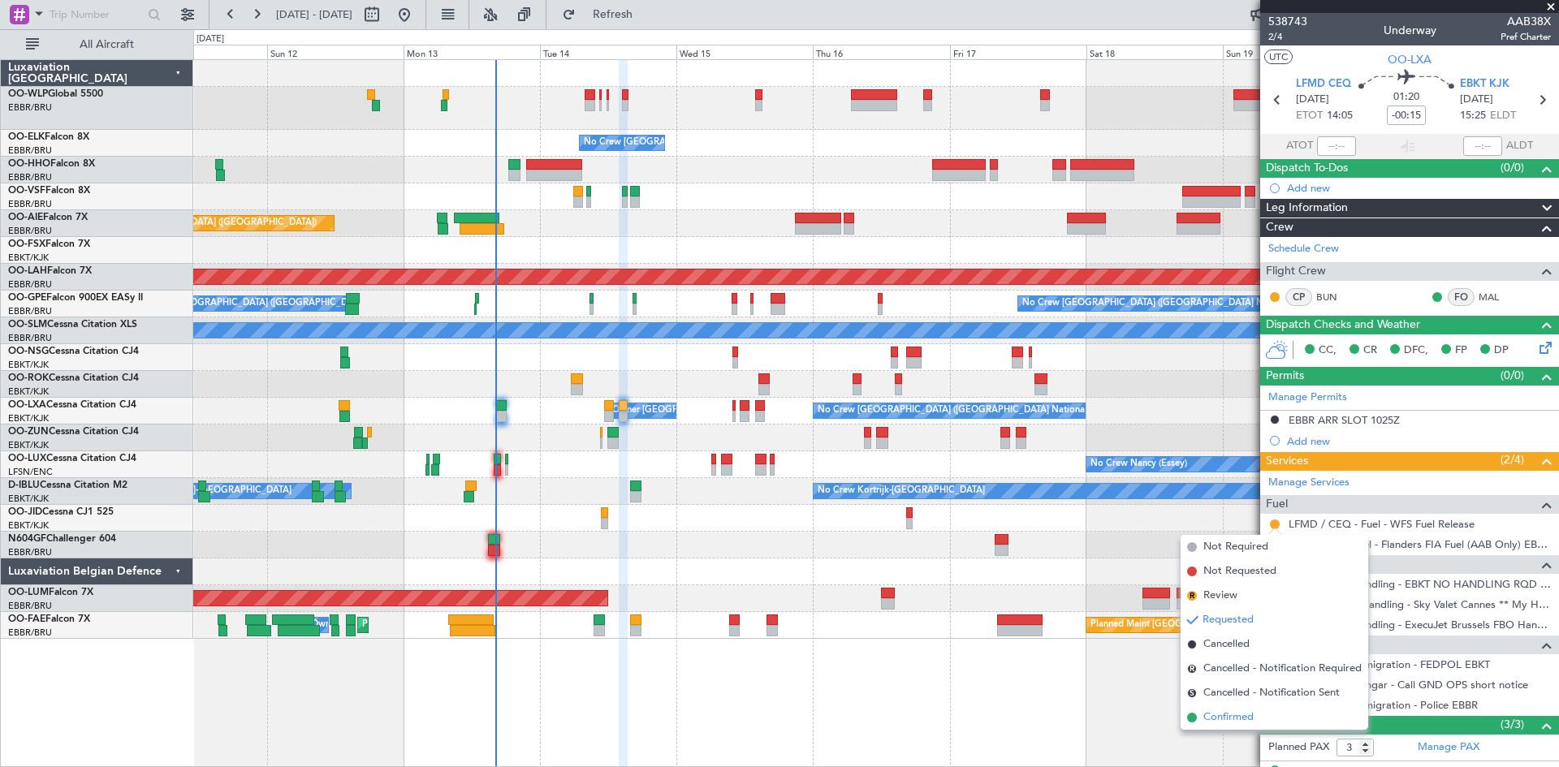
click at [1238, 723] on span "Confirmed" at bounding box center [1228, 718] width 50 height 16
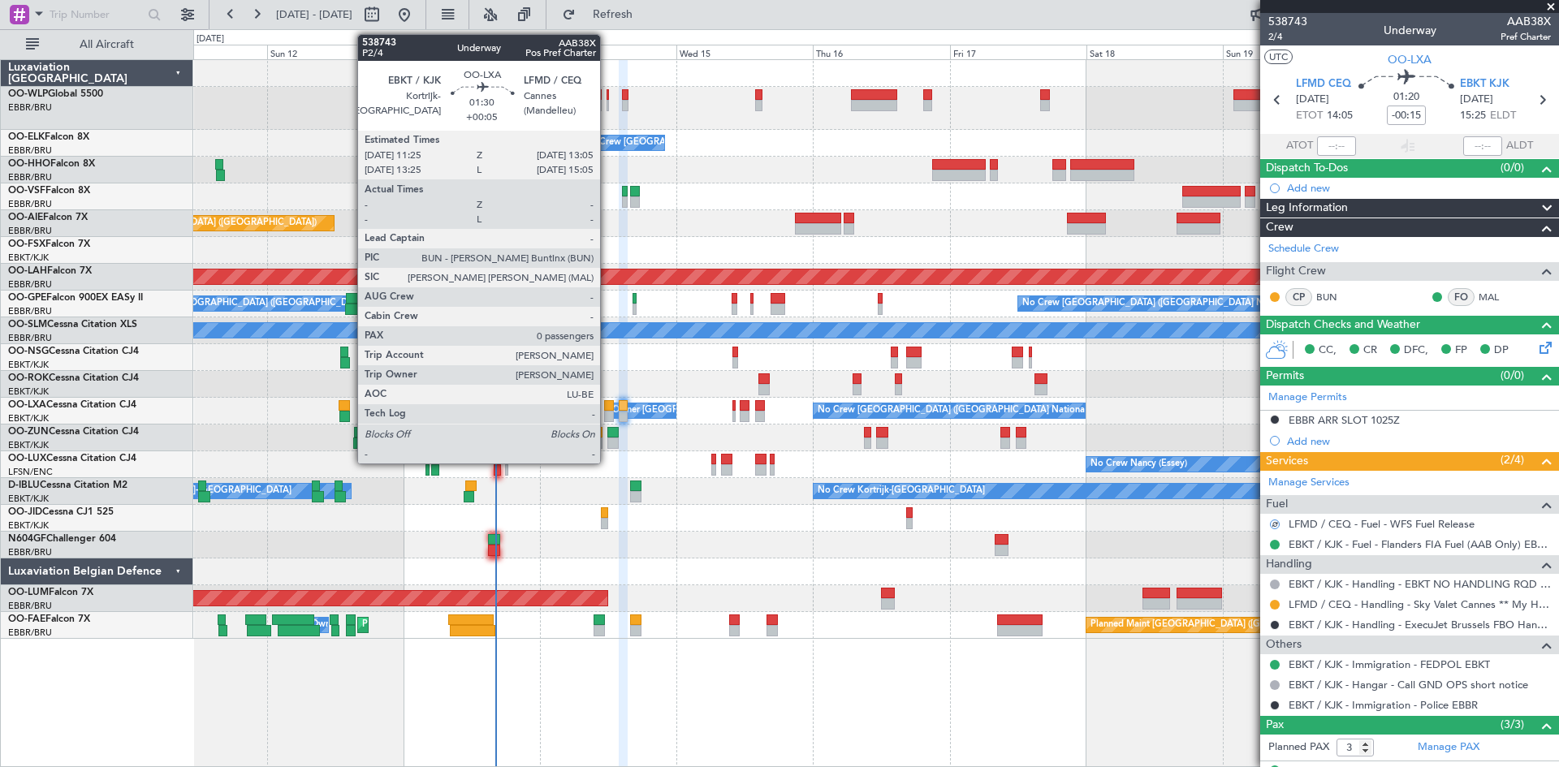
click at [607, 412] on div at bounding box center [609, 416] width 10 height 11
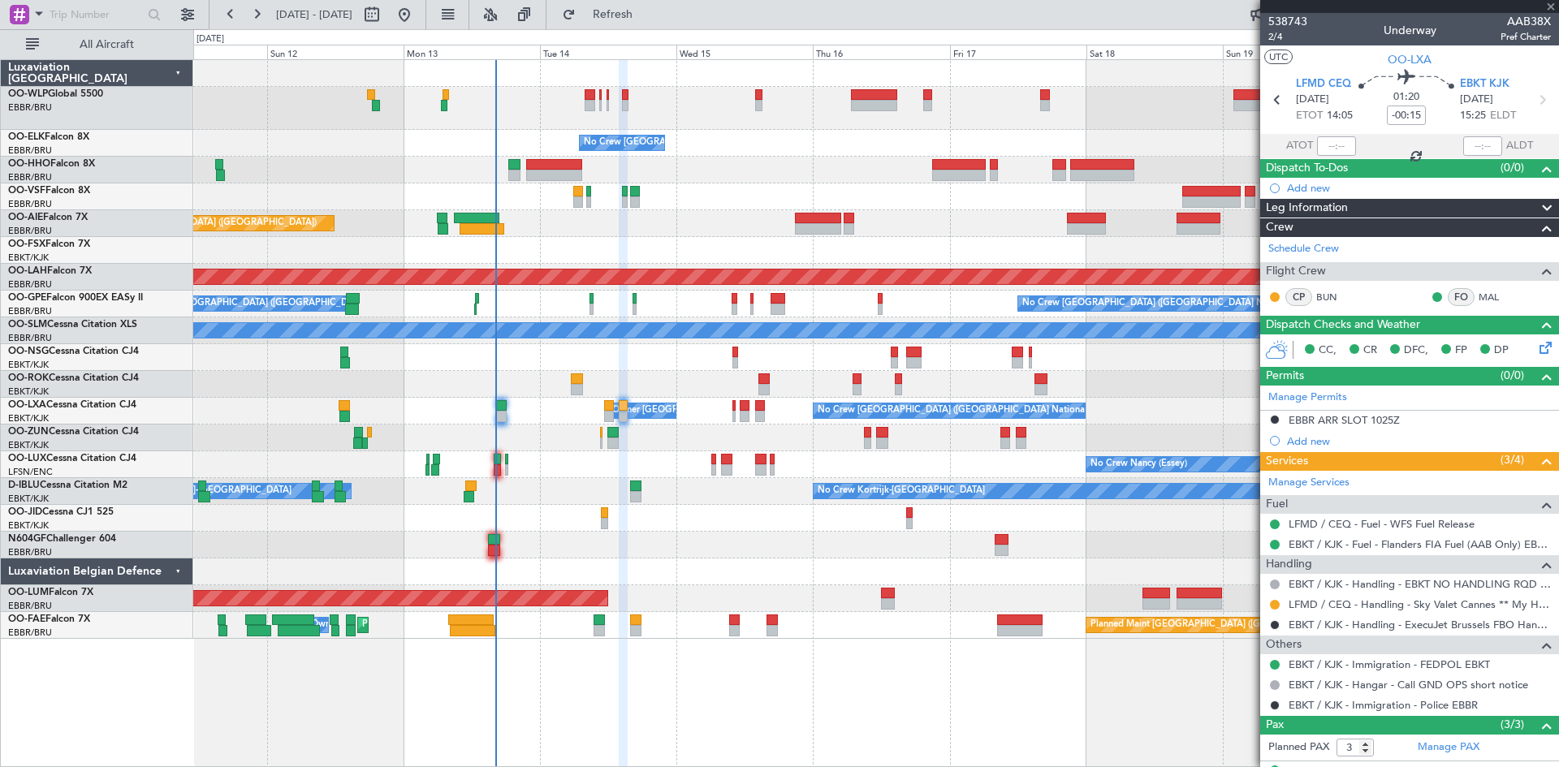
type input "+00:05"
type input "0"
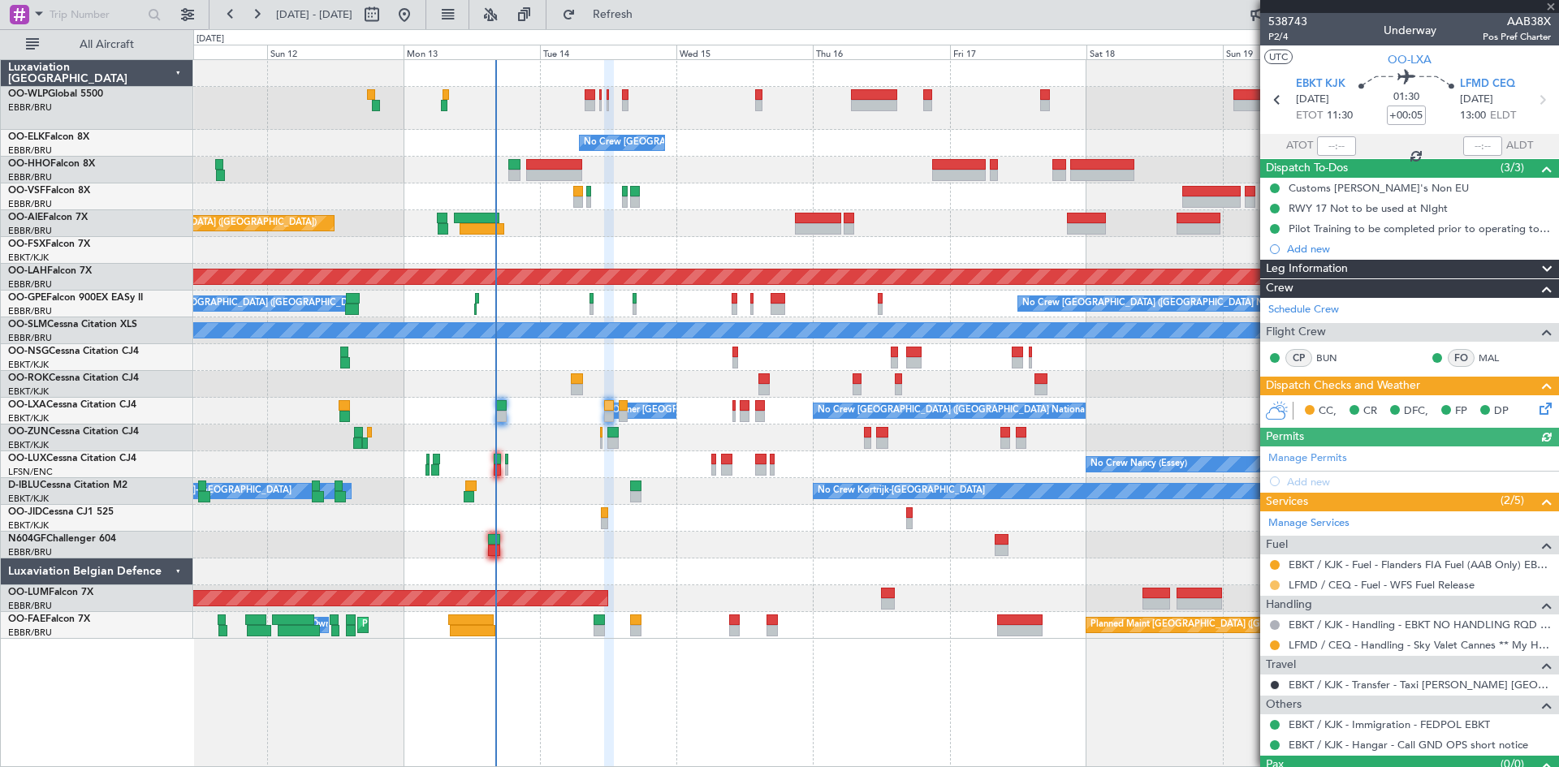
click at [1277, 587] on button at bounding box center [1275, 585] width 10 height 10
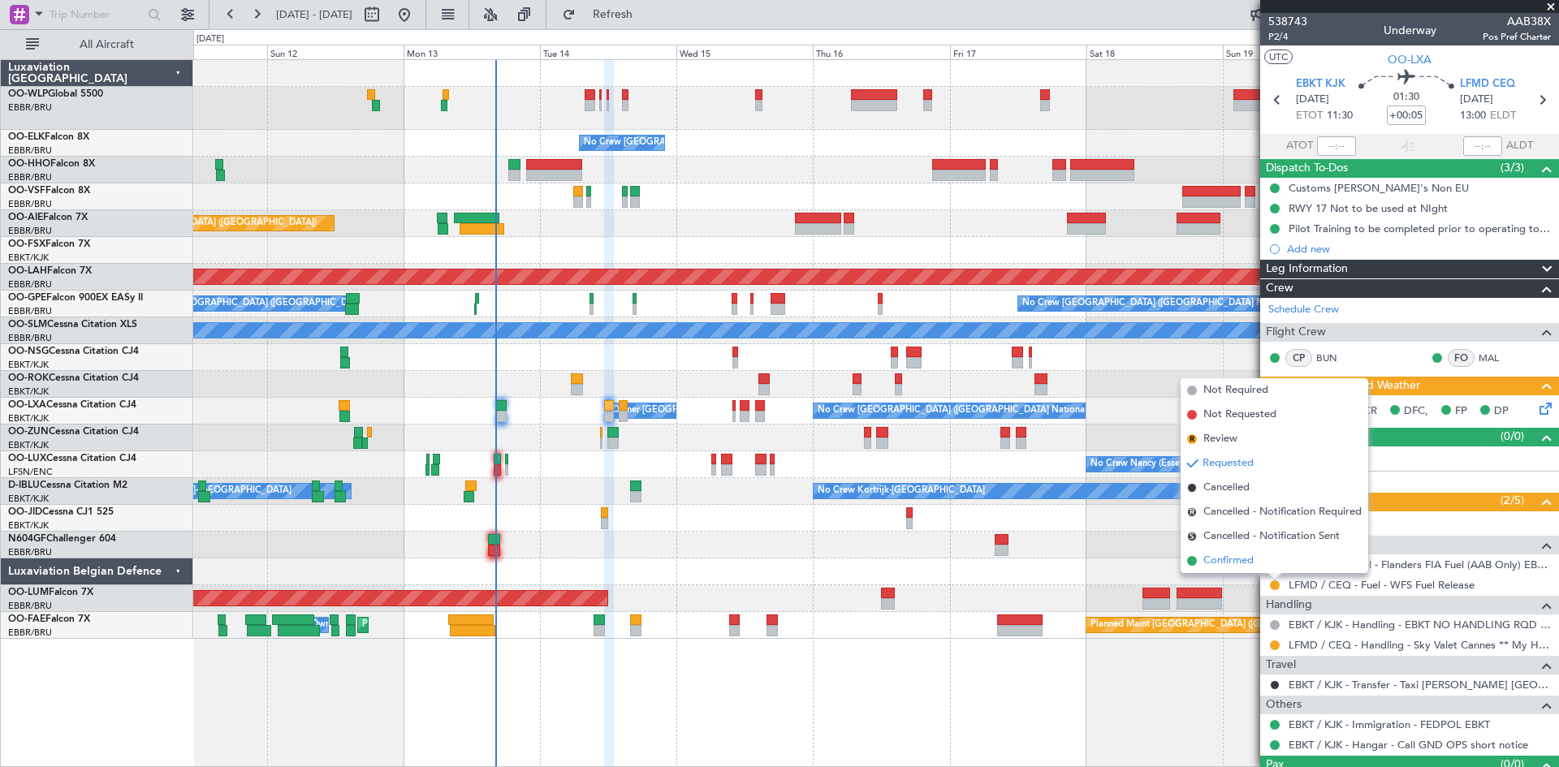
click at [1218, 559] on span "Confirmed" at bounding box center [1228, 561] width 50 height 16
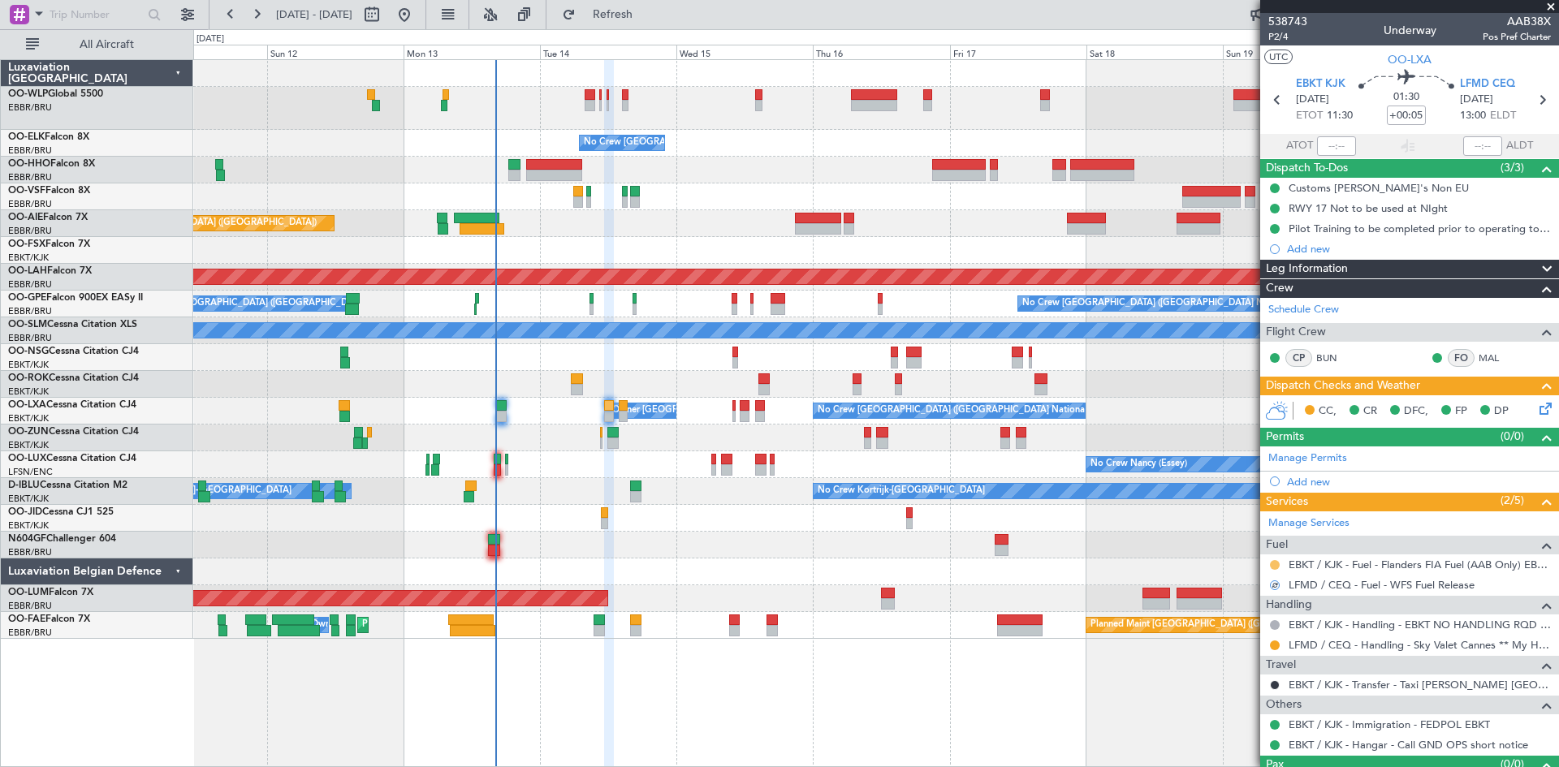
click at [1271, 563] on button at bounding box center [1275, 565] width 10 height 10
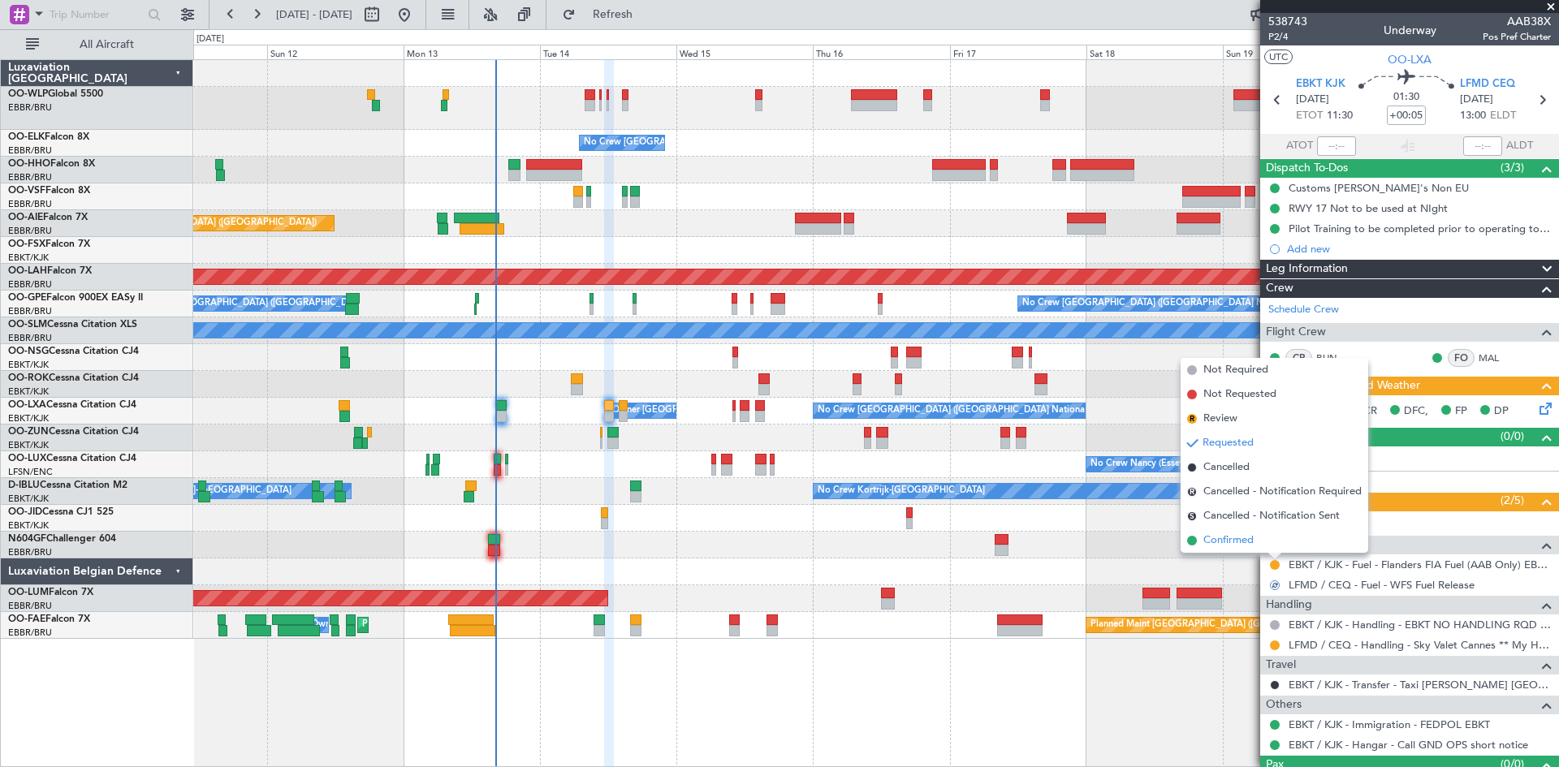
click at [1218, 536] on span "Confirmed" at bounding box center [1228, 541] width 50 height 16
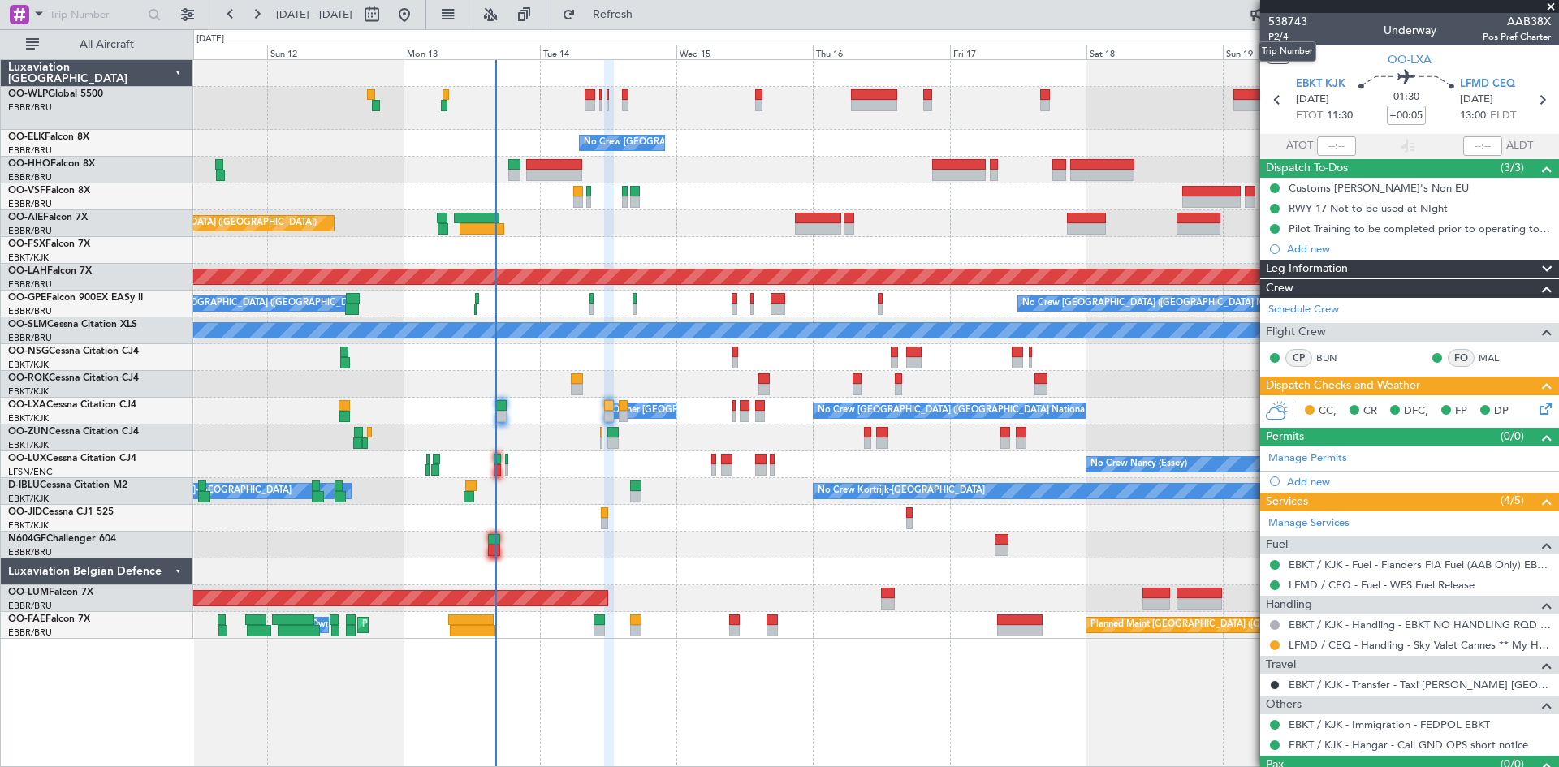
click at [1280, 37] on mat-tooltip-component "Trip Number" at bounding box center [1287, 51] width 80 height 43
click at [1284, 30] on span "P2/4" at bounding box center [1287, 37] width 39 height 14
click at [1271, 645] on button at bounding box center [1275, 646] width 10 height 10
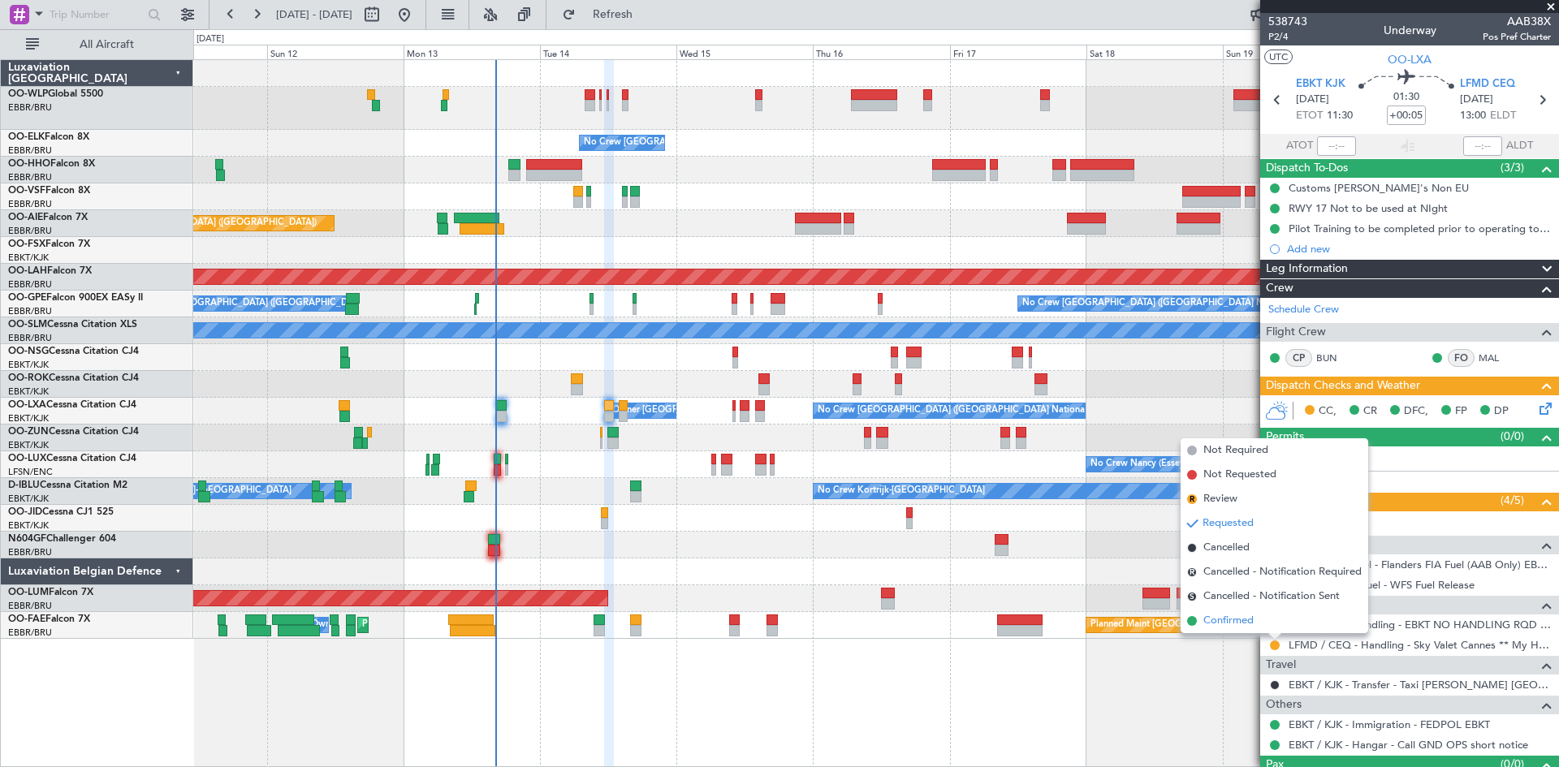
click at [1248, 626] on span "Confirmed" at bounding box center [1228, 621] width 50 height 16
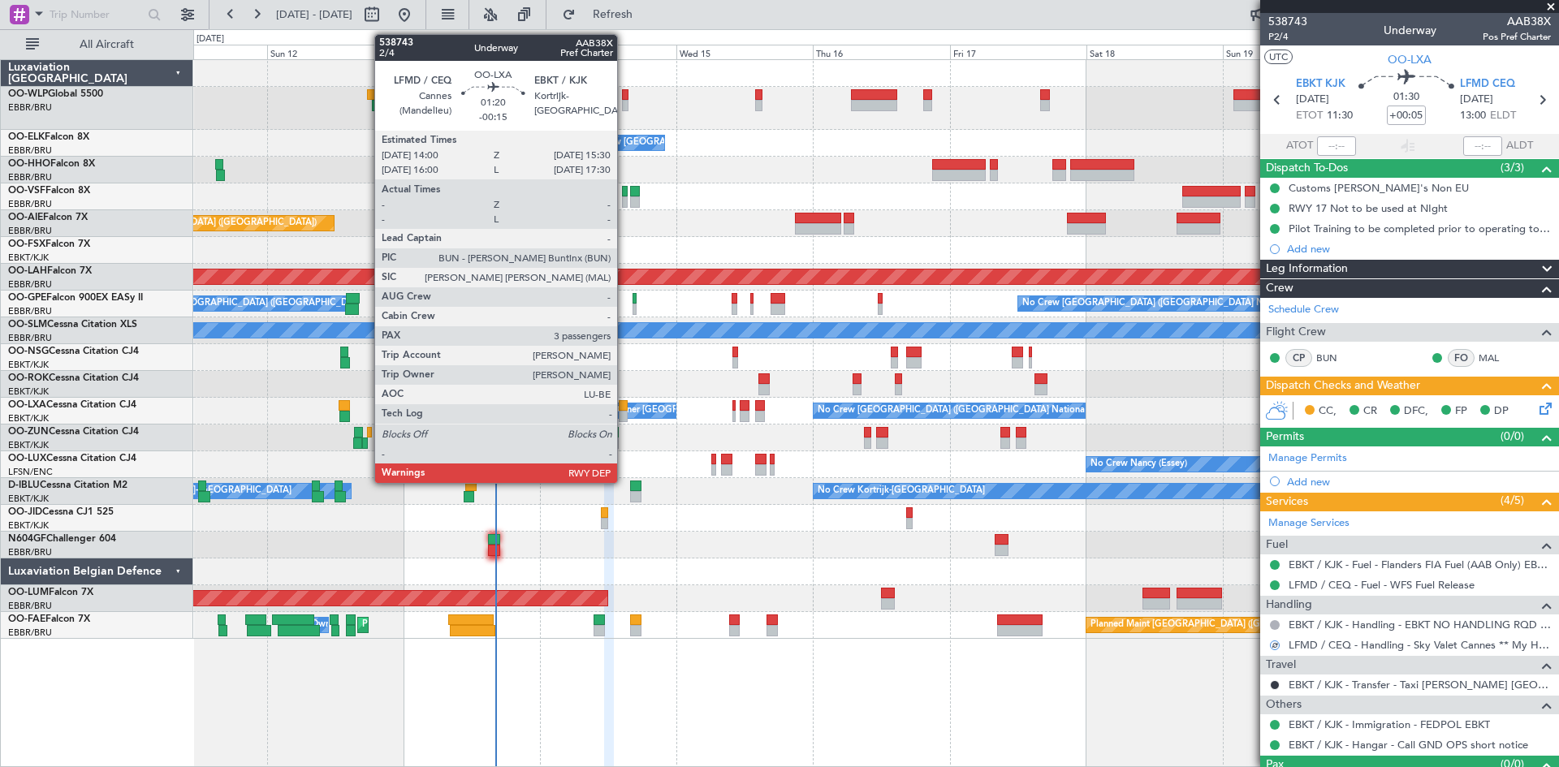
click at [624, 408] on div at bounding box center [623, 405] width 9 height 11
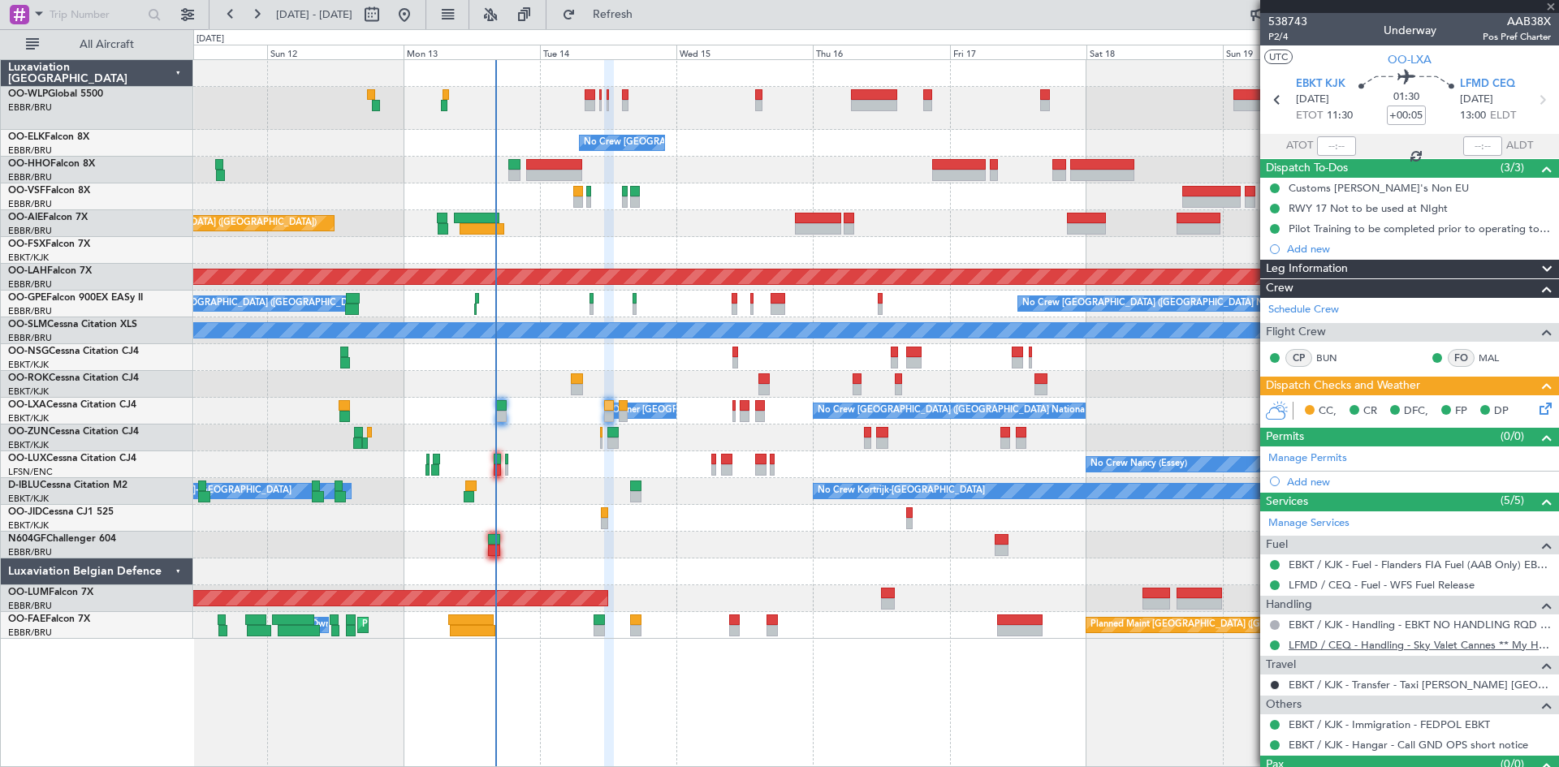
type input "-00:15"
type input "3"
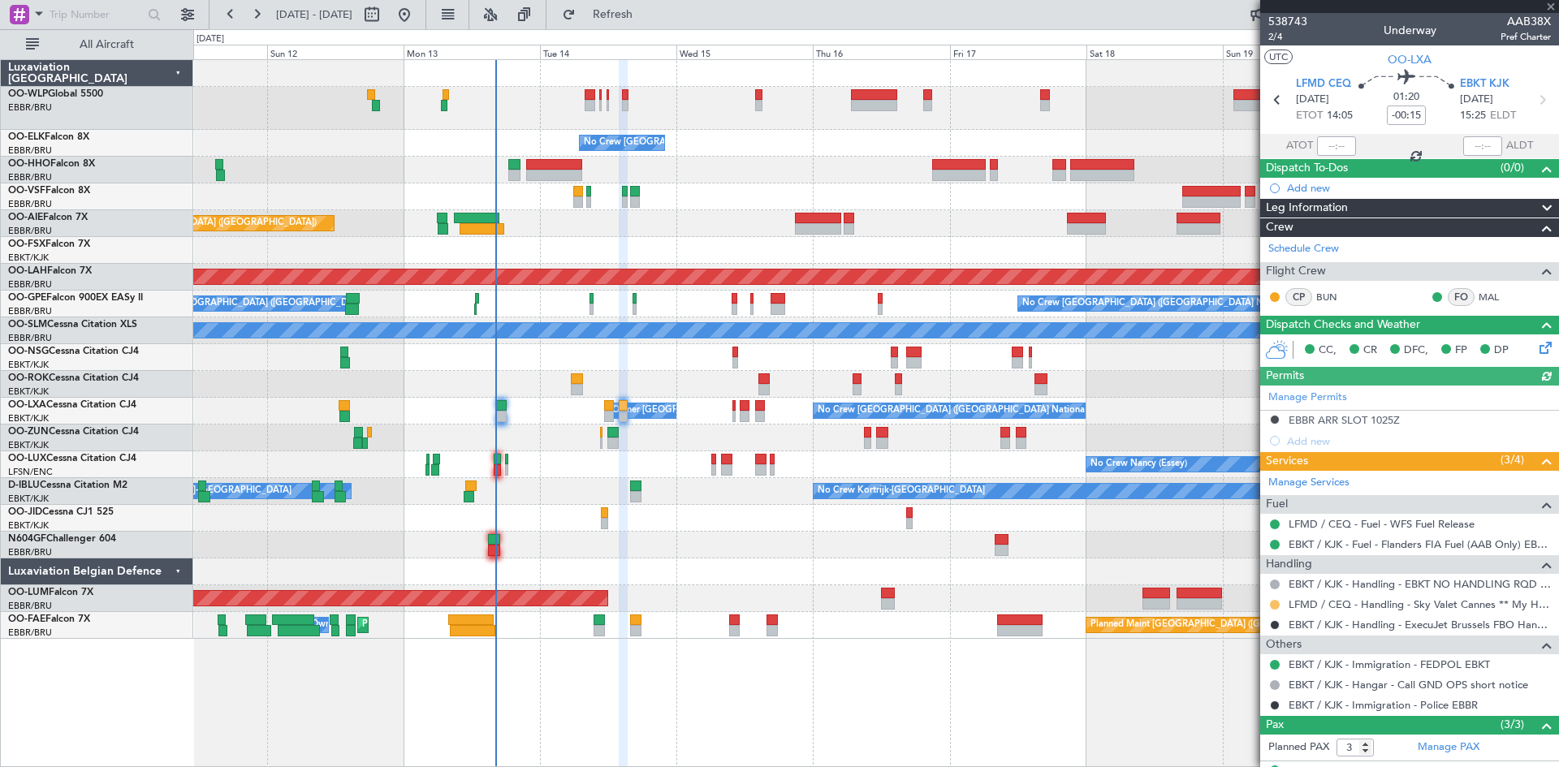
click at [1275, 602] on button at bounding box center [1275, 605] width 10 height 10
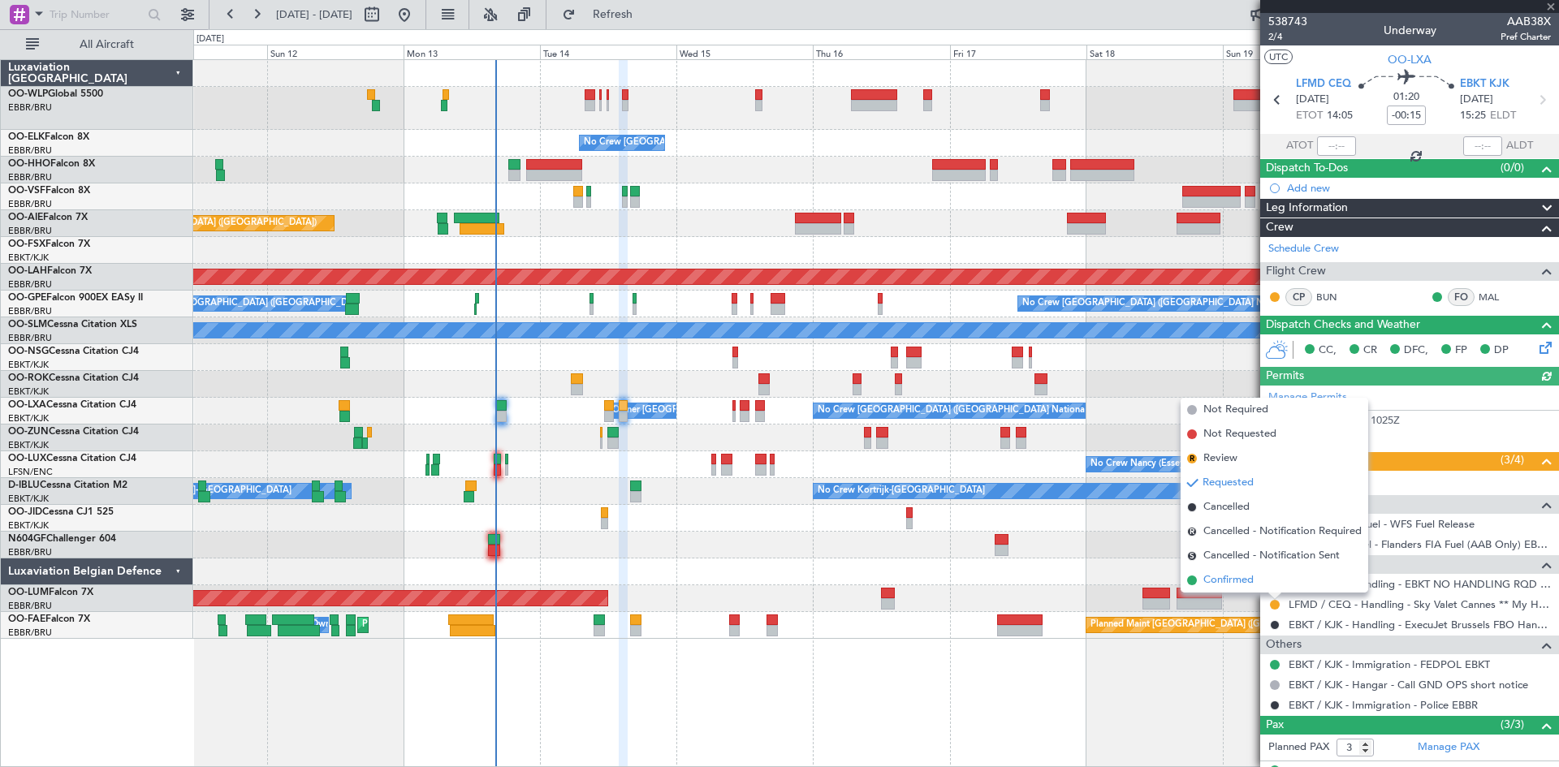
click at [1227, 575] on span "Confirmed" at bounding box center [1228, 580] width 50 height 16
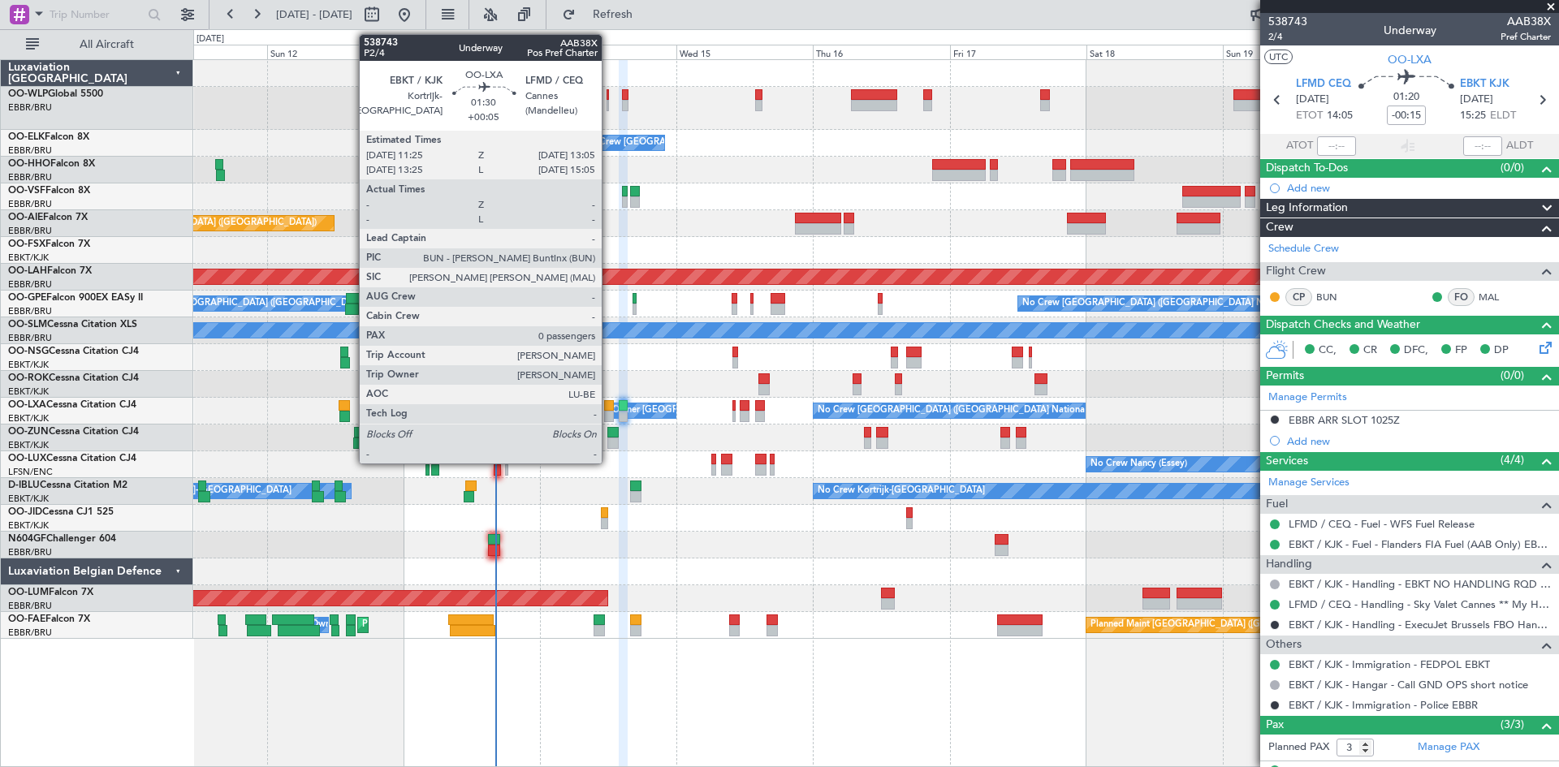
click at [609, 406] on div at bounding box center [609, 405] width 10 height 11
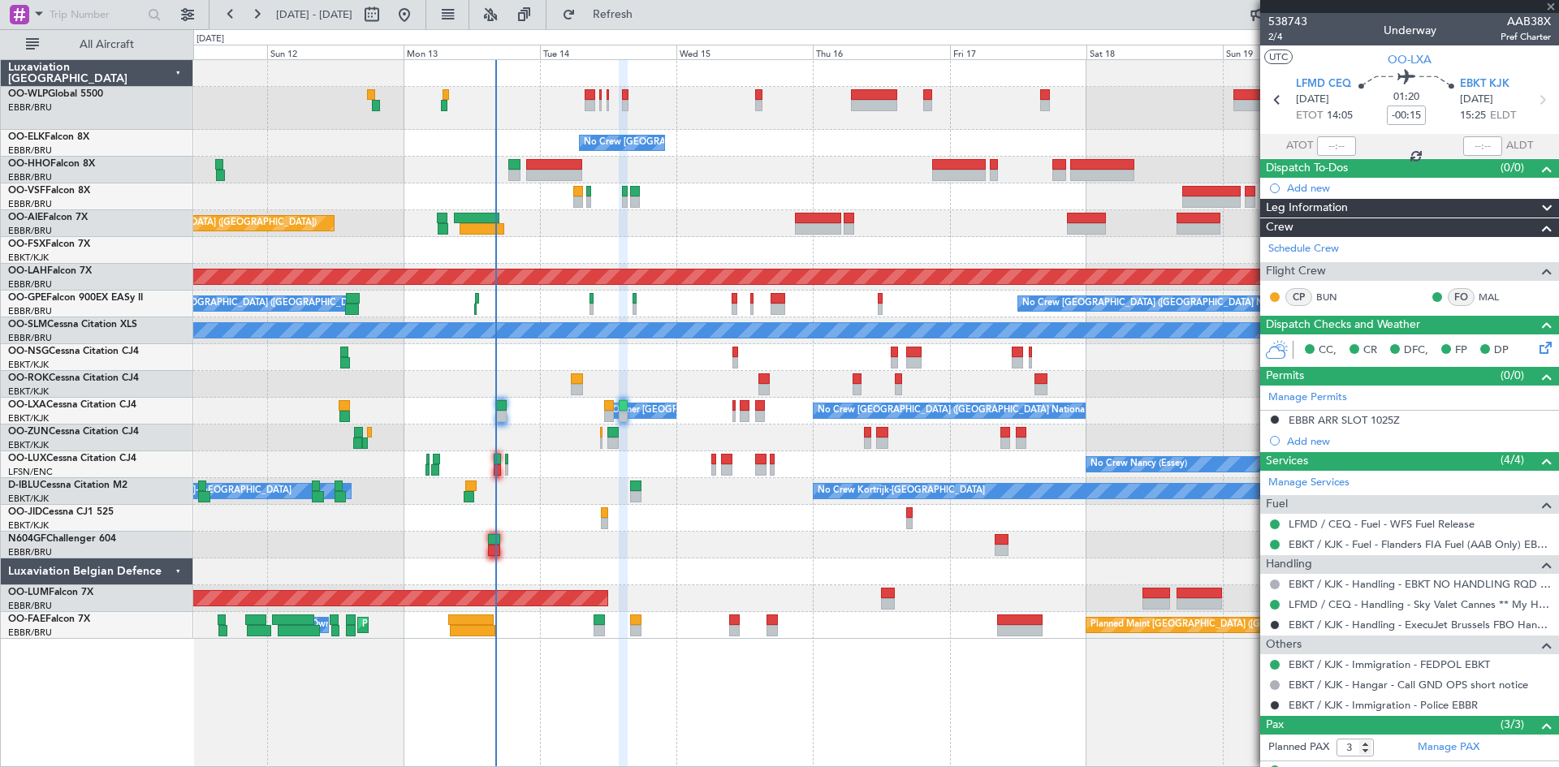
type input "+00:05"
type input "0"
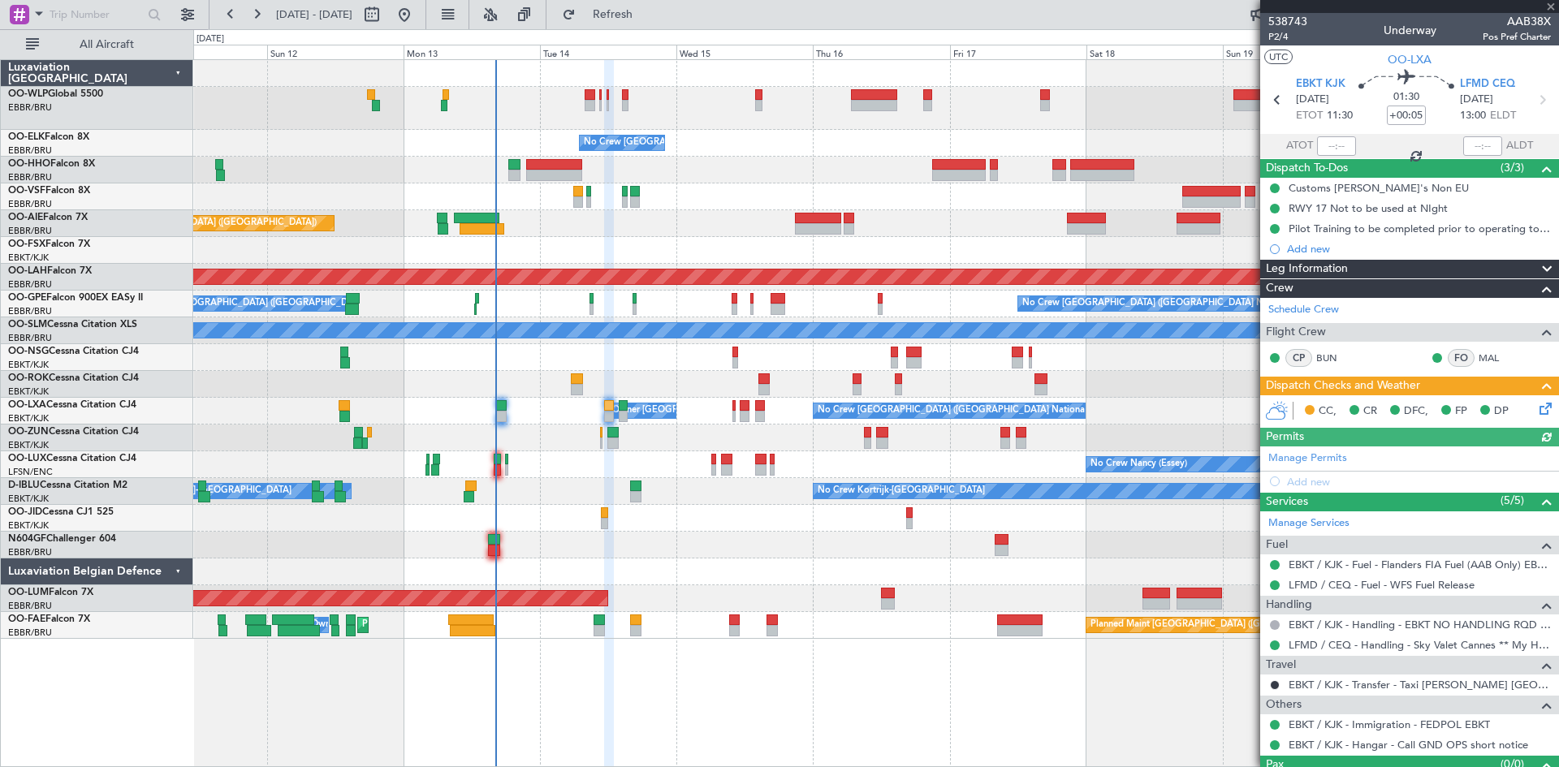
click at [1536, 409] on icon at bounding box center [1542, 405] width 13 height 13
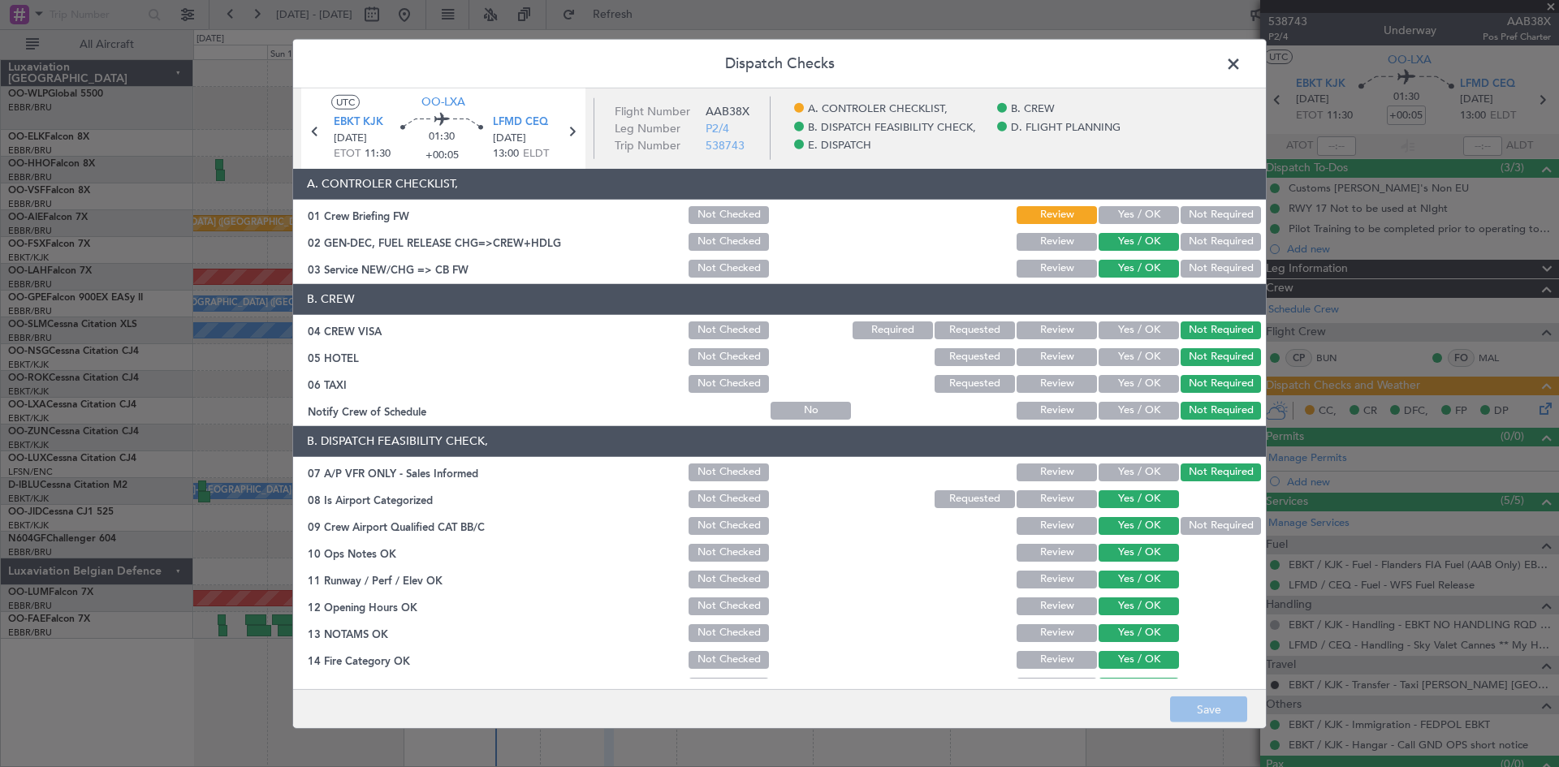
click at [1115, 206] on button "Yes / OK" at bounding box center [1138, 215] width 80 height 18
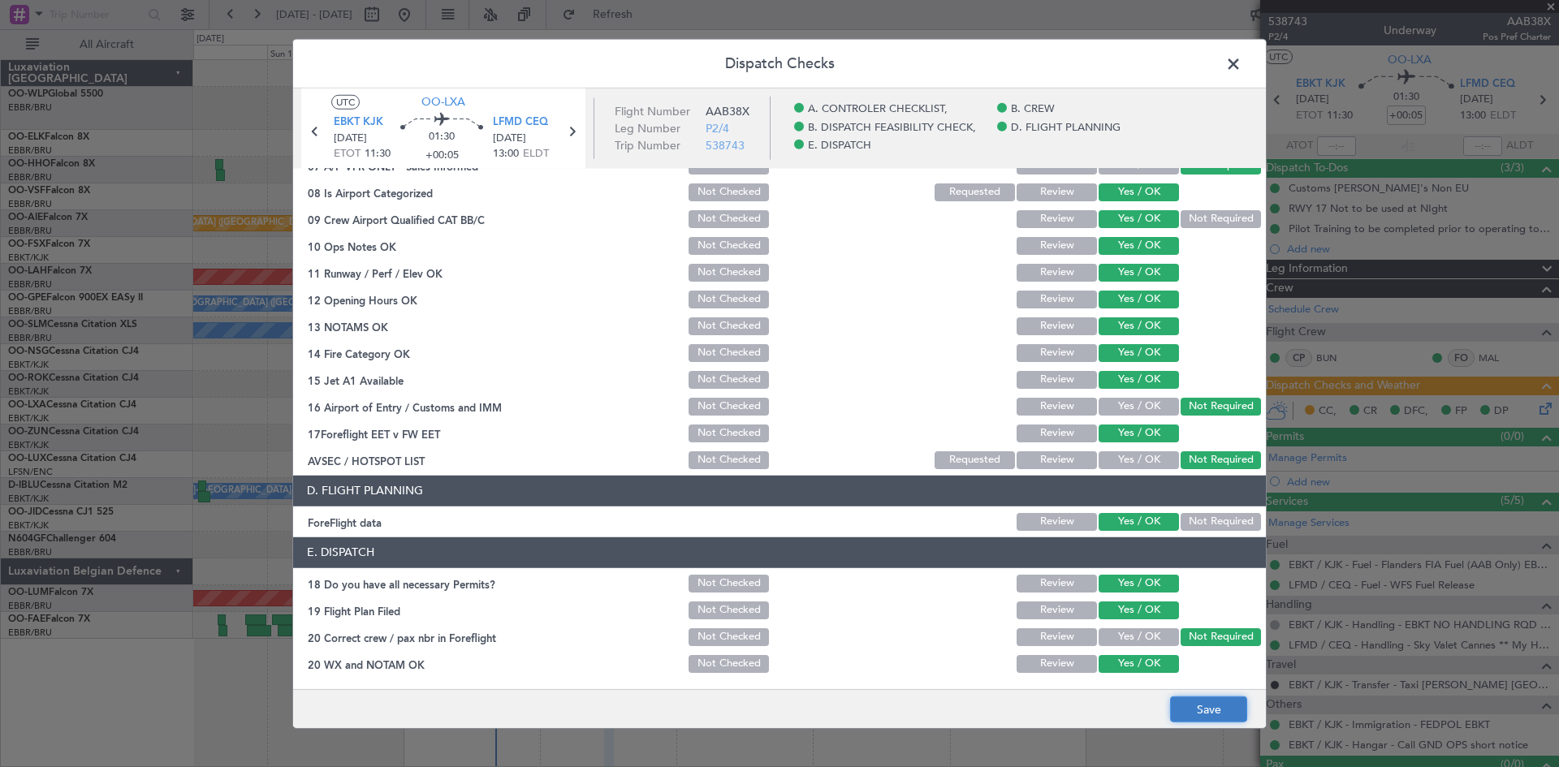
click at [1202, 708] on button "Save" at bounding box center [1208, 710] width 77 height 26
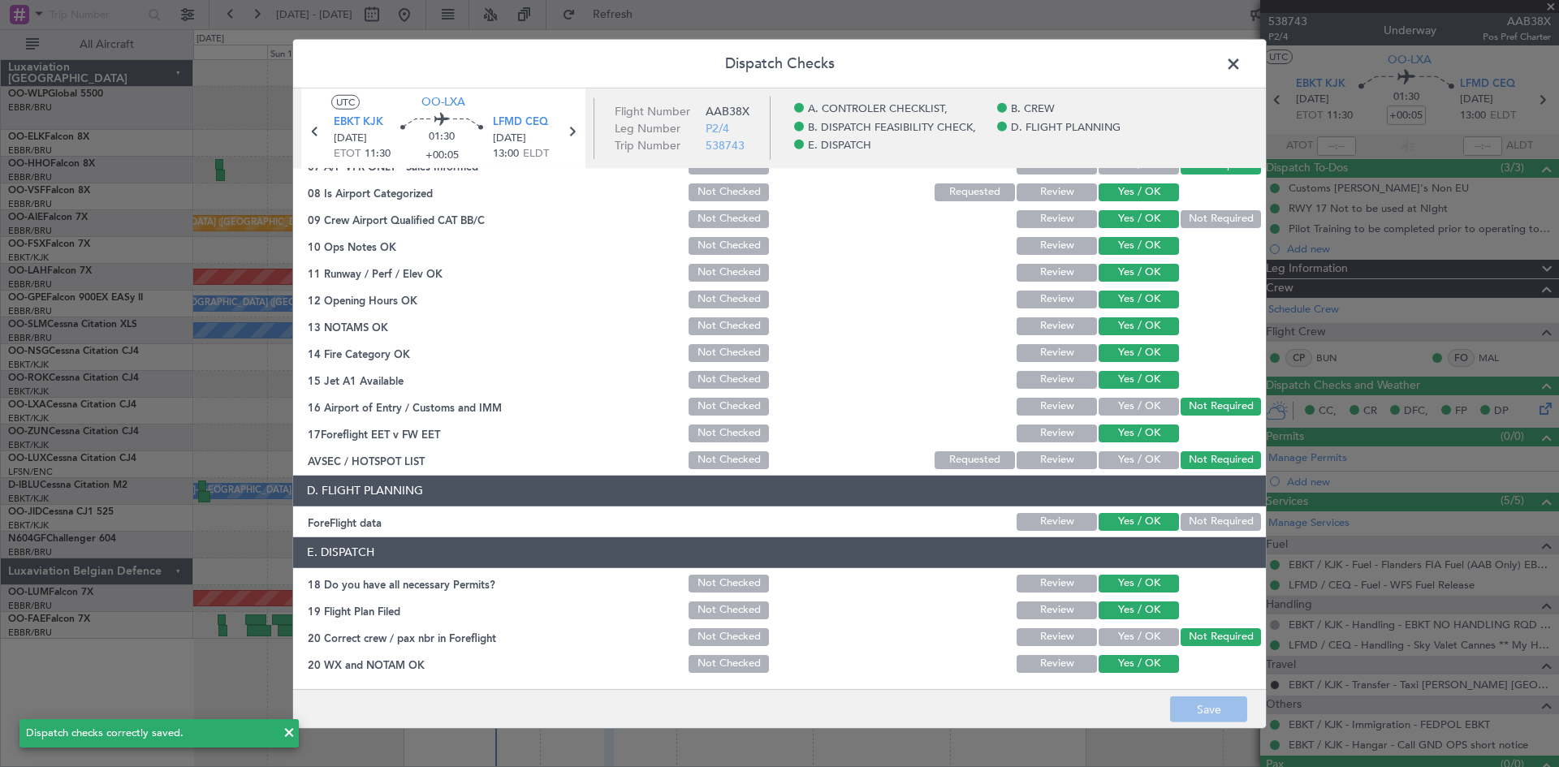
click at [1241, 65] on span at bounding box center [1241, 67] width 0 height 32
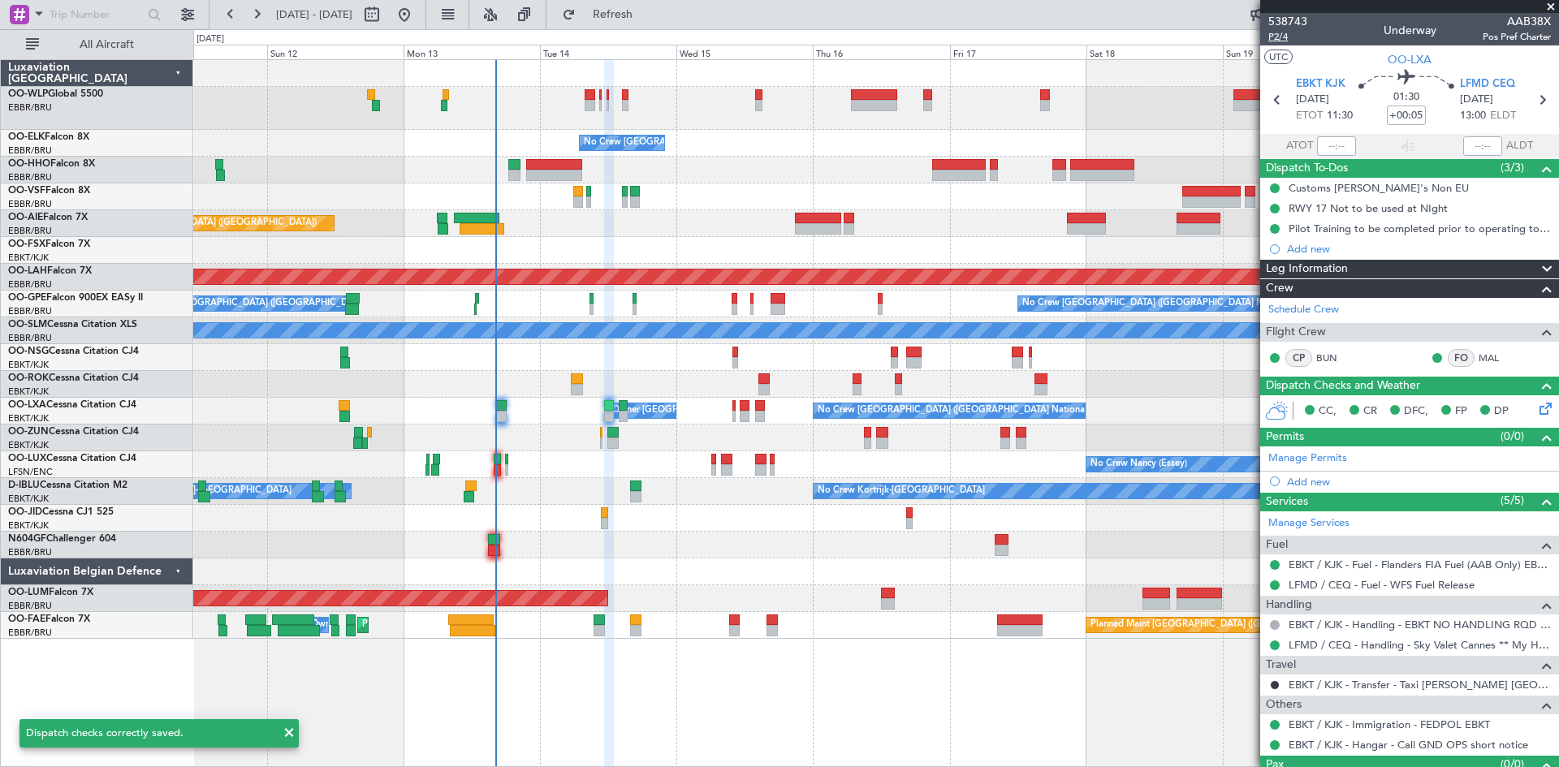
click at [1295, 36] on span "P2/4" at bounding box center [1287, 37] width 39 height 14
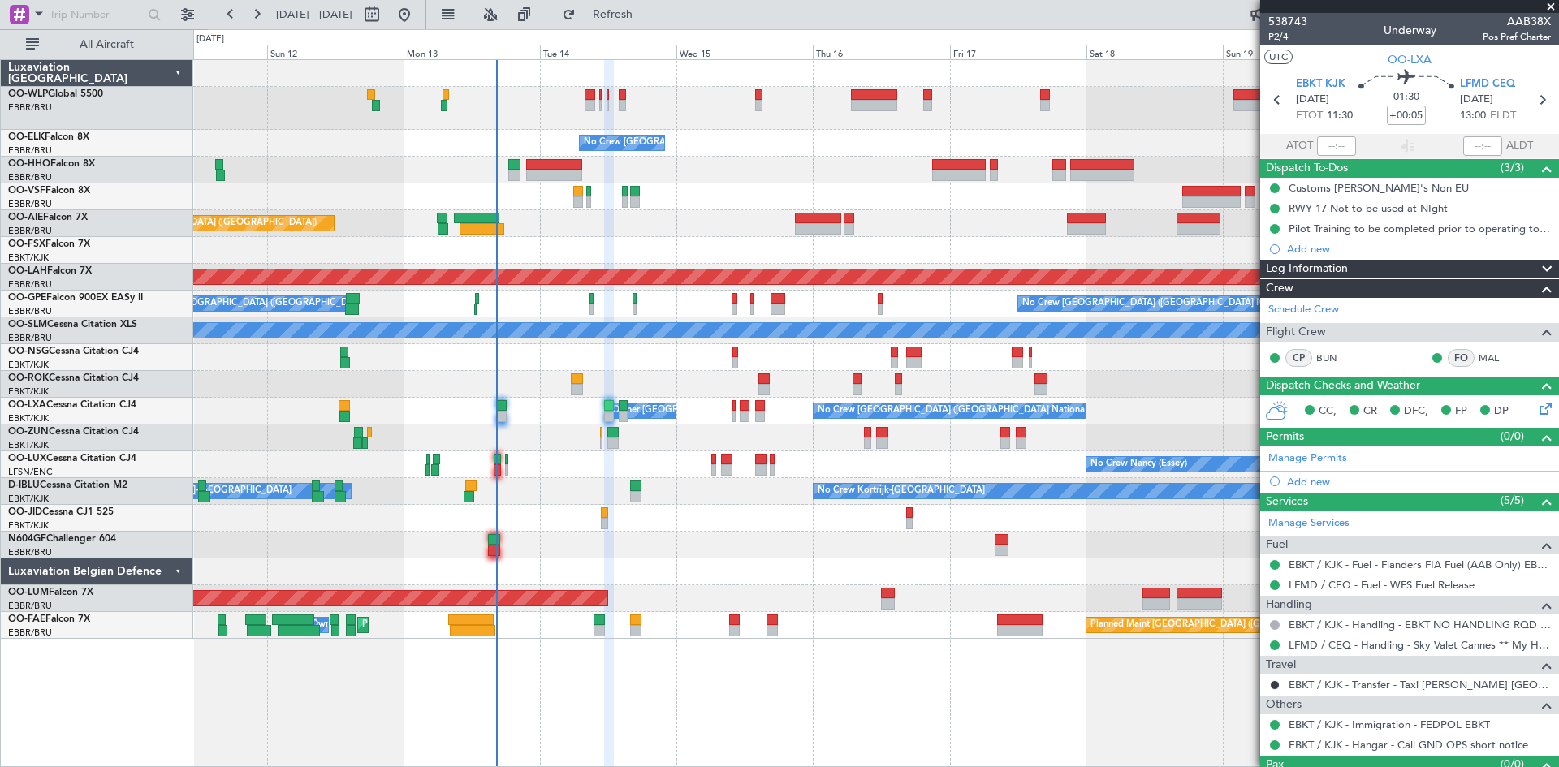
scroll to position [33, 0]
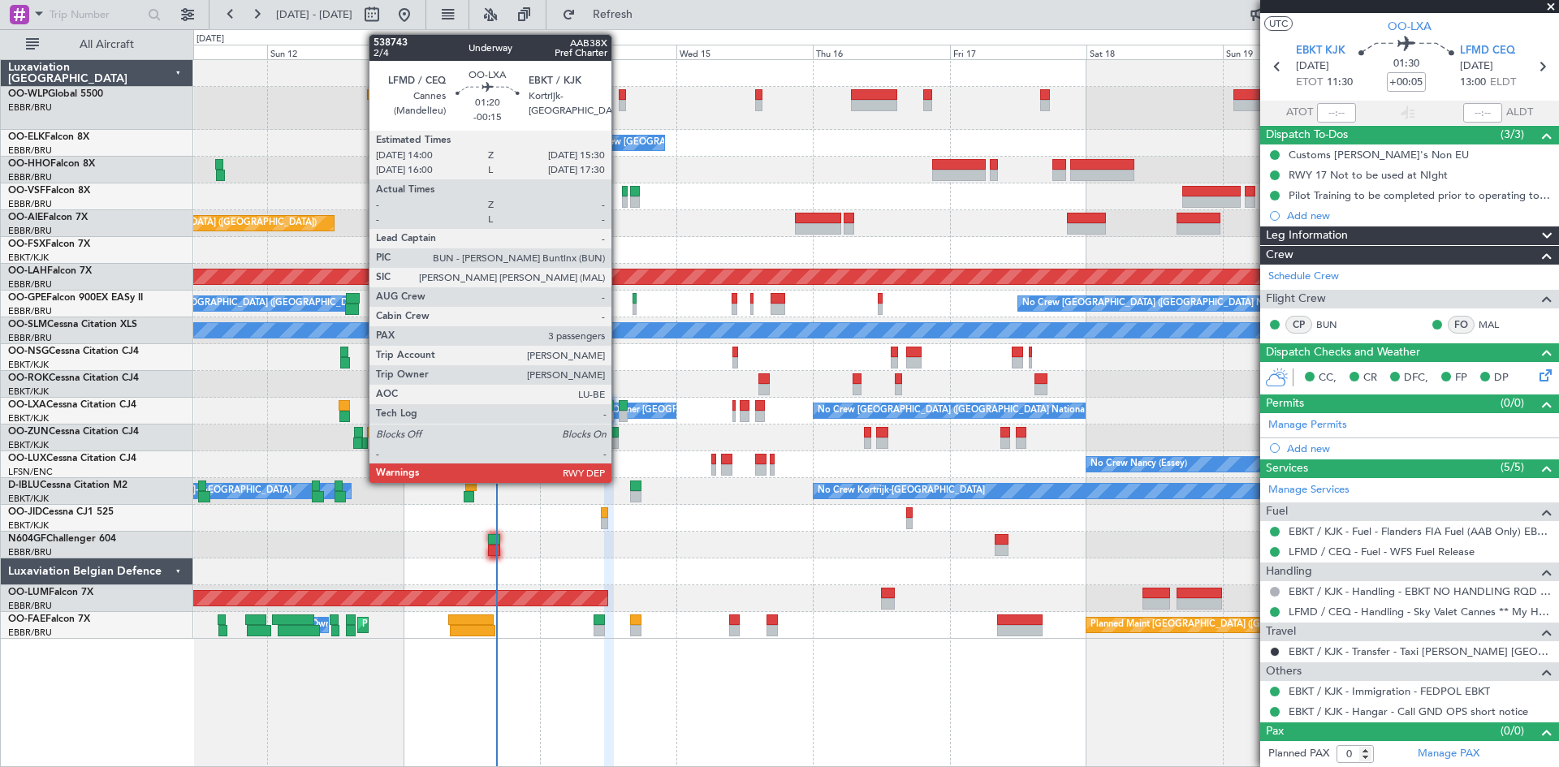
click at [619, 410] on div at bounding box center [623, 405] width 9 height 11
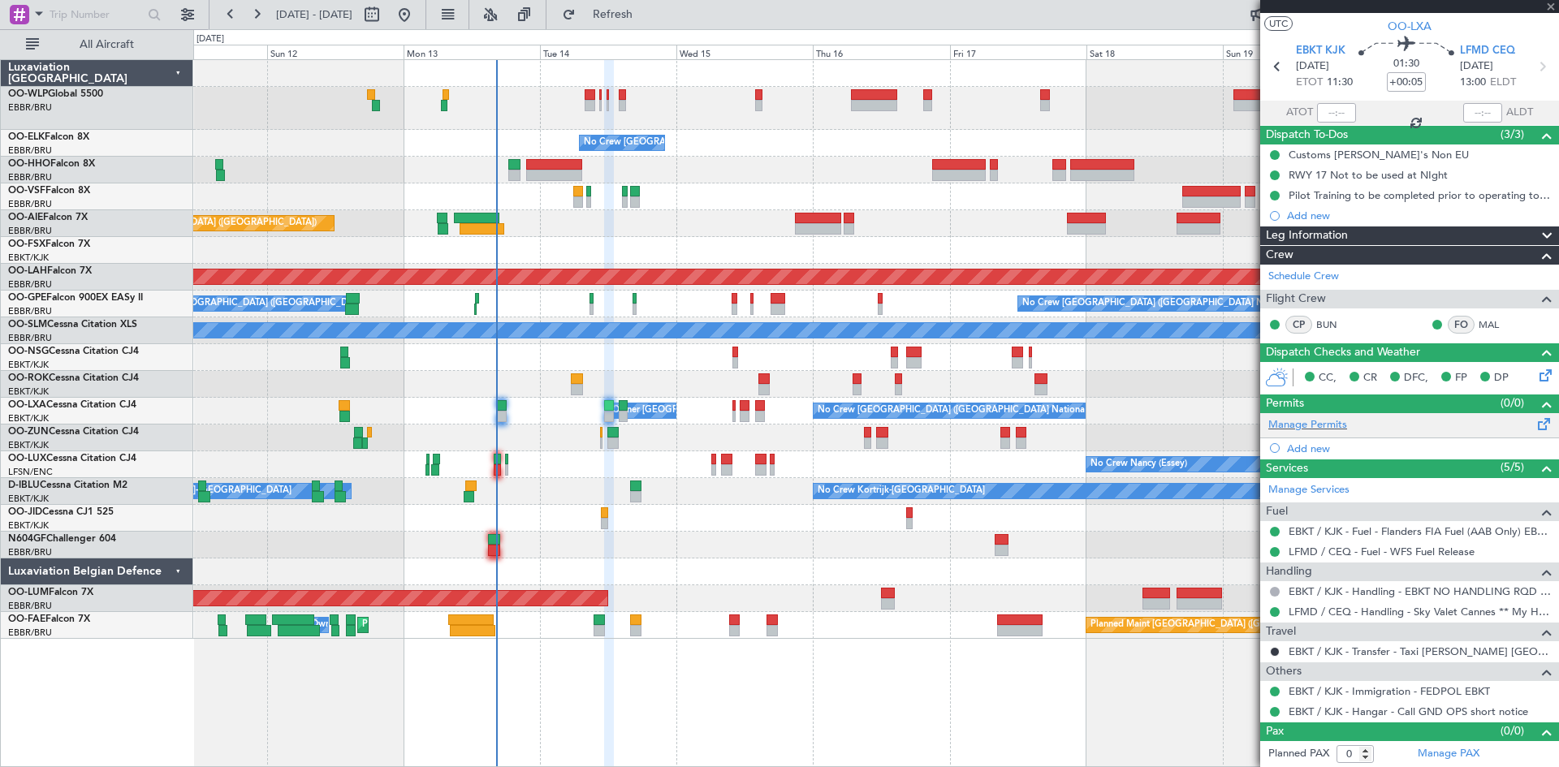
type input "-00:15"
type input "3"
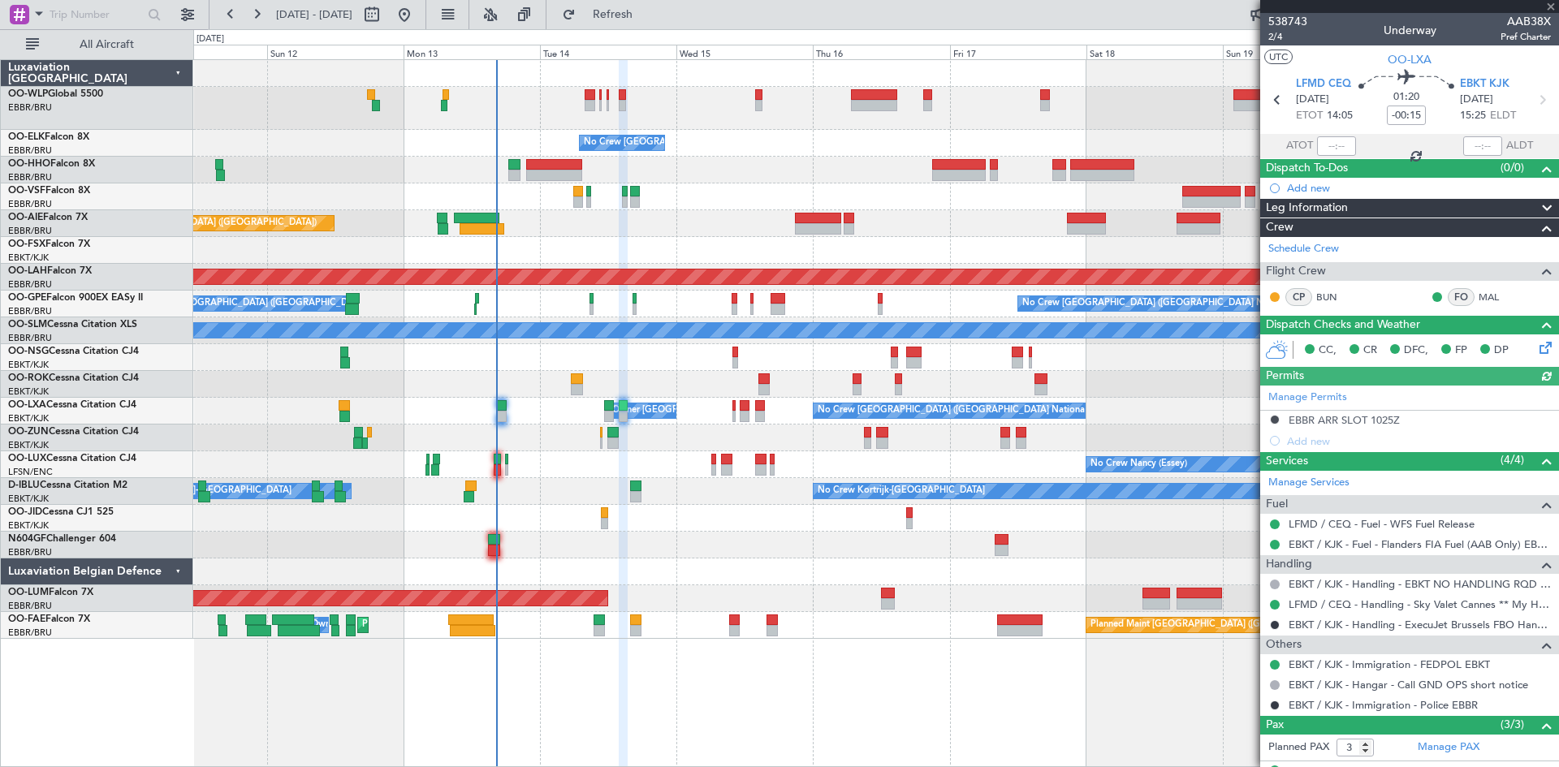
scroll to position [103, 0]
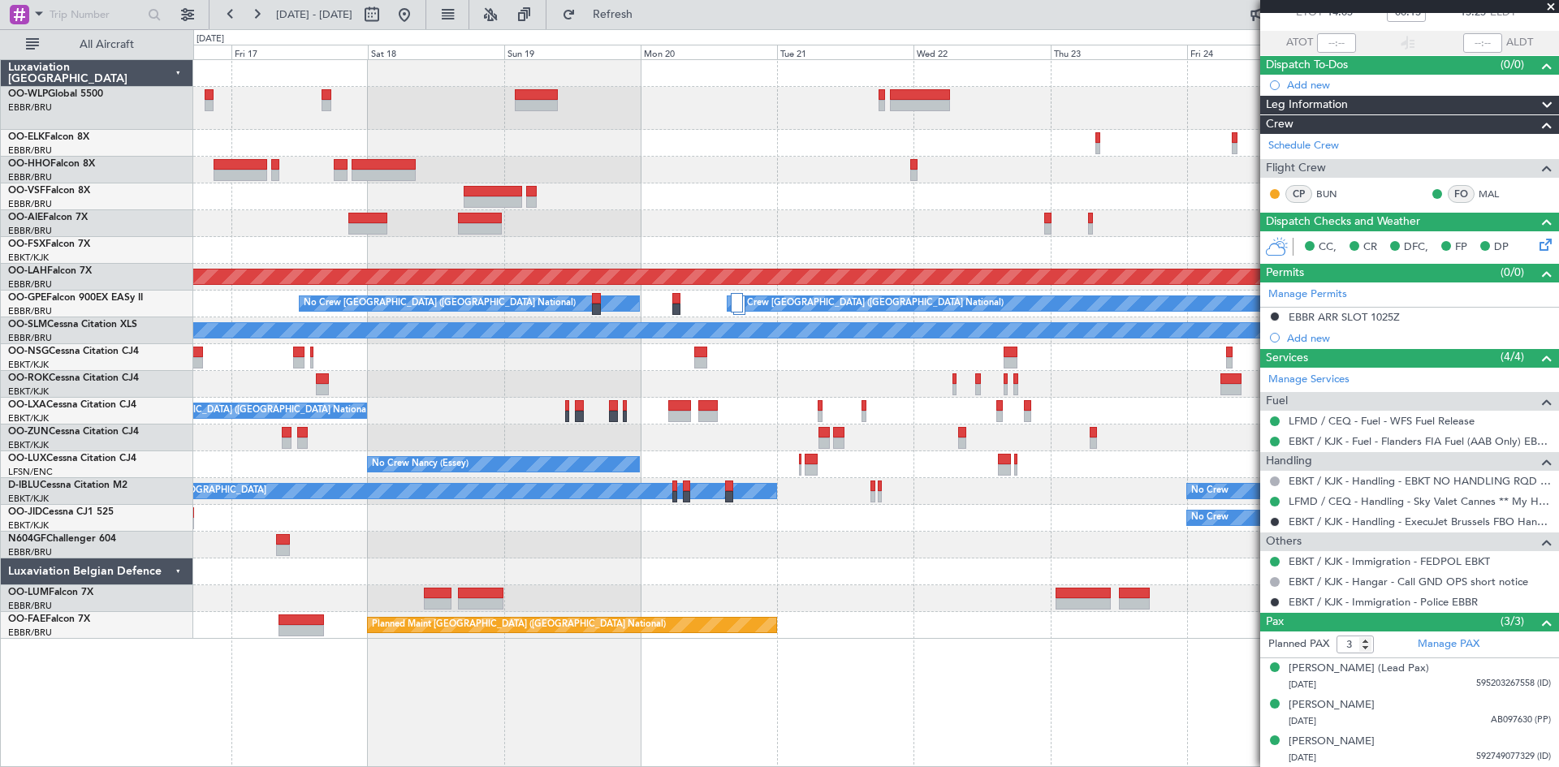
click at [431, 477] on div "No Crew Brussels (Brussels National) Planned Maint Alton-st Louis (St Louis Reg…" at bounding box center [875, 349] width 1365 height 579
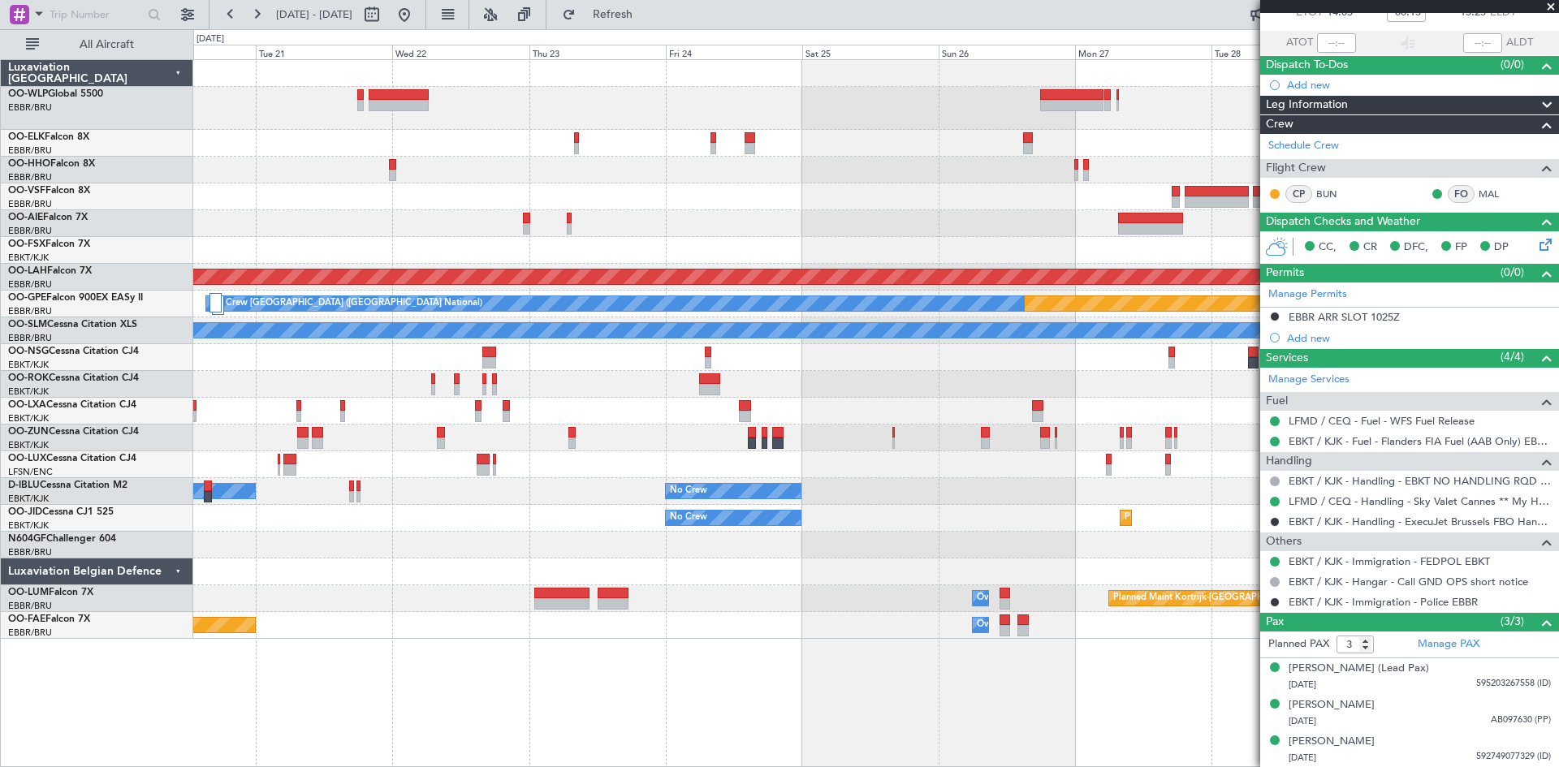
click at [437, 454] on div "Planned Maint Alton-st Louis (St Louis Regl) Planned Maint Nurnberg No Crew Bru…" at bounding box center [875, 349] width 1365 height 579
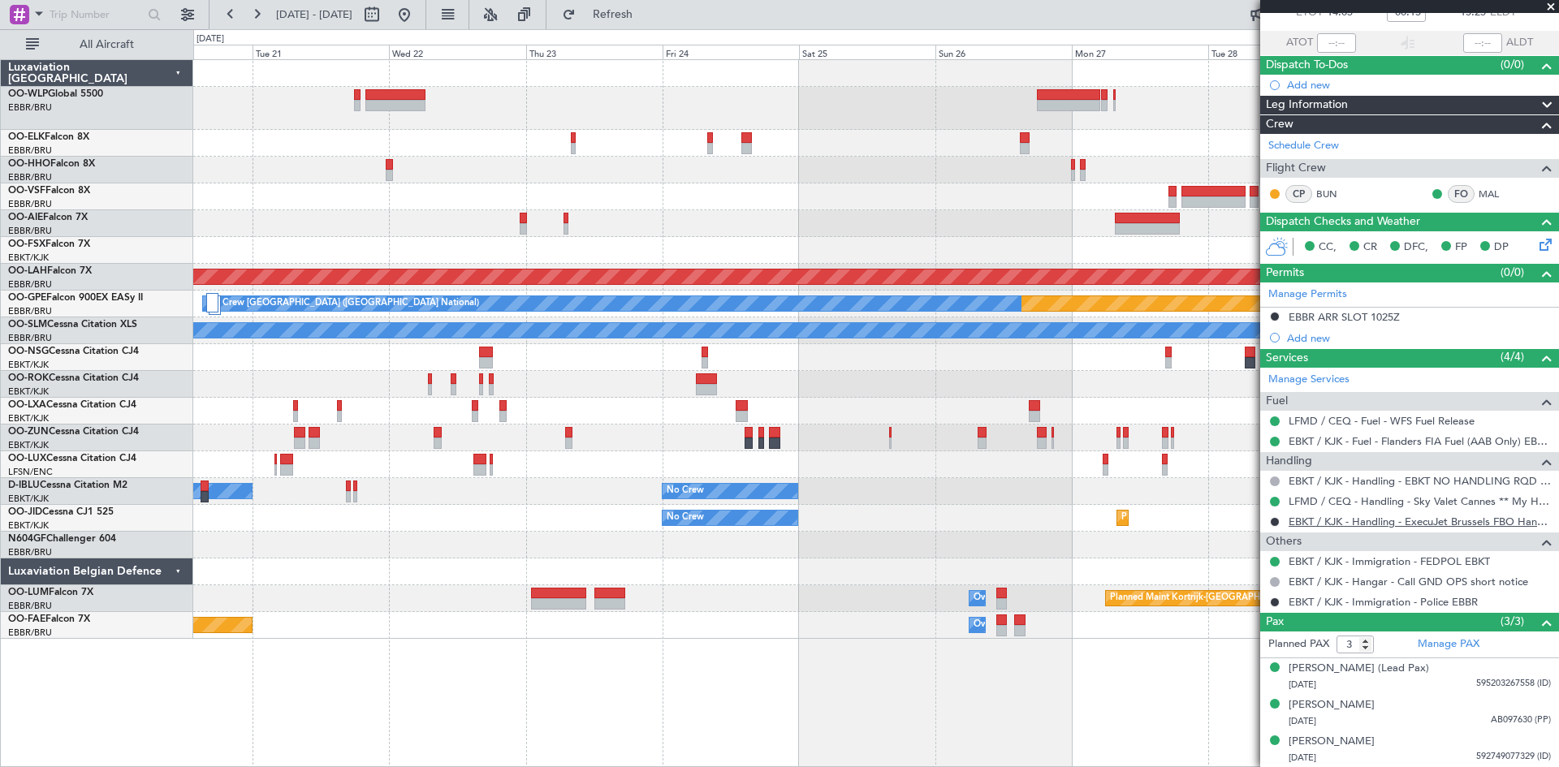
scroll to position [0, 0]
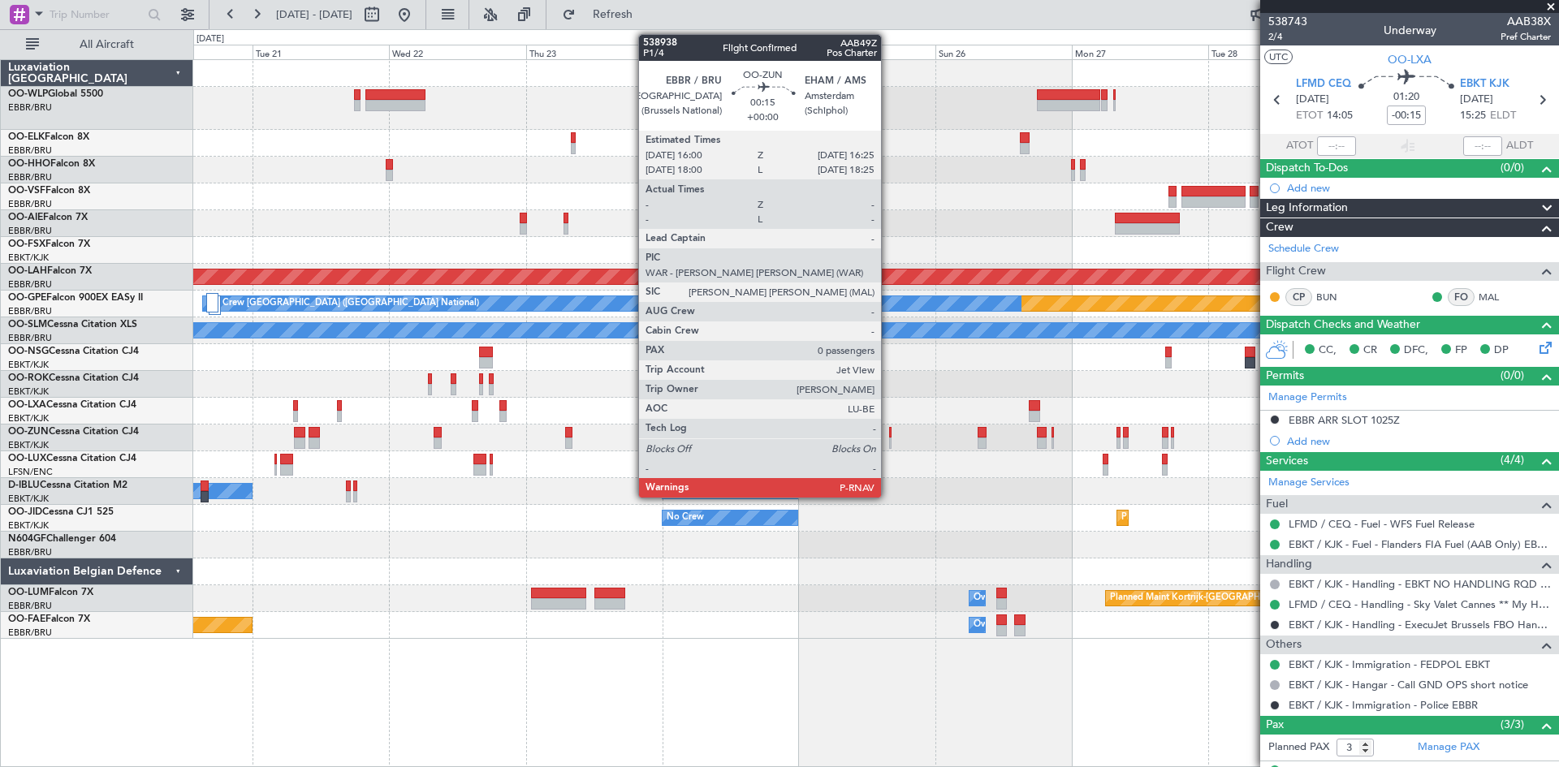
click at [889, 436] on div at bounding box center [890, 432] width 2 height 11
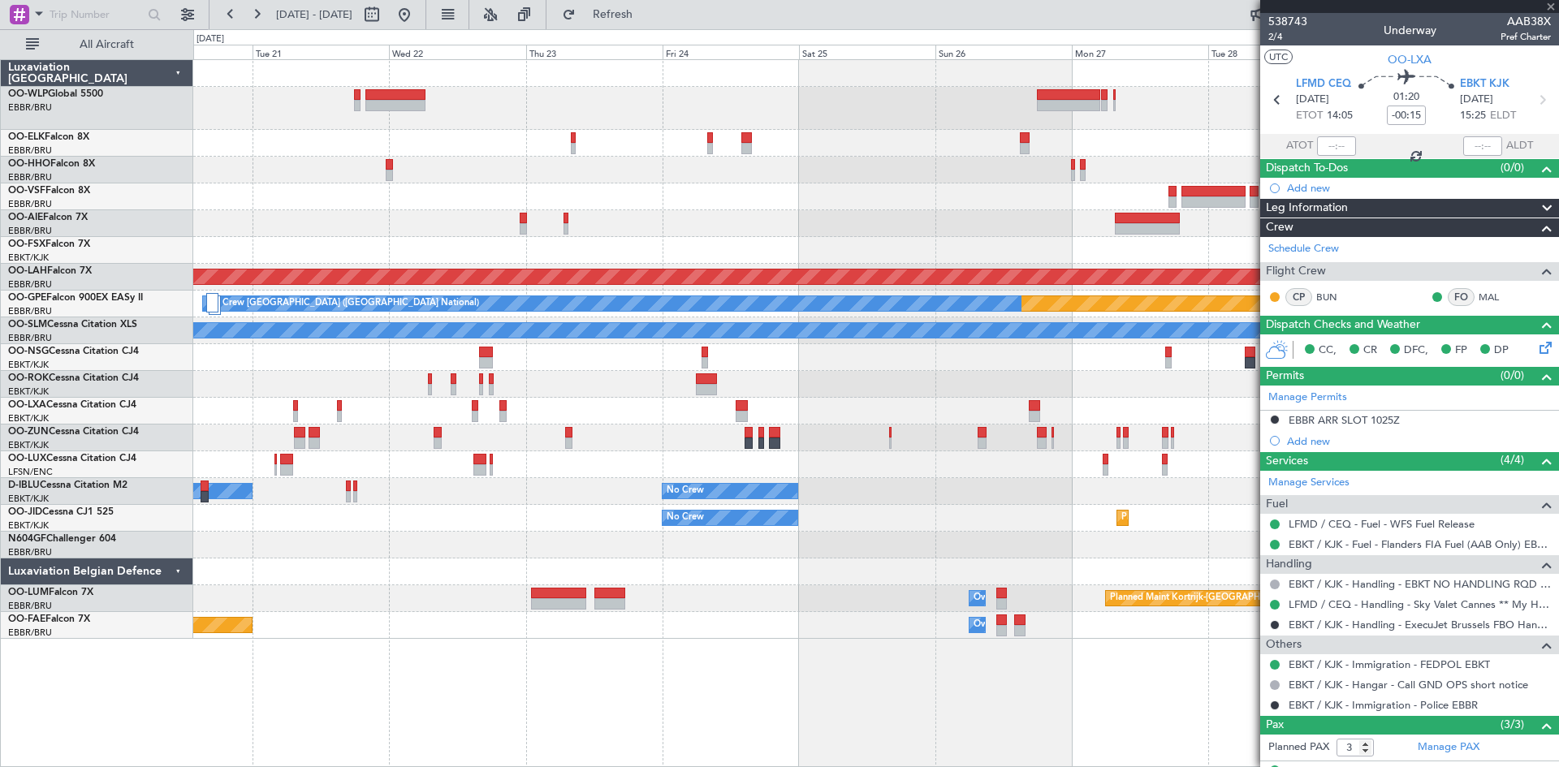
type input "0"
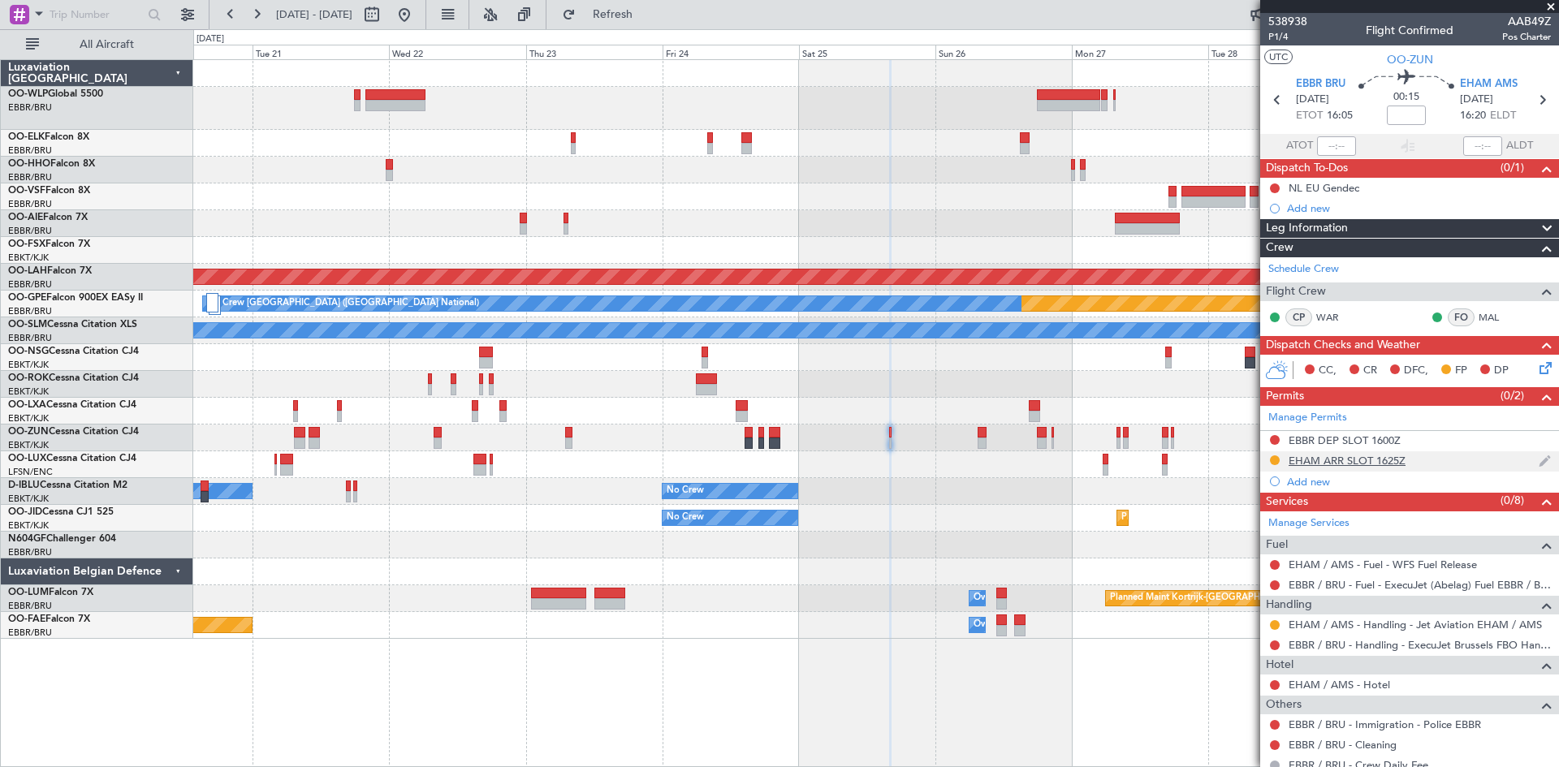
click at [1366, 464] on div "EHAM ARR SLOT 1625Z" at bounding box center [1346, 461] width 117 height 14
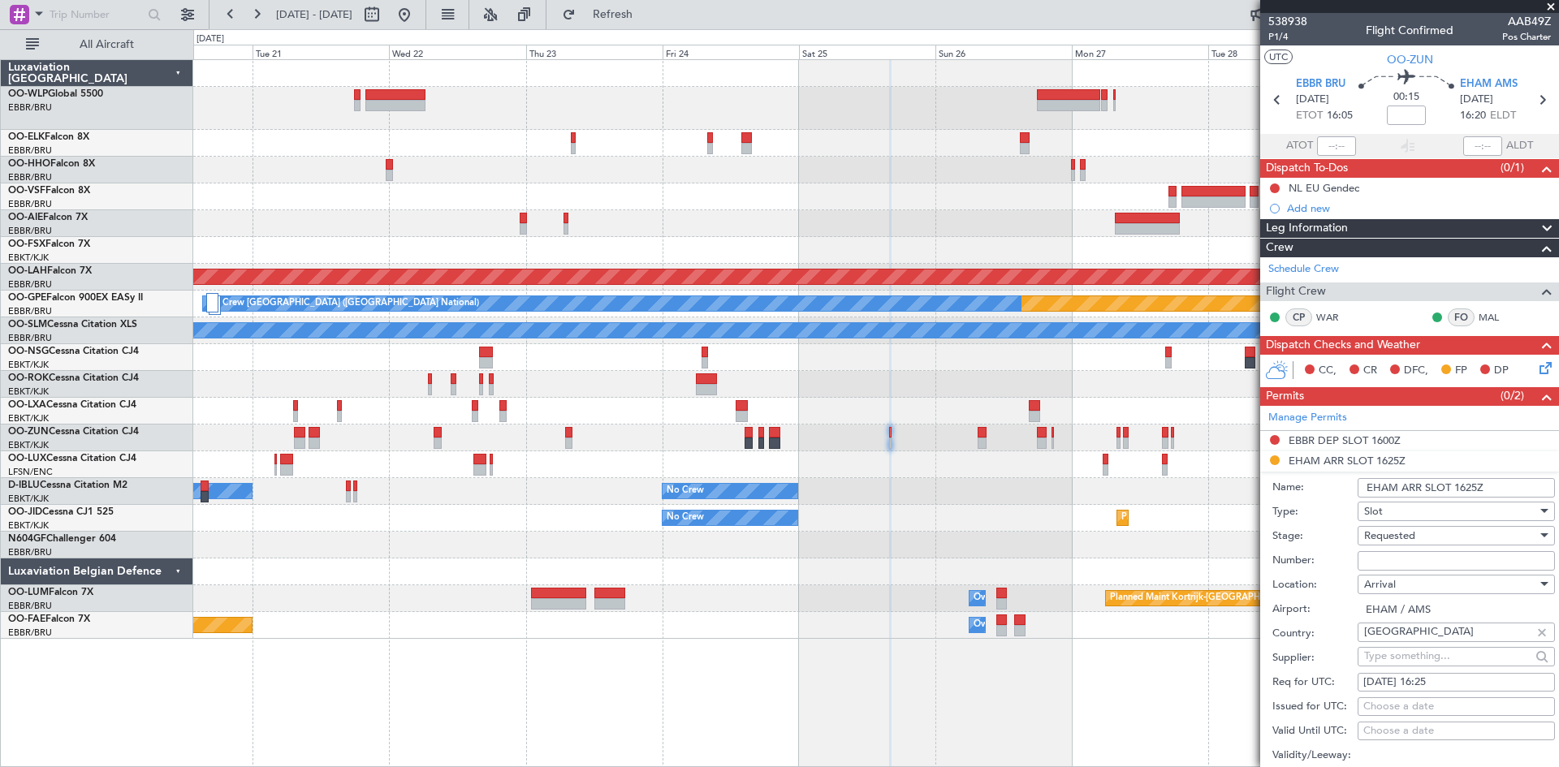
click at [1406, 556] on input "Number:" at bounding box center [1455, 560] width 197 height 19
paste input "EHAMAGNN348900"
type input "EHAMAGNN348900"
click at [1396, 536] on span "Requested" at bounding box center [1389, 536] width 51 height 15
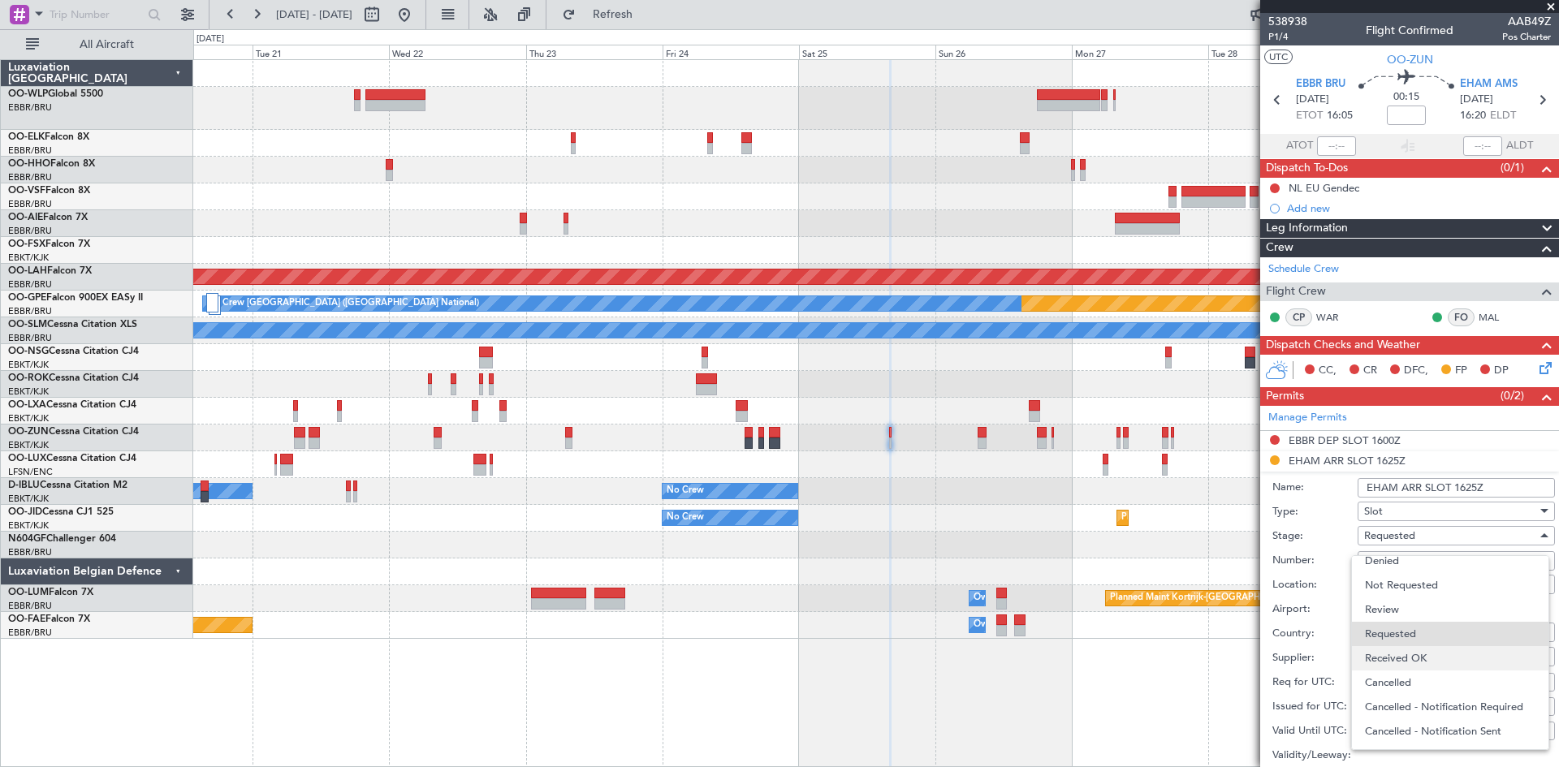
click at [1410, 657] on span "Received OK" at bounding box center [1450, 658] width 170 height 24
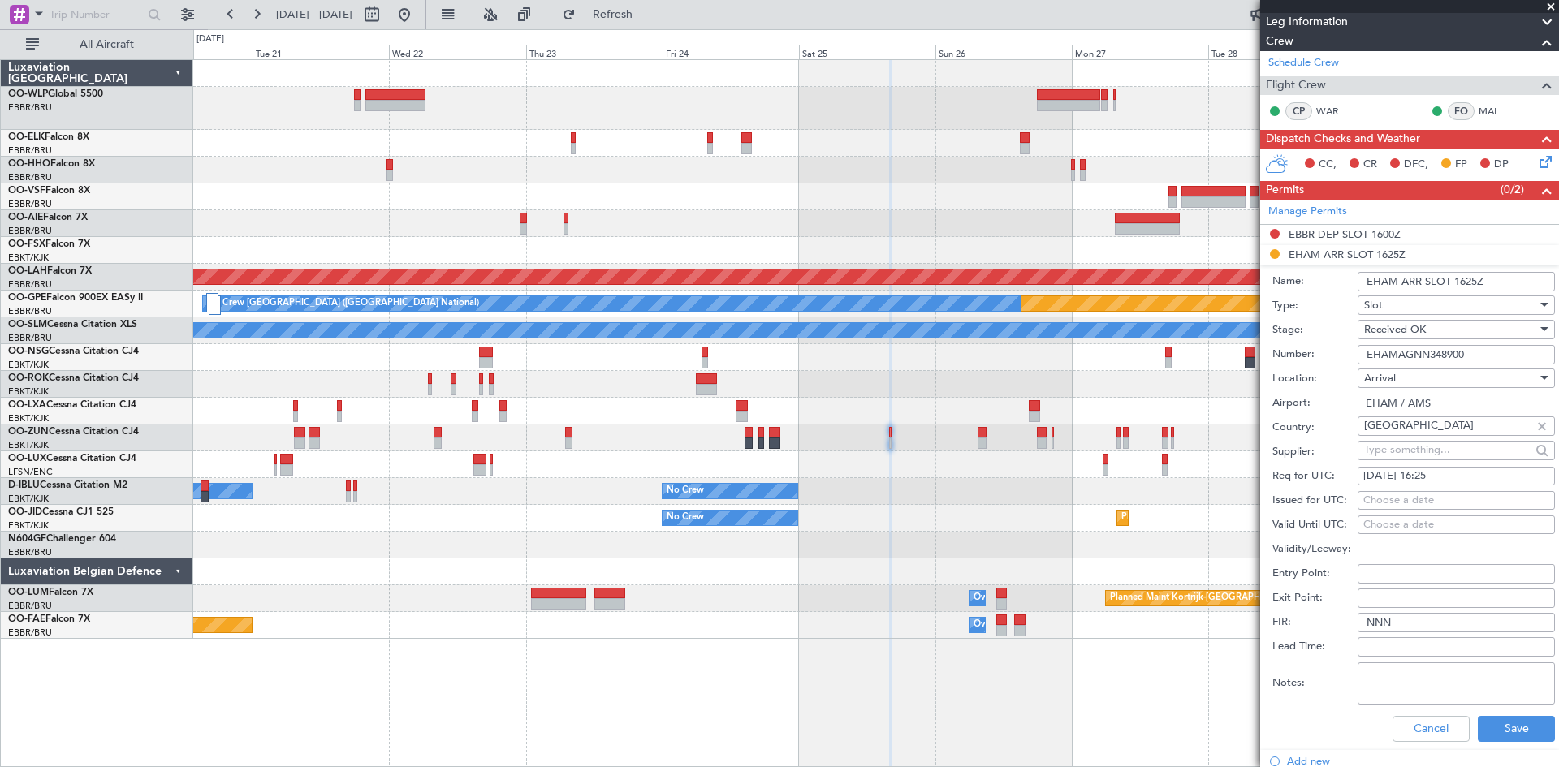
scroll to position [325, 0]
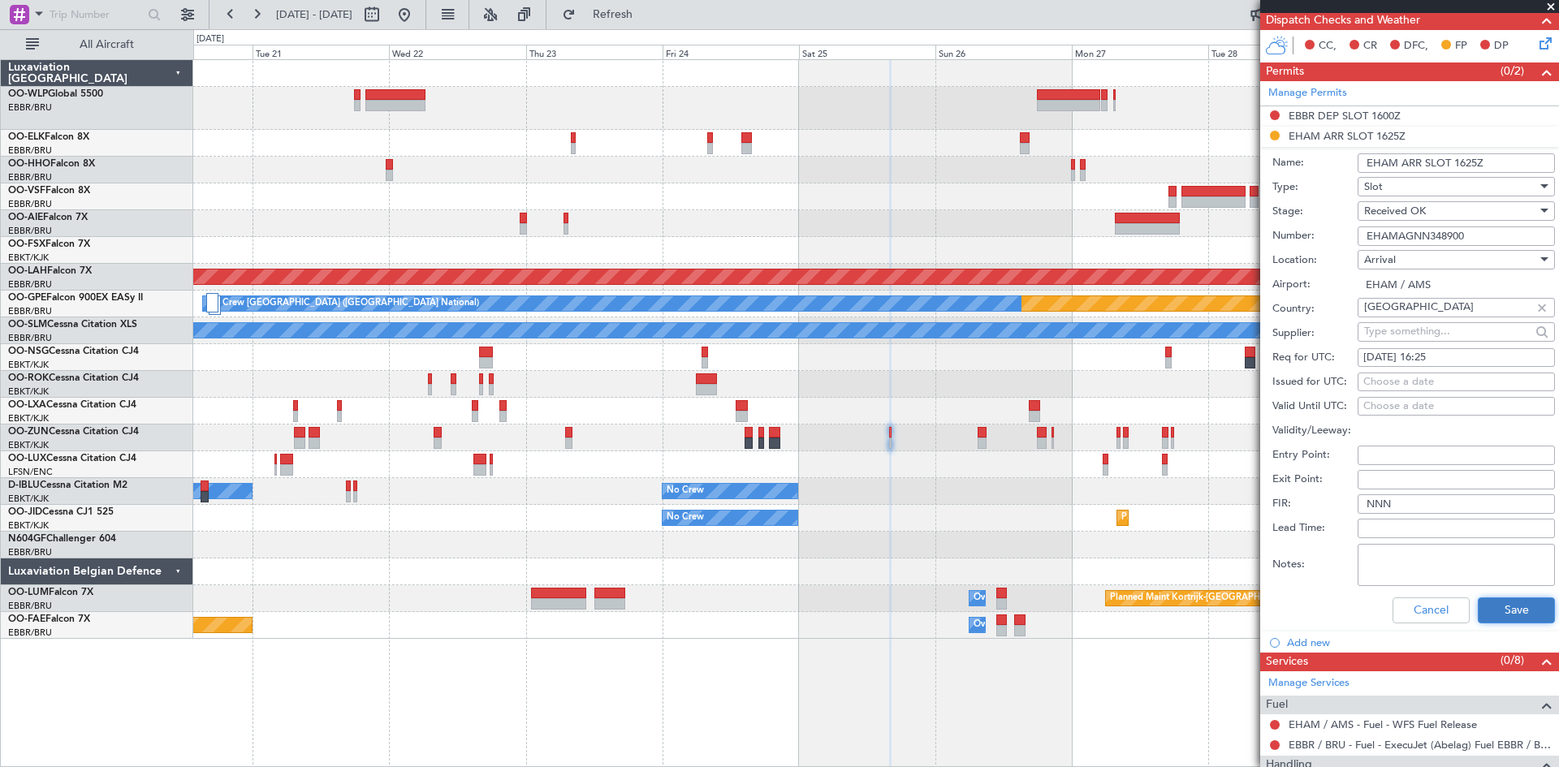
click at [1505, 598] on button "Save" at bounding box center [1516, 611] width 77 height 26
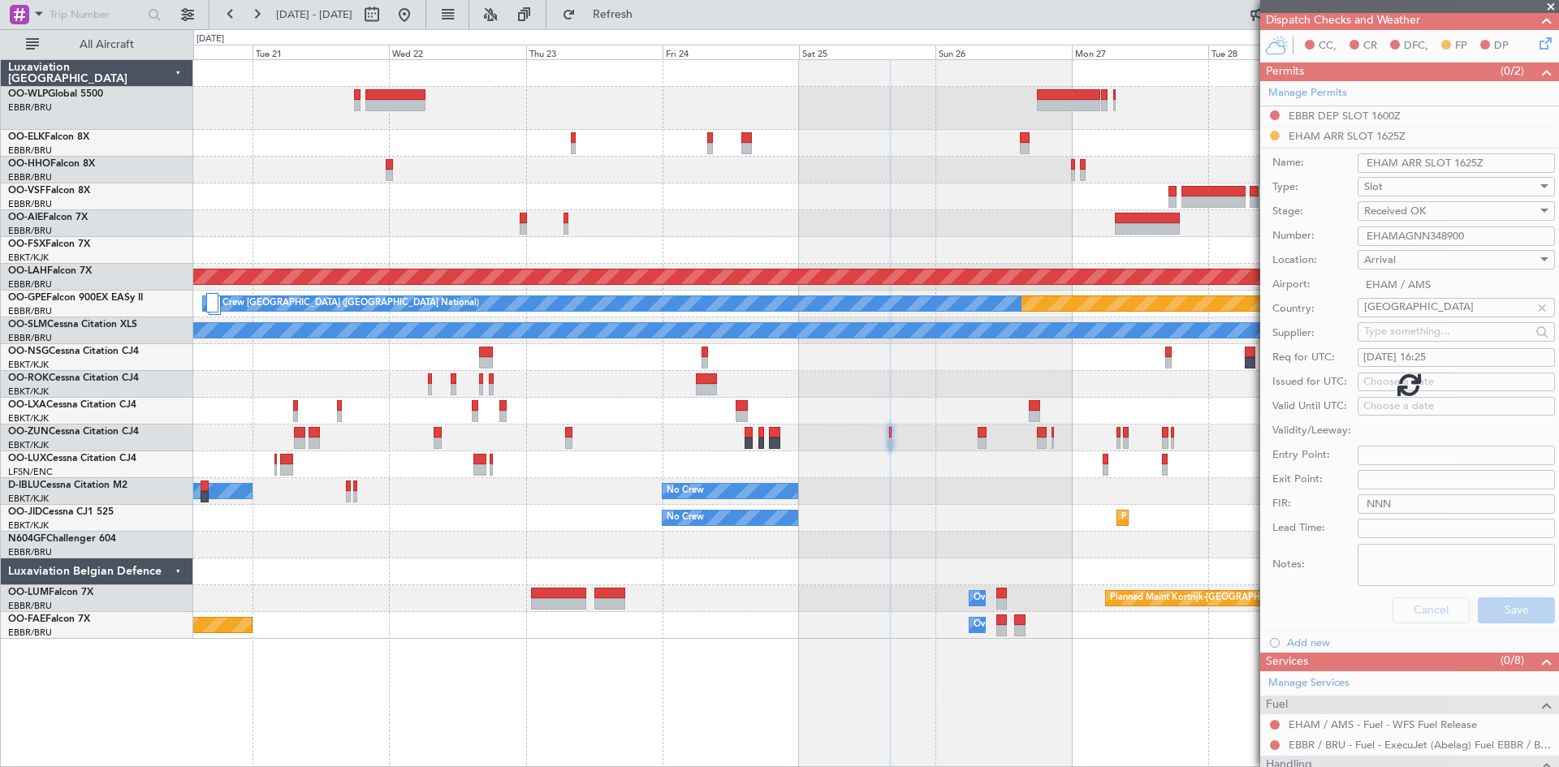
scroll to position [74, 0]
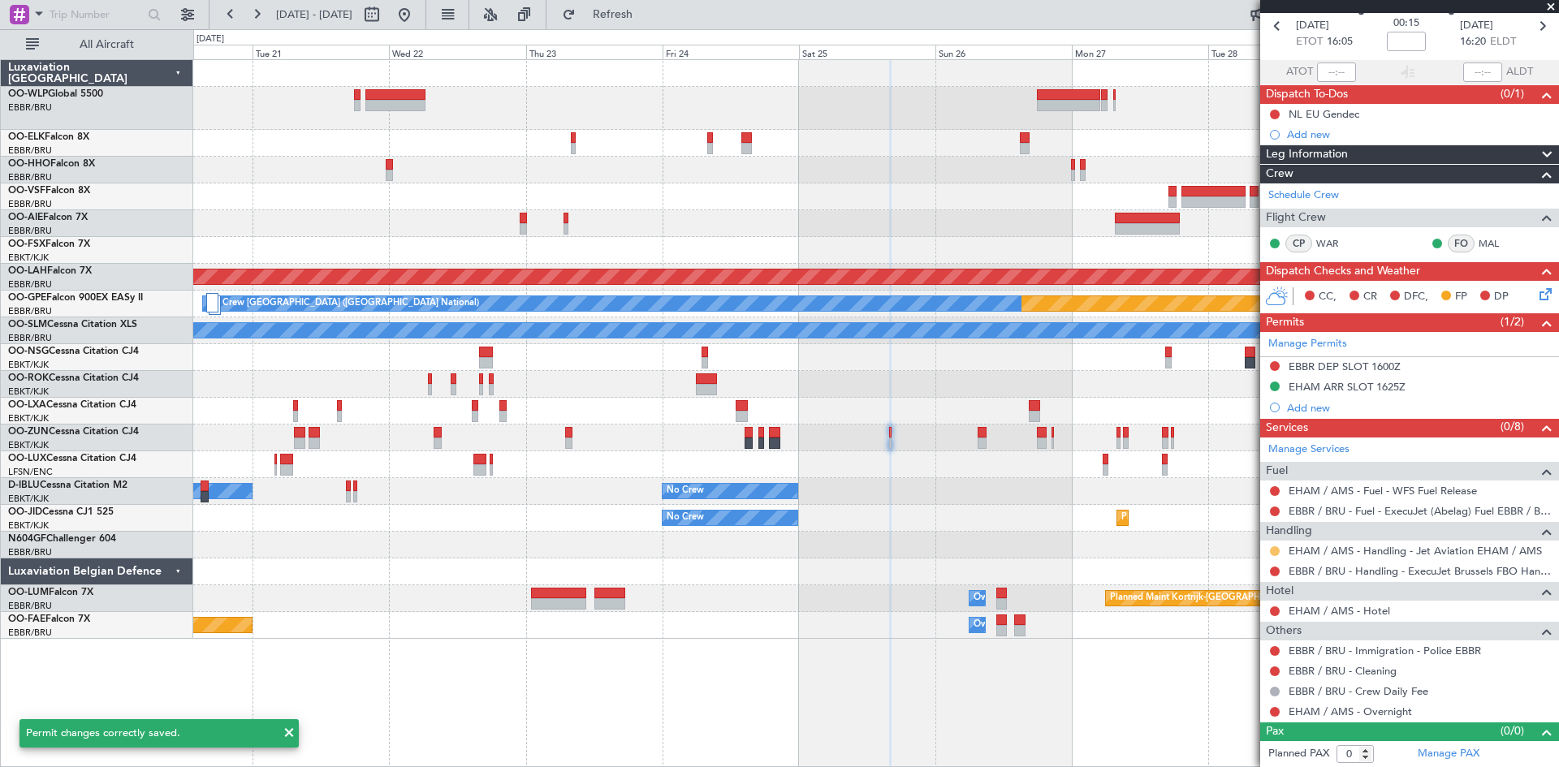
click at [1276, 551] on button at bounding box center [1275, 551] width 10 height 10
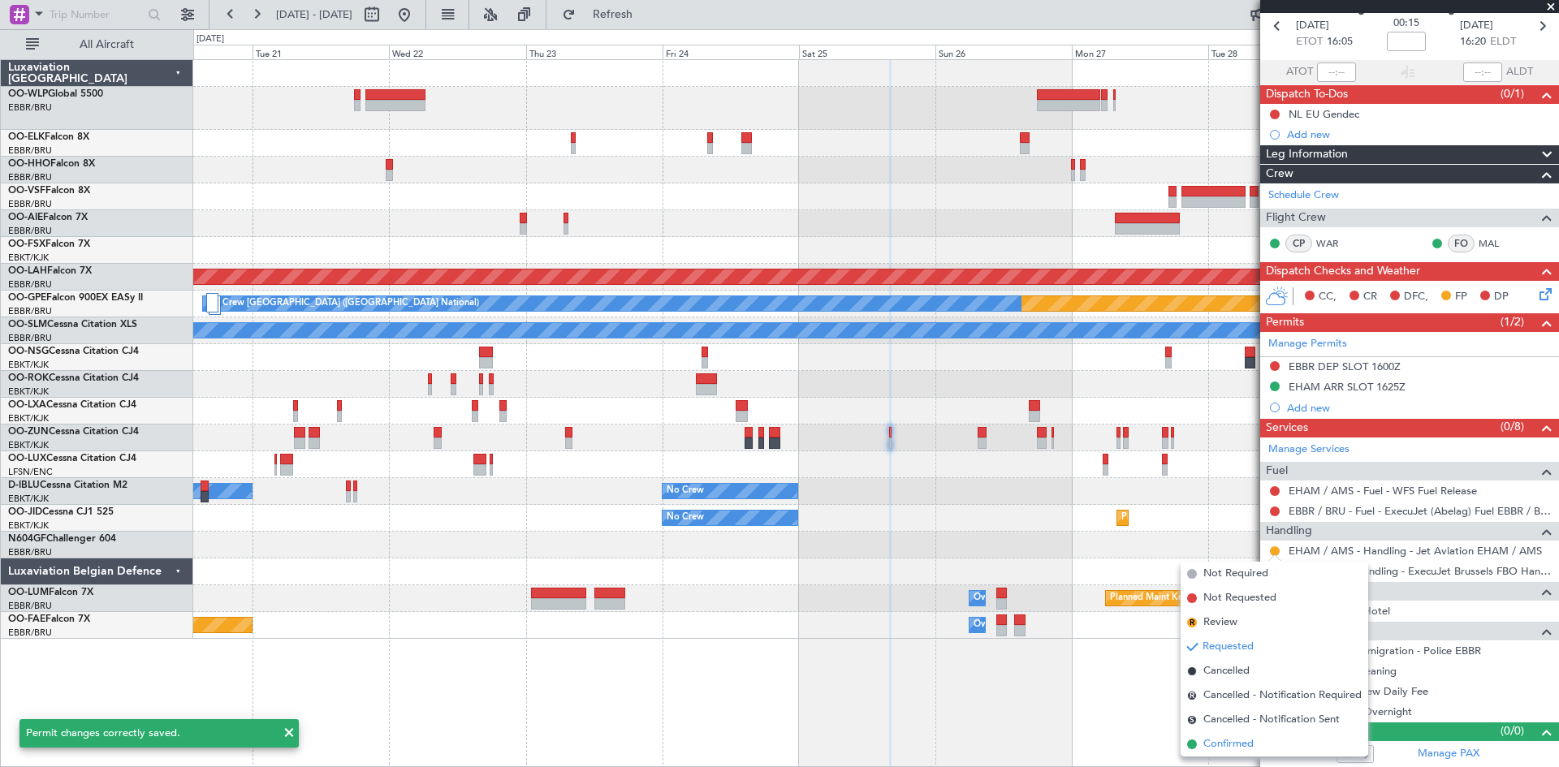
click at [1246, 746] on span "Confirmed" at bounding box center [1228, 744] width 50 height 16
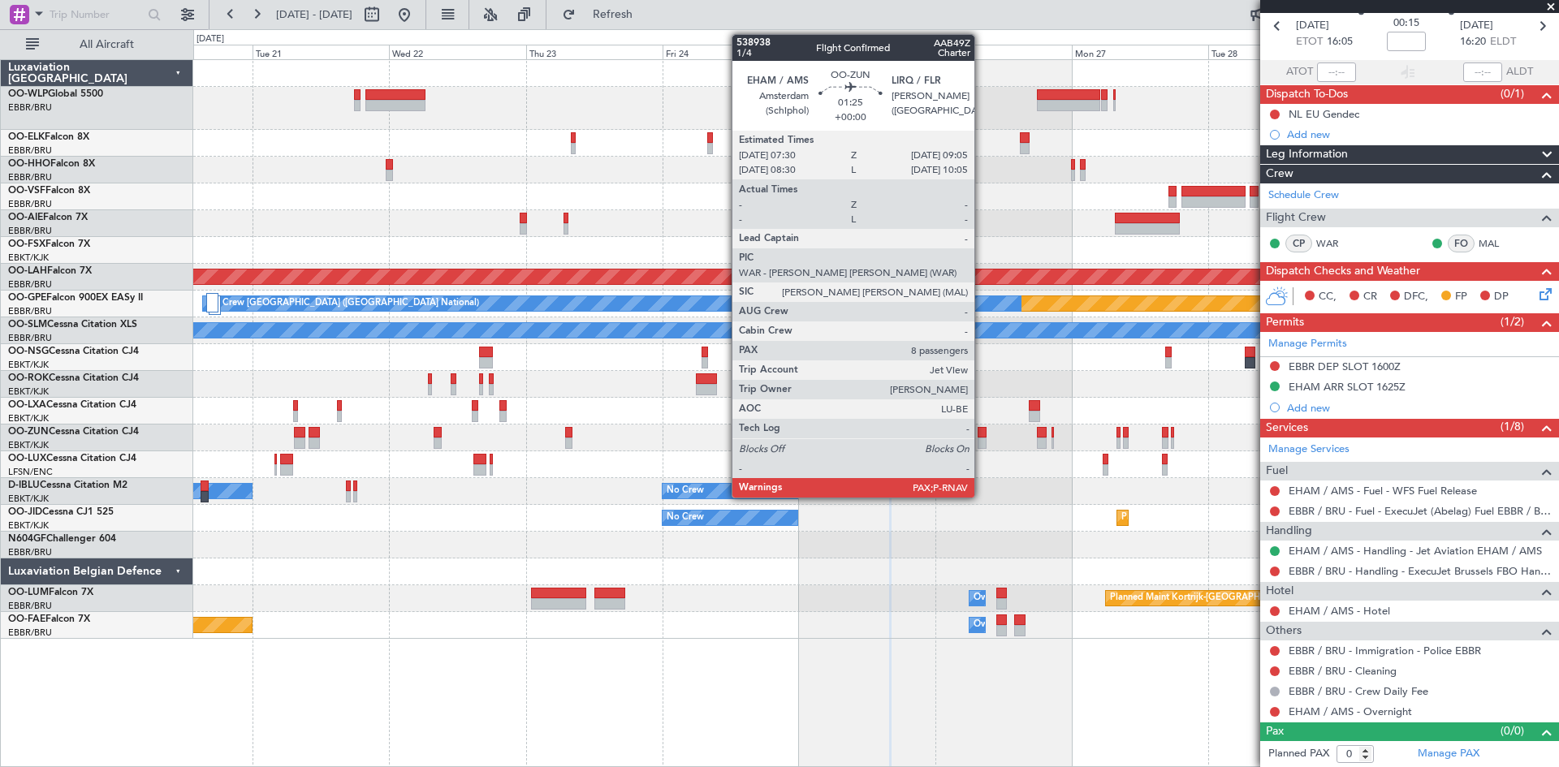
click at [982, 438] on div at bounding box center [982, 443] width 10 height 11
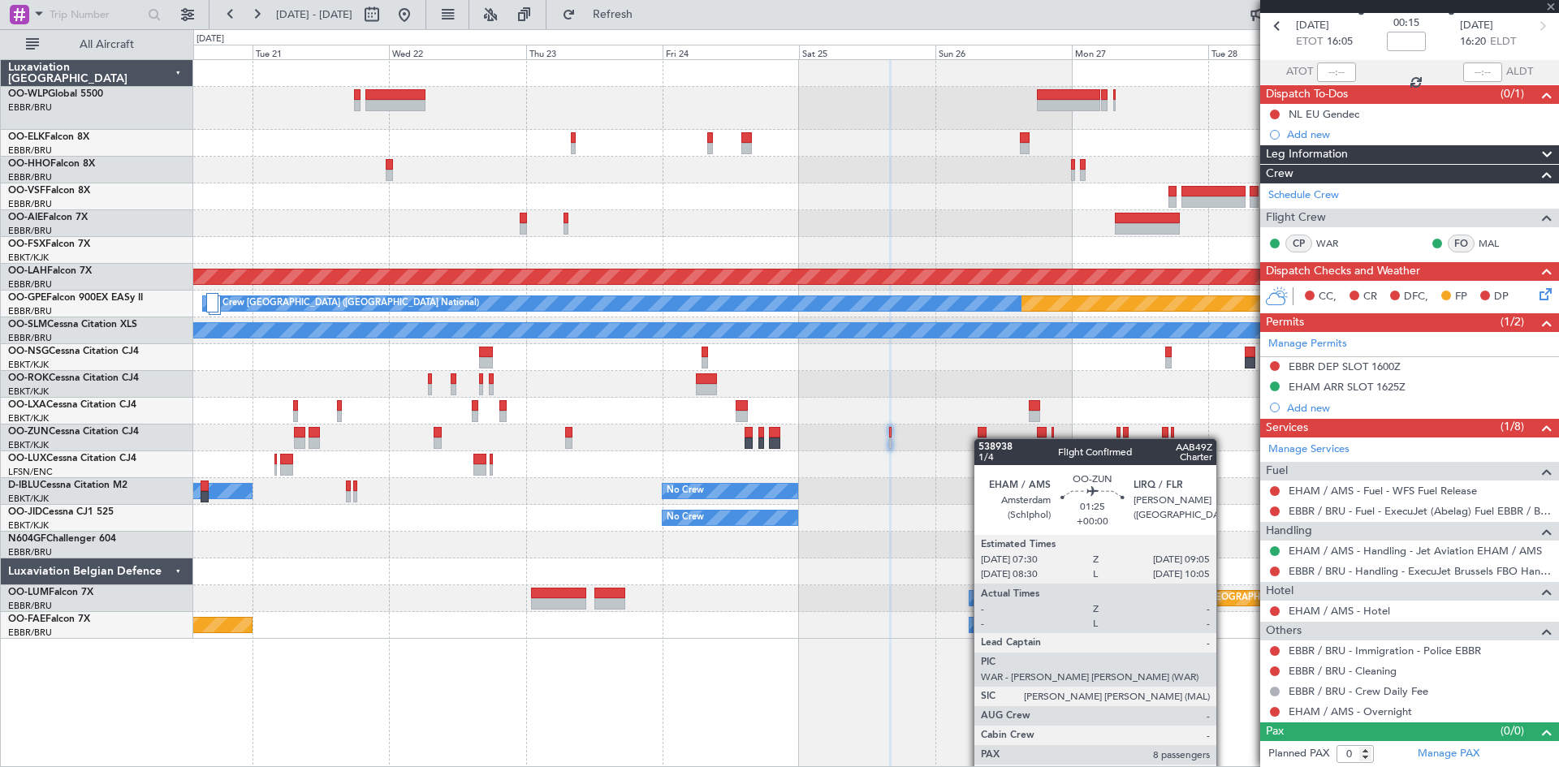
type input "8"
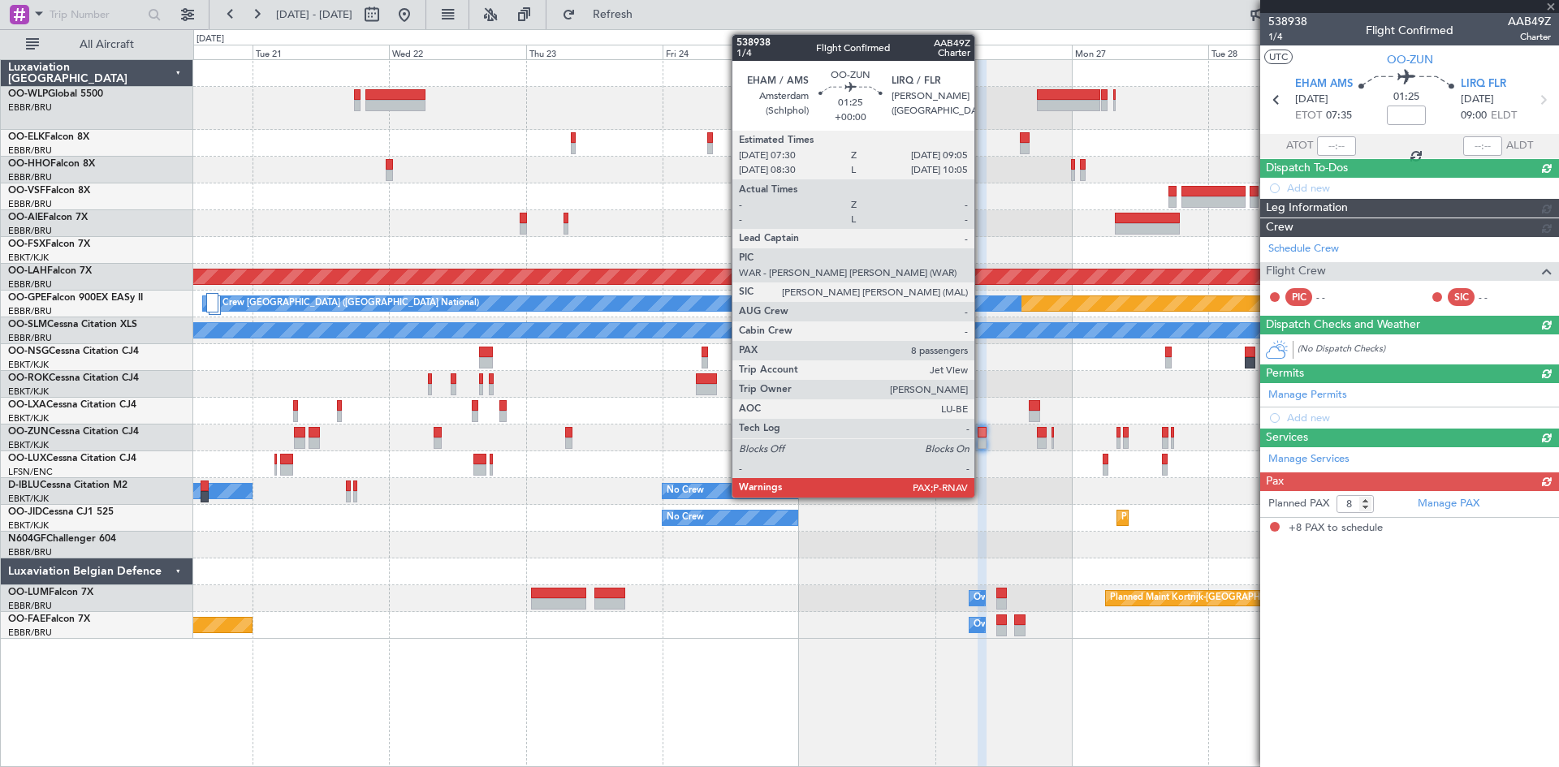
scroll to position [0, 0]
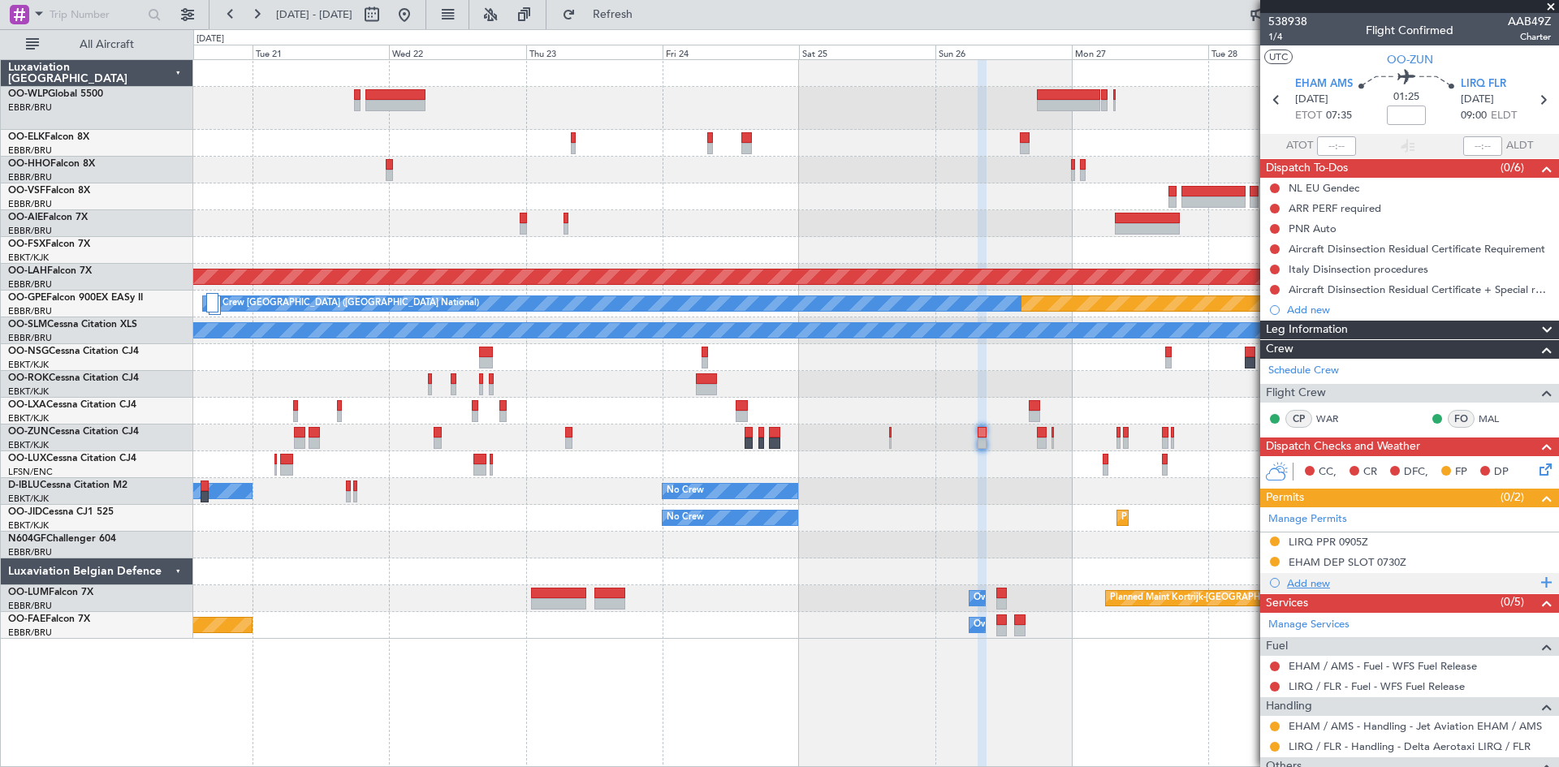
click at [1310, 587] on div "Add new" at bounding box center [1411, 583] width 249 height 14
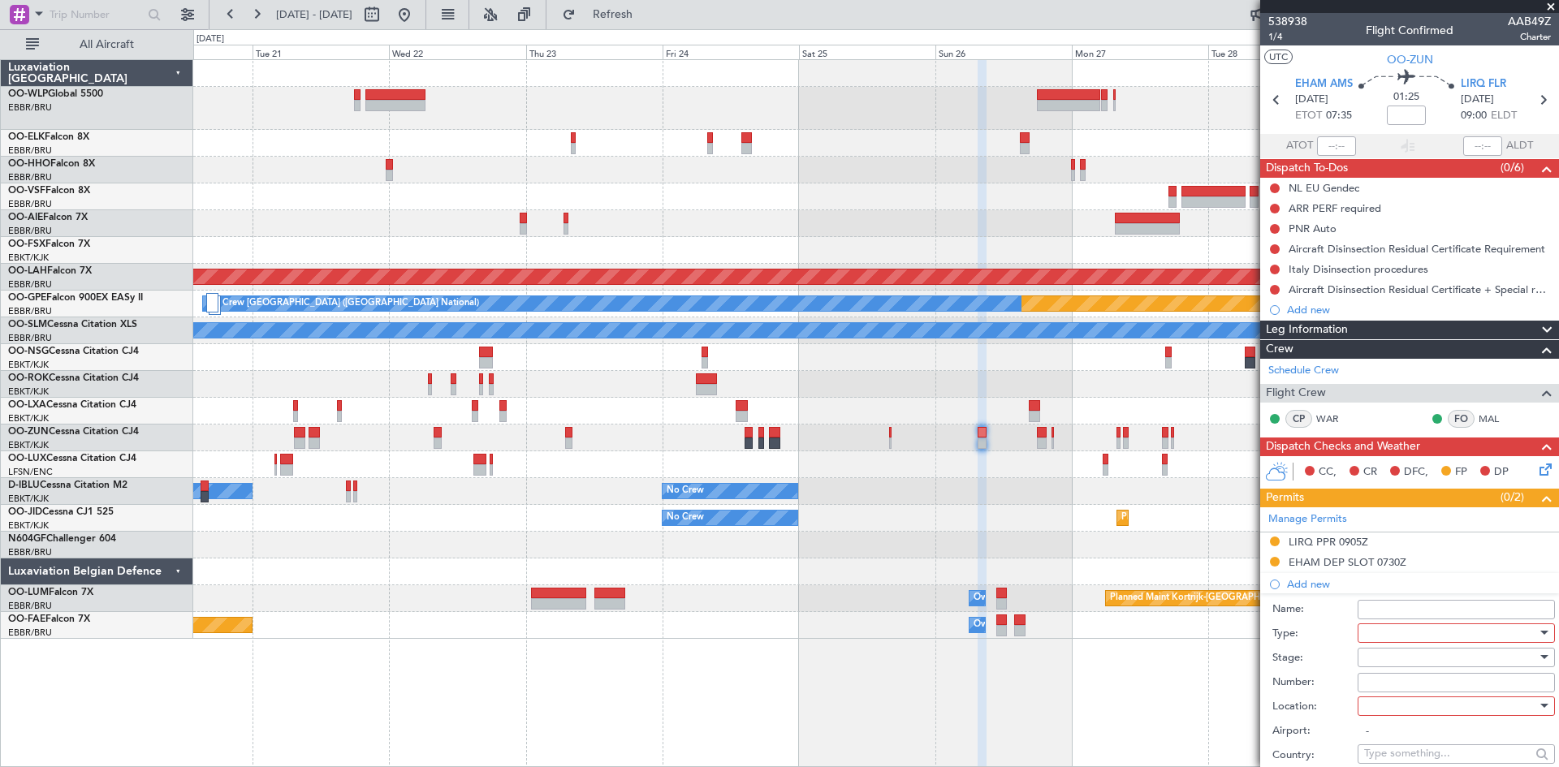
click at [1387, 629] on div at bounding box center [1450, 633] width 173 height 24
click at [1416, 719] on span "Parking" at bounding box center [1450, 722] width 170 height 24
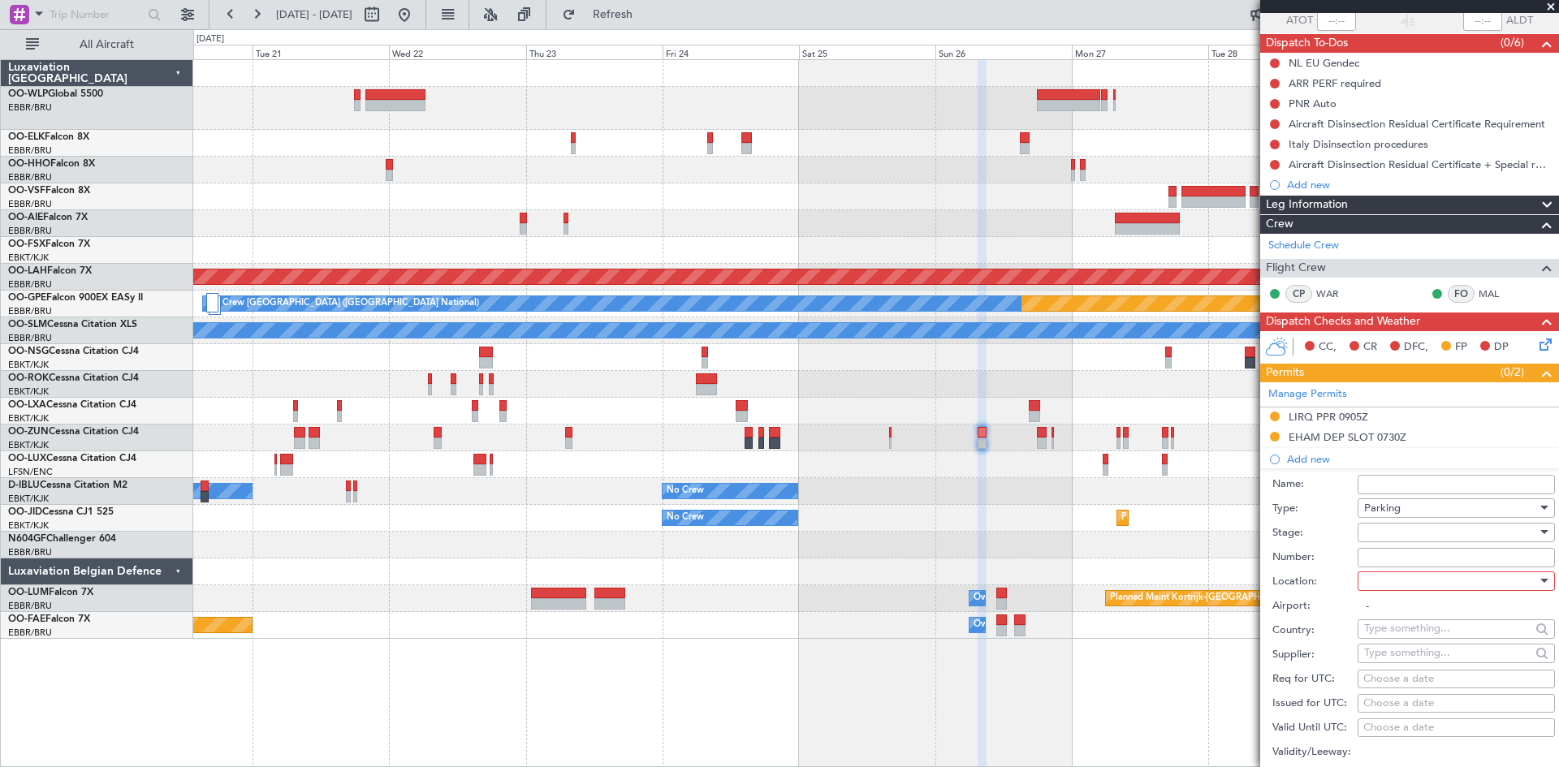
scroll to position [244, 0]
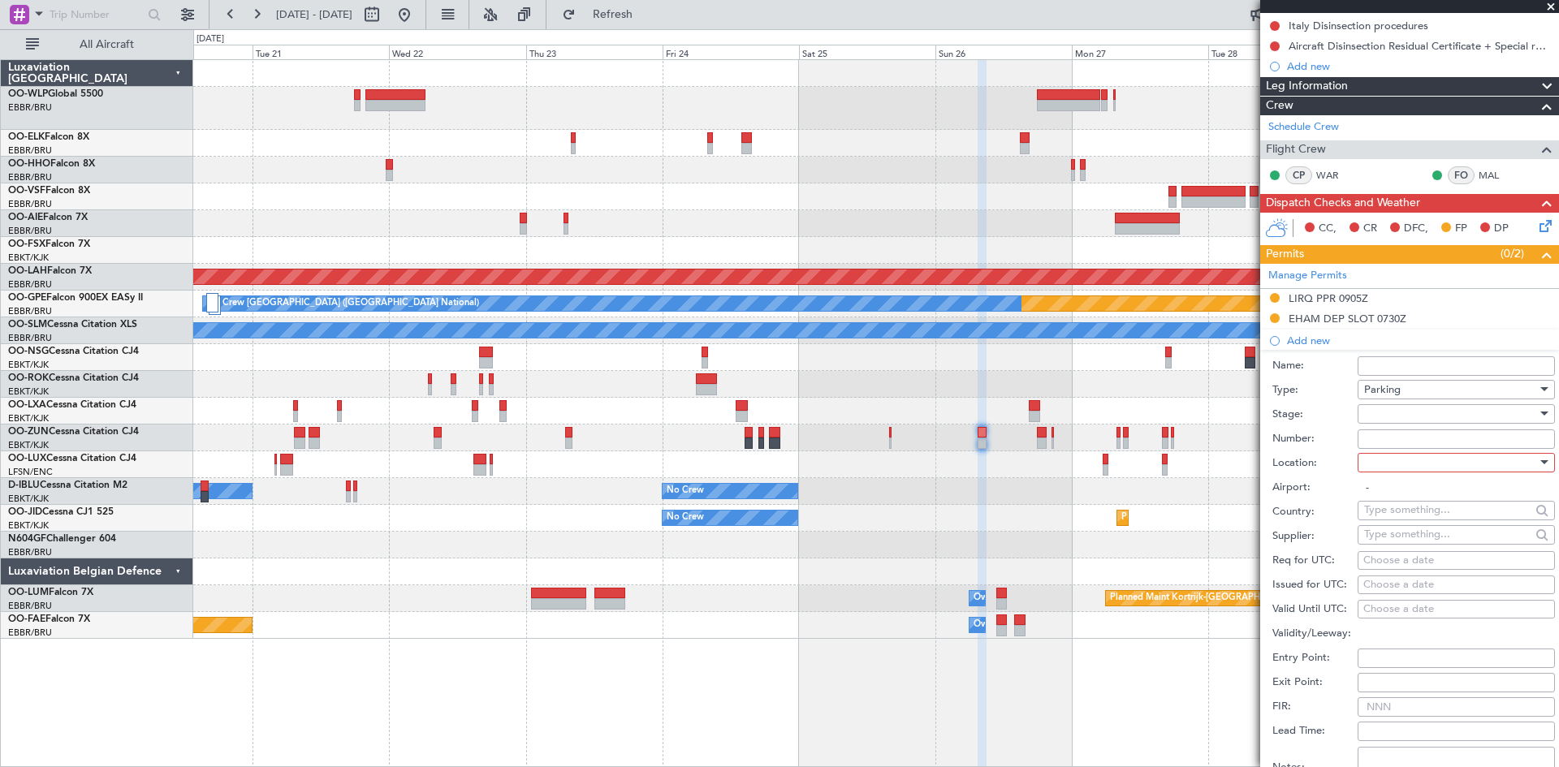
click at [1415, 467] on div at bounding box center [1450, 463] width 173 height 24
click at [1417, 540] on span "Arrival" at bounding box center [1450, 544] width 170 height 24
type input "LIRQ / FLR"
click at [1398, 417] on div at bounding box center [1450, 414] width 173 height 24
click at [1398, 455] on span "Denied" at bounding box center [1450, 446] width 170 height 24
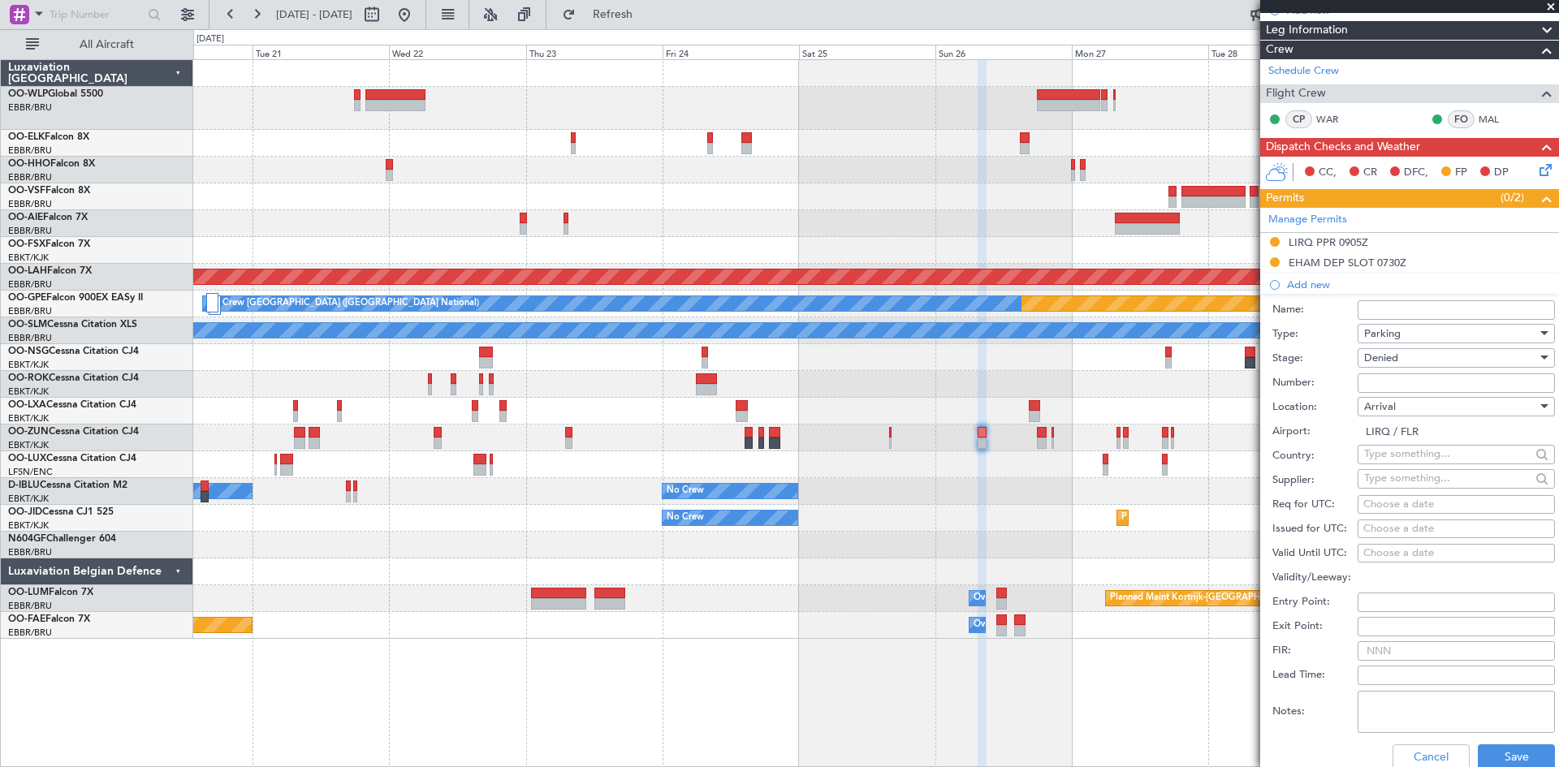
scroll to position [325, 0]
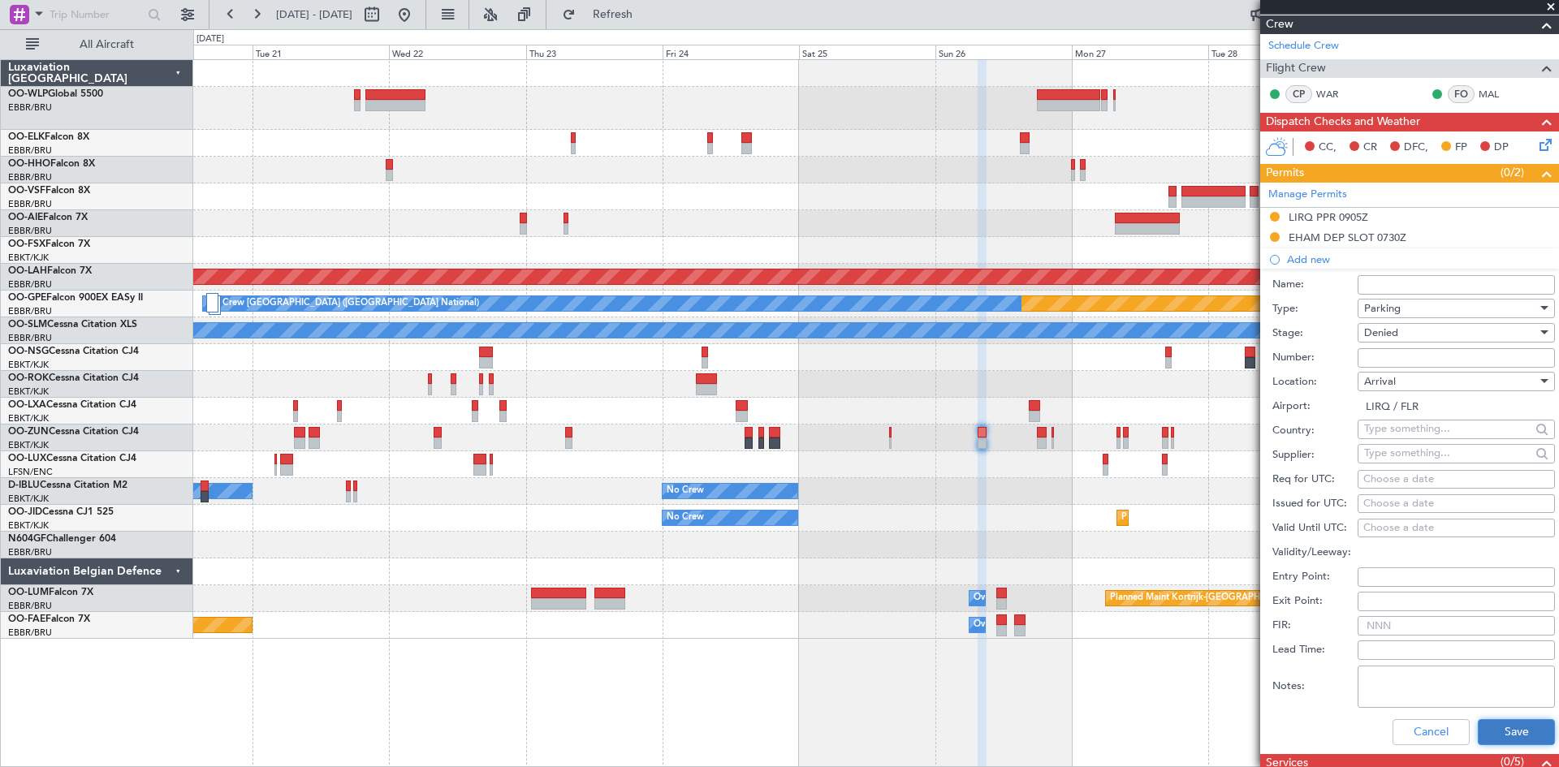
click at [1509, 721] on button "Save" at bounding box center [1516, 732] width 77 height 26
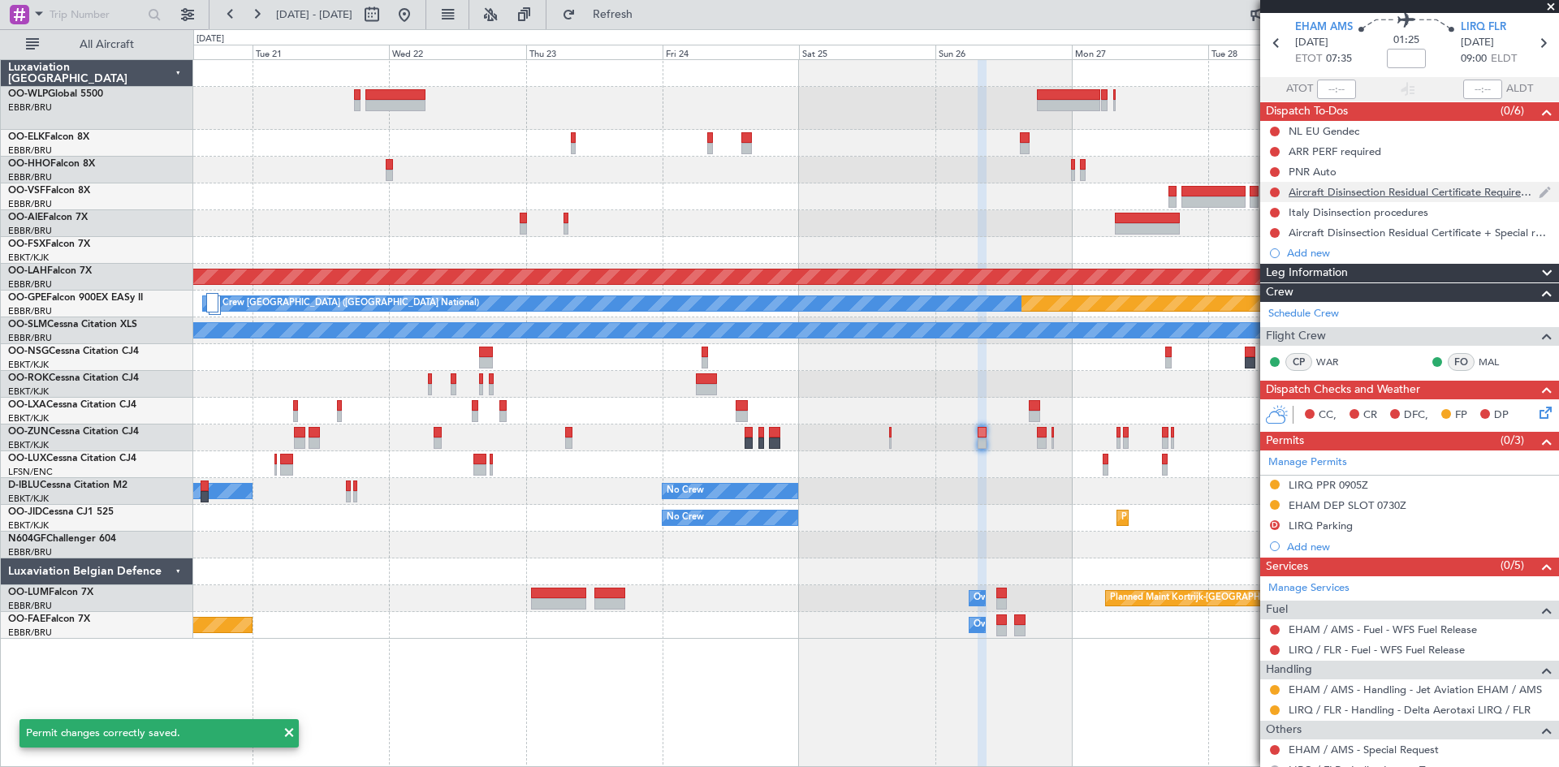
scroll to position [0, 0]
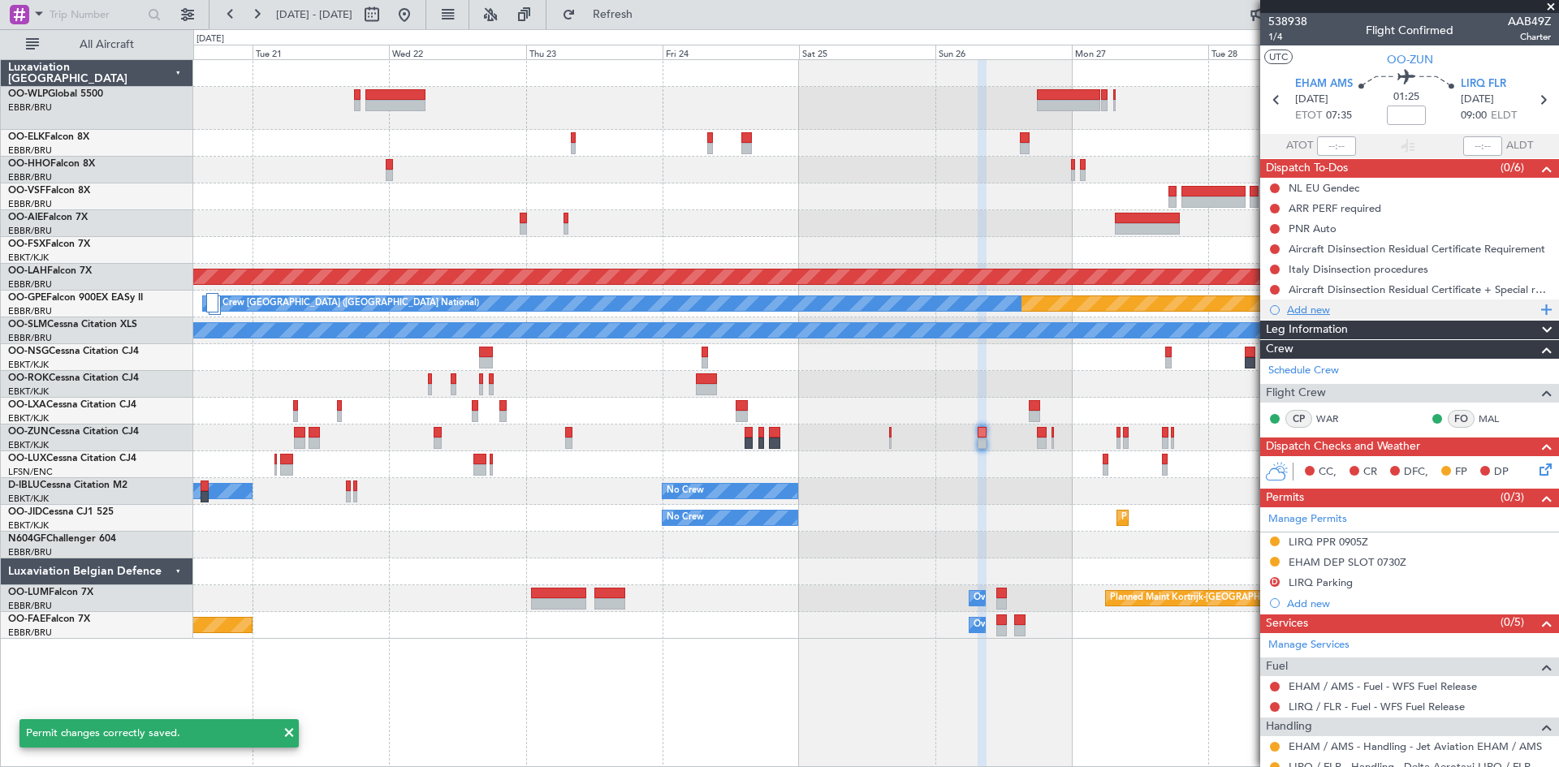
click at [1314, 315] on div "Add new" at bounding box center [1411, 310] width 249 height 14
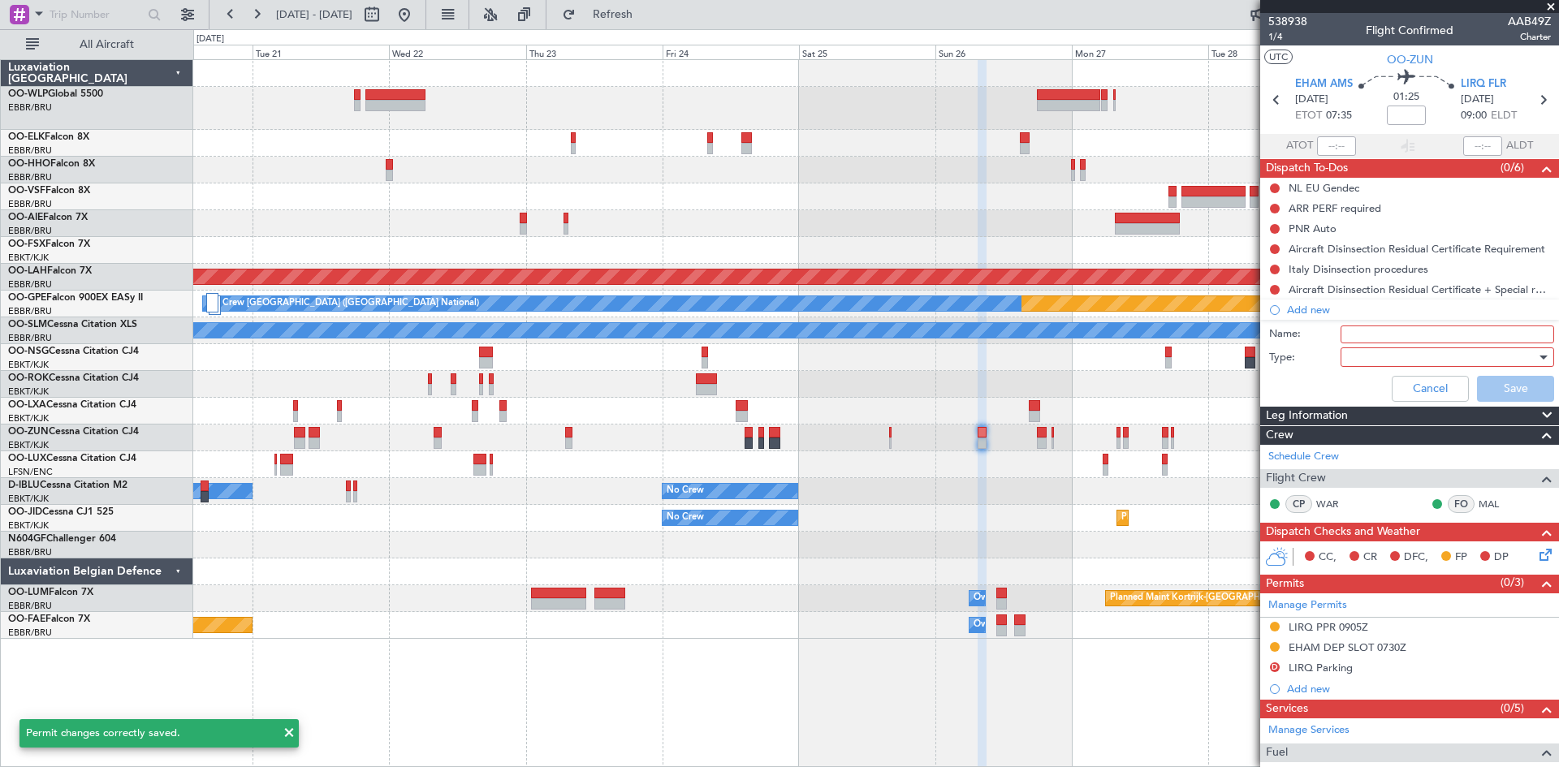
click at [1363, 337] on input "Name:" at bounding box center [1447, 335] width 214 height 18
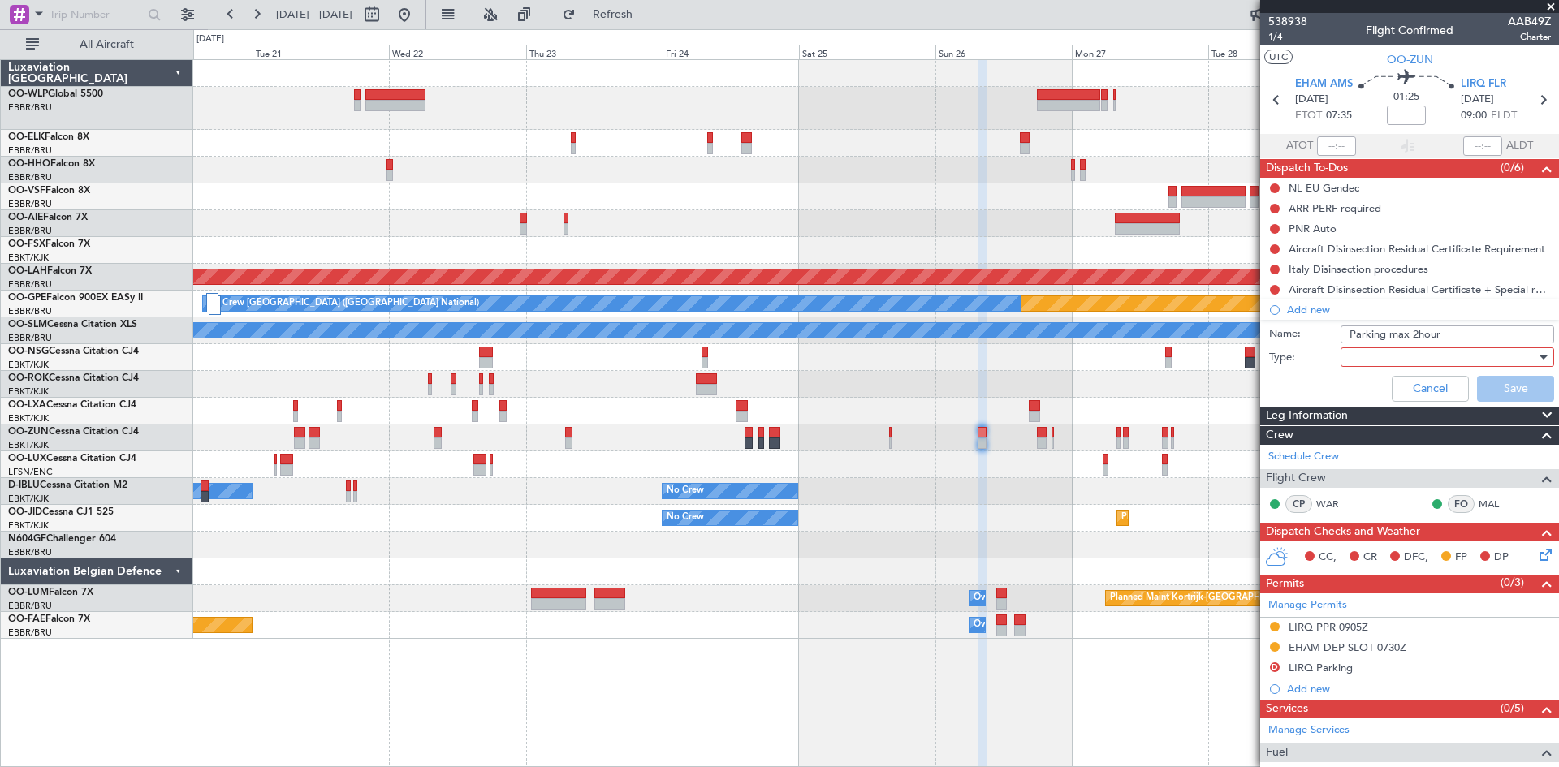
click at [1379, 330] on input "Parking max 2hour" at bounding box center [1447, 335] width 214 height 18
type input "Parking LIRQ max 2hour"
click at [1417, 351] on div at bounding box center [1441, 357] width 189 height 24
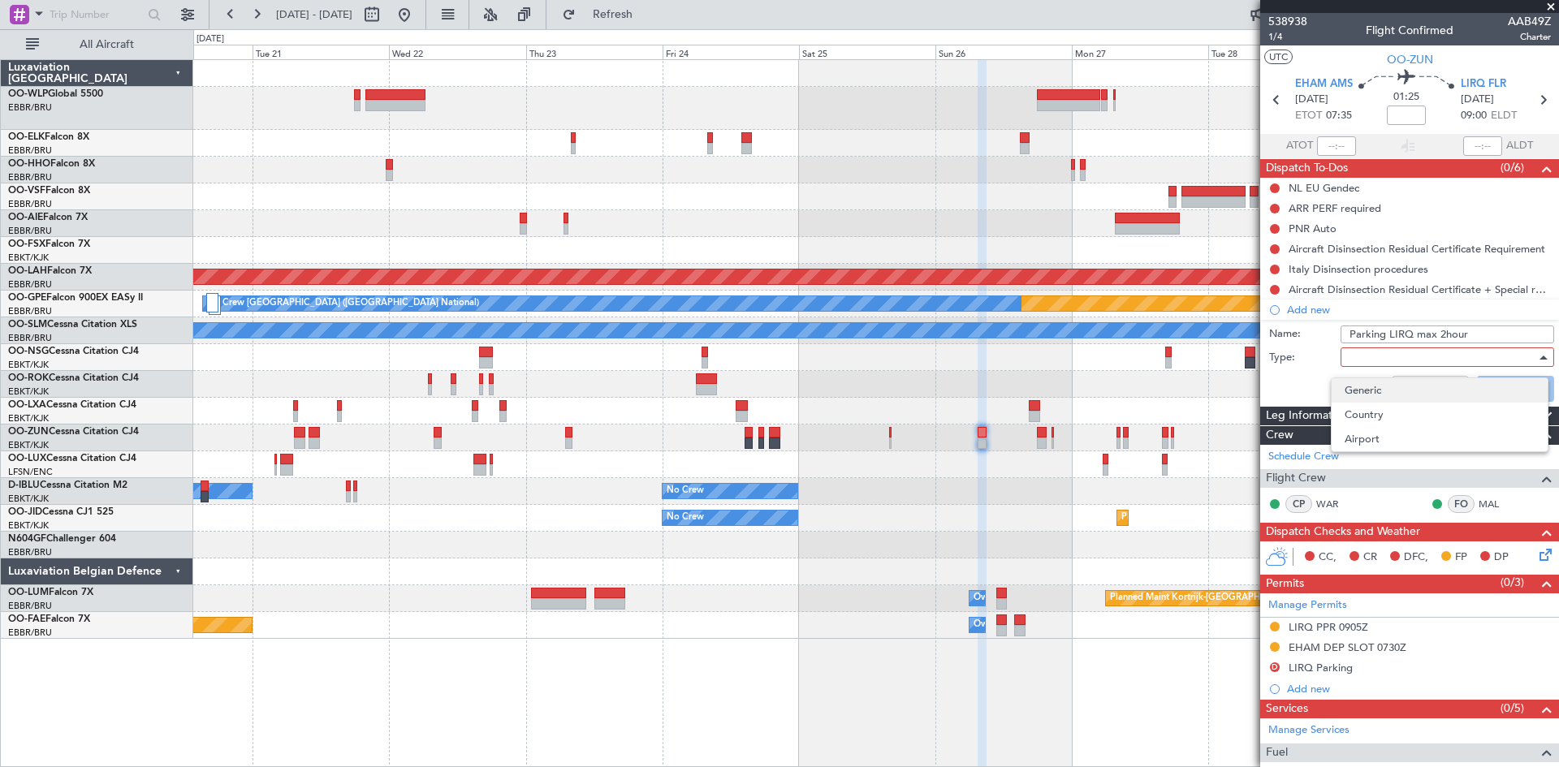
click at [1385, 395] on span "Generic" at bounding box center [1439, 390] width 190 height 24
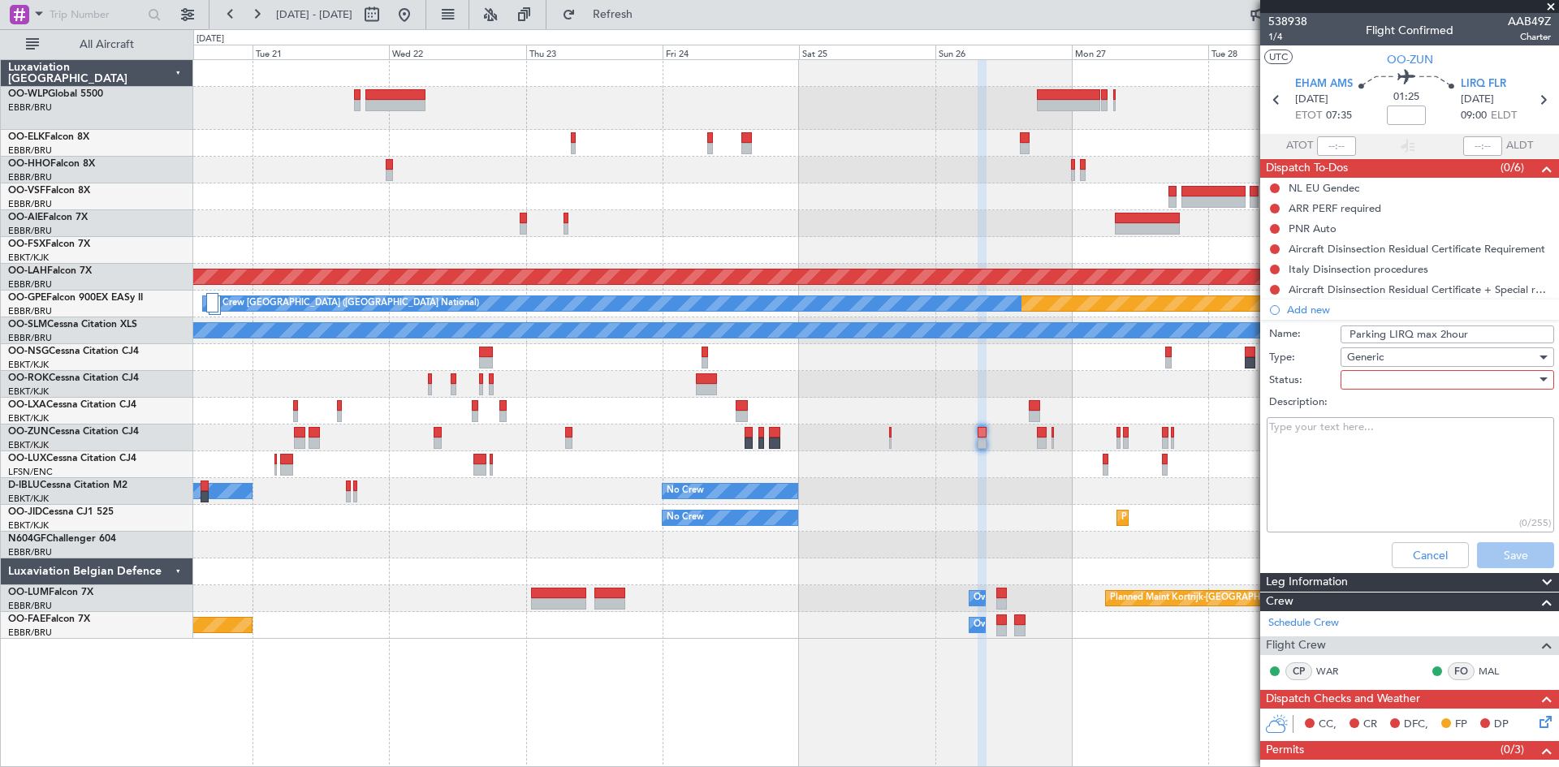
click at [1424, 380] on div at bounding box center [1441, 380] width 189 height 24
click at [1384, 437] on span "In Progress" at bounding box center [1439, 437] width 190 height 24
click at [1342, 460] on textarea "Description:" at bounding box center [1409, 475] width 287 height 116
type textarea "Sales informed"
click at [1504, 562] on button "Save" at bounding box center [1515, 555] width 77 height 26
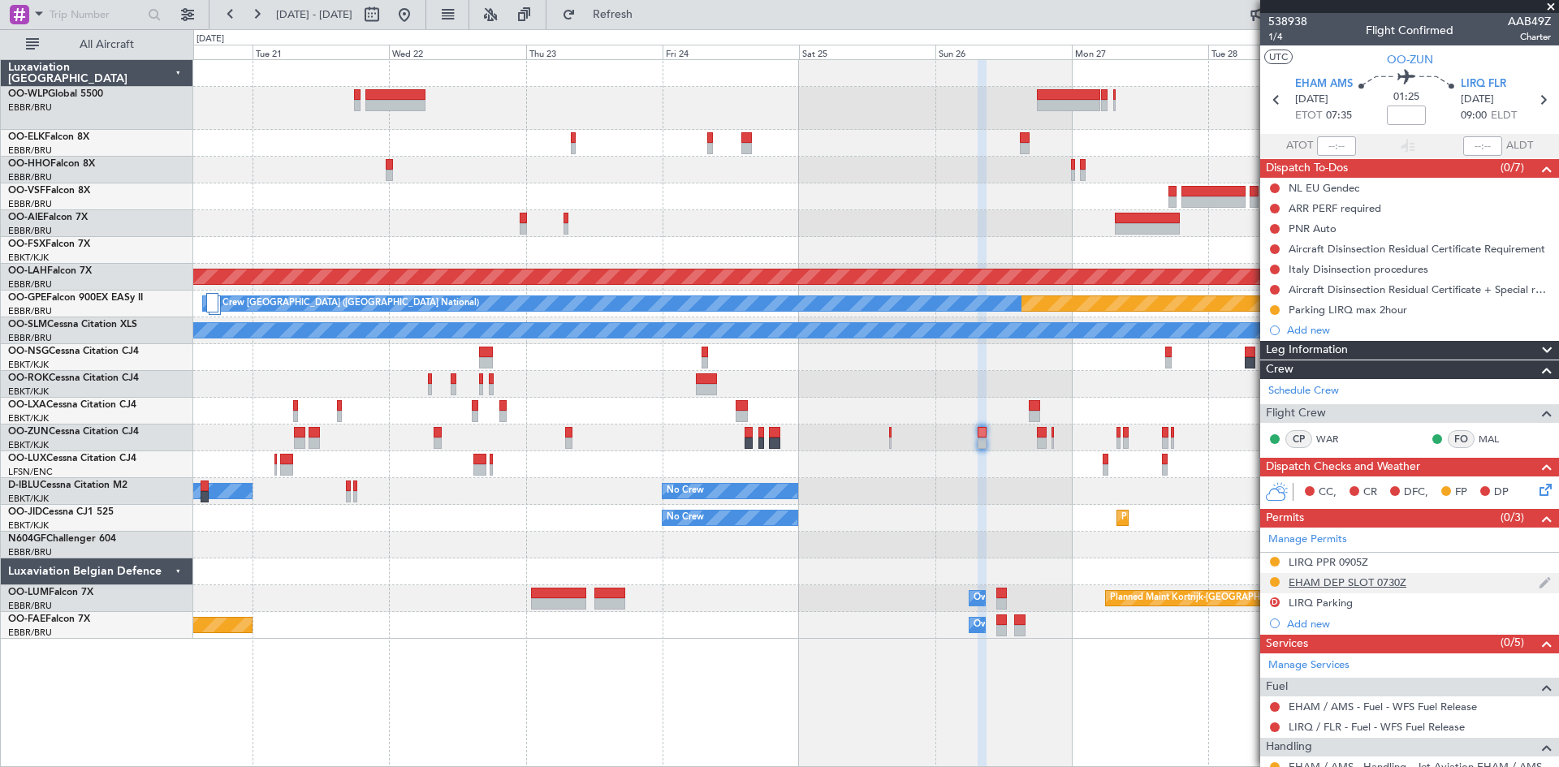
click at [1396, 583] on div "EHAM DEP SLOT 0730Z" at bounding box center [1347, 583] width 118 height 14
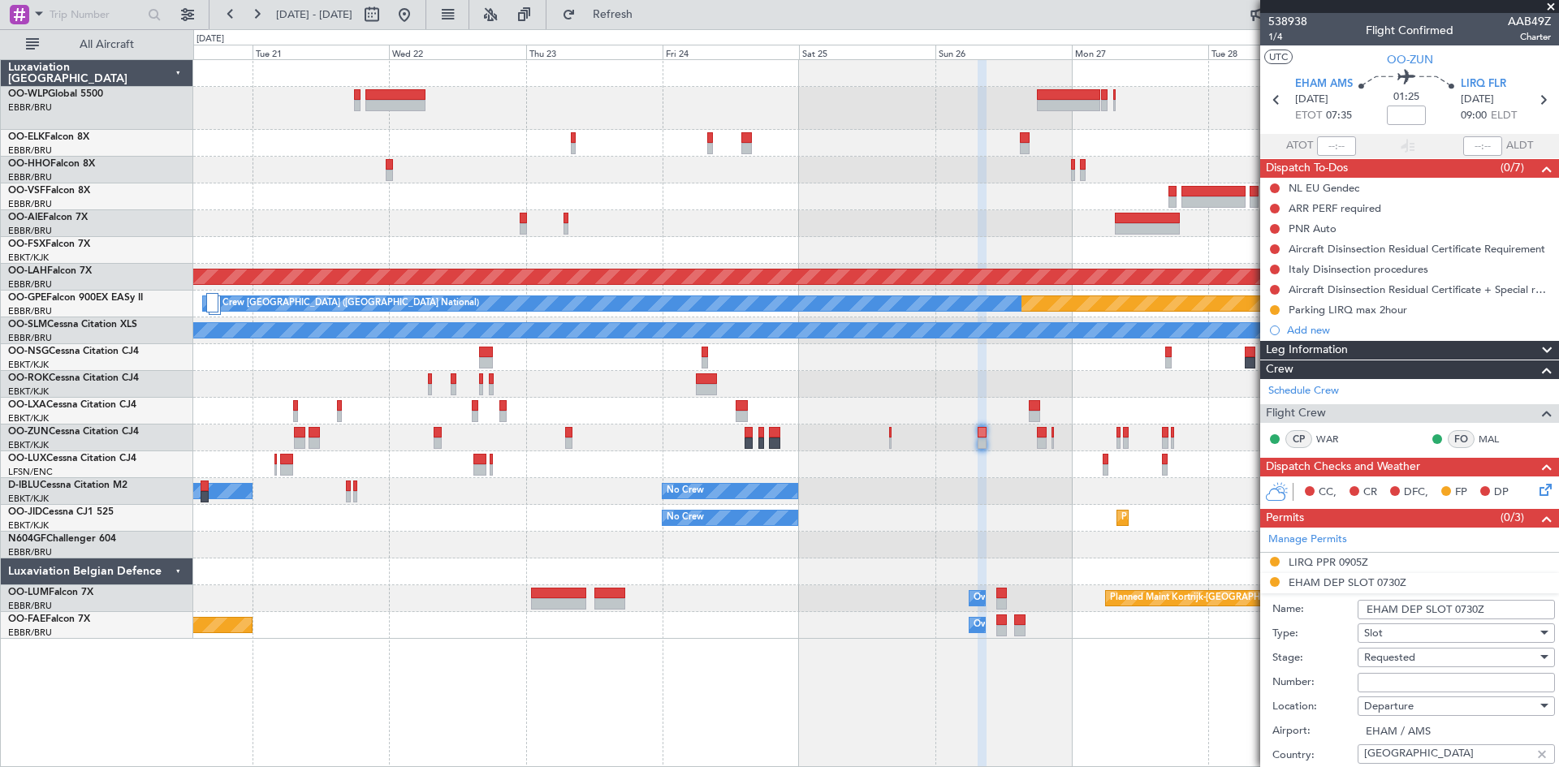
drag, startPoint x: 1433, startPoint y: 700, endPoint x: 1426, endPoint y: 694, distance: 8.6
click at [1432, 699] on div "Departure" at bounding box center [1450, 706] width 173 height 24
click at [1415, 676] on div at bounding box center [779, 383] width 1559 height 767
click at [1387, 685] on input "Number:" at bounding box center [1455, 682] width 197 height 19
paste input "EHAMDGNN055000"
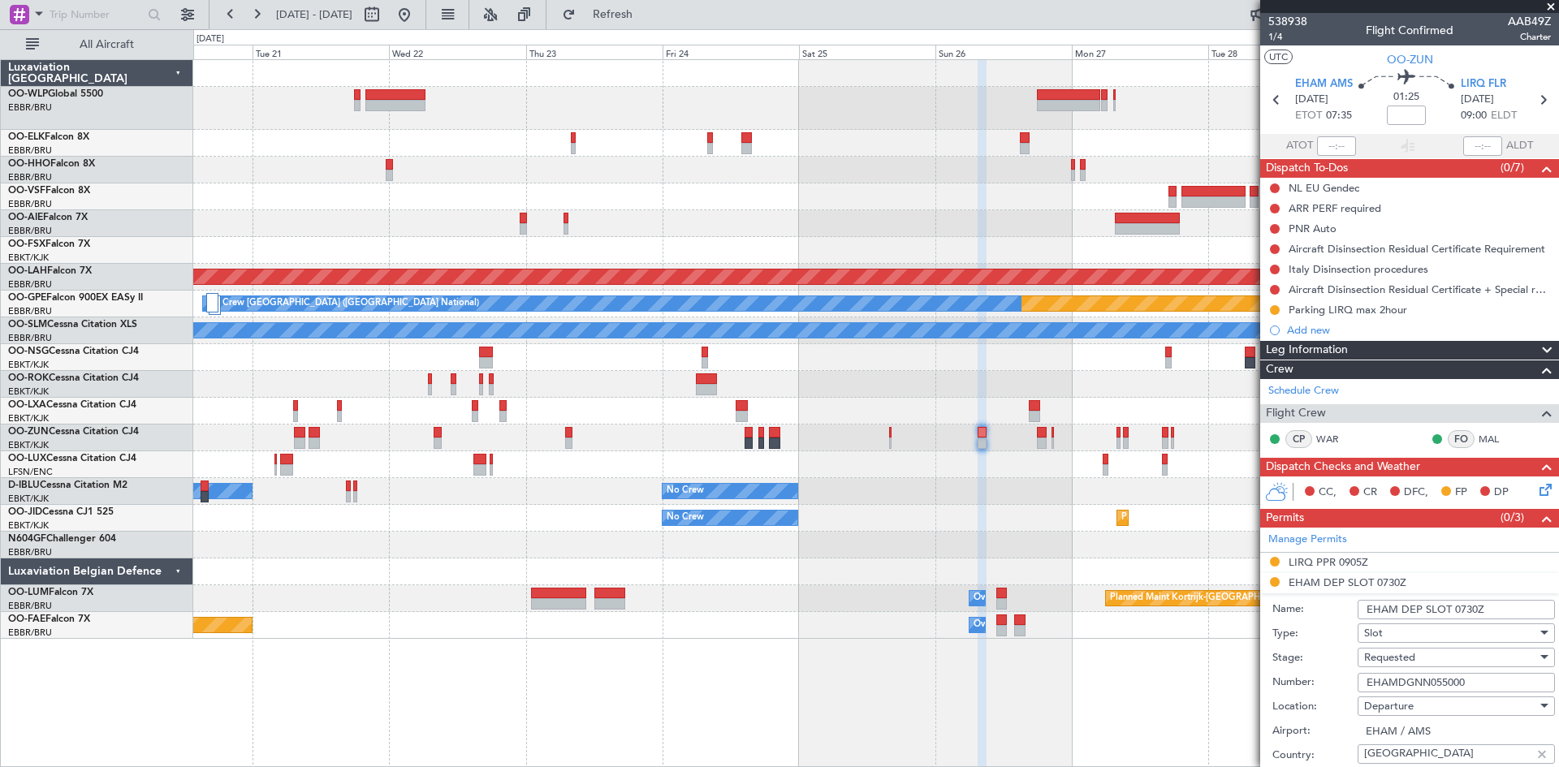
type input "EHAMDGNN055000"
click at [1454, 649] on div "Requested" at bounding box center [1450, 657] width 173 height 24
click at [1405, 758] on span "Received OK" at bounding box center [1450, 761] width 170 height 24
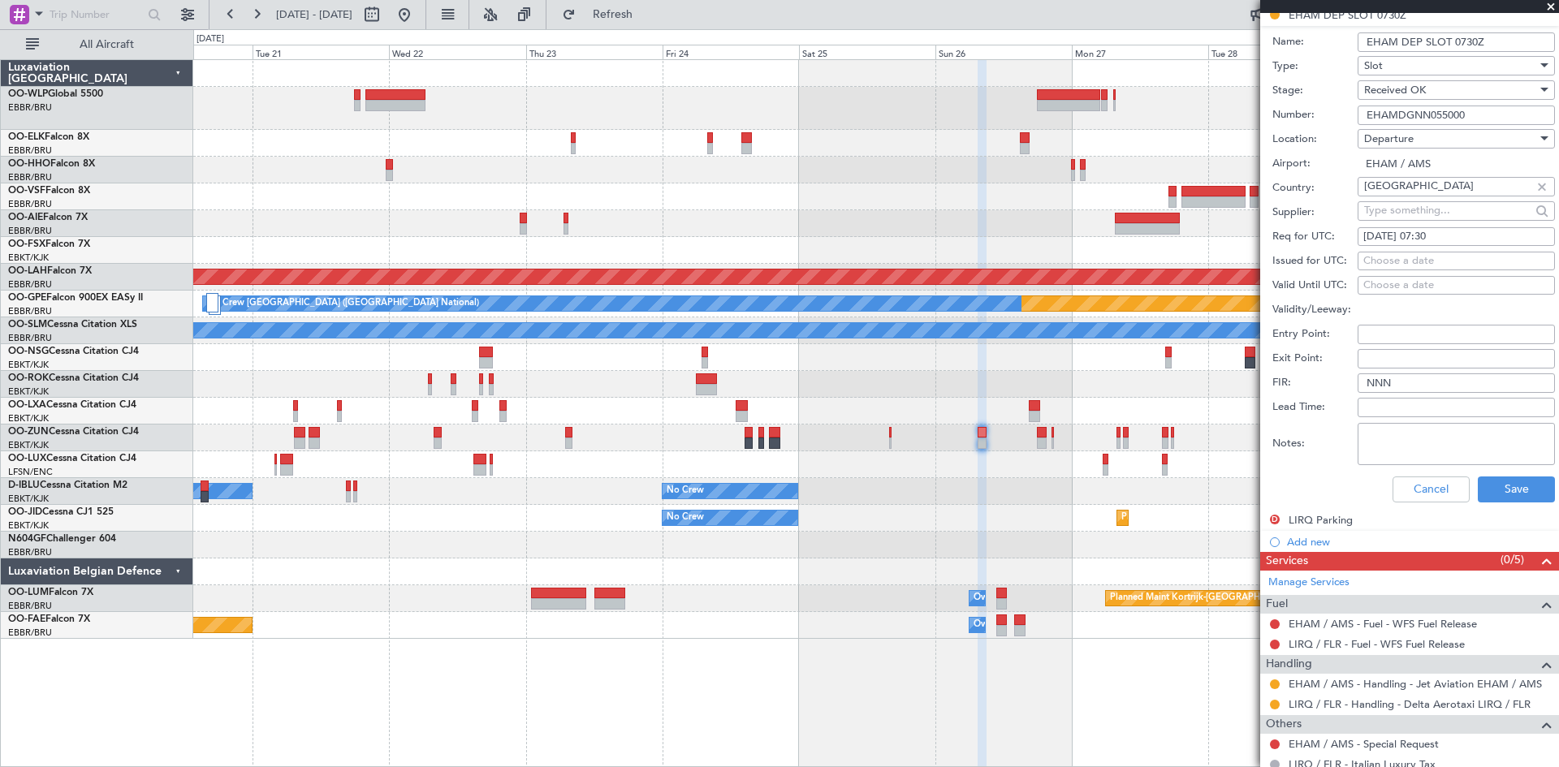
scroll to position [568, 0]
click at [1486, 497] on button "Save" at bounding box center [1516, 489] width 77 height 26
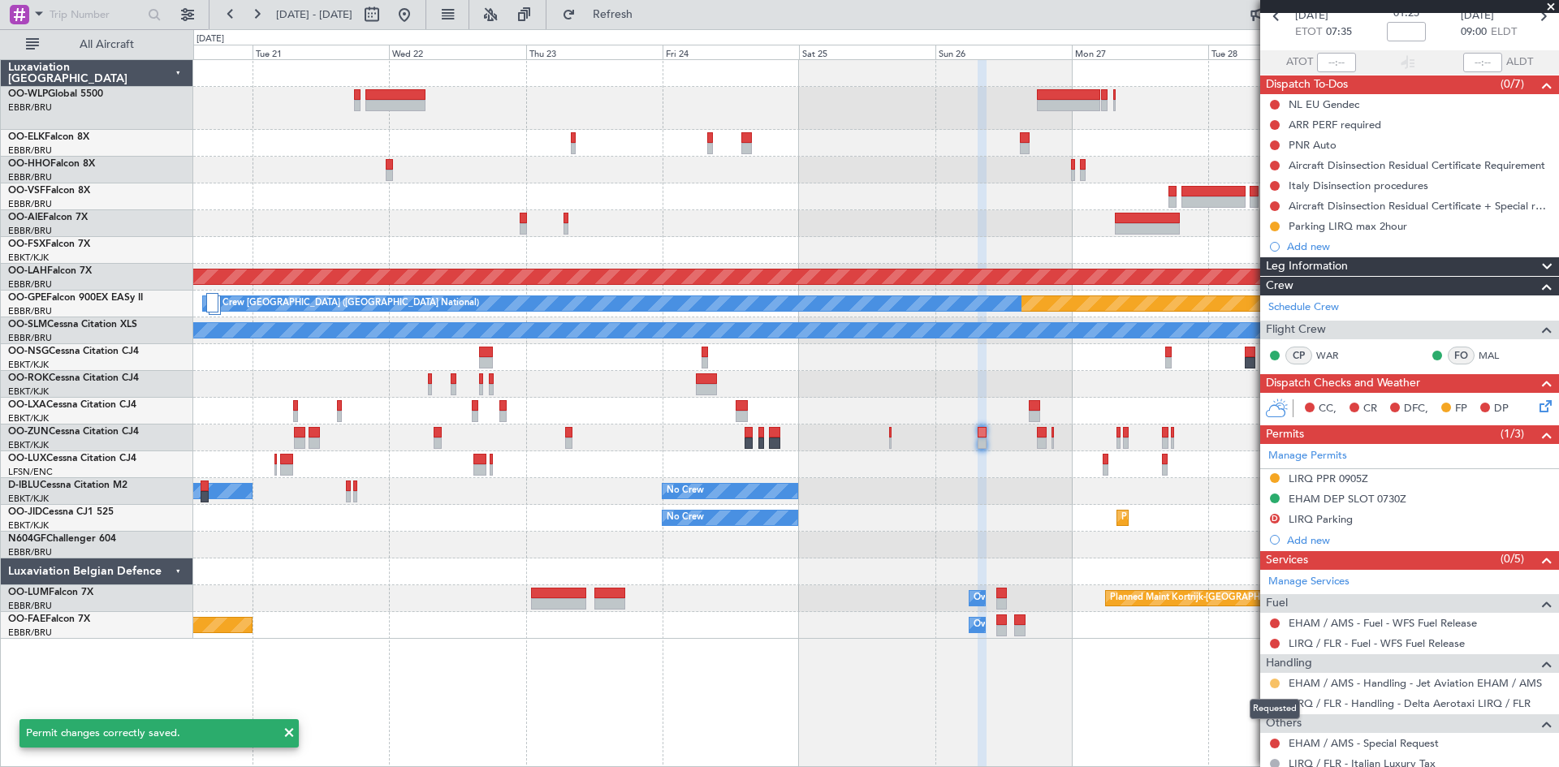
click at [1272, 681] on button at bounding box center [1275, 684] width 10 height 10
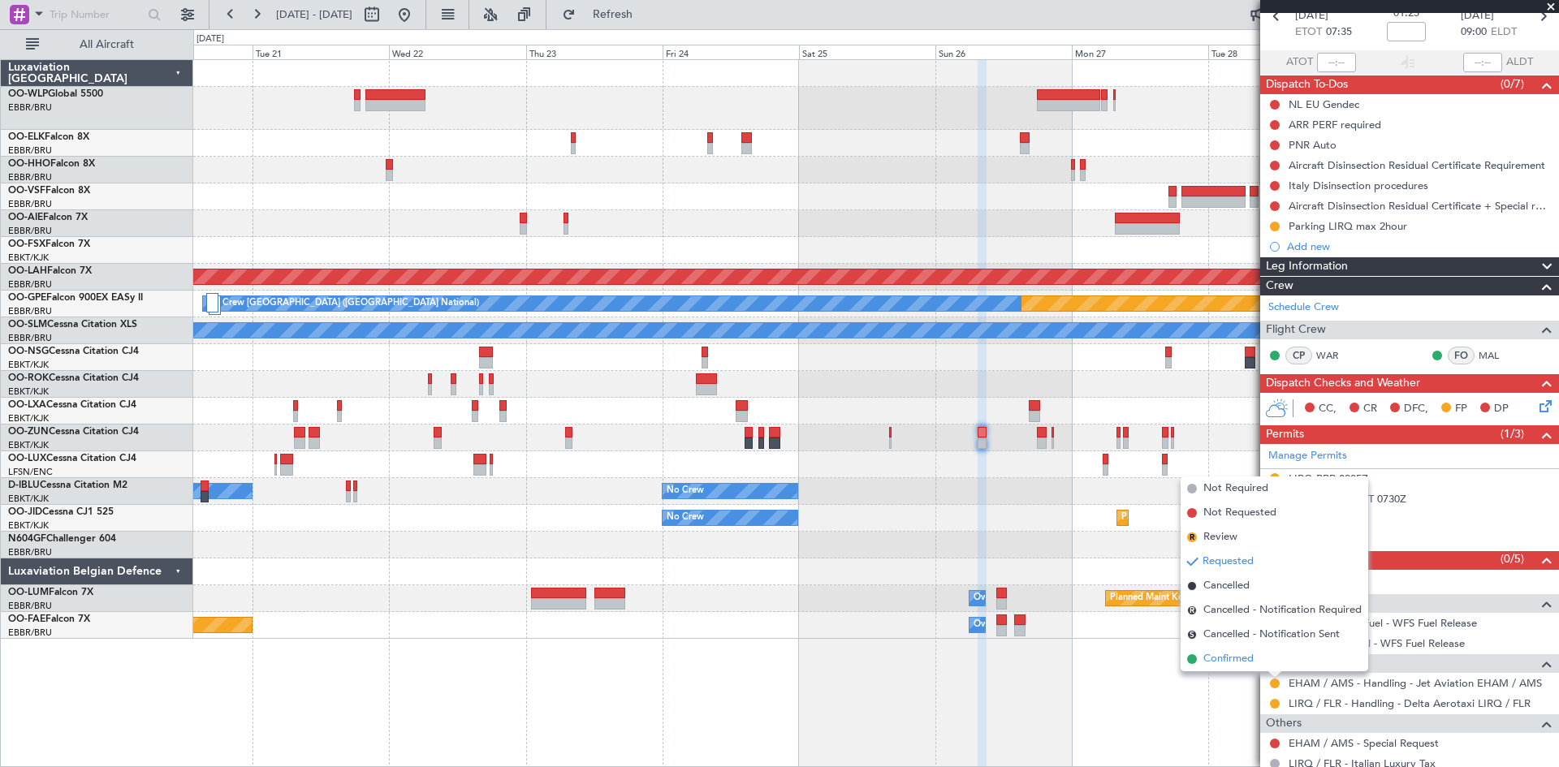
click at [1252, 655] on span "Confirmed" at bounding box center [1228, 659] width 50 height 16
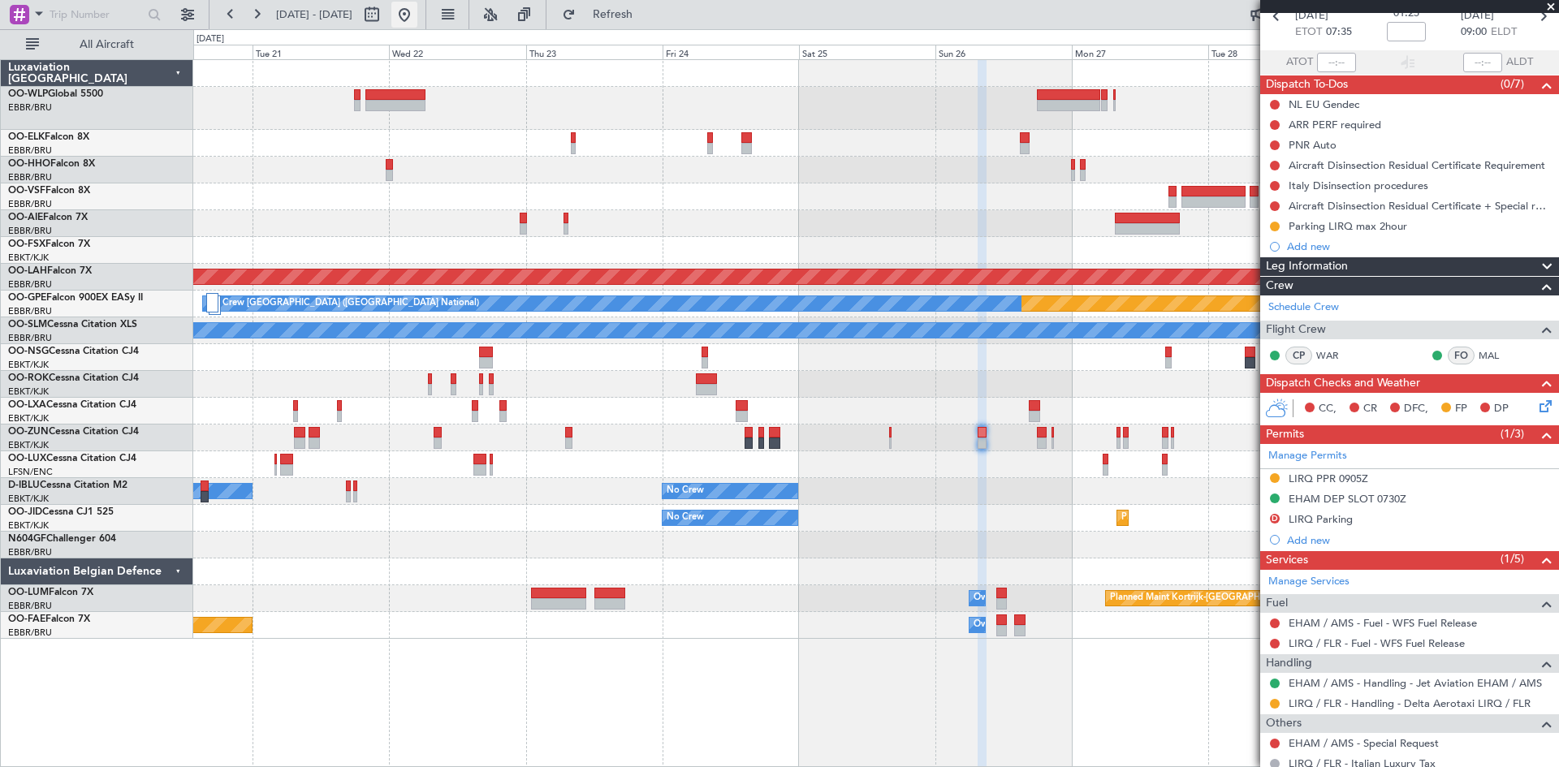
click at [417, 9] on button at bounding box center [404, 15] width 26 height 26
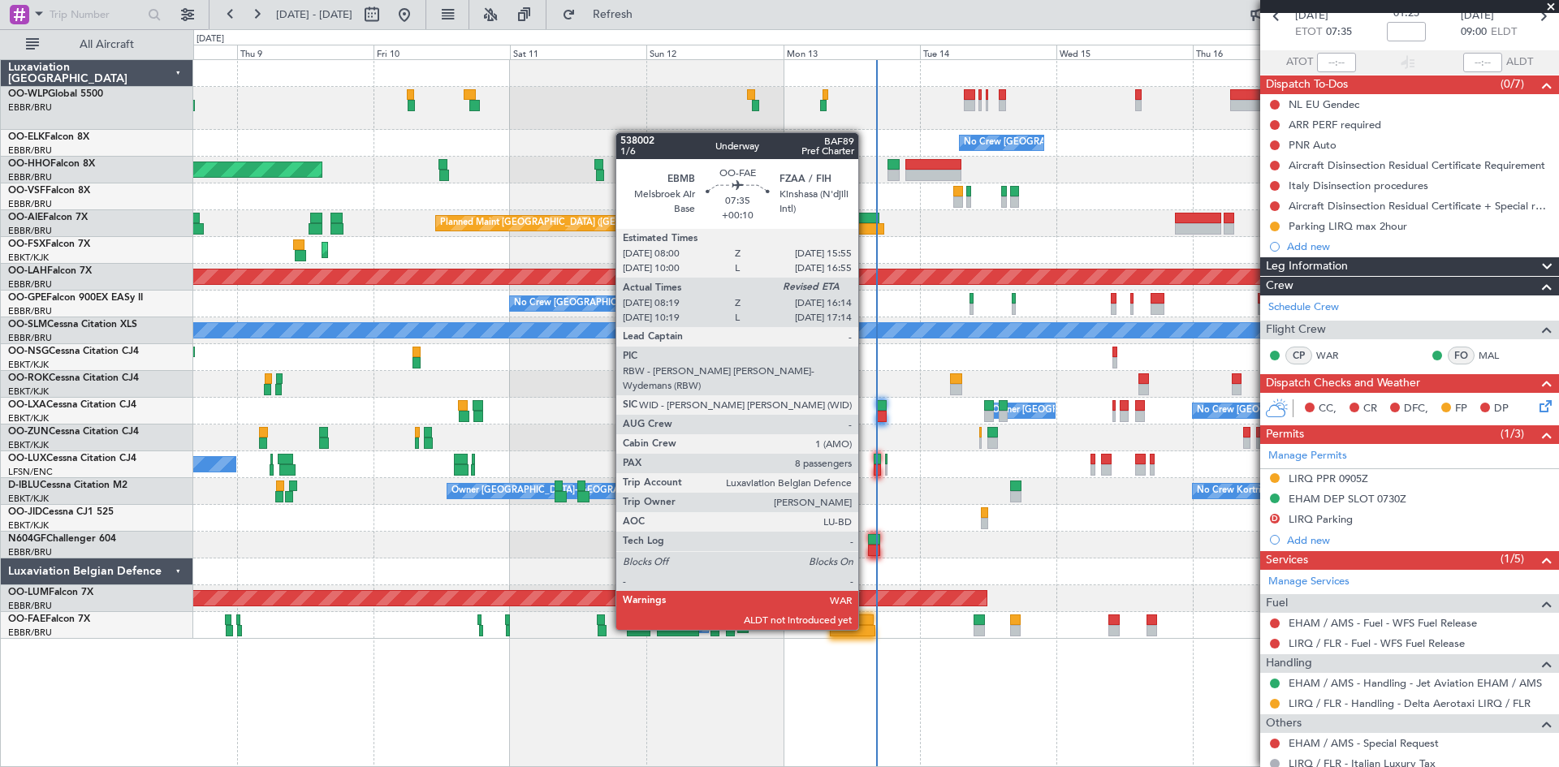
click at [865, 628] on div at bounding box center [852, 630] width 45 height 11
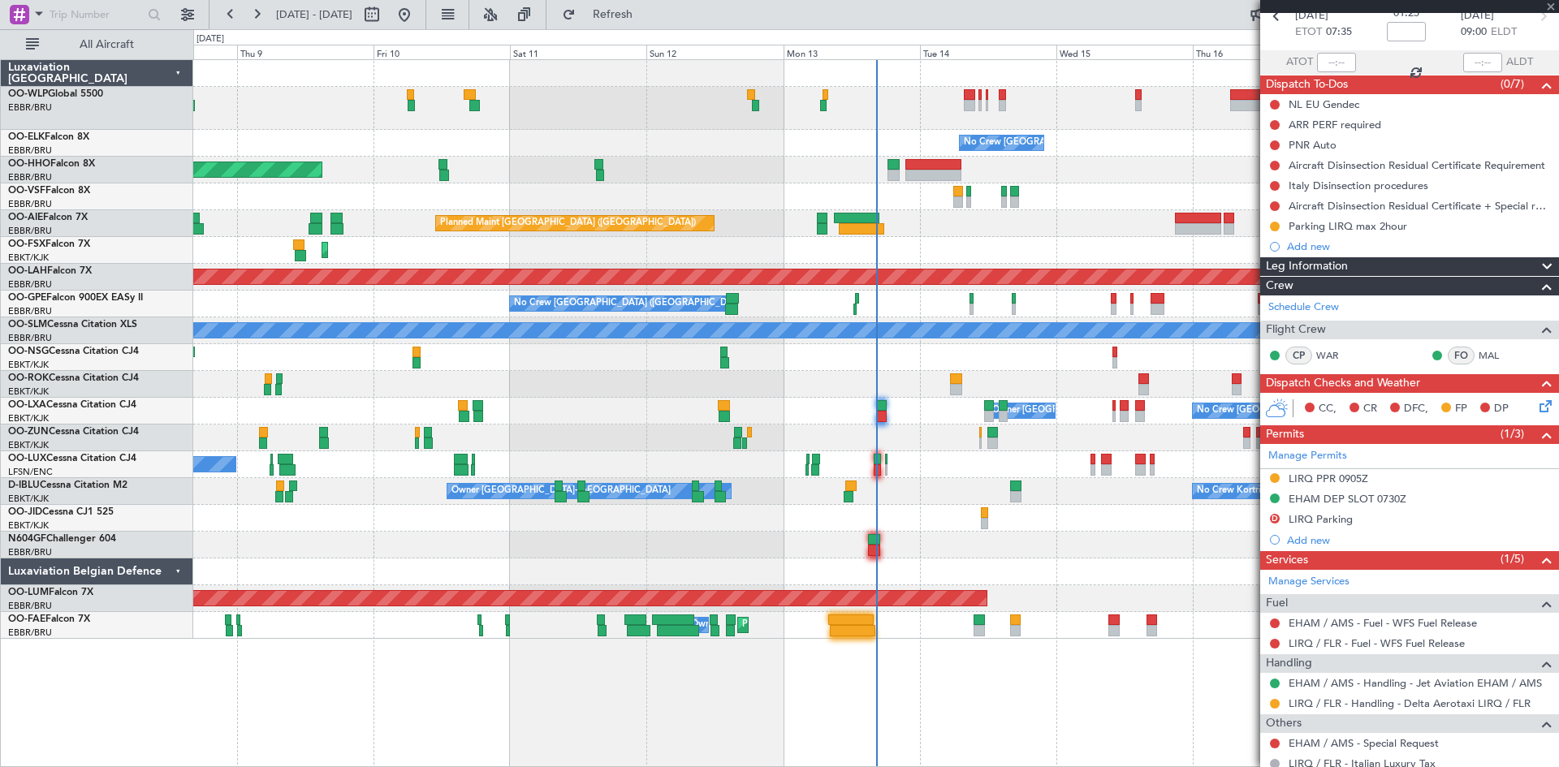
type input "+00:10"
type input "08:29"
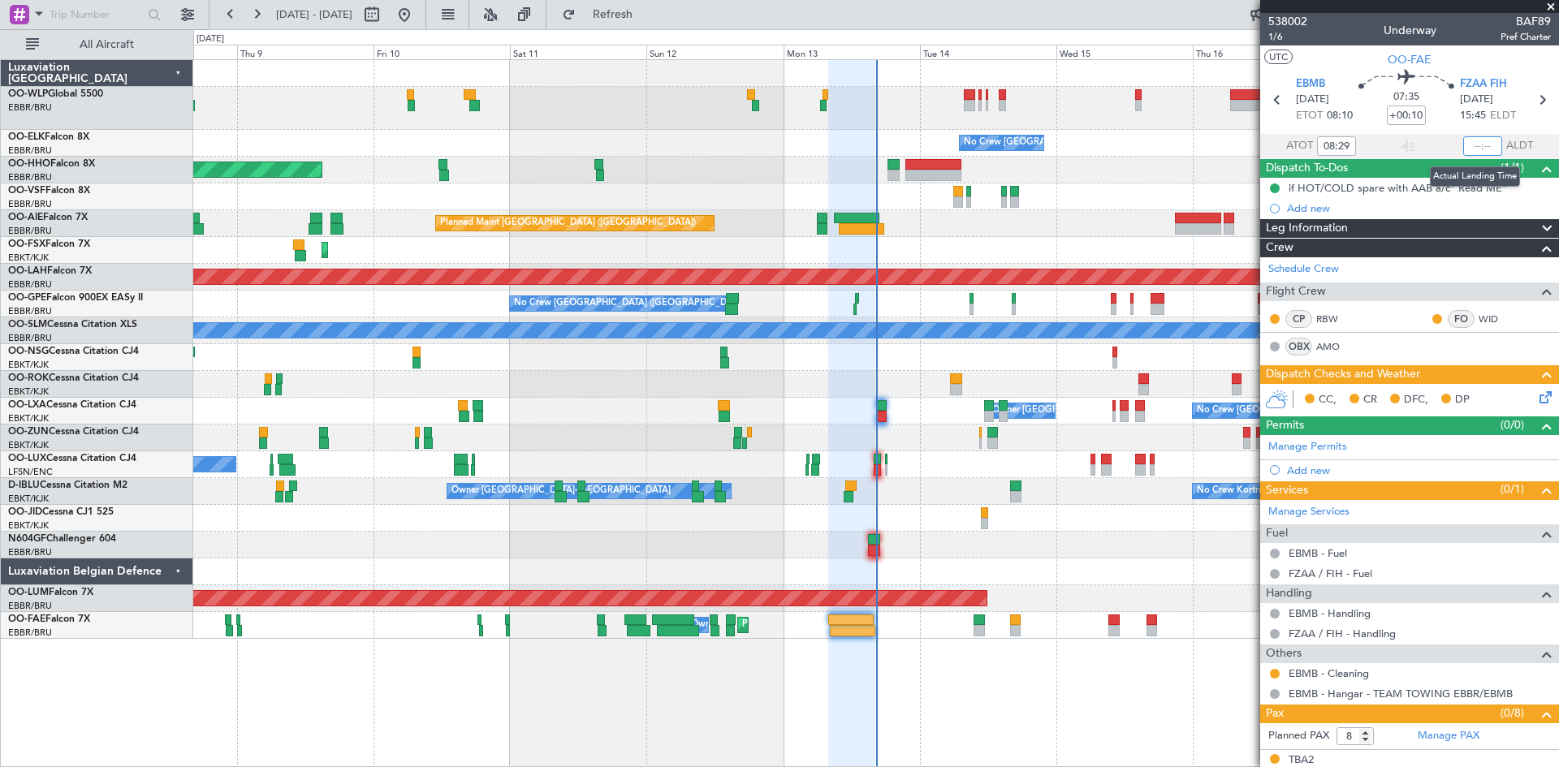
click at [1466, 144] on input "text" at bounding box center [1482, 145] width 39 height 19
type input "16:12"
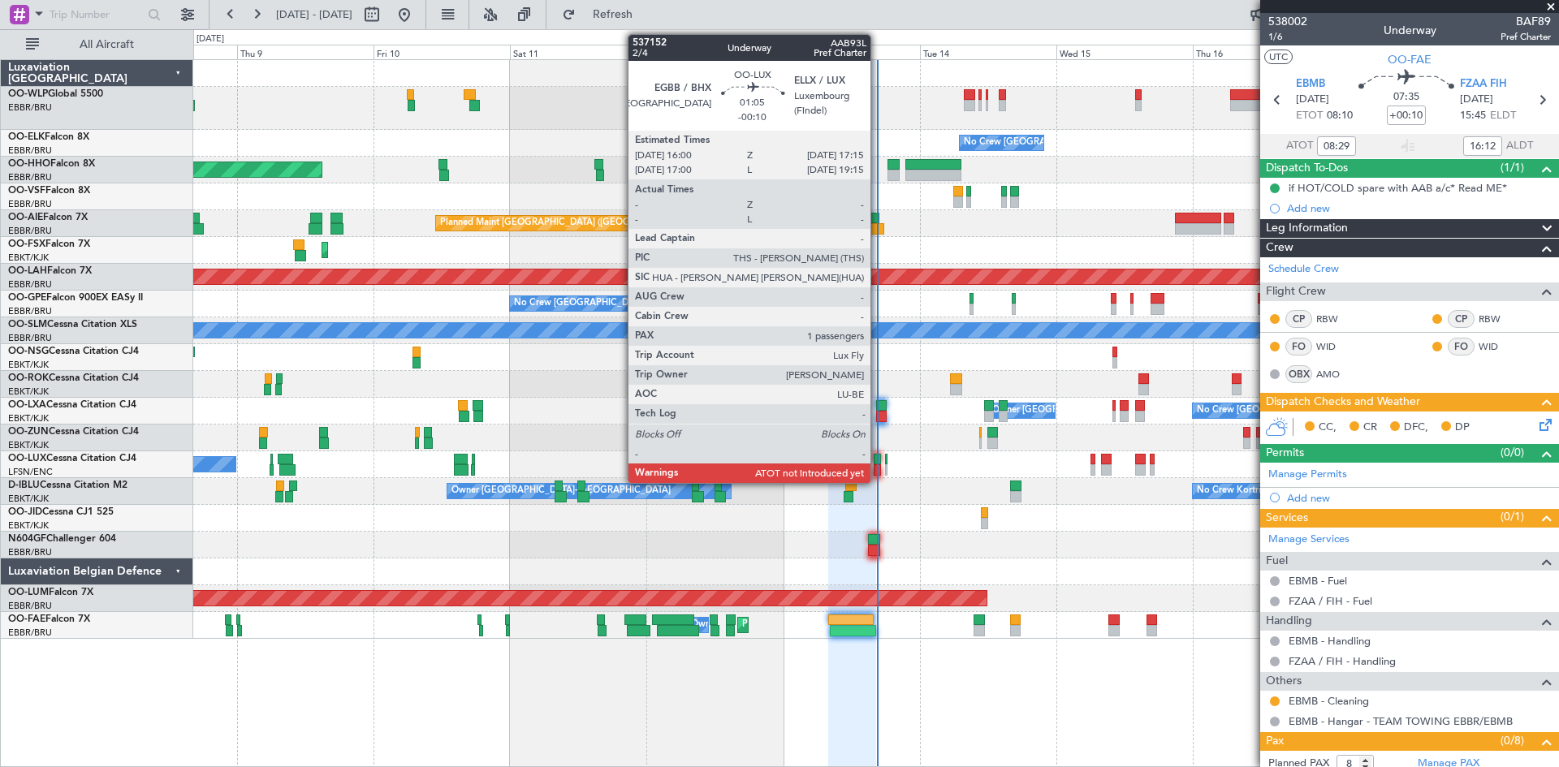
click at [878, 466] on div at bounding box center [877, 469] width 7 height 11
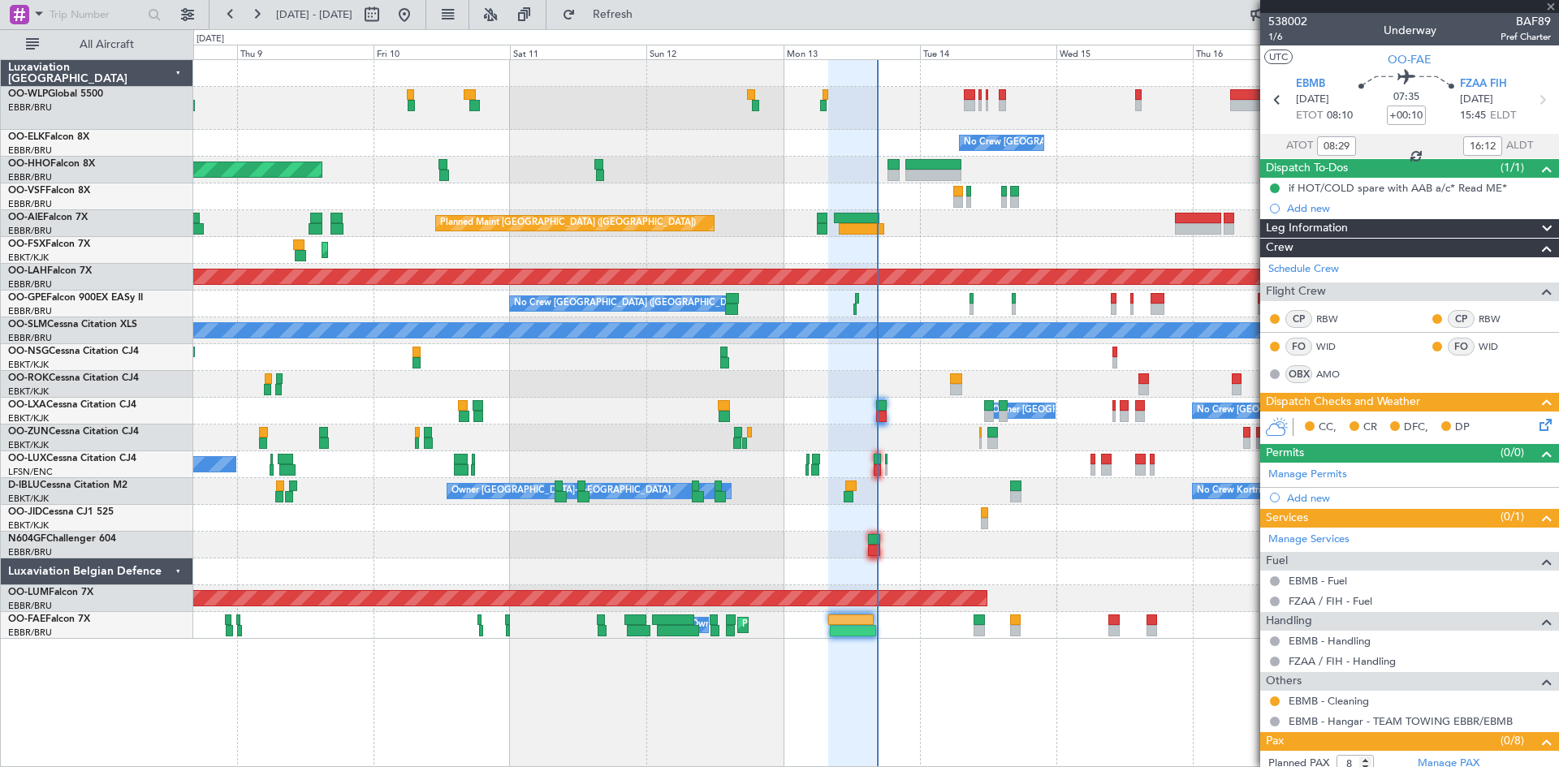
type input "-00:10"
type input "1"
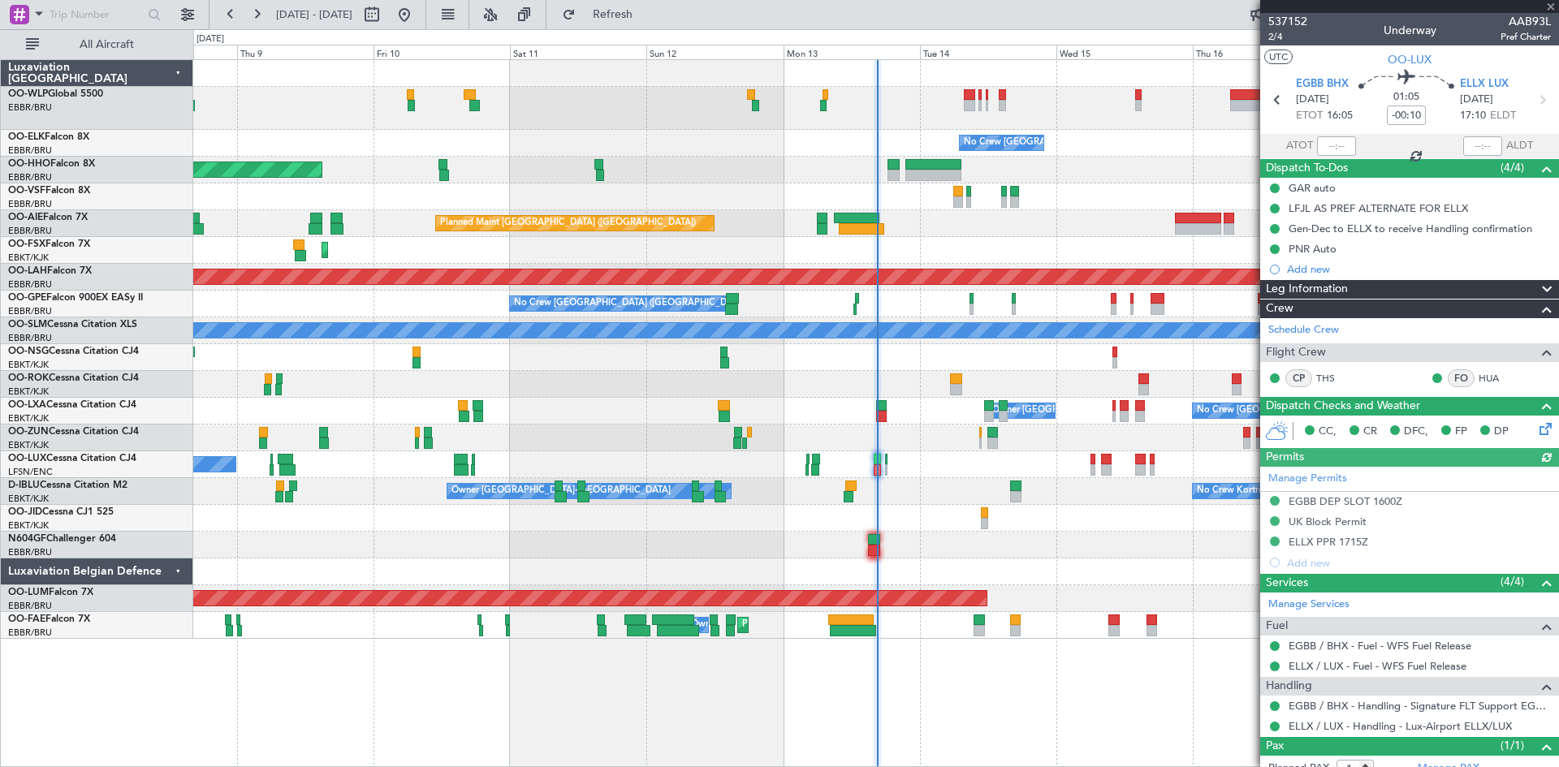
click at [1320, 144] on div at bounding box center [1336, 145] width 39 height 19
click at [1335, 135] on div "Estimated Take-Off Time" at bounding box center [1337, 145] width 107 height 20
click at [1333, 147] on input "text" at bounding box center [1336, 145] width 39 height 19
type input "15:49"
click at [647, 15] on span "Refresh" at bounding box center [613, 14] width 68 height 11
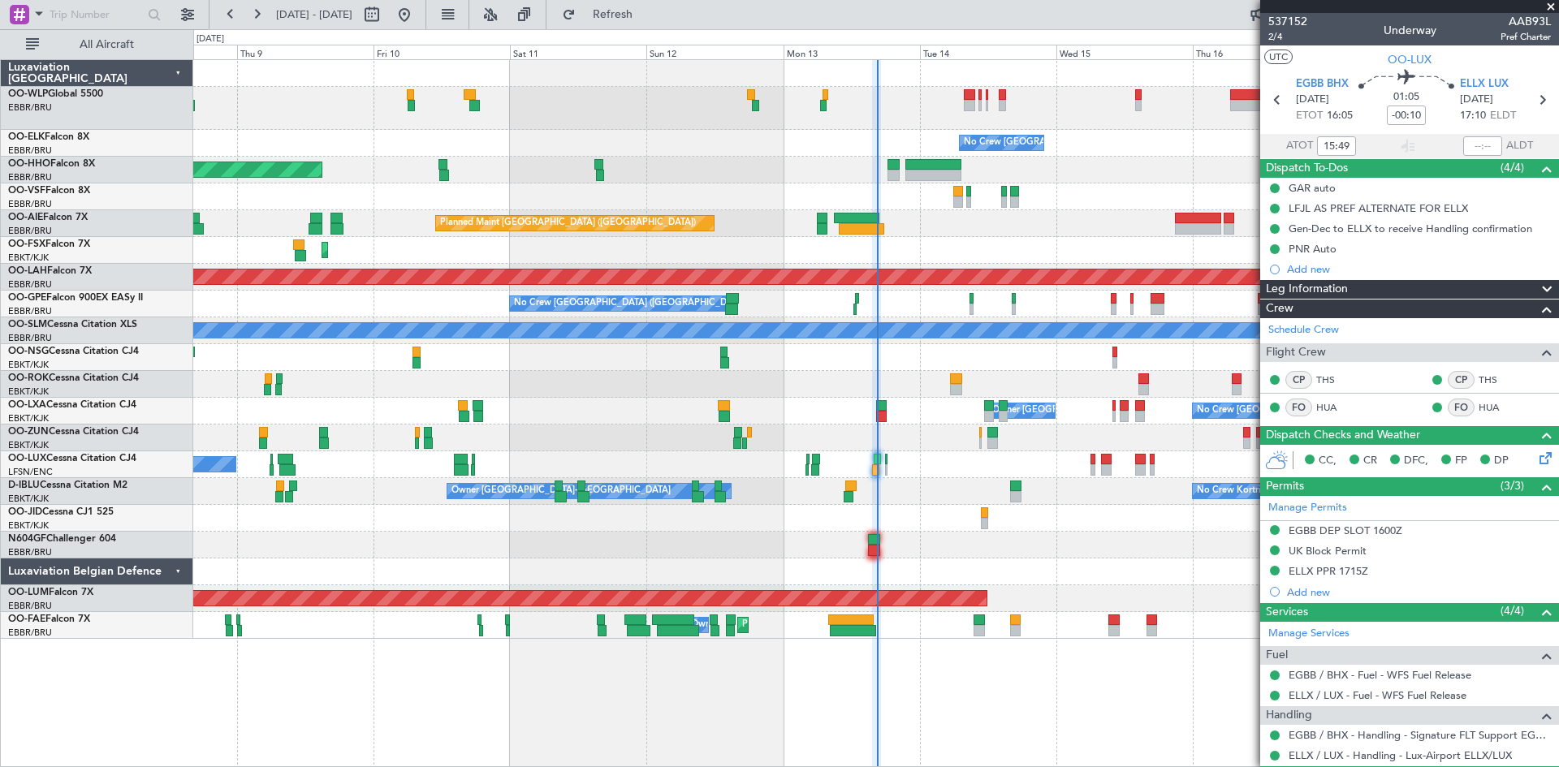
click at [445, 585] on div "No Crew Brussels (Brussels National) Planned Maint Geneva (Cointrin) Planned Ma…" at bounding box center [875, 349] width 1365 height 579
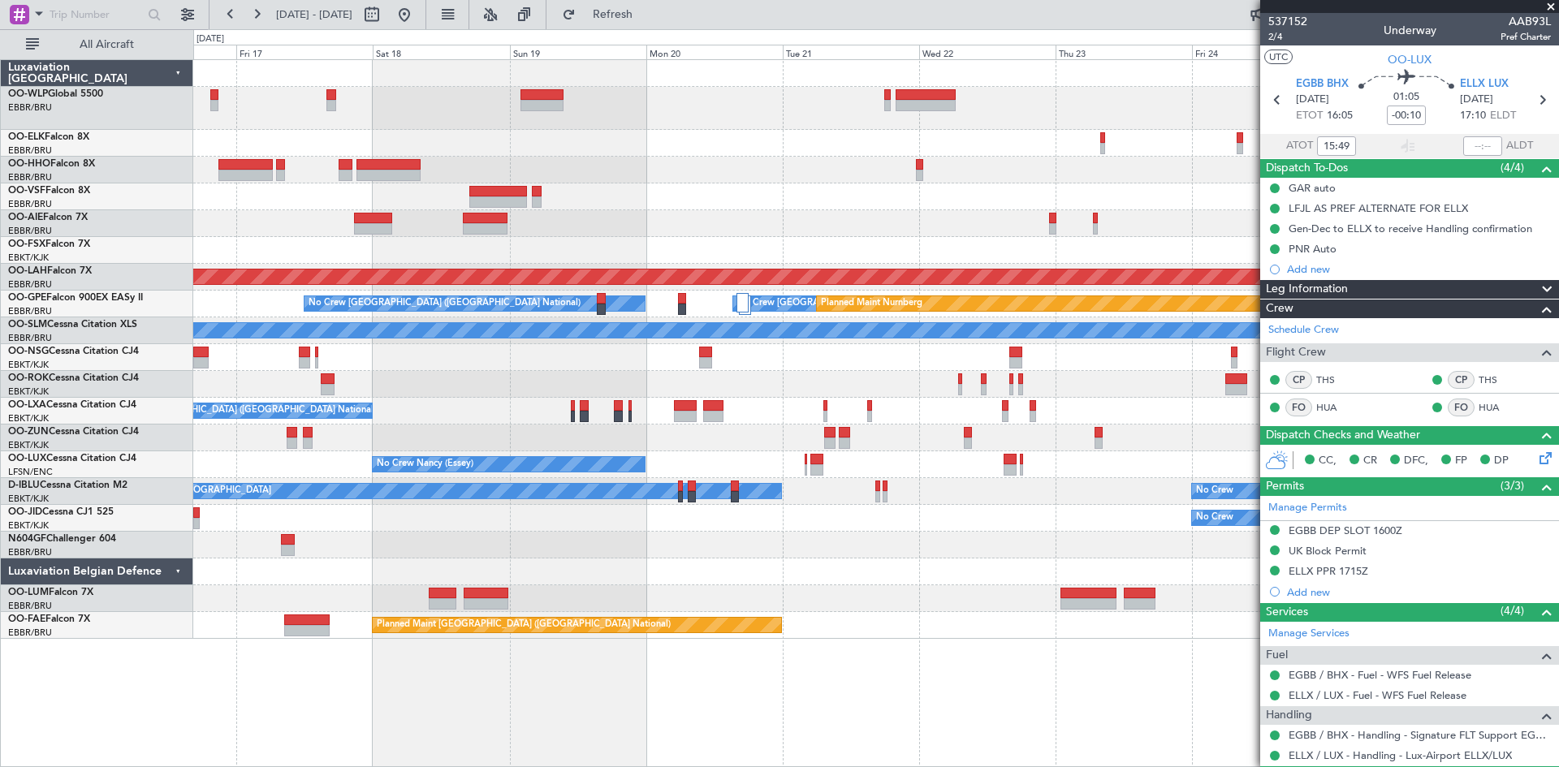
click at [376, 600] on div "No Crew Brussels (Brussels National) Planned Maint Alton-st Louis (St Louis Reg…" at bounding box center [875, 349] width 1365 height 579
click at [399, 575] on div "No Crew Brussels (Brussels National) Planned Maint Alton-st Louis (St Louis Reg…" at bounding box center [875, 349] width 1365 height 579
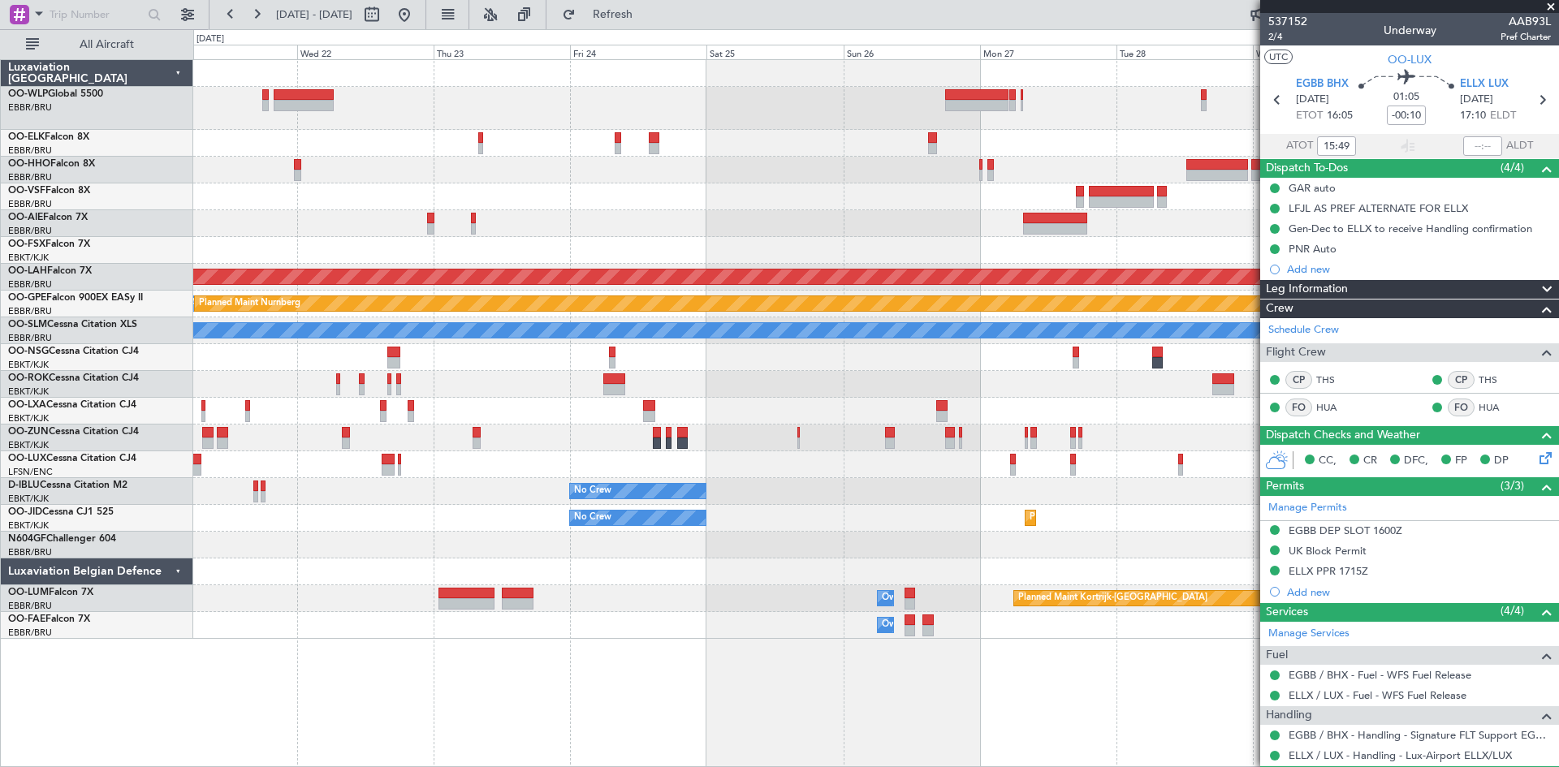
click at [662, 546] on div "Planned Maint Alton-st Louis (St Louis Regl) No Crew Brussels (Brussels Nationa…" at bounding box center [875, 349] width 1365 height 579
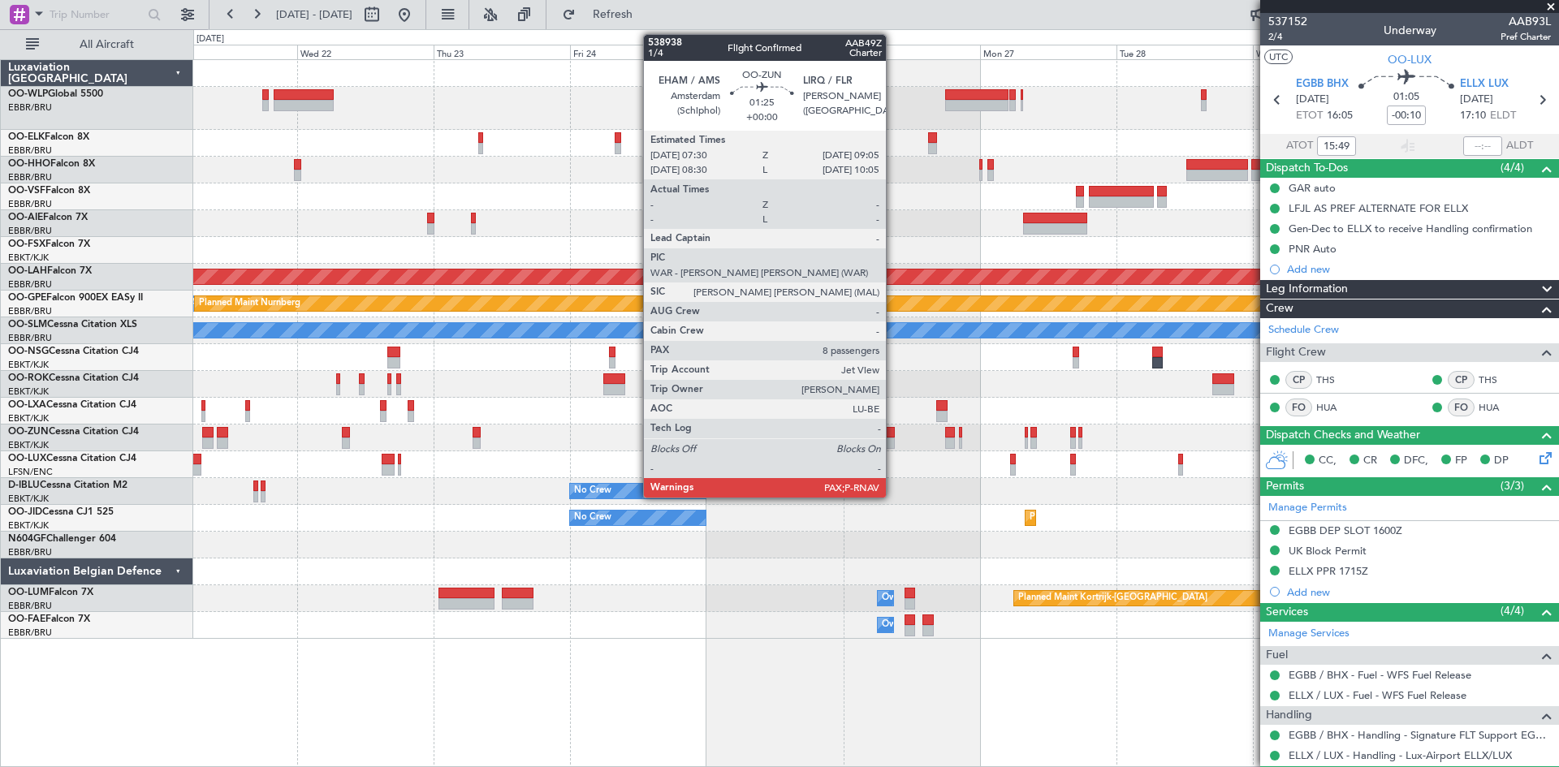
click at [893, 439] on div at bounding box center [890, 443] width 10 height 11
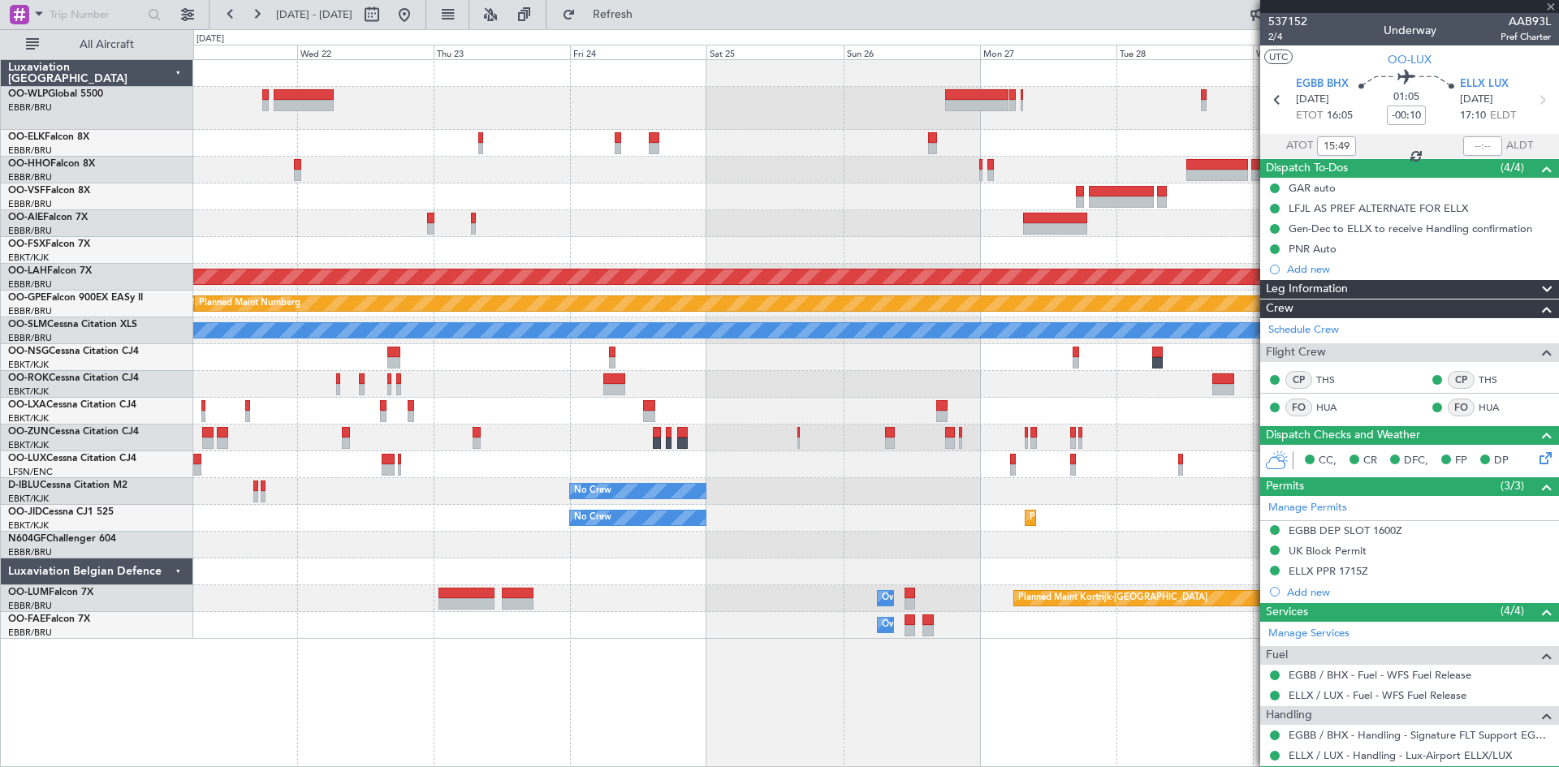
type input "8"
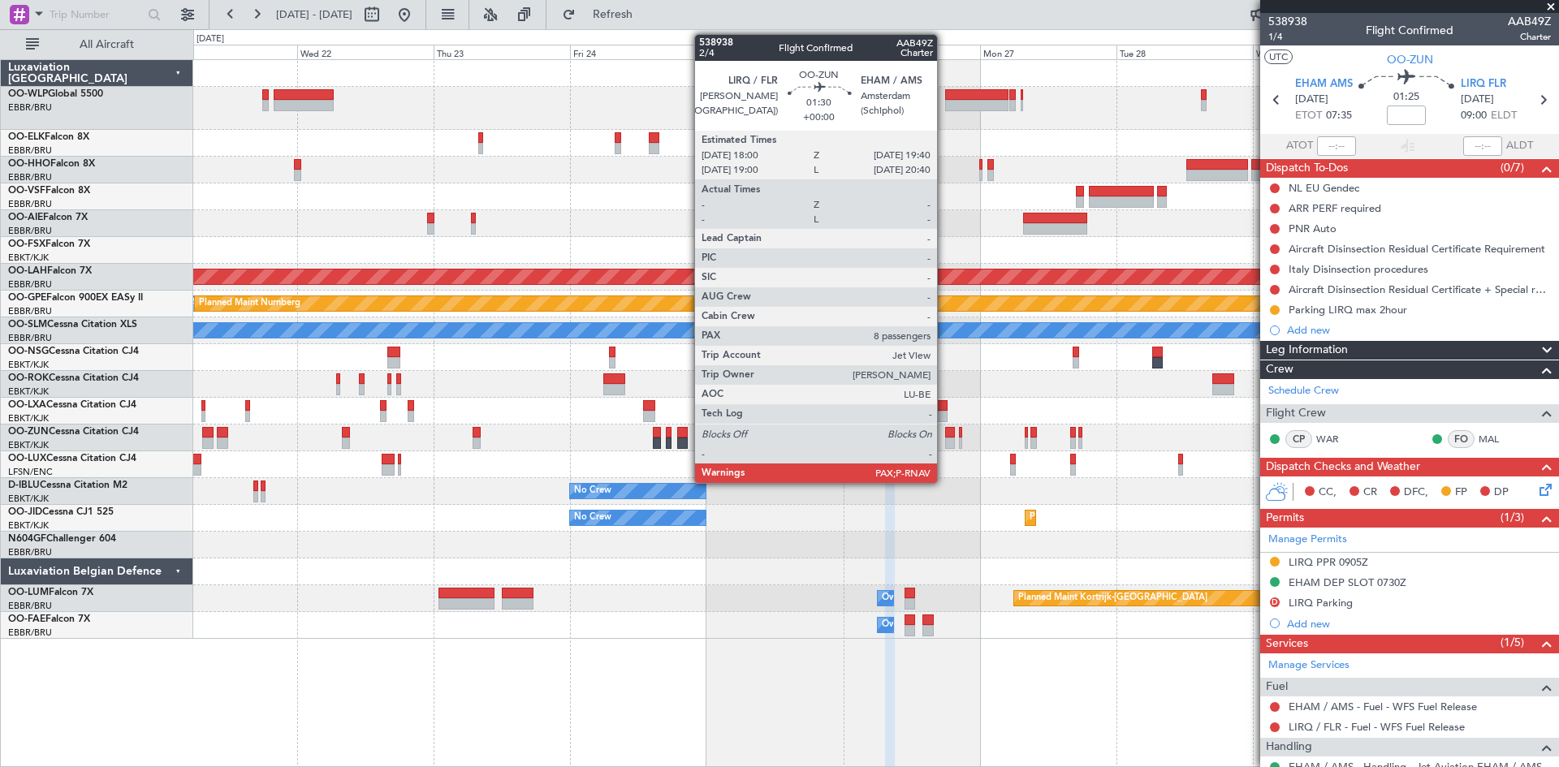
click at [945, 442] on div at bounding box center [950, 443] width 10 height 11
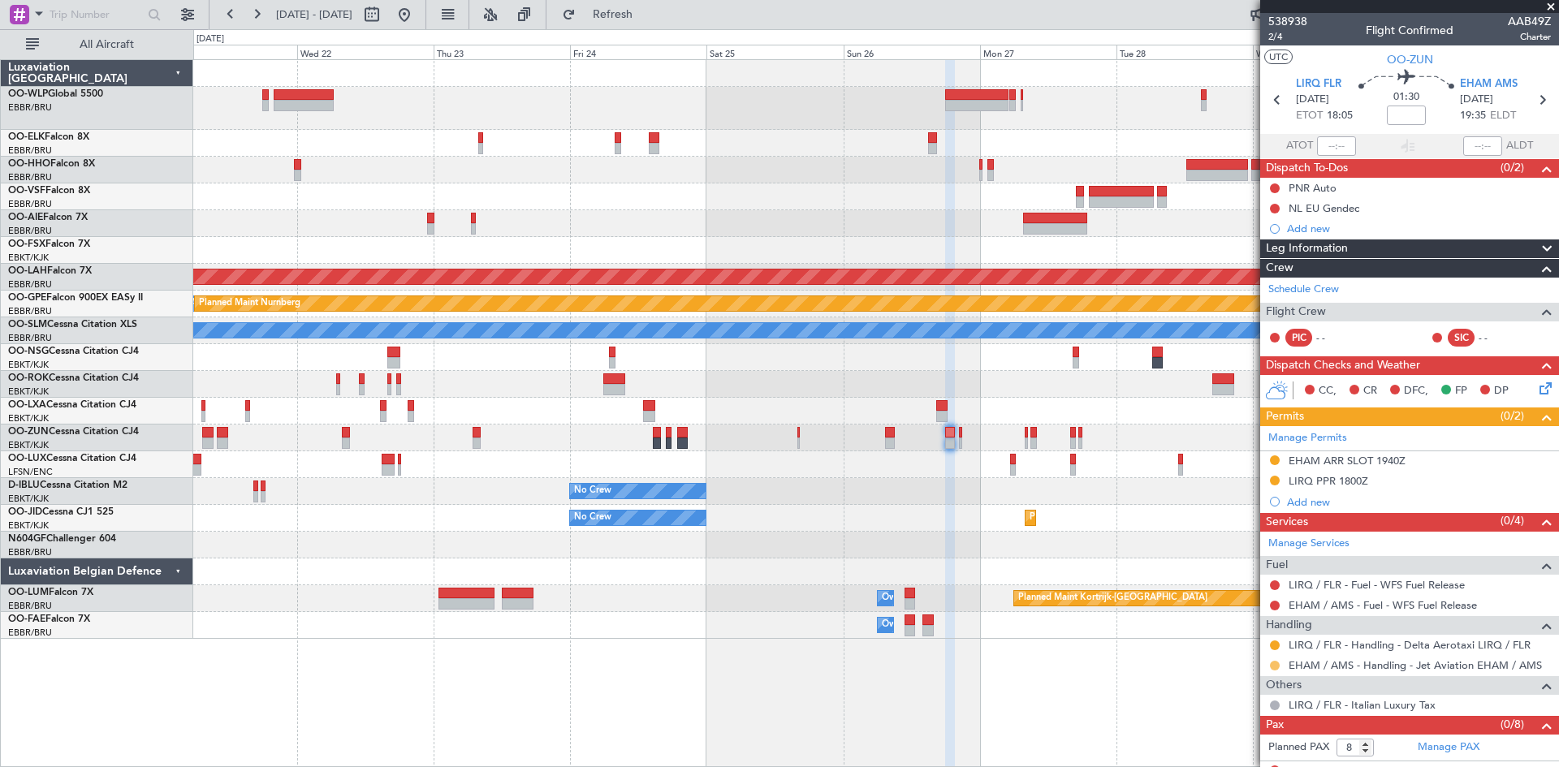
click at [1271, 665] on button at bounding box center [1275, 666] width 10 height 10
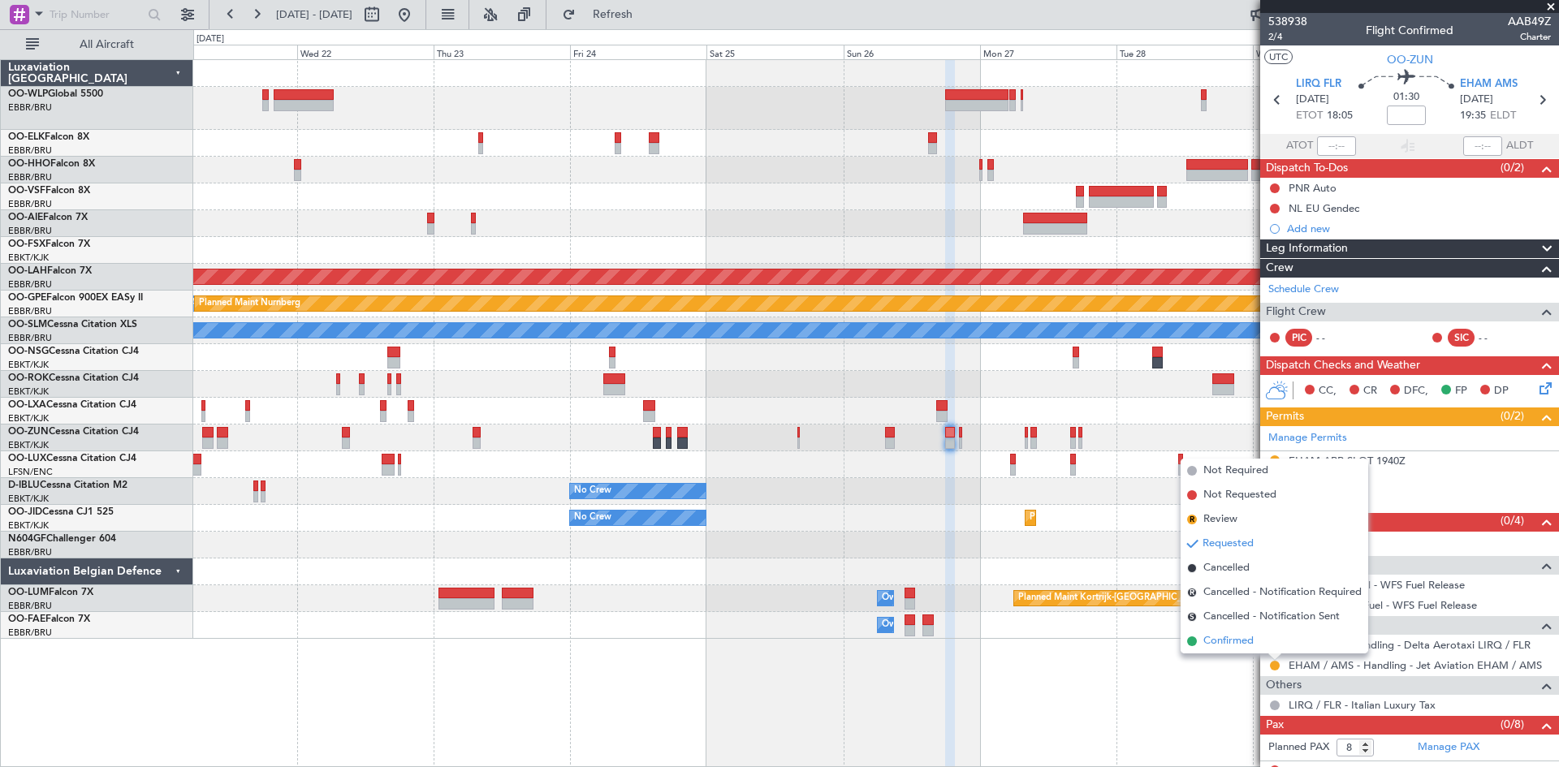
click at [1258, 630] on li "Confirmed" at bounding box center [1274, 641] width 188 height 24
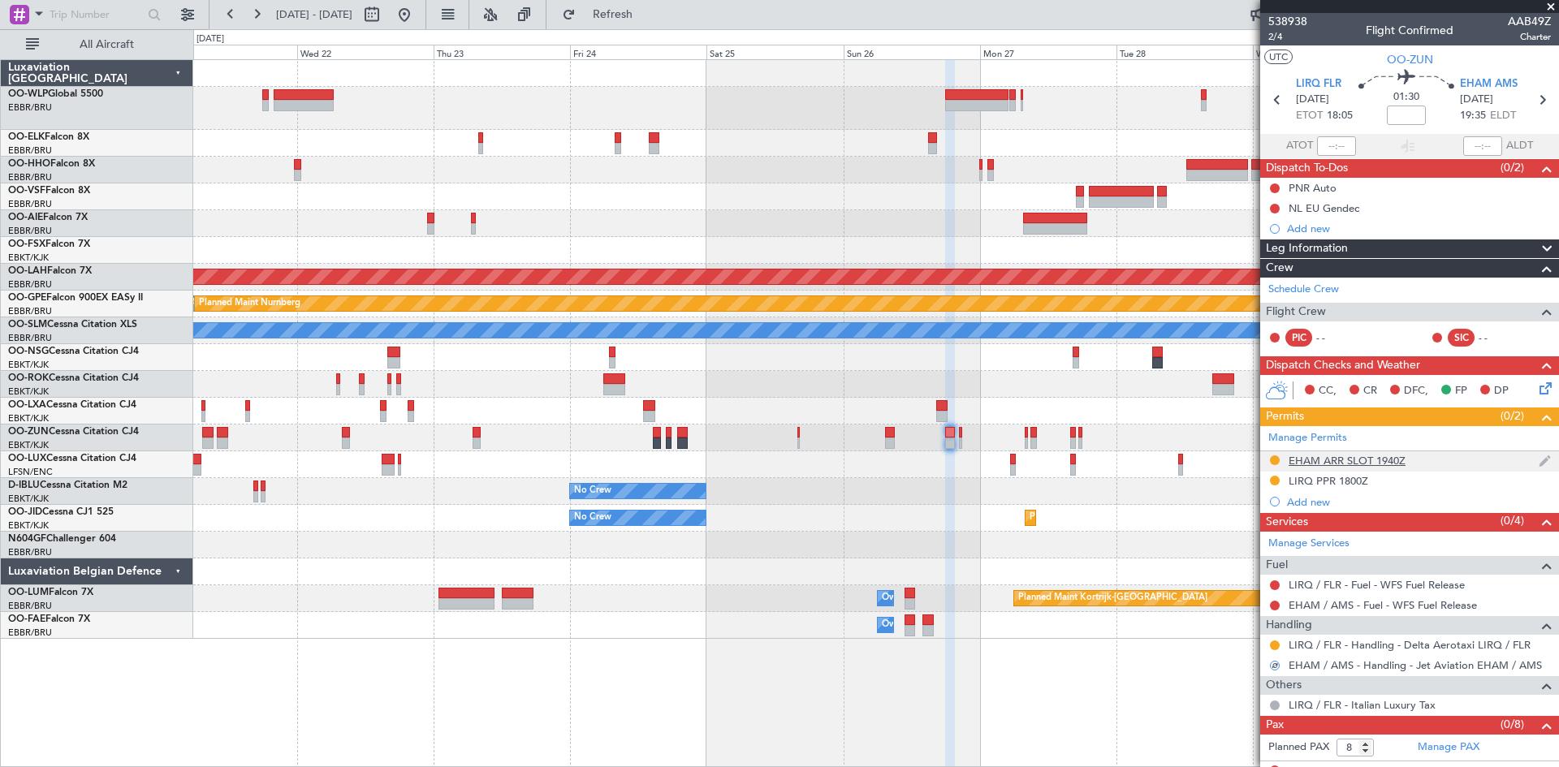
click at [1322, 467] on mat-tooltip-component "EHAM ARR SLOT 1940Z" at bounding box center [1347, 488] width 128 height 43
click at [1327, 462] on div "EHAM ARR SLOT 1940Z" at bounding box center [1346, 461] width 117 height 14
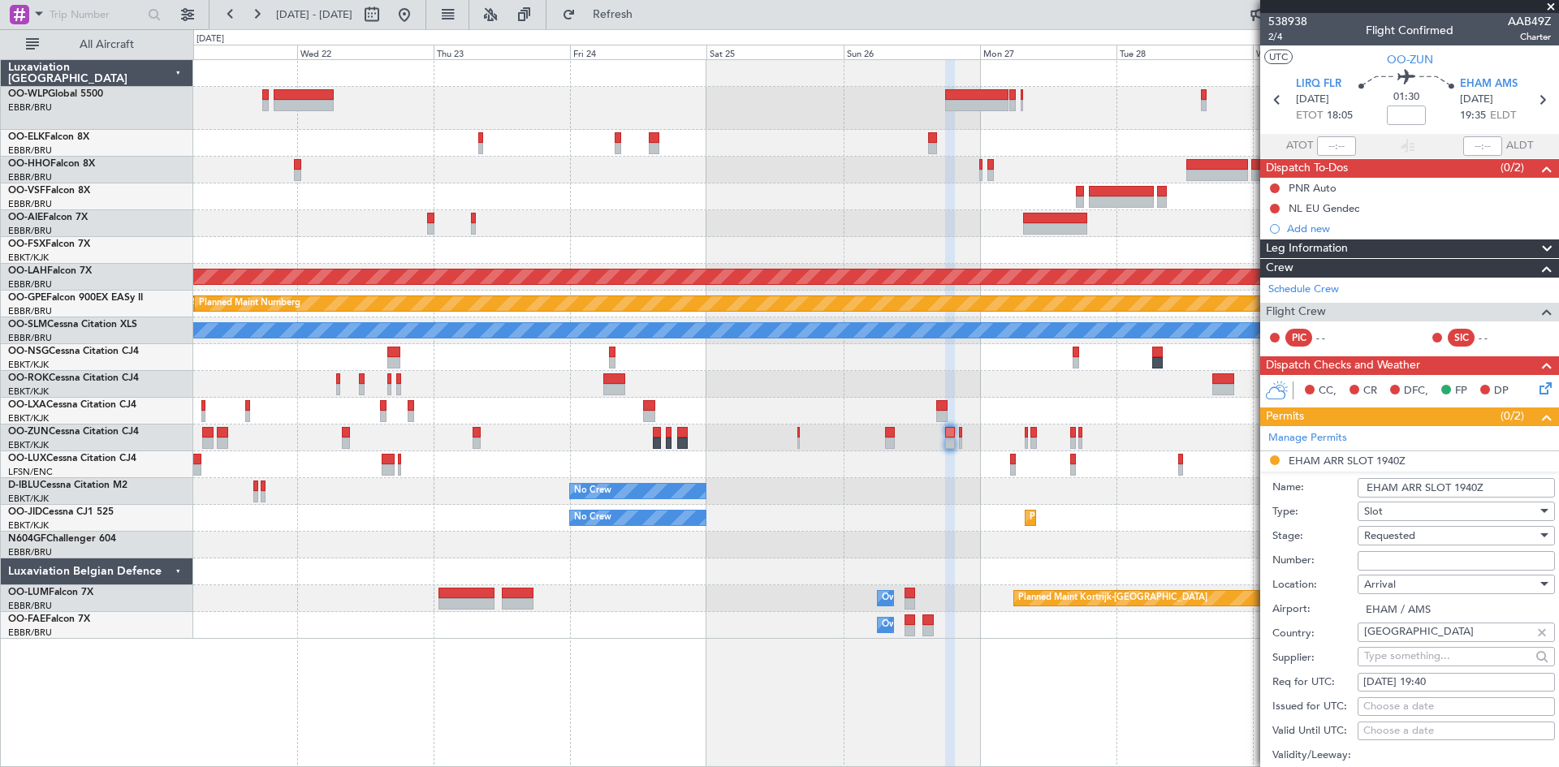
click at [1394, 549] on div "Number:" at bounding box center [1413, 561] width 283 height 24
click at [1391, 560] on input "Number:" at bounding box center [1455, 560] width 197 height 19
paste input "EHAMAGNN055300"
type input "EHAMAGNN055300"
click at [1395, 534] on span "Requested" at bounding box center [1389, 536] width 51 height 15
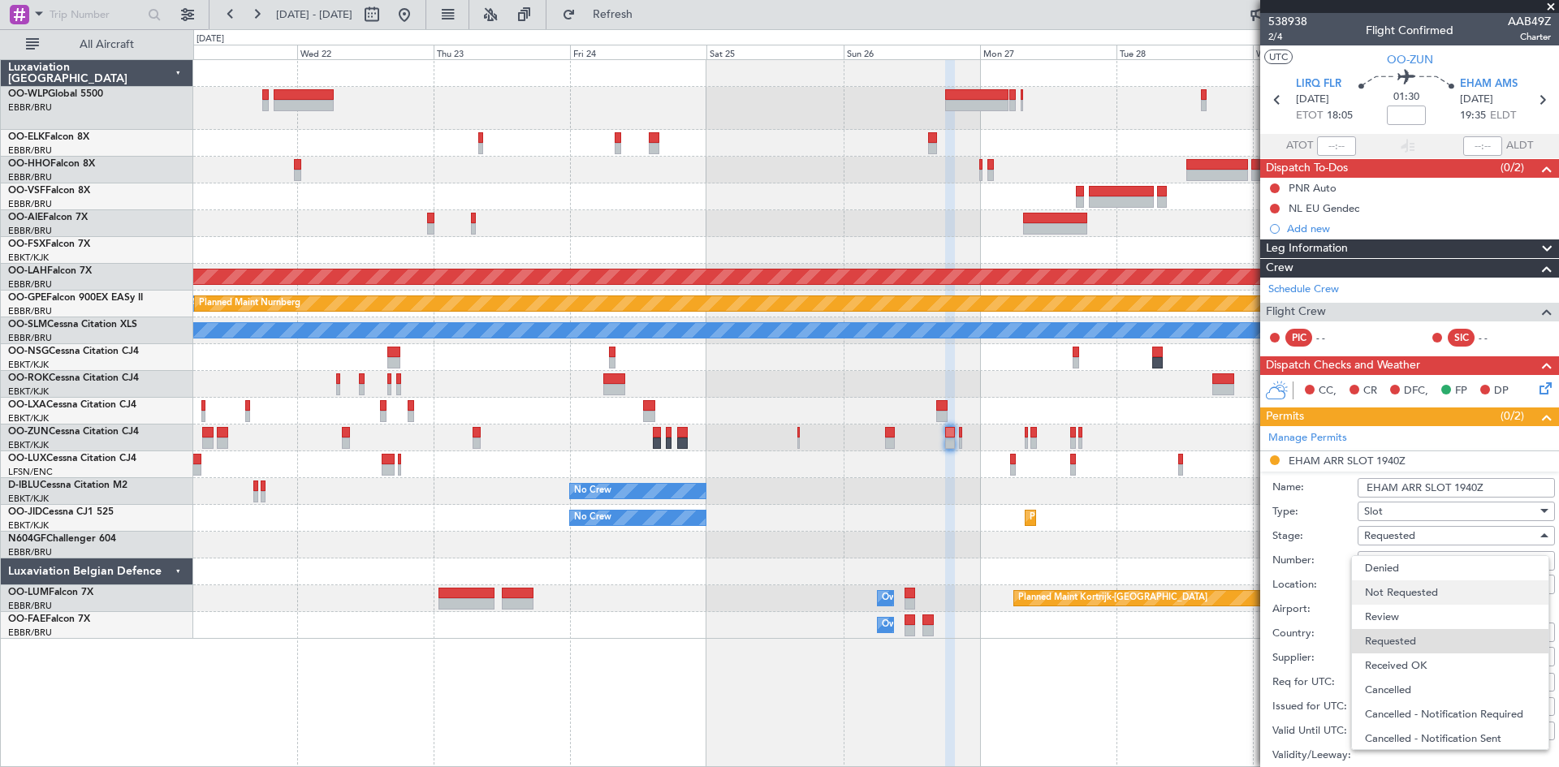
scroll to position [7, 0]
click at [1400, 663] on span "Received OK" at bounding box center [1450, 658] width 170 height 24
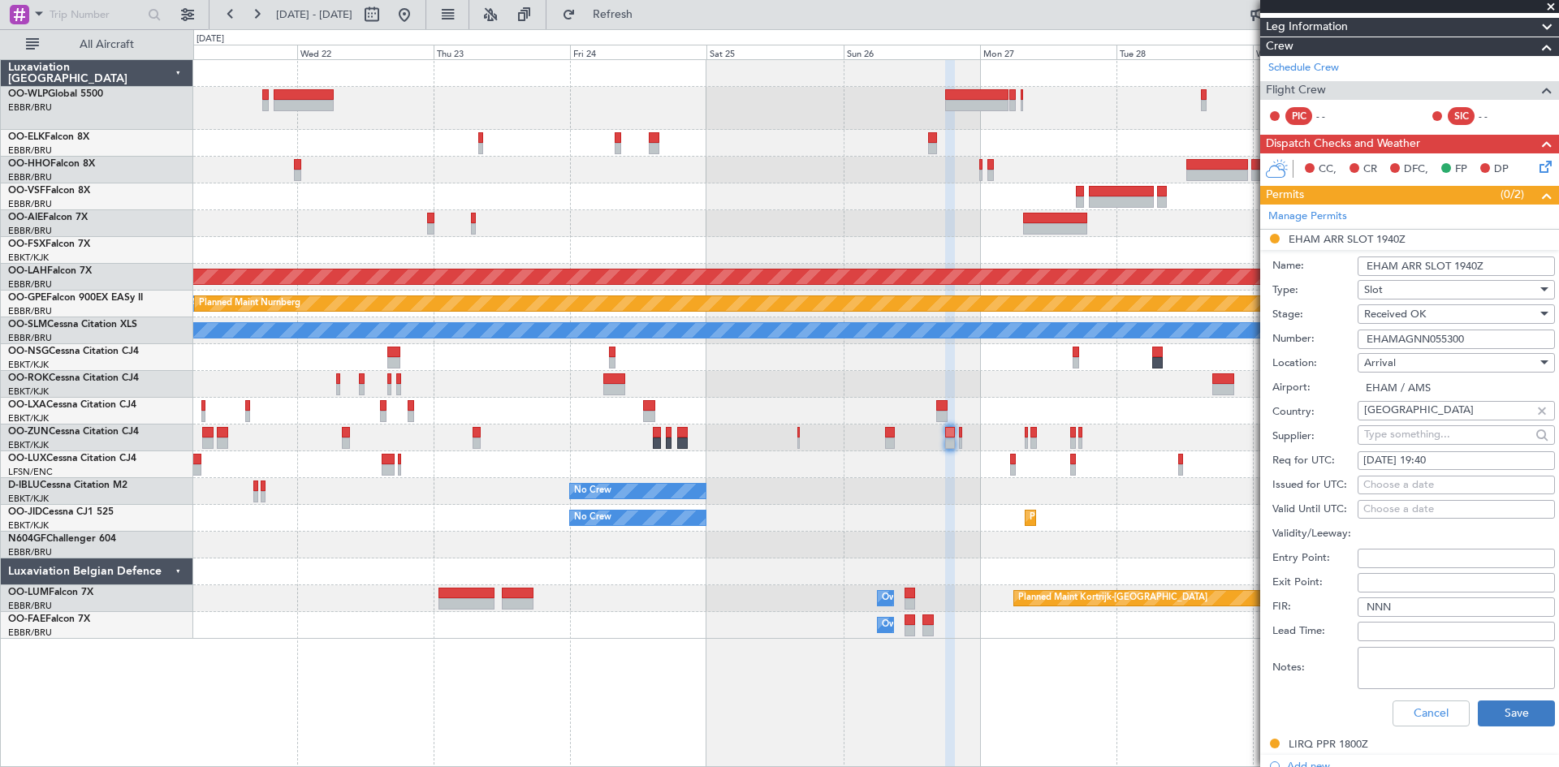
scroll to position [244, 0]
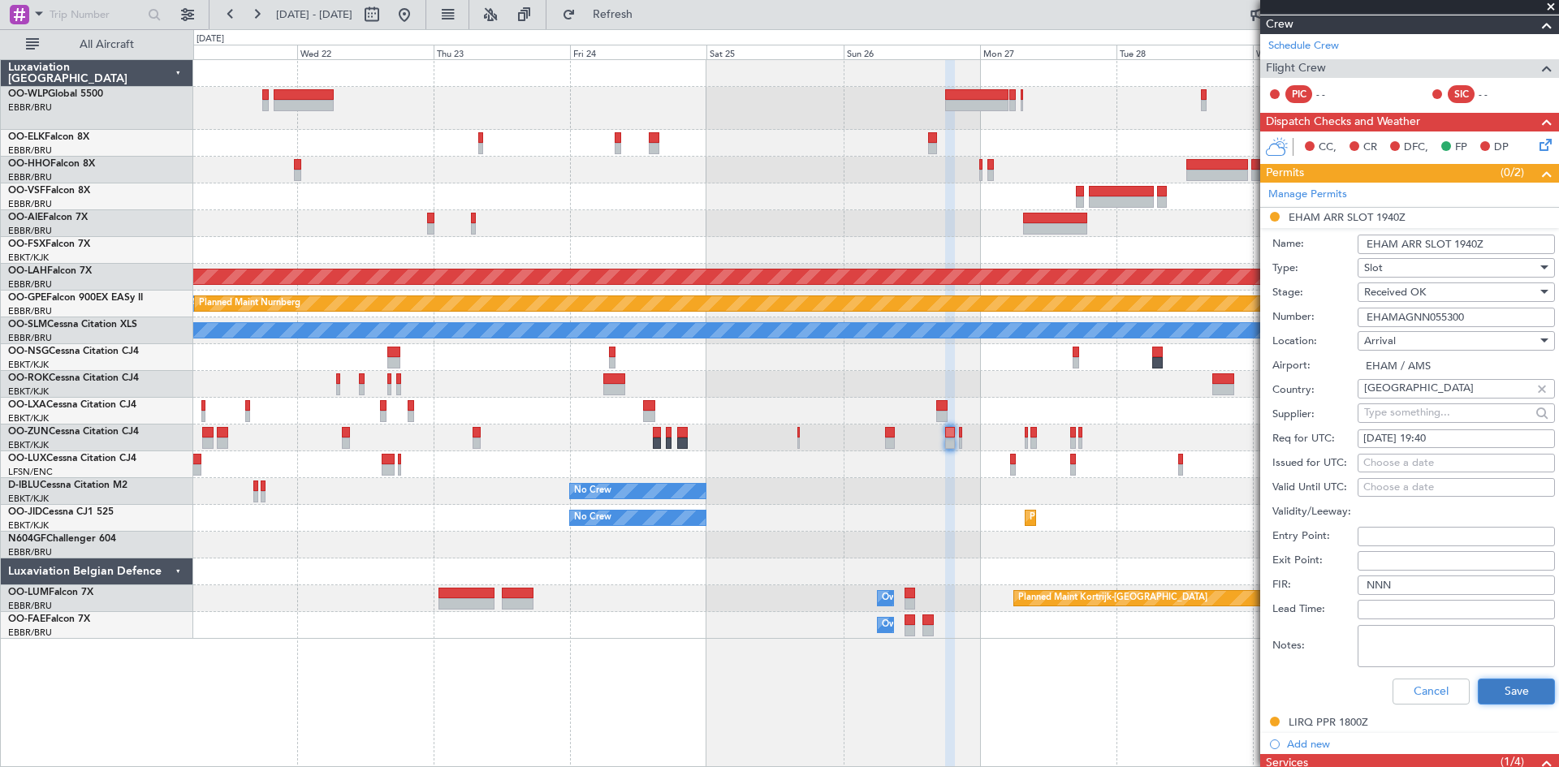
click at [1502, 686] on button "Save" at bounding box center [1516, 692] width 77 height 26
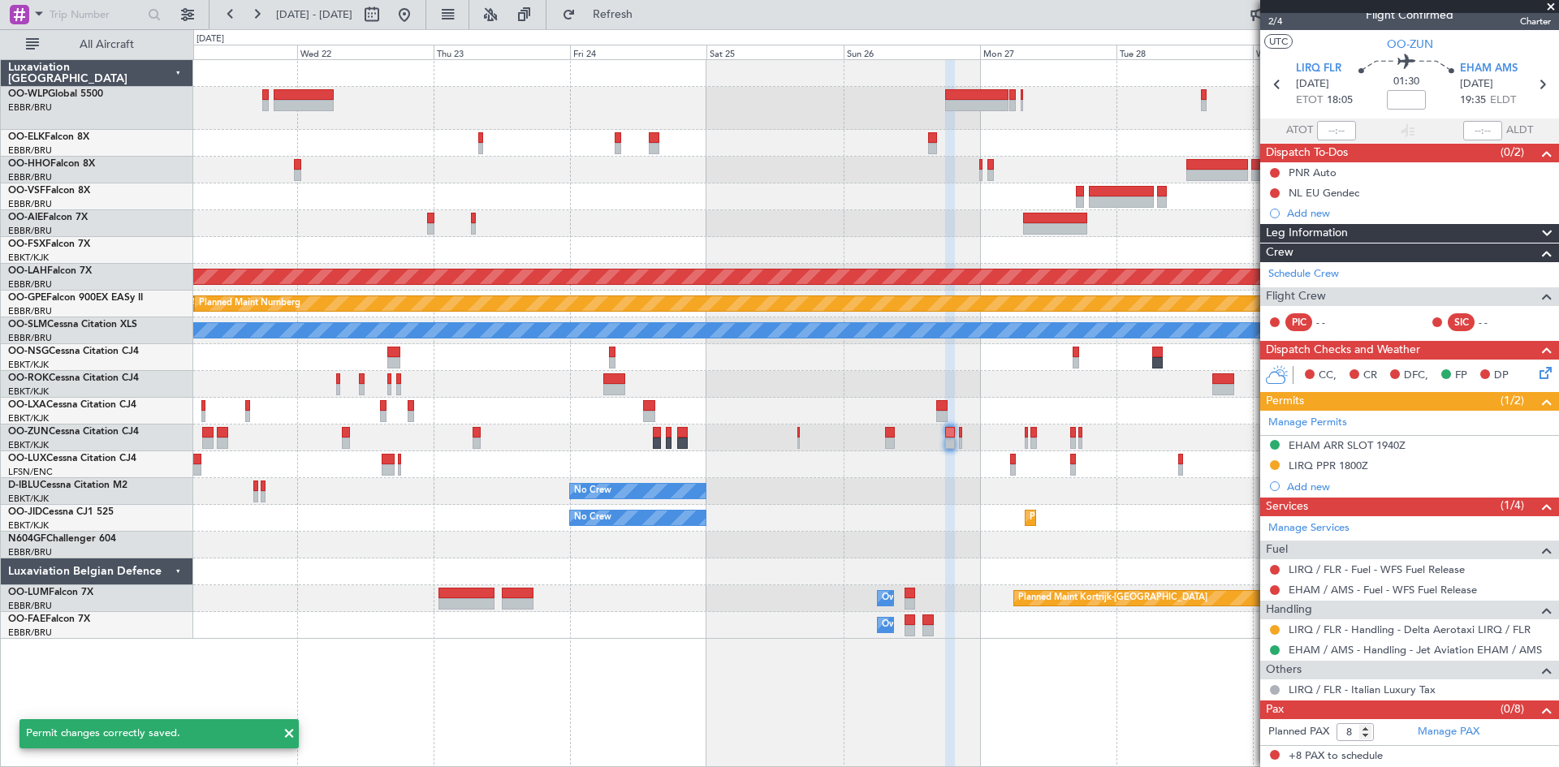
scroll to position [15, 0]
click at [963, 441] on div at bounding box center [875, 438] width 1365 height 27
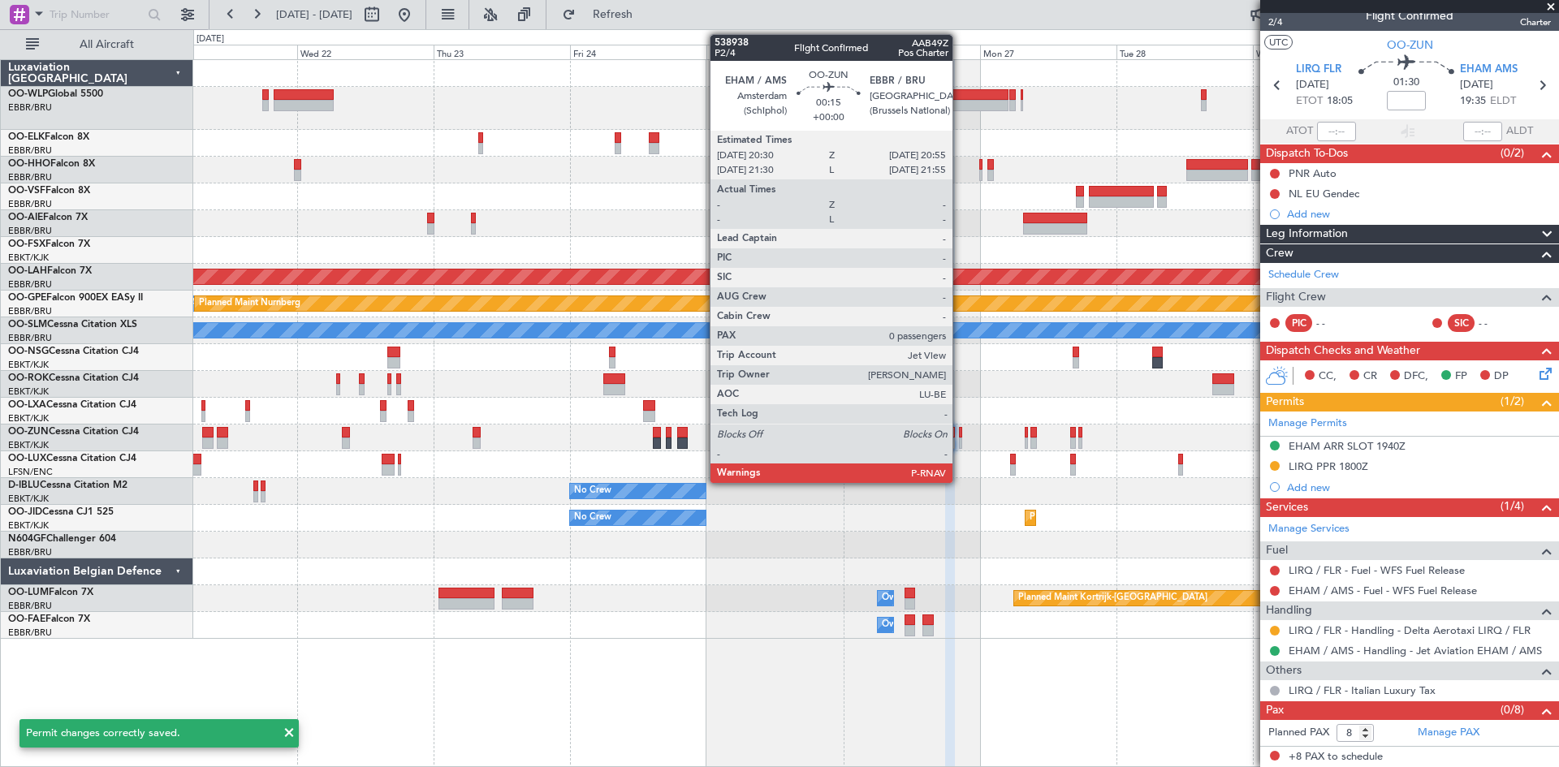
click at [960, 442] on div at bounding box center [960, 443] width 2 height 11
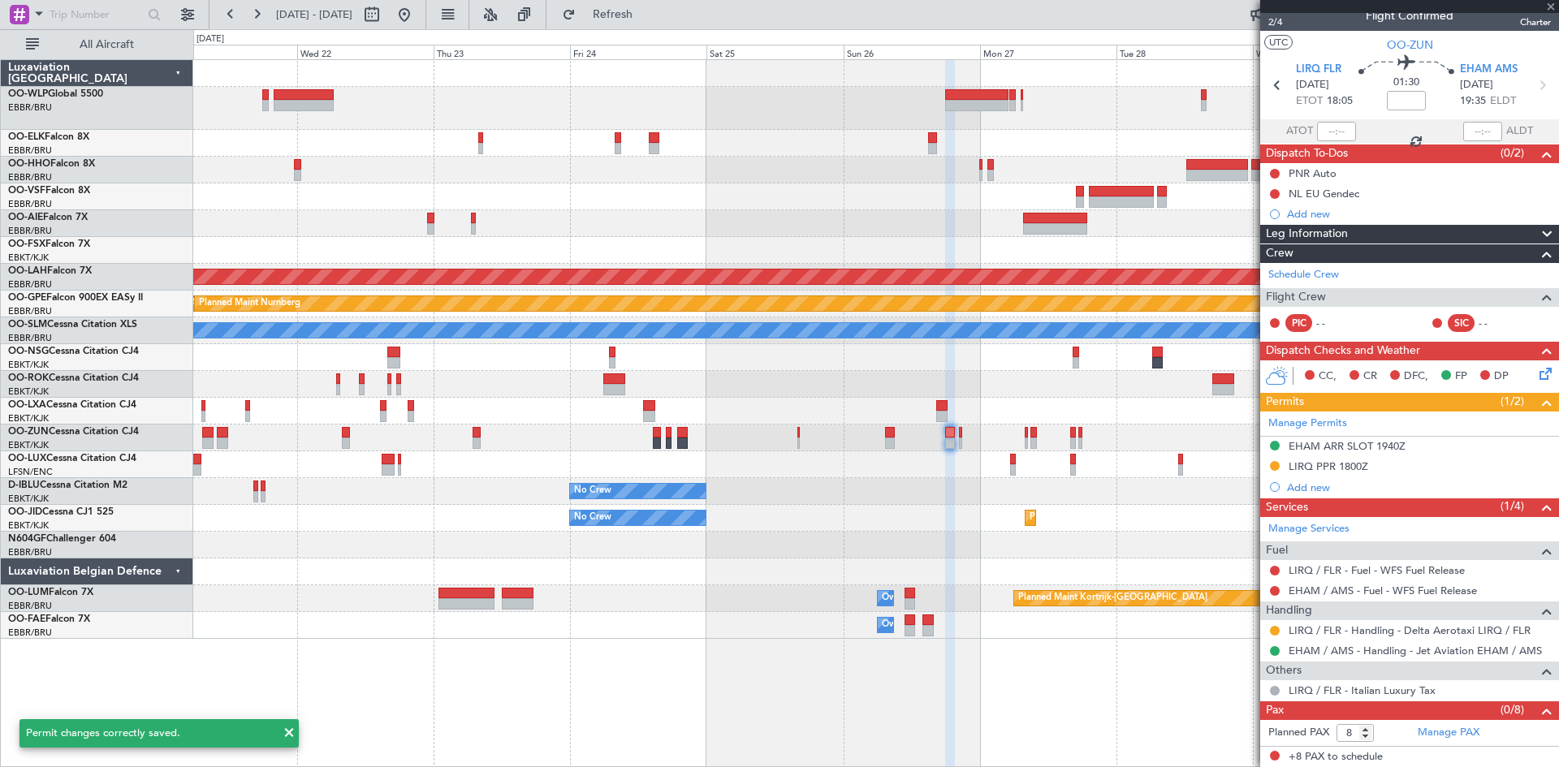
type input "0"
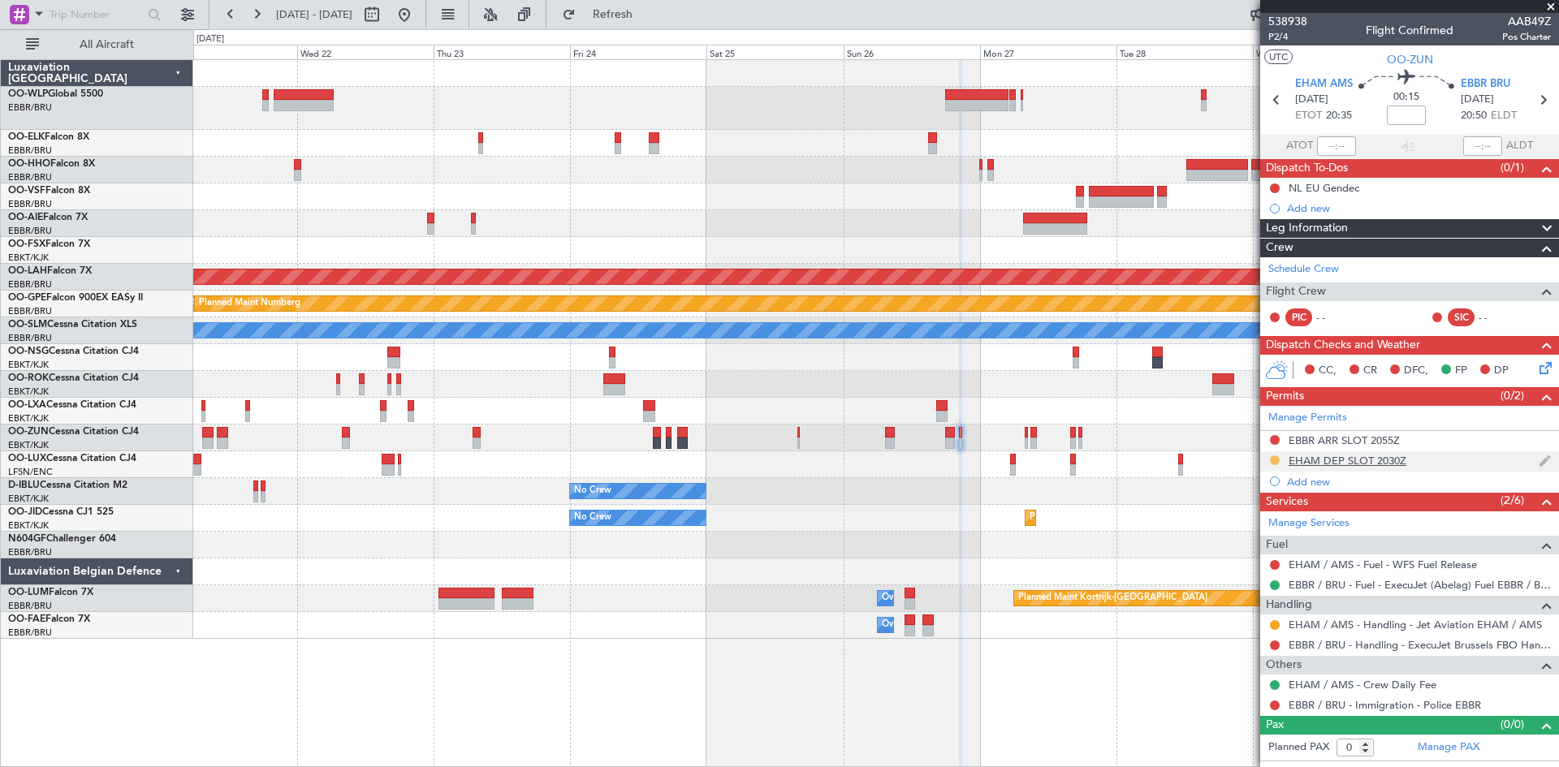
click at [1279, 461] on button at bounding box center [1275, 460] width 10 height 10
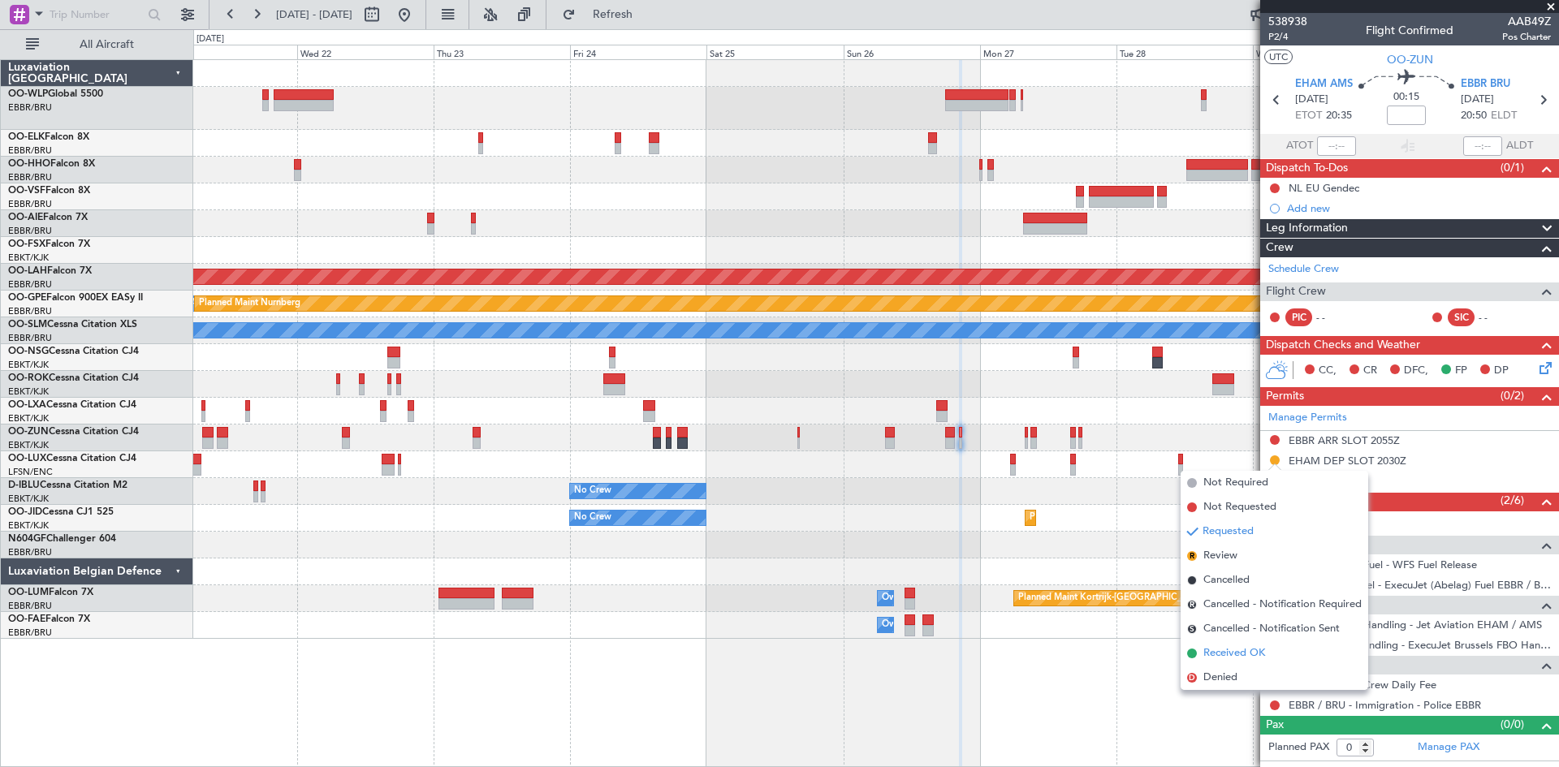
click at [1238, 651] on span "Received OK" at bounding box center [1234, 653] width 62 height 16
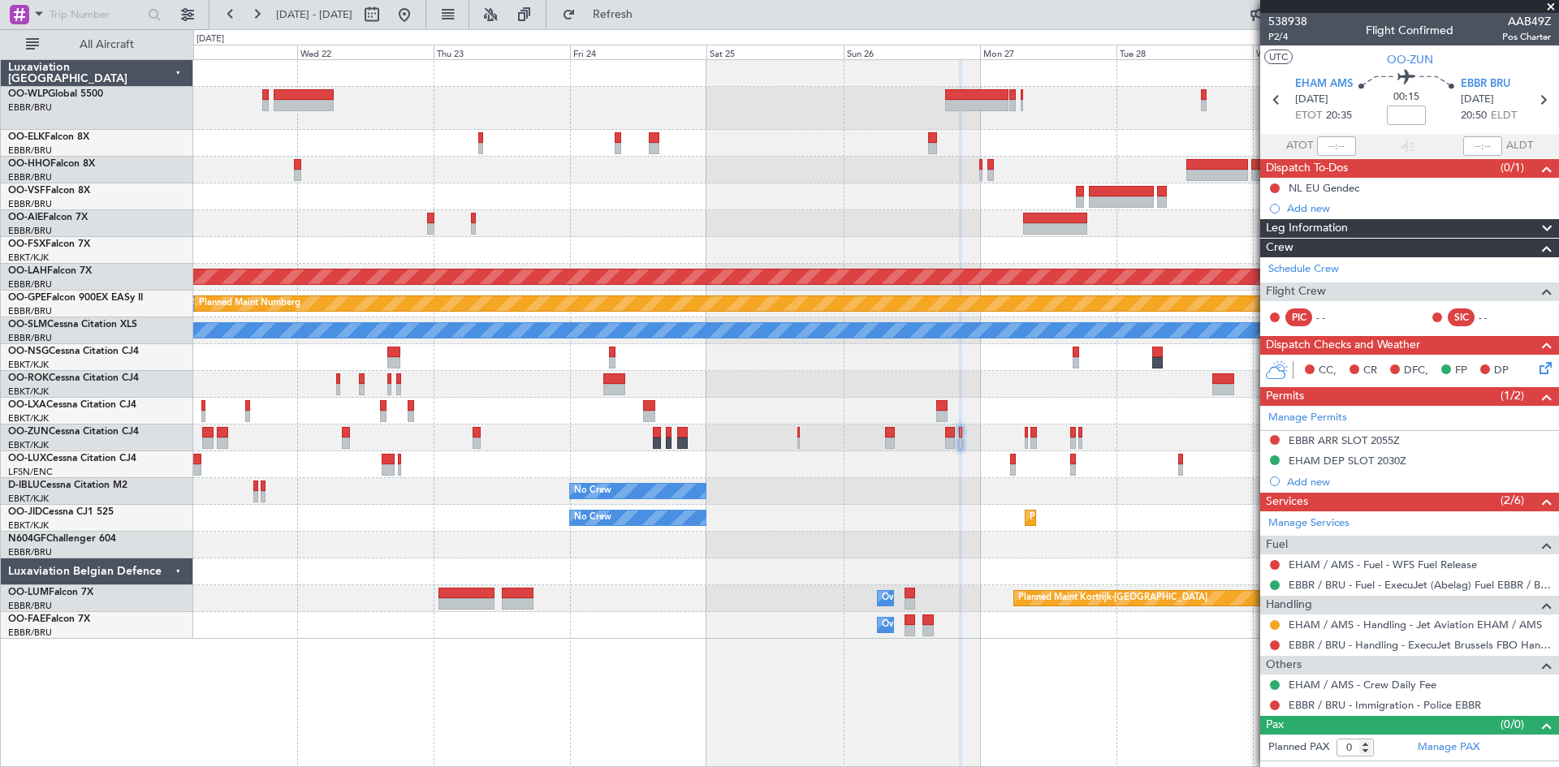
click at [1340, 457] on div "EHAM DEP SLOT 2030Z" at bounding box center [1347, 461] width 118 height 14
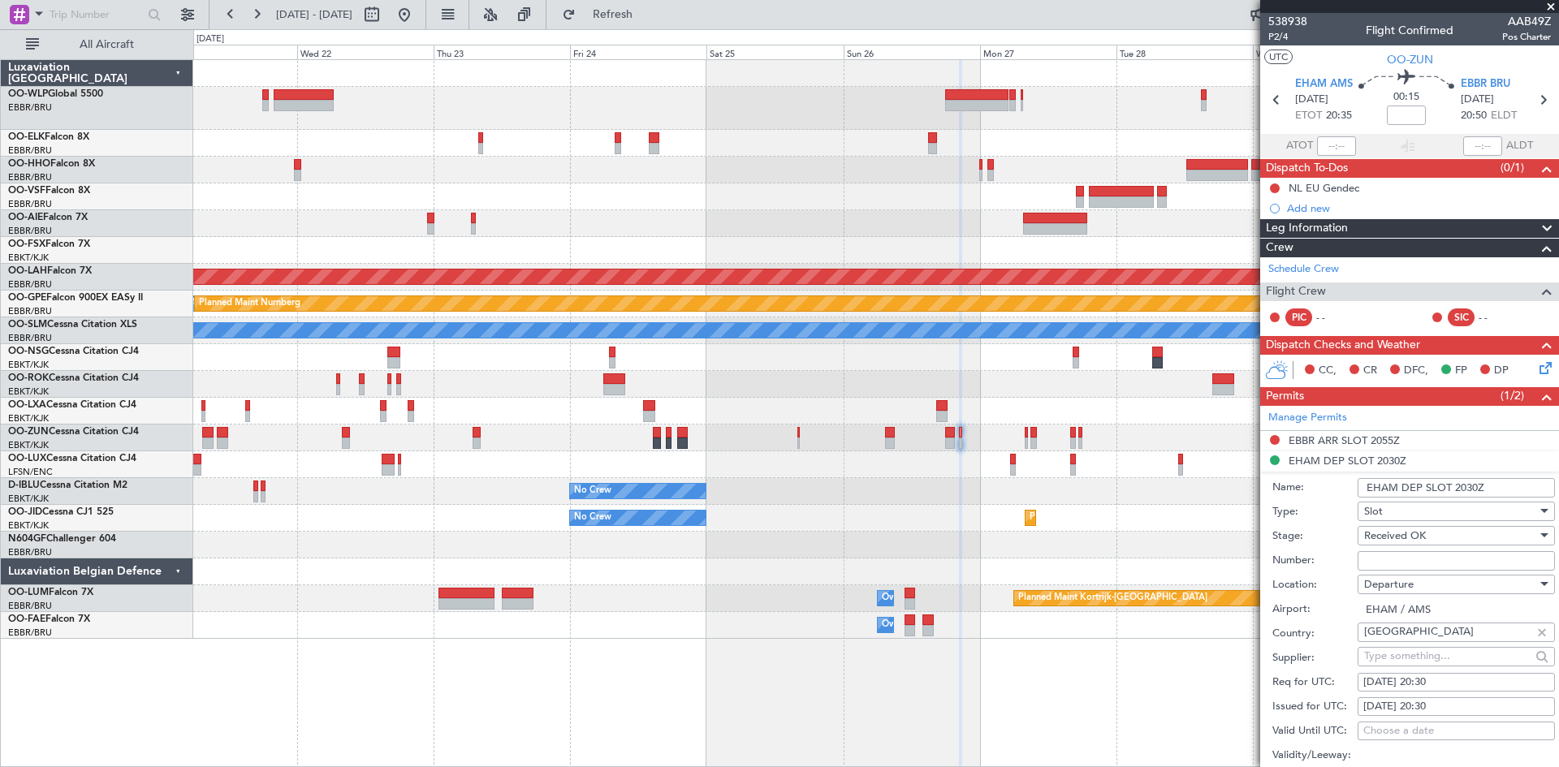
click at [1404, 551] on input "Number:" at bounding box center [1455, 560] width 197 height 19
paste input "EHAMDGNN055400"
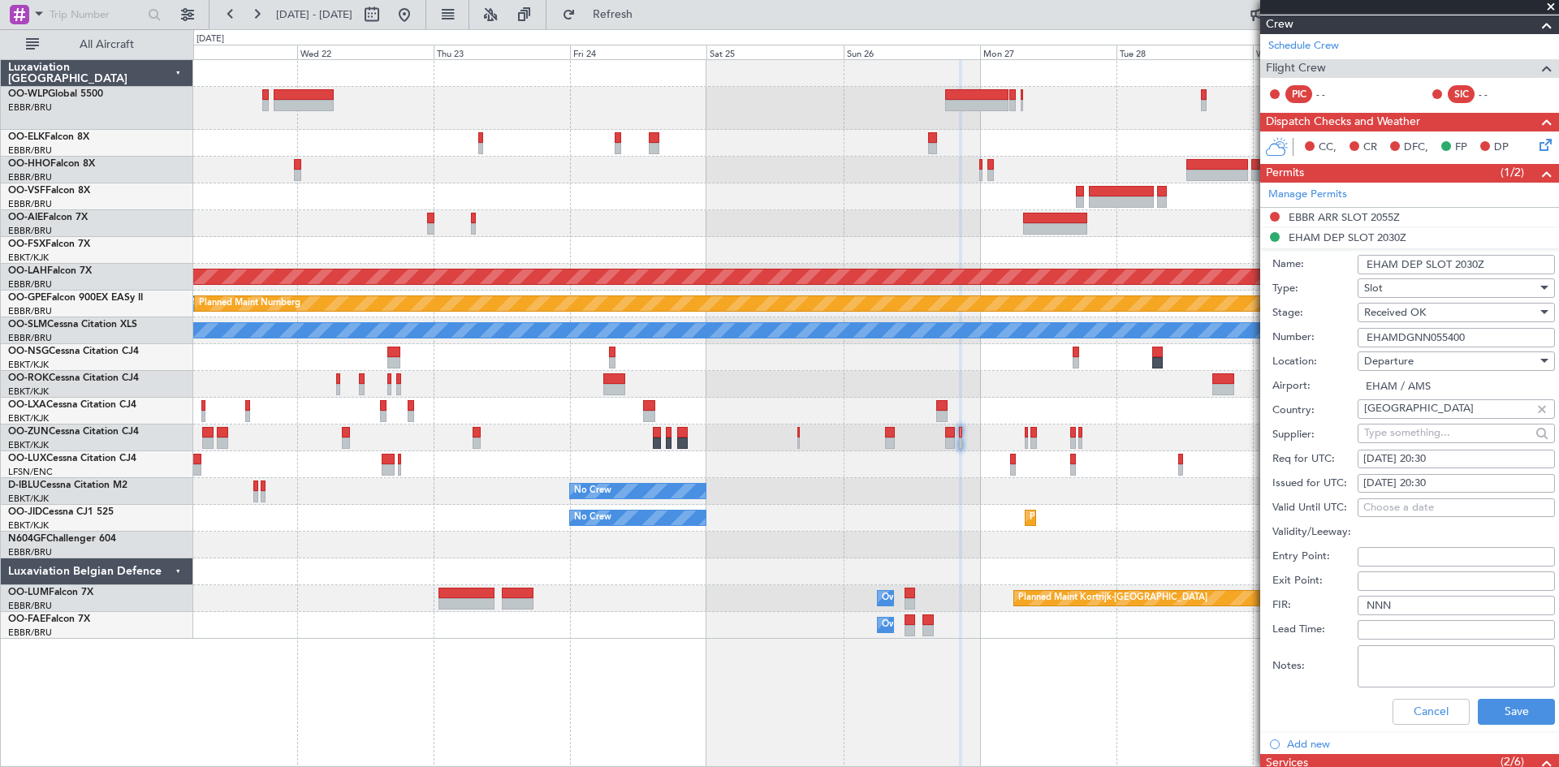
scroll to position [406, 0]
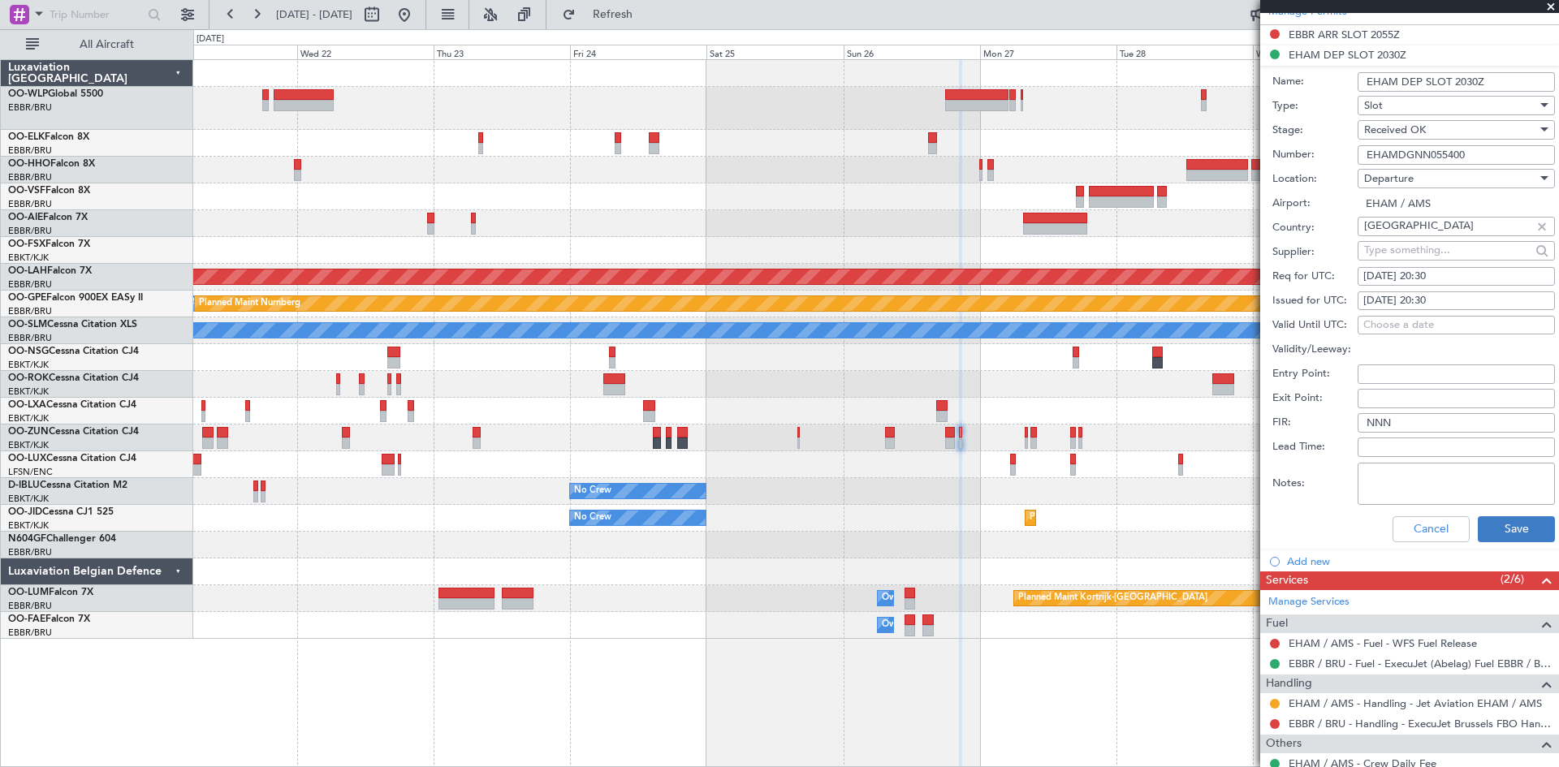
type input "EHAMDGNN055400"
click at [1478, 534] on button "Save" at bounding box center [1516, 529] width 77 height 26
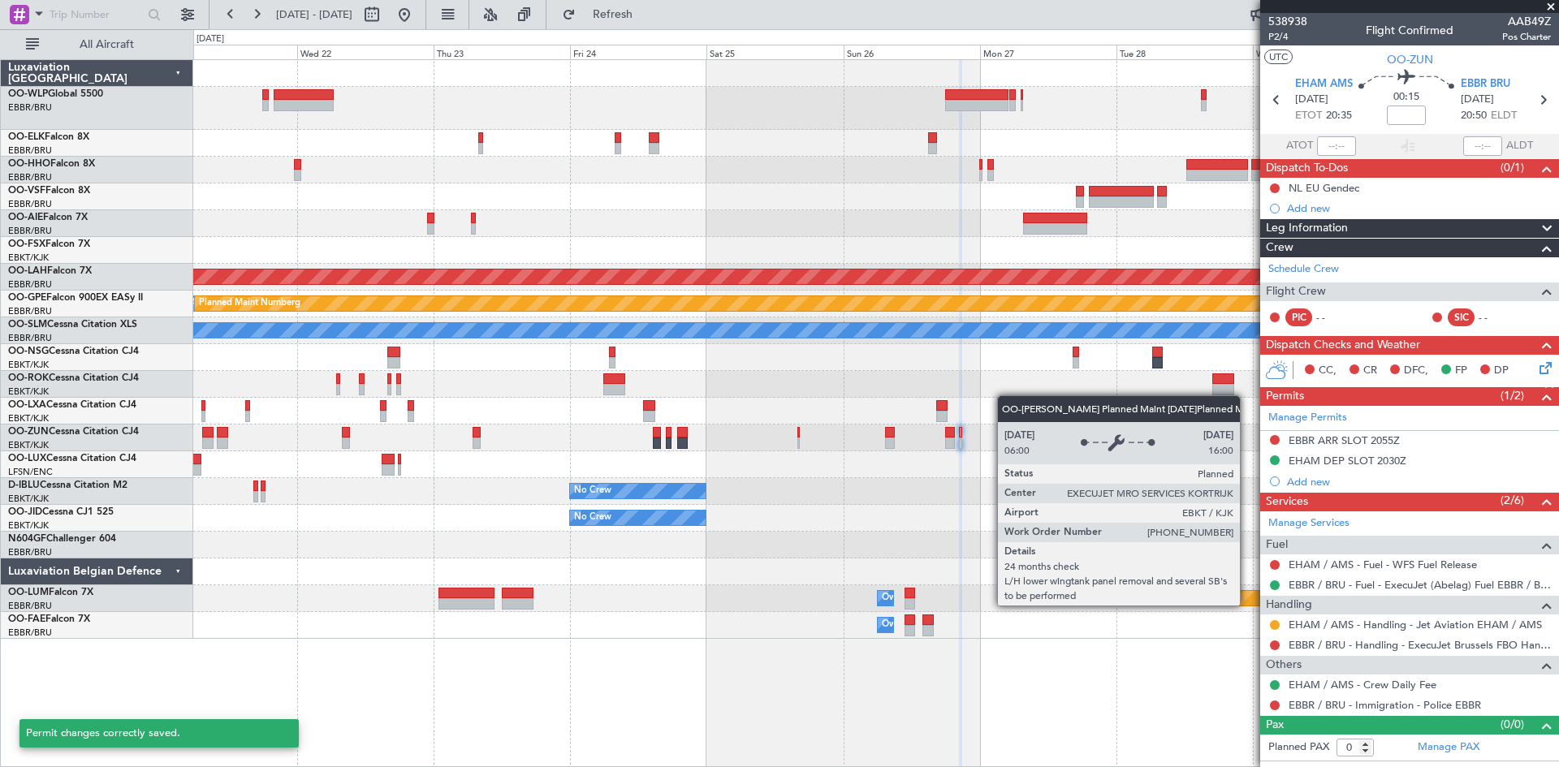
scroll to position [0, 0]
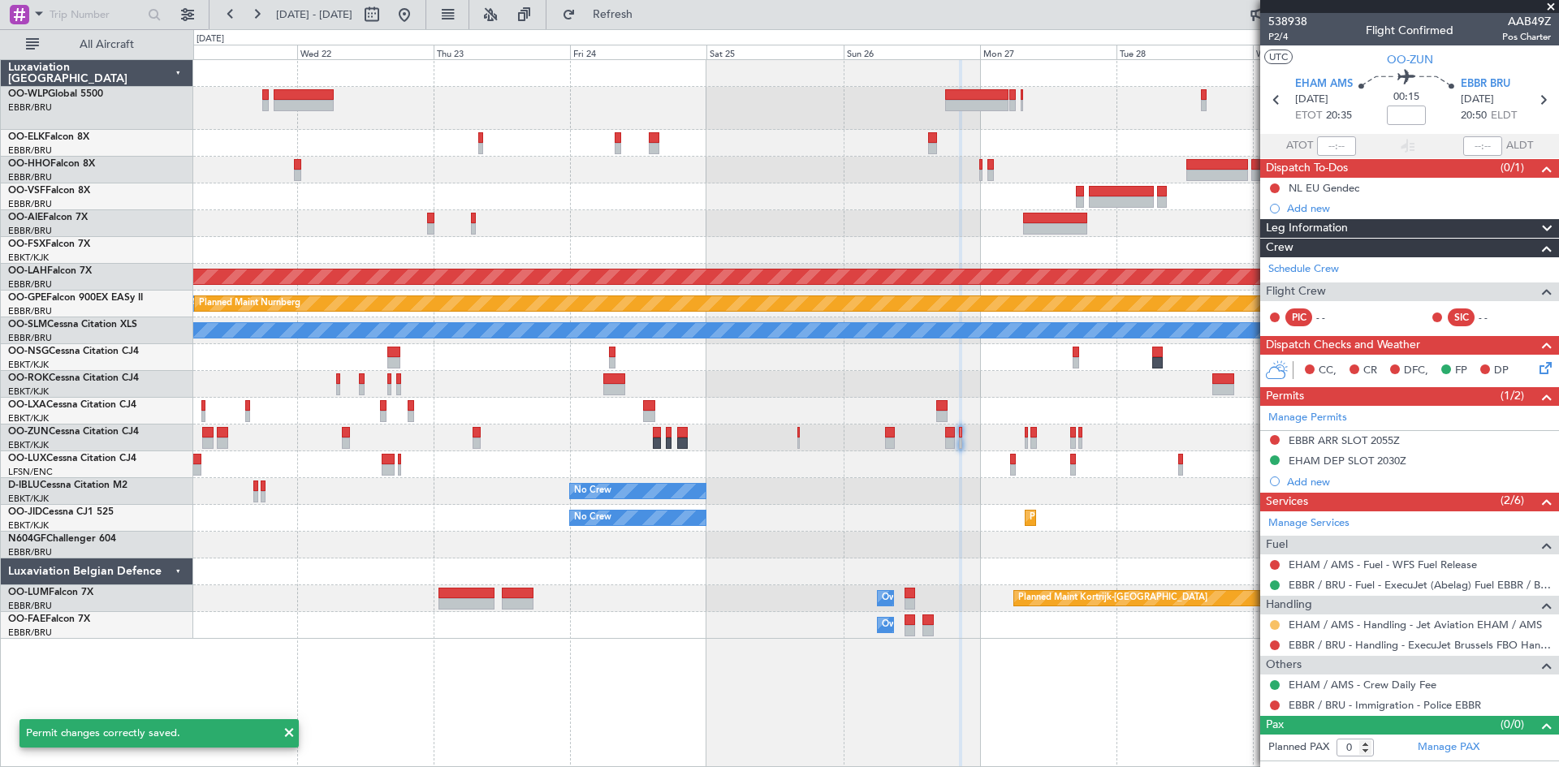
click at [1275, 621] on button at bounding box center [1275, 625] width 10 height 10
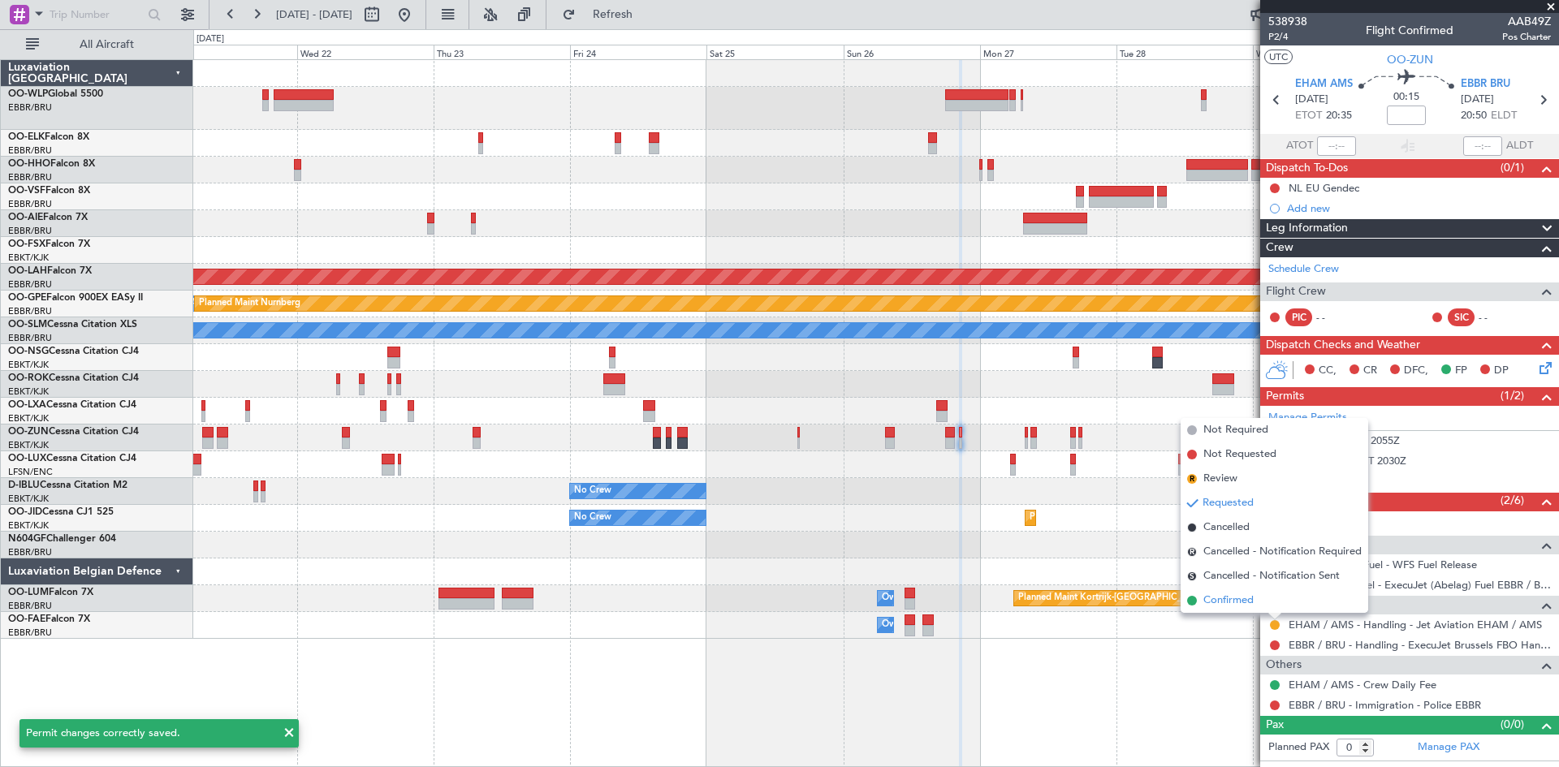
click at [1247, 600] on span "Confirmed" at bounding box center [1228, 601] width 50 height 16
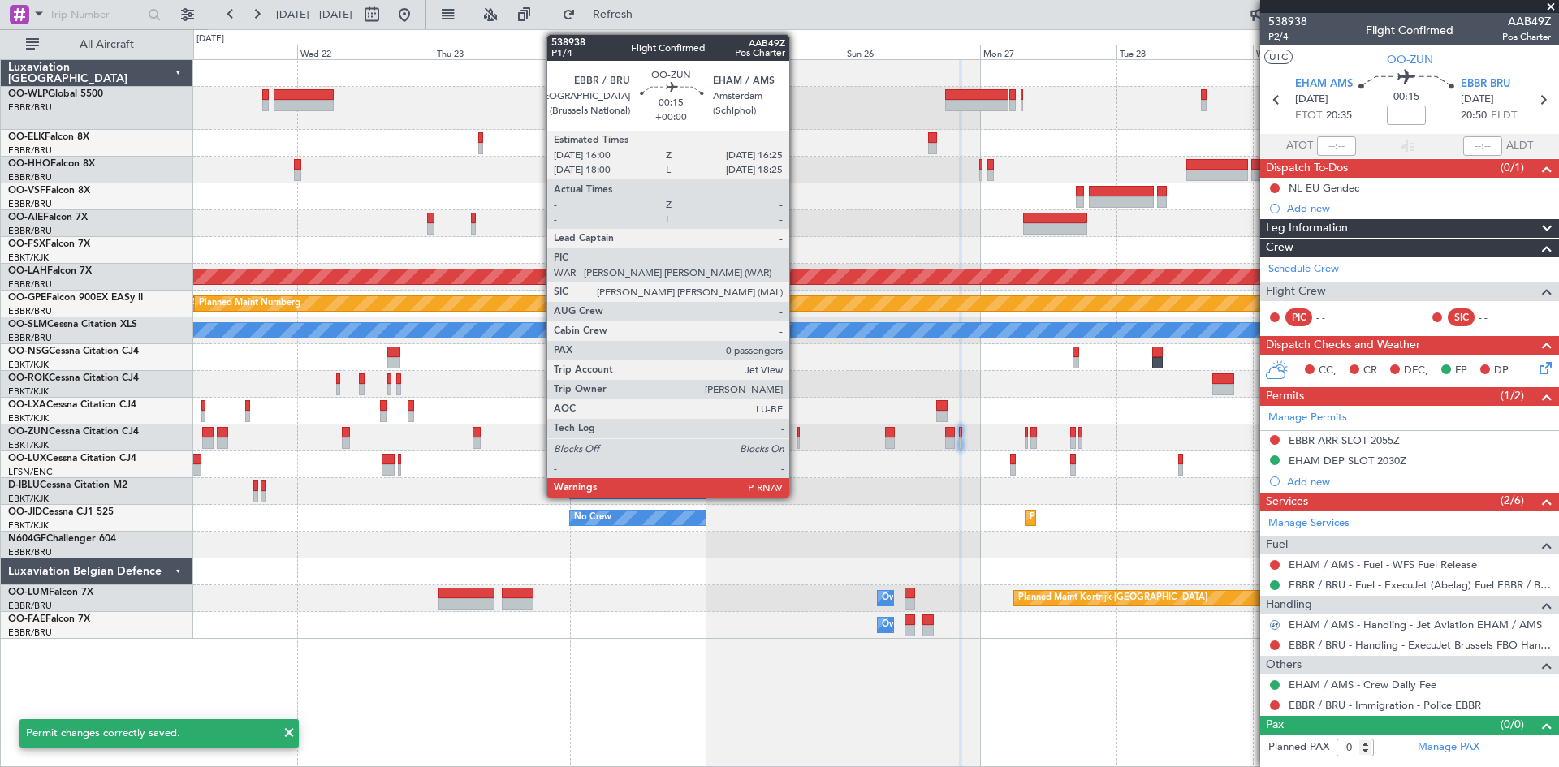
click at [797, 434] on div at bounding box center [798, 432] width 2 height 11
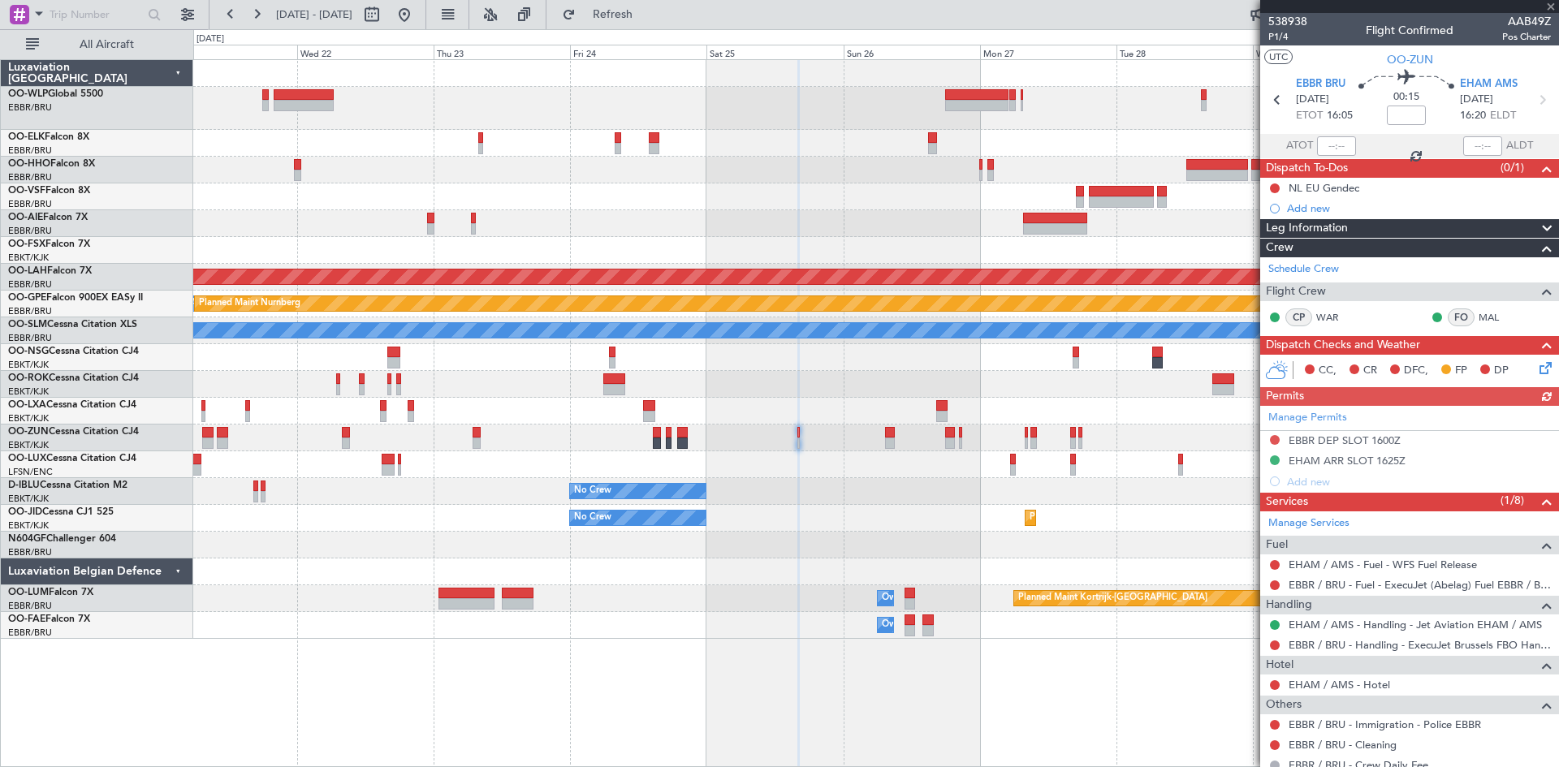
scroll to position [74, 0]
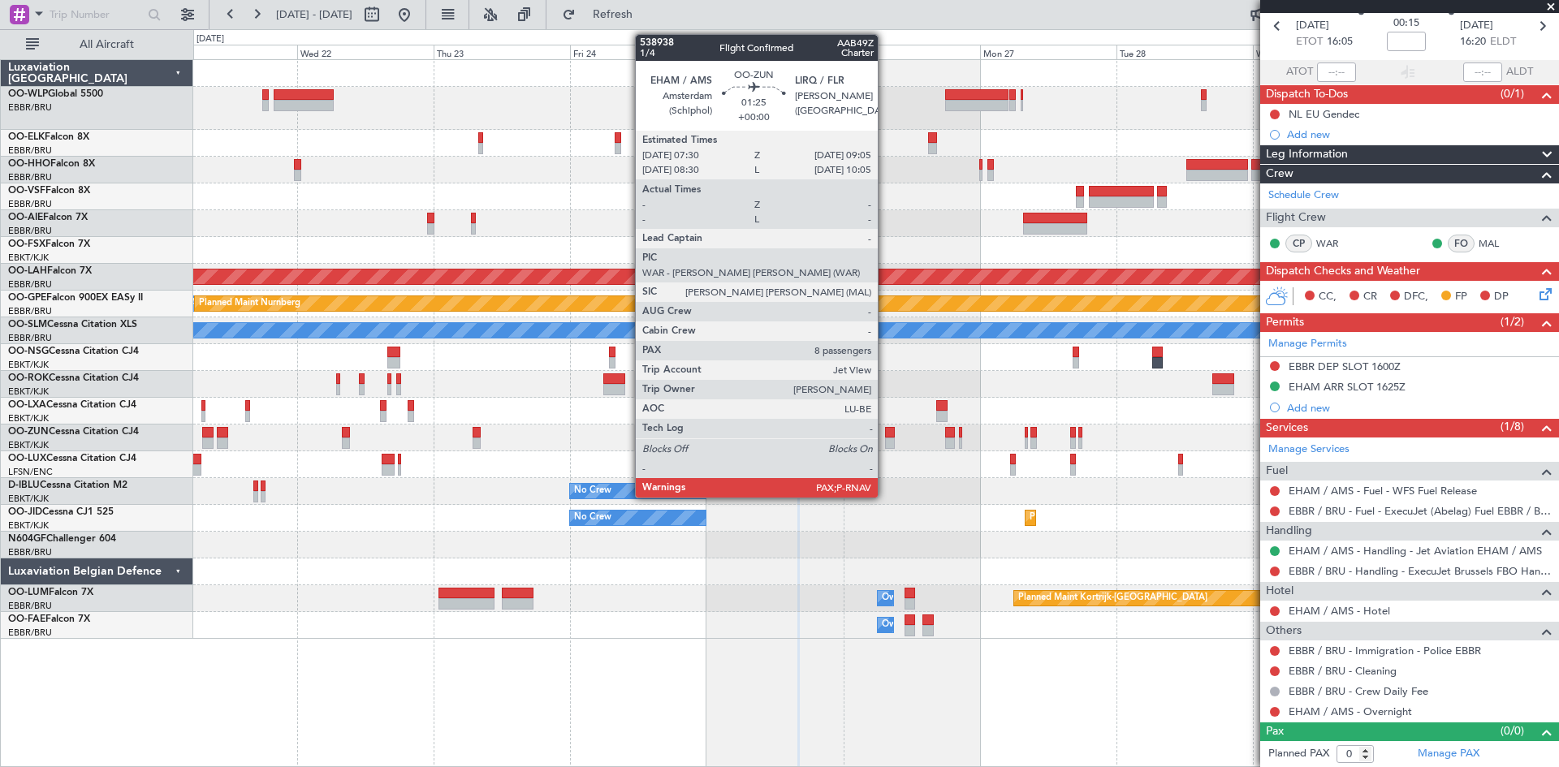
click at [885, 440] on div at bounding box center [890, 443] width 10 height 11
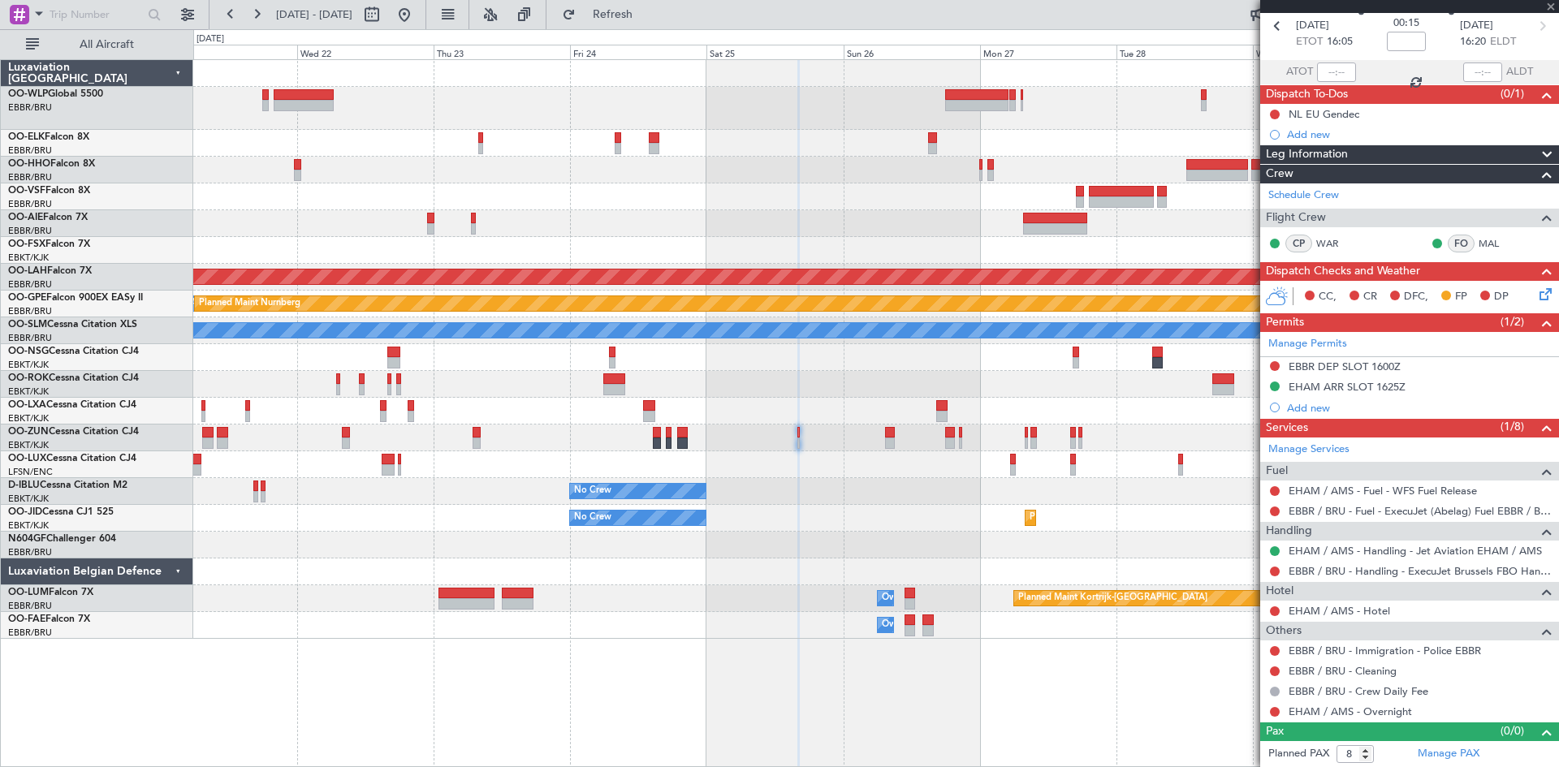
scroll to position [0, 0]
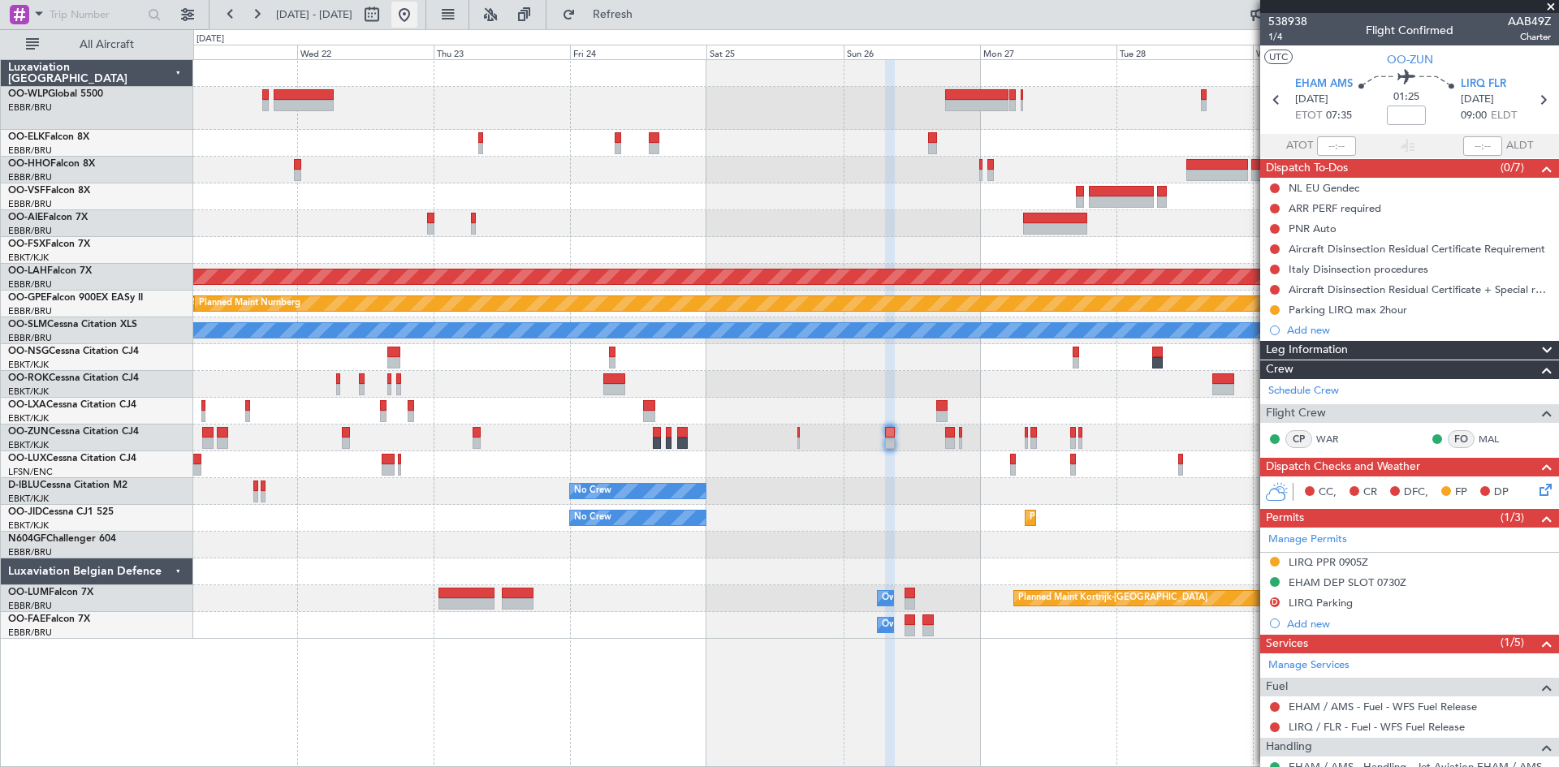
click at [417, 22] on button at bounding box center [404, 15] width 26 height 26
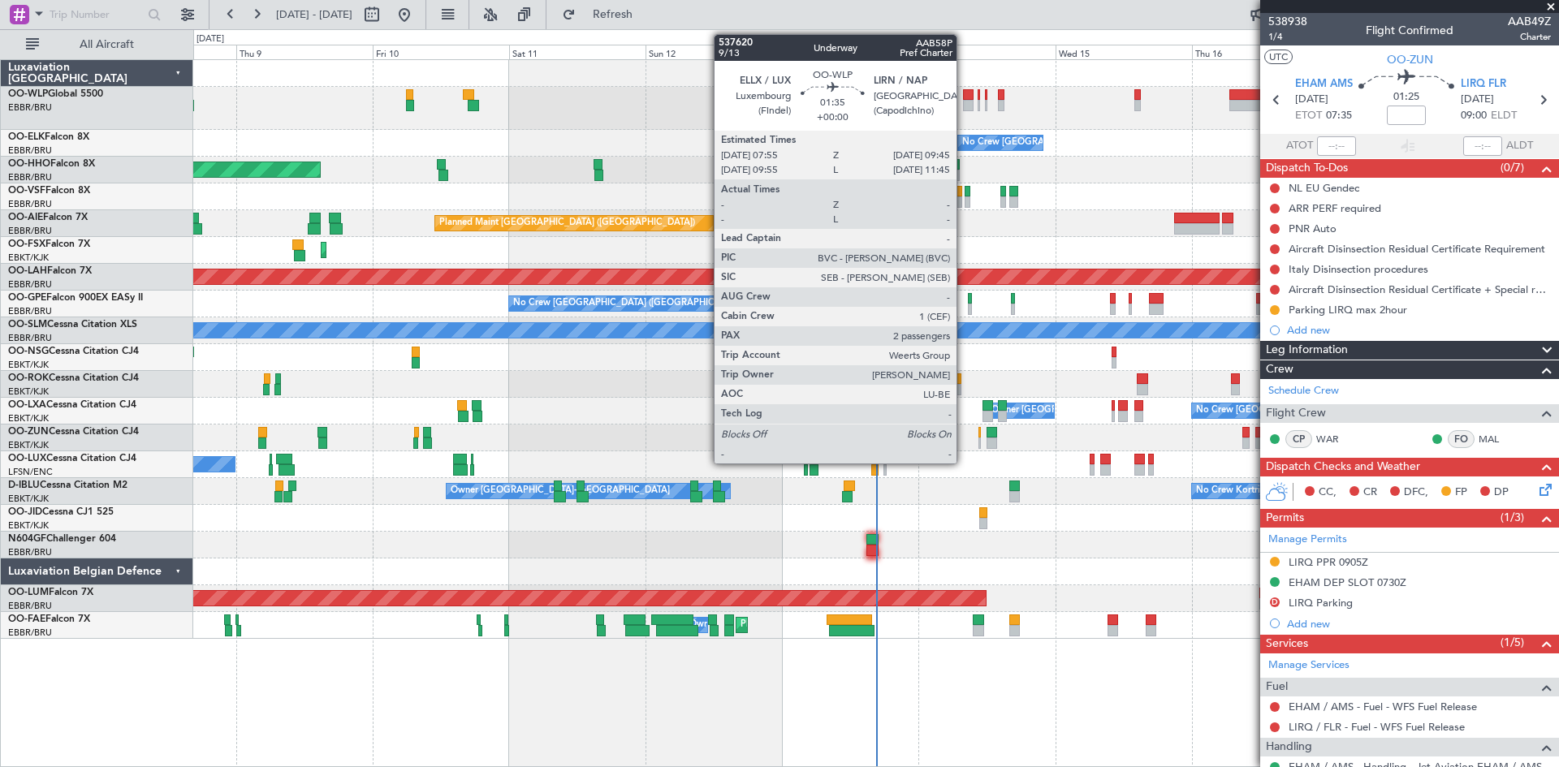
click at [964, 99] on div at bounding box center [968, 94] width 11 height 11
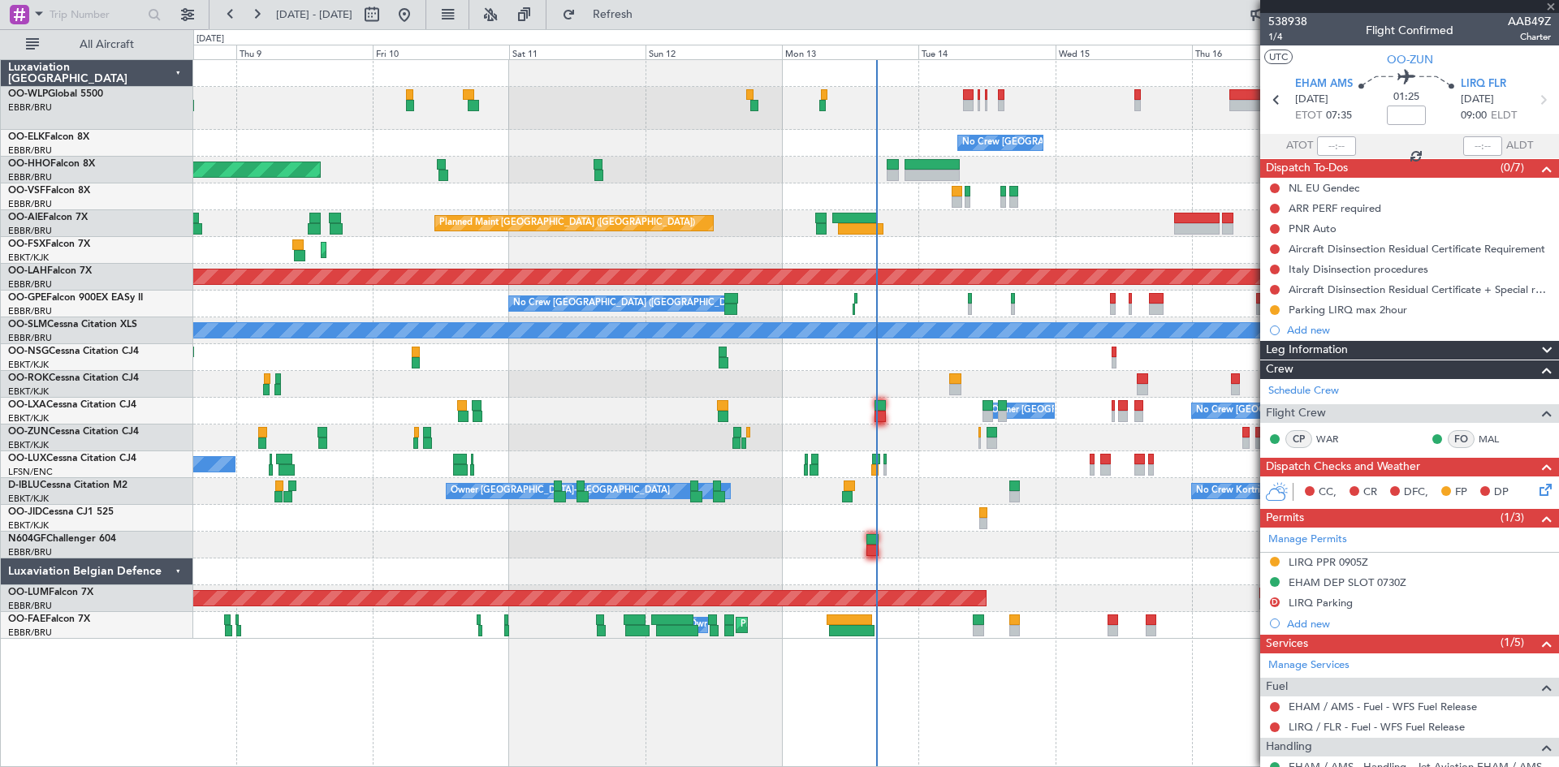
type input "2"
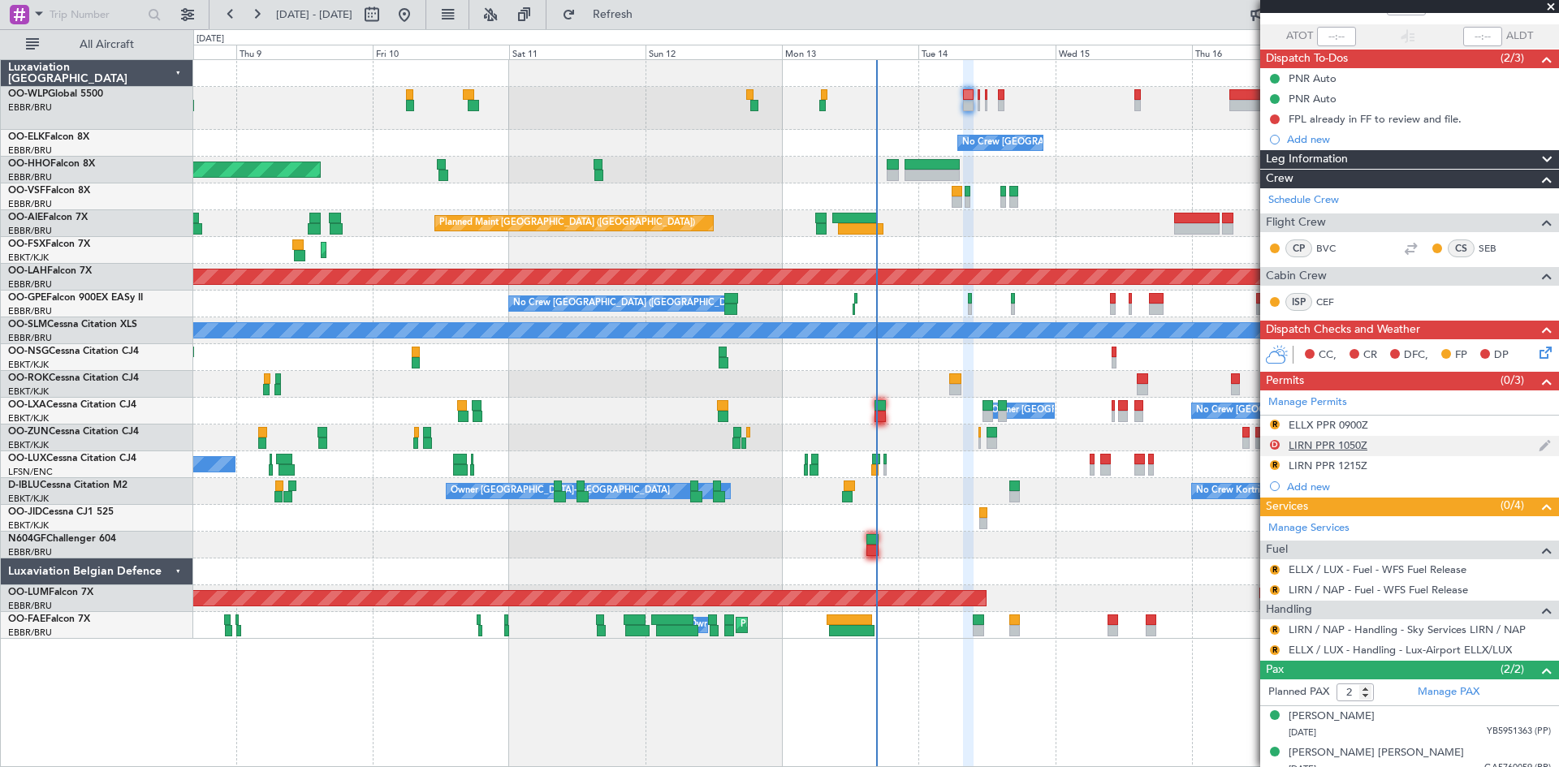
scroll to position [121, 0]
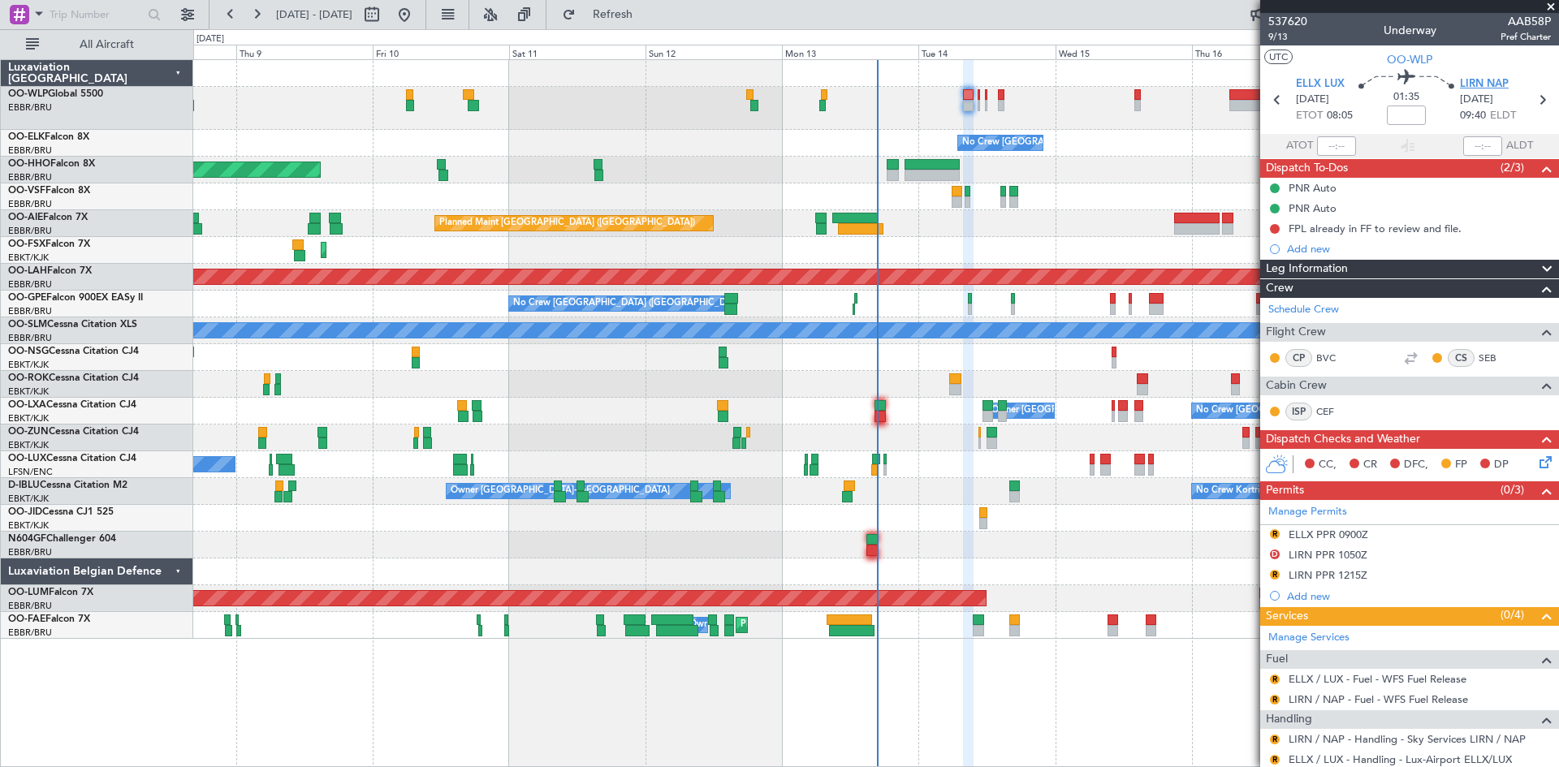
click at [1469, 85] on span "LIRN NAP" at bounding box center [1484, 84] width 49 height 16
click at [647, 12] on span "Refresh" at bounding box center [613, 14] width 68 height 11
click at [647, 14] on span "Refresh" at bounding box center [613, 14] width 68 height 11
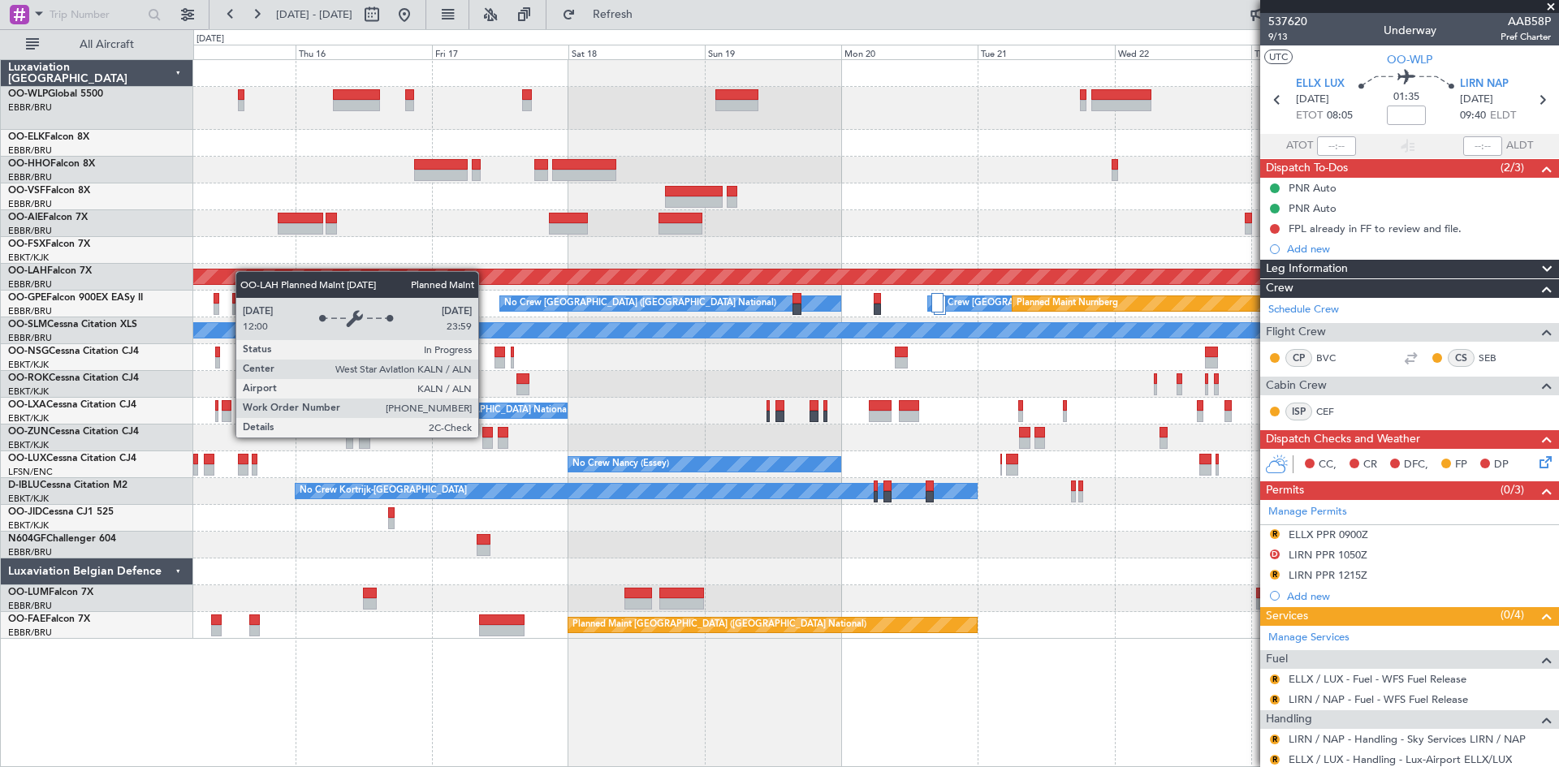
click at [224, 274] on div "No Crew [GEOGRAPHIC_DATA] ([GEOGRAPHIC_DATA] National) Planned [GEOGRAPHIC_DATA…" at bounding box center [875, 349] width 1365 height 579
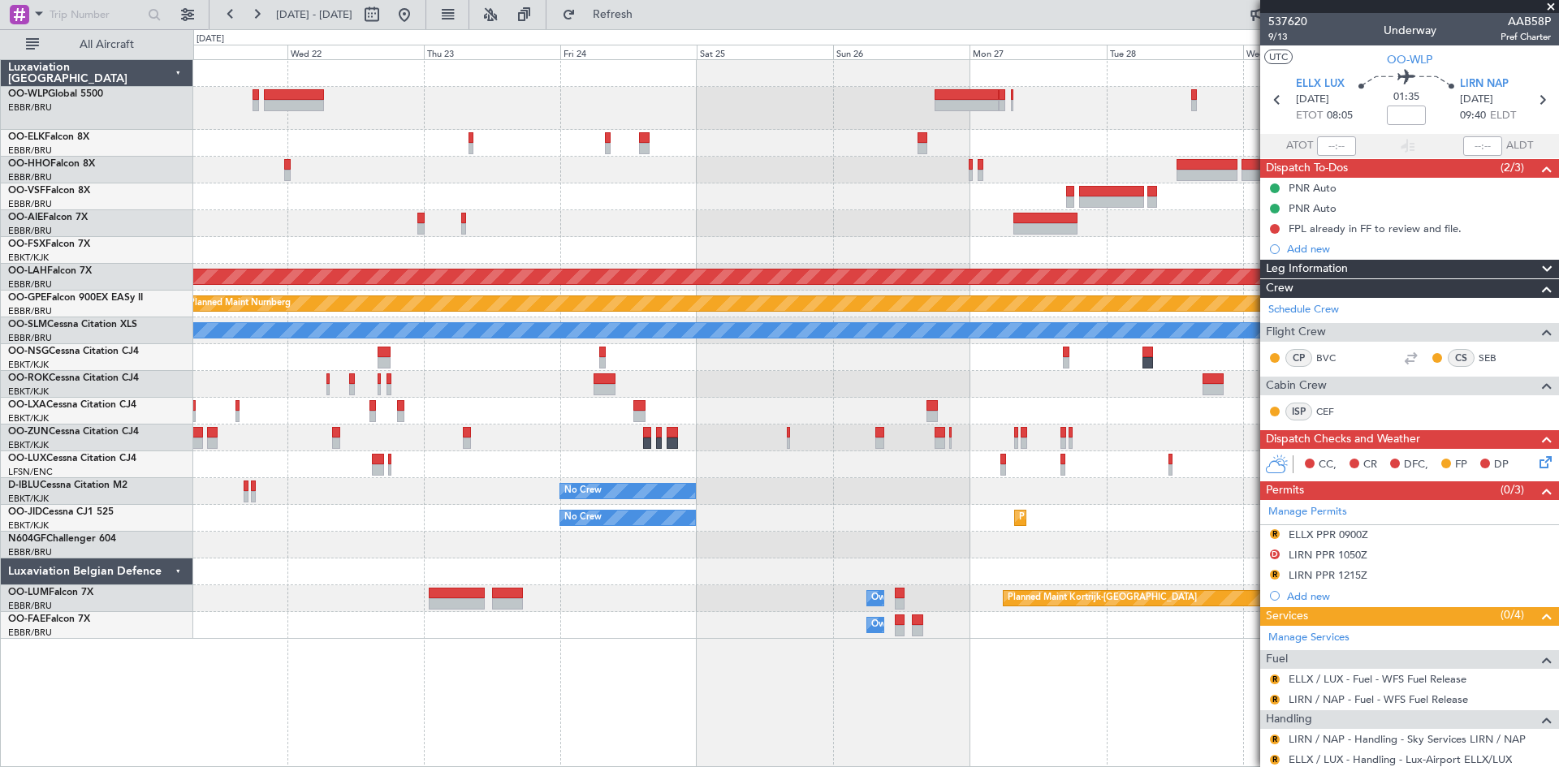
click at [578, 611] on div "Planned Maint [PERSON_NAME]-[GEOGRAPHIC_DATA][PERSON_NAME] ([GEOGRAPHIC_DATA][P…" at bounding box center [875, 349] width 1365 height 579
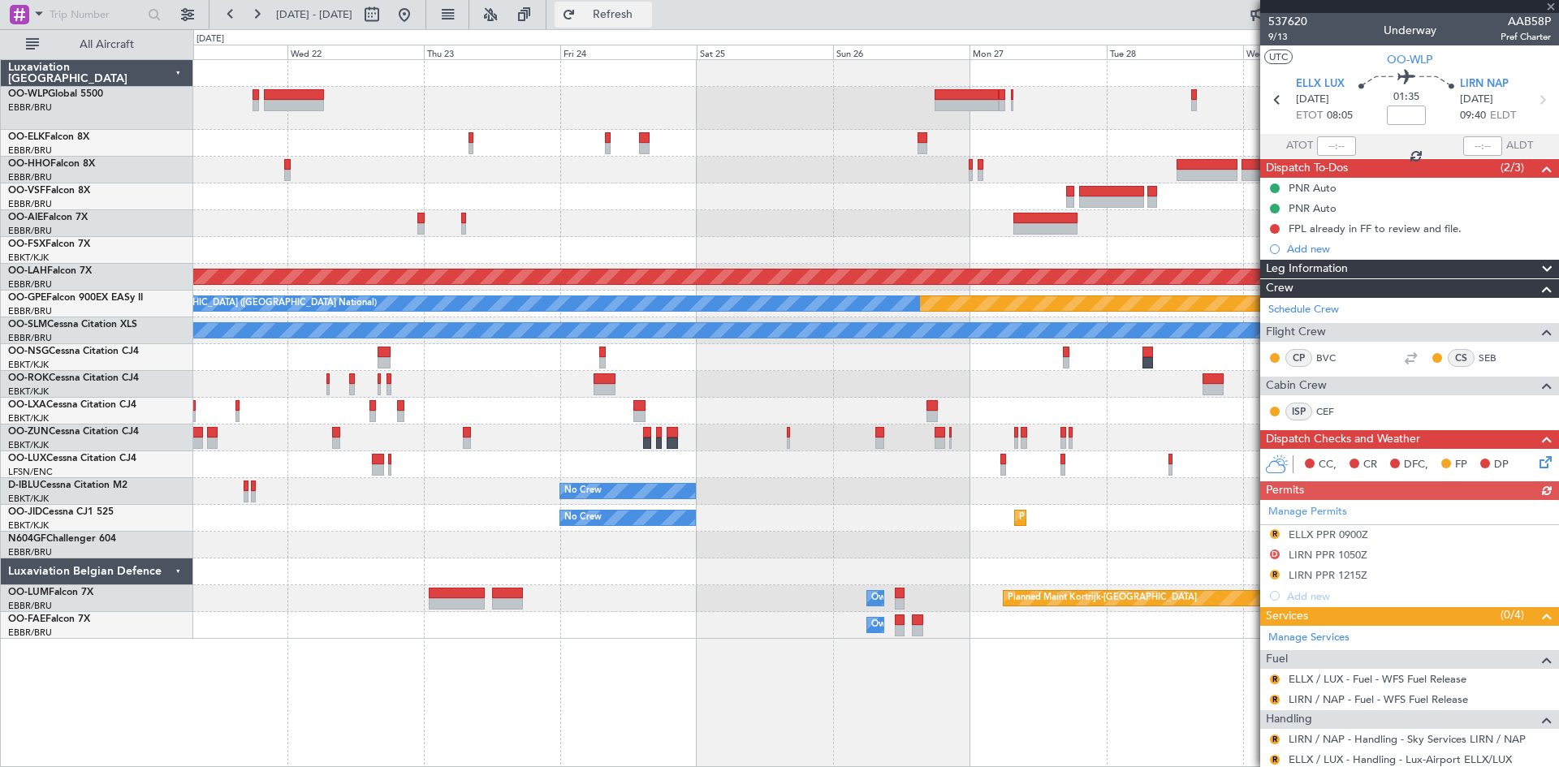
drag, startPoint x: 615, startPoint y: 0, endPoint x: 626, endPoint y: 13, distance: 17.3
click at [626, 13] on fb-refresh-button "Refresh" at bounding box center [603, 14] width 114 height 29
click at [626, 13] on button "Refresh" at bounding box center [602, 15] width 97 height 26
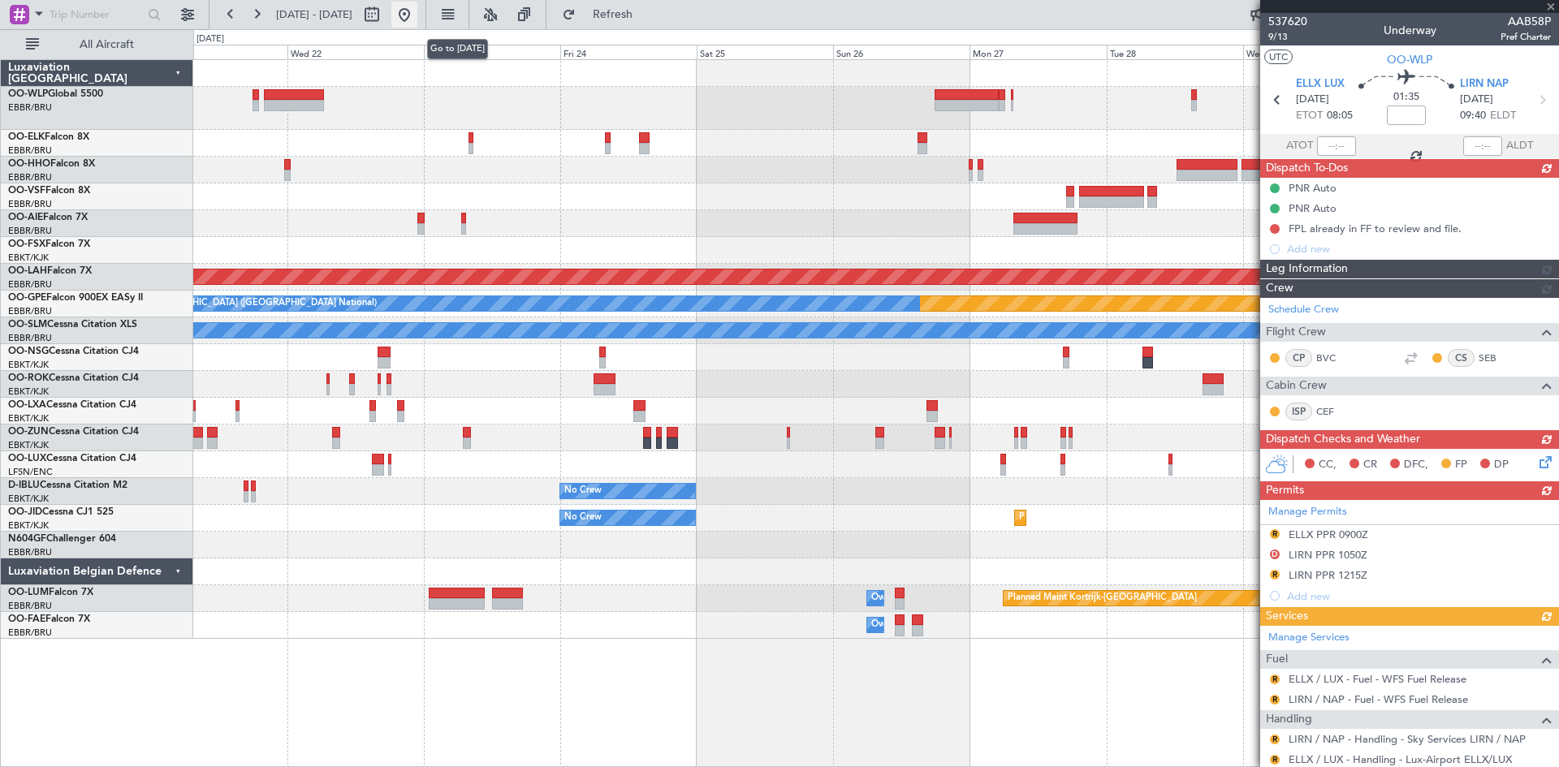
click at [417, 15] on button at bounding box center [404, 15] width 26 height 26
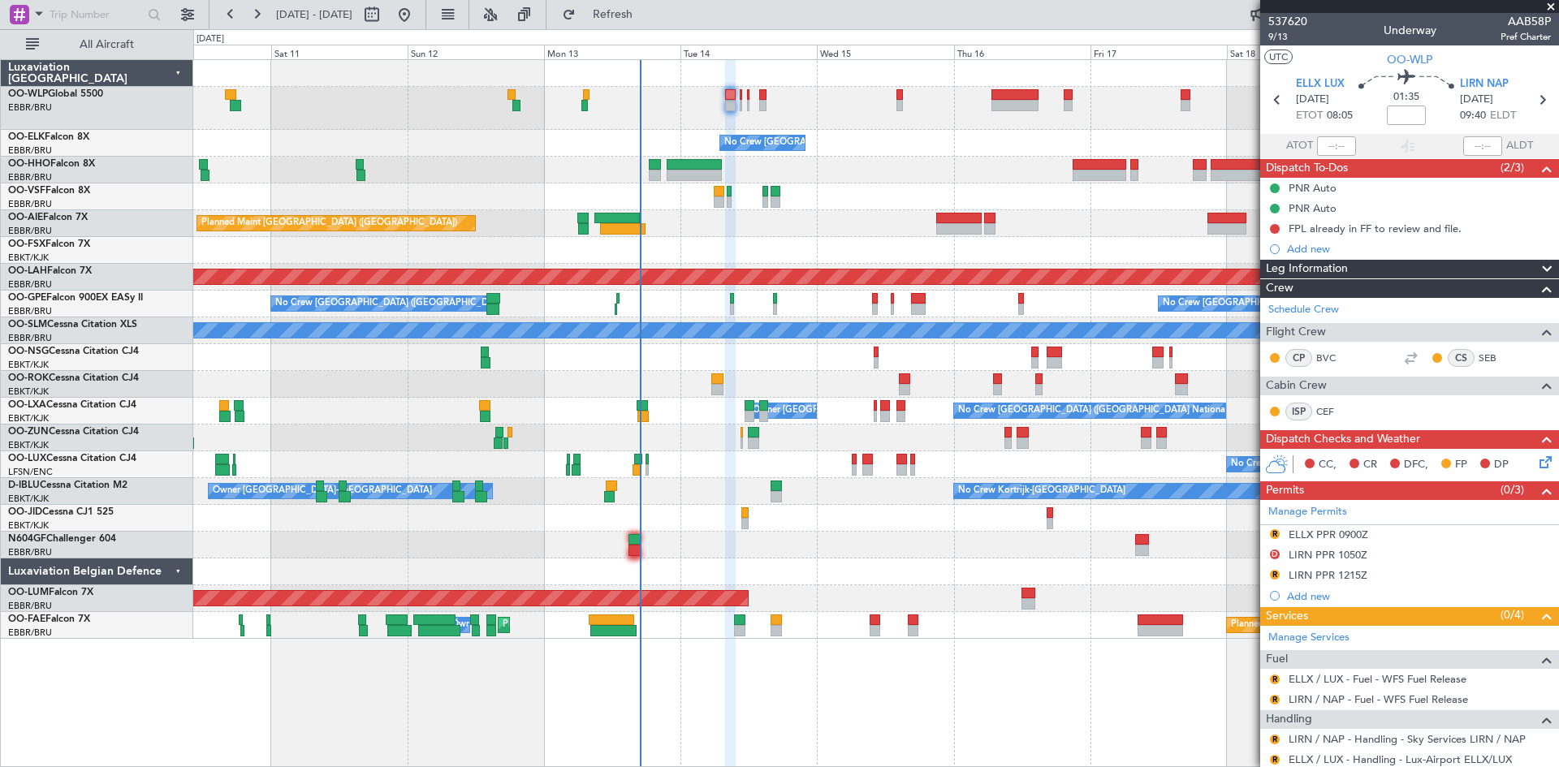
click at [897, 589] on div "No Crew [GEOGRAPHIC_DATA] ([GEOGRAPHIC_DATA] National) Planned Maint Geneva ([G…" at bounding box center [875, 349] width 1365 height 579
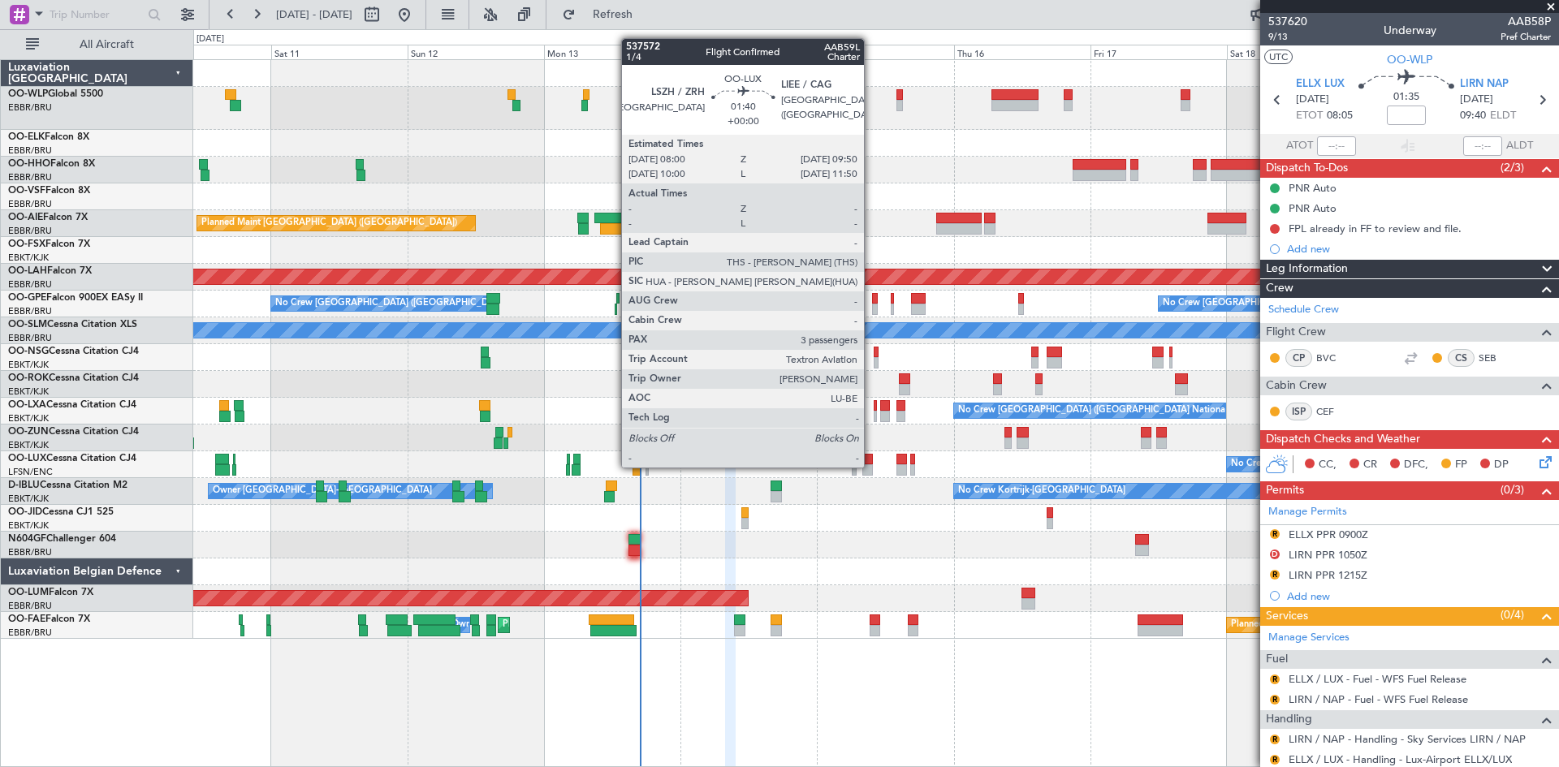
click at [871, 466] on div at bounding box center [867, 469] width 11 height 11
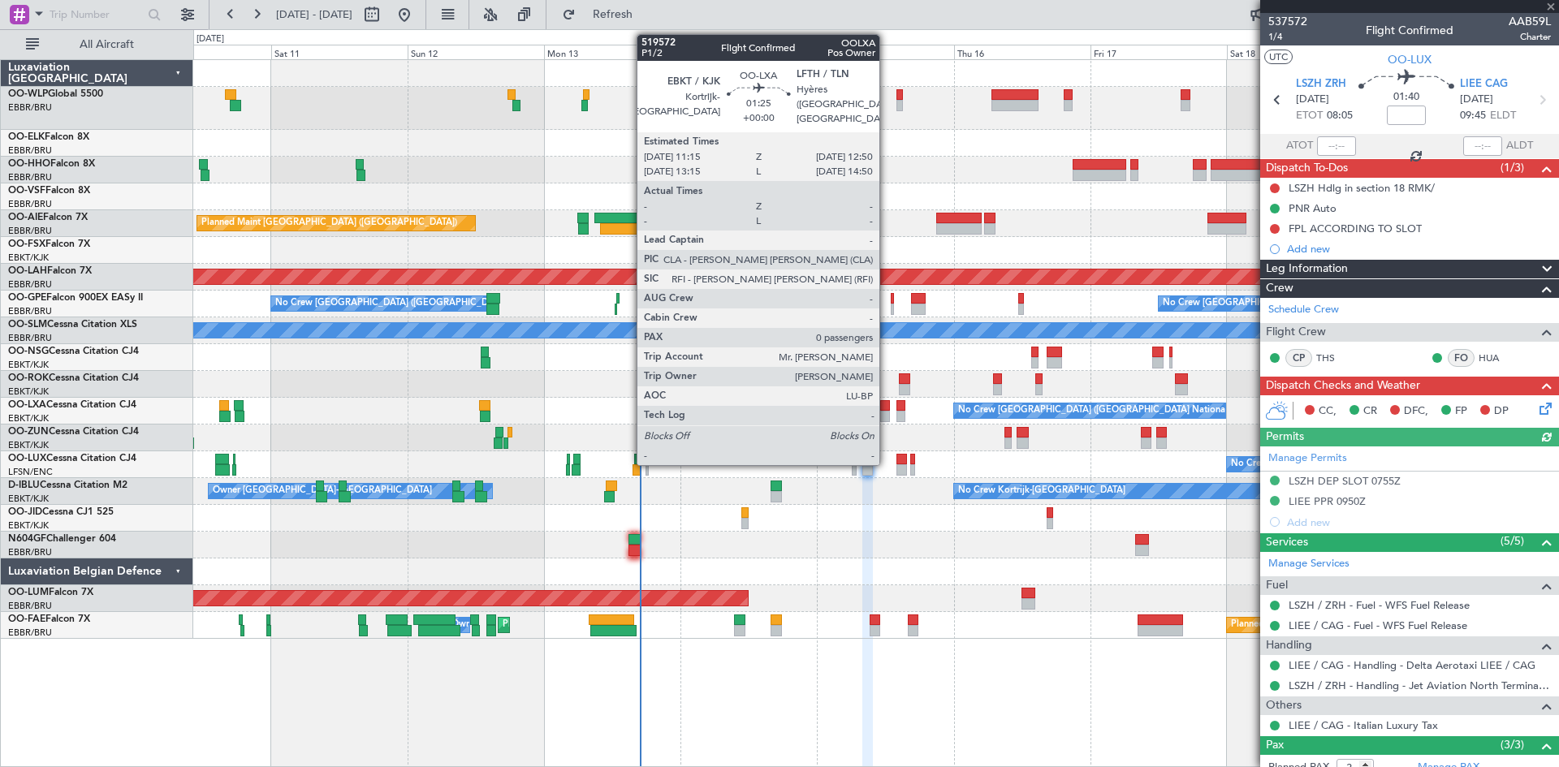
click at [887, 421] on div at bounding box center [885, 416] width 10 height 11
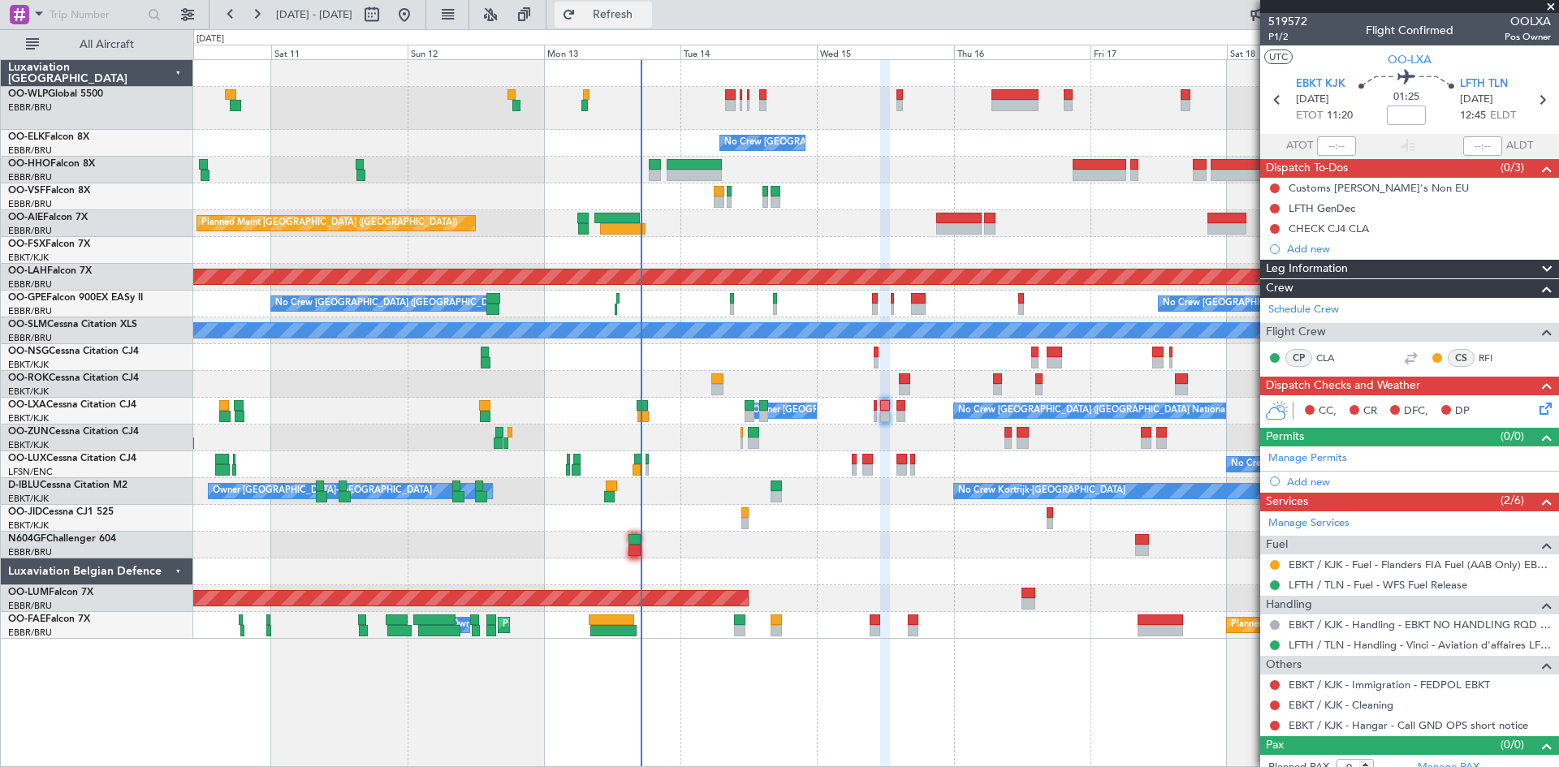
click at [647, 20] on span "Refresh" at bounding box center [613, 14] width 68 height 11
click at [639, 18] on span "Refresh" at bounding box center [613, 14] width 68 height 11
click at [638, 9] on span "Refresh" at bounding box center [613, 14] width 68 height 11
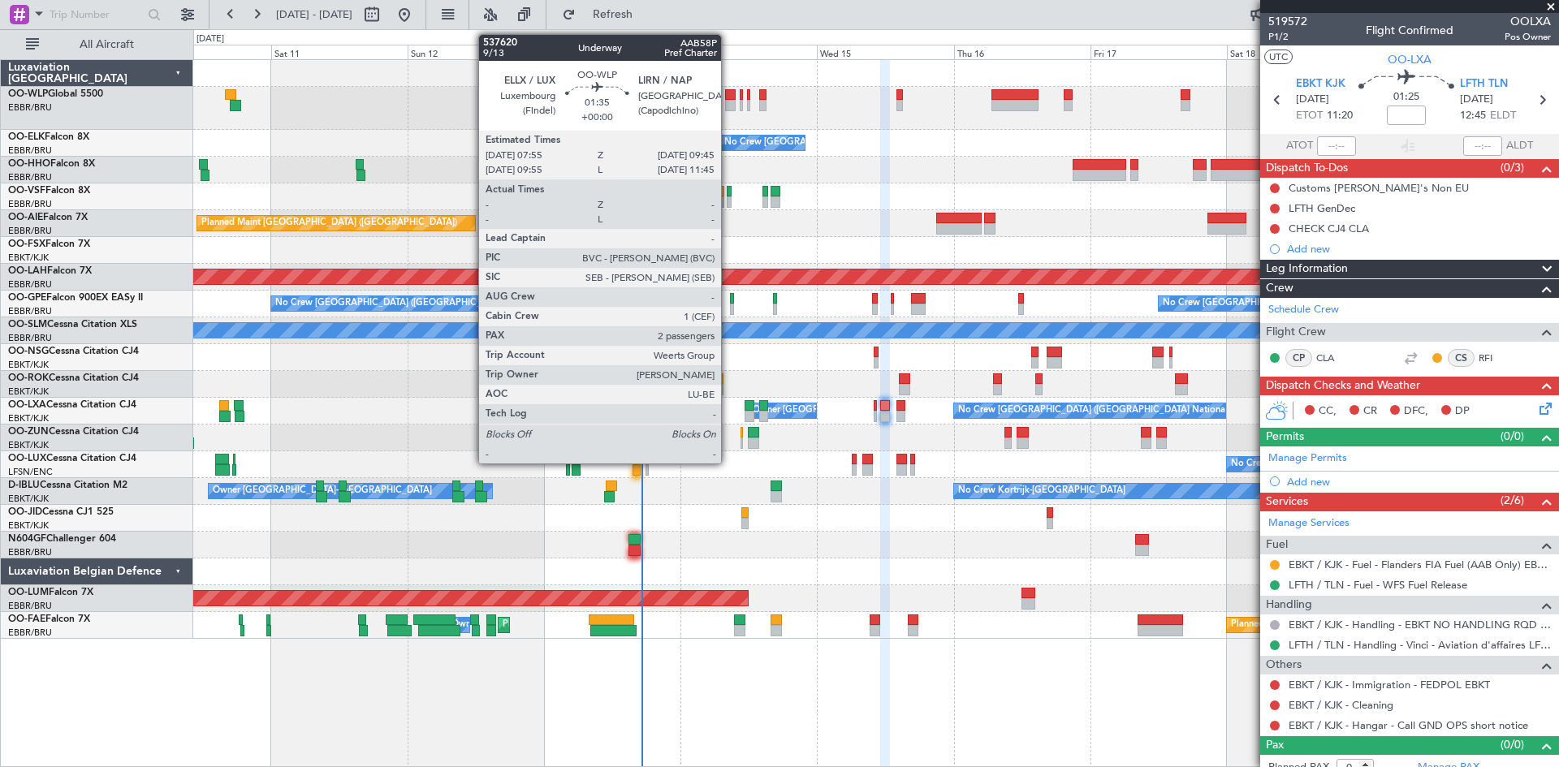
click at [728, 103] on div at bounding box center [730, 105] width 11 height 11
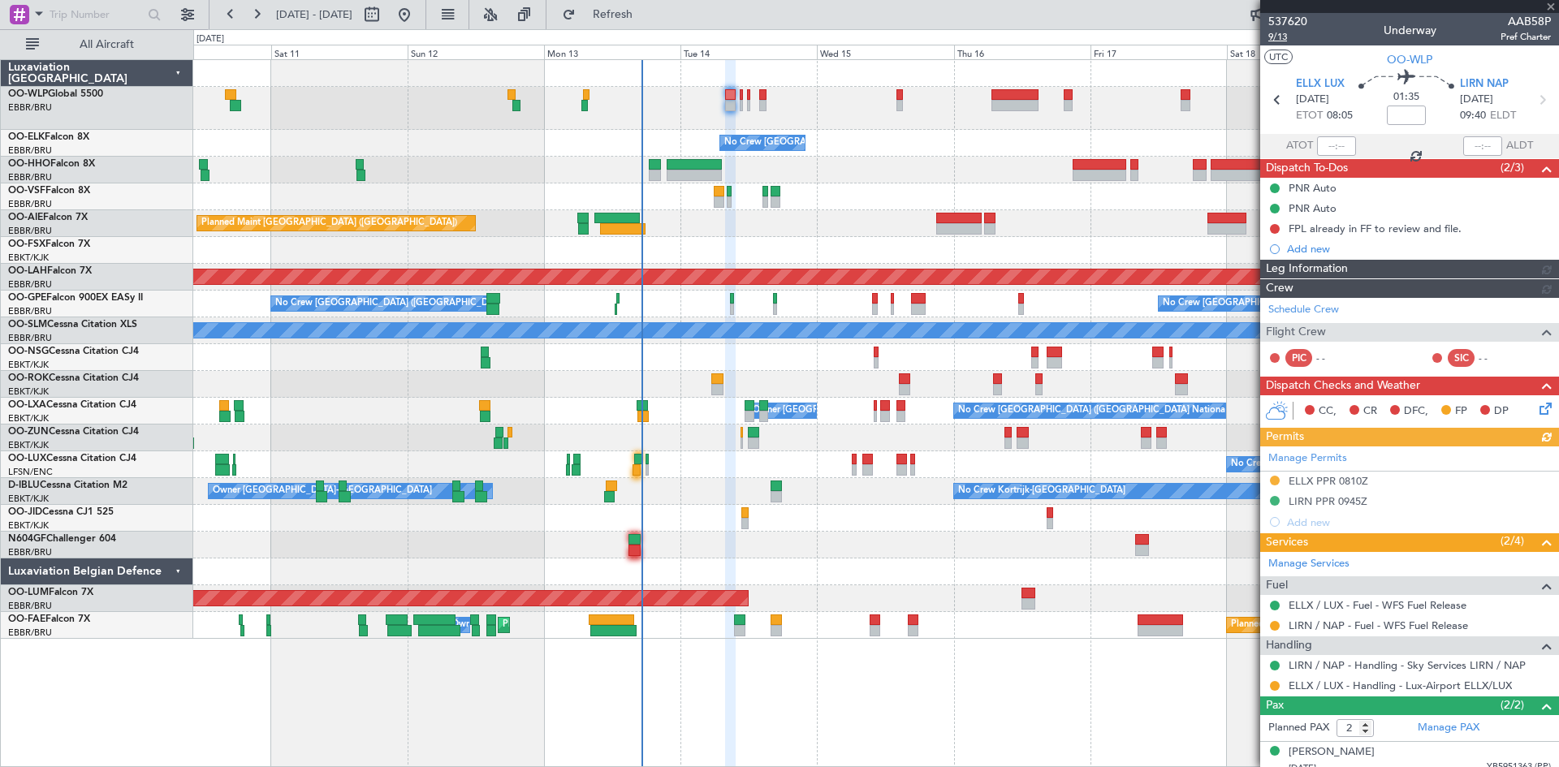
click at [1292, 37] on span "9/13" at bounding box center [1287, 37] width 39 height 14
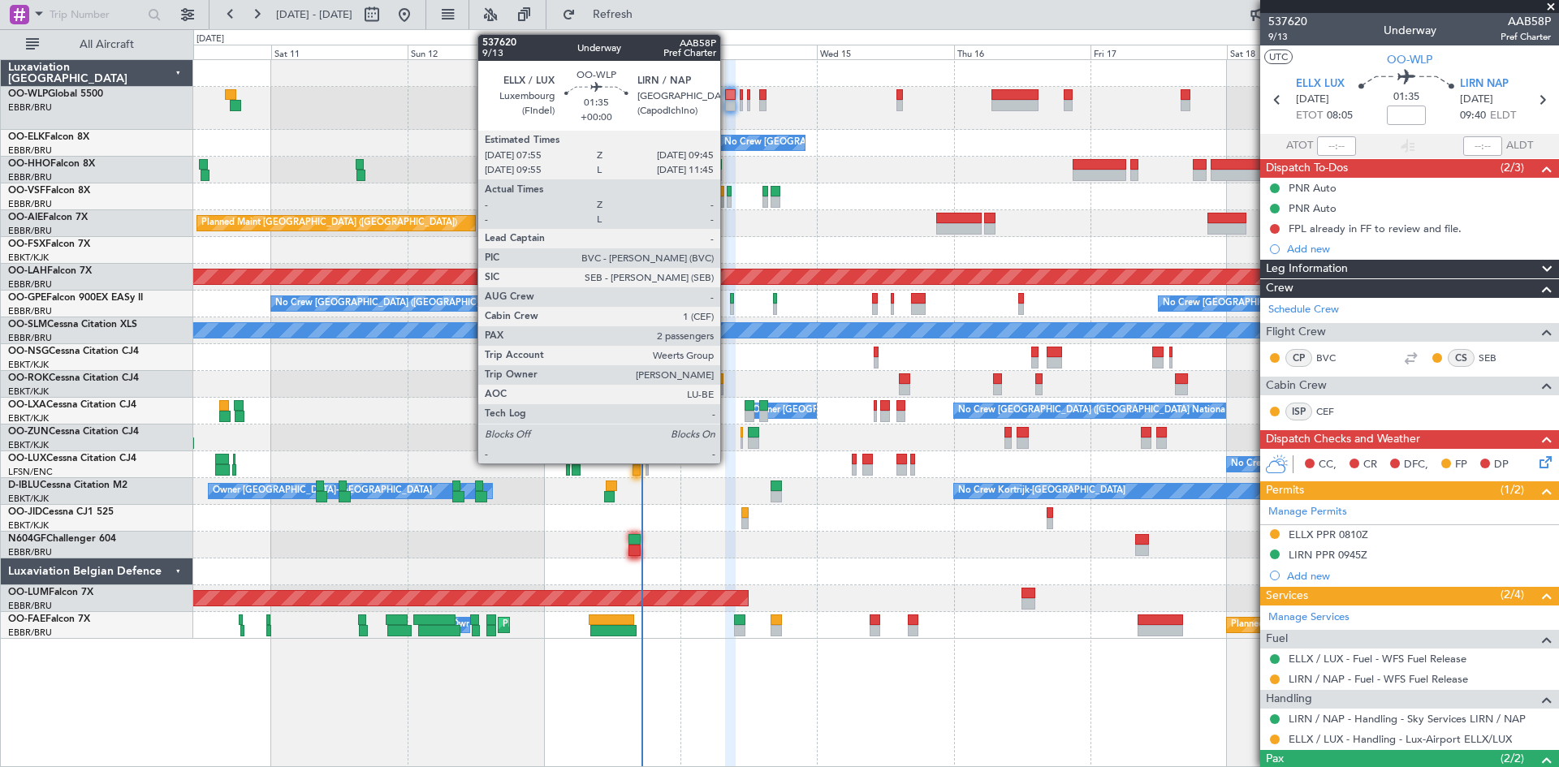
click at [727, 102] on div at bounding box center [730, 105] width 11 height 11
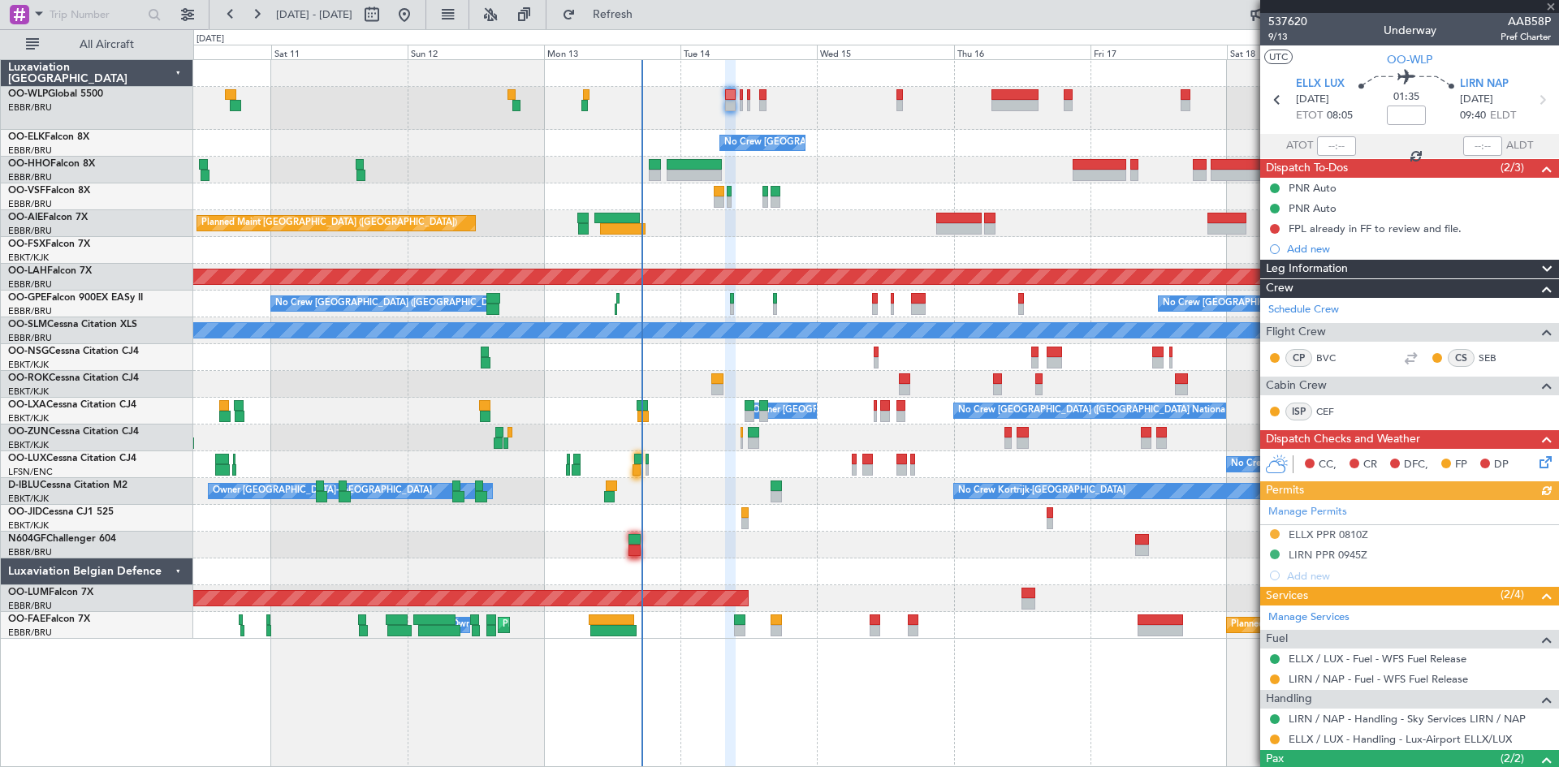
click at [1536, 462] on icon at bounding box center [1542, 459] width 13 height 13
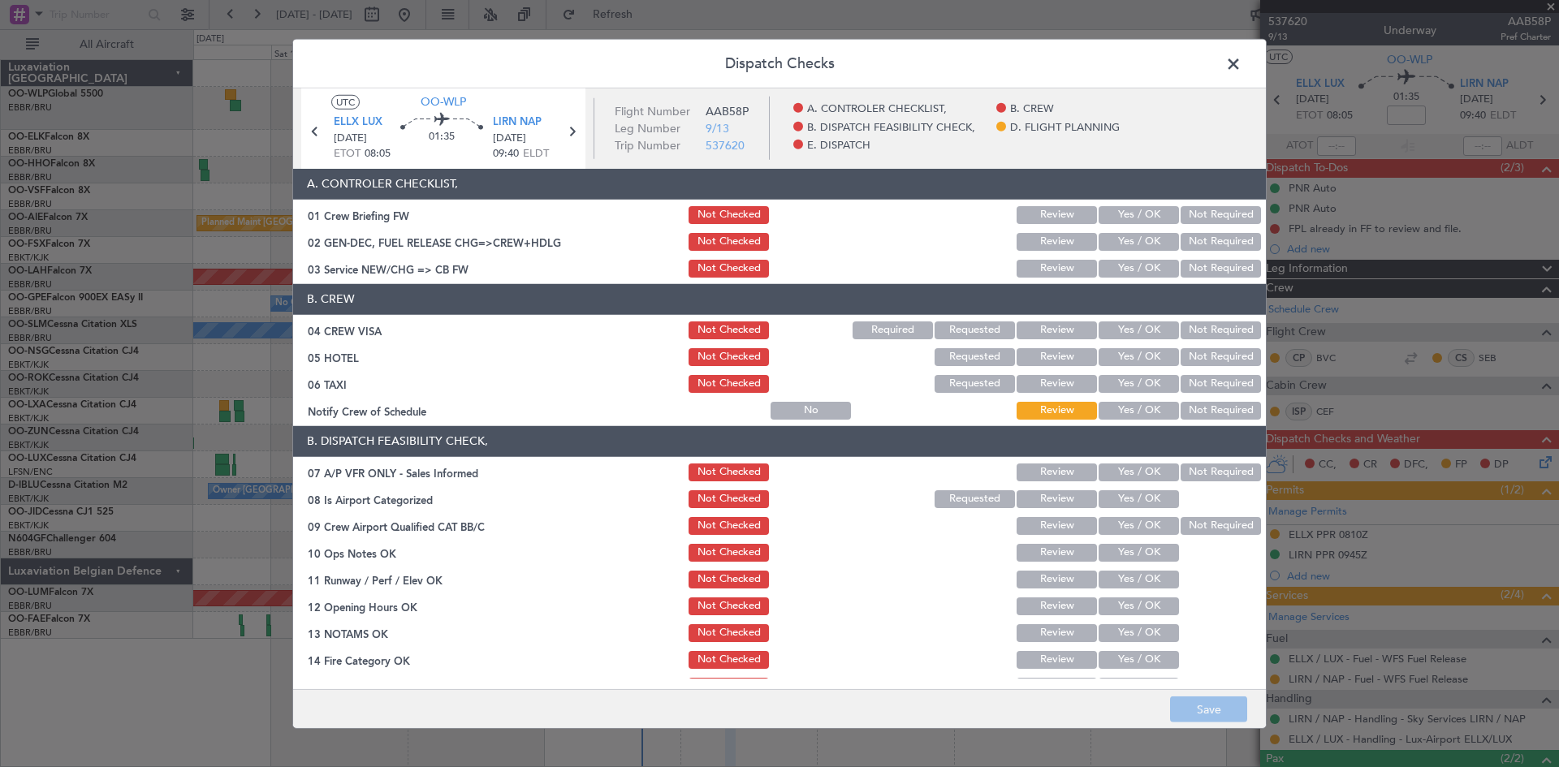
click at [1124, 247] on button "Yes / OK" at bounding box center [1138, 242] width 80 height 18
click at [575, 132] on icon at bounding box center [571, 130] width 21 height 21
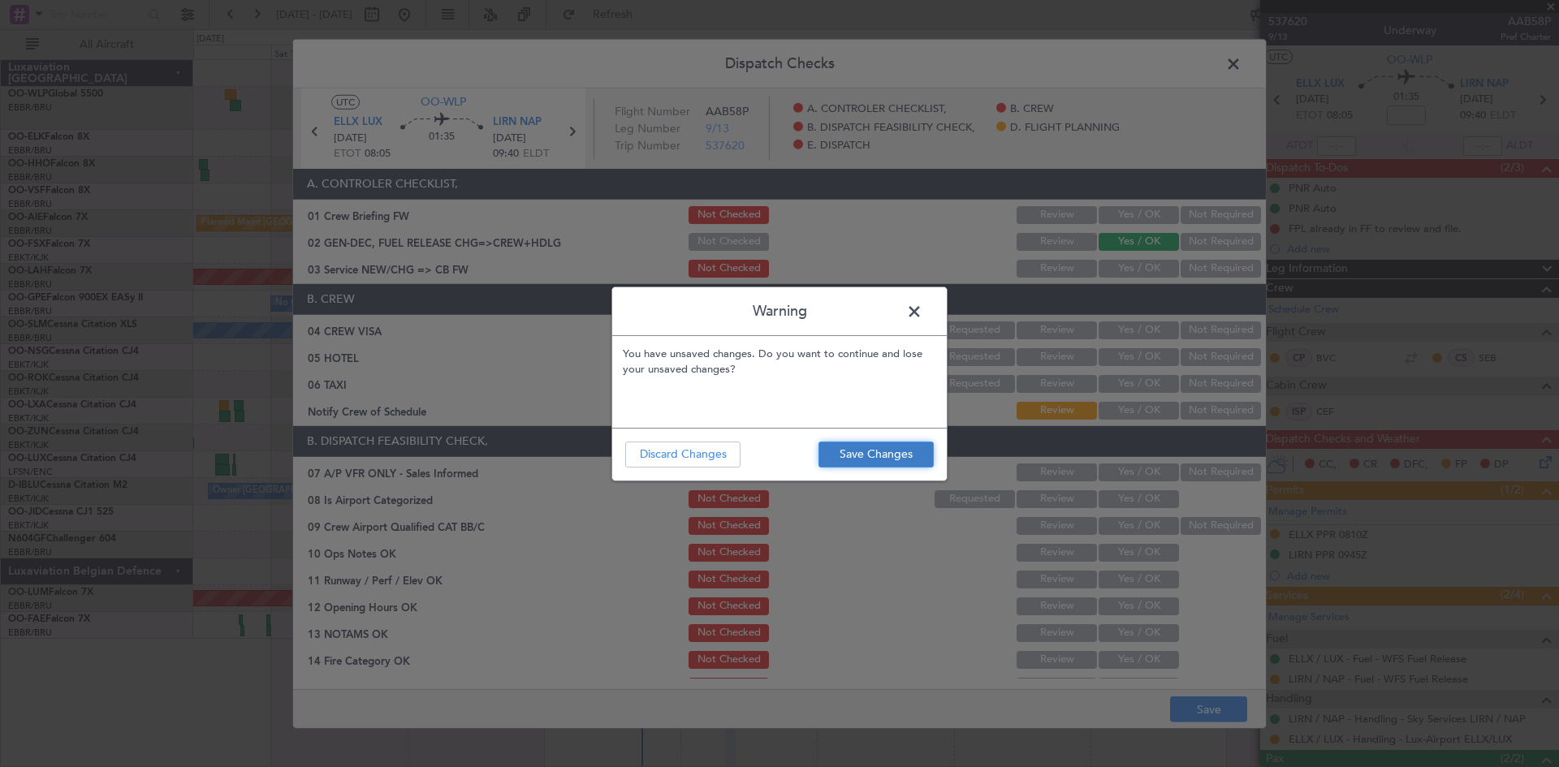
click at [913, 464] on button "Save Changes" at bounding box center [875, 455] width 115 height 26
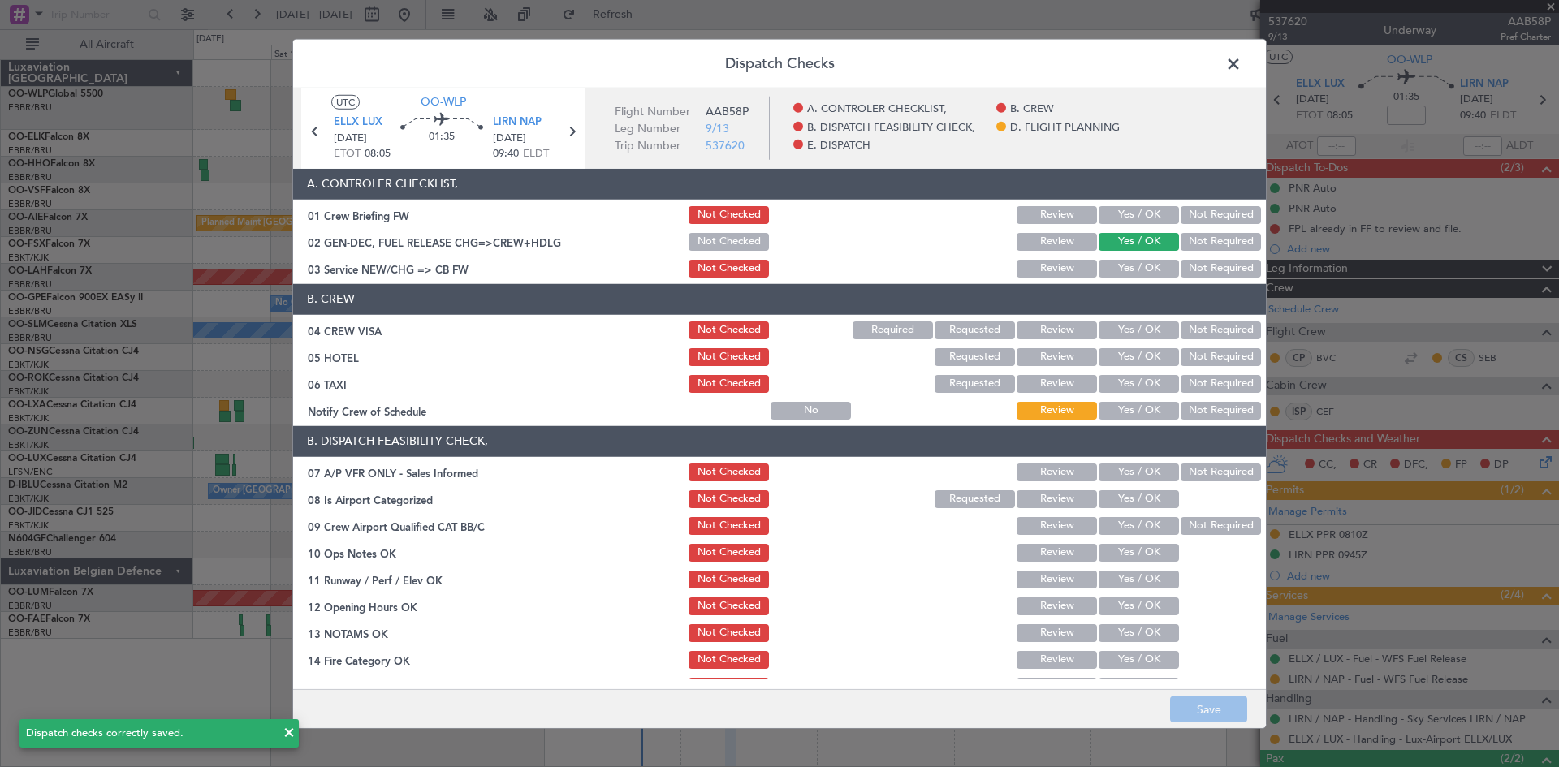
click at [1241, 57] on span at bounding box center [1241, 67] width 0 height 32
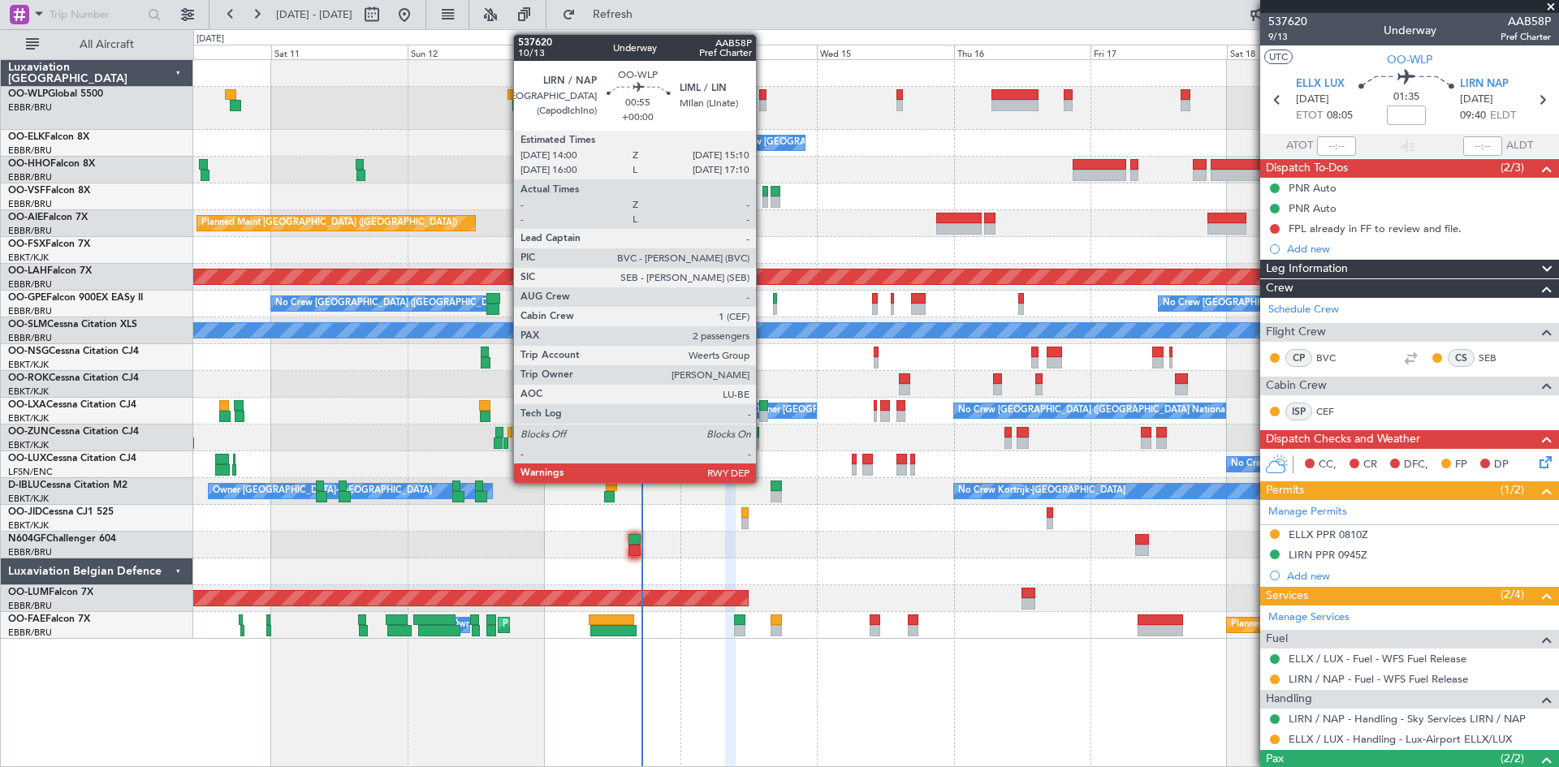
click at [763, 104] on div at bounding box center [762, 105] width 7 height 11
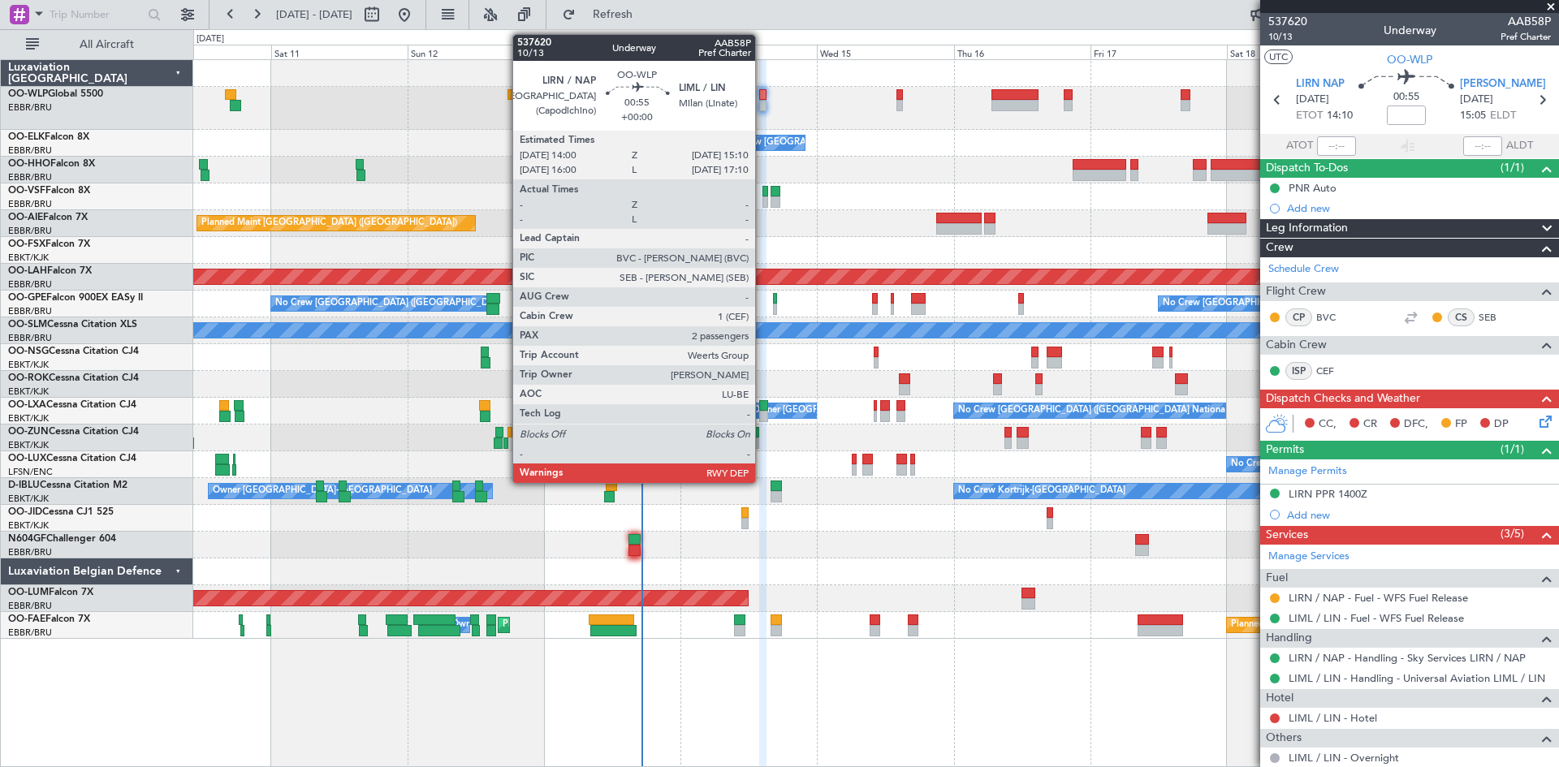
click at [762, 97] on div at bounding box center [762, 94] width 7 height 11
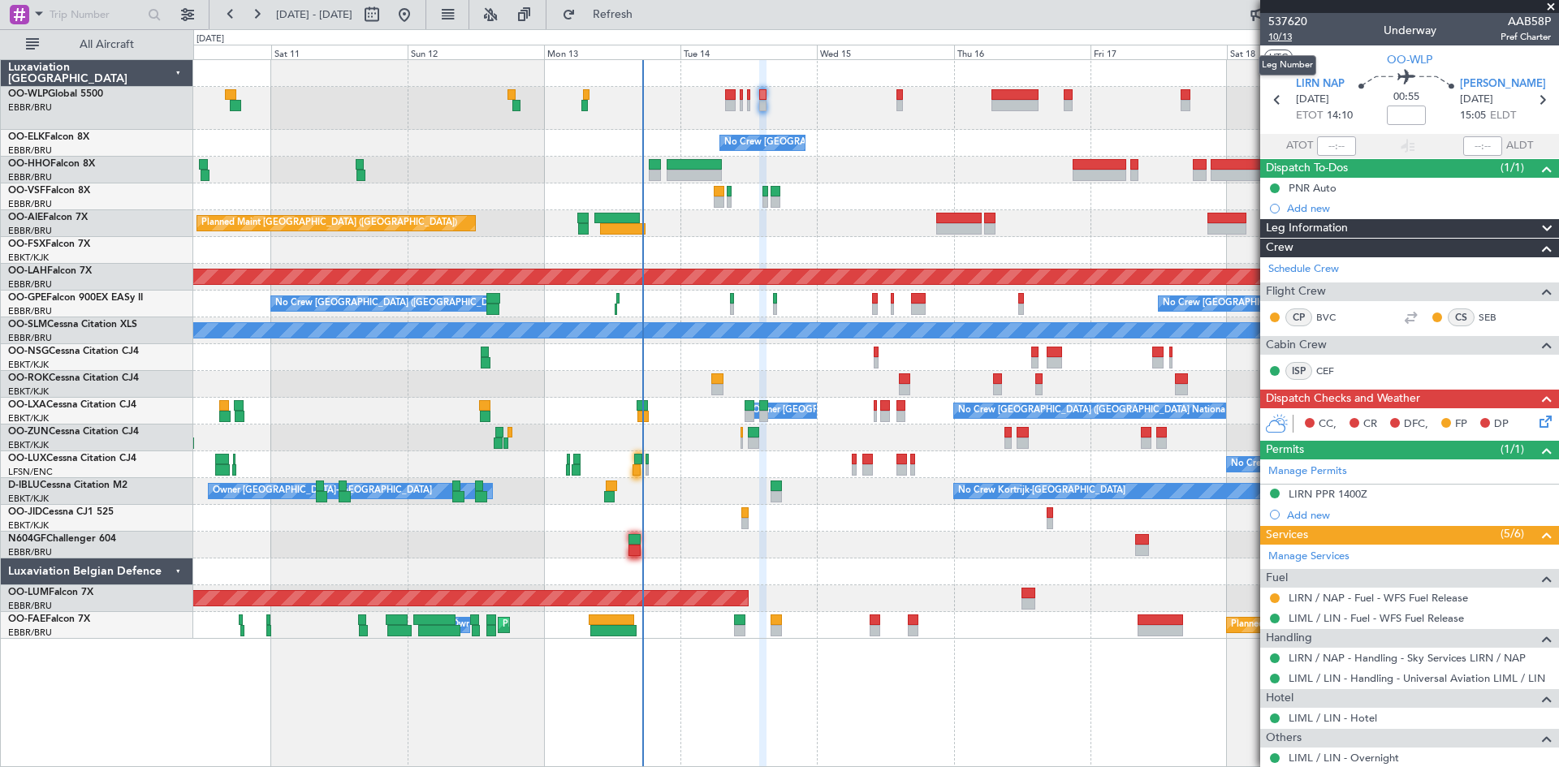
click at [1297, 35] on span "10/13" at bounding box center [1287, 37] width 39 height 14
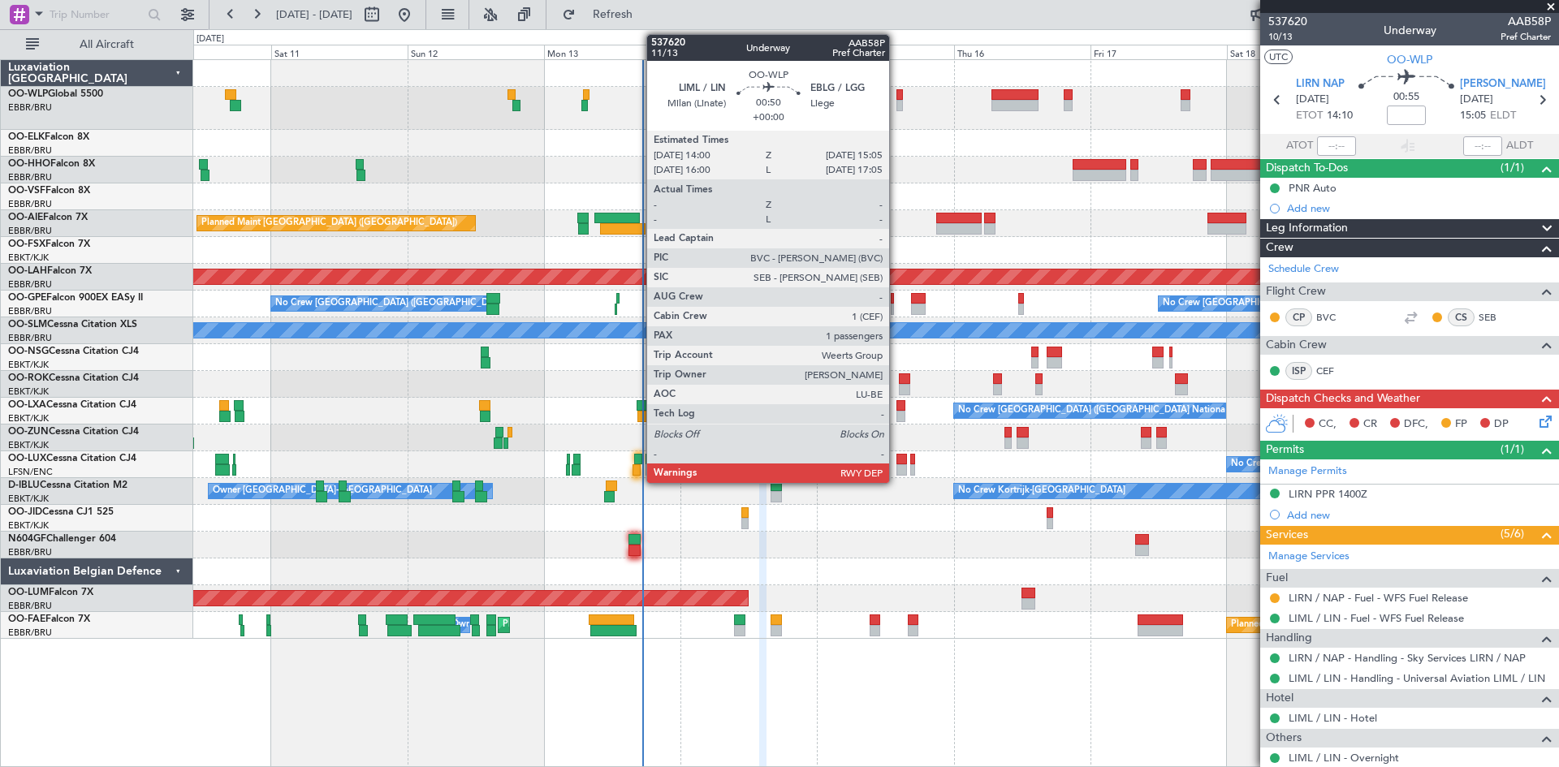
click at [896, 101] on div at bounding box center [899, 105] width 6 height 11
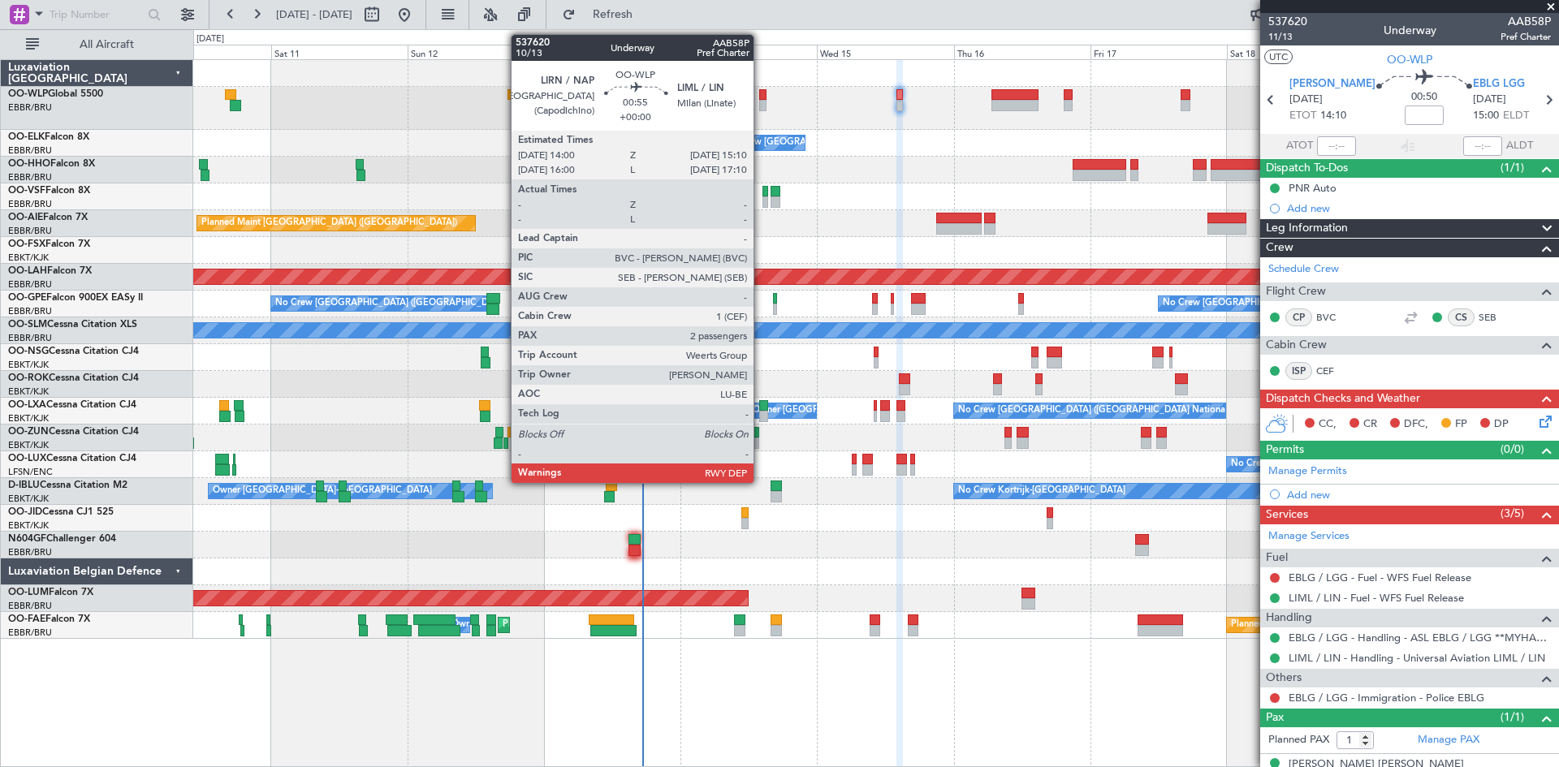
click at [761, 105] on div at bounding box center [762, 105] width 7 height 11
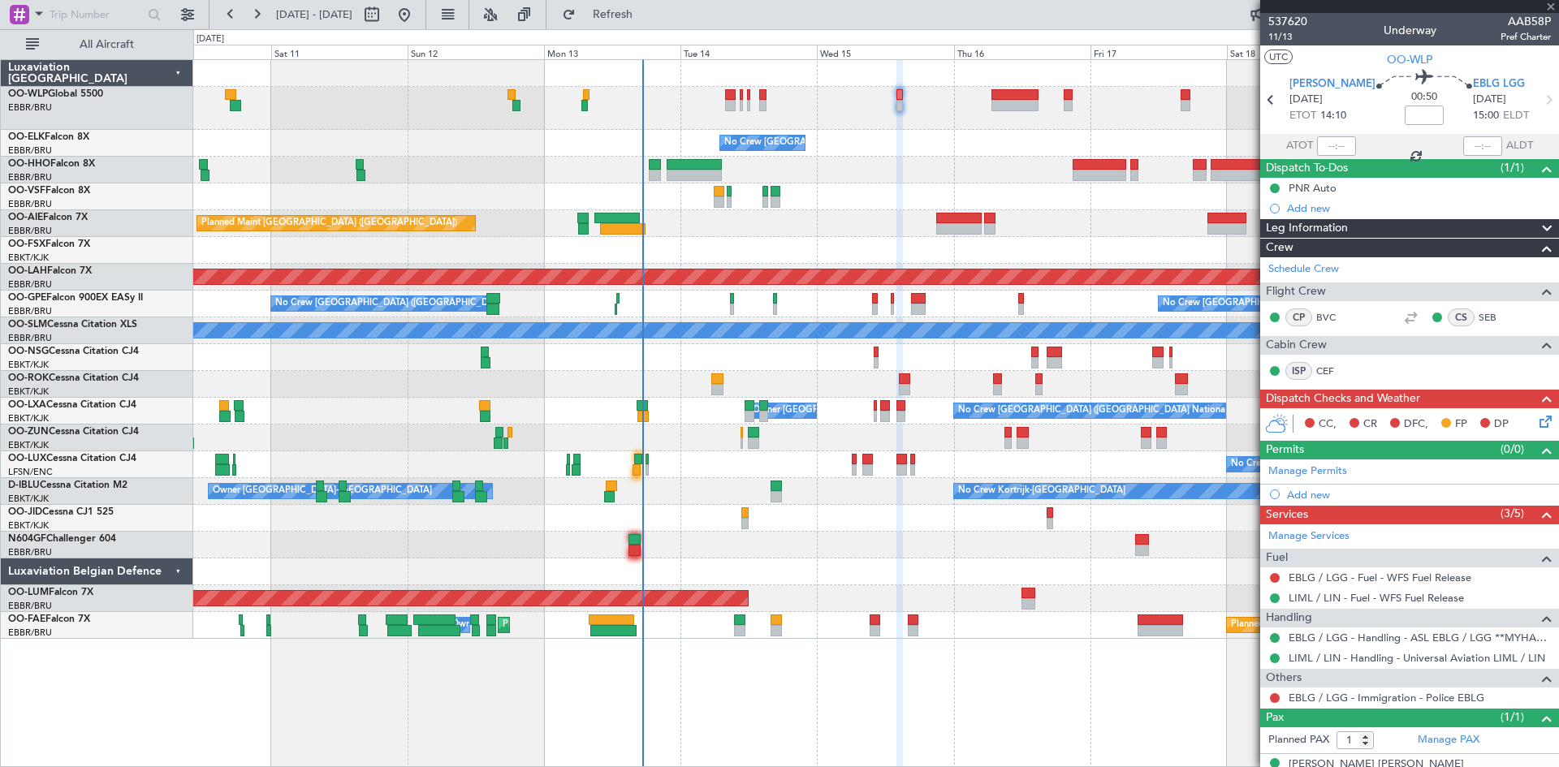
type input "2"
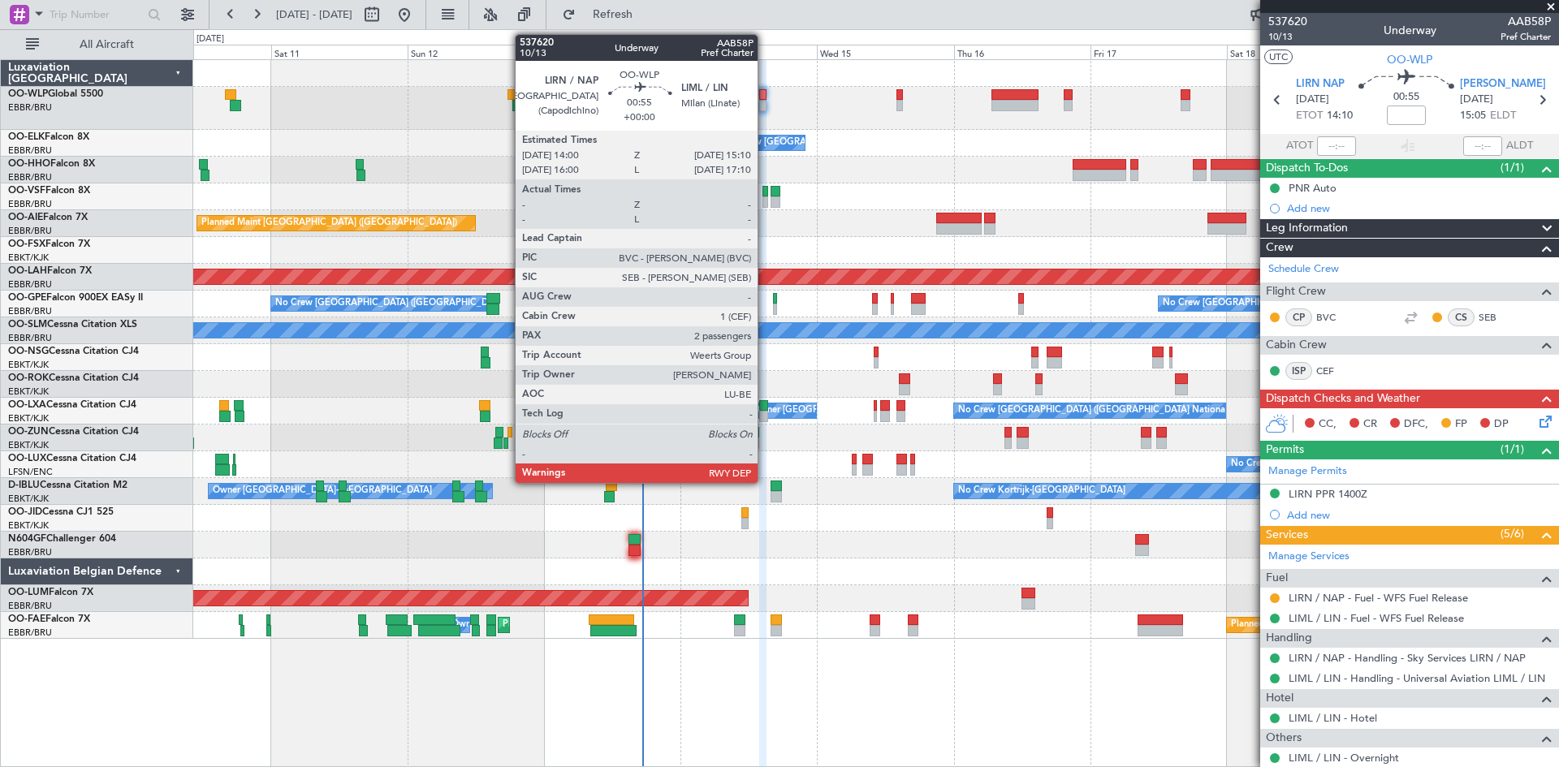
click at [765, 108] on div at bounding box center [762, 105] width 7 height 11
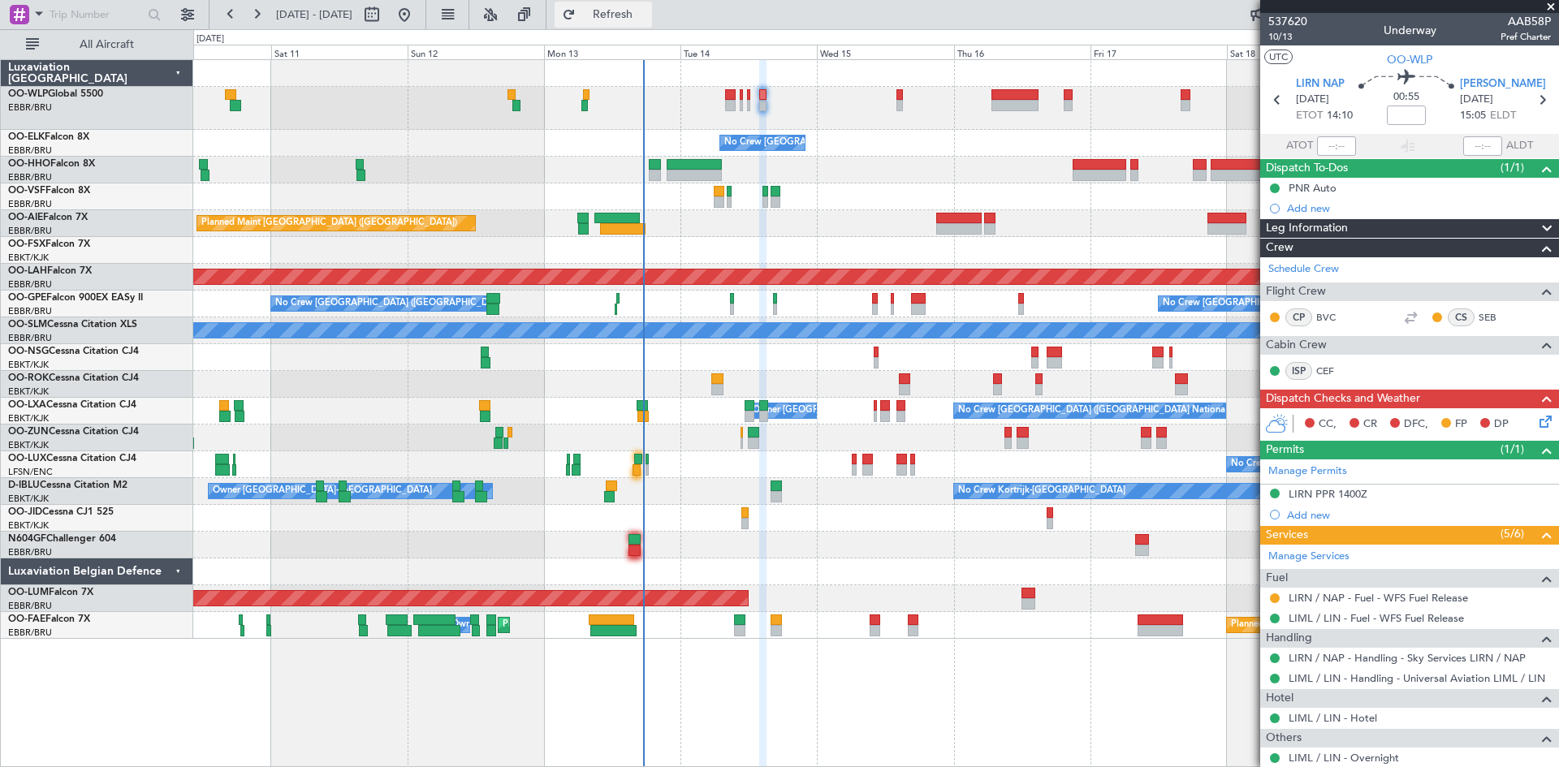
click at [606, 11] on button "Refresh" at bounding box center [602, 15] width 97 height 26
click at [630, 0] on fb-refresh-button "Refresh" at bounding box center [603, 14] width 114 height 29
click at [632, 7] on button "Refresh" at bounding box center [602, 15] width 97 height 26
click at [610, 24] on button "Refresh" at bounding box center [602, 15] width 97 height 26
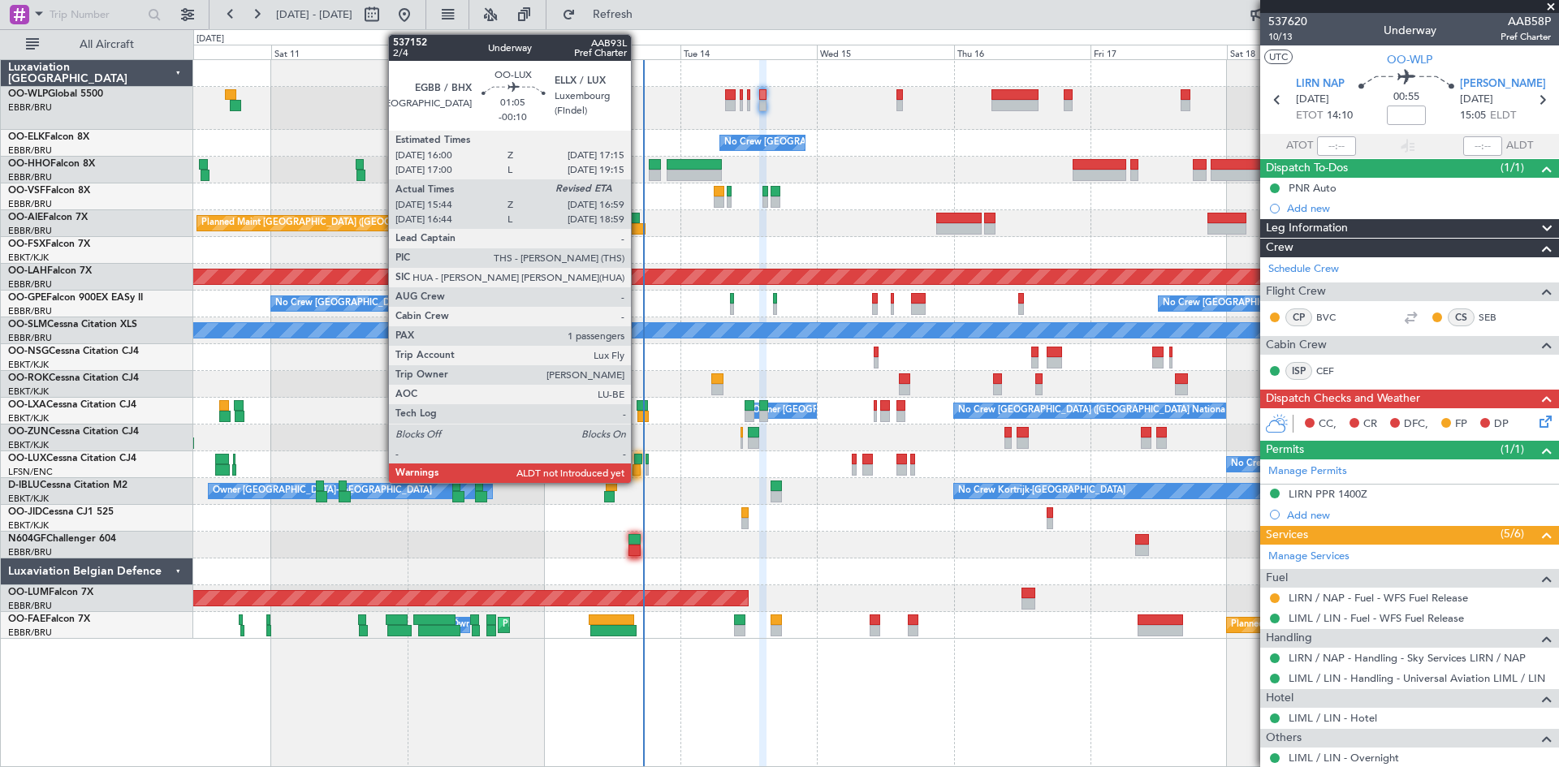
click at [638, 464] on div at bounding box center [637, 459] width 7 height 11
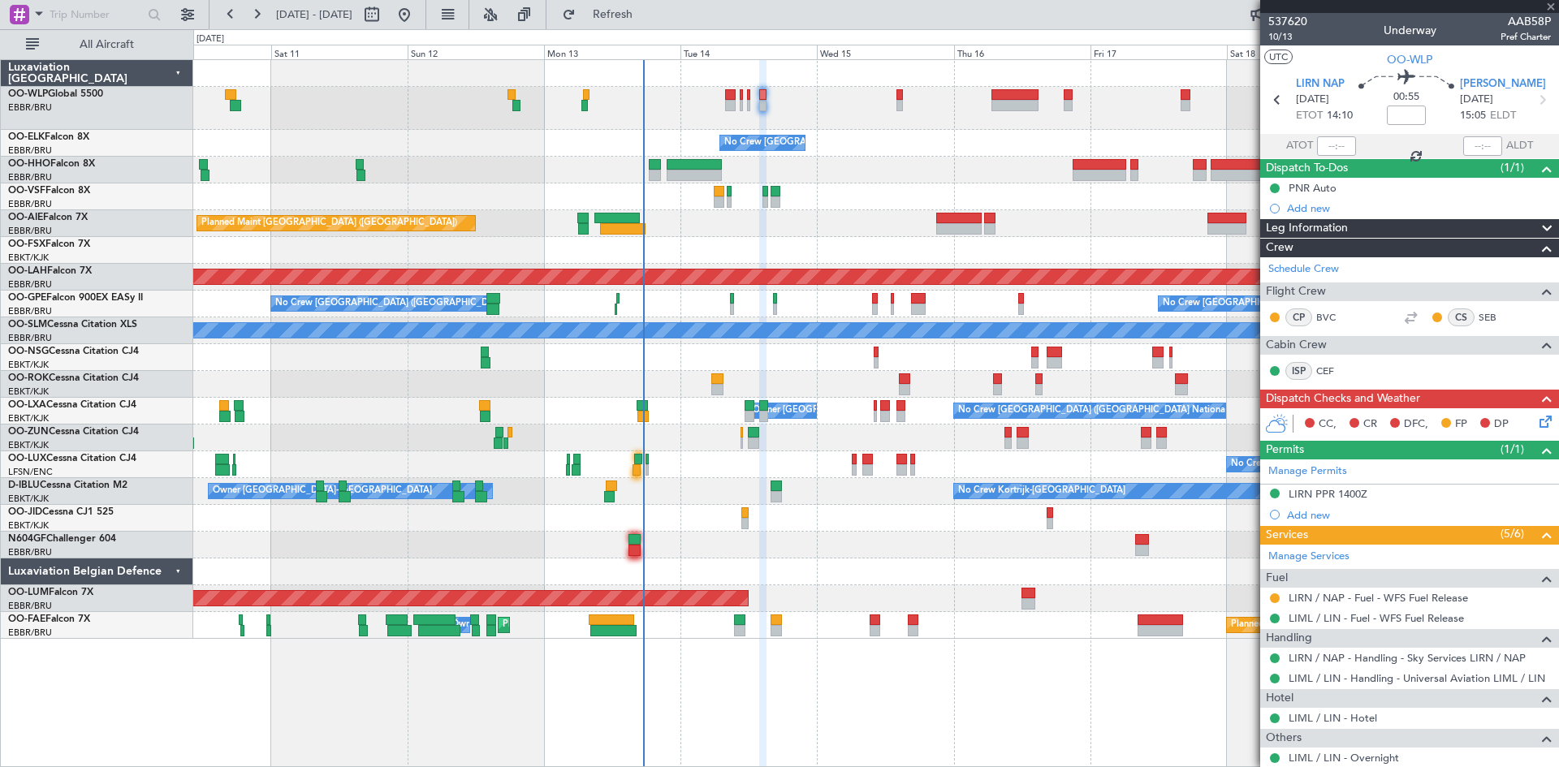
type input "-00:10"
type input "15:49"
type input "1"
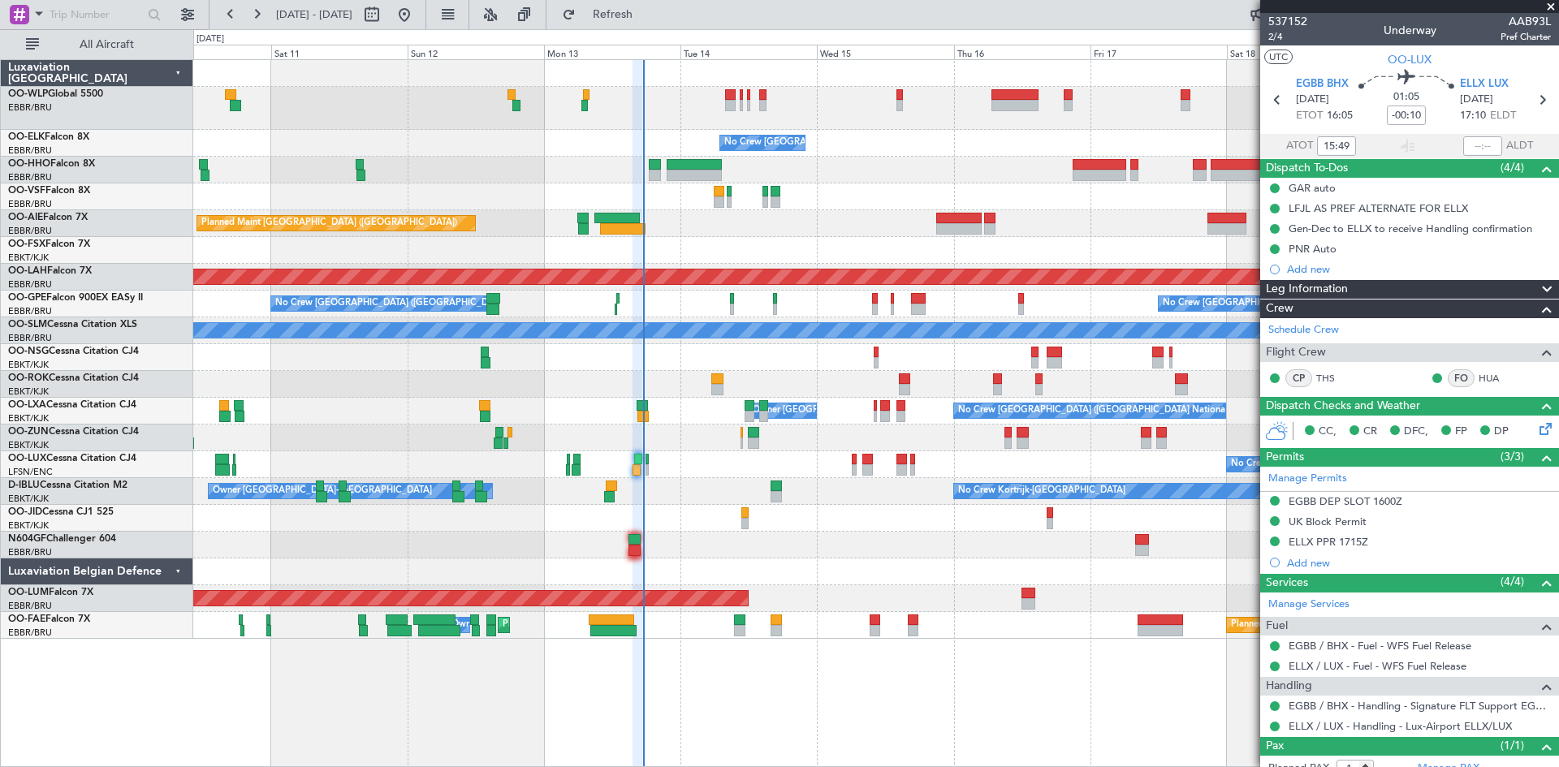
click at [1483, 135] on div "Estimated Landing Time" at bounding box center [1483, 135] width 0 height 0
click at [1469, 147] on input "text" at bounding box center [1482, 145] width 39 height 19
type input "16:55"
click at [647, 9] on span "Refresh" at bounding box center [613, 14] width 68 height 11
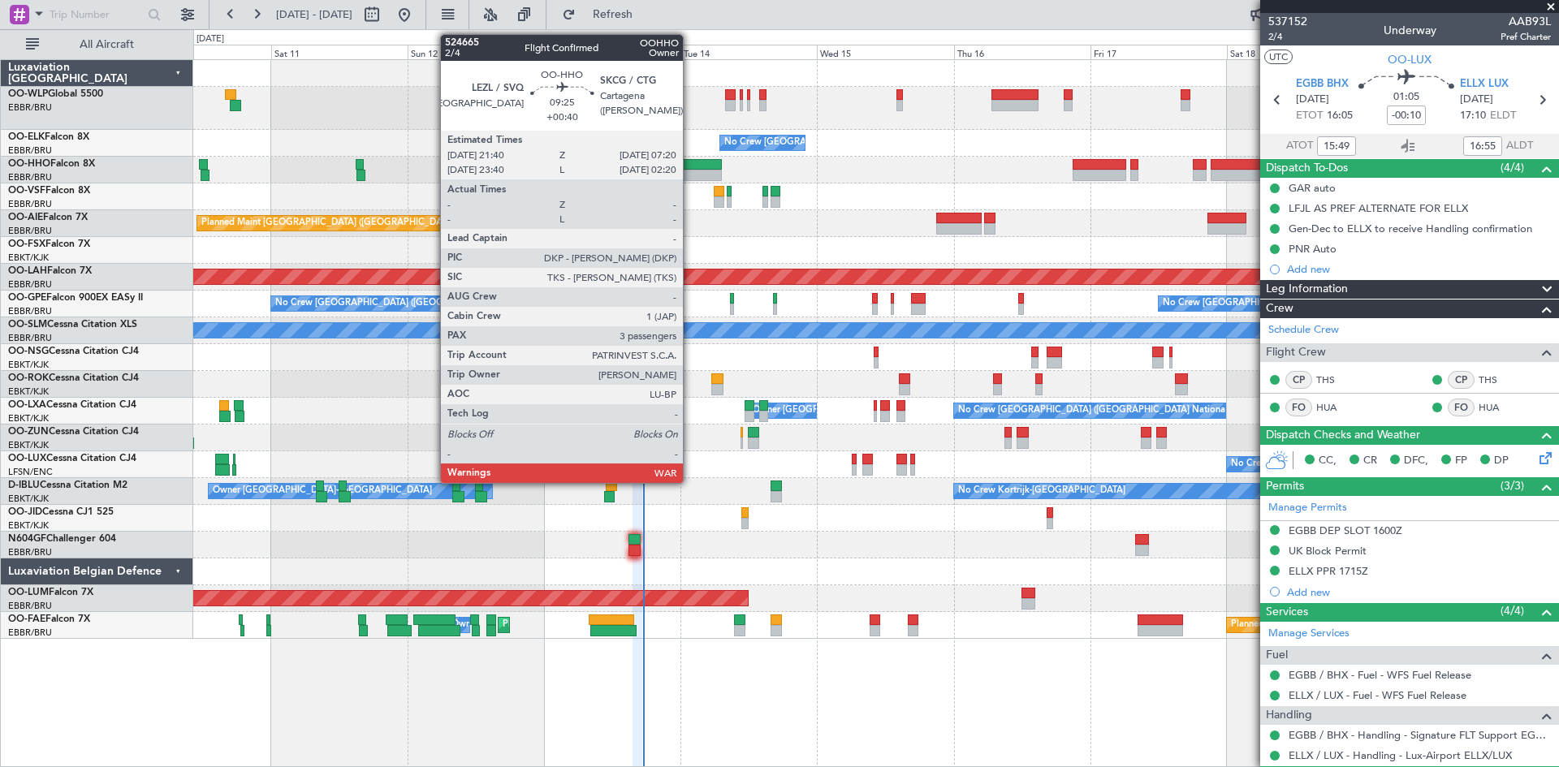
click at [690, 167] on div at bounding box center [694, 164] width 55 height 11
type input "+00:40"
type input "3"
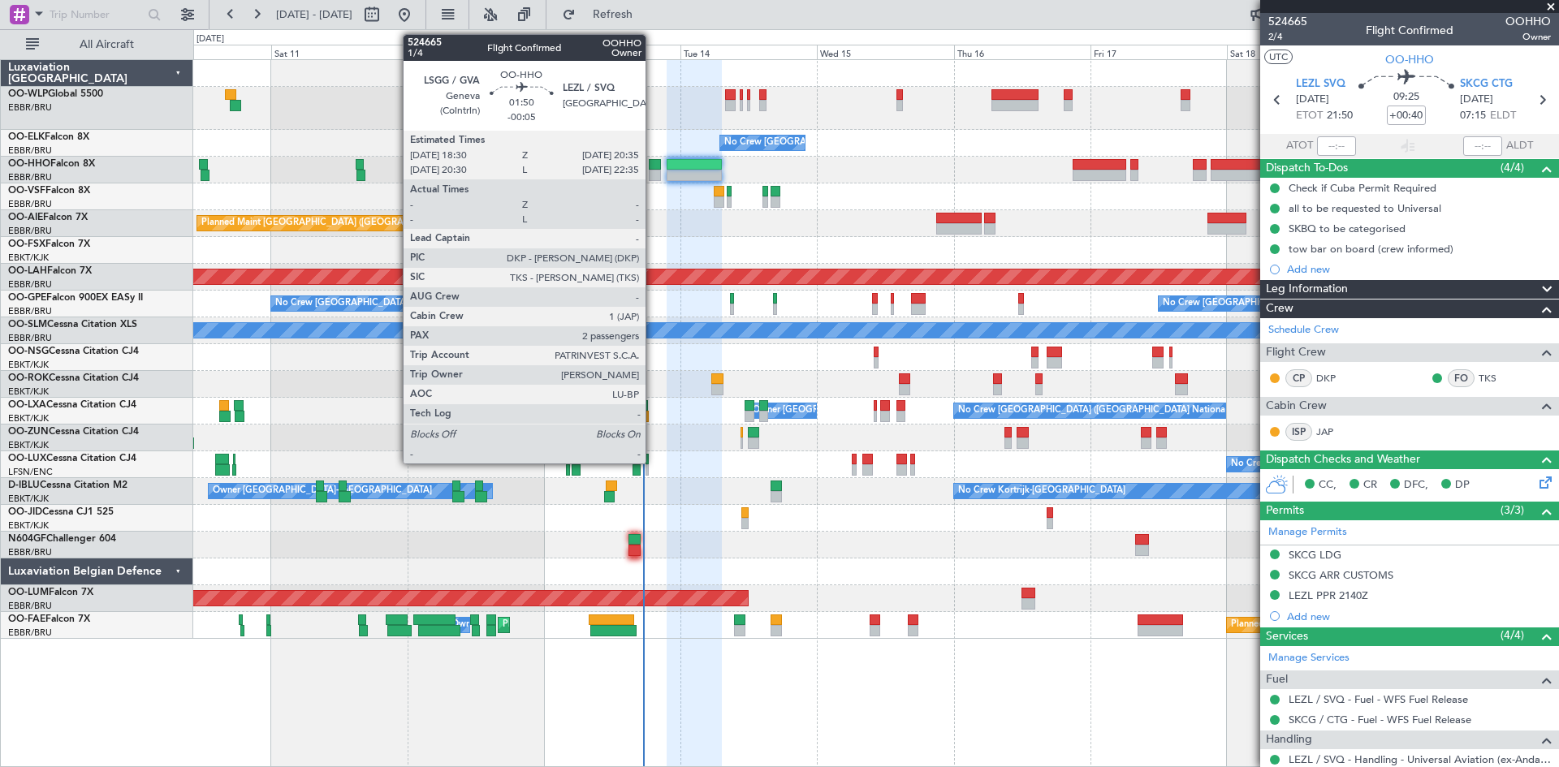
click at [653, 166] on div at bounding box center [655, 164] width 12 height 11
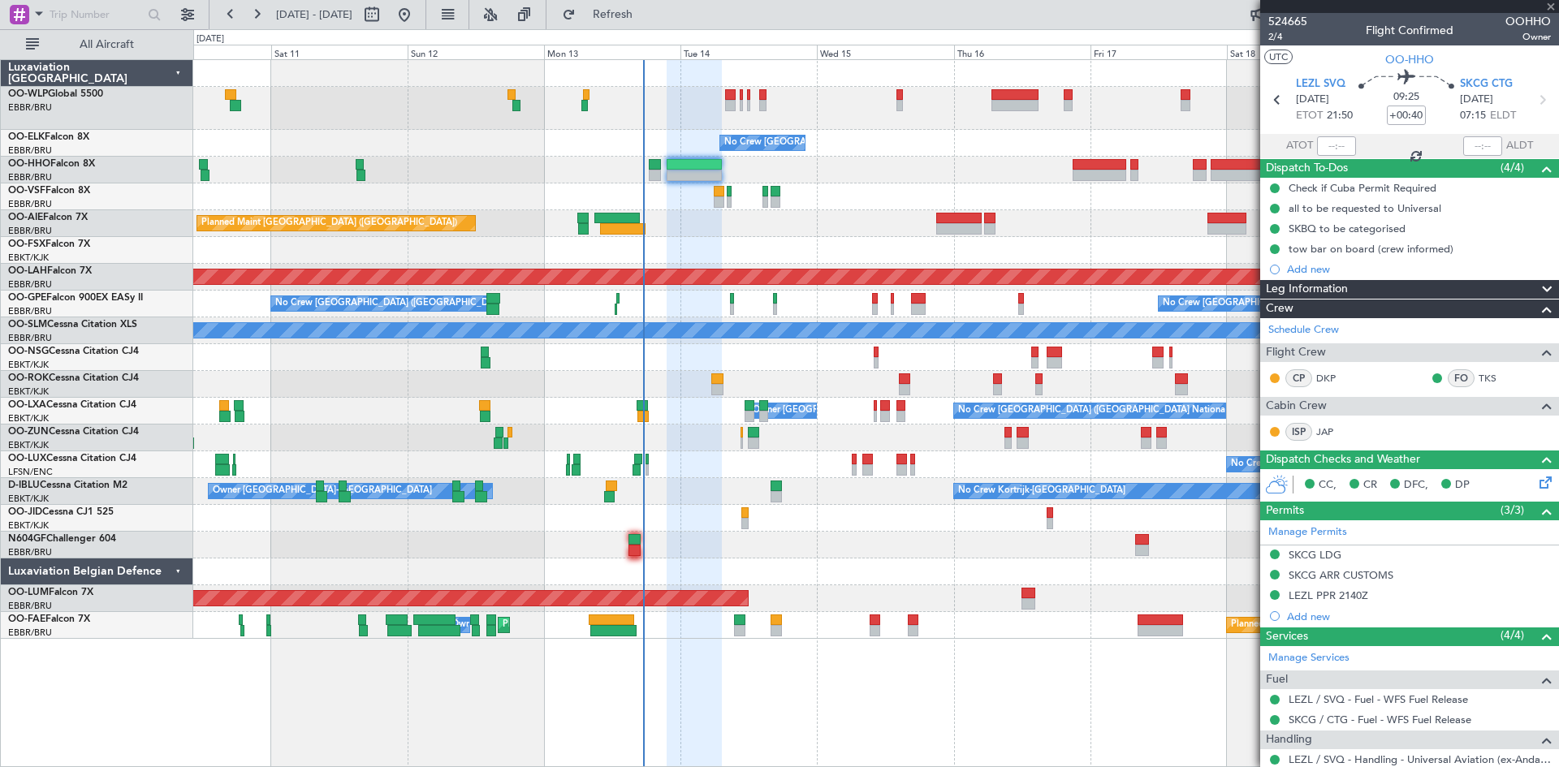
type input "-00:05"
type input "2"
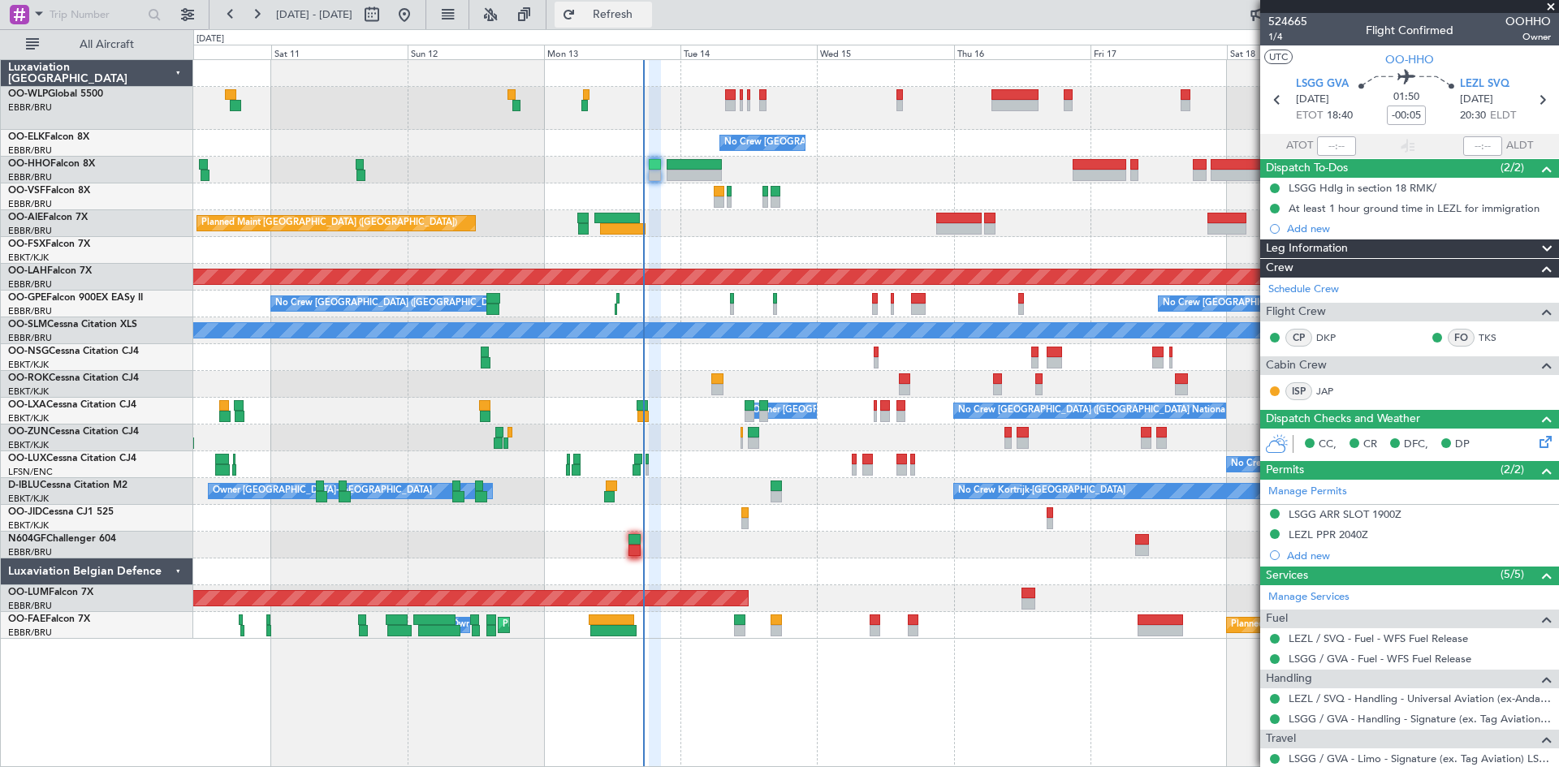
click at [622, 6] on button "Refresh" at bounding box center [602, 15] width 97 height 26
click at [579, 212] on div "No Crew [GEOGRAPHIC_DATA] ([GEOGRAPHIC_DATA] National) Planned Maint Geneva ([G…" at bounding box center [875, 349] width 1365 height 579
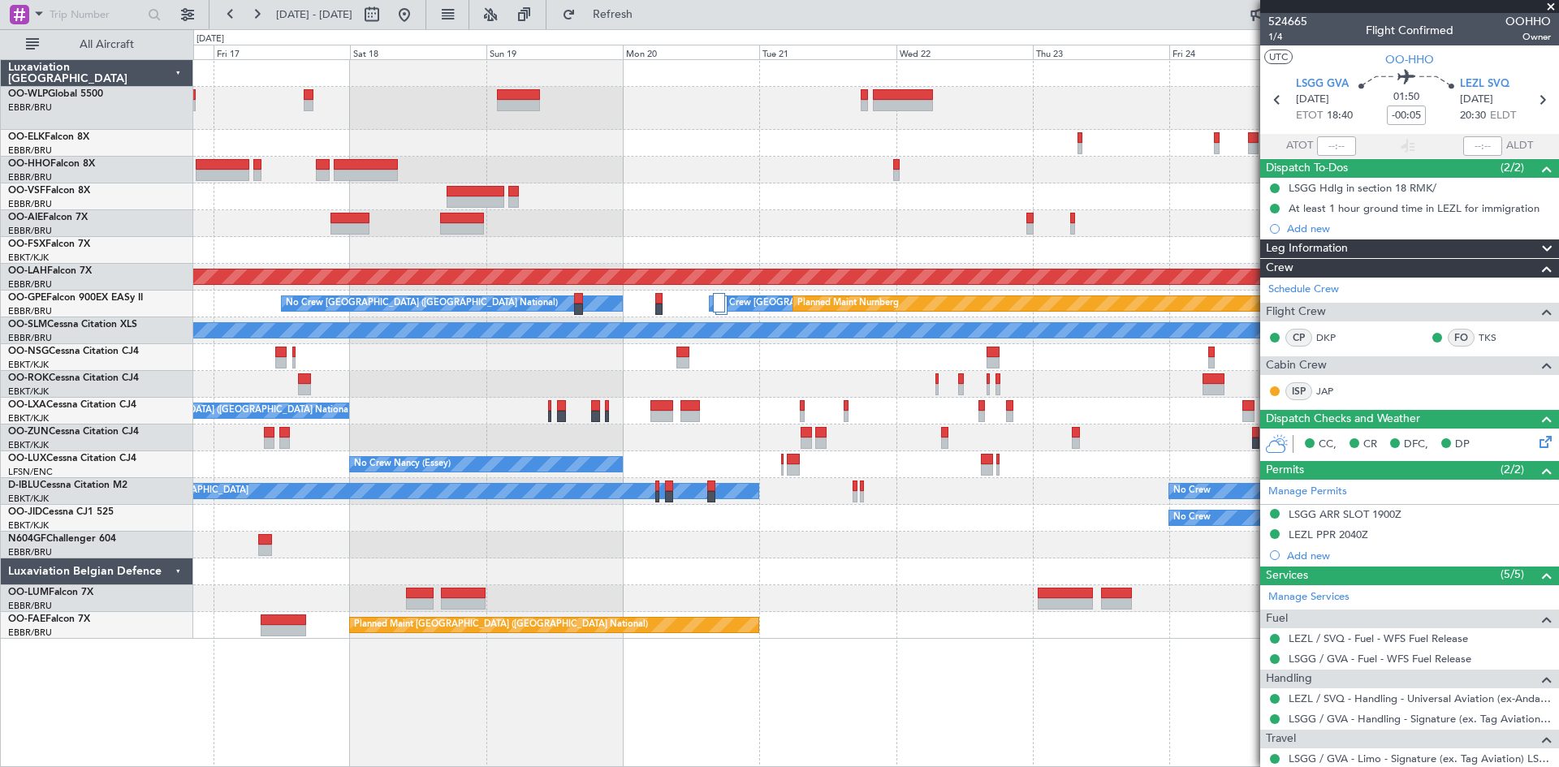
click at [783, 164] on div "No Crew [GEOGRAPHIC_DATA] ([GEOGRAPHIC_DATA] National) Planned [GEOGRAPHIC_DATA…" at bounding box center [875, 349] width 1365 height 579
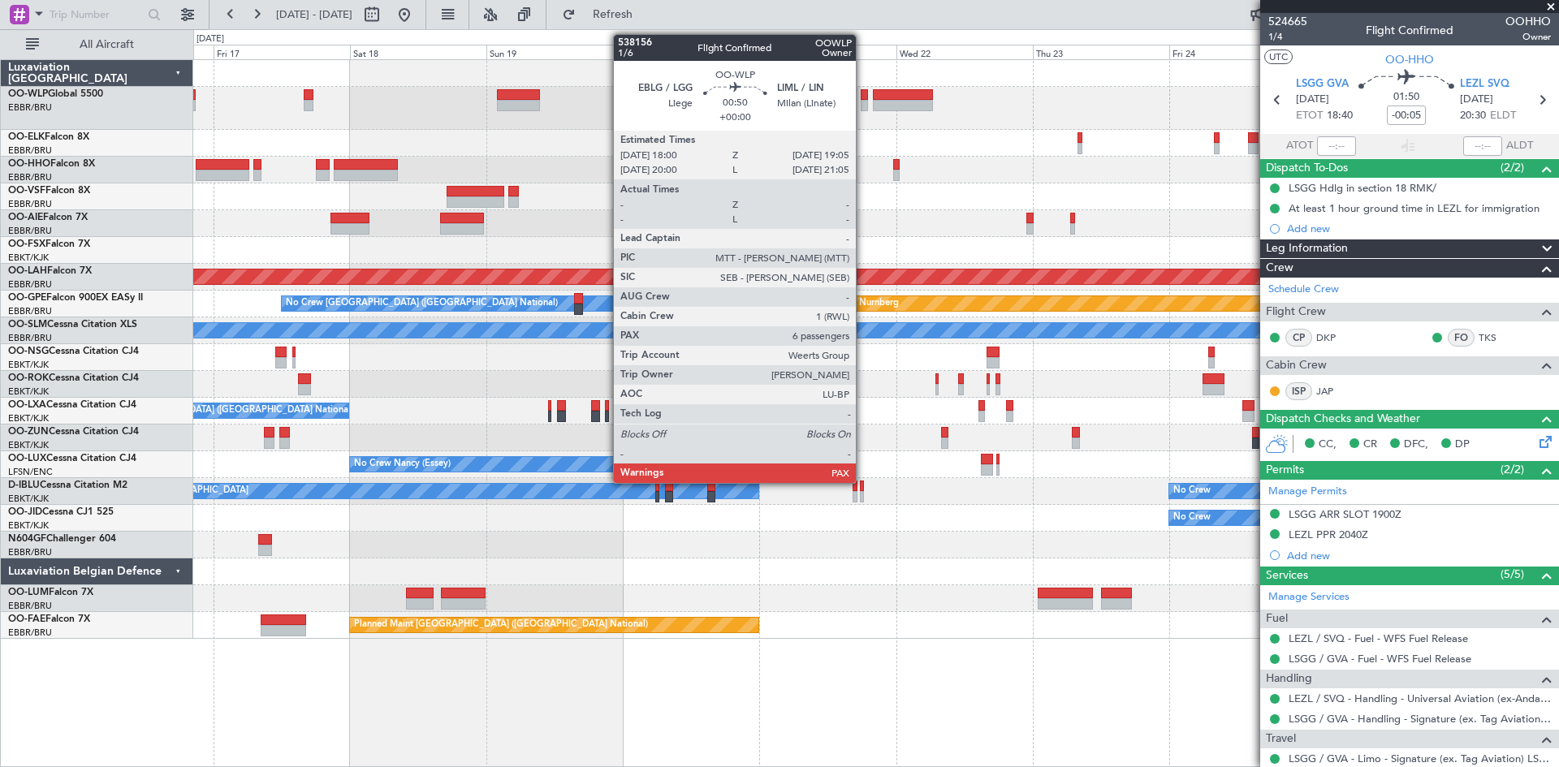
click at [863, 101] on div at bounding box center [864, 105] width 6 height 11
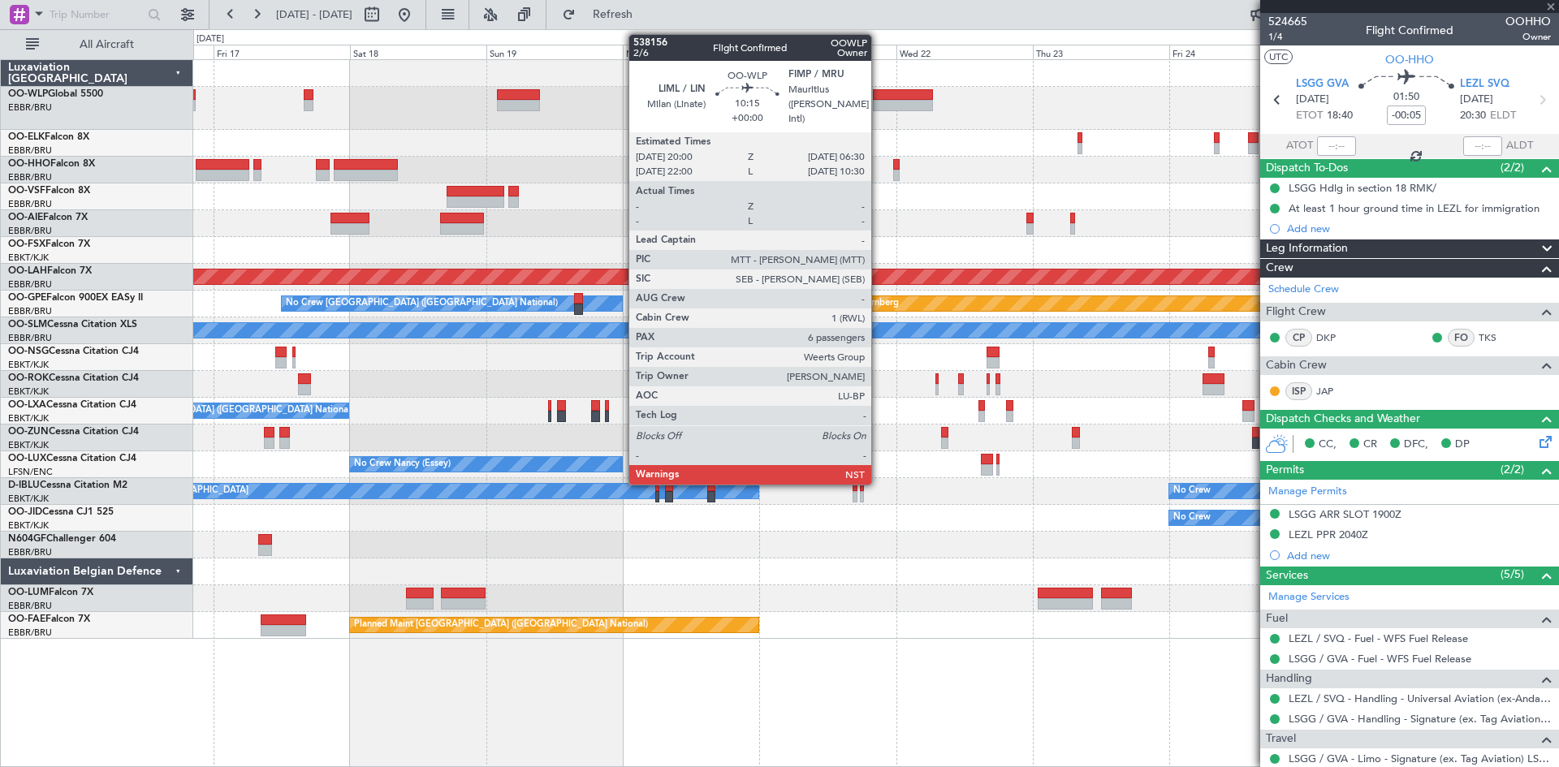
type input "6"
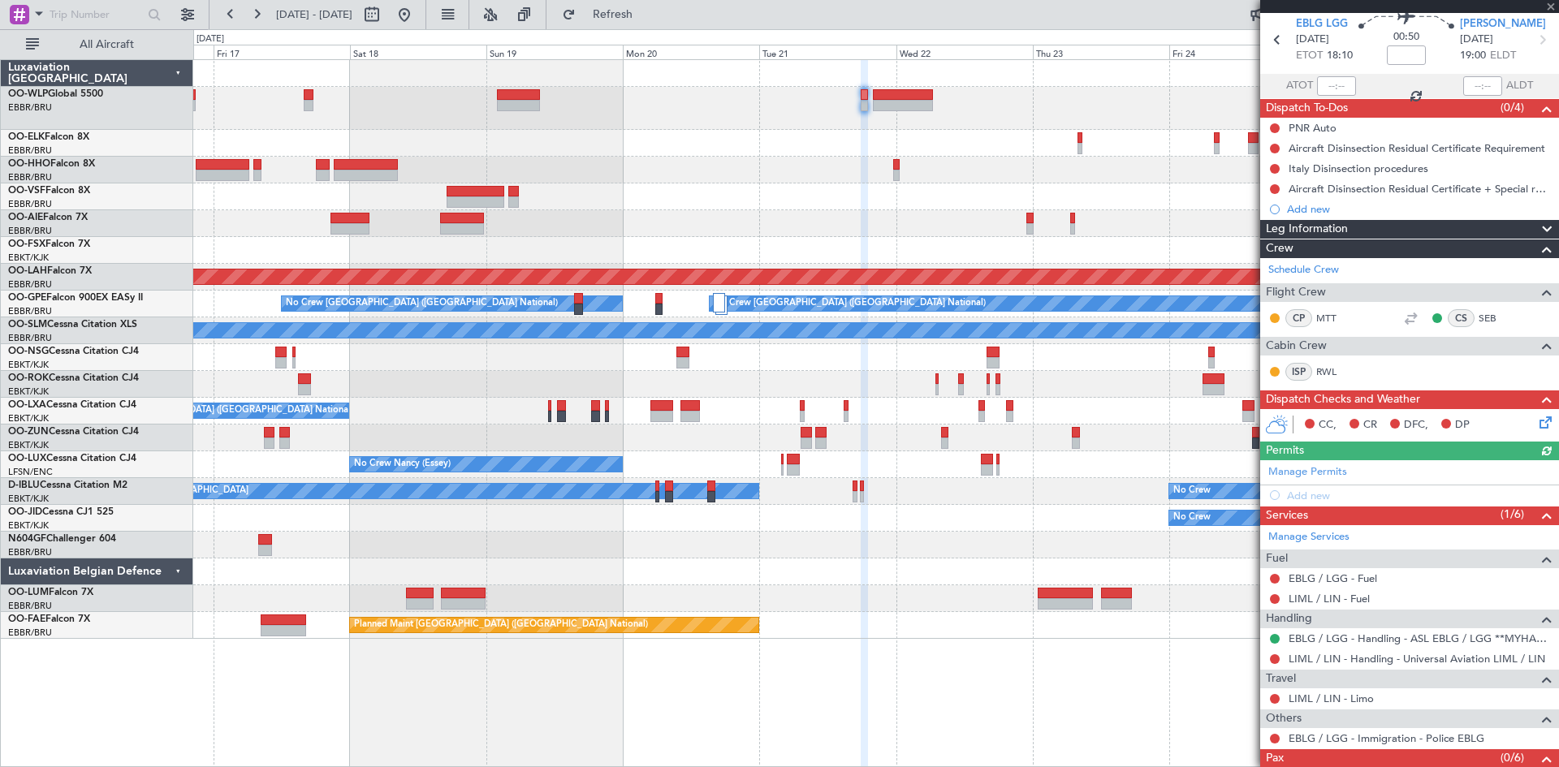
scroll to position [81, 0]
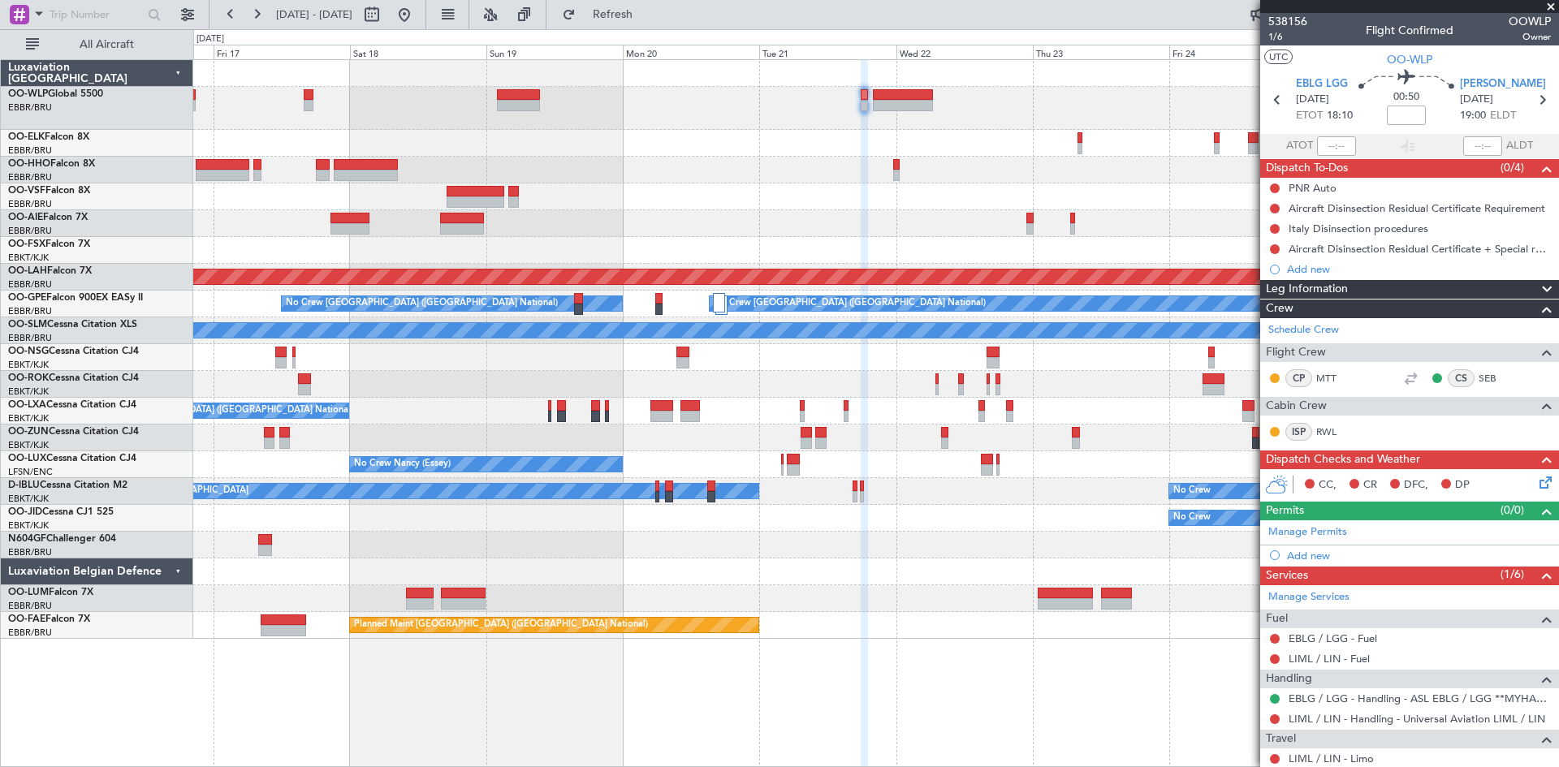
scroll to position [81, 0]
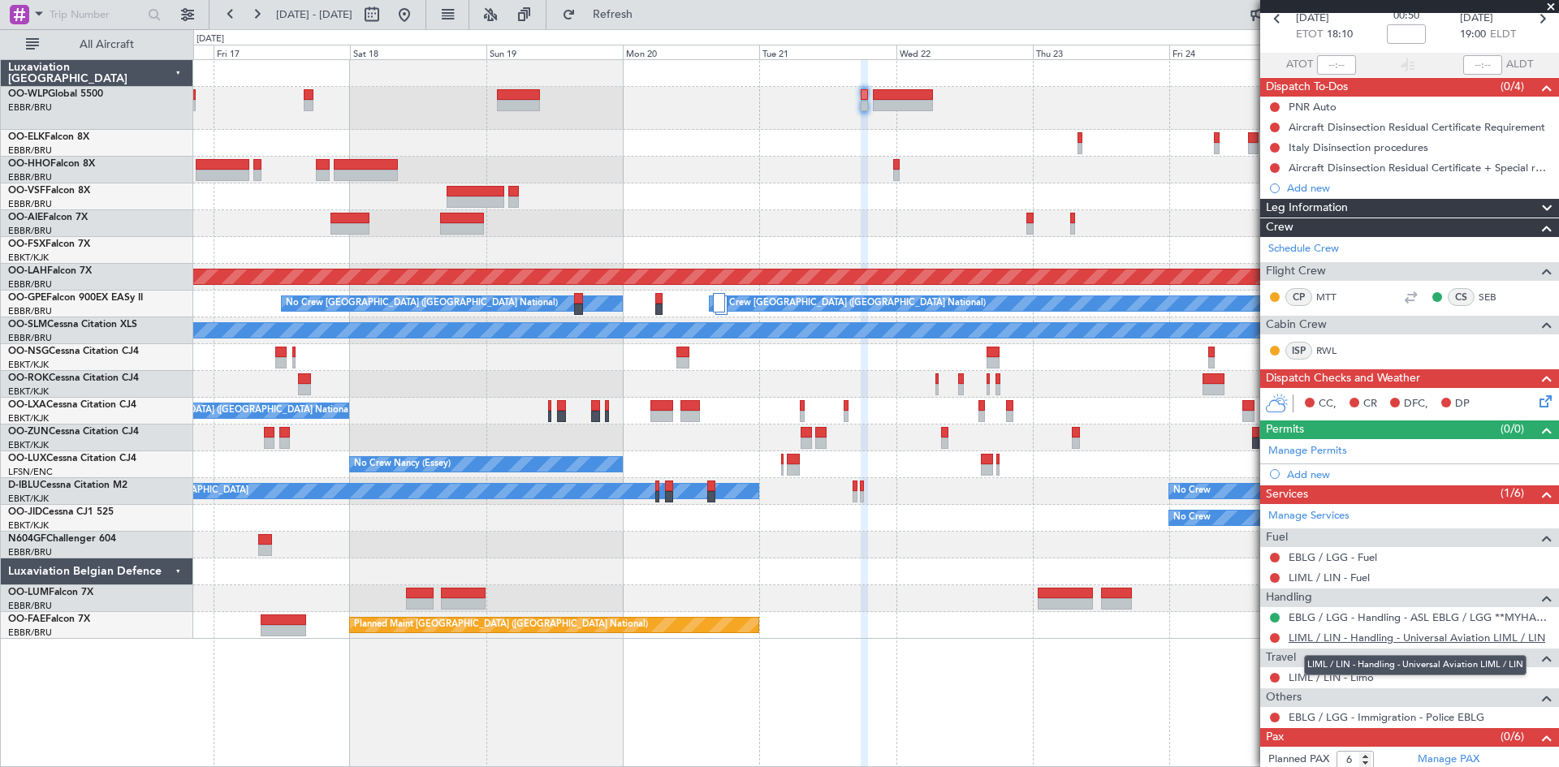
click at [1391, 636] on link "LIML / LIN - Handling - Universal Aviation LIML / LIN" at bounding box center [1416, 638] width 257 height 14
click at [641, 15] on span "Refresh" at bounding box center [613, 14] width 68 height 11
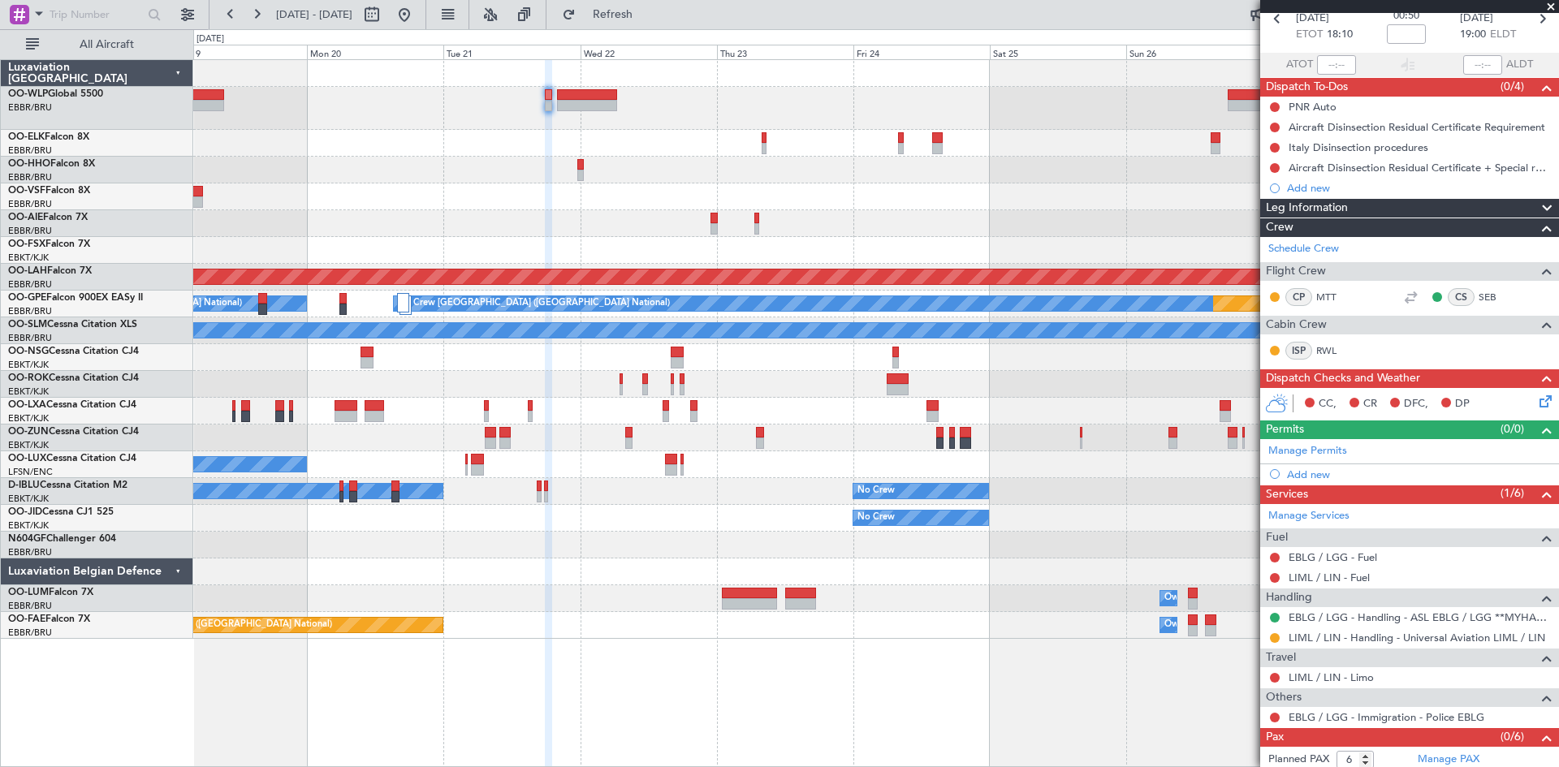
click at [671, 201] on div "Planned Maint [PERSON_NAME]-[GEOGRAPHIC_DATA][PERSON_NAME] ([GEOGRAPHIC_DATA][P…" at bounding box center [875, 349] width 1365 height 579
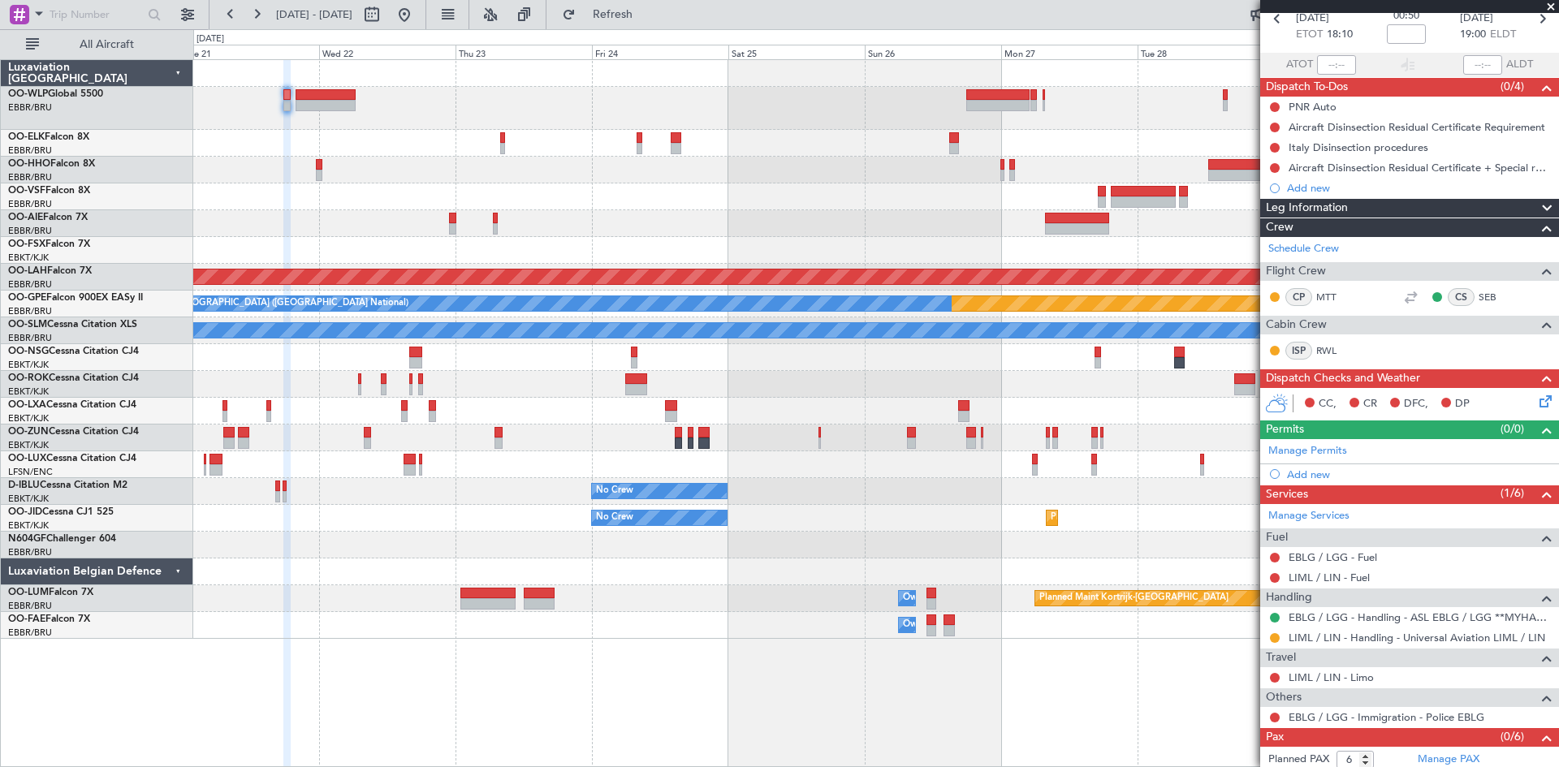
click at [568, 174] on div "Planned Maint [PERSON_NAME]-[GEOGRAPHIC_DATA][PERSON_NAME] ([GEOGRAPHIC_DATA][P…" at bounding box center [875, 349] width 1365 height 579
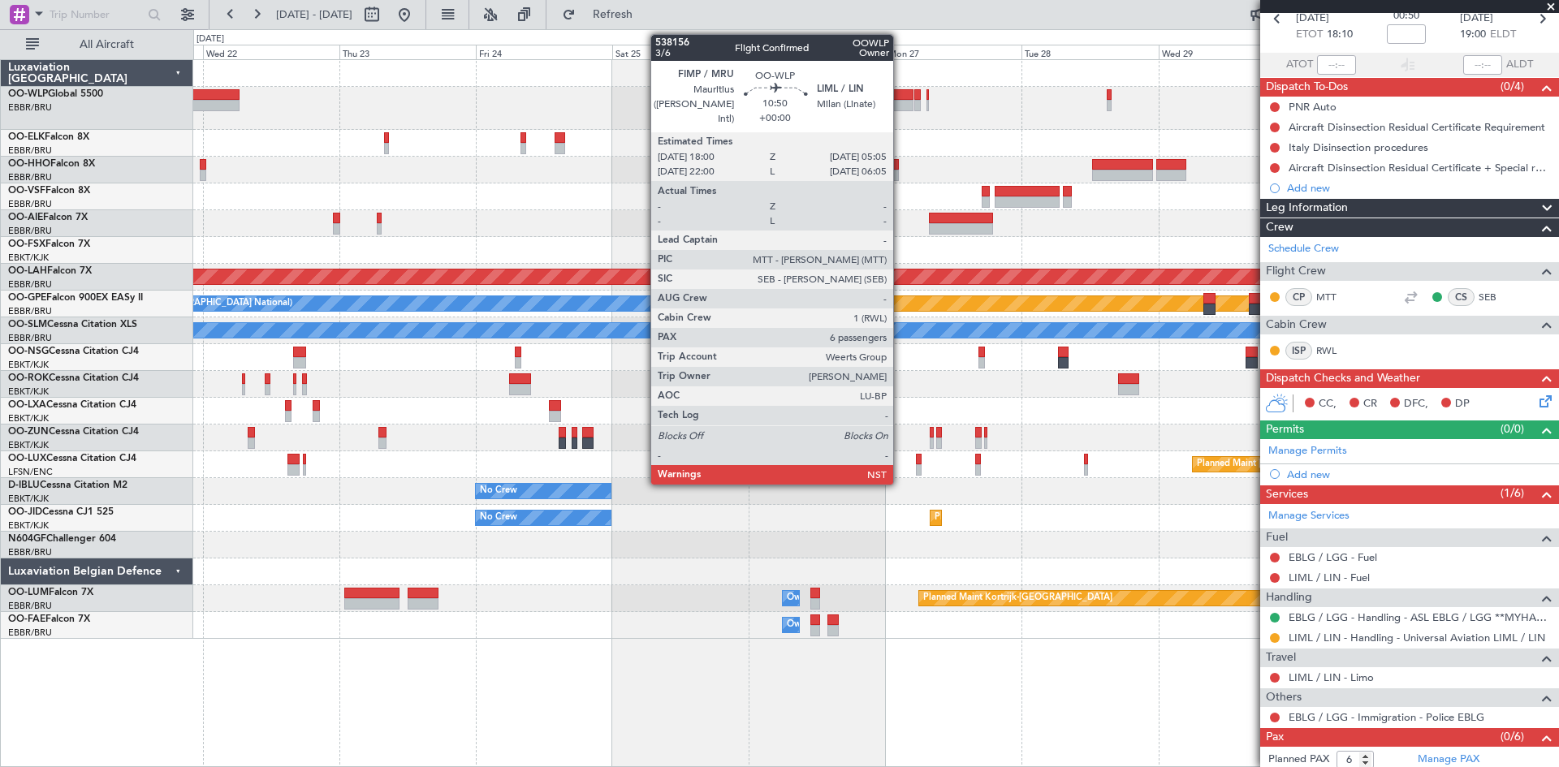
click at [900, 103] on div at bounding box center [881, 105] width 63 height 11
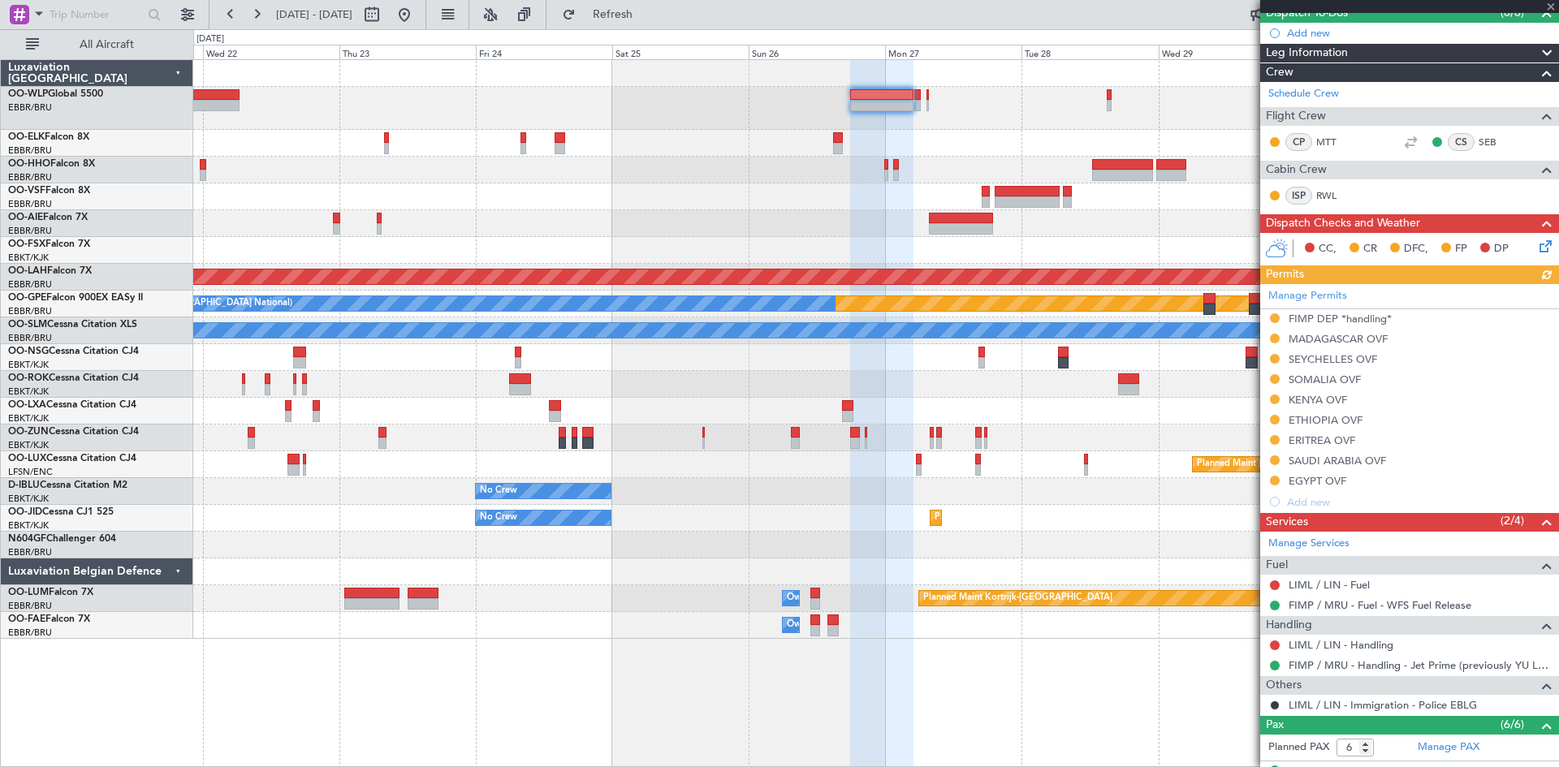
scroll to position [325, 0]
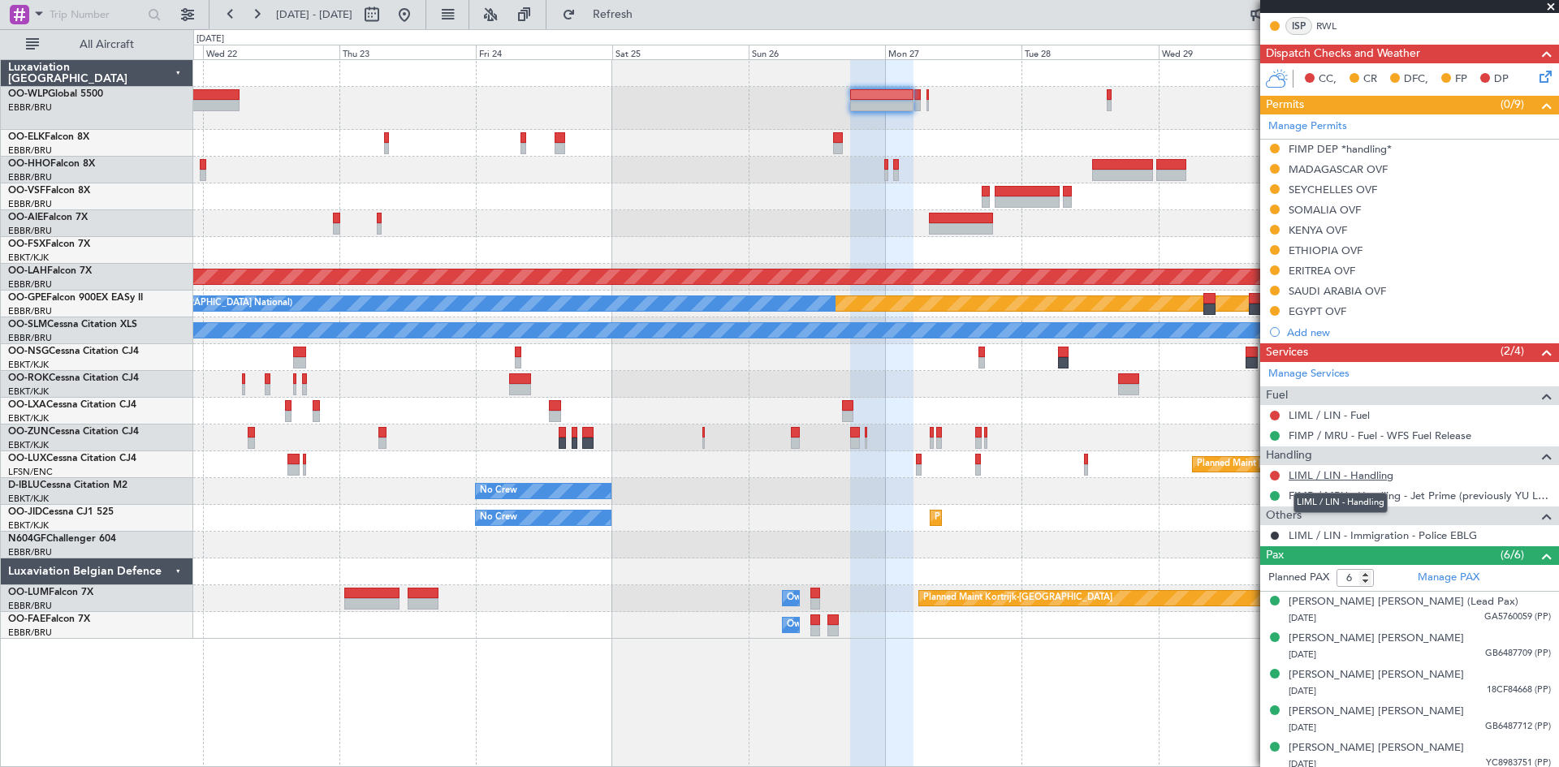
click at [1326, 475] on link "LIML / LIN - Handling" at bounding box center [1340, 475] width 105 height 14
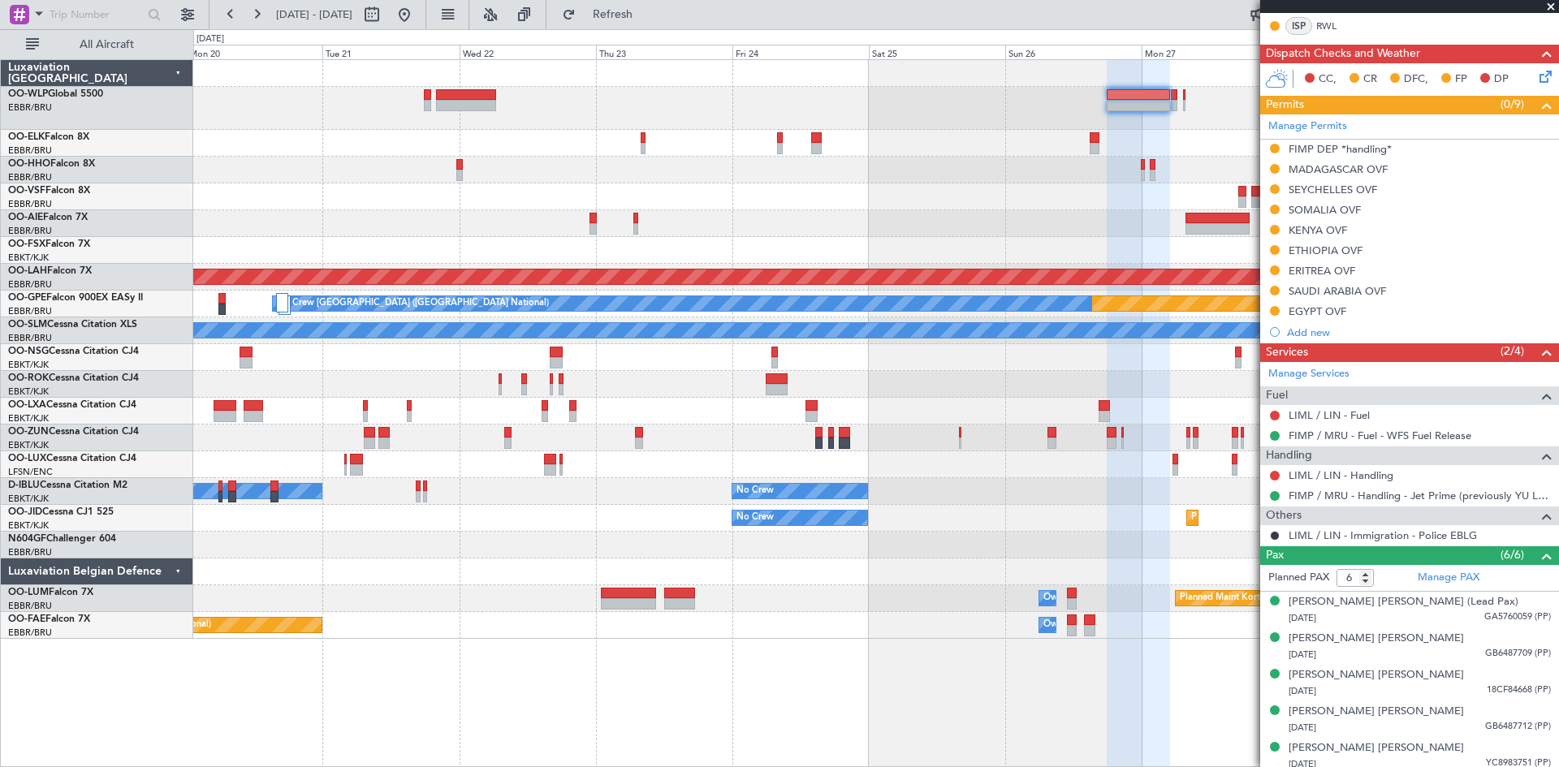
click at [896, 155] on div "Planned Maint [PERSON_NAME]-[GEOGRAPHIC_DATA][PERSON_NAME] ([GEOGRAPHIC_DATA][P…" at bounding box center [875, 349] width 1365 height 579
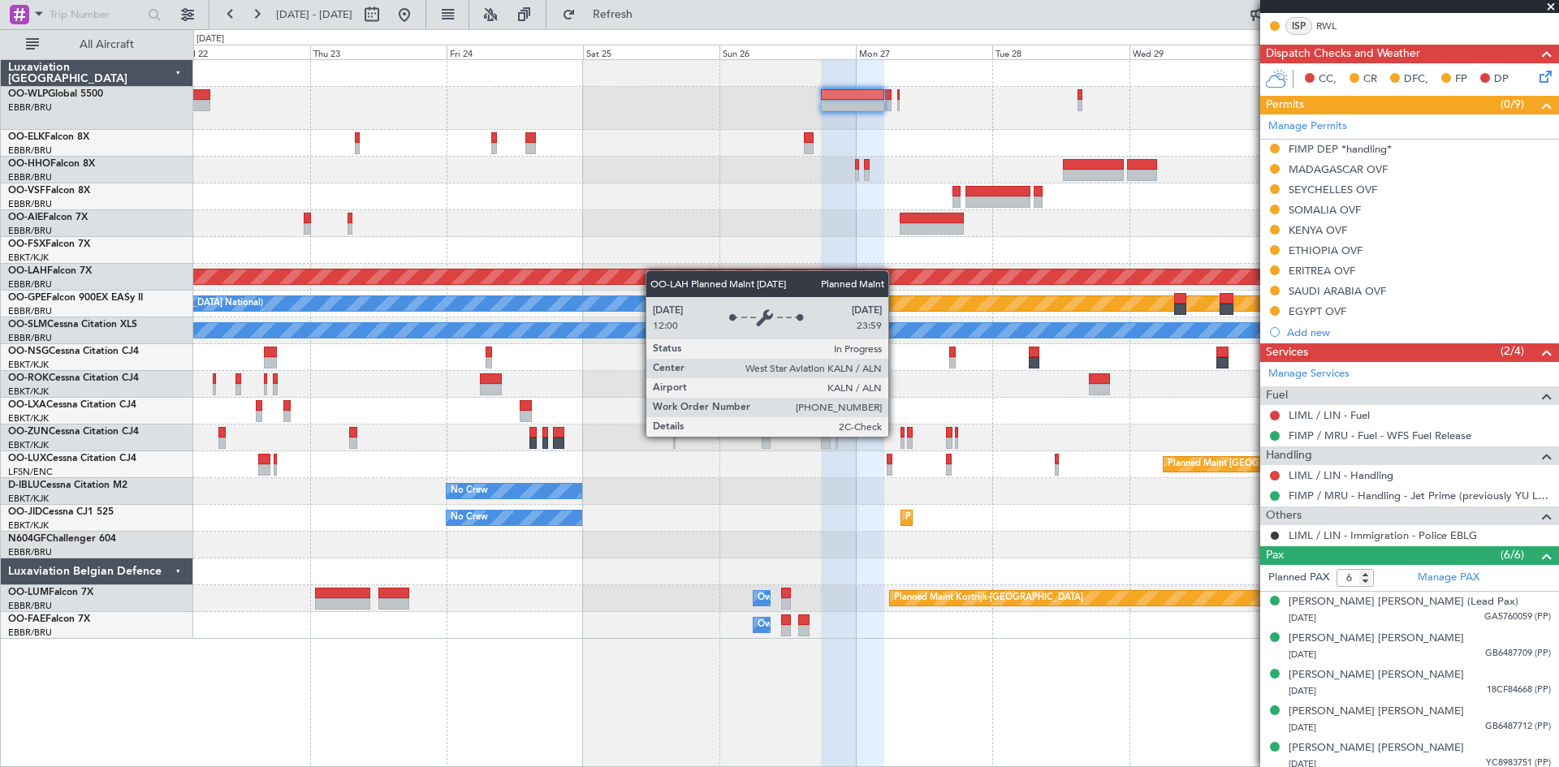
click at [646, 270] on div "Planned Maint [PERSON_NAME]-[GEOGRAPHIC_DATA][PERSON_NAME] ([GEOGRAPHIC_DATA][P…" at bounding box center [875, 349] width 1365 height 579
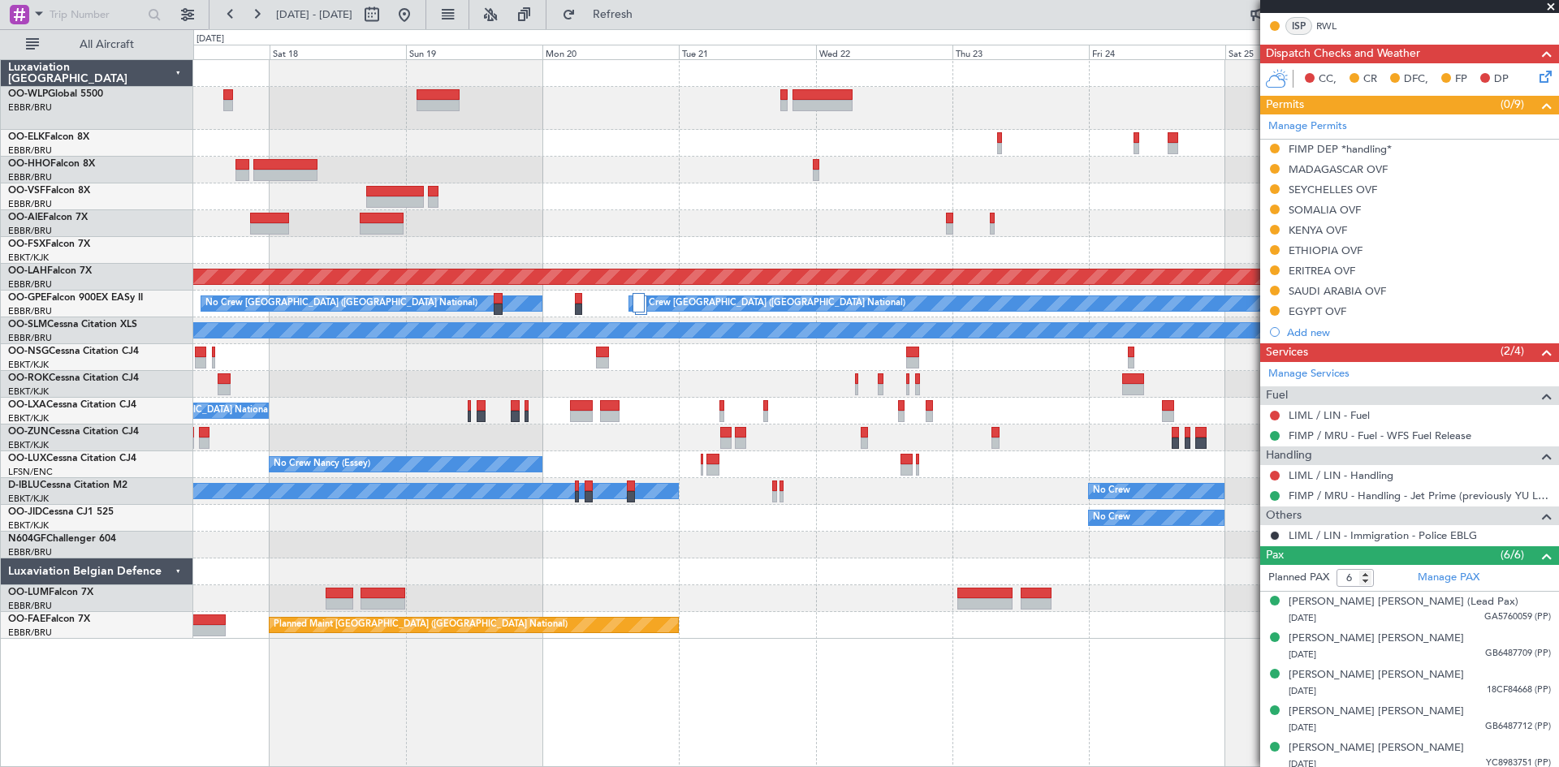
click at [1194, 718] on div "Planned Maint [PERSON_NAME]-[GEOGRAPHIC_DATA][PERSON_NAME] ([GEOGRAPHIC_DATA][P…" at bounding box center [876, 413] width 1366 height 708
click at [417, 13] on button at bounding box center [404, 15] width 26 height 26
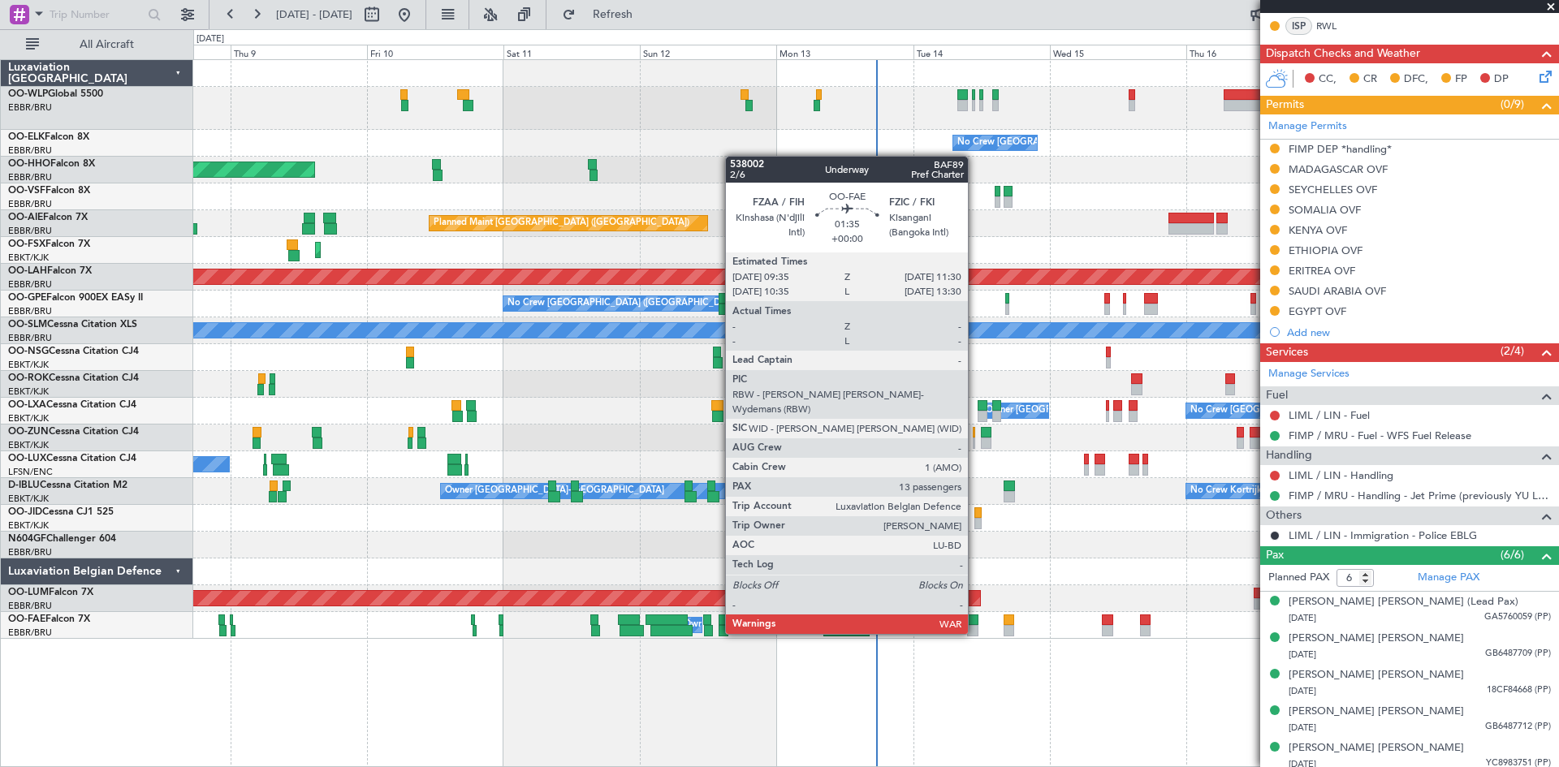
click at [975, 632] on div at bounding box center [972, 630] width 11 height 11
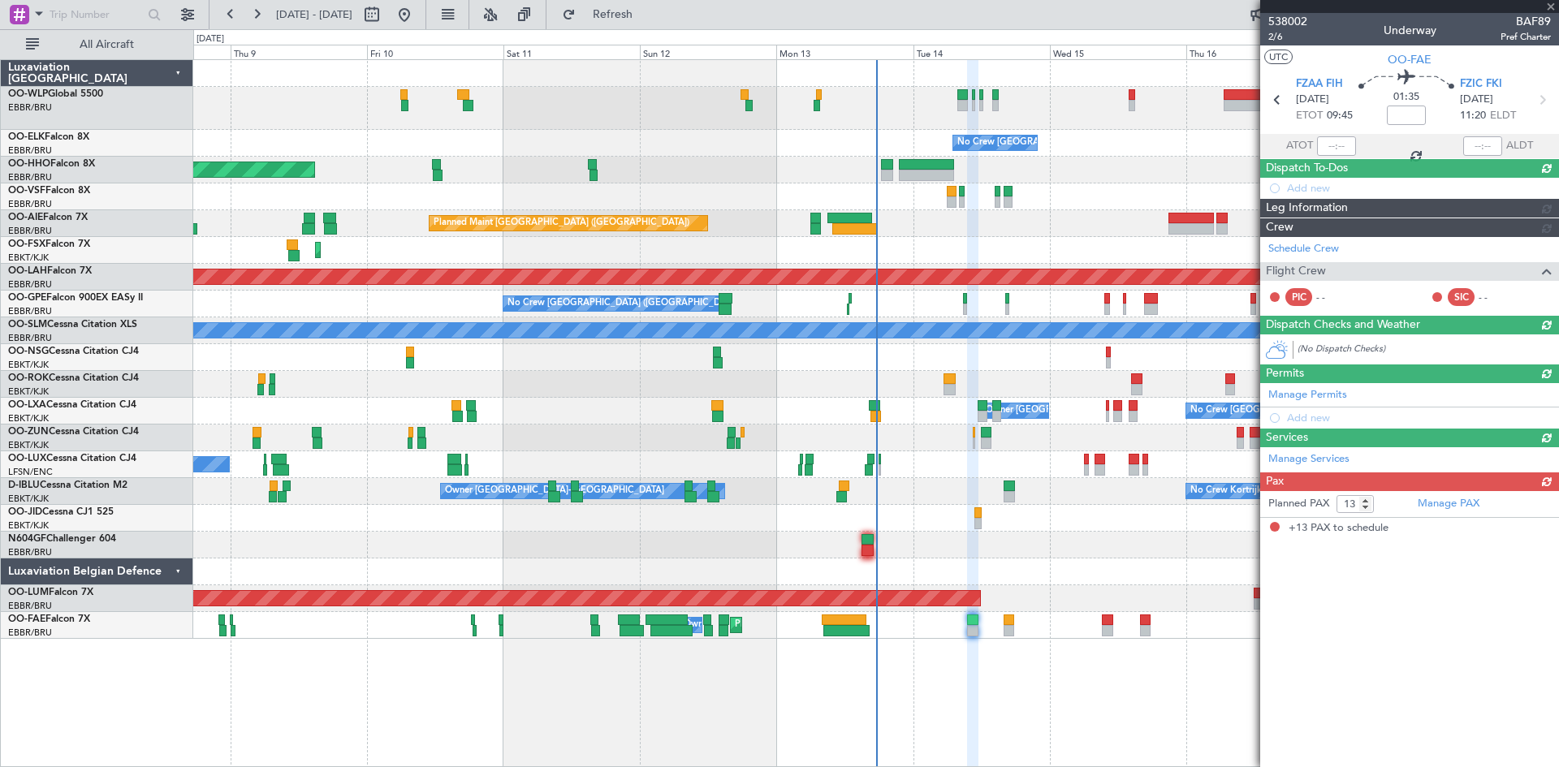
scroll to position [0, 0]
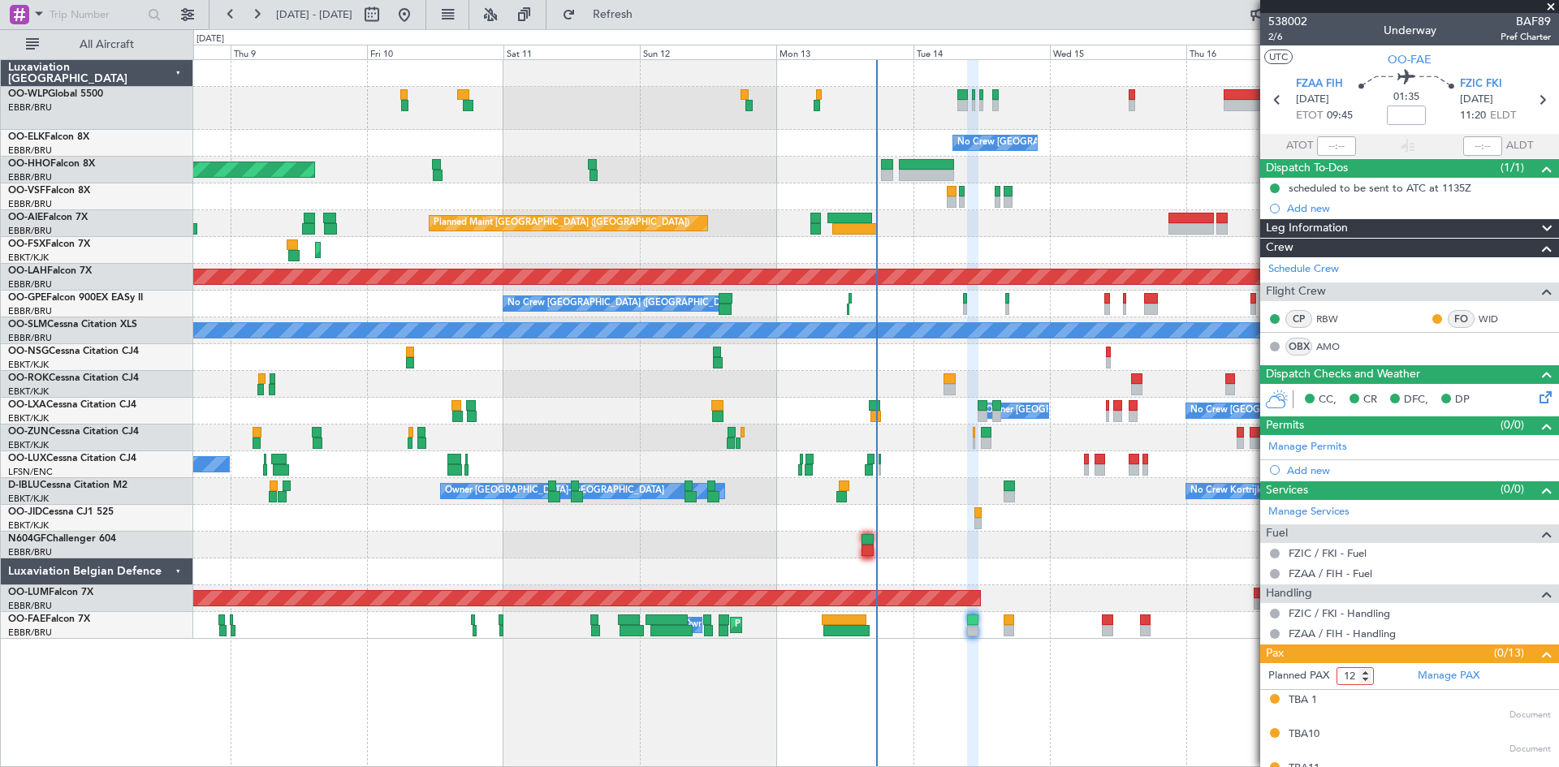
type input "12"
click at [1364, 680] on input "12" at bounding box center [1354, 676] width 37 height 18
click at [1091, 704] on div "No Crew [GEOGRAPHIC_DATA] ([GEOGRAPHIC_DATA] National) Planned Maint Geneva ([G…" at bounding box center [876, 413] width 1366 height 708
click at [1176, 598] on div "AOG Maint [GEOGRAPHIC_DATA]" at bounding box center [875, 598] width 1365 height 27
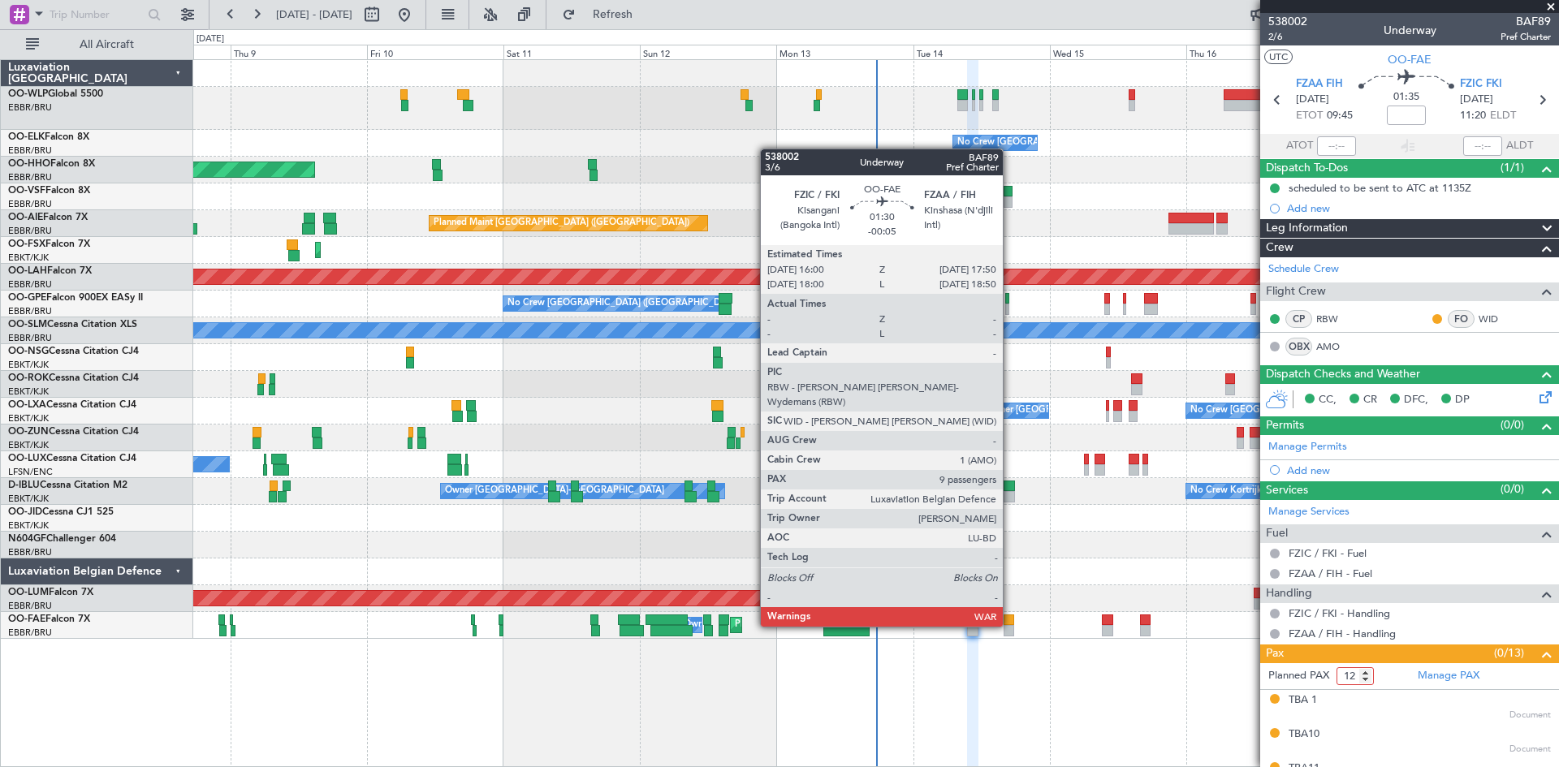
click at [1010, 625] on div at bounding box center [1008, 630] width 11 height 11
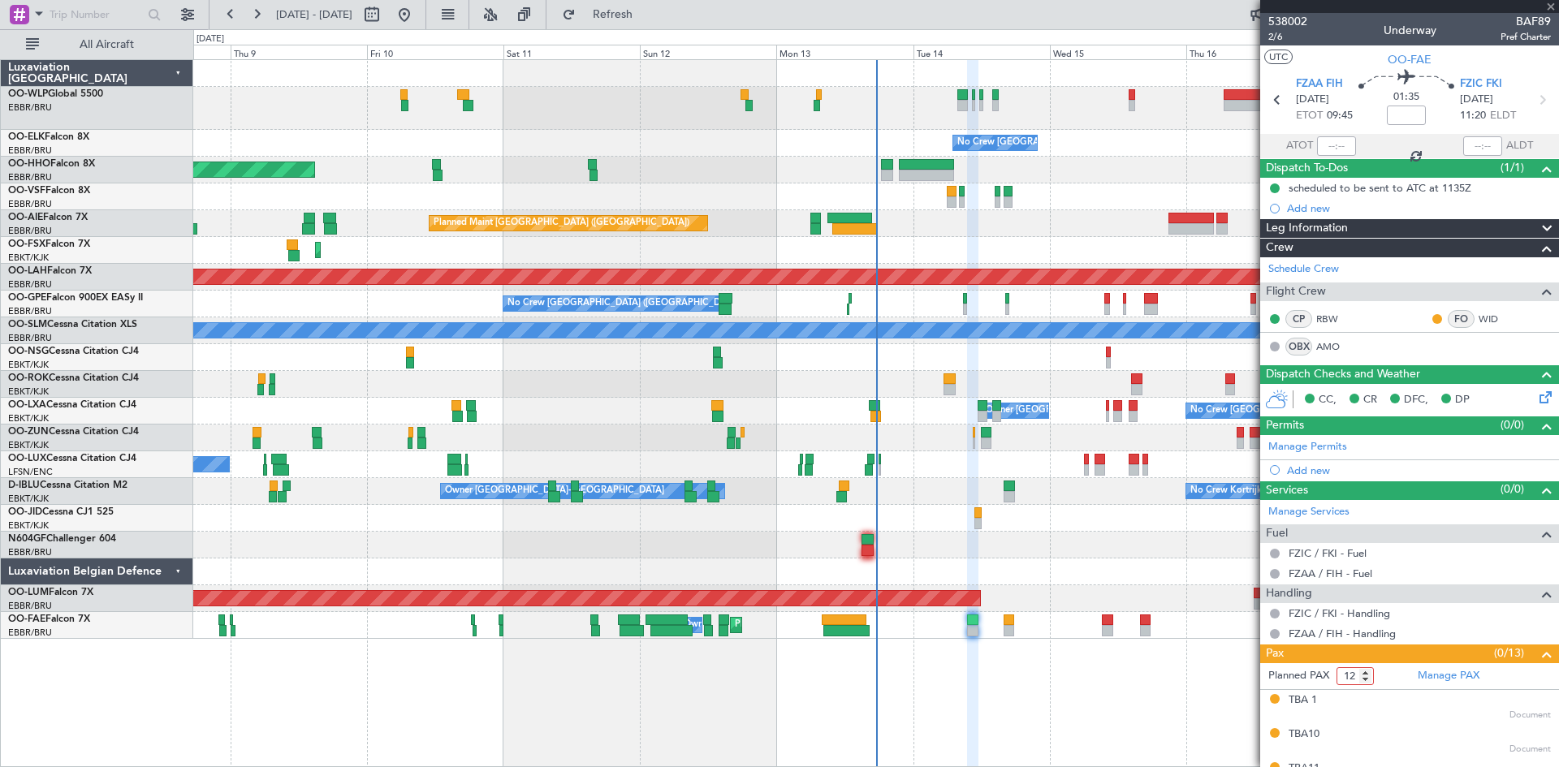
type input "-00:05"
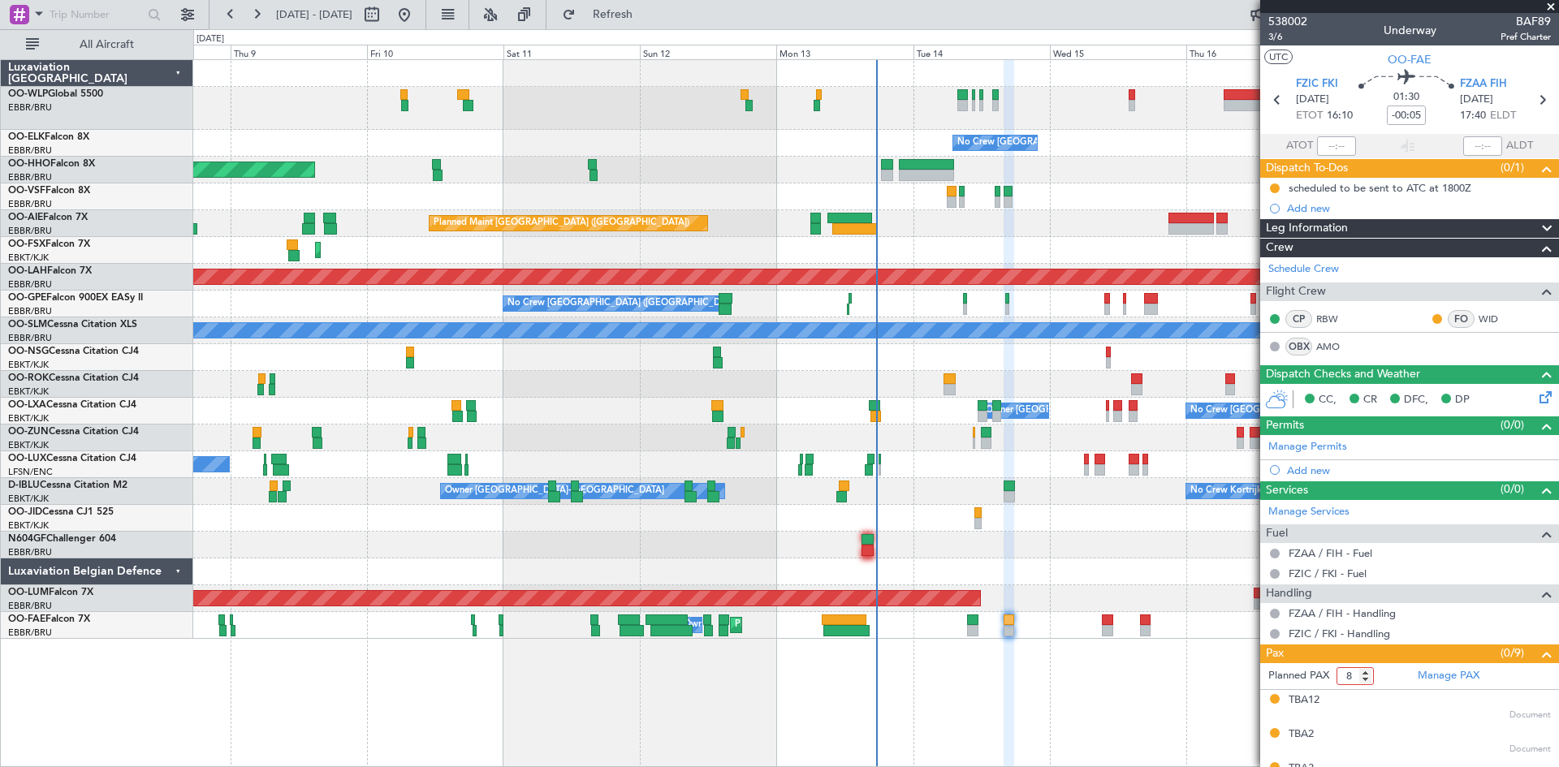
click at [1368, 678] on input "8" at bounding box center [1354, 676] width 37 height 18
type input "7"
click at [1368, 678] on input "7" at bounding box center [1354, 676] width 37 height 18
click at [1017, 722] on div "No Crew [GEOGRAPHIC_DATA] ([GEOGRAPHIC_DATA] National) Planned Maint Geneva ([G…" at bounding box center [876, 413] width 1366 height 708
click at [1039, 626] on div "Planned Maint [GEOGRAPHIC_DATA] ([GEOGRAPHIC_DATA] National) Planned Maint [GEO…" at bounding box center [875, 625] width 1365 height 27
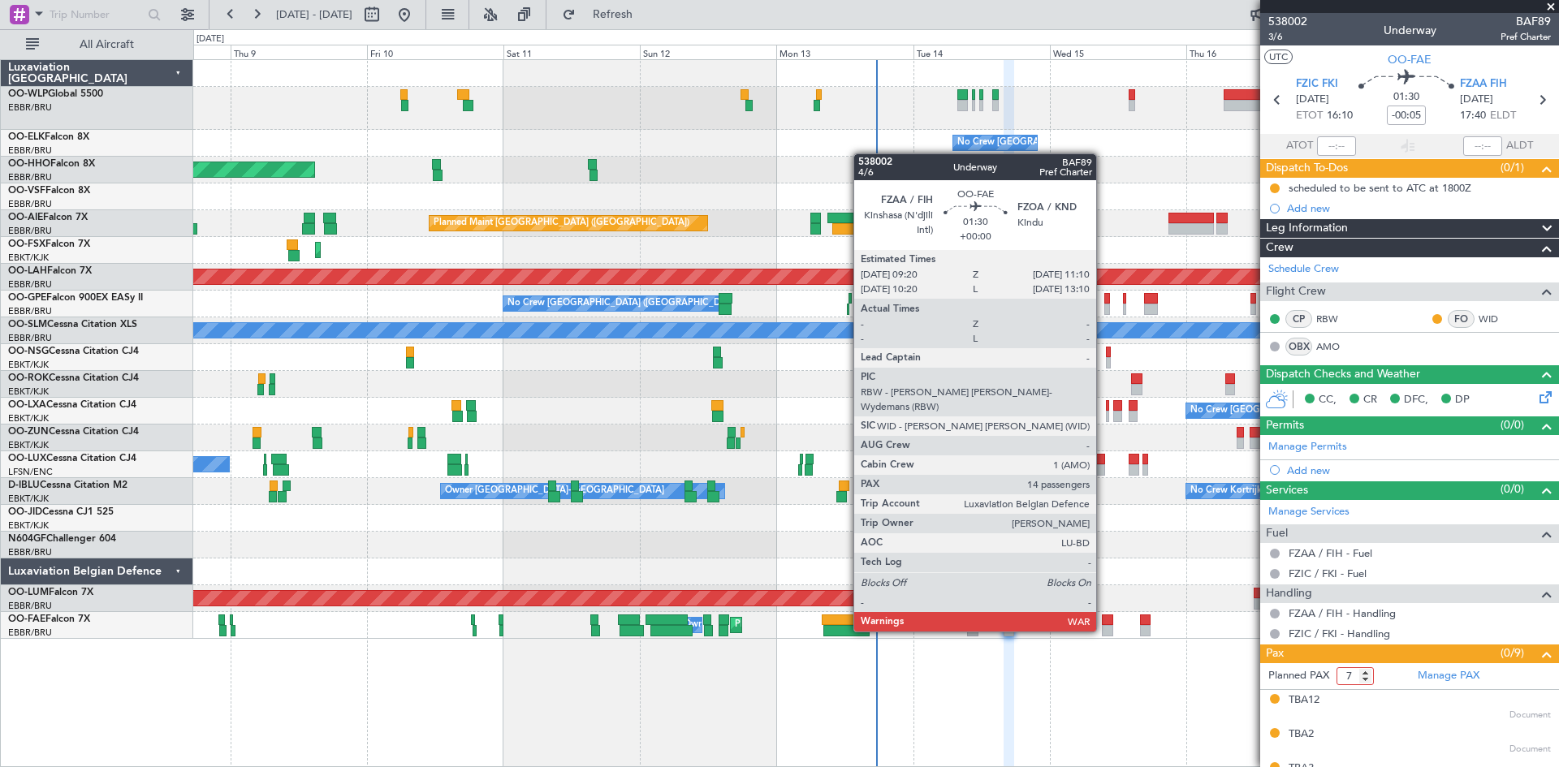
click at [1102, 630] on div at bounding box center [1107, 630] width 11 height 11
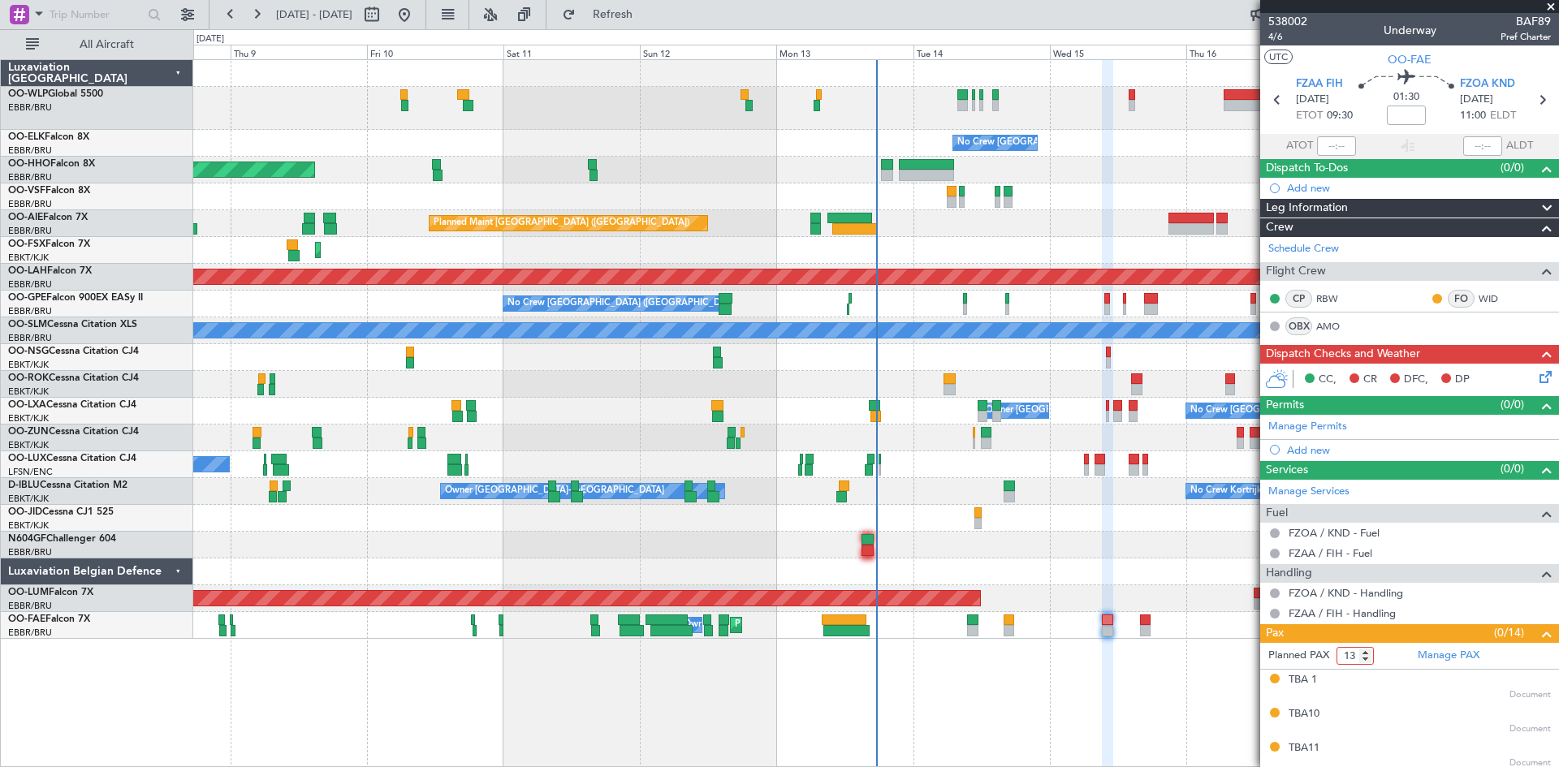
click at [1365, 658] on input "13" at bounding box center [1354, 656] width 37 height 18
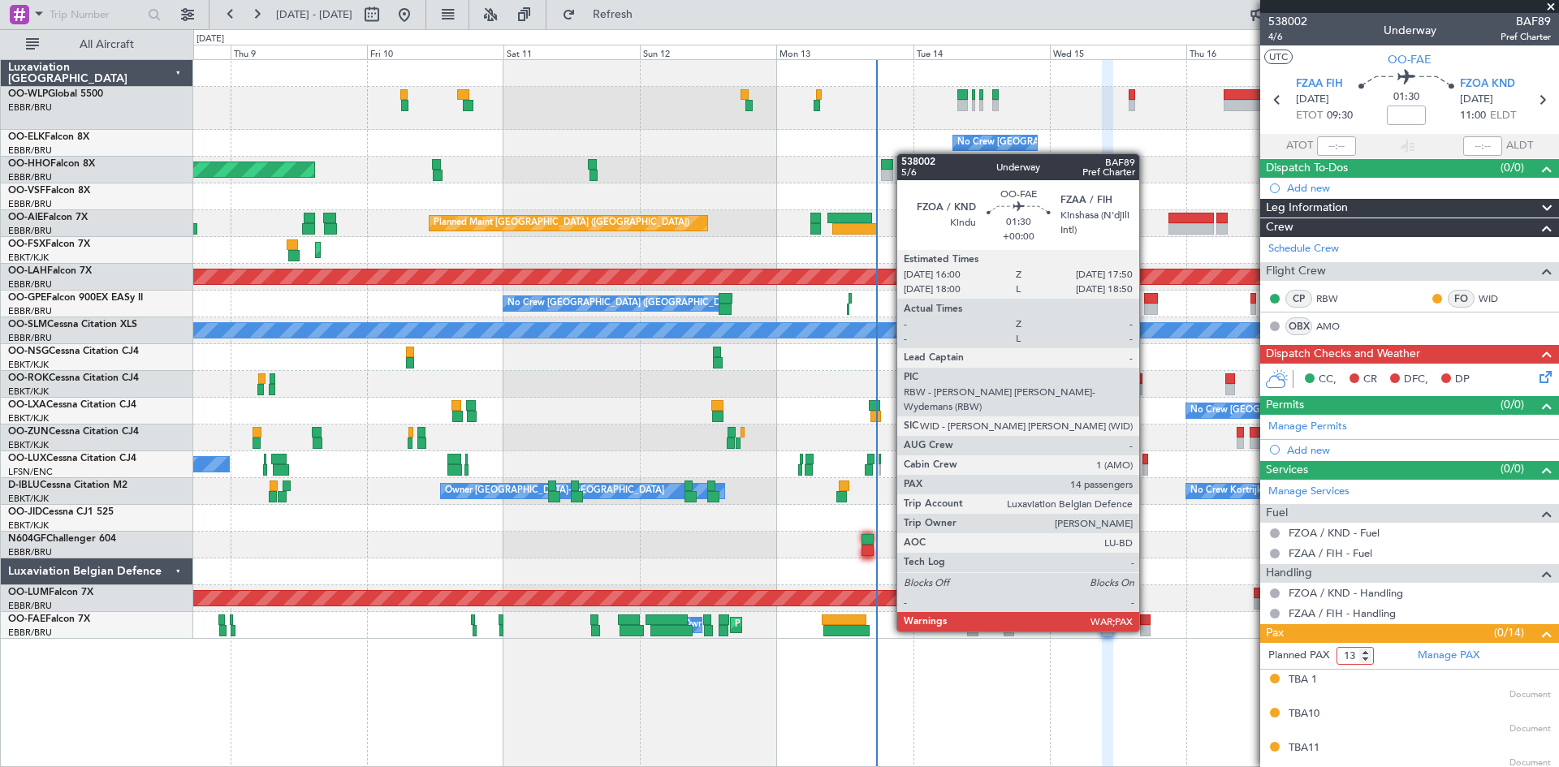
click at [1146, 630] on div at bounding box center [1145, 630] width 11 height 11
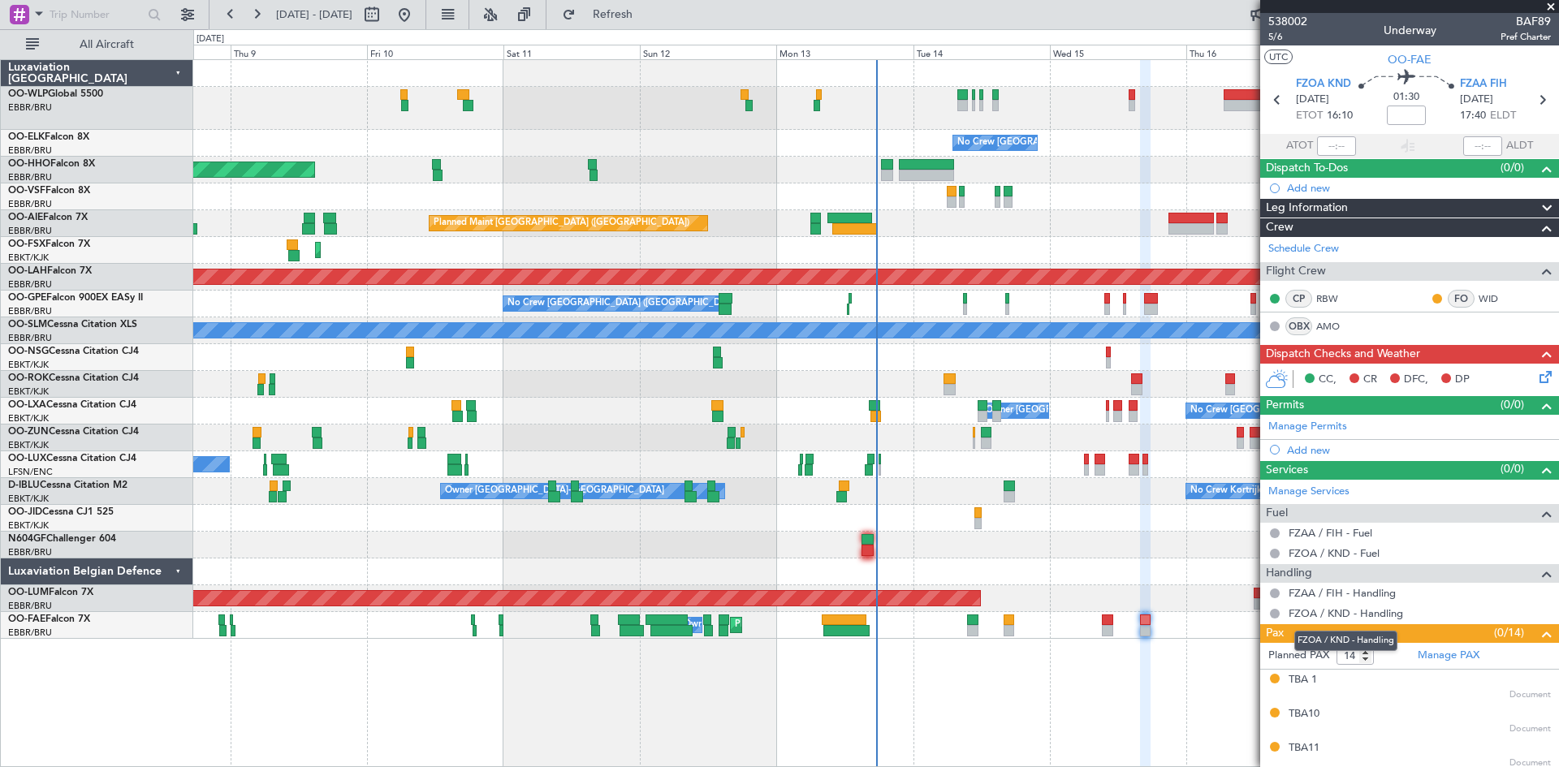
click at [1364, 658] on mat-tooltip-component "FZOA / KND - Handling" at bounding box center [1346, 640] width 126 height 43
click at [1365, 662] on input "13" at bounding box center [1354, 656] width 37 height 18
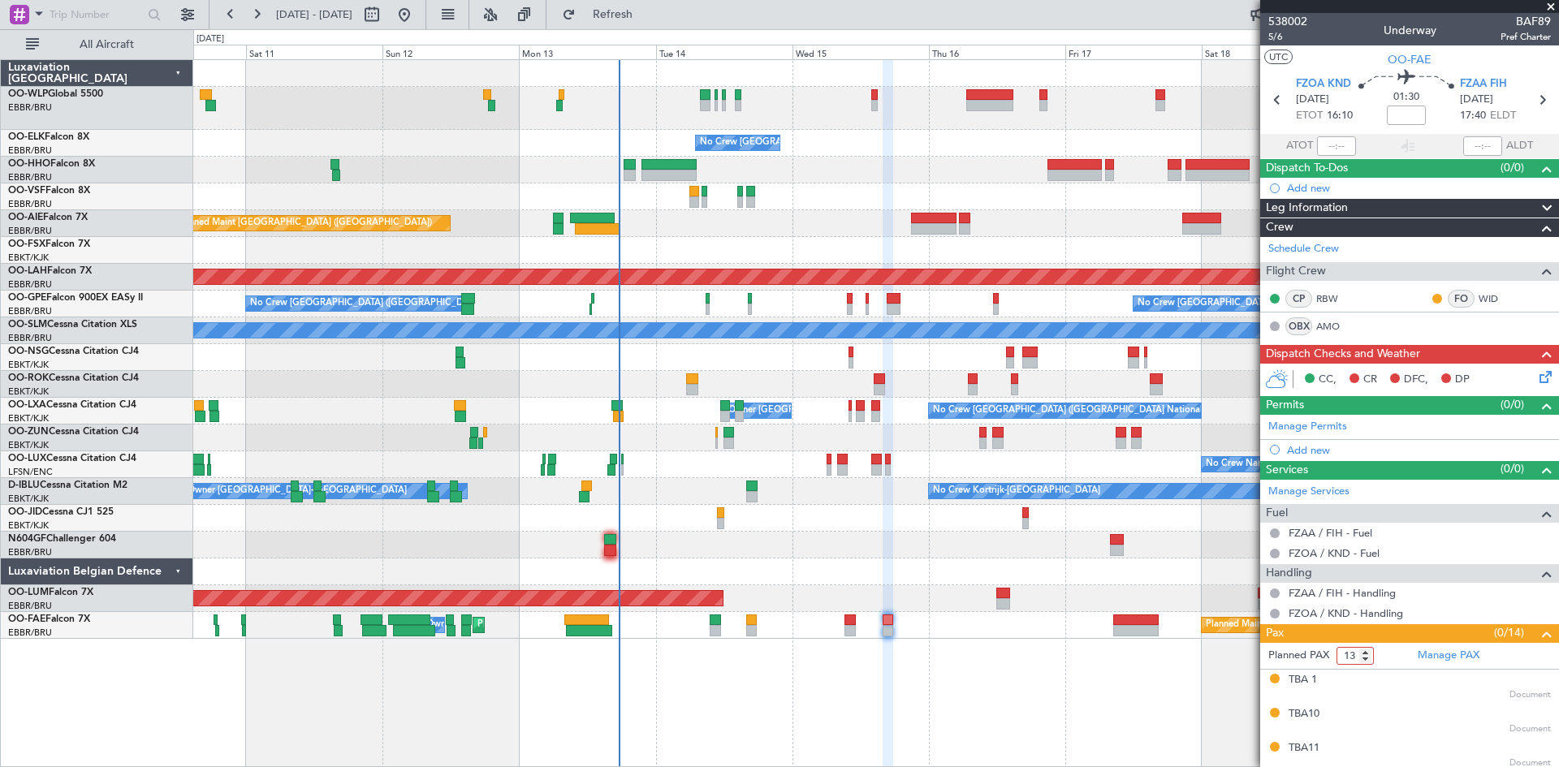
click at [784, 707] on div "No Crew [GEOGRAPHIC_DATA] ([GEOGRAPHIC_DATA] National) Planned Maint Geneva ([G…" at bounding box center [876, 413] width 1366 height 708
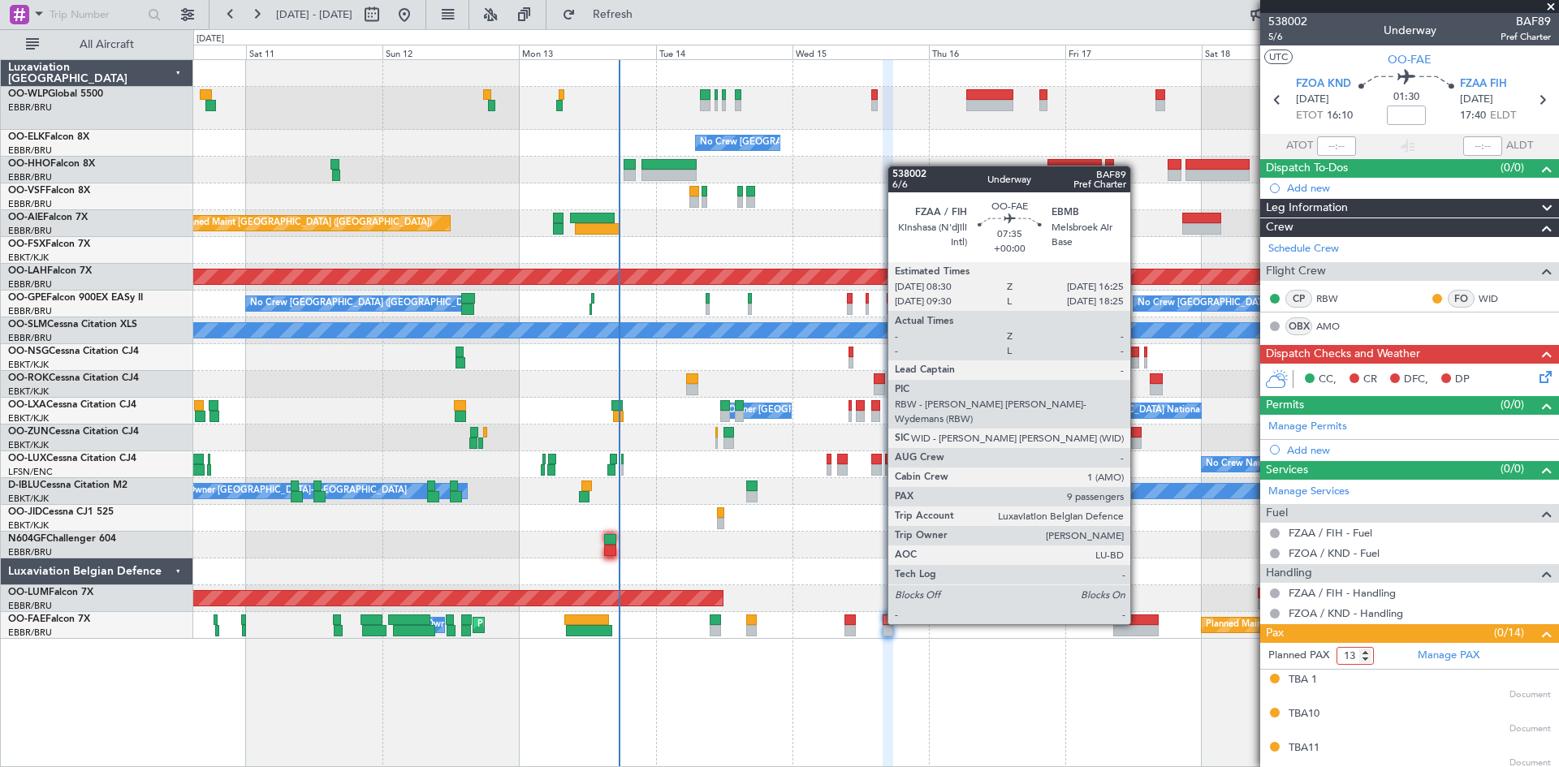
click at [1137, 623] on div at bounding box center [1135, 620] width 45 height 11
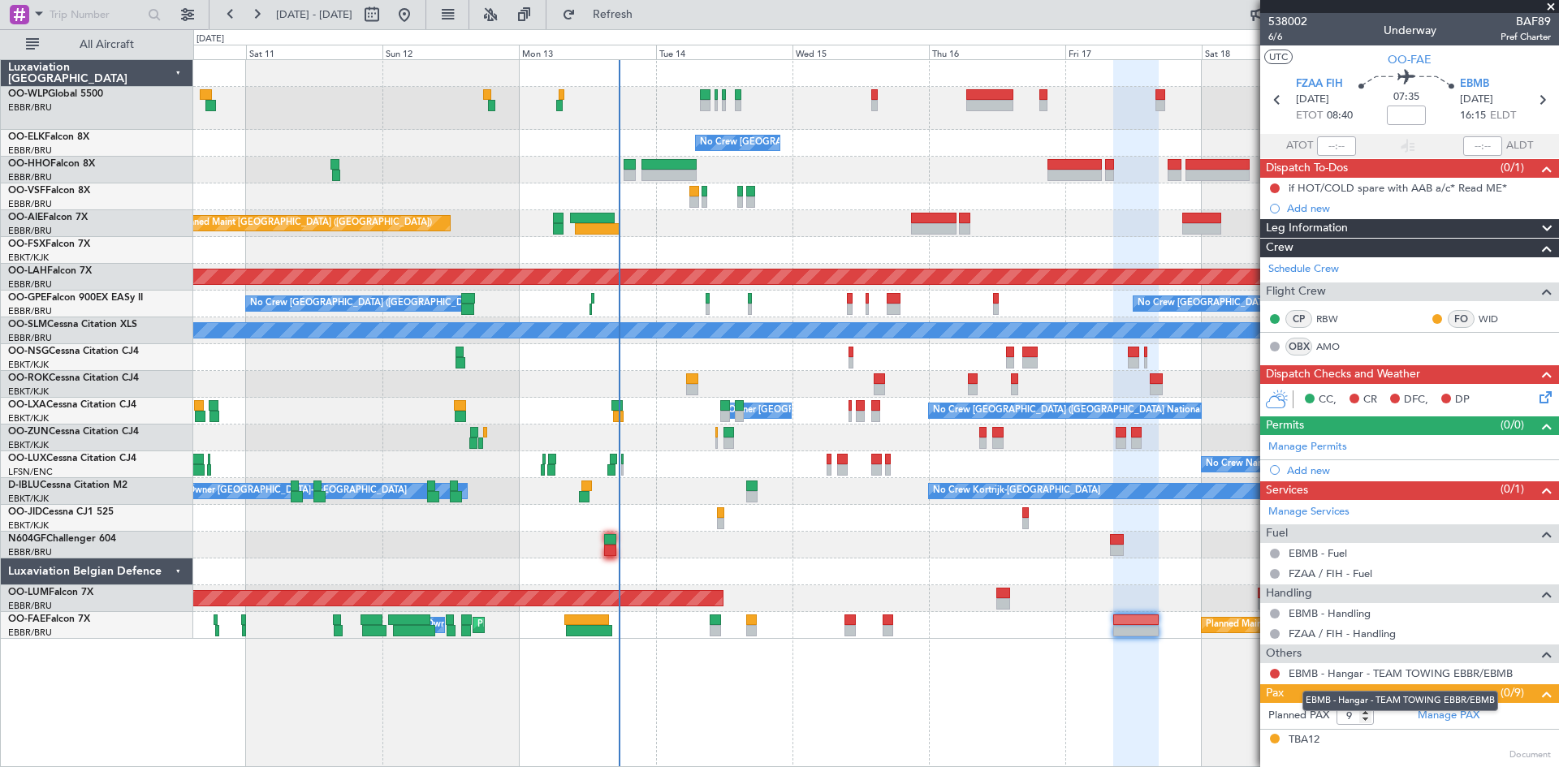
click at [1369, 720] on mat-tooltip-component "EBMB - Hangar - TEAM TOWING EBBR/EBMB" at bounding box center [1400, 701] width 218 height 43
click at [1366, 718] on mat-tooltip-component "EBMB - Hangar - TEAM TOWING EBBR/EBMB" at bounding box center [1400, 701] width 218 height 43
click at [1366, 718] on input "8" at bounding box center [1354, 716] width 37 height 18
click at [862, 706] on div "No Crew [GEOGRAPHIC_DATA] ([GEOGRAPHIC_DATA] National) Planned Maint Geneva ([G…" at bounding box center [876, 413] width 1366 height 708
click at [1206, 695] on div "No Crew [GEOGRAPHIC_DATA] ([GEOGRAPHIC_DATA] National) Planned Maint Geneva ([G…" at bounding box center [876, 413] width 1366 height 708
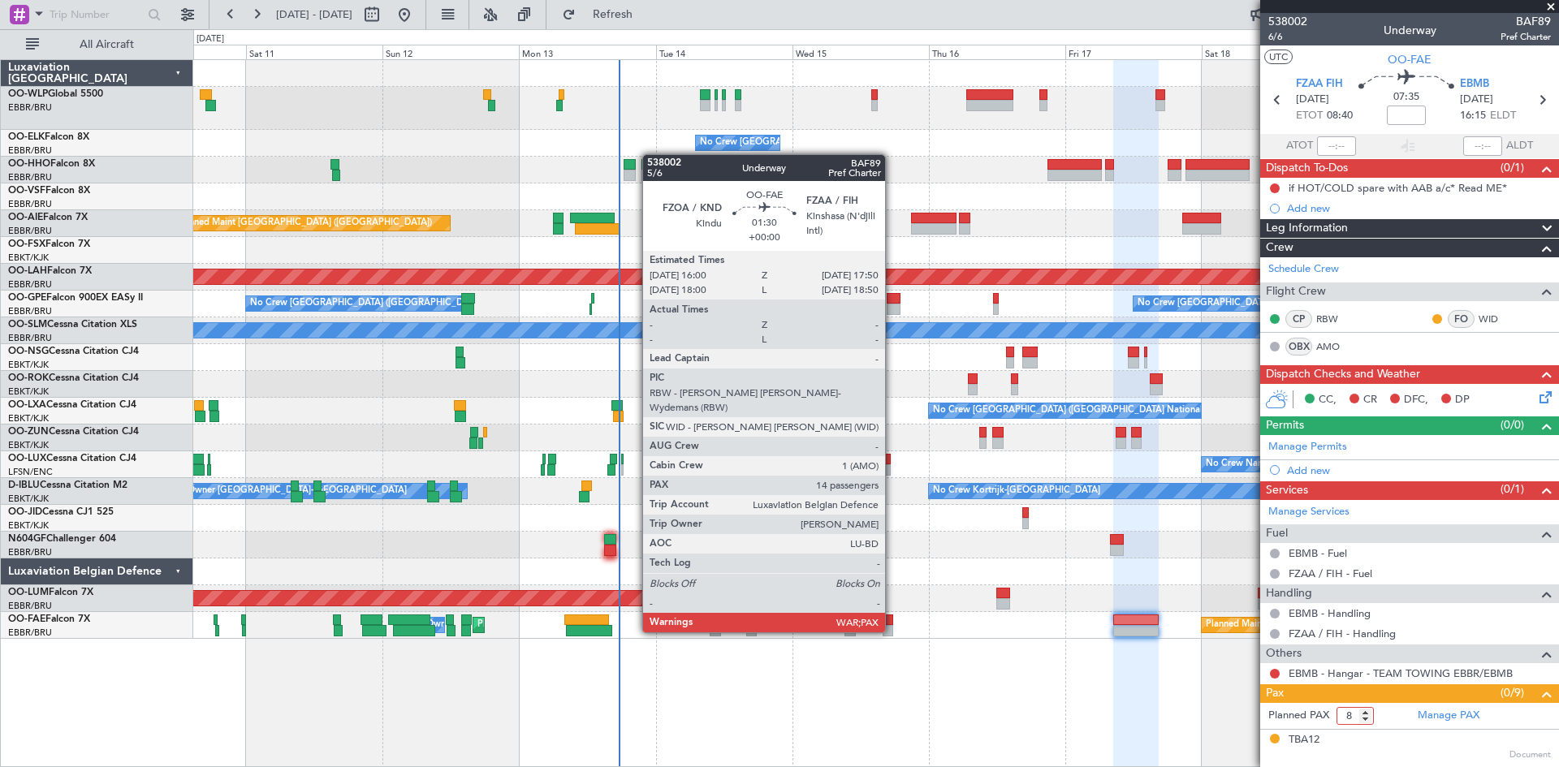
click at [882, 635] on div at bounding box center [887, 630] width 11 height 11
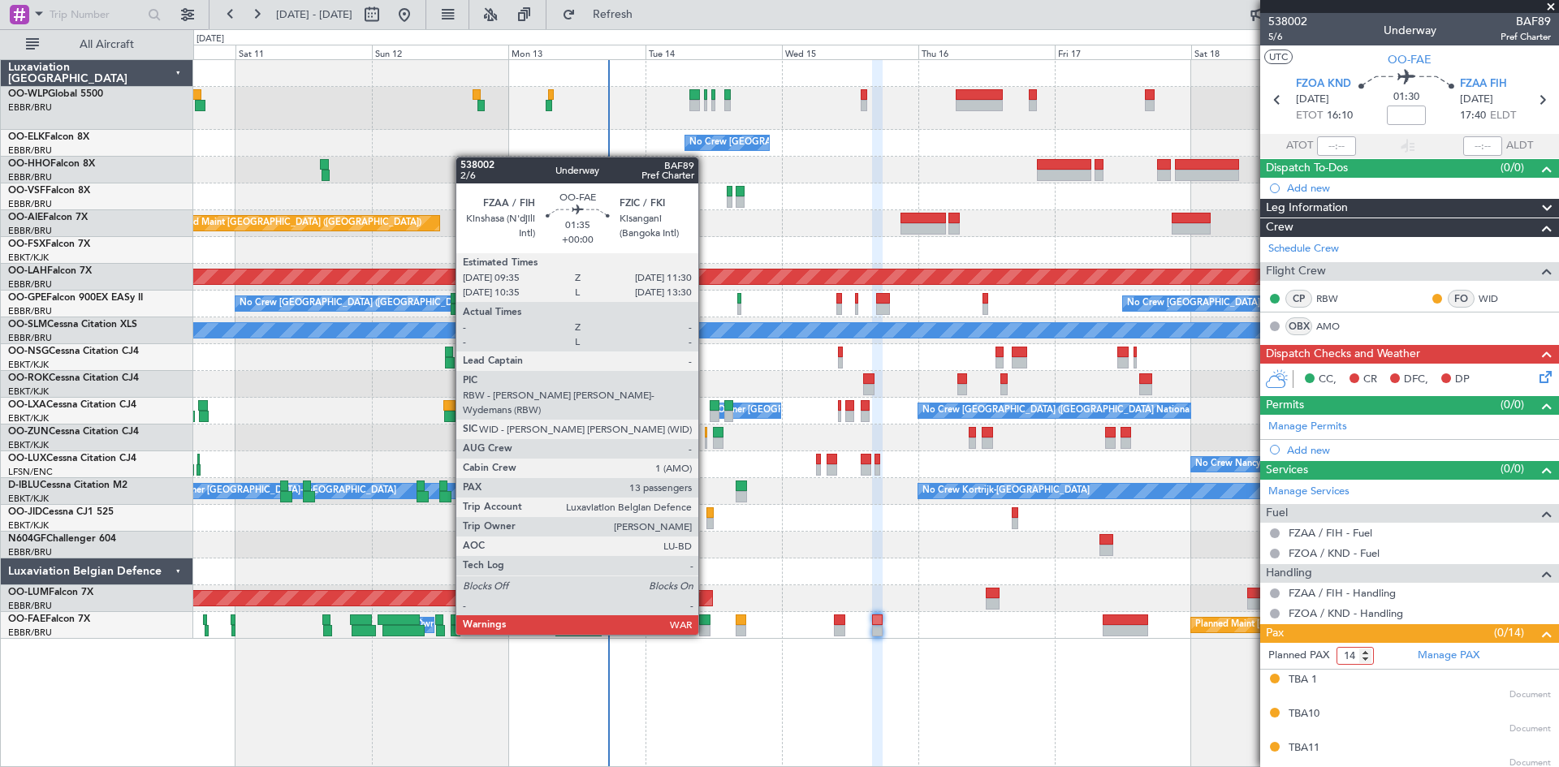
click at [705, 633] on div at bounding box center [704, 630] width 11 height 11
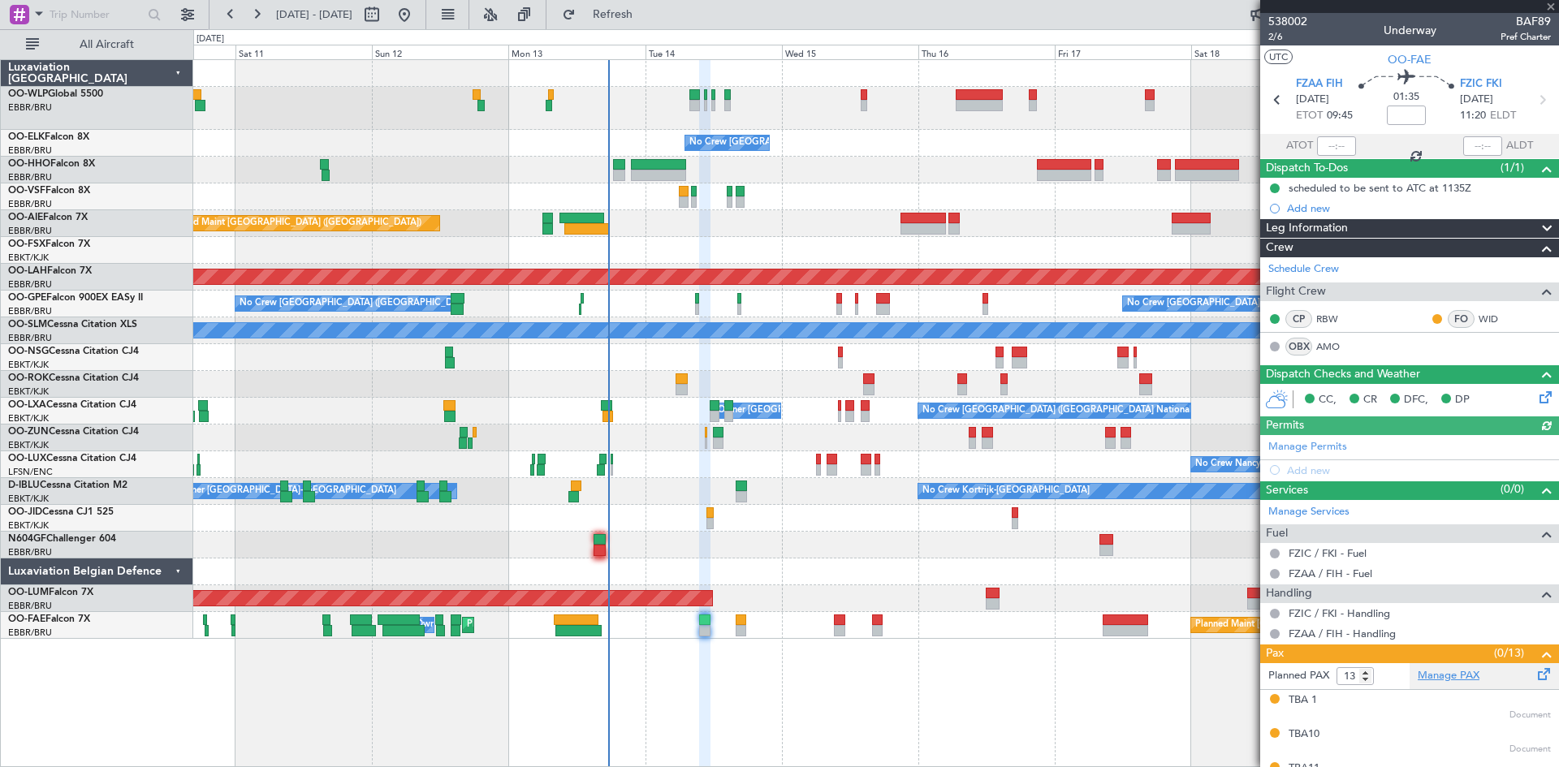
click at [1439, 671] on link "Manage PAX" at bounding box center [1448, 676] width 62 height 16
click at [1463, 676] on link "Manage PAX" at bounding box center [1448, 676] width 62 height 16
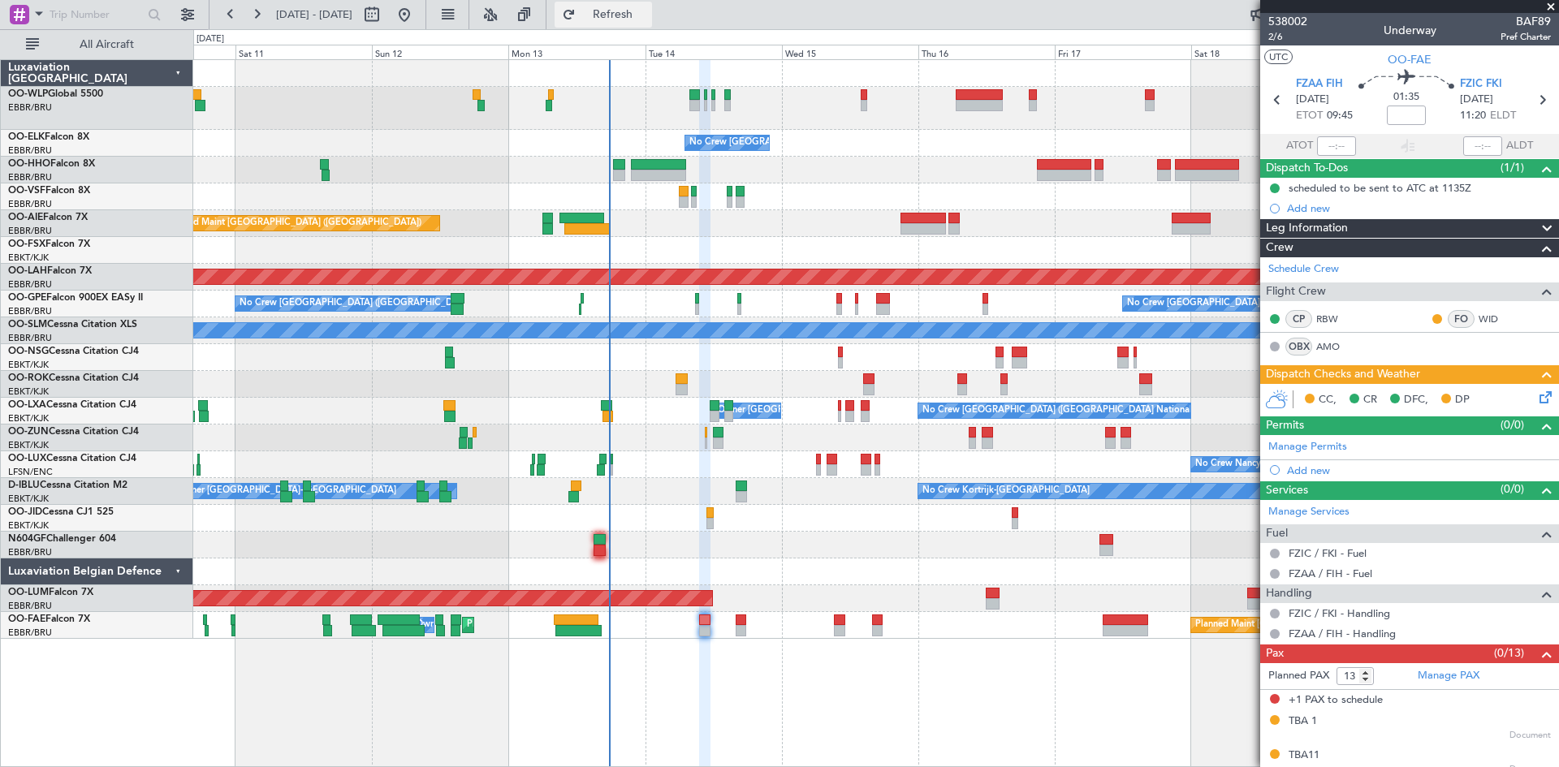
click at [647, 15] on span "Refresh" at bounding box center [613, 14] width 68 height 11
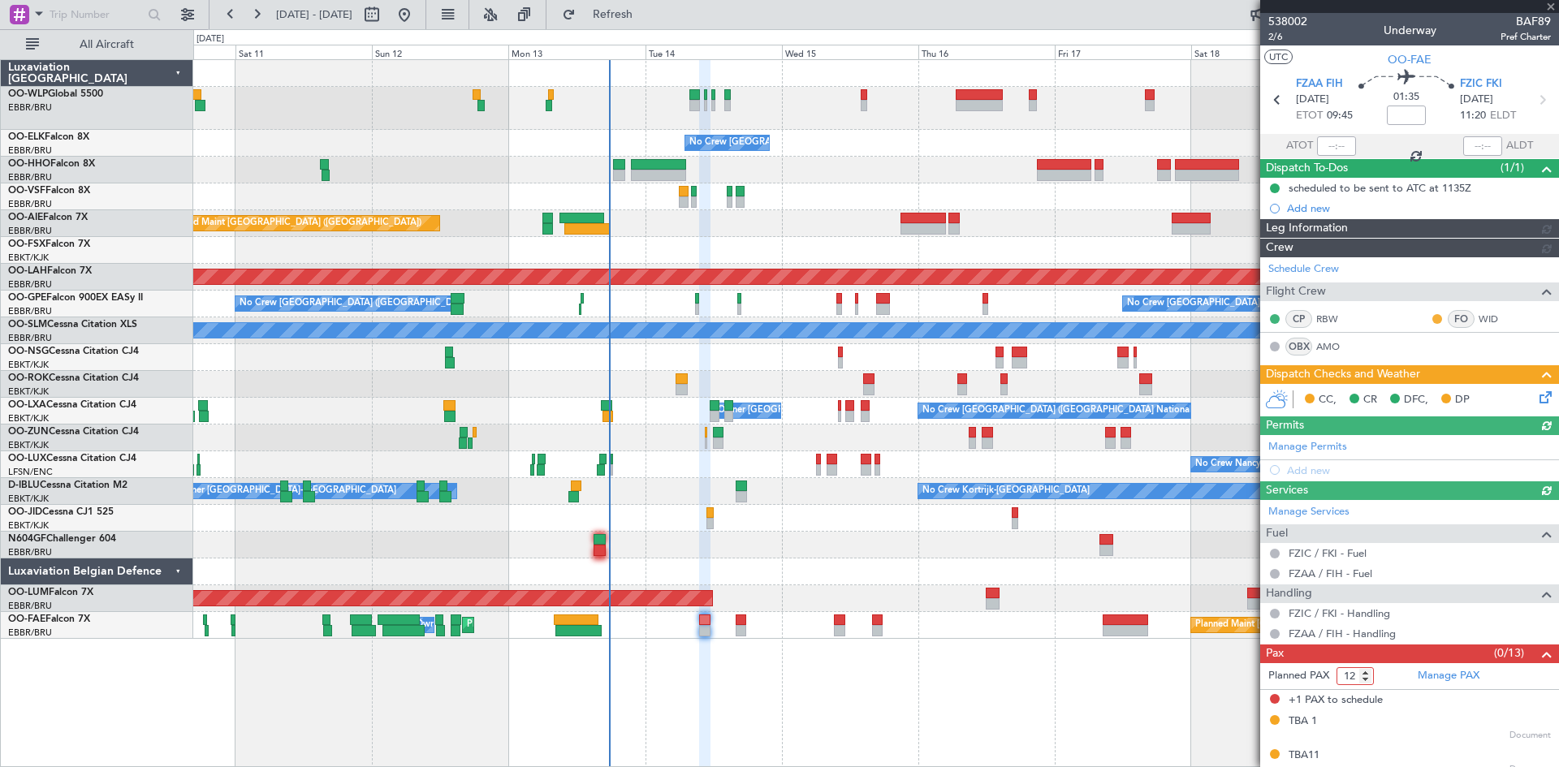
type input "12"
click at [1366, 682] on input "12" at bounding box center [1354, 676] width 37 height 18
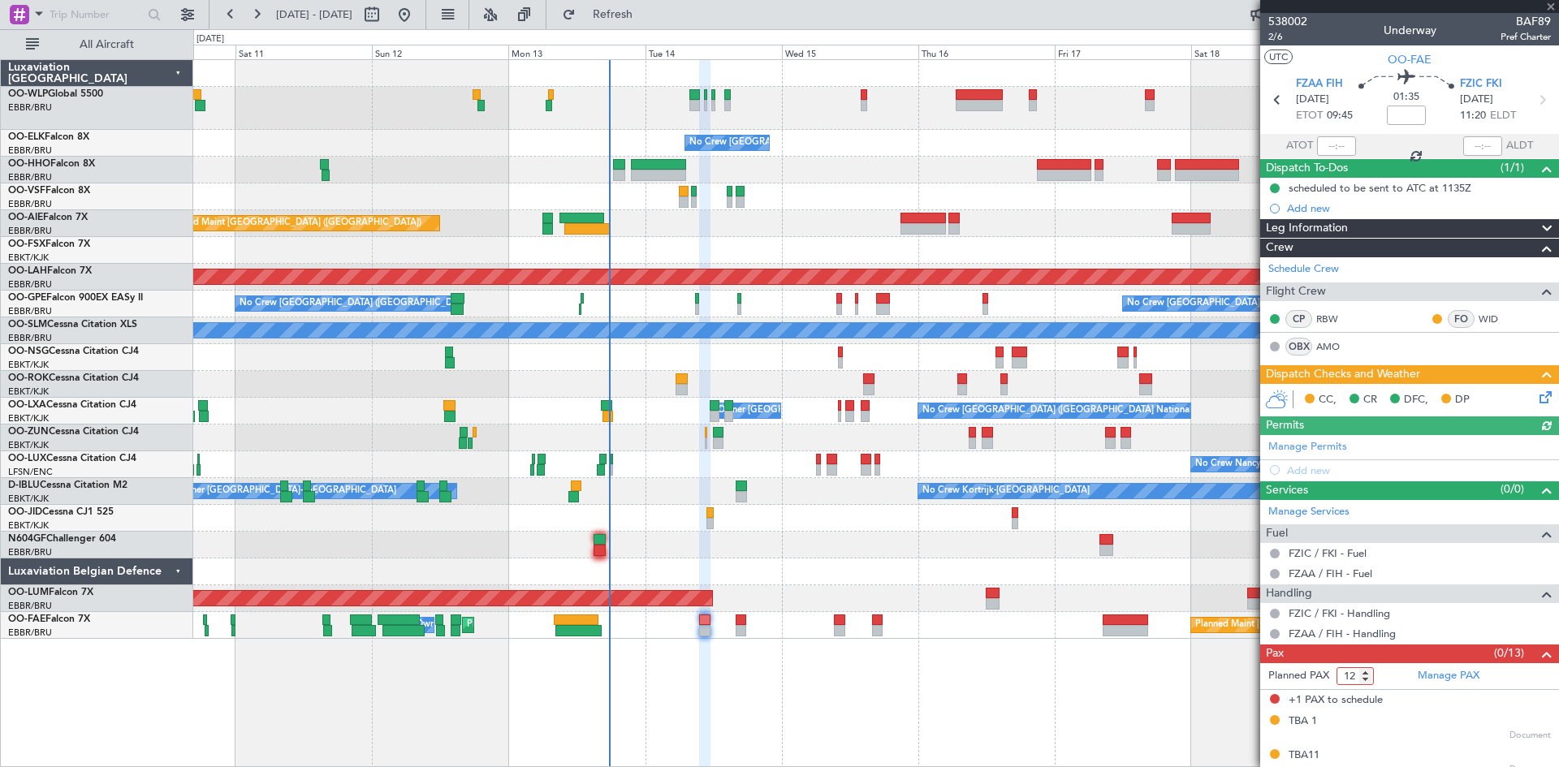
click at [1051, 705] on div "No Crew [GEOGRAPHIC_DATA] ([GEOGRAPHIC_DATA] National) Planned Maint Geneva ([G…" at bounding box center [876, 413] width 1366 height 708
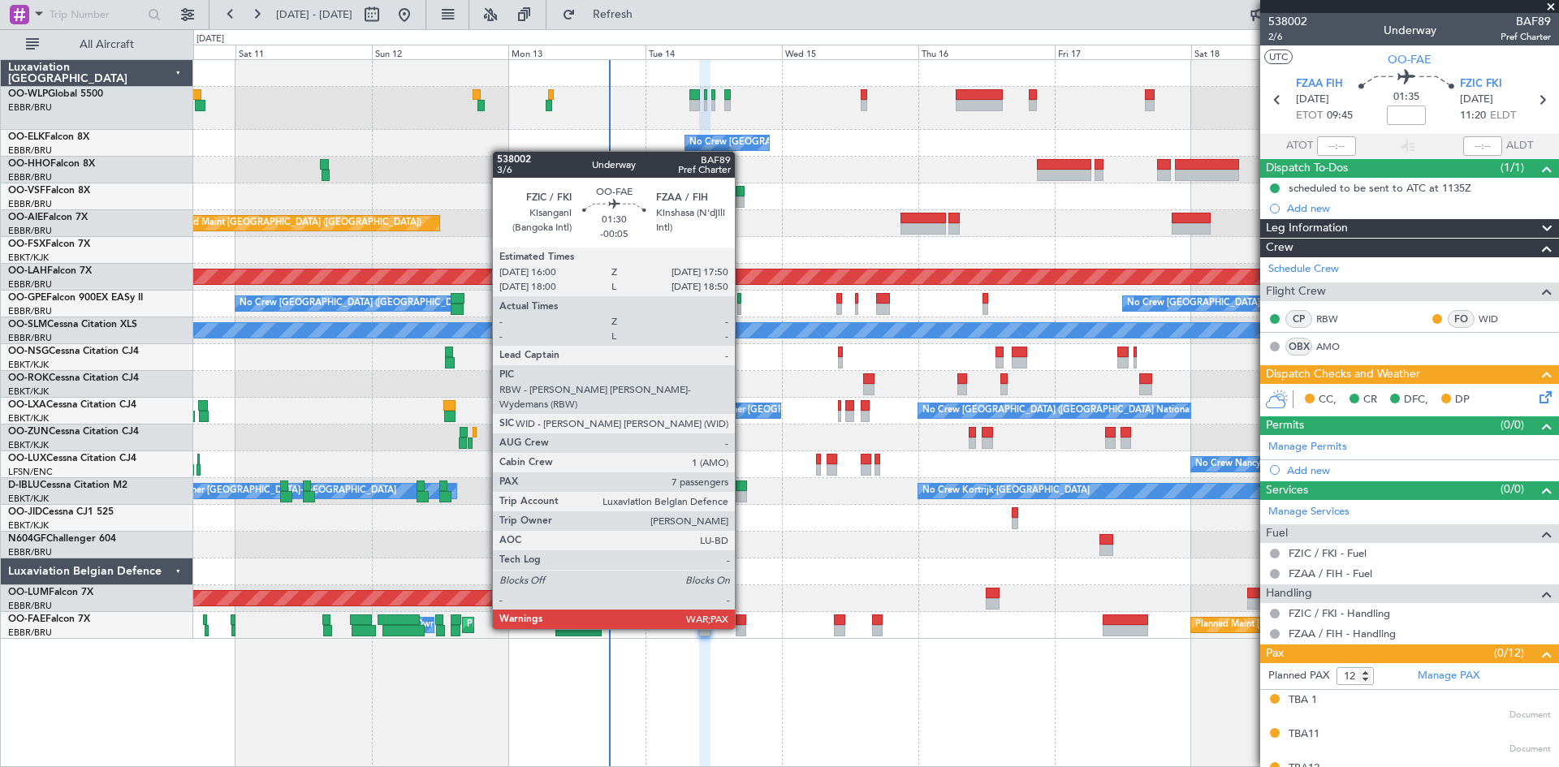
click at [742, 628] on div at bounding box center [741, 630] width 11 height 11
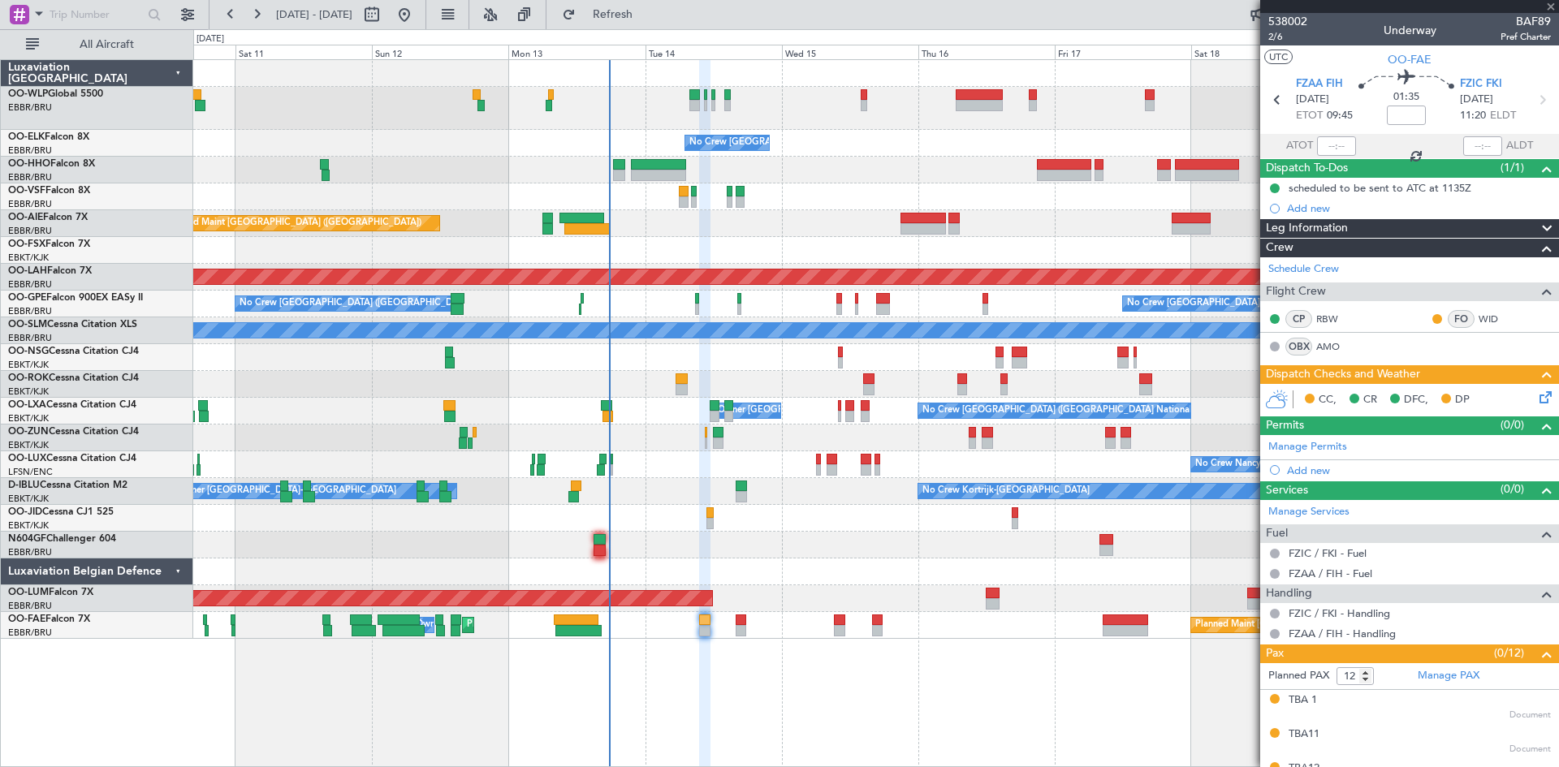
type input "-00:05"
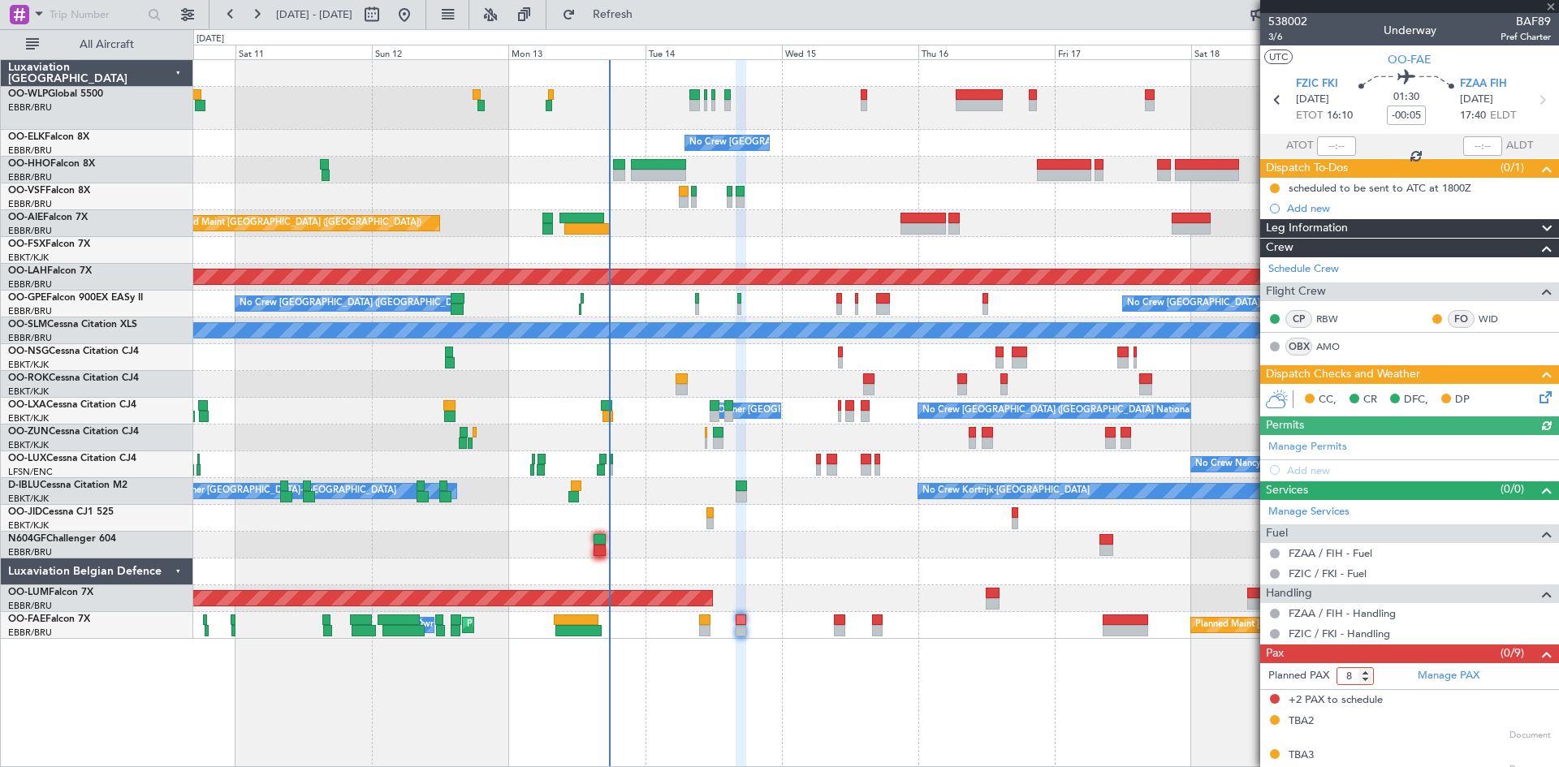
click at [1364, 680] on input "8" at bounding box center [1354, 676] width 37 height 18
type input "7"
click at [1364, 680] on input "7" at bounding box center [1354, 676] width 37 height 18
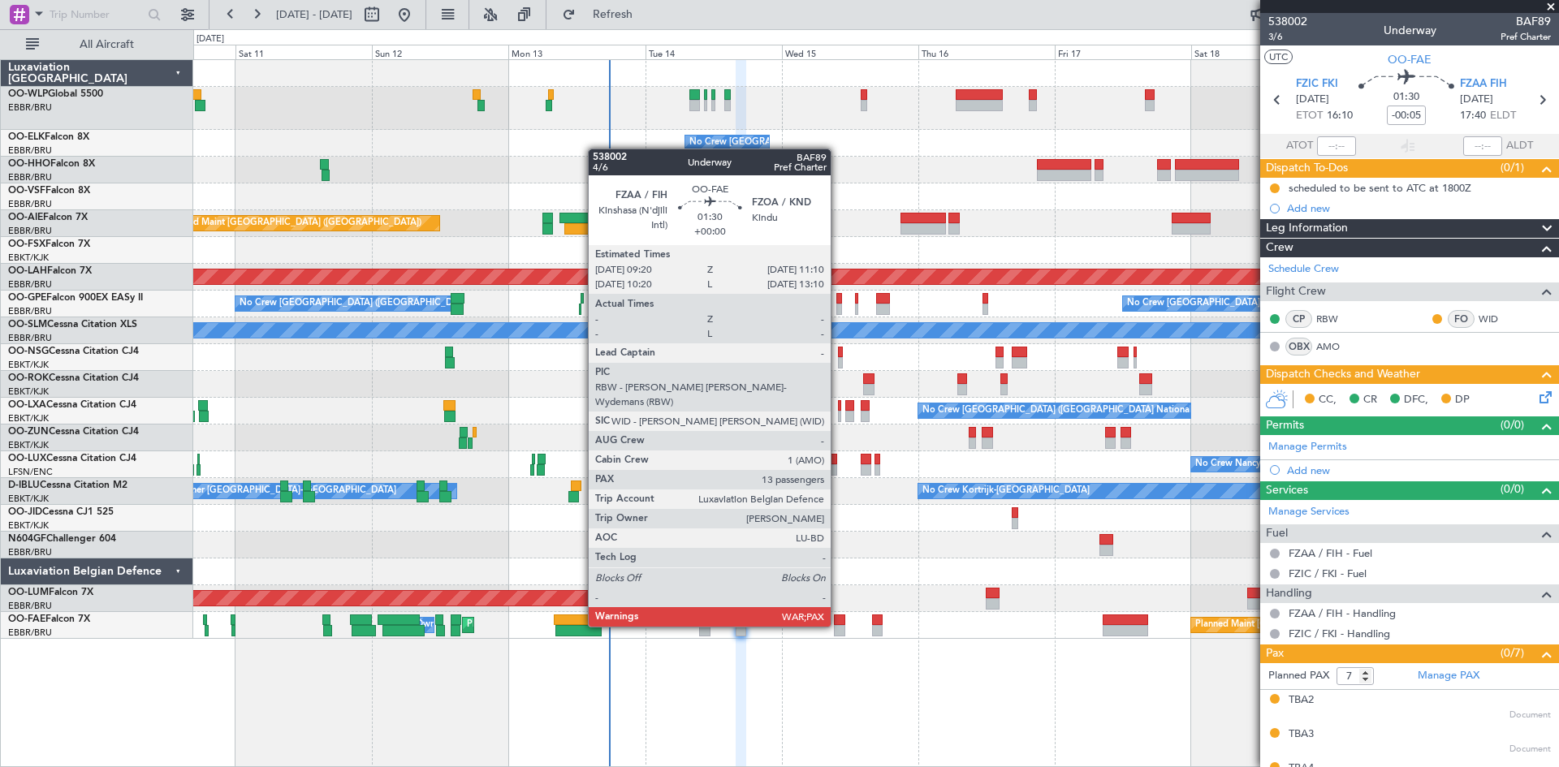
click at [838, 625] on div at bounding box center [839, 630] width 11 height 11
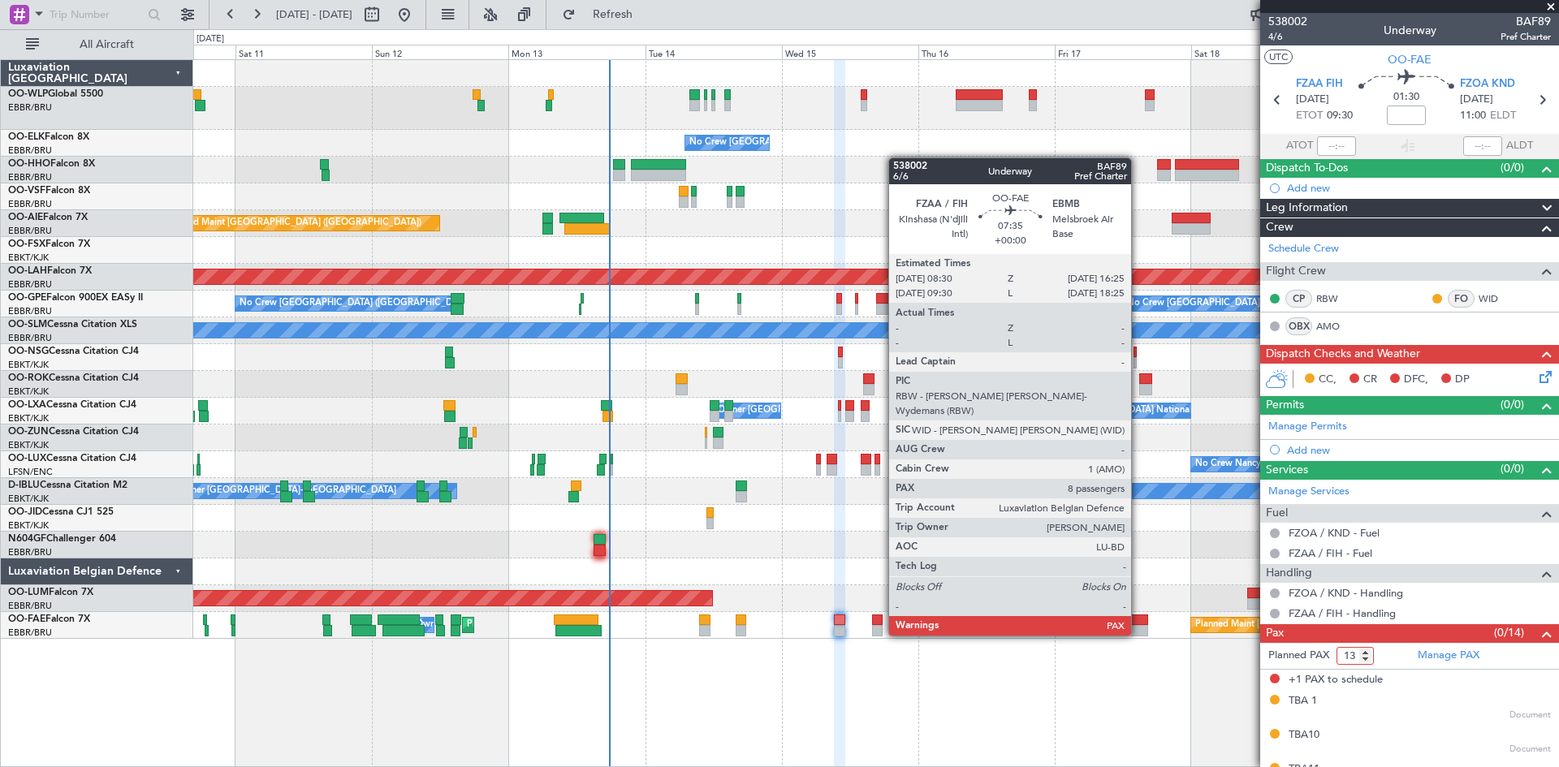
type input "13"
click at [1367, 661] on input "13" at bounding box center [1354, 656] width 37 height 18
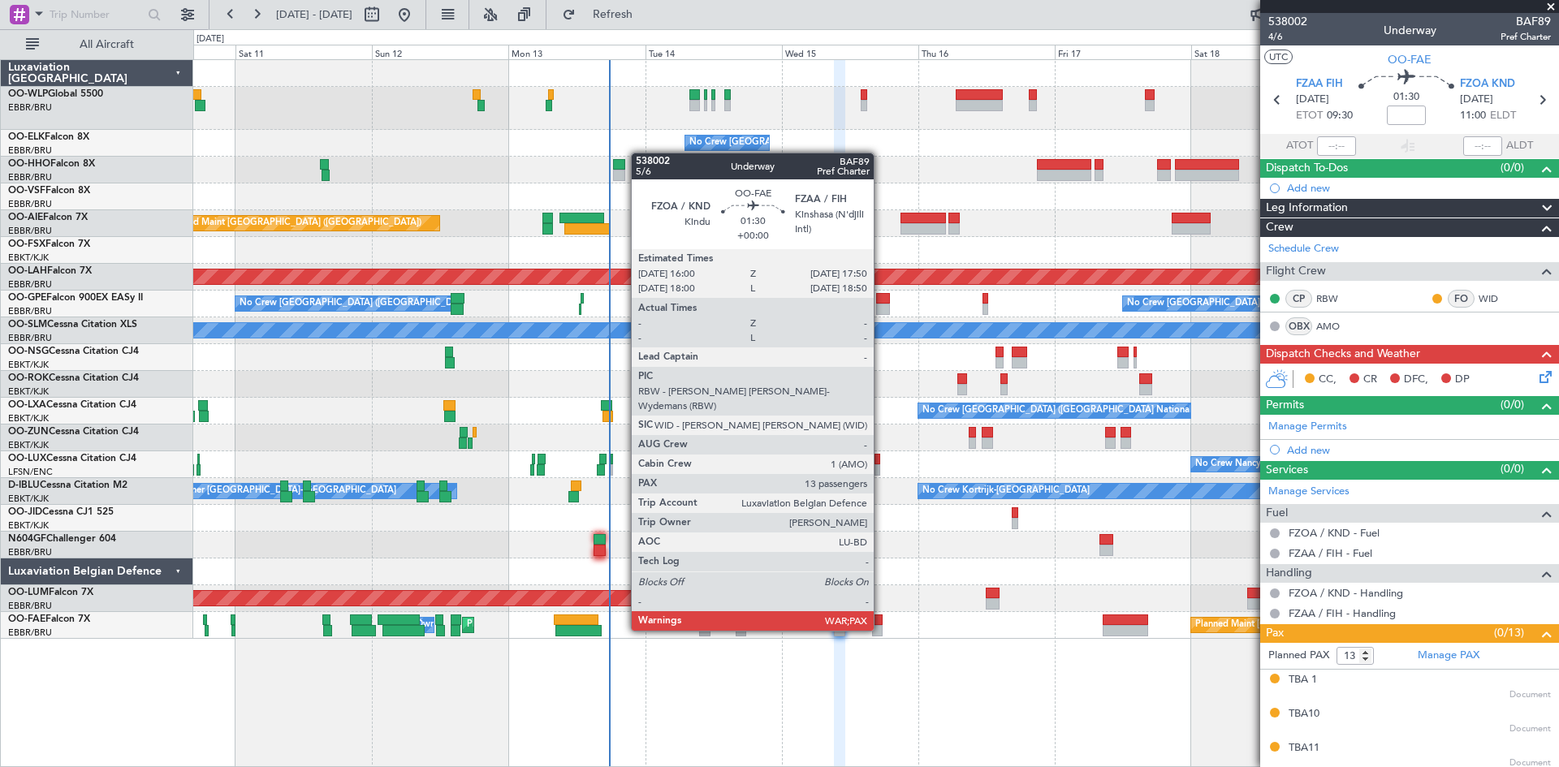
click at [878, 631] on div at bounding box center [877, 630] width 11 height 11
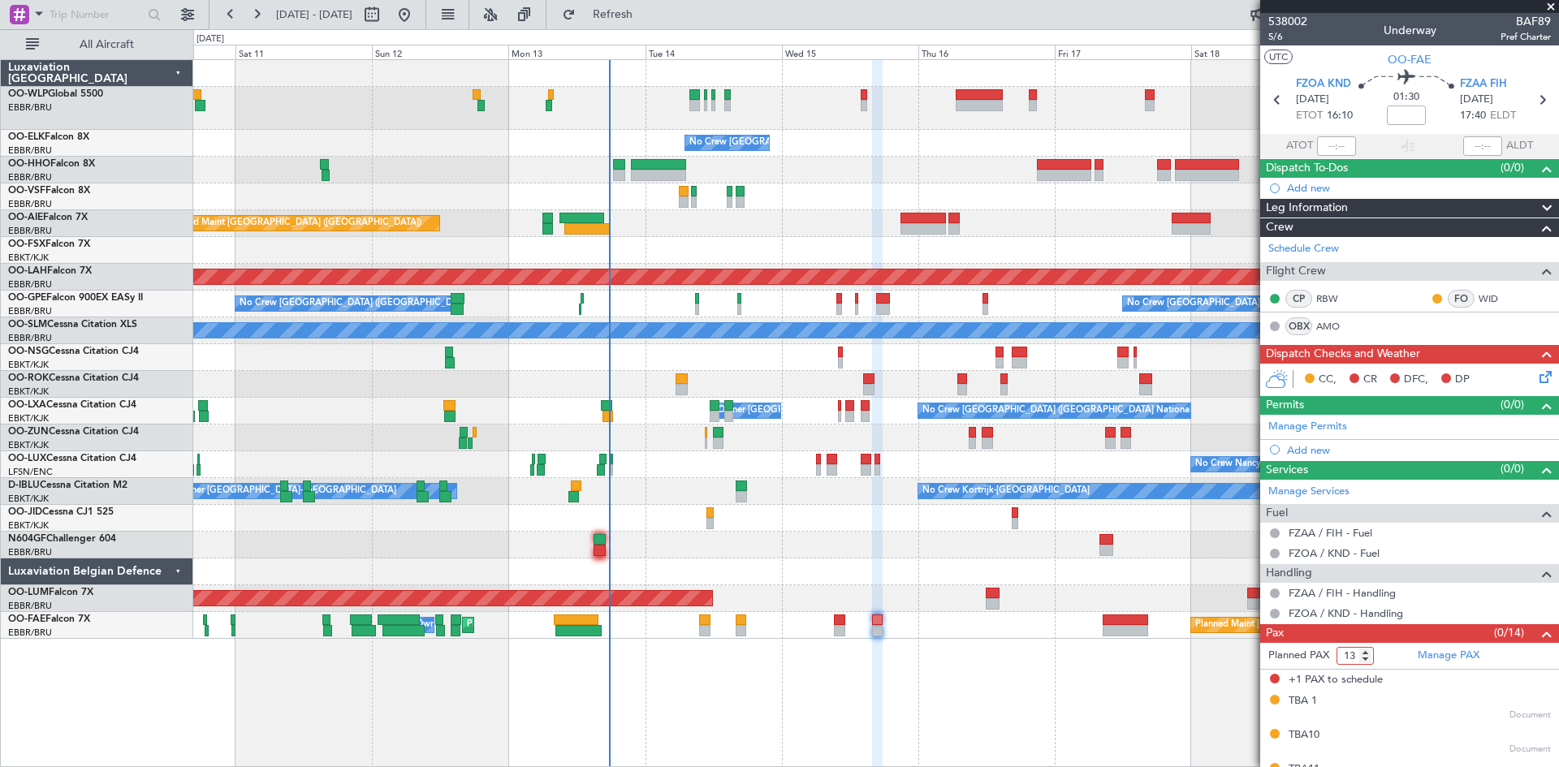
type input "13"
click at [1368, 659] on input "13" at bounding box center [1354, 656] width 37 height 18
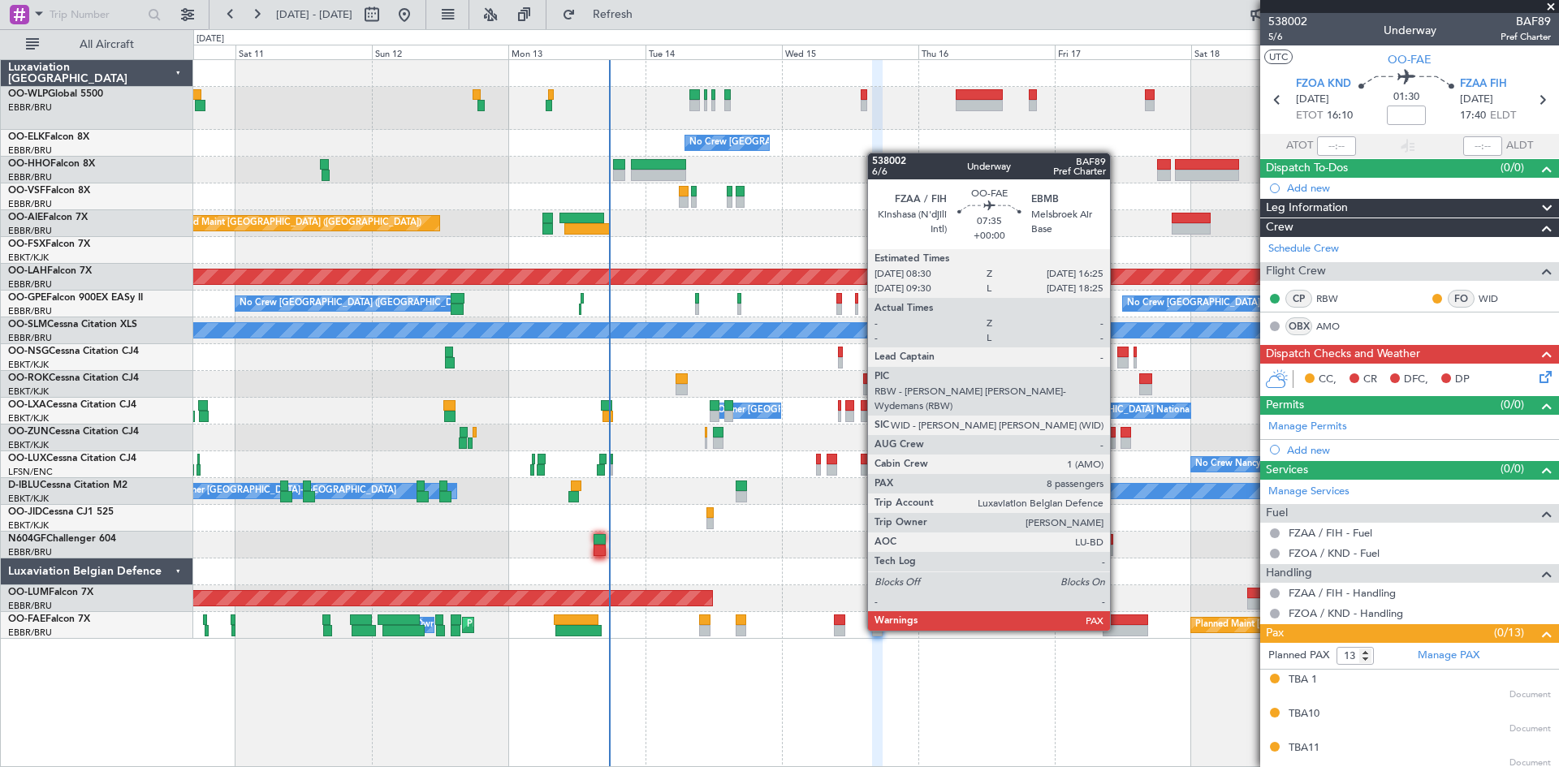
click at [1117, 629] on div at bounding box center [1124, 630] width 45 height 11
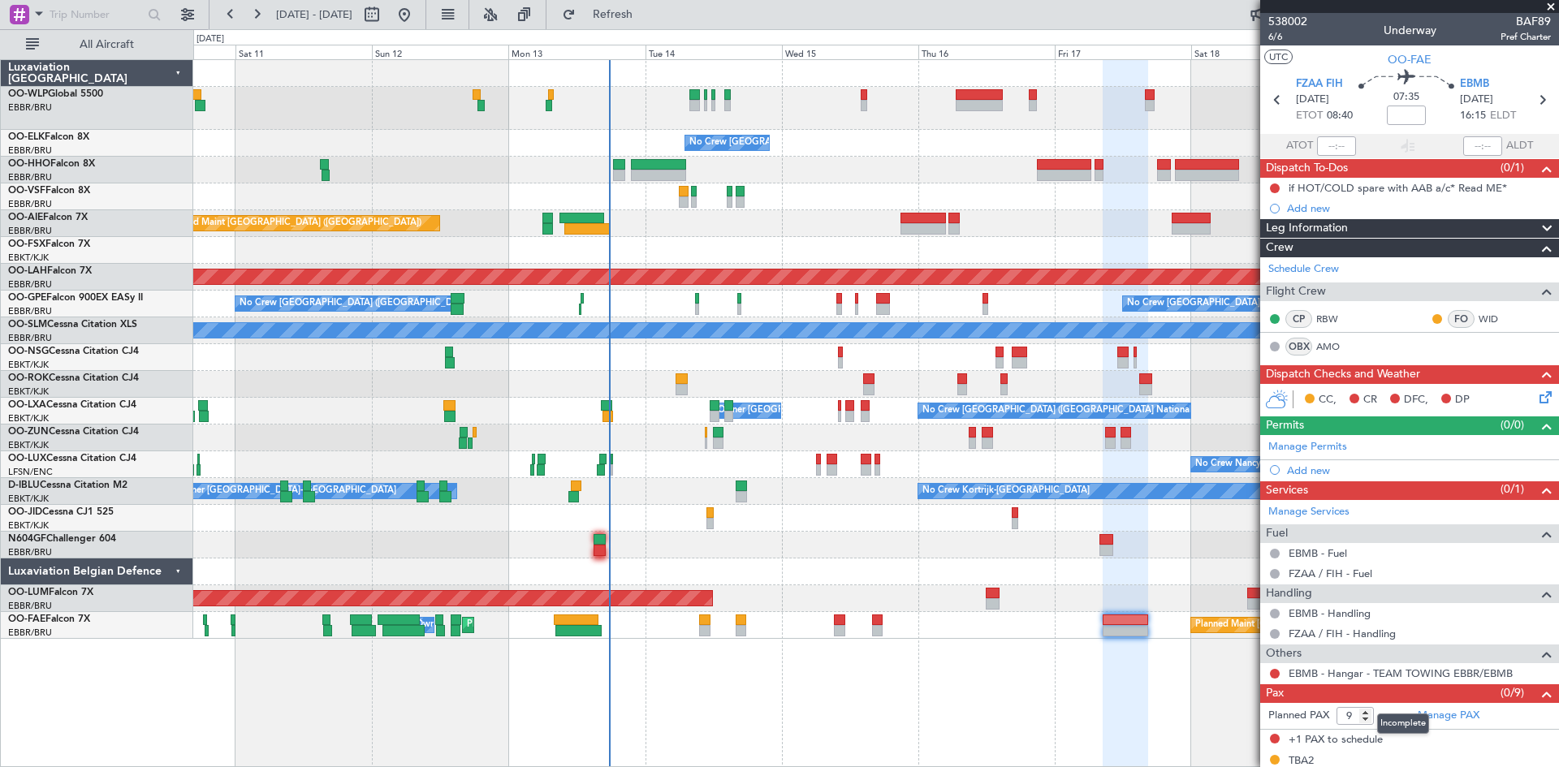
click at [1366, 722] on mat-tooltip-component "Incomplete" at bounding box center [1403, 723] width 75 height 43
type input "8"
click at [1366, 721] on input "8" at bounding box center [1354, 716] width 37 height 18
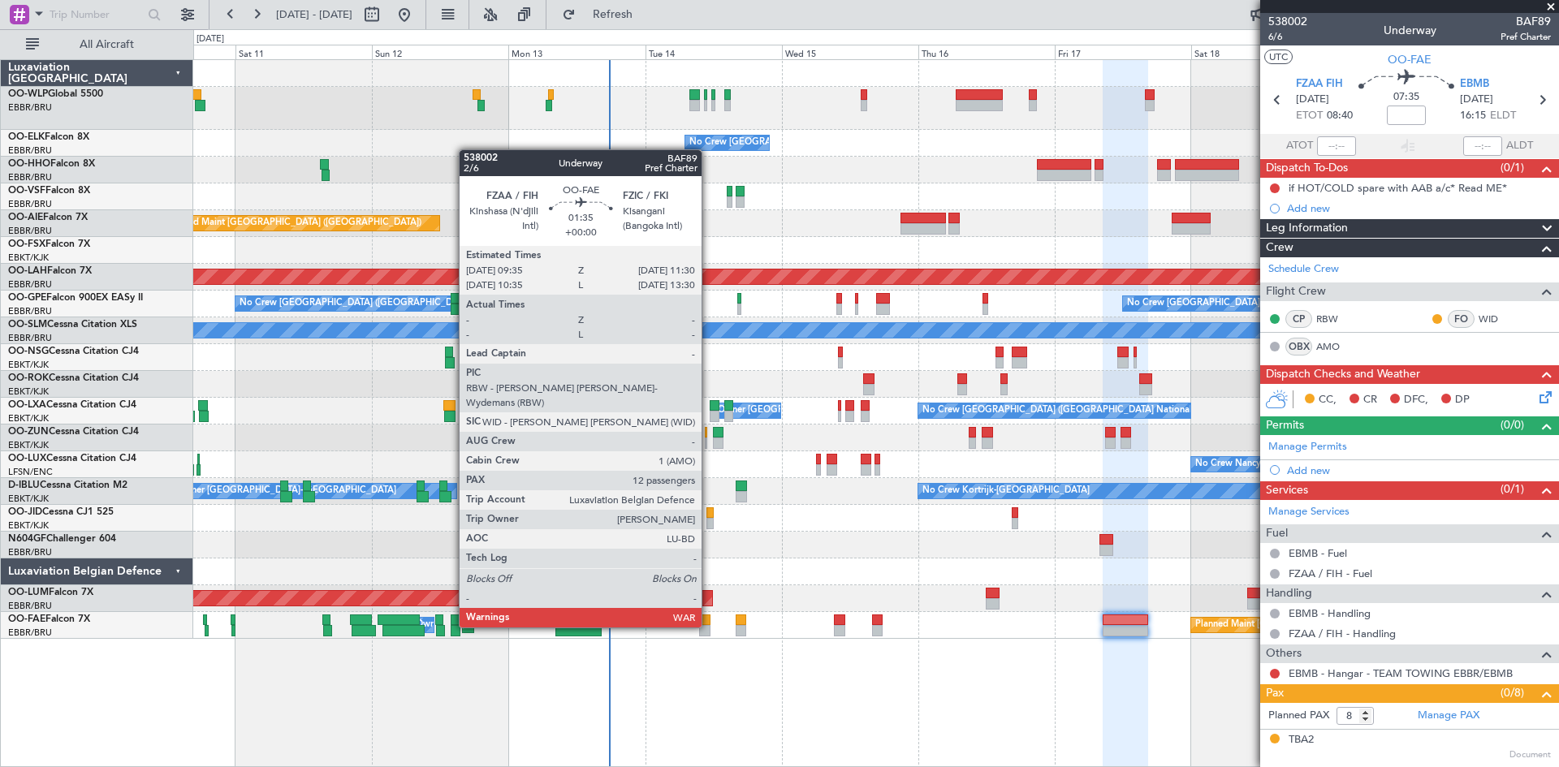
click at [709, 626] on div at bounding box center [704, 630] width 11 height 11
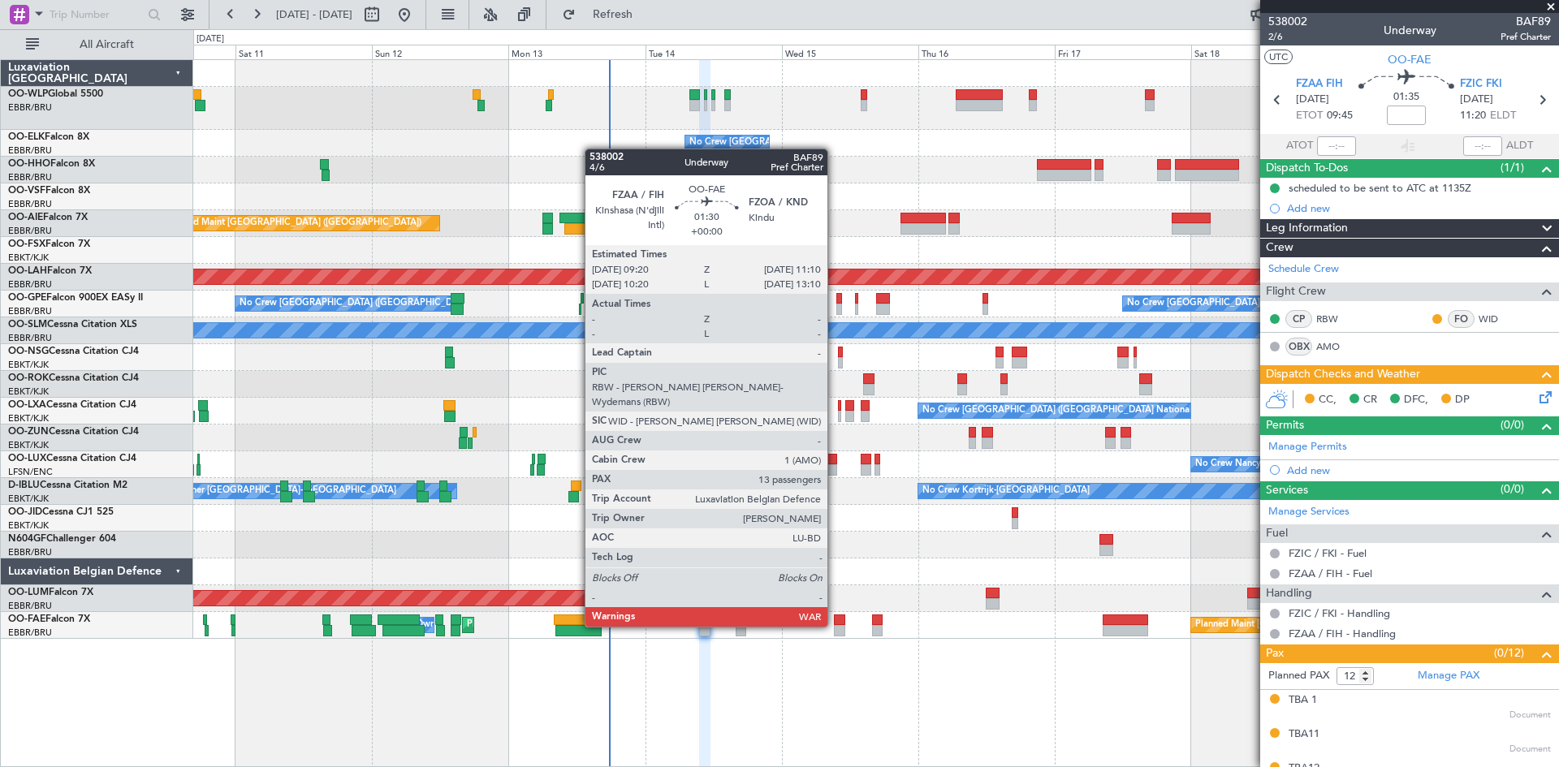
click at [835, 625] on div at bounding box center [839, 630] width 11 height 11
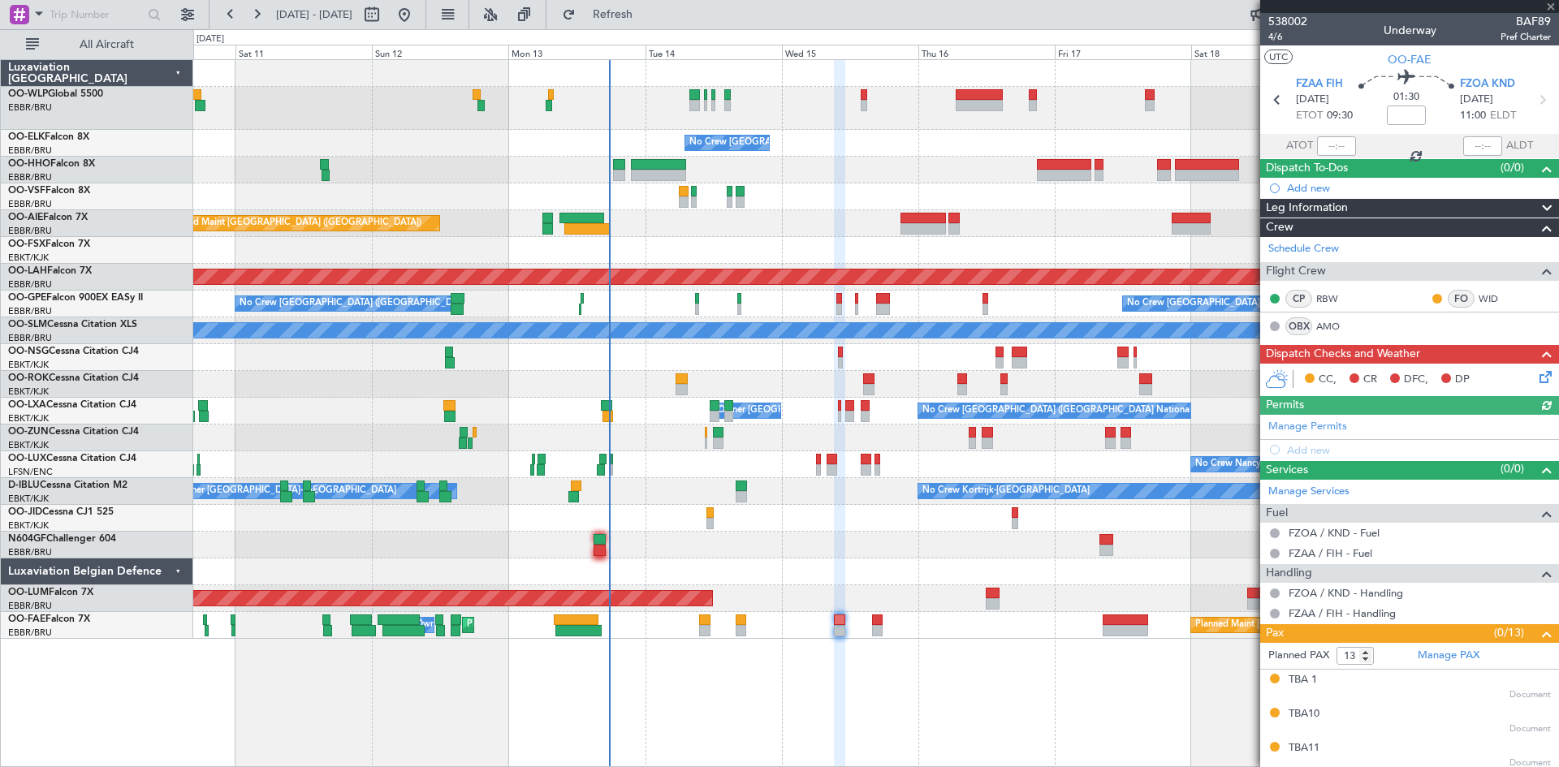
click at [1536, 374] on icon at bounding box center [1542, 374] width 13 height 13
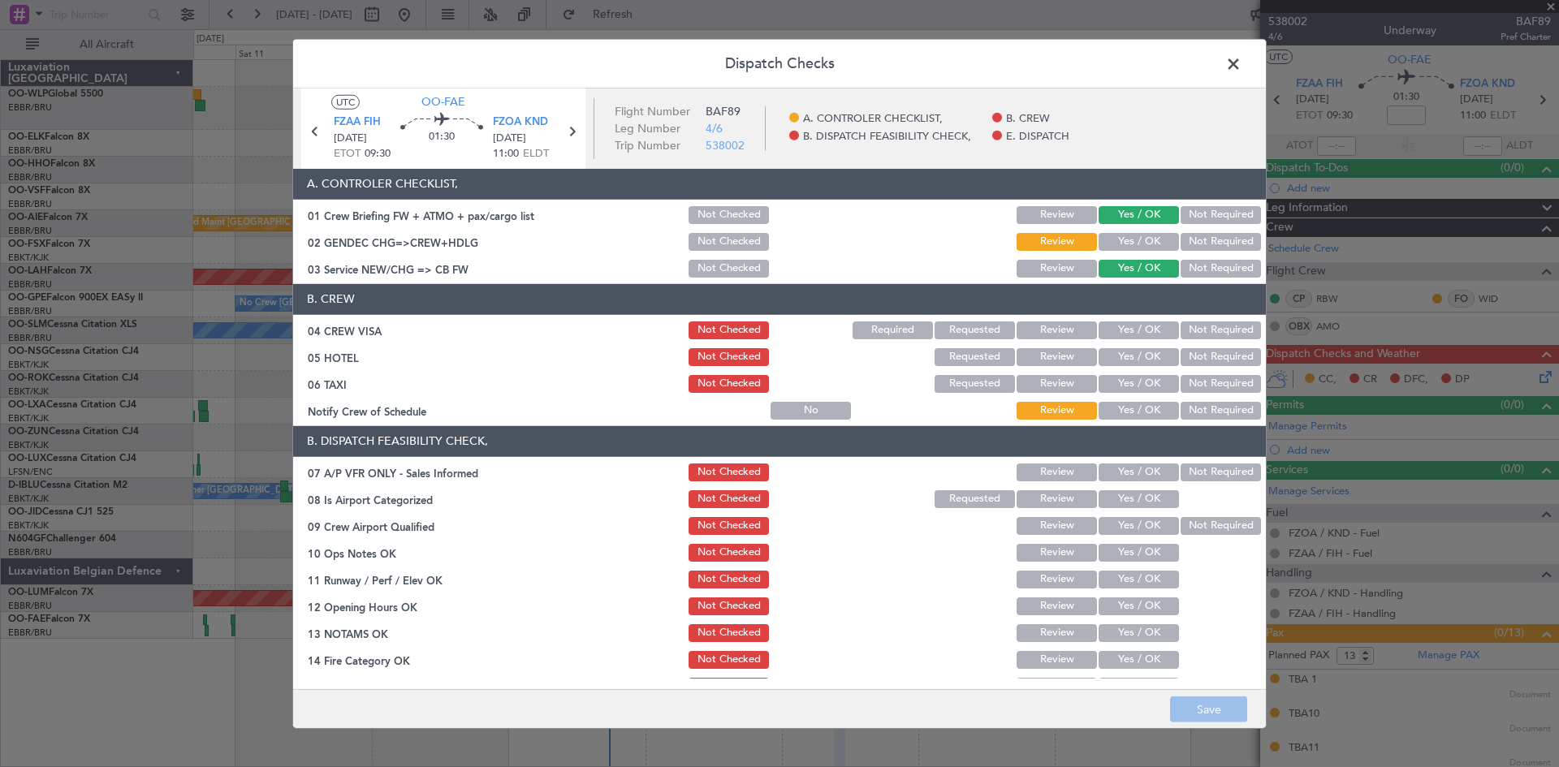
click at [1241, 64] on span at bounding box center [1241, 67] width 0 height 32
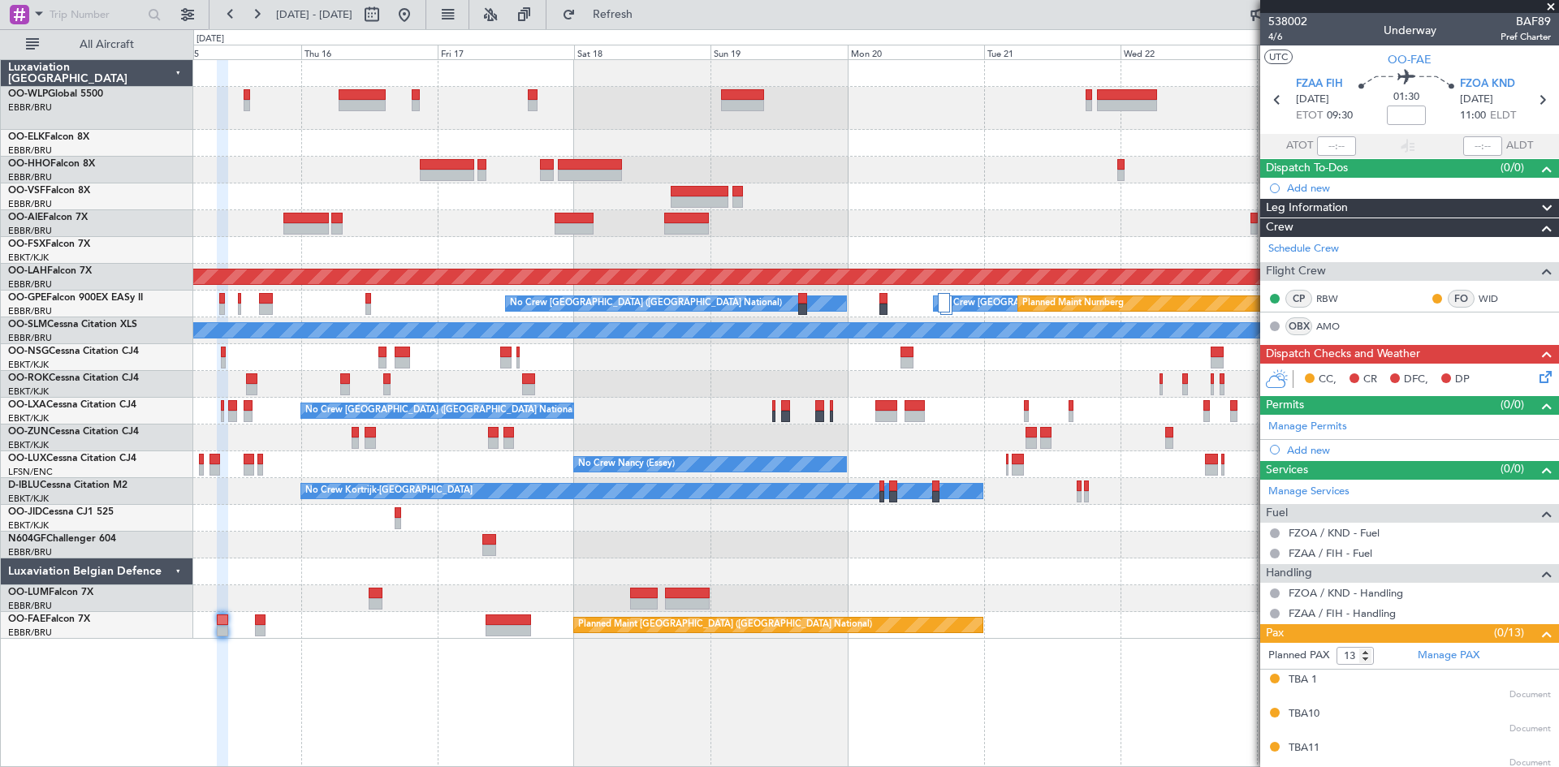
click at [439, 196] on div "No Crew Brussels (Brussels National) Planned Maint Alton-st Louis (St Louis Reg…" at bounding box center [875, 349] width 1365 height 579
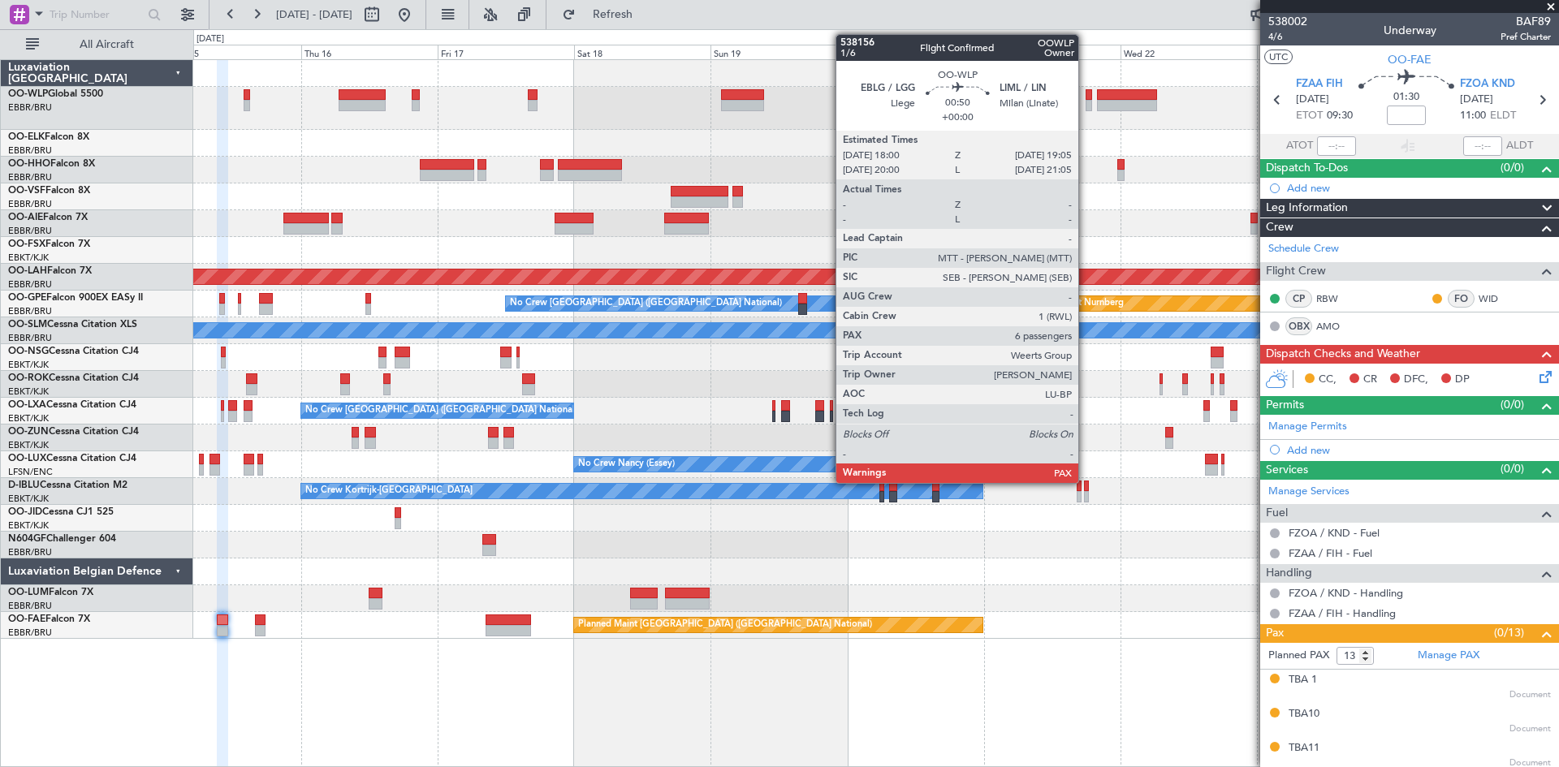
click at [1085, 101] on div at bounding box center [1088, 105] width 6 height 11
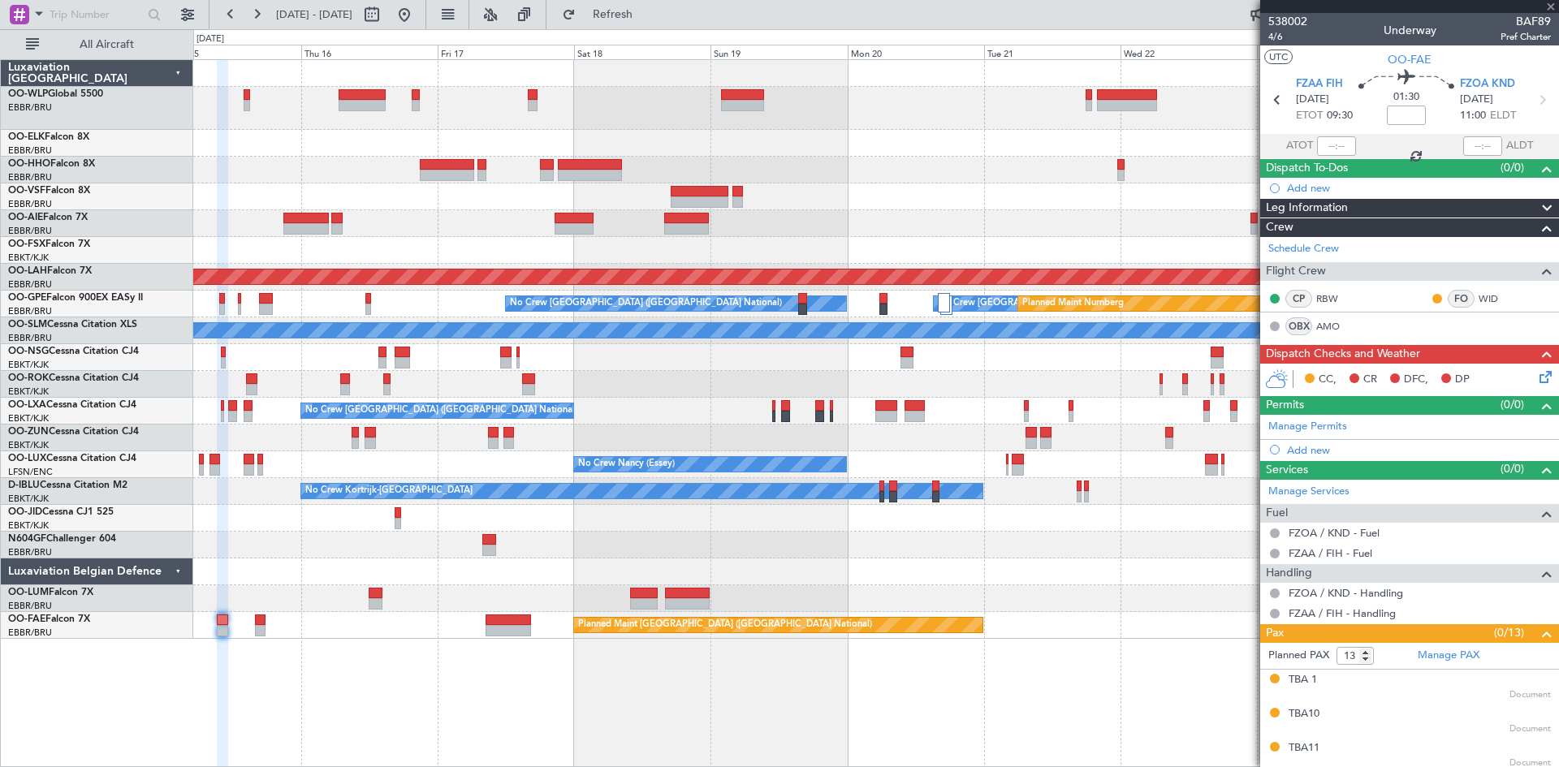
type input "6"
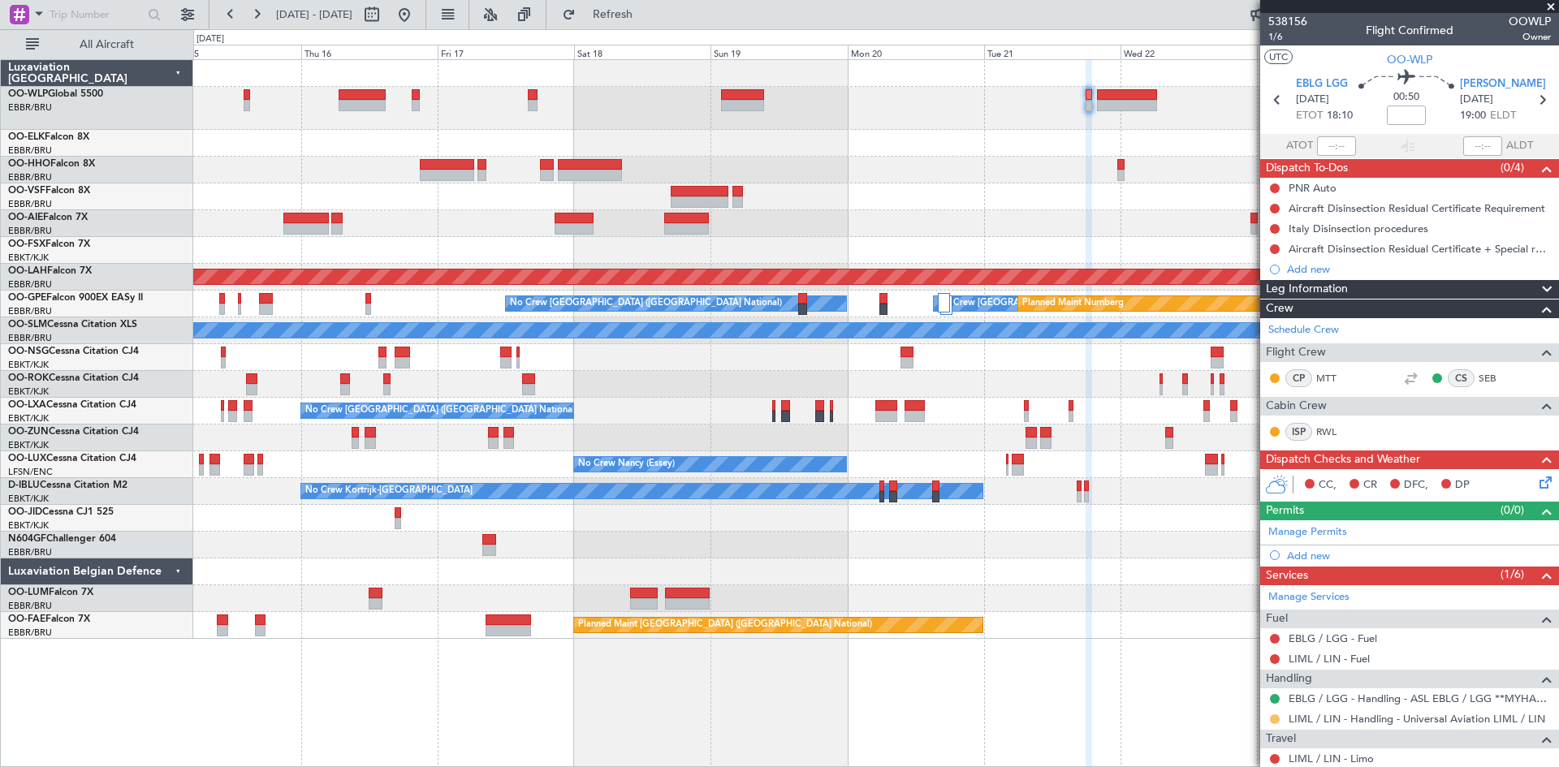
click at [1272, 718] on button at bounding box center [1275, 719] width 10 height 10
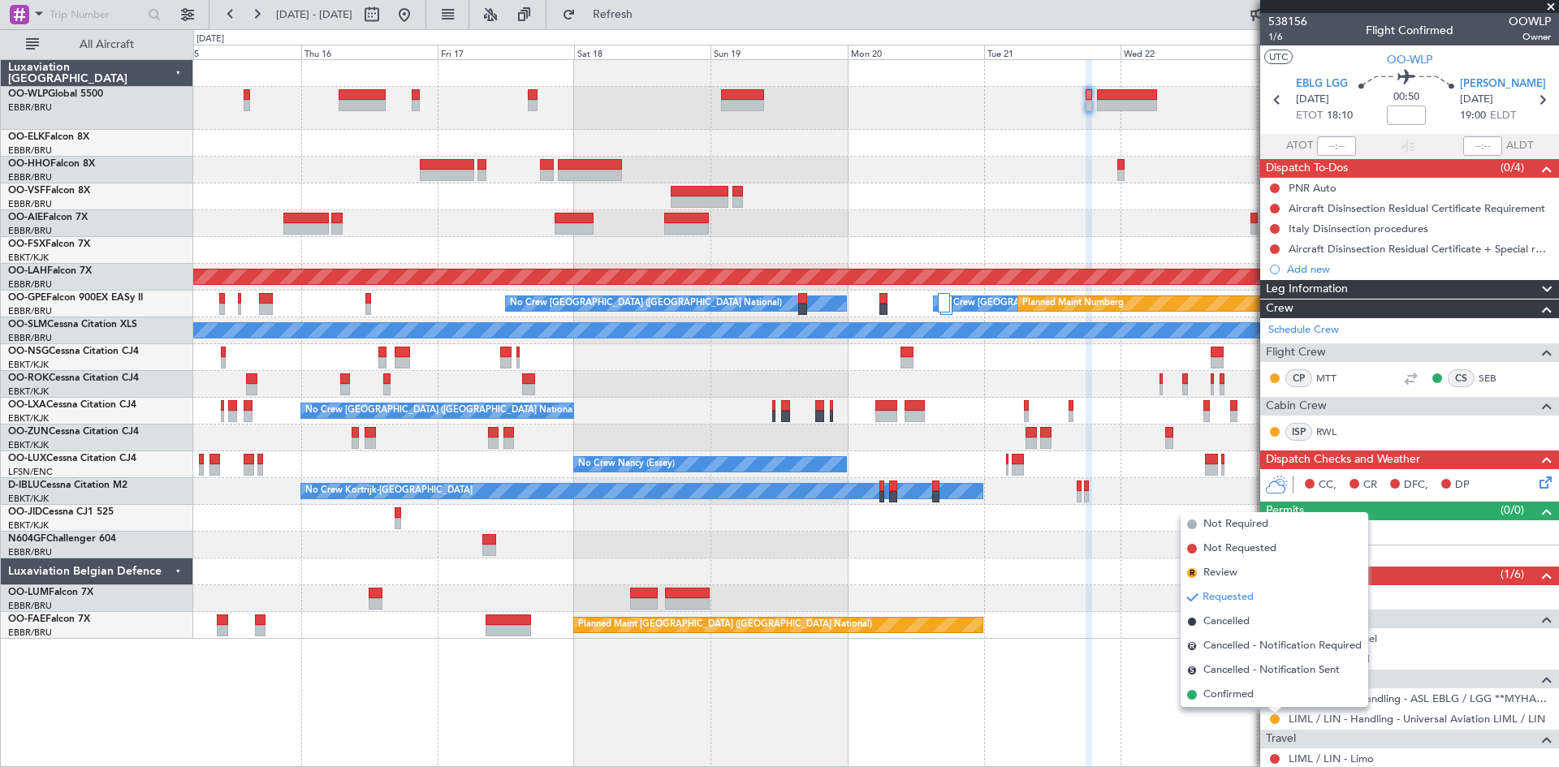
click at [1252, 692] on span "Confirmed" at bounding box center [1228, 695] width 50 height 16
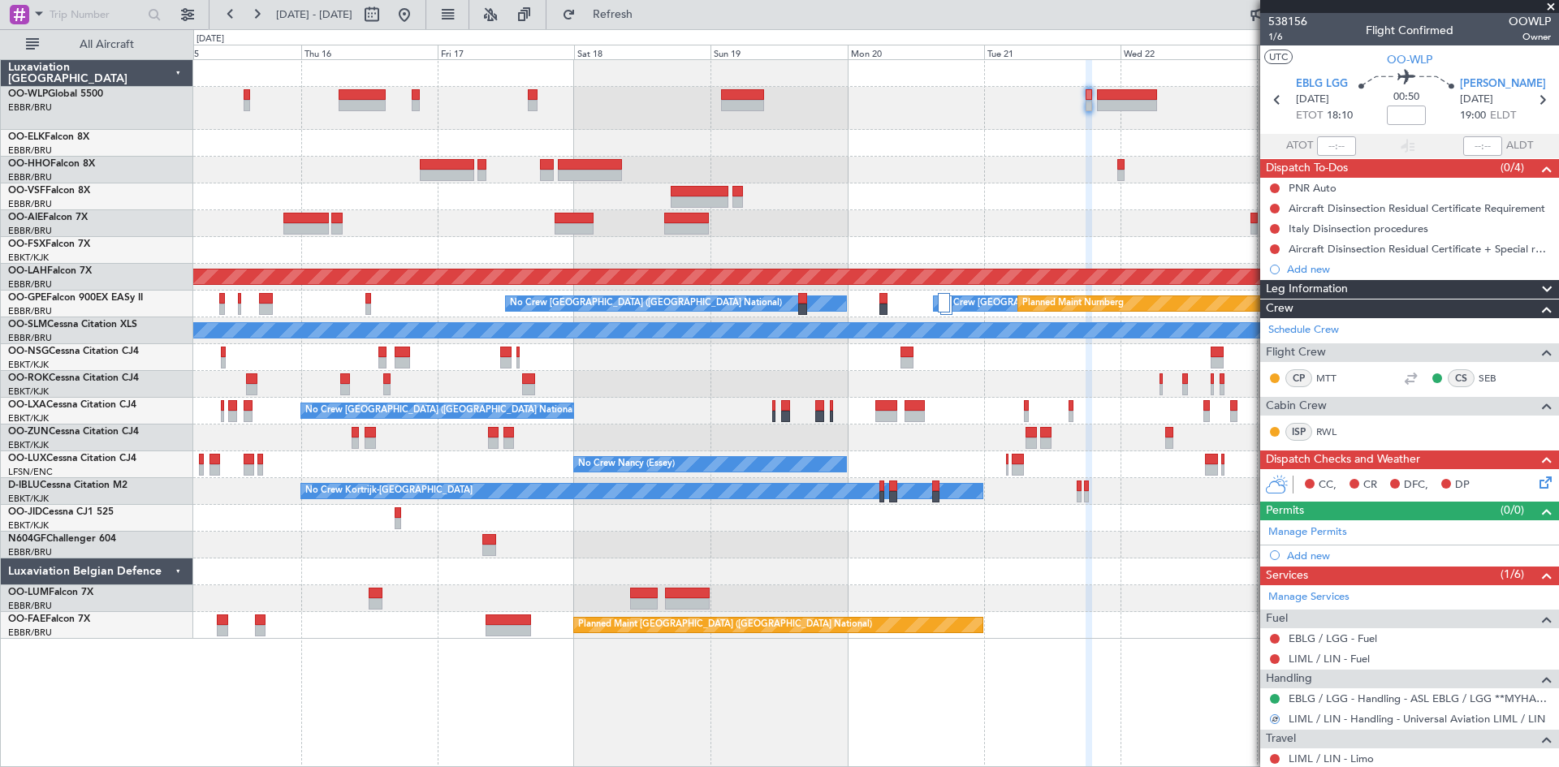
click at [1111, 87] on div at bounding box center [875, 108] width 1365 height 43
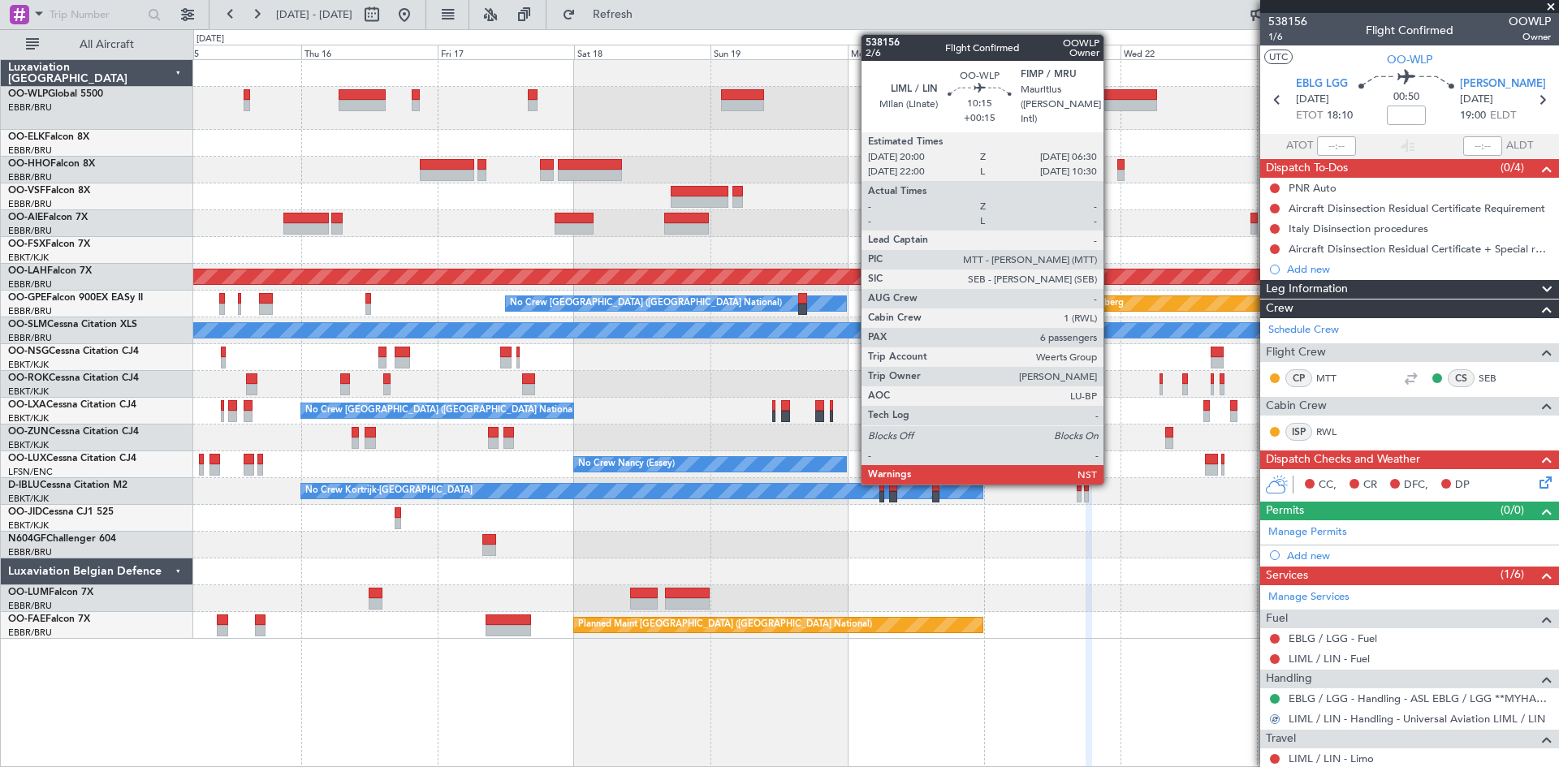
click at [1111, 93] on div at bounding box center [1127, 94] width 60 height 11
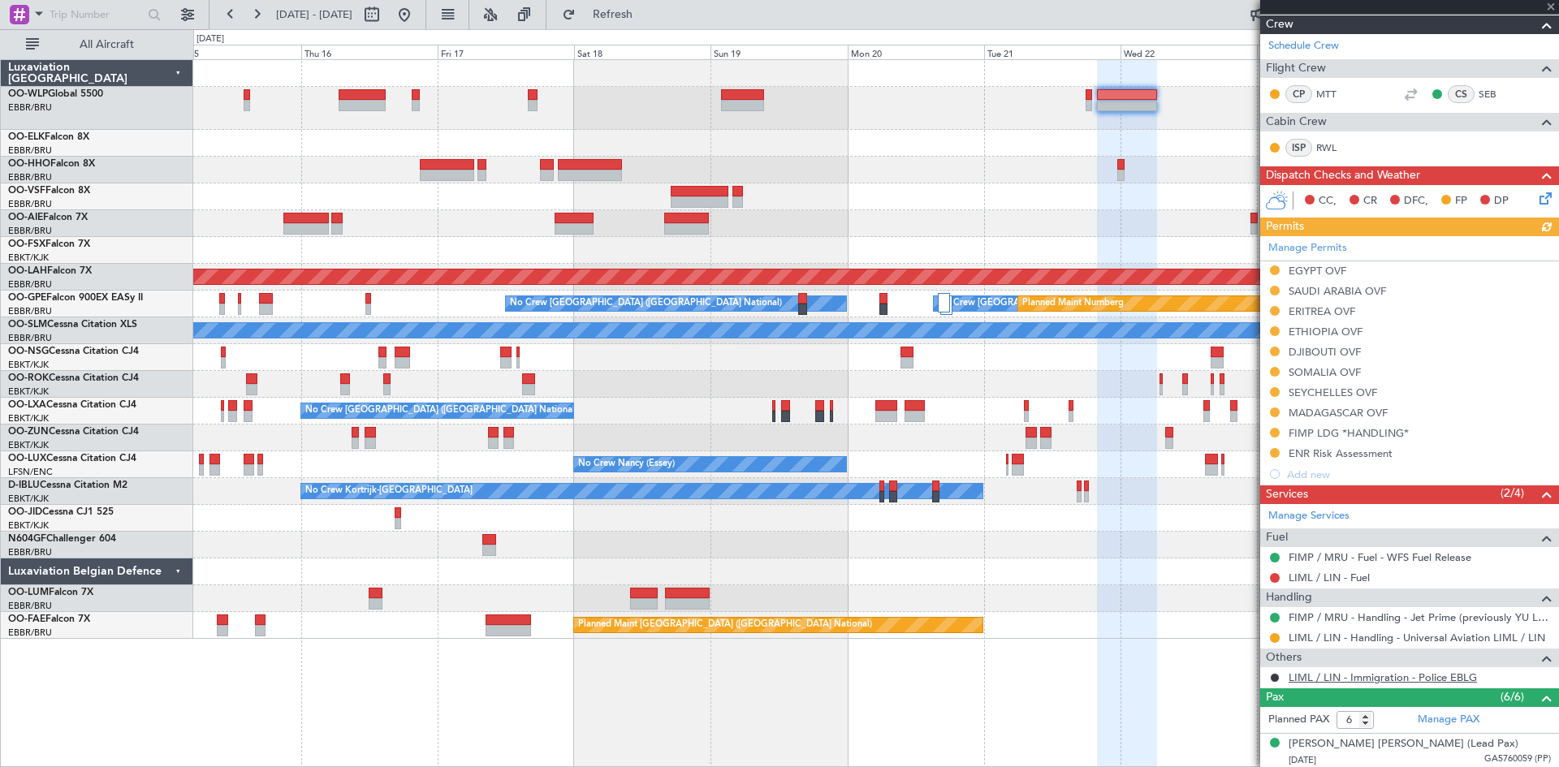
scroll to position [244, 0]
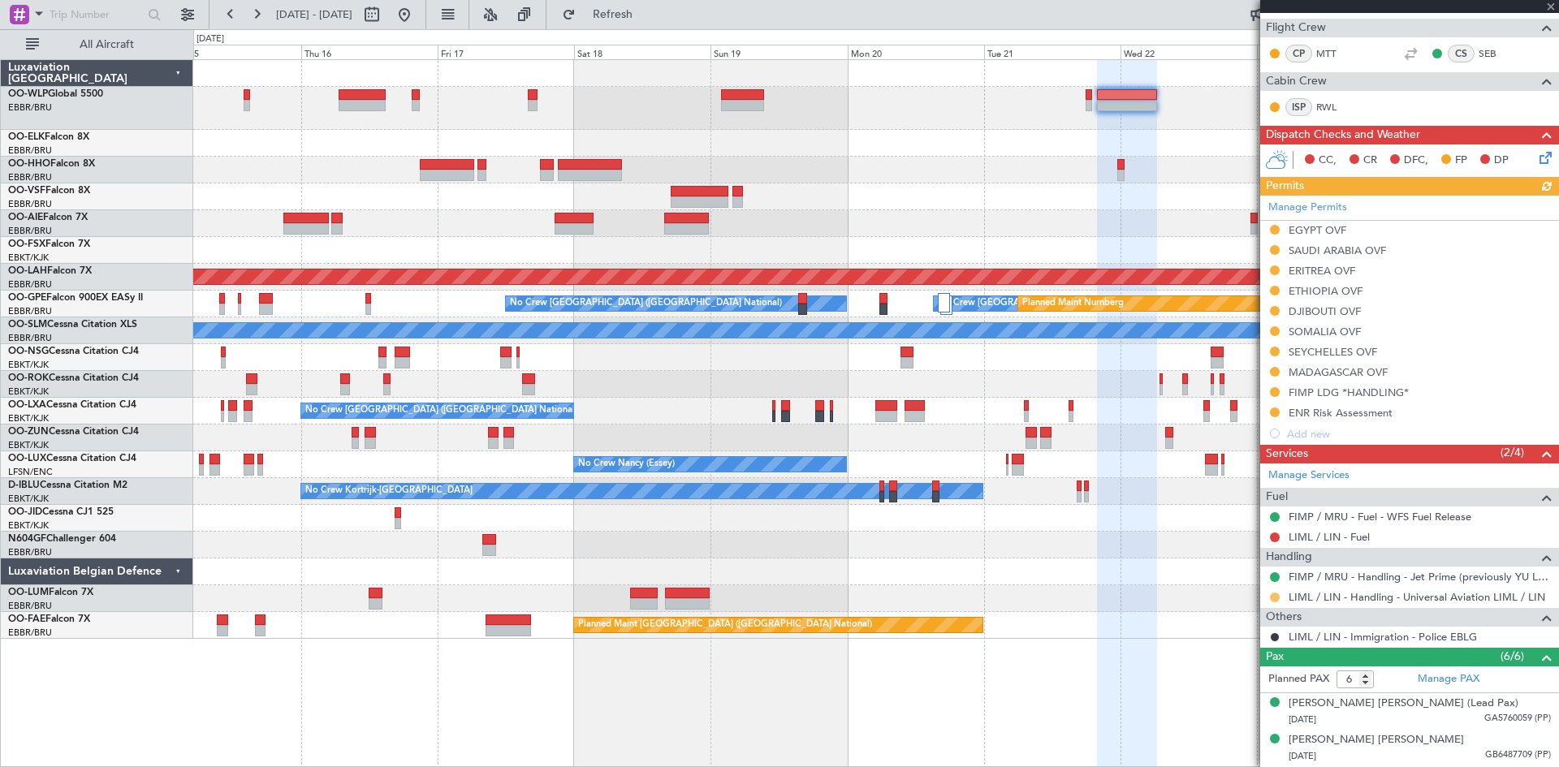
click at [1275, 598] on button at bounding box center [1275, 598] width 10 height 10
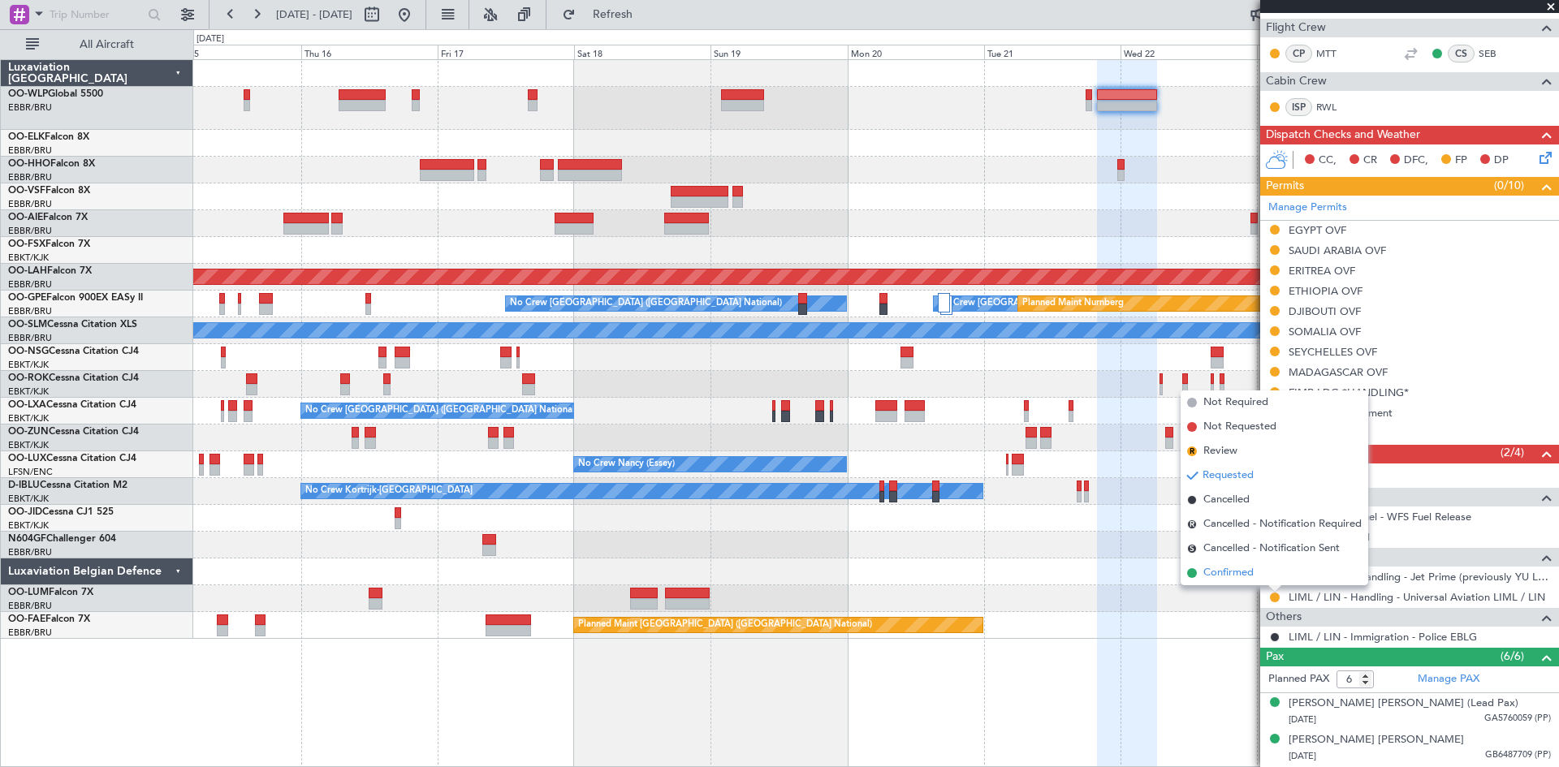
click at [1240, 585] on li "Confirmed" at bounding box center [1274, 573] width 188 height 24
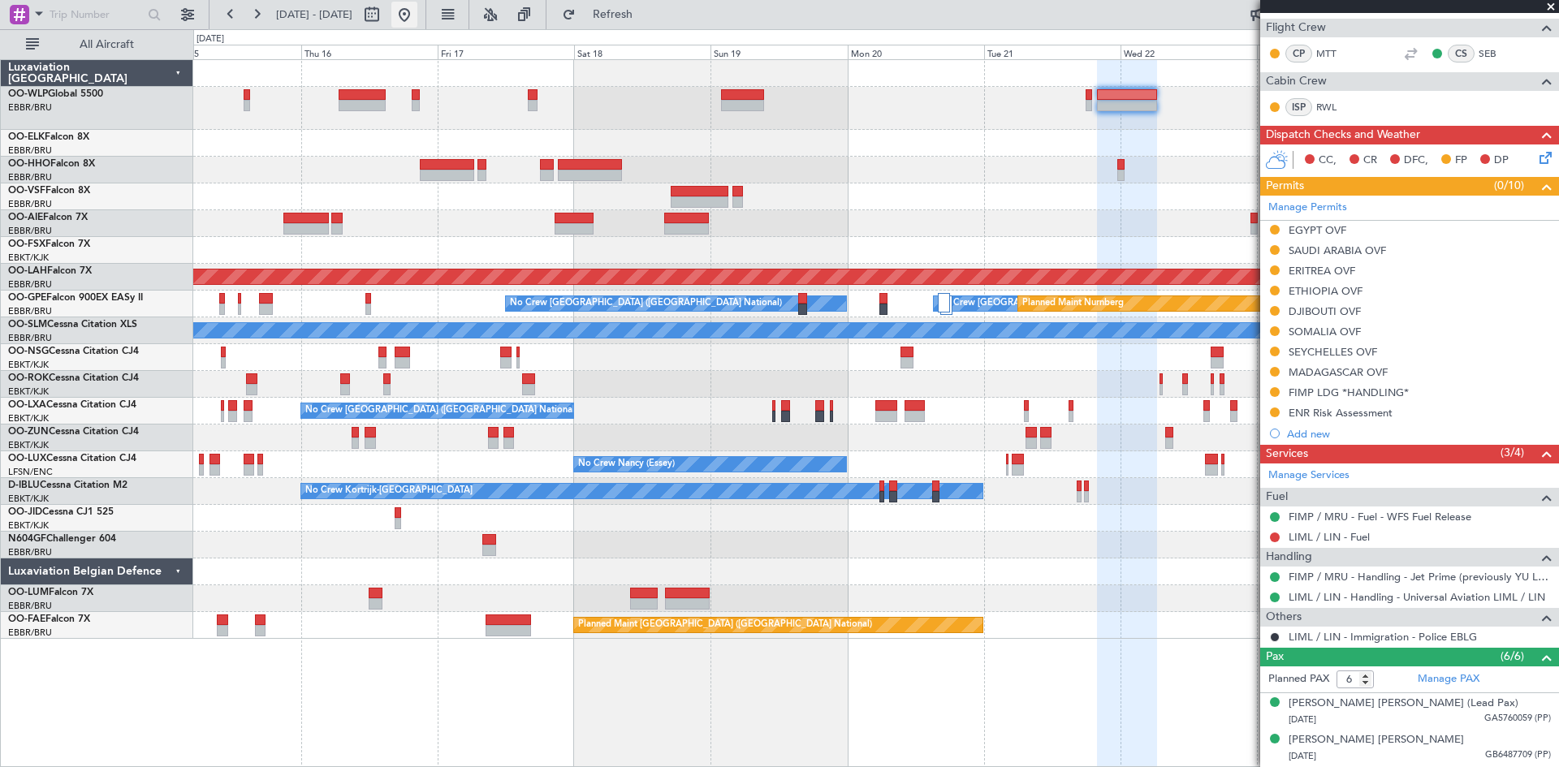
click at [417, 17] on button at bounding box center [404, 15] width 26 height 26
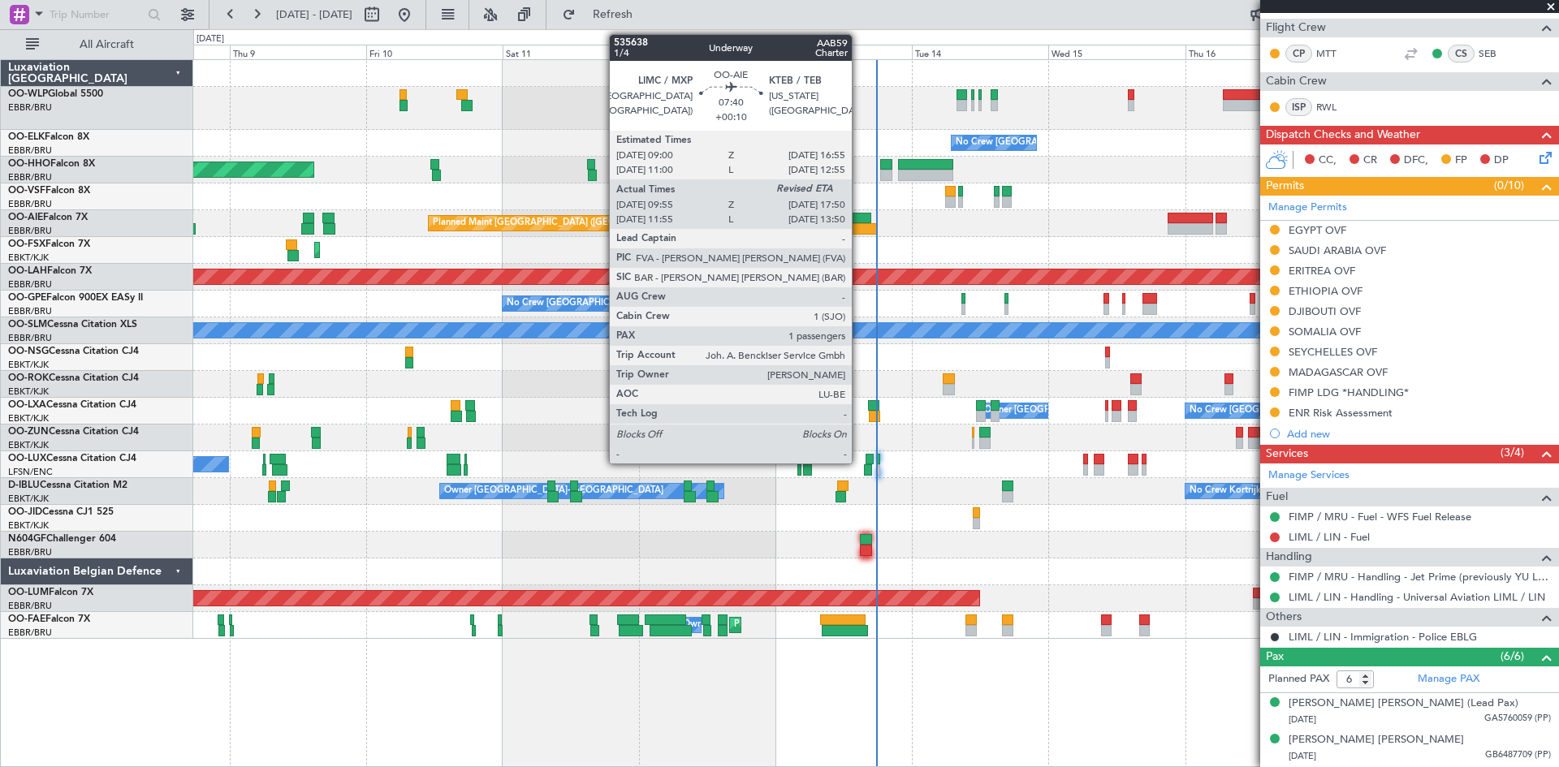
click at [859, 227] on div at bounding box center [853, 228] width 45 height 11
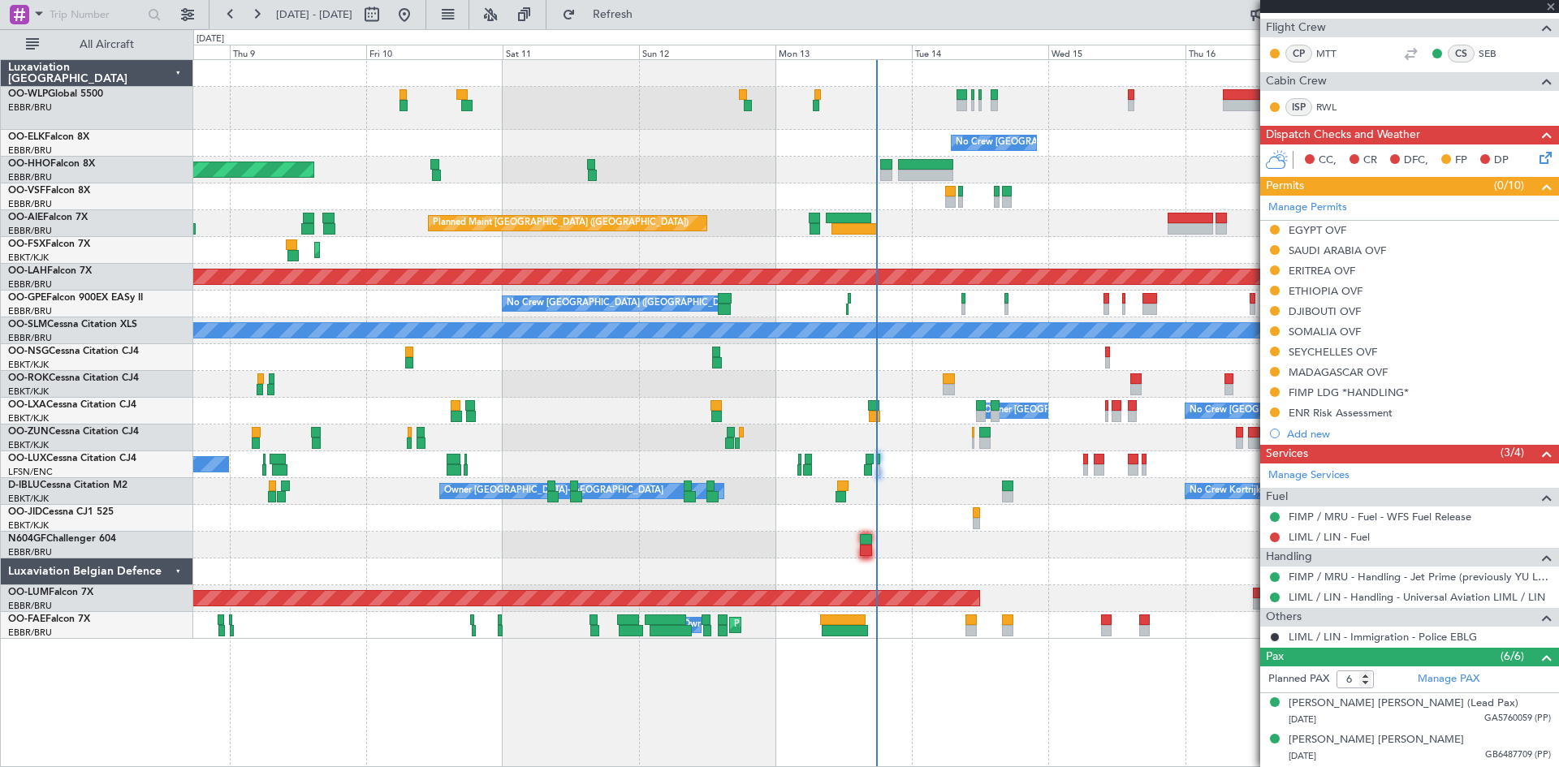
type input "+00:10"
type input "10:05"
type input "1"
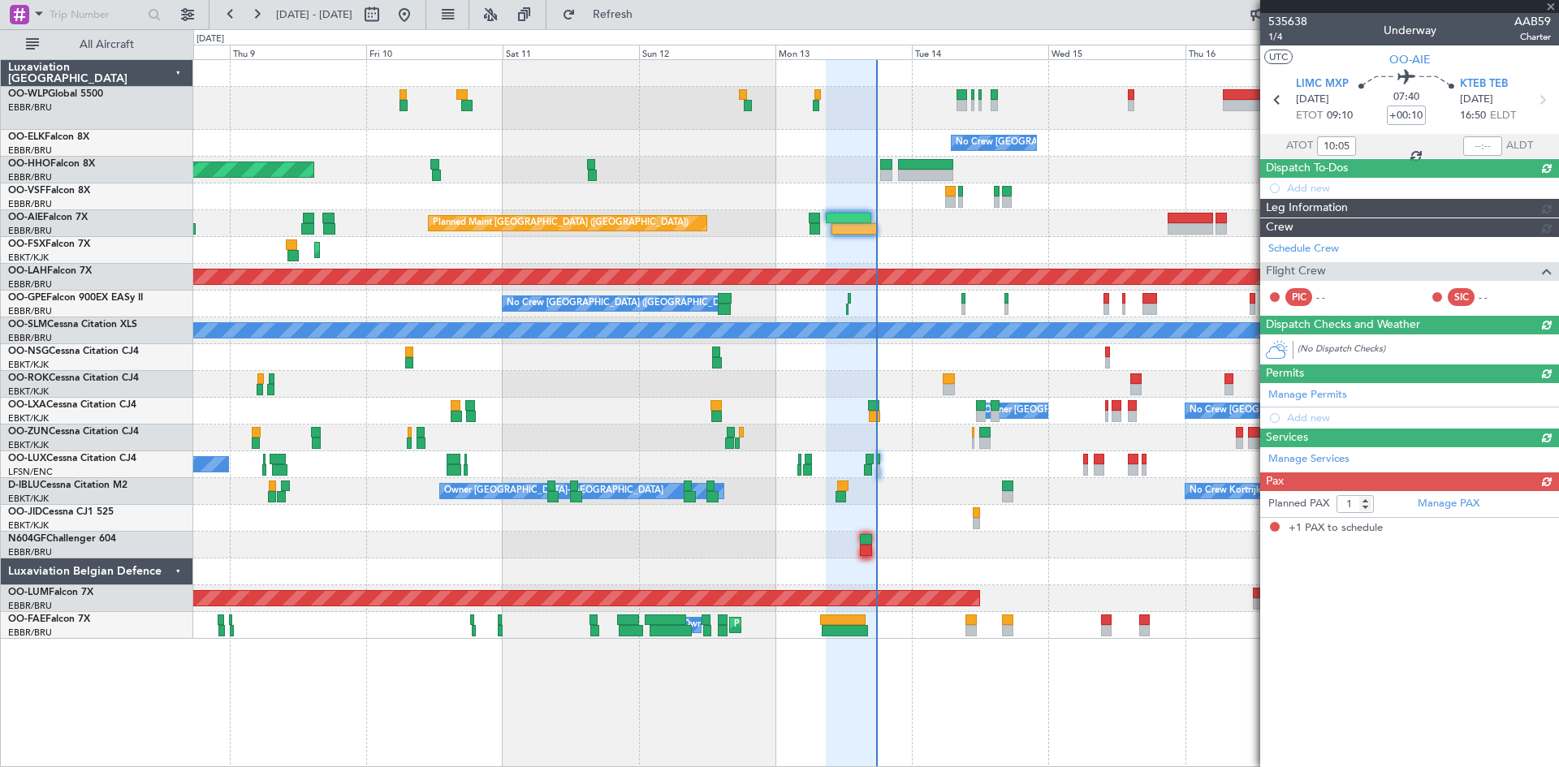
scroll to position [0, 0]
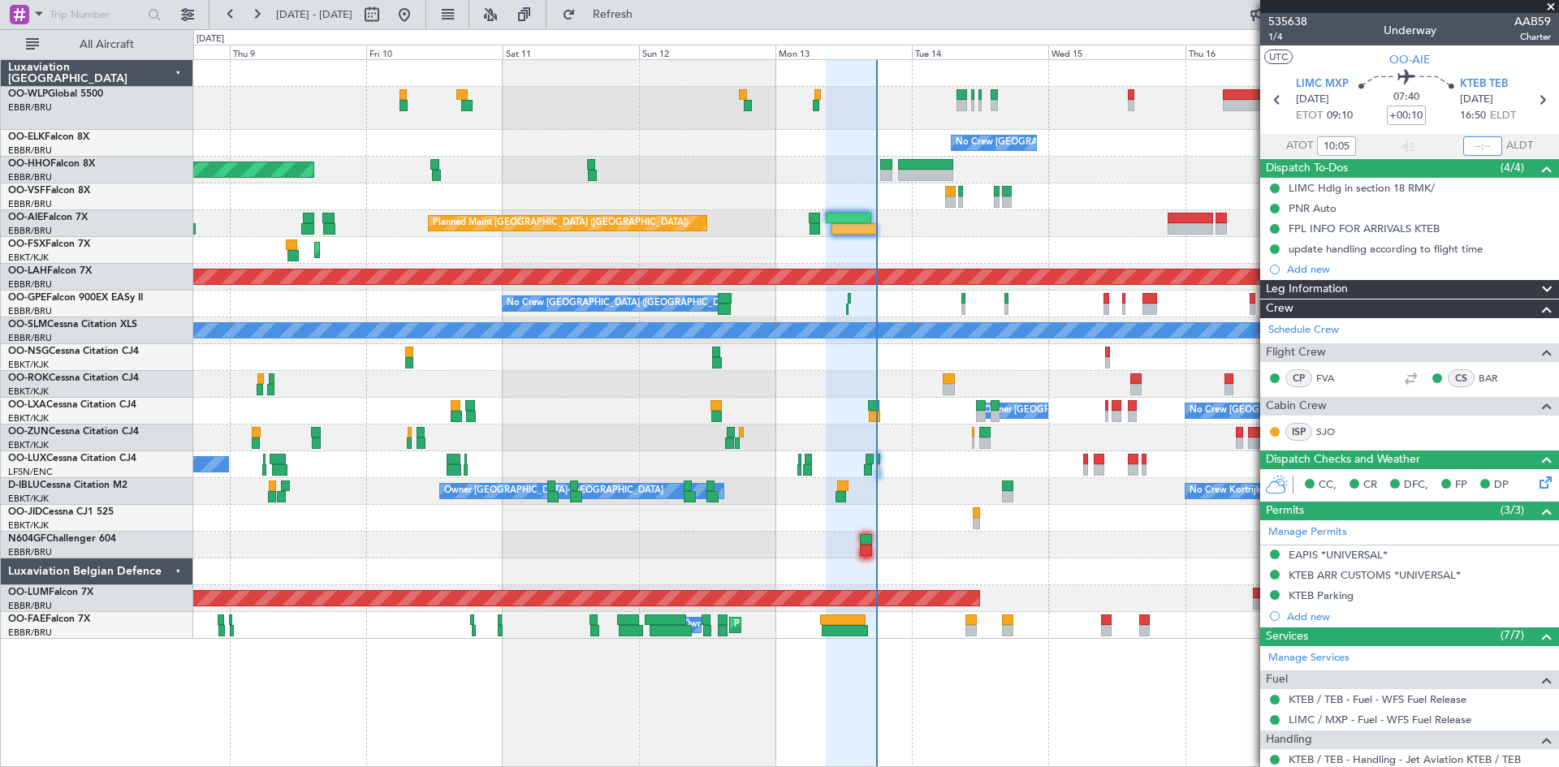
click at [1466, 149] on input "text" at bounding box center [1482, 145] width 39 height 19
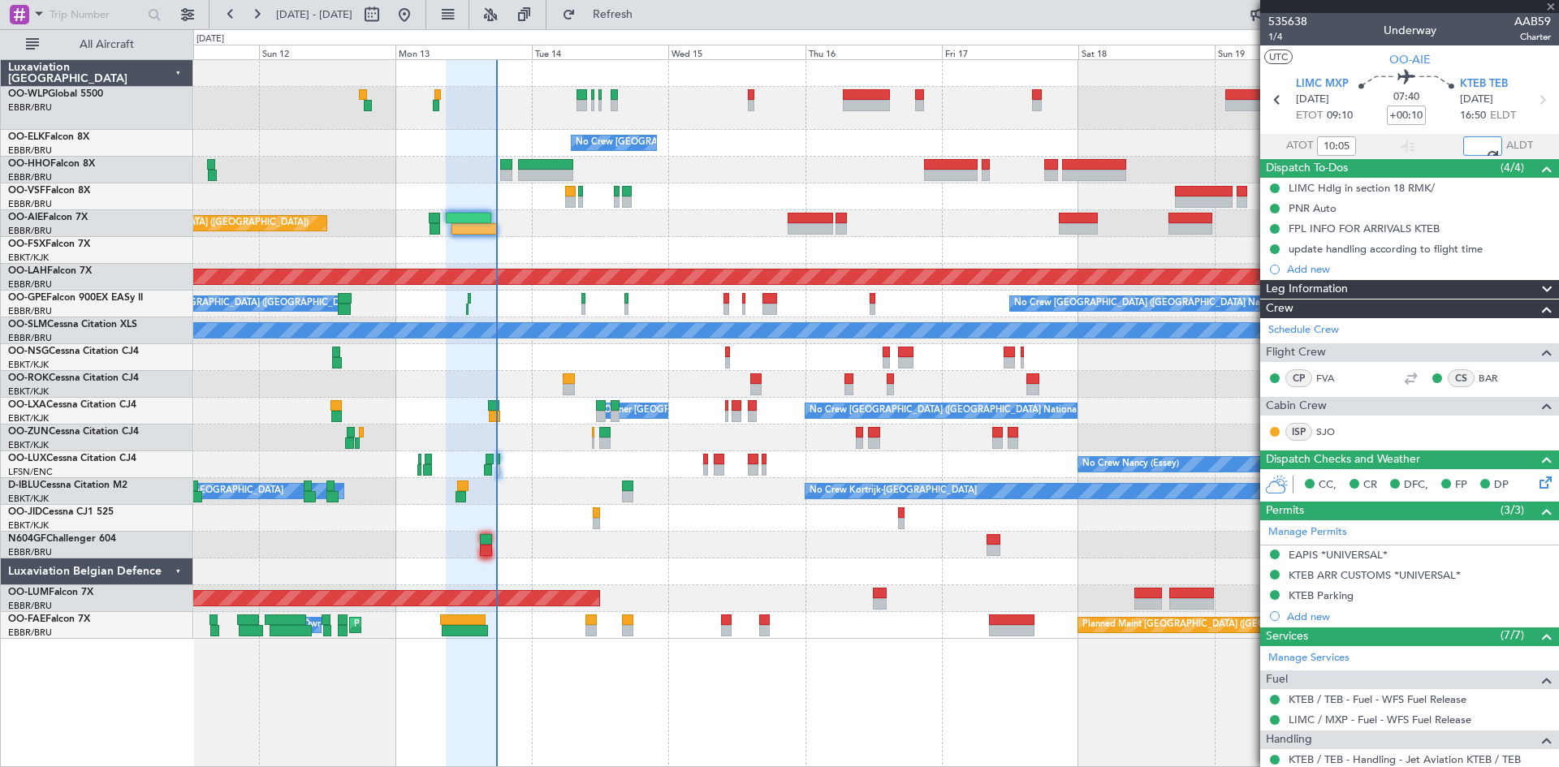
click at [764, 257] on div "No Crew Brussels (Brussels National) Planned Maint Geneva (Cointrin) Planned Ma…" at bounding box center [875, 349] width 1365 height 579
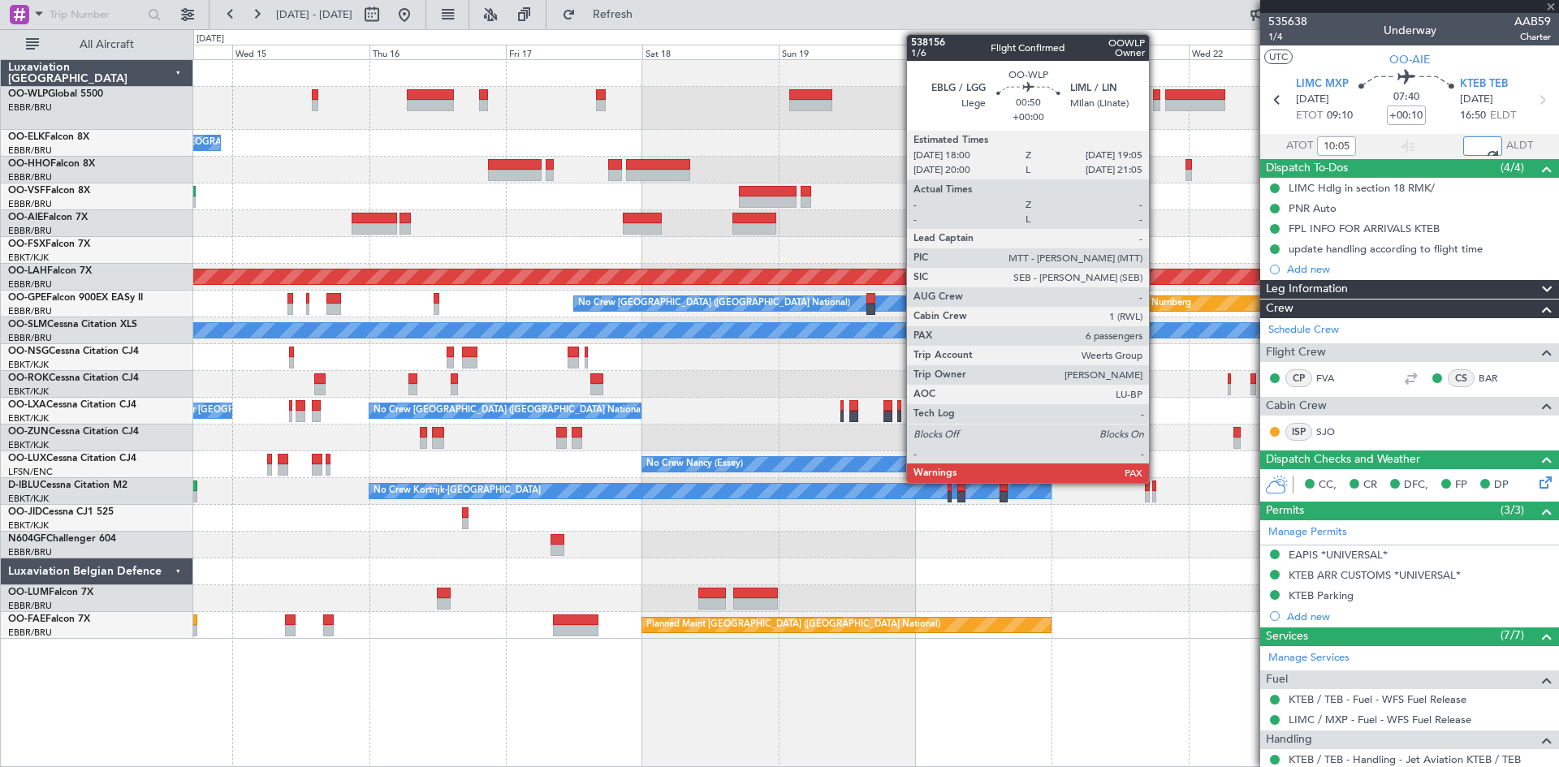
click at [1155, 106] on div at bounding box center [1156, 105] width 6 height 11
type input "17:45"
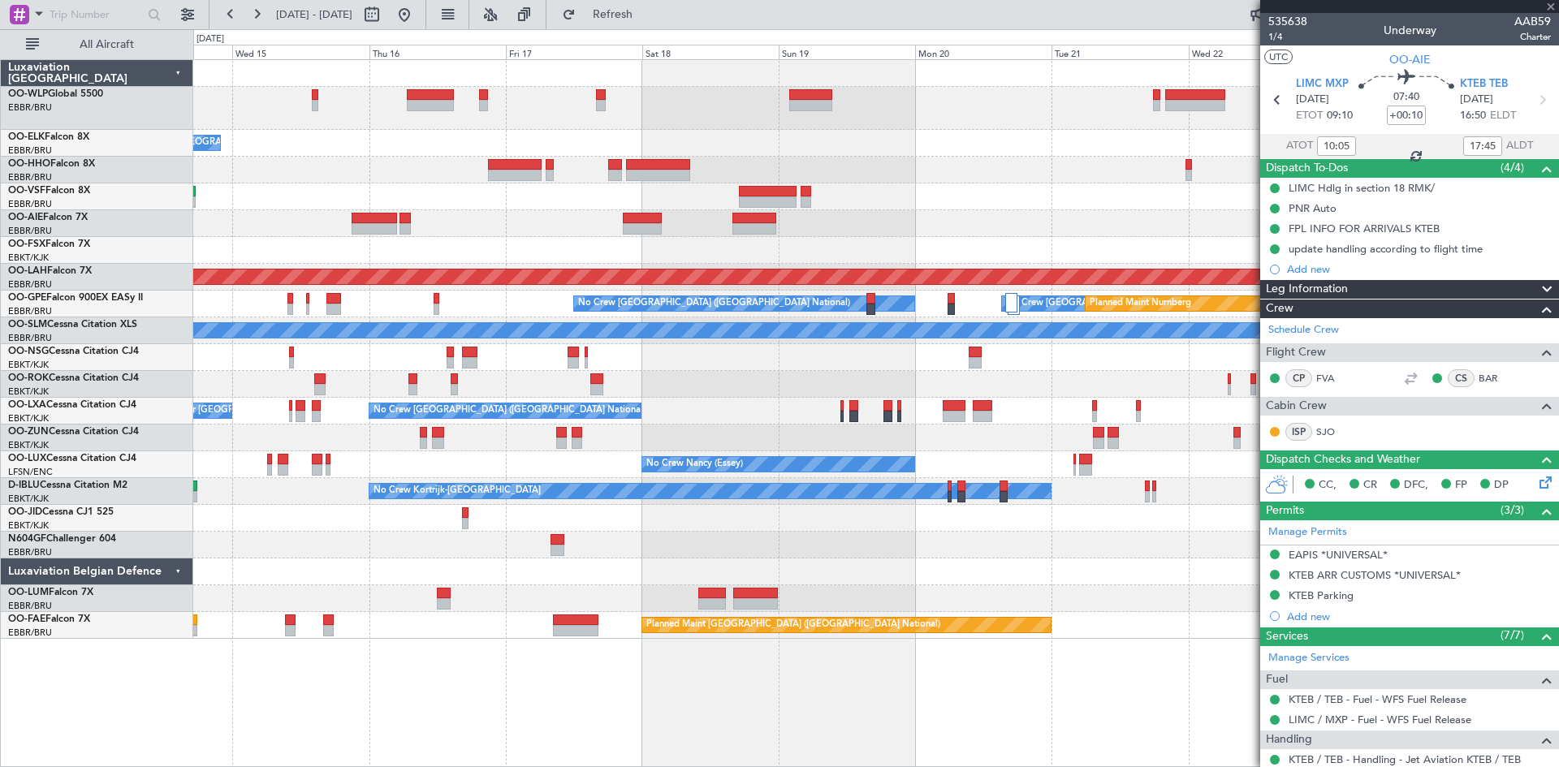
type input "6"
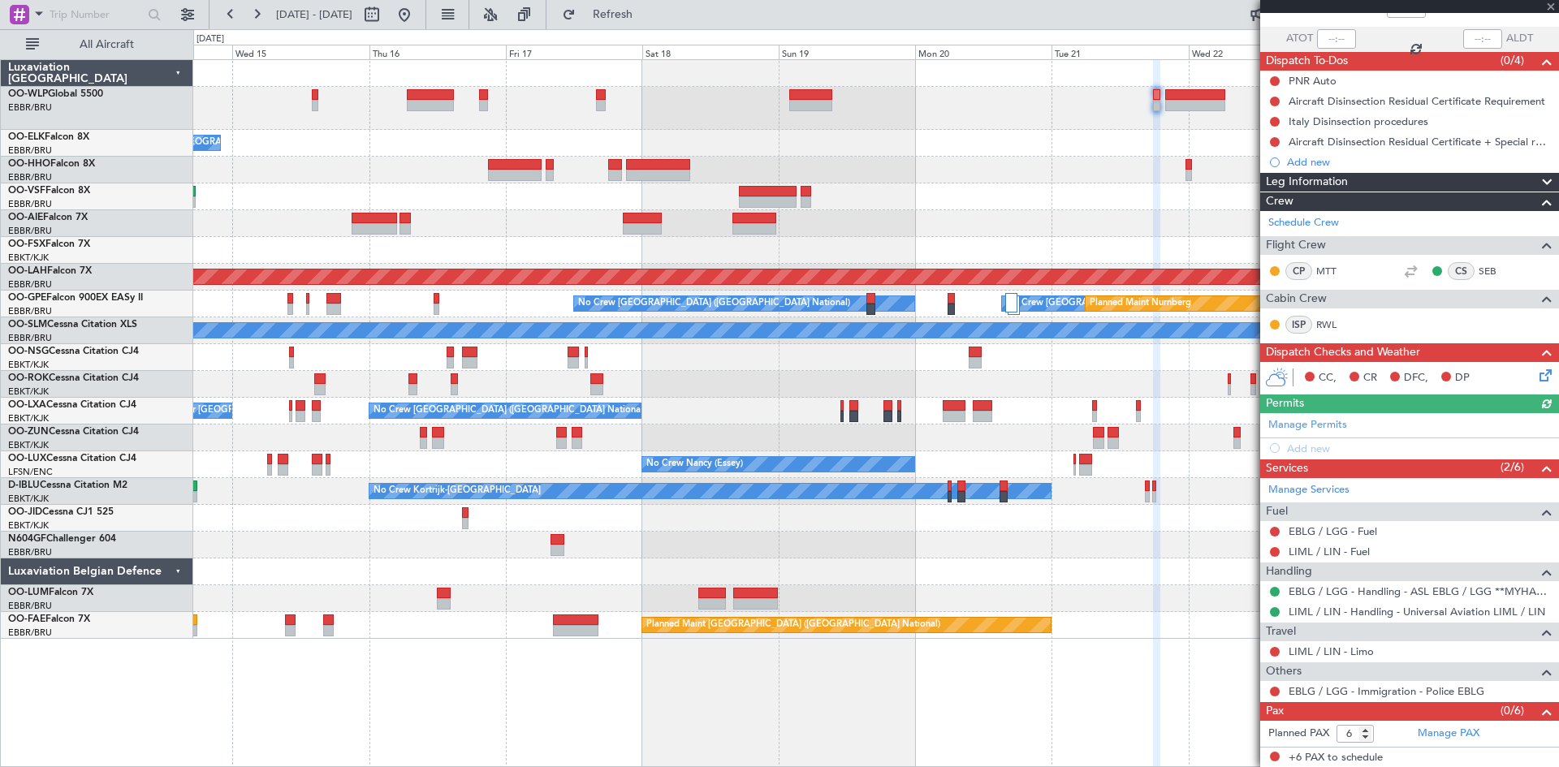
scroll to position [108, 0]
click at [1359, 648] on link "LIML / LIN - Limo" at bounding box center [1330, 651] width 85 height 14
click at [417, 26] on button at bounding box center [404, 15] width 26 height 26
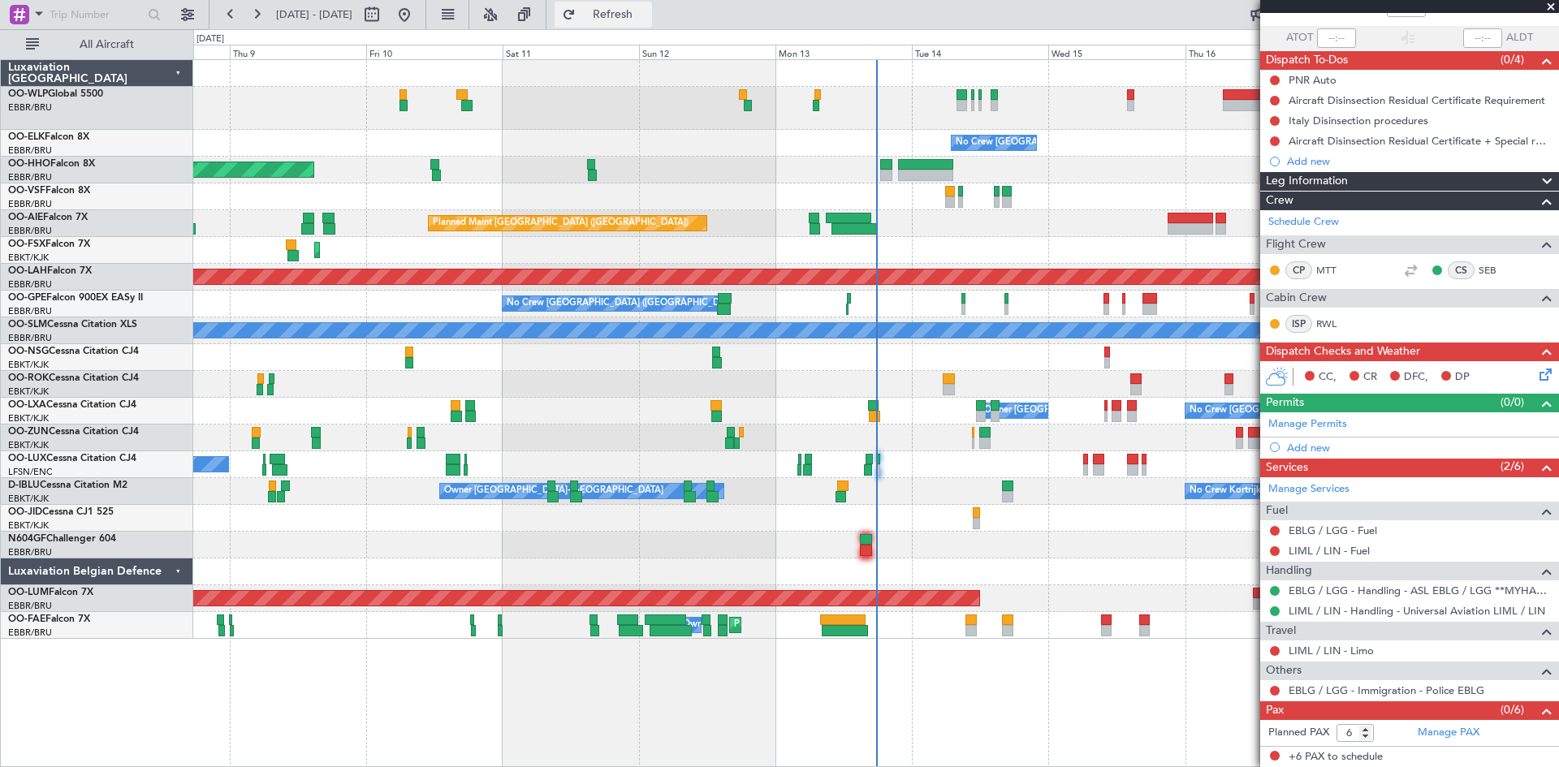
click at [647, 18] on span "Refresh" at bounding box center [613, 14] width 68 height 11
click at [1337, 647] on link "LIML / LIN - Limo" at bounding box center [1330, 651] width 85 height 14
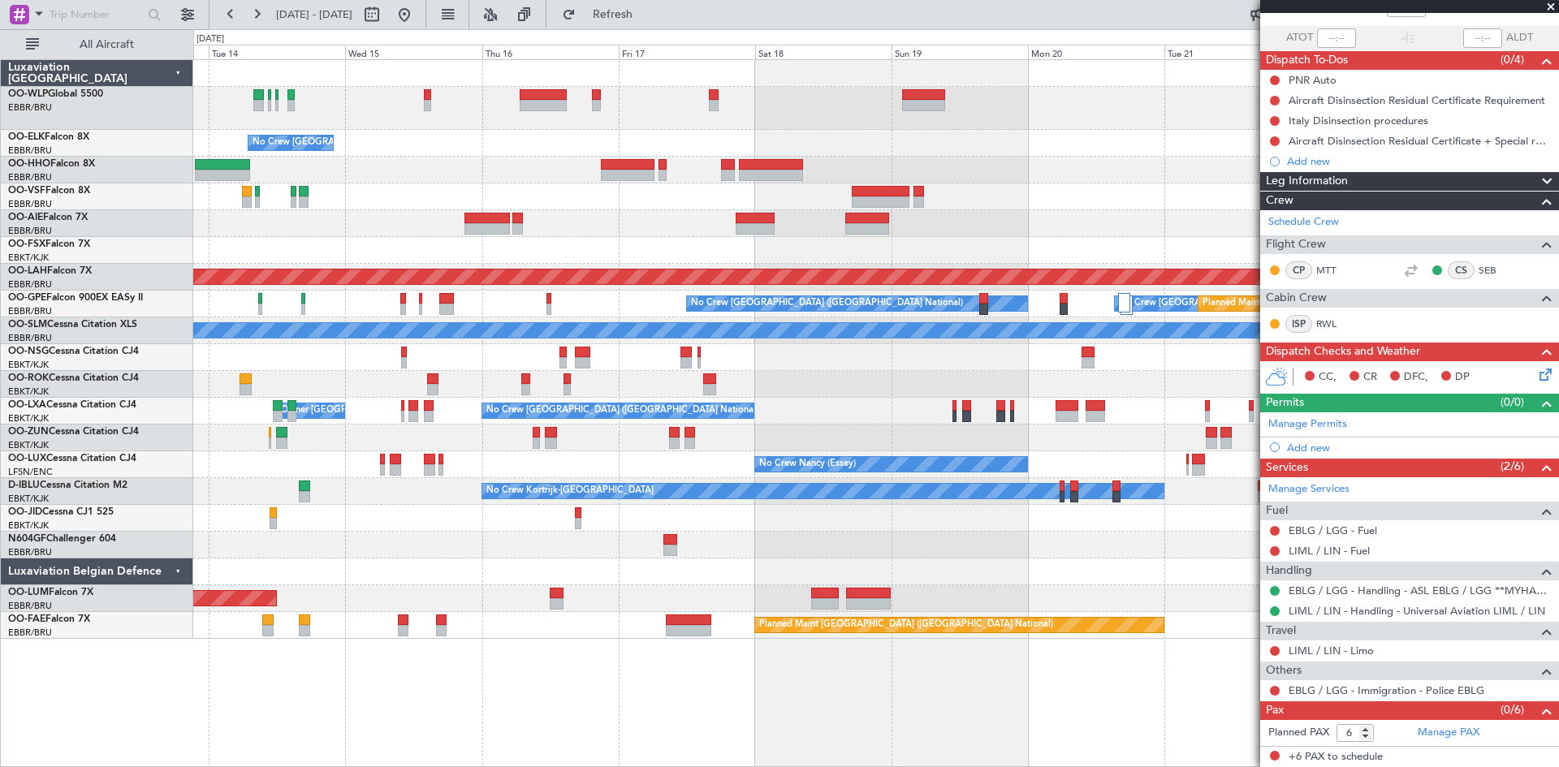
click at [468, 189] on div "No Crew Brussels (Brussels National) Planned Maint London (Farnborough) Planned…" at bounding box center [875, 349] width 1365 height 579
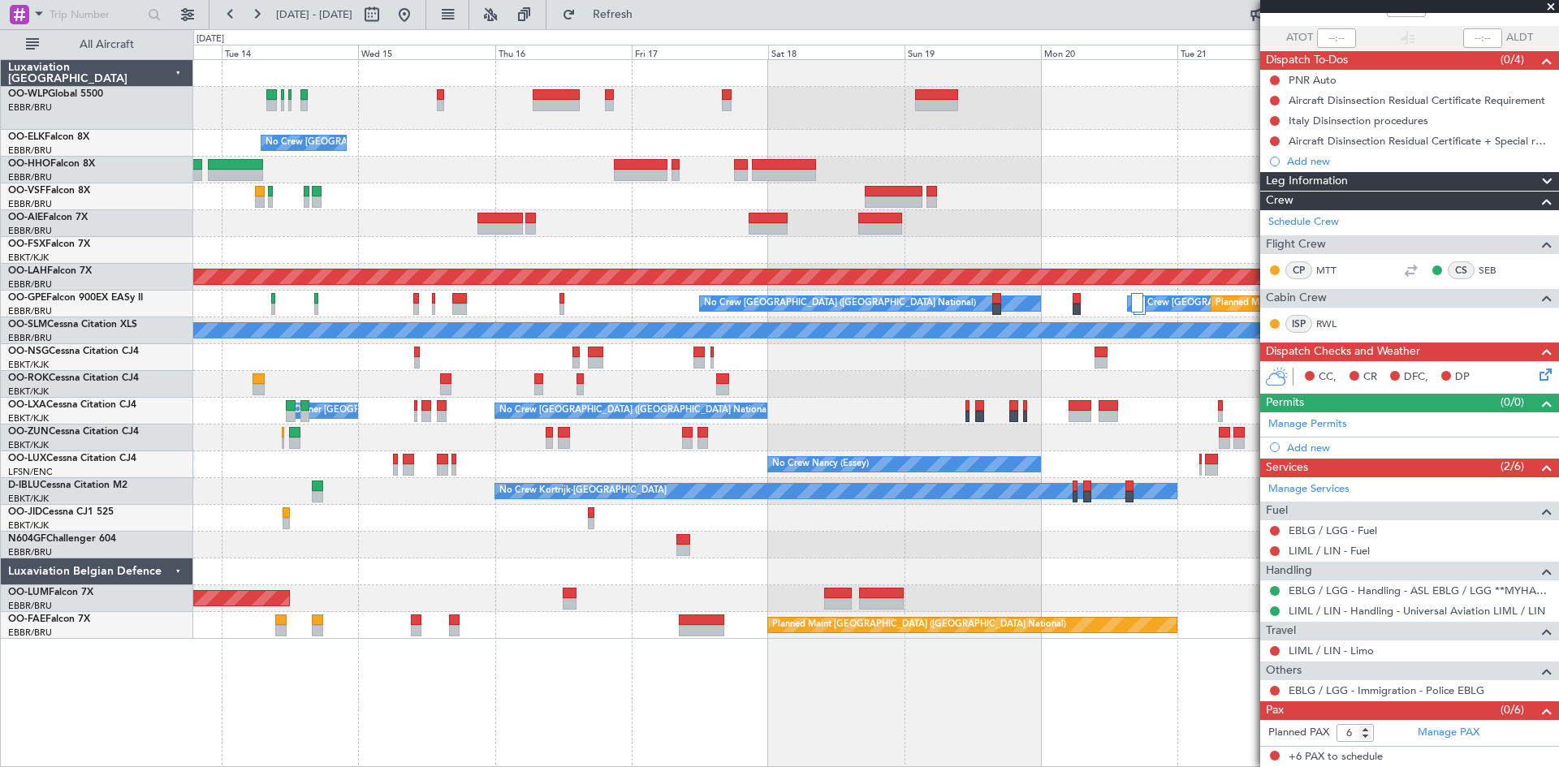
click at [362, 154] on div "No Crew [GEOGRAPHIC_DATA] ([GEOGRAPHIC_DATA] National)" at bounding box center [875, 143] width 1365 height 27
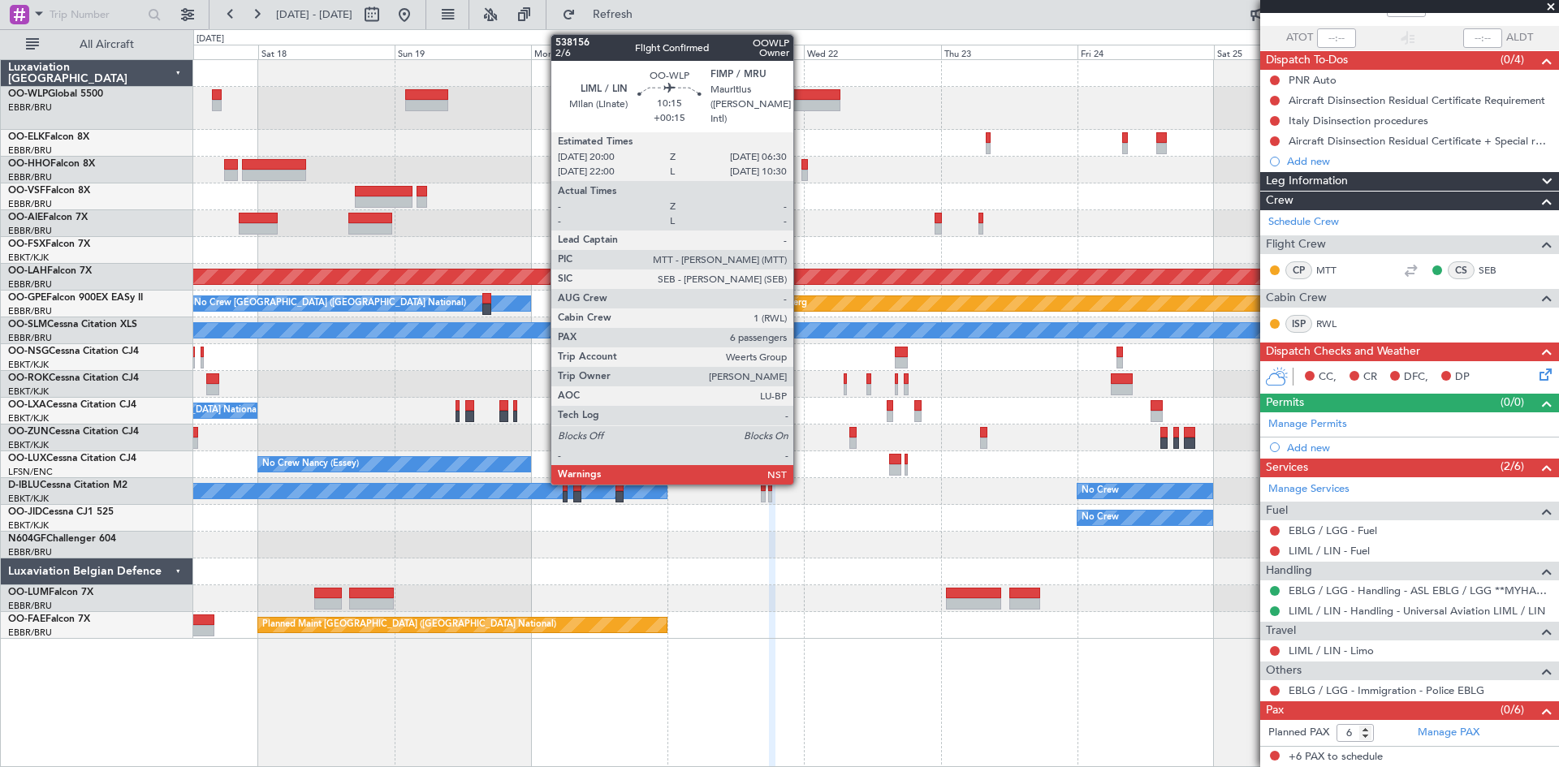
click at [796, 99] on div at bounding box center [810, 94] width 60 height 11
type input "+00:15"
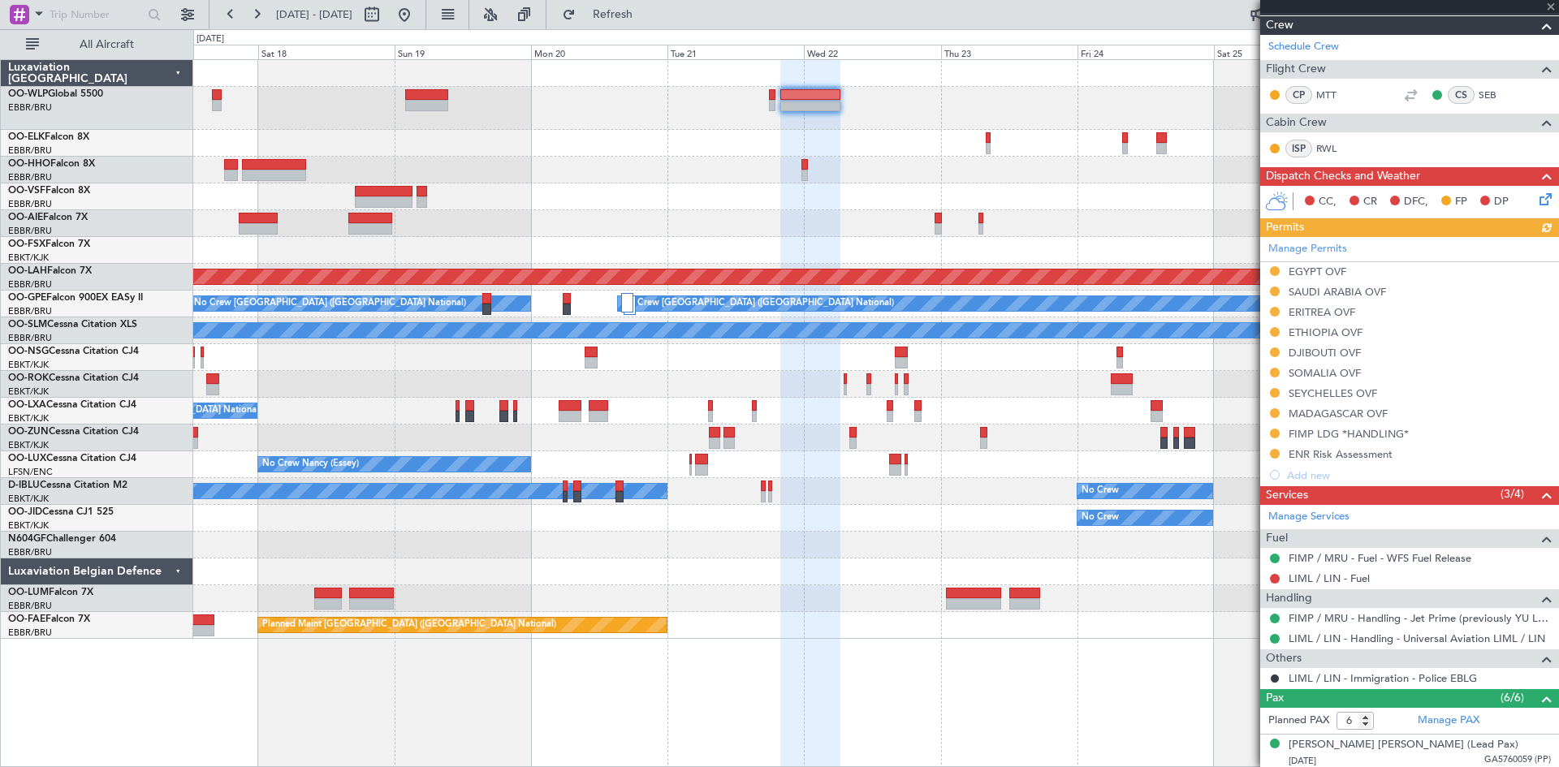
scroll to position [388, 0]
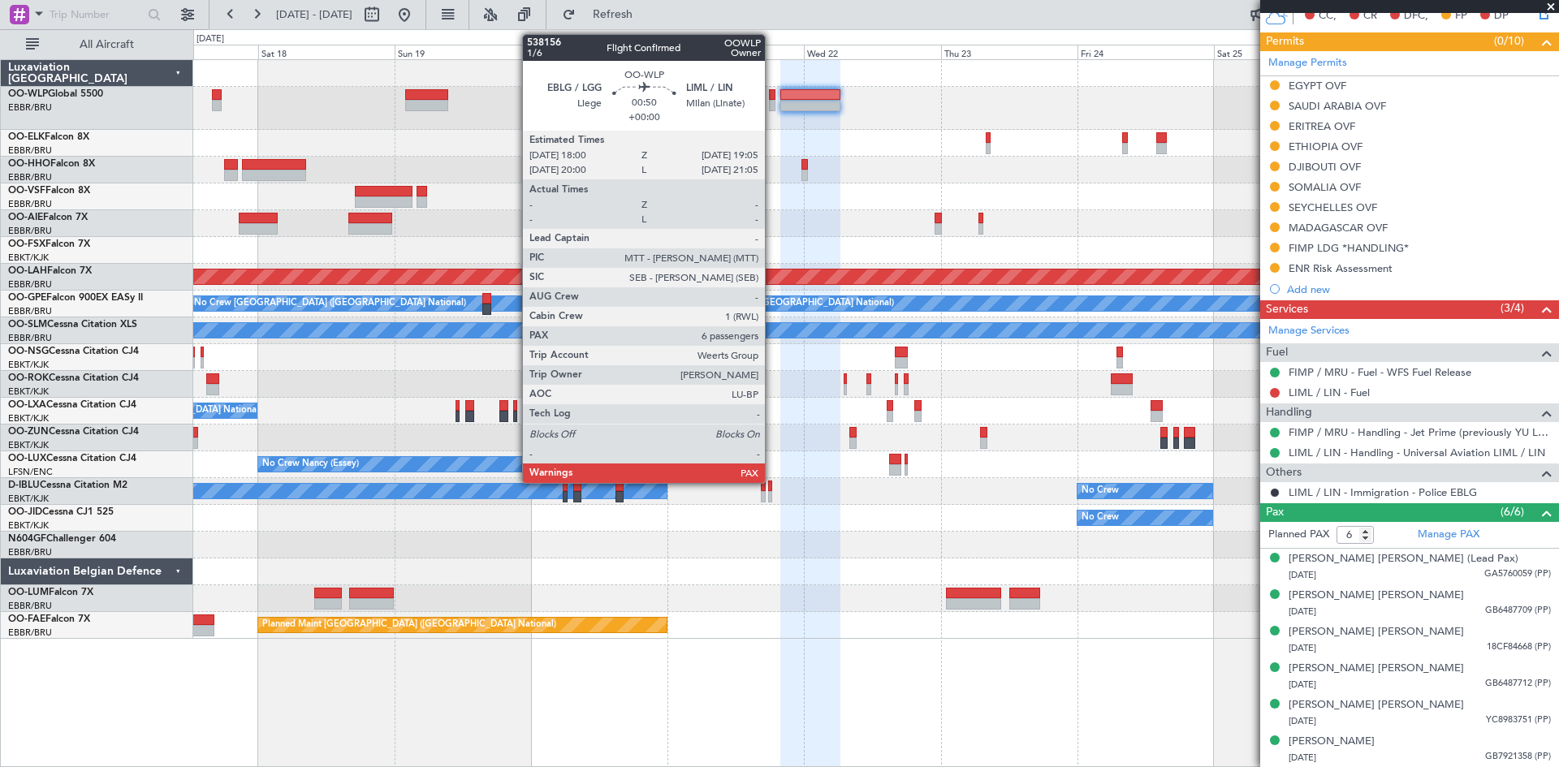
click at [772, 96] on div at bounding box center [772, 94] width 6 height 11
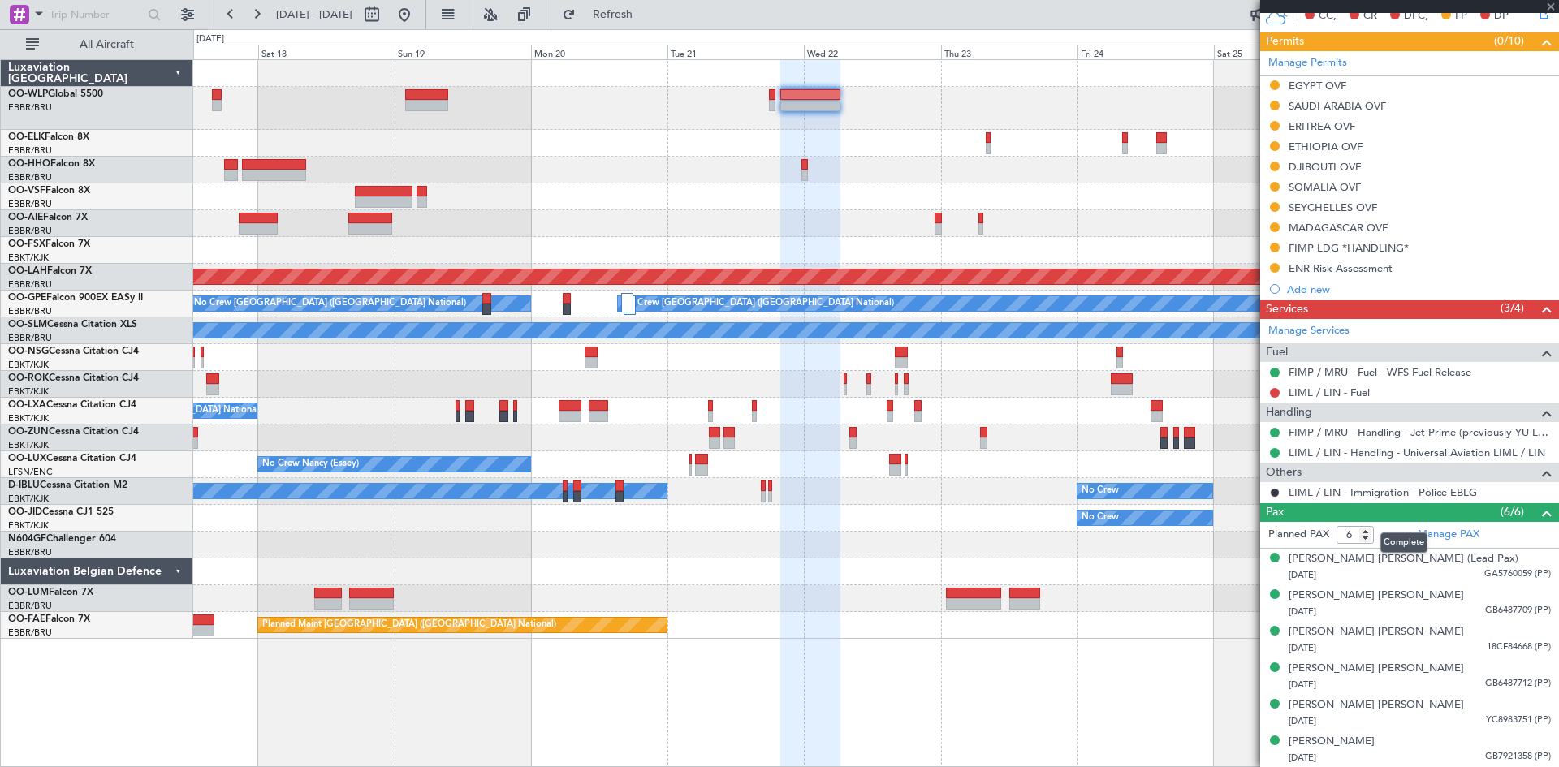
scroll to position [0, 0]
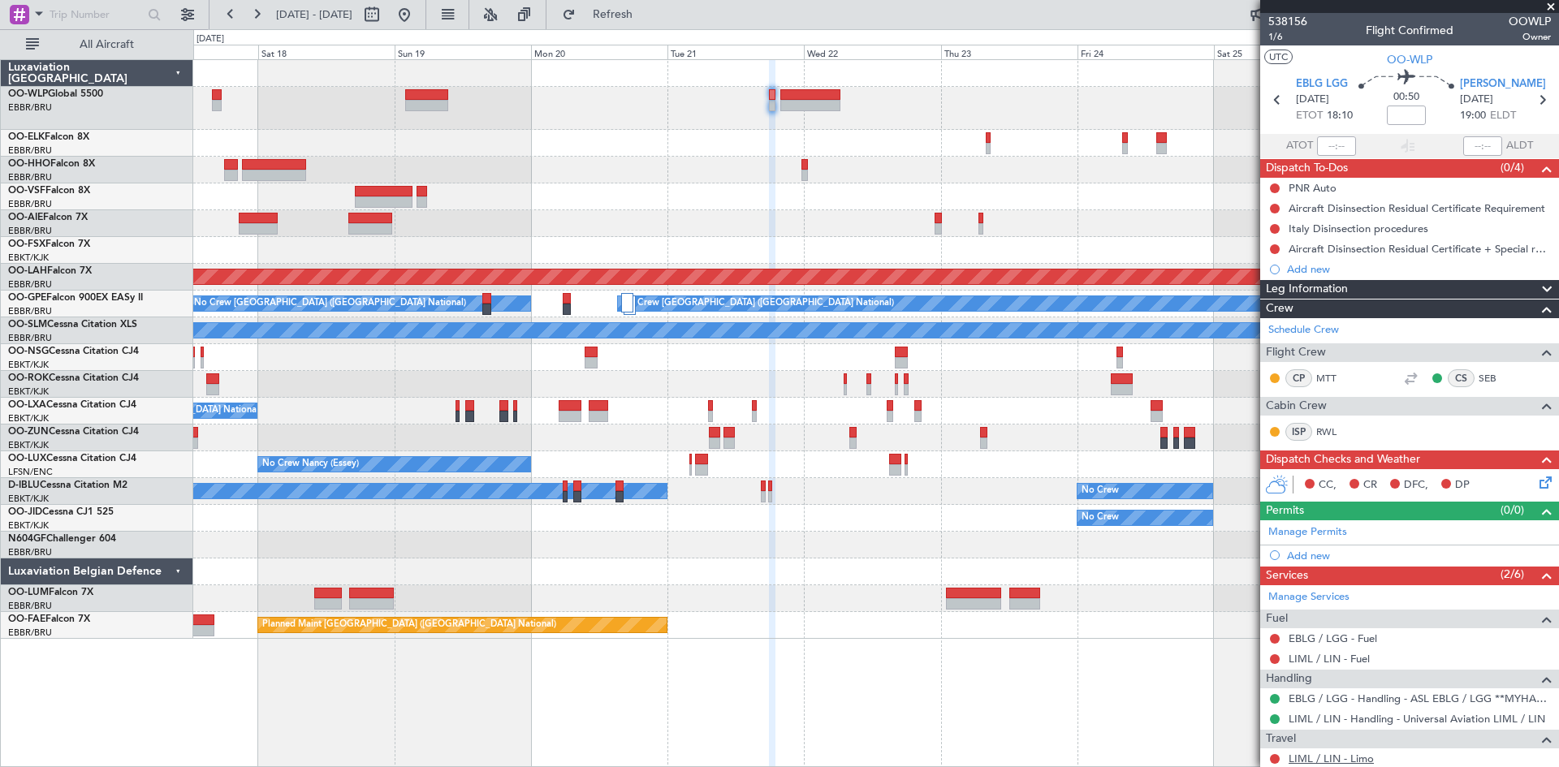
click at [1343, 762] on link "LIML / LIN - Limo" at bounding box center [1330, 759] width 85 height 14
click at [649, 2] on button "Refresh" at bounding box center [602, 15] width 97 height 26
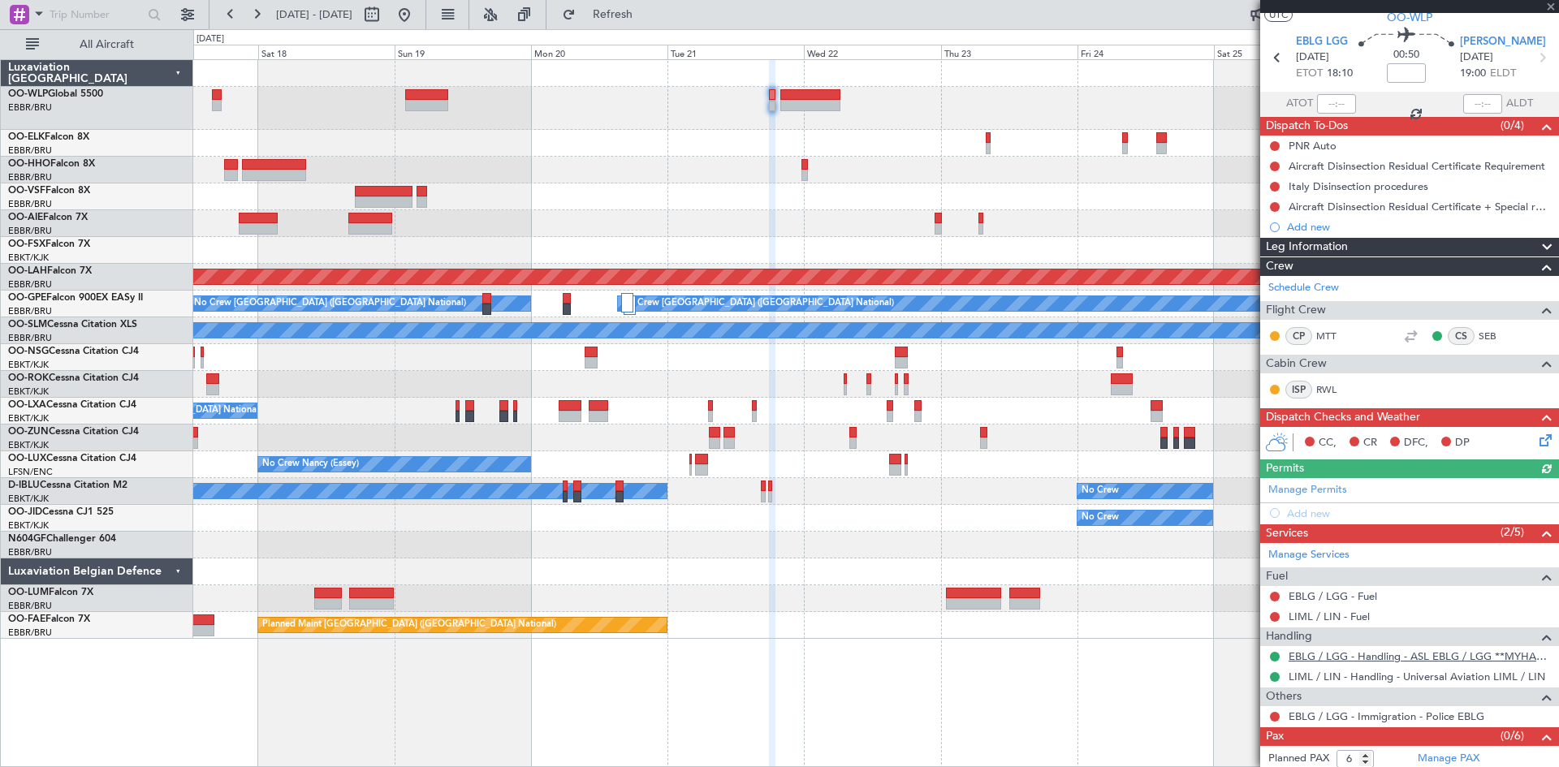
scroll to position [68, 0]
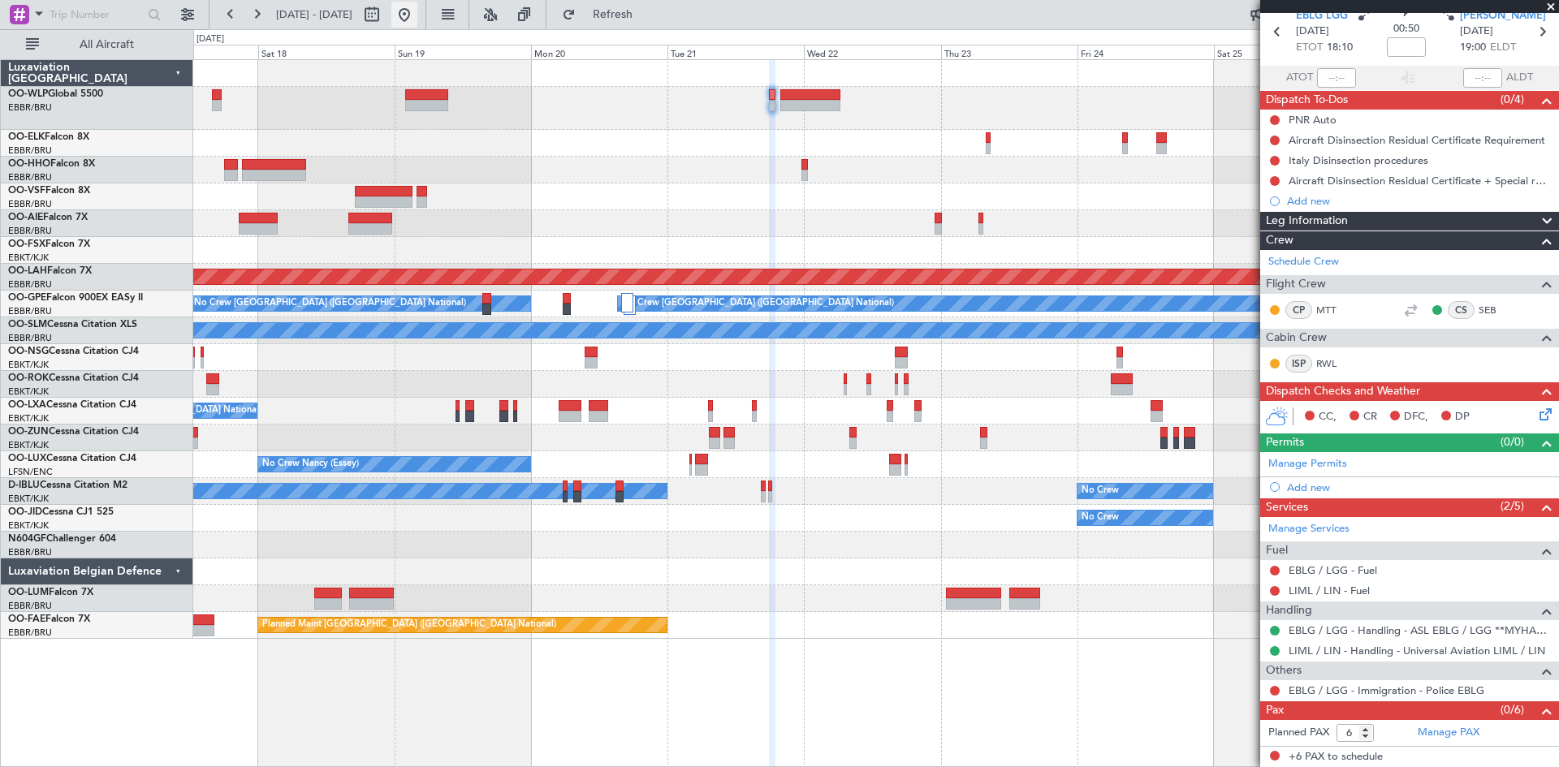
click at [417, 12] on button at bounding box center [404, 15] width 26 height 26
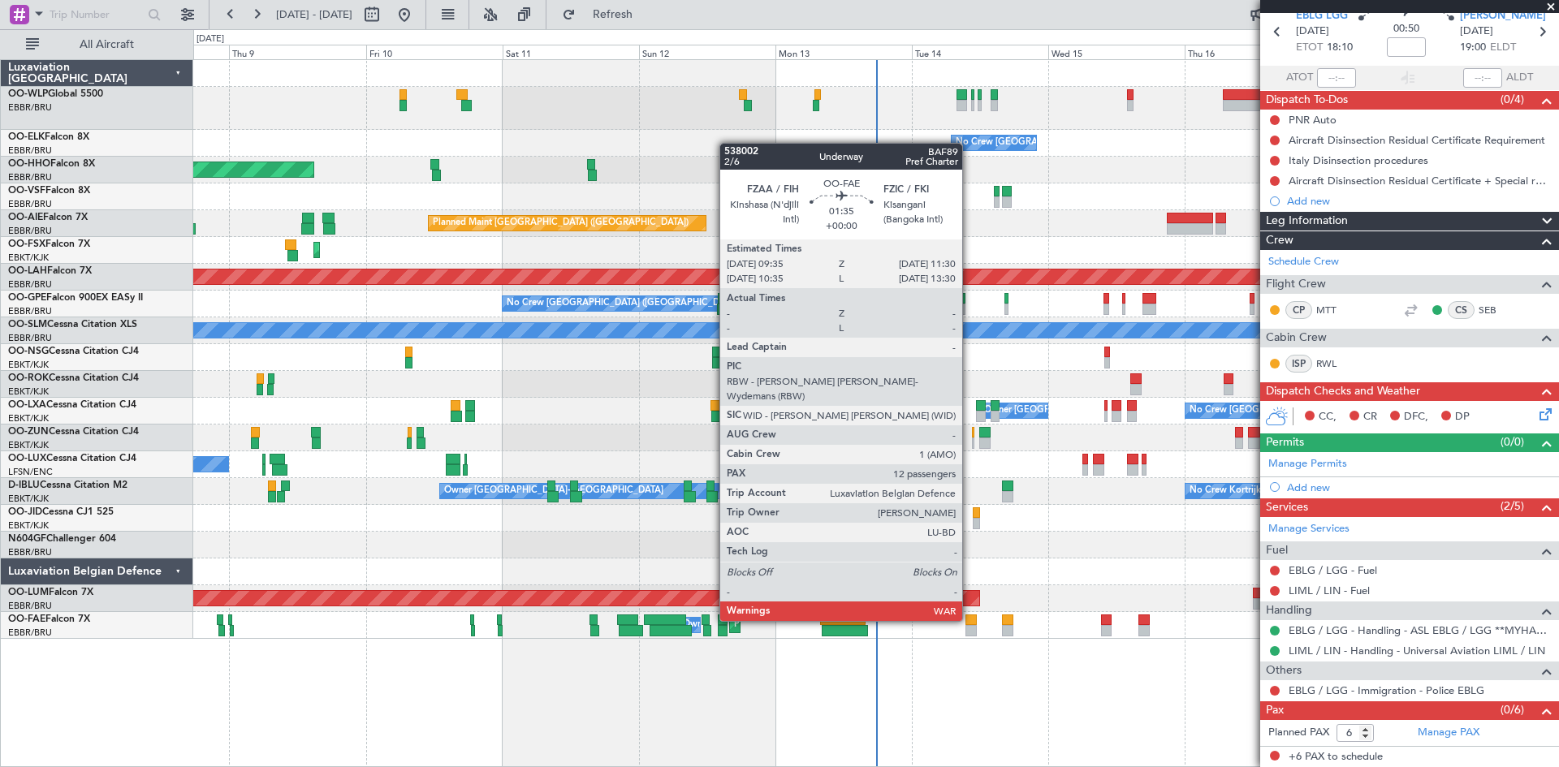
click at [969, 619] on div at bounding box center [970, 620] width 11 height 11
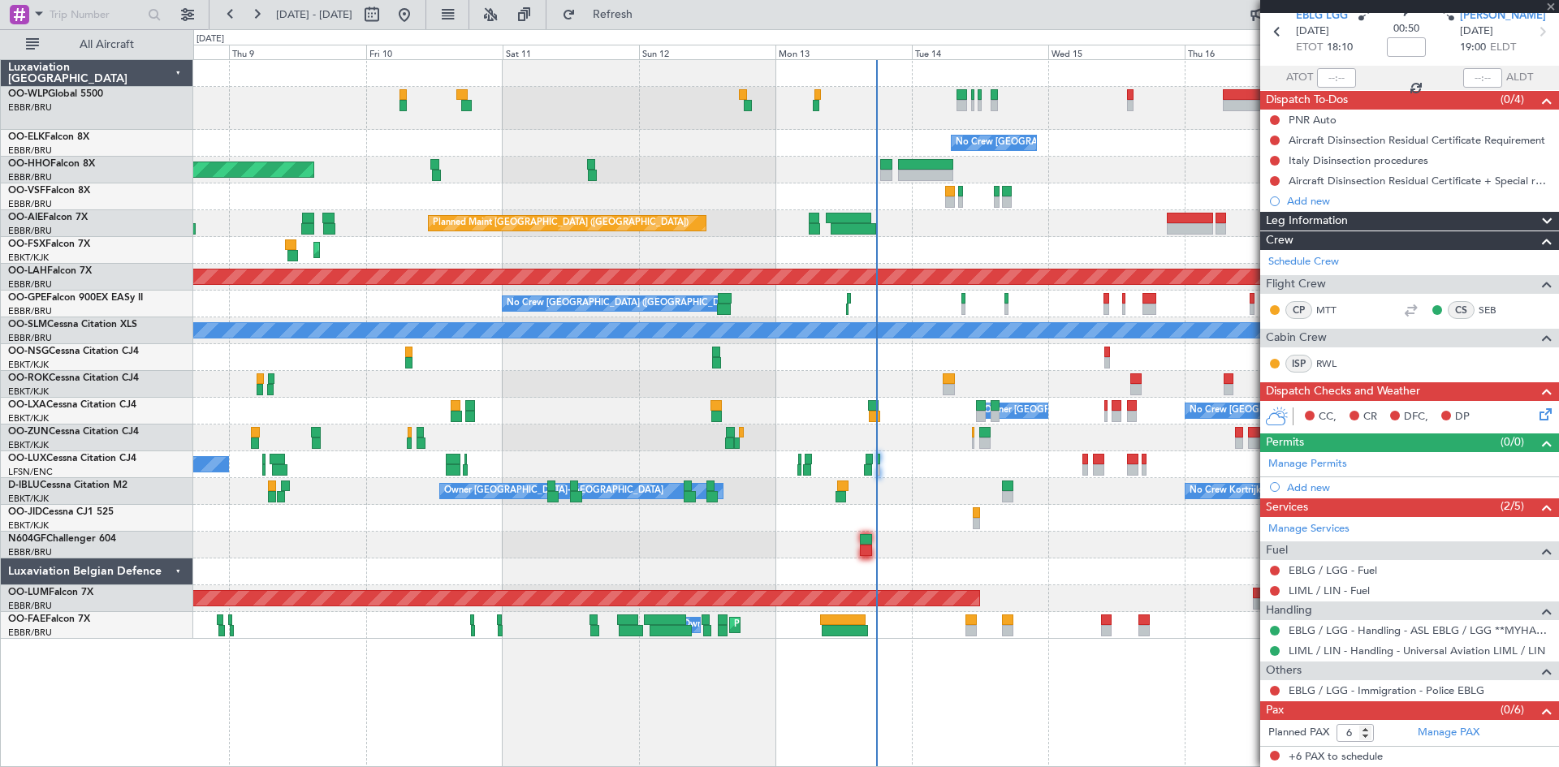
type input "12"
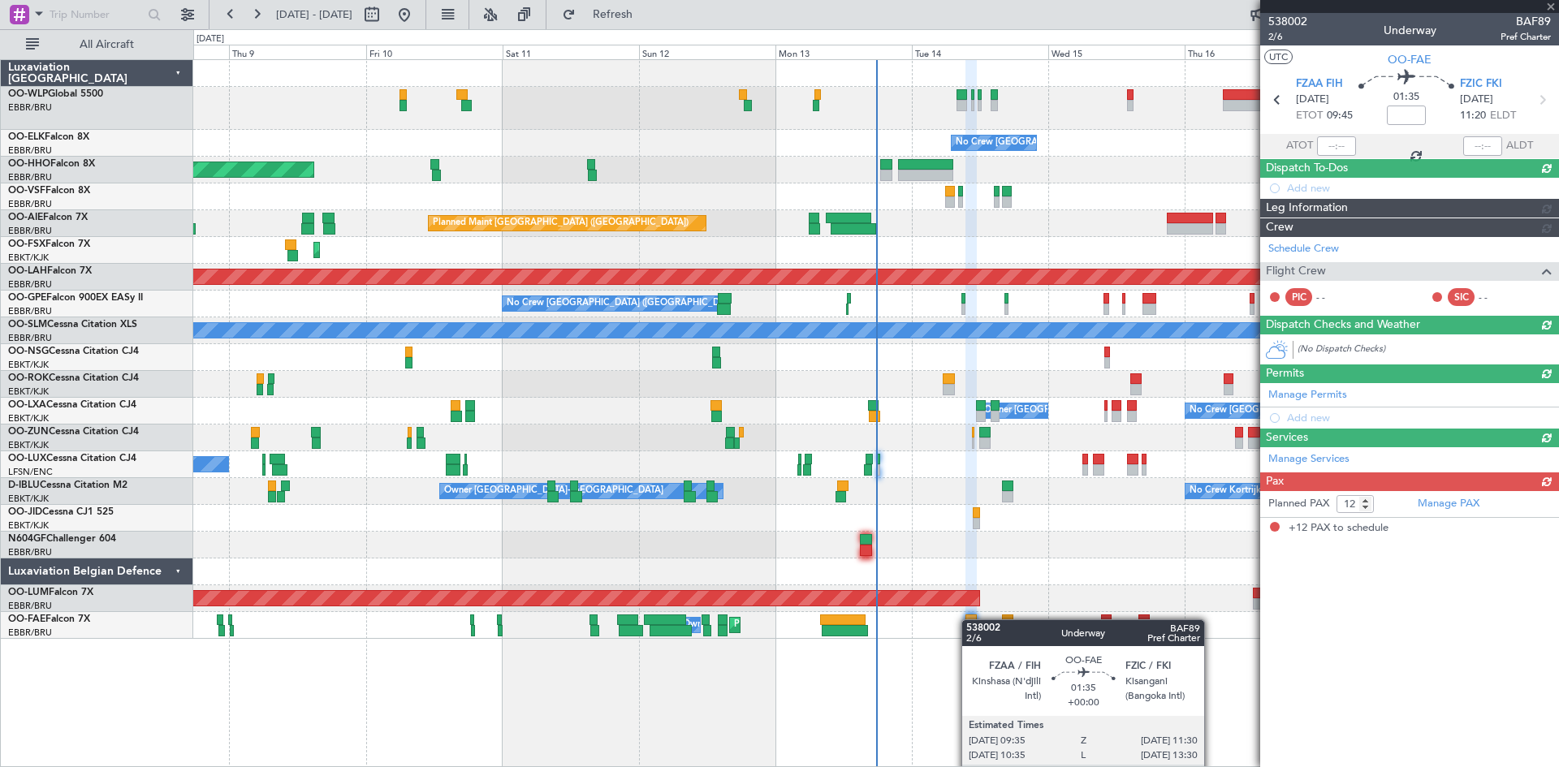
scroll to position [0, 0]
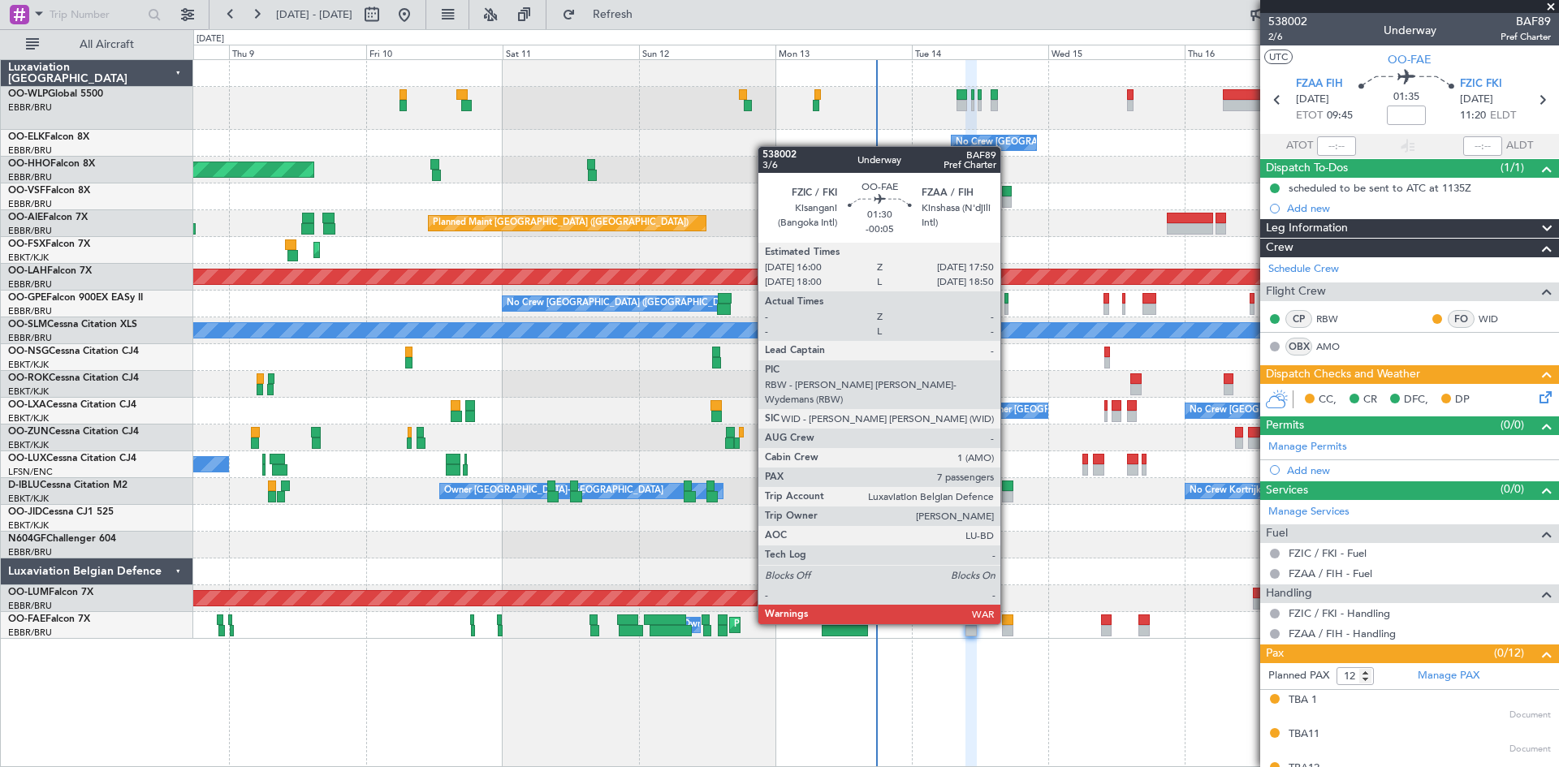
click at [1007, 623] on div at bounding box center [1007, 620] width 11 height 11
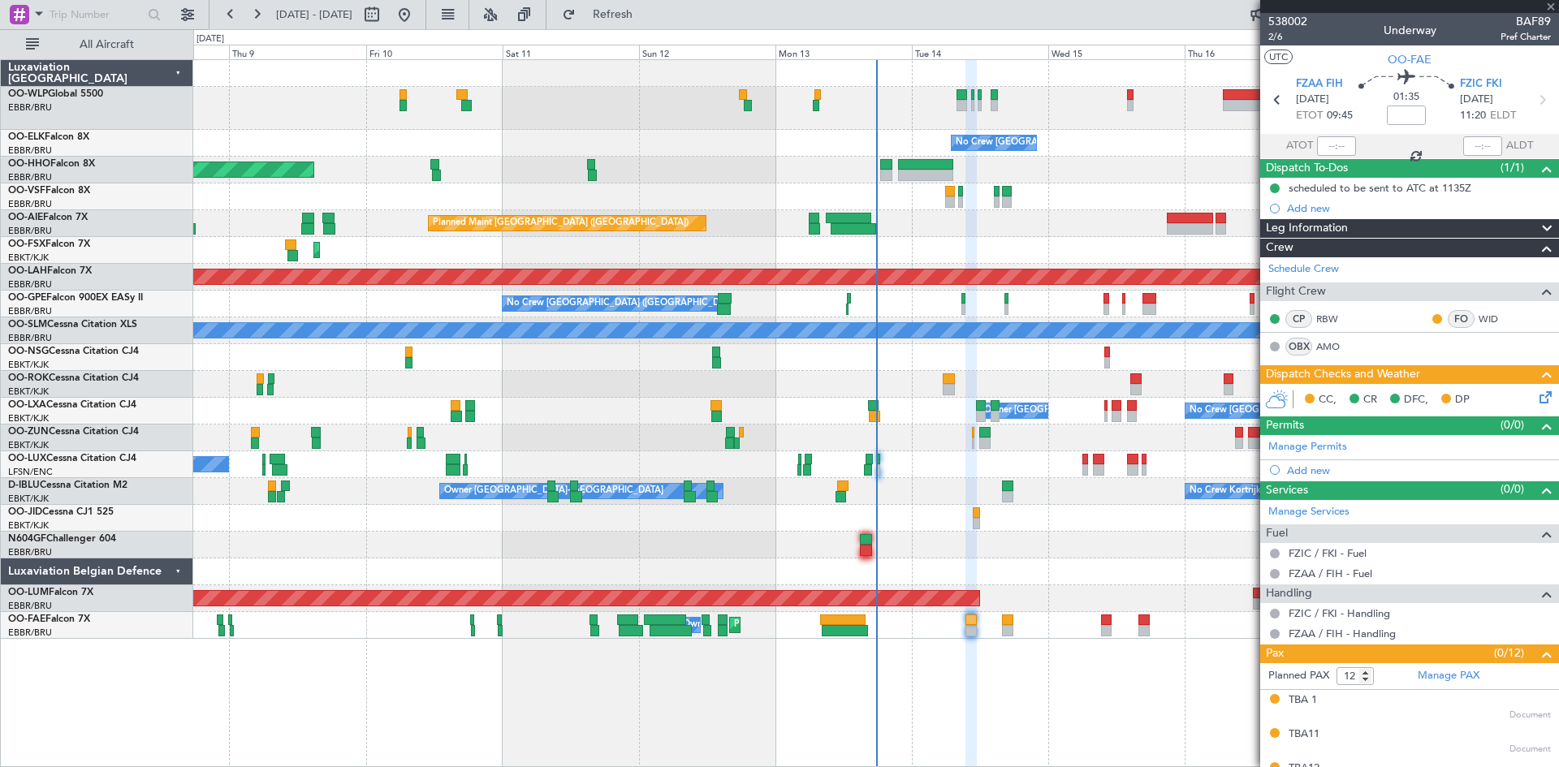
type input "-00:05"
type input "7"
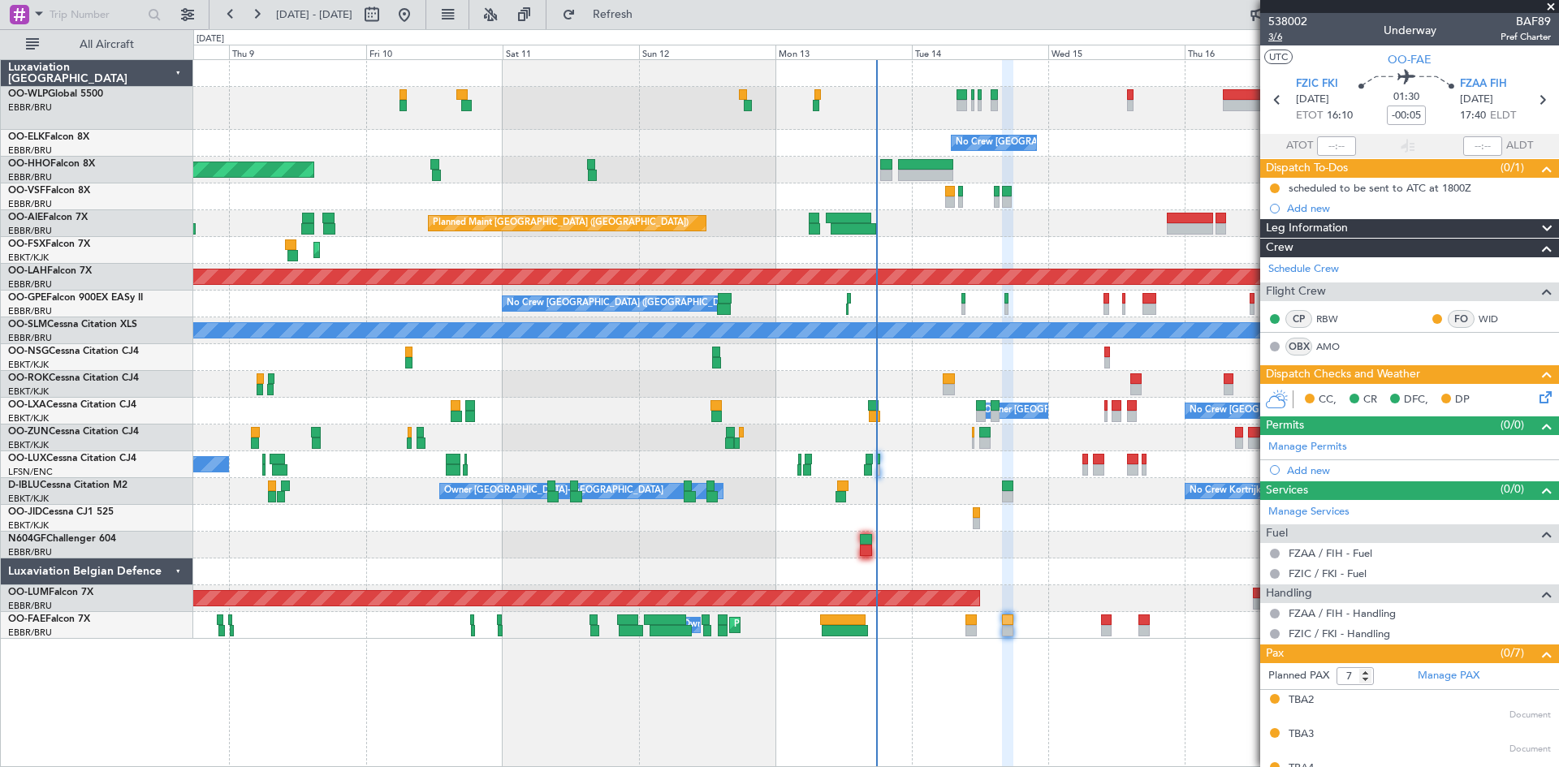
click at [1275, 36] on span "3/6" at bounding box center [1287, 37] width 39 height 14
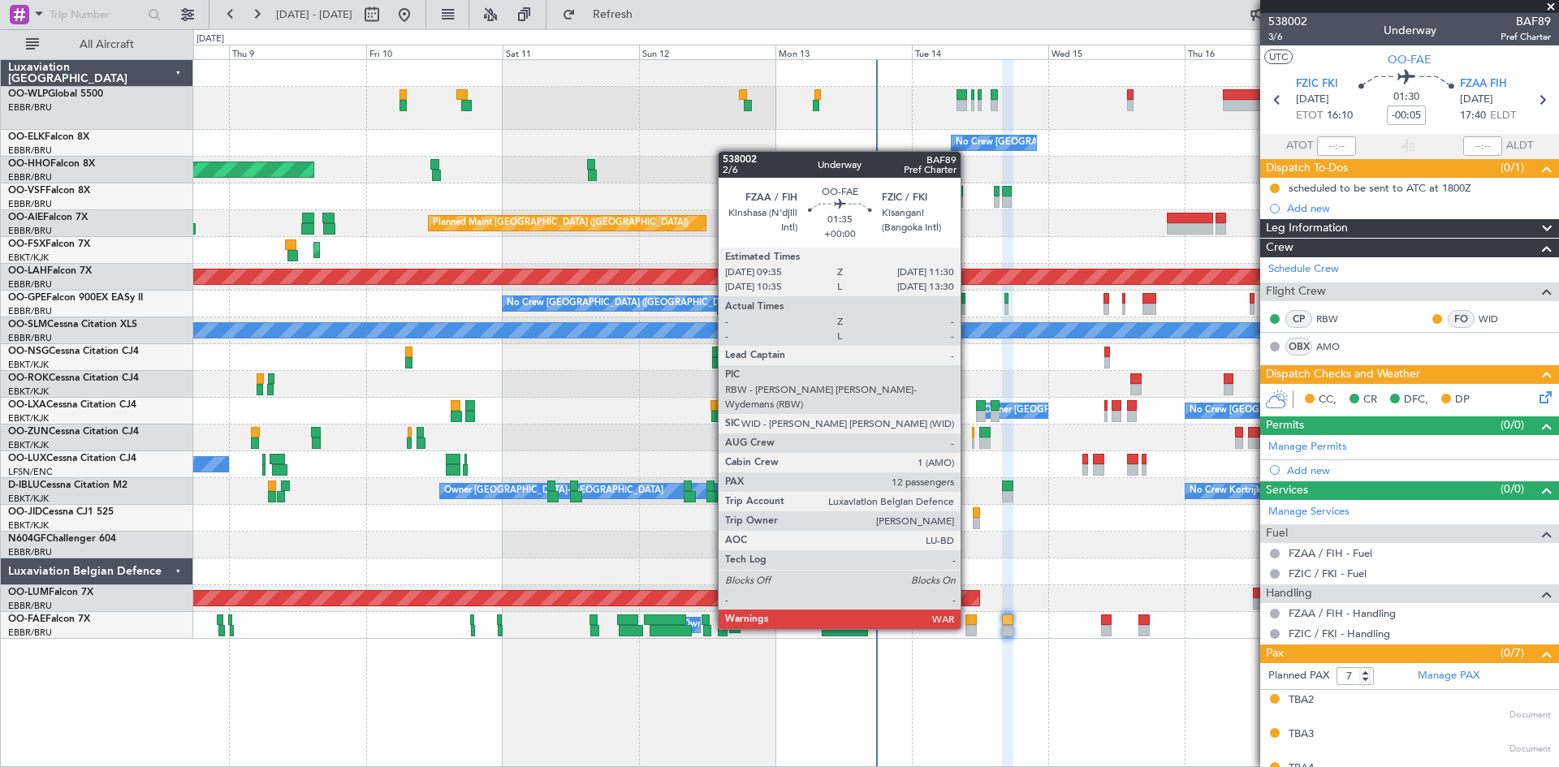
click at [968, 628] on div at bounding box center [970, 630] width 11 height 11
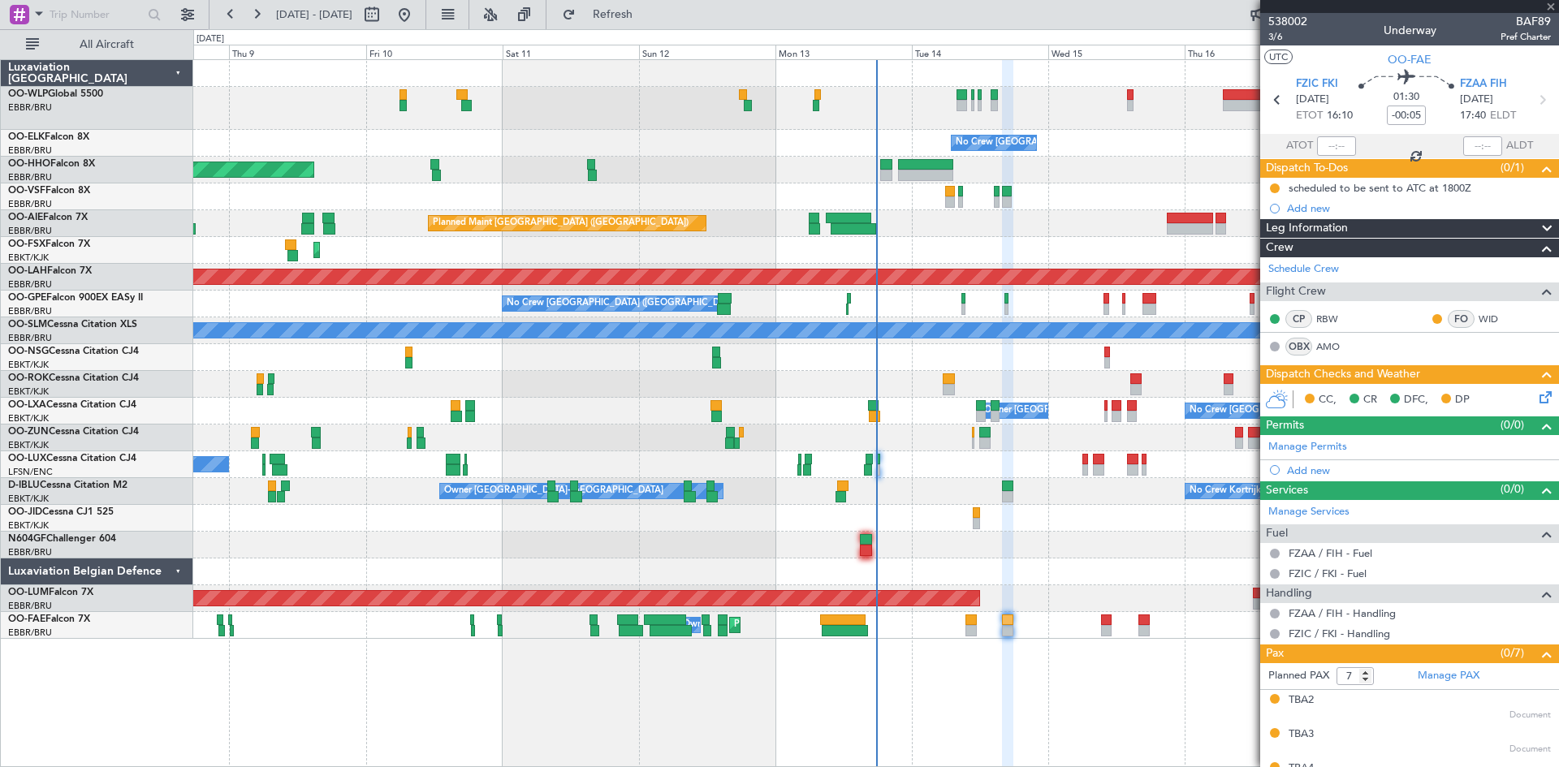
type input "12"
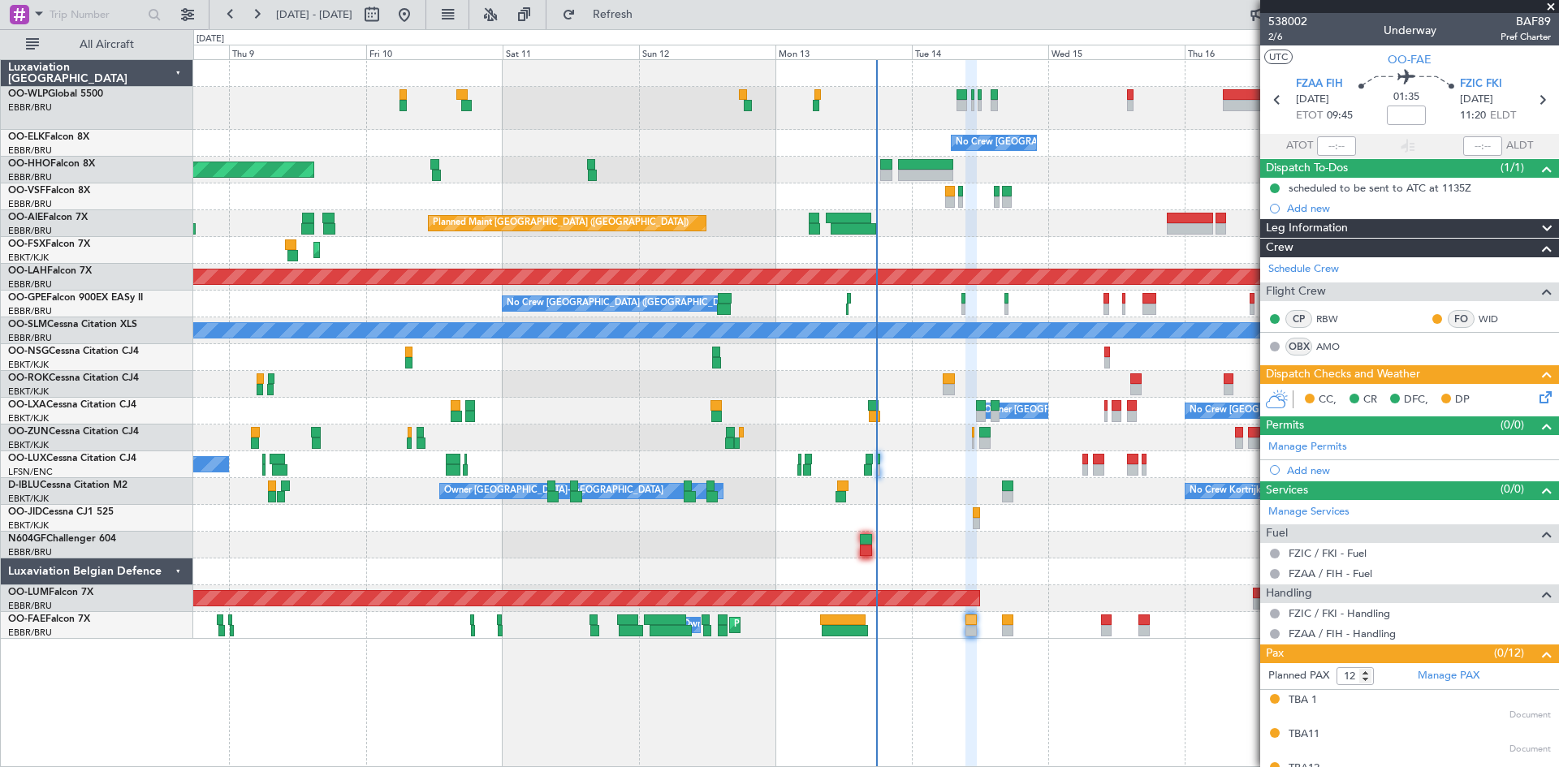
click at [1013, 632] on div "Planned Maint Melsbroek Air Base Owner Melsbroek Air Base Planned Maint Brussel…" at bounding box center [875, 625] width 1365 height 27
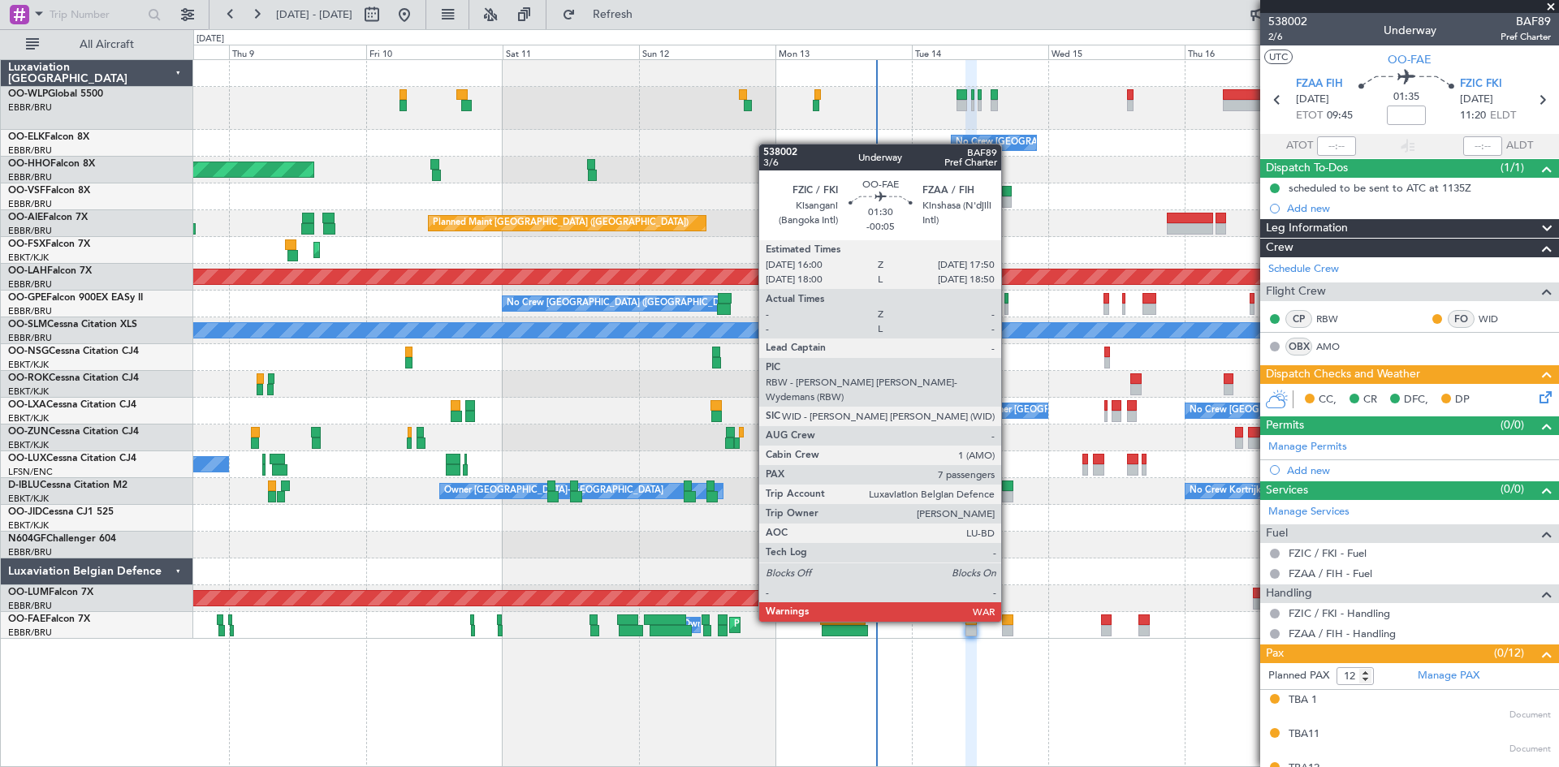
click at [1008, 620] on div at bounding box center [1007, 620] width 11 height 11
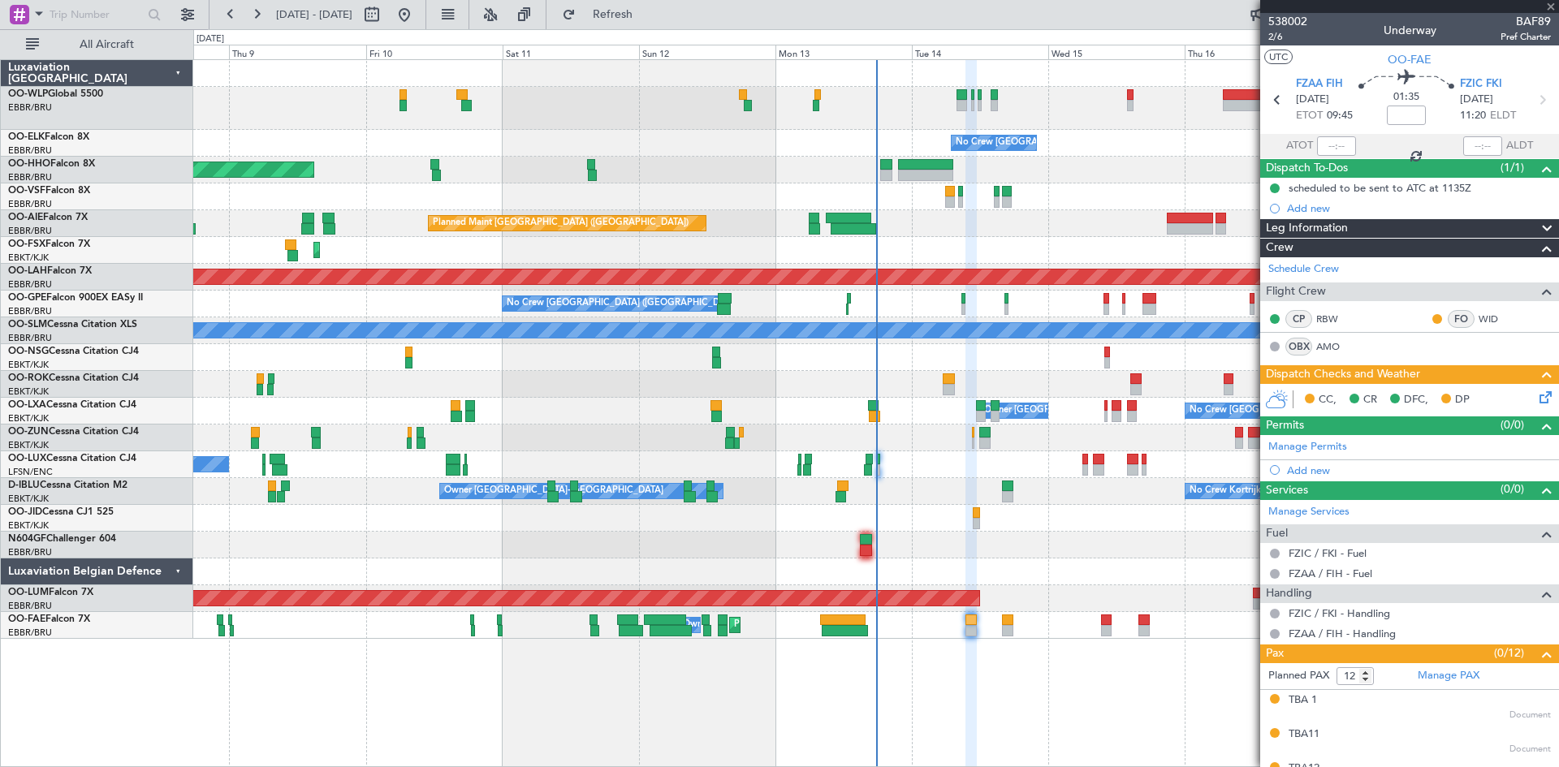
type input "-00:05"
type input "7"
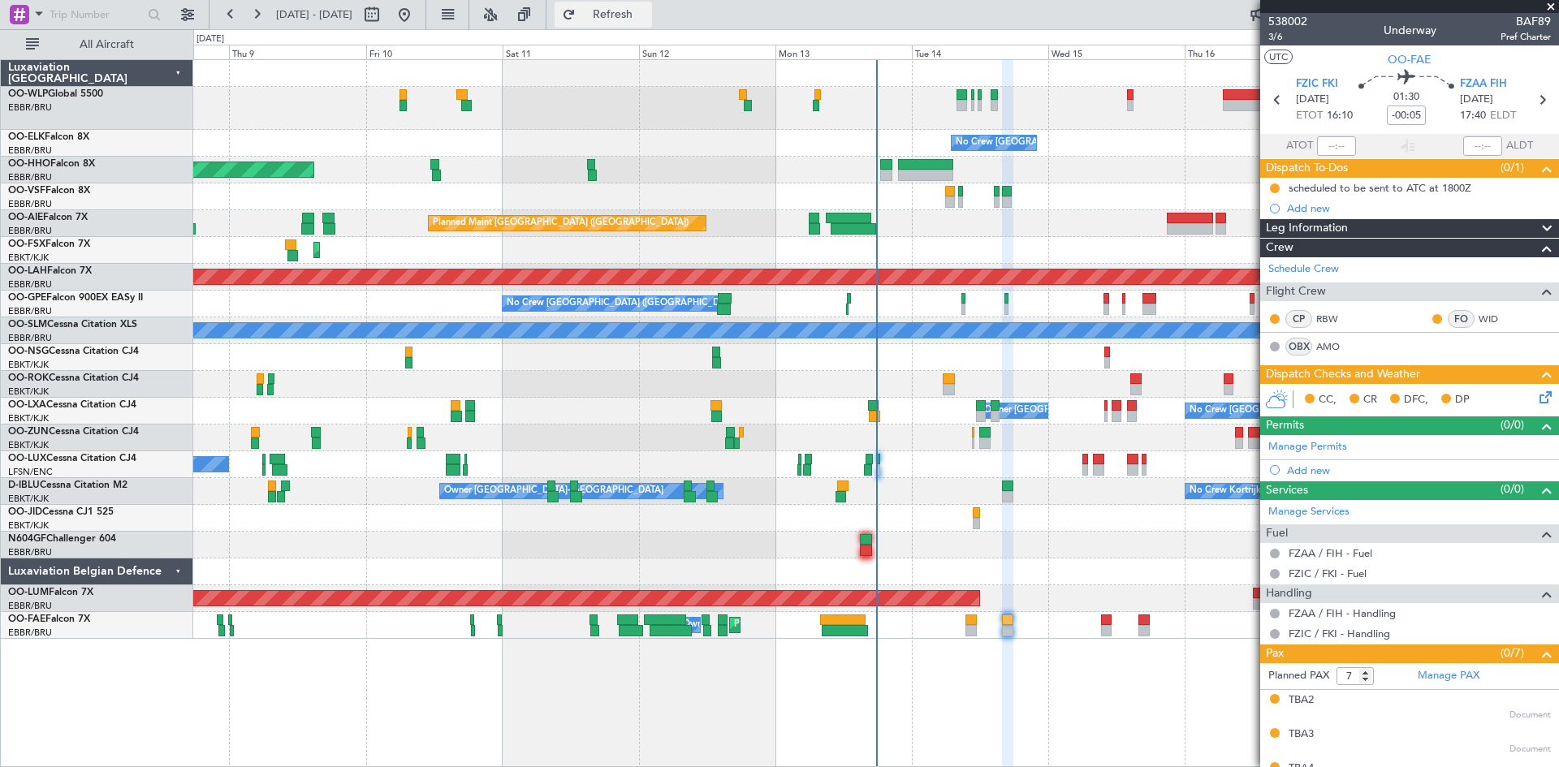
click at [629, 26] on button "Refresh" at bounding box center [602, 15] width 97 height 26
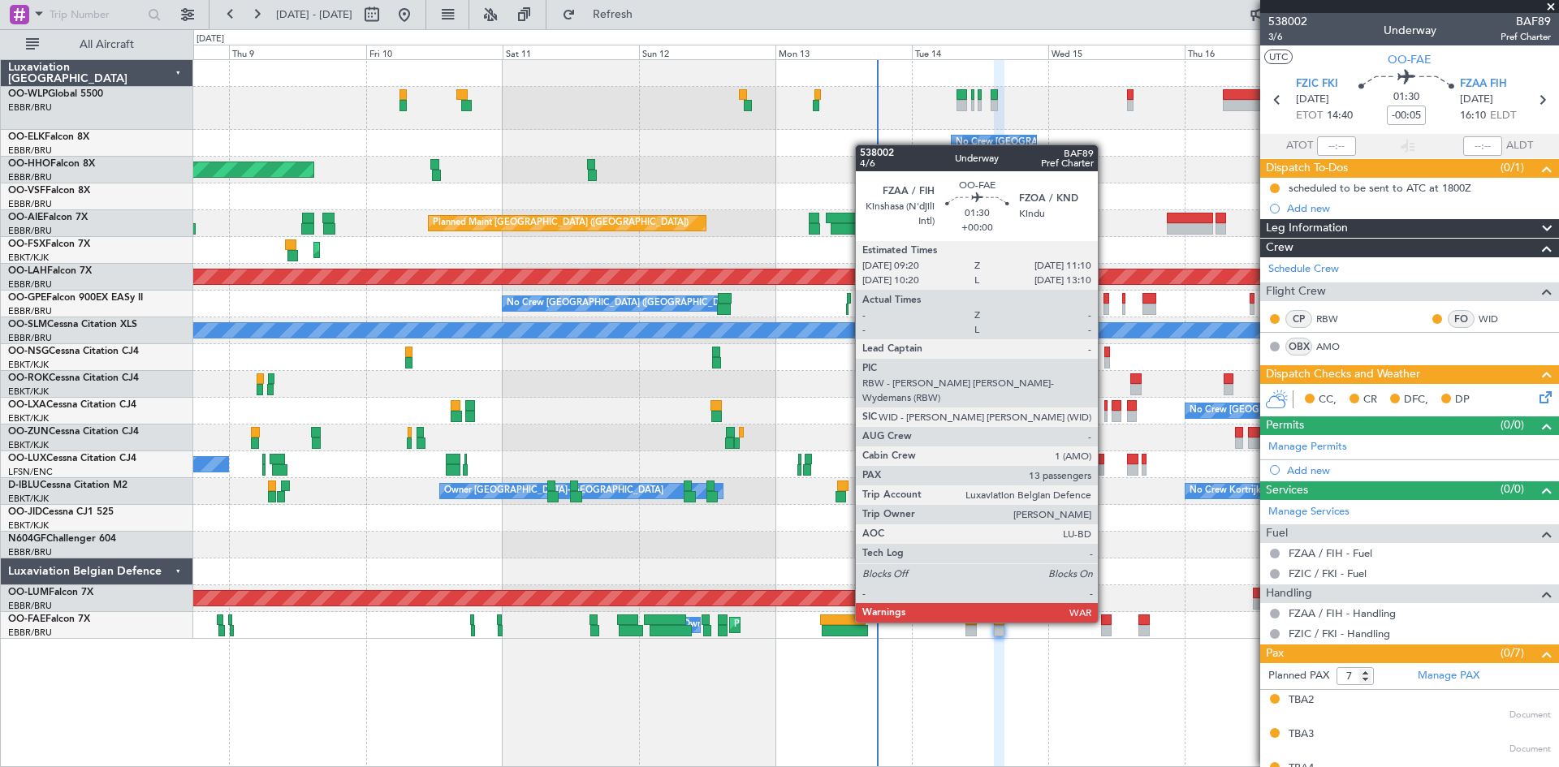
click at [1105, 621] on div at bounding box center [1106, 620] width 11 height 11
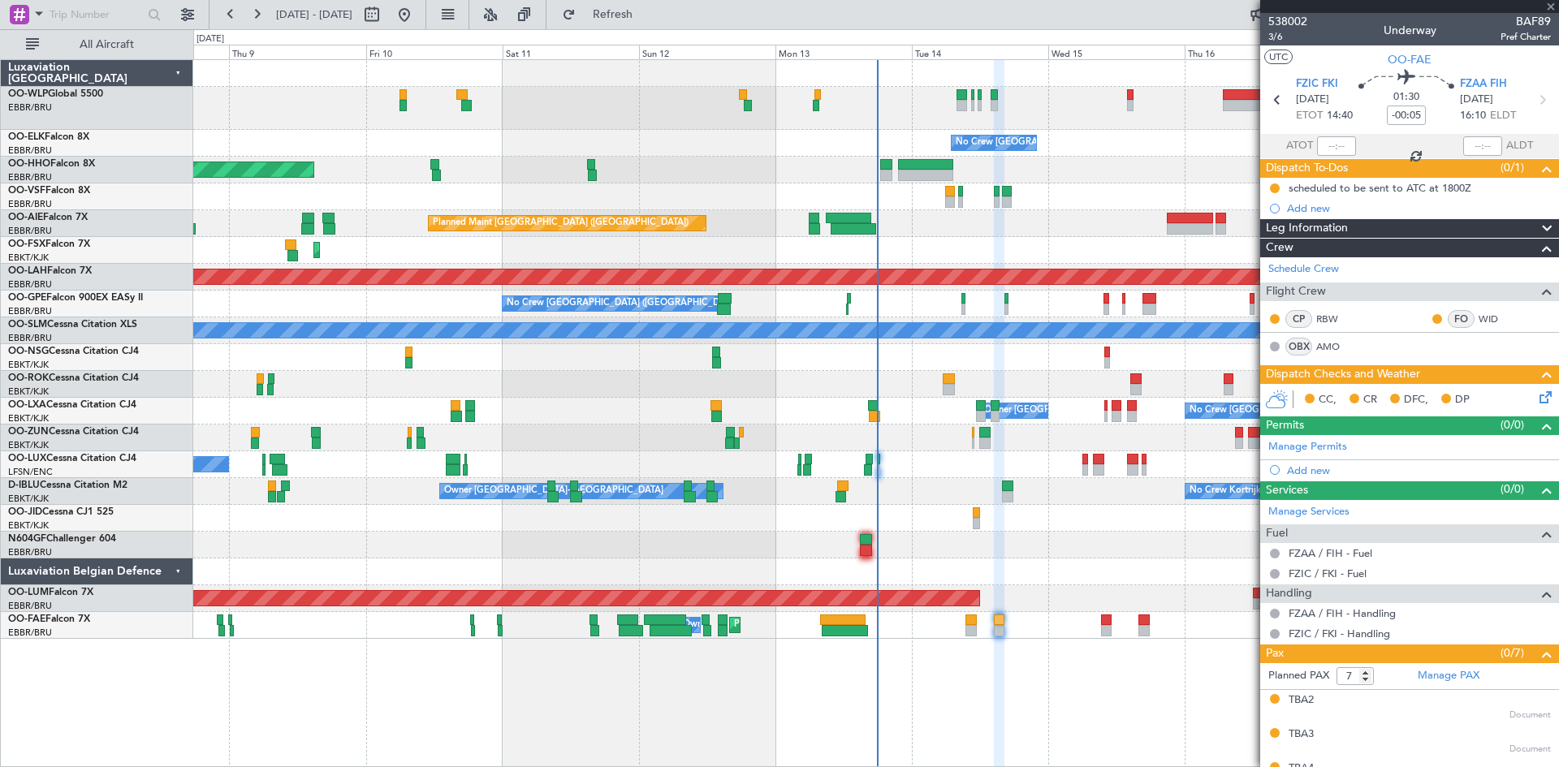
type input "13"
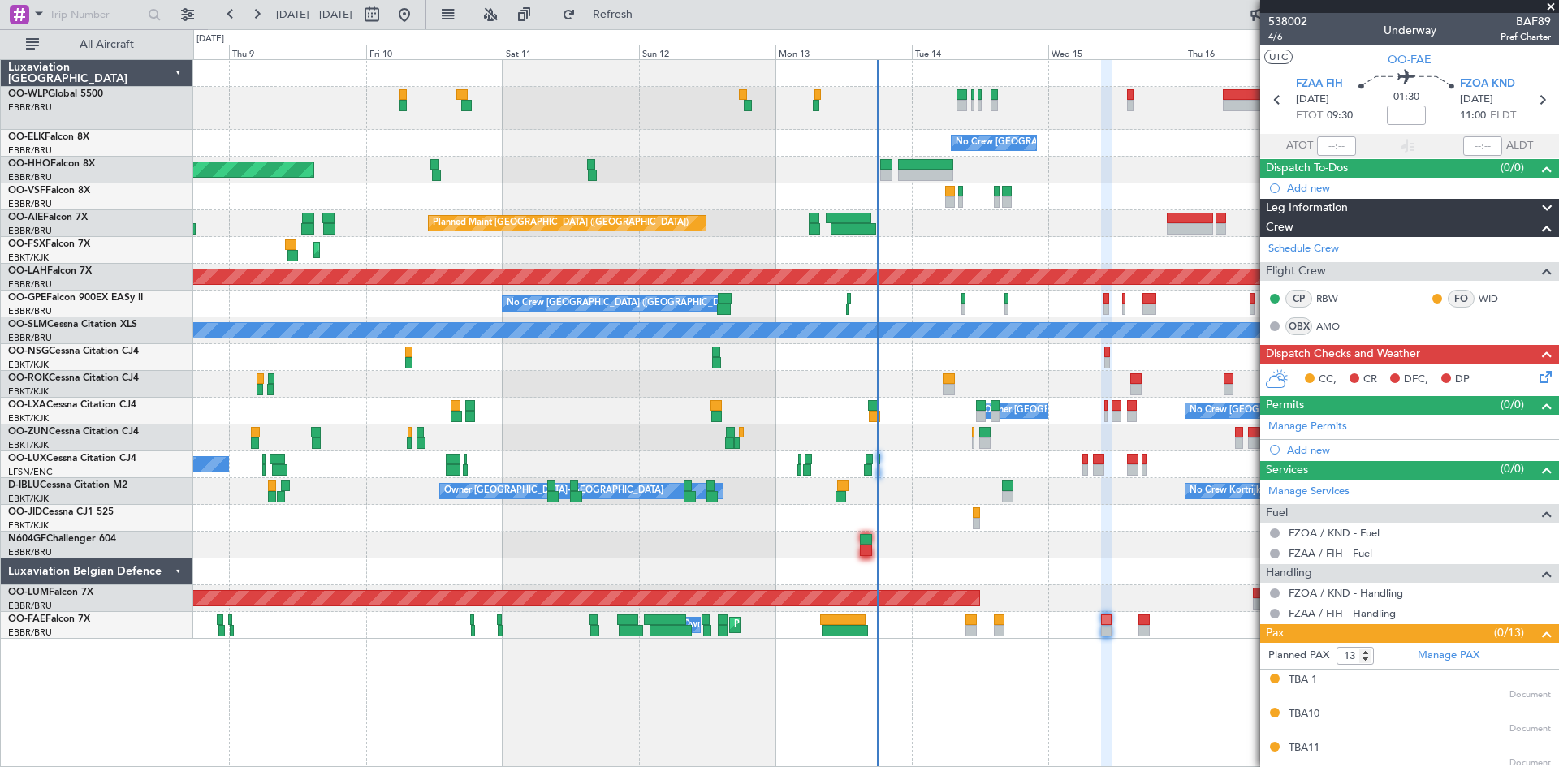
click at [1275, 37] on span "4/6" at bounding box center [1287, 37] width 39 height 14
click at [652, 26] on button "Refresh" at bounding box center [602, 15] width 97 height 26
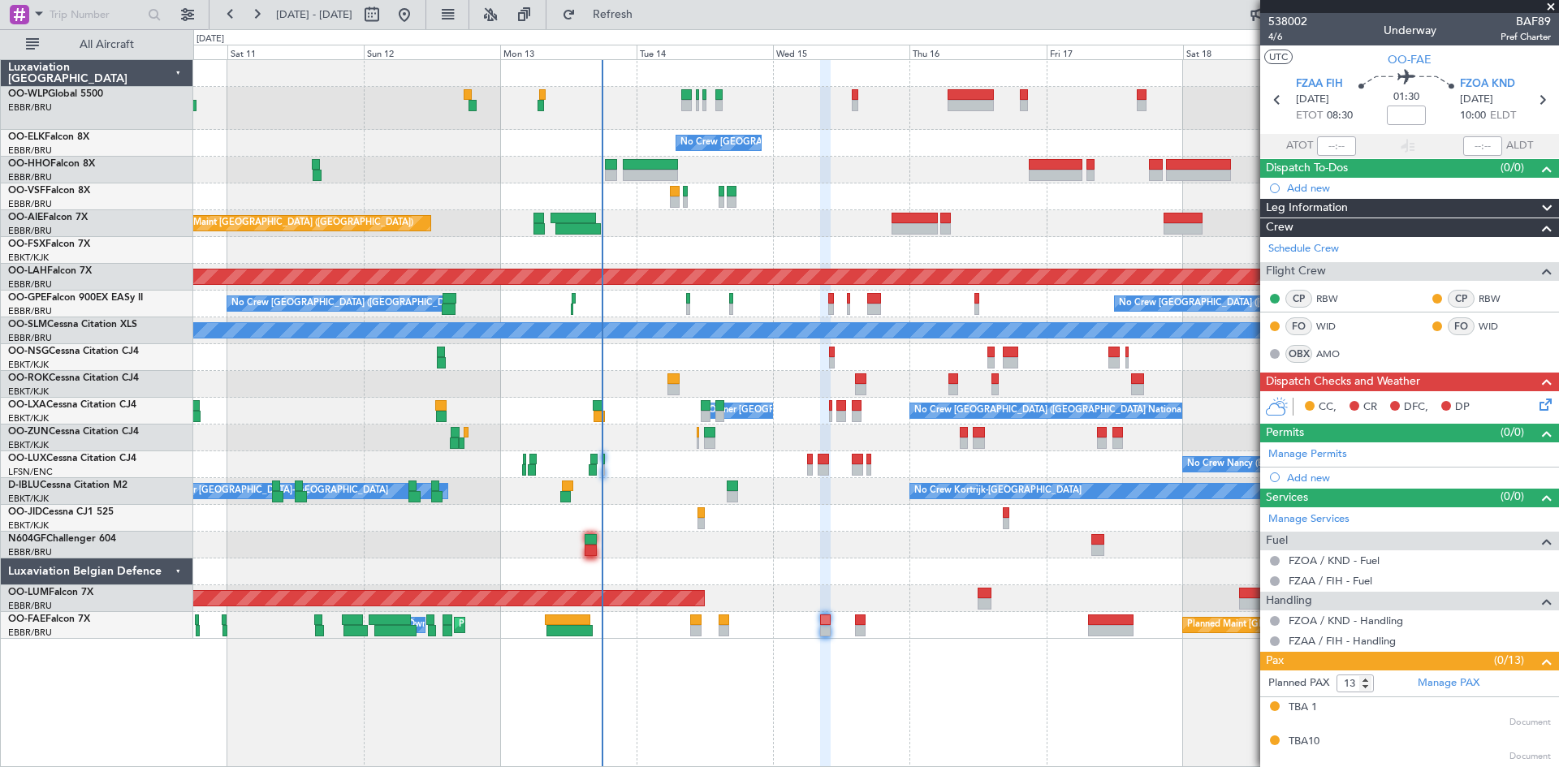
click at [874, 694] on div "No Crew [GEOGRAPHIC_DATA] ([GEOGRAPHIC_DATA] National) Planned Maint Geneva ([G…" at bounding box center [876, 413] width 1366 height 708
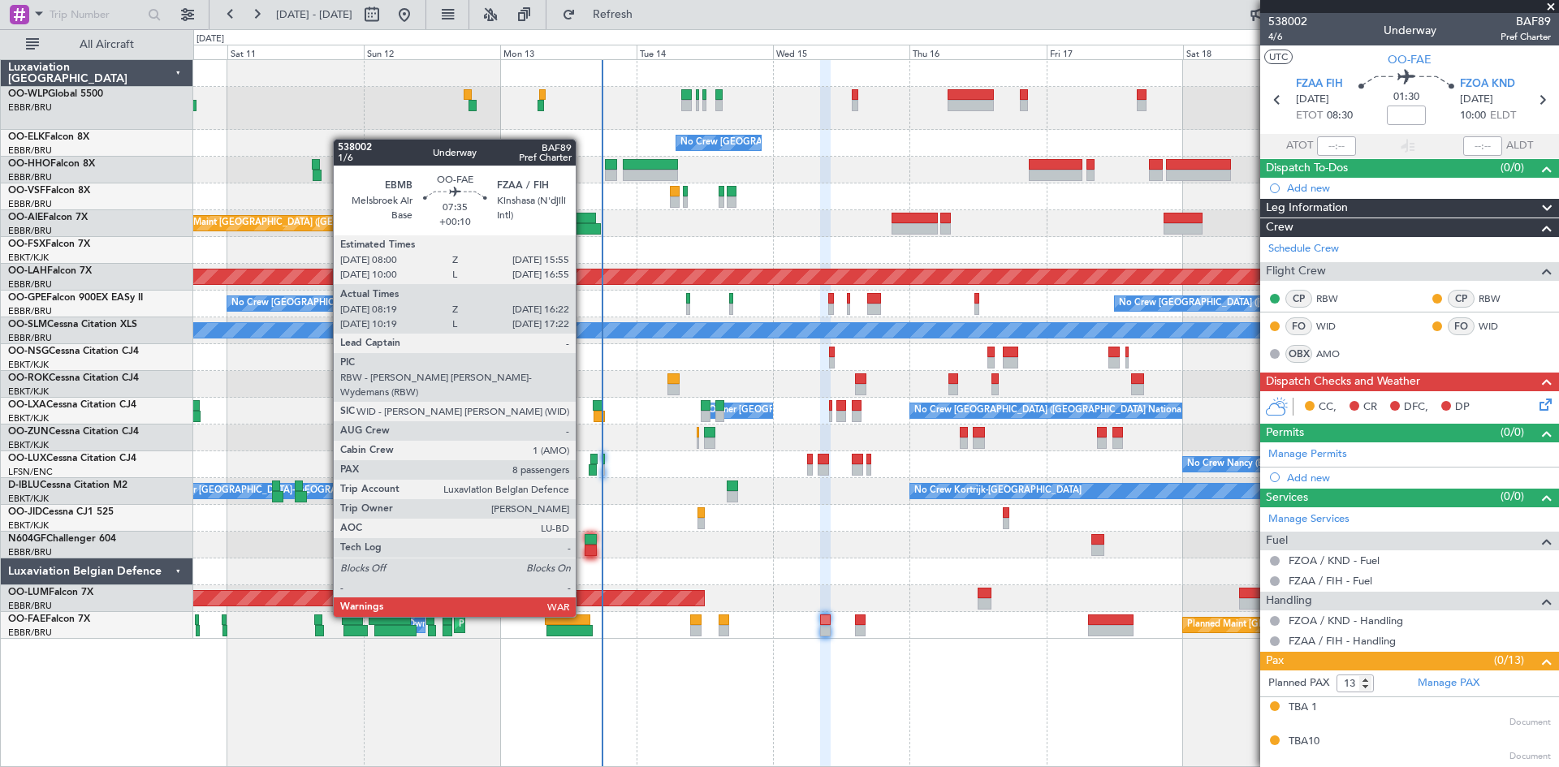
click at [583, 615] on div at bounding box center [567, 620] width 45 height 11
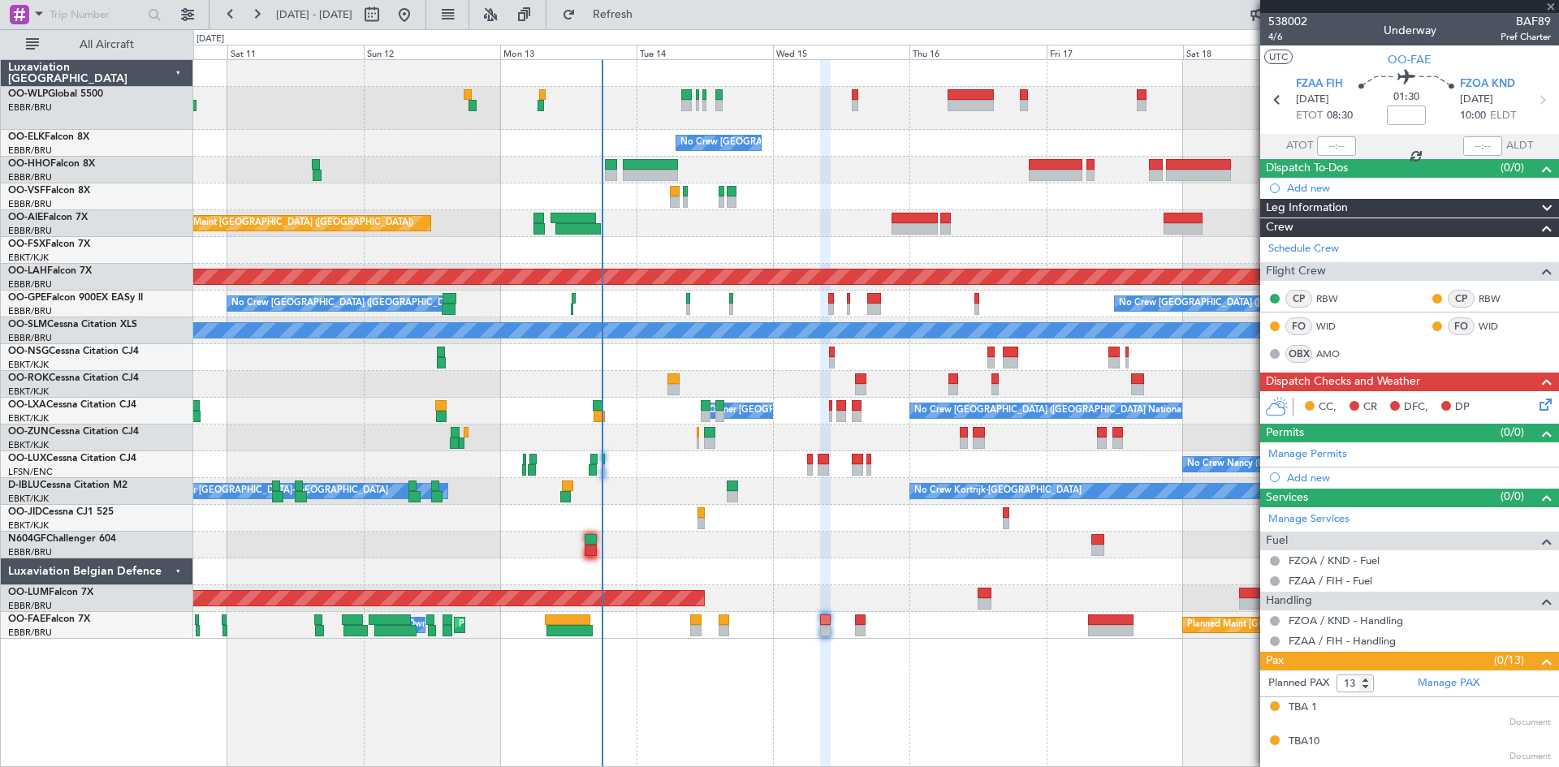
type input "+00:10"
type input "08:29"
type input "16:12"
type input "8"
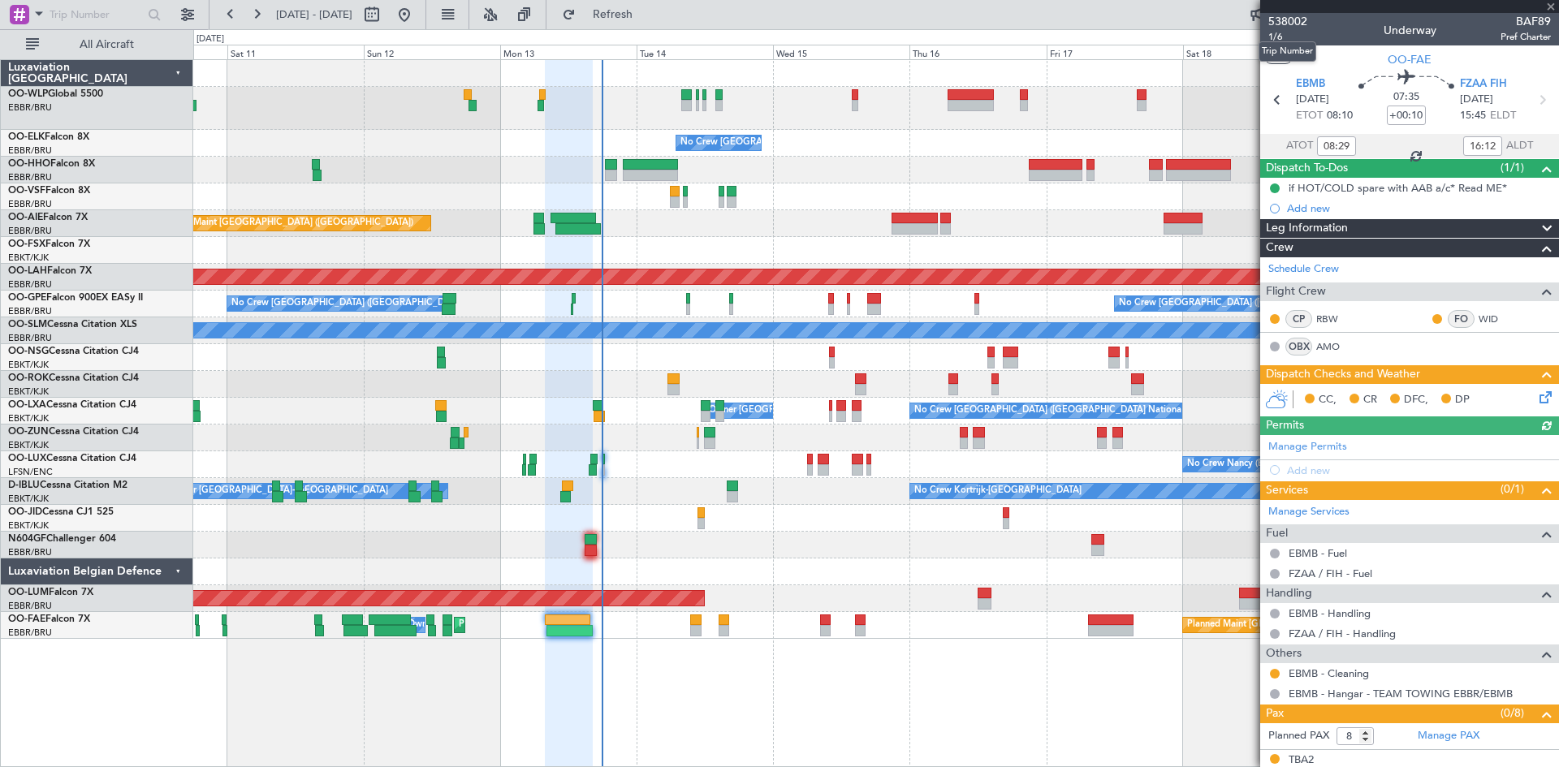
click at [1275, 40] on mat-tooltip-component "Trip Number" at bounding box center [1287, 51] width 80 height 43
click at [1283, 37] on span "1/6" at bounding box center [1287, 37] width 39 height 14
click at [688, 618] on div "Planned Maint [GEOGRAPHIC_DATA] ([GEOGRAPHIC_DATA] National) Planned Maint [GEO…" at bounding box center [875, 625] width 1365 height 27
click at [689, 618] on div "Planned Maint [GEOGRAPHIC_DATA] ([GEOGRAPHIC_DATA] National) Planned Maint [GEO…" at bounding box center [875, 625] width 1365 height 27
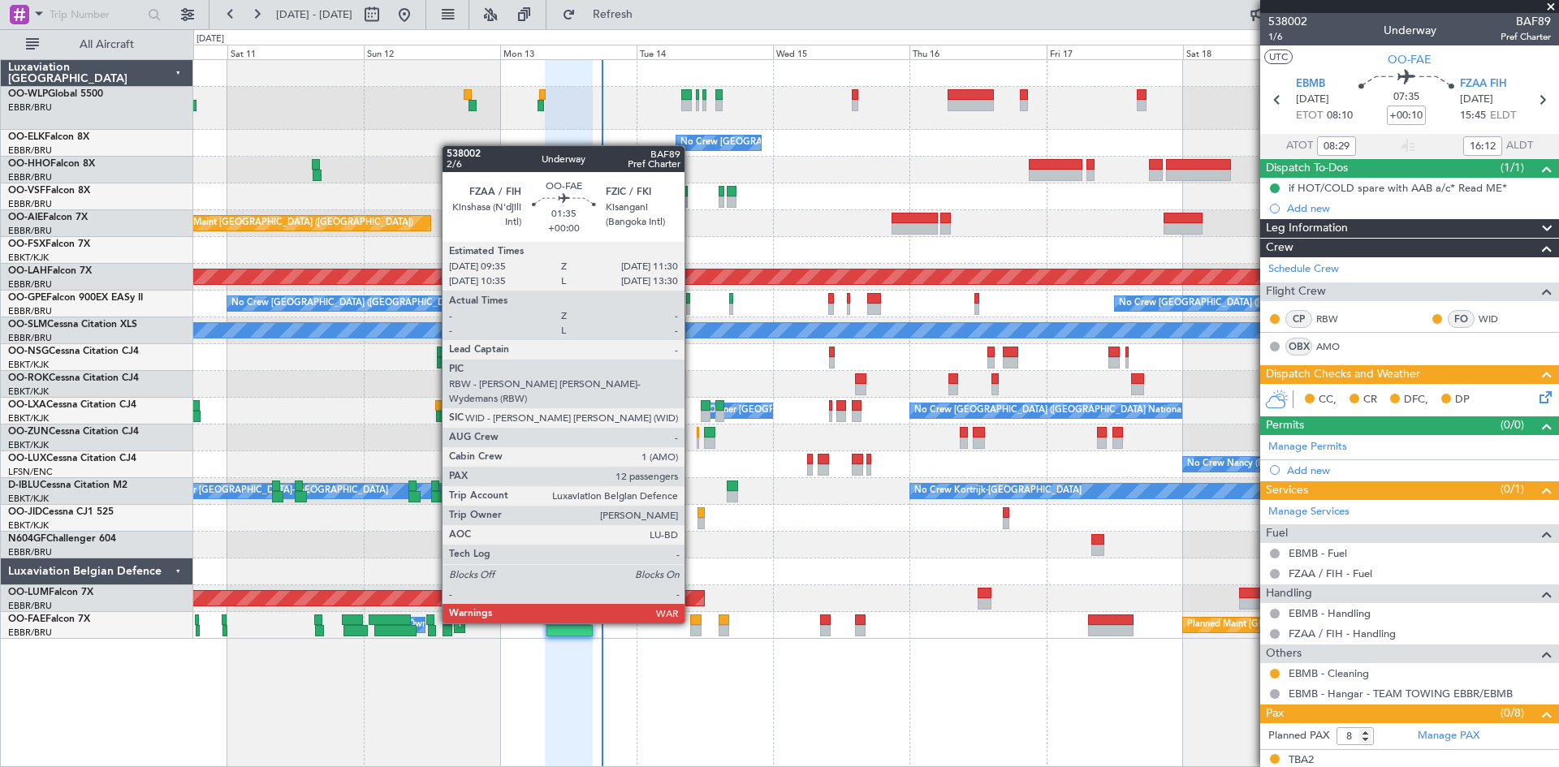
click at [694, 625] on div at bounding box center [695, 630] width 11 height 11
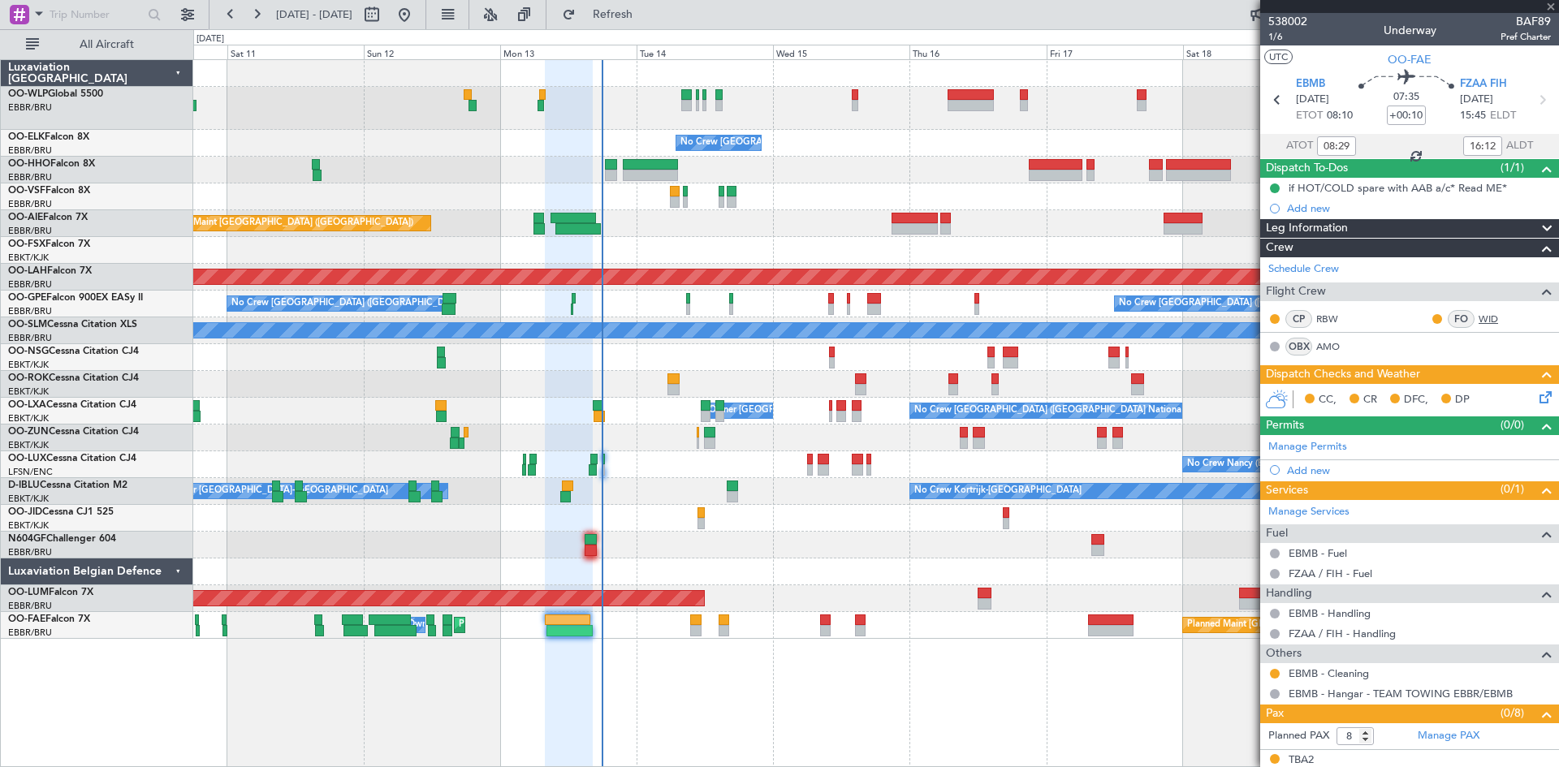
type input "12"
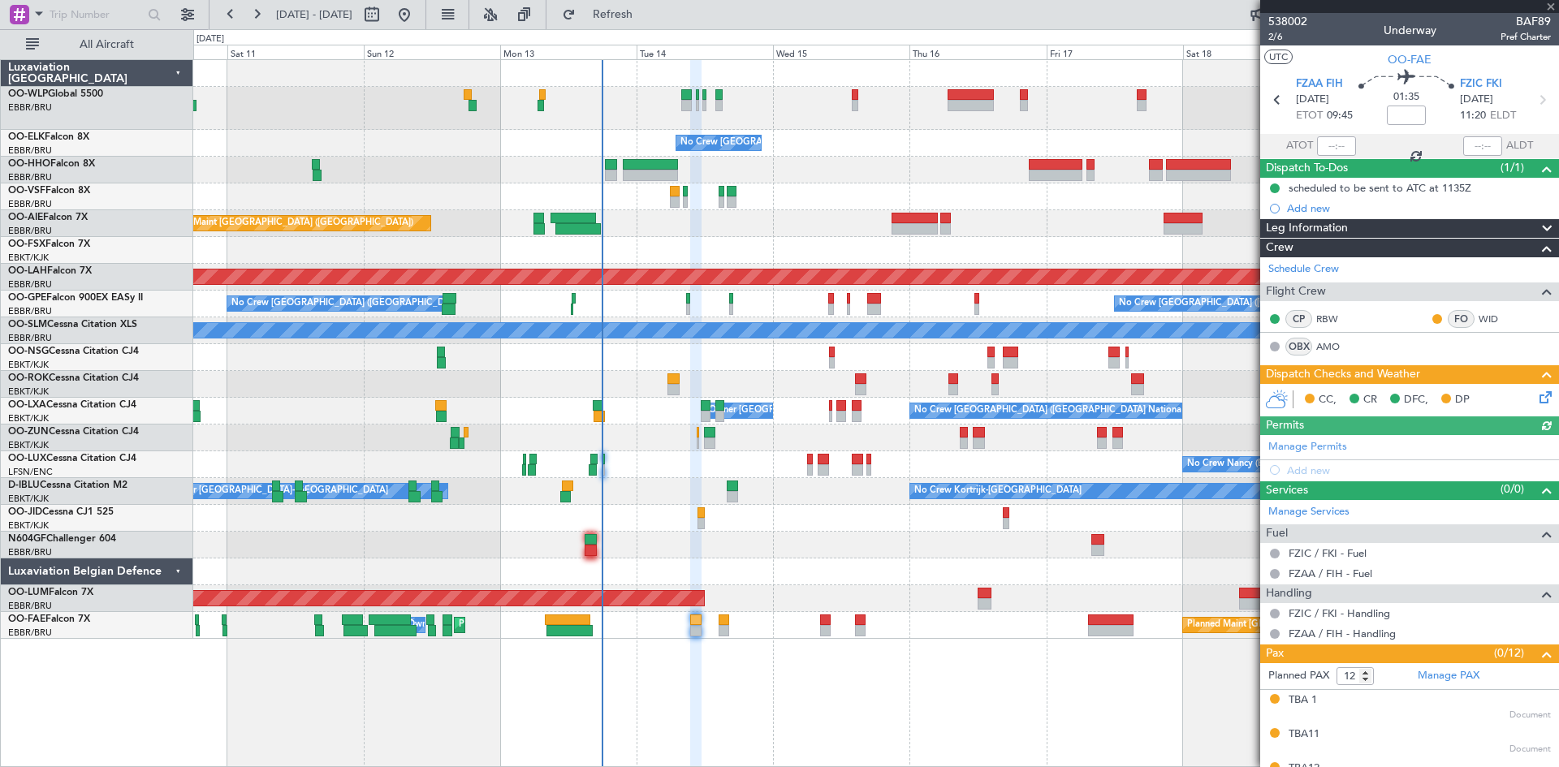
click at [1536, 393] on icon at bounding box center [1542, 394] width 13 height 13
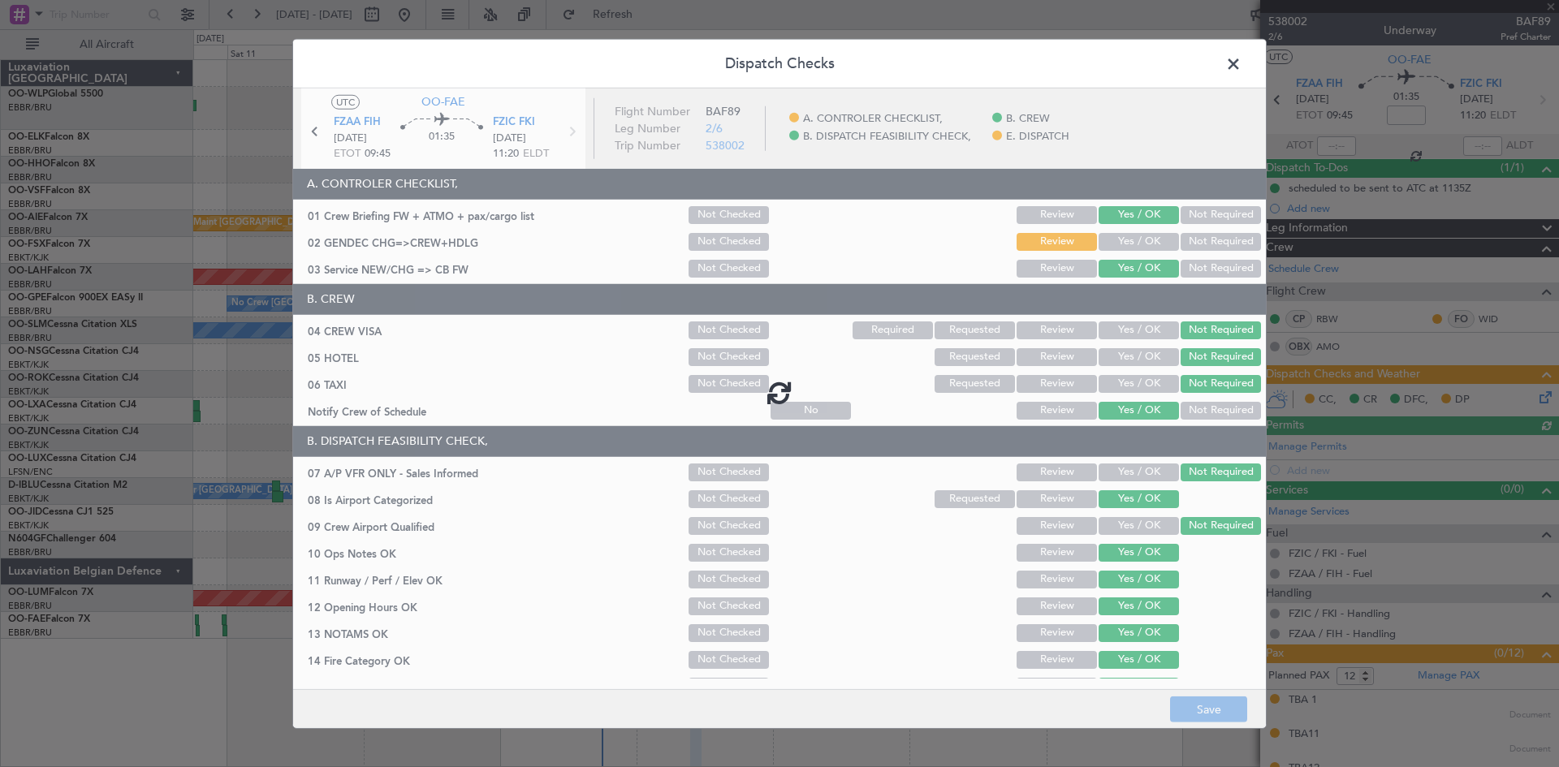
click at [1120, 239] on div at bounding box center [779, 392] width 973 height 608
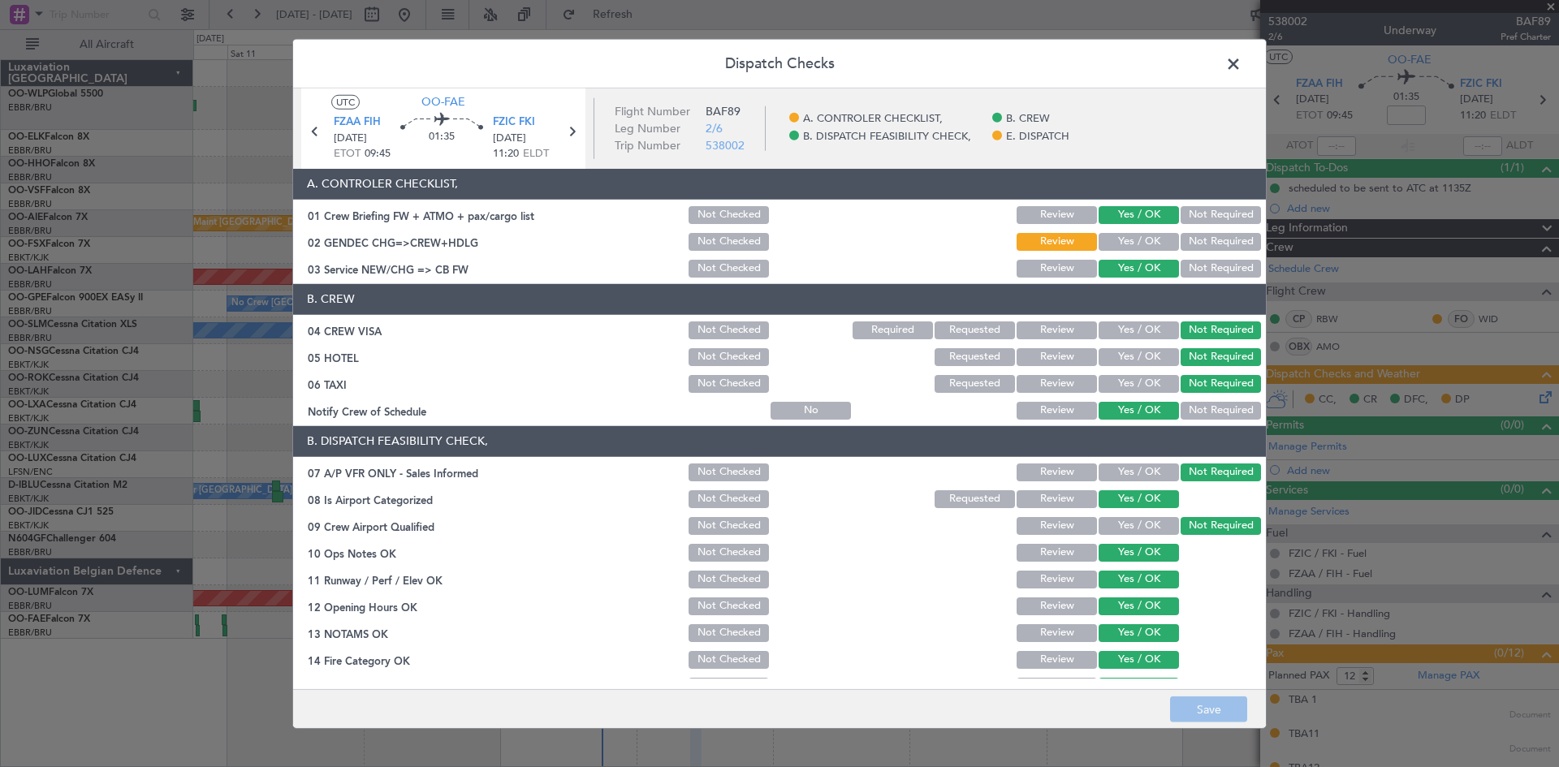
click at [1120, 242] on button "Yes / OK" at bounding box center [1138, 242] width 80 height 18
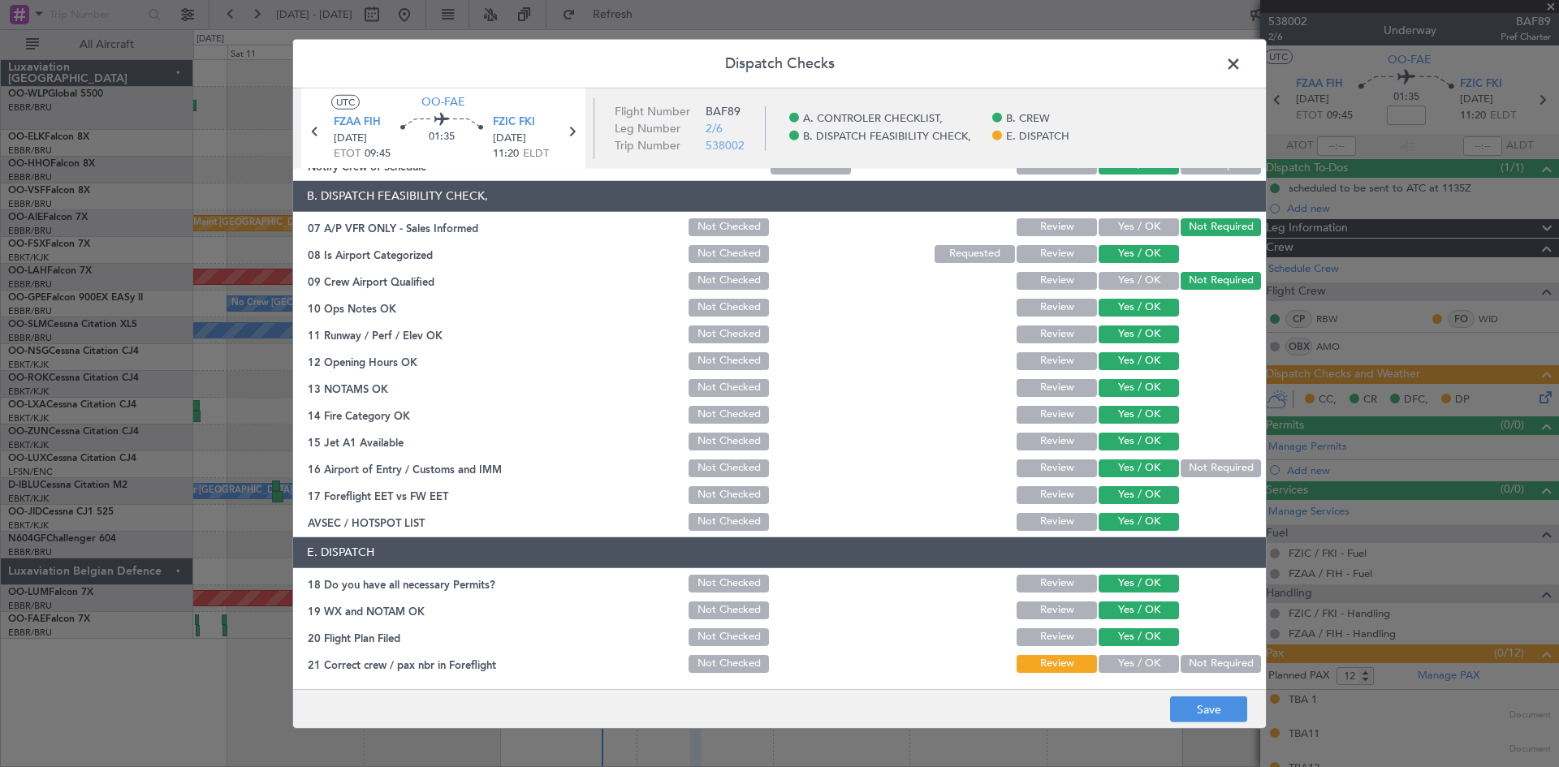
click at [1129, 671] on button "Yes / OK" at bounding box center [1138, 664] width 80 height 18
click at [580, 130] on icon at bounding box center [571, 130] width 21 height 21
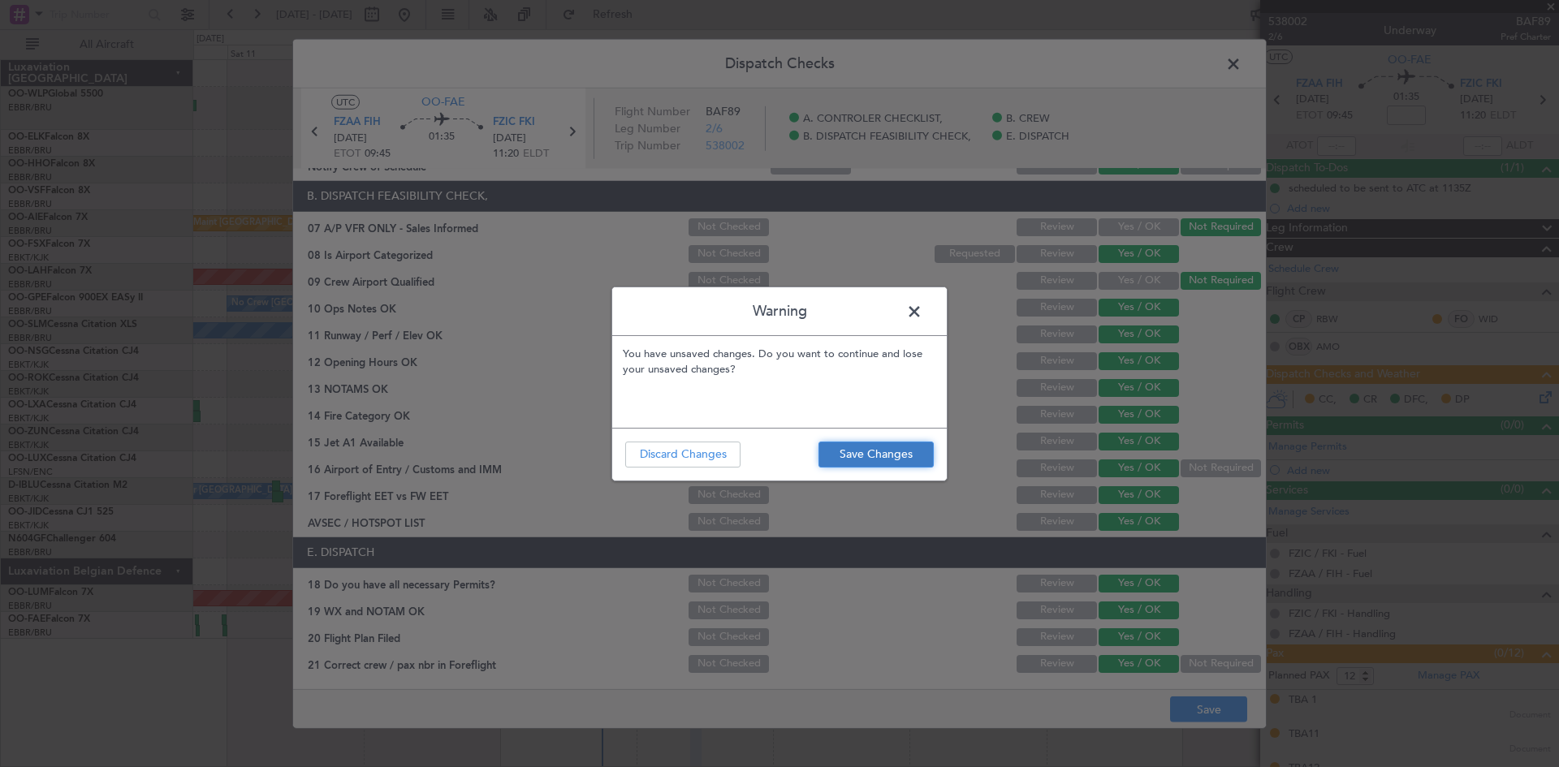
click at [882, 464] on button "Save Changes" at bounding box center [875, 455] width 115 height 26
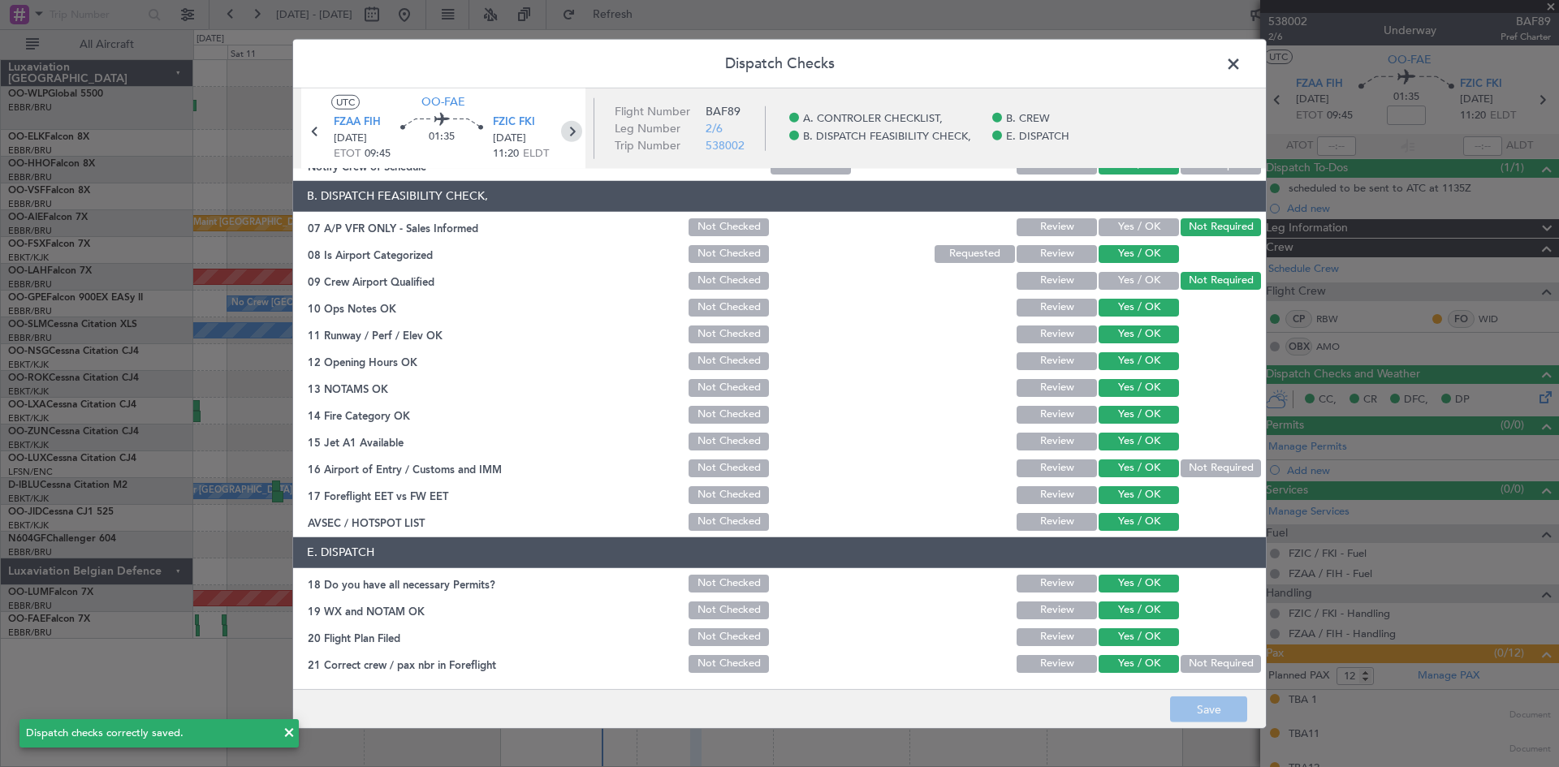
click at [568, 127] on icon at bounding box center [571, 130] width 21 height 21
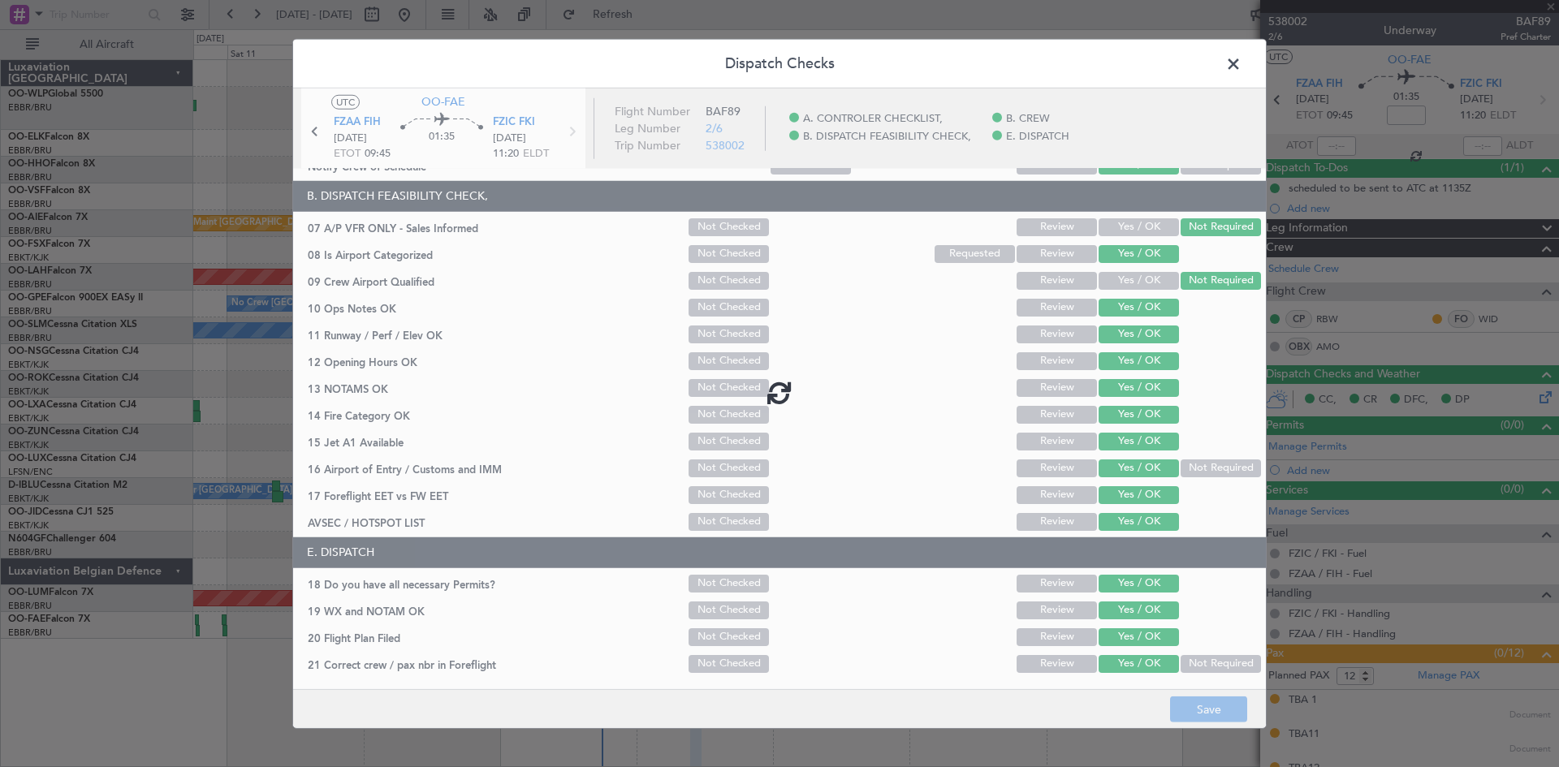
type input "-00:05"
type input "7"
type input "-00:05"
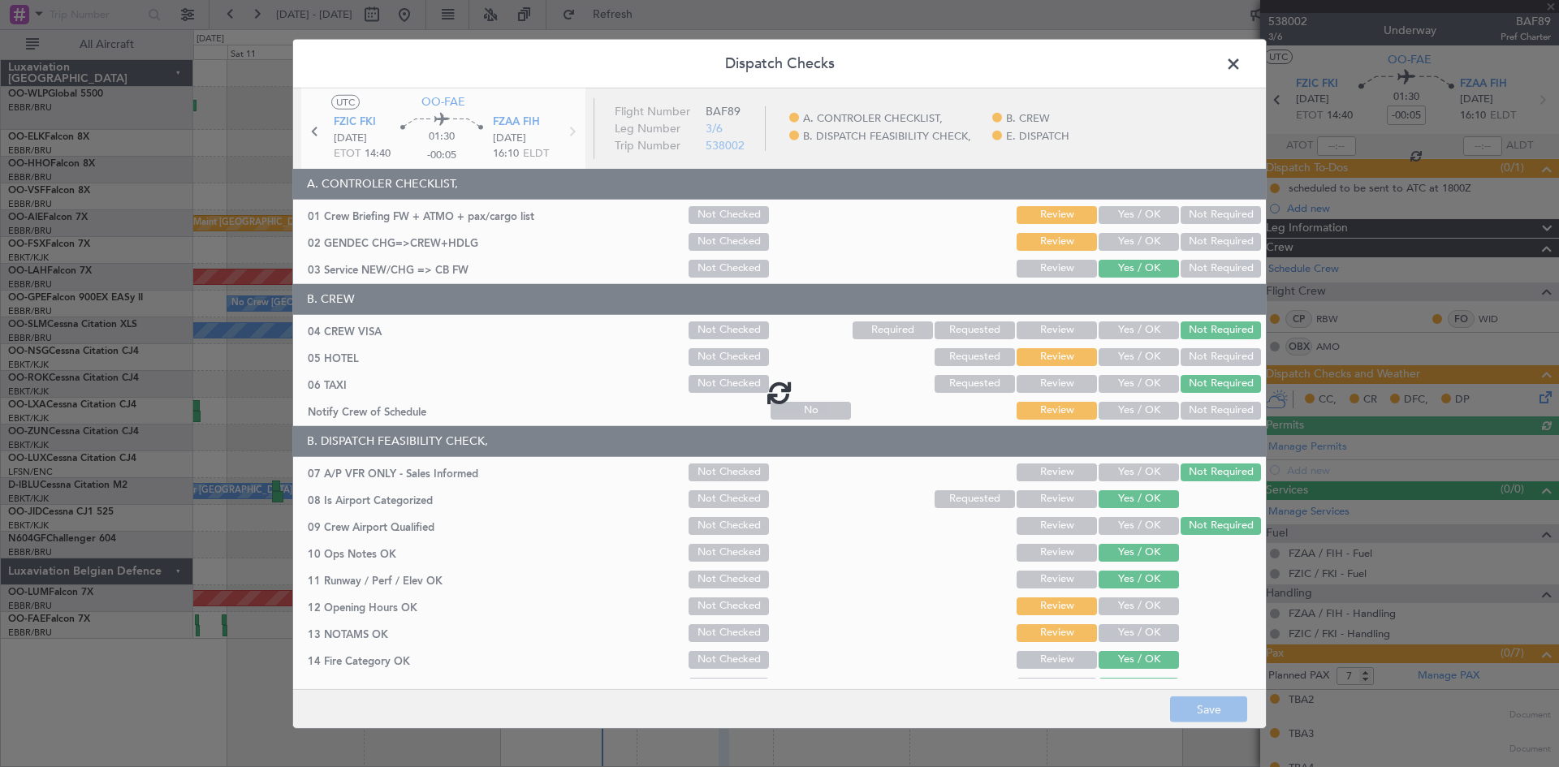
click at [1130, 218] on div at bounding box center [779, 392] width 973 height 608
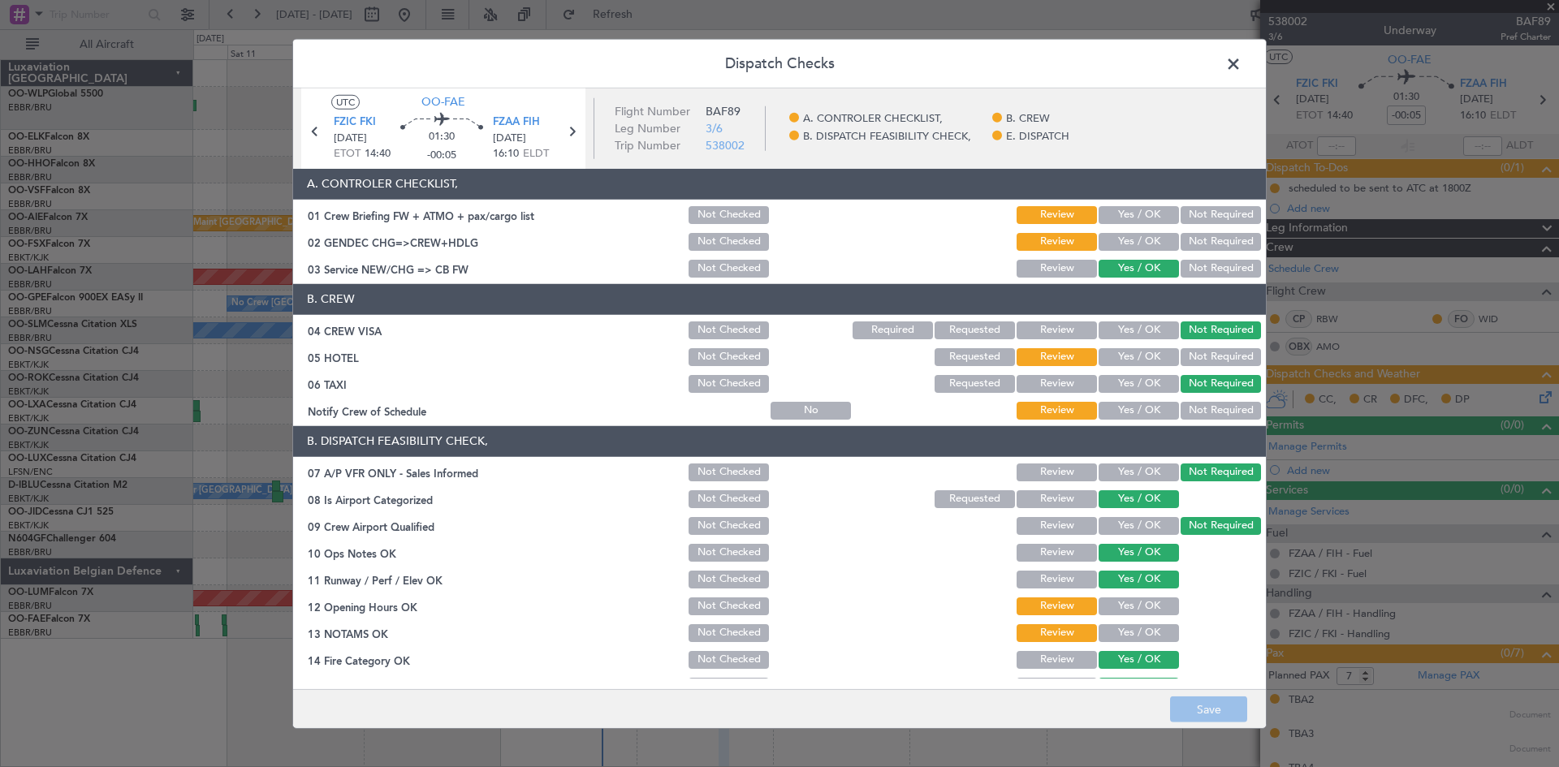
click at [1131, 219] on button "Yes / OK" at bounding box center [1138, 215] width 80 height 18
click at [1118, 248] on button "Yes / OK" at bounding box center [1138, 242] width 80 height 18
drag, startPoint x: 1179, startPoint y: 348, endPoint x: 1190, endPoint y: 360, distance: 16.7
click at [1186, 352] on button "Not Required" at bounding box center [1220, 357] width 80 height 18
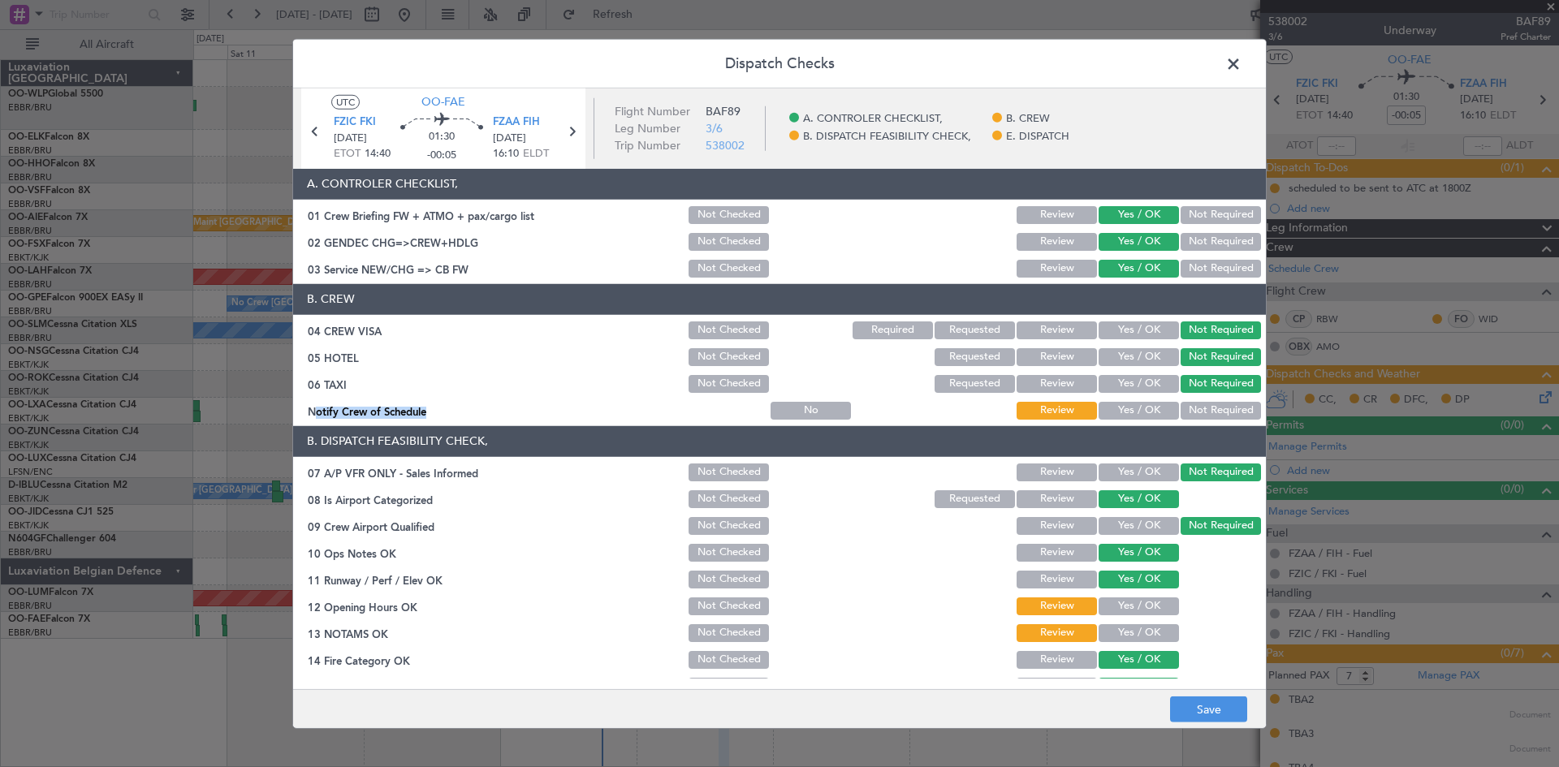
click at [1193, 397] on section "B. CREW 04 CREW VISA Not Checked Required Requested Review Yes / OK Not Require…" at bounding box center [779, 353] width 973 height 138
click at [1193, 402] on button "Not Required" at bounding box center [1220, 411] width 80 height 18
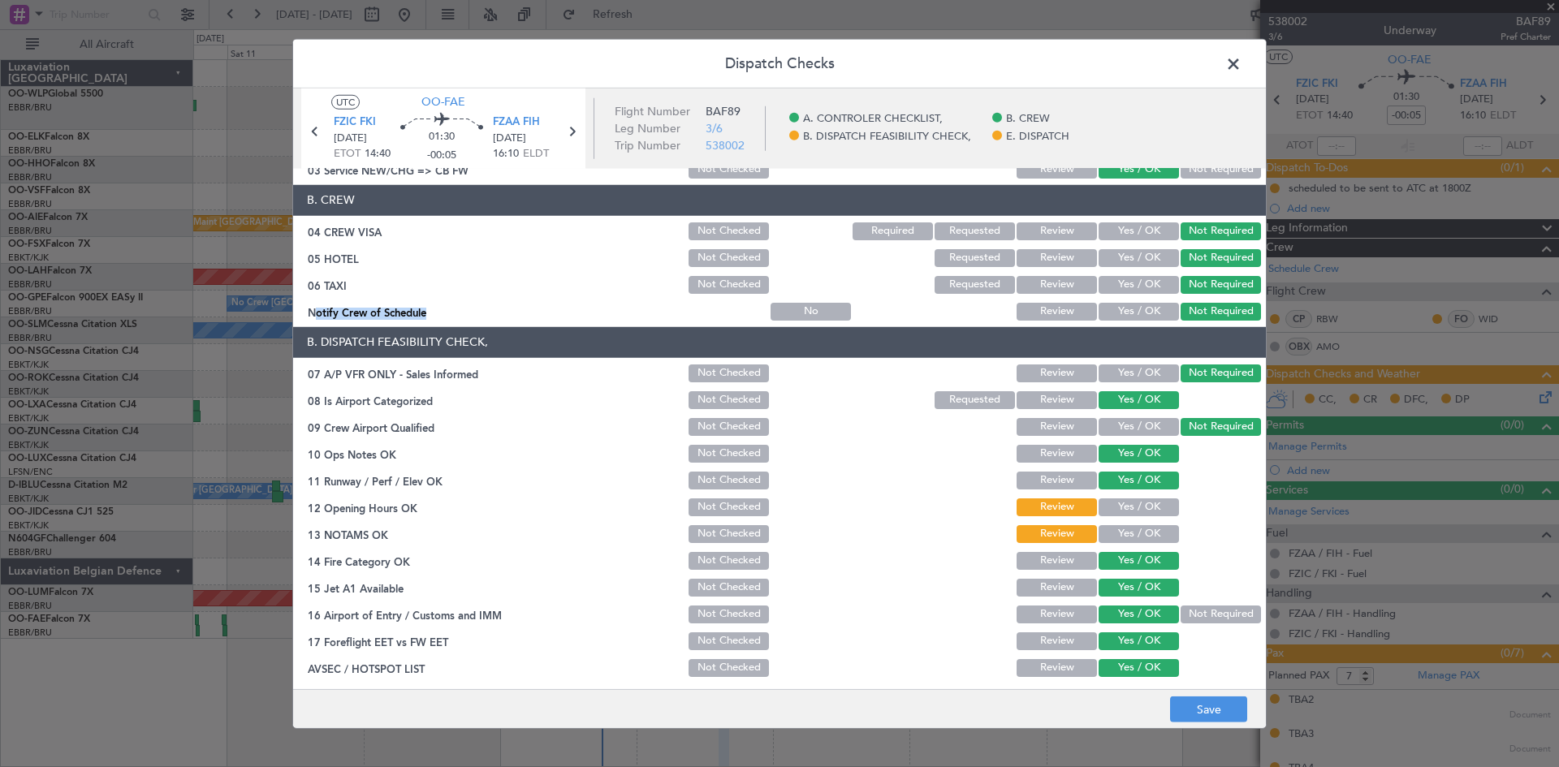
scroll to position [244, 0]
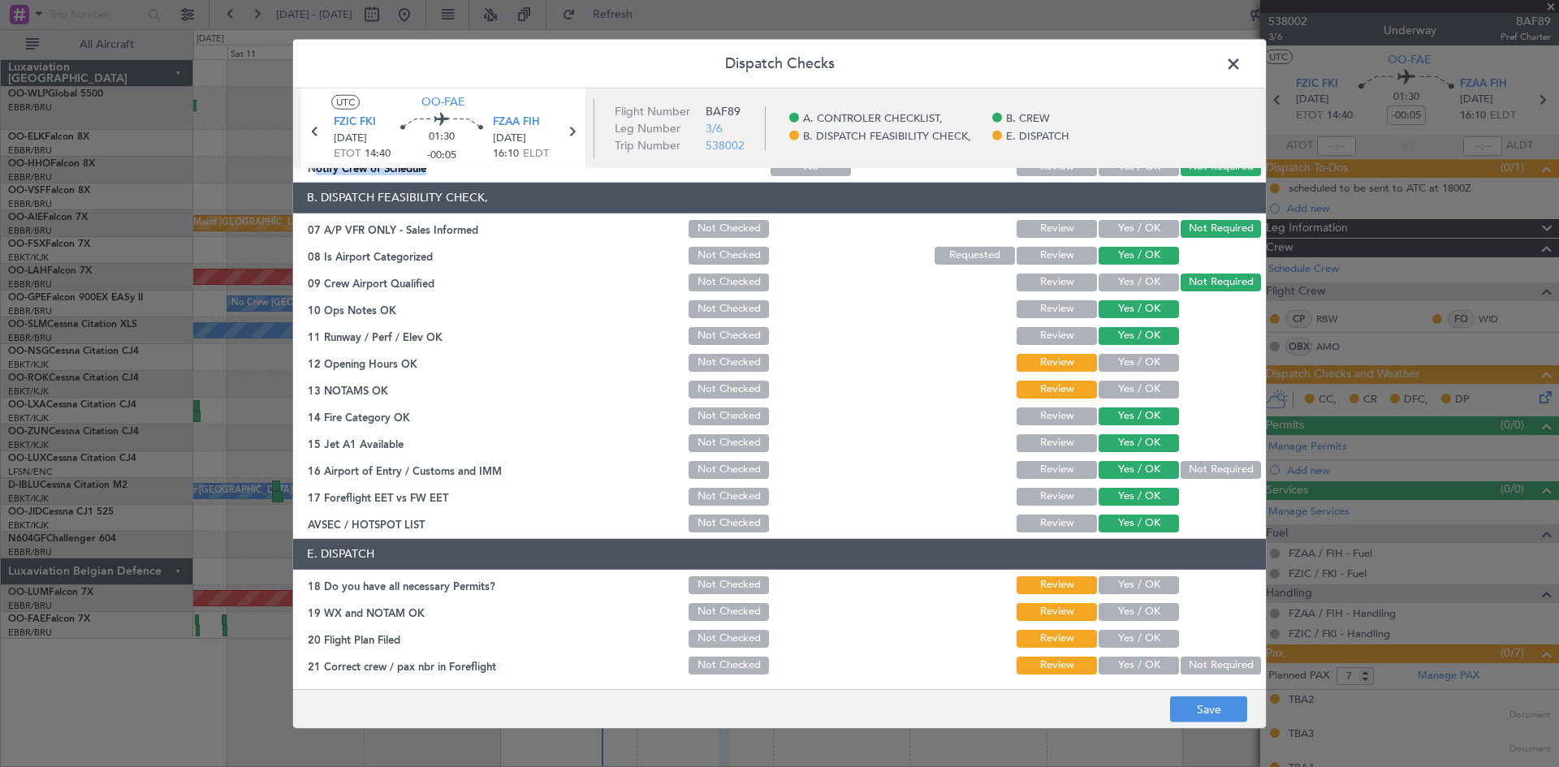
click at [1144, 365] on button "Yes / OK" at bounding box center [1138, 363] width 80 height 18
click at [1139, 386] on button "Yes / OK" at bounding box center [1138, 390] width 80 height 18
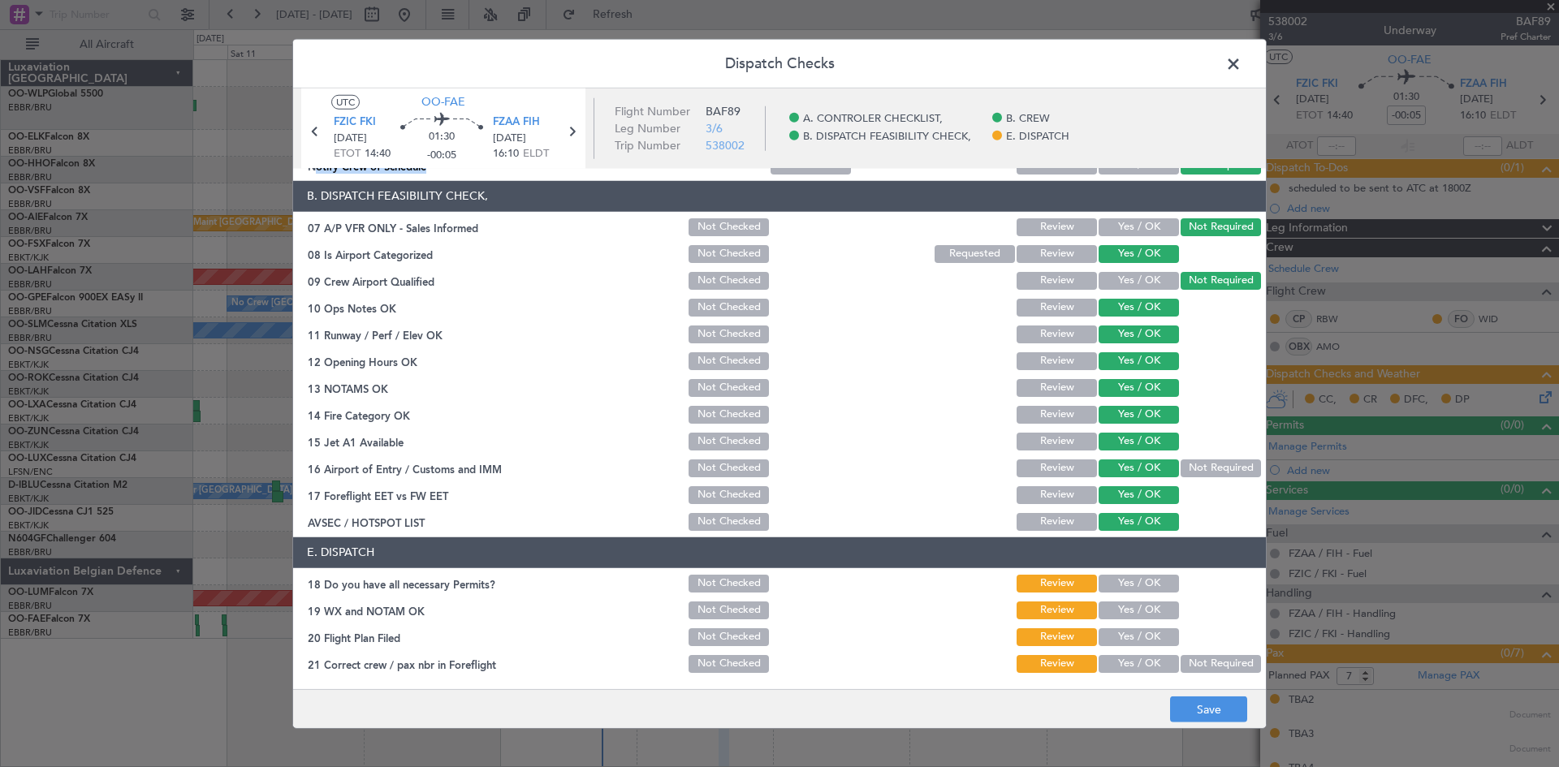
click at [1196, 460] on button "Not Required" at bounding box center [1220, 469] width 80 height 18
drag, startPoint x: 1201, startPoint y: 708, endPoint x: 1197, endPoint y: 696, distance: 12.6
click at [1201, 704] on button "Save" at bounding box center [1208, 710] width 77 height 26
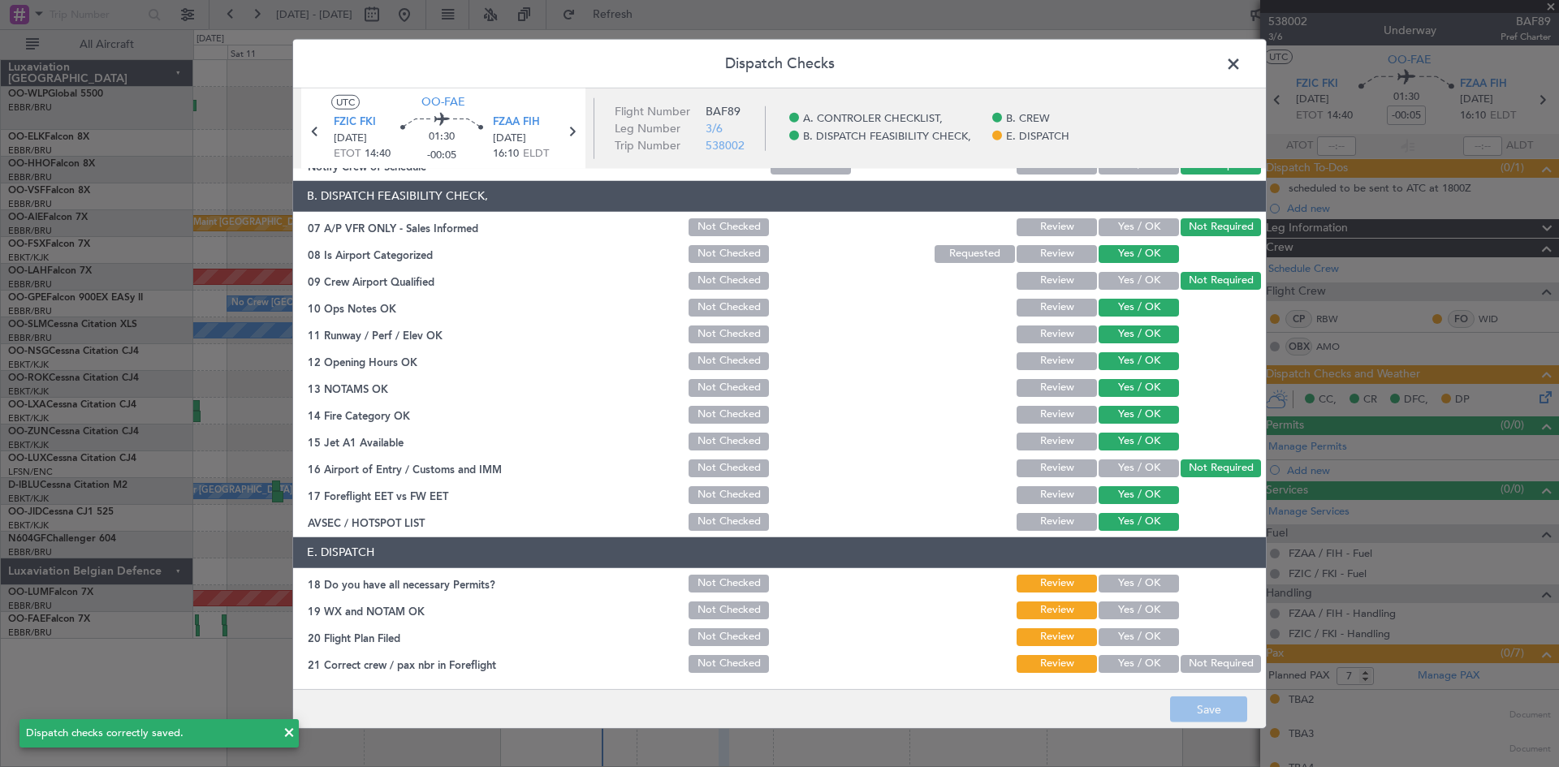
drag, startPoint x: 1127, startPoint y: 593, endPoint x: 1128, endPoint y: 602, distance: 9.1
click at [1127, 593] on div "Yes / OK" at bounding box center [1137, 583] width 82 height 23
click at [1128, 606] on button "Yes / OK" at bounding box center [1138, 611] width 80 height 18
click at [1124, 623] on section "E. DISPATCH 18 Do you have all necessary Permits? Not Checked Review Yes / OK 1…" at bounding box center [779, 606] width 973 height 138
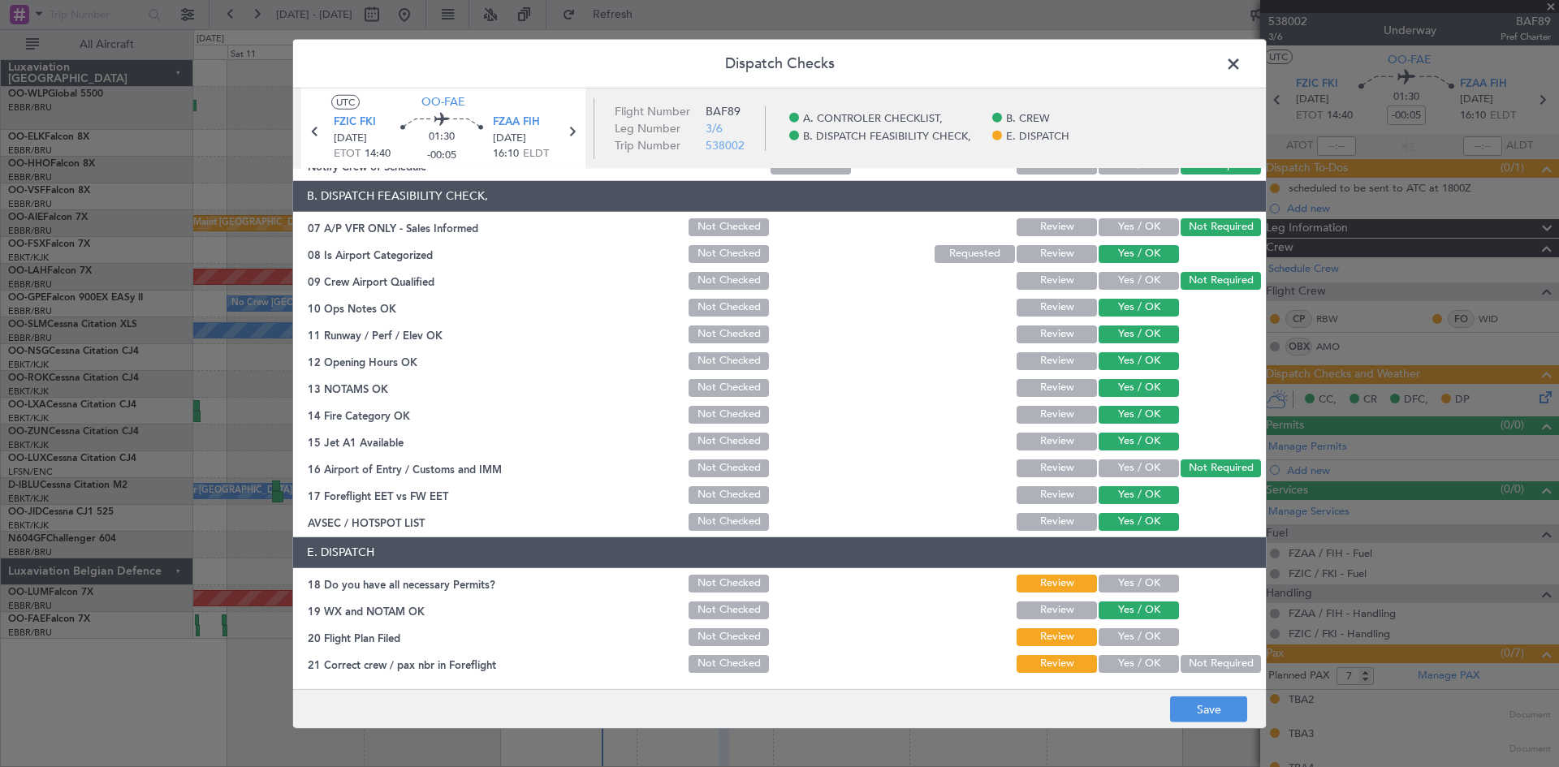
click at [1122, 653] on div "Yes / OK" at bounding box center [1137, 664] width 82 height 23
click at [1119, 662] on button "Yes / OK" at bounding box center [1138, 664] width 80 height 18
click at [1126, 624] on section "E. DISPATCH 18 Do you have all necessary Permits? Not Checked Review Yes / OK 1…" at bounding box center [779, 606] width 973 height 138
click at [1128, 639] on button "Yes / OK" at bounding box center [1138, 637] width 80 height 18
click at [1133, 599] on div "Yes / OK" at bounding box center [1137, 610] width 82 height 23
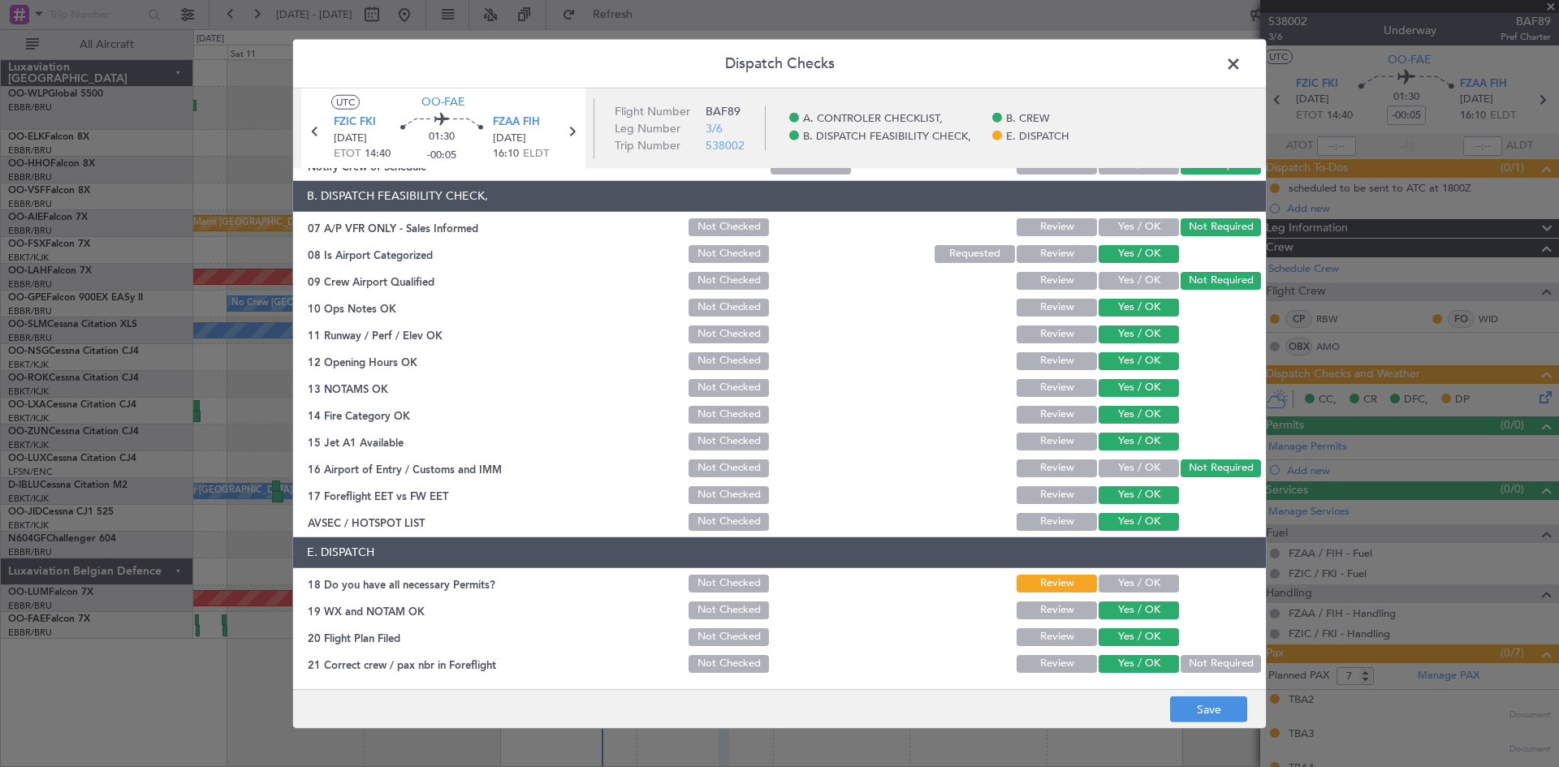
click at [1133, 590] on button "Yes / OK" at bounding box center [1138, 584] width 80 height 18
click at [1210, 715] on button "Save" at bounding box center [1208, 710] width 77 height 26
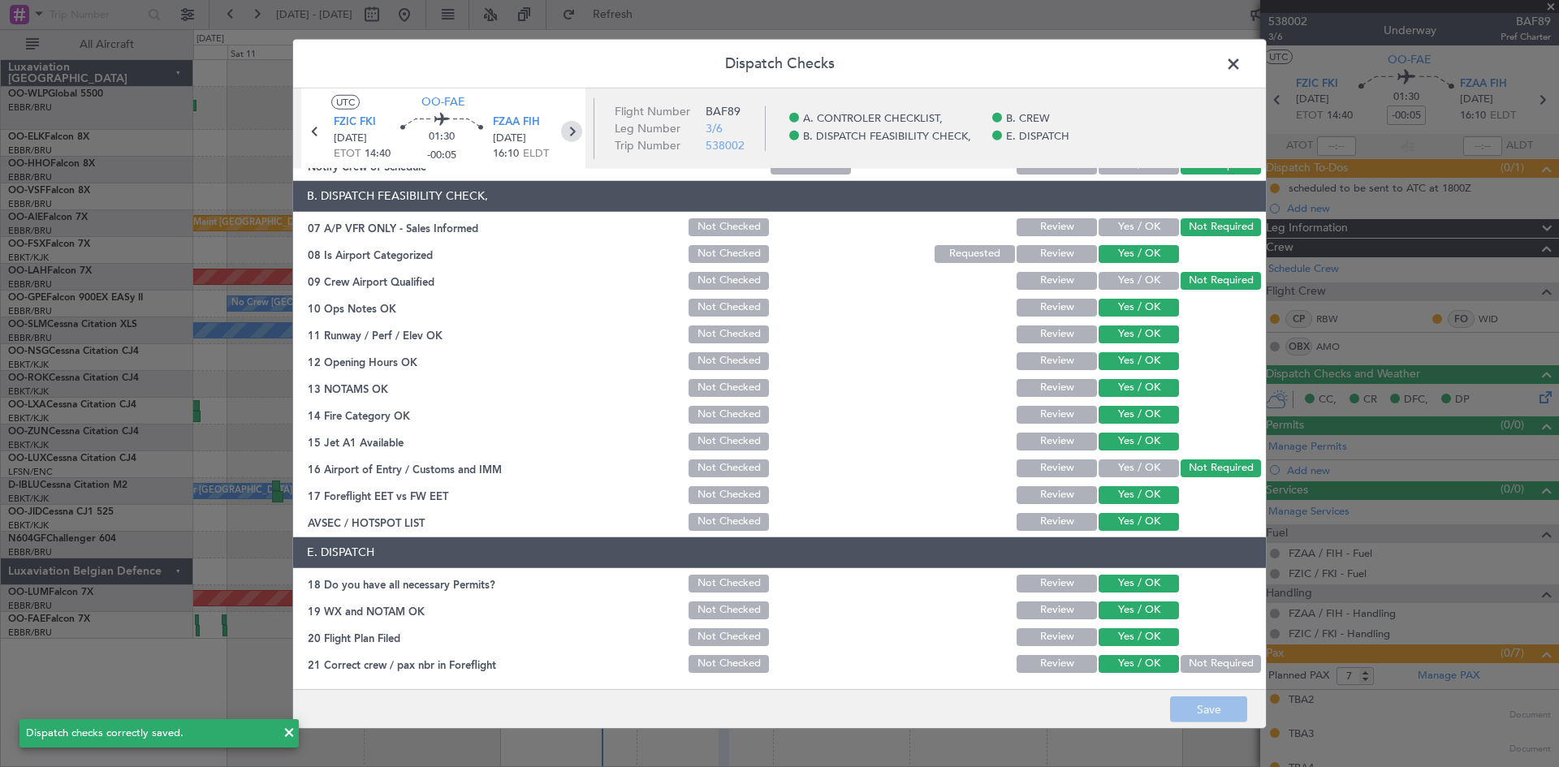
click at [572, 127] on icon at bounding box center [571, 130] width 21 height 21
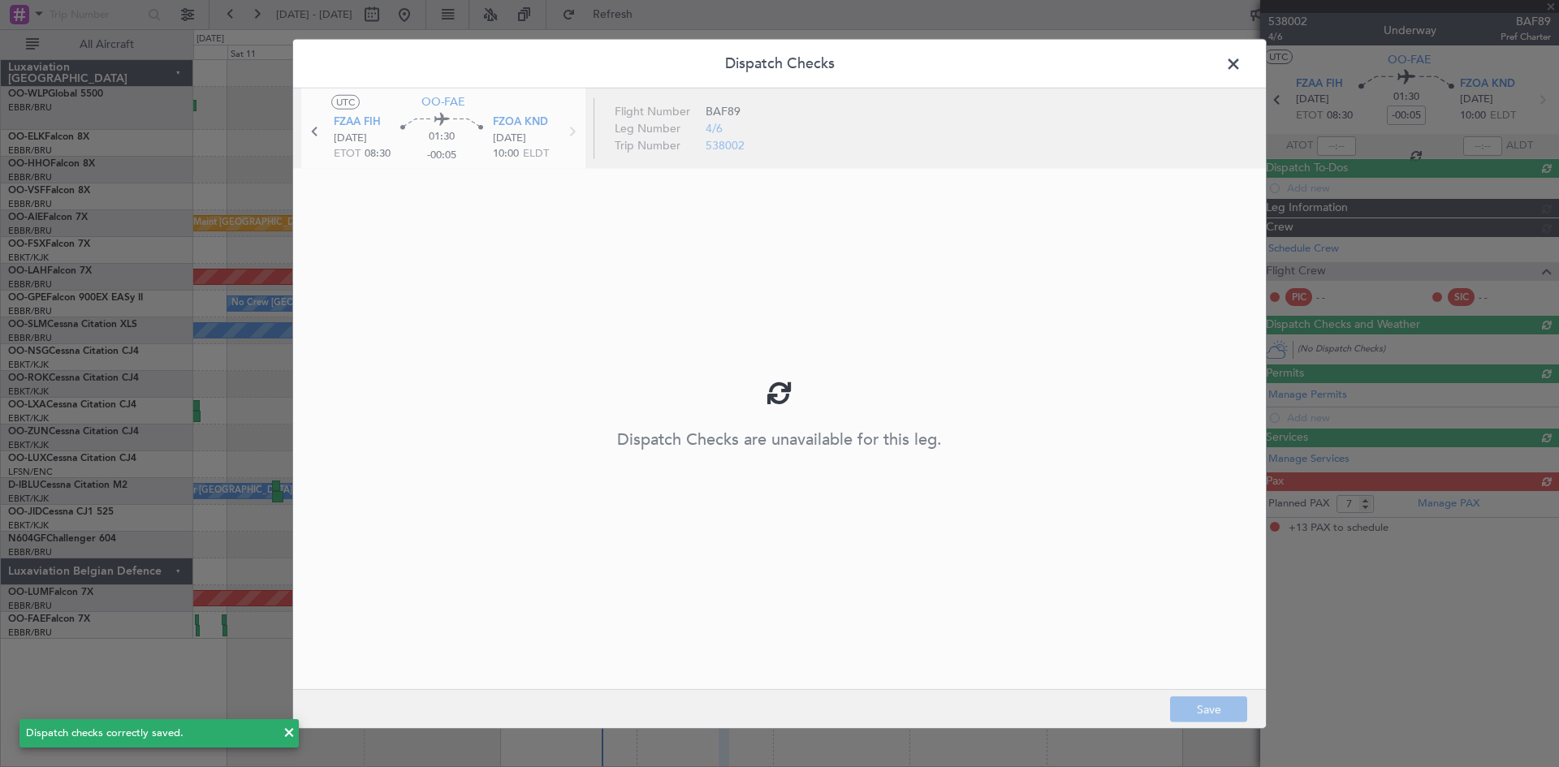
type input "13"
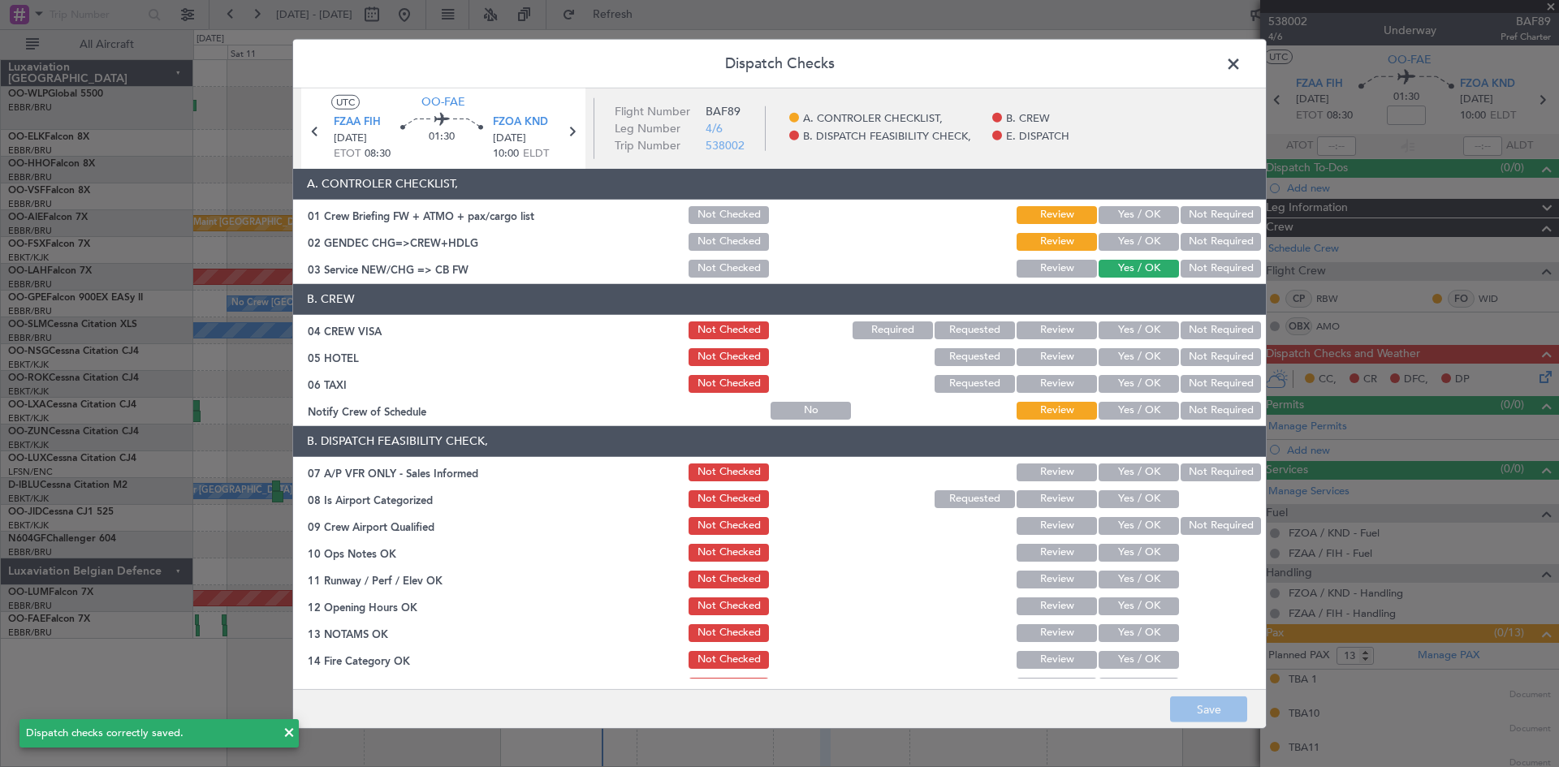
click at [1131, 219] on button "Yes / OK" at bounding box center [1138, 215] width 80 height 18
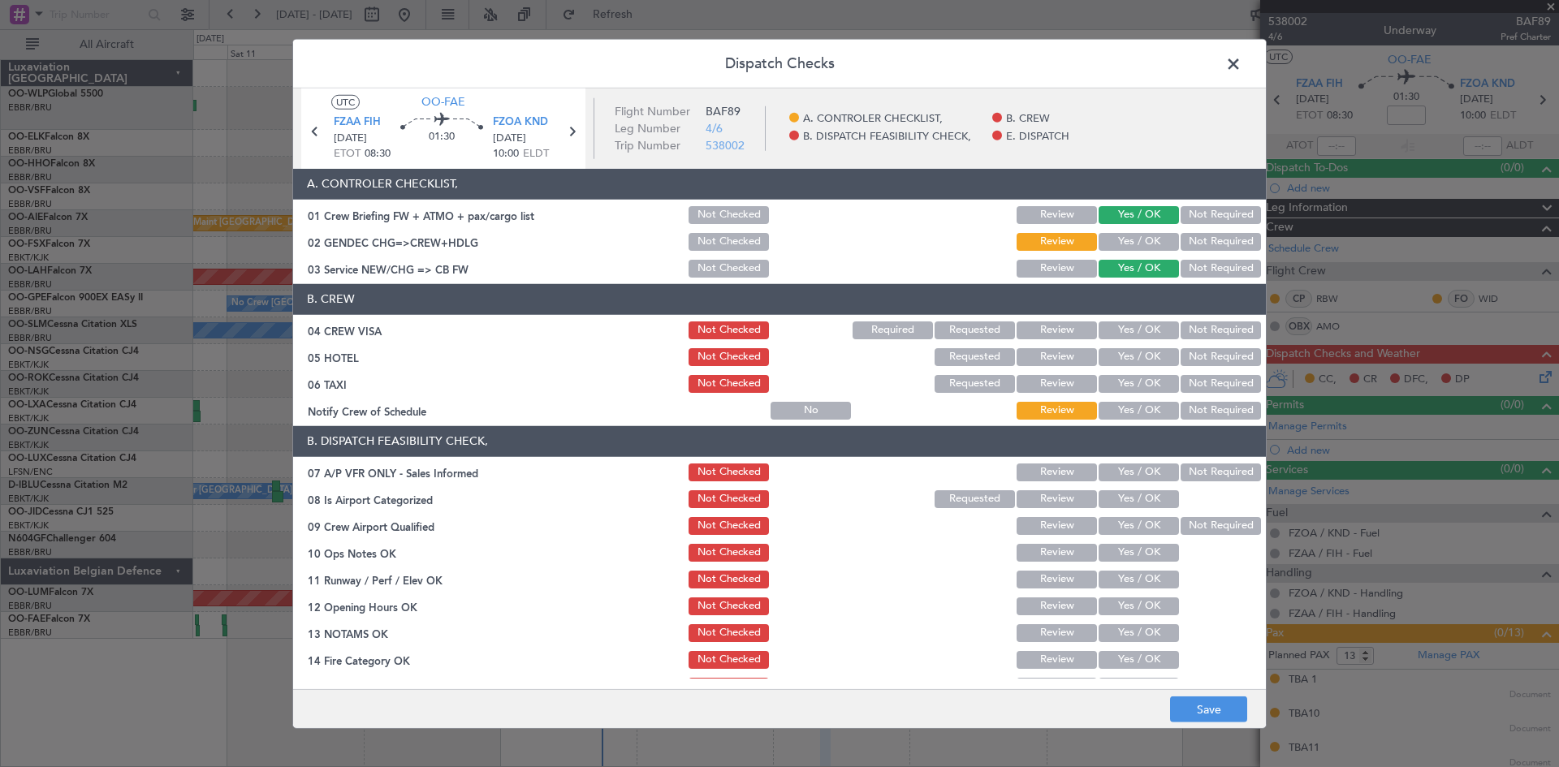
click at [1133, 247] on button "Yes / OK" at bounding box center [1138, 242] width 80 height 18
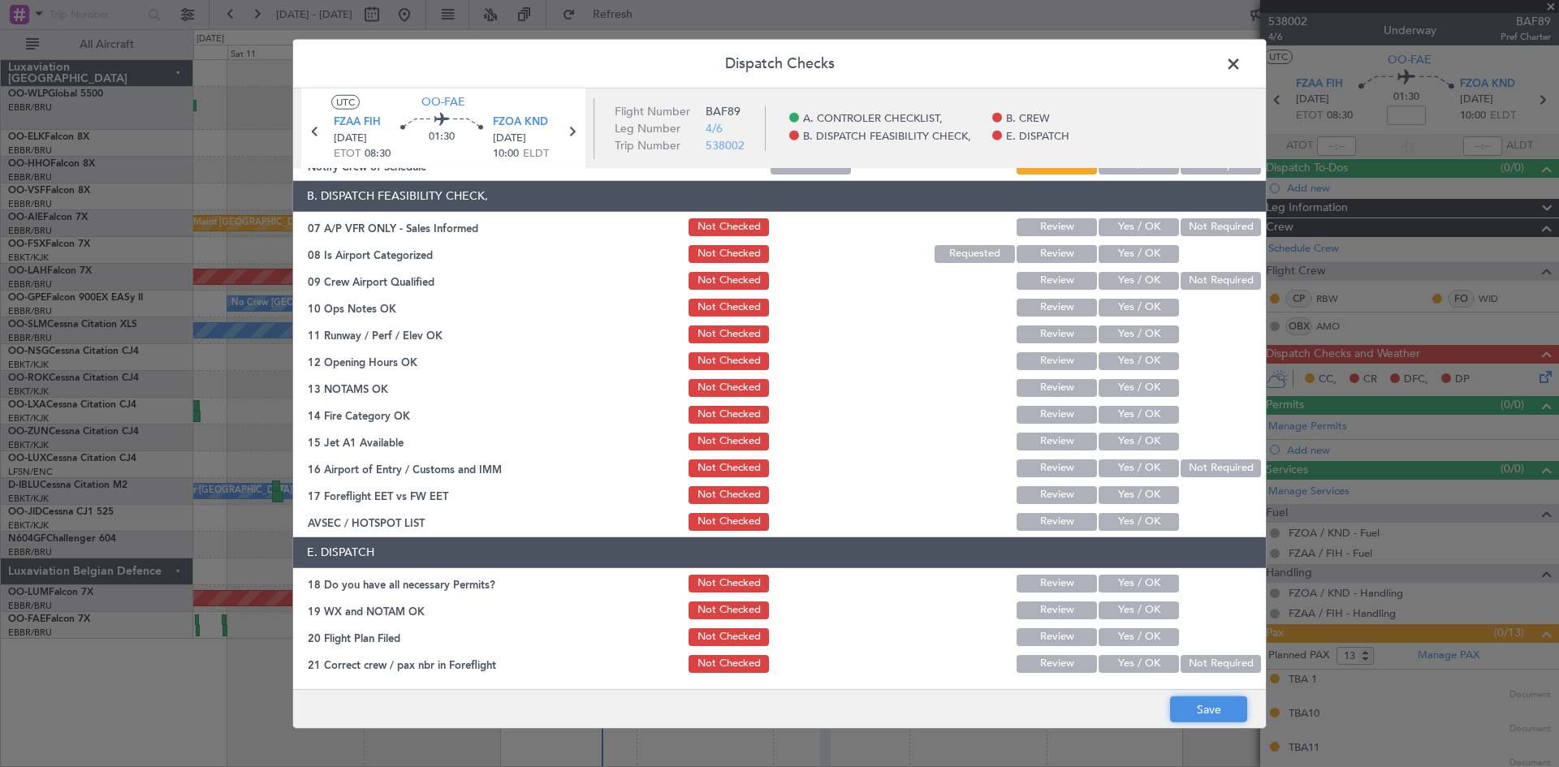
drag, startPoint x: 1209, startPoint y: 707, endPoint x: 1209, endPoint y: 697, distance: 10.6
click at [1209, 706] on button "Save" at bounding box center [1208, 710] width 77 height 26
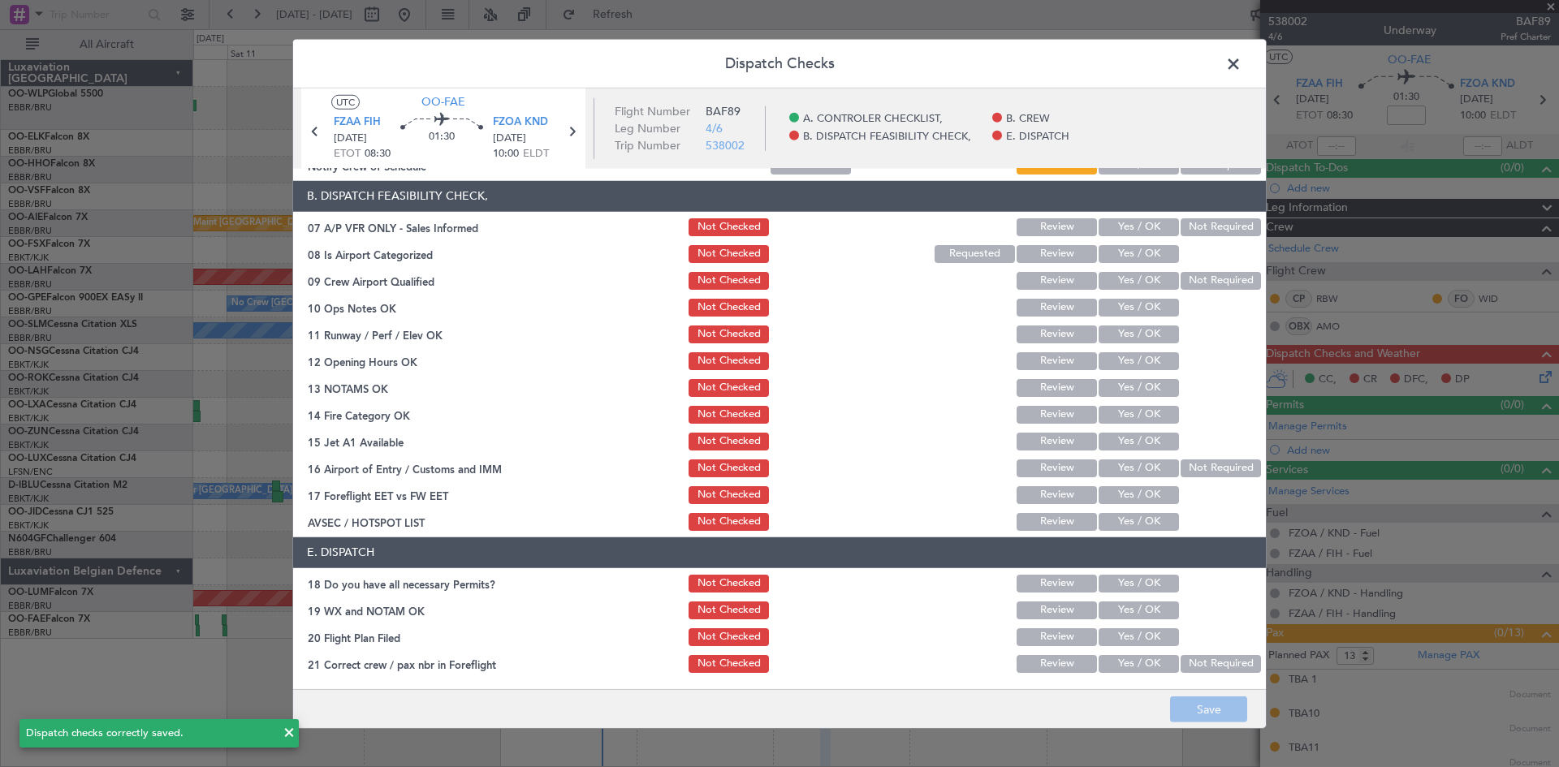
click at [1241, 63] on span at bounding box center [1241, 67] width 0 height 32
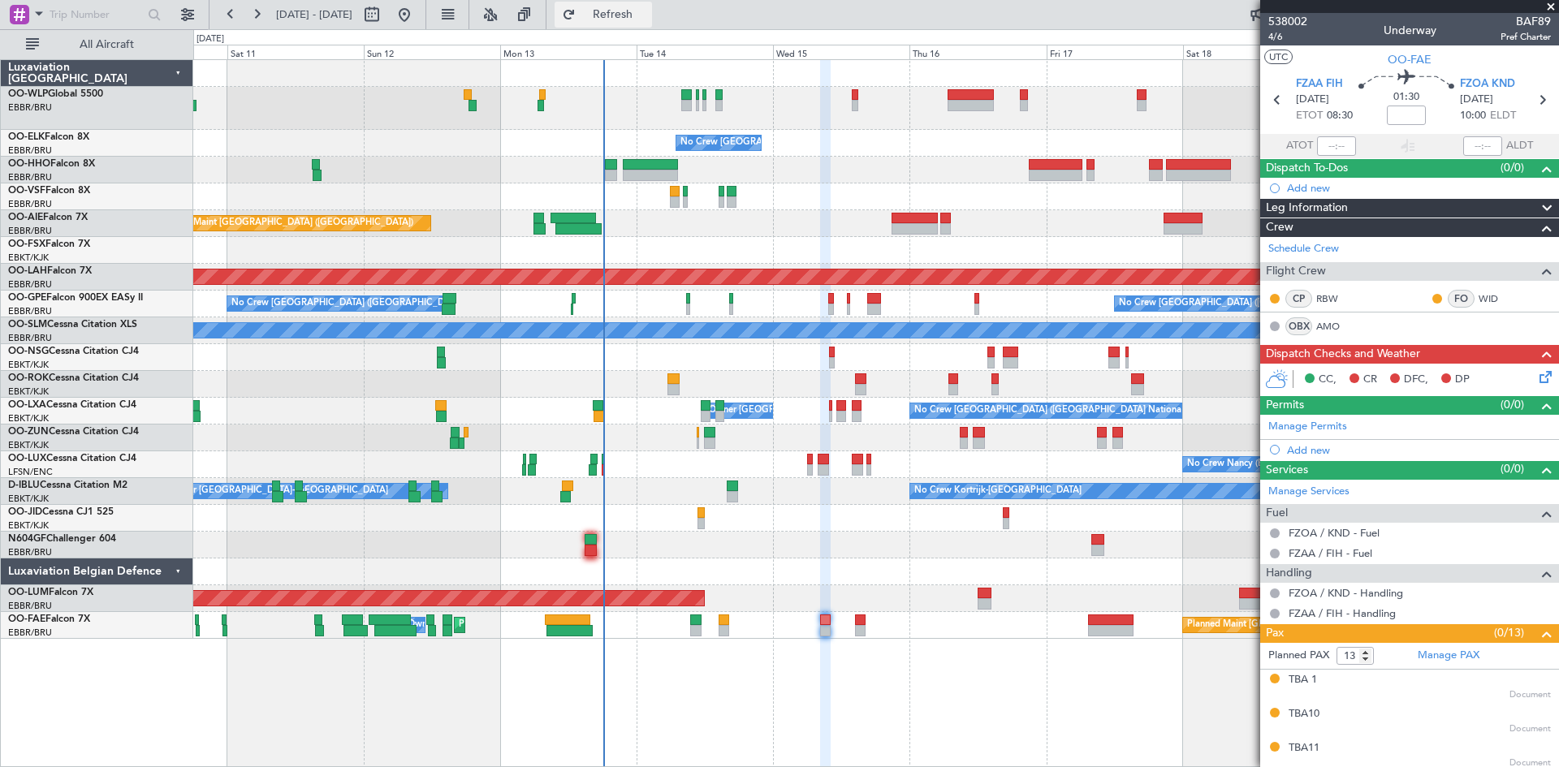
click at [652, 24] on button "Refresh" at bounding box center [602, 15] width 97 height 26
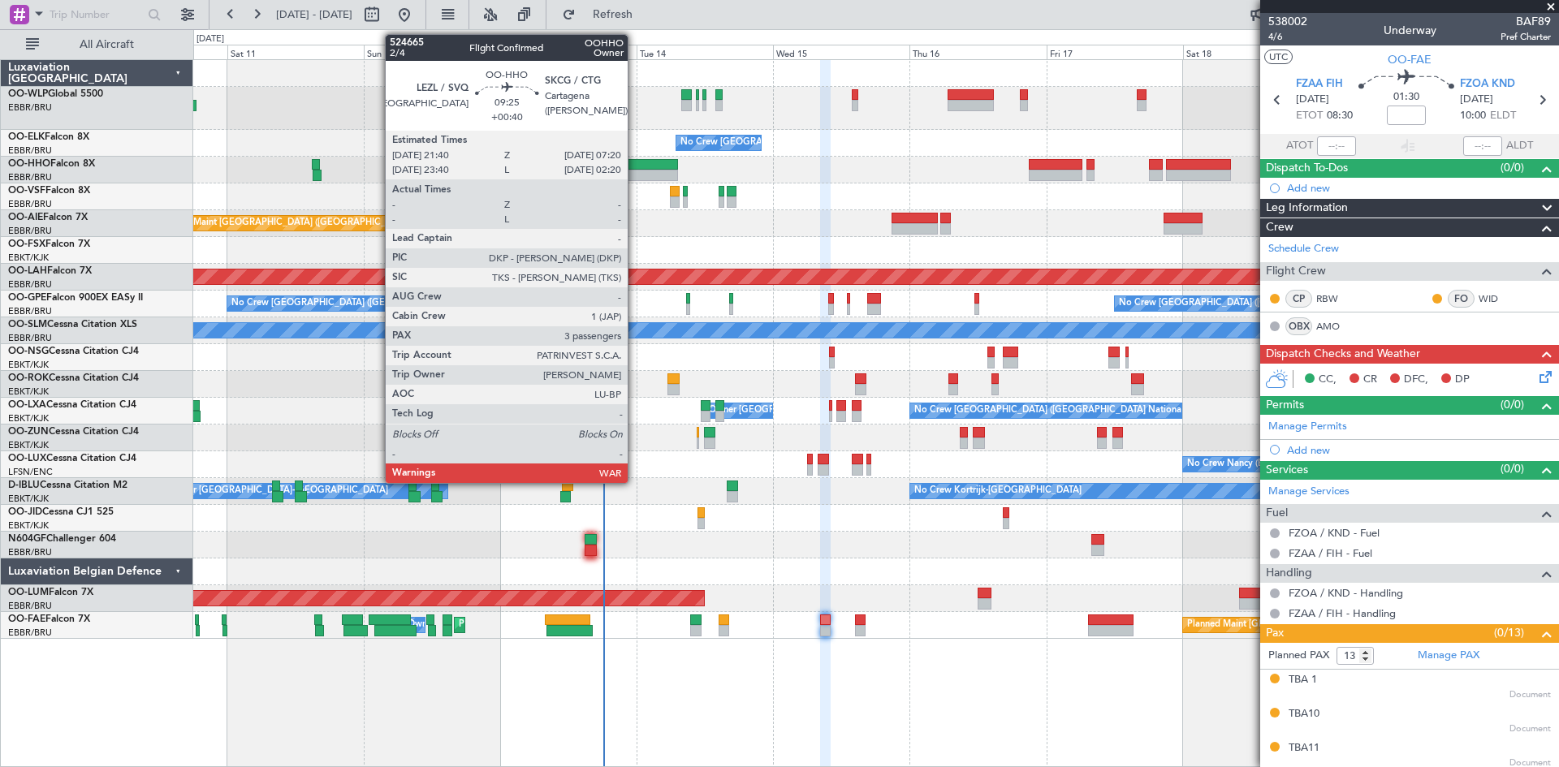
click at [635, 176] on div at bounding box center [650, 175] width 55 height 11
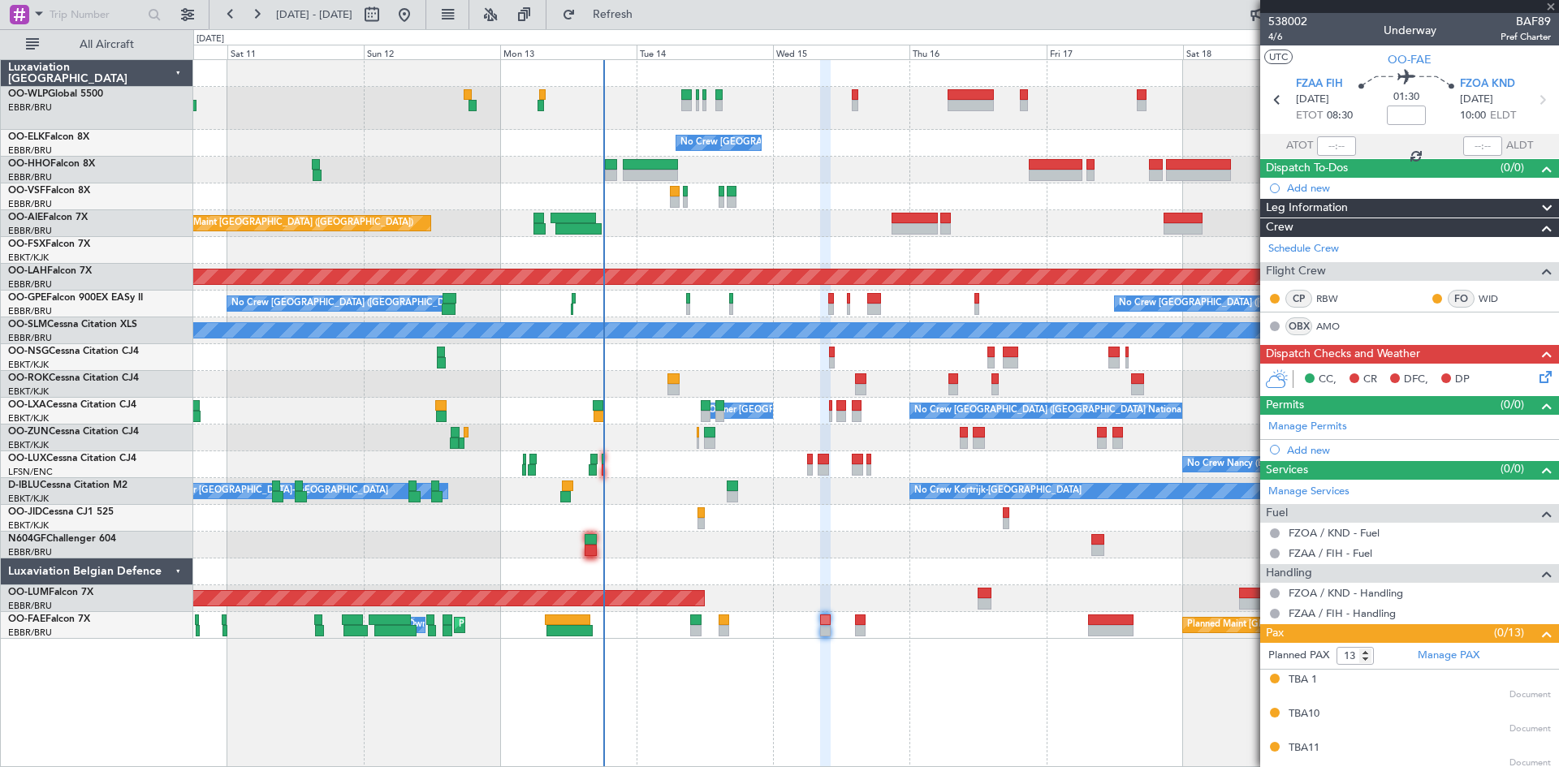
type input "+00:40"
type input "3"
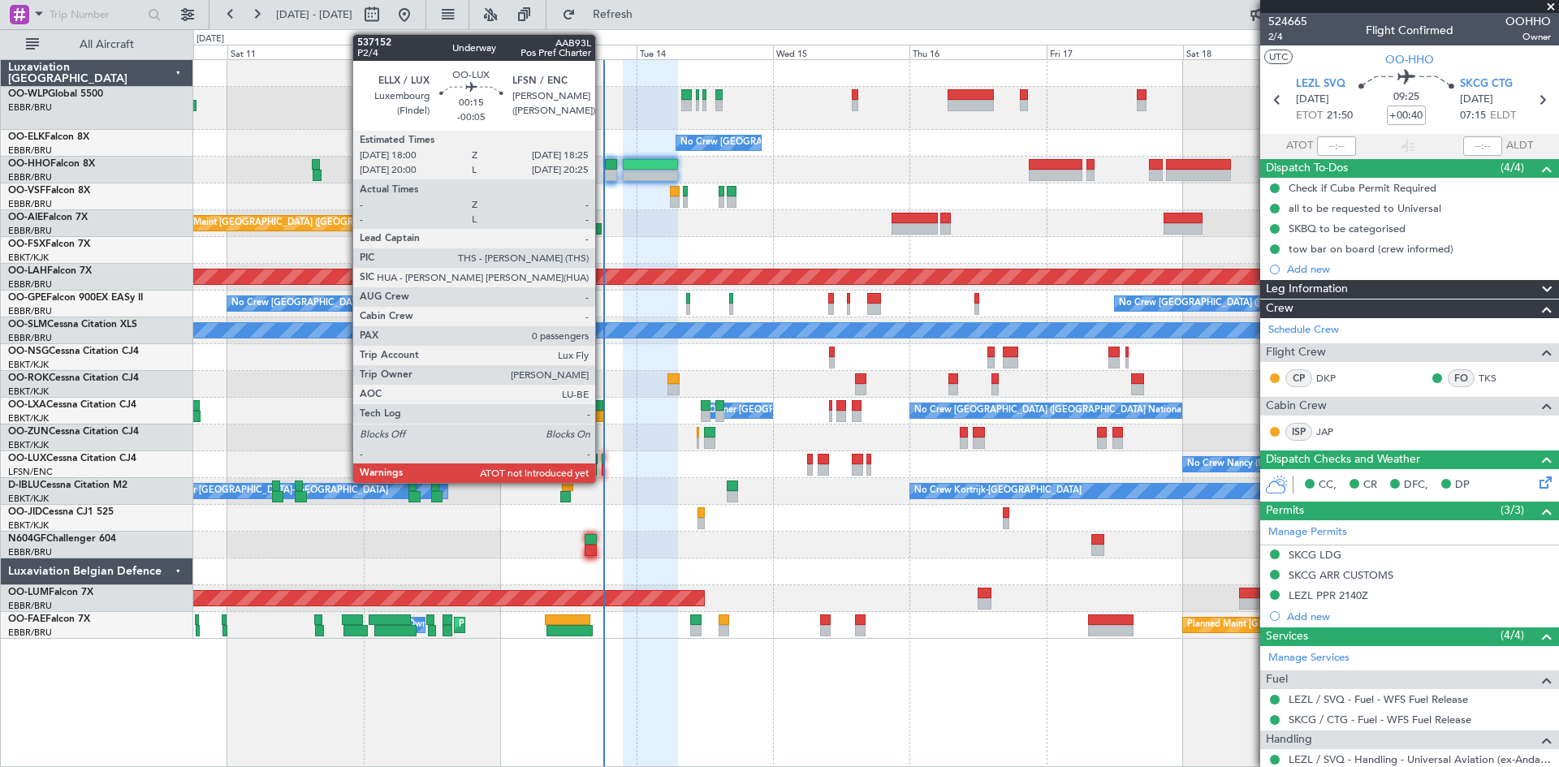
click at [602, 461] on div at bounding box center [603, 459] width 2 height 11
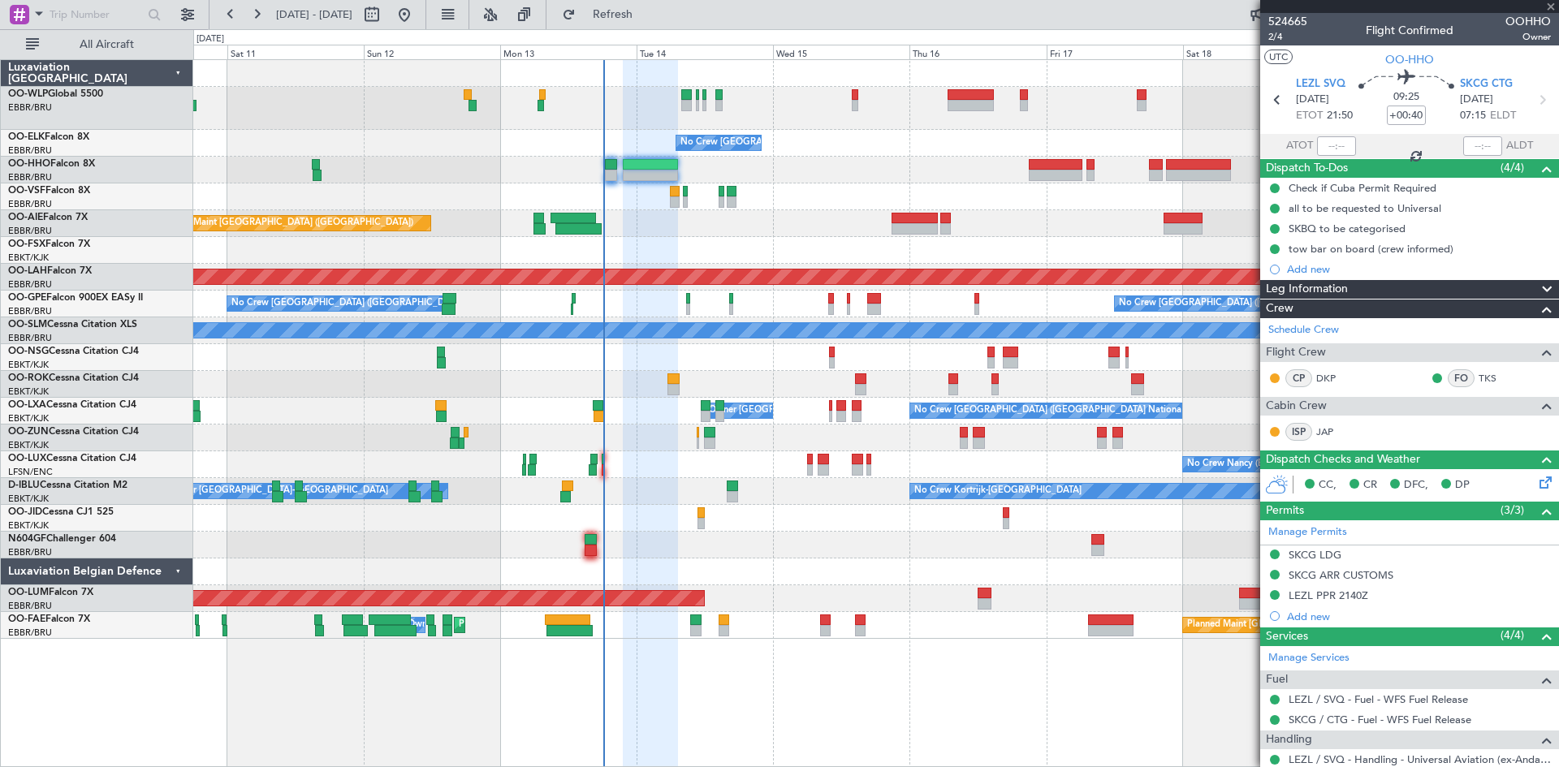
type input "-00:05"
type input "0"
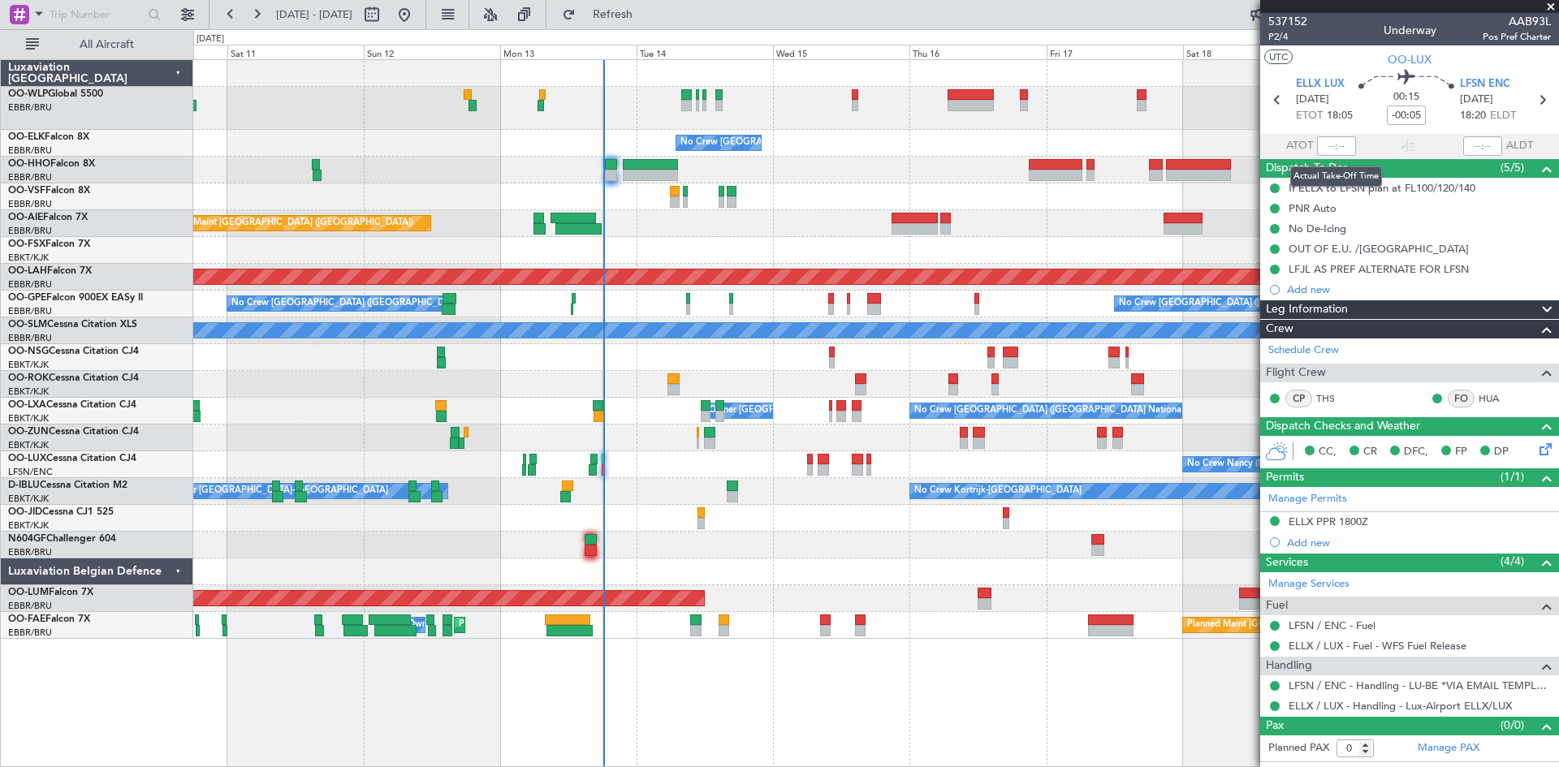
click at [1335, 149] on div at bounding box center [1336, 145] width 39 height 19
click at [1334, 145] on input "text" at bounding box center [1336, 145] width 39 height 19
type input "17:35"
click at [1477, 152] on input "text" at bounding box center [1482, 145] width 39 height 19
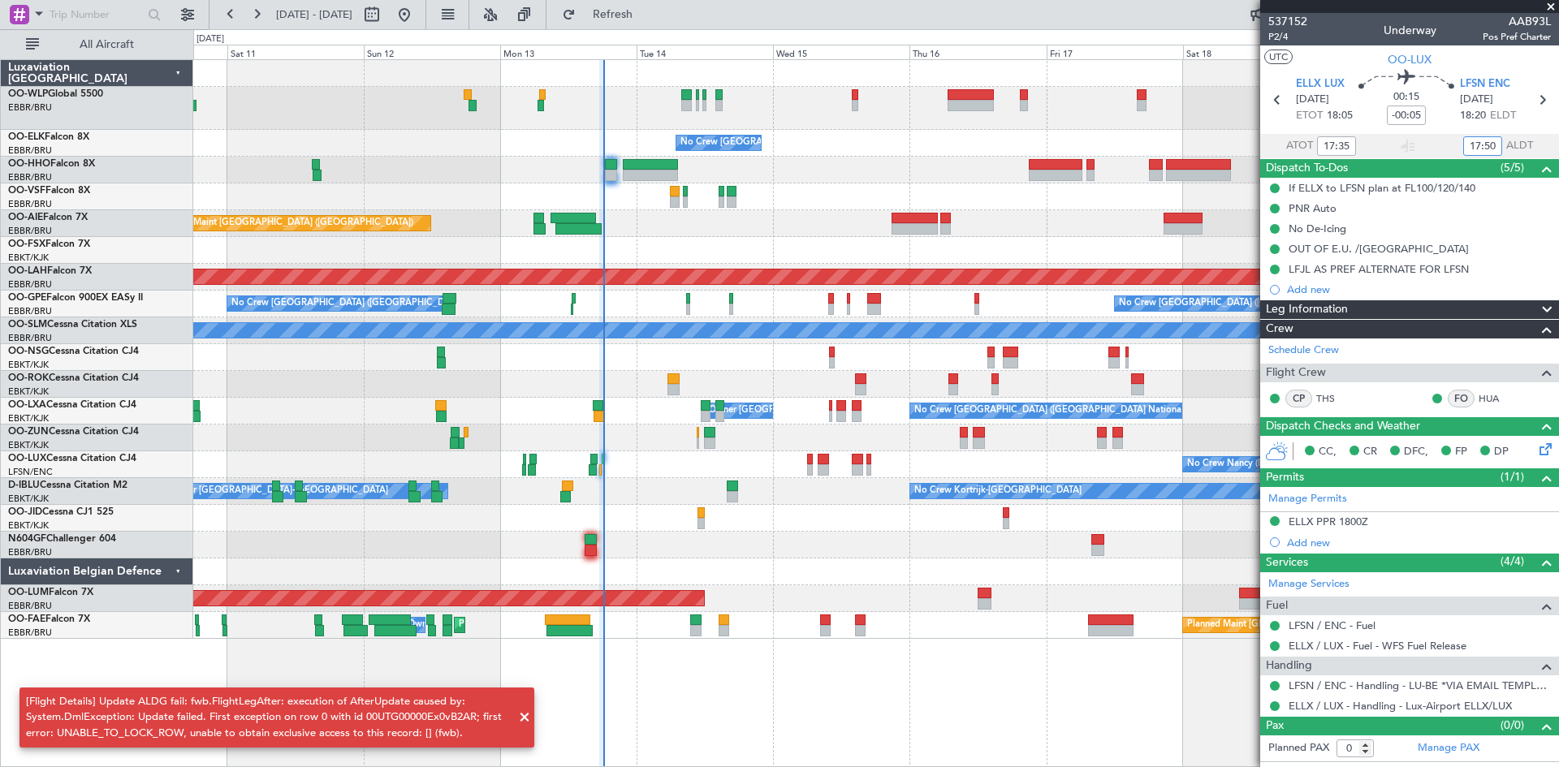
click at [954, 710] on div "No Crew Brussels (Brussels National) Planned Maint Geneva (Cointrin) Planned Ma…" at bounding box center [876, 413] width 1366 height 708
type input "17:50"
click at [522, 723] on span at bounding box center [524, 717] width 19 height 19
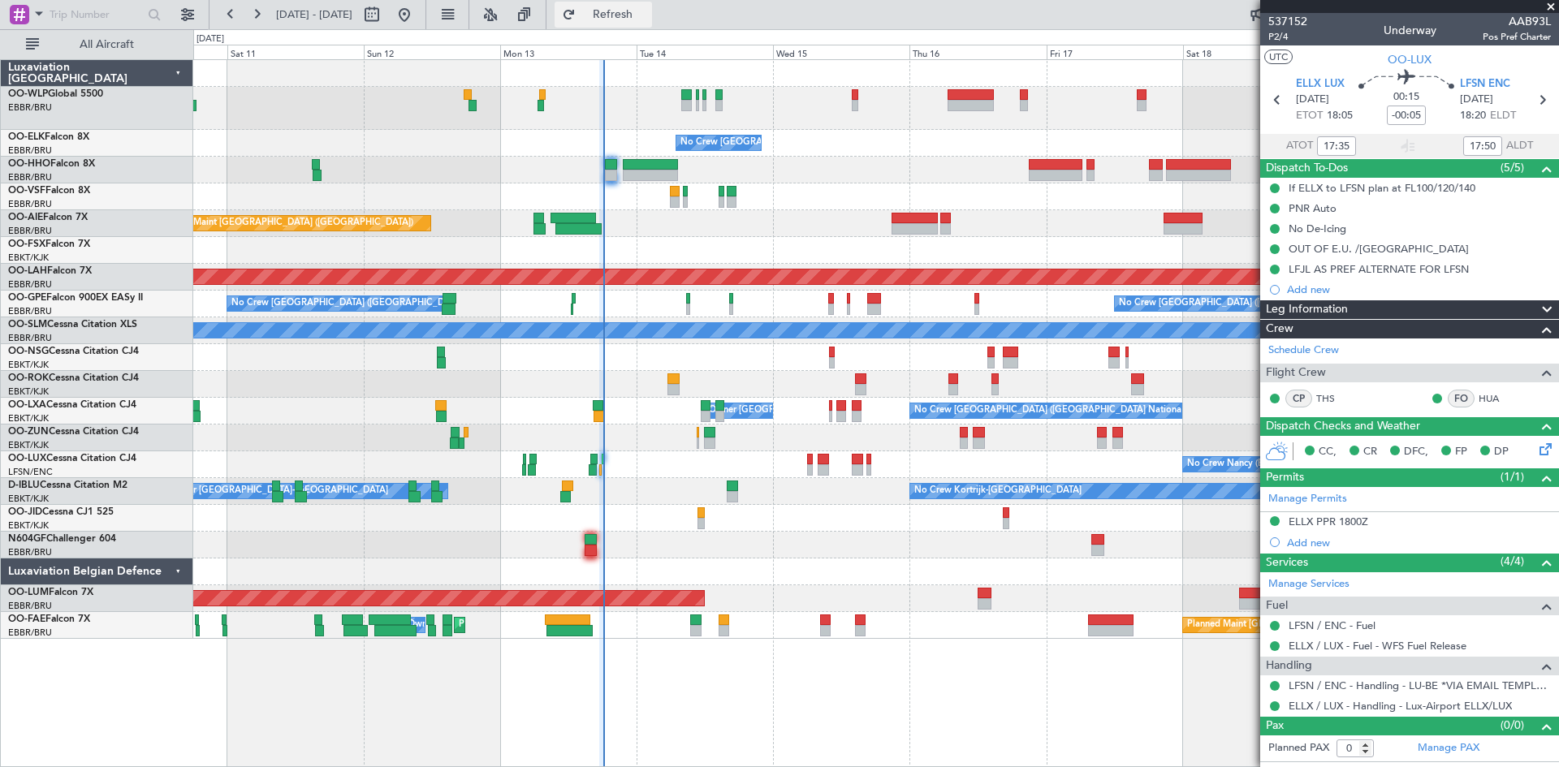
click at [652, 23] on button "Refresh" at bounding box center [602, 15] width 97 height 26
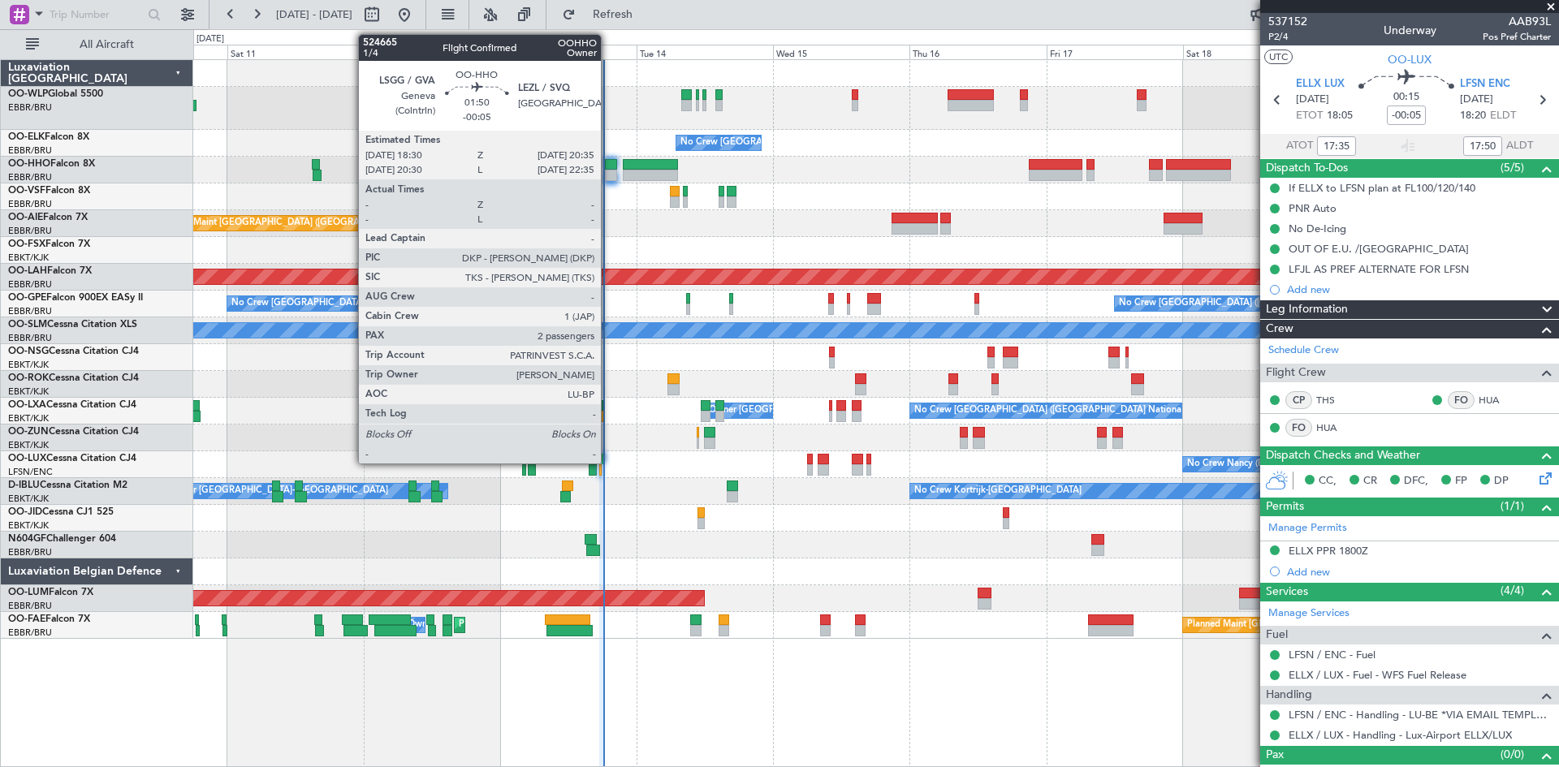
click at [608, 167] on div at bounding box center [611, 164] width 12 height 11
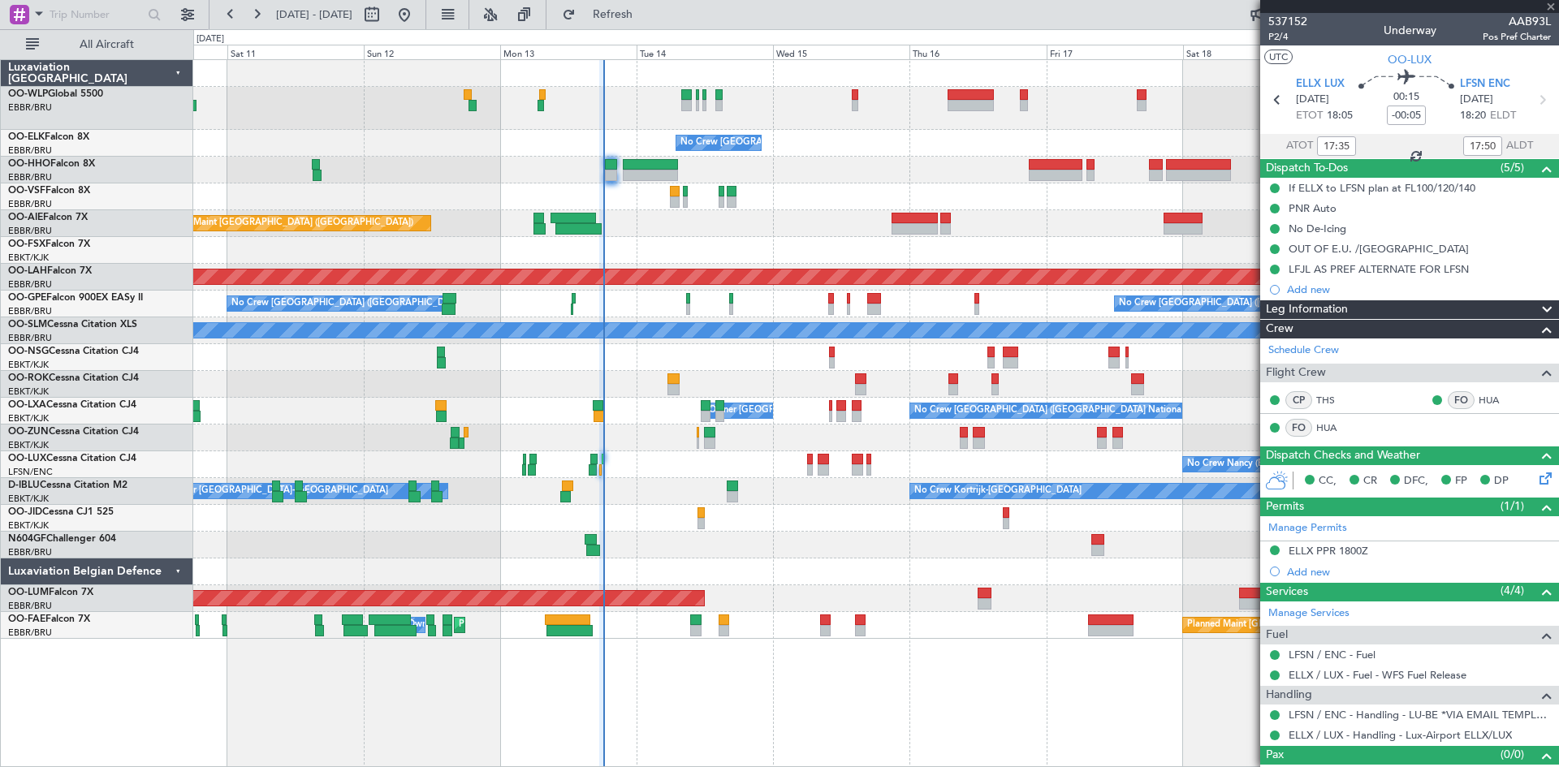
type input "2"
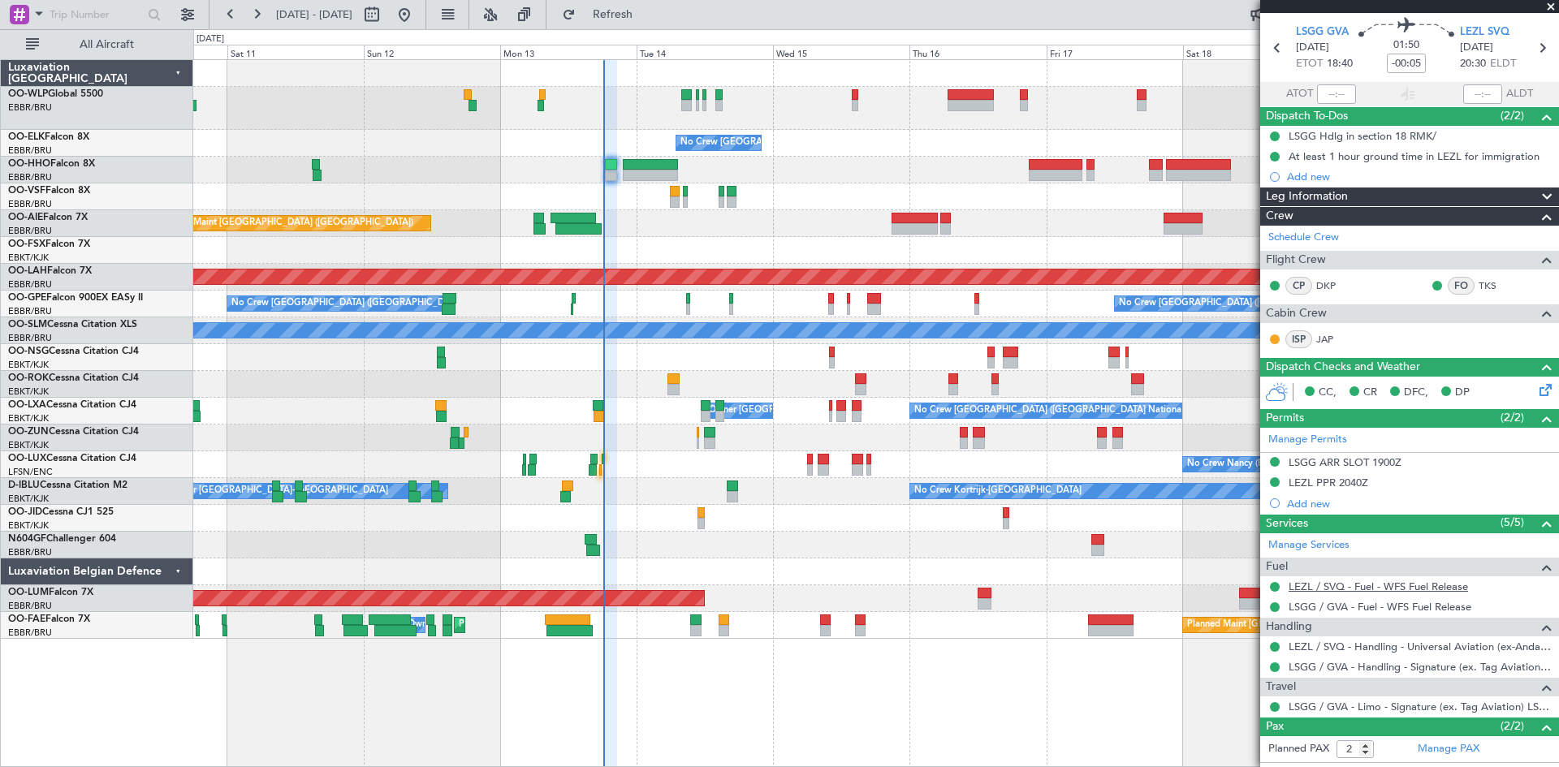
scroll to position [120, 0]
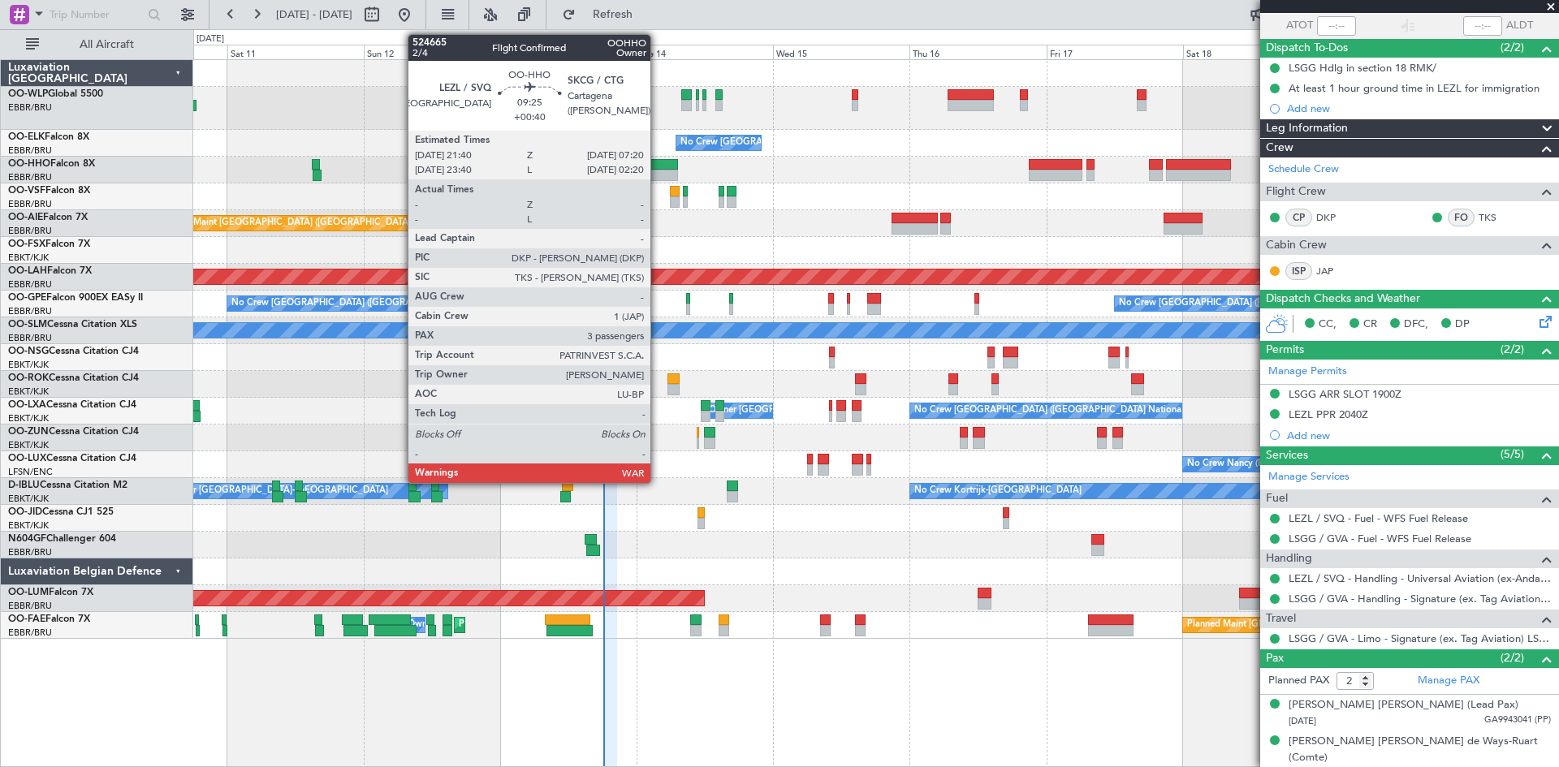
click at [658, 173] on div at bounding box center [650, 175] width 55 height 11
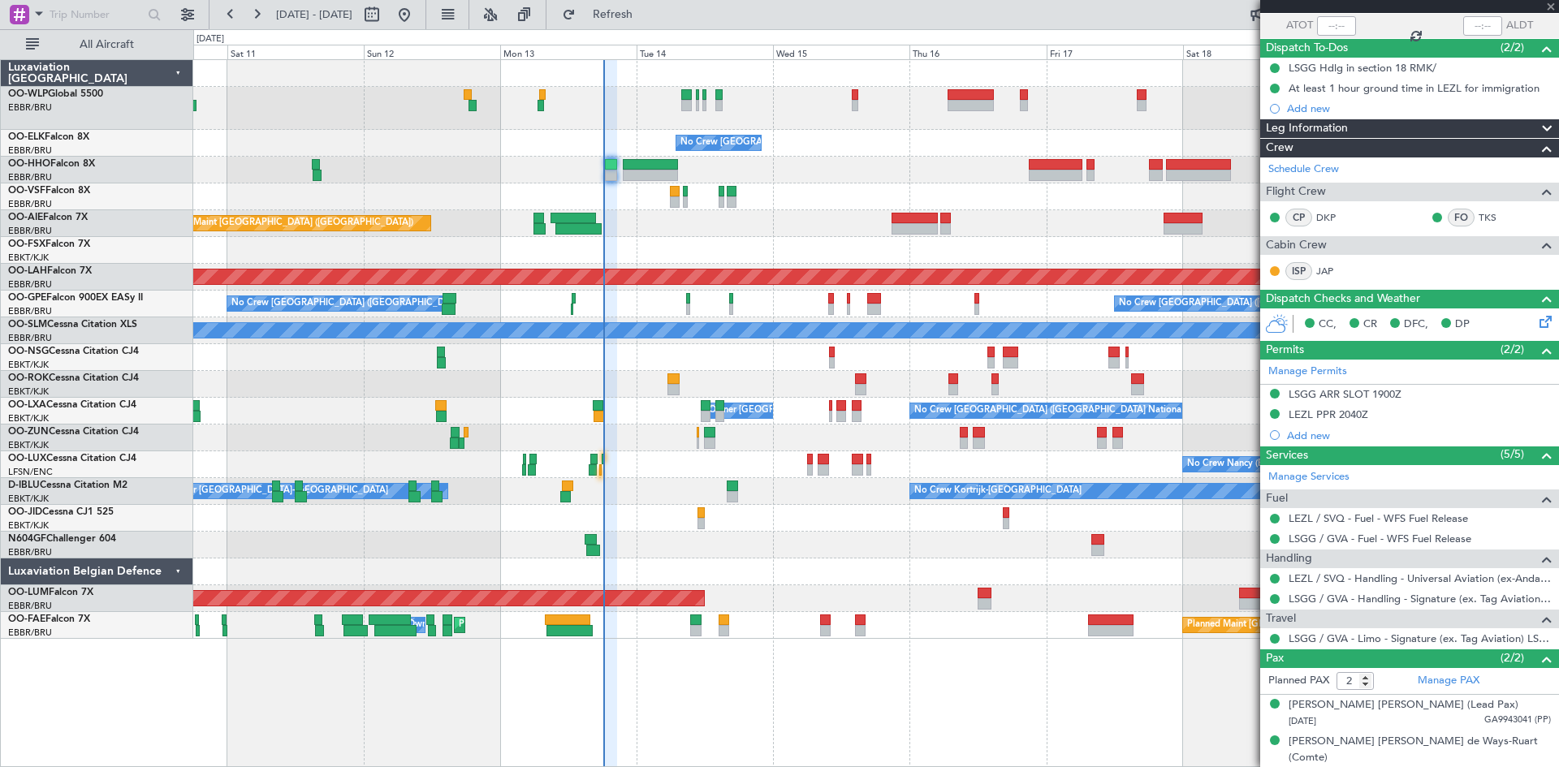
type input "+00:40"
type input "3"
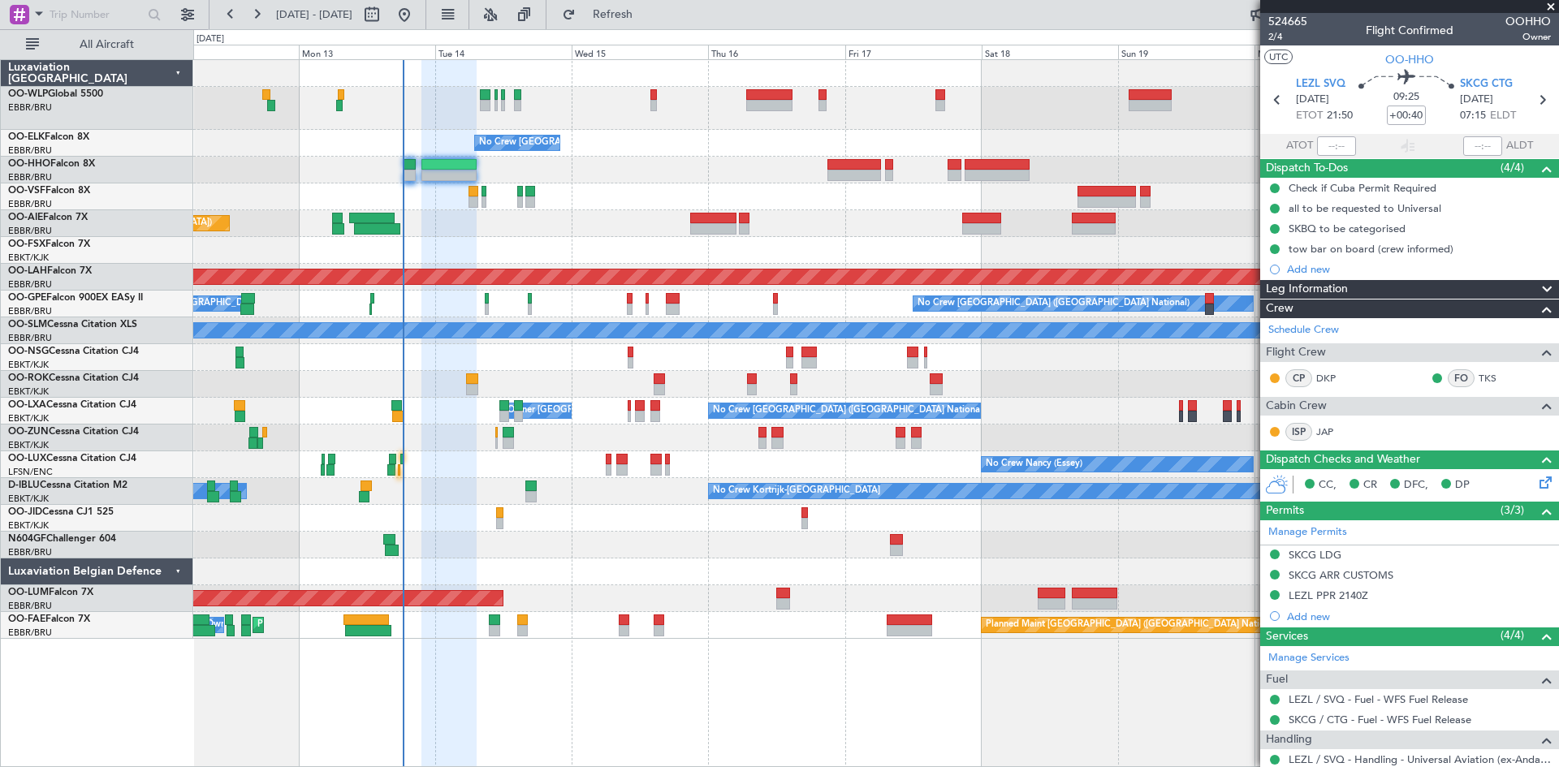
click at [697, 577] on div "No Crew Brussels (Brussels National) Planned Maint London (Farnborough) Planned…" at bounding box center [875, 349] width 1365 height 579
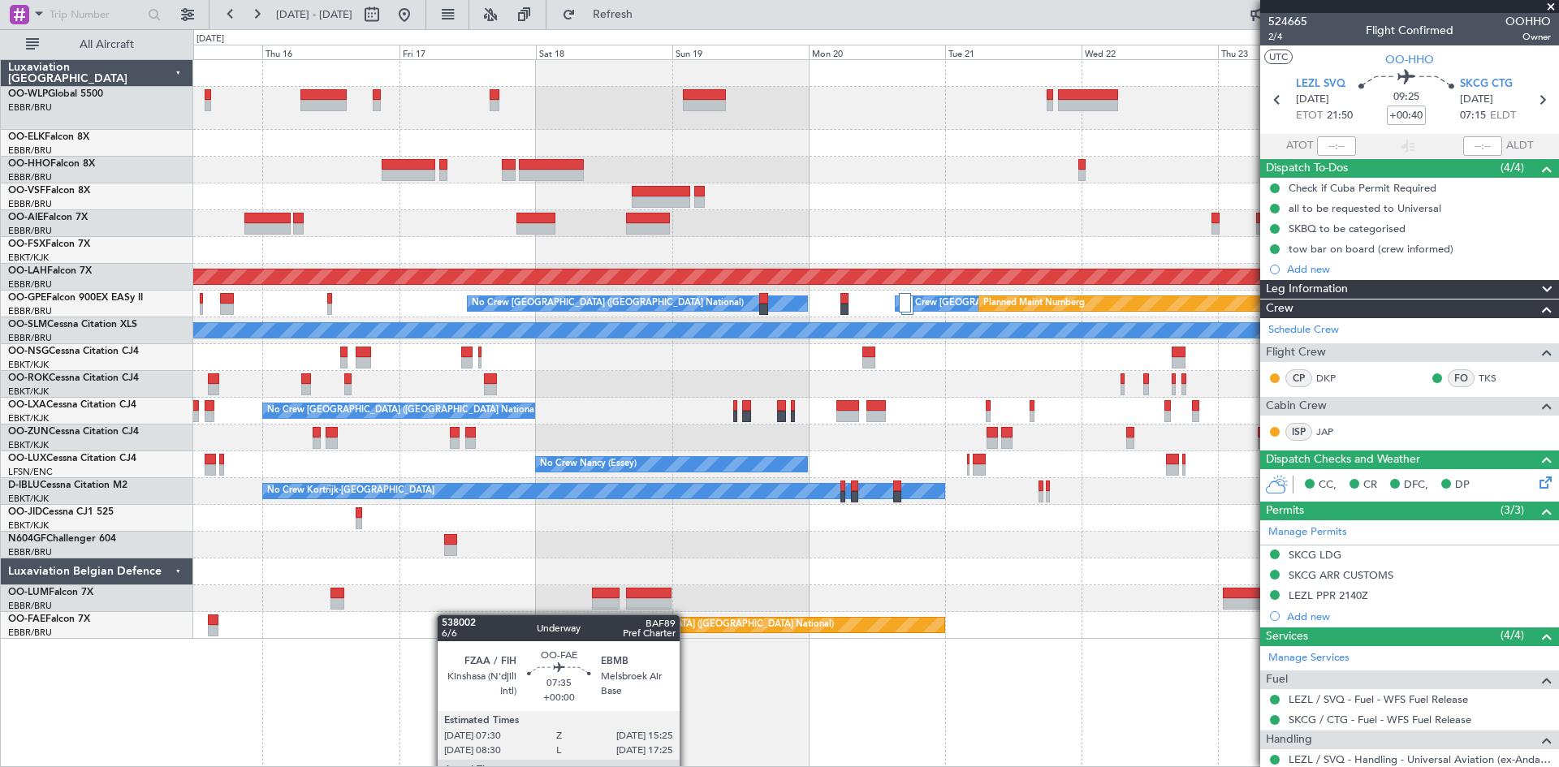
click at [445, 615] on div "No Crew Brussels (Brussels National) Planned Maint Alton-st Louis (St Louis Reg…" at bounding box center [875, 349] width 1365 height 579
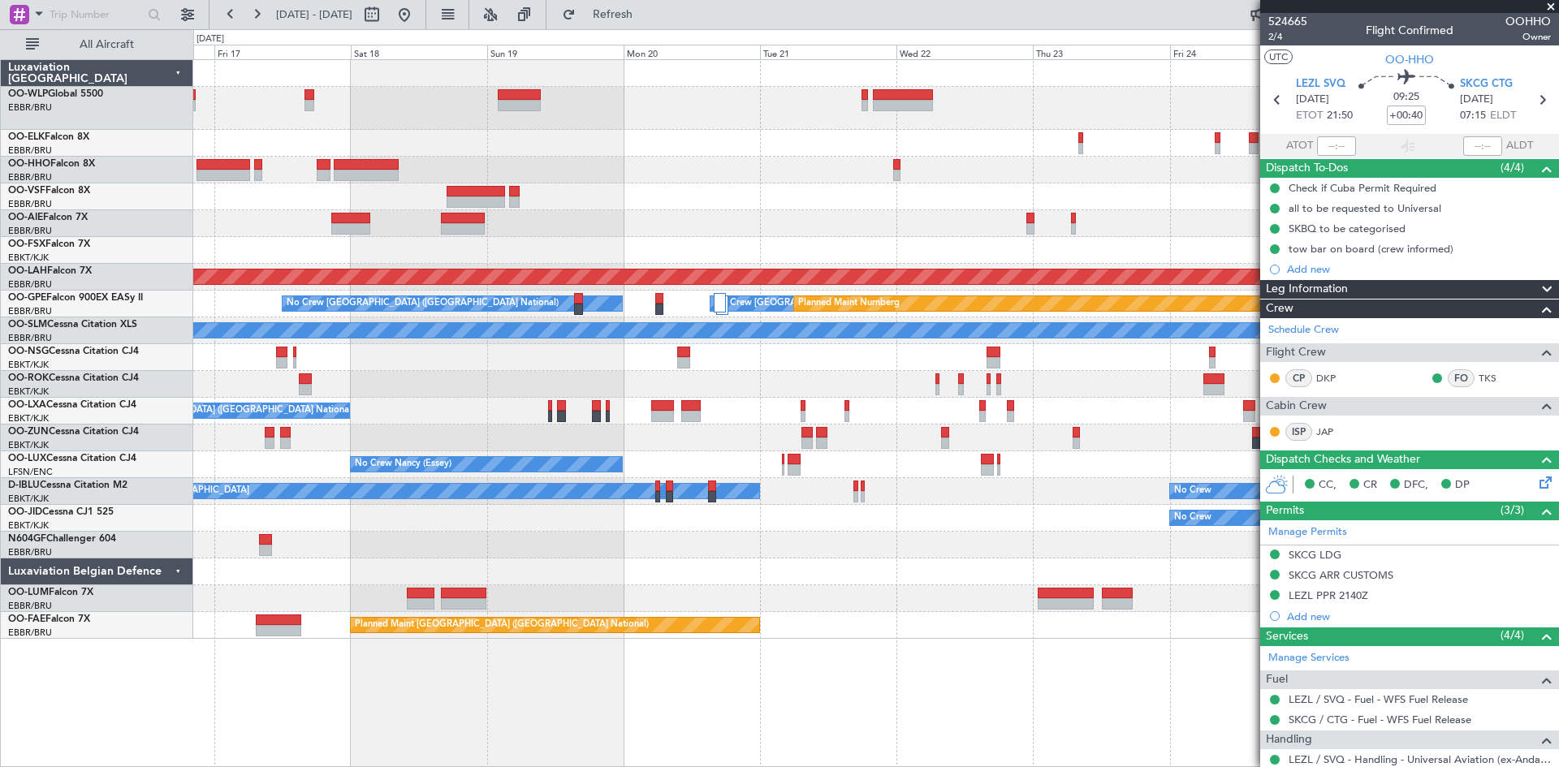
click at [697, 574] on div "No Crew Brussels (Brussels National) Planned Maint Alton-st Louis (St Louis Reg…" at bounding box center [875, 349] width 1365 height 579
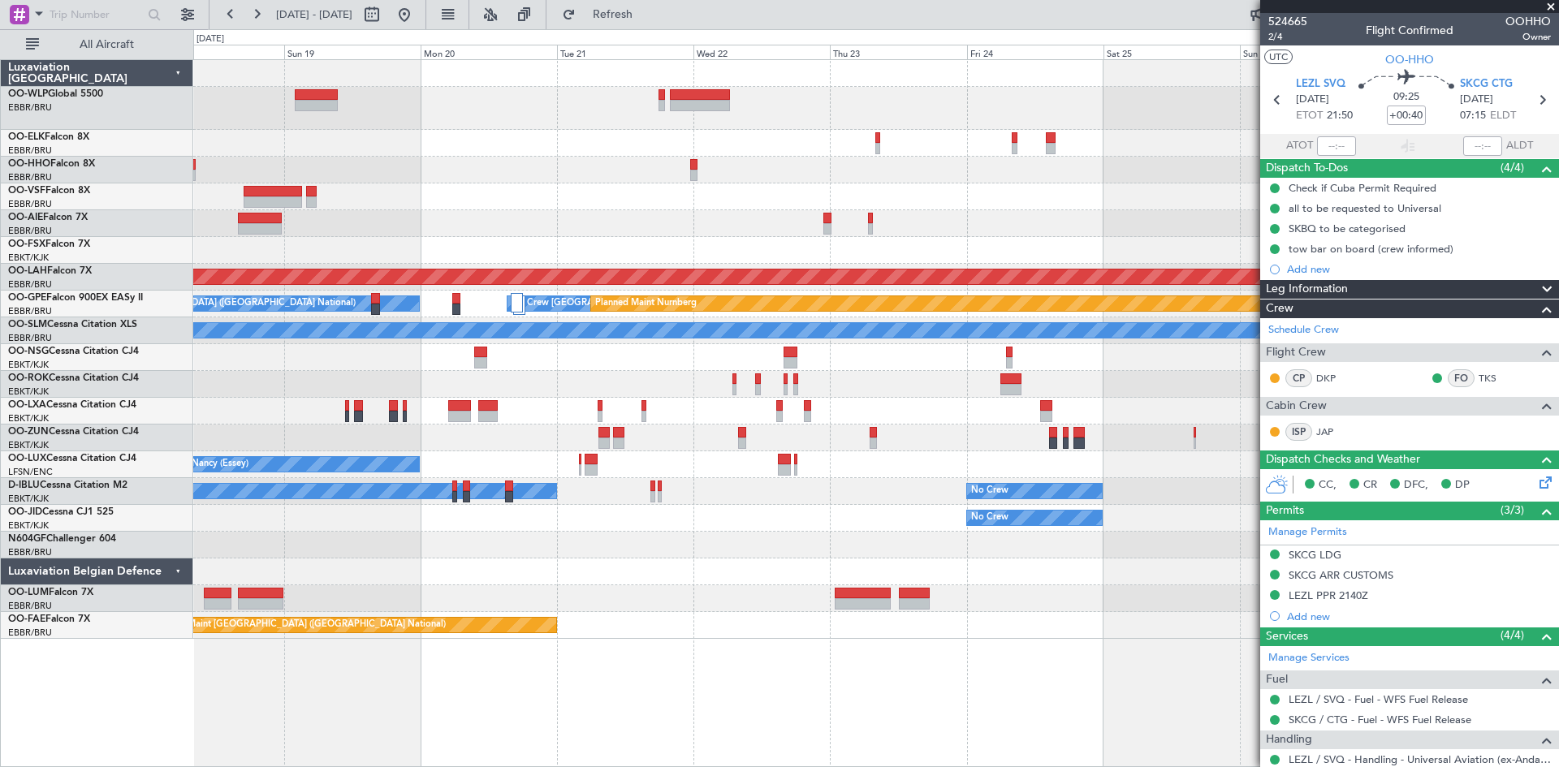
click at [755, 557] on div at bounding box center [875, 545] width 1365 height 27
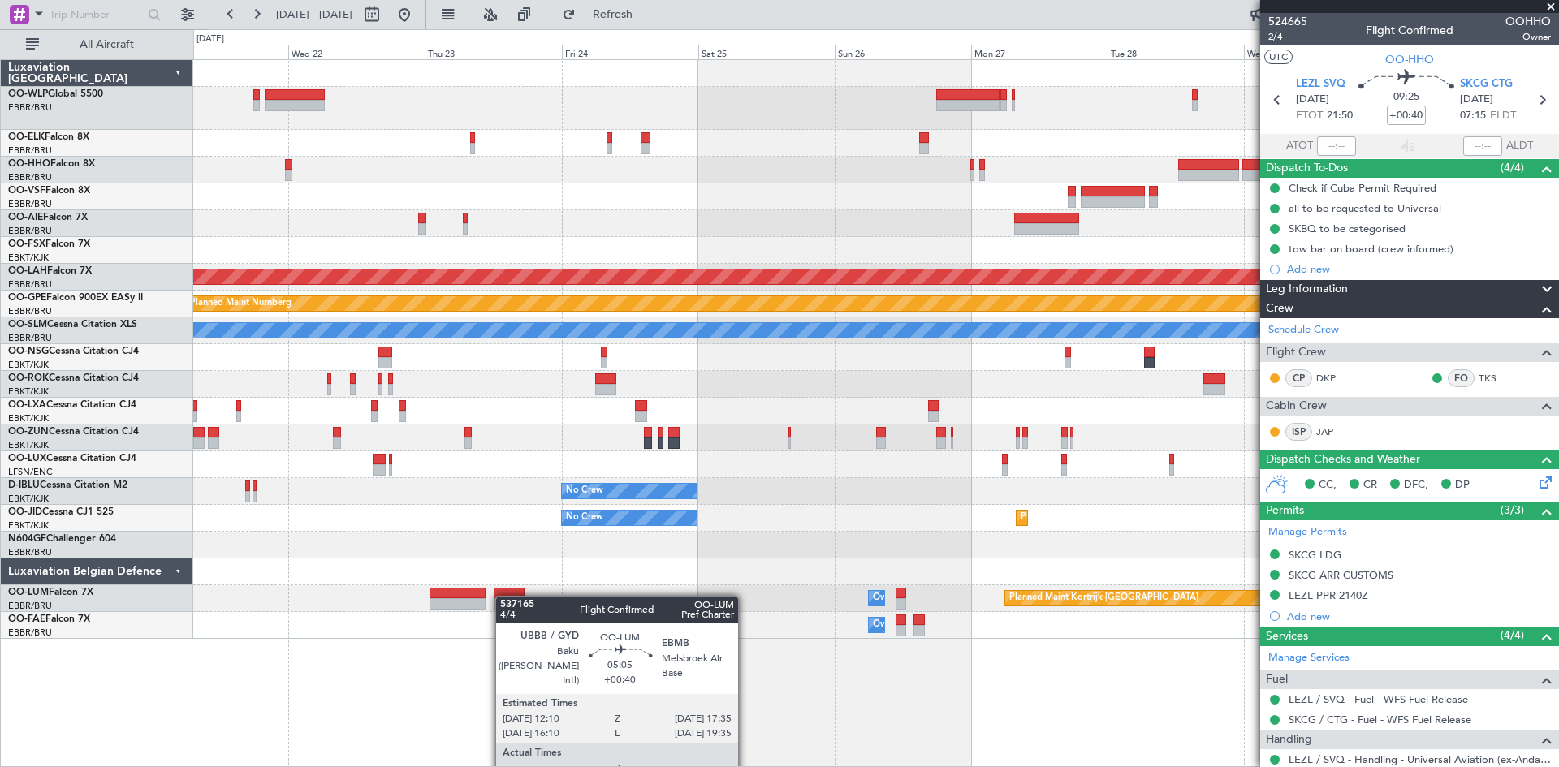
click at [503, 596] on div "Planned Maint Alton-st Louis (St Louis Regl) No Crew Brussels (Brussels Nationa…" at bounding box center [875, 349] width 1365 height 579
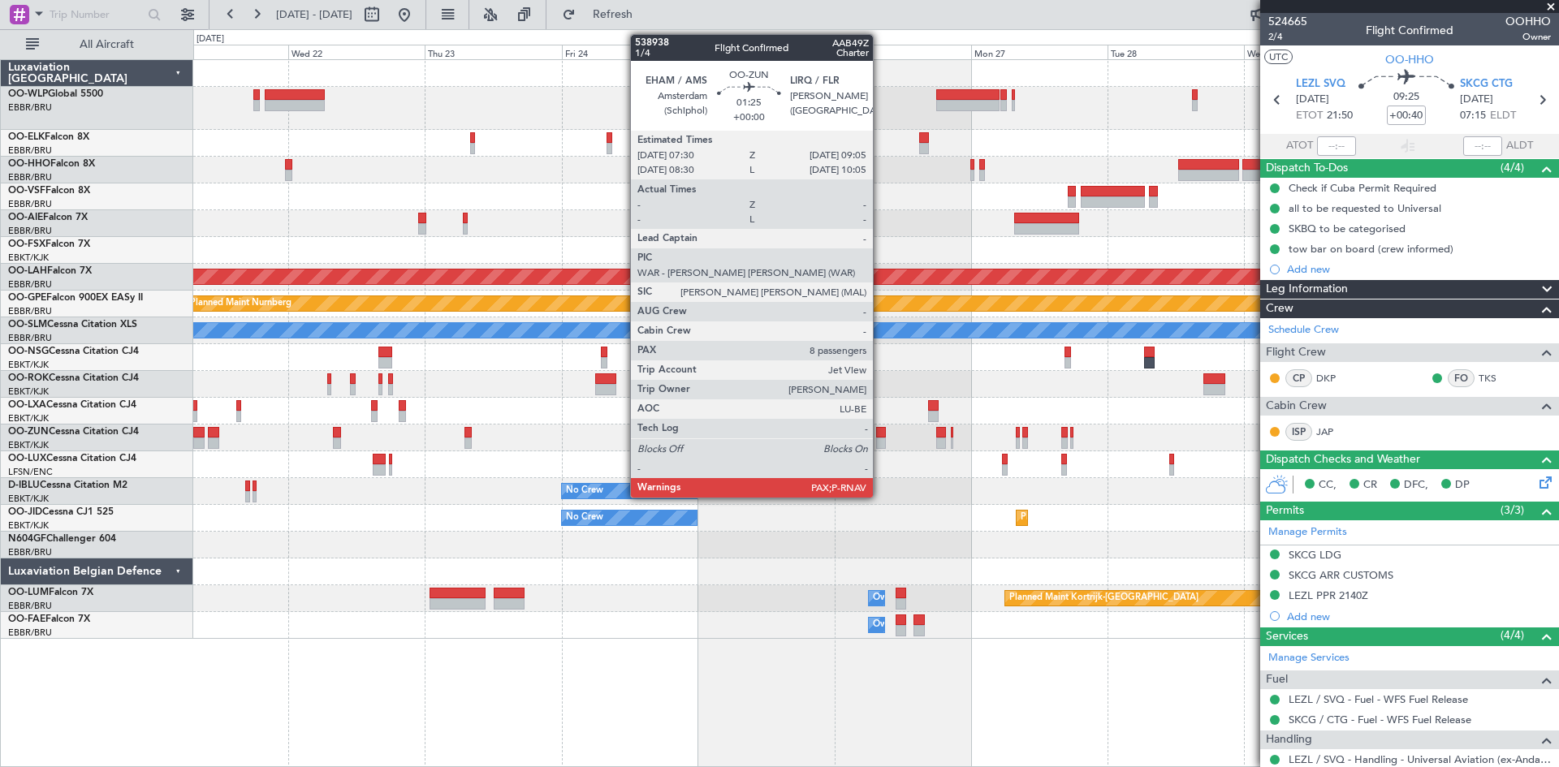
click at [880, 438] on div at bounding box center [881, 443] width 10 height 11
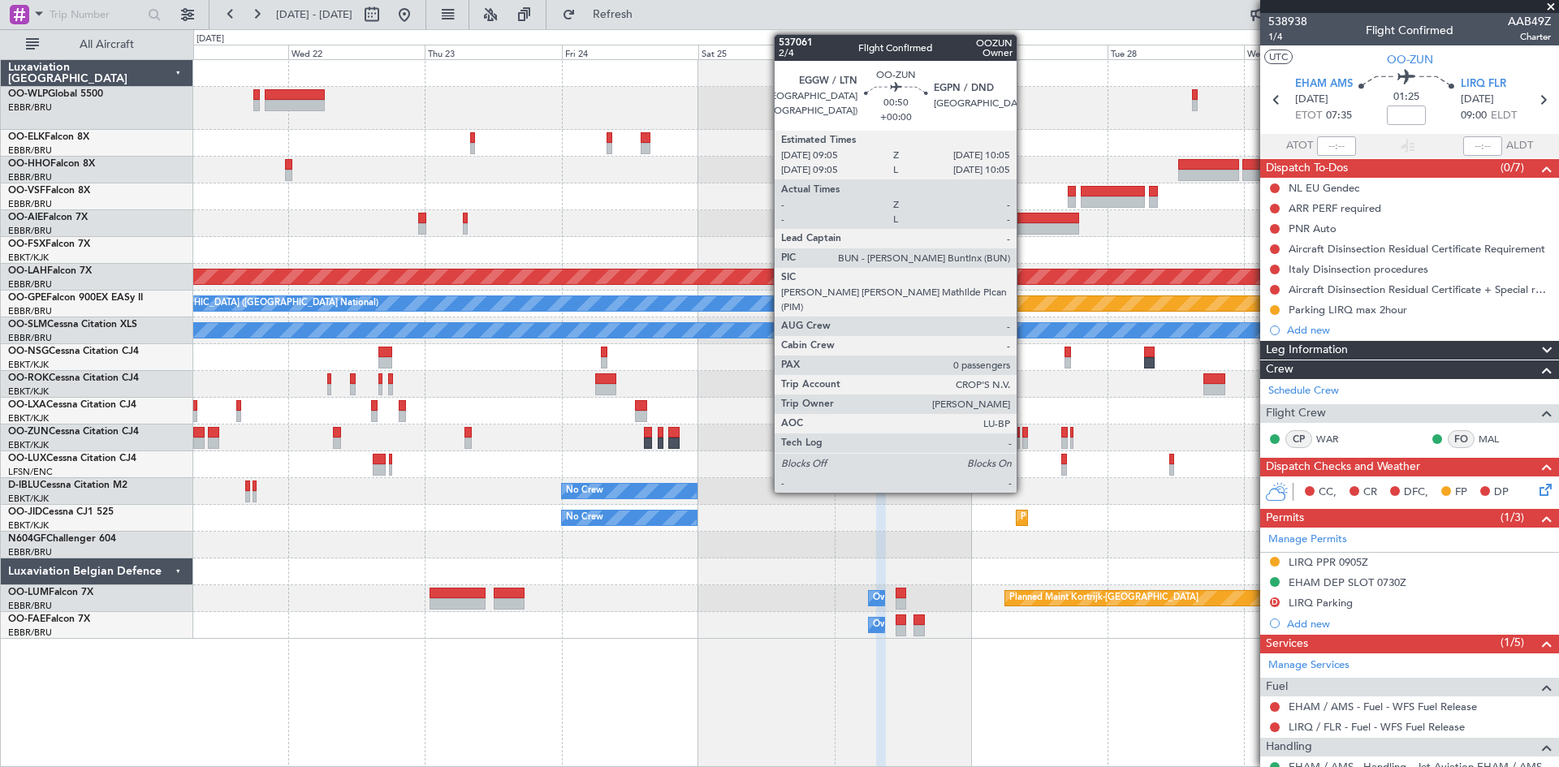
click at [1024, 442] on div at bounding box center [1025, 443] width 6 height 11
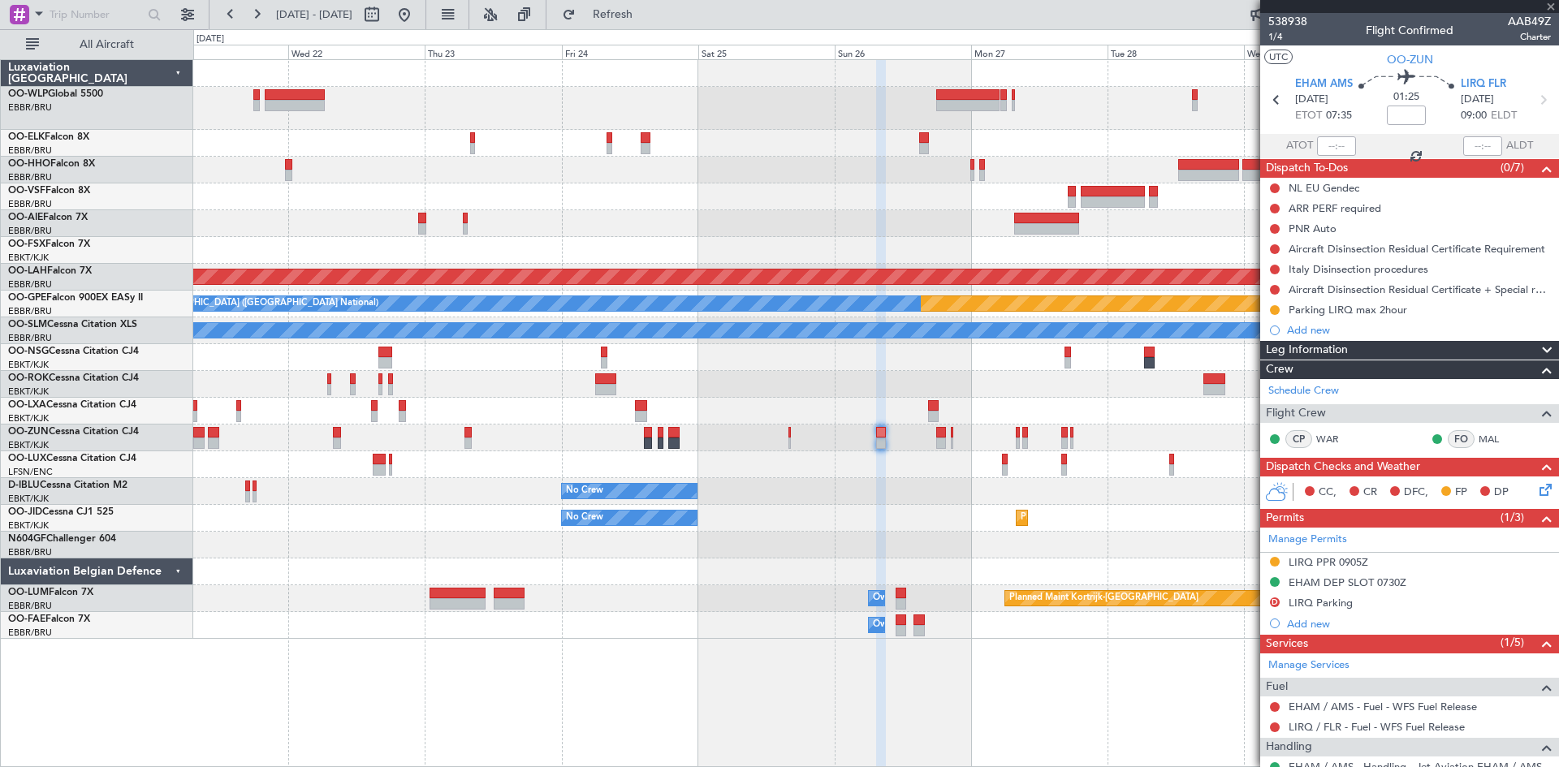
type input "0"
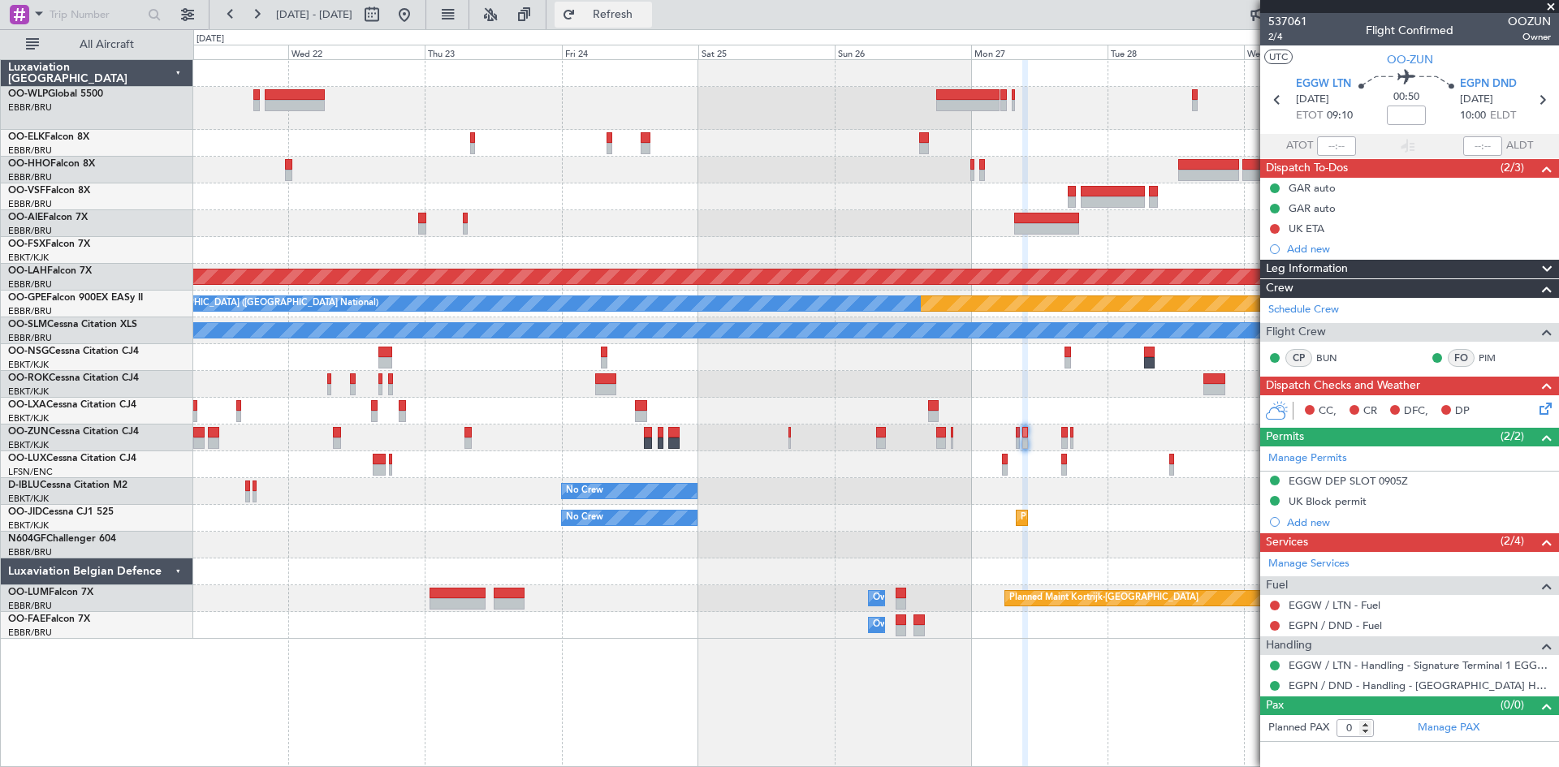
click at [646, 5] on button "Refresh" at bounding box center [602, 15] width 97 height 26
click at [417, 9] on button at bounding box center [404, 15] width 26 height 26
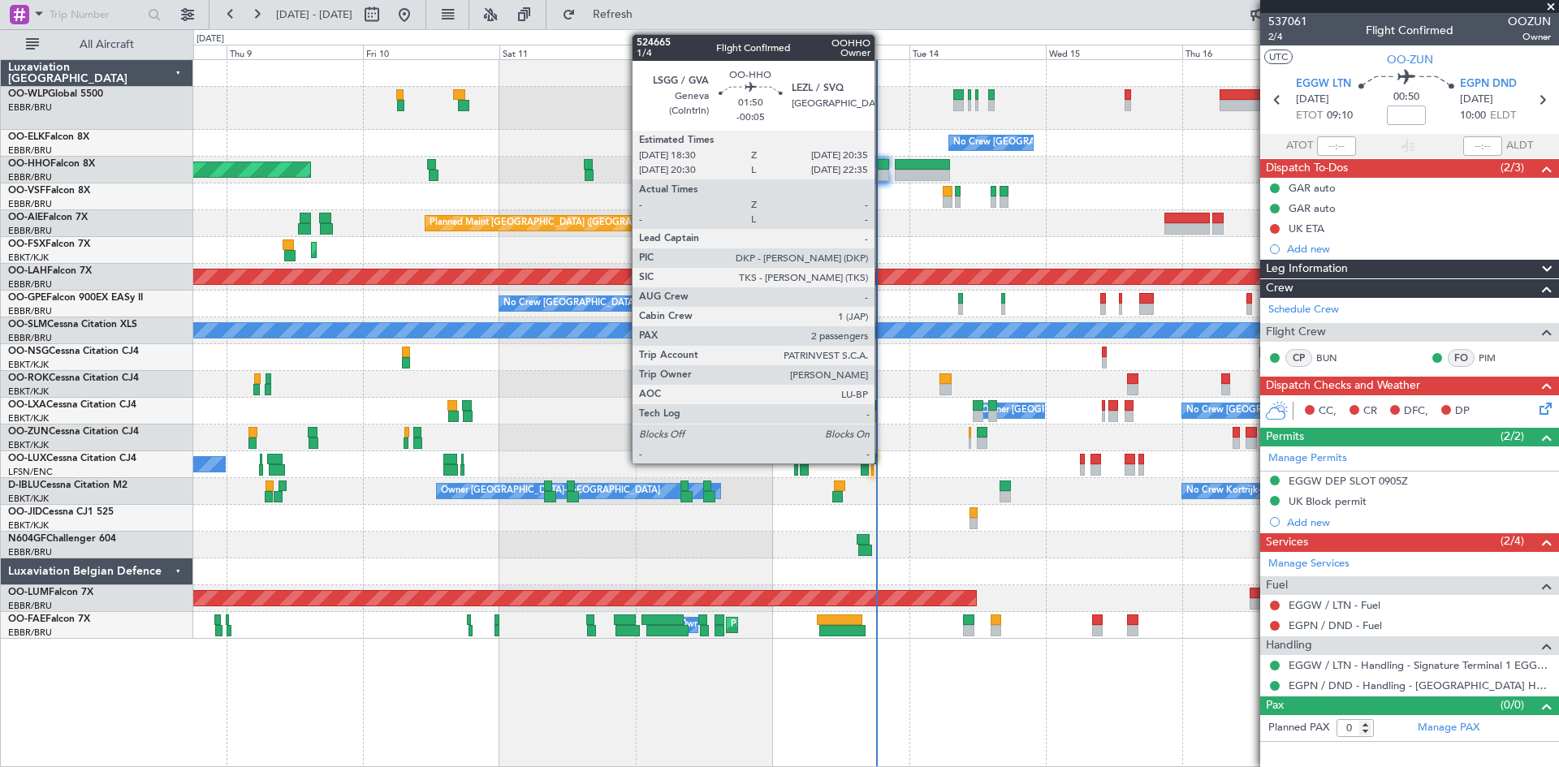
click at [882, 169] on div at bounding box center [883, 164] width 12 height 11
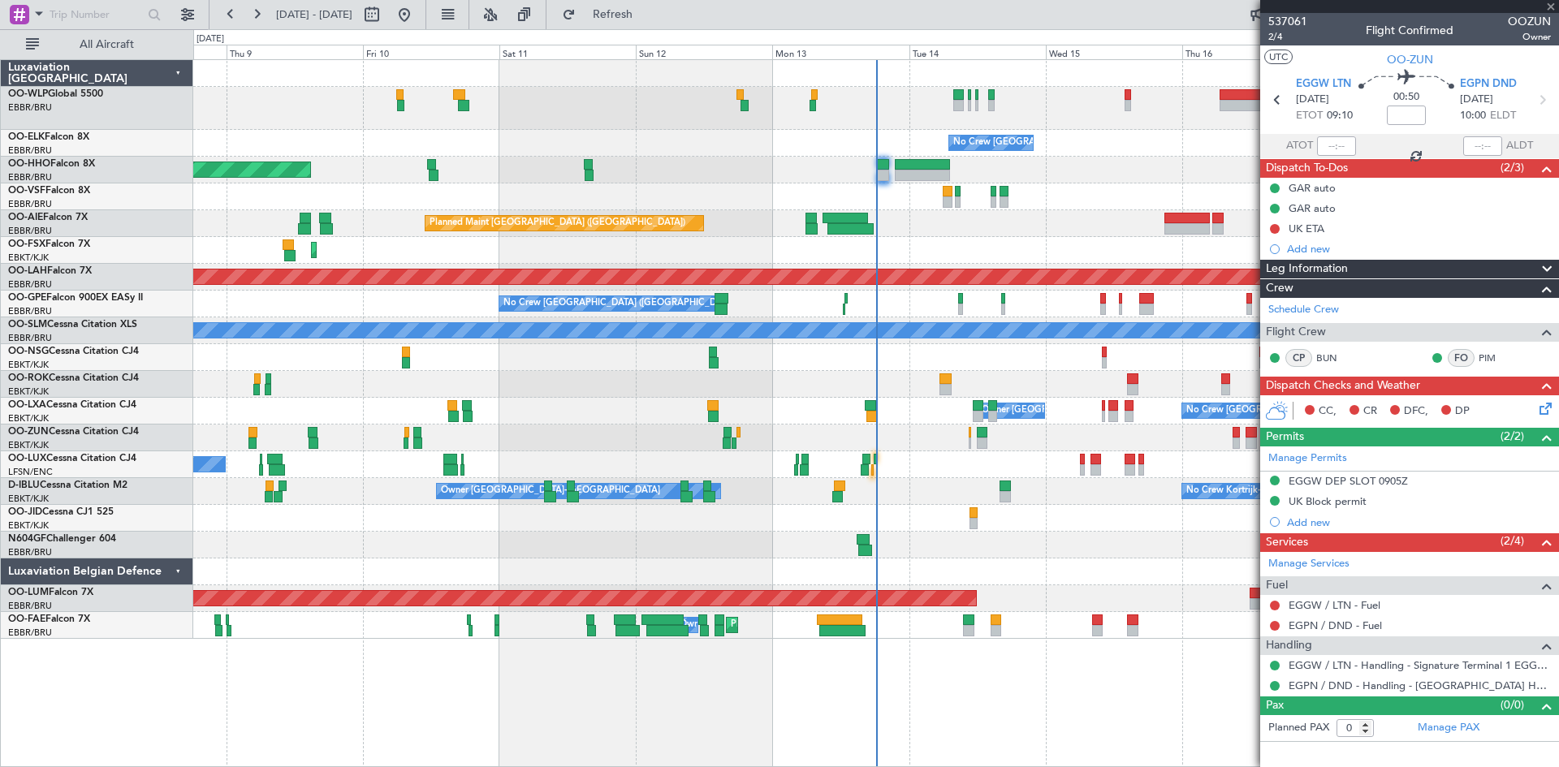
type input "-00:05"
type input "2"
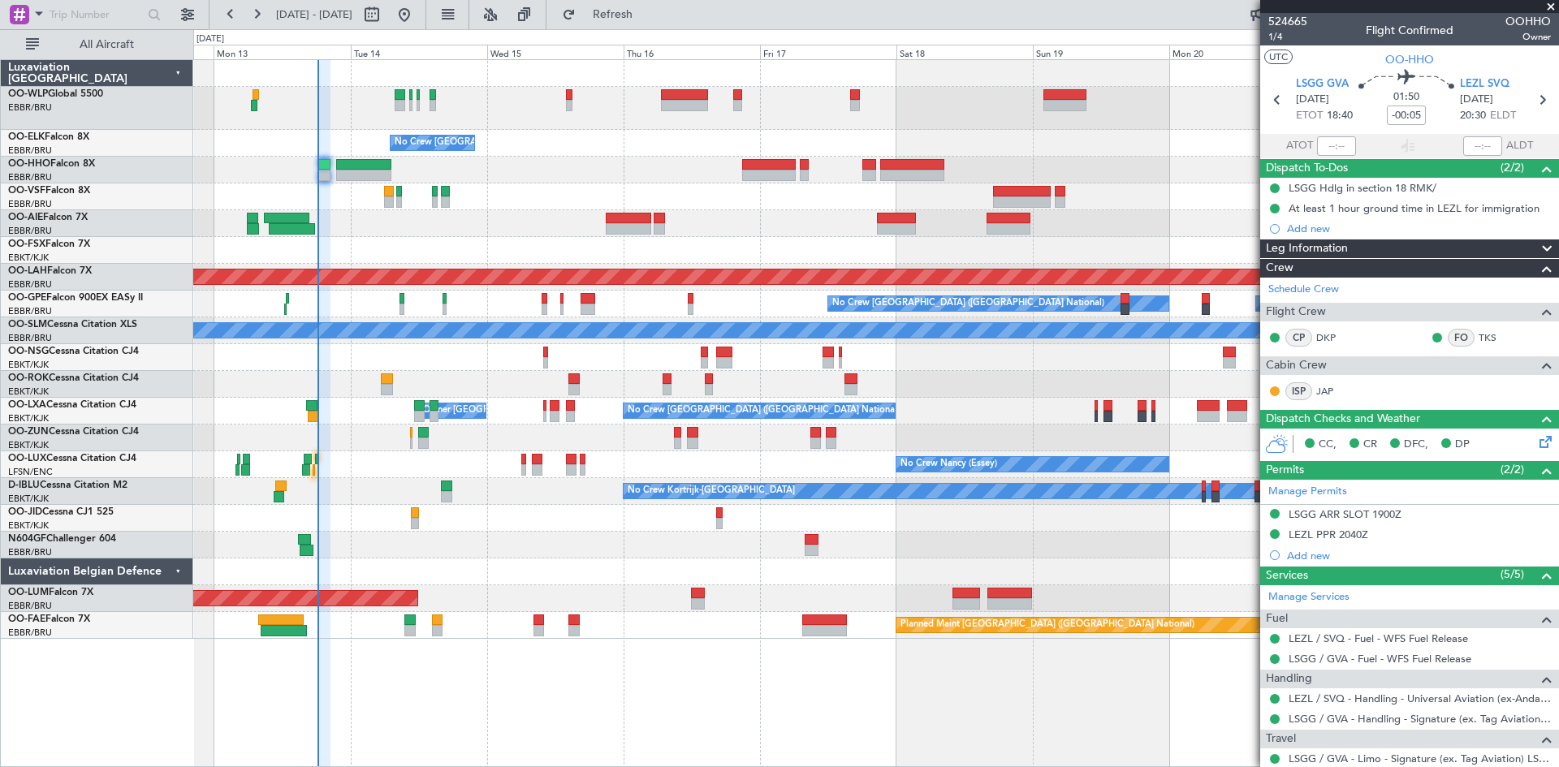
click at [340, 675] on div "No Crew Brussels (Brussels National) Planned Maint London (Farnborough) Planned…" at bounding box center [876, 413] width 1366 height 708
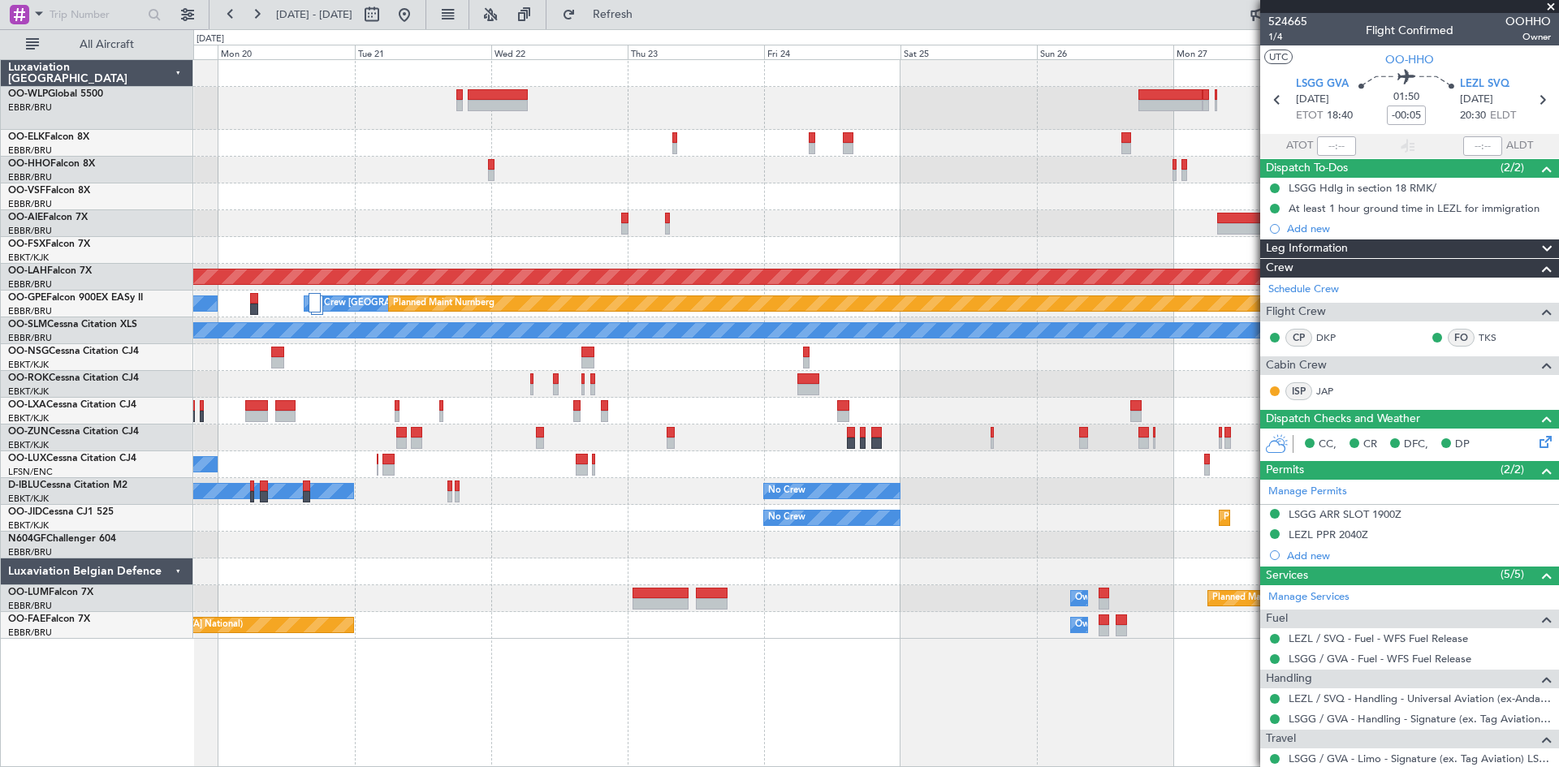
click at [545, 649] on div "Planned Maint Alton-st Louis (St Louis Regl) No Crew Brussels (Brussels Nationa…" at bounding box center [876, 413] width 1366 height 708
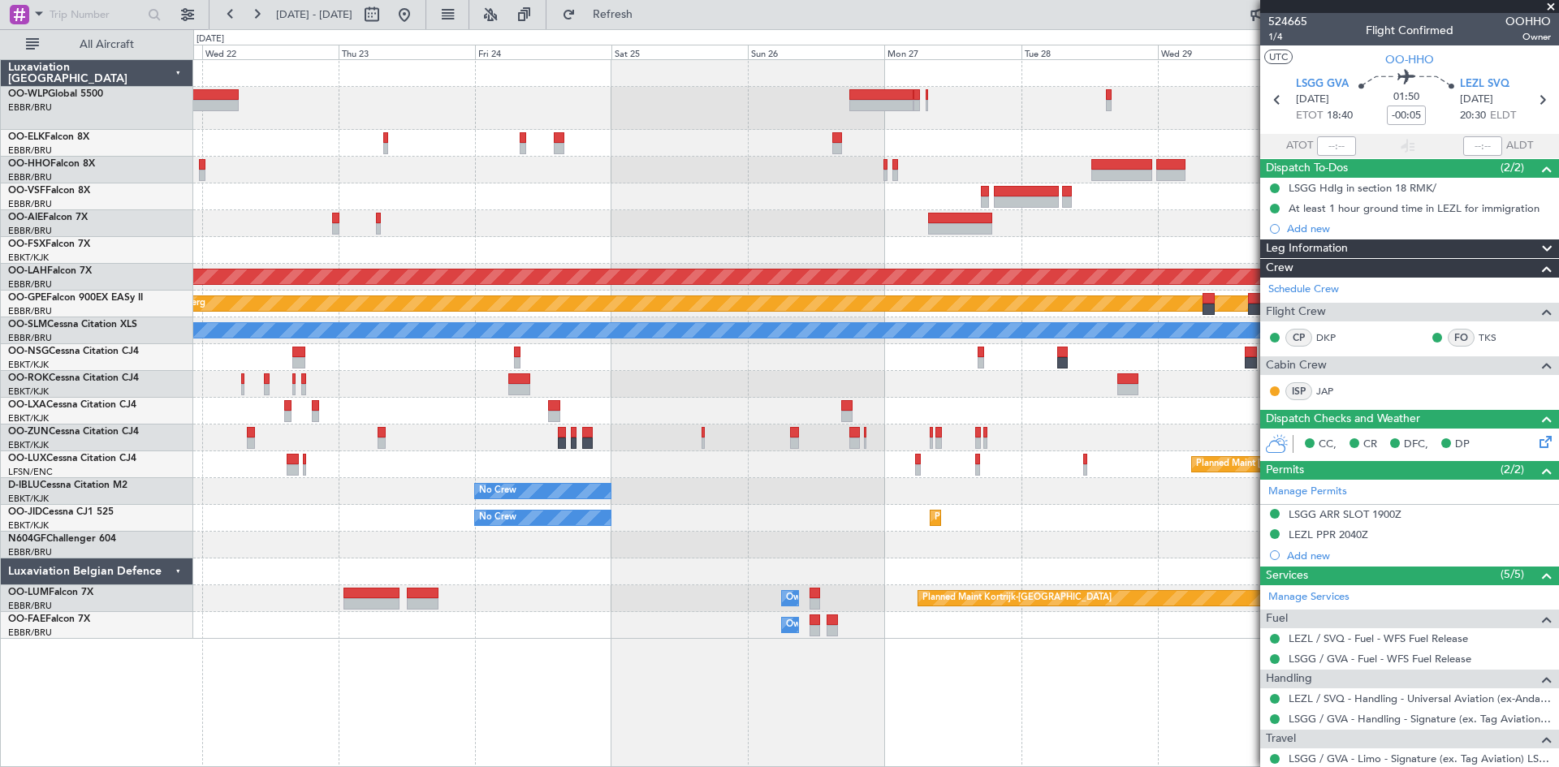
click at [849, 505] on div "Planned Maint Alton-st Louis (St Louis Regl) No Crew Brussels (Brussels Nationa…" at bounding box center [875, 349] width 1365 height 579
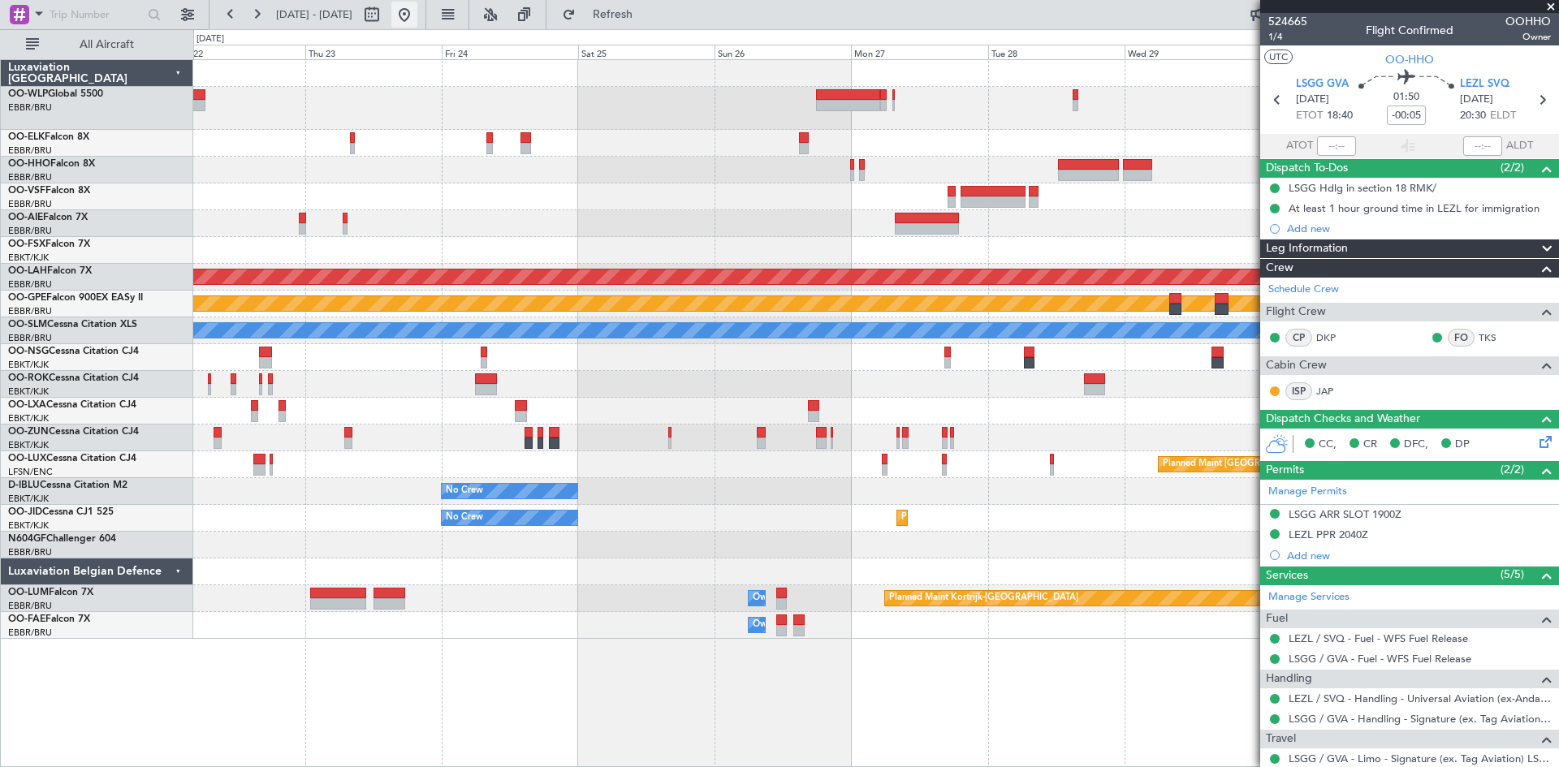
click at [417, 4] on button at bounding box center [404, 15] width 26 height 26
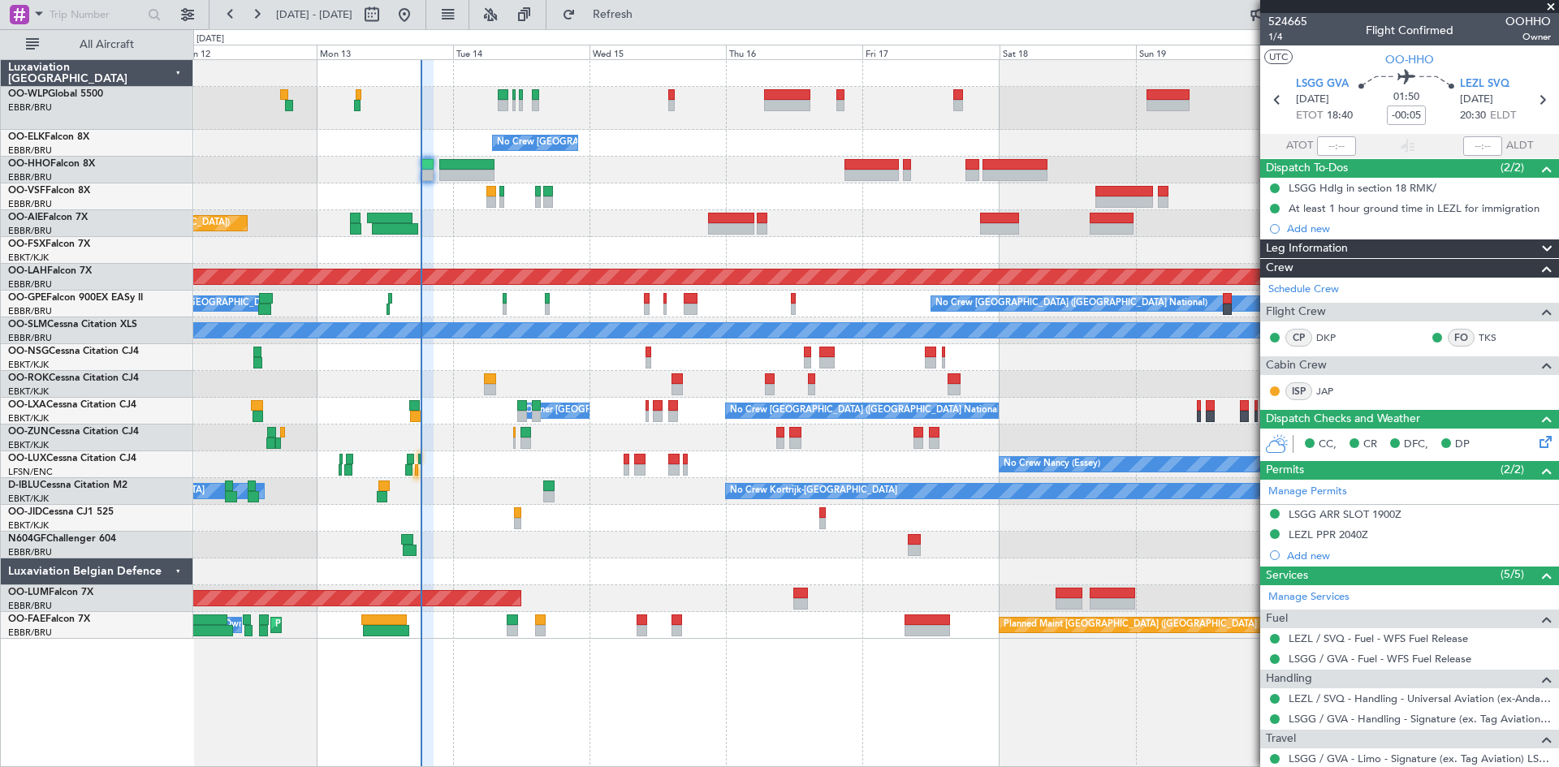
click at [638, 287] on div "No Crew Brussels (Brussels National) Planned Maint Geneva (Cointrin) Planned Ma…" at bounding box center [875, 349] width 1365 height 579
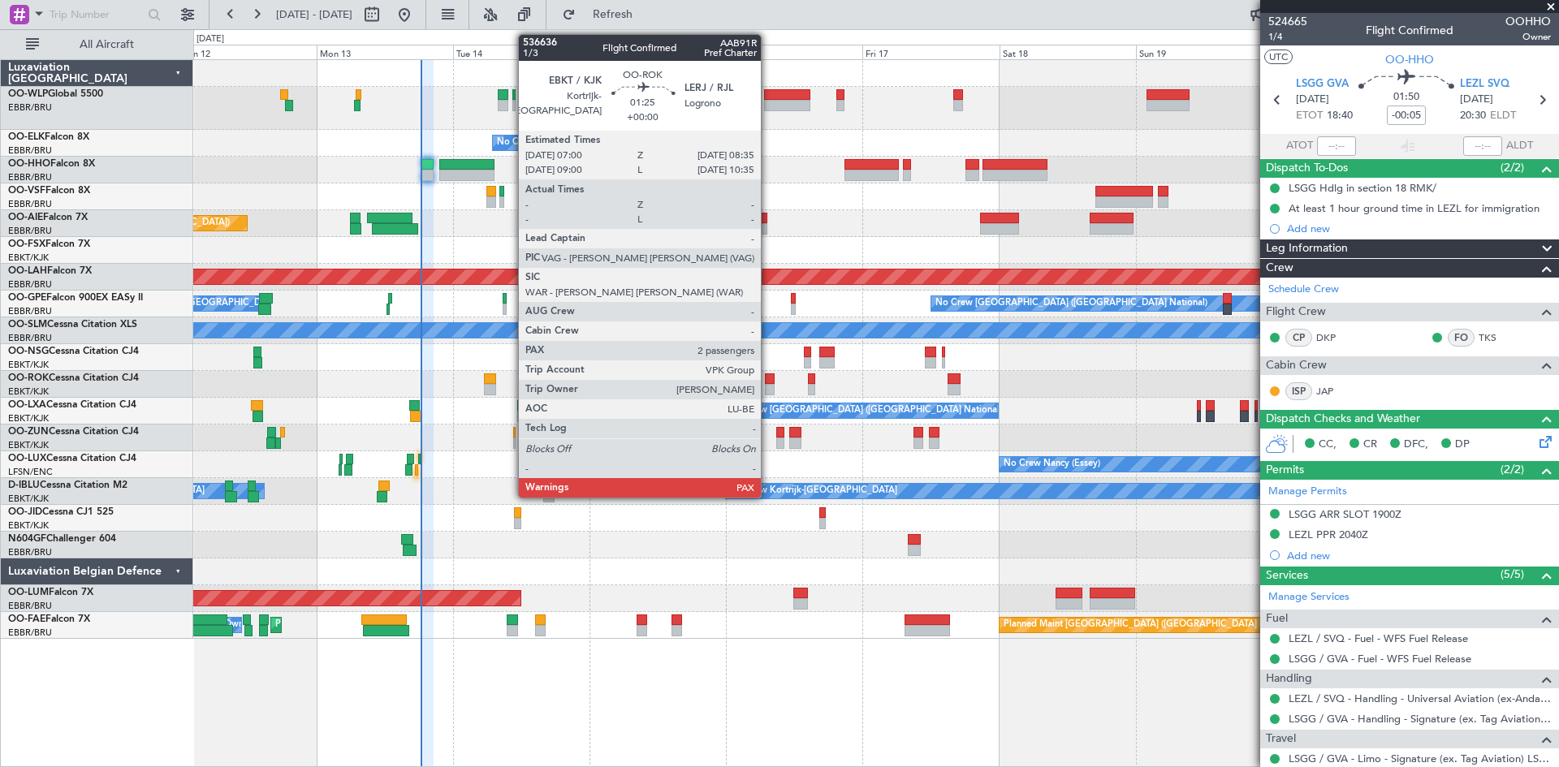
click at [768, 386] on div at bounding box center [770, 389] width 10 height 11
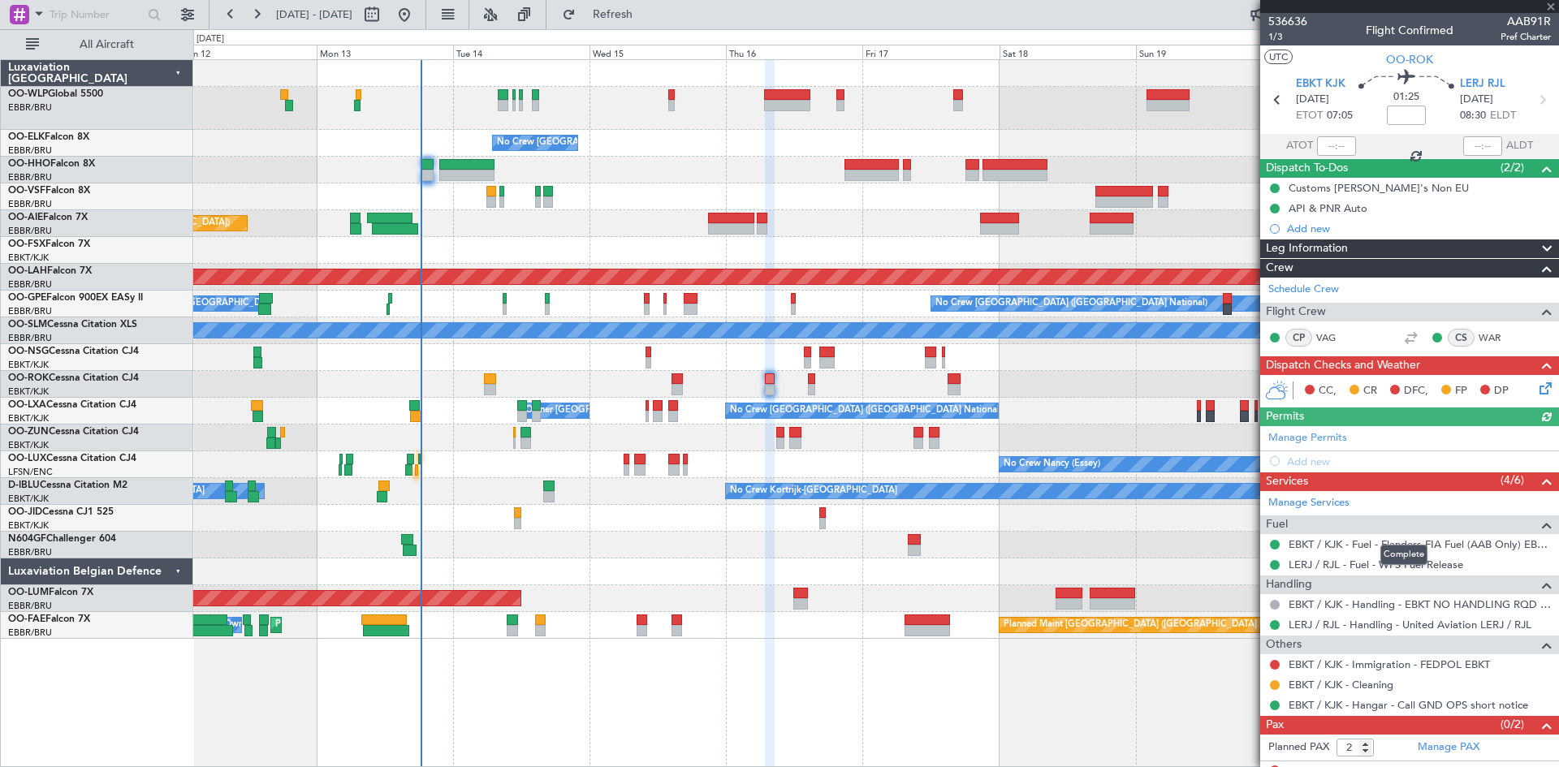
scroll to position [15, 0]
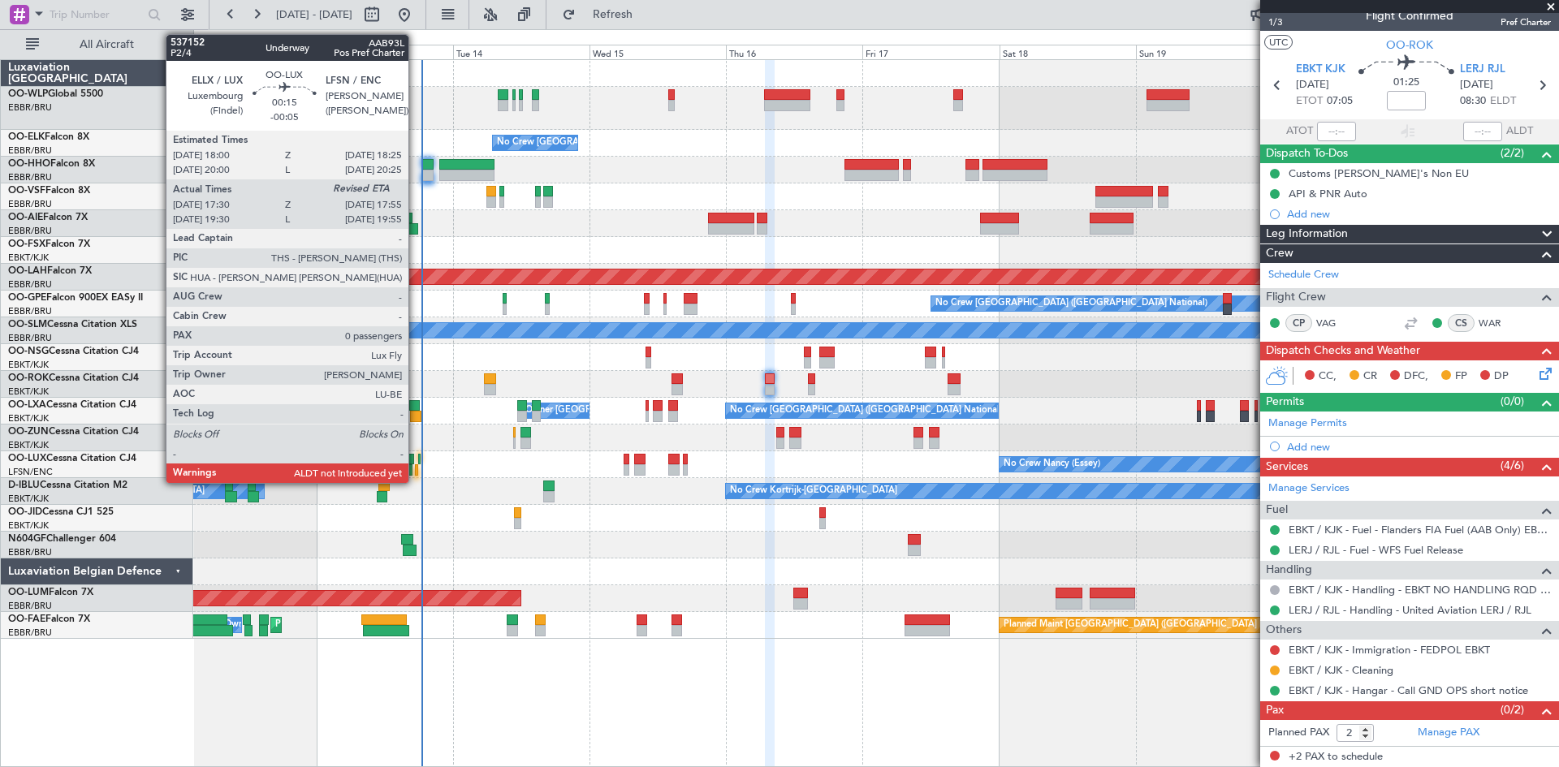
click at [416, 472] on div at bounding box center [416, 469] width 2 height 11
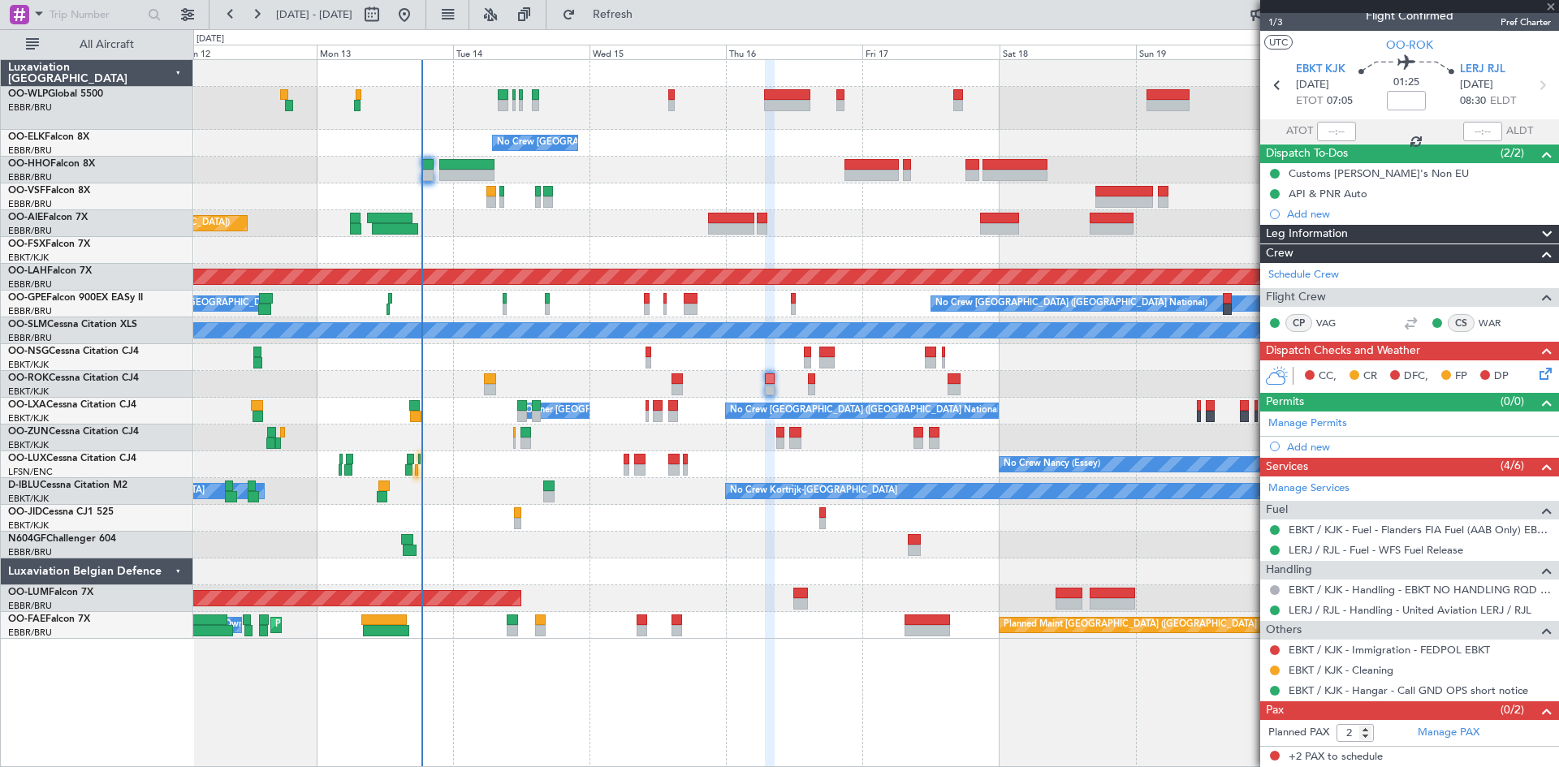
type input "-00:05"
type input "17:35"
type input "0"
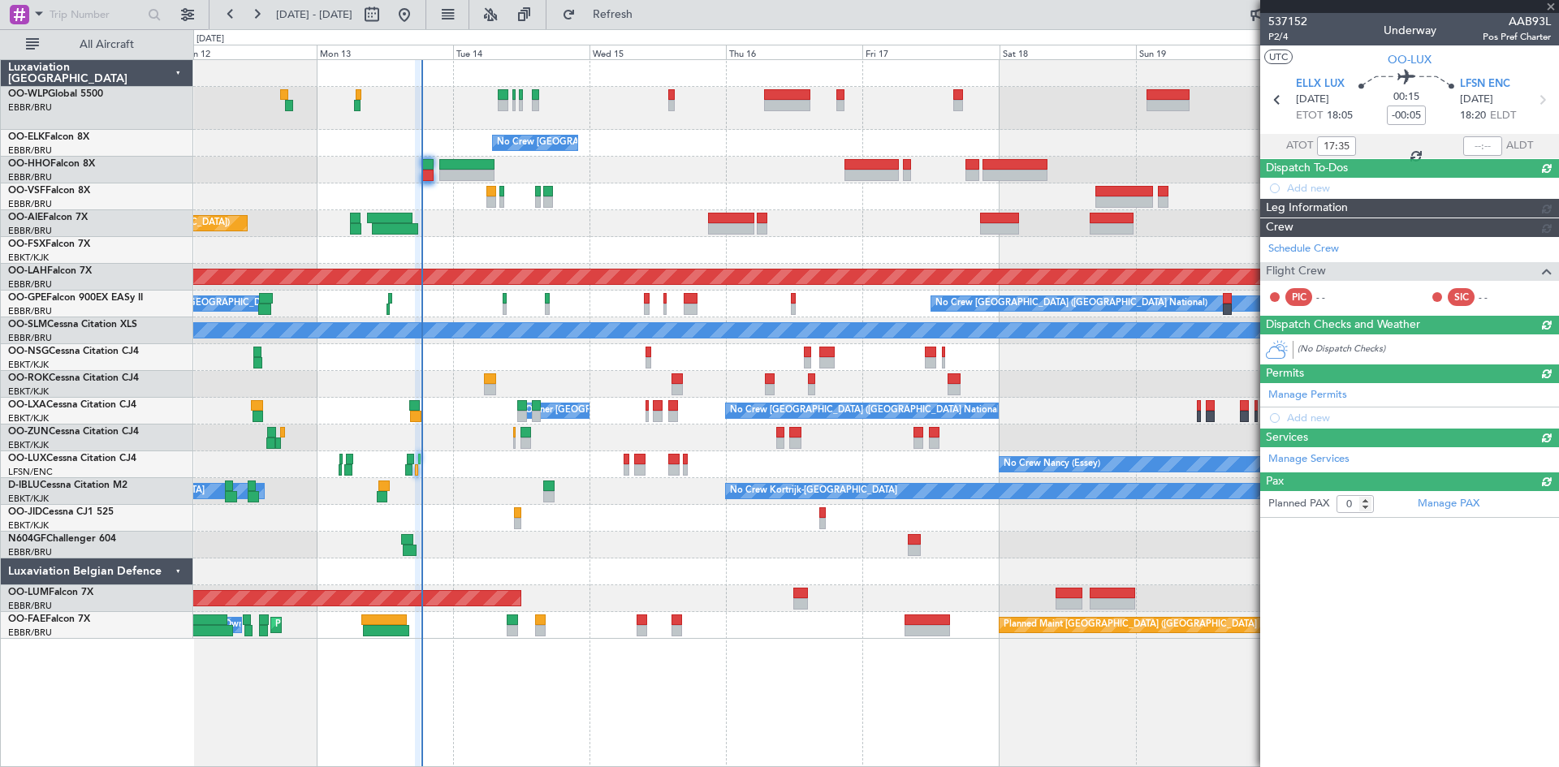
scroll to position [0, 0]
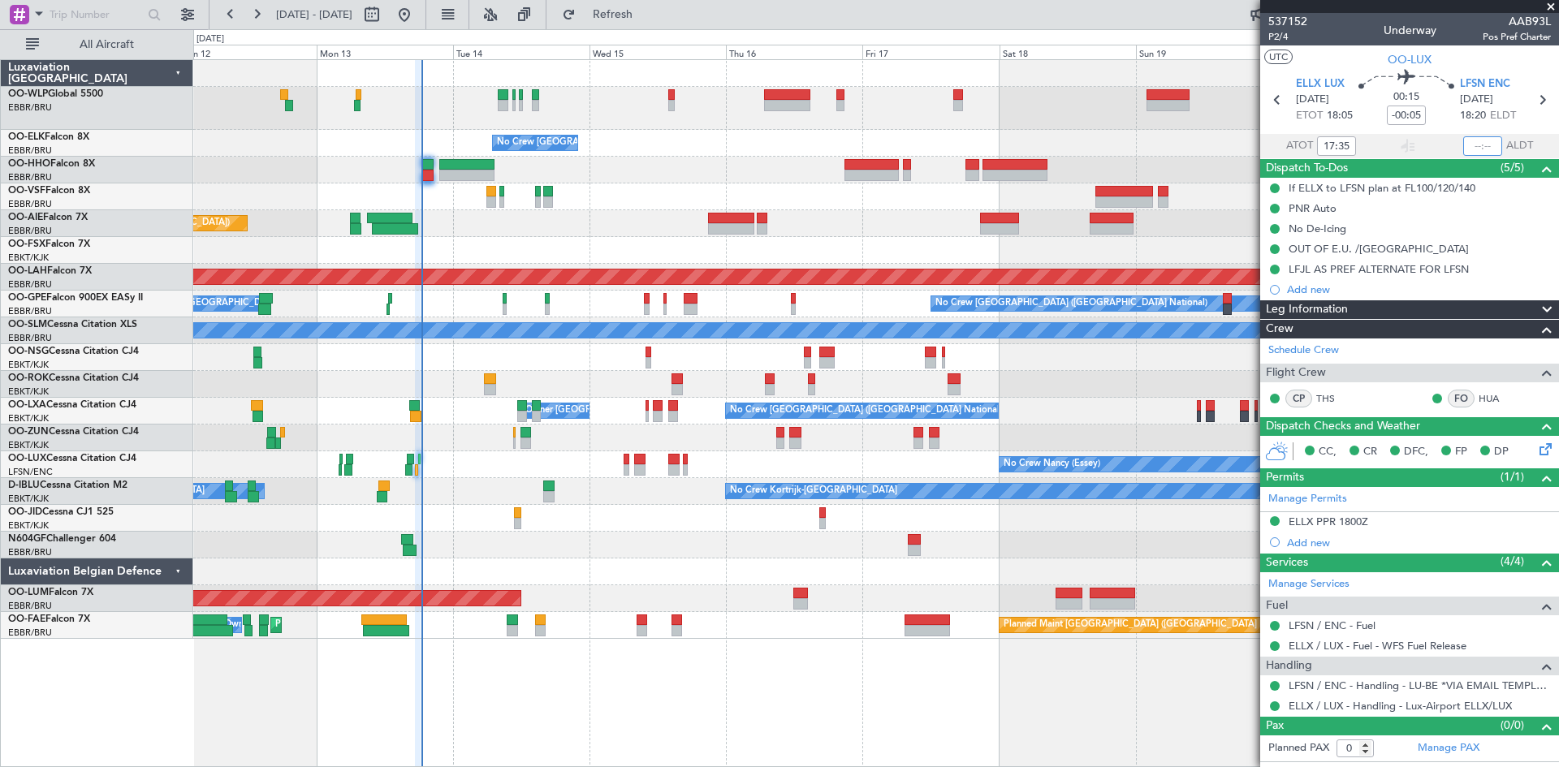
click at [1468, 145] on input "text" at bounding box center [1482, 145] width 39 height 19
type input "1750"
click at [641, 6] on button "Refresh" at bounding box center [602, 15] width 97 height 26
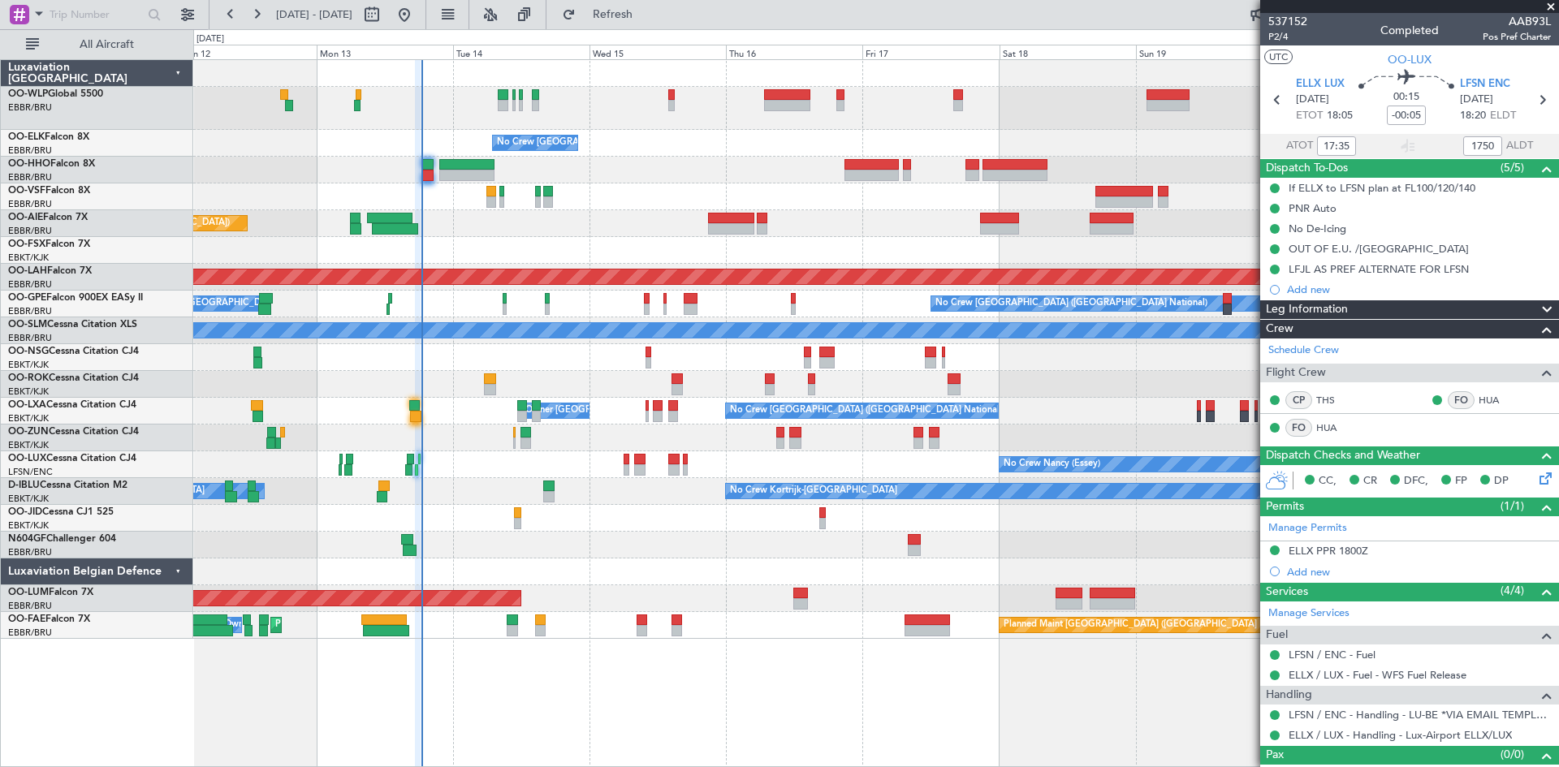
click at [405, 413] on div "No Crew Brussels (Brussels National) Owner Kortrijk-Wevelgem" at bounding box center [875, 411] width 1365 height 27
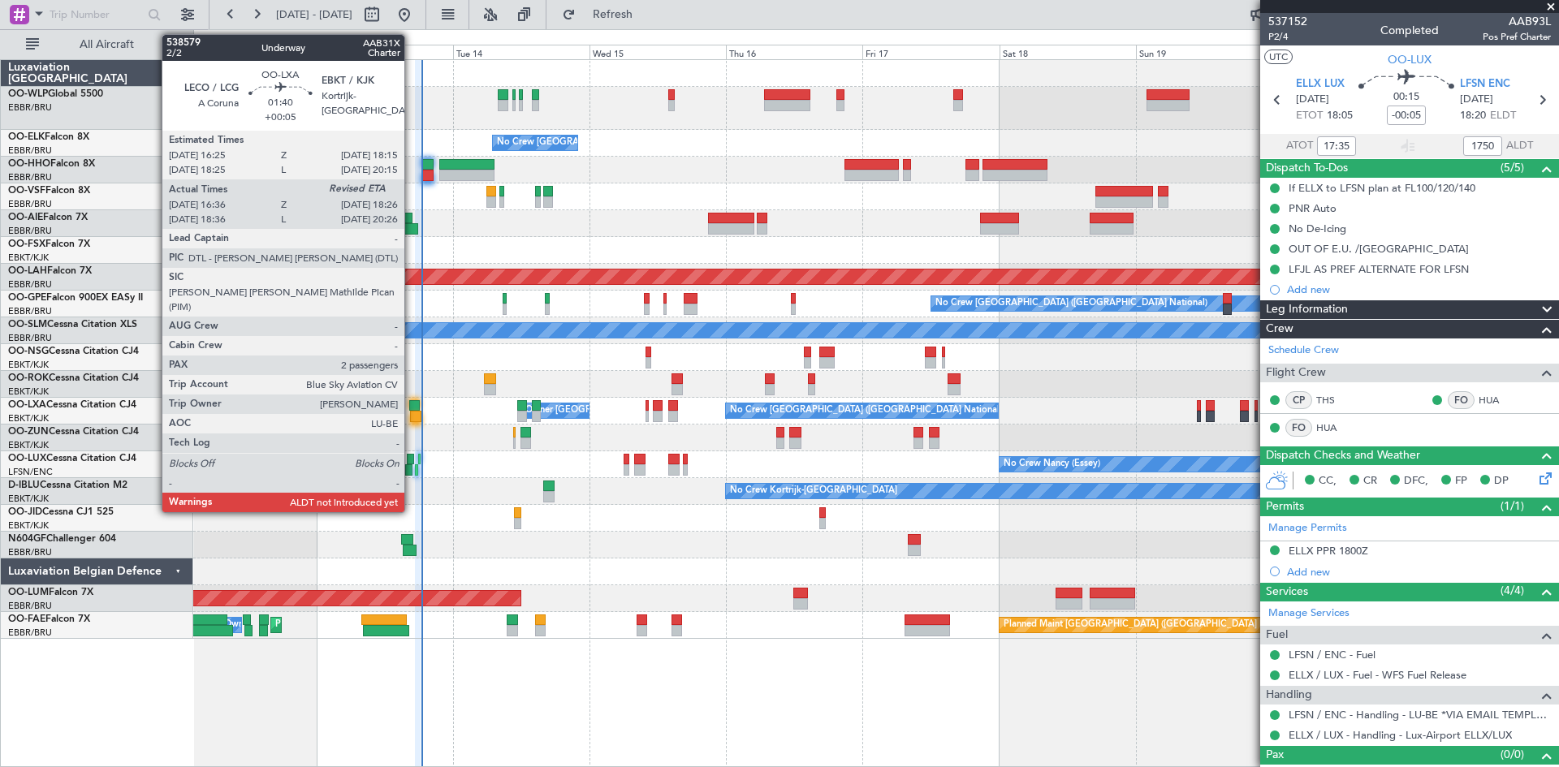
click at [415, 419] on div at bounding box center [415, 416] width 11 height 11
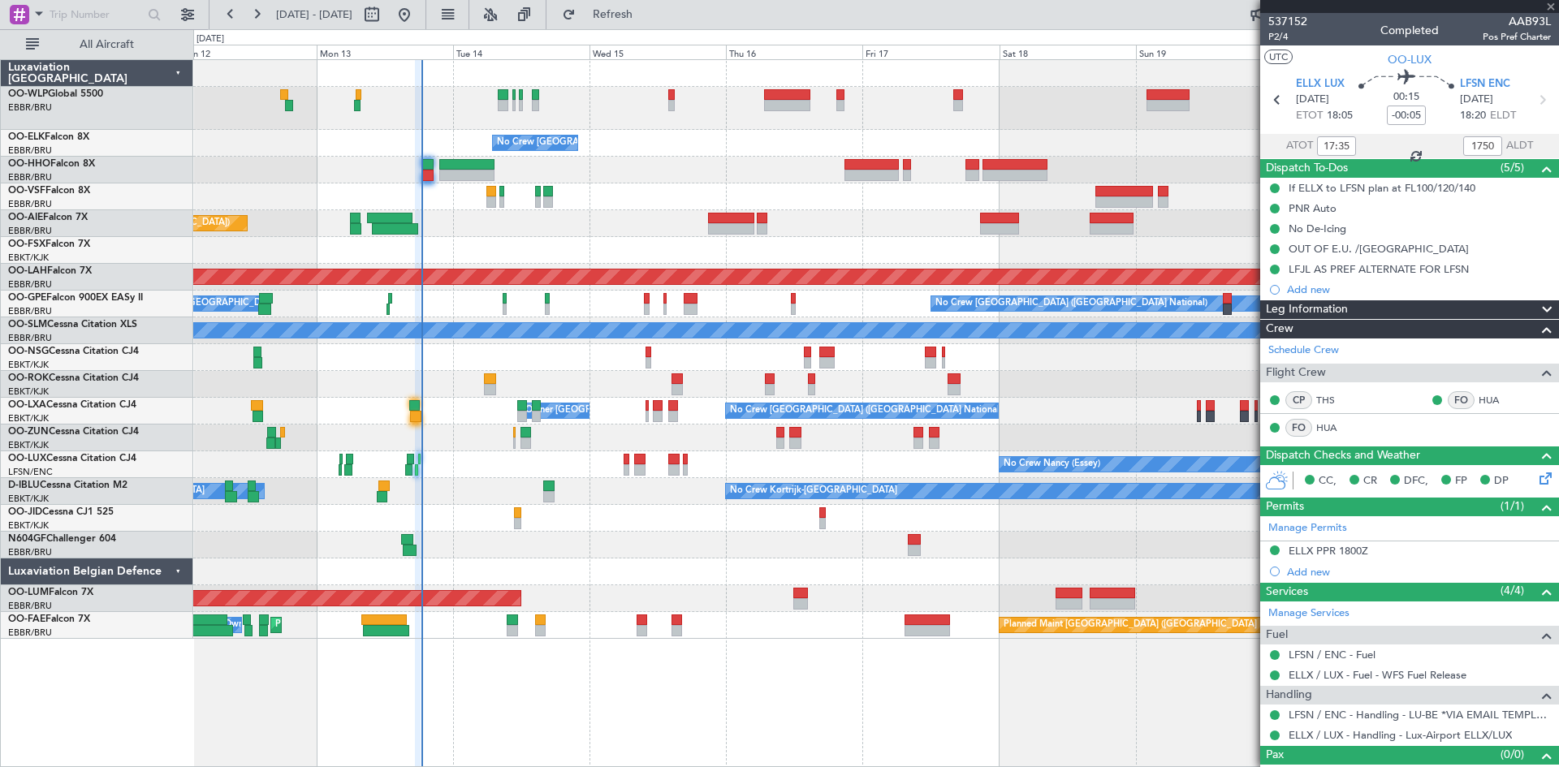
type input "+00:05"
type input "16:41"
type input "2"
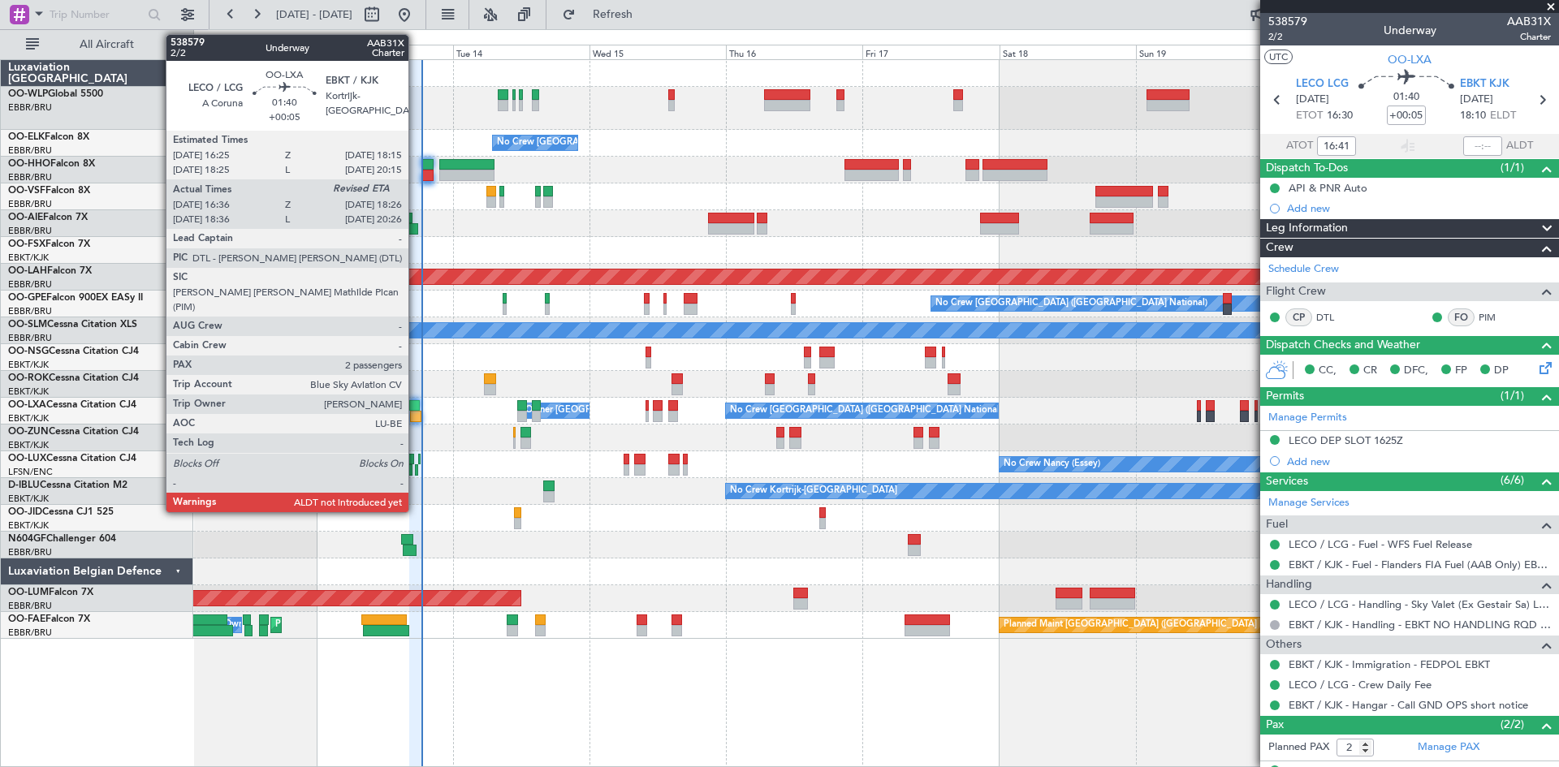
click at [421, 402] on div "No Crew Brussels (Brussels National) Owner Kortrijk-Wevelgem" at bounding box center [875, 411] width 1365 height 27
click at [419, 416] on div at bounding box center [415, 416] width 11 height 11
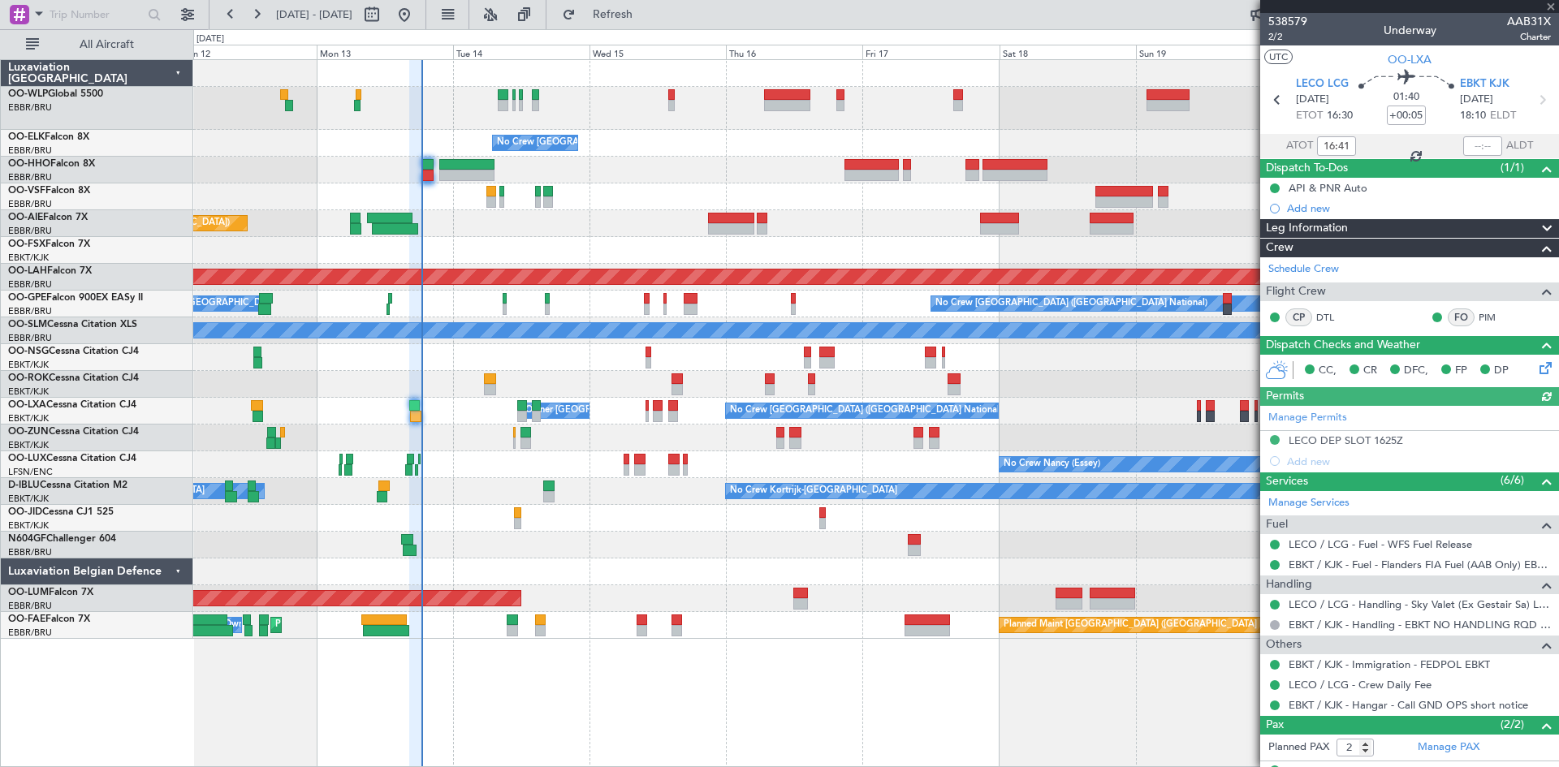
click at [1469, 139] on div at bounding box center [1482, 145] width 39 height 19
click at [1468, 149] on input "text" at bounding box center [1482, 145] width 39 height 19
type input "18:25"
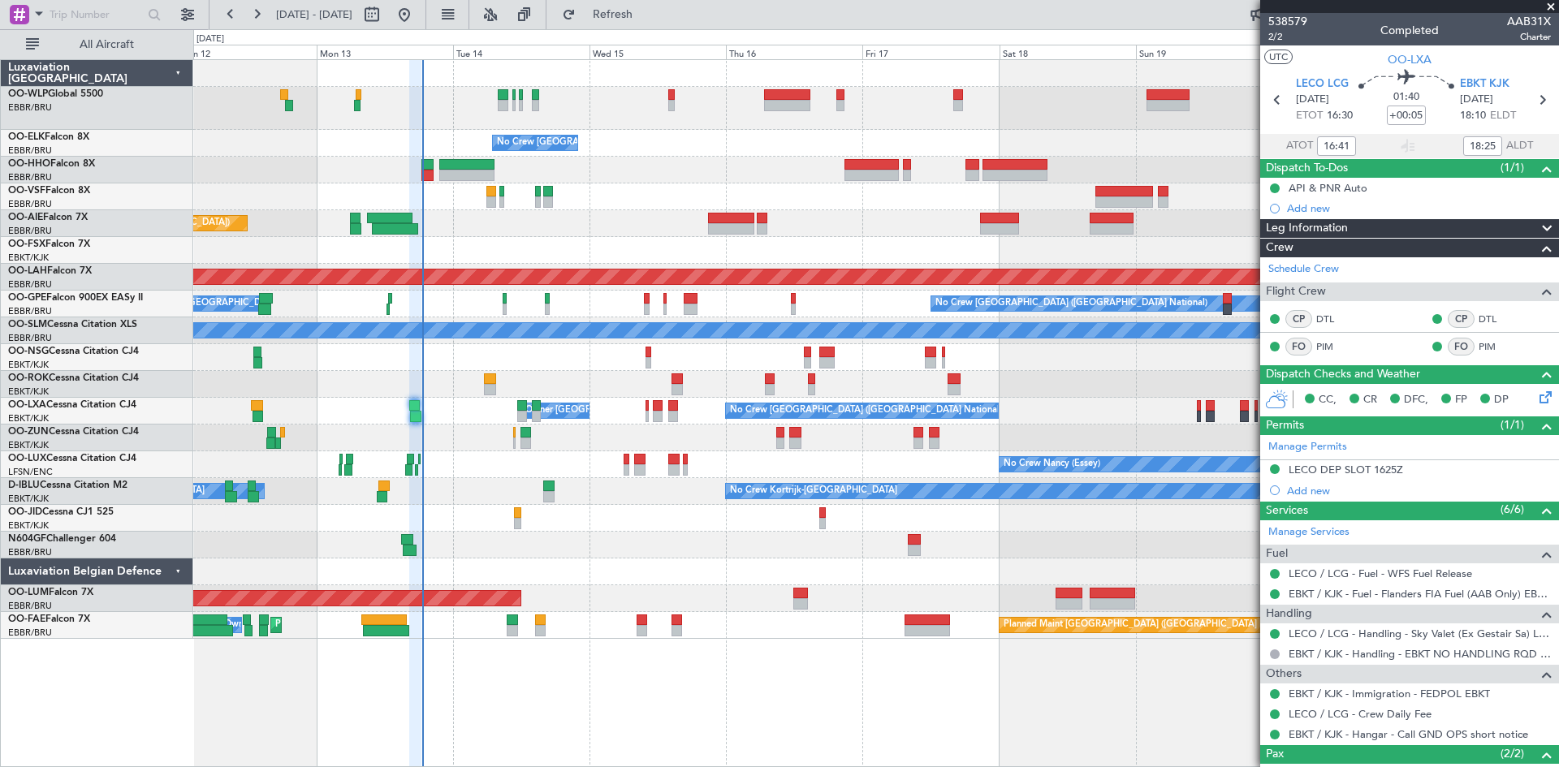
type input "18:41"
type input "20:25"
type input "16:41"
type input "18:25"
click at [647, 11] on span "Refresh" at bounding box center [613, 14] width 68 height 11
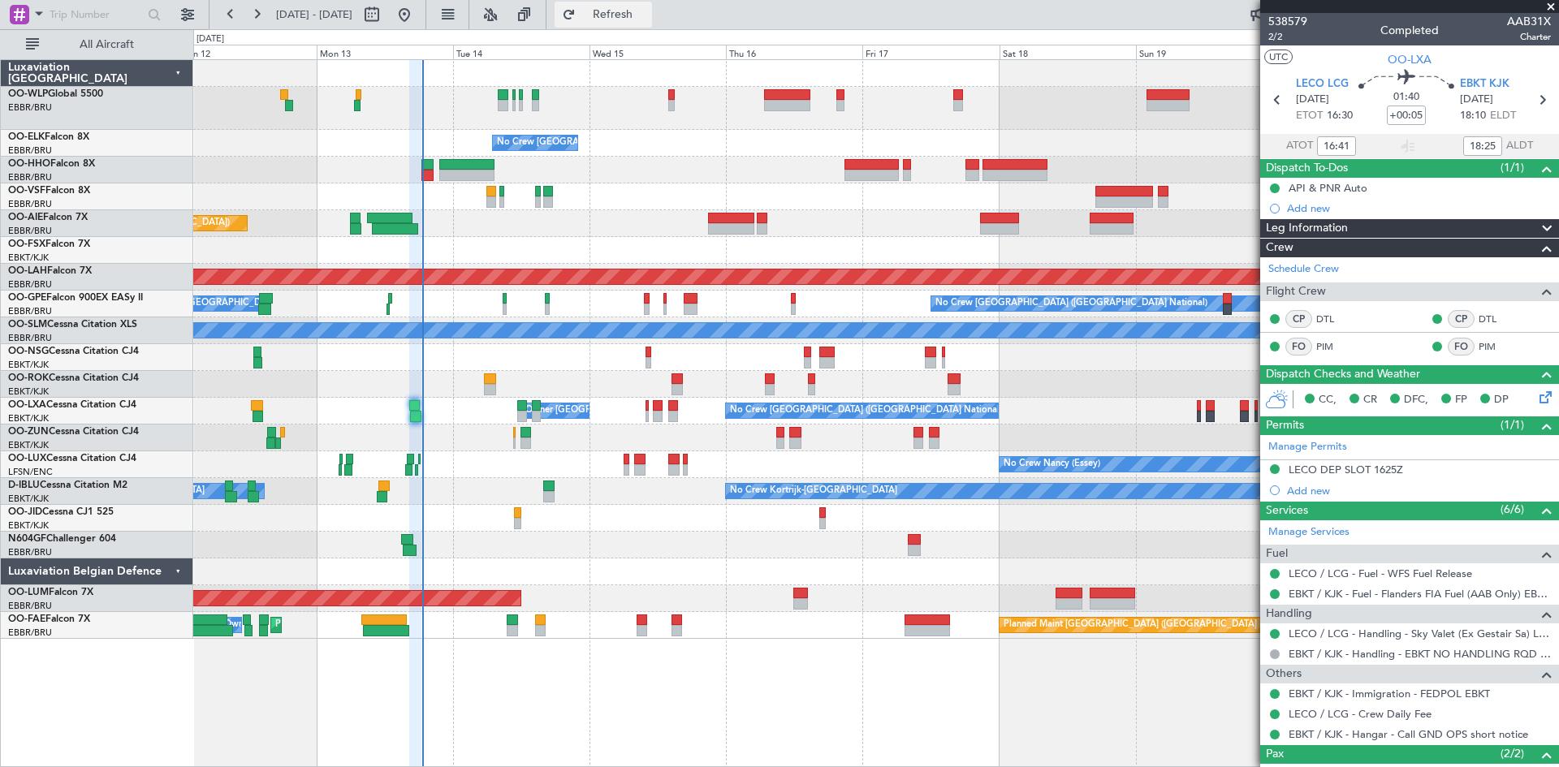
click at [652, 24] on button "Refresh" at bounding box center [602, 15] width 97 height 26
click at [1481, 79] on span "EBKT KJK" at bounding box center [1485, 84] width 50 height 16
click at [265, 20] on button at bounding box center [257, 15] width 26 height 26
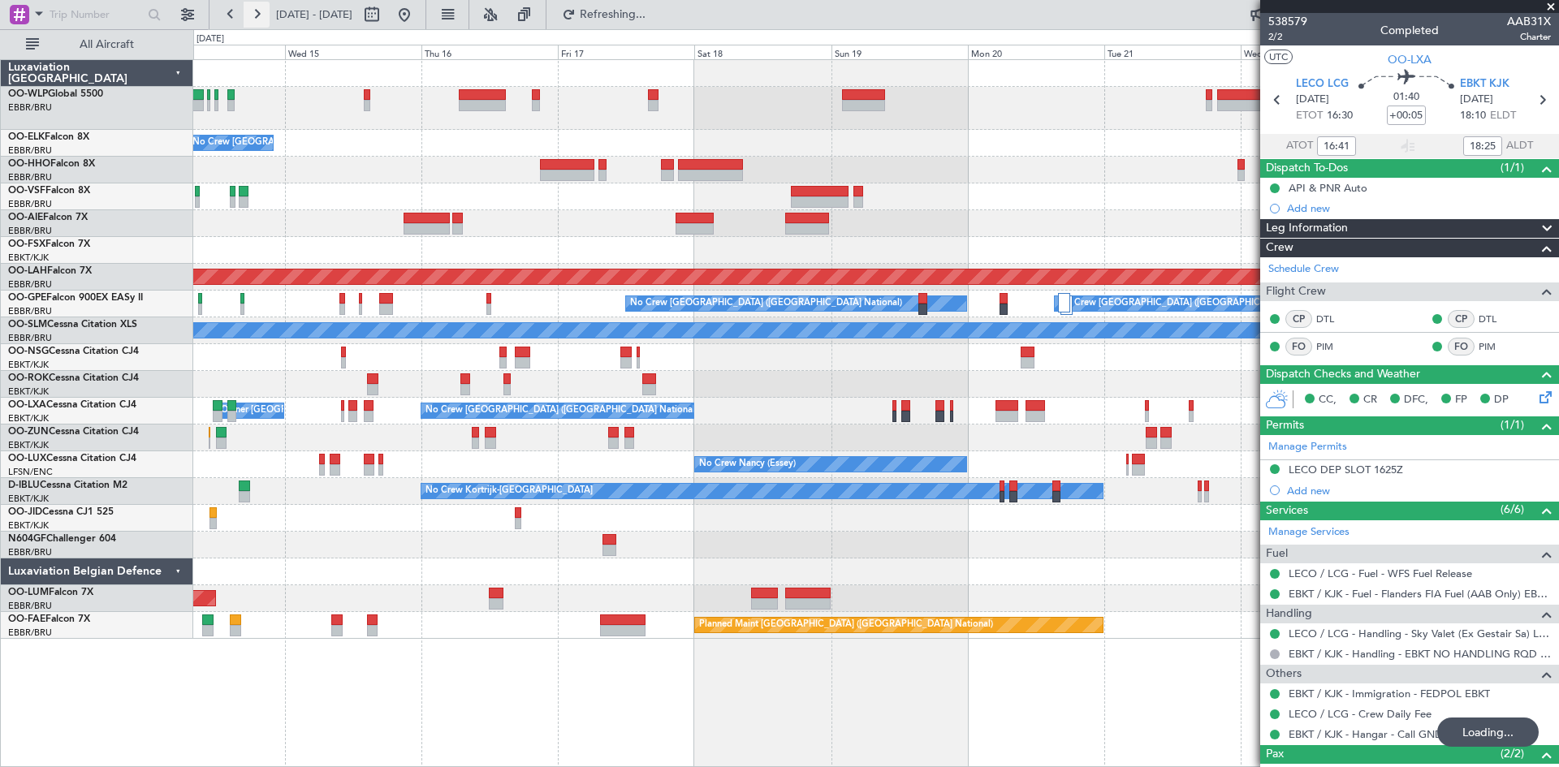
click at [265, 20] on button at bounding box center [257, 15] width 26 height 26
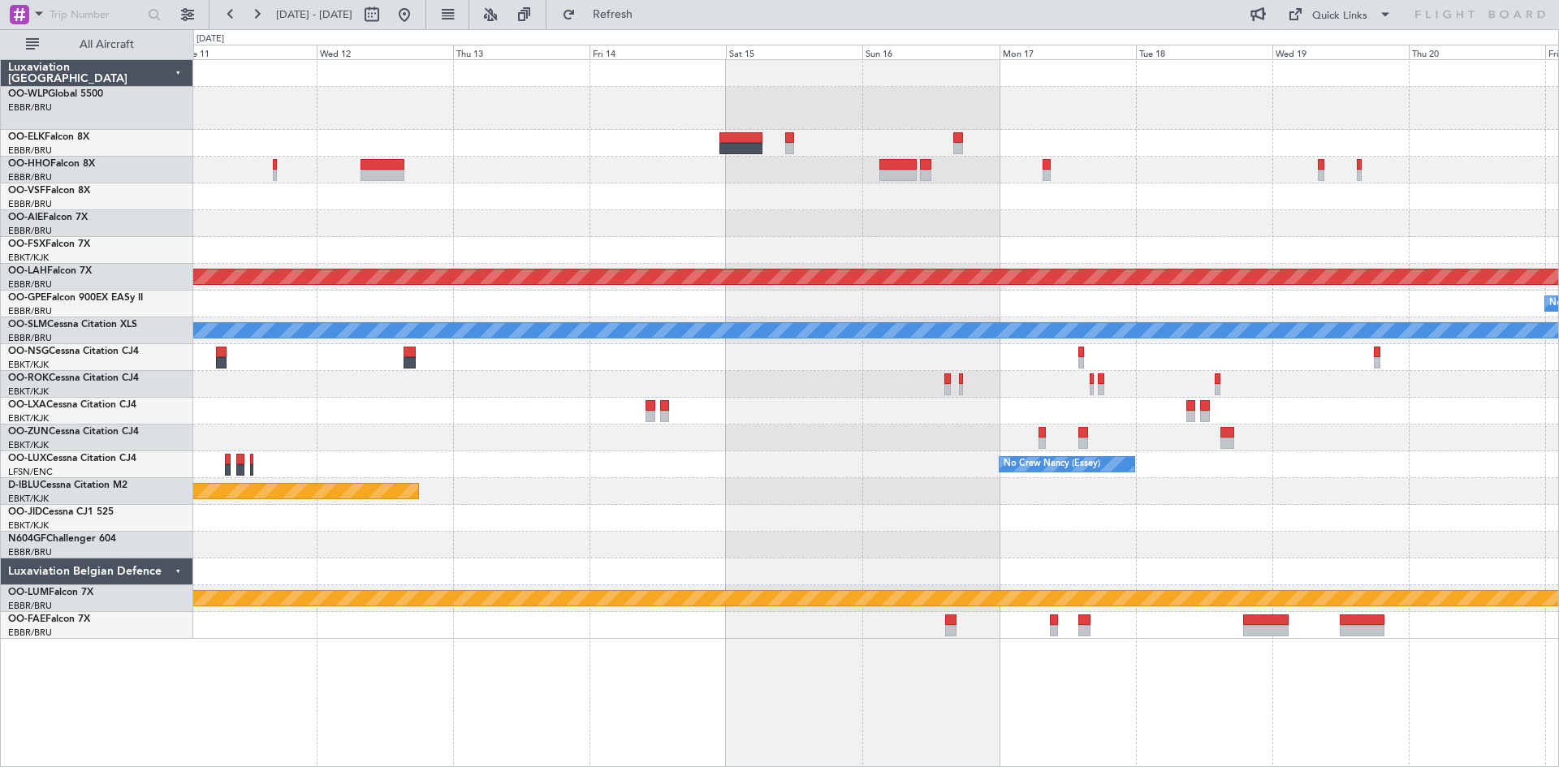
click at [375, 160] on div at bounding box center [382, 164] width 44 height 11
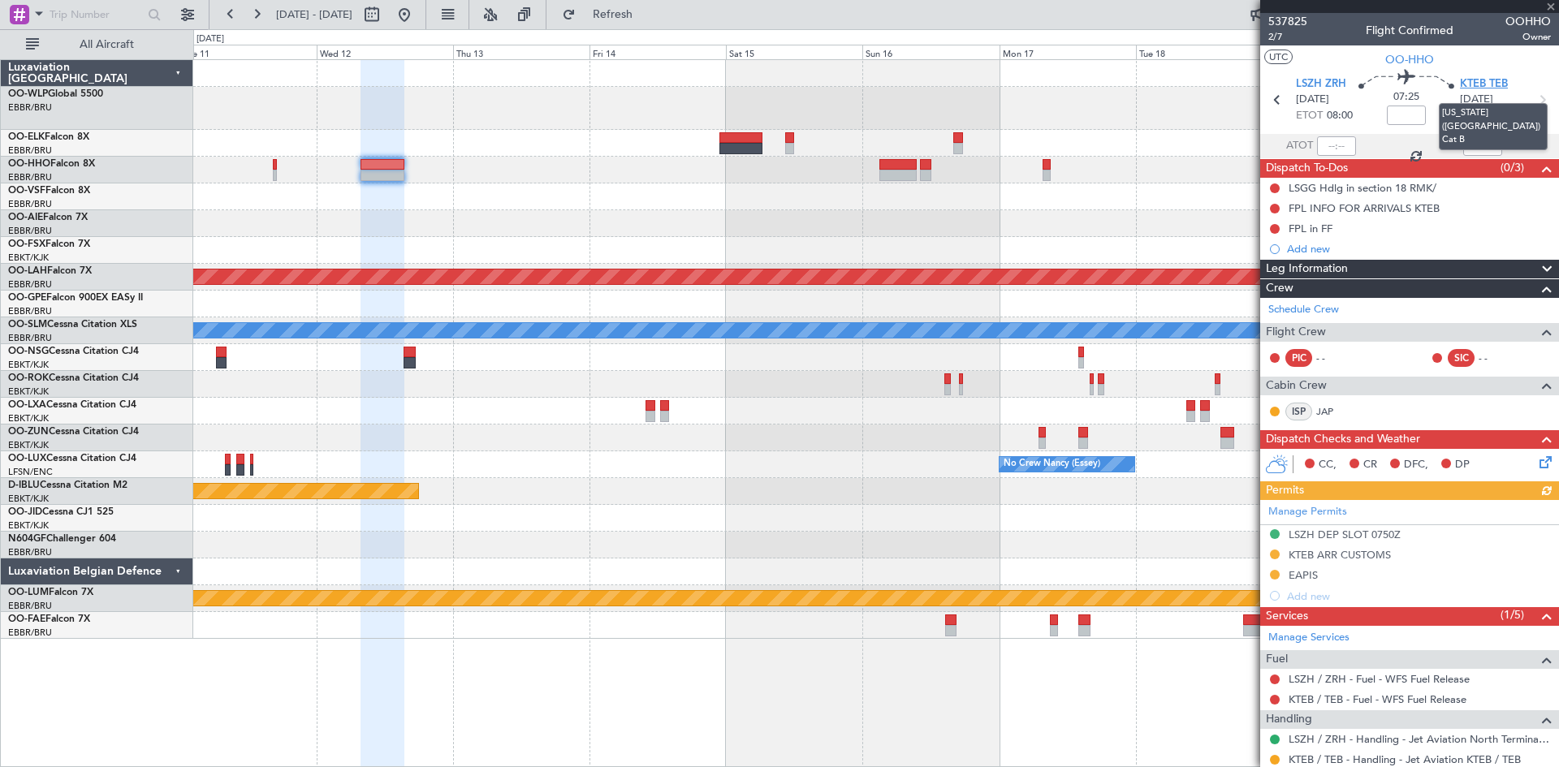
click at [1497, 78] on span "KTEB TEB" at bounding box center [1484, 84] width 48 height 16
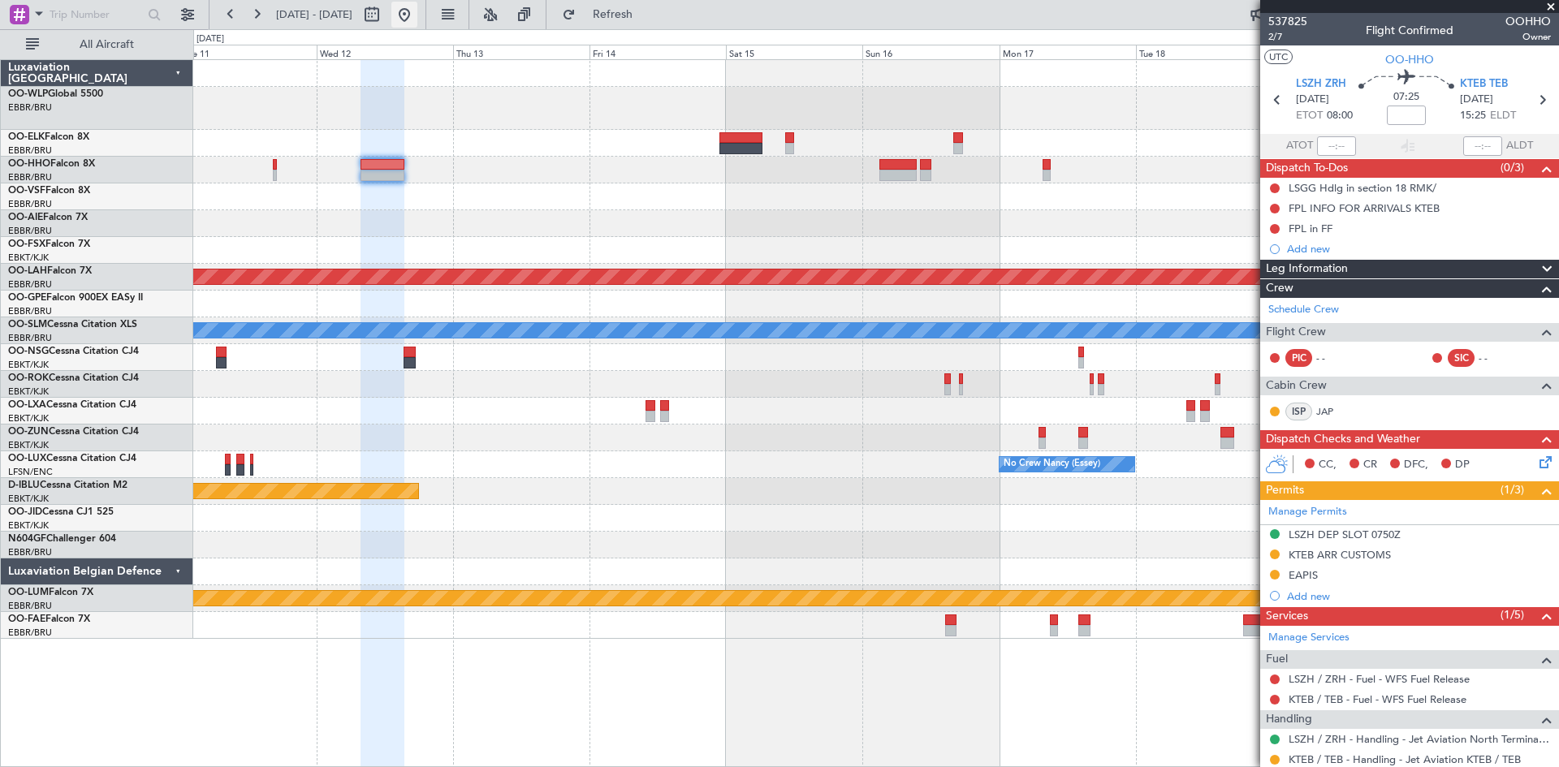
click at [417, 24] on button at bounding box center [404, 15] width 26 height 26
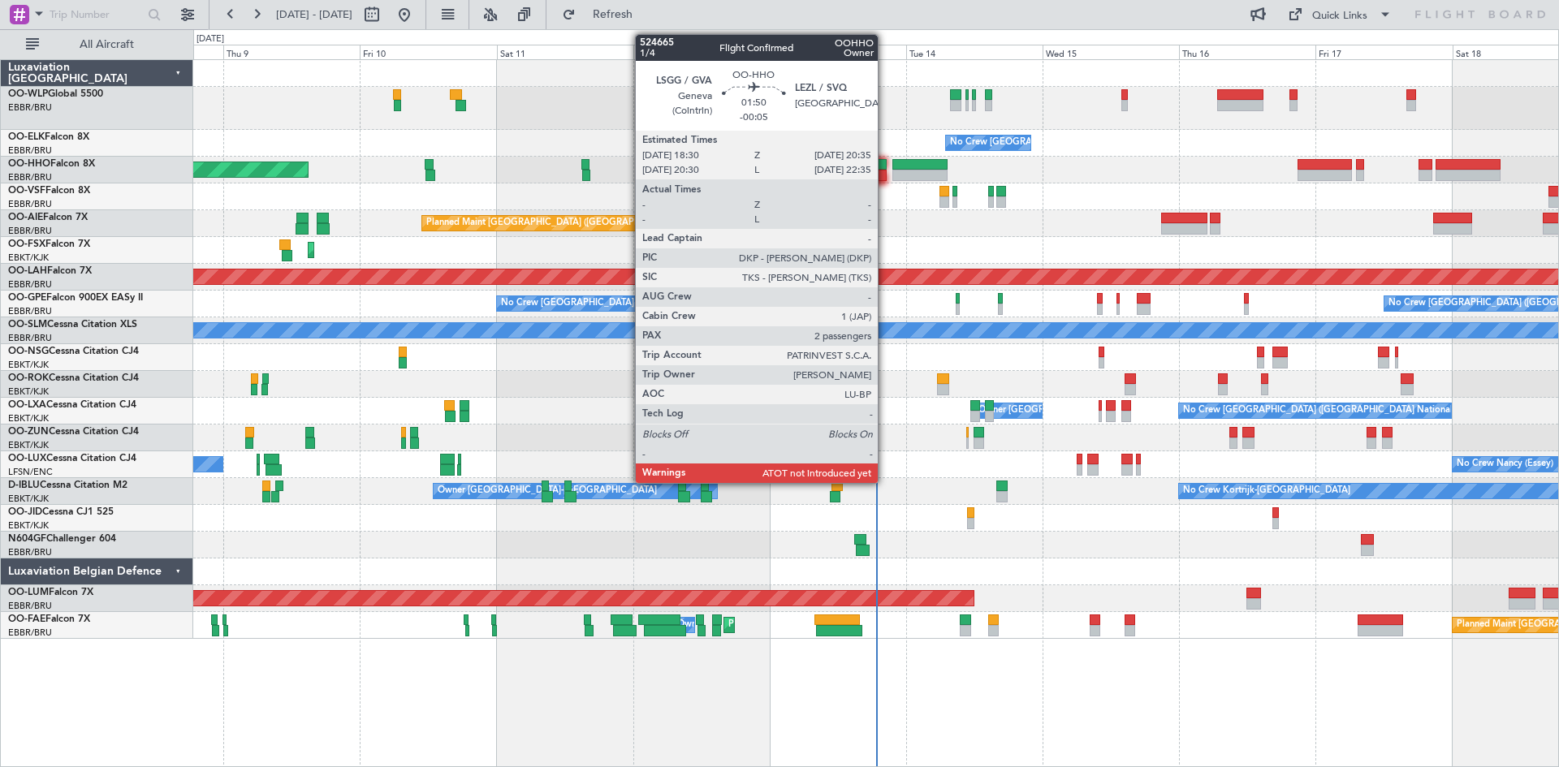
click at [885, 169] on div at bounding box center [880, 164] width 12 height 11
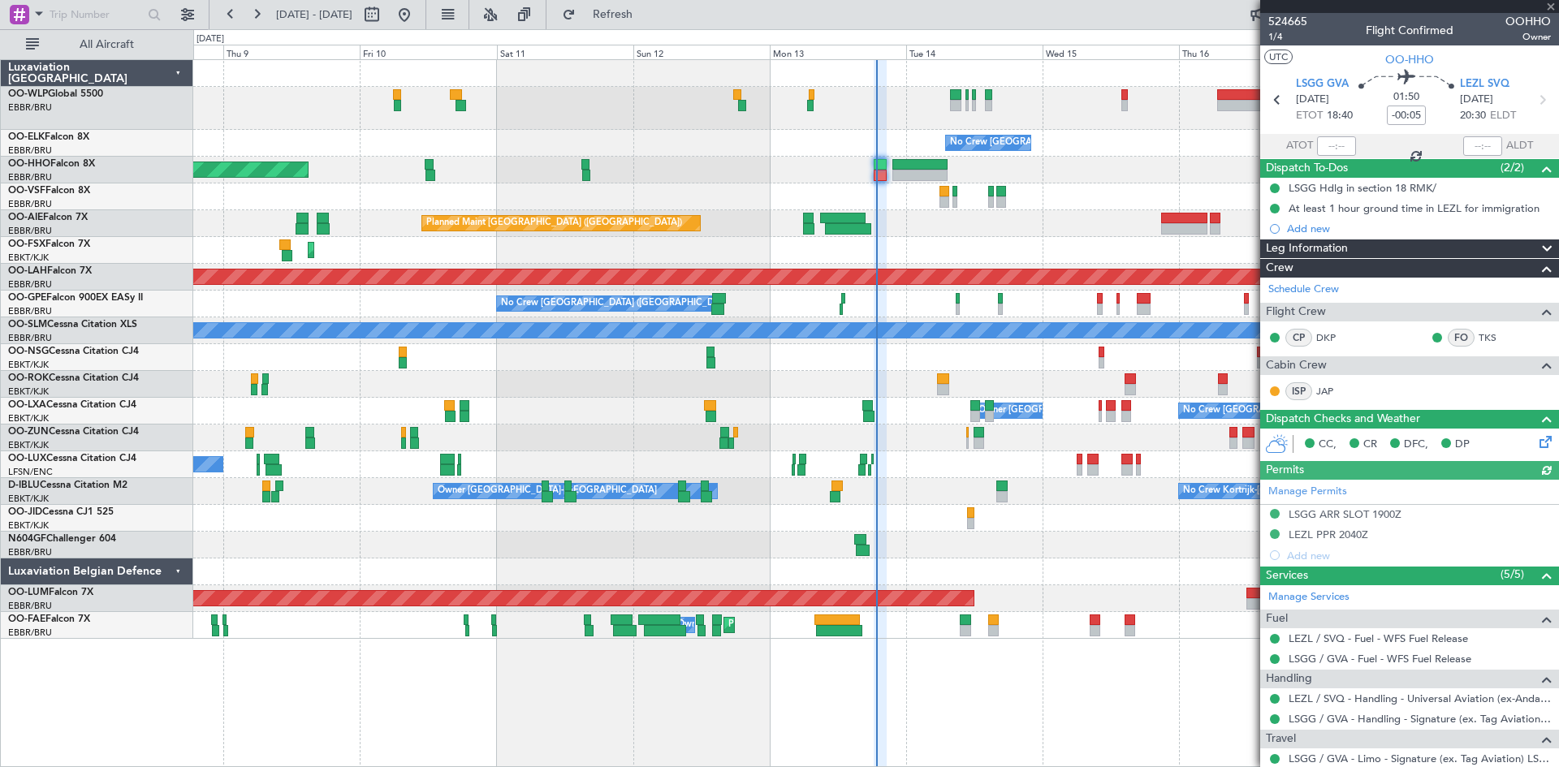
click at [1322, 149] on div at bounding box center [1336, 145] width 39 height 19
click at [1335, 140] on div at bounding box center [1336, 145] width 39 height 19
click at [1327, 146] on input "text" at bounding box center [1336, 145] width 39 height 19
type input "18:48"
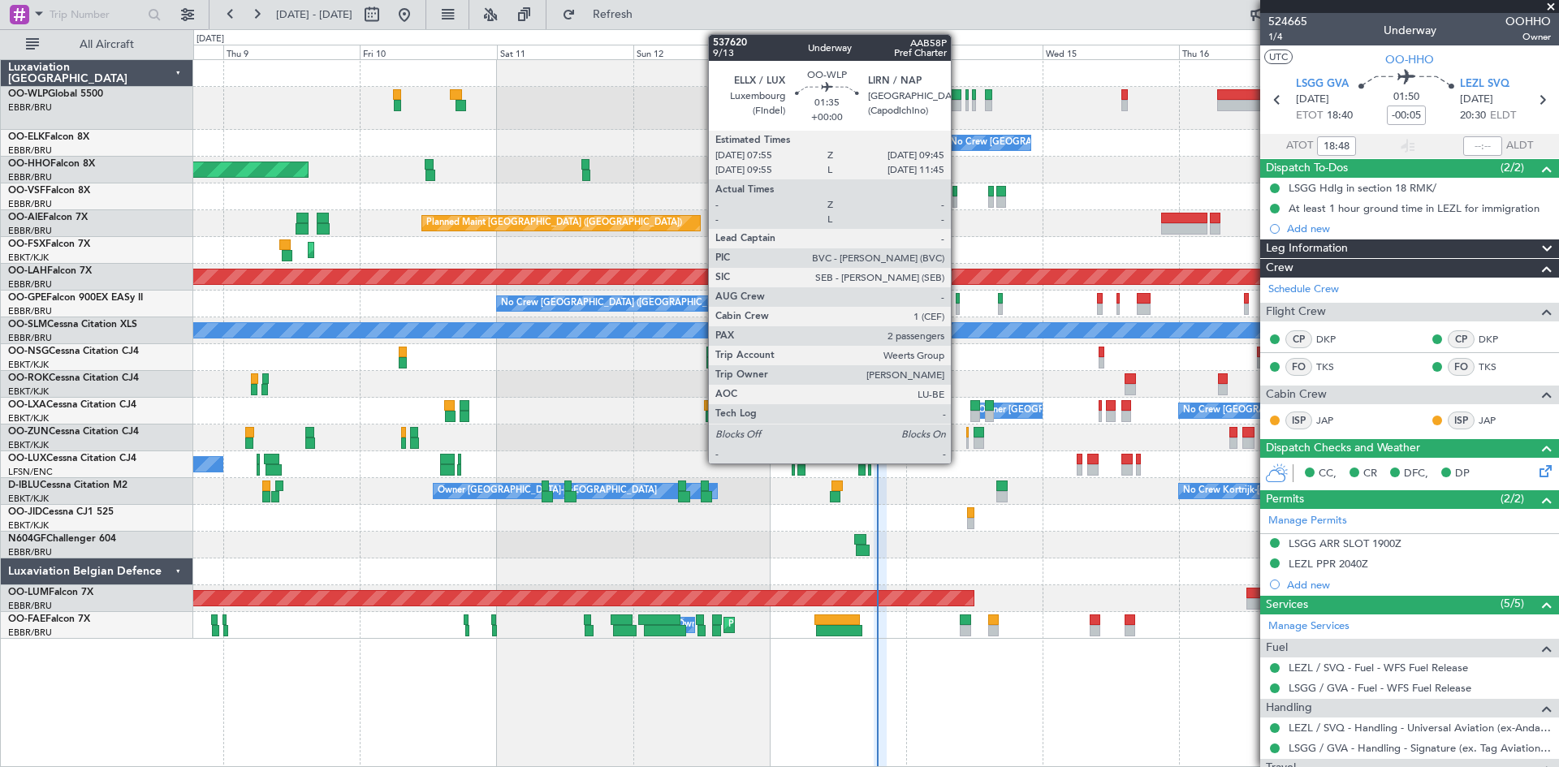
click at [958, 104] on div at bounding box center [955, 105] width 11 height 11
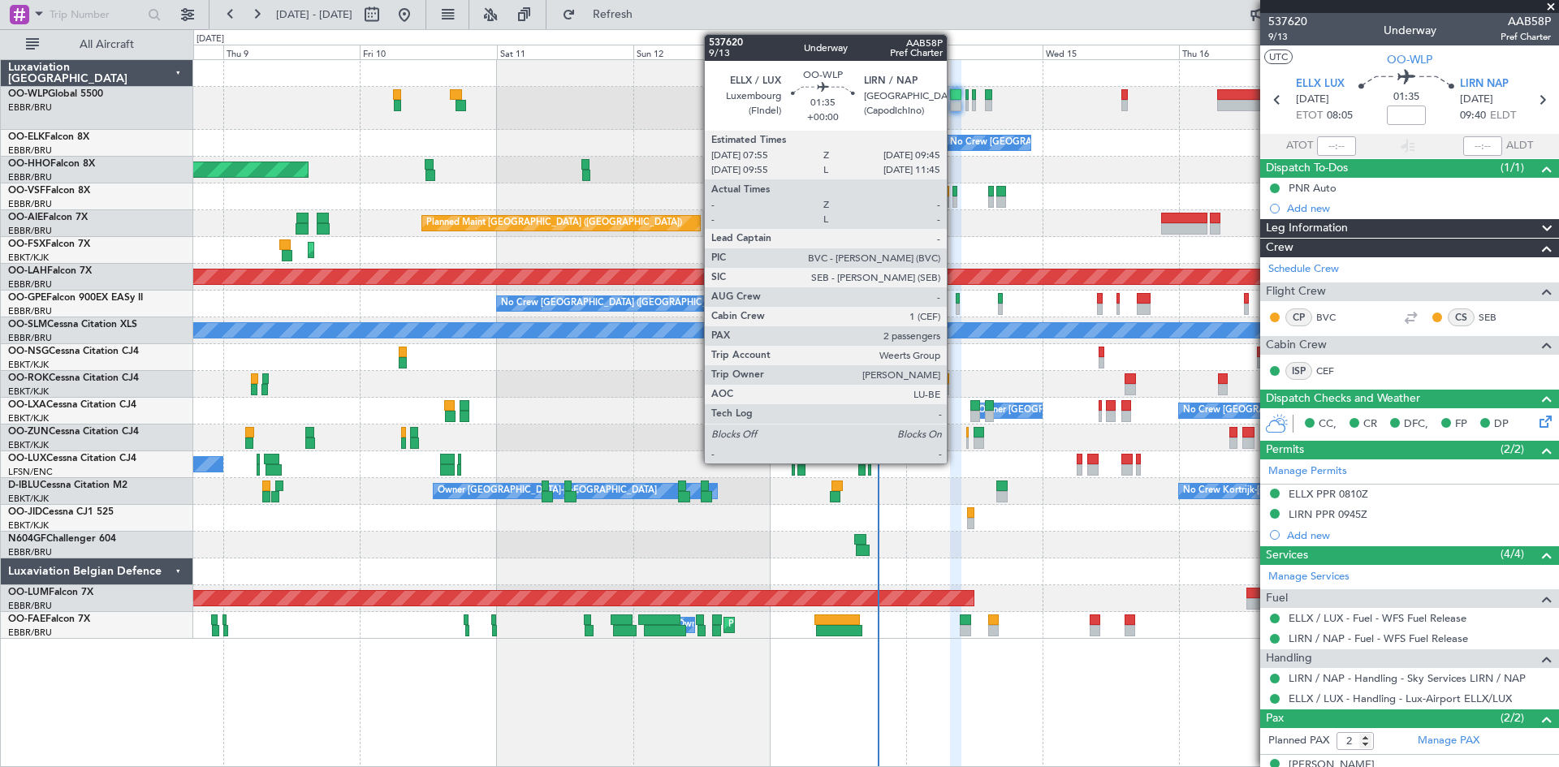
click at [954, 96] on div at bounding box center [955, 94] width 11 height 11
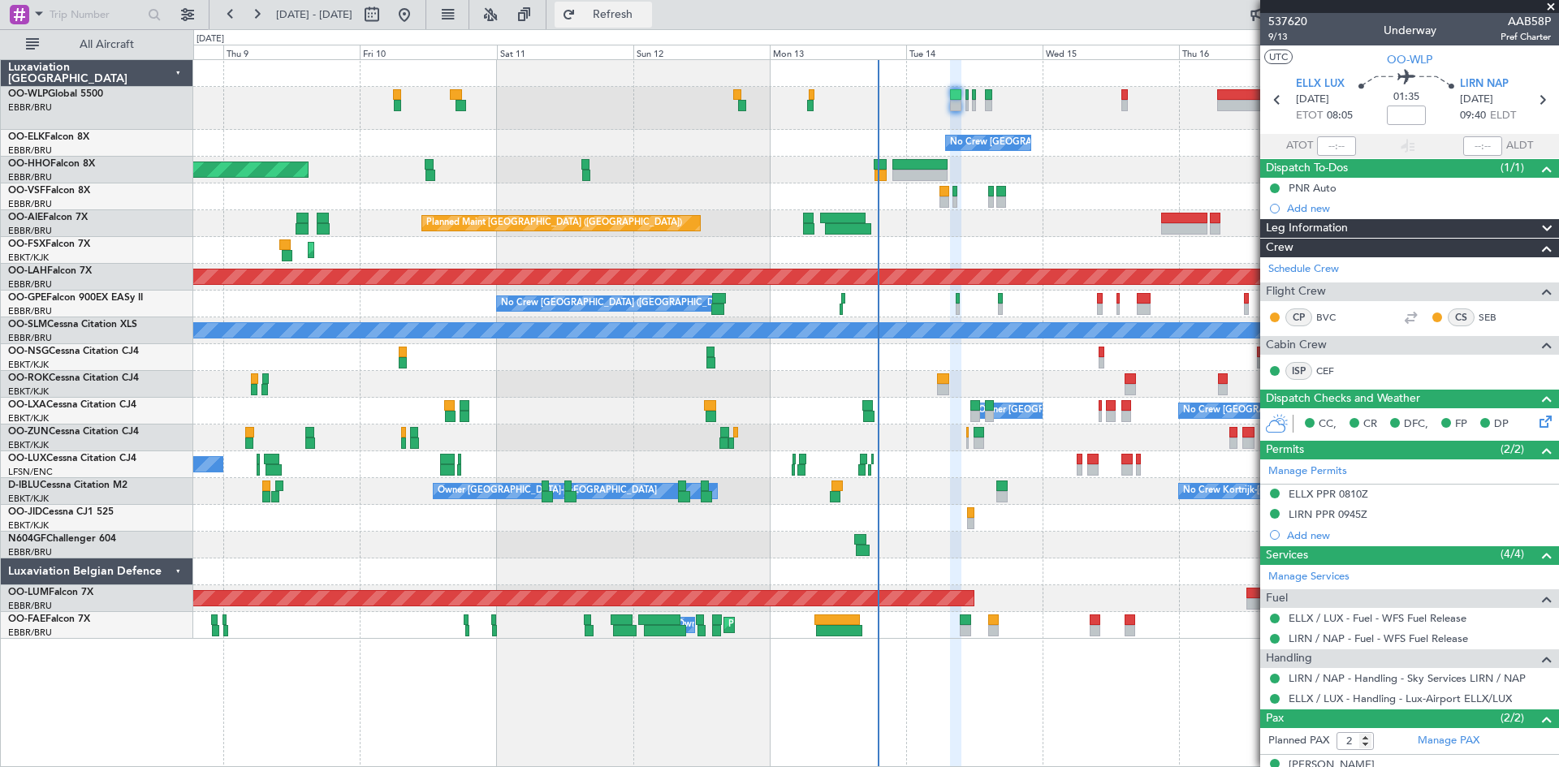
click at [637, 17] on span "Refresh" at bounding box center [613, 14] width 68 height 11
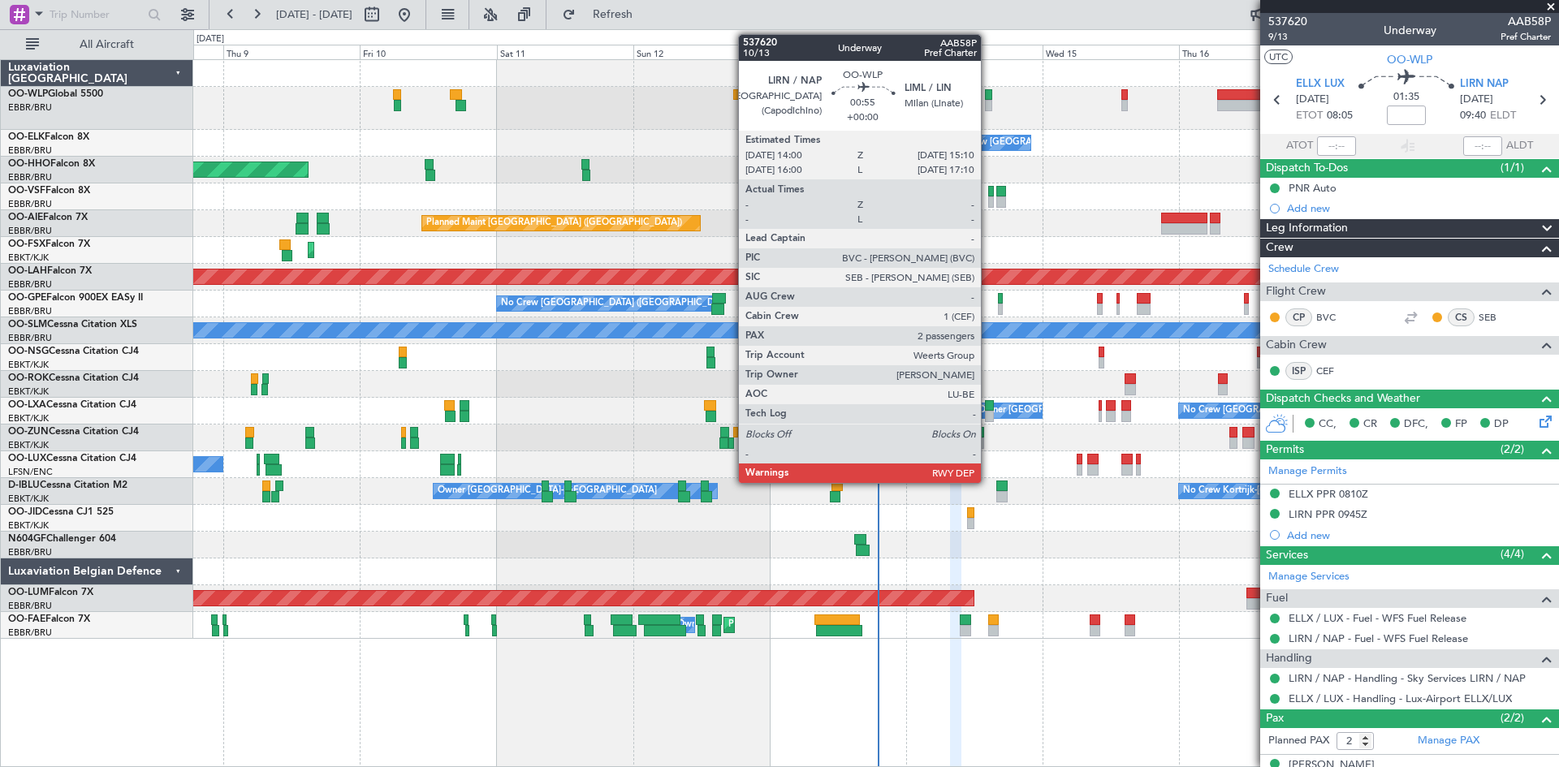
click at [988, 105] on div at bounding box center [988, 105] width 7 height 11
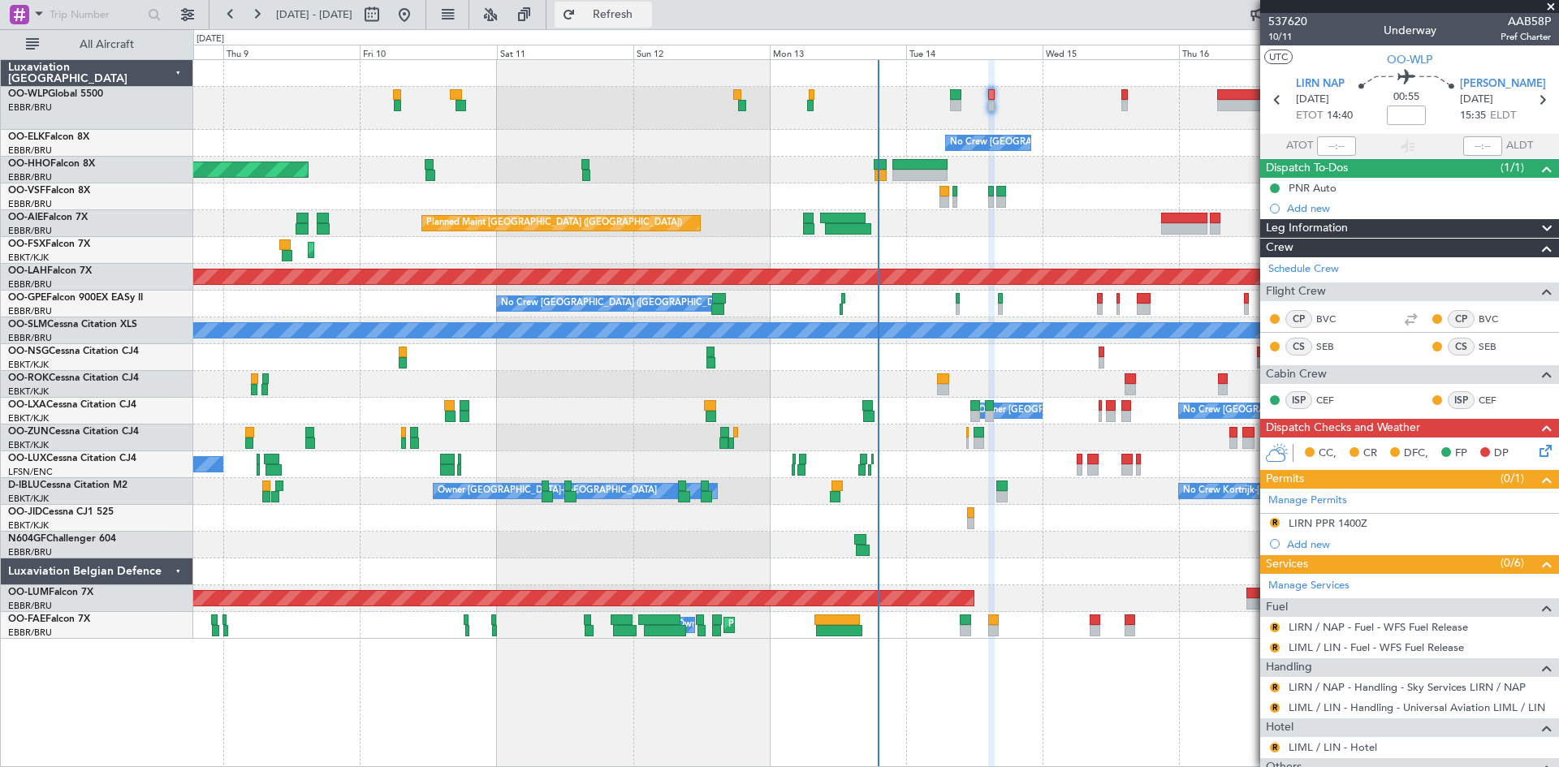
click at [647, 9] on span "Refresh" at bounding box center [613, 14] width 68 height 11
click at [660, 1] on fb-refresh-button "Refresh" at bounding box center [603, 14] width 114 height 29
click at [652, 24] on button "Refresh" at bounding box center [602, 15] width 97 height 26
click at [645, 17] on span "Refresh" at bounding box center [613, 14] width 68 height 11
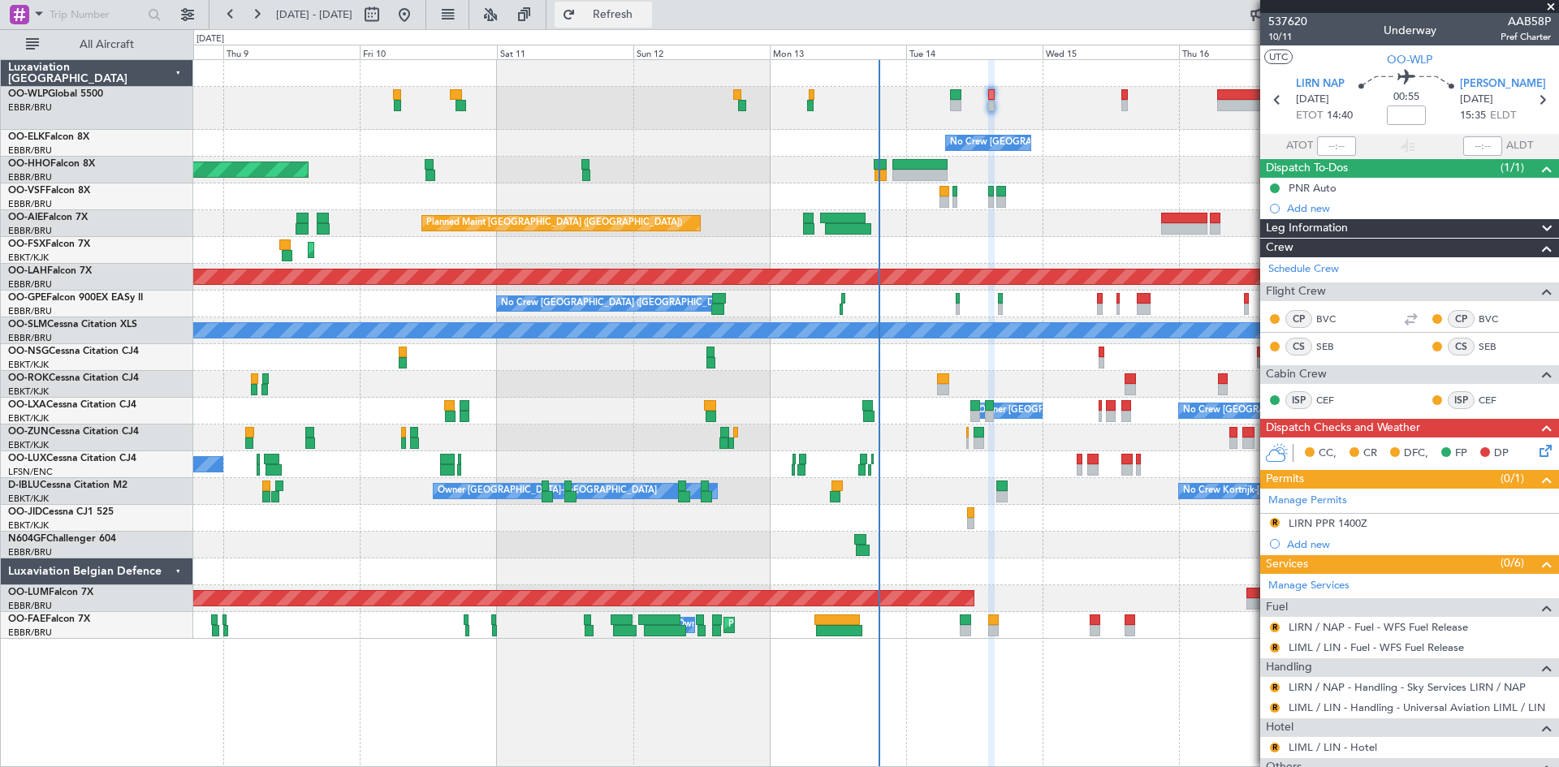
click at [646, 17] on span "Refresh" at bounding box center [613, 14] width 68 height 11
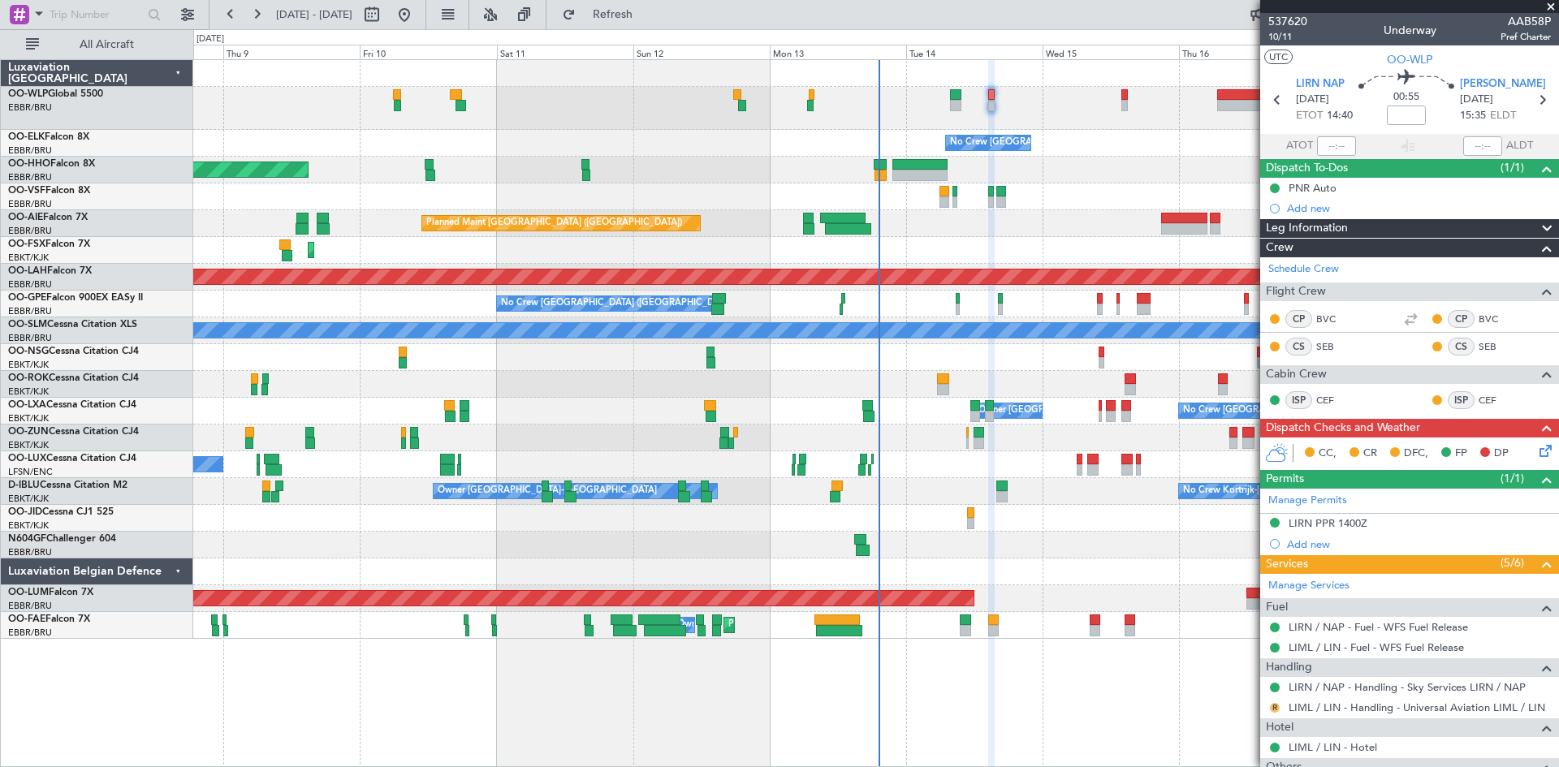
click at [1275, 706] on button "R" at bounding box center [1275, 708] width 10 height 10
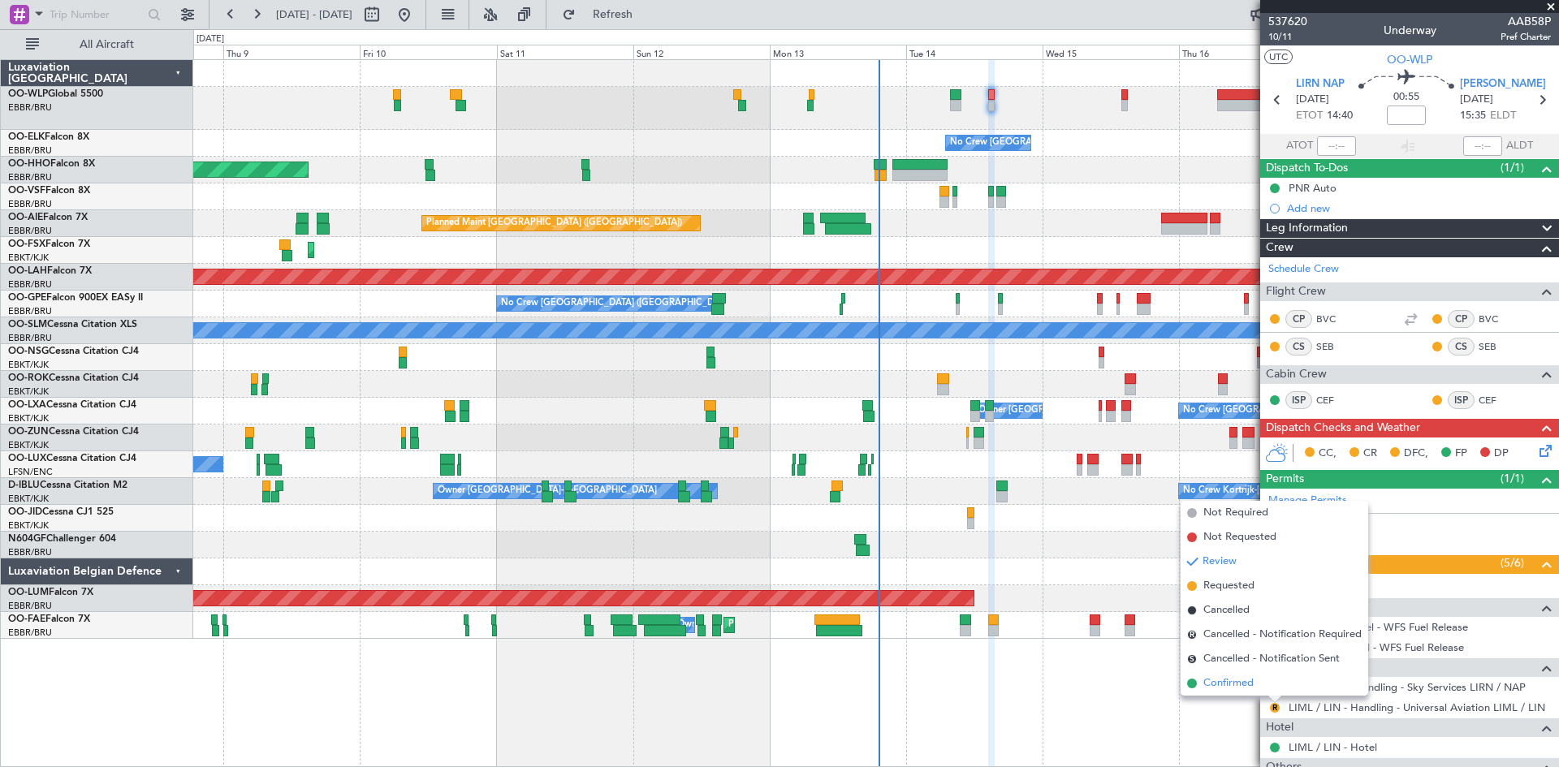
click at [1262, 693] on li "Confirmed" at bounding box center [1274, 683] width 188 height 24
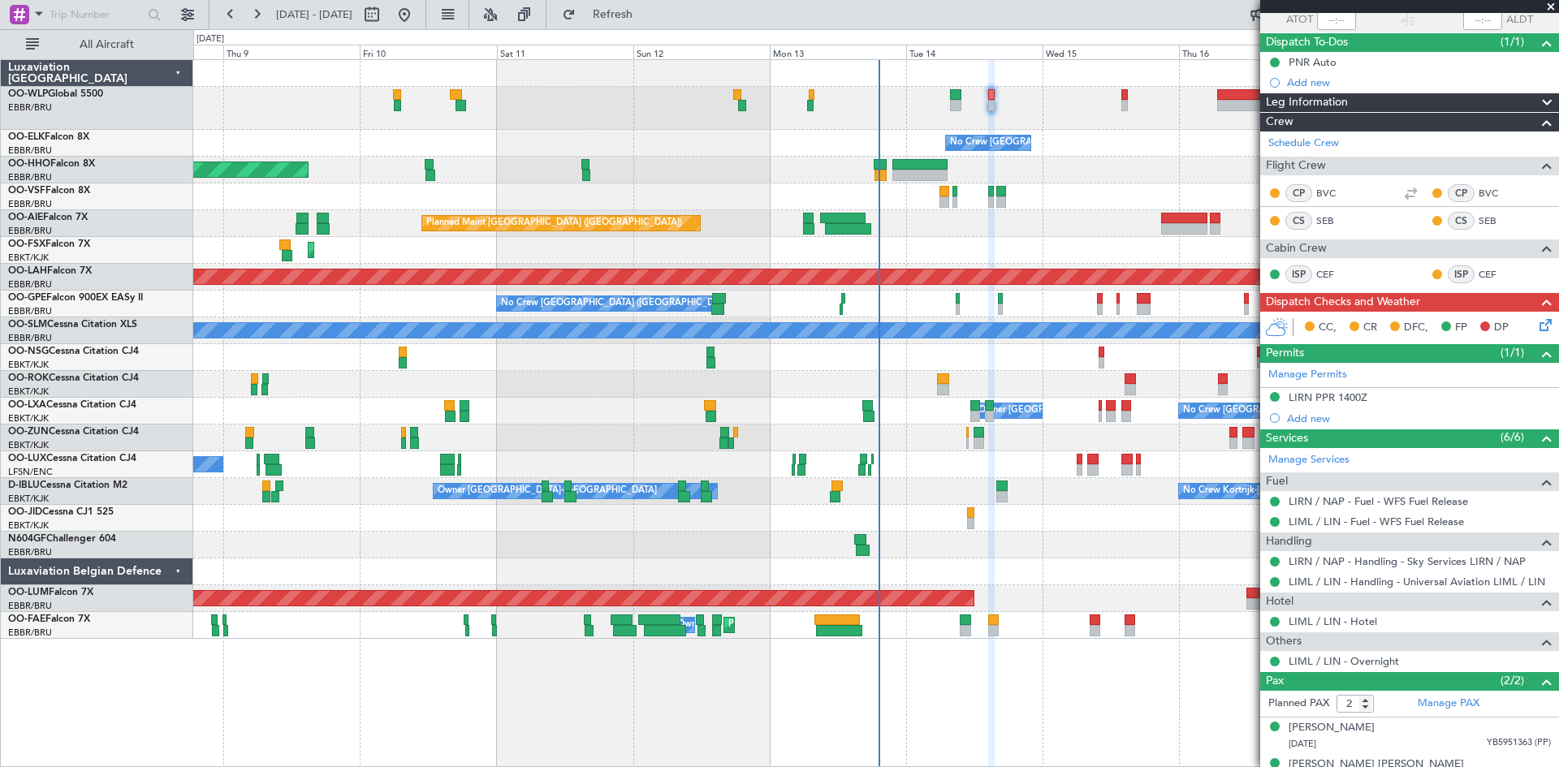
scroll to position [149, 0]
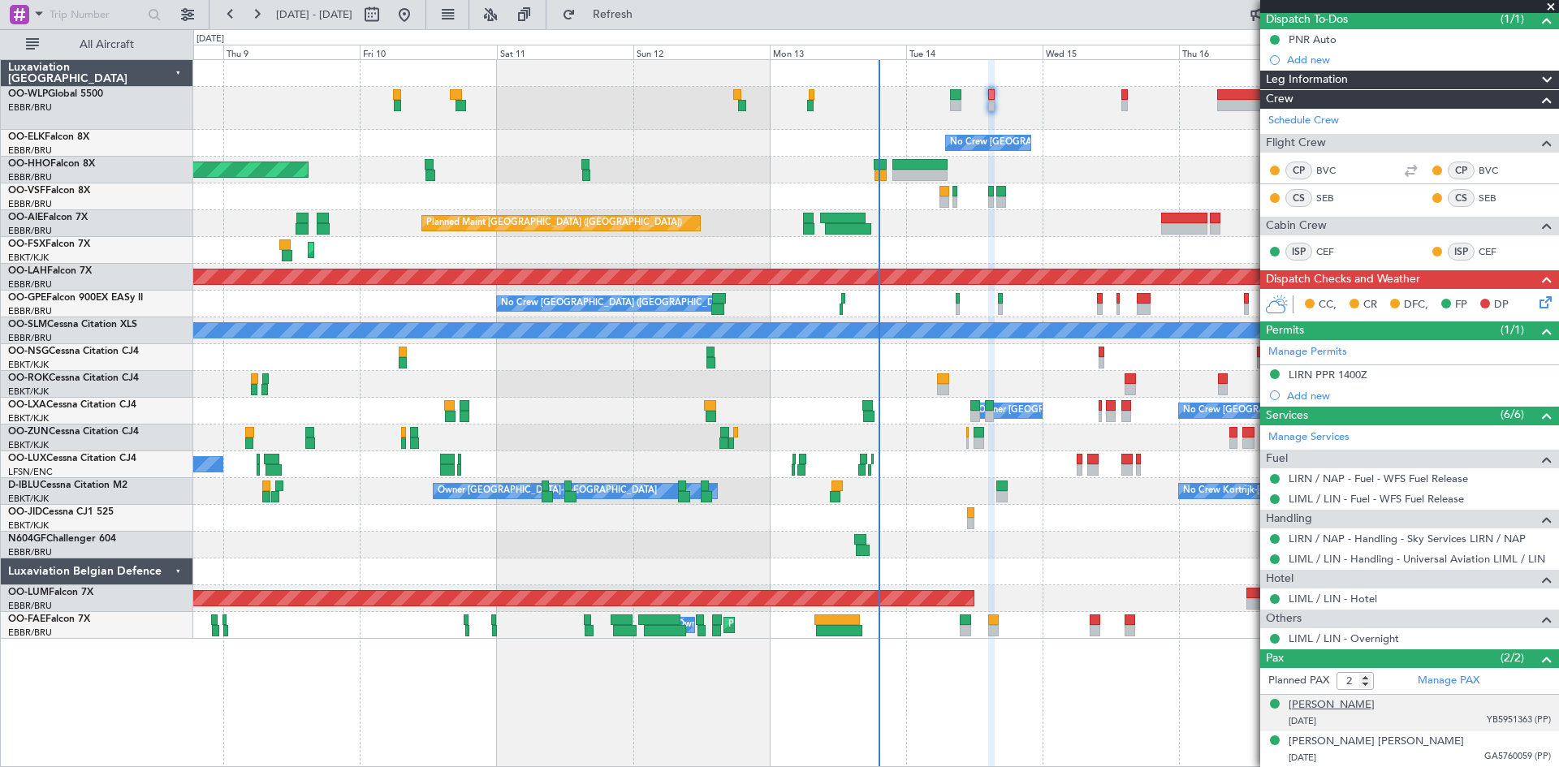
click at [1374, 705] on div "[PERSON_NAME]" at bounding box center [1331, 705] width 86 height 16
click at [633, 16] on span "Refresh" at bounding box center [613, 14] width 68 height 11
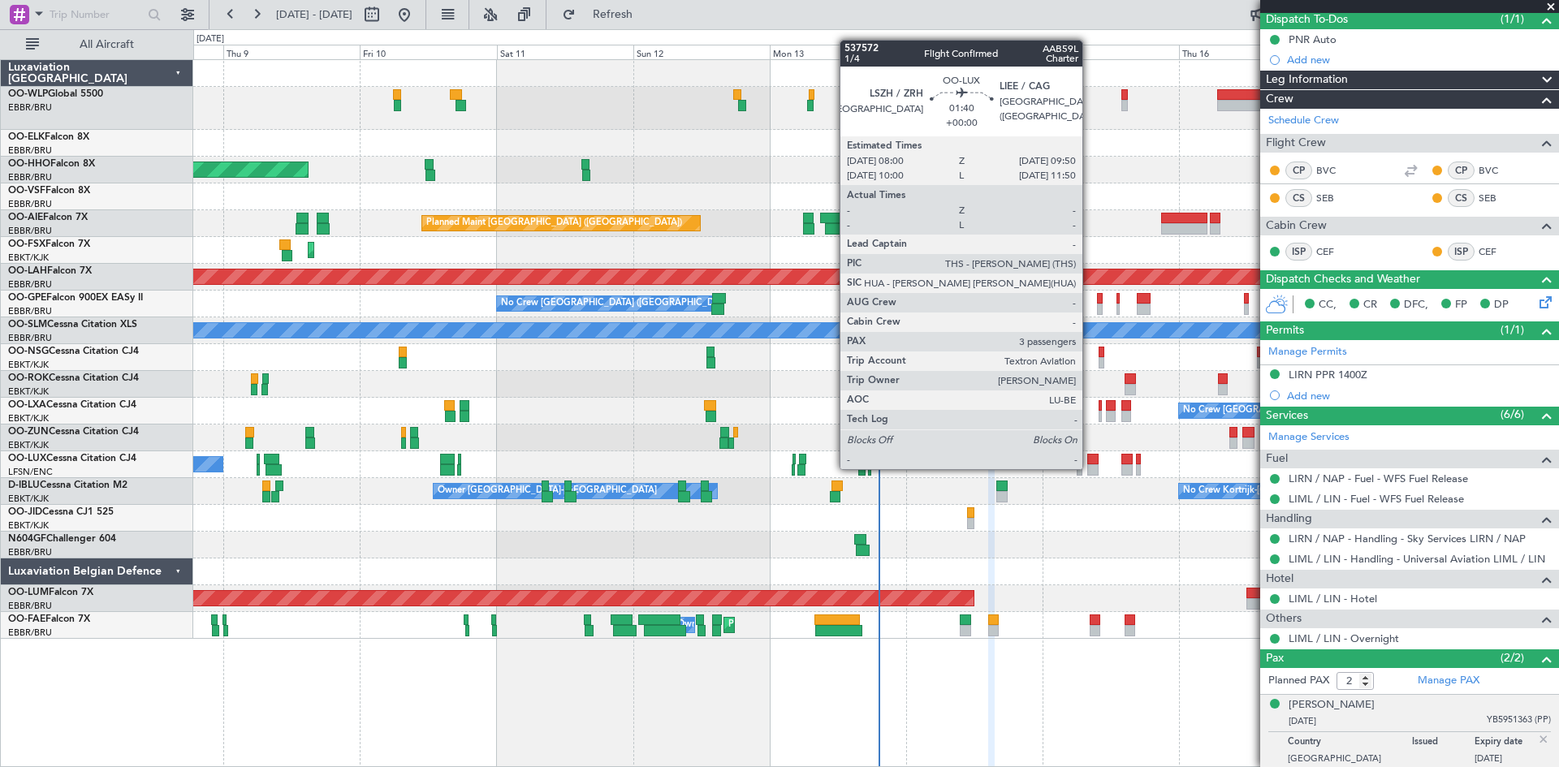
click at [1089, 468] on div at bounding box center [1092, 469] width 11 height 11
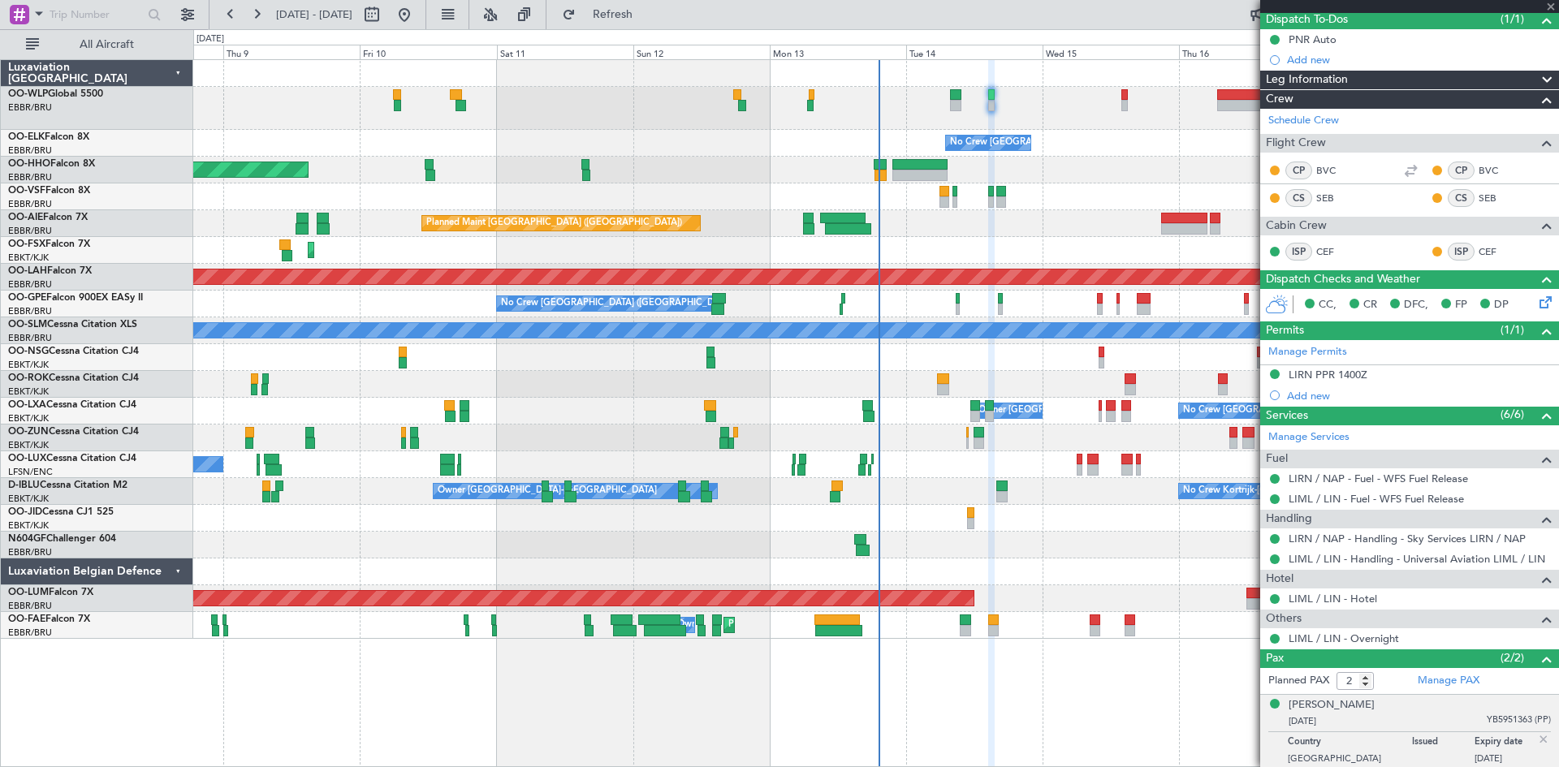
type input "3"
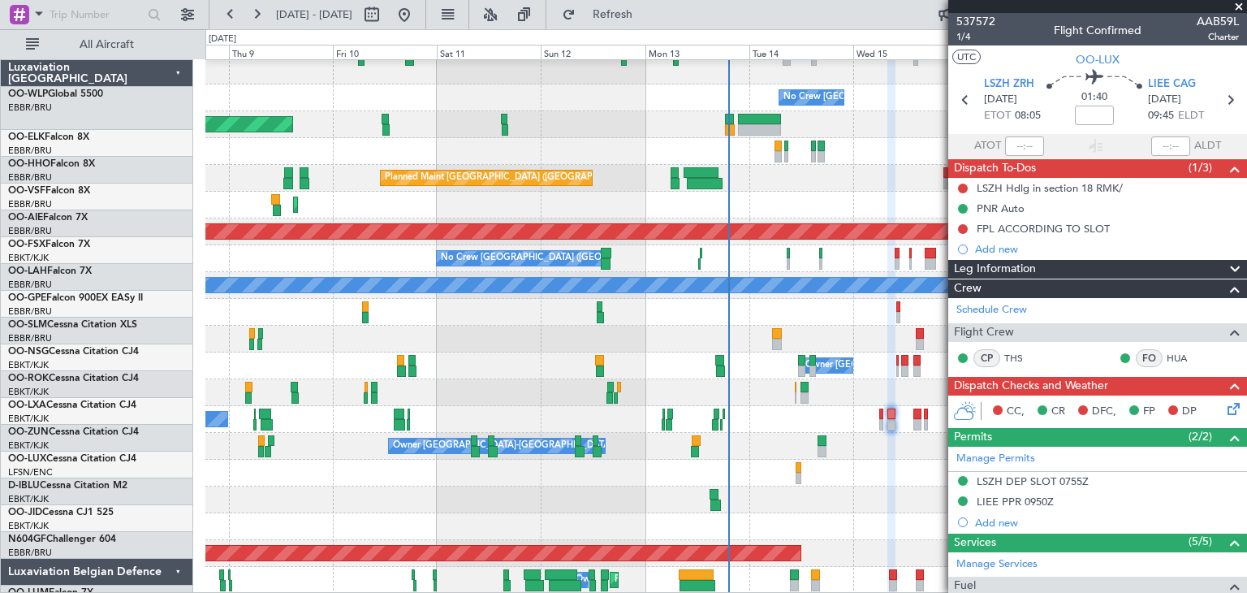
scroll to position [45, 0]
